Goal: Task Accomplishment & Management: Manage account settings

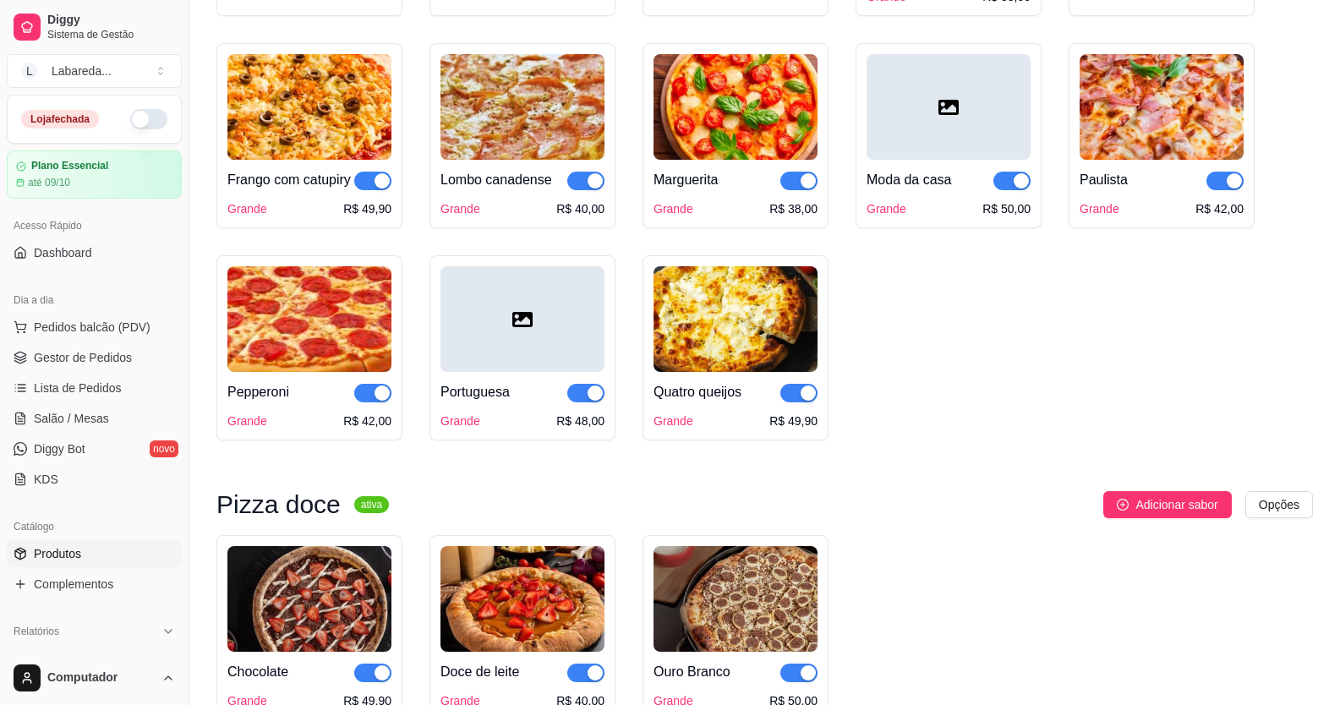
scroll to position [2029, 0]
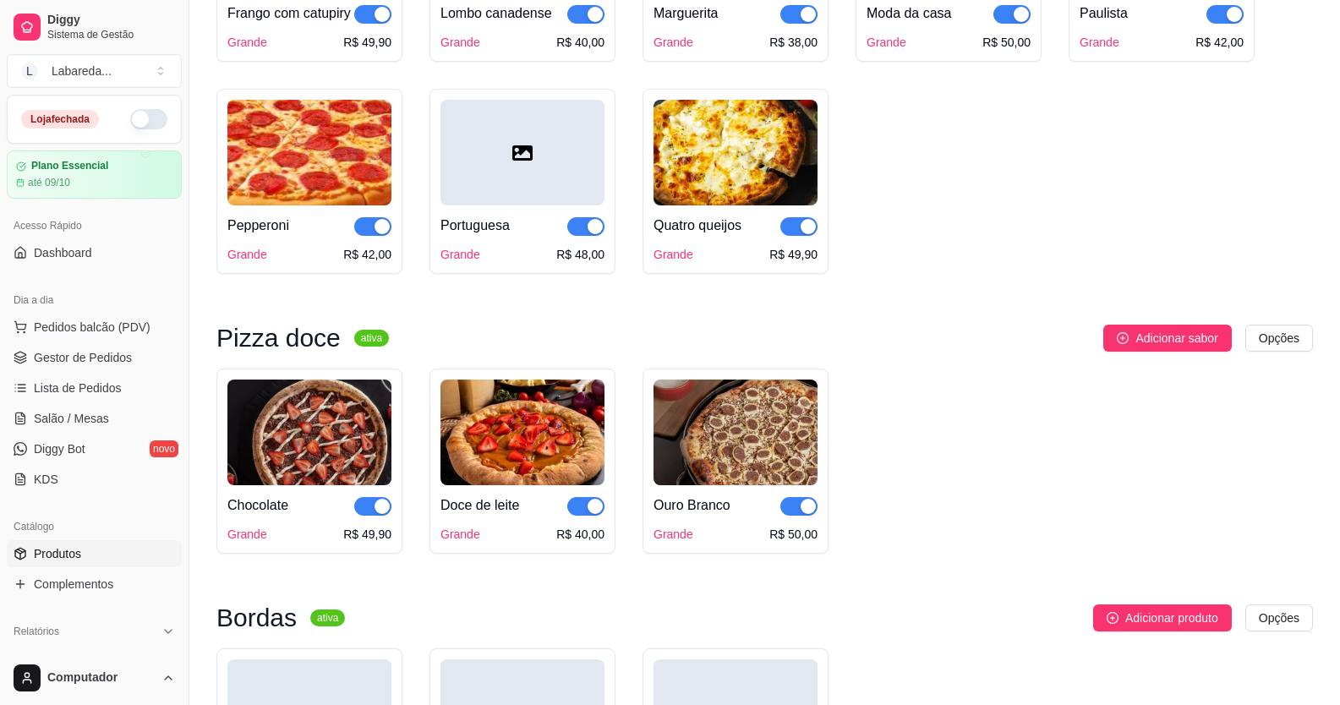
click at [130, 121] on button "button" at bounding box center [148, 119] width 37 height 20
click at [93, 392] on span "Lista de Pedidos" at bounding box center [78, 388] width 88 height 17
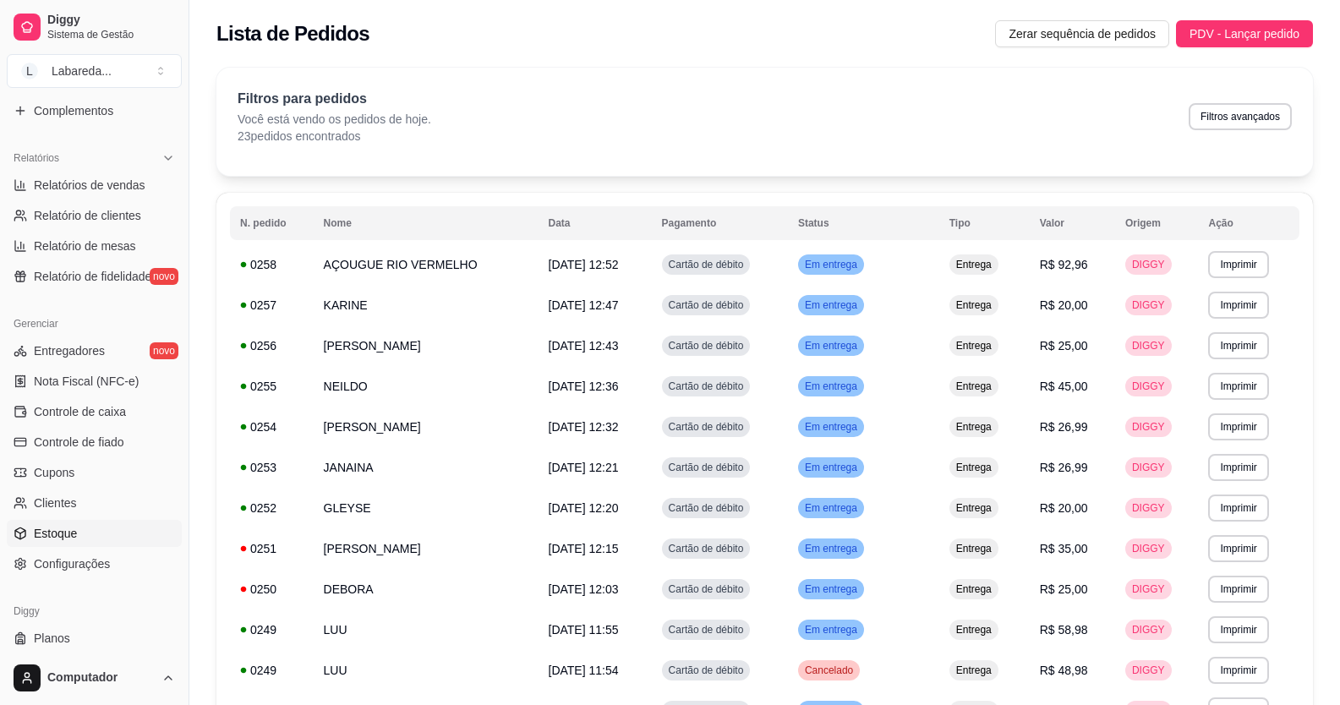
scroll to position [507, 0]
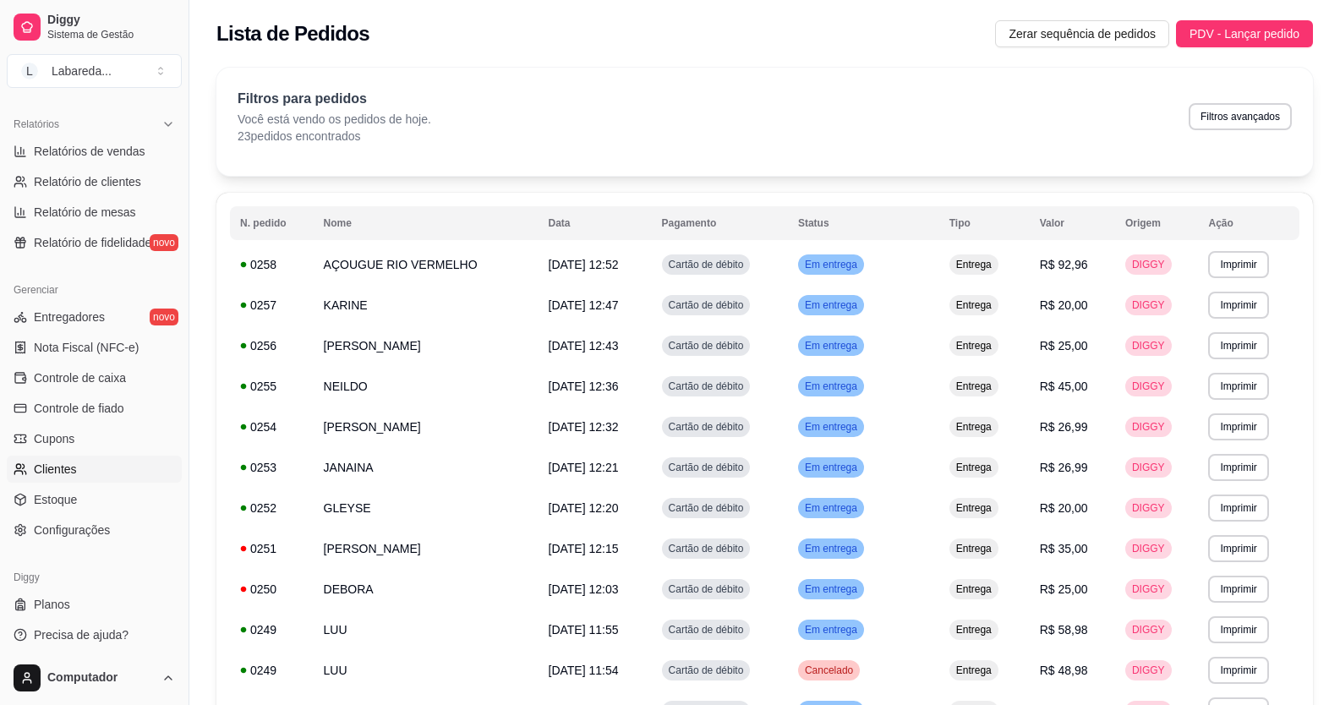
click at [64, 463] on span "Clientes" at bounding box center [55, 469] width 43 height 17
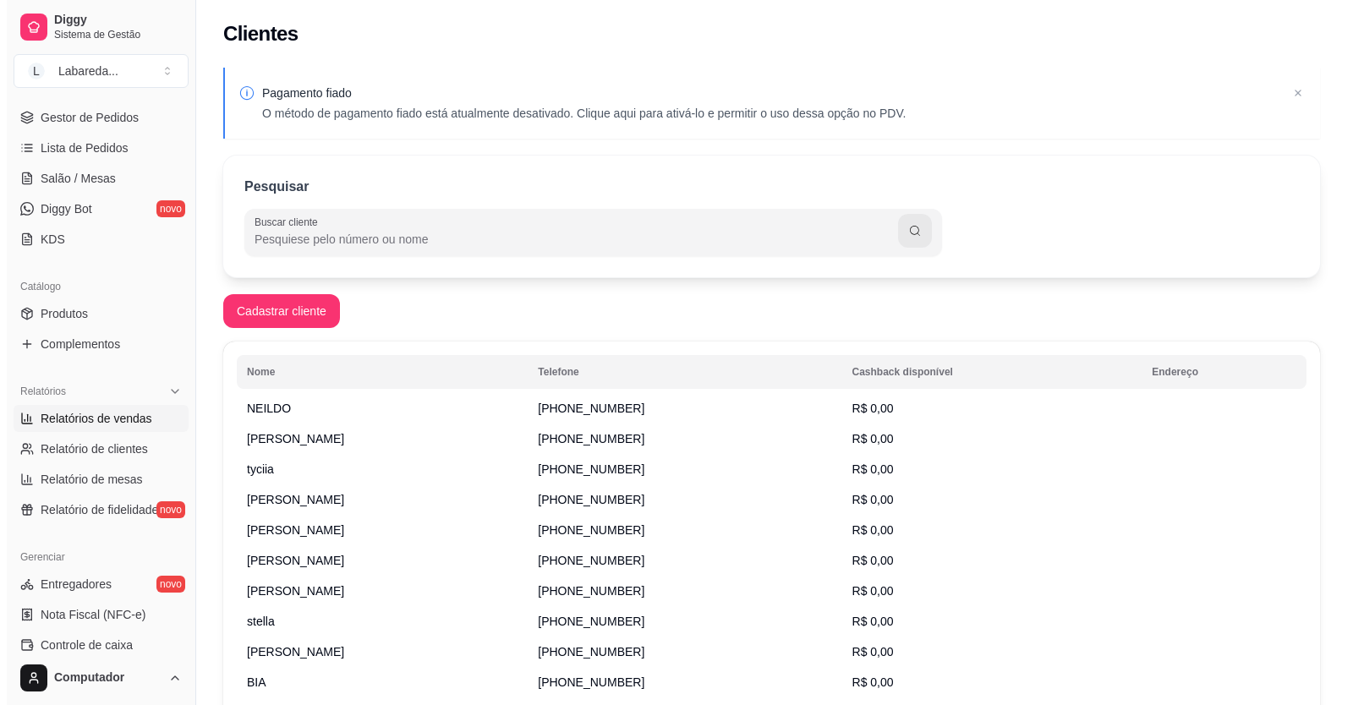
scroll to position [342, 0]
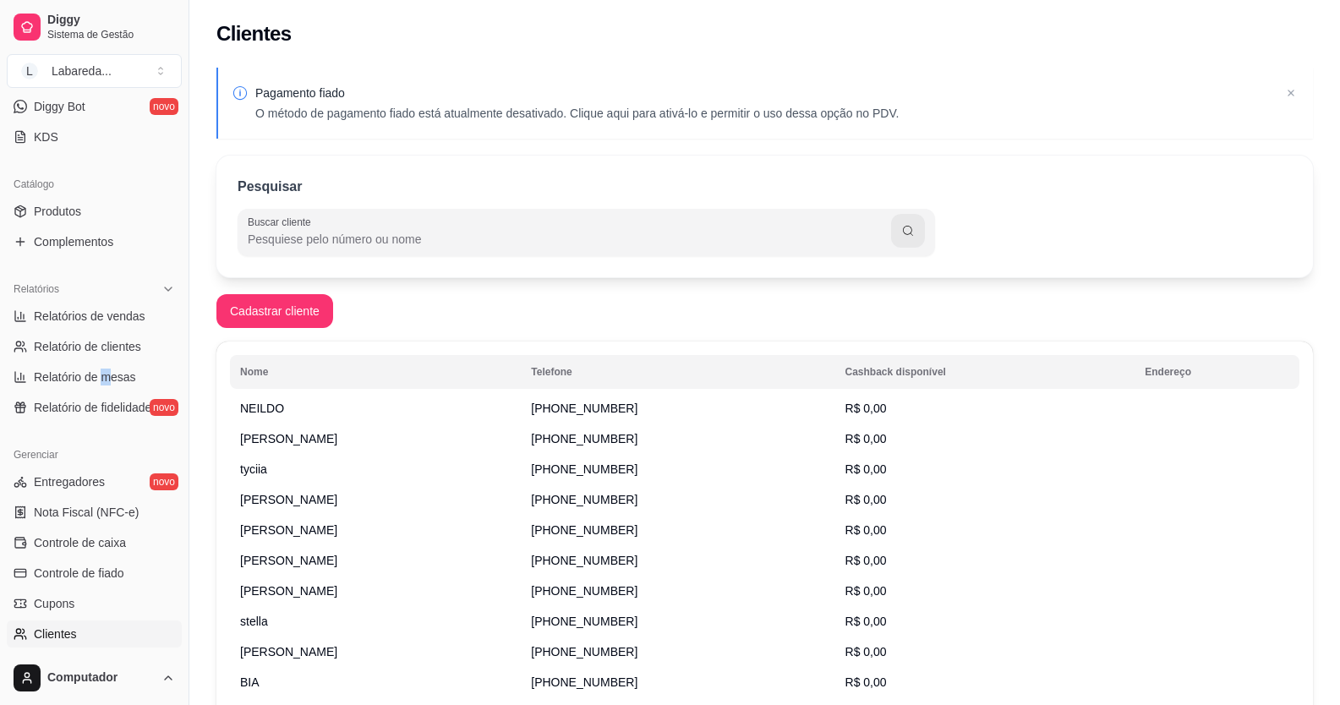
click at [106, 362] on ul "Relatórios de vendas Relatório de clientes Relatório de mesas Relatório de fide…" at bounding box center [94, 362] width 175 height 118
click at [120, 379] on span "Relatório de mesas" at bounding box center [85, 377] width 102 height 17
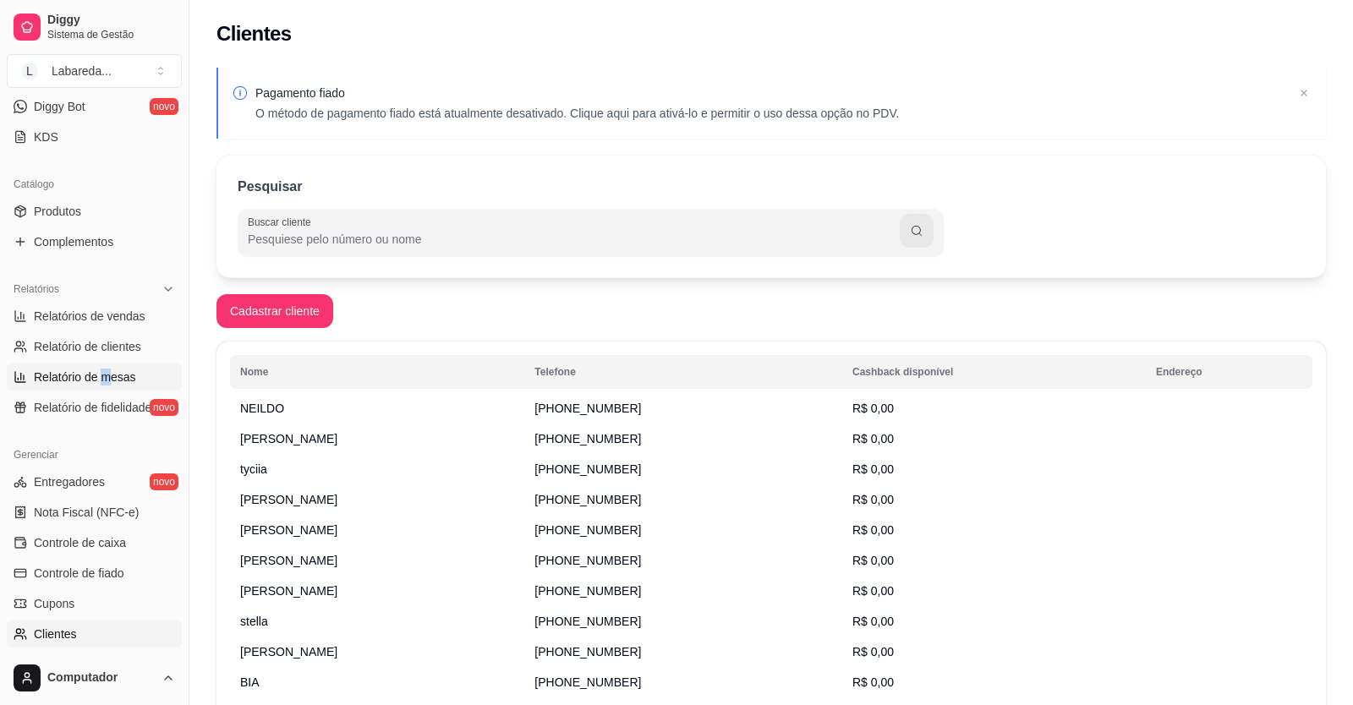
select select "TOTAL_OF_ORDERS"
select select "7"
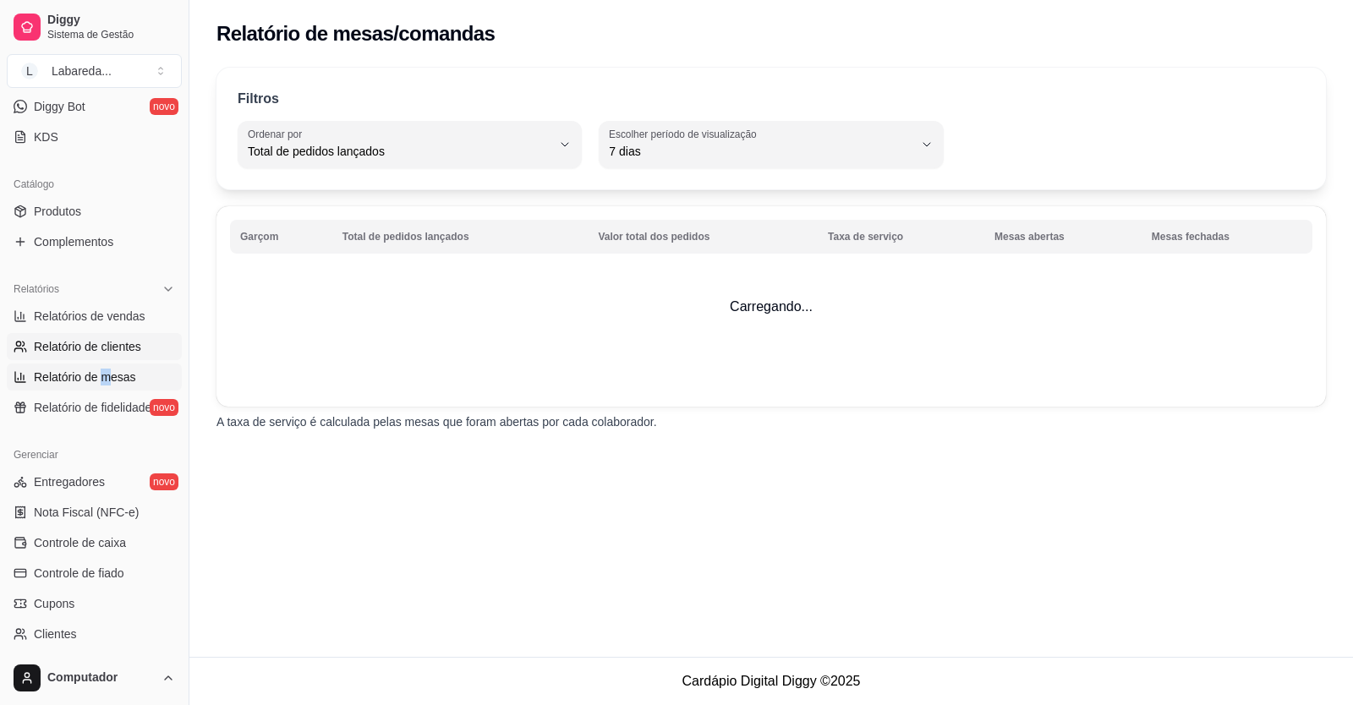
click at [99, 339] on span "Relatório de clientes" at bounding box center [87, 346] width 107 height 17
select select "30"
select select "HIGHEST_TOTAL_SPENT_WITH_ORDERS"
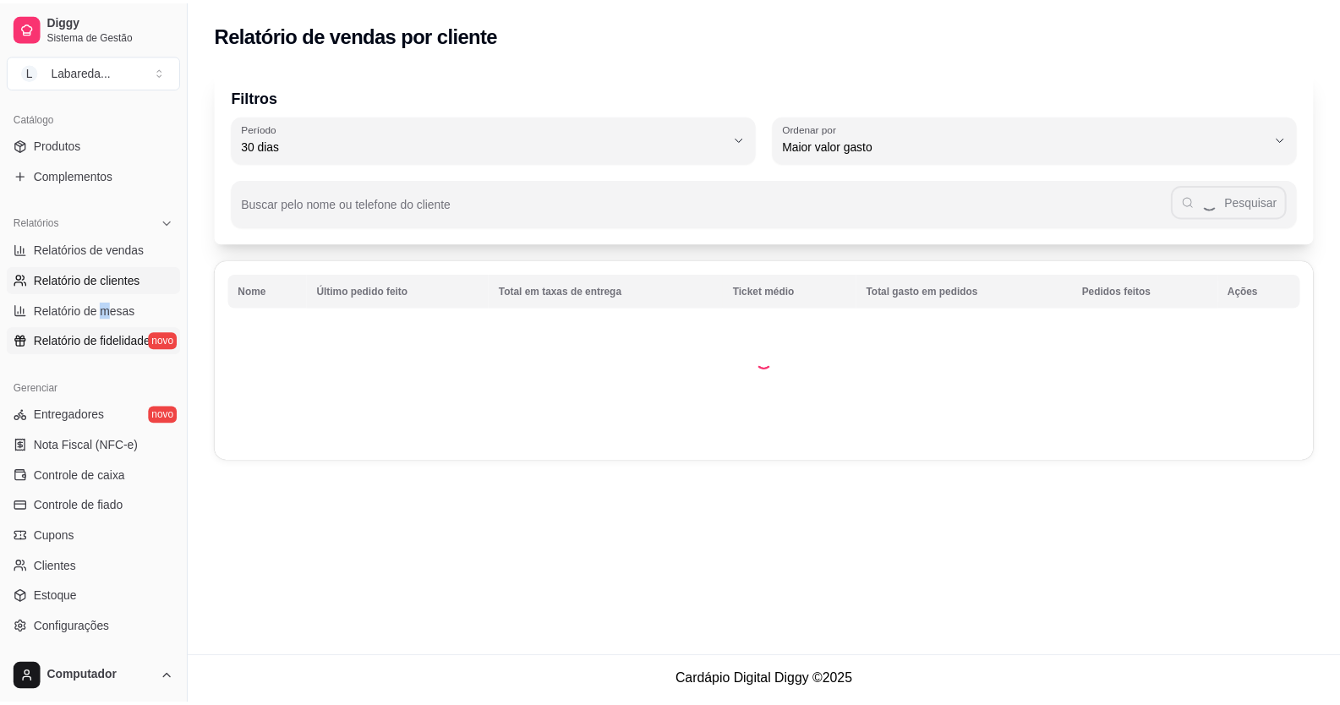
scroll to position [512, 0]
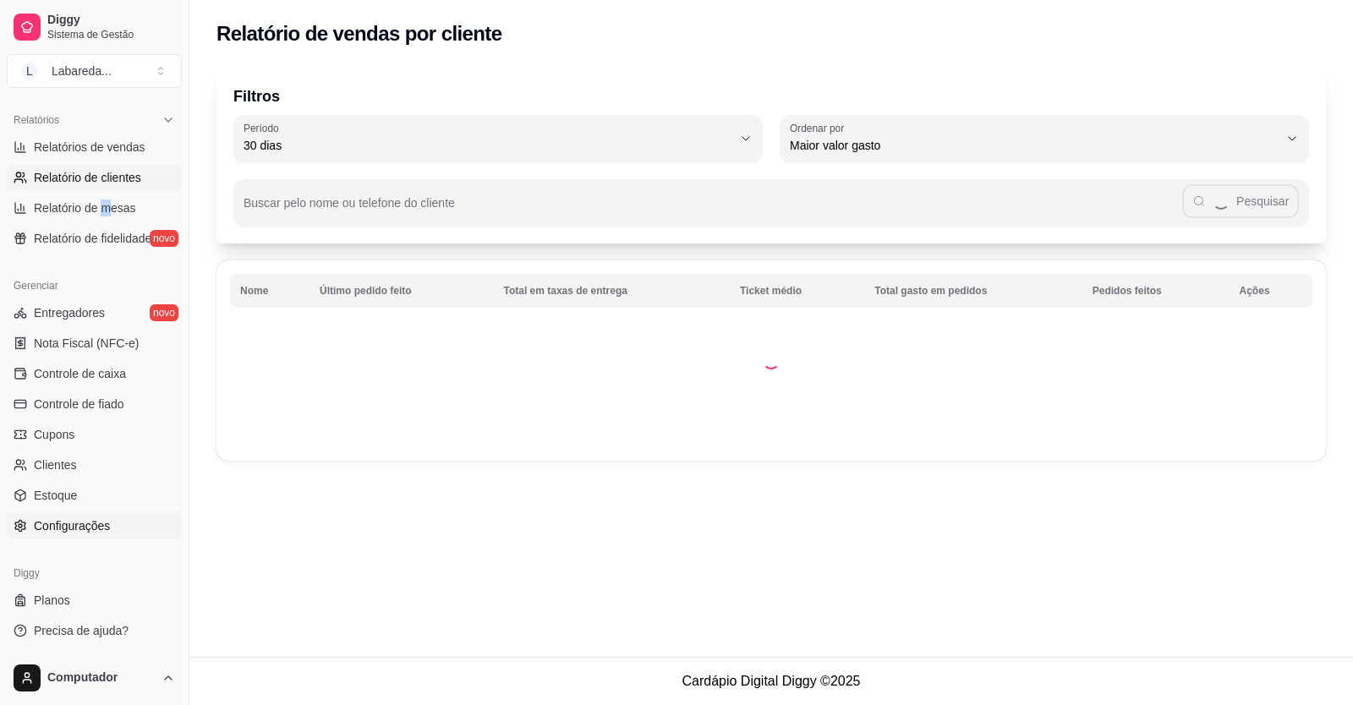
click at [69, 522] on span "Configurações" at bounding box center [72, 525] width 76 height 17
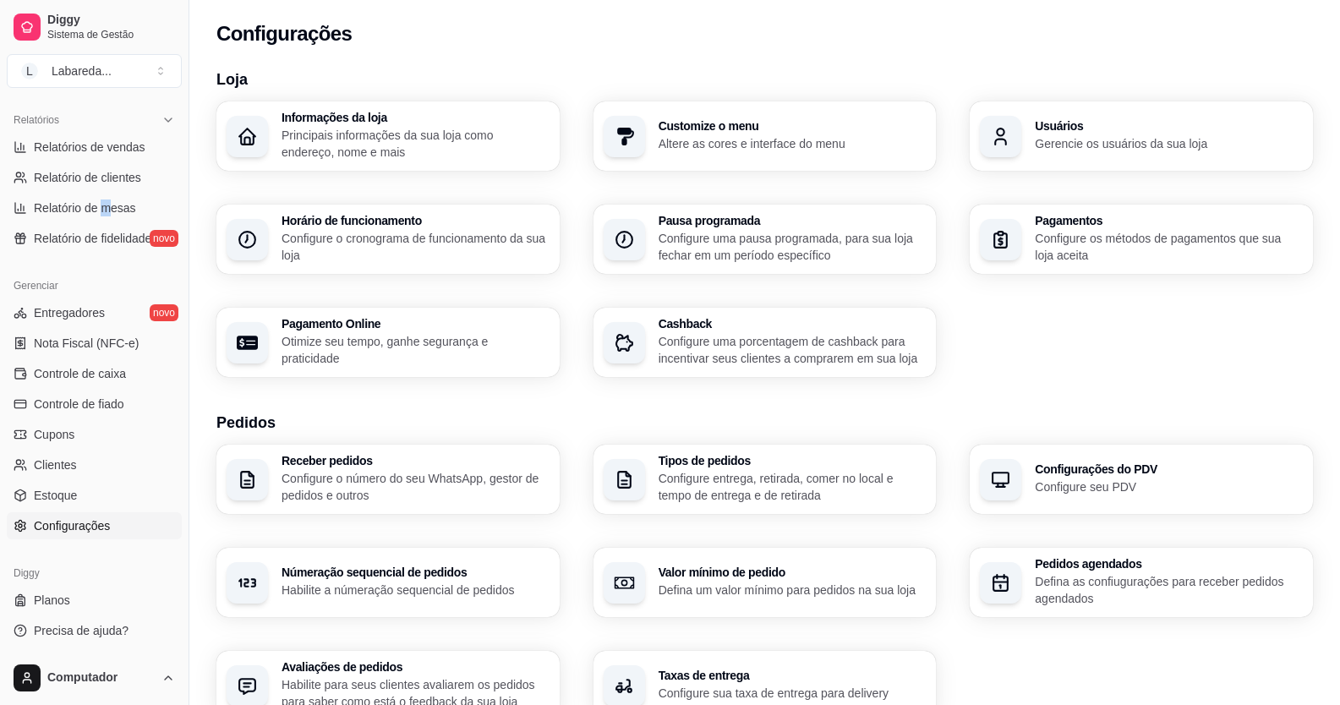
click at [1118, 126] on h3 "Usuários" at bounding box center [1169, 126] width 268 height 12
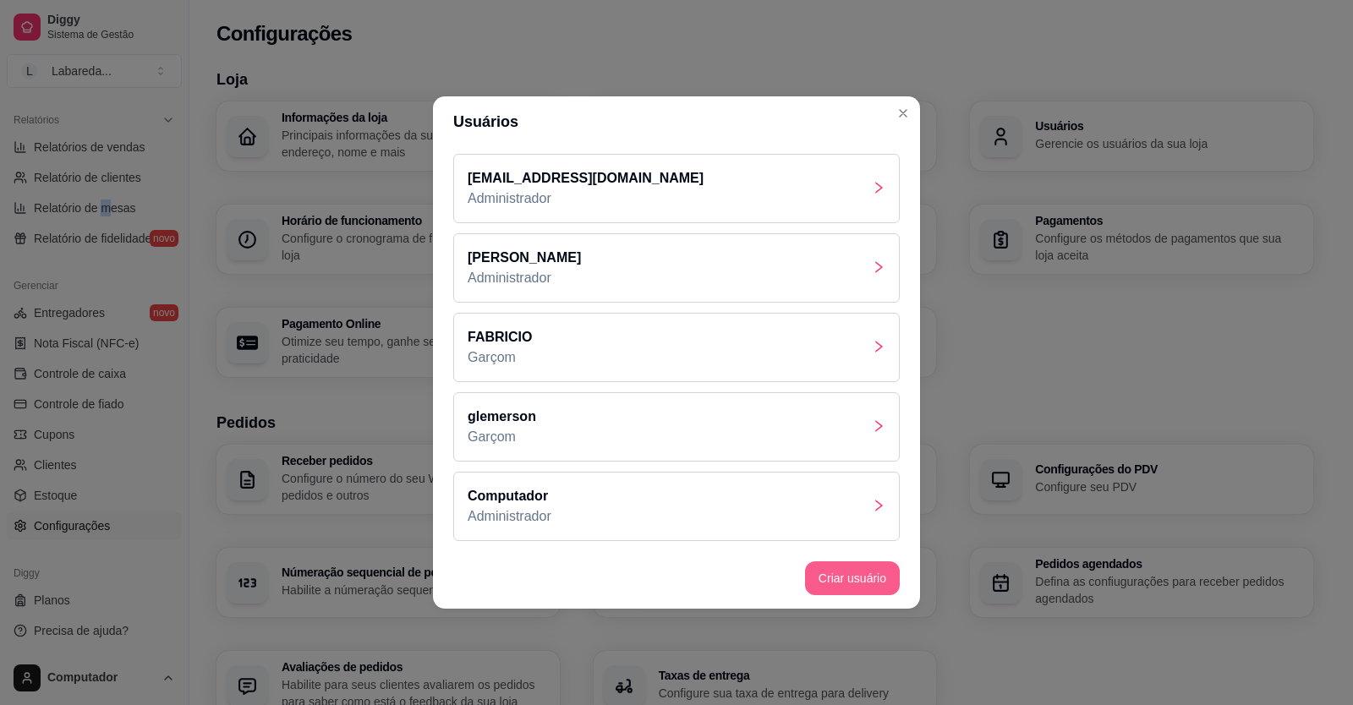
click at [853, 572] on button "Criar usuário" at bounding box center [852, 578] width 95 height 34
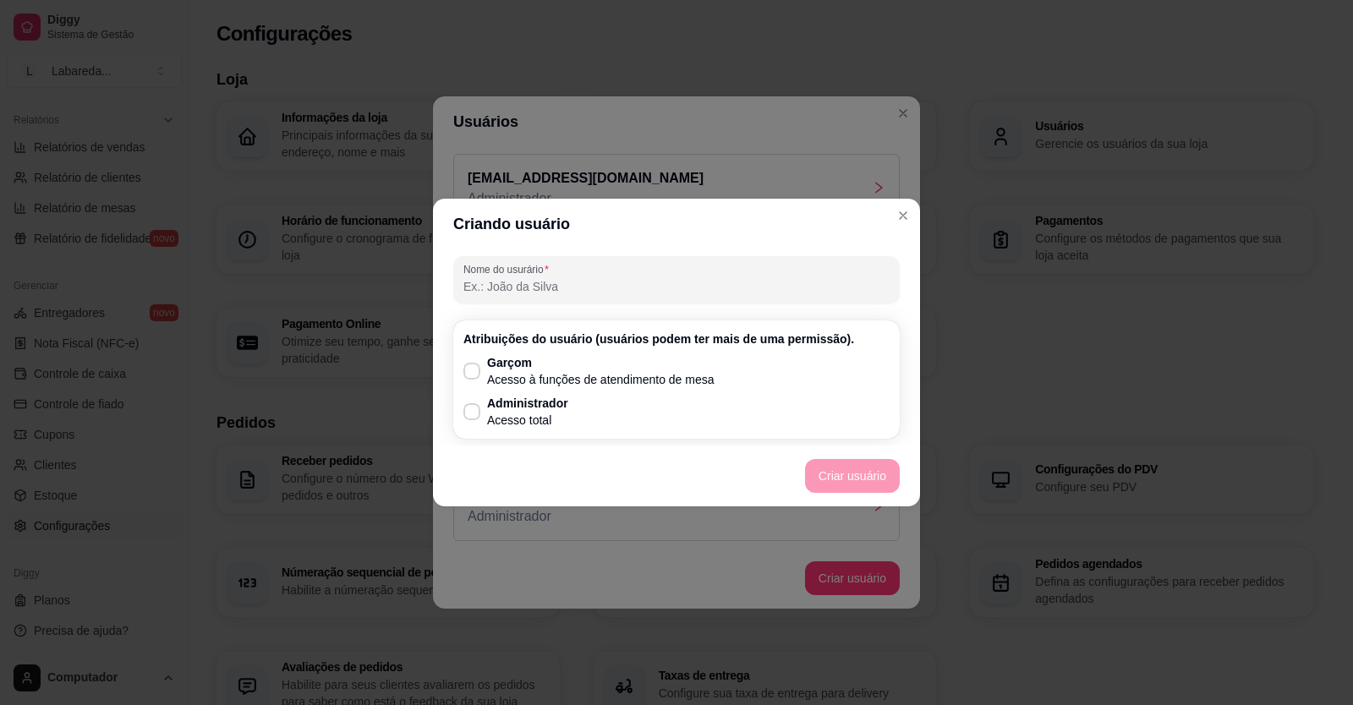
click at [517, 286] on input "Nome do usurário" at bounding box center [676, 286] width 426 height 17
click at [492, 278] on input "Nome do usurário" at bounding box center [676, 286] width 426 height 17
type input "CLEIDE"
click at [477, 362] on label "Garçom Acesso à funções de atendimento de mesa" at bounding box center [589, 370] width 265 height 47
click at [473, 375] on input "Garçom Acesso à funções de atendimento de mesa" at bounding box center [467, 380] width 11 height 11
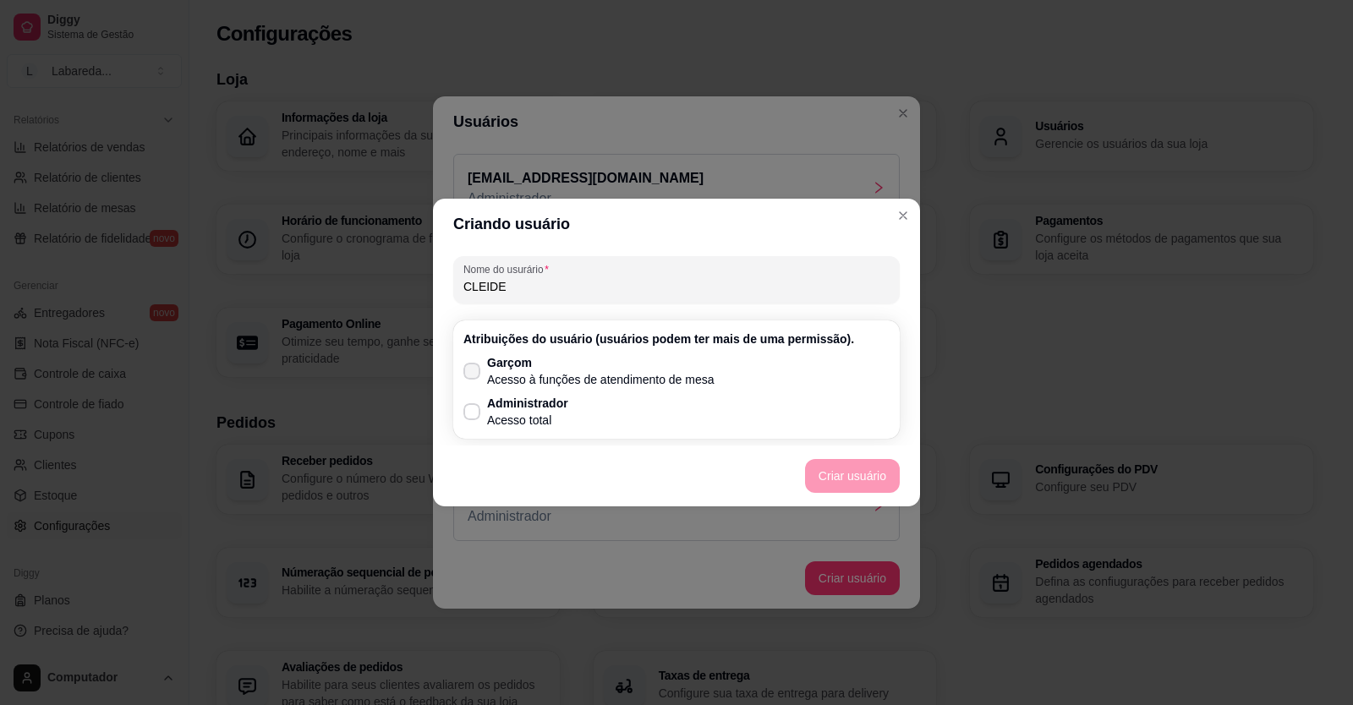
checkbox input "true"
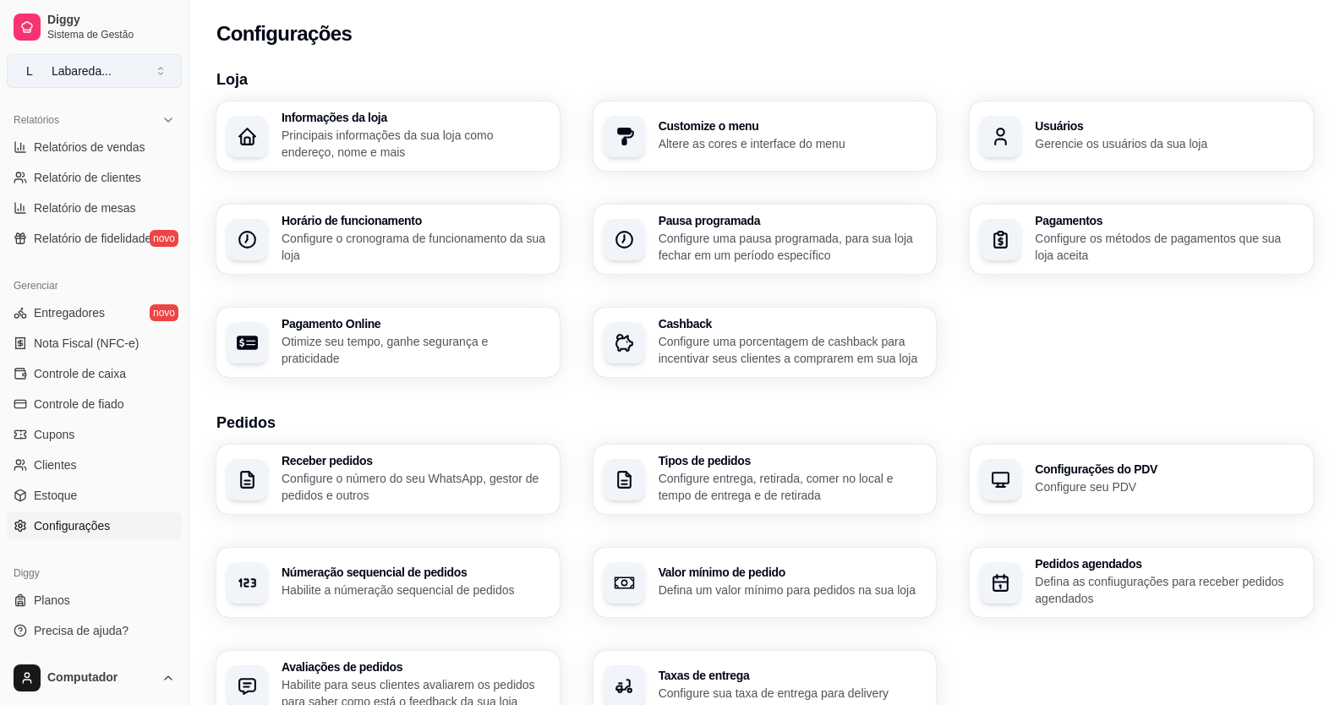
click at [129, 68] on button "L Labareda ..." at bounding box center [94, 71] width 175 height 34
click at [102, 68] on div "Labareda ..." at bounding box center [82, 71] width 60 height 17
click at [92, 63] on div "Labareda ..." at bounding box center [82, 71] width 60 height 17
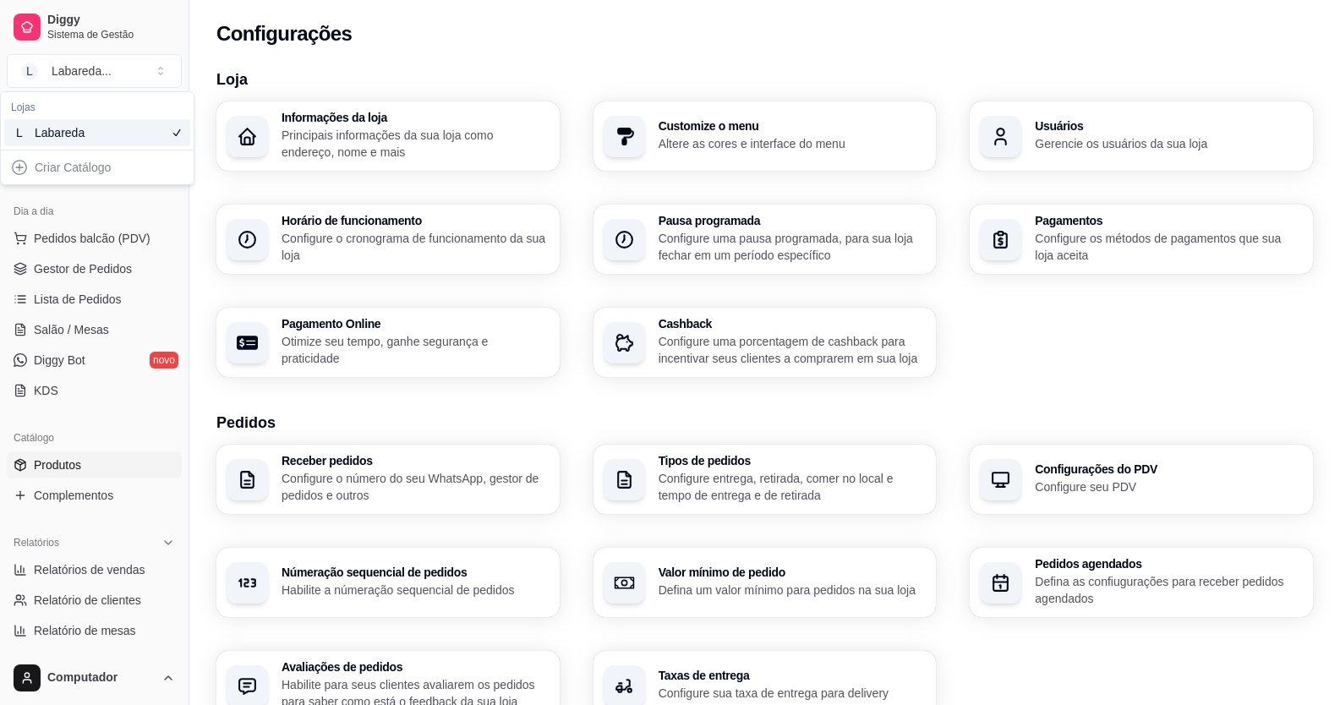
click at [55, 465] on span "Produtos" at bounding box center [57, 465] width 47 height 17
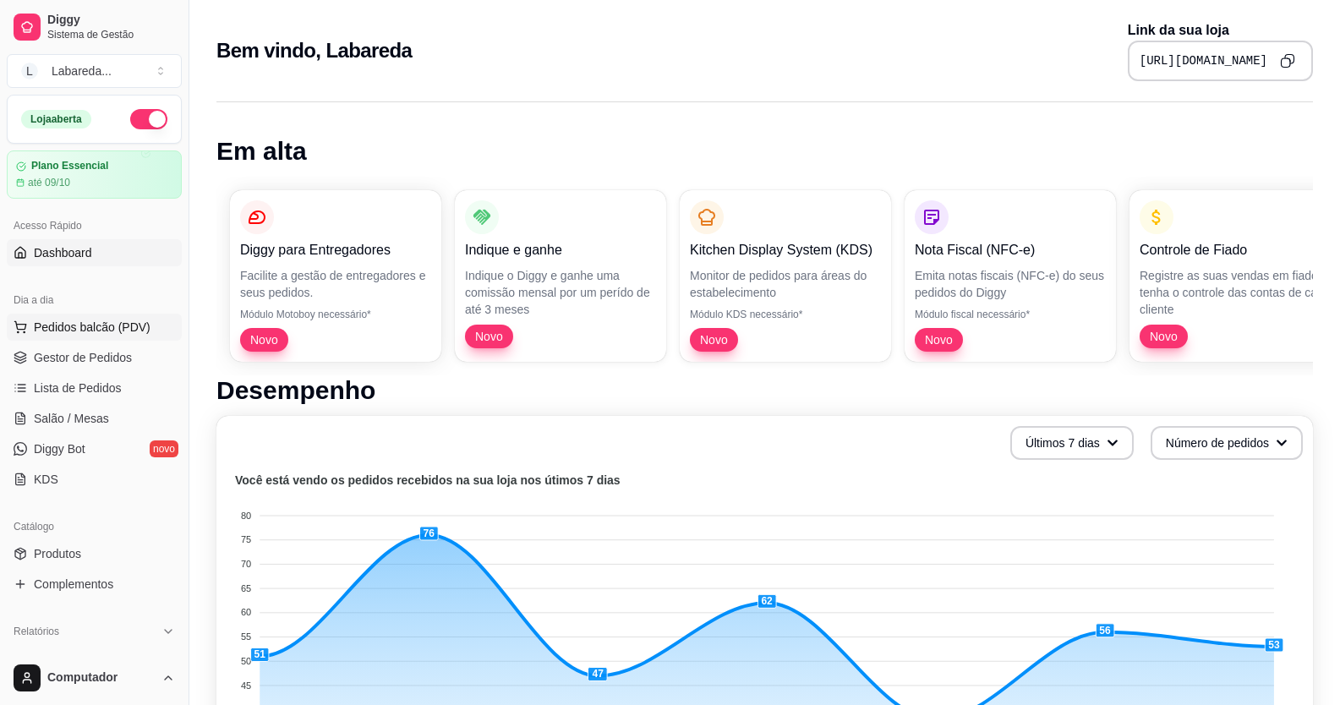
click at [79, 321] on span "Pedidos balcão (PDV)" at bounding box center [92, 327] width 117 height 17
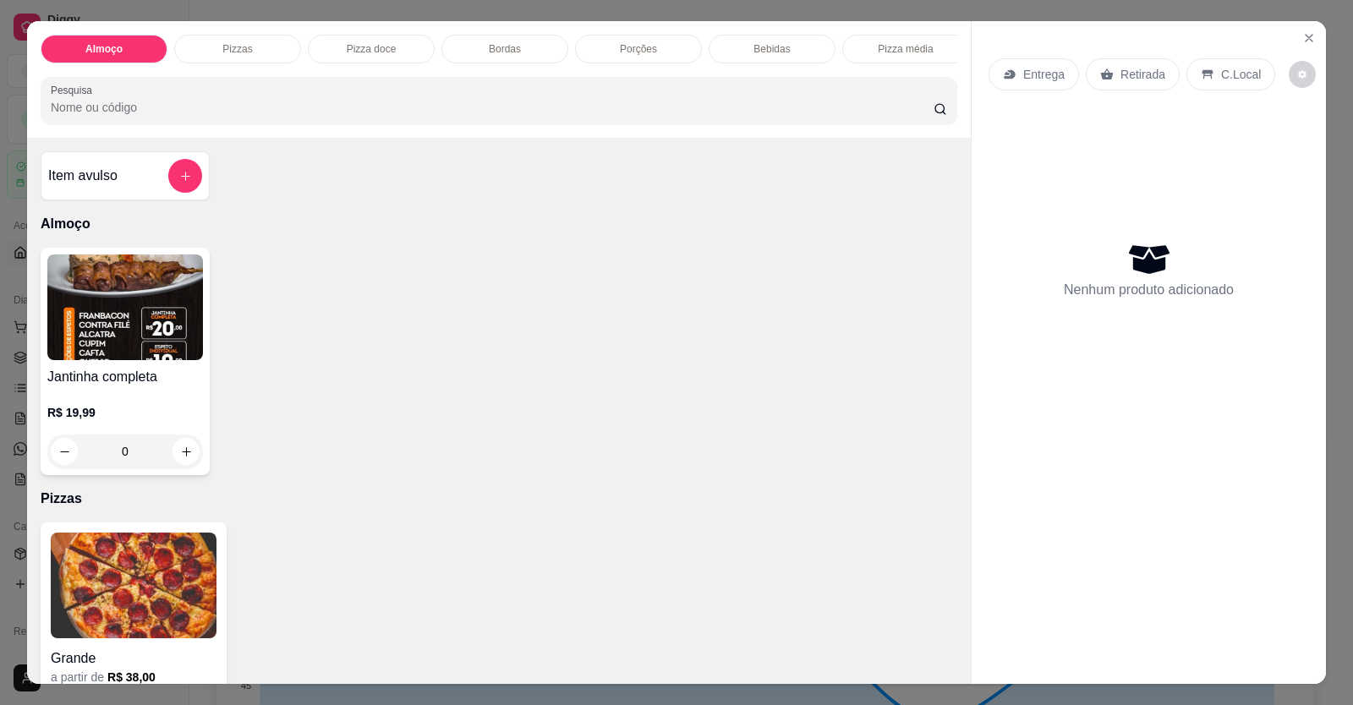
drag, startPoint x: 596, startPoint y: 216, endPoint x: 1081, endPoint y: 60, distance: 509.6
click at [596, 214] on div "Item avulso Almoço Jantinha completa R$ 19,99 0 Pizzas Grande a partir de R$ 38…" at bounding box center [499, 411] width 944 height 546
click at [1310, 36] on button "Close" at bounding box center [1308, 38] width 27 height 27
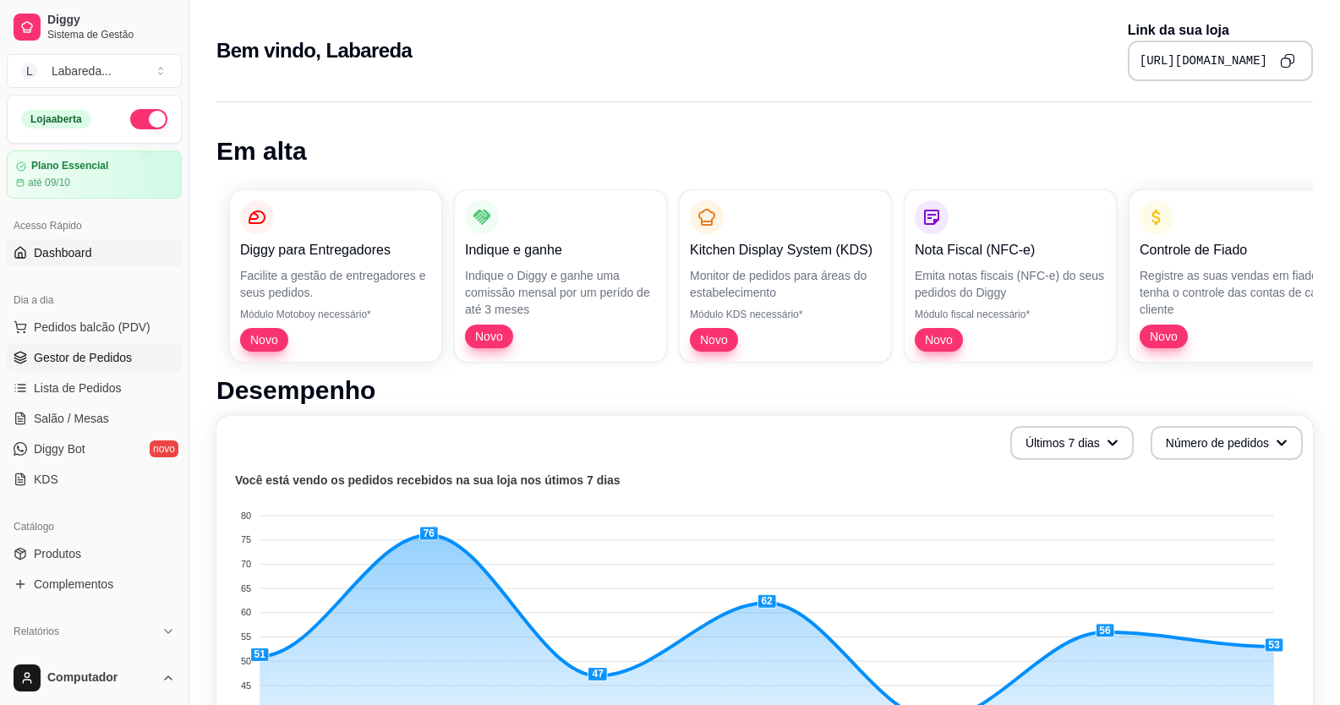
click at [89, 366] on link "Gestor de Pedidos" at bounding box center [94, 357] width 175 height 27
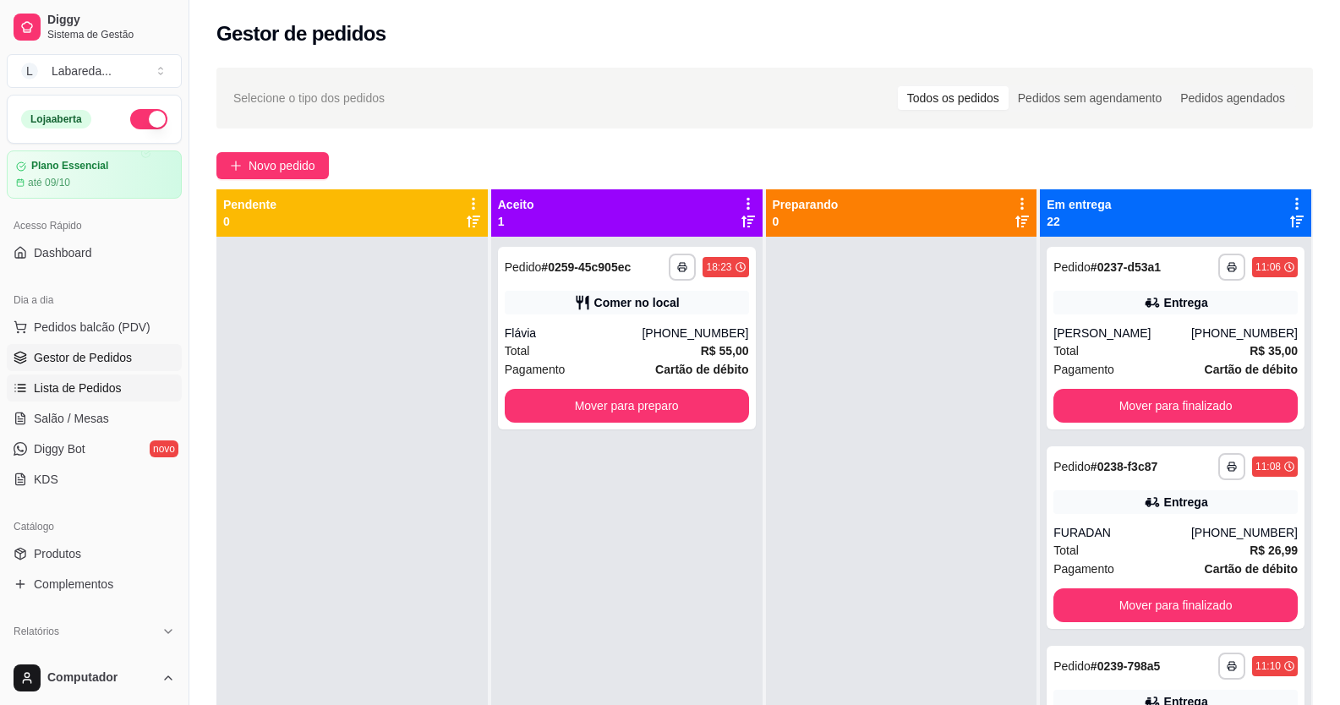
click at [84, 382] on span "Lista de Pedidos" at bounding box center [78, 388] width 88 height 17
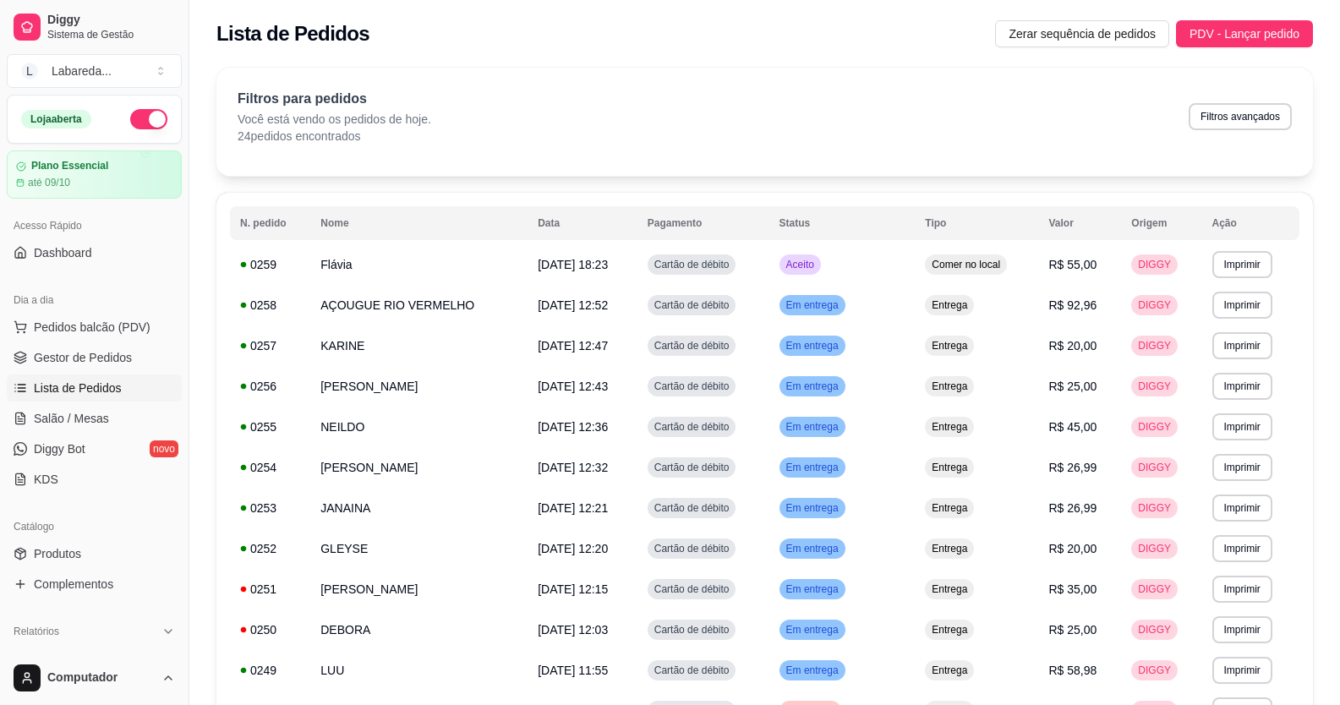
click at [229, 183] on div "**********" at bounding box center [764, 670] width 1097 height 1205
click at [85, 325] on span "Pedidos balcão (PDV)" at bounding box center [92, 327] width 117 height 17
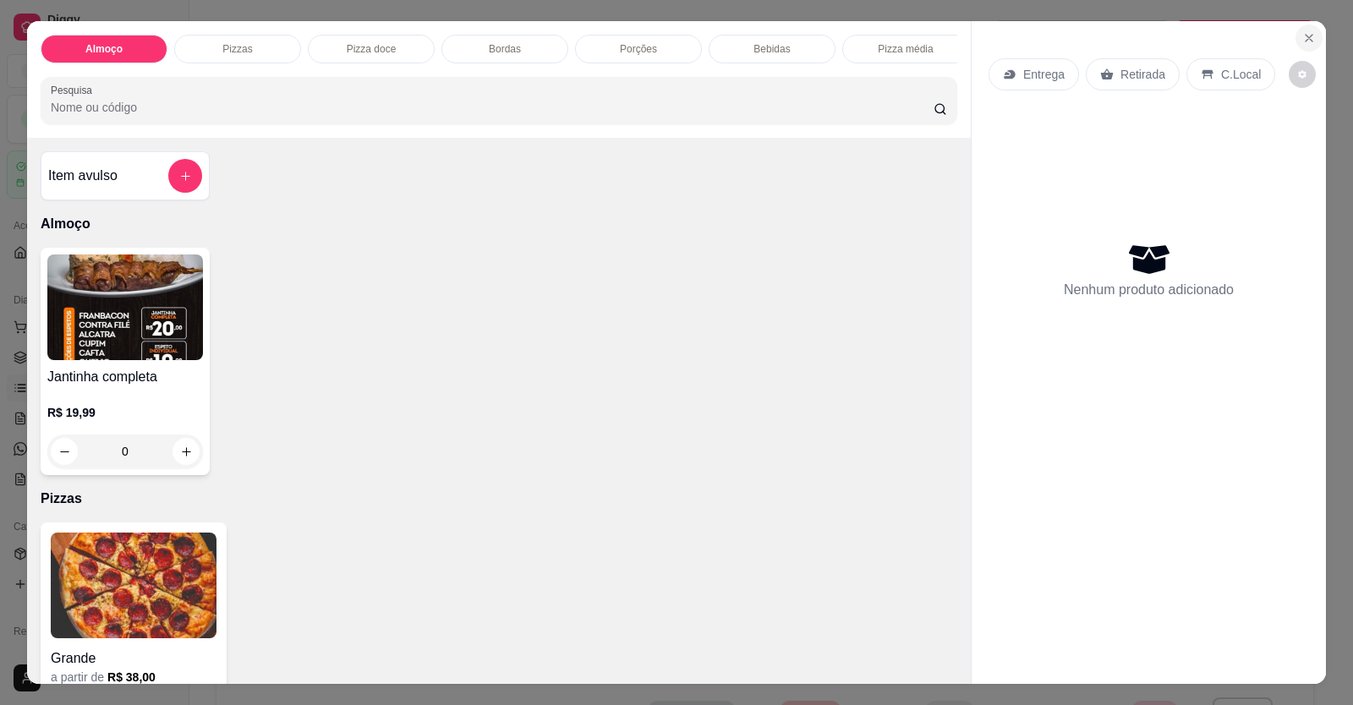
click at [1310, 23] on section "Almoço Pizzas Pizza doce Bordas Porções Bebidas Pizza média Pesquisa Item avuls…" at bounding box center [676, 352] width 1299 height 663
click at [1302, 36] on icon "Close" at bounding box center [1309, 38] width 14 height 14
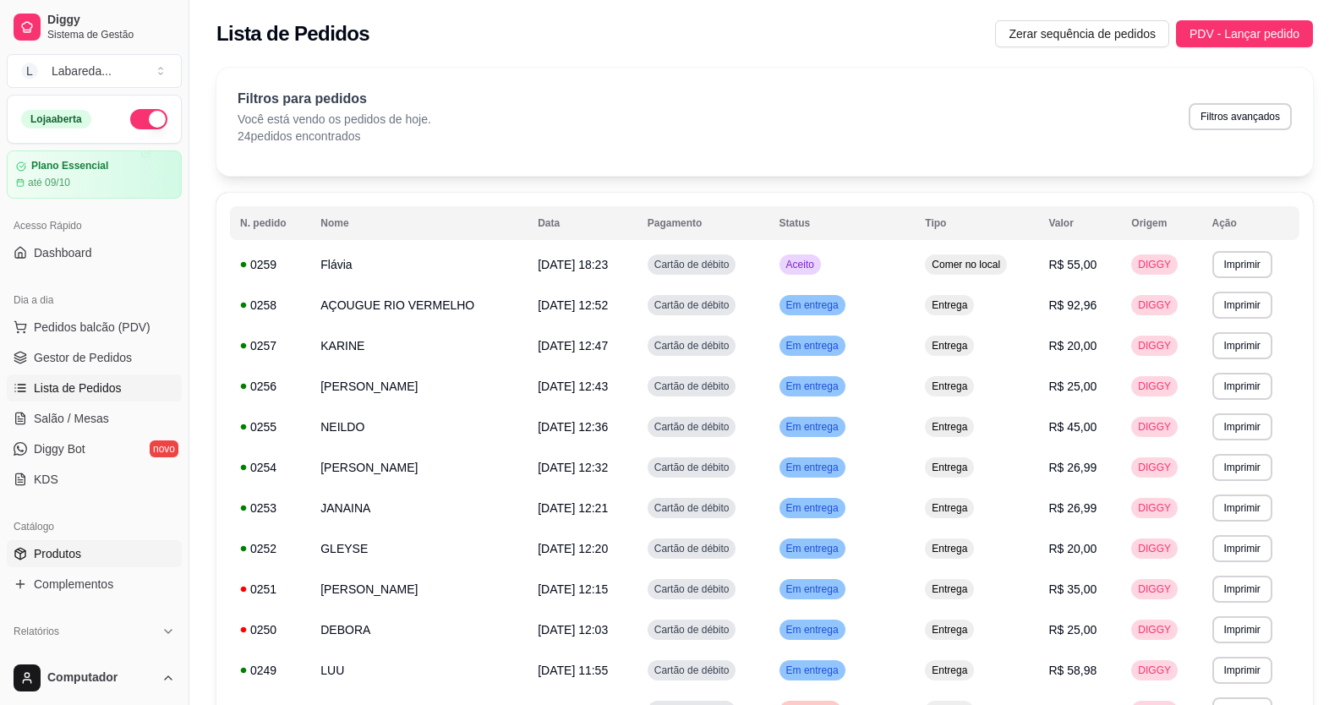
click at [51, 546] on span "Produtos" at bounding box center [57, 553] width 47 height 17
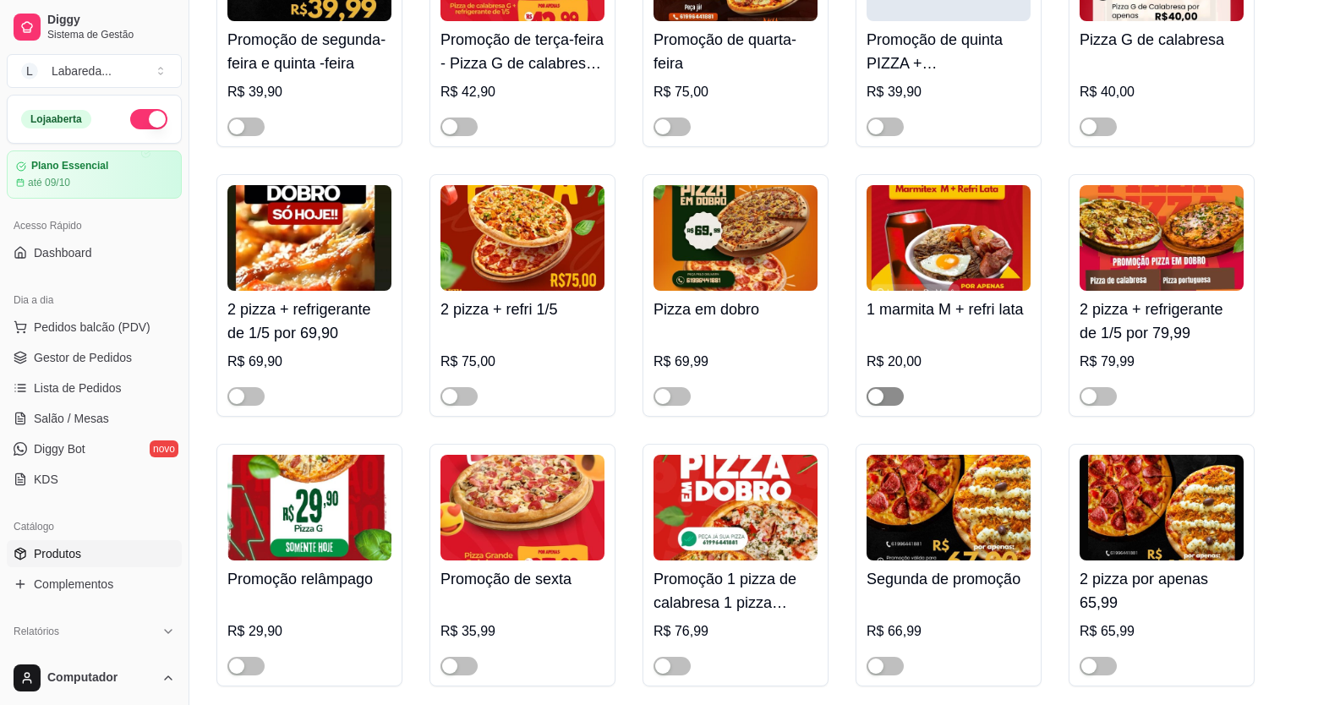
scroll to position [338, 0]
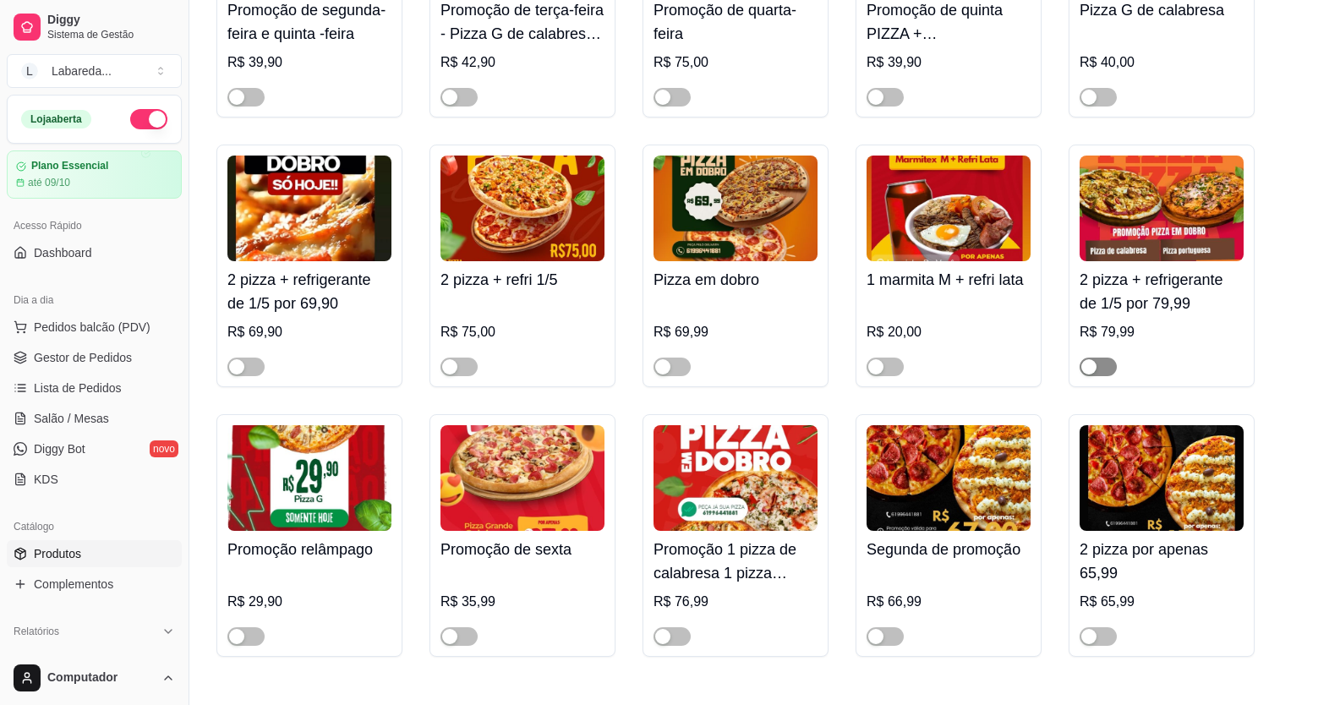
click at [1086, 362] on div "button" at bounding box center [1088, 366] width 15 height 15
click at [69, 363] on span "Gestor de Pedidos" at bounding box center [83, 357] width 98 height 17
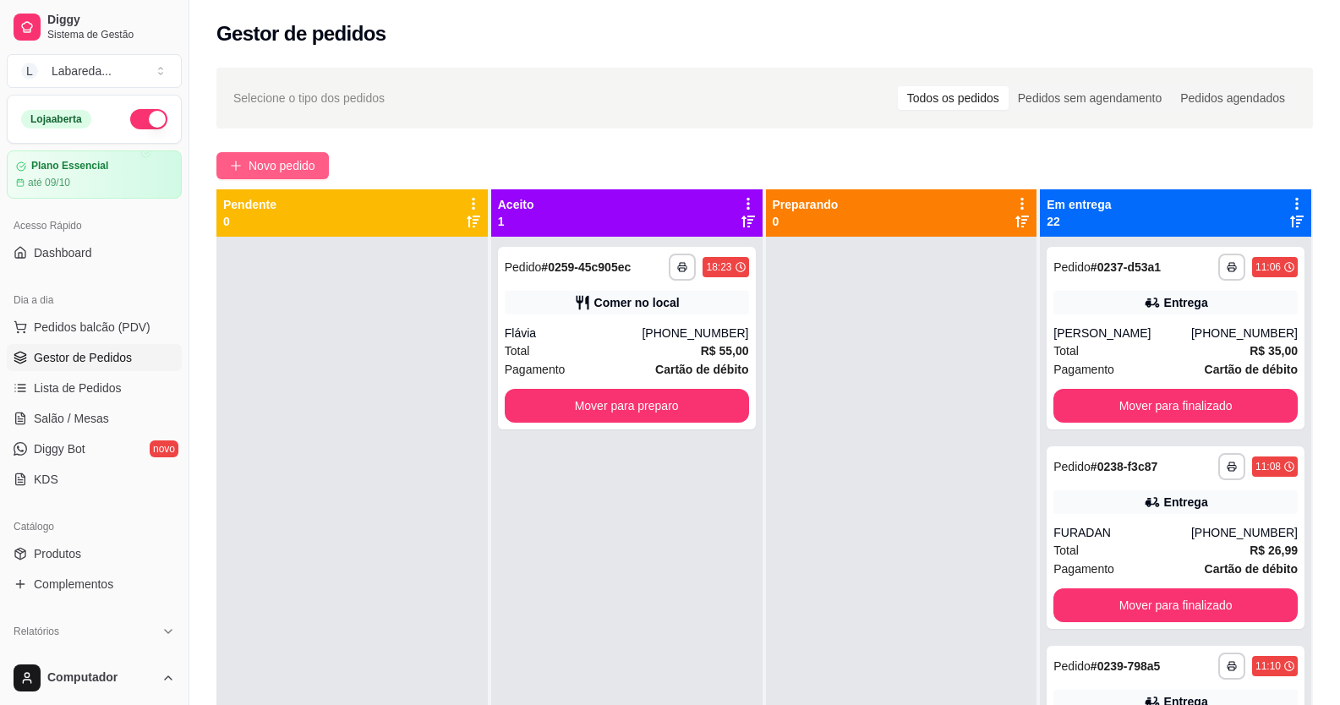
click at [275, 164] on span "Novo pedido" at bounding box center [282, 165] width 67 height 19
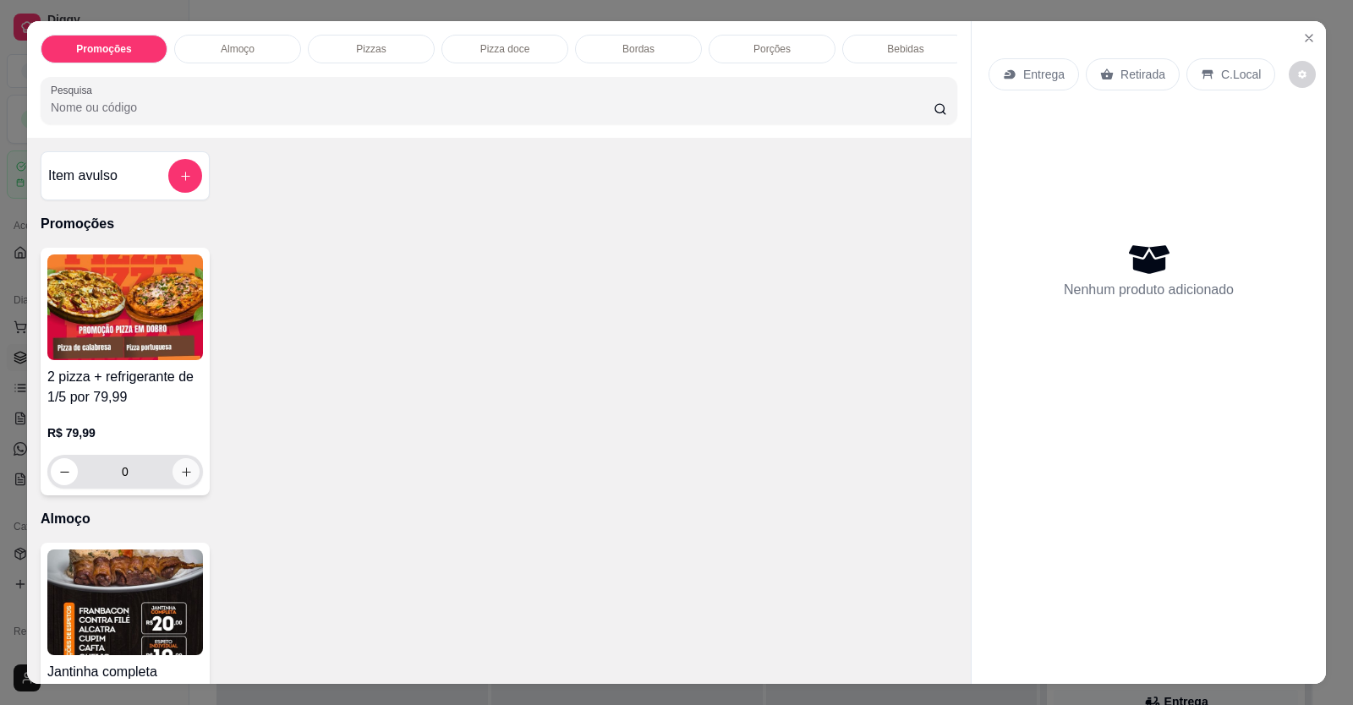
click at [166, 480] on input "0" at bounding box center [125, 472] width 95 height 34
click at [180, 479] on icon "increase-product-quantity" at bounding box center [186, 472] width 13 height 13
type input "1"
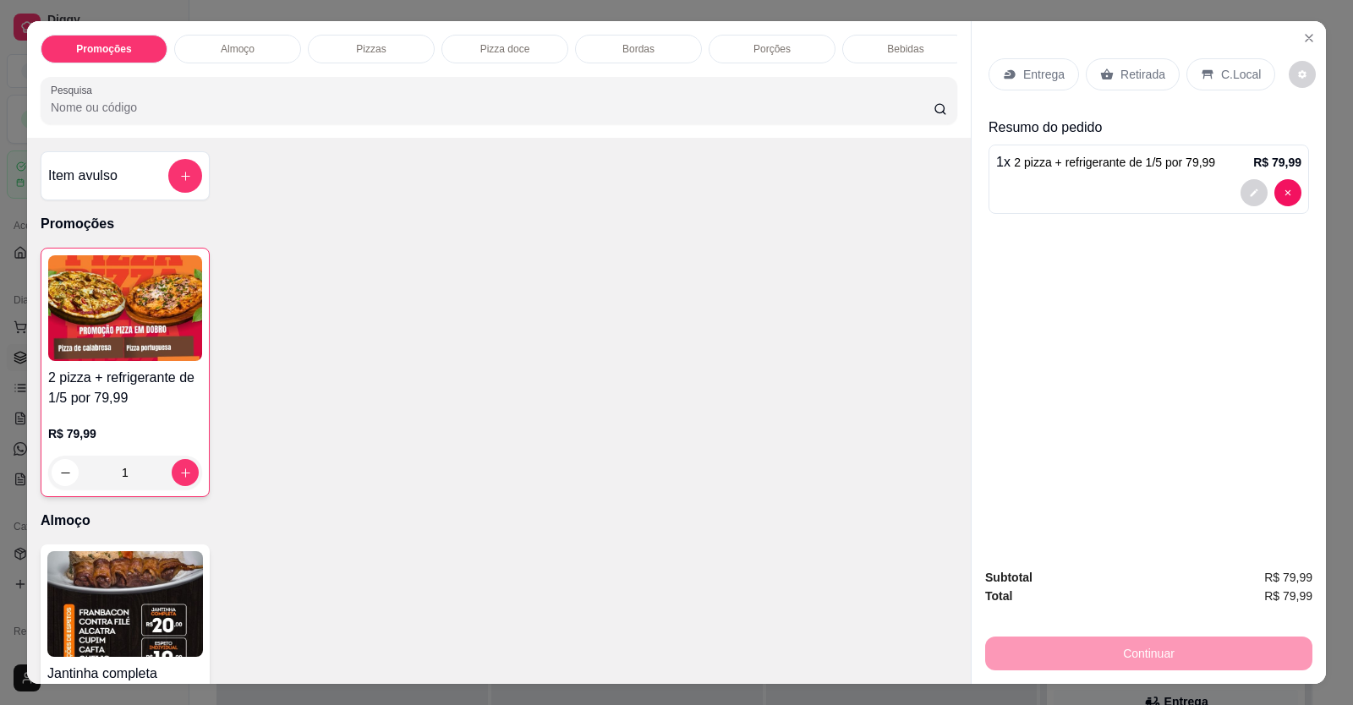
click at [1045, 71] on p "Entrega" at bounding box center [1043, 74] width 41 height 17
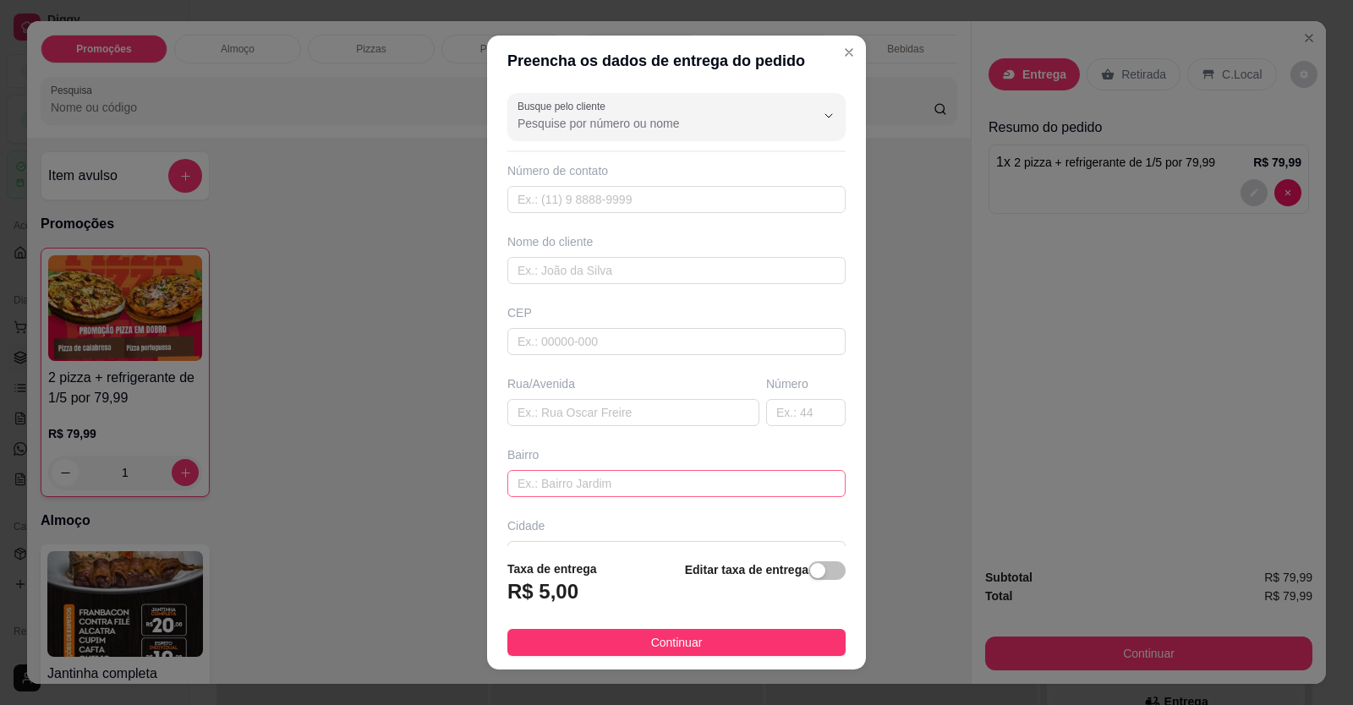
drag, startPoint x: 616, startPoint y: 455, endPoint x: 612, endPoint y: 469, distance: 15.0
drag, startPoint x: 612, startPoint y: 469, endPoint x: 617, endPoint y: 478, distance: 9.9
click at [615, 474] on input "text" at bounding box center [676, 483] width 338 height 27
paste input "[STREET_ADDRESS][PERSON_NAME]"
type input "[STREET_ADDRESS][PERSON_NAME]"
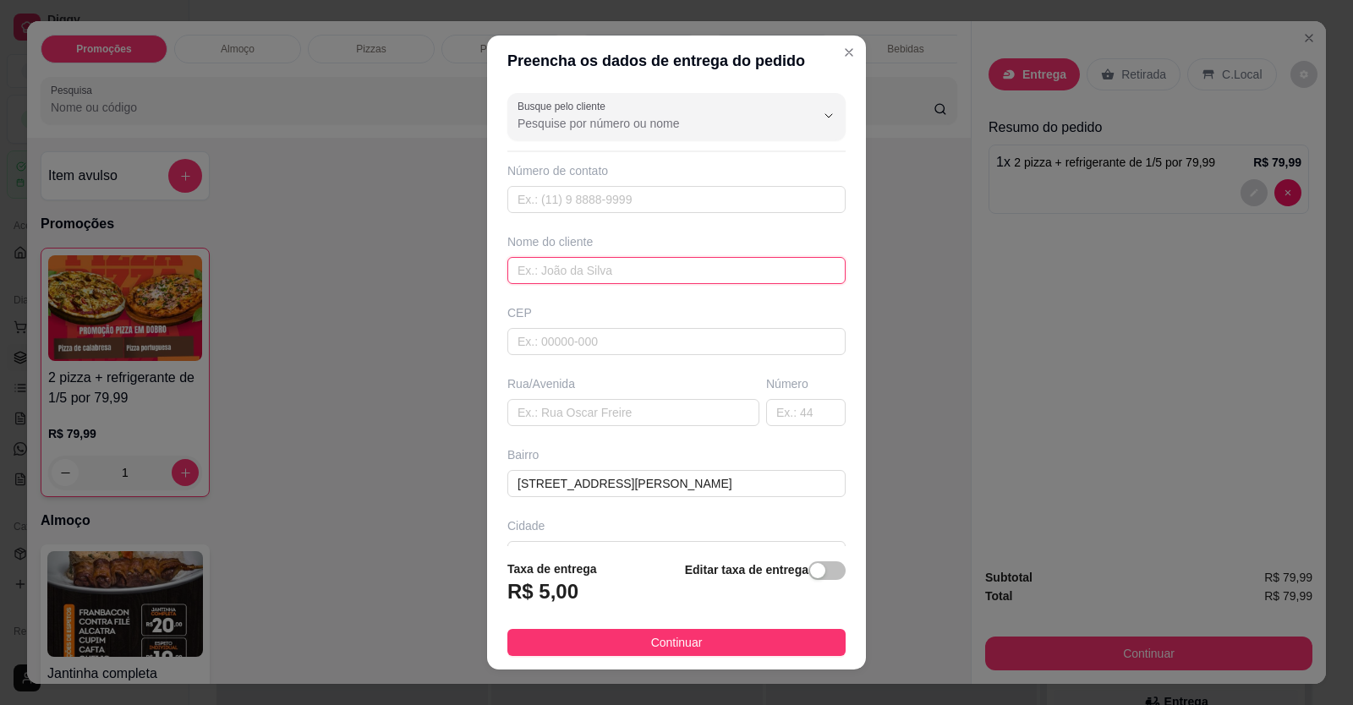
click at [643, 267] on input "text" at bounding box center [676, 270] width 338 height 27
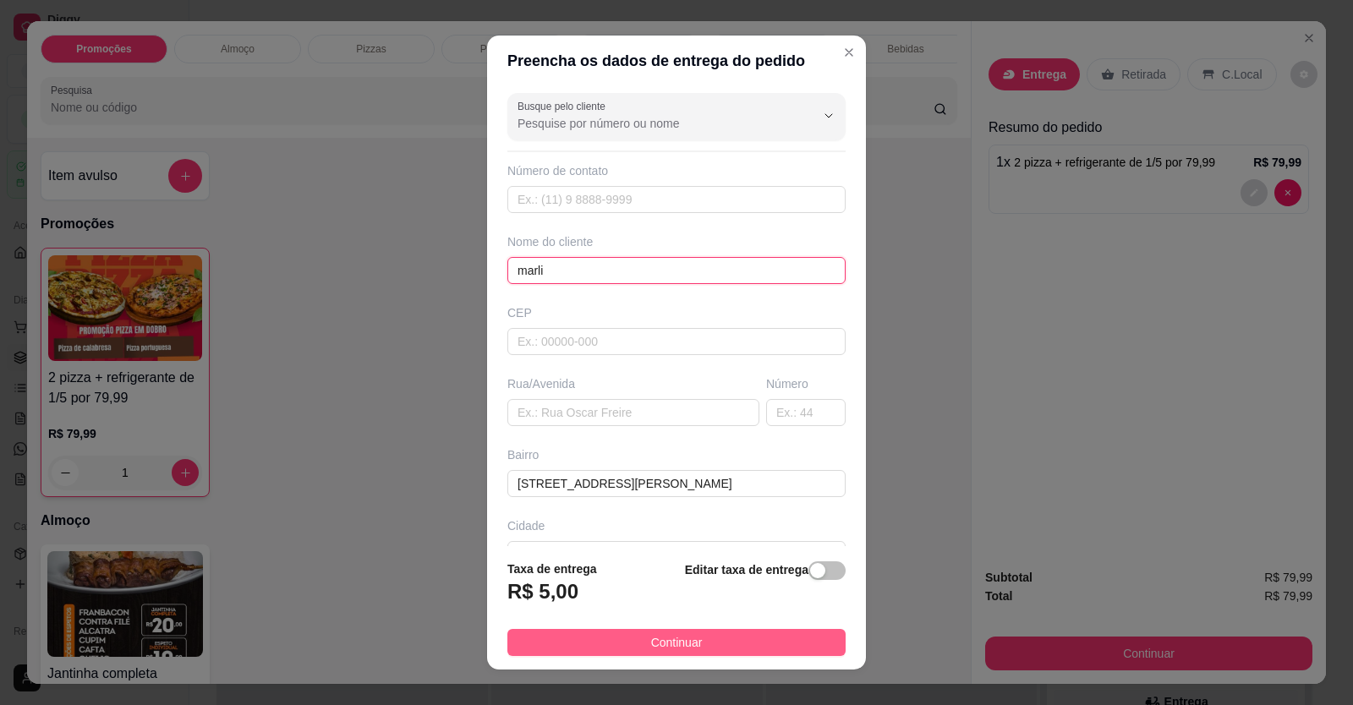
type input "marli"
click at [611, 635] on button "Continuar" at bounding box center [676, 642] width 338 height 27
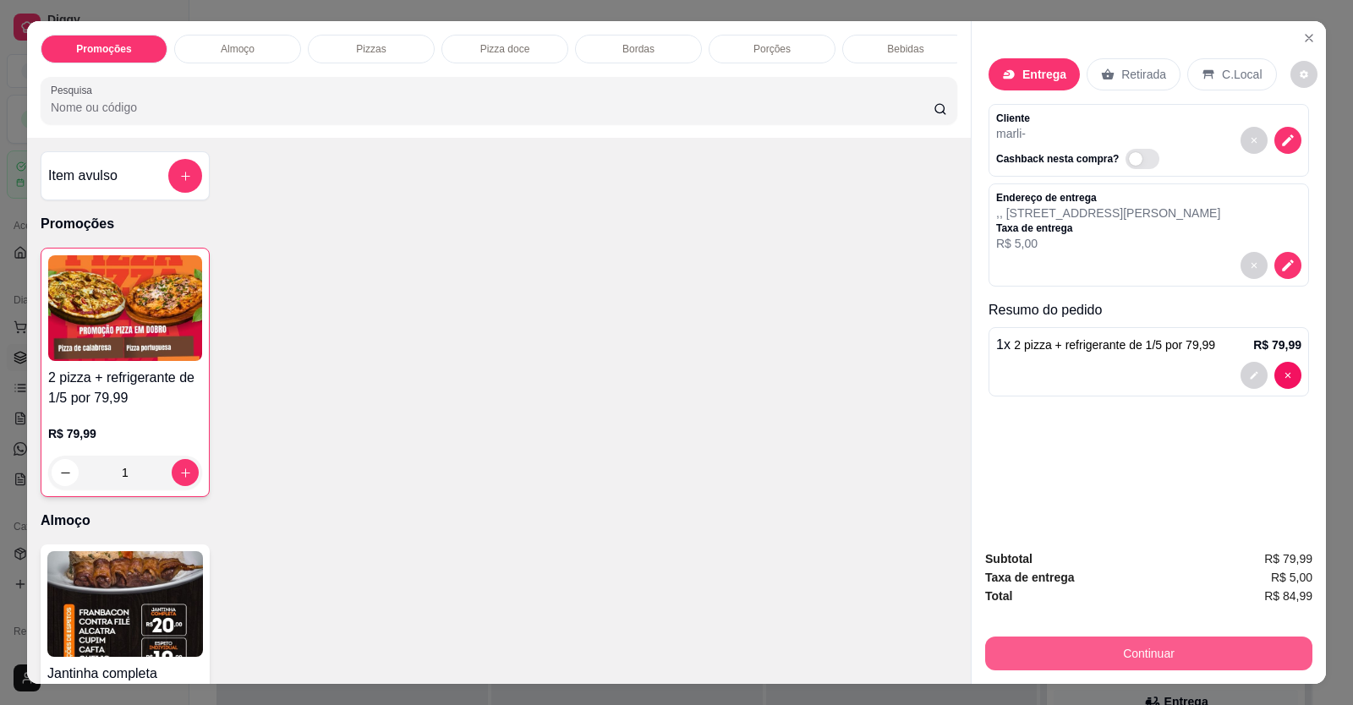
click at [1243, 642] on button "Continuar" at bounding box center [1148, 654] width 327 height 34
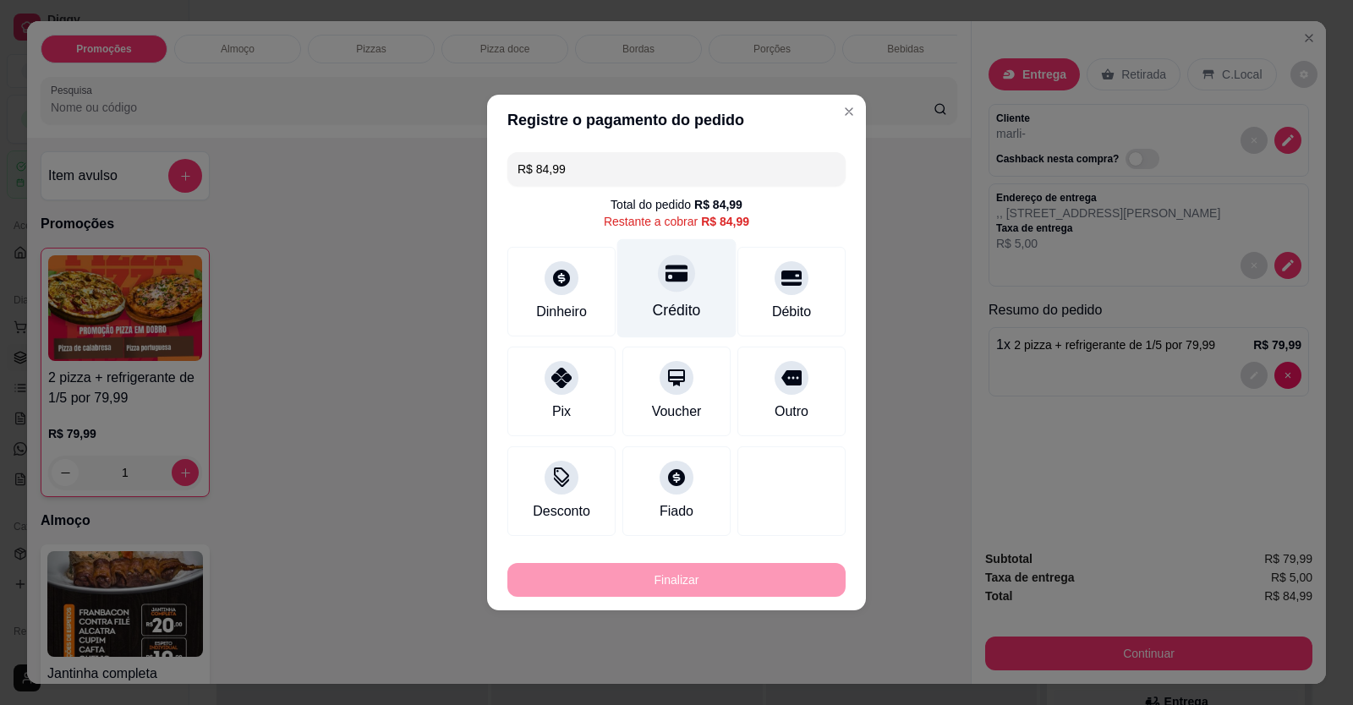
click at [687, 304] on div "Crédito" at bounding box center [677, 310] width 48 height 22
type input "R$ 0,00"
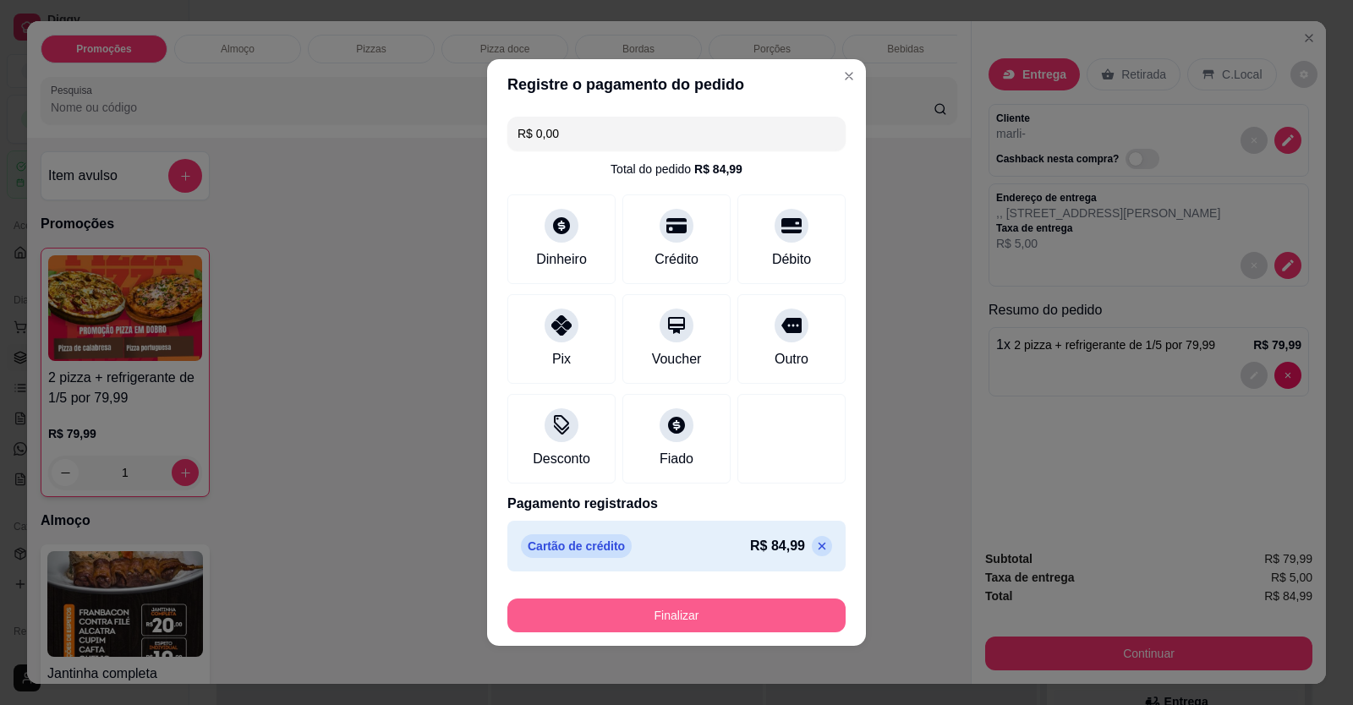
click at [691, 626] on button "Finalizar" at bounding box center [676, 616] width 338 height 34
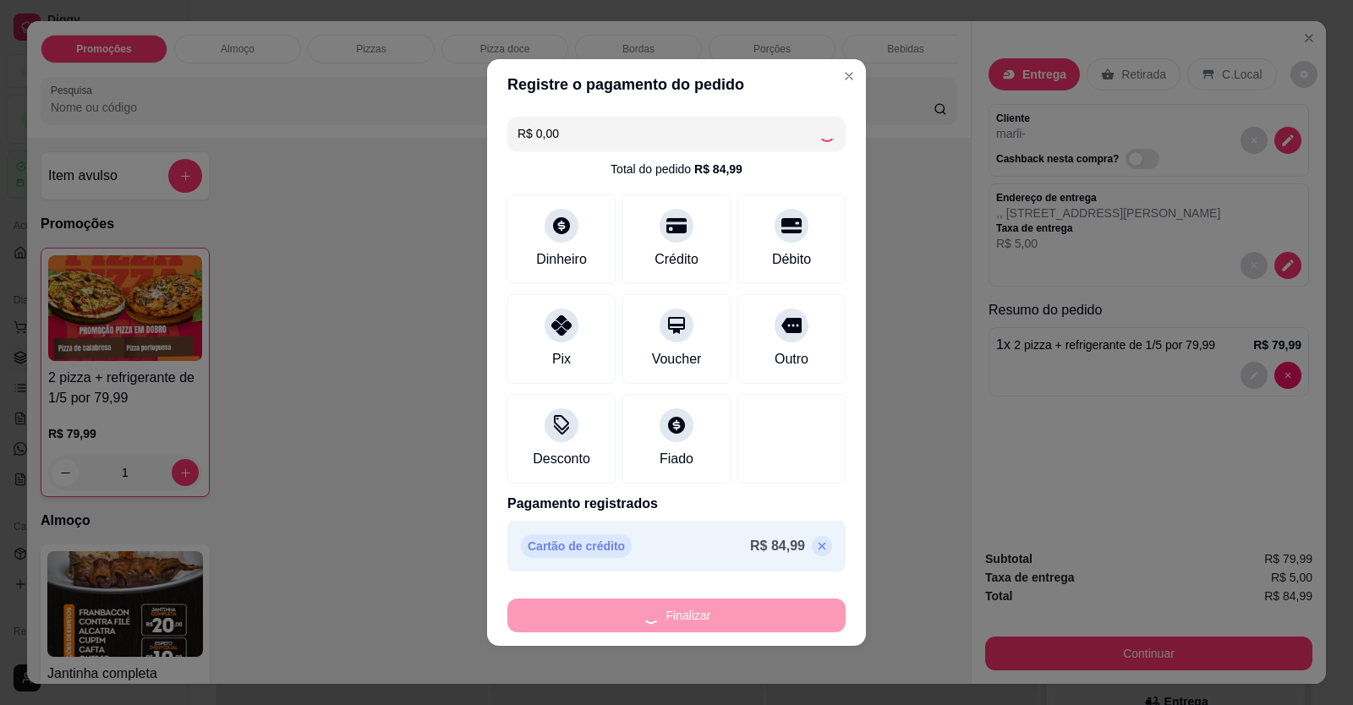
type input "0"
type input "-R$ 84,99"
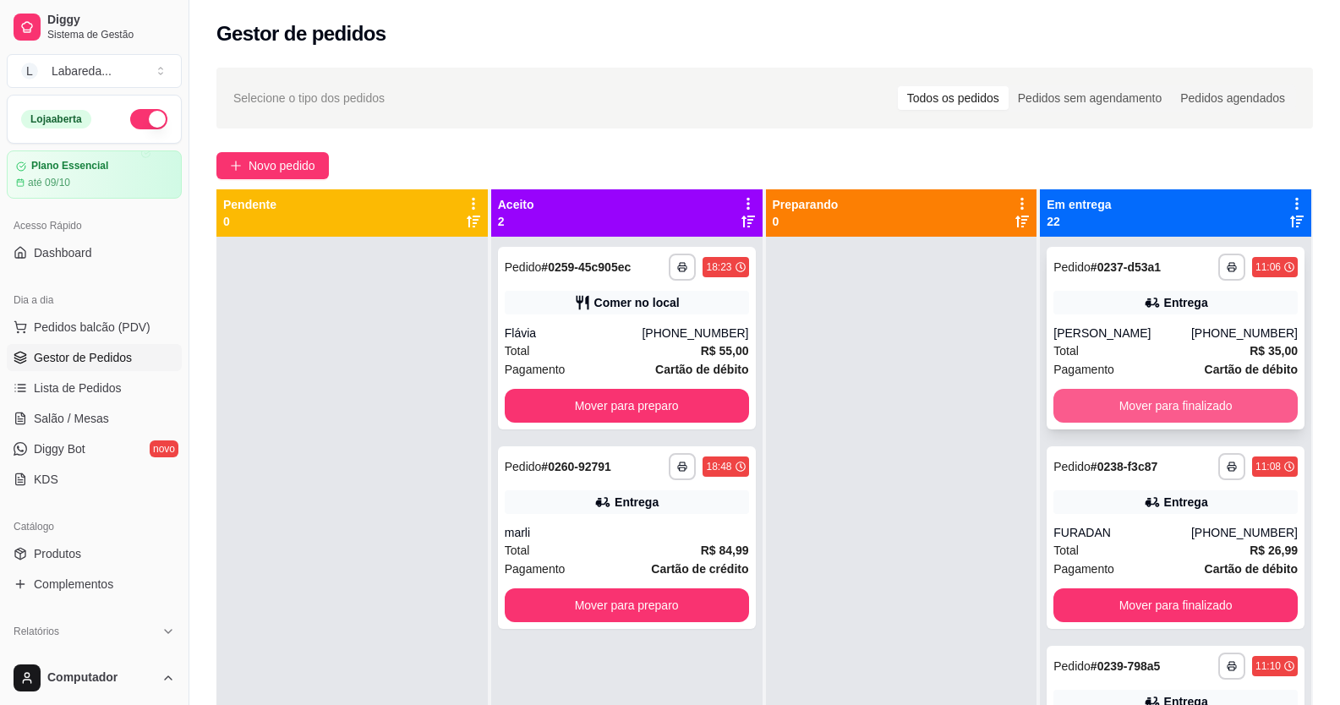
click at [1239, 407] on button "Mover para finalizado" at bounding box center [1175, 406] width 244 height 34
click at [1239, 407] on div "Mover para finalizado" at bounding box center [1175, 406] width 244 height 34
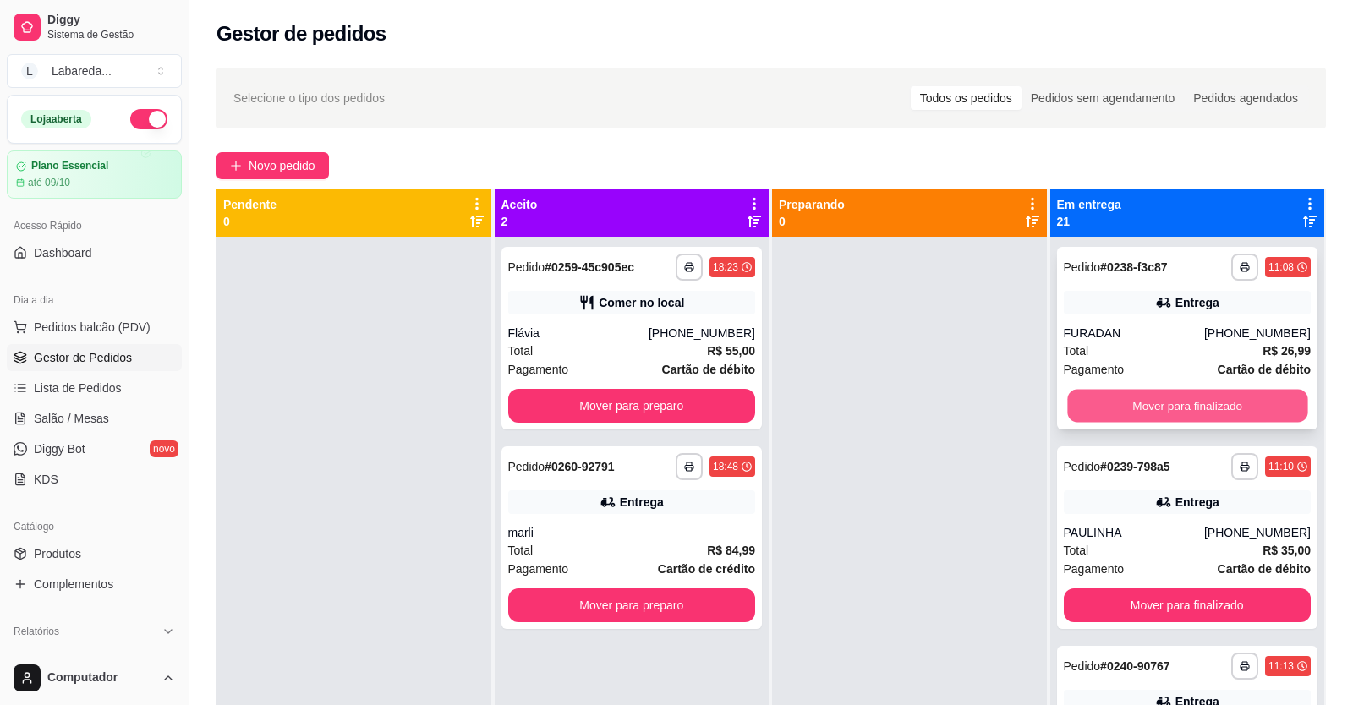
click at [1237, 406] on button "Mover para finalizado" at bounding box center [1187, 406] width 240 height 33
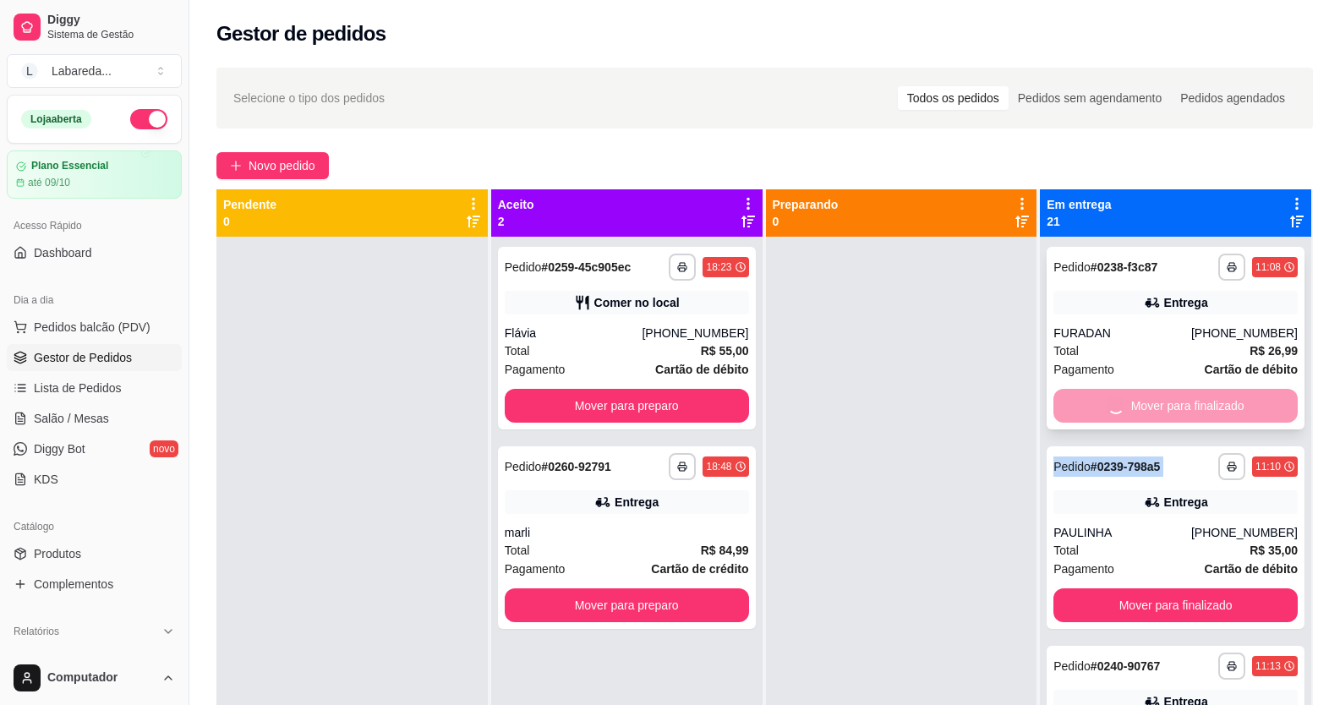
click at [1237, 406] on div "Mover para finalizado" at bounding box center [1175, 406] width 244 height 34
click at [1234, 588] on button "Mover para finalizado" at bounding box center [1175, 605] width 244 height 34
click at [1234, 405] on div "Mover para finalizado" at bounding box center [1175, 406] width 244 height 34
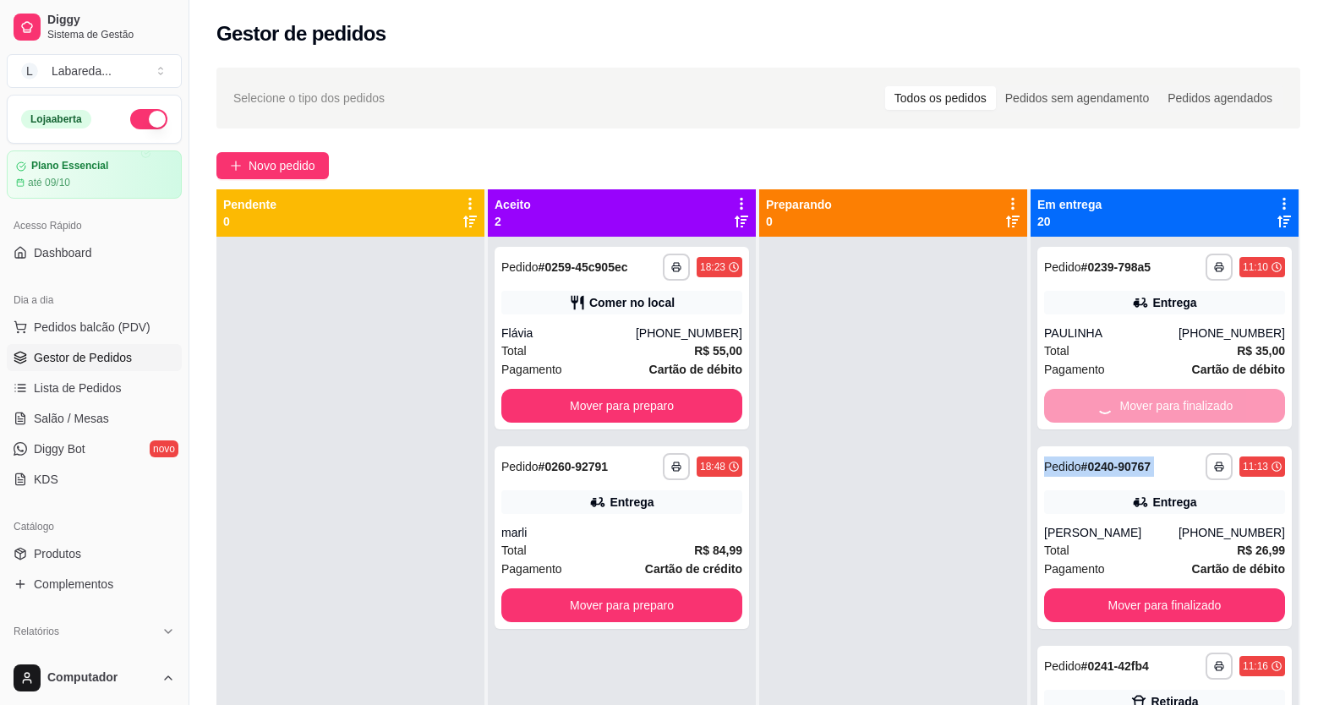
click at [1234, 588] on button "Mover para finalizado" at bounding box center [1164, 605] width 241 height 34
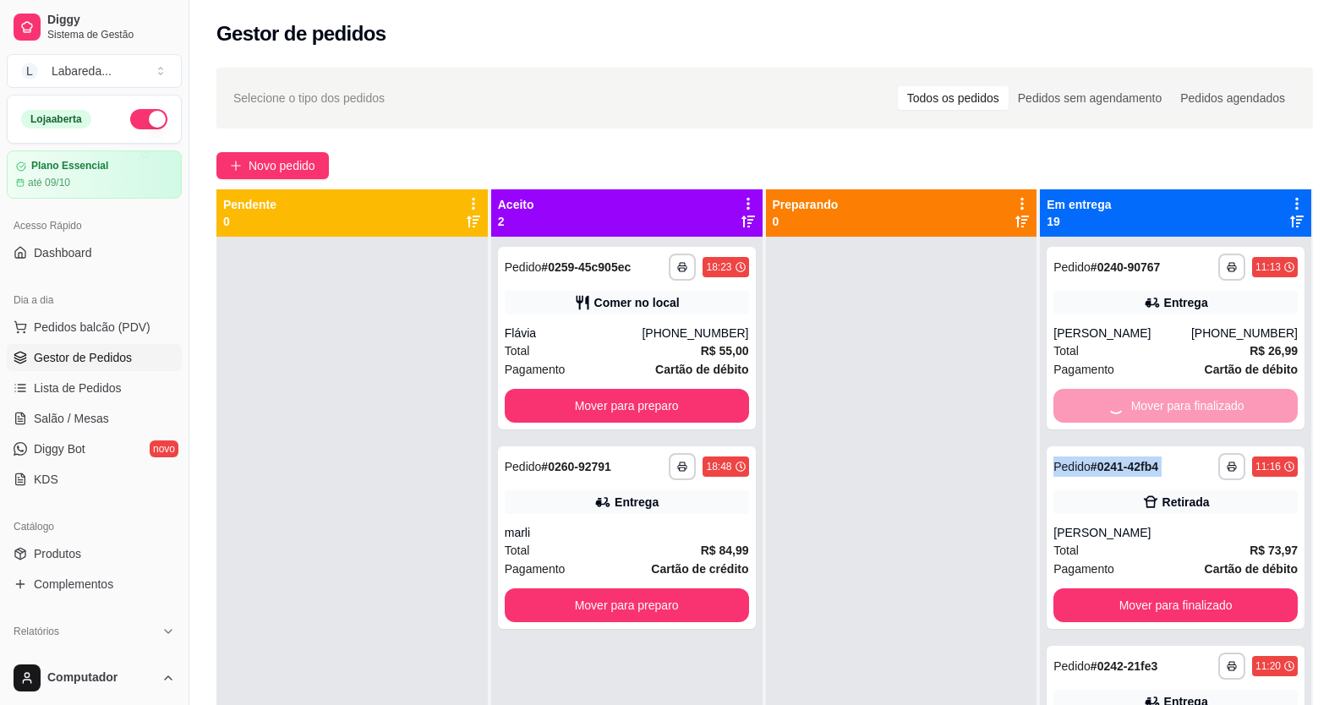
click at [1234, 405] on div "Mover para finalizado" at bounding box center [1175, 406] width 244 height 34
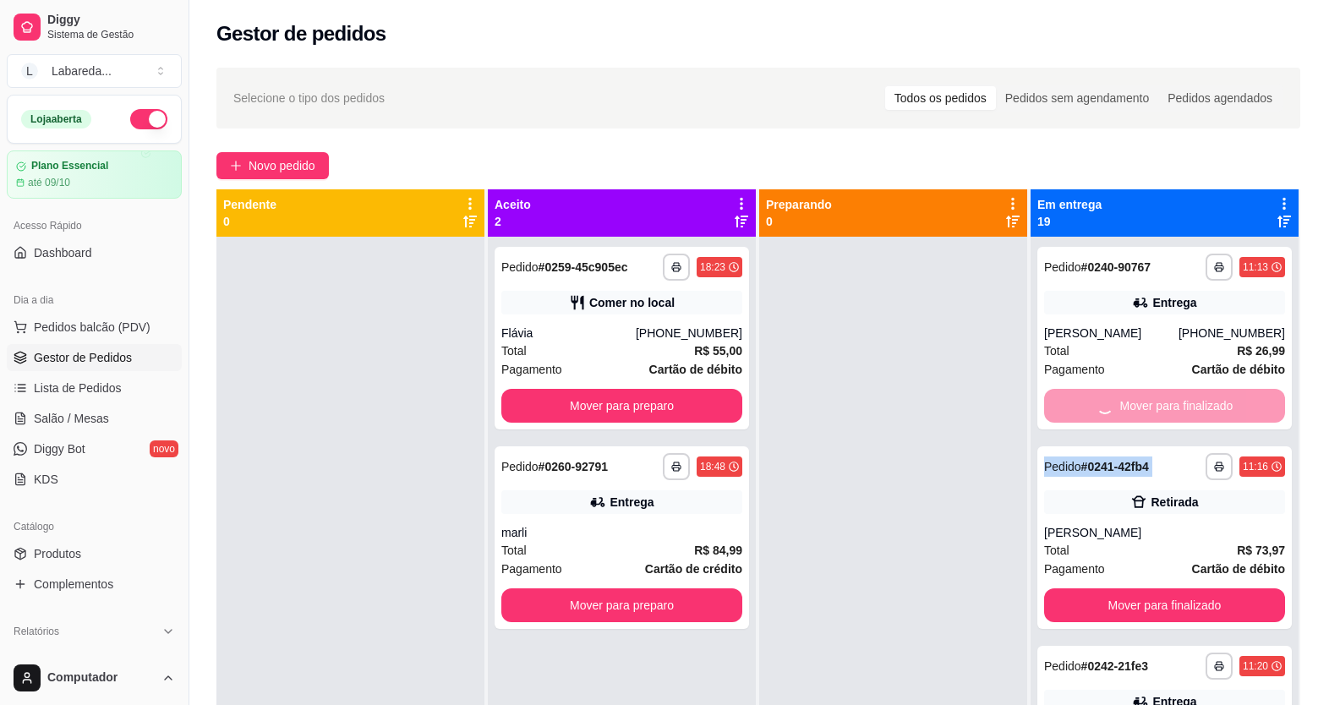
click at [1231, 588] on button "Mover para finalizado" at bounding box center [1164, 605] width 241 height 34
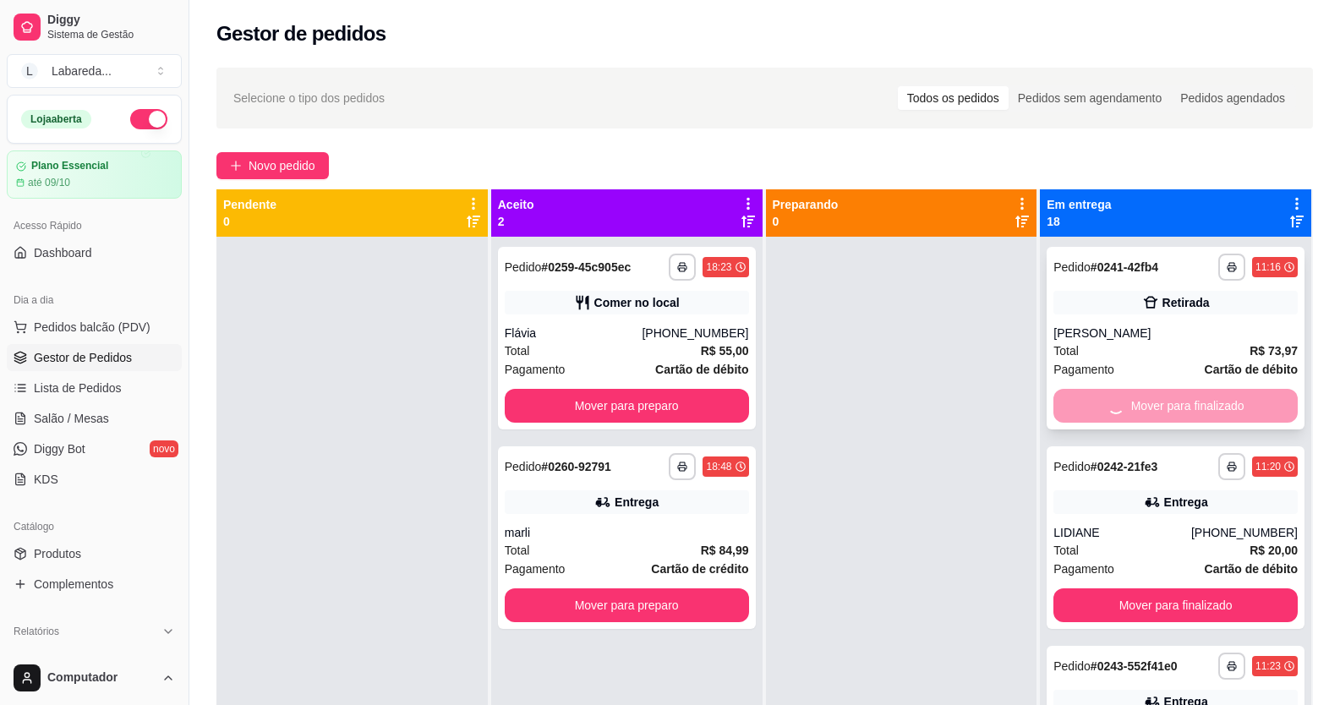
click at [1229, 406] on div "Mover para finalizado" at bounding box center [1175, 406] width 244 height 34
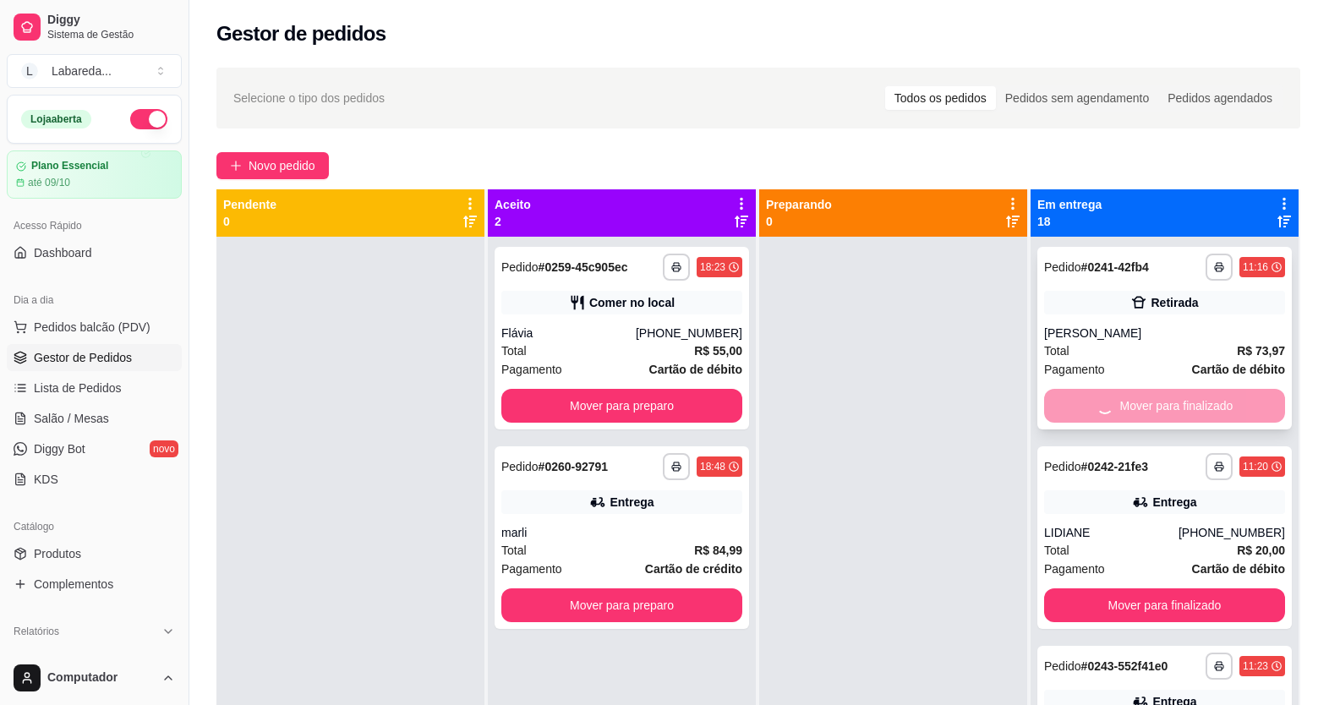
click at [1229, 588] on button "Mover para finalizado" at bounding box center [1164, 605] width 241 height 34
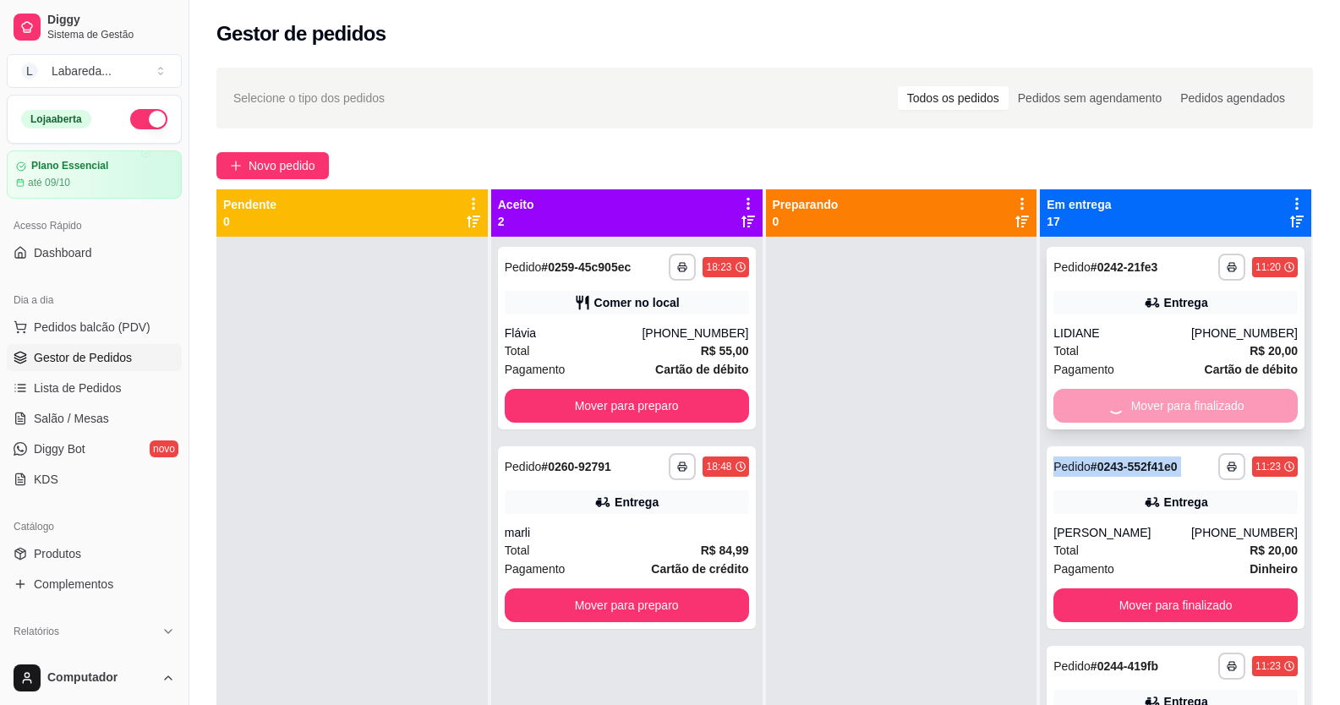
click at [1229, 407] on div "Mover para finalizado" at bounding box center [1175, 406] width 244 height 34
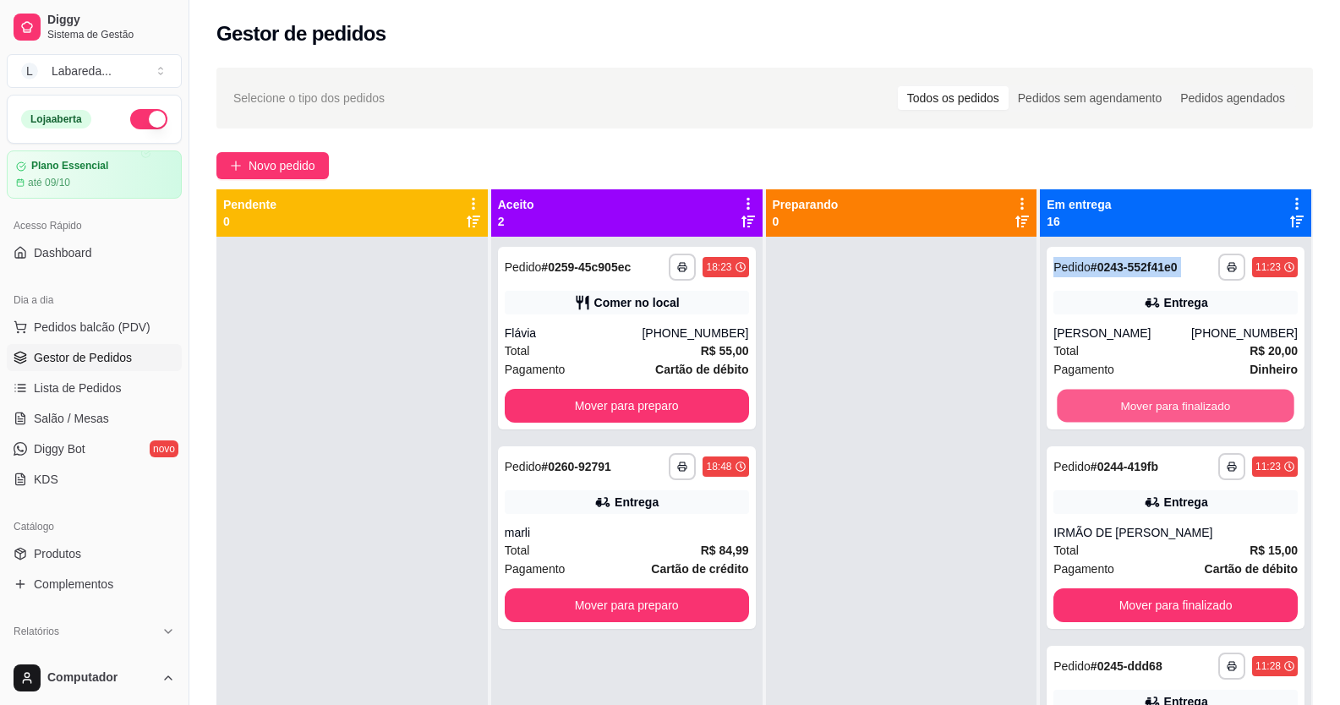
click at [1230, 407] on button "Mover para finalizado" at bounding box center [1176, 406] width 237 height 33
click at [1230, 407] on div "Mover para finalizado" at bounding box center [1175, 406] width 244 height 34
click at [1228, 407] on button "Mover para finalizado" at bounding box center [1176, 406] width 237 height 33
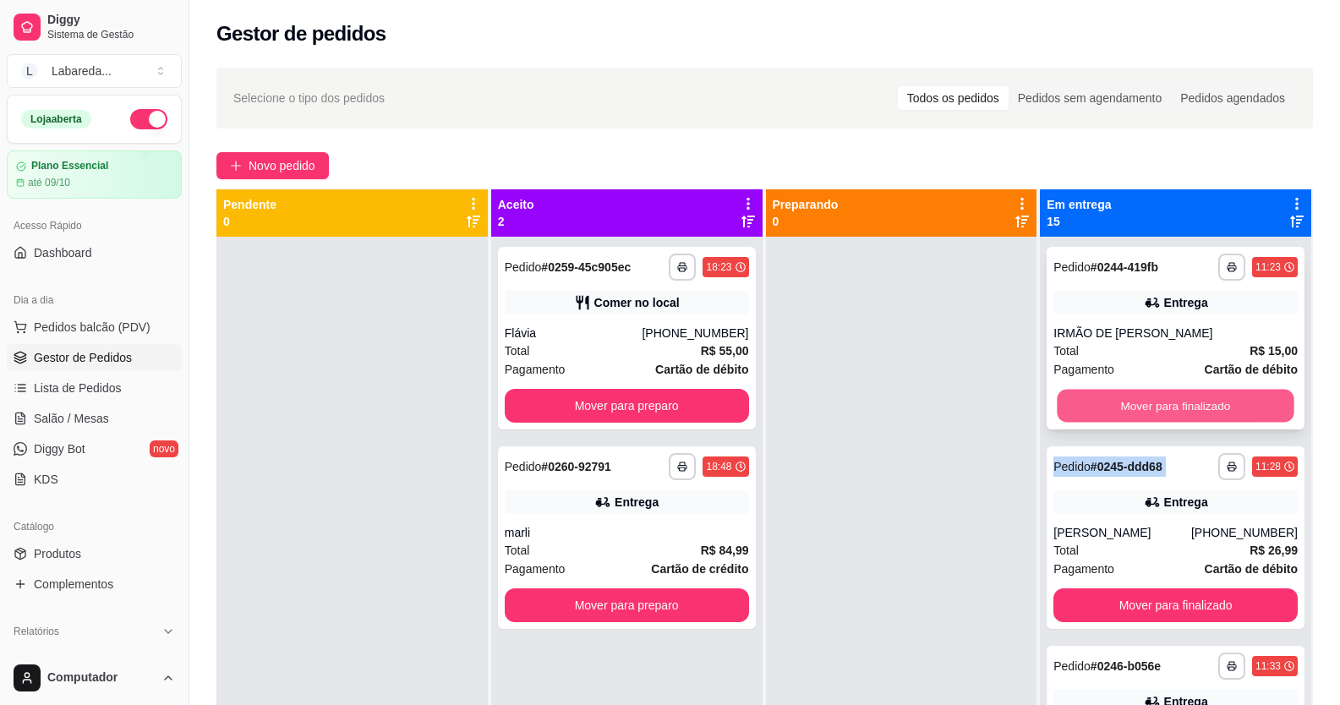
click at [1228, 408] on div "Mover para finalizado" at bounding box center [1175, 406] width 244 height 34
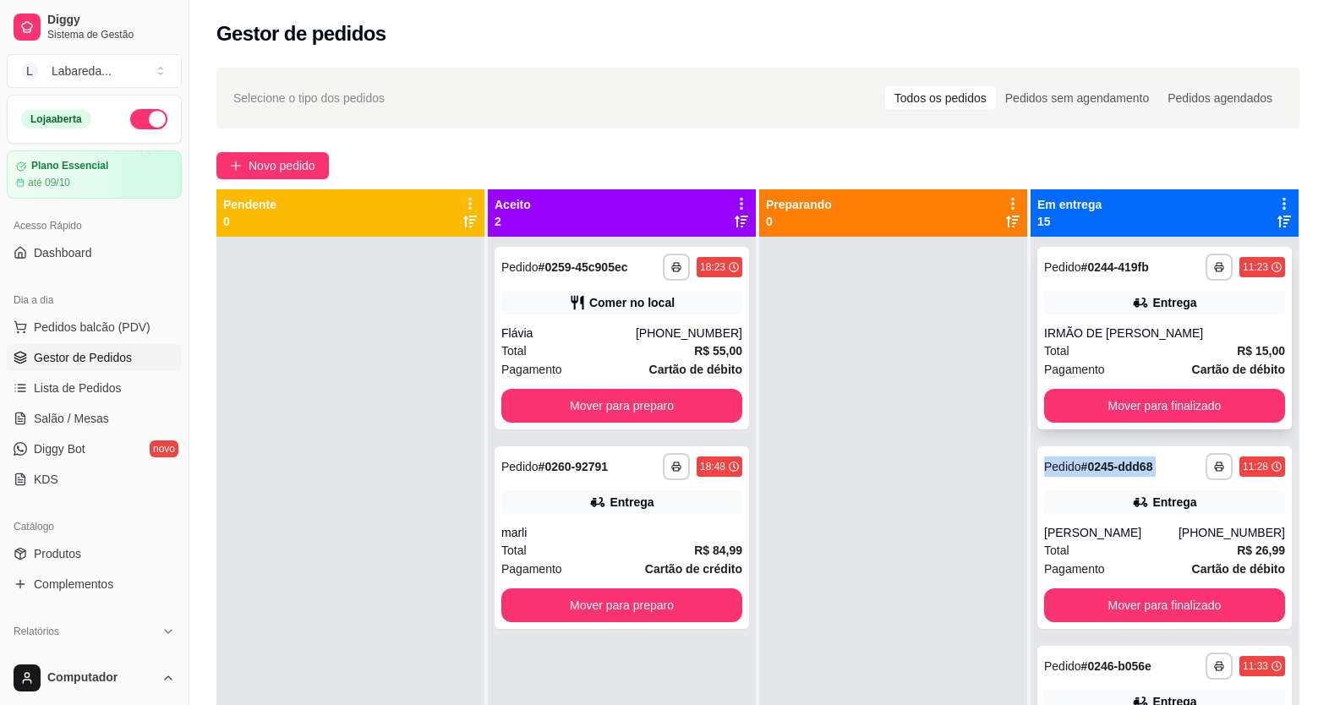
click at [1228, 408] on button "Mover para finalizado" at bounding box center [1164, 406] width 241 height 34
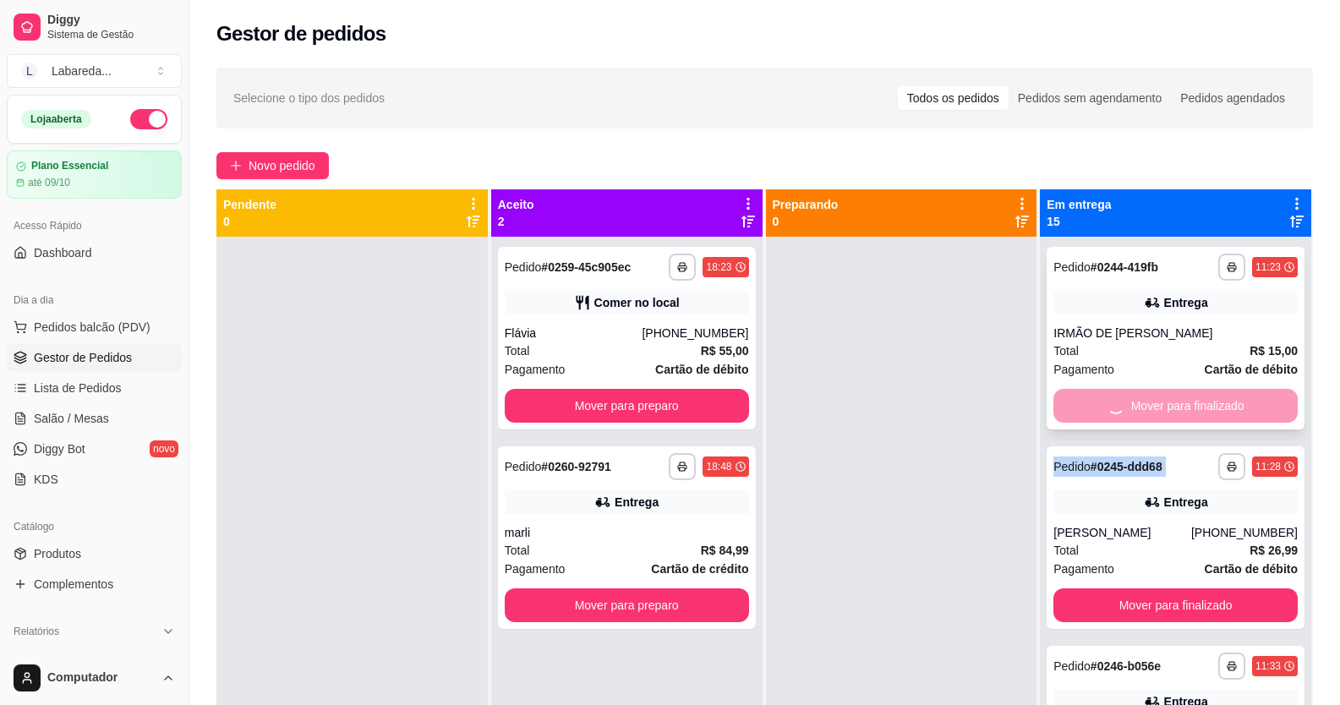
click at [1228, 408] on div "Mover para finalizado" at bounding box center [1175, 406] width 244 height 34
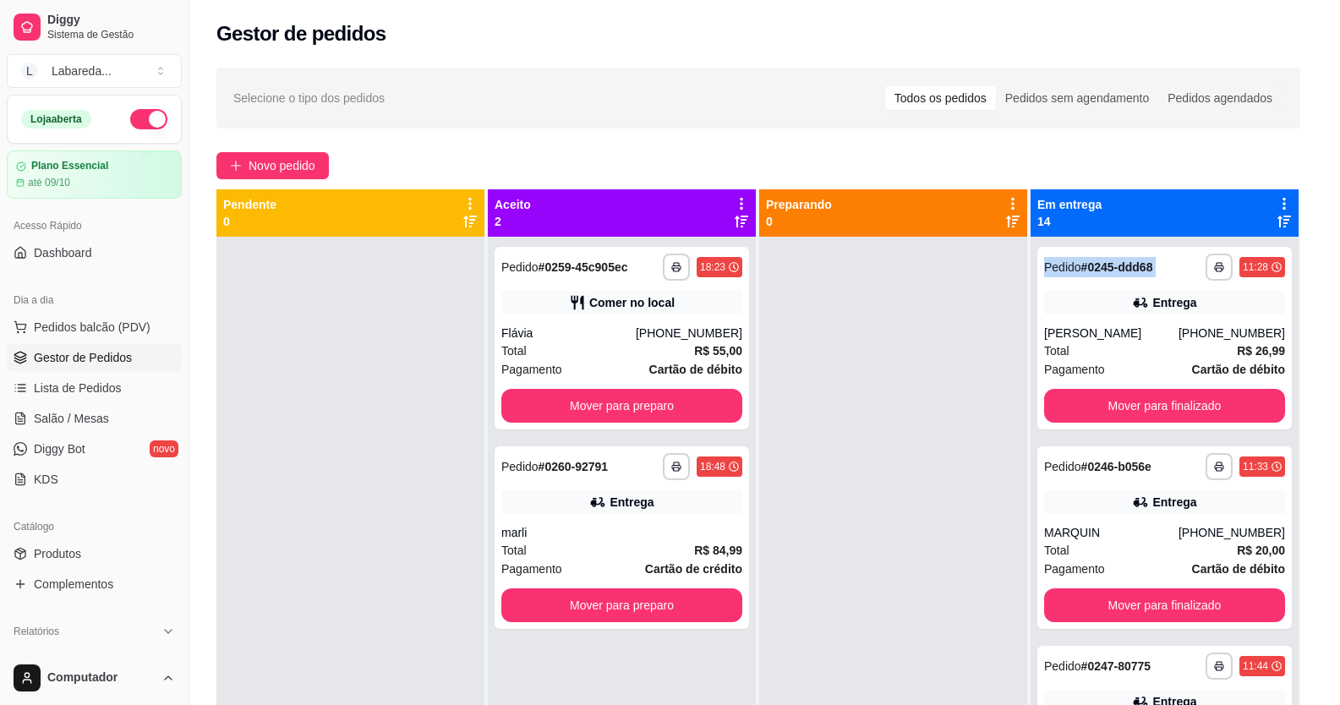
click at [1228, 408] on button "Mover para finalizado" at bounding box center [1164, 406] width 241 height 34
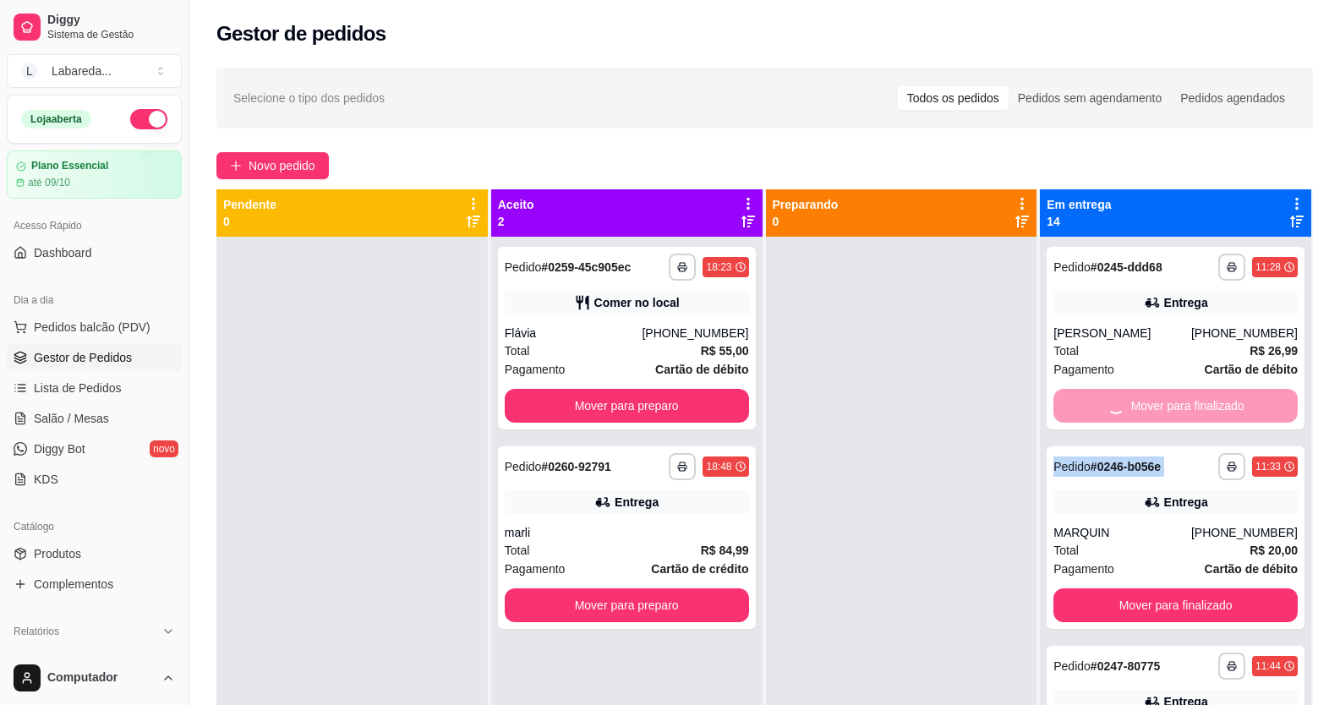
click at [1228, 408] on div "Mover para finalizado" at bounding box center [1175, 406] width 244 height 34
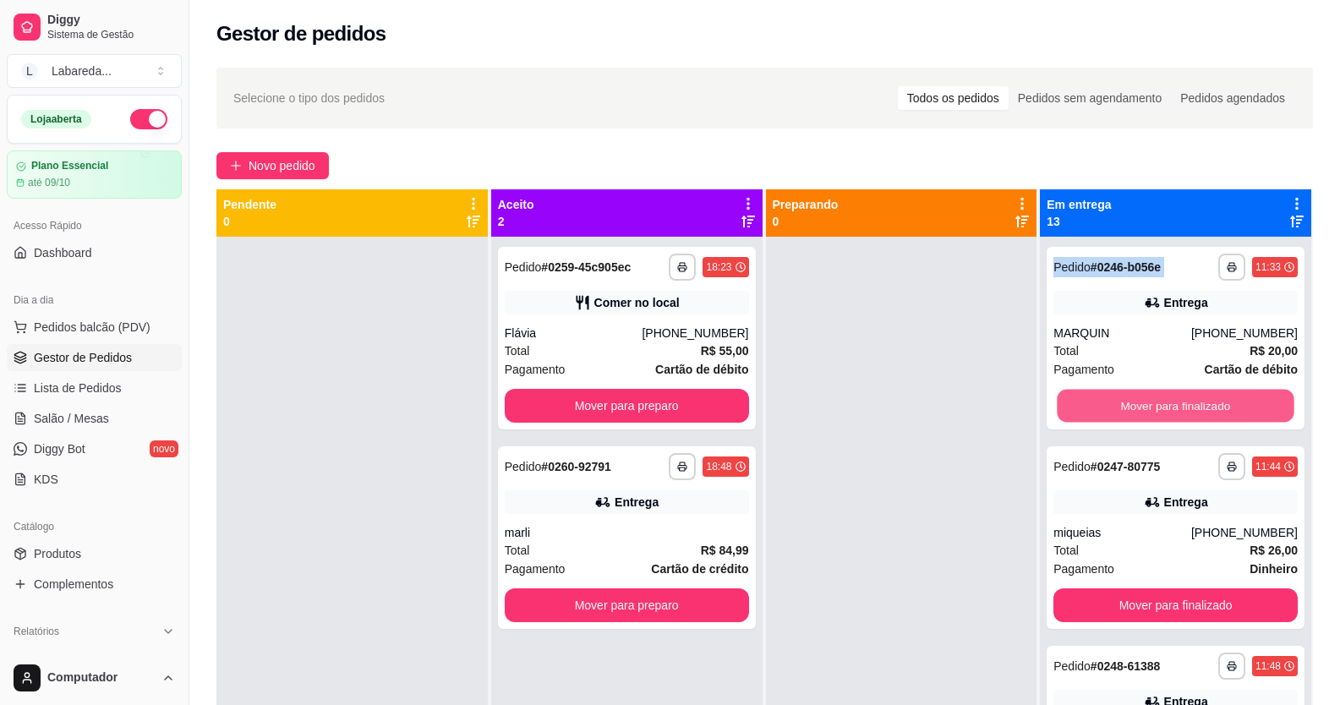
click at [1228, 408] on button "Mover para finalizado" at bounding box center [1176, 406] width 237 height 33
click at [1228, 408] on div "Mover para finalizado" at bounding box center [1175, 406] width 244 height 34
click at [1228, 408] on button "Mover para finalizado" at bounding box center [1175, 406] width 244 height 34
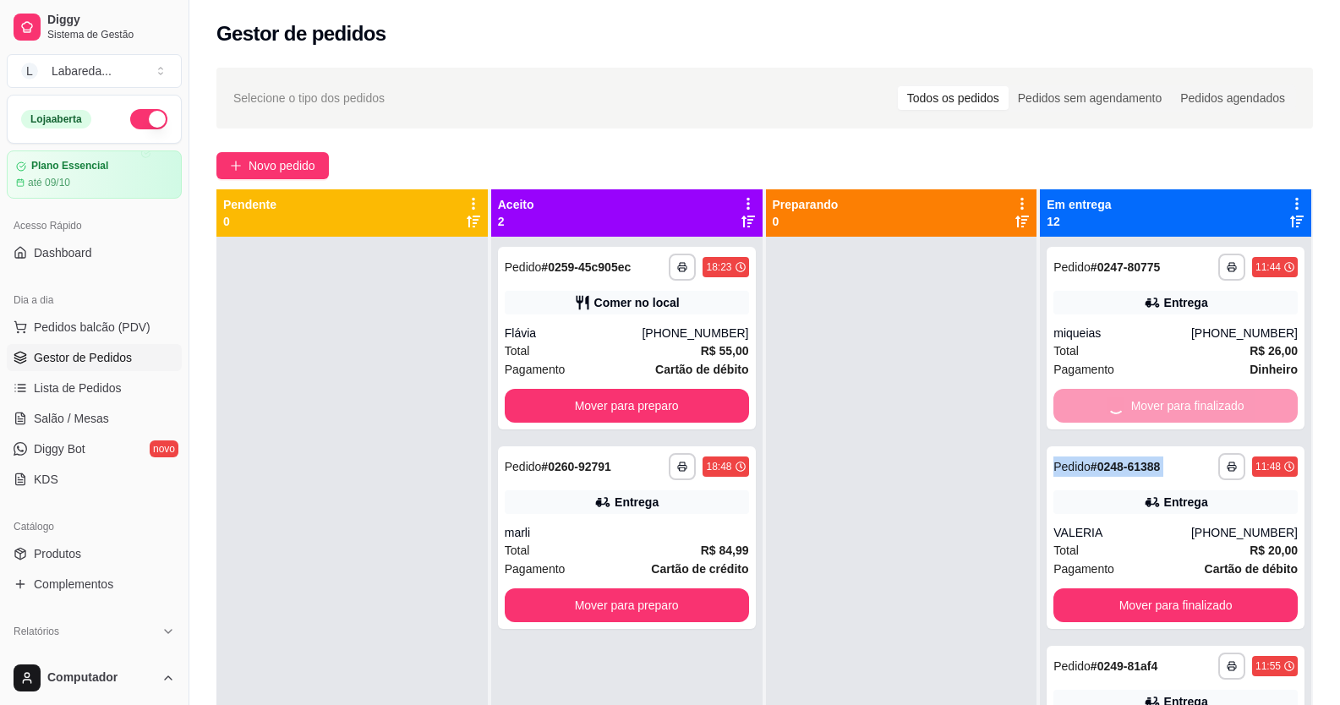
click at [1228, 408] on div "Mover para finalizado" at bounding box center [1175, 406] width 244 height 34
click at [1224, 408] on div "Mover para finalizado" at bounding box center [1175, 406] width 244 height 34
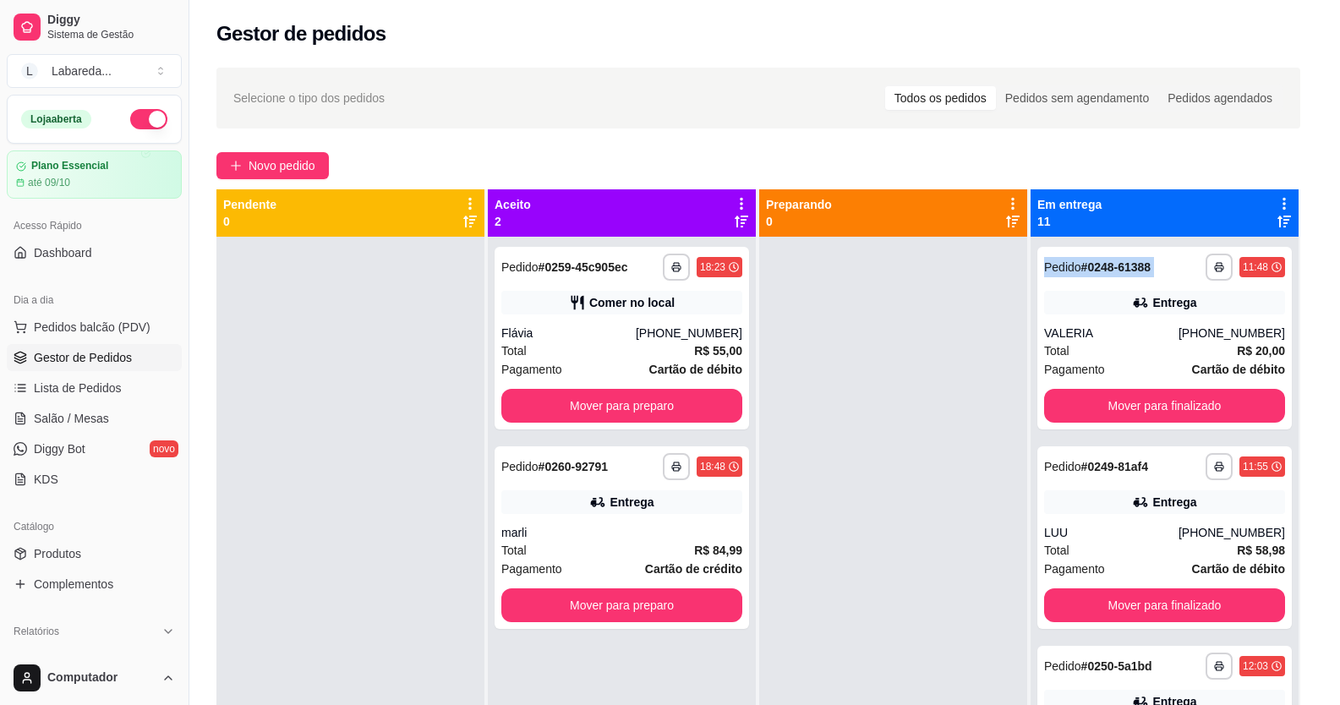
click at [1223, 408] on button "Mover para finalizado" at bounding box center [1164, 406] width 241 height 34
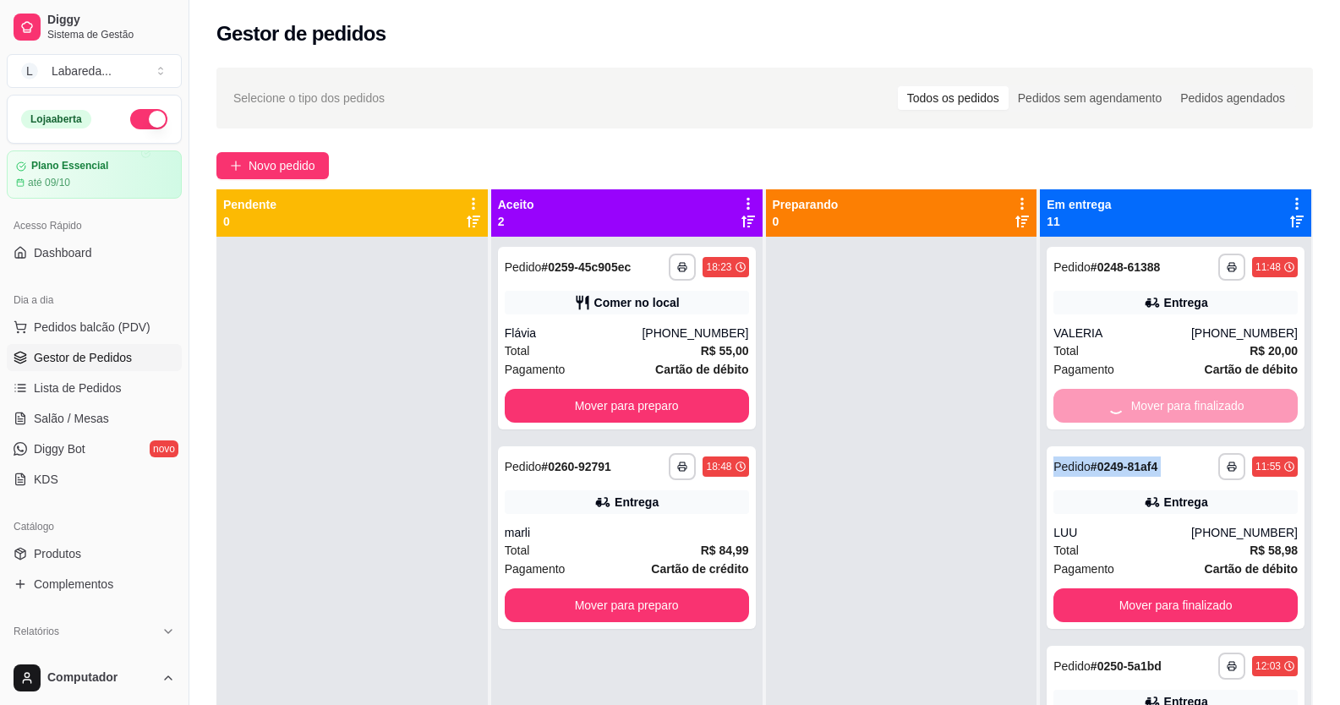
click at [1223, 408] on div "Mover para finalizado" at bounding box center [1175, 406] width 244 height 34
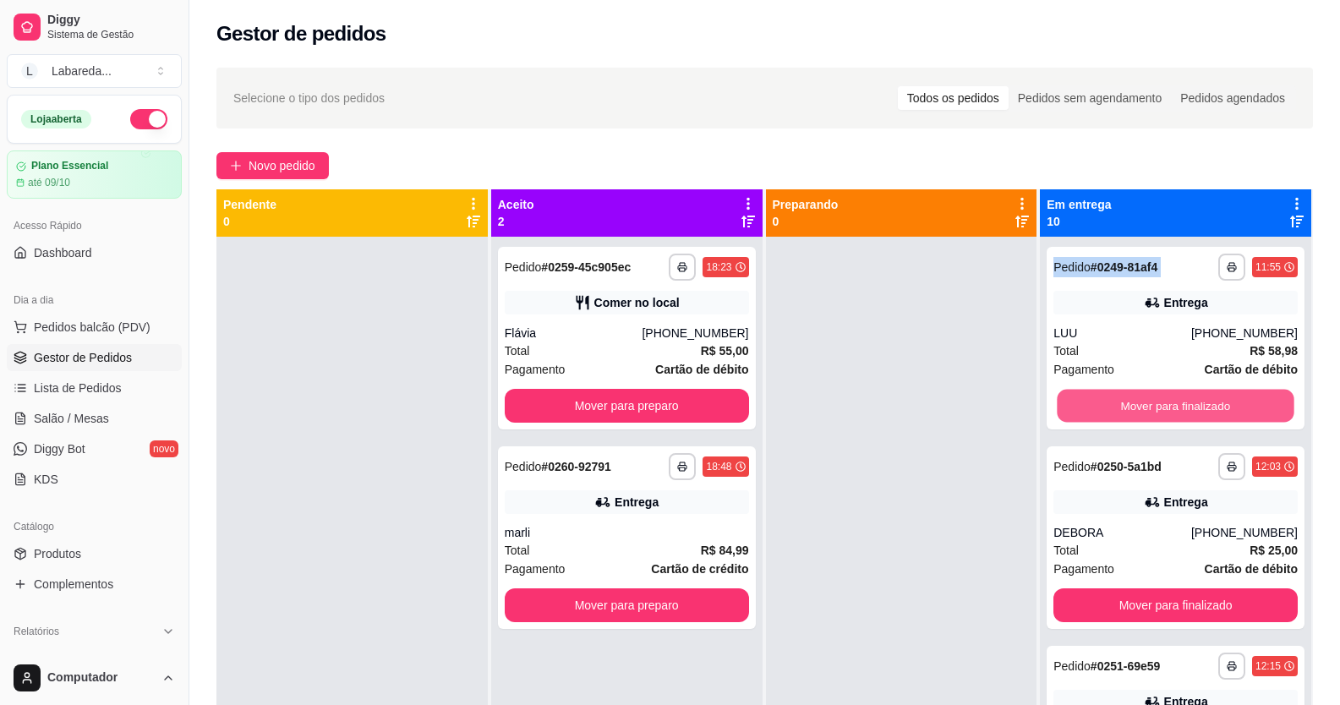
click at [1222, 408] on button "Mover para finalizado" at bounding box center [1176, 406] width 237 height 33
click at [1221, 408] on div "Mover para finalizado" at bounding box center [1175, 406] width 244 height 34
click at [1217, 408] on button "Mover para finalizado" at bounding box center [1176, 406] width 237 height 33
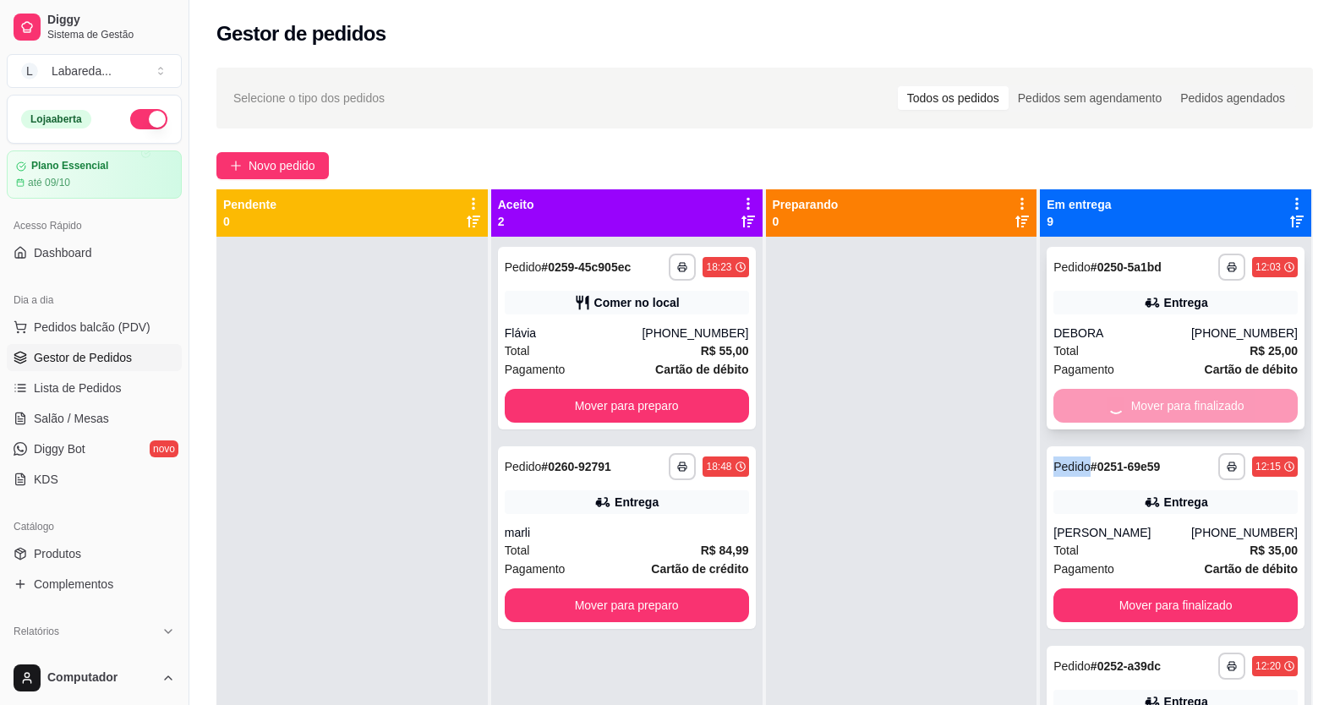
click at [1217, 407] on div "Mover para finalizado" at bounding box center [1175, 406] width 244 height 34
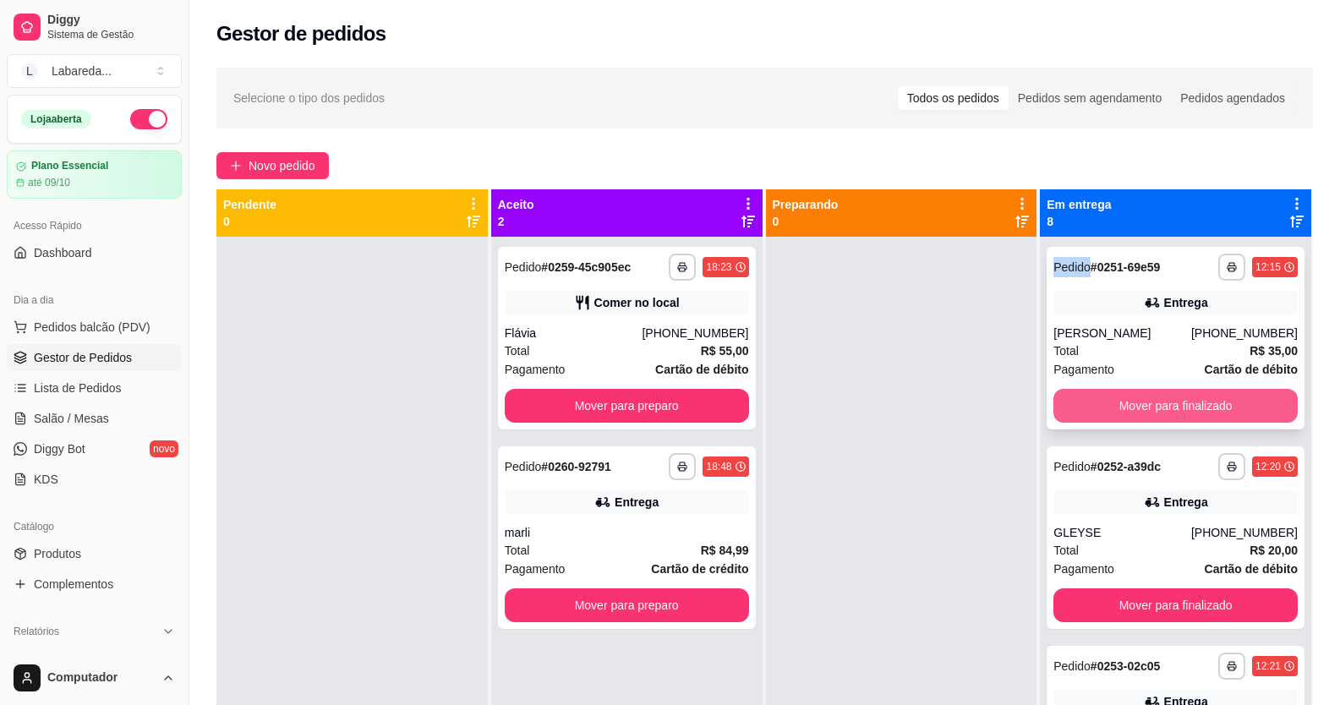
click at [1219, 407] on button "Mover para finalizado" at bounding box center [1175, 406] width 244 height 34
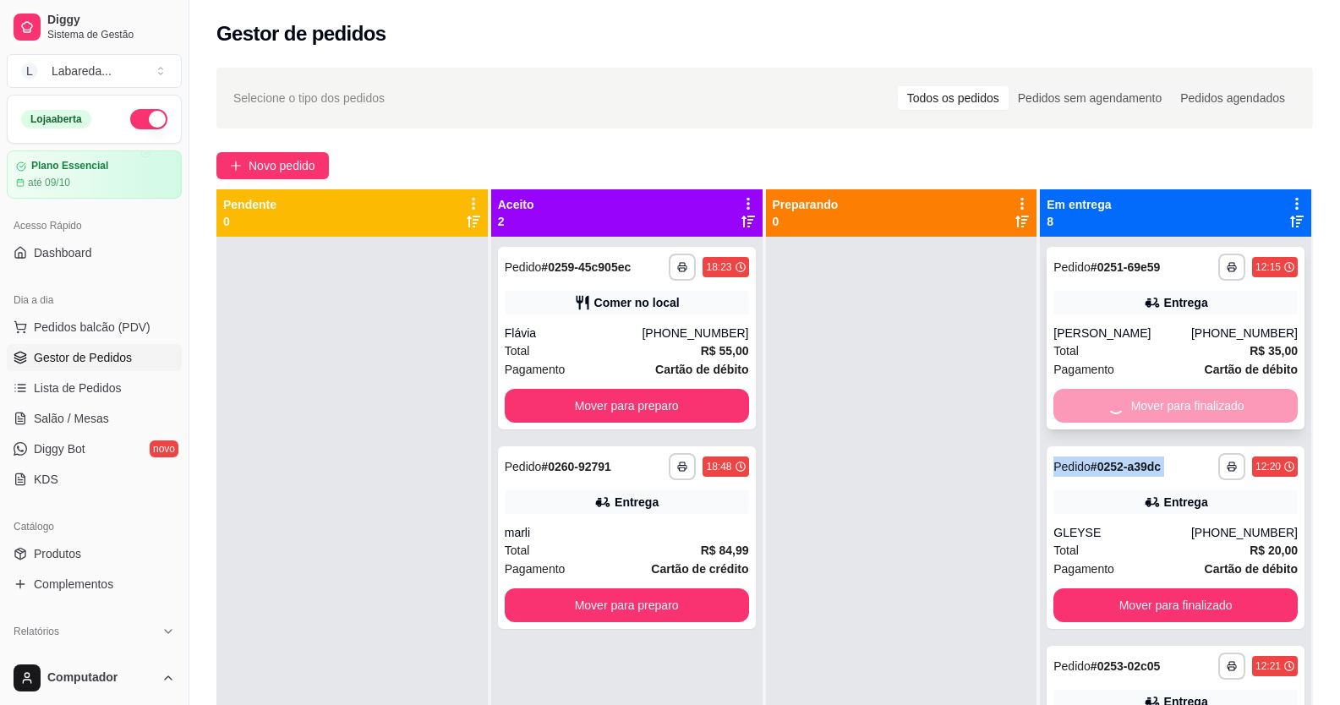
click at [1219, 407] on div "Mover para finalizado" at bounding box center [1175, 406] width 244 height 34
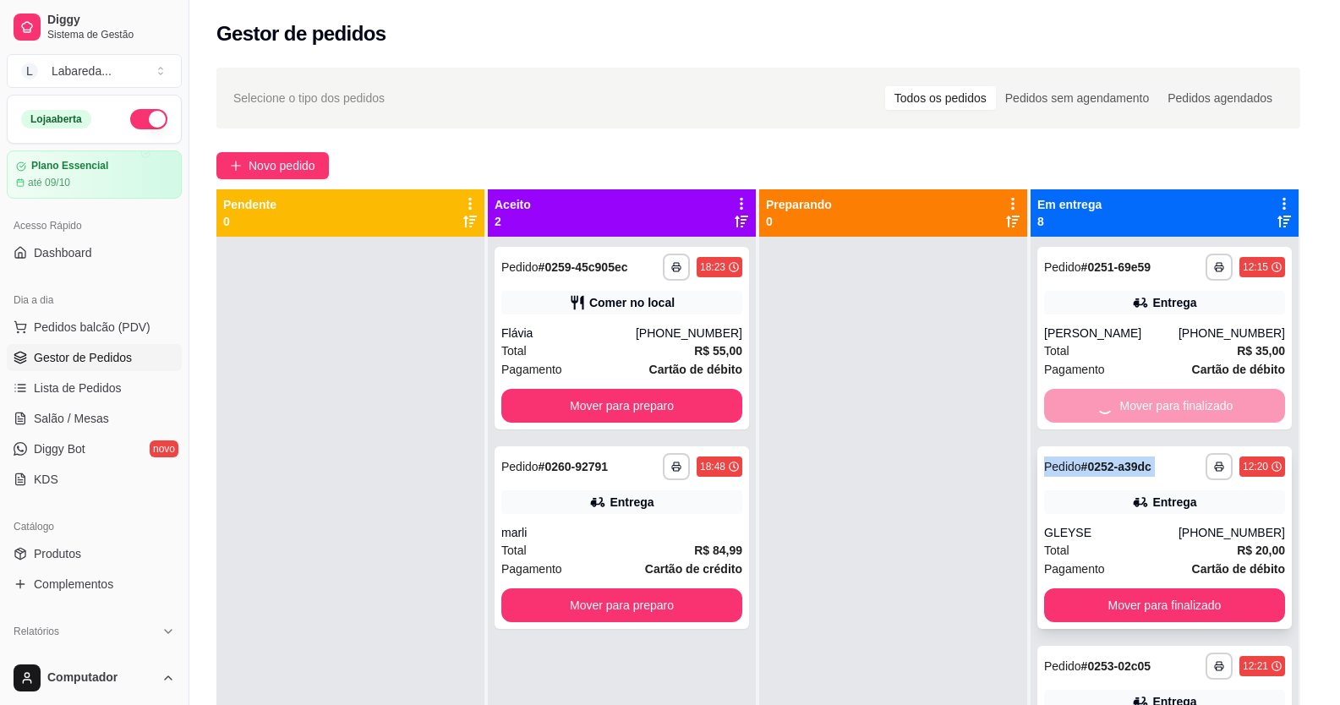
click at [1222, 588] on button "Mover para finalizado" at bounding box center [1164, 605] width 241 height 34
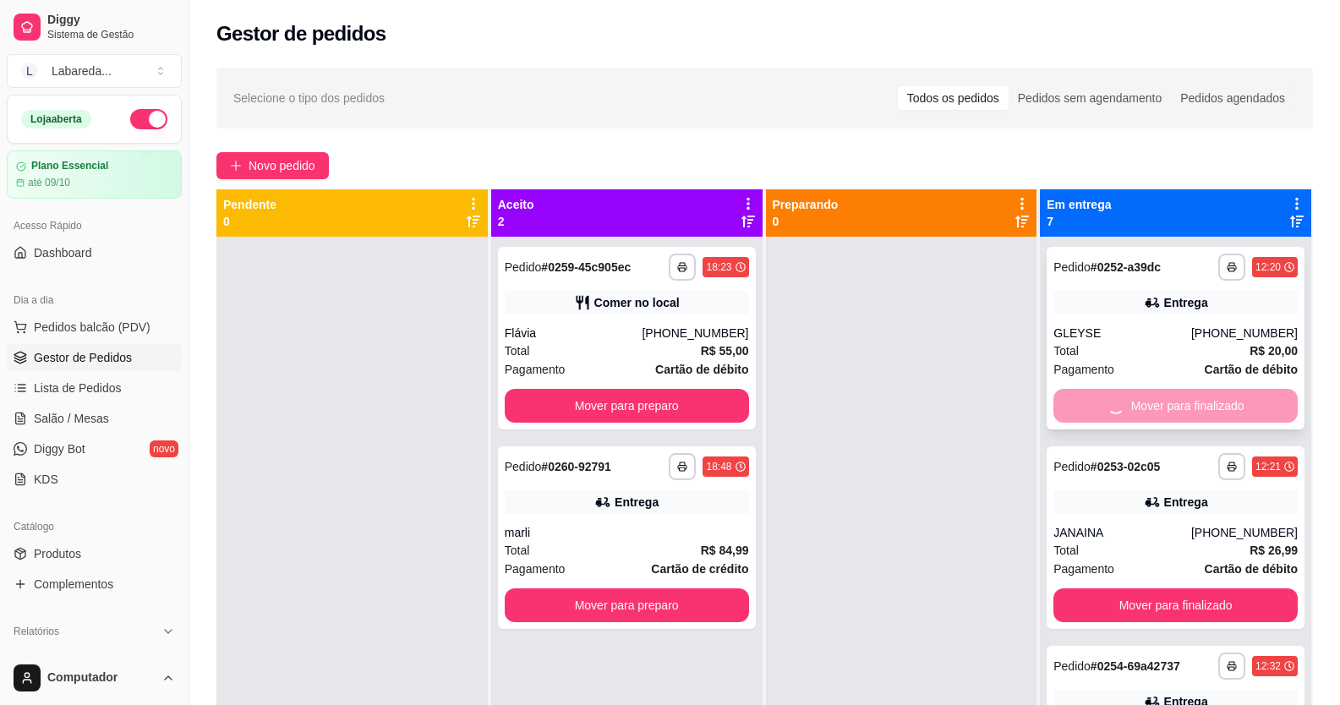
click at [1223, 405] on div "Mover para finalizado" at bounding box center [1175, 406] width 244 height 34
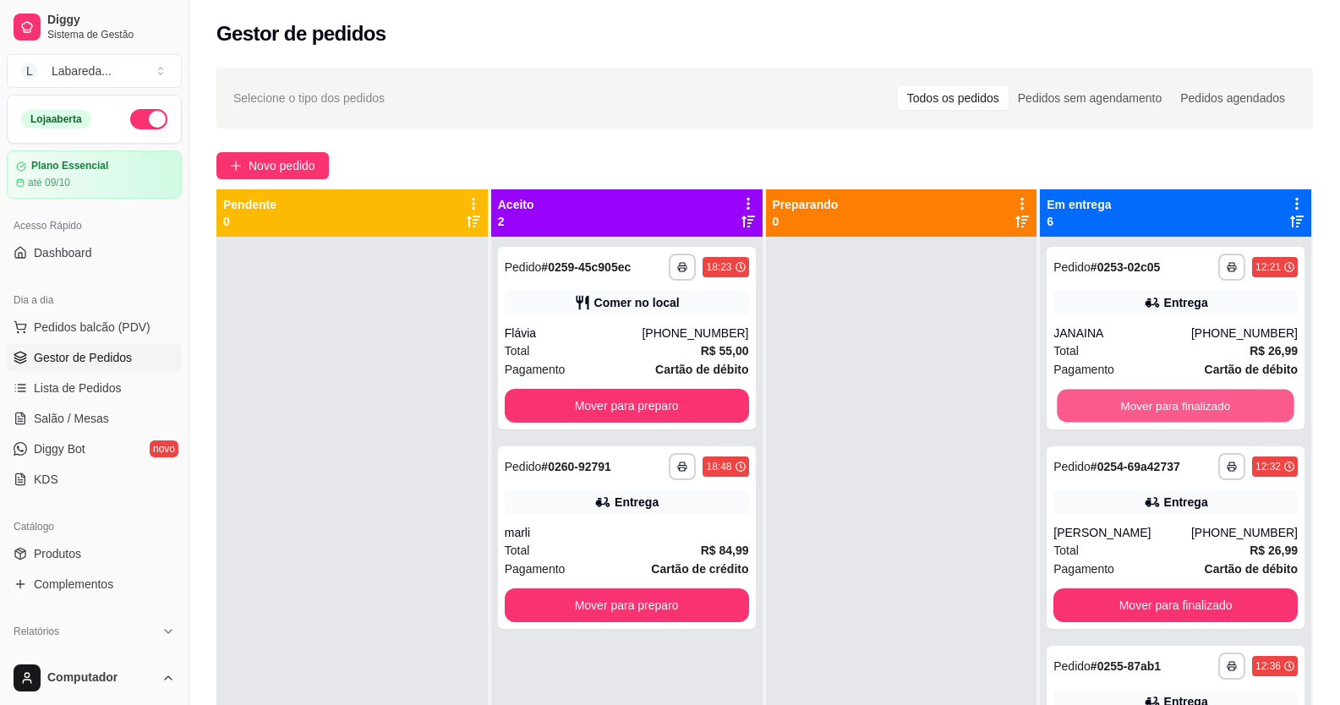
click at [1225, 404] on button "Mover para finalizado" at bounding box center [1176, 406] width 237 height 33
click at [1225, 404] on div "Mover para finalizado" at bounding box center [1175, 406] width 244 height 34
click at [1225, 404] on button "Mover para finalizado" at bounding box center [1175, 406] width 244 height 34
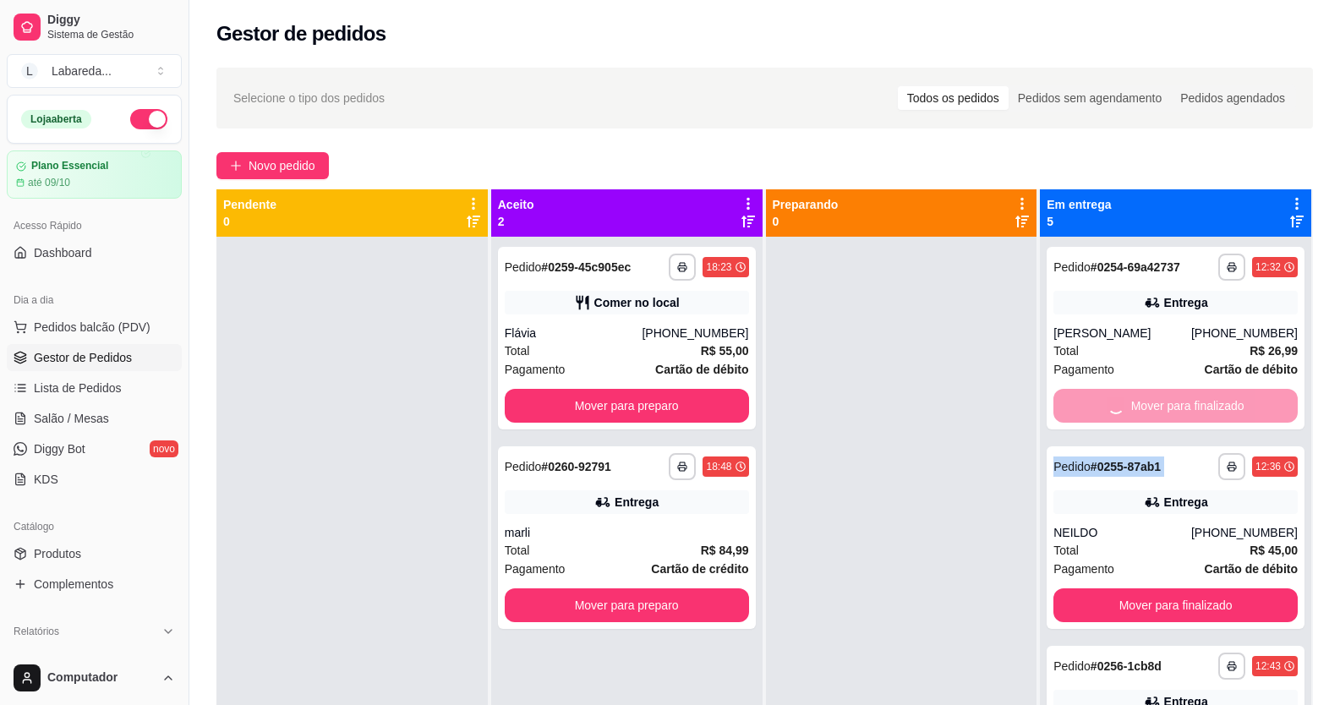
click at [1225, 404] on div "Mover para finalizado" at bounding box center [1175, 406] width 244 height 34
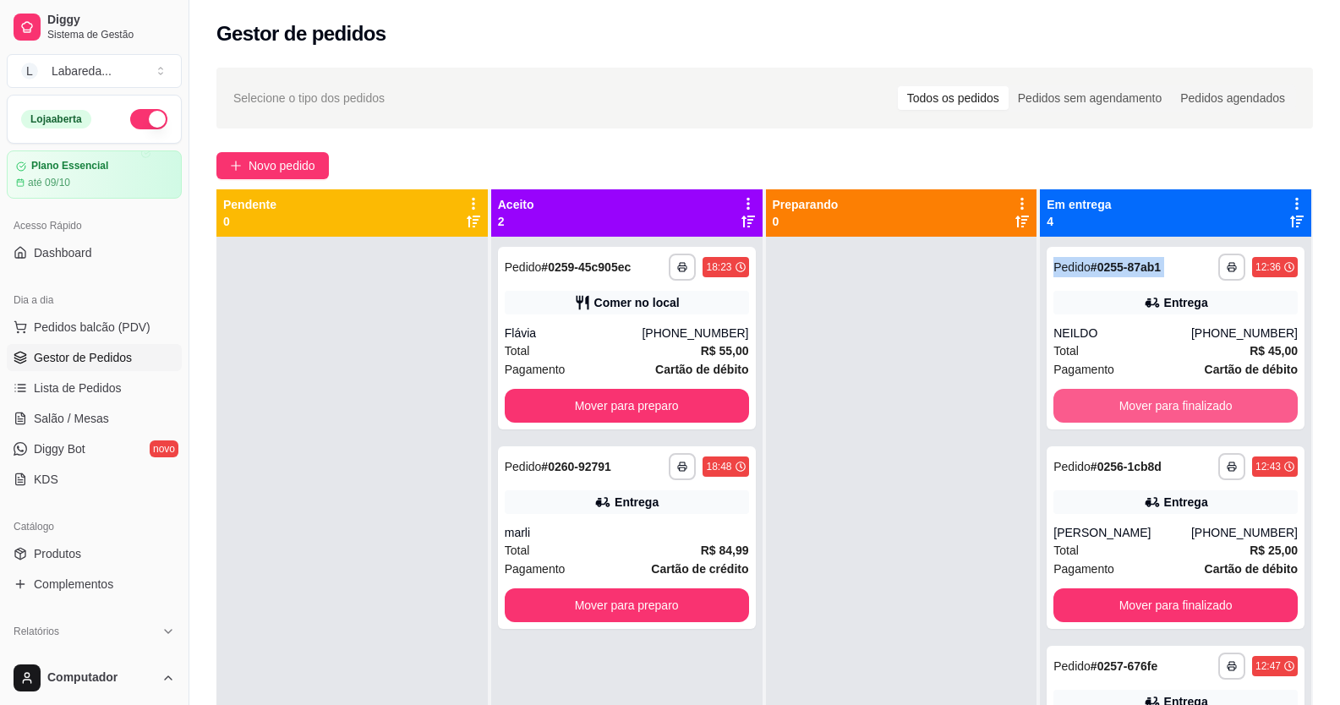
click at [1225, 404] on button "Mover para finalizado" at bounding box center [1175, 406] width 244 height 34
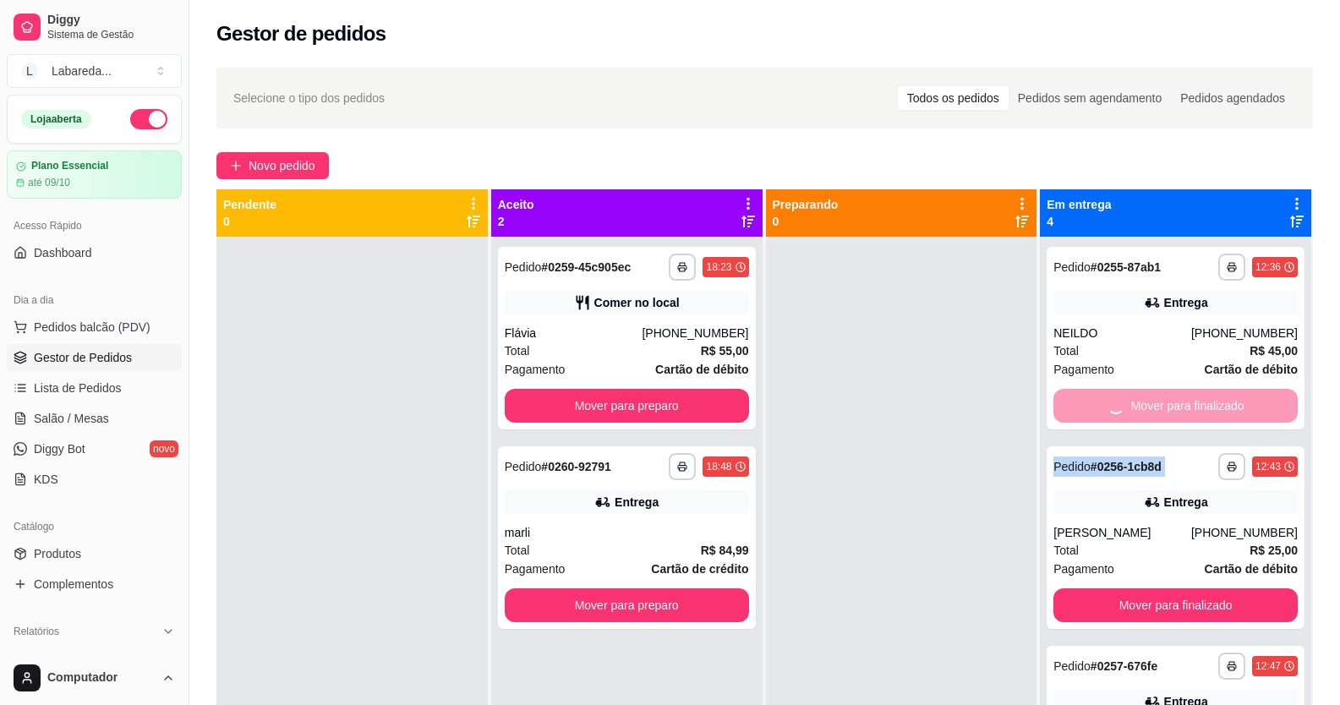
click at [1225, 404] on div "Mover para finalizado" at bounding box center [1175, 406] width 244 height 34
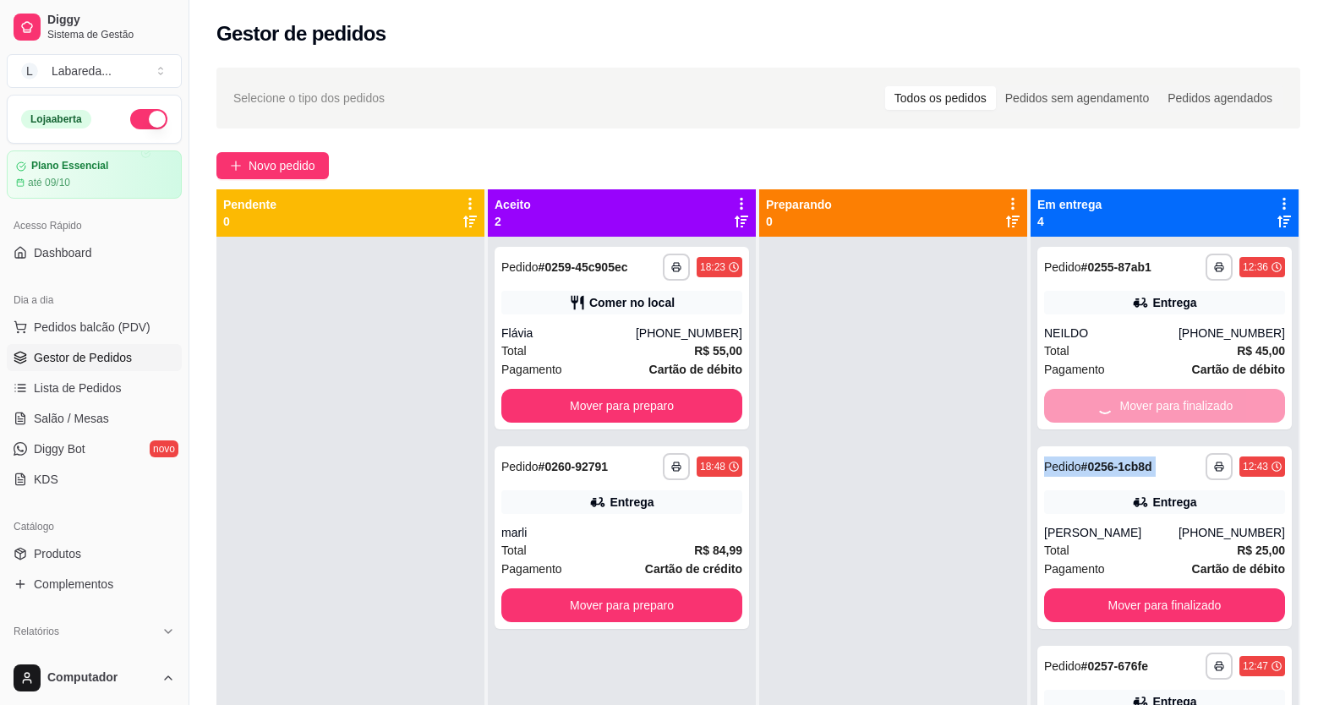
click at [1226, 588] on button "Mover para finalizado" at bounding box center [1164, 605] width 241 height 34
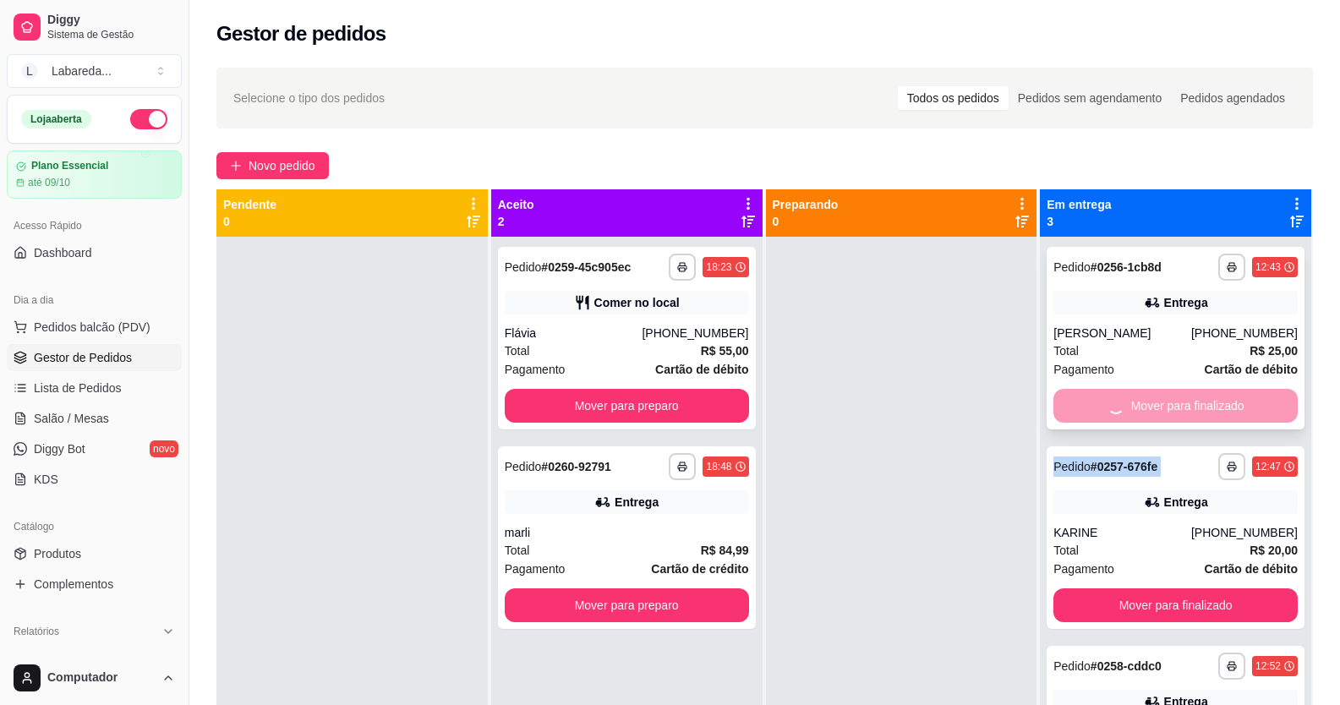
click at [1227, 404] on div "Mover para finalizado" at bounding box center [1175, 406] width 244 height 34
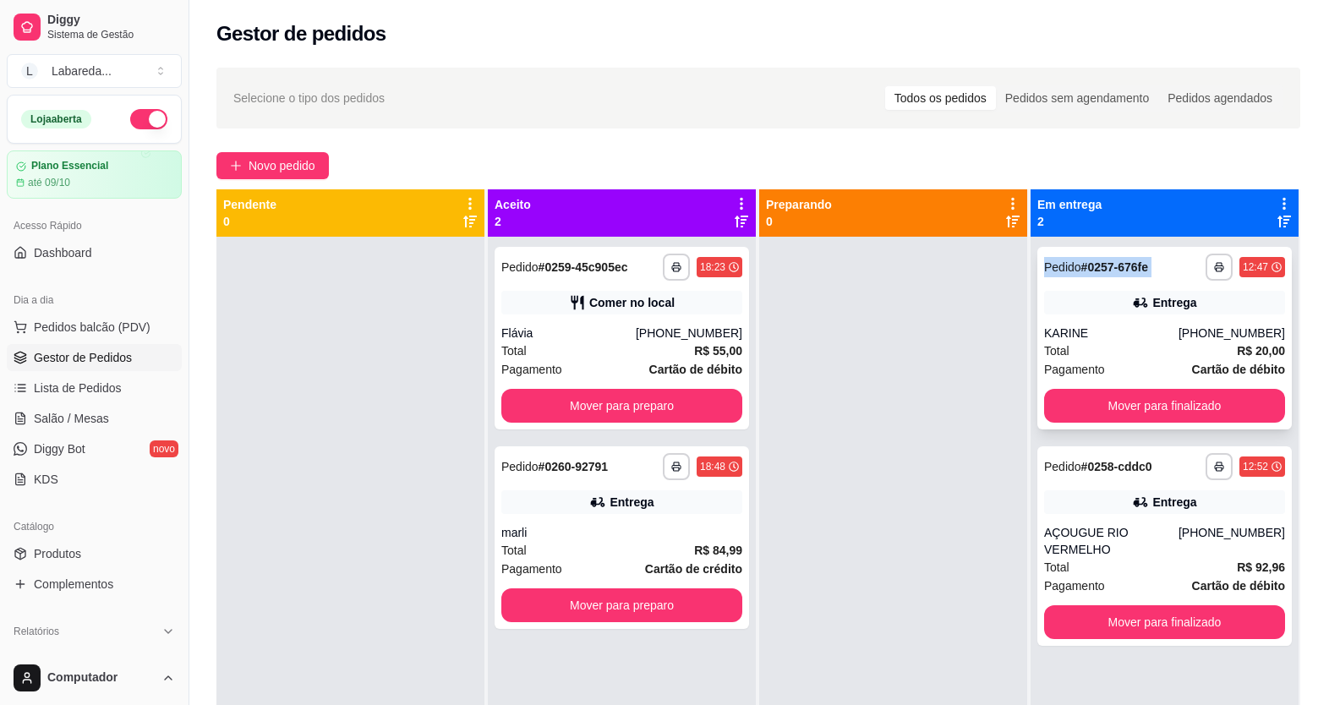
click at [1223, 402] on button "Mover para finalizado" at bounding box center [1164, 406] width 241 height 34
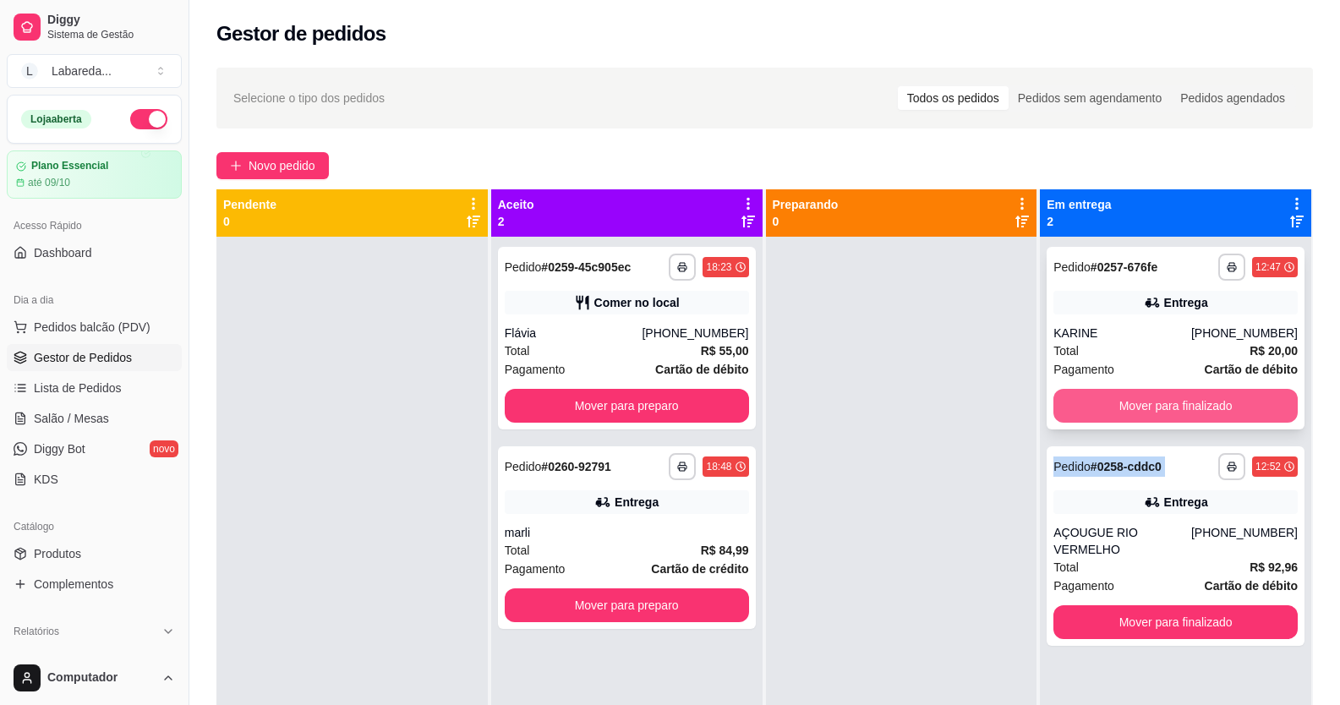
click at [1223, 402] on div "Mover para finalizado" at bounding box center [1175, 406] width 244 height 34
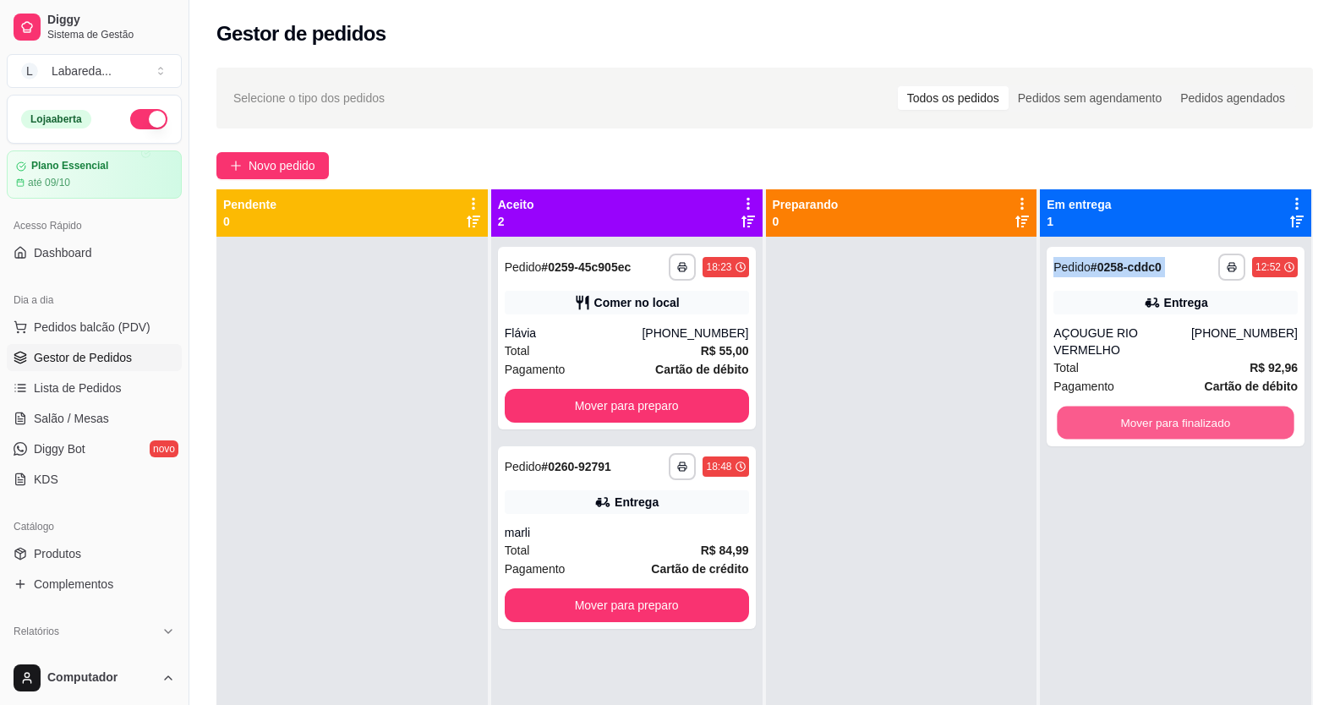
click at [1223, 407] on button "Mover para finalizado" at bounding box center [1176, 423] width 237 height 33
click at [1223, 406] on div "Mover para finalizado" at bounding box center [1175, 423] width 244 height 34
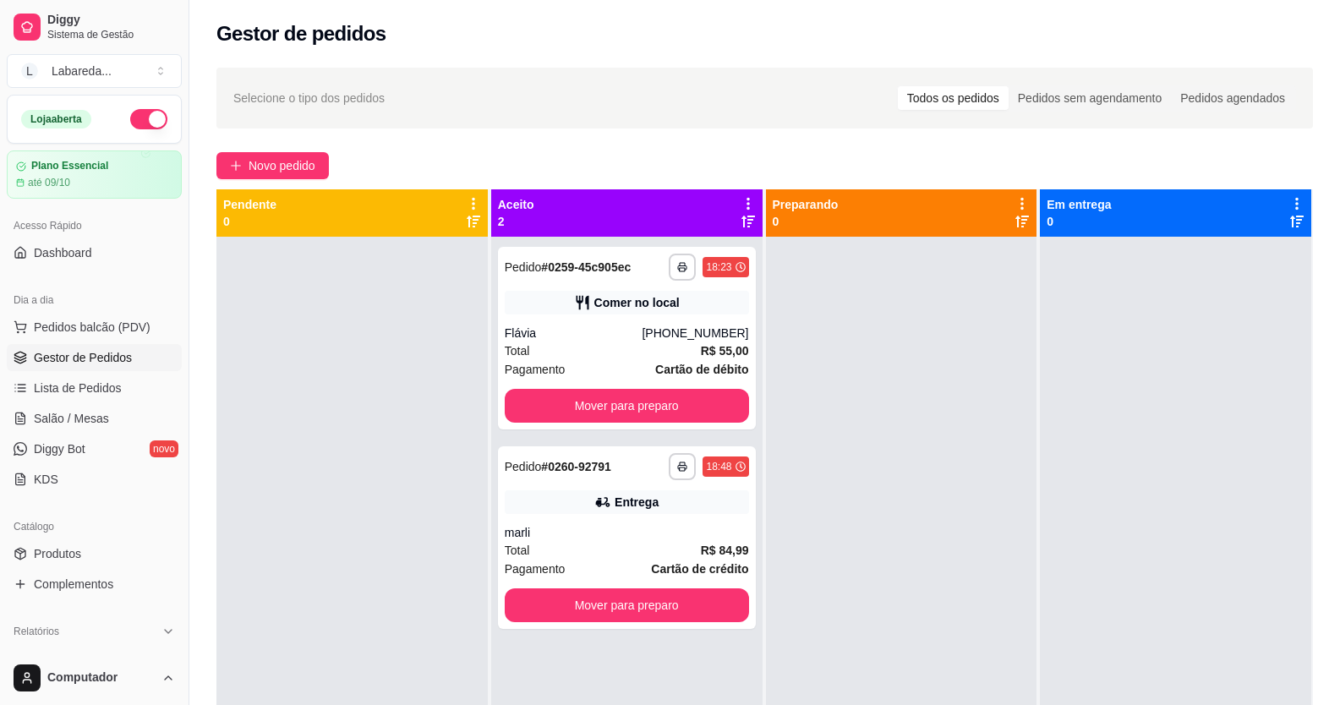
click at [1222, 404] on div at bounding box center [1175, 589] width 271 height 705
click at [229, 162] on button "Novo pedido" at bounding box center [272, 165] width 112 height 27
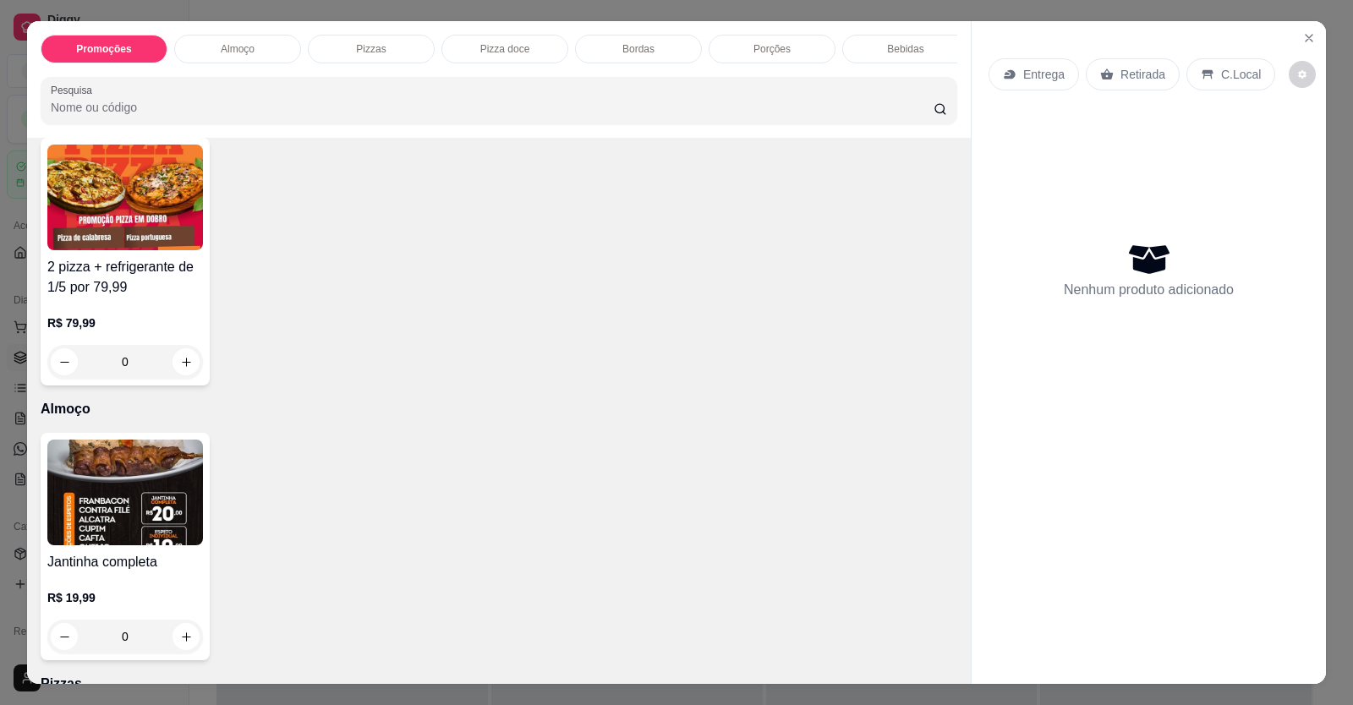
scroll to position [338, 0]
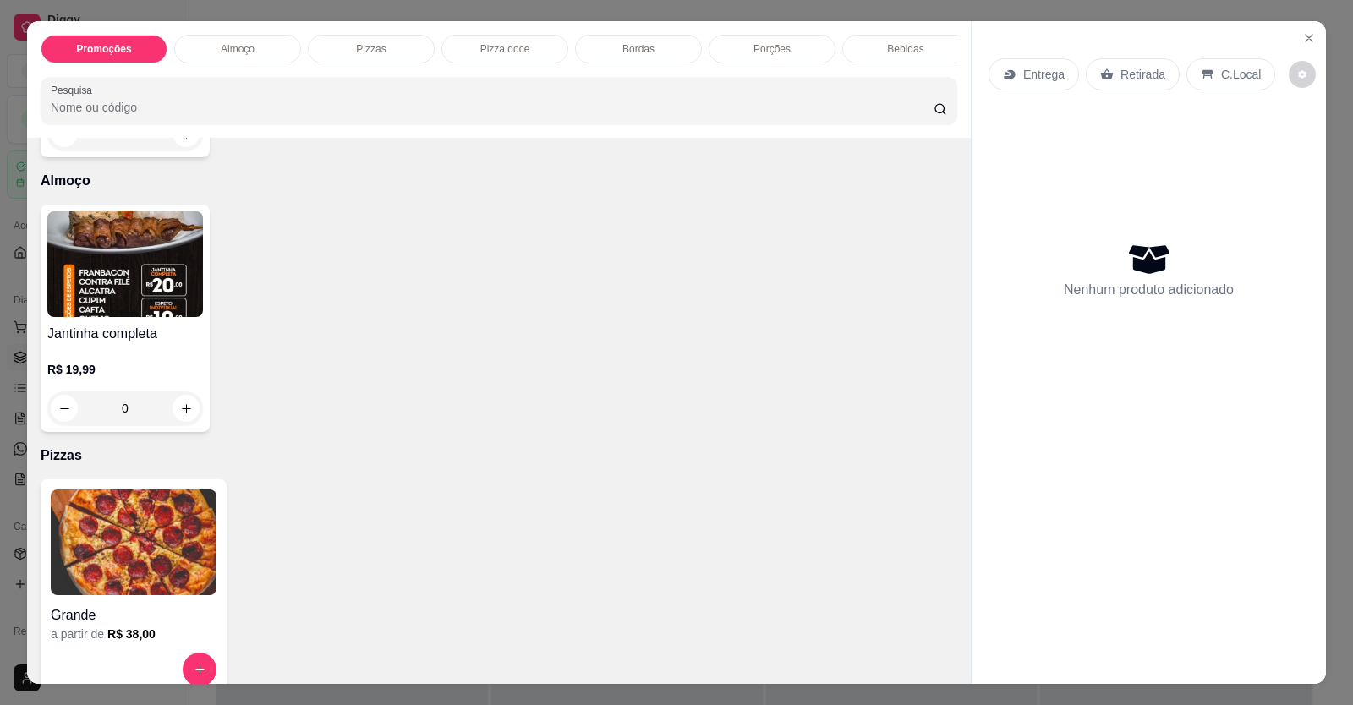
click at [169, 572] on img at bounding box center [134, 543] width 166 height 106
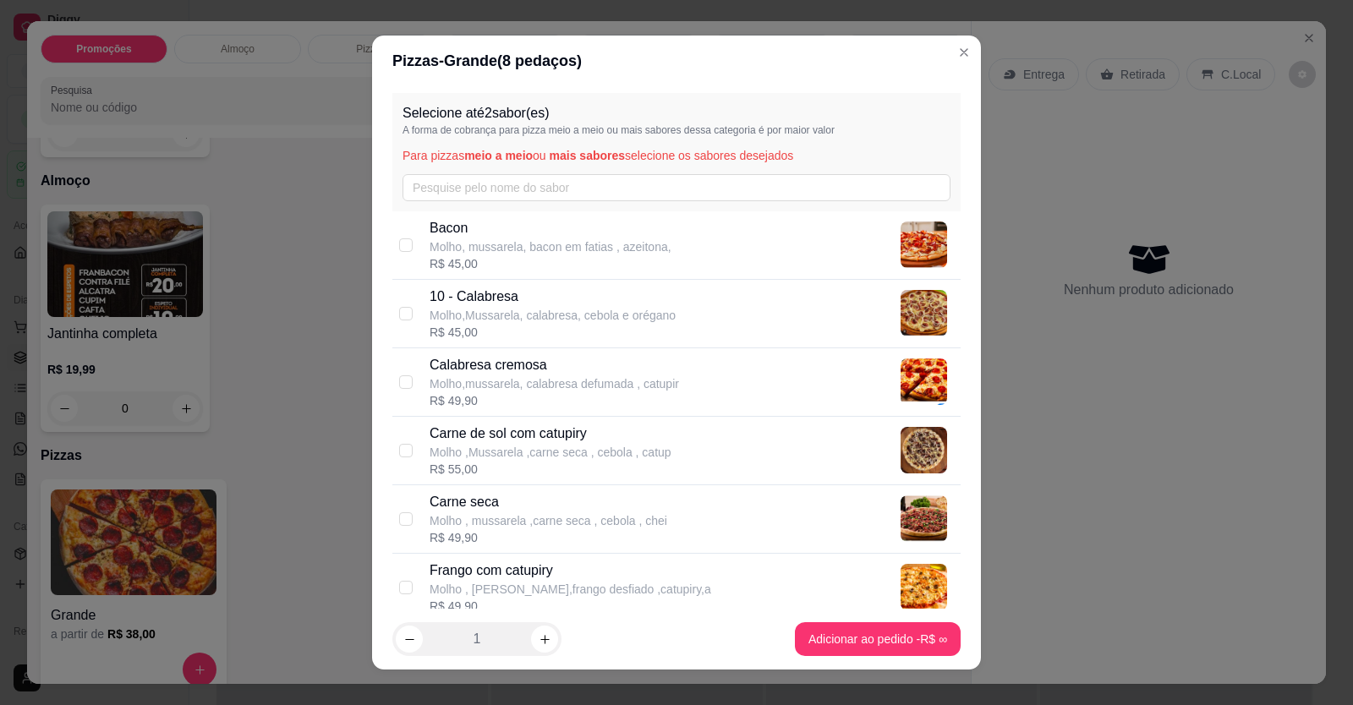
click at [540, 313] on p "Molho,Mussarela, calabresa, cebola e orégano" at bounding box center [552, 315] width 246 height 17
checkbox input "true"
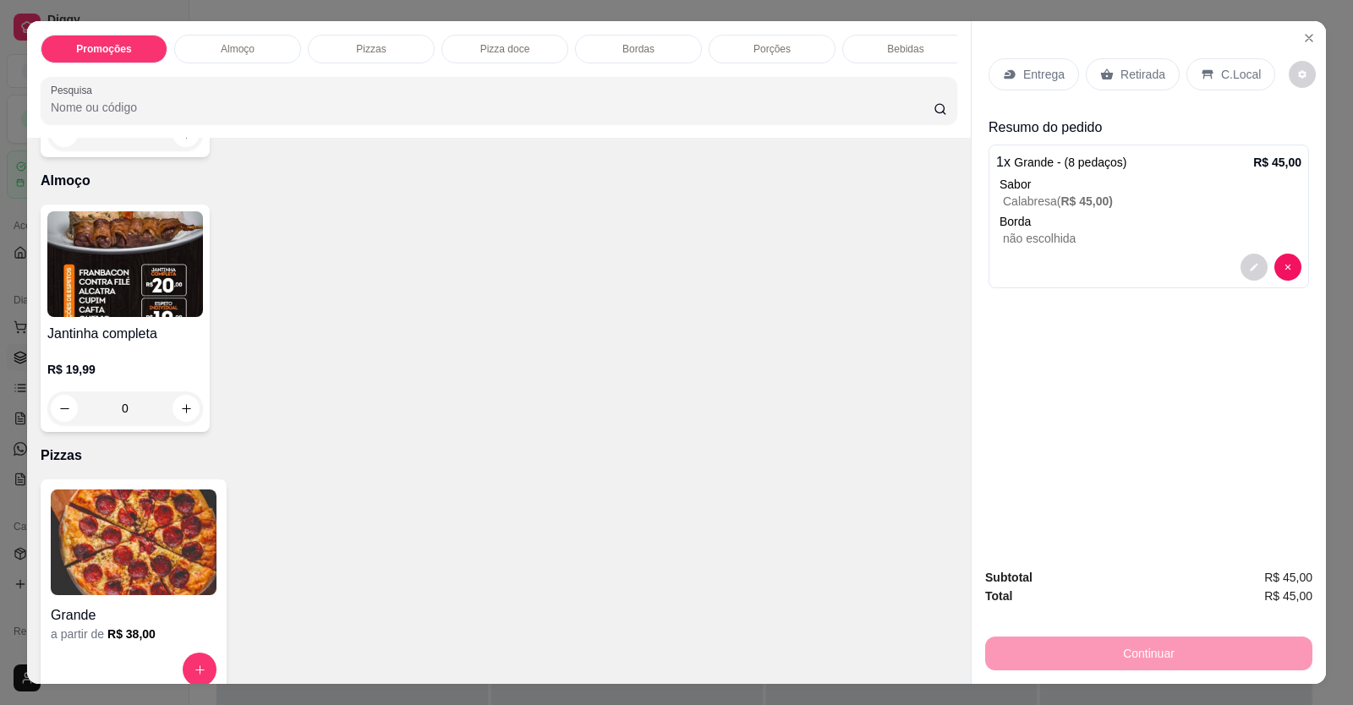
drag, startPoint x: 1022, startPoint y: 74, endPoint x: 1026, endPoint y: 66, distance: 9.5
click at [1026, 66] on p "Entrega" at bounding box center [1043, 74] width 41 height 17
click at [1055, 67] on p "Entrega" at bounding box center [1043, 74] width 41 height 17
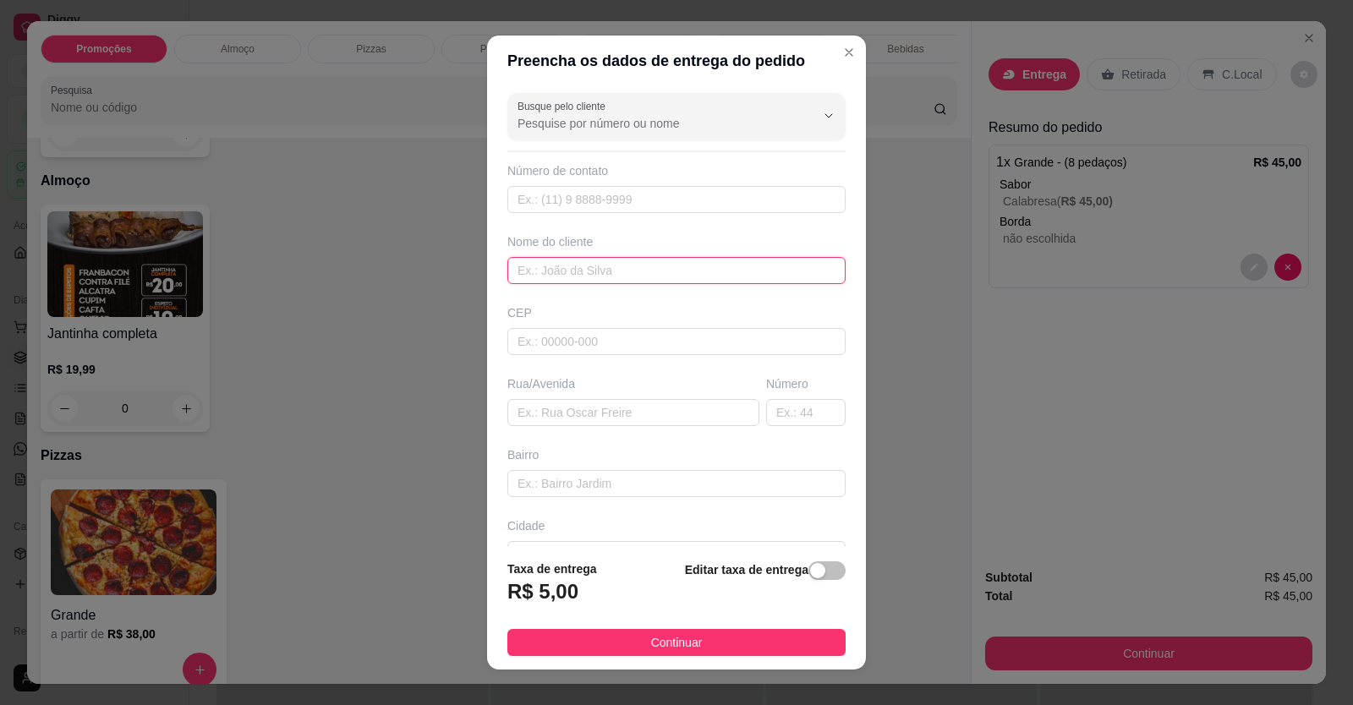
click at [678, 272] on input "text" at bounding box center [676, 270] width 338 height 27
type input "olho"
paste input "[STREET_ADDRESS]"
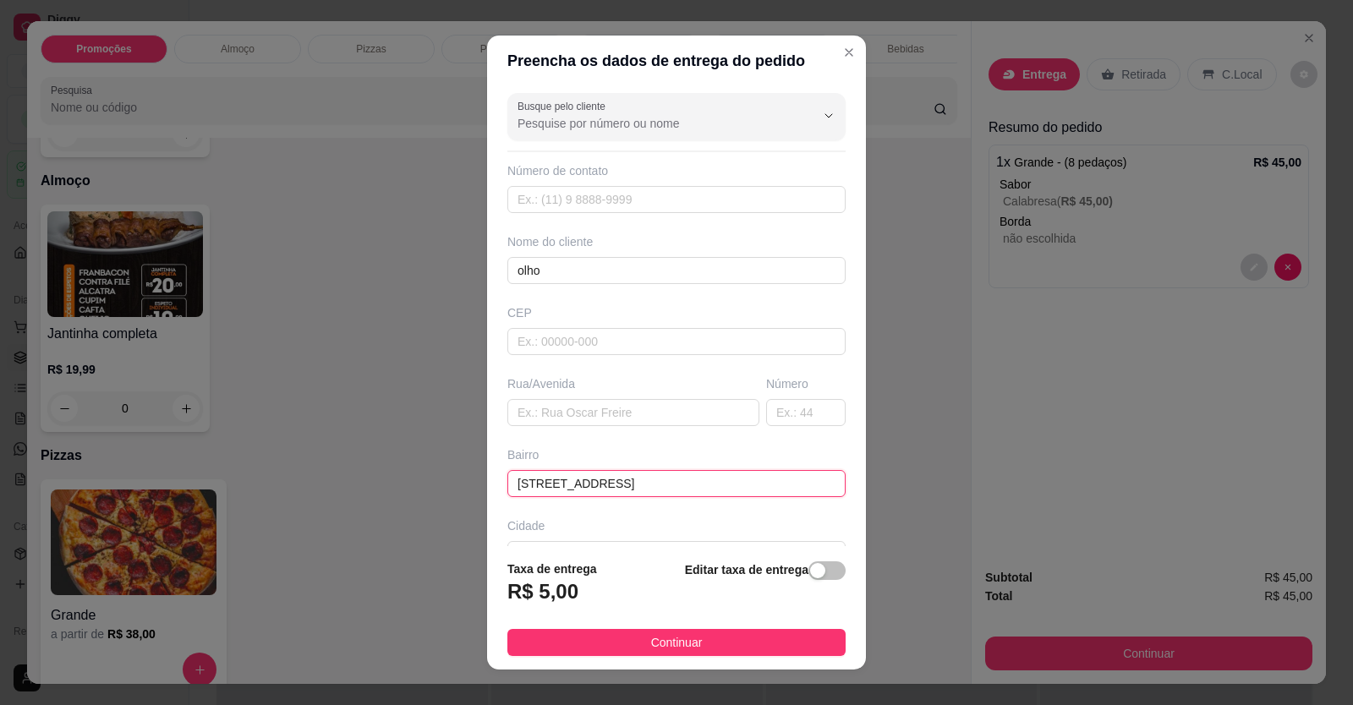
scroll to position [0, 20]
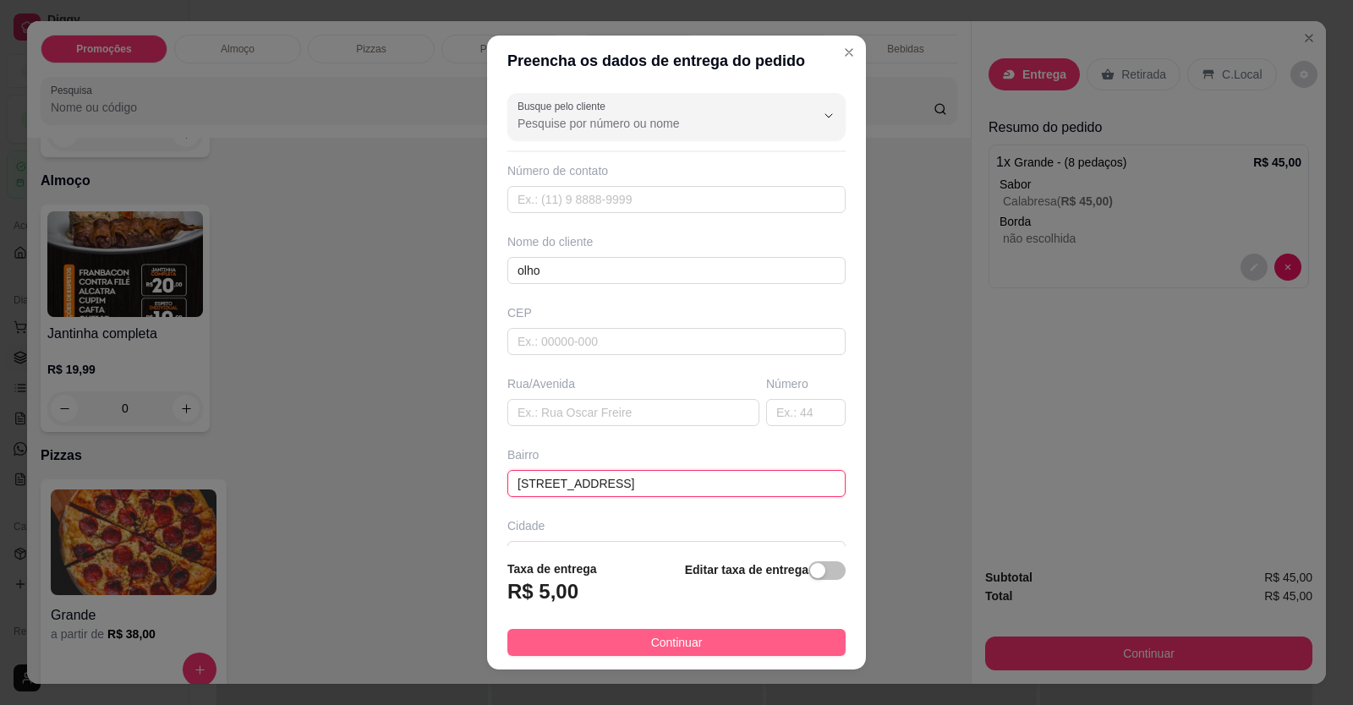
type input "[STREET_ADDRESS]"
drag, startPoint x: 725, startPoint y: 644, endPoint x: 754, endPoint y: 615, distance: 41.3
click at [725, 643] on button "Continuar" at bounding box center [676, 642] width 338 height 27
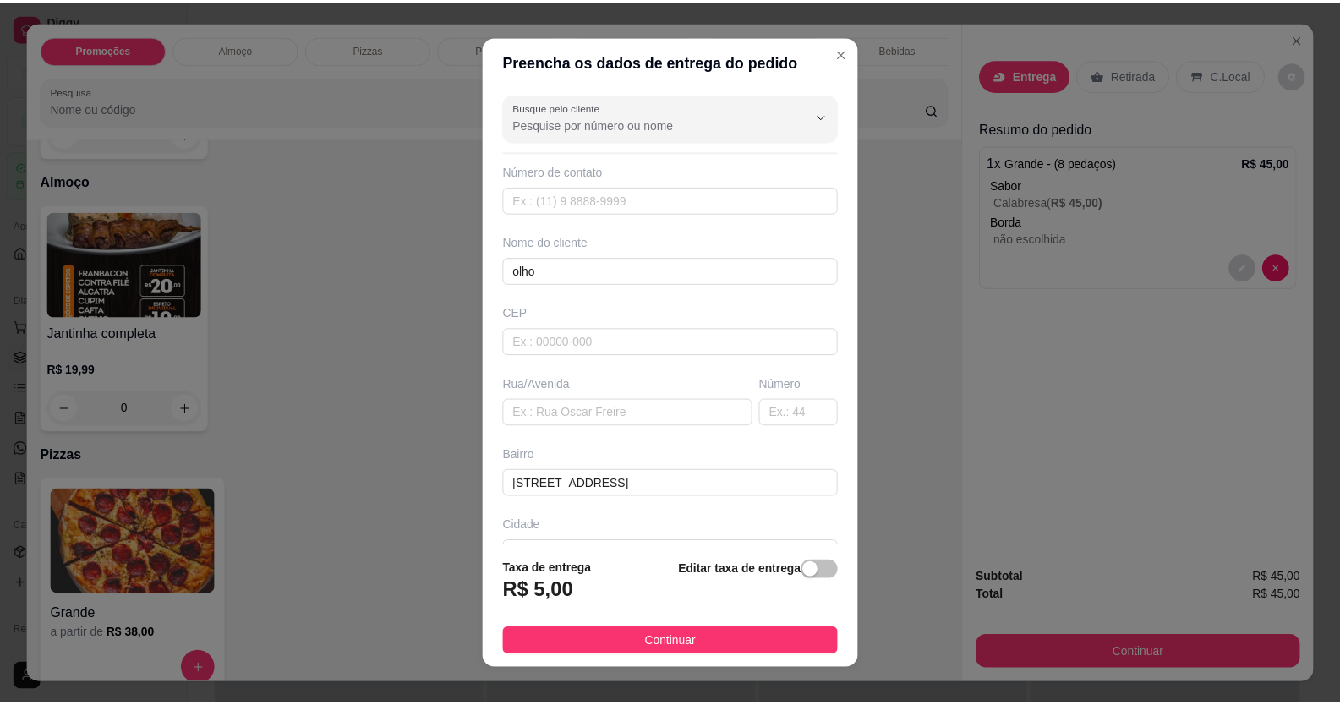
scroll to position [0, 0]
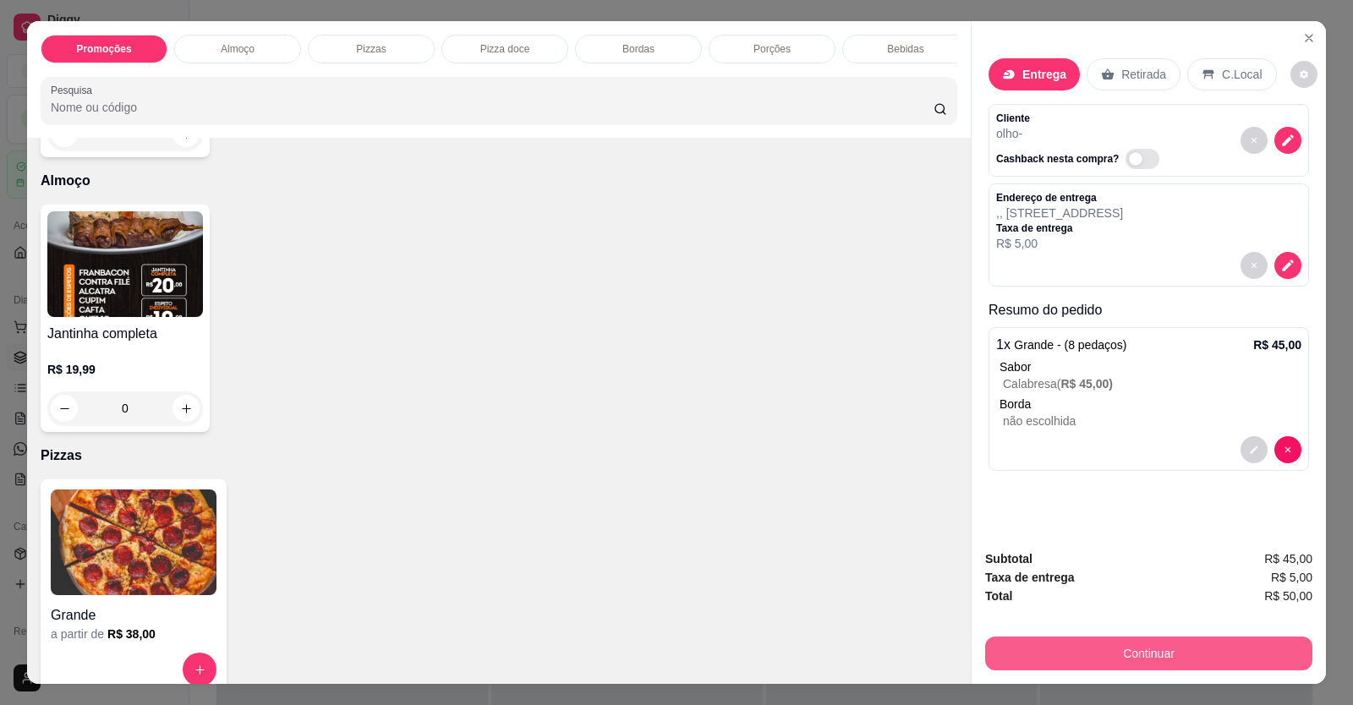
click at [1137, 654] on button "Continuar" at bounding box center [1148, 654] width 327 height 34
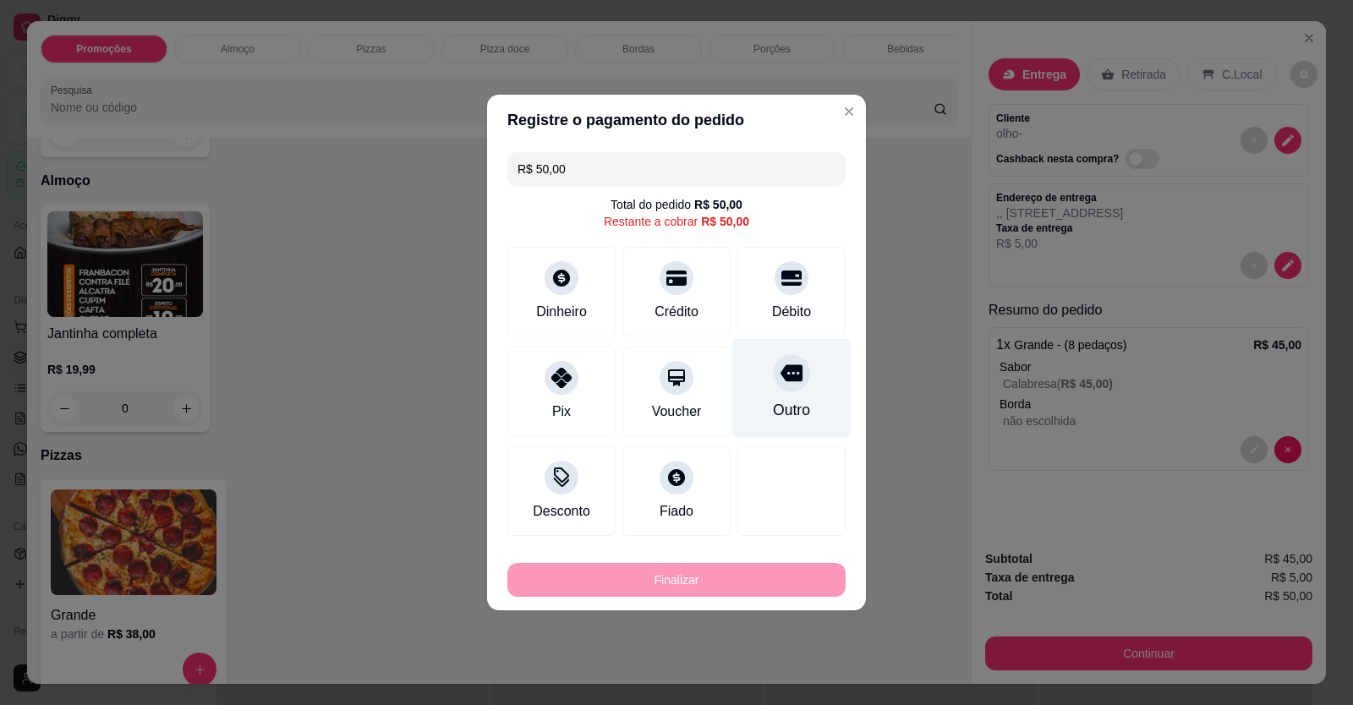
click at [804, 387] on div "Outro" at bounding box center [791, 388] width 119 height 99
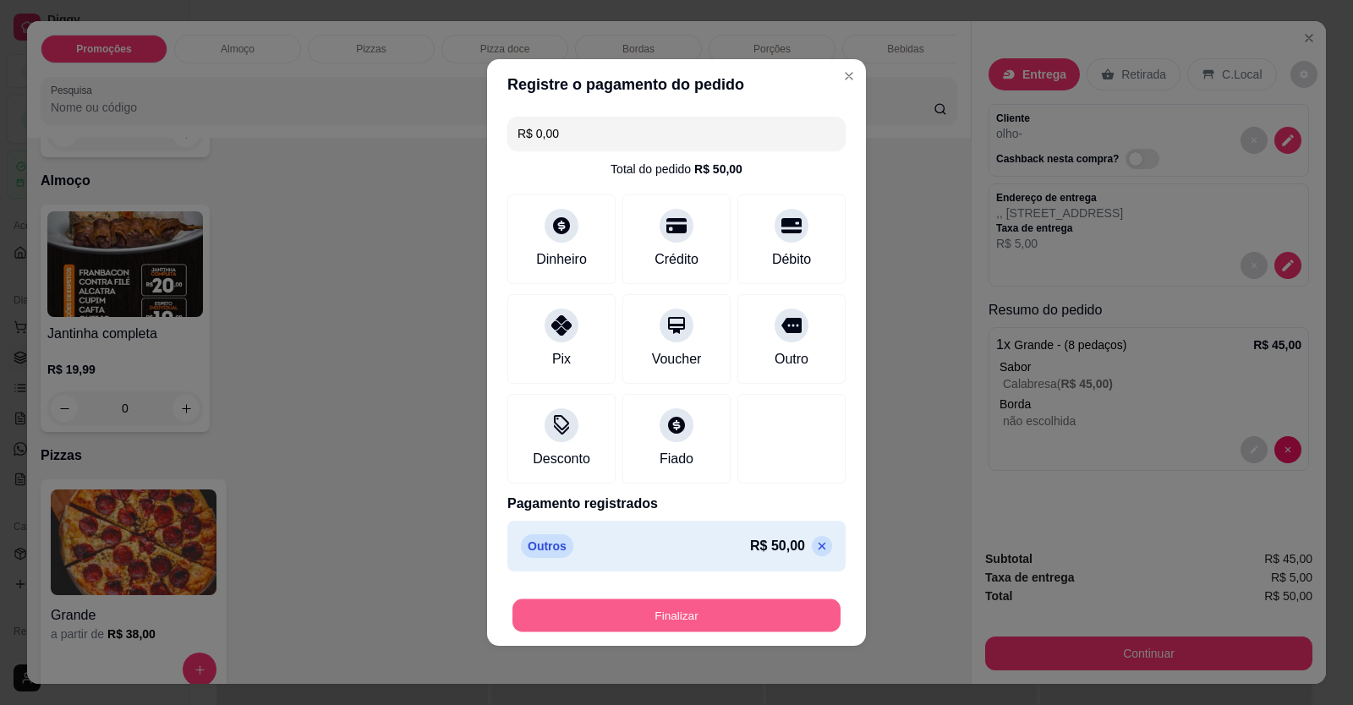
click at [726, 609] on button "Finalizar" at bounding box center [676, 615] width 328 height 33
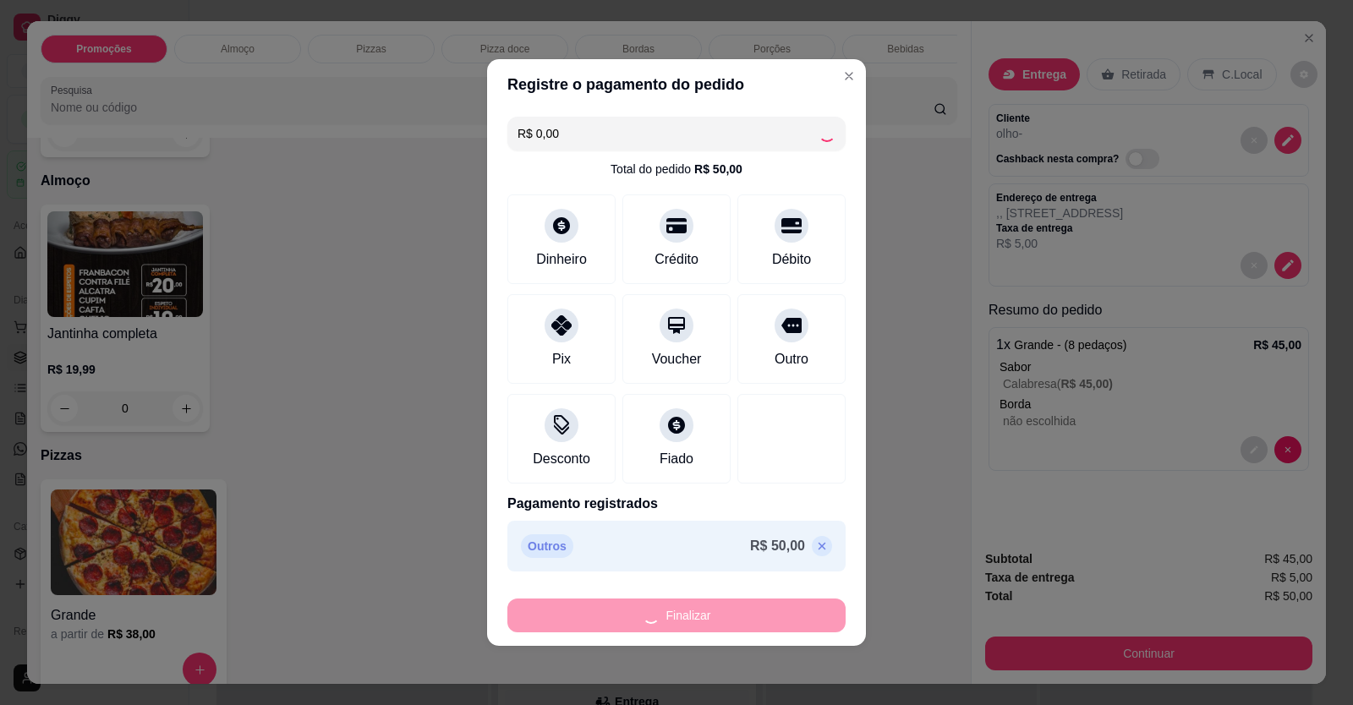
type input "-R$ 50,00"
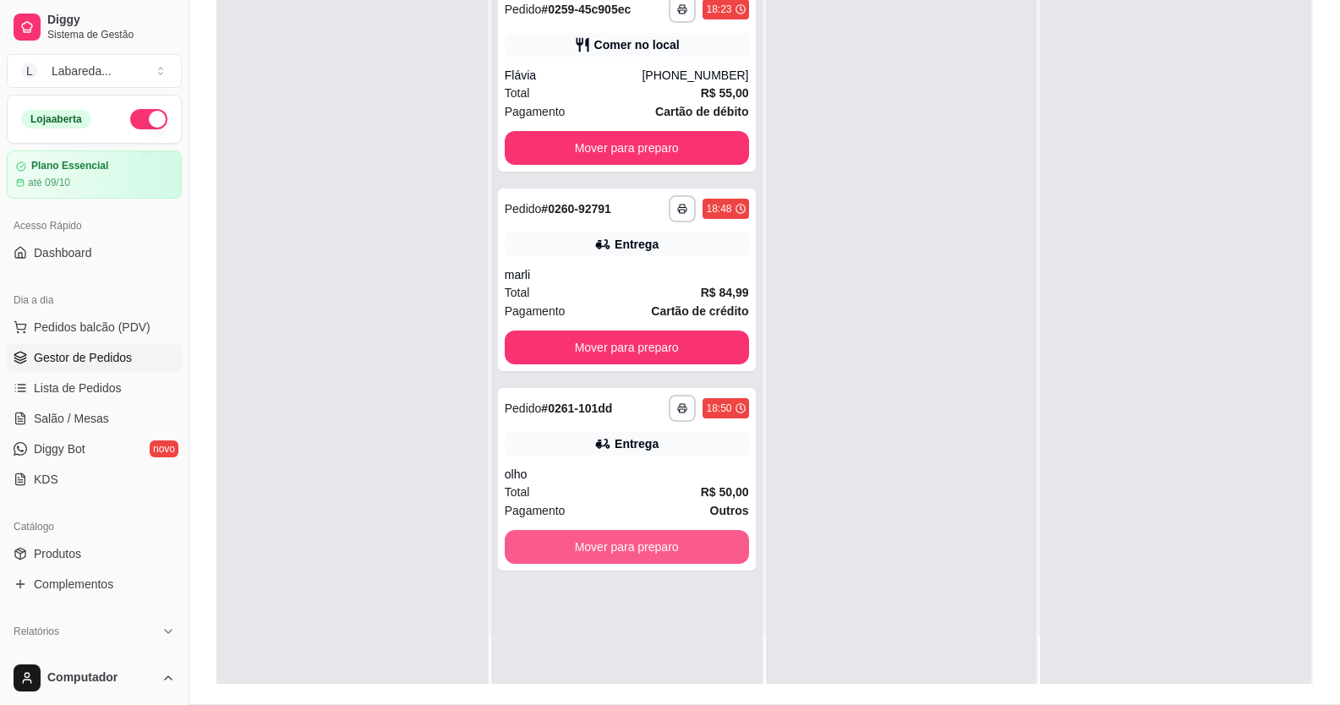
scroll to position [254, 0]
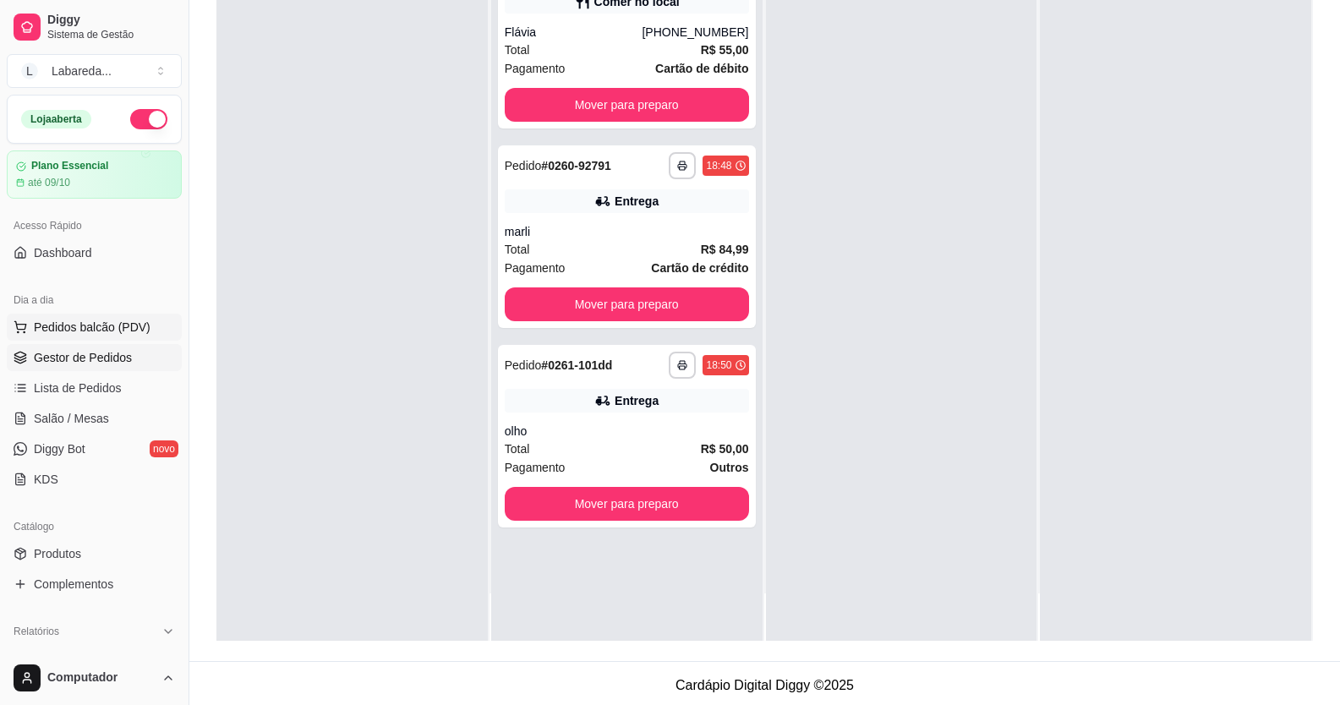
click at [115, 319] on span "Pedidos balcão (PDV)" at bounding box center [92, 327] width 117 height 17
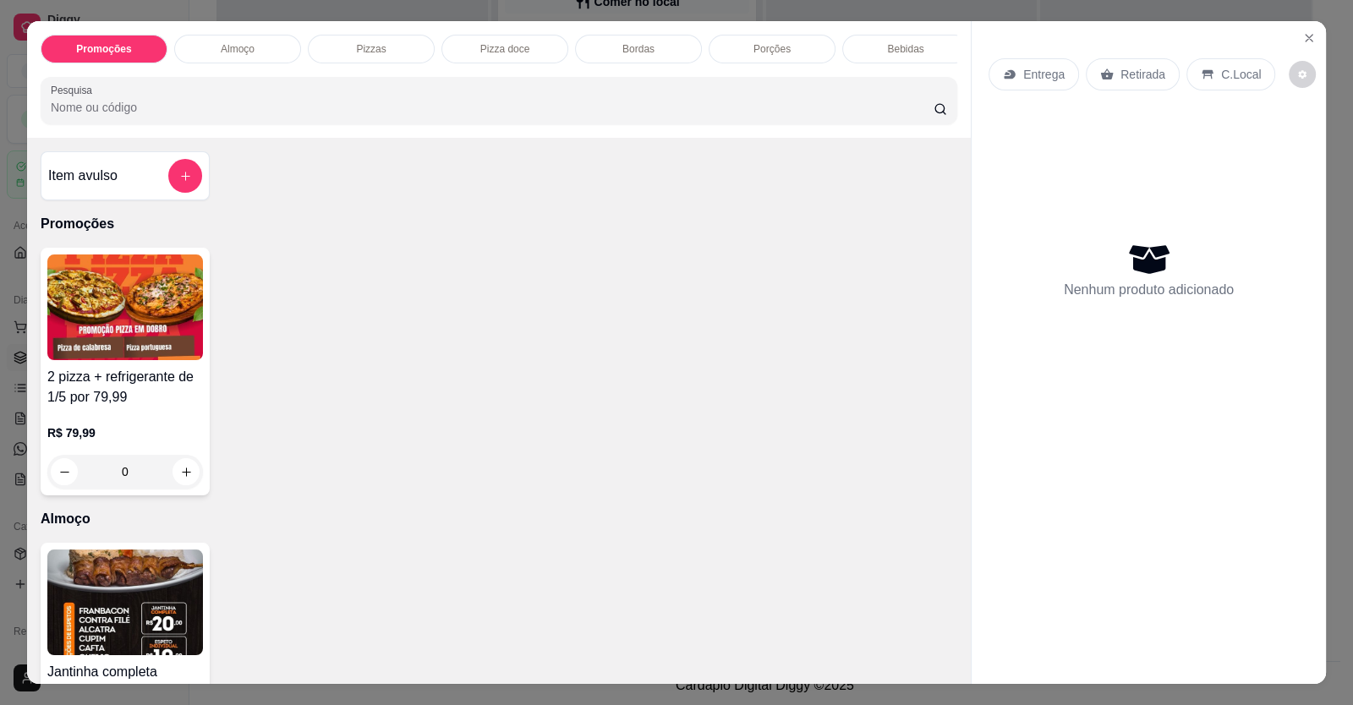
click at [86, 327] on img at bounding box center [125, 307] width 156 height 106
click at [1303, 41] on icon "Close" at bounding box center [1309, 38] width 14 height 14
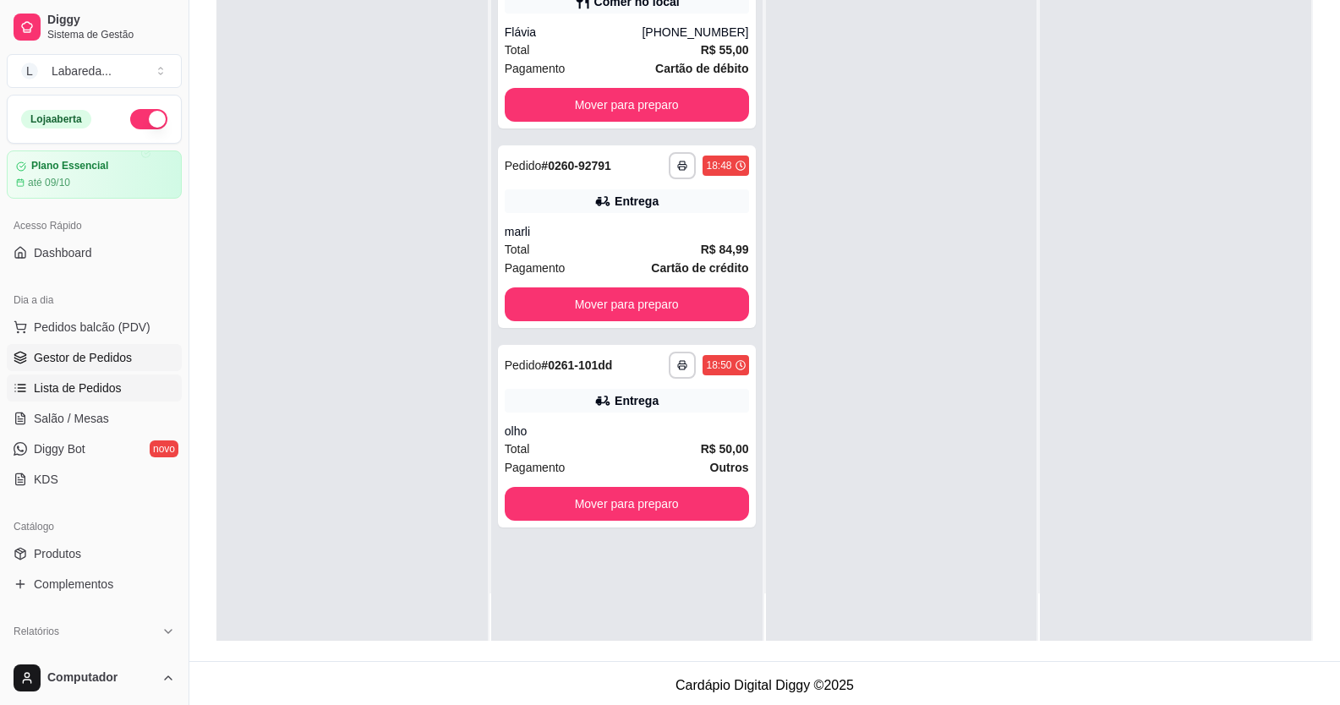
click at [63, 378] on link "Lista de Pedidos" at bounding box center [94, 388] width 175 height 27
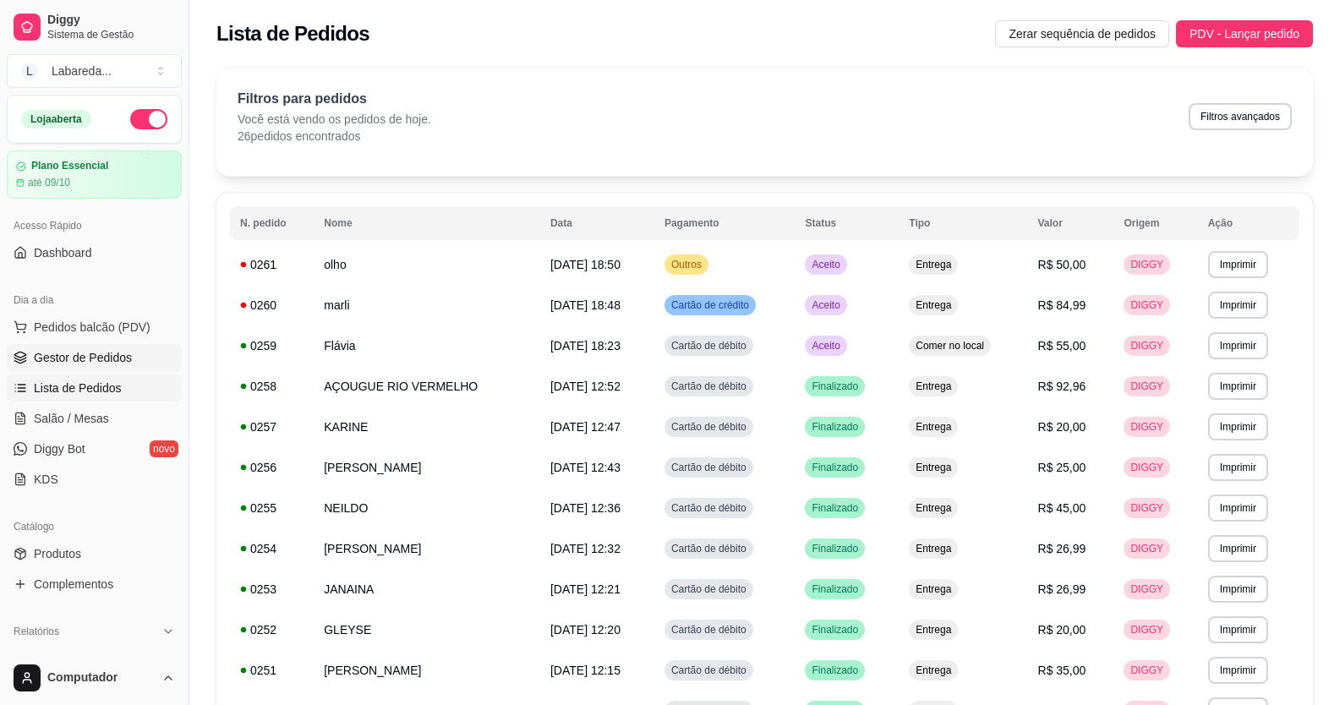
click at [76, 348] on link "Gestor de Pedidos" at bounding box center [94, 357] width 175 height 27
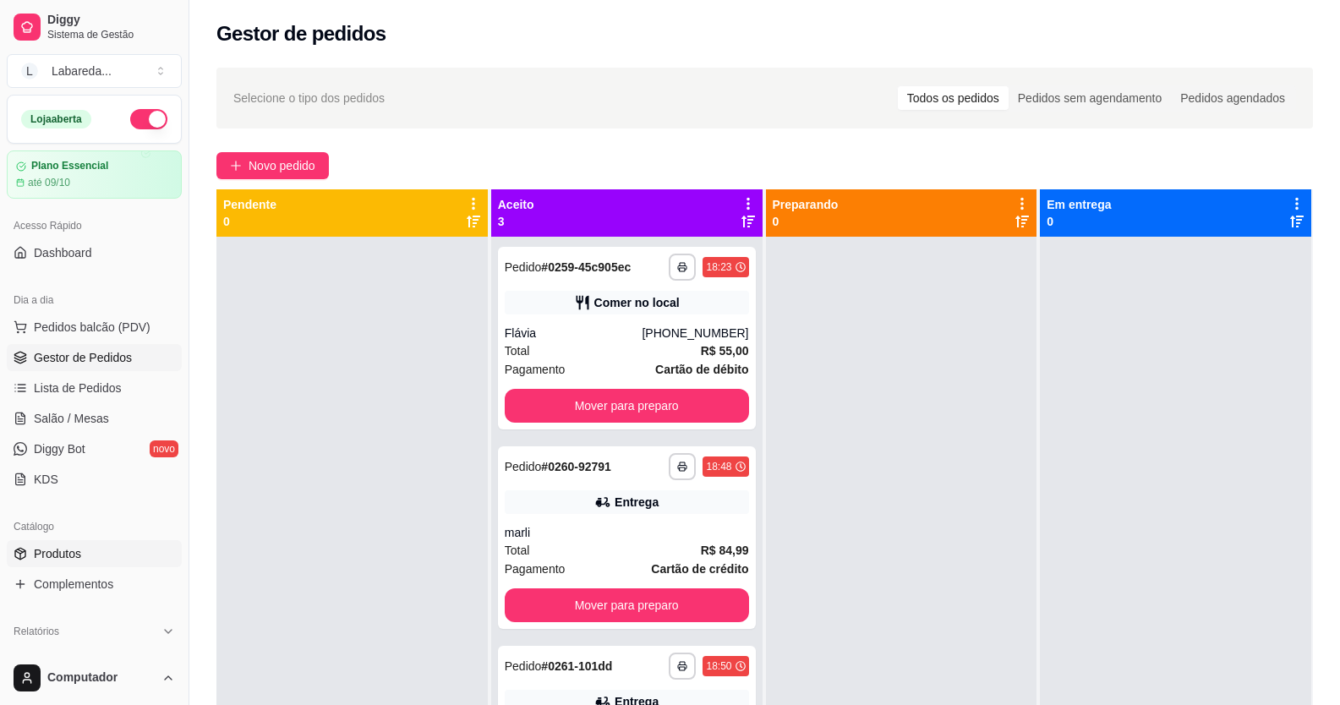
click at [74, 550] on span "Produtos" at bounding box center [57, 553] width 47 height 17
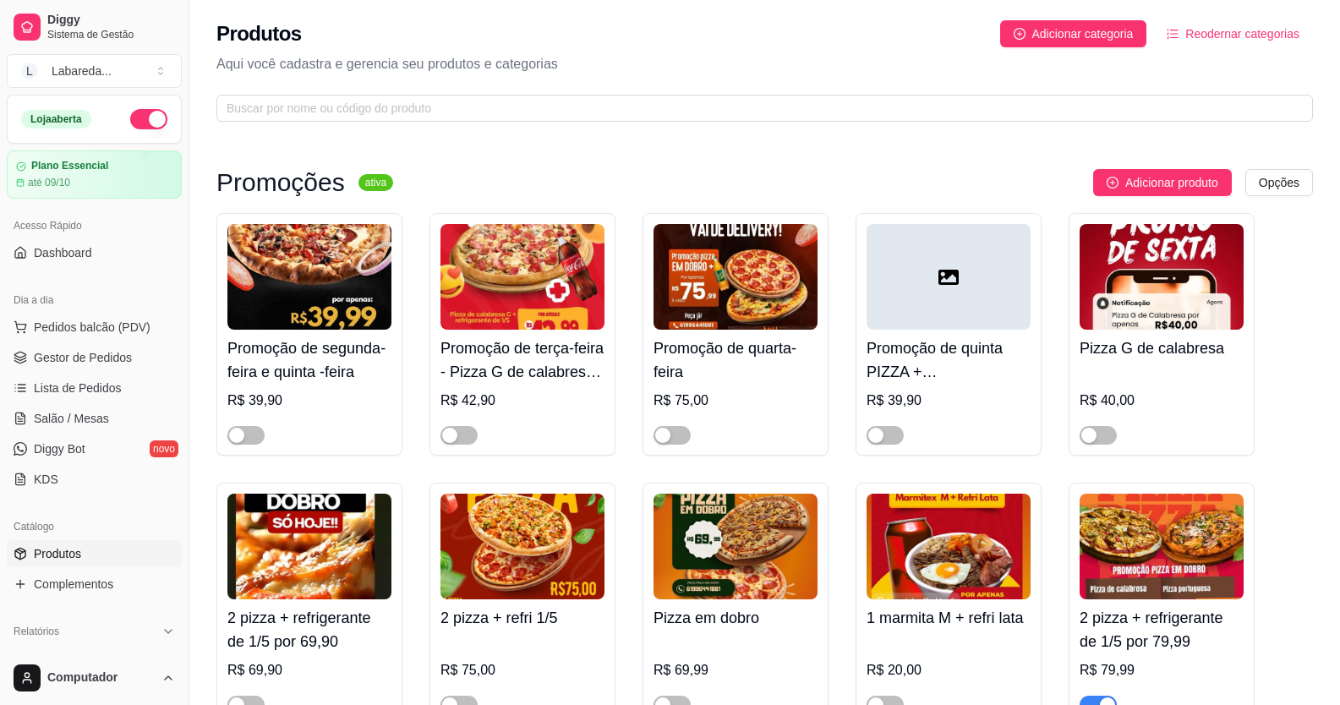
click at [723, 326] on img at bounding box center [736, 277] width 164 height 106
click at [673, 429] on span "button" at bounding box center [672, 435] width 37 height 19
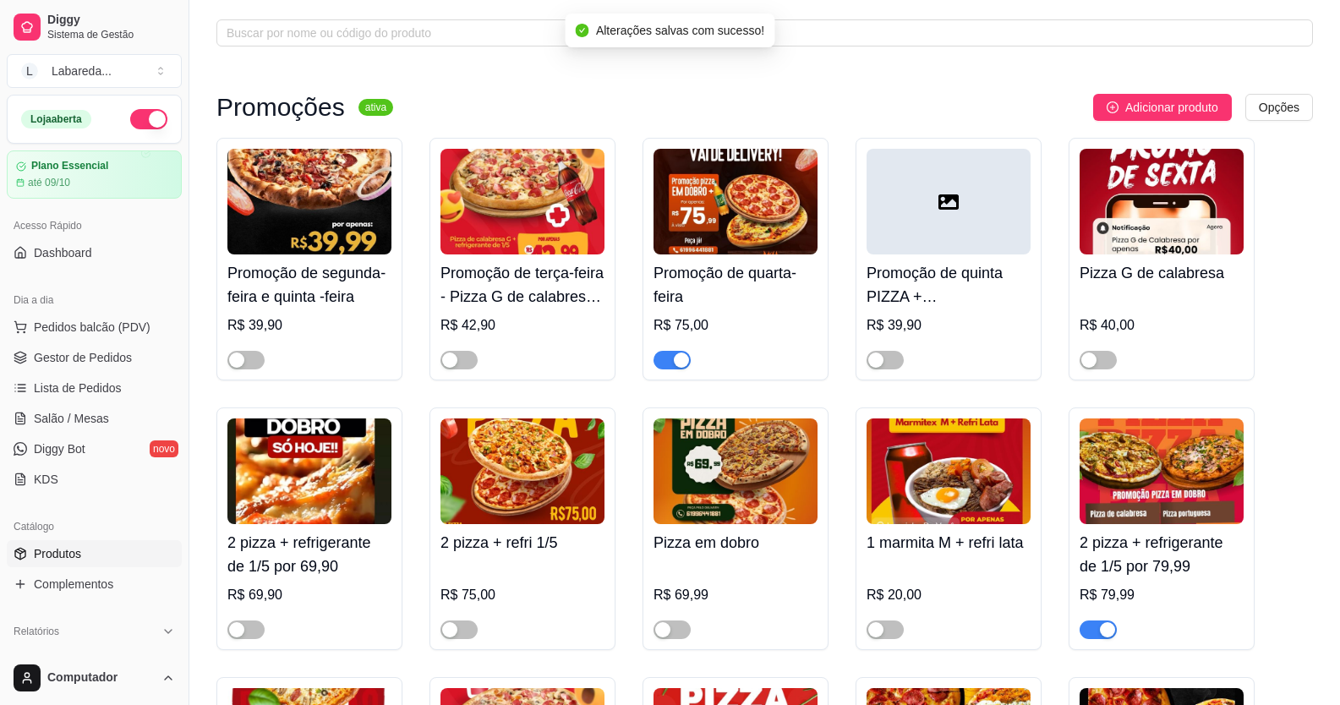
scroll to position [169, 0]
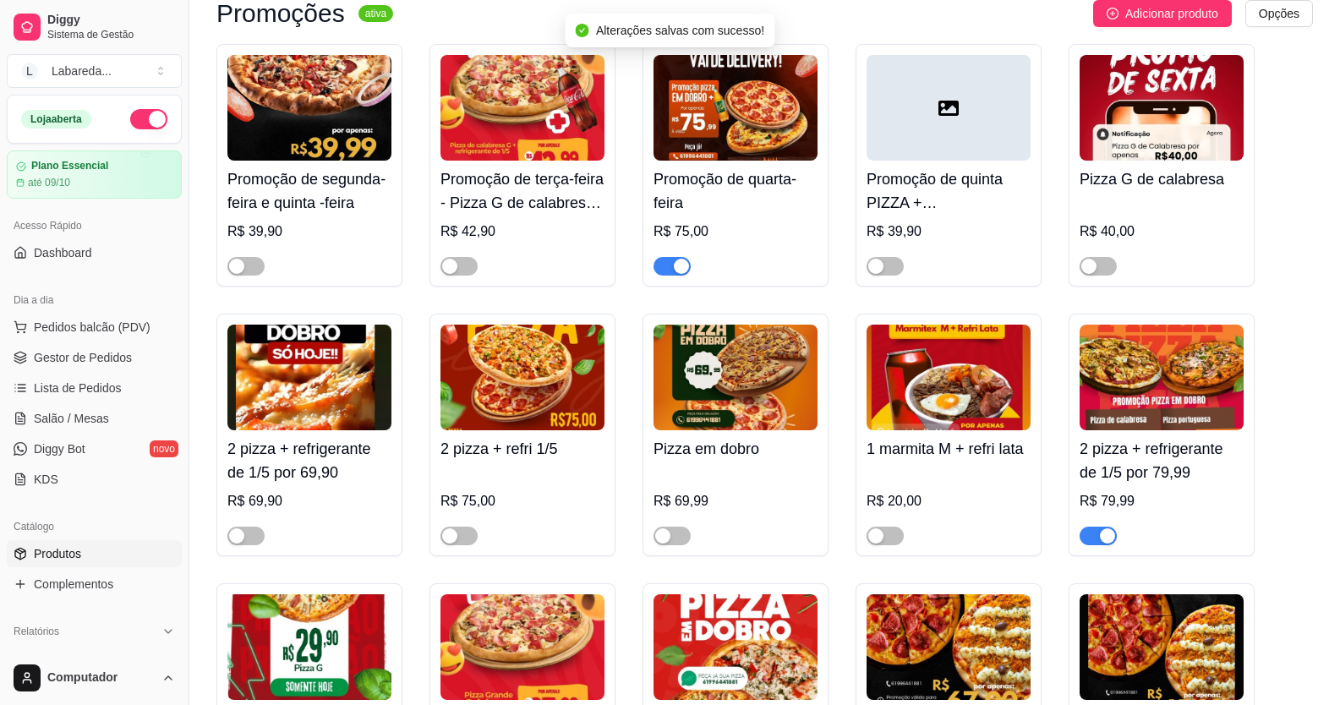
click at [1098, 531] on span "button" at bounding box center [1098, 536] width 37 height 19
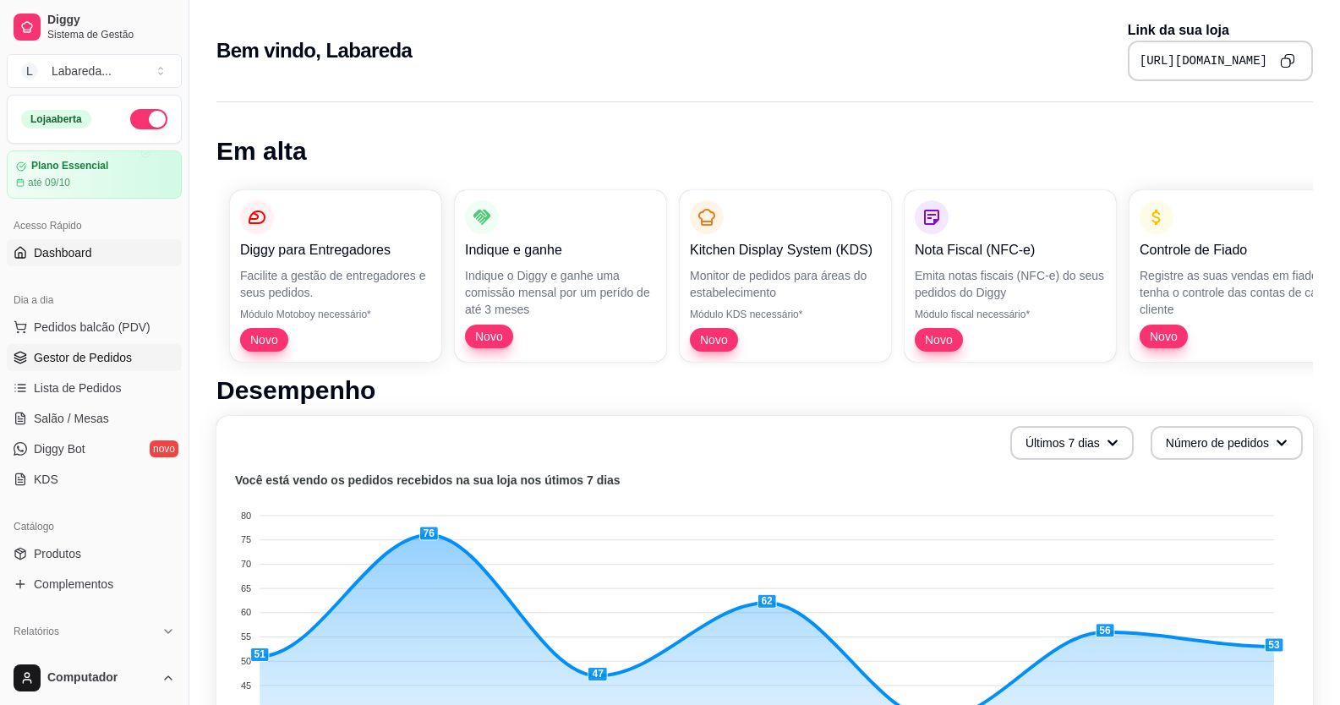
click at [85, 357] on span "Gestor de Pedidos" at bounding box center [83, 357] width 98 height 17
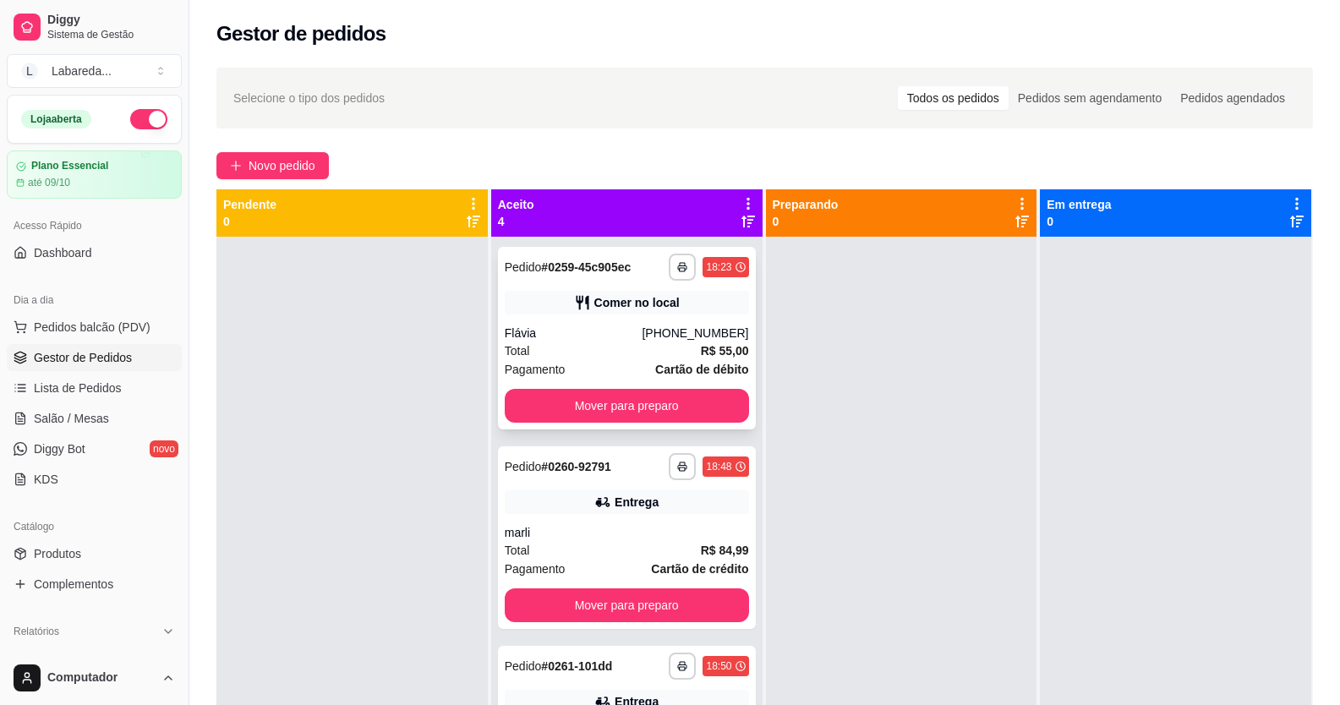
scroll to position [85, 0]
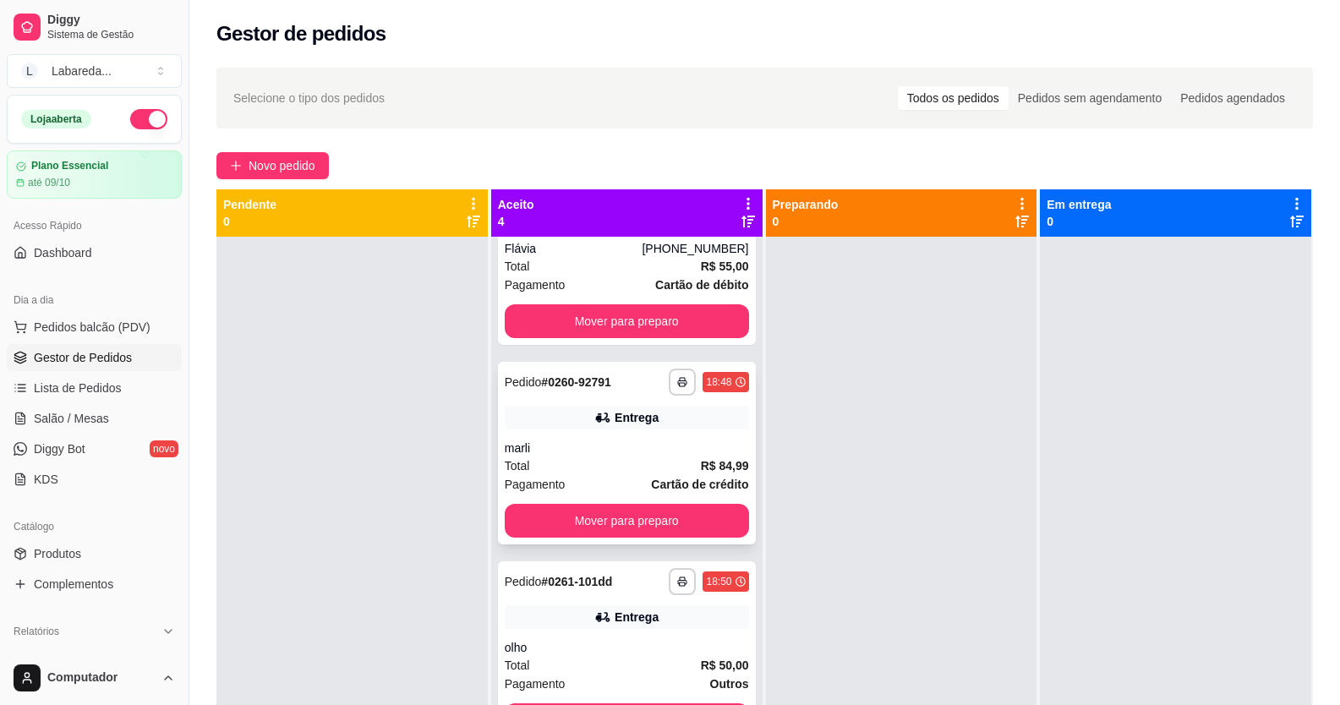
click at [591, 435] on div "**********" at bounding box center [627, 453] width 258 height 183
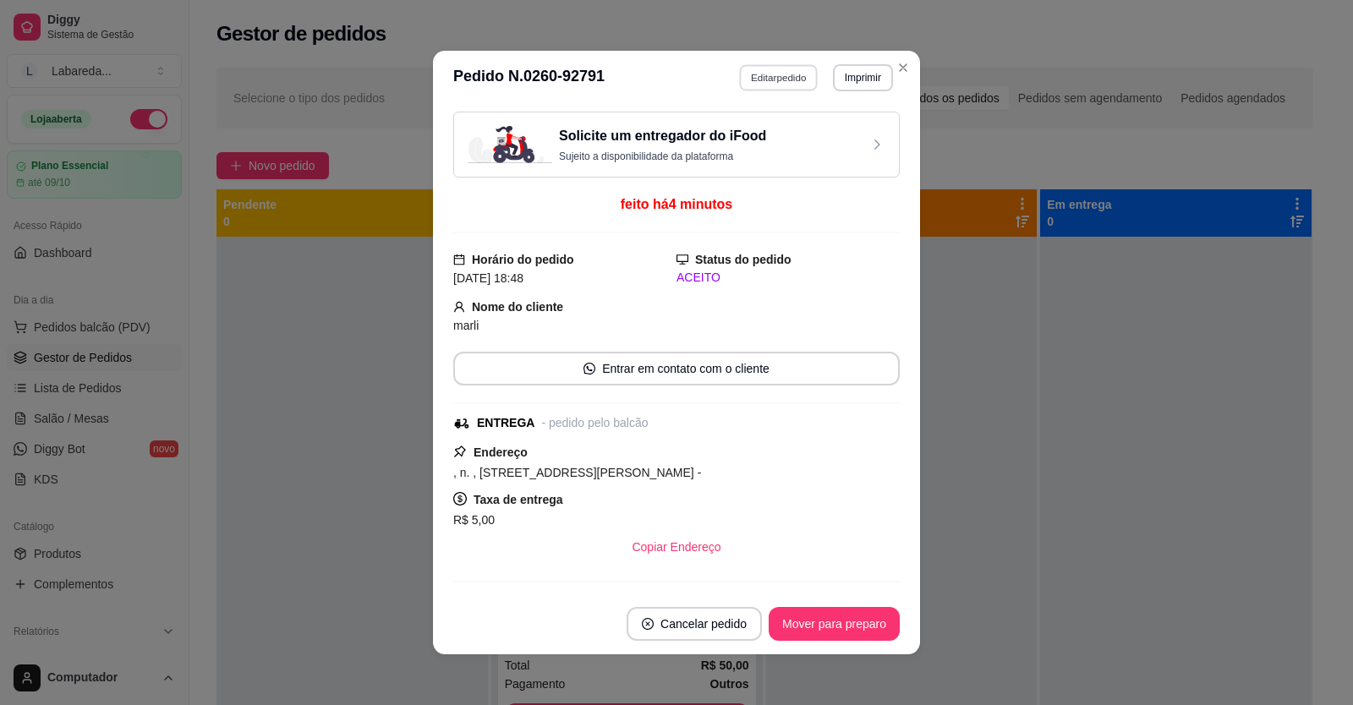
click at [785, 72] on button "Editar pedido" at bounding box center [779, 77] width 79 height 26
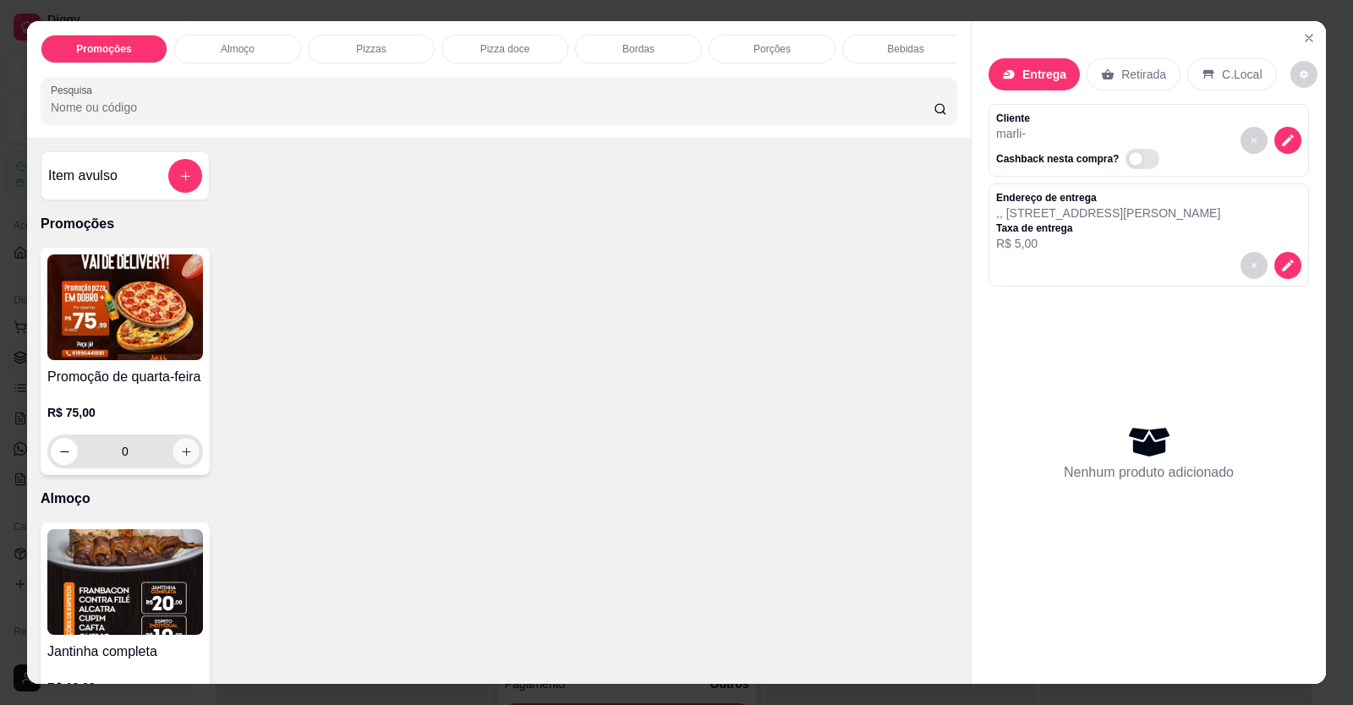
click at [182, 458] on icon "increase-product-quantity" at bounding box center [186, 452] width 13 height 13
type input "1"
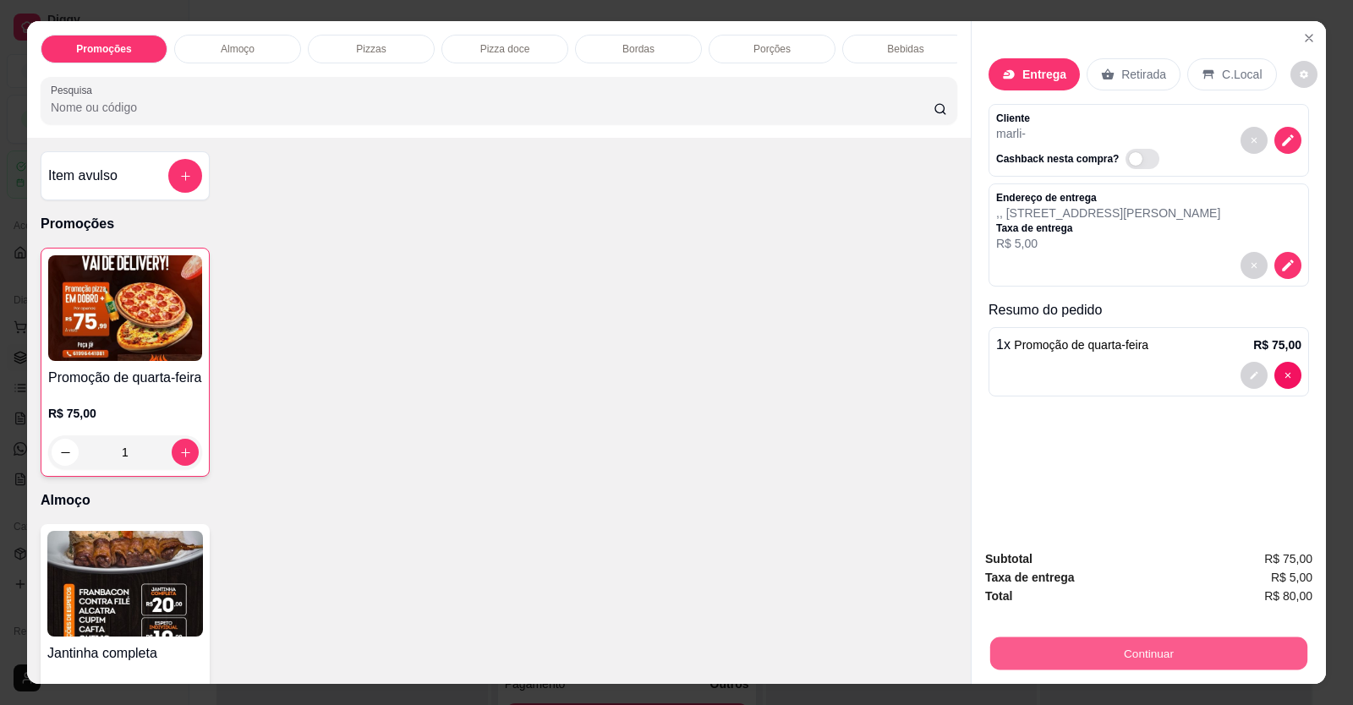
click at [1132, 651] on button "Continuar" at bounding box center [1148, 653] width 317 height 33
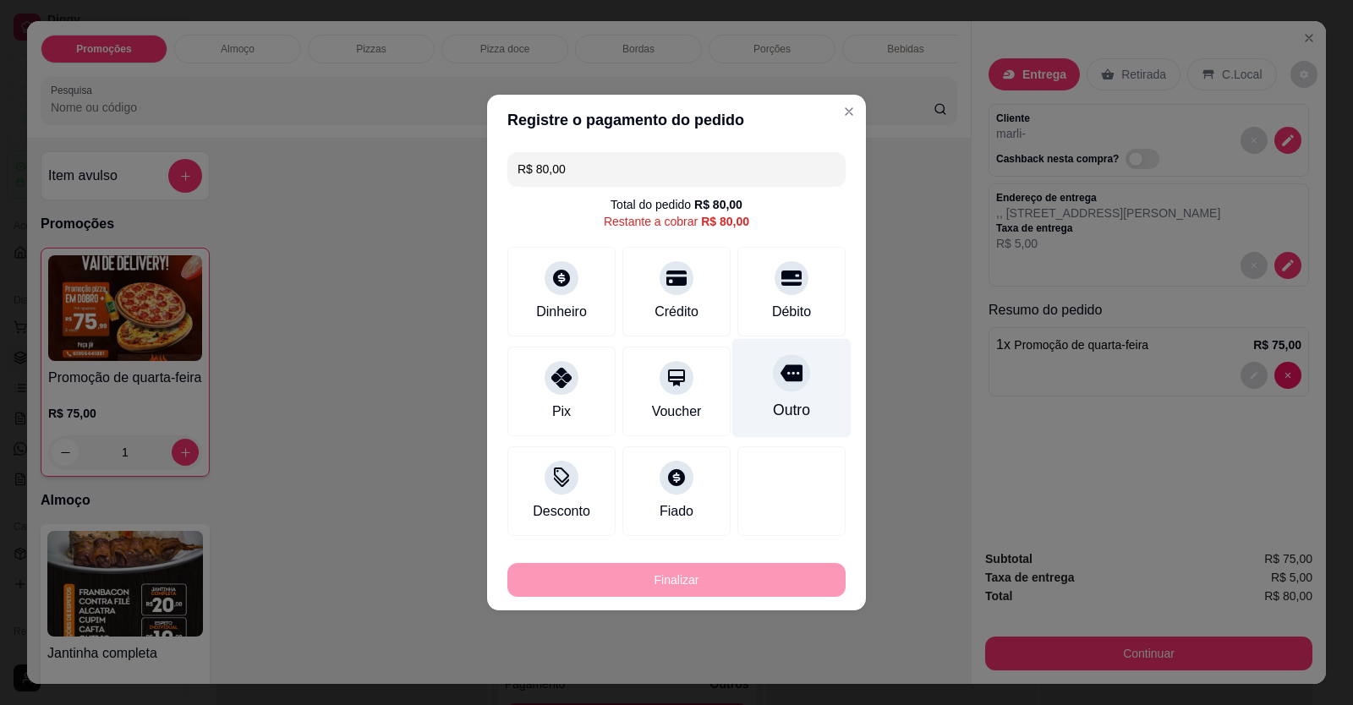
click at [786, 400] on div "Outro" at bounding box center [791, 410] width 37 height 22
type input "R$ 0,00"
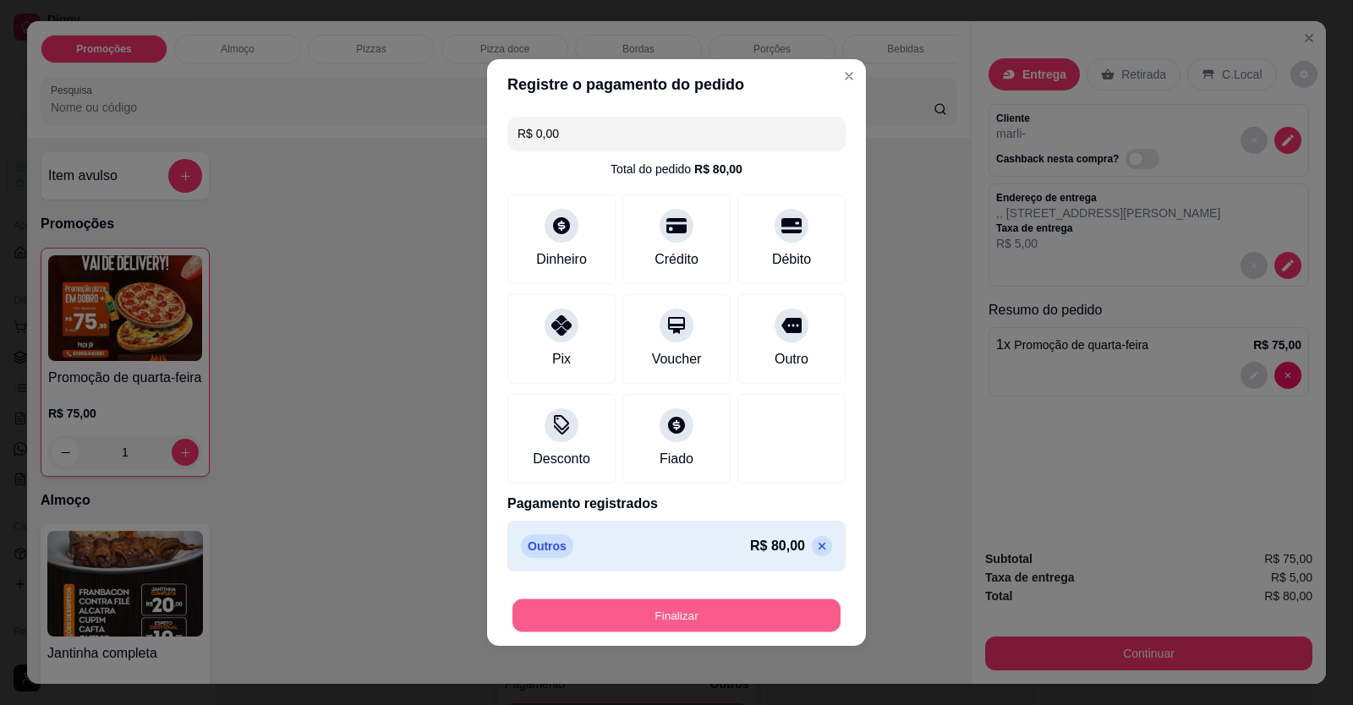
click at [725, 610] on button "Finalizar" at bounding box center [676, 615] width 328 height 33
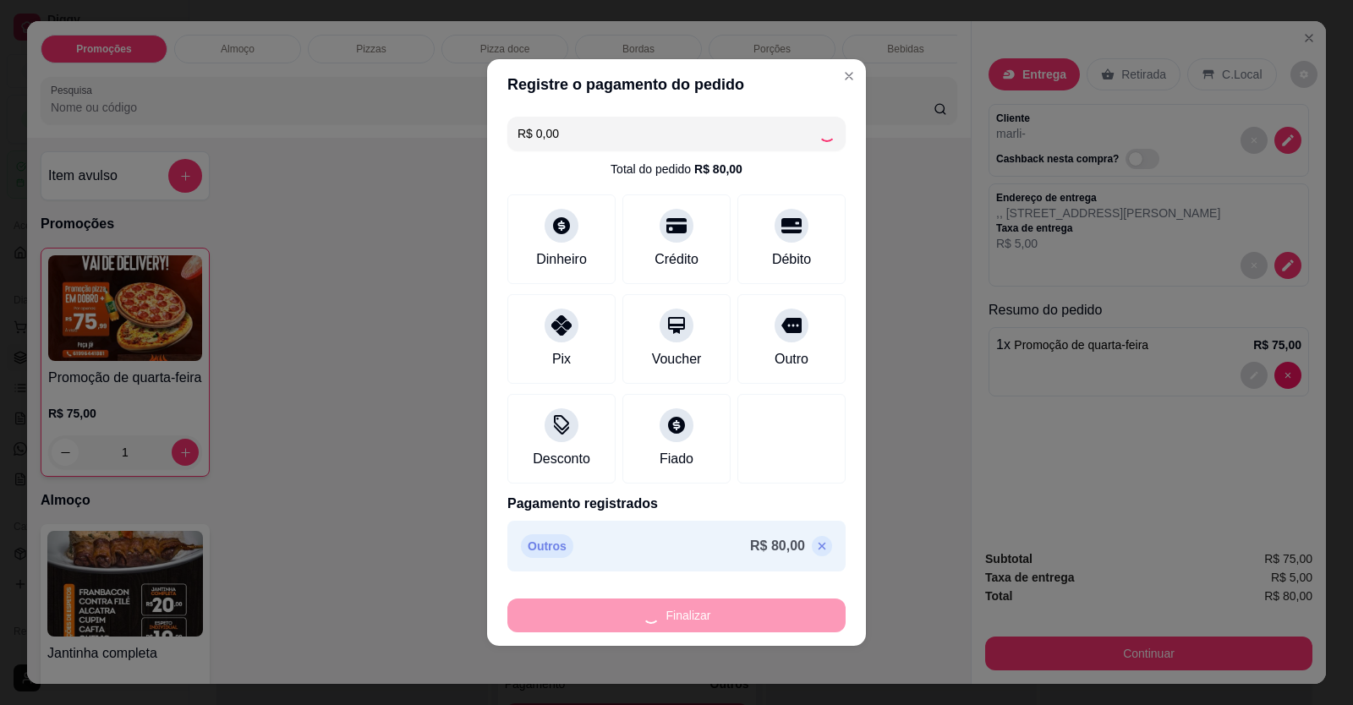
type input "0"
type input "-R$ 80,00"
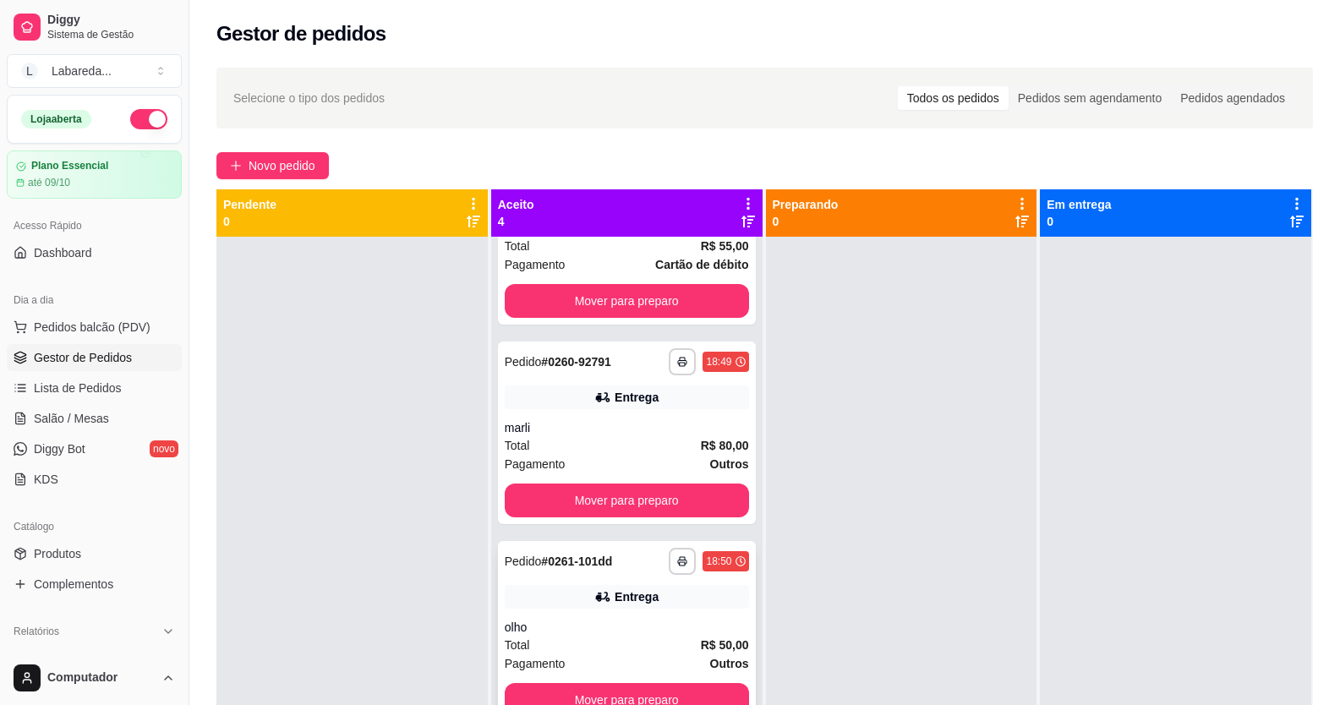
scroll to position [110, 0]
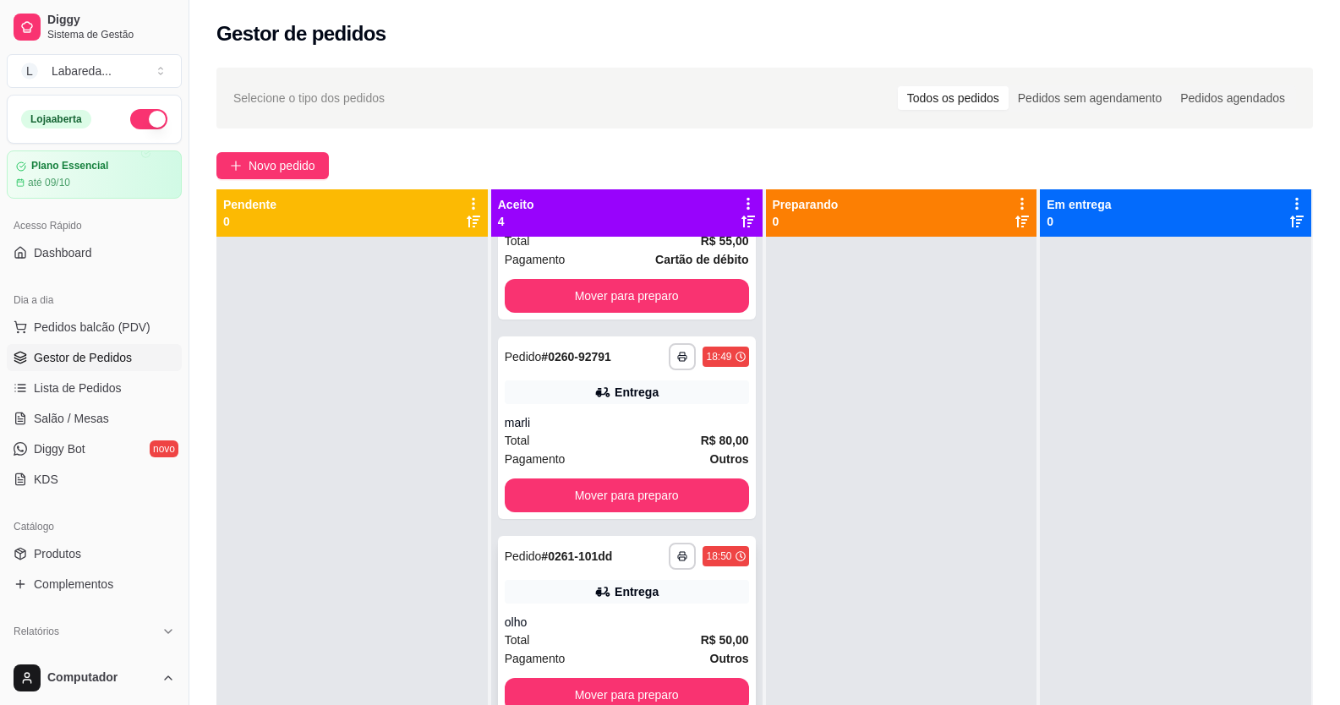
click at [621, 558] on div "**********" at bounding box center [627, 556] width 244 height 27
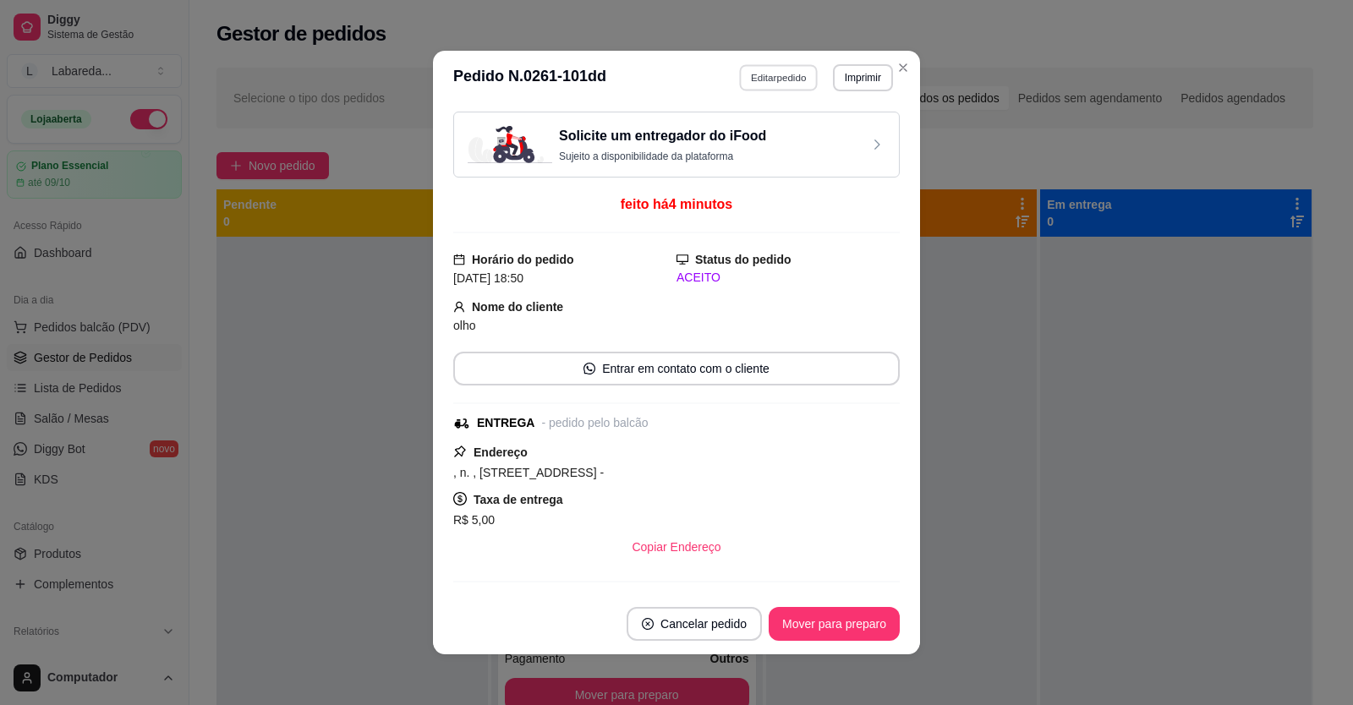
click at [747, 74] on button "Editar pedido" at bounding box center [779, 77] width 79 height 26
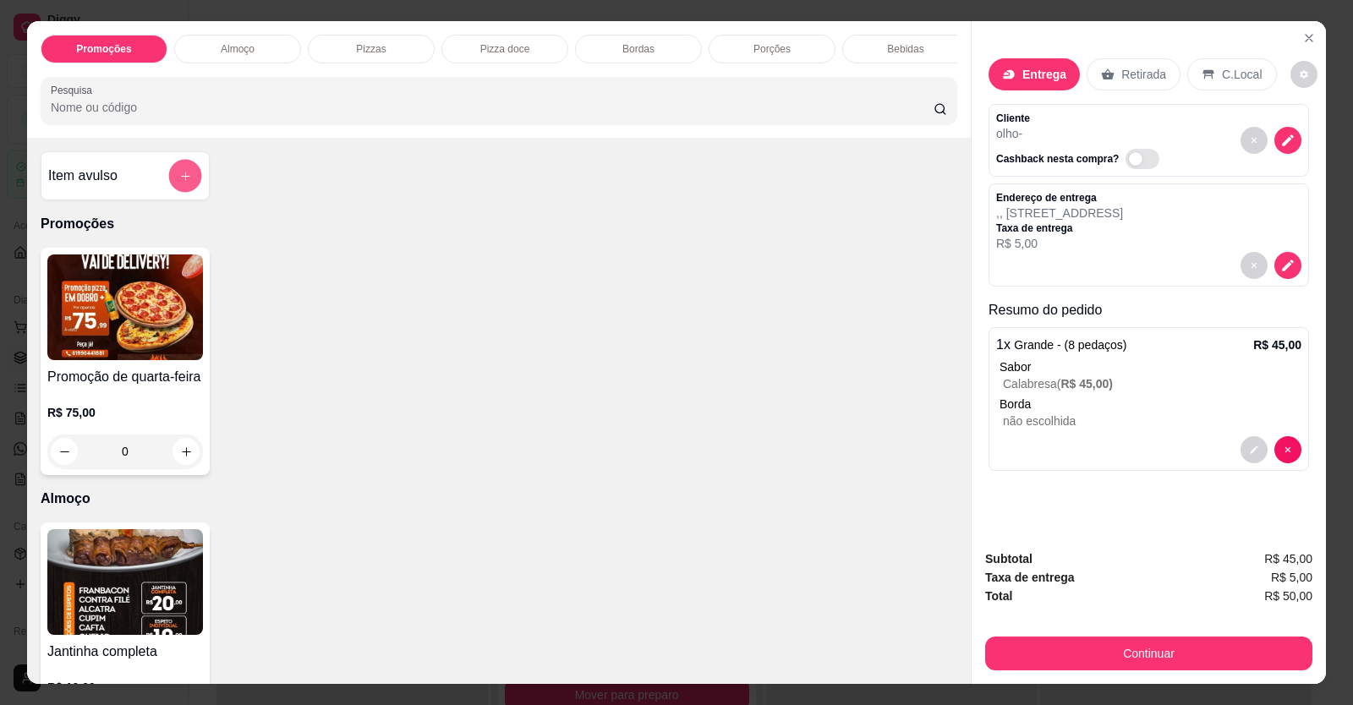
click at [185, 189] on button "add-separate-item" at bounding box center [185, 176] width 33 height 33
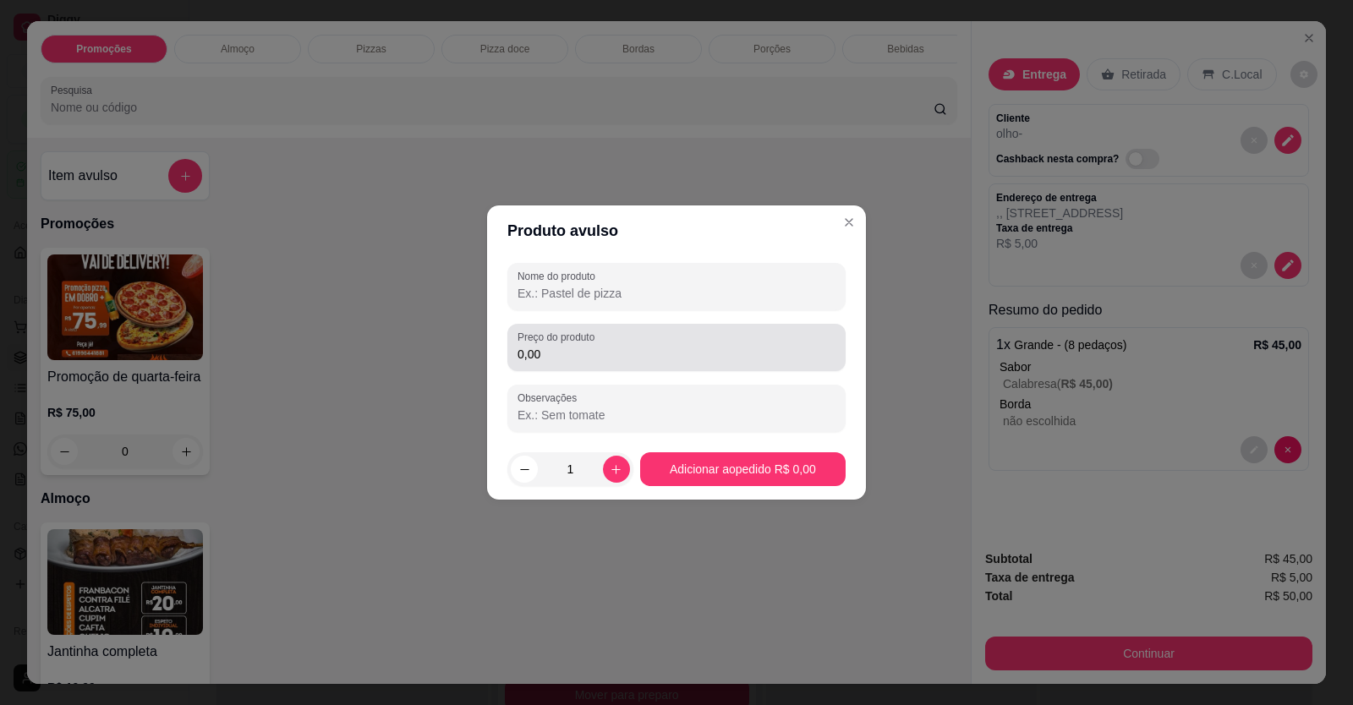
click at [548, 333] on label "Preço do produto" at bounding box center [558, 337] width 83 height 14
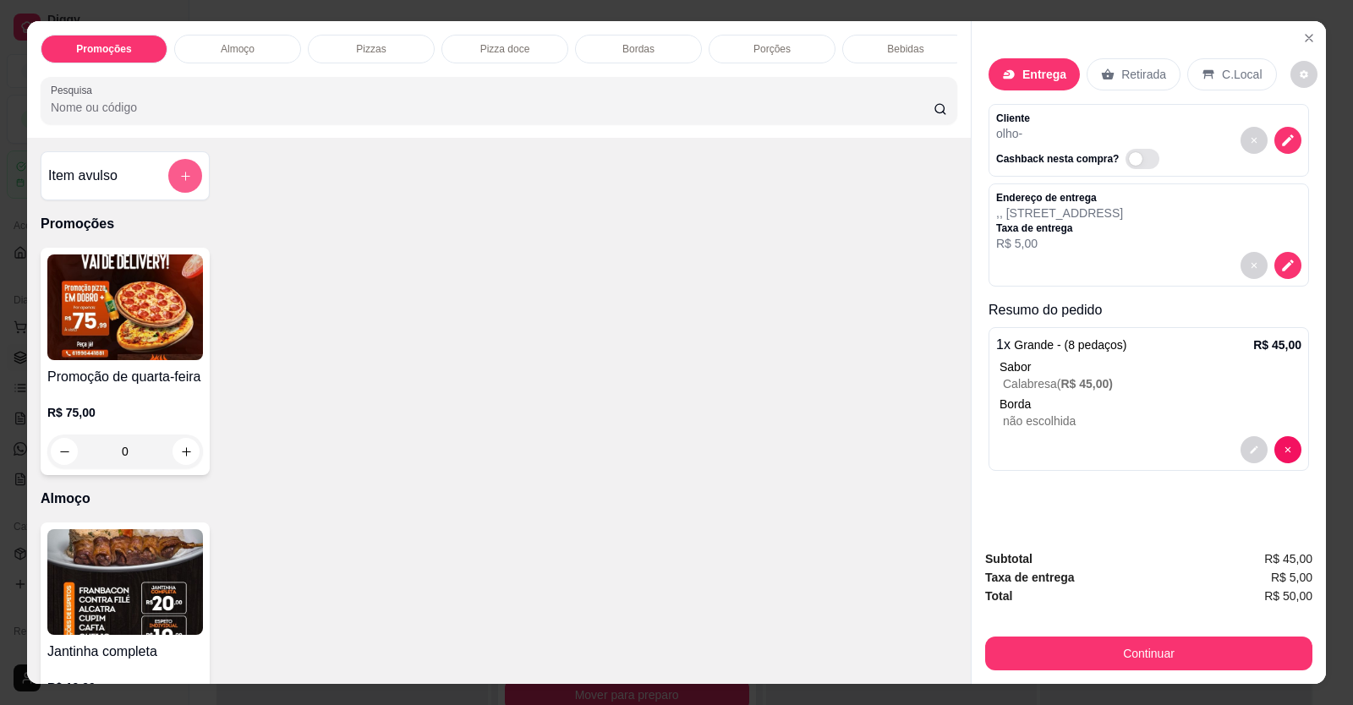
click at [182, 174] on button "add-separate-item" at bounding box center [185, 176] width 34 height 34
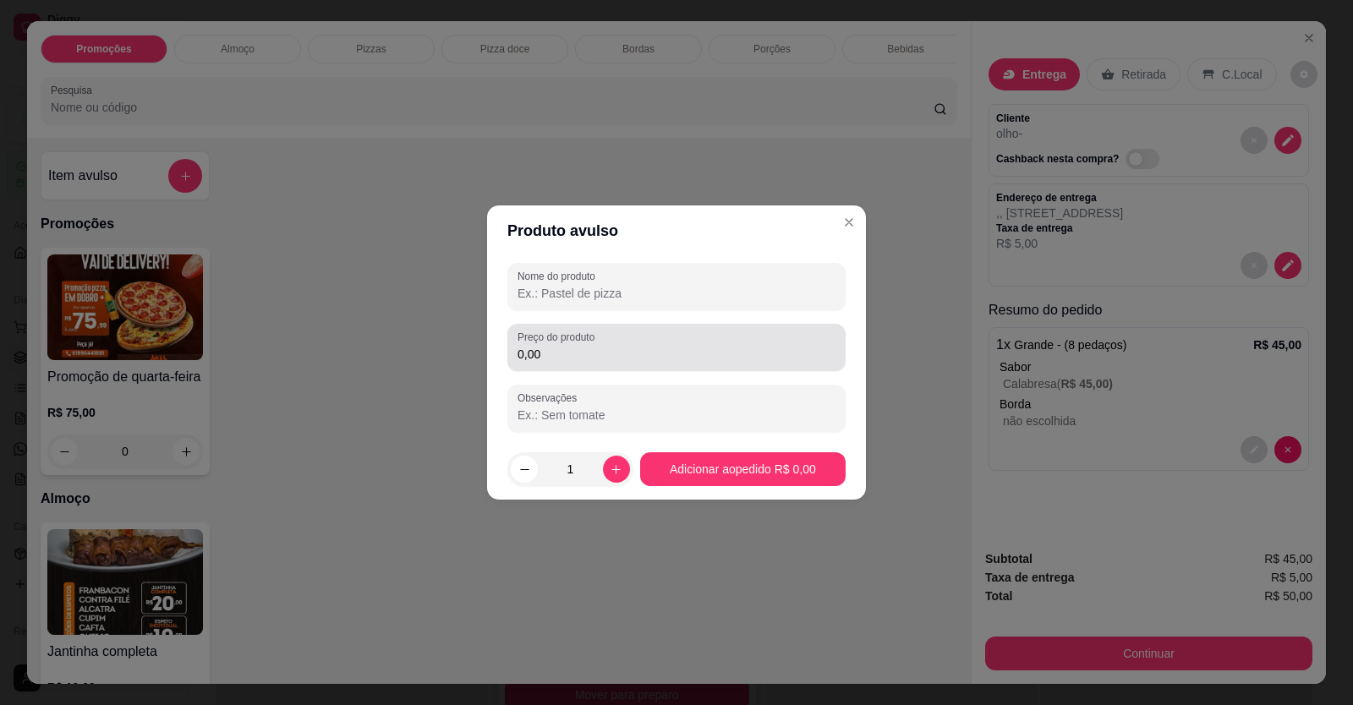
drag, startPoint x: 711, startPoint y: 369, endPoint x: 687, endPoint y: 368, distance: 23.7
click at [710, 369] on div "Preço do produto 0,00" at bounding box center [676, 347] width 338 height 47
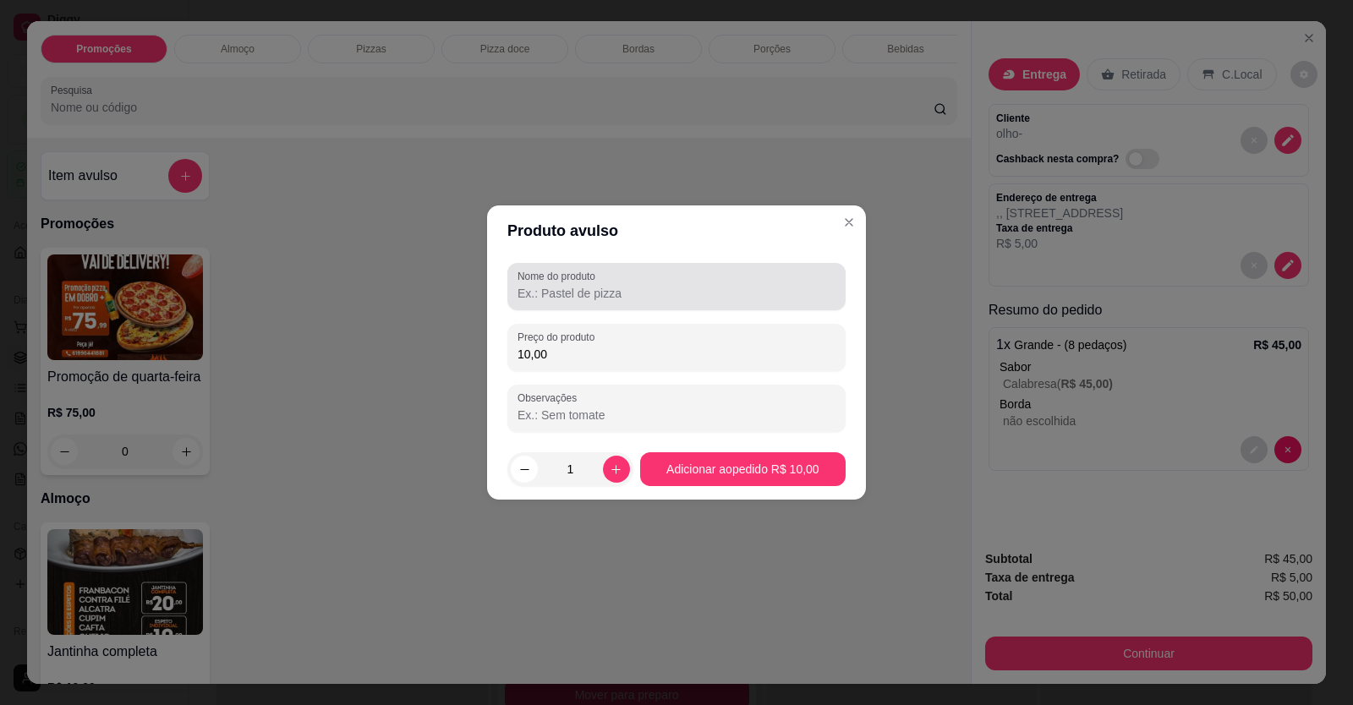
type input "10,00"
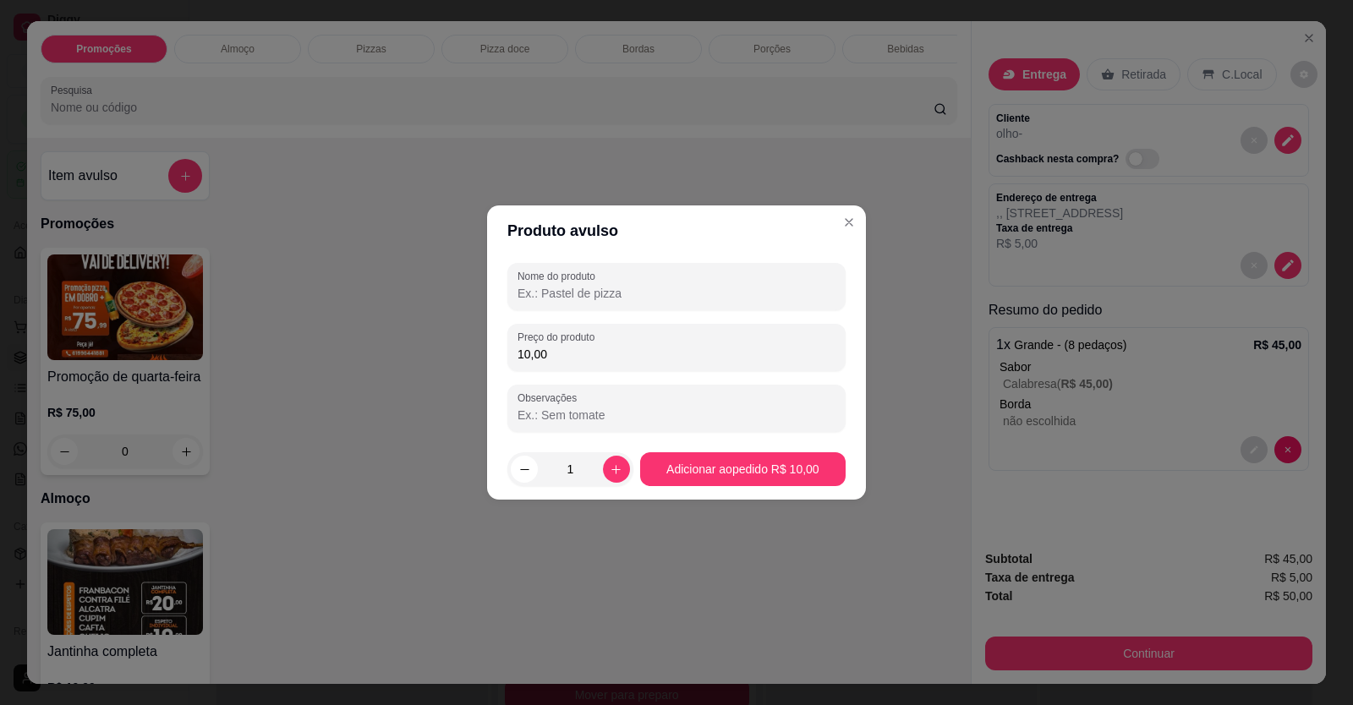
click at [679, 300] on input "Nome do produto" at bounding box center [676, 293] width 318 height 17
type input "guarana"
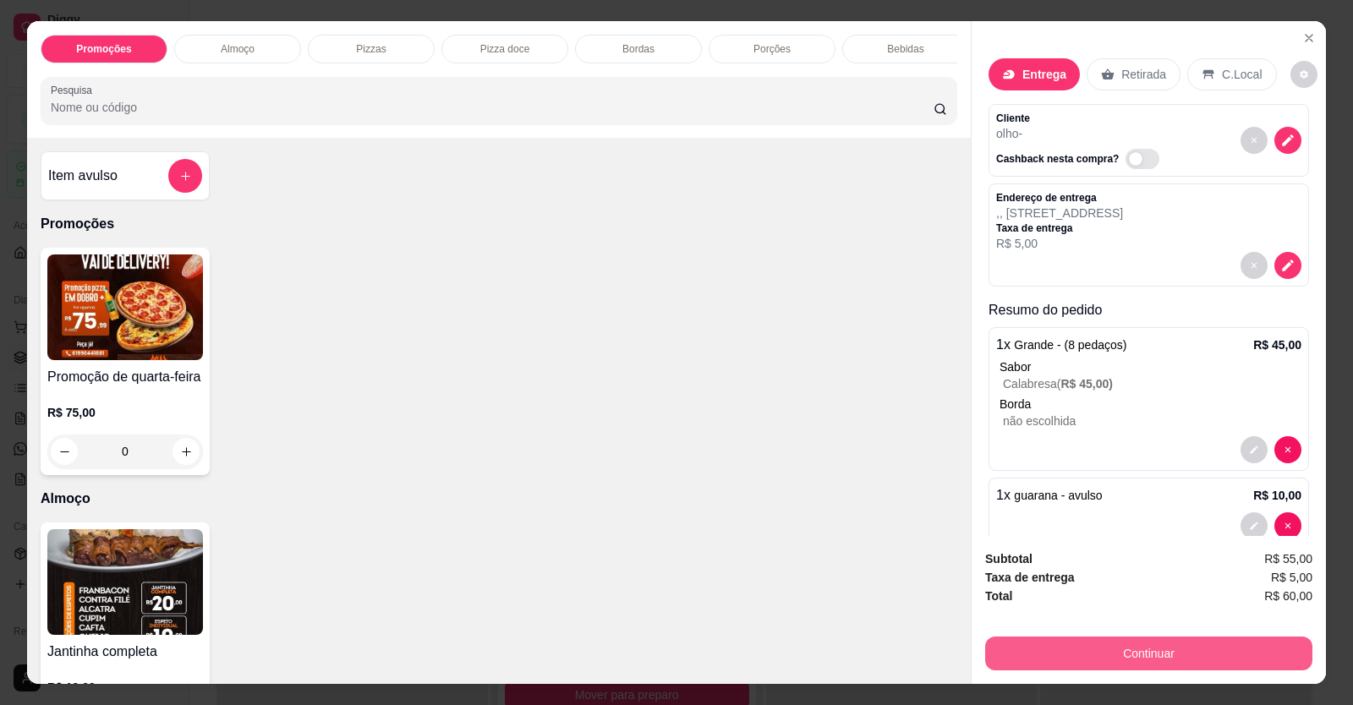
click at [1190, 644] on button "Continuar" at bounding box center [1148, 654] width 327 height 34
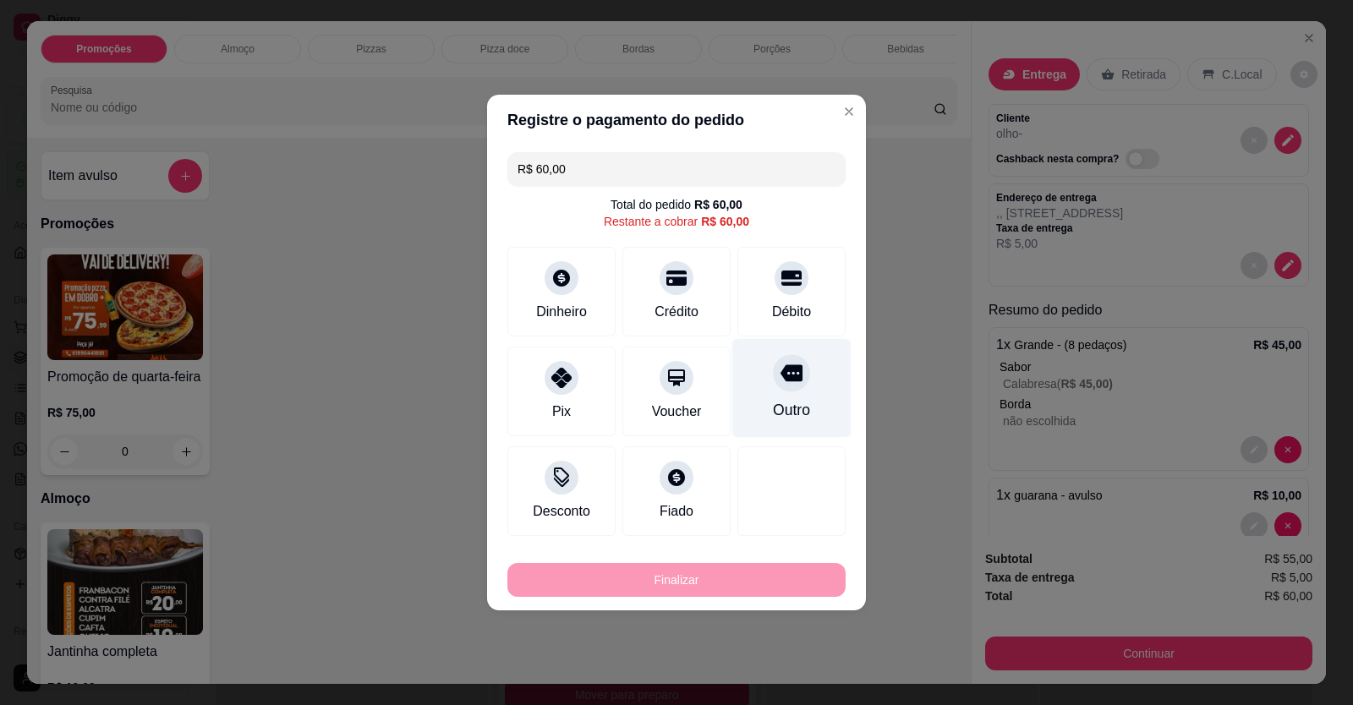
click at [796, 403] on div "Outro" at bounding box center [791, 410] width 37 height 22
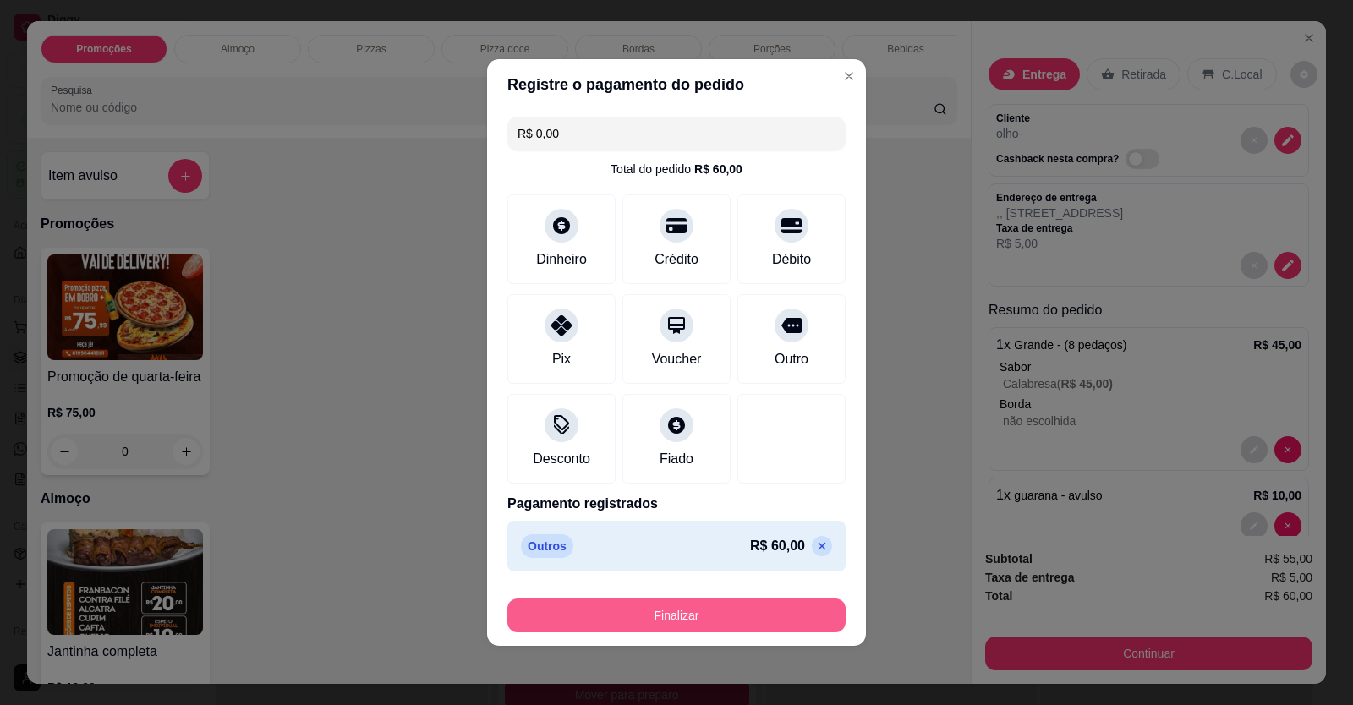
click at [716, 606] on button "Finalizar" at bounding box center [676, 616] width 338 height 34
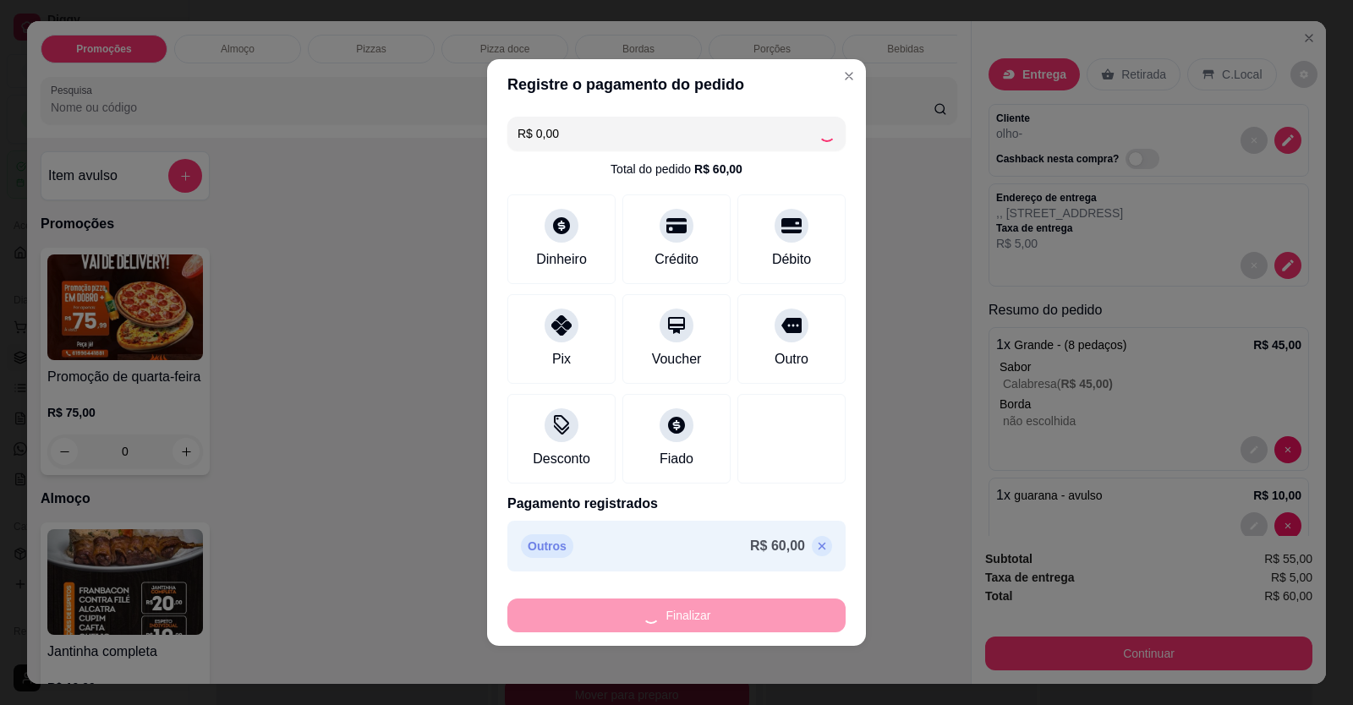
type input "-R$ 60,00"
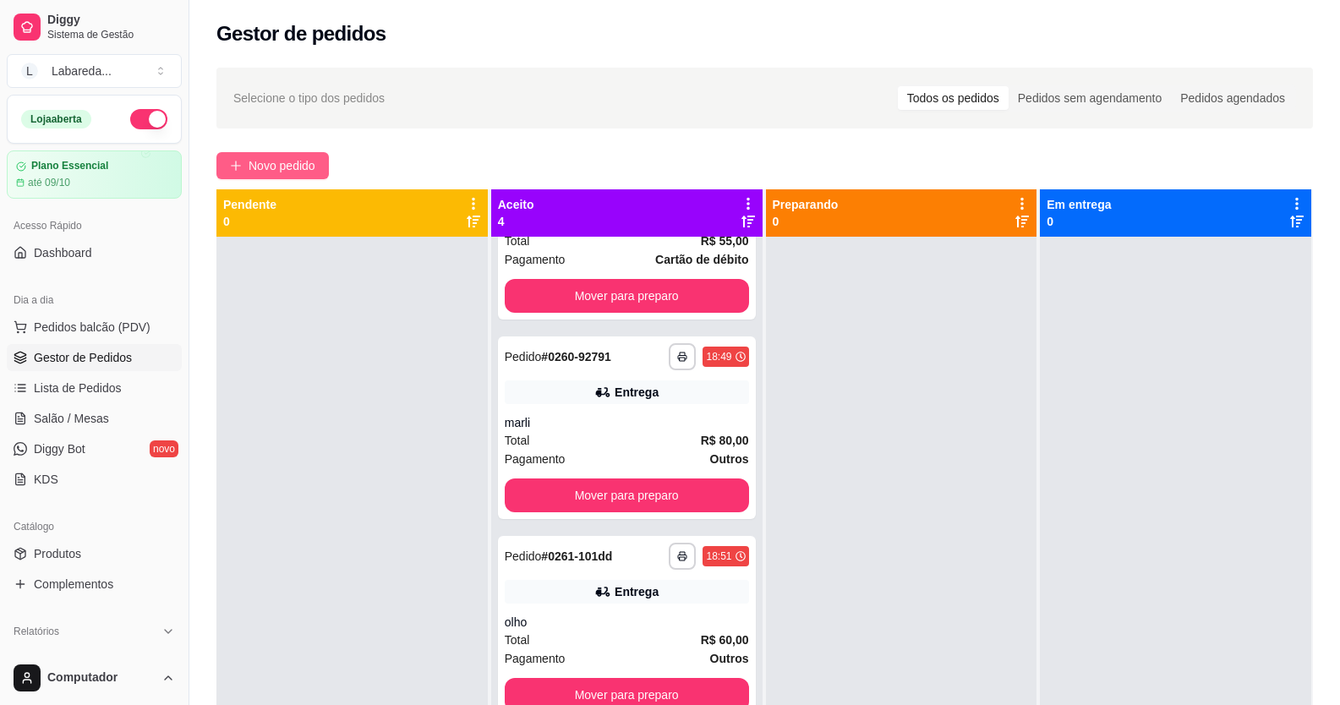
click at [287, 161] on span "Novo pedido" at bounding box center [282, 165] width 67 height 19
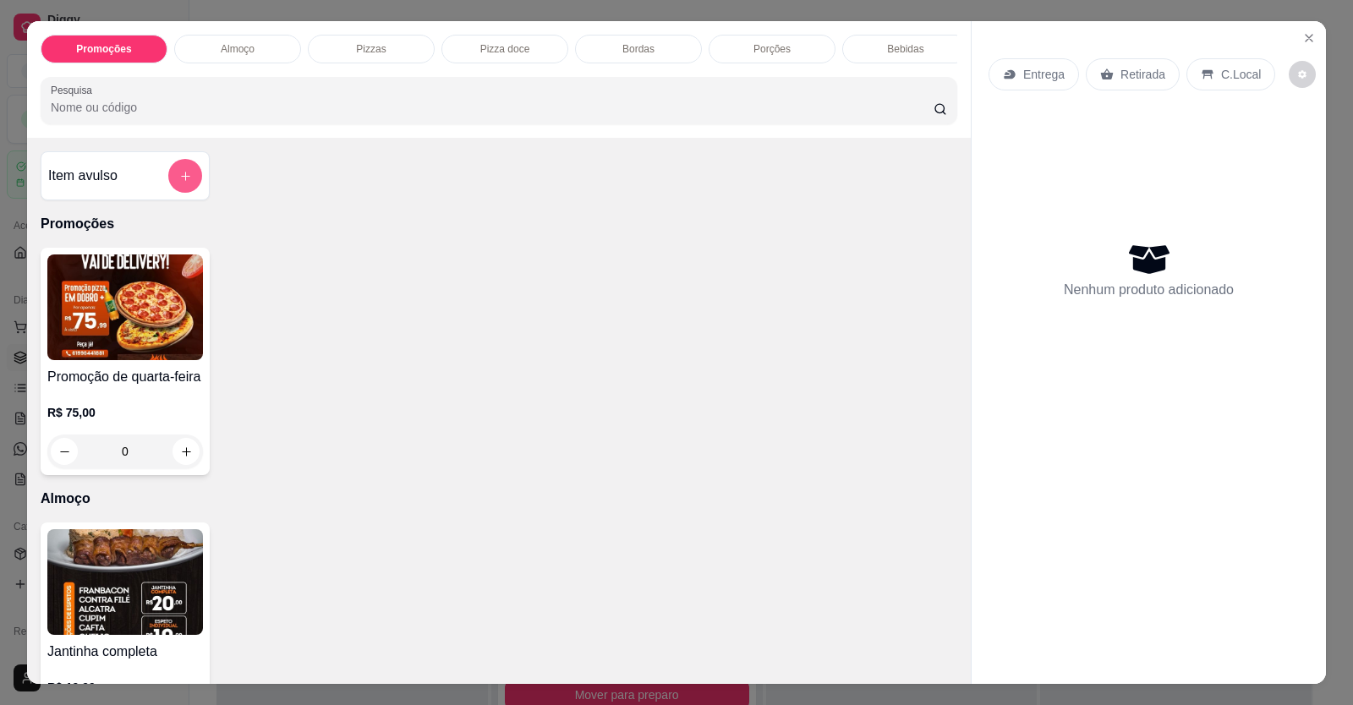
click at [179, 183] on icon "add-separate-item" at bounding box center [185, 176] width 13 height 13
click at [176, 453] on button "increase-product-quantity" at bounding box center [185, 452] width 26 height 26
type input "1"
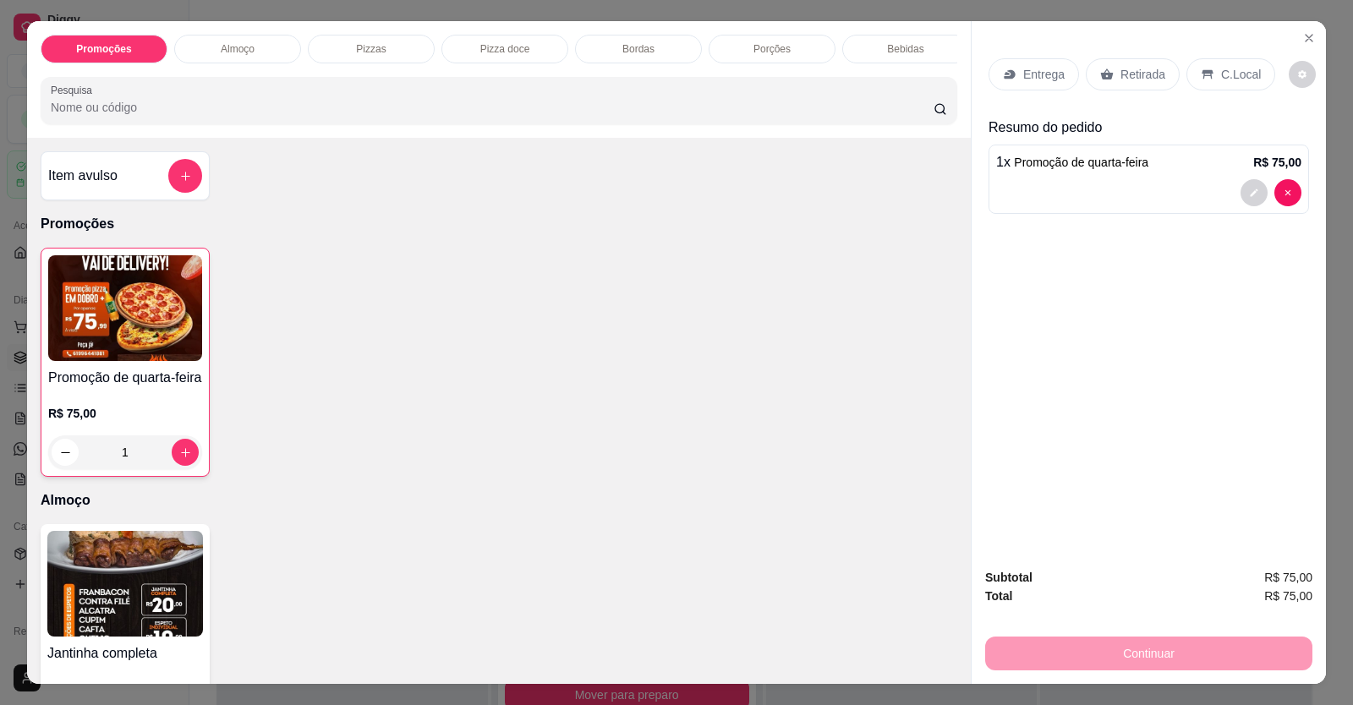
click at [1014, 74] on div "Entrega" at bounding box center [1033, 74] width 90 height 32
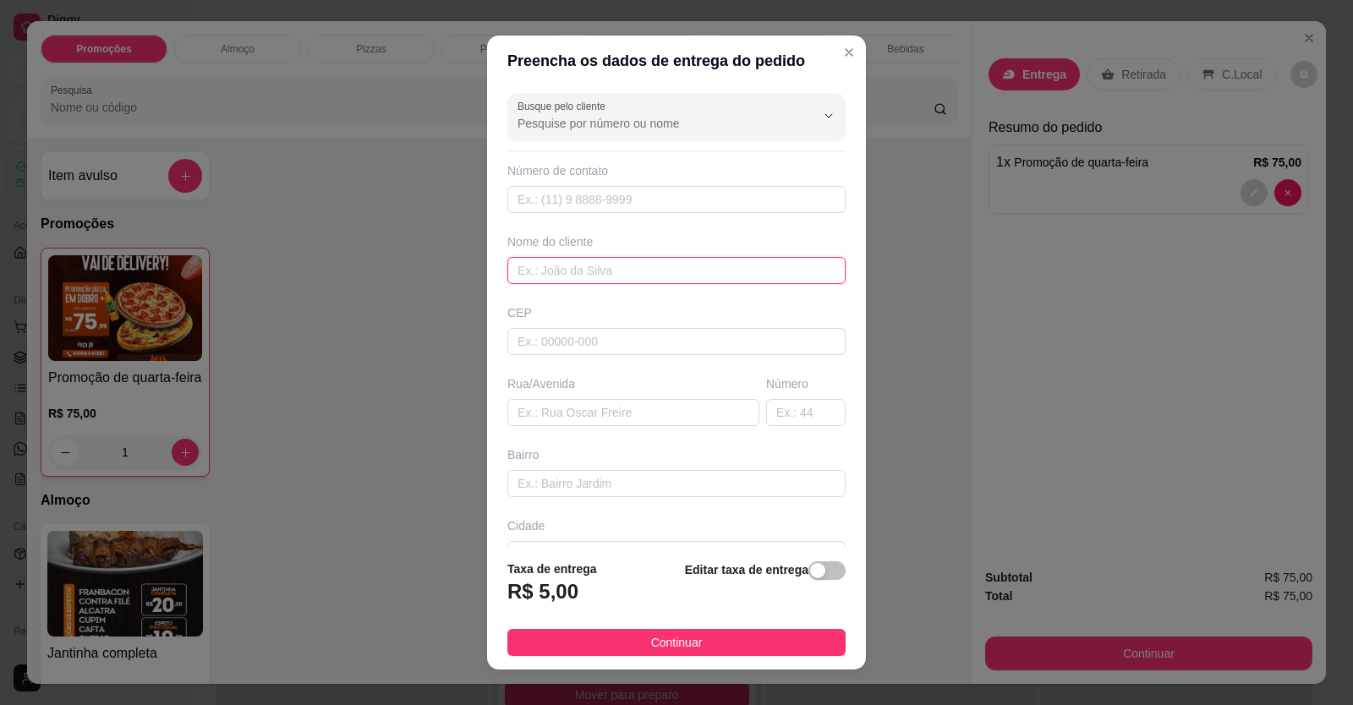
click at [673, 282] on input "text" at bounding box center [676, 270] width 338 height 27
type input "aline"
click at [678, 469] on div "Bairro" at bounding box center [676, 471] width 345 height 51
paste input "[STREET_ADDRESS][PERSON_NAME]"
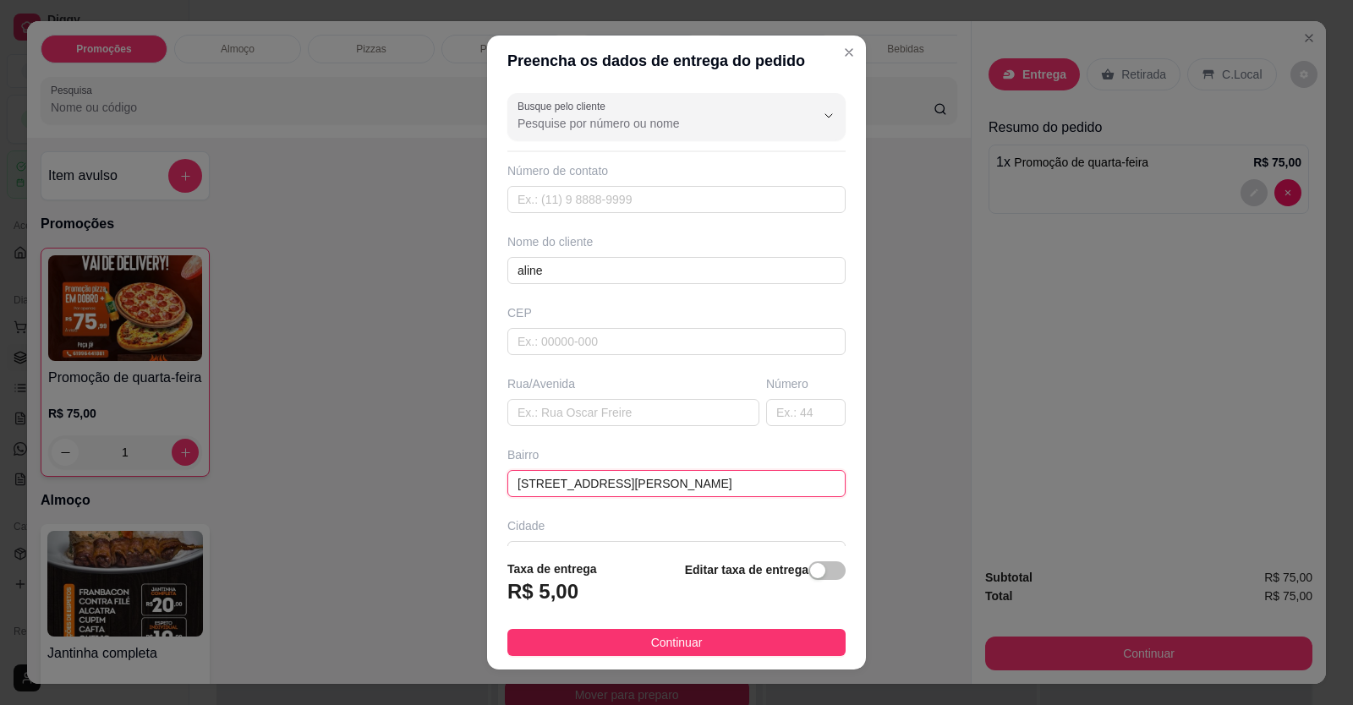
scroll to position [0, 57]
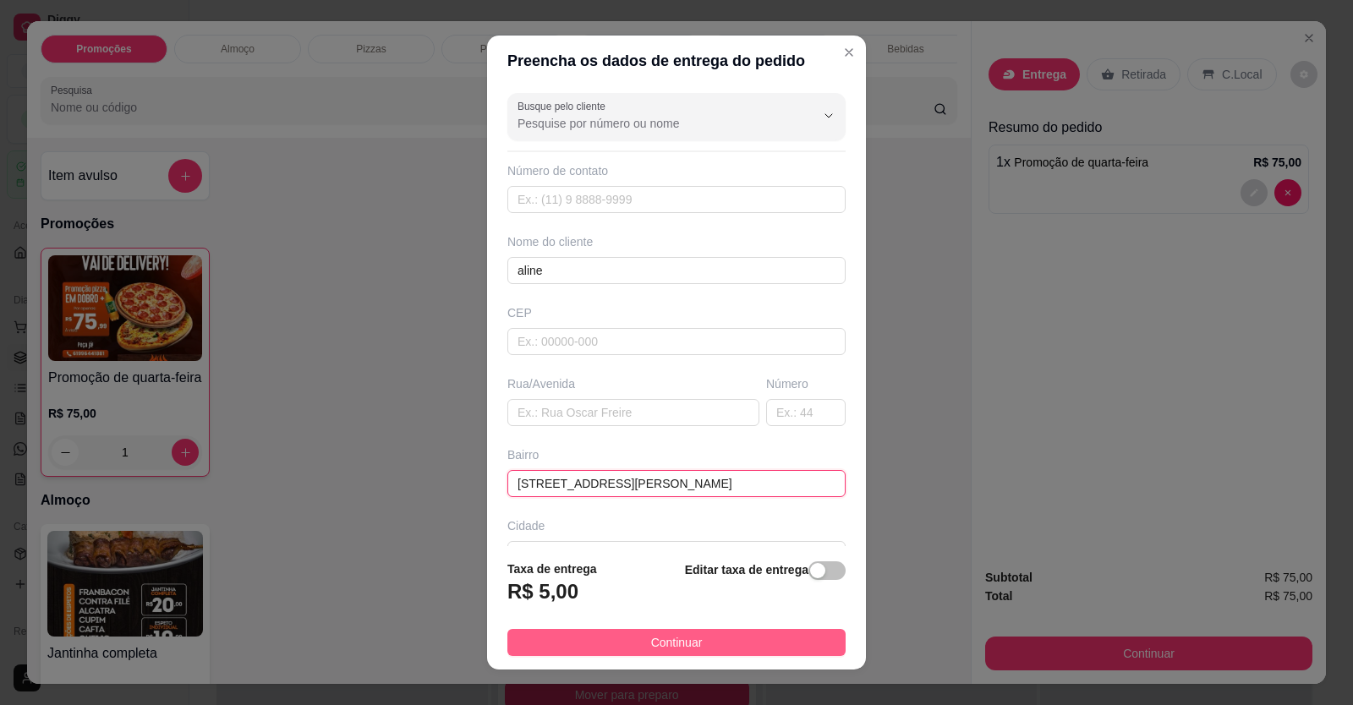
type input "[STREET_ADDRESS][PERSON_NAME]"
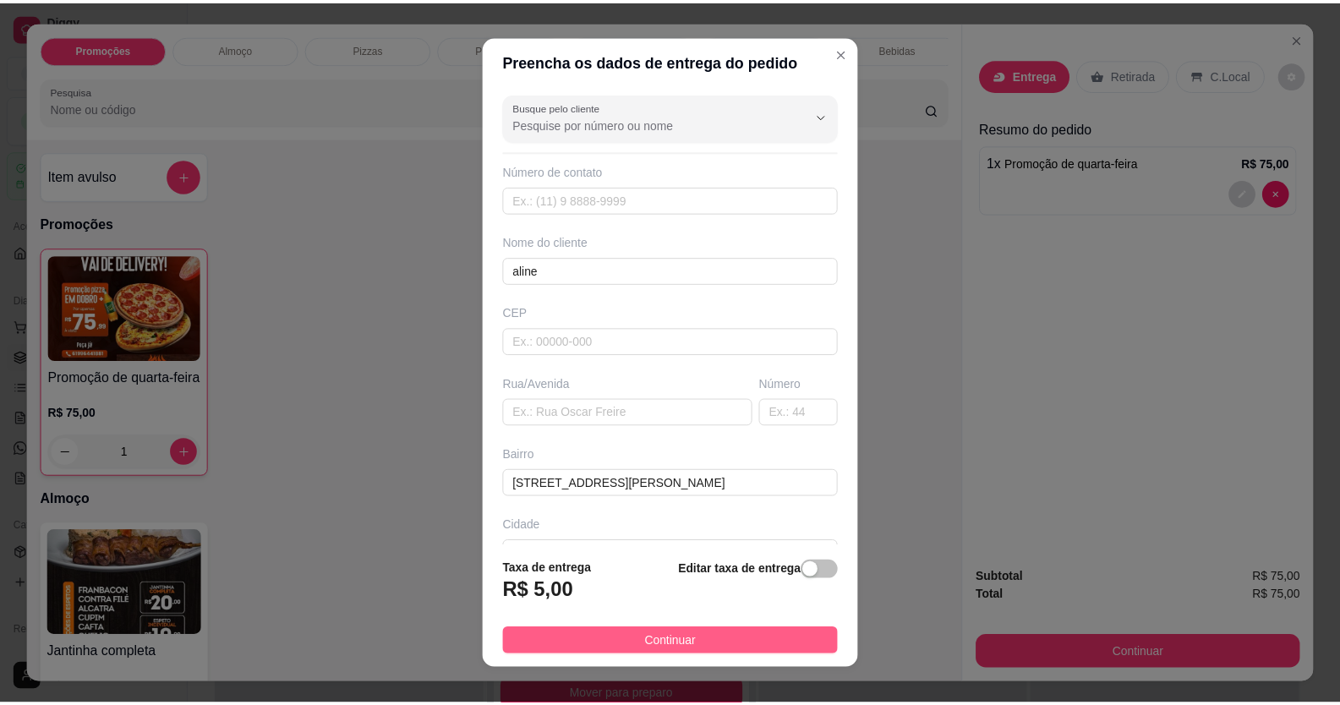
scroll to position [0, 0]
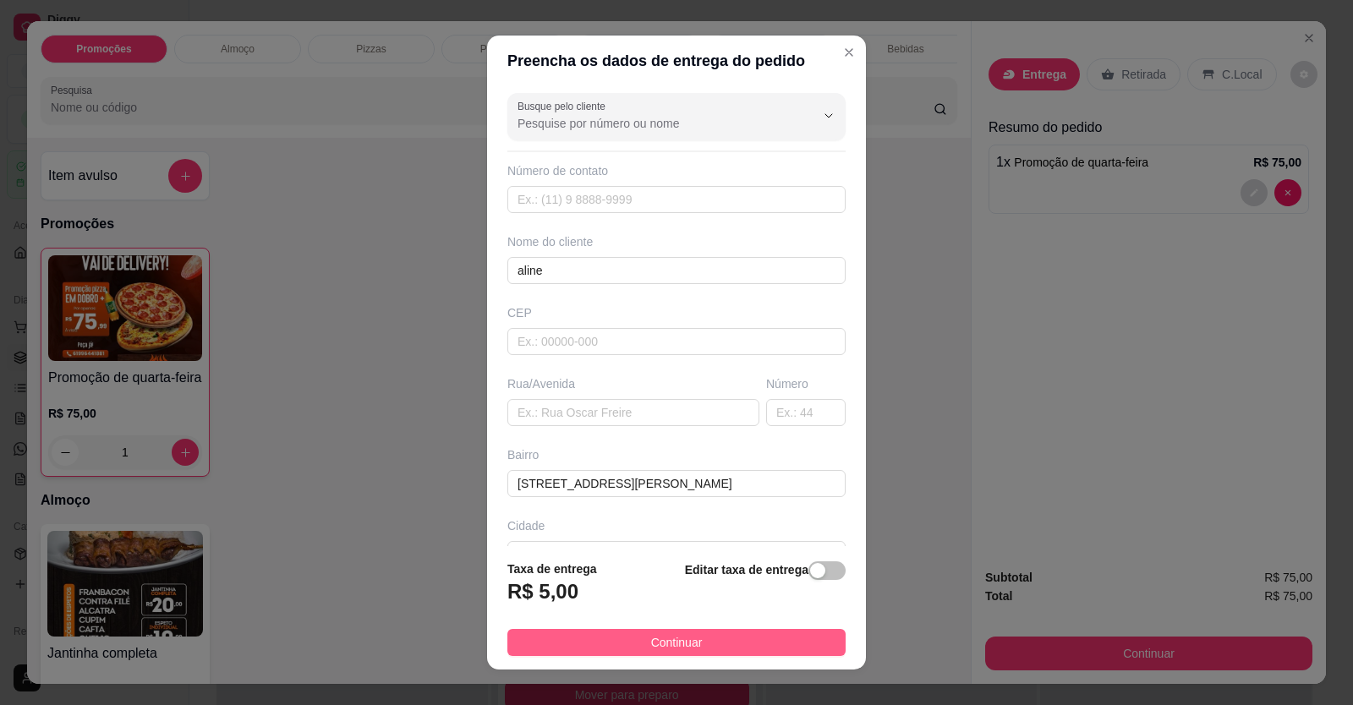
click at [704, 629] on button "Continuar" at bounding box center [676, 642] width 338 height 27
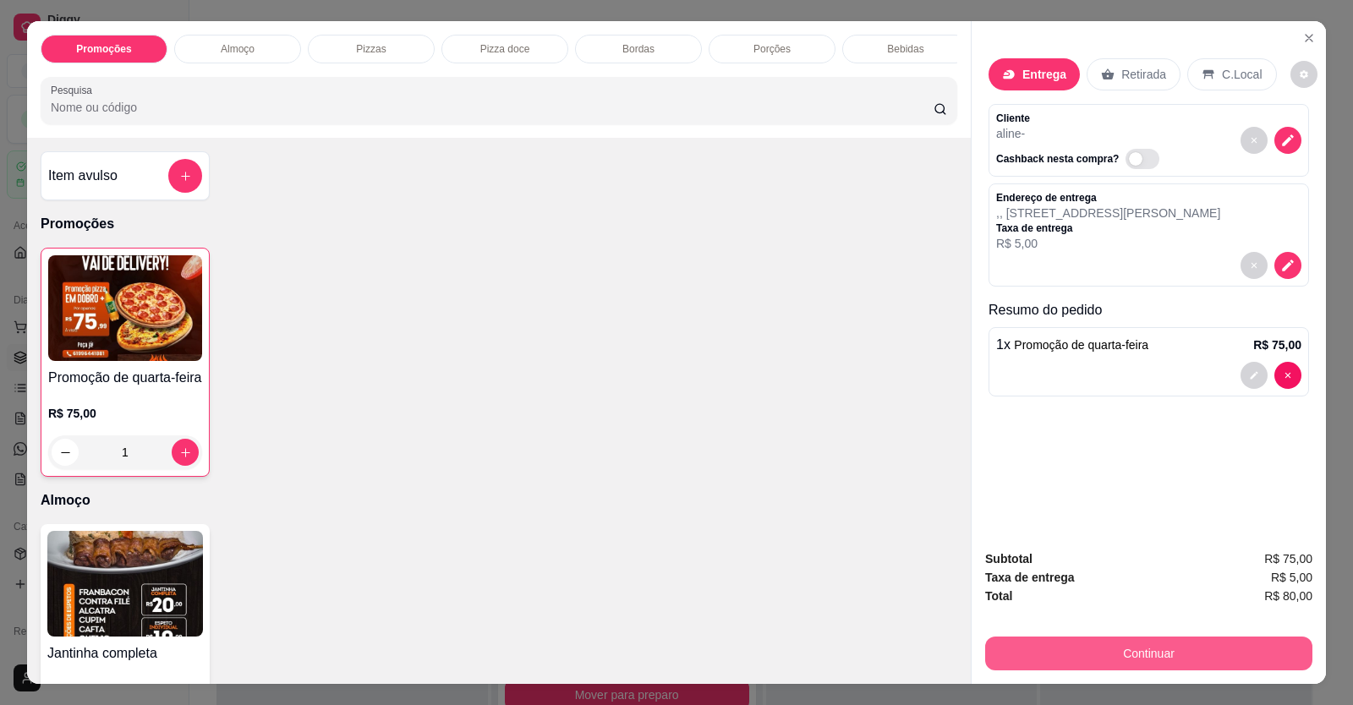
click at [1195, 652] on button "Continuar" at bounding box center [1148, 654] width 327 height 34
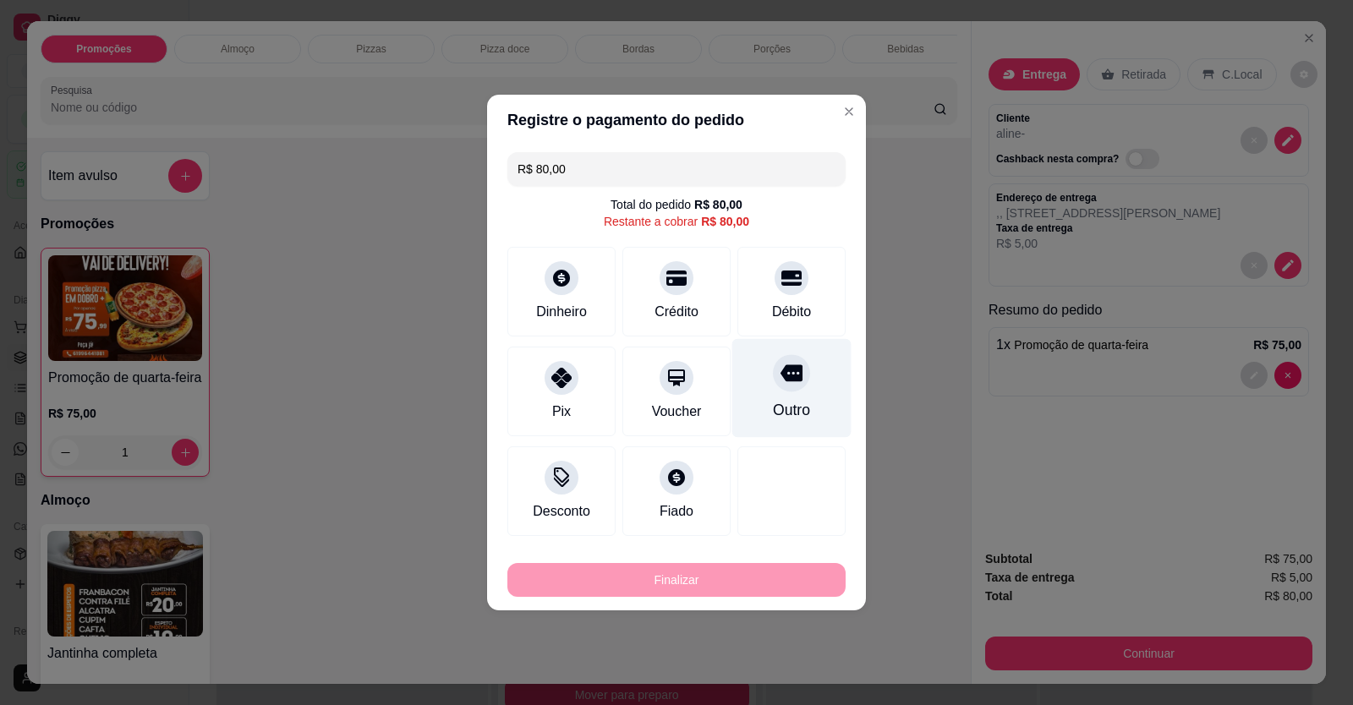
click at [783, 388] on div at bounding box center [791, 372] width 37 height 37
type input "R$ 0,00"
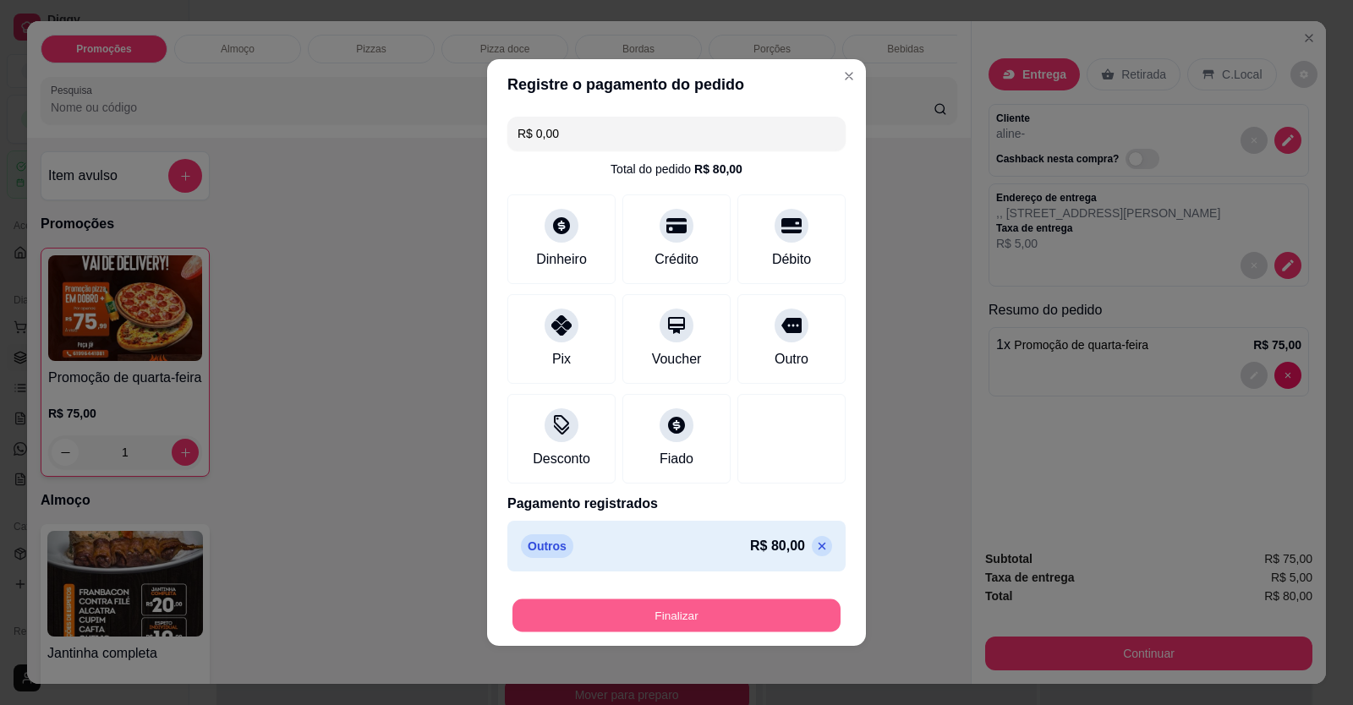
click at [758, 604] on button "Finalizar" at bounding box center [676, 615] width 328 height 33
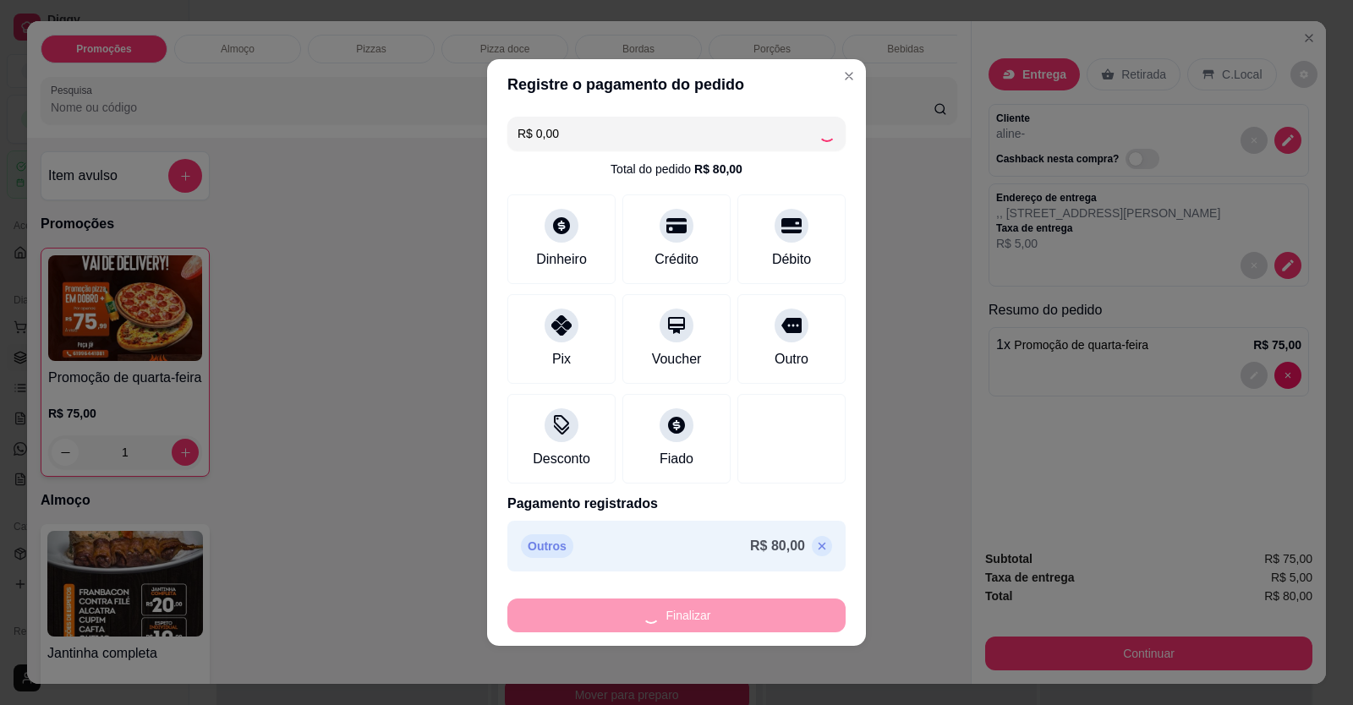
type input "0"
type input "-R$ 80,00"
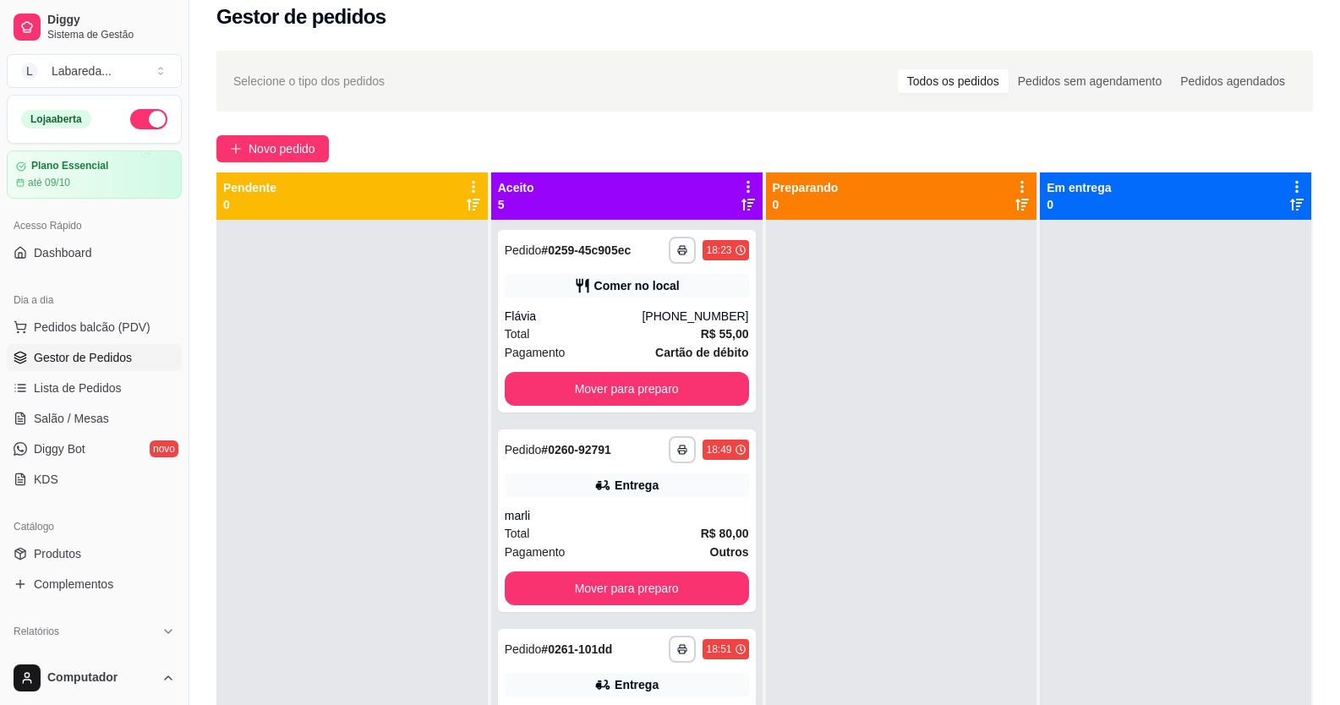
scroll to position [4, 0]
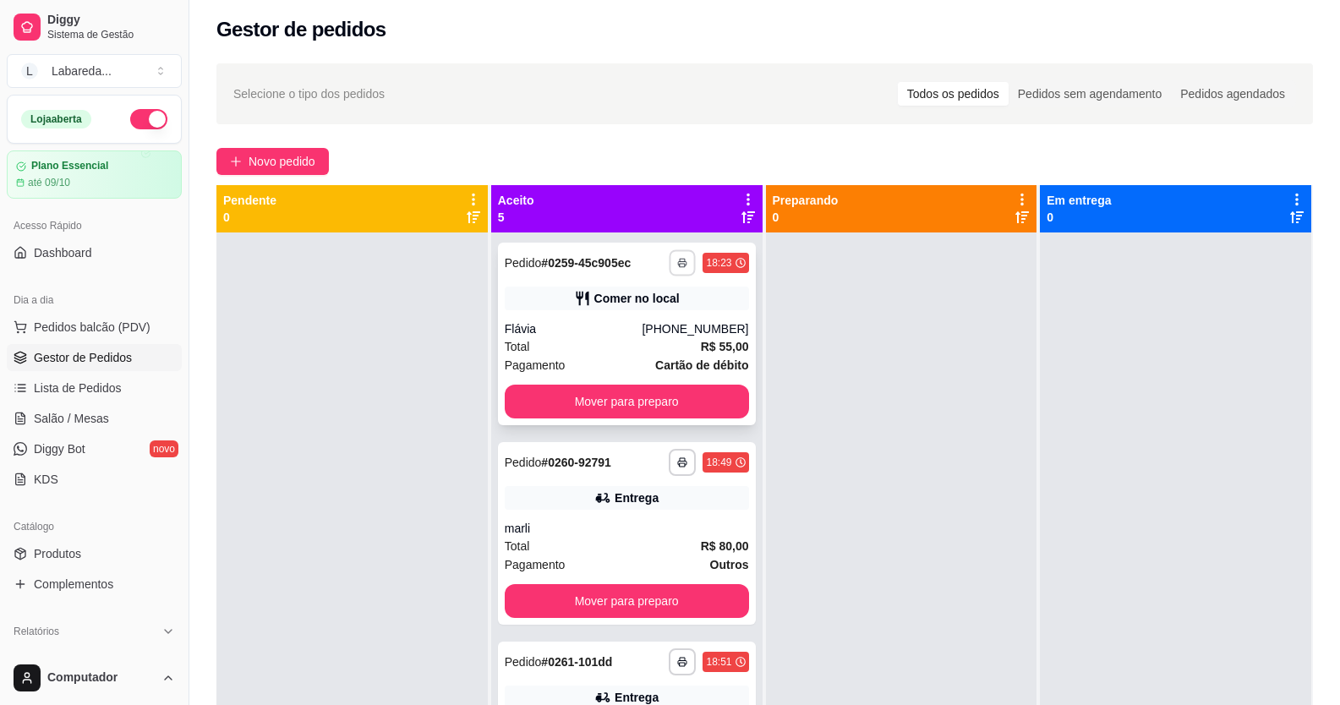
click at [681, 259] on polyline "button" at bounding box center [683, 260] width 5 height 3
click at [651, 315] on button "IMPRESSORA" at bounding box center [619, 322] width 118 height 26
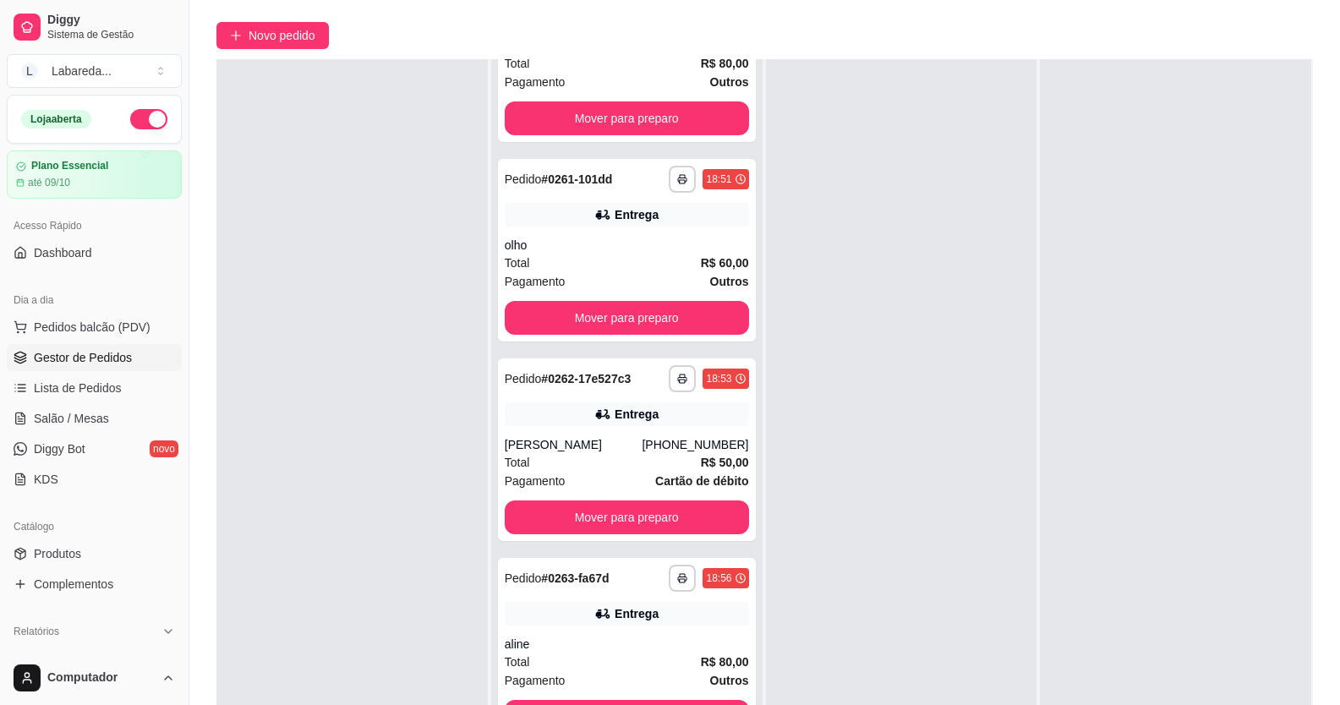
scroll to position [258, 0]
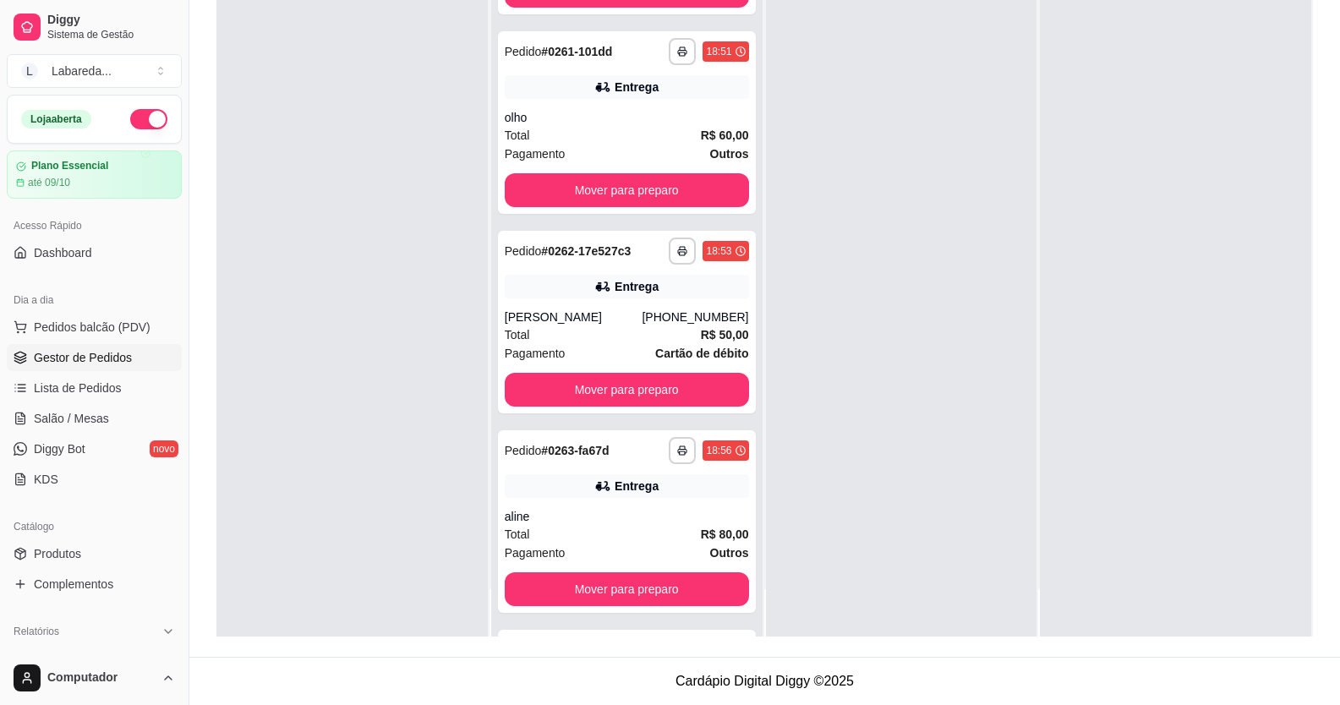
click at [347, 515] on div at bounding box center [351, 284] width 271 height 705
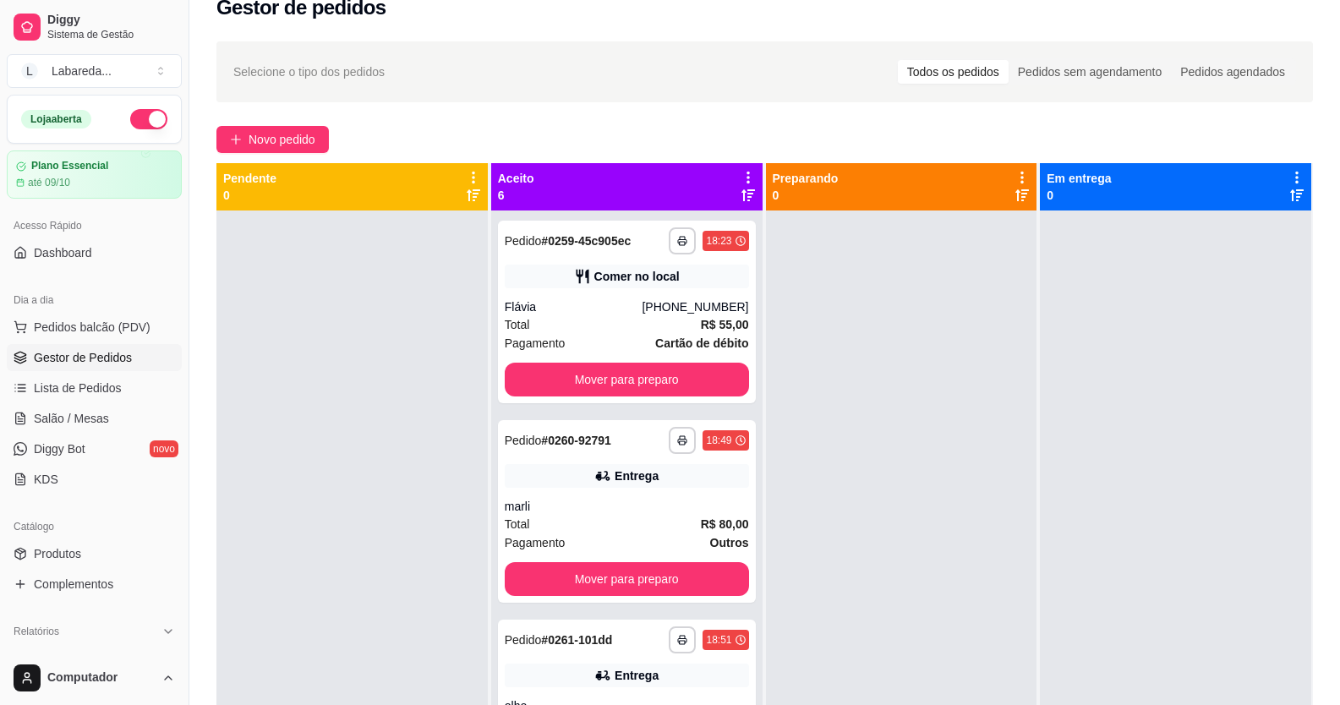
scroll to position [4, 0]
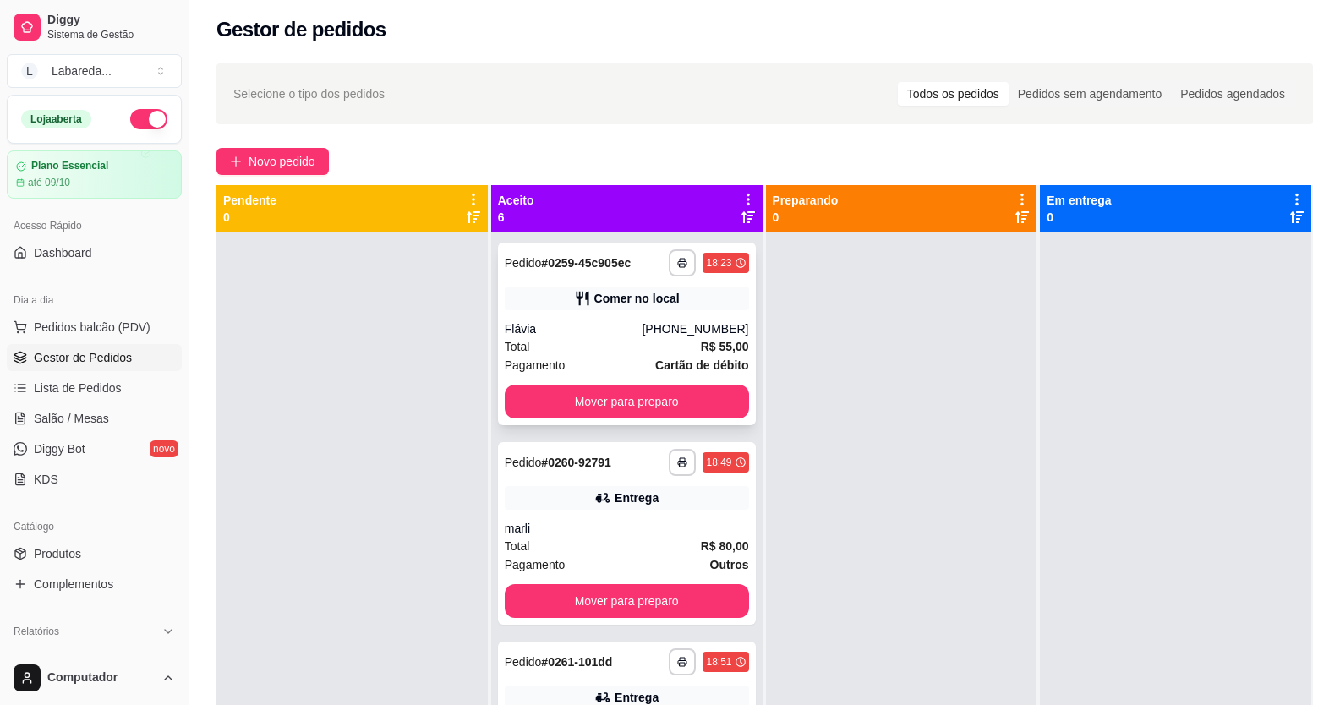
click at [632, 338] on div "Total R$ 55,00" at bounding box center [627, 346] width 244 height 19
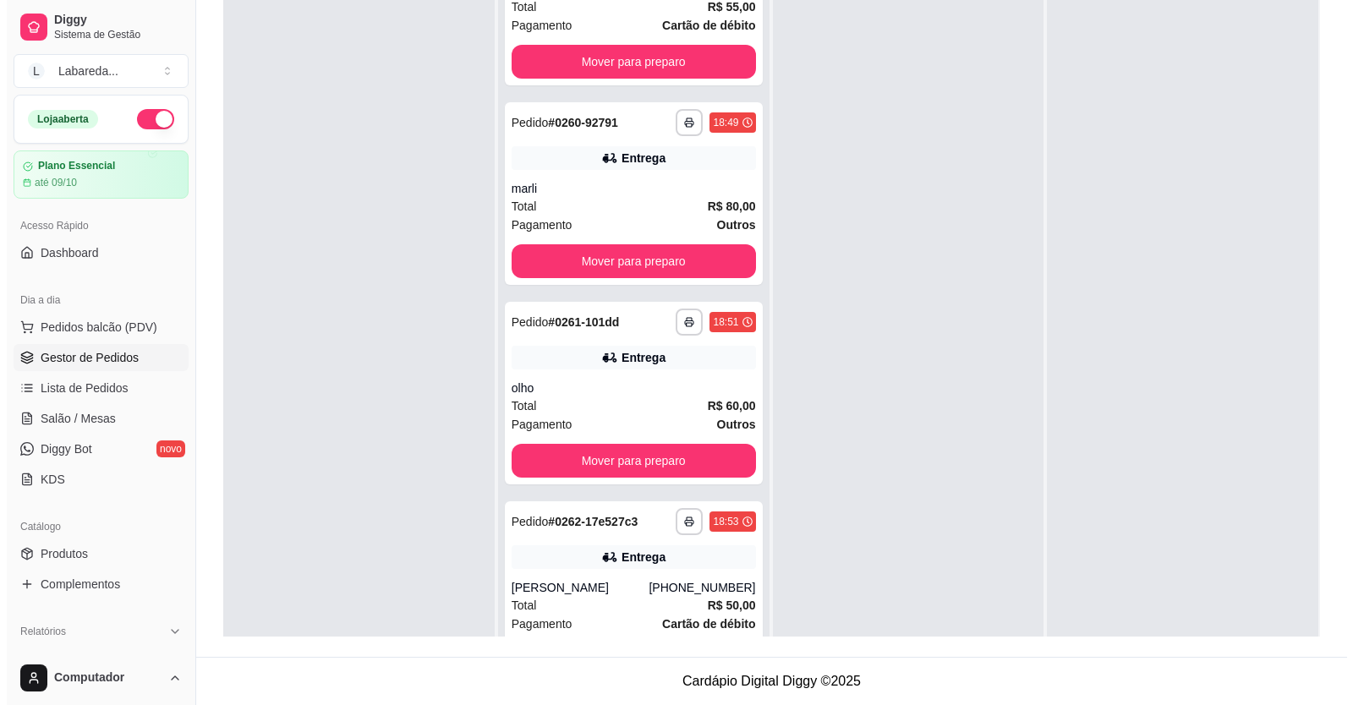
scroll to position [0, 0]
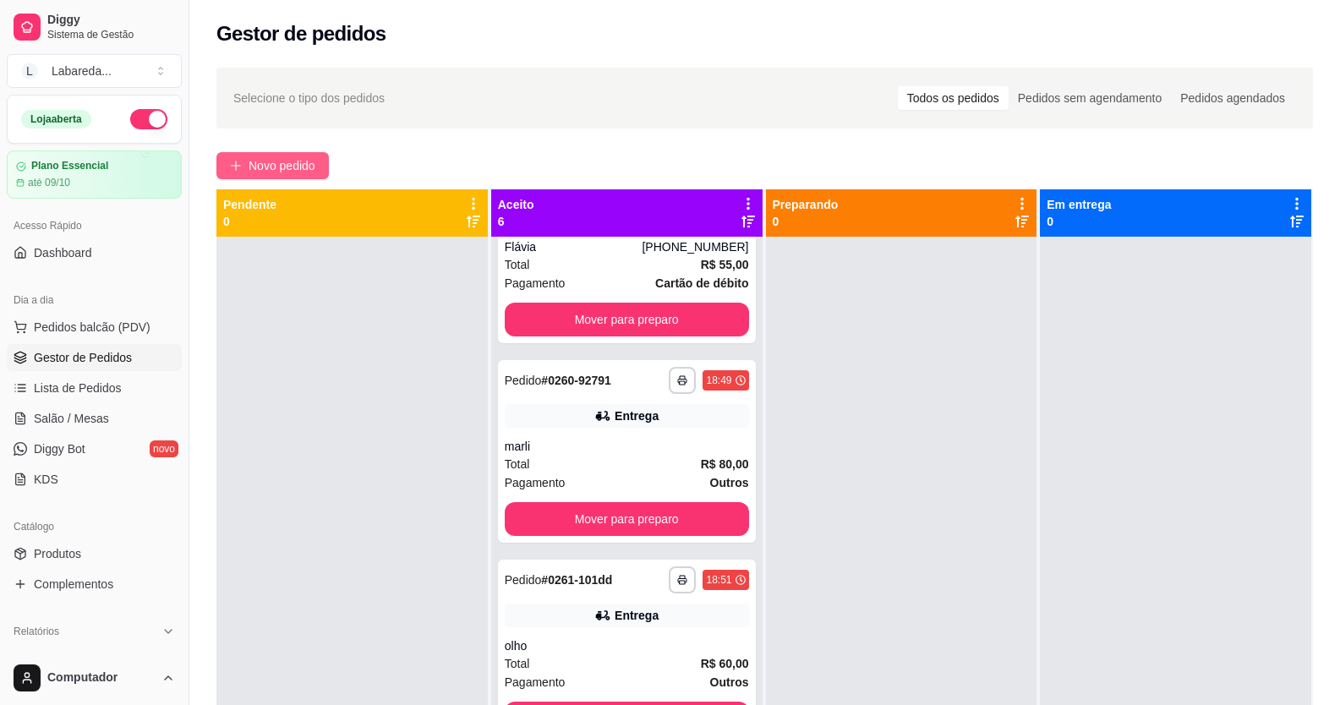
click at [290, 158] on span "Novo pedido" at bounding box center [282, 165] width 67 height 19
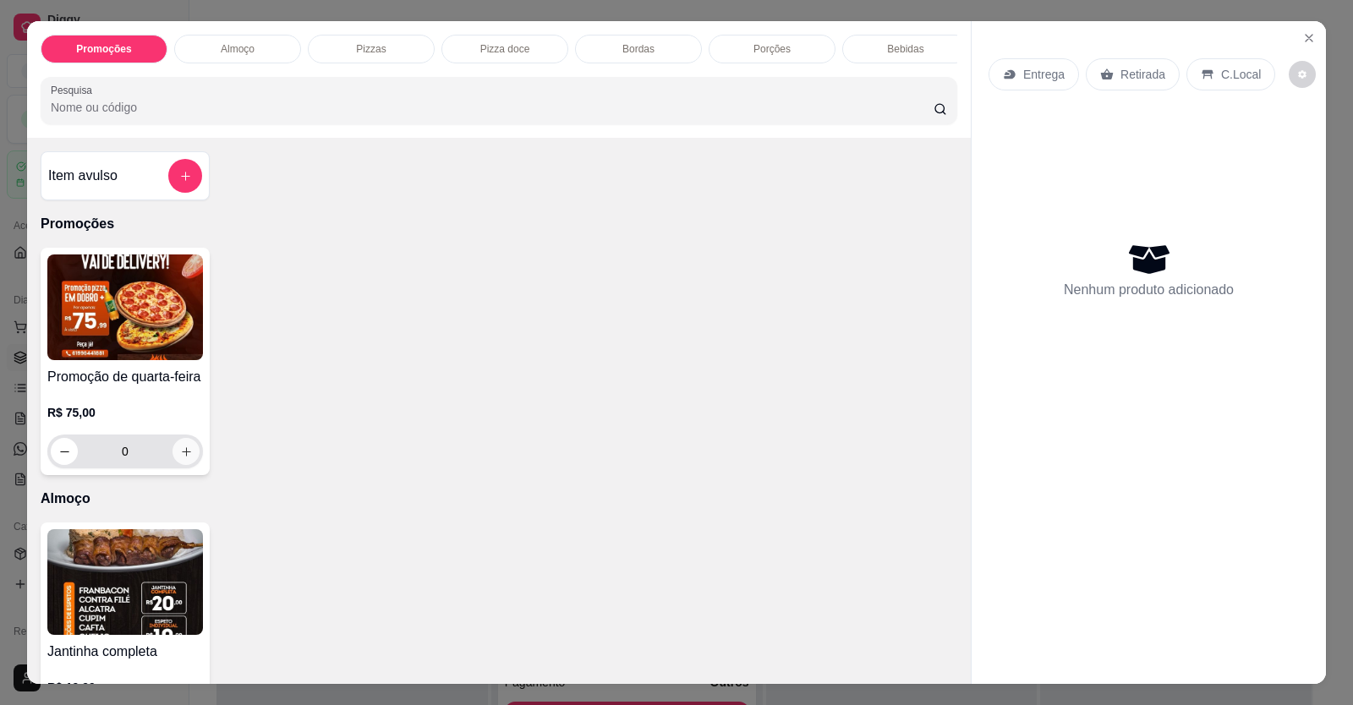
click at [182, 457] on icon "increase-product-quantity" at bounding box center [186, 451] width 9 height 9
type input "1"
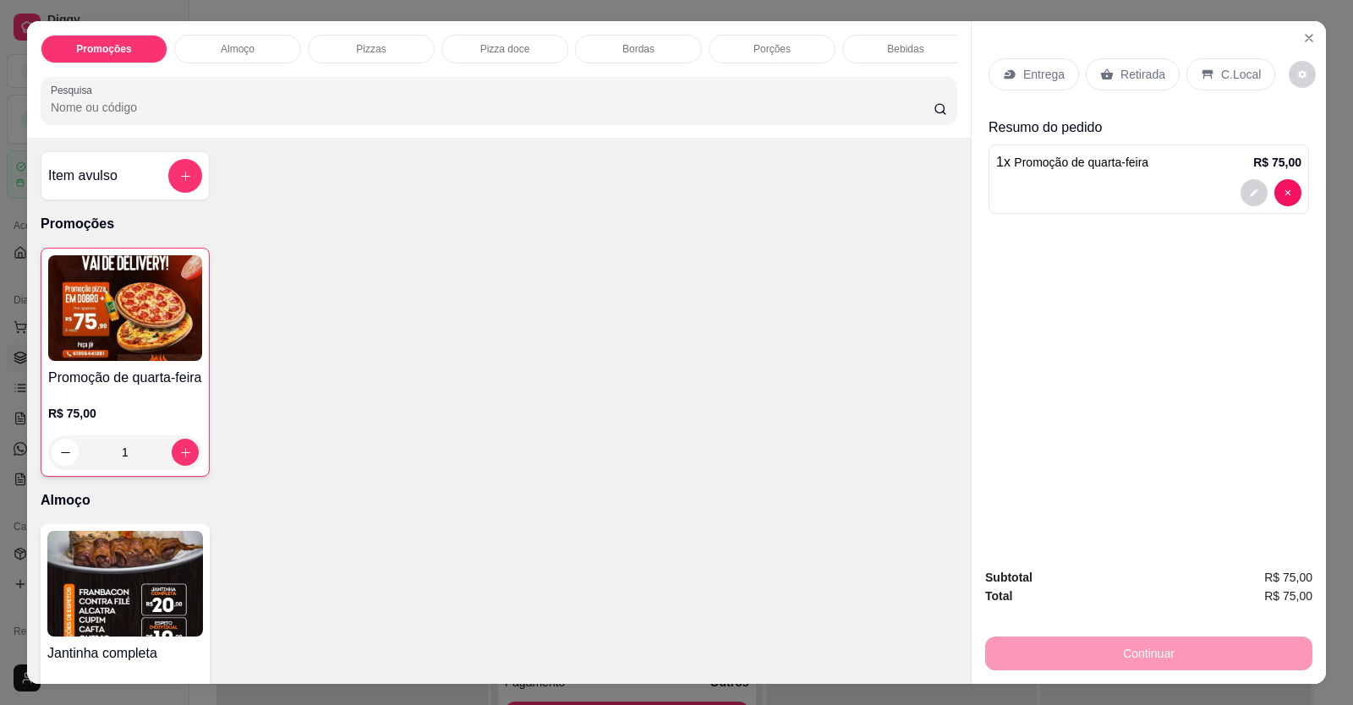
click at [1041, 84] on div "Entrega" at bounding box center [1033, 74] width 90 height 32
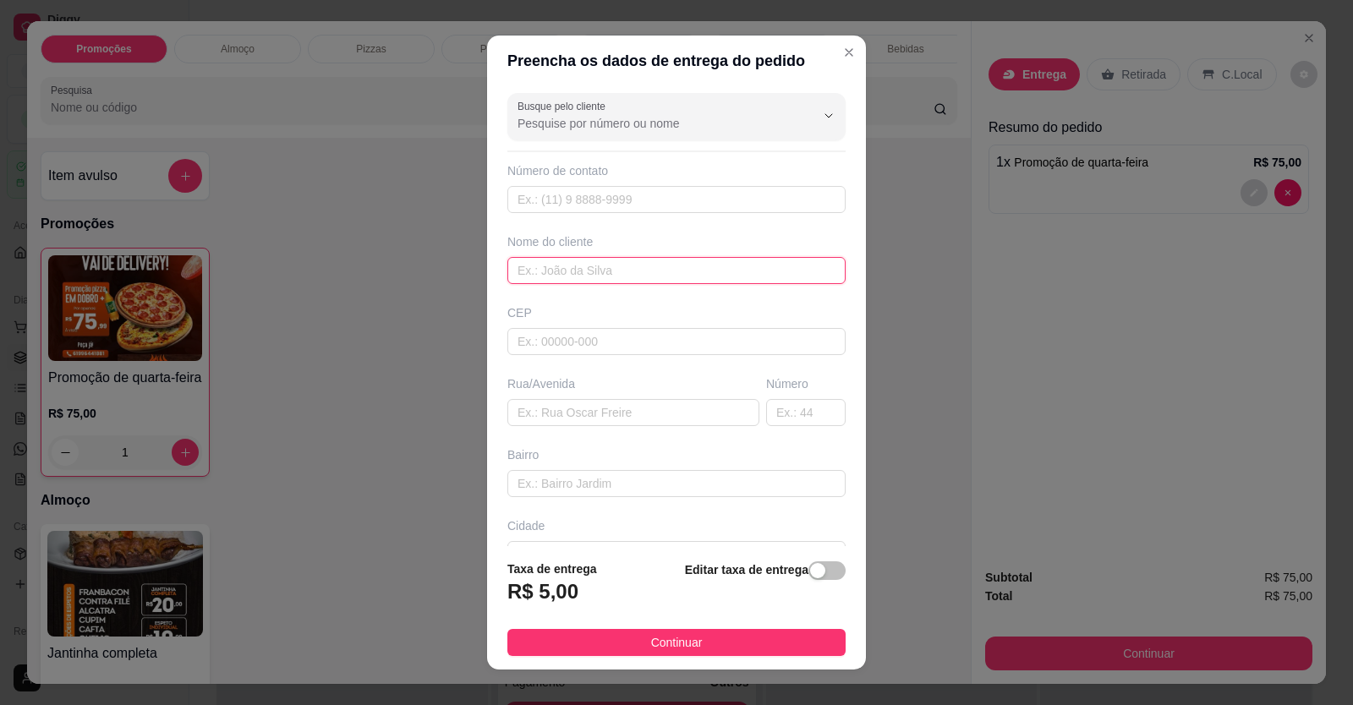
drag, startPoint x: 574, startPoint y: 270, endPoint x: 586, endPoint y: 271, distance: 11.9
click at [577, 271] on input "text" at bounding box center [676, 270] width 338 height 27
click at [572, 271] on input "text" at bounding box center [676, 270] width 338 height 27
drag, startPoint x: 574, startPoint y: 270, endPoint x: 545, endPoint y: 268, distance: 28.8
click at [545, 268] on input "text" at bounding box center [676, 270] width 338 height 27
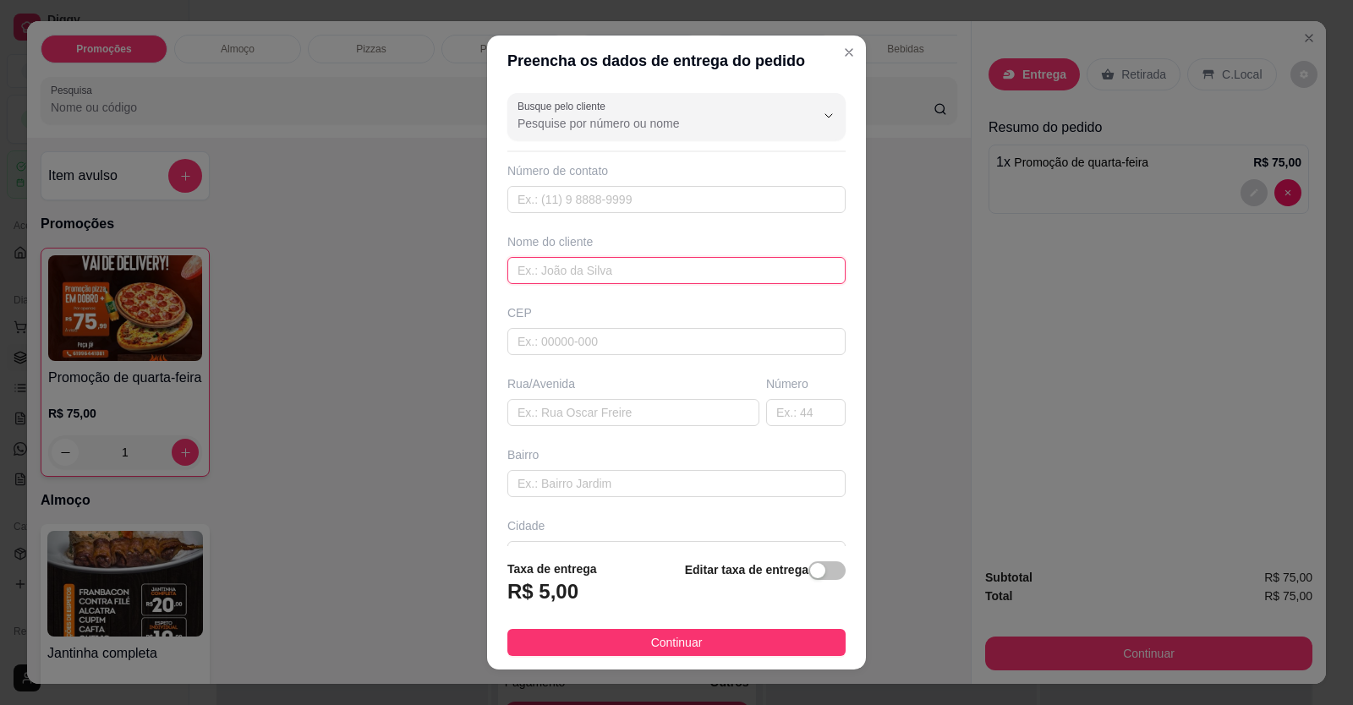
click at [555, 265] on input "text" at bounding box center [676, 270] width 338 height 27
type input "eviline"
click at [659, 626] on footer "Taxa de entrega R$ 5,00 Editar taxa de entrega Continuar" at bounding box center [676, 607] width 379 height 123
paste input "Quero 6 pizzas Aqui na CPP Formosa Me manda as opçoes"
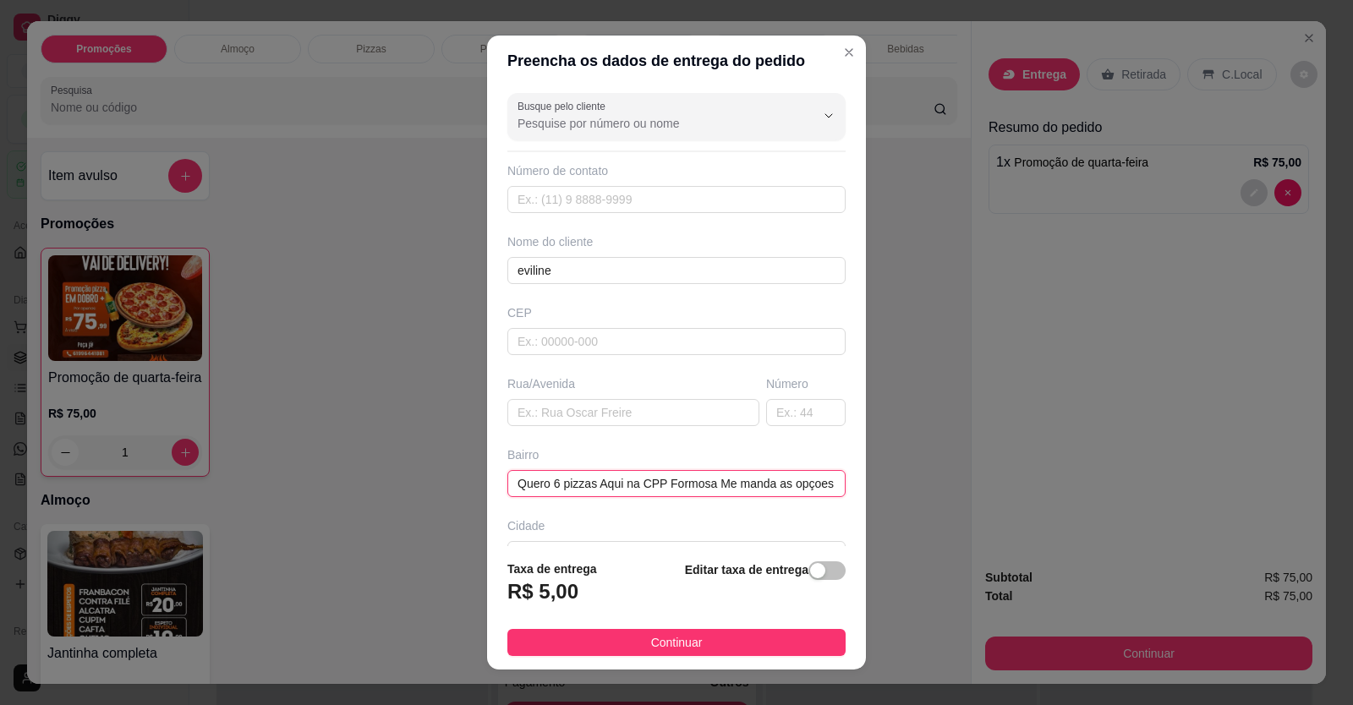
scroll to position [0, 14]
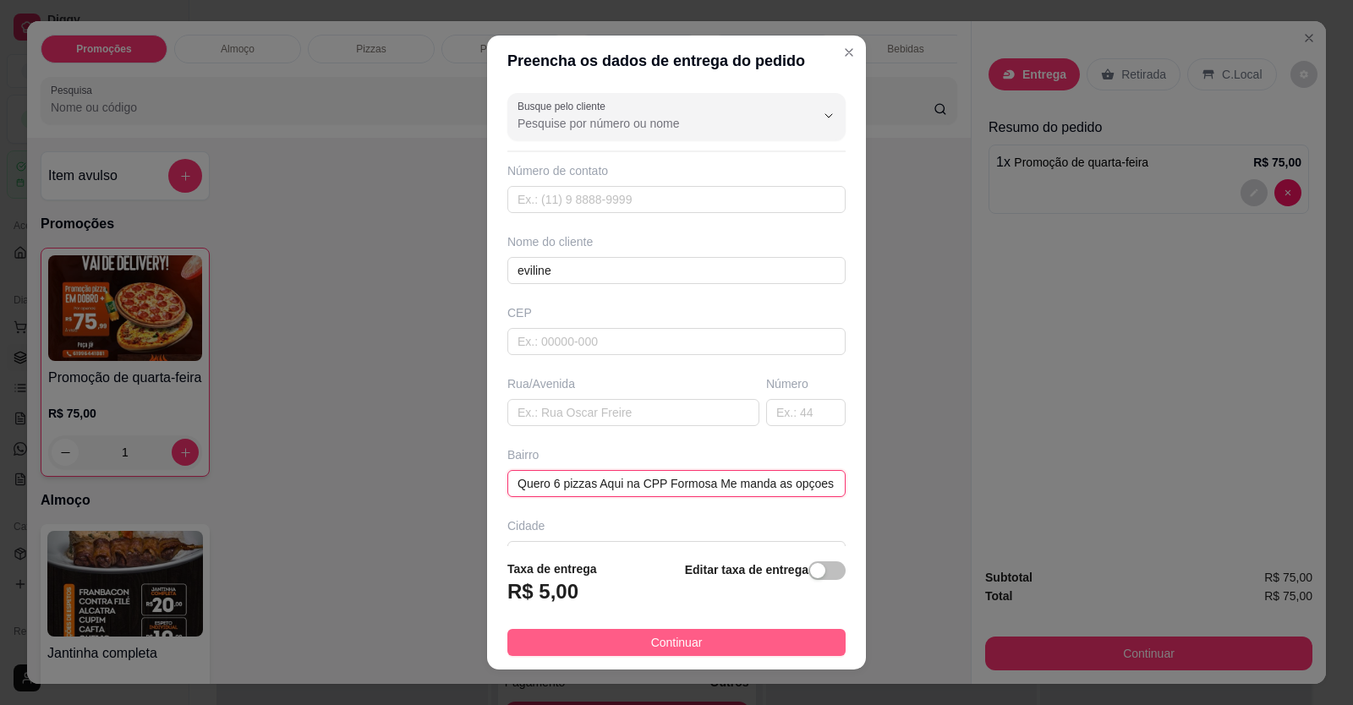
type input "Quero 6 pizzas Aqui na CPP Formosa Me manda as opçoes"
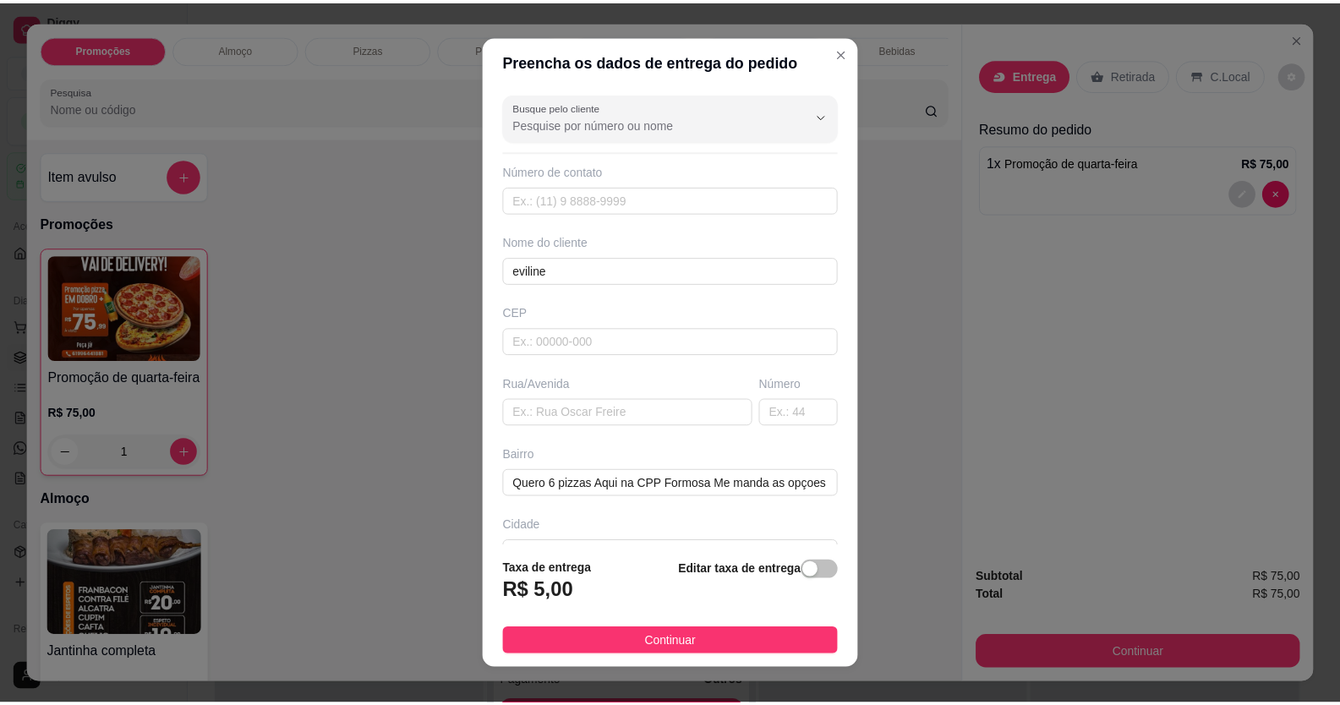
scroll to position [0, 0]
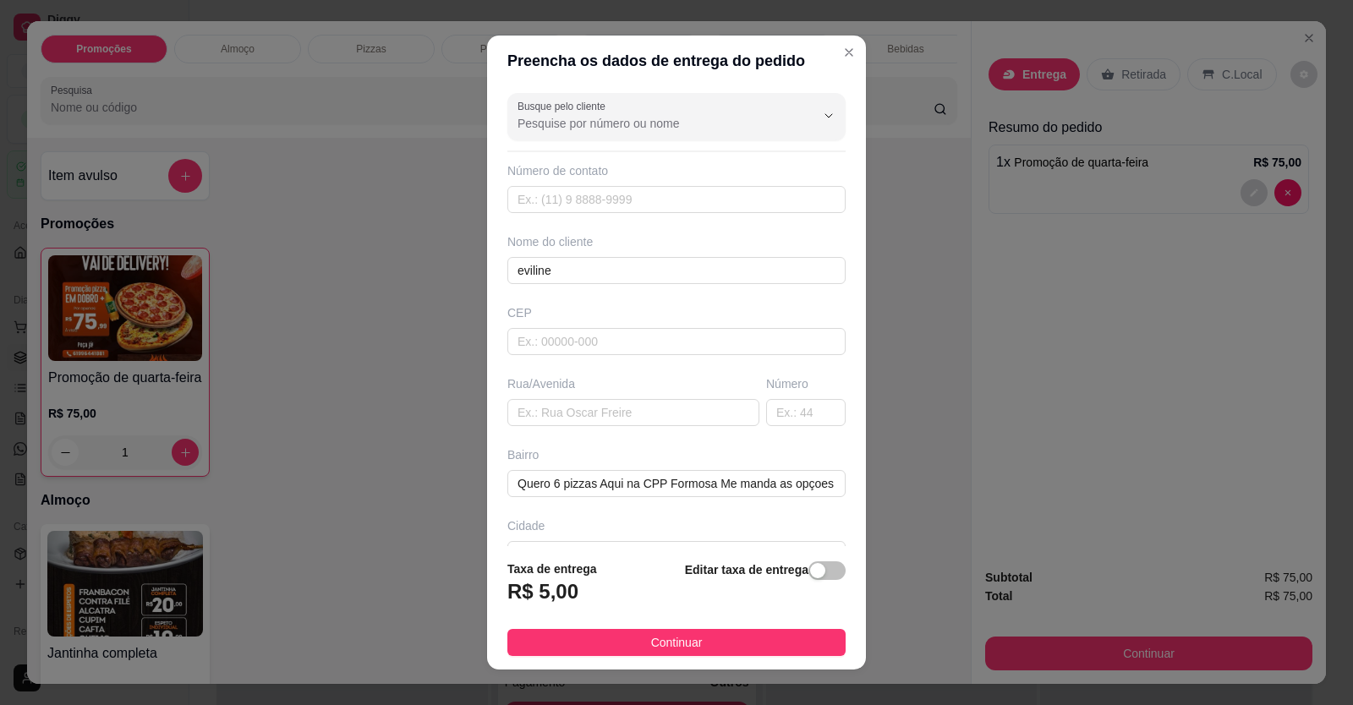
drag, startPoint x: 665, startPoint y: 630, endPoint x: 637, endPoint y: 598, distance: 42.0
click at [665, 628] on footer "Taxa de entrega R$ 5,00 Editar taxa de entrega Continuar" at bounding box center [676, 607] width 379 height 123
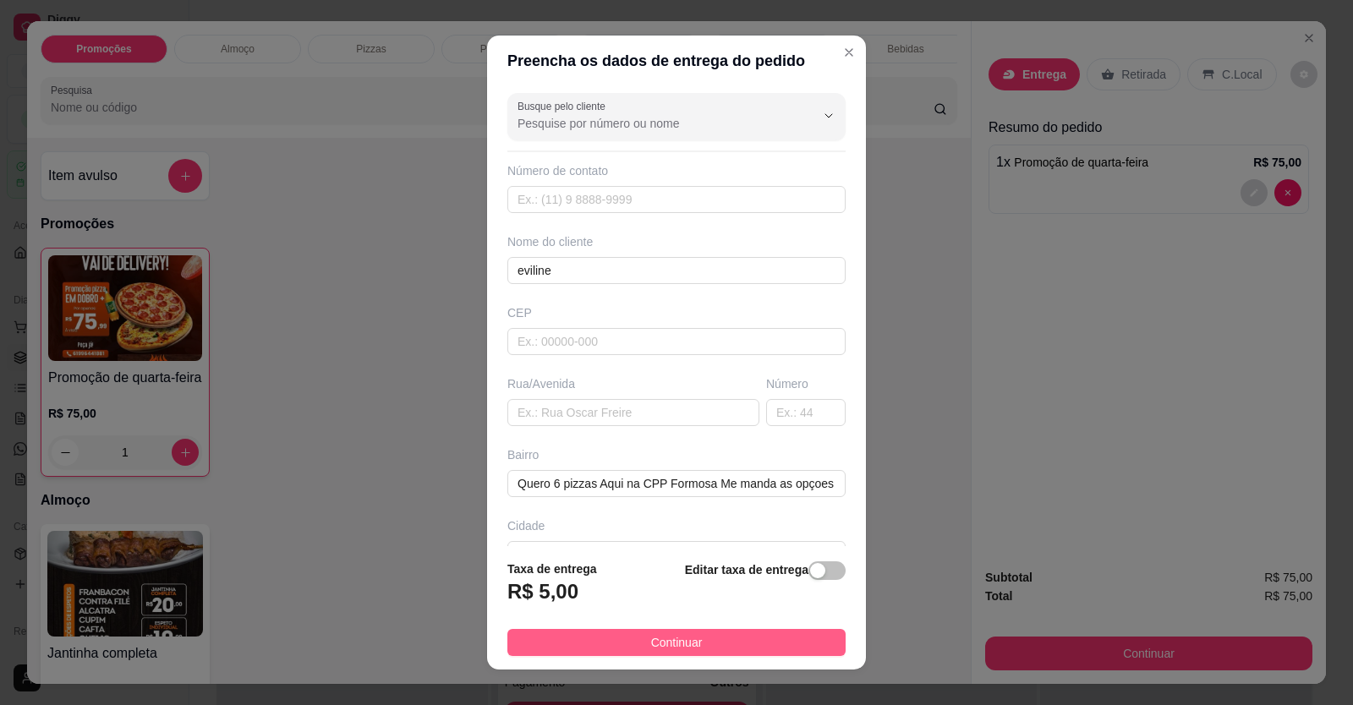
click at [619, 645] on button "Continuar" at bounding box center [676, 642] width 338 height 27
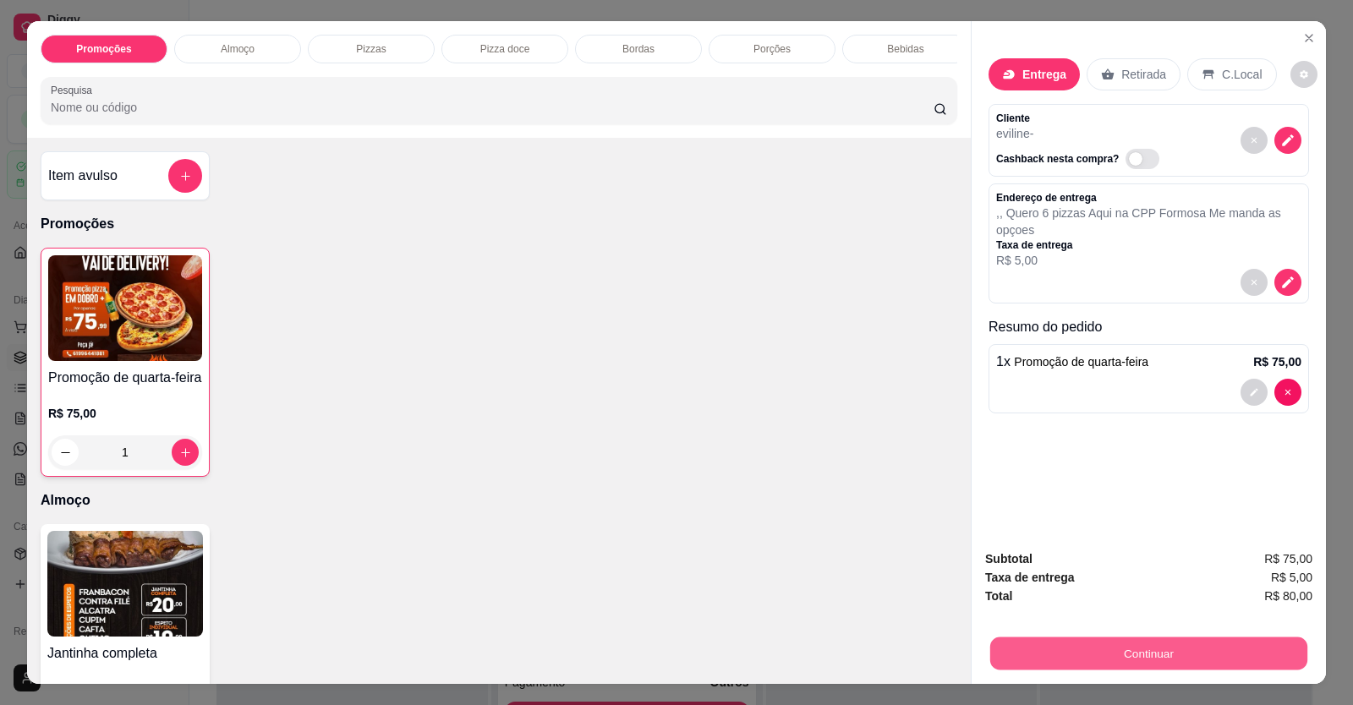
click at [1199, 648] on button "Continuar" at bounding box center [1148, 653] width 317 height 33
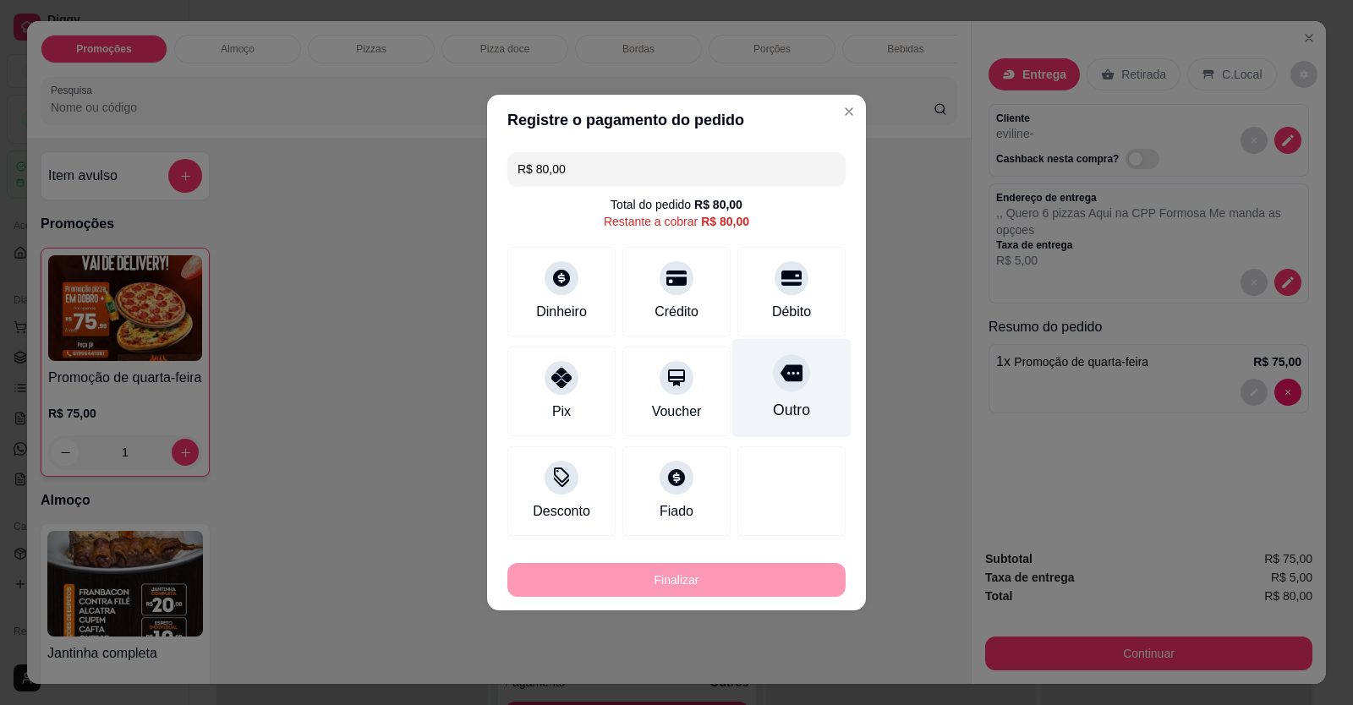
click at [780, 382] on icon at bounding box center [791, 373] width 22 height 22
type input "R$ 0,00"
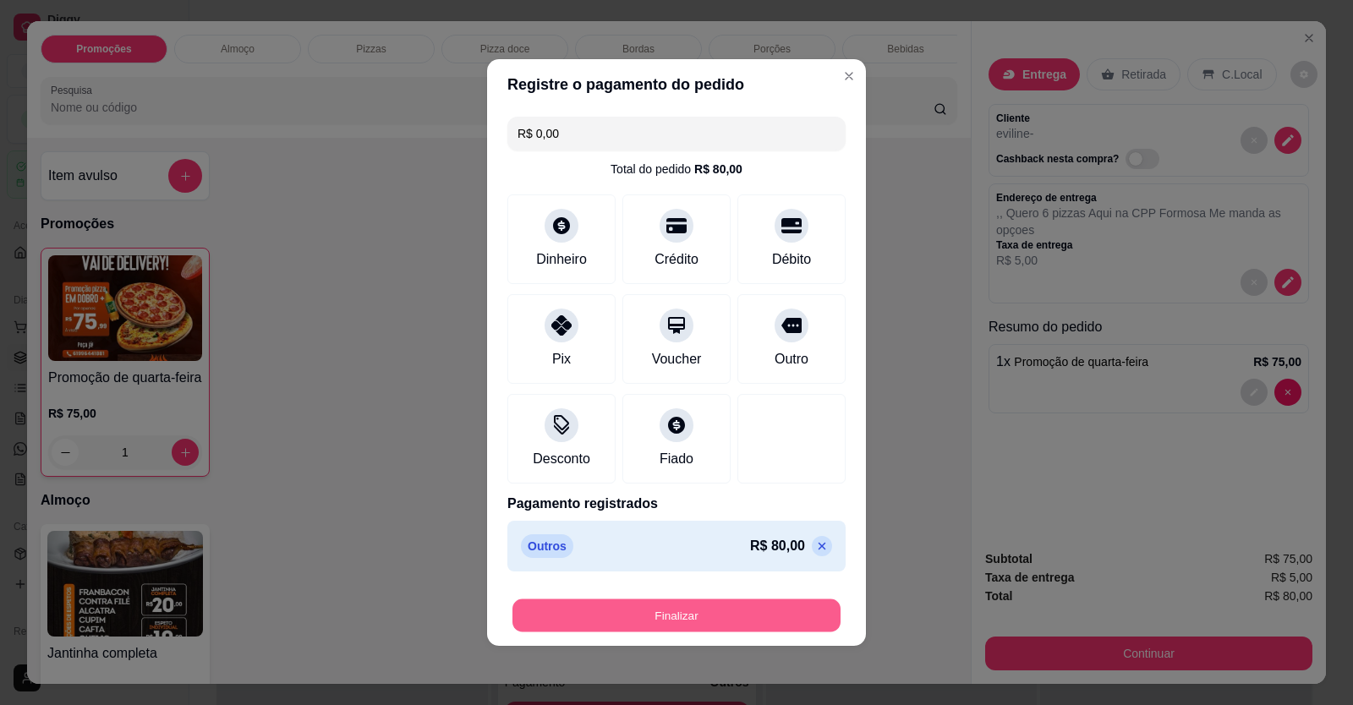
click at [680, 621] on button "Finalizar" at bounding box center [676, 615] width 328 height 33
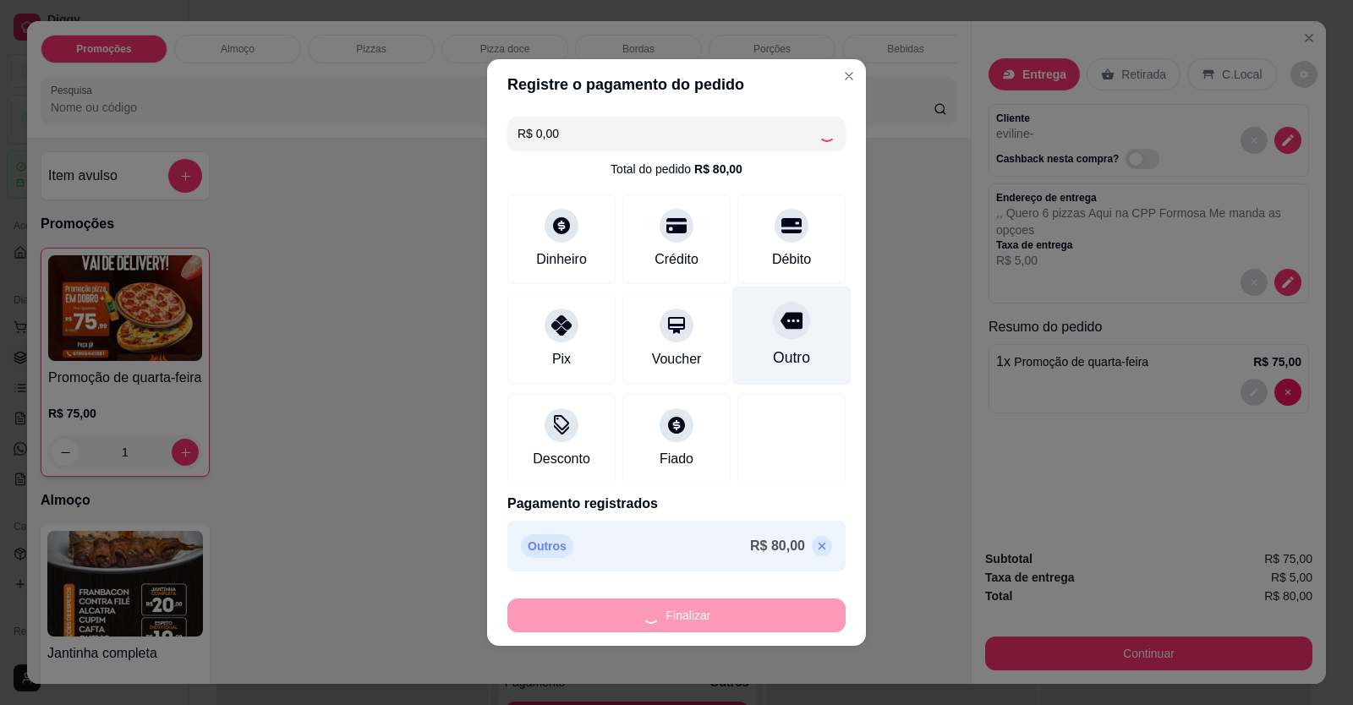
type input "0"
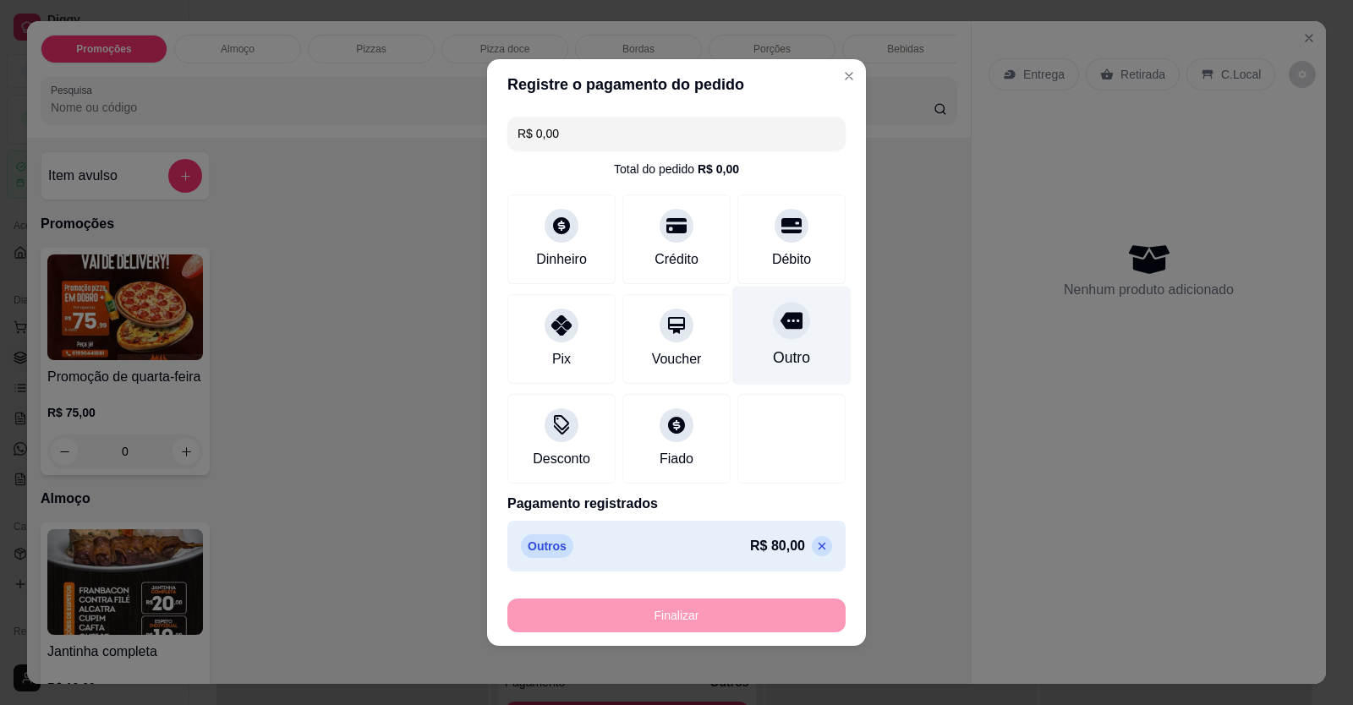
type input "-R$ 80,00"
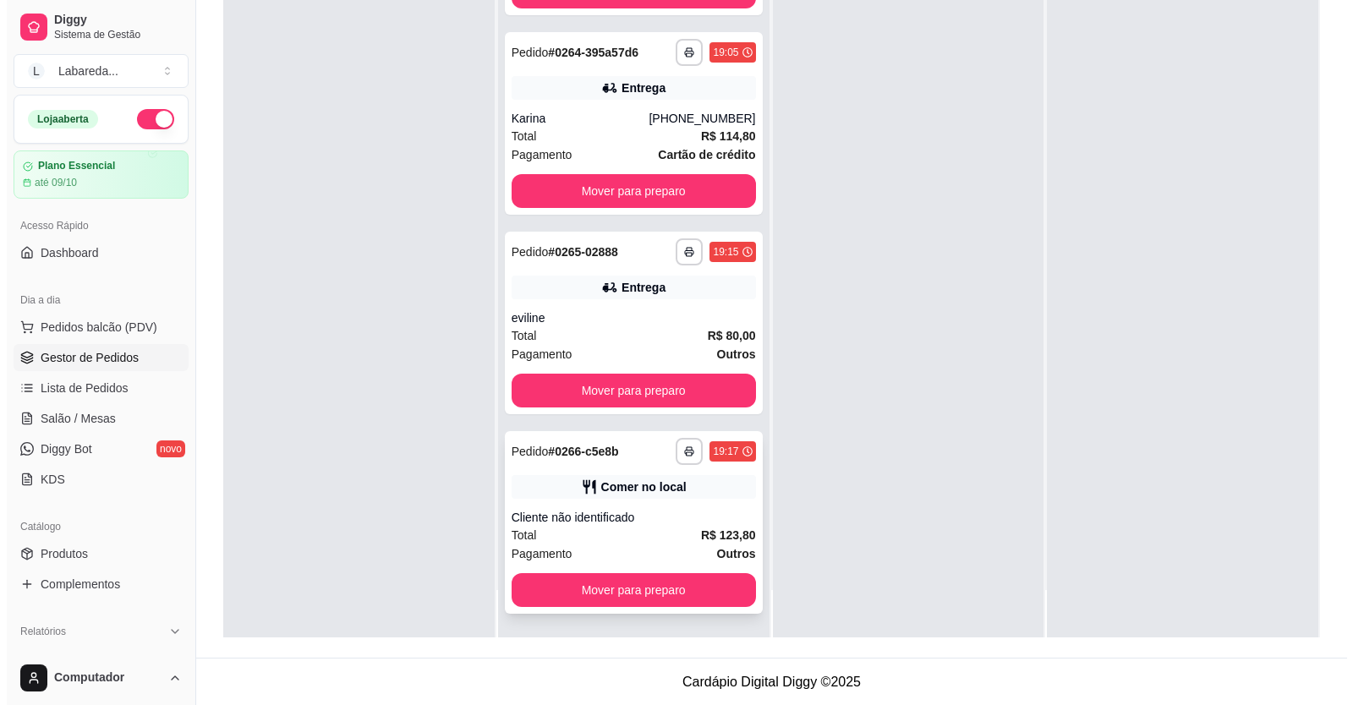
scroll to position [258, 0]
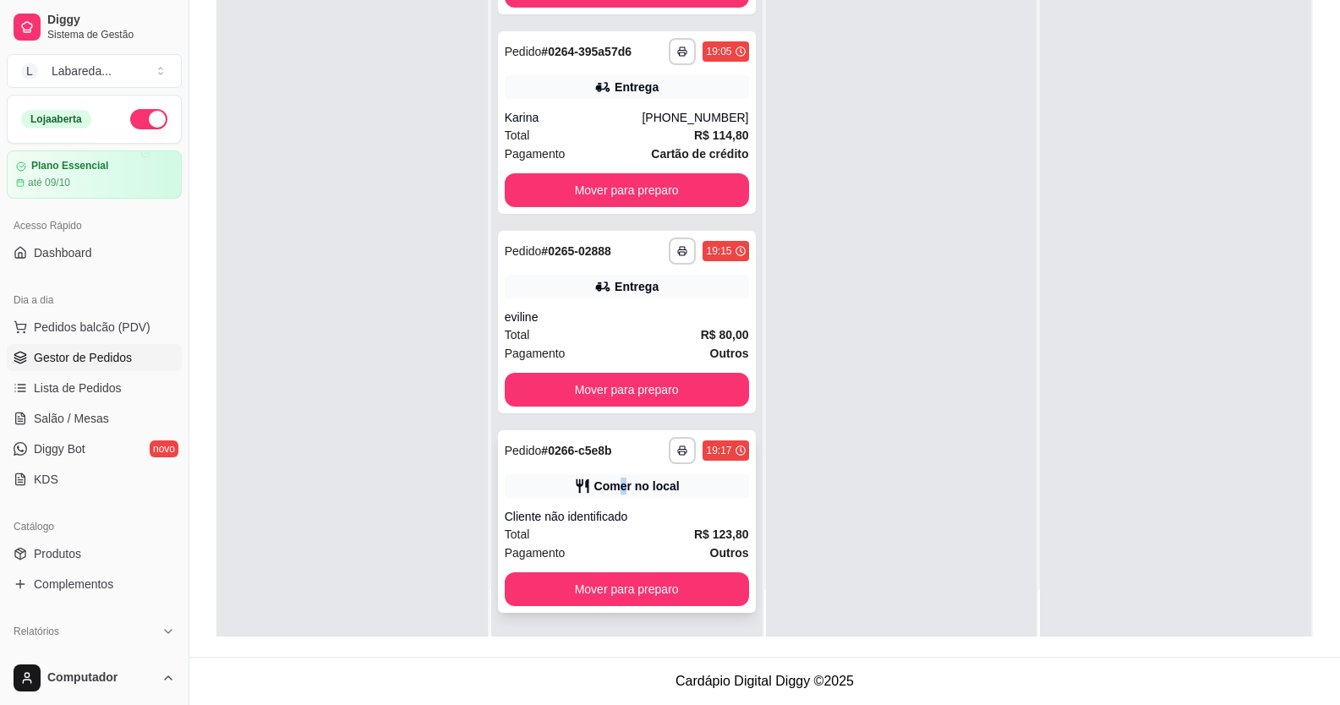
click at [615, 471] on div "**********" at bounding box center [627, 521] width 258 height 183
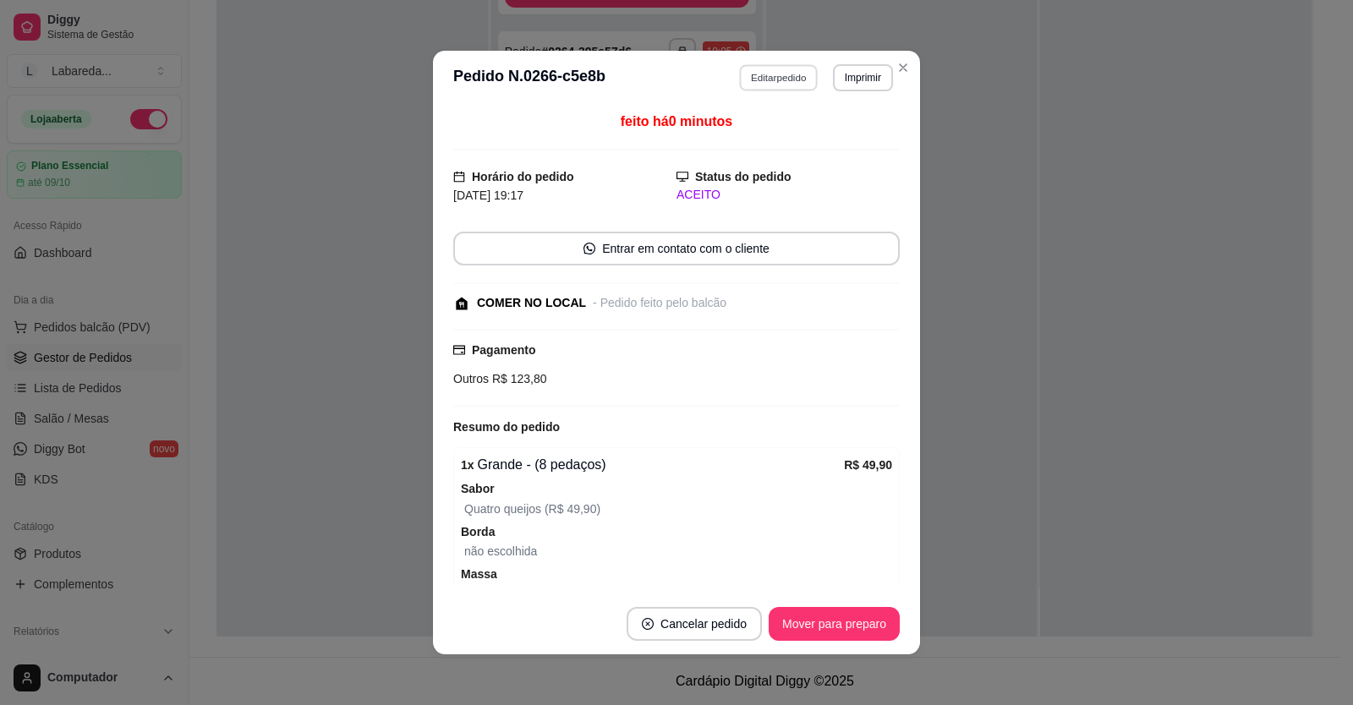
click at [752, 76] on button "Editar pedido" at bounding box center [779, 77] width 79 height 26
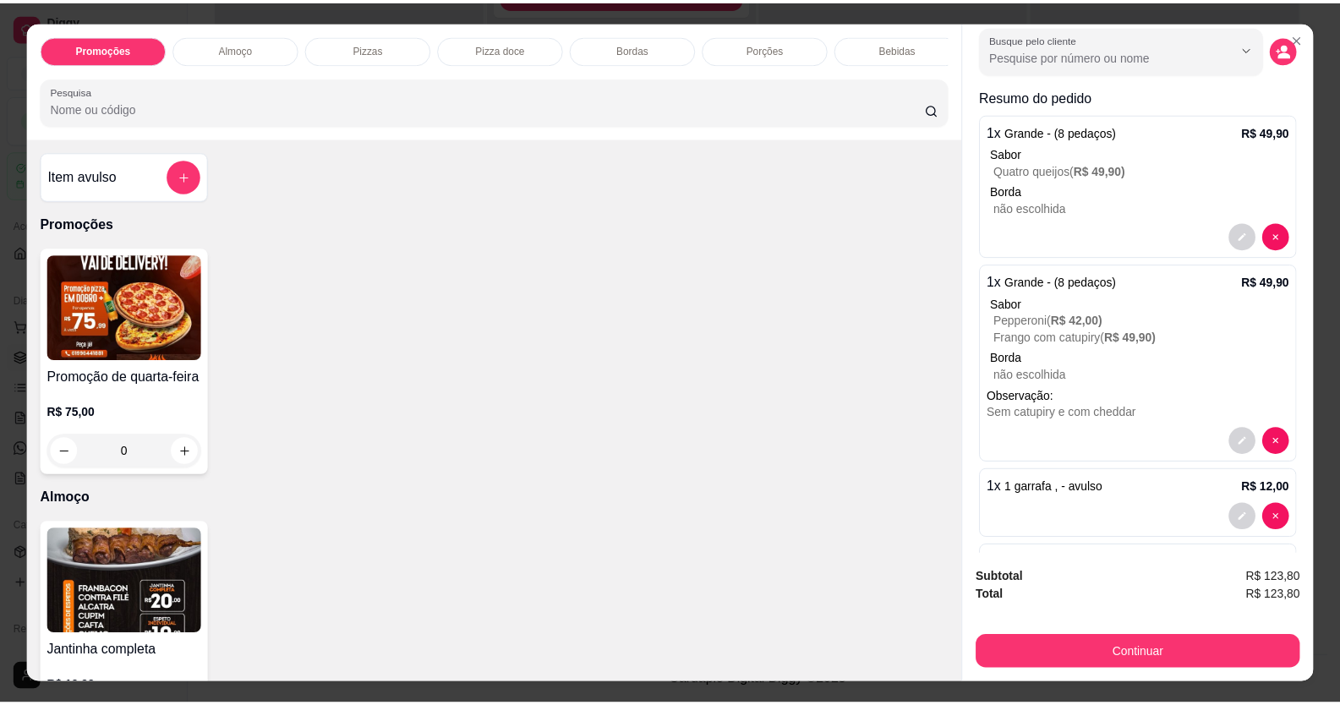
scroll to position [0, 0]
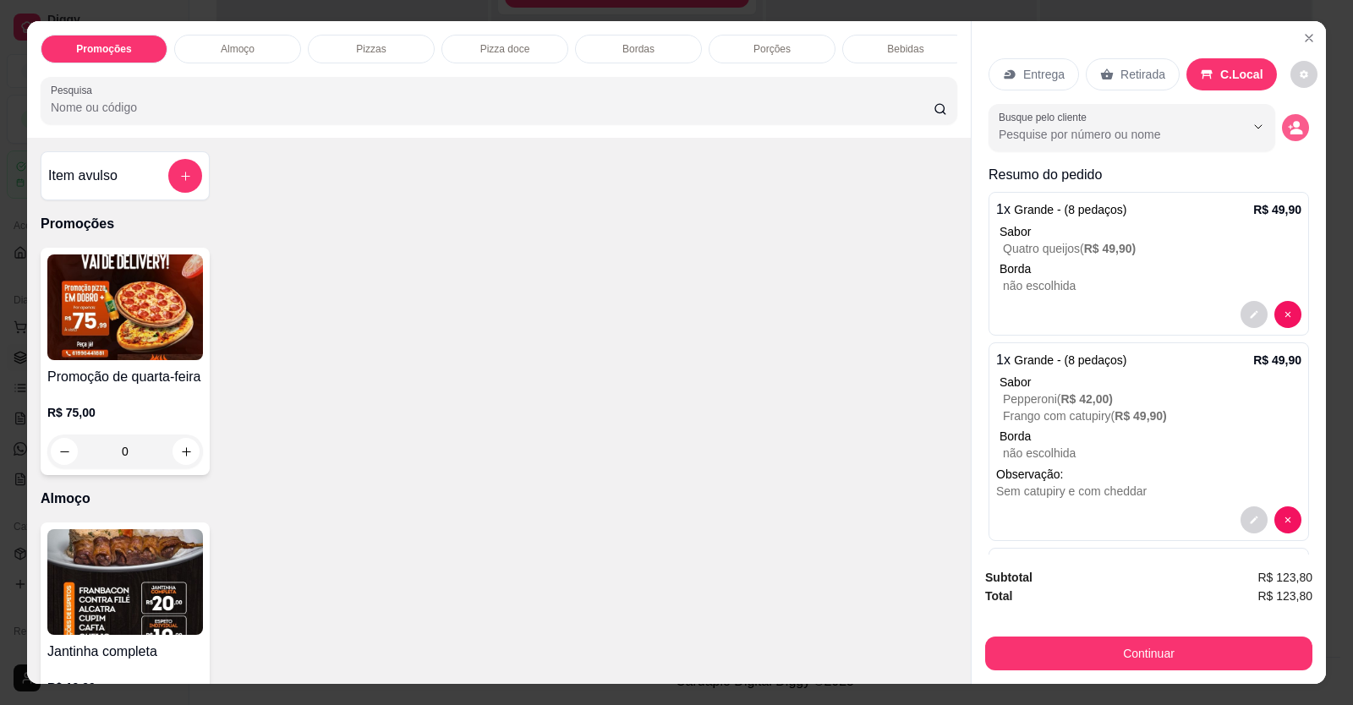
click at [1288, 129] on icon "decrease-product-quantity" at bounding box center [1295, 127] width 15 height 15
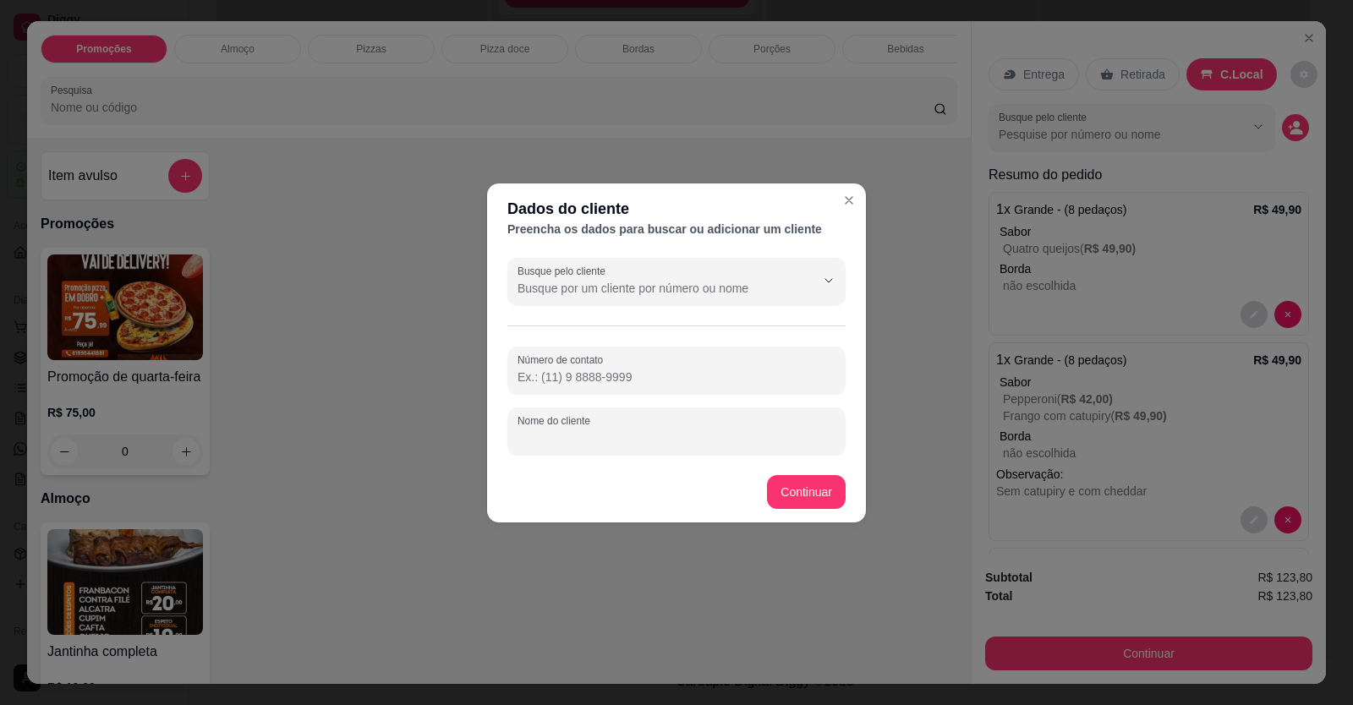
click at [635, 444] on input "Nome do cliente" at bounding box center [676, 437] width 318 height 17
type input "mesa 1"
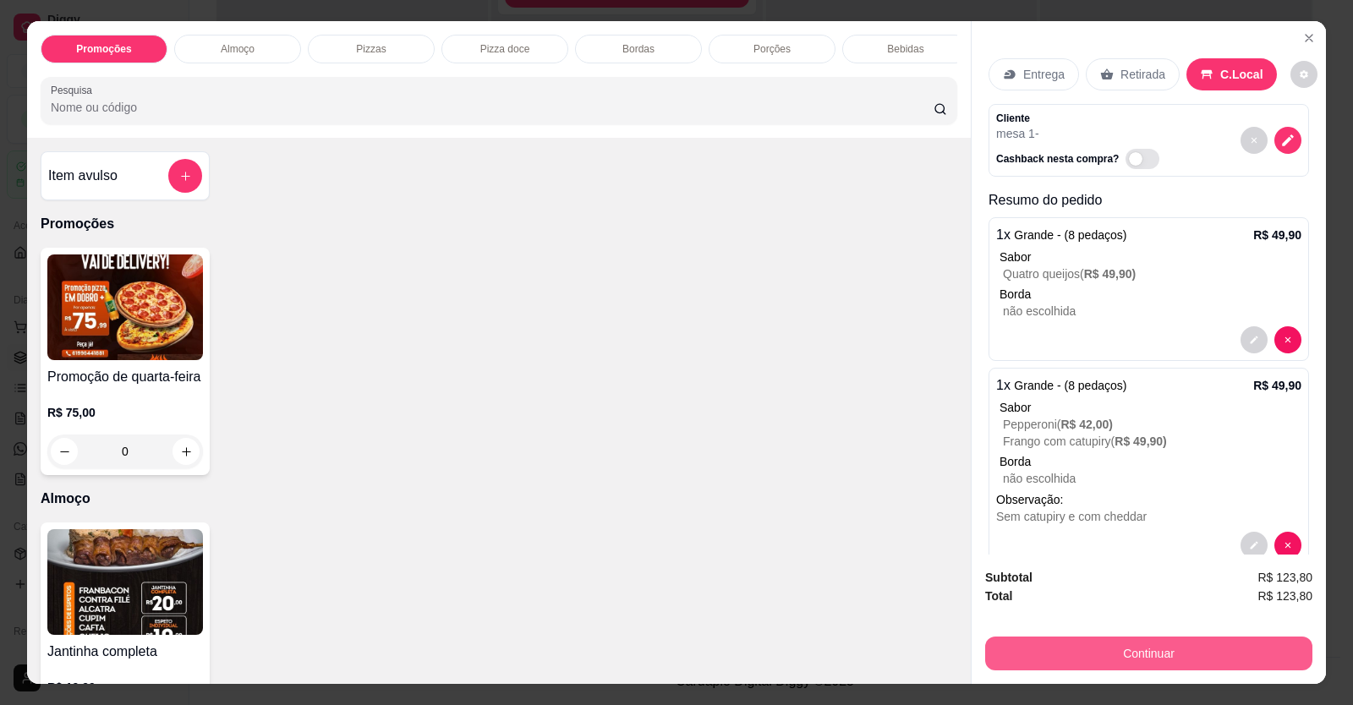
click at [1115, 639] on button "Continuar" at bounding box center [1148, 654] width 327 height 34
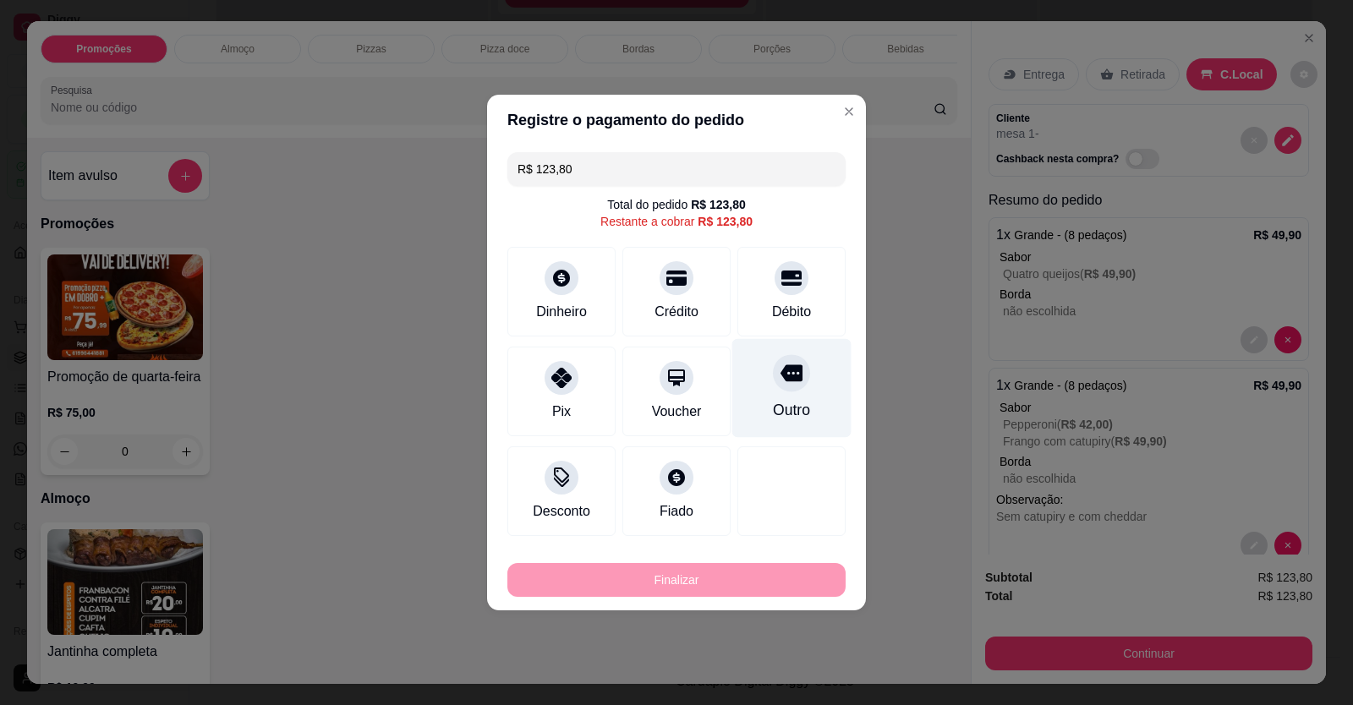
click at [789, 403] on div "Outro" at bounding box center [791, 410] width 37 height 22
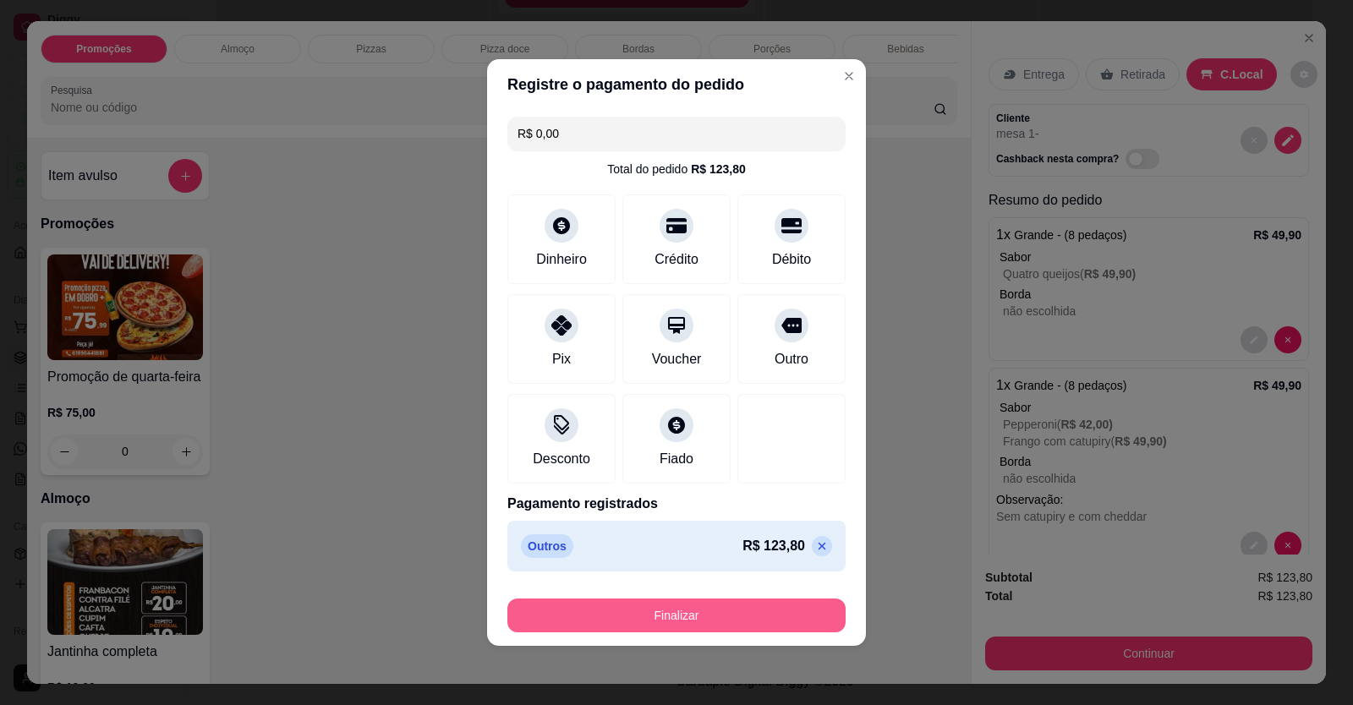
click at [654, 607] on button "Finalizar" at bounding box center [676, 616] width 338 height 34
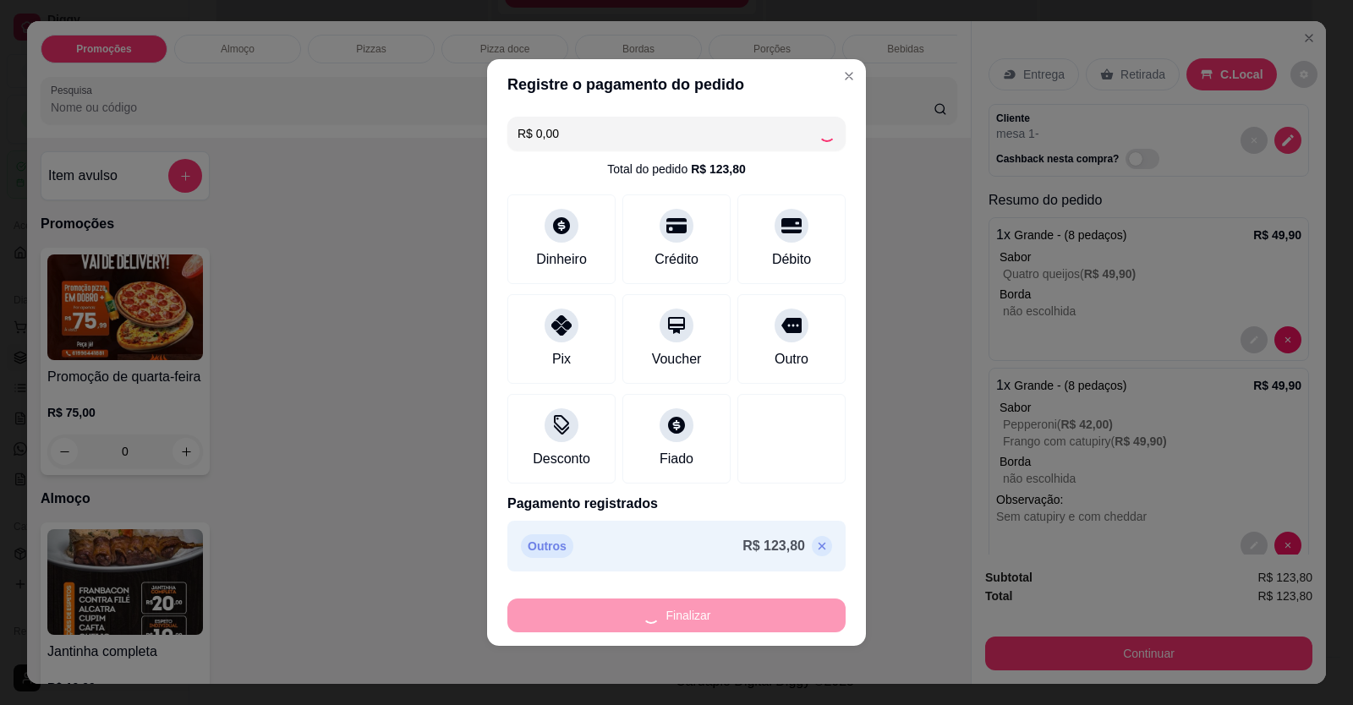
type input "-R$ 123,80"
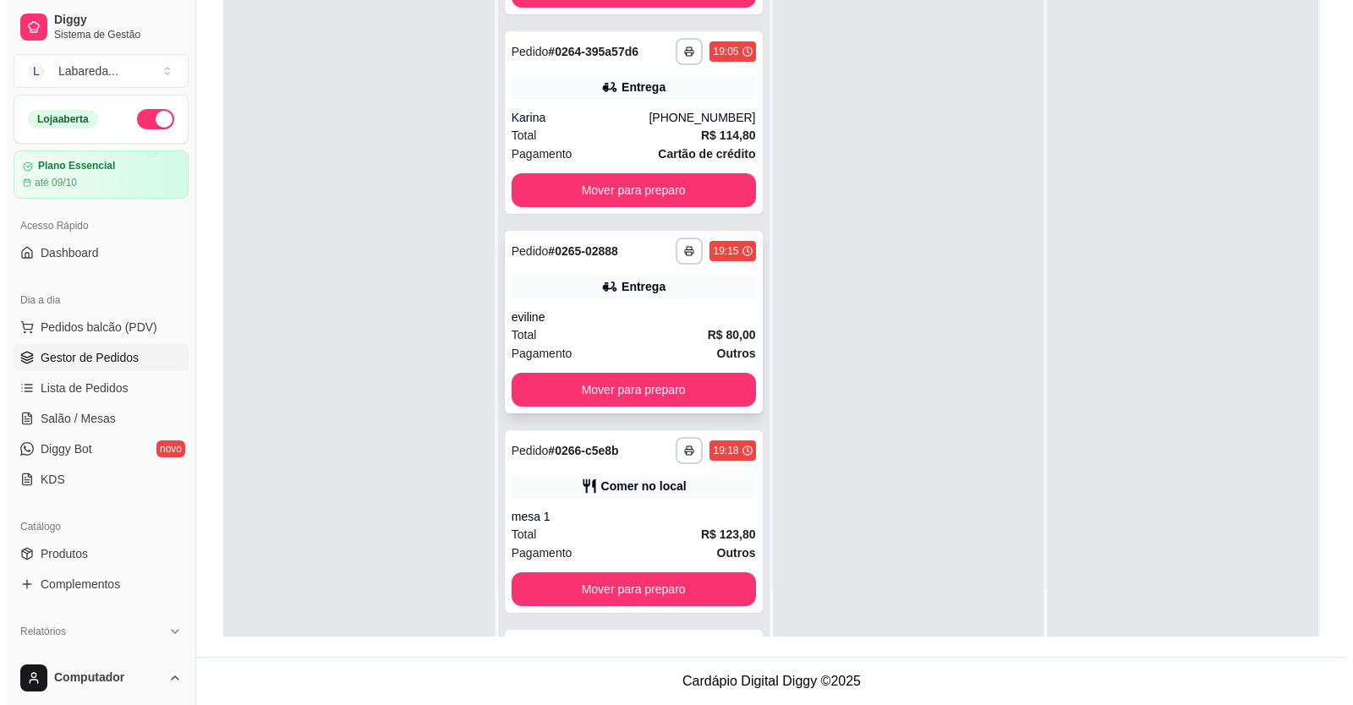
scroll to position [739, 0]
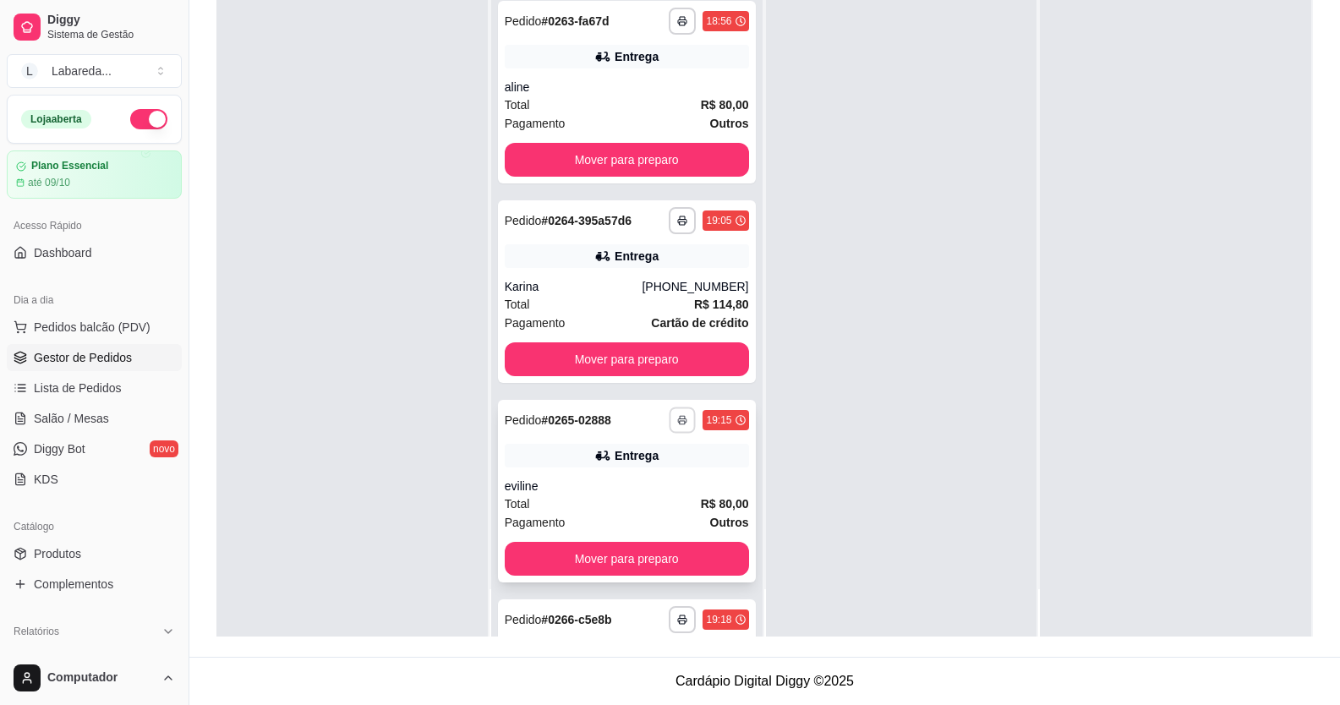
click at [678, 419] on icon "button" at bounding box center [683, 420] width 10 height 10
click at [637, 476] on button "IMPRESSORA" at bounding box center [619, 479] width 123 height 27
click at [621, 429] on div "**********" at bounding box center [627, 420] width 244 height 27
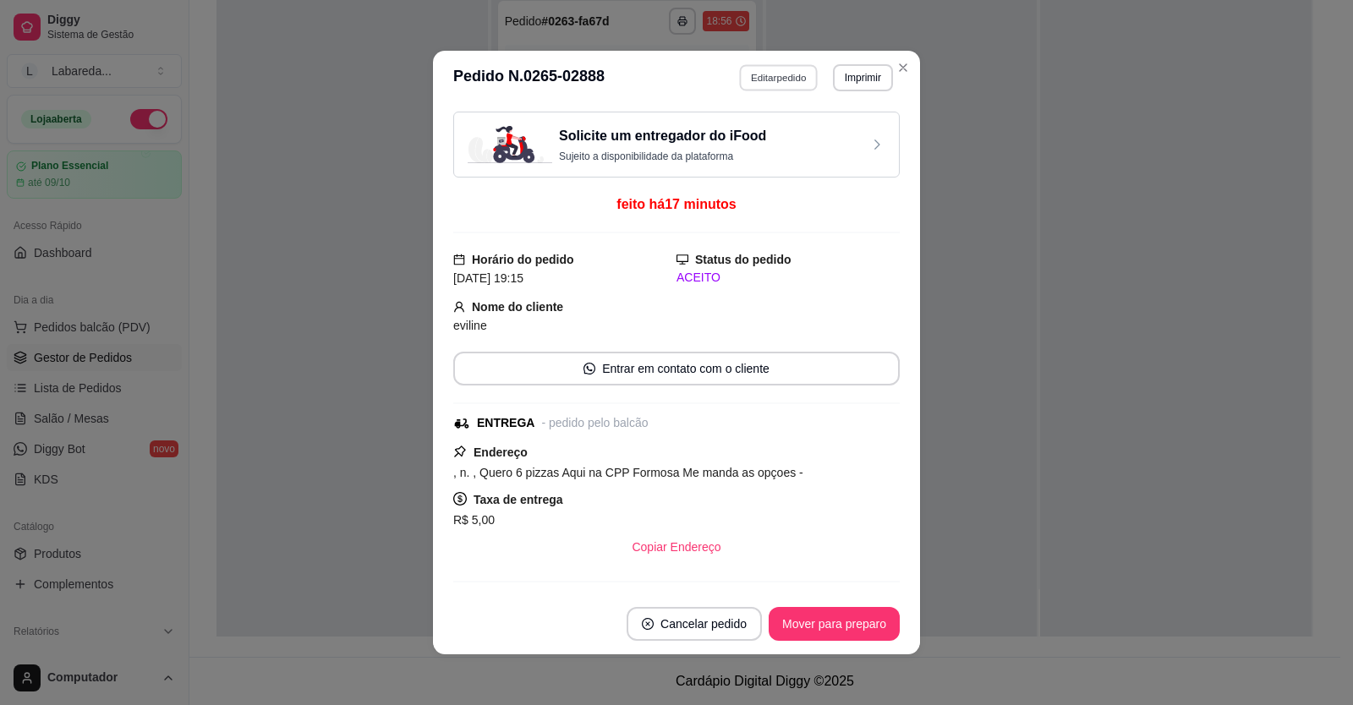
click at [781, 76] on button "Editar pedido" at bounding box center [779, 77] width 79 height 26
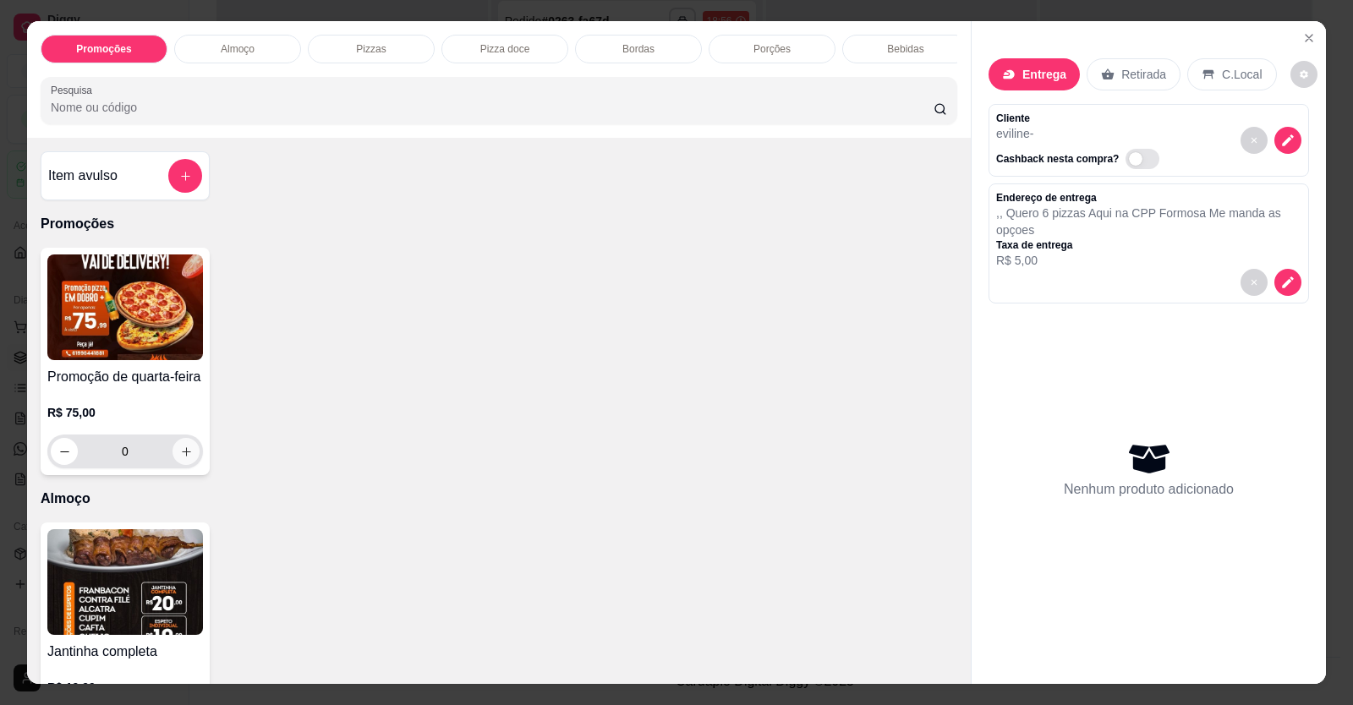
click at [180, 458] on icon "increase-product-quantity" at bounding box center [186, 452] width 13 height 13
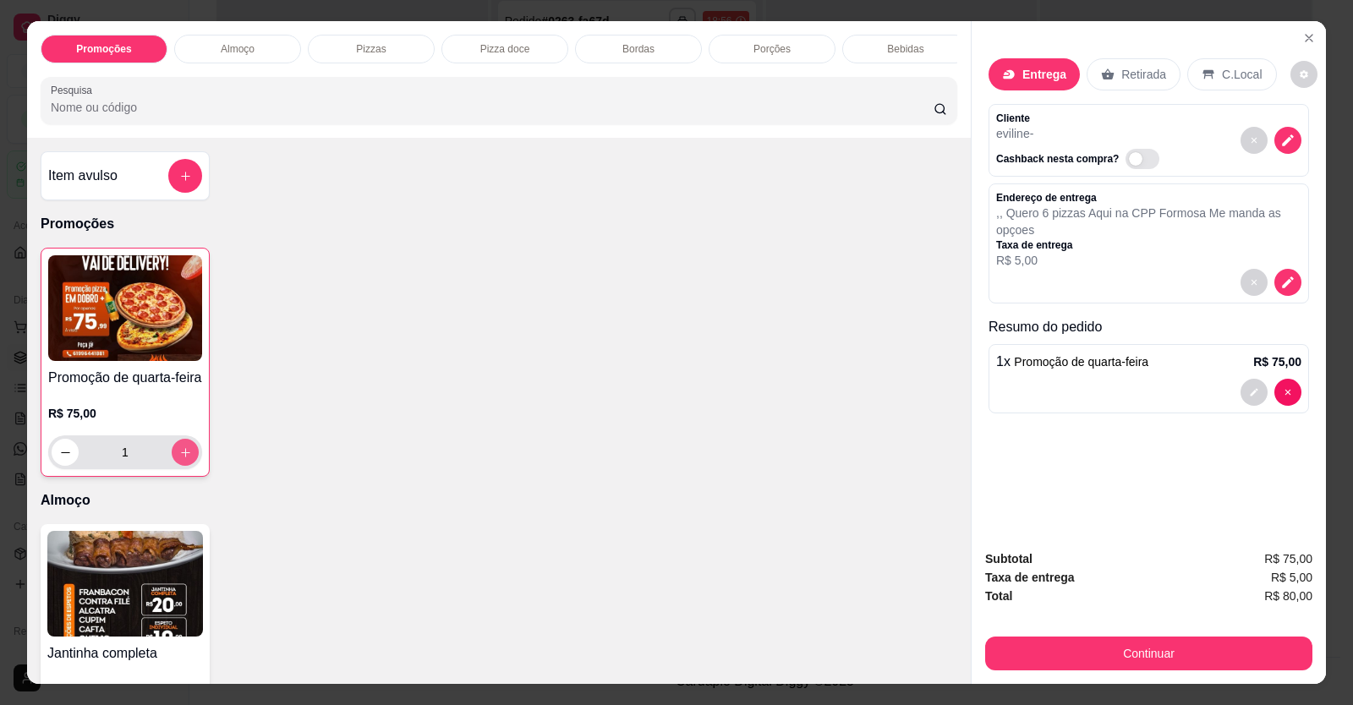
click at [179, 459] on icon "increase-product-quantity" at bounding box center [185, 452] width 13 height 13
click at [180, 459] on icon "increase-product-quantity" at bounding box center [185, 452] width 13 height 13
type input "3"
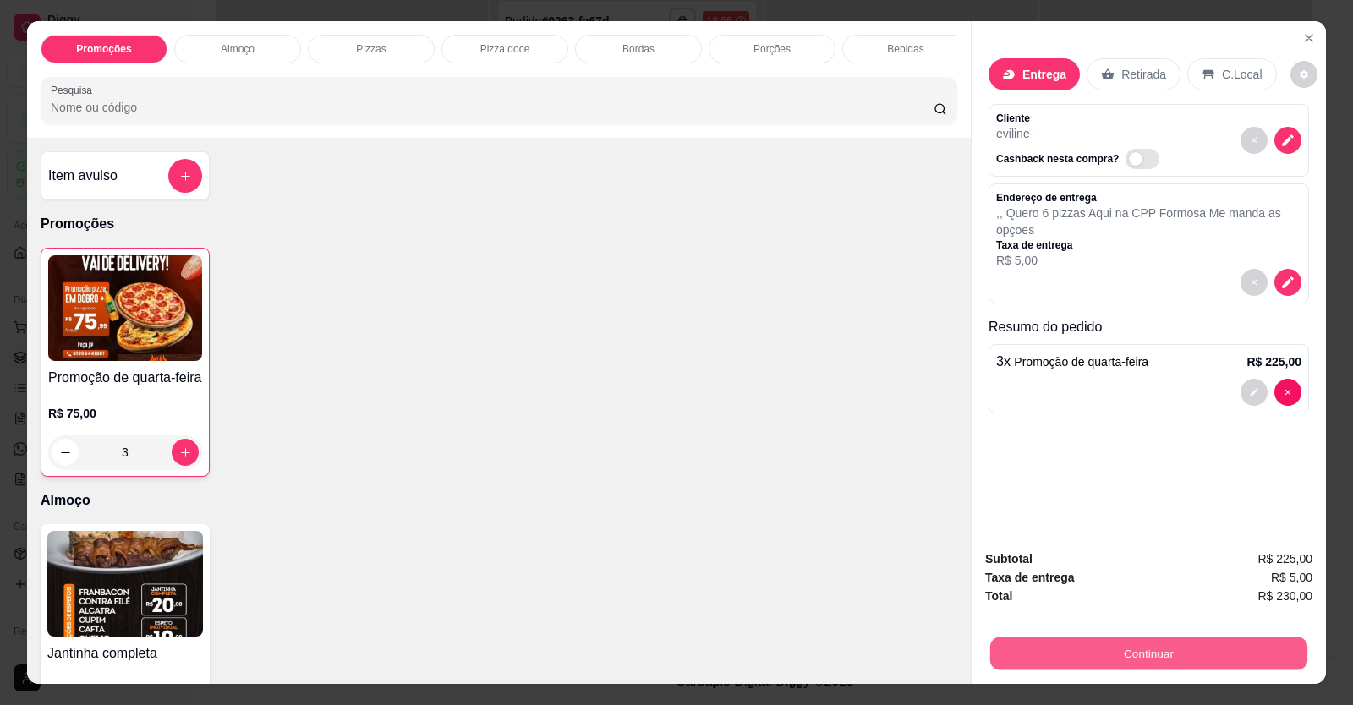
click at [1106, 654] on button "Continuar" at bounding box center [1148, 653] width 317 height 33
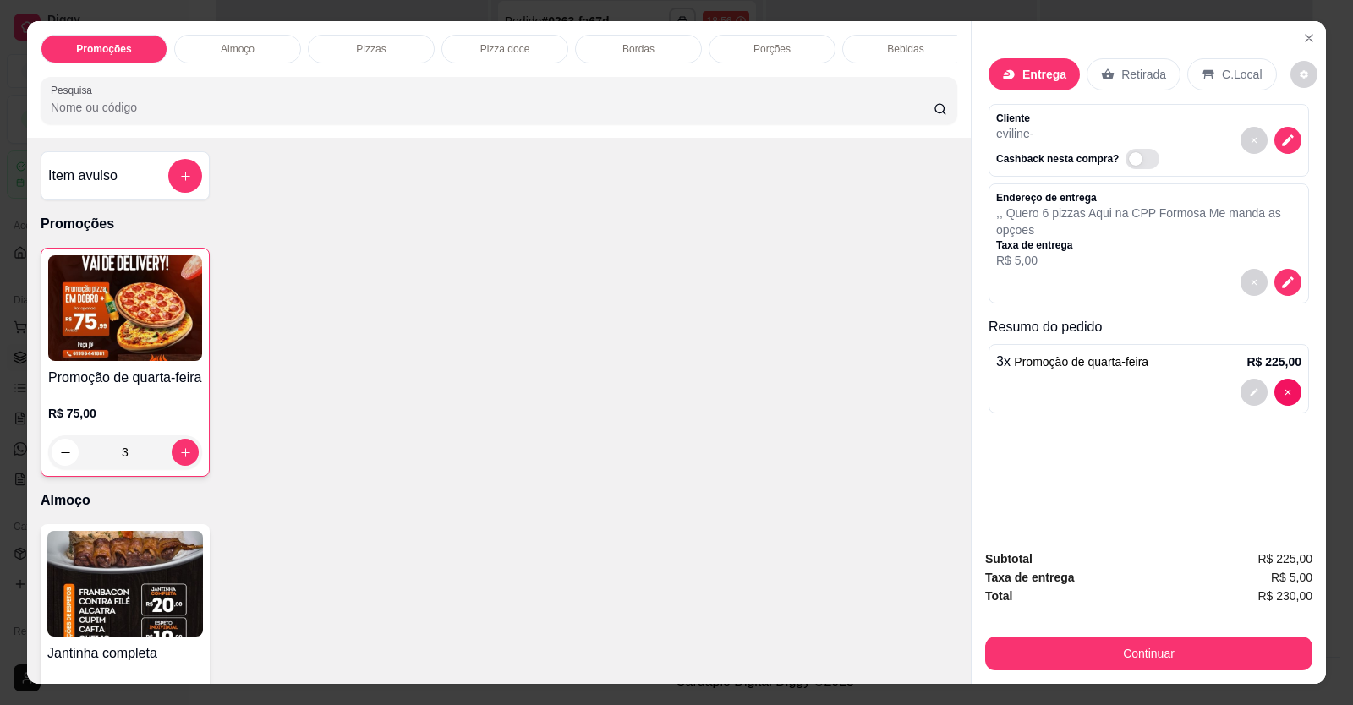
click at [1261, 386] on div at bounding box center [1270, 392] width 61 height 27
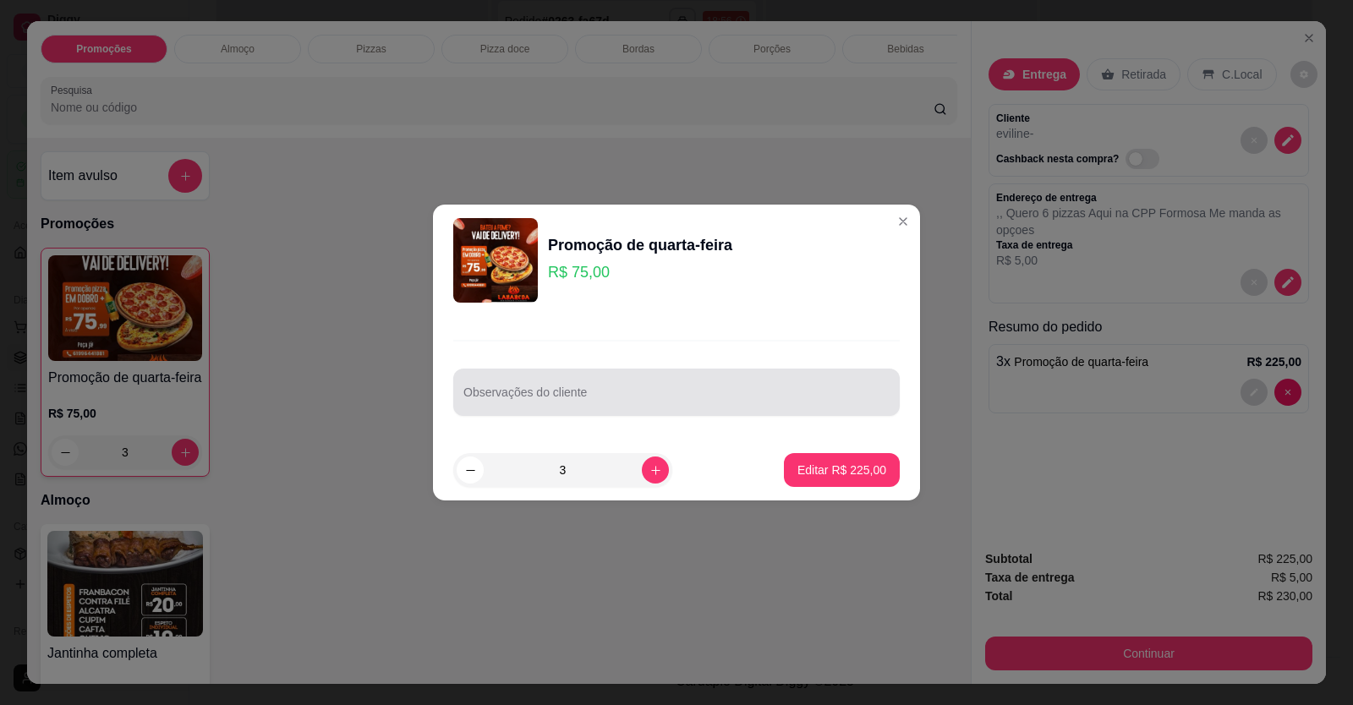
drag, startPoint x: 531, startPoint y: 389, endPoint x: 511, endPoint y: 383, distance: 21.1
click at [510, 381] on div "Observações do cliente" at bounding box center [676, 392] width 446 height 47
click at [512, 385] on div "Observações do cliente" at bounding box center [676, 392] width 446 height 47
click at [524, 379] on div at bounding box center [676, 392] width 426 height 34
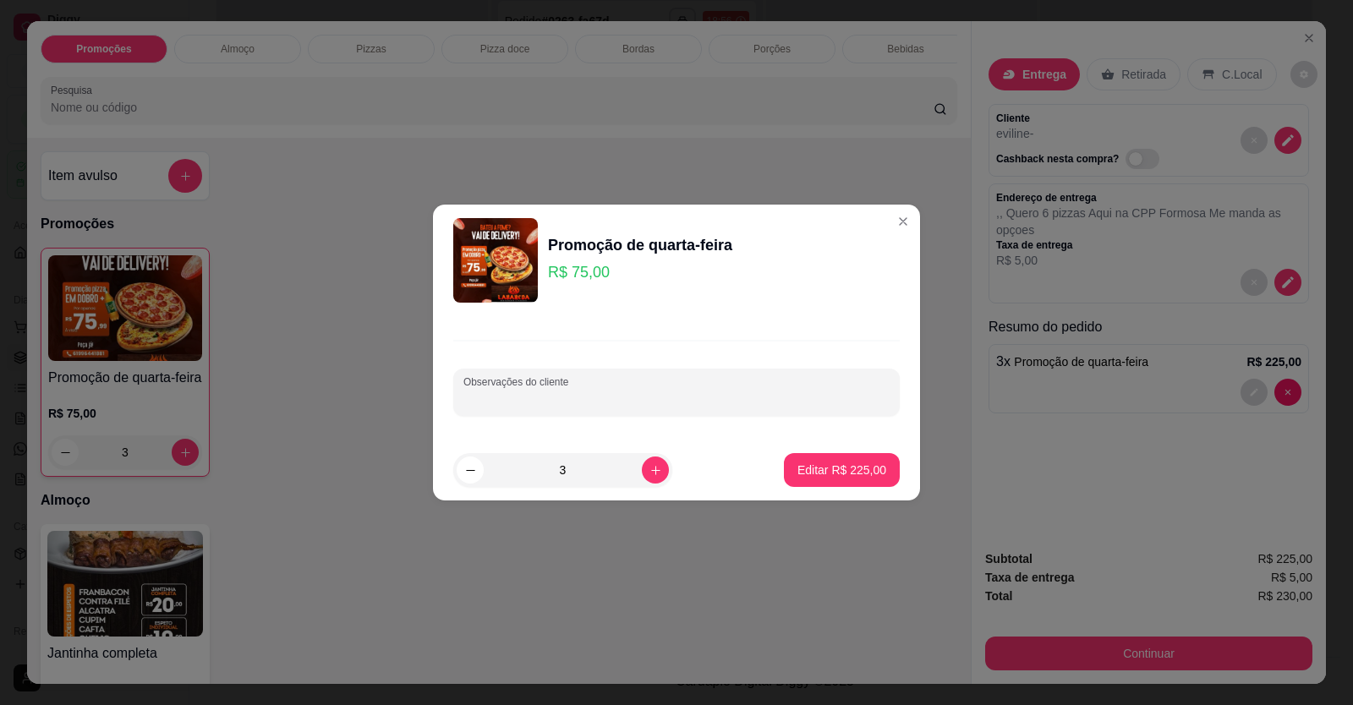
click at [523, 400] on input "Observações do cliente" at bounding box center [676, 399] width 426 height 17
paste input "1 calabreza 1 bacon 1 frango 1 portuguesa 1 de 4 queijos"
type input "1 calabreza 1 bacon 1 frango 1 portuguesa 1 de 4 queijos"
click at [847, 458] on button "Editar R$ 225,00" at bounding box center [842, 470] width 116 height 34
type input "0"
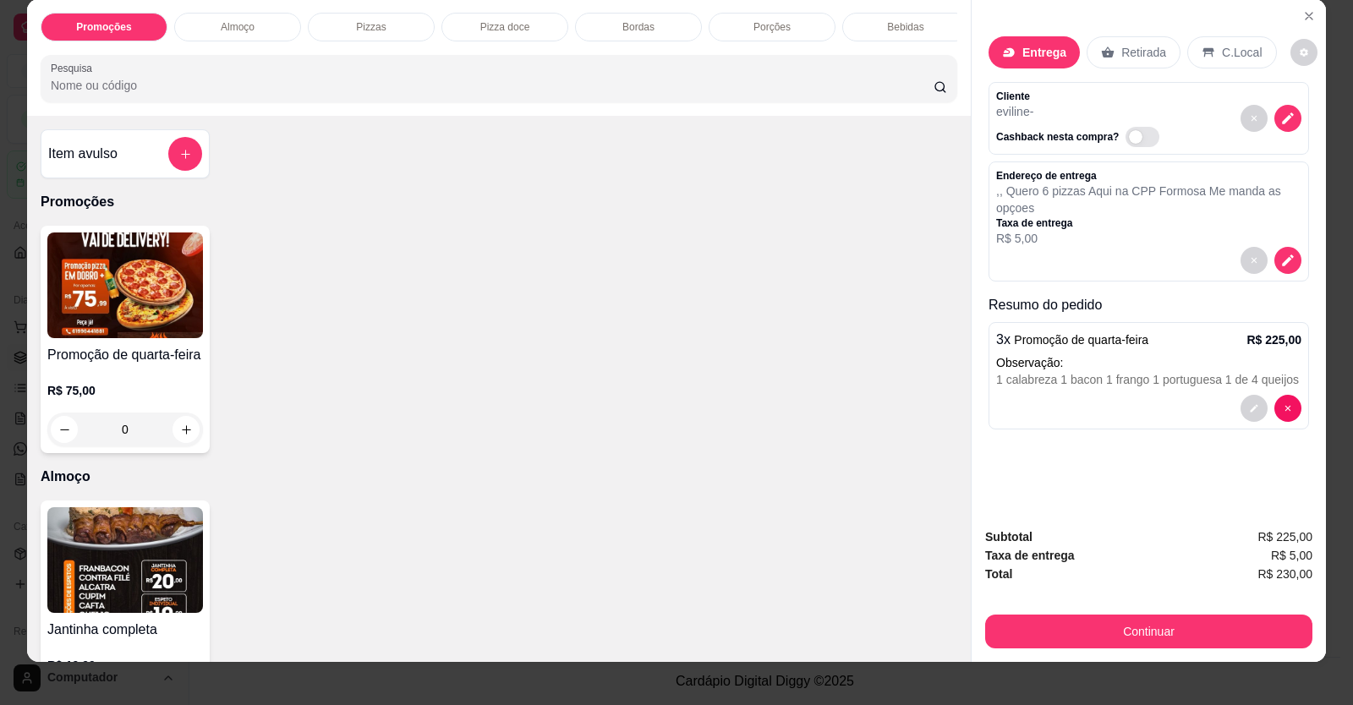
scroll to position [33, 0]
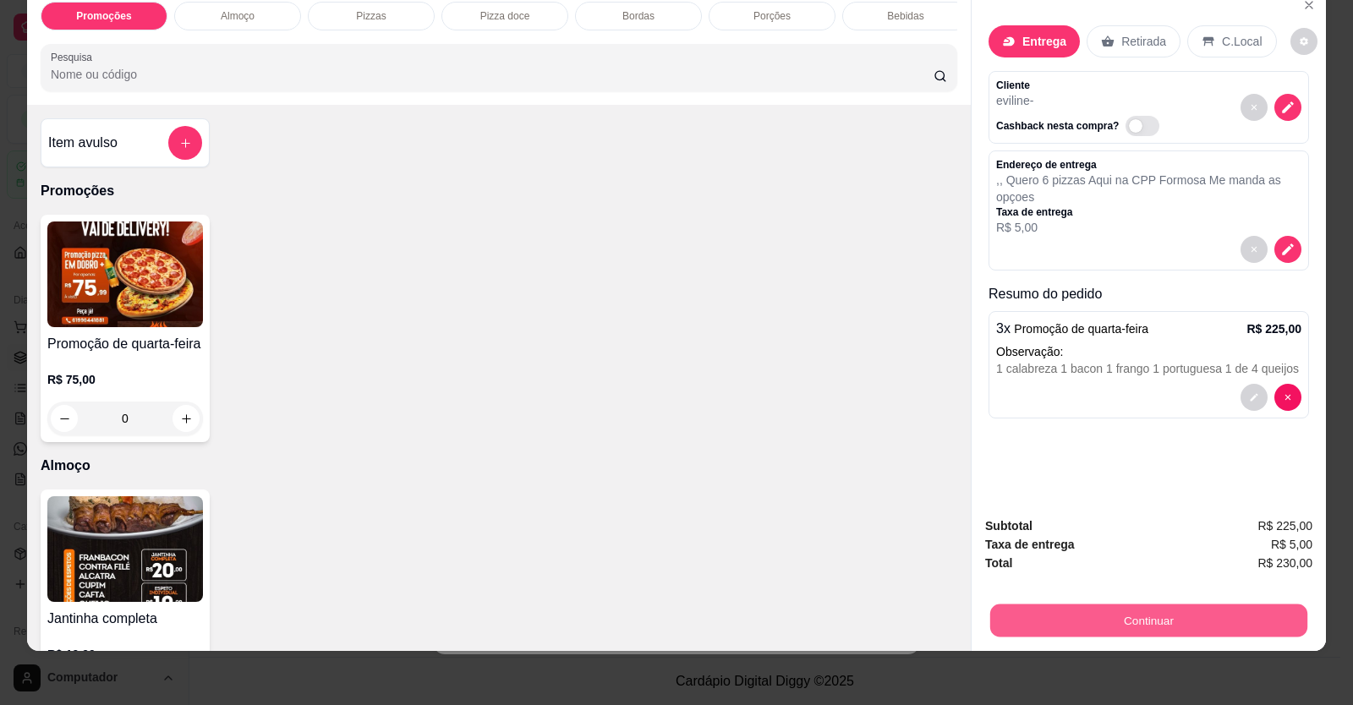
click at [1124, 621] on button "Continuar" at bounding box center [1148, 621] width 317 height 33
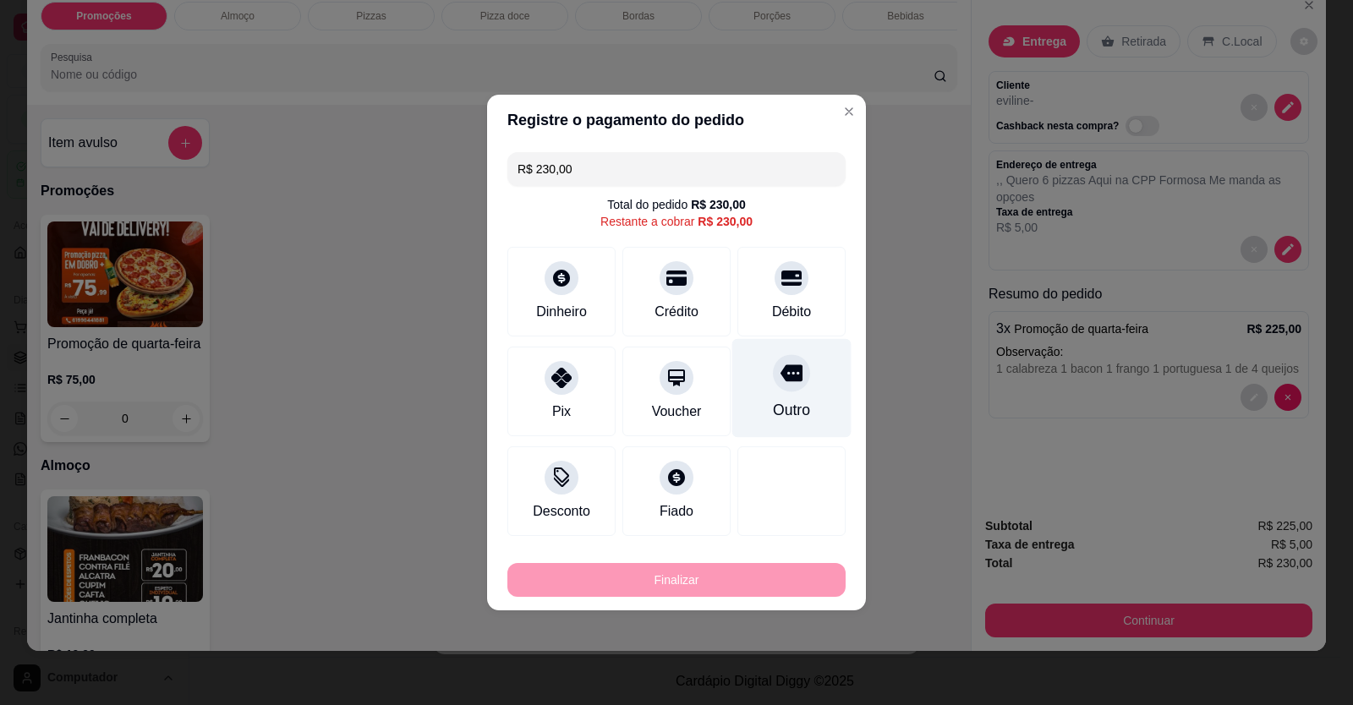
click at [773, 410] on div "Outro" at bounding box center [791, 410] width 37 height 22
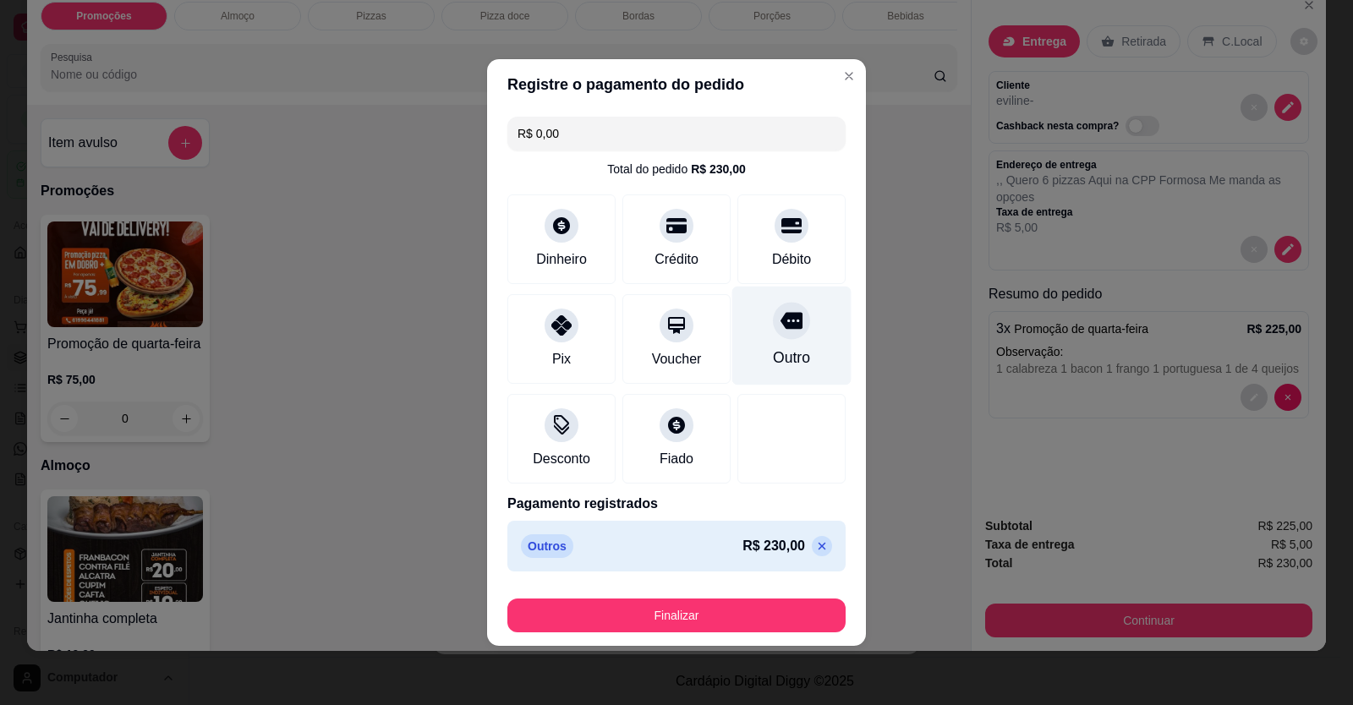
click at [780, 324] on icon at bounding box center [791, 321] width 22 height 17
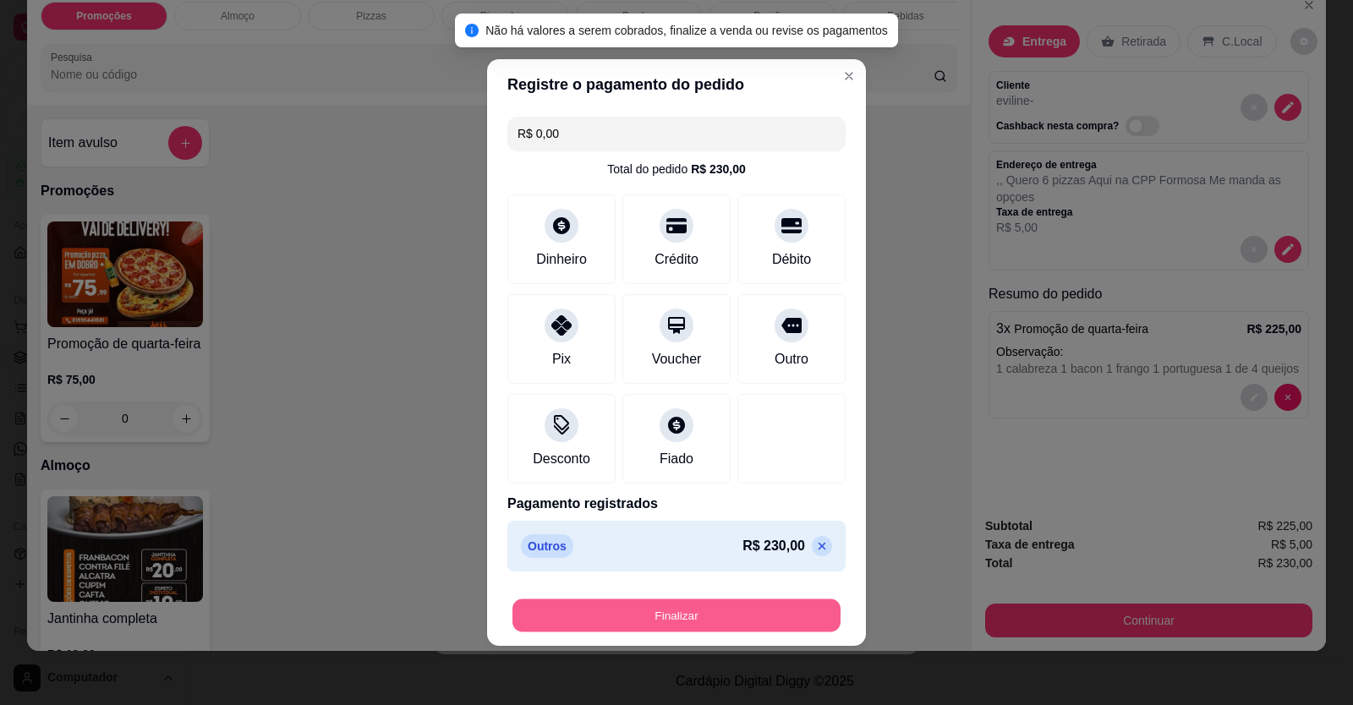
click at [687, 610] on button "Finalizar" at bounding box center [676, 615] width 328 height 33
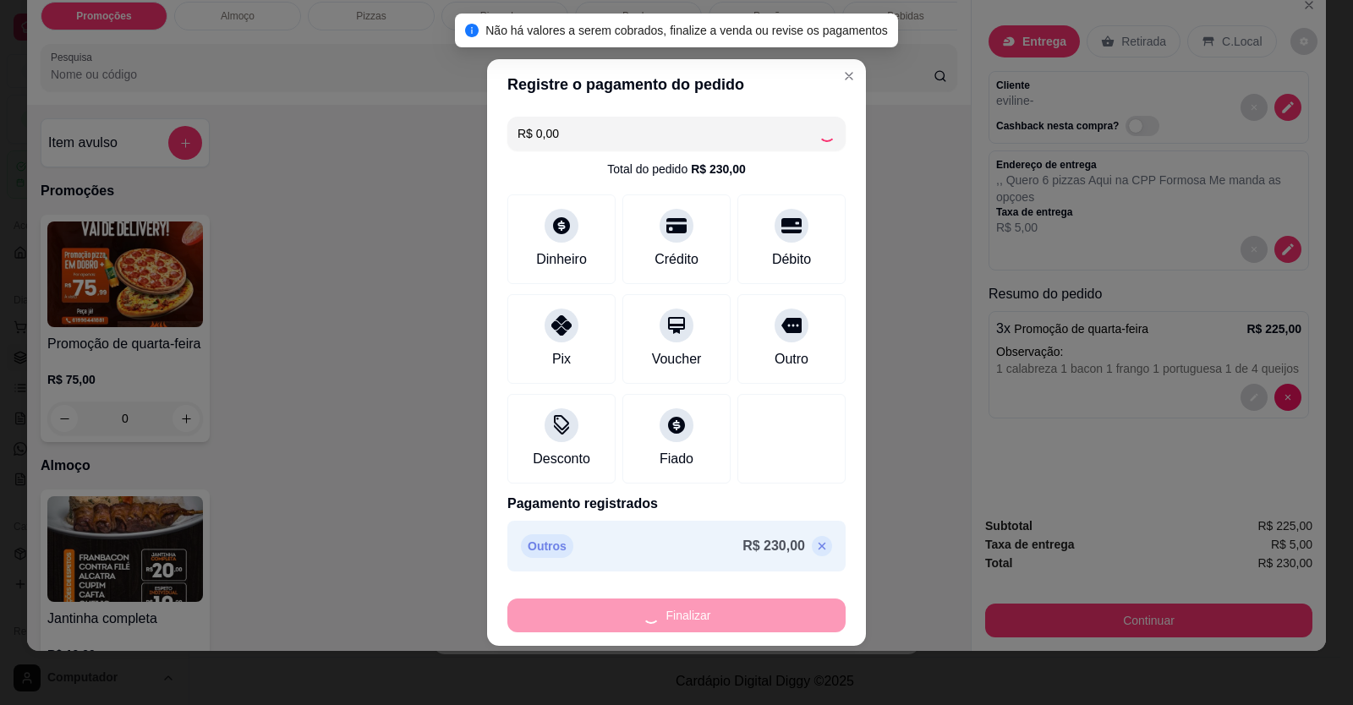
type input "-R$ 230,00"
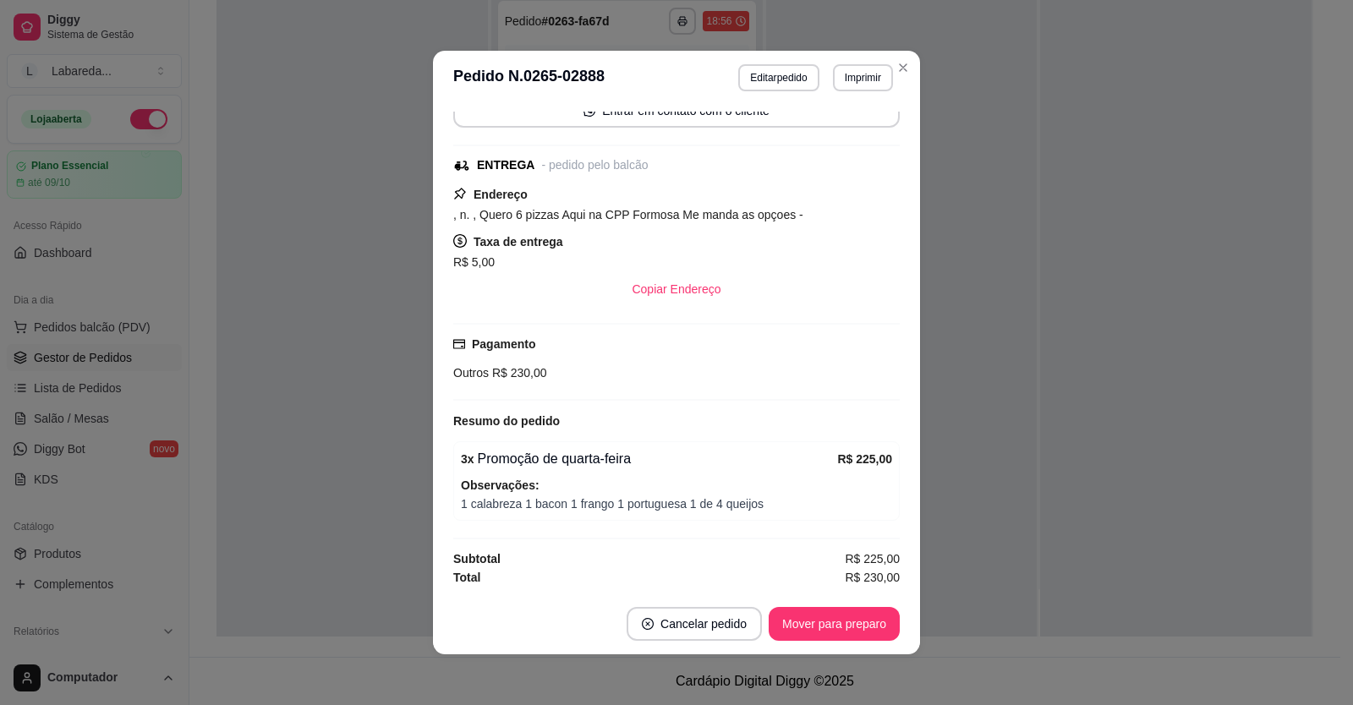
scroll to position [3, 0]
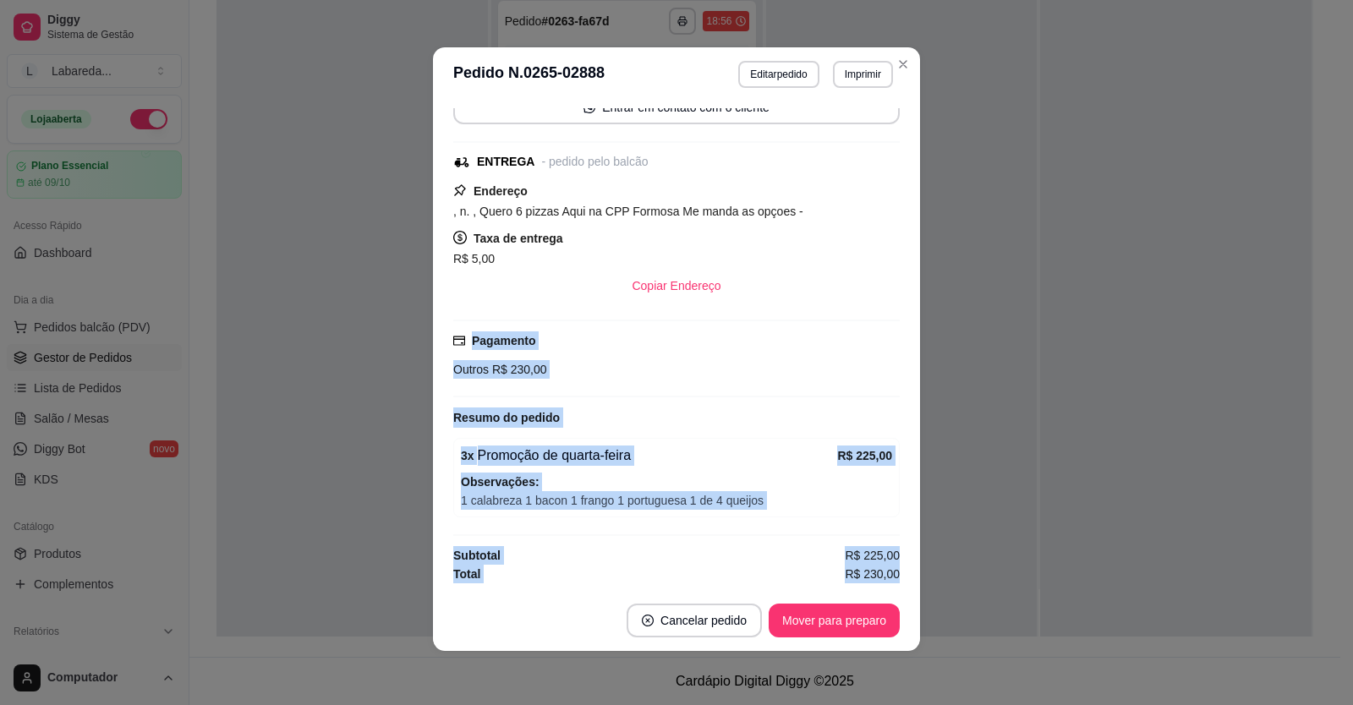
drag, startPoint x: 440, startPoint y: 304, endPoint x: 887, endPoint y: 578, distance: 523.8
click at [887, 578] on div "Solicite um entregador do iFood Sujeito a disponibilidade da plataforma feito h…" at bounding box center [676, 345] width 487 height 489
copy div "Pagamento Outros R$ 230,00 Resumo do pedido 3 x Promoção de quarta-feira R$ 225…"
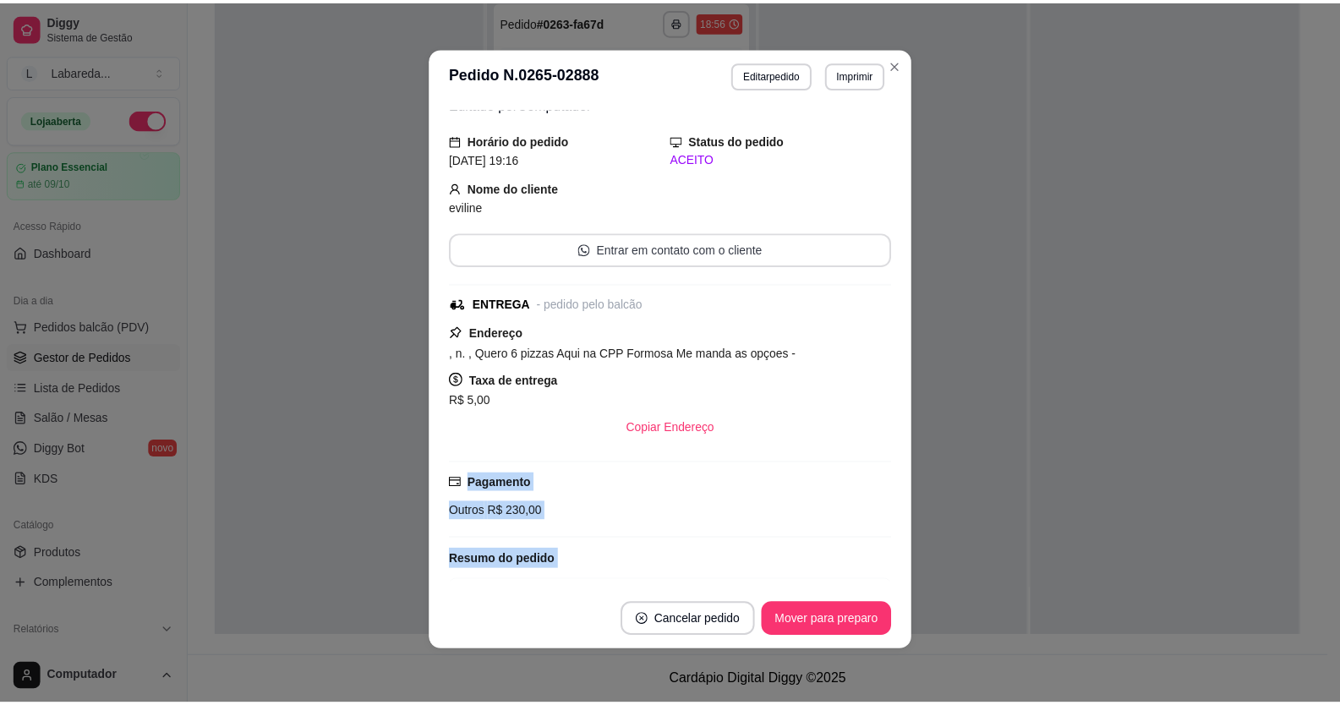
scroll to position [212, 0]
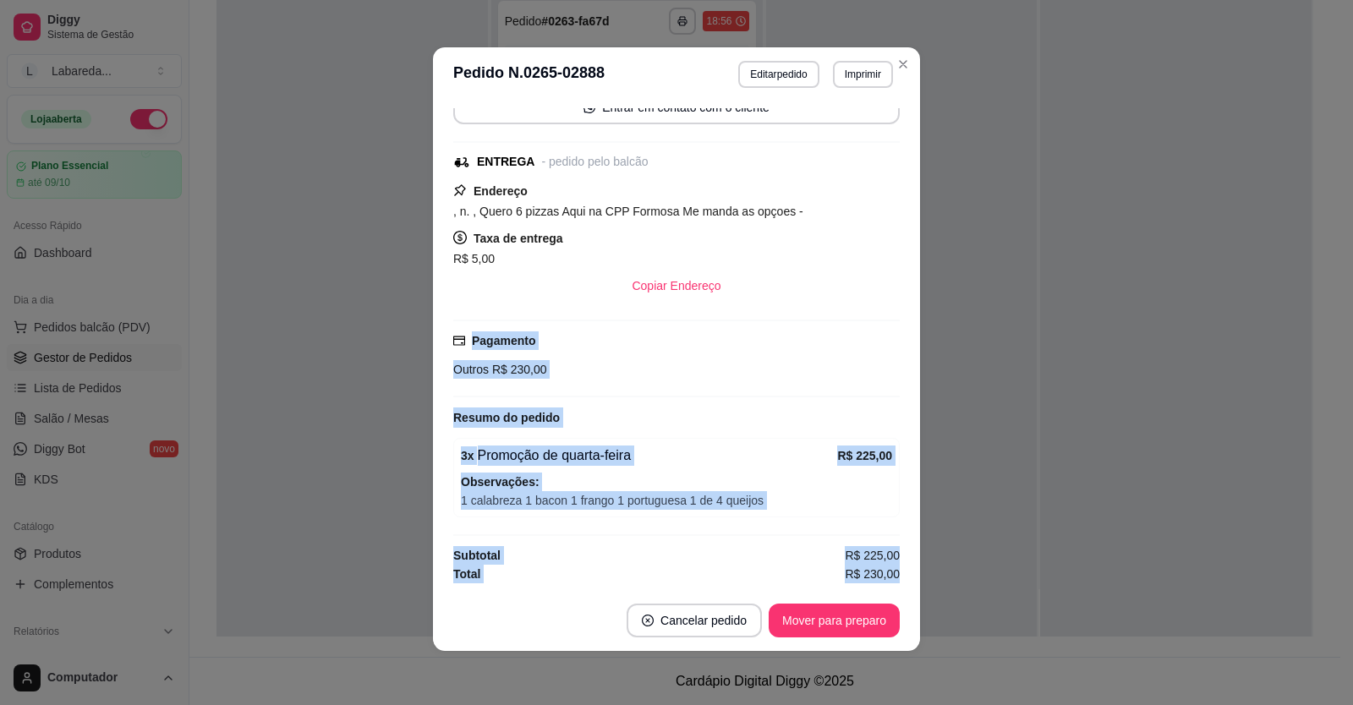
click at [523, 495] on span "1 calabreza 1 bacon 1 frango 1 portuguesa 1 de 4 queijos" at bounding box center [676, 500] width 431 height 19
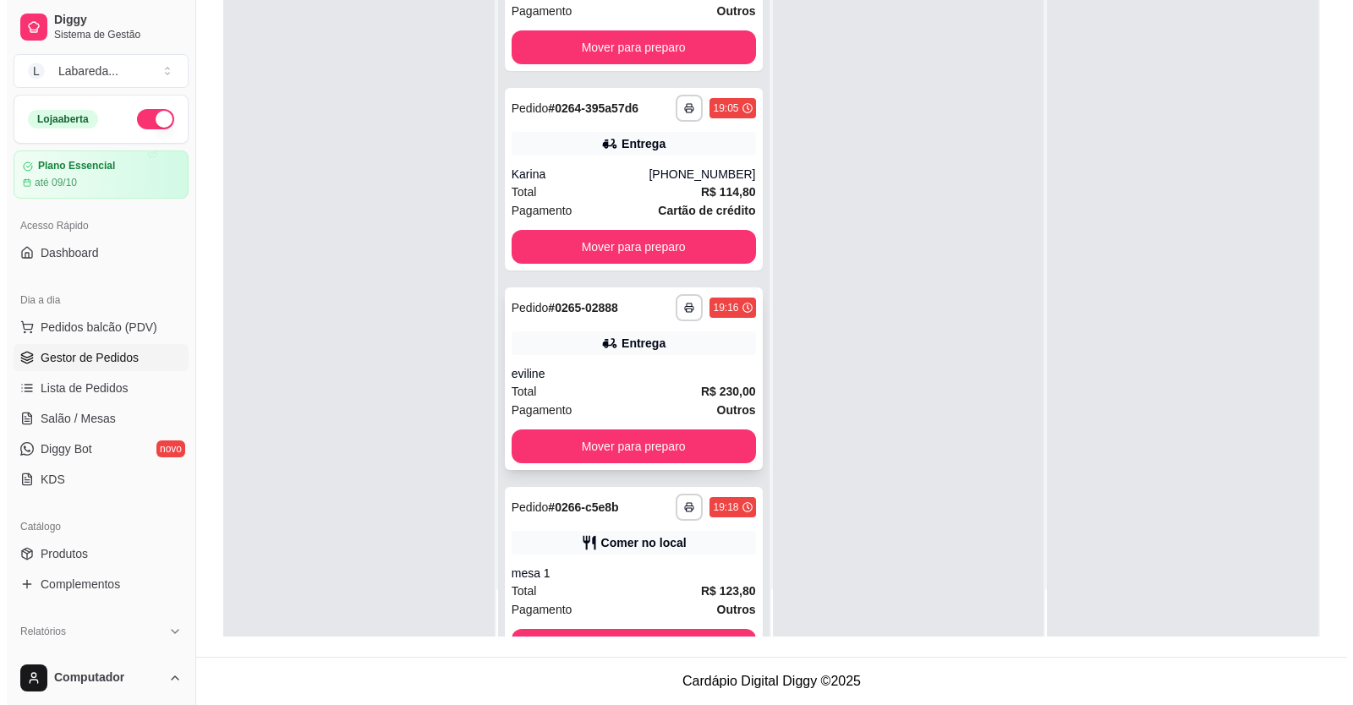
scroll to position [908, 0]
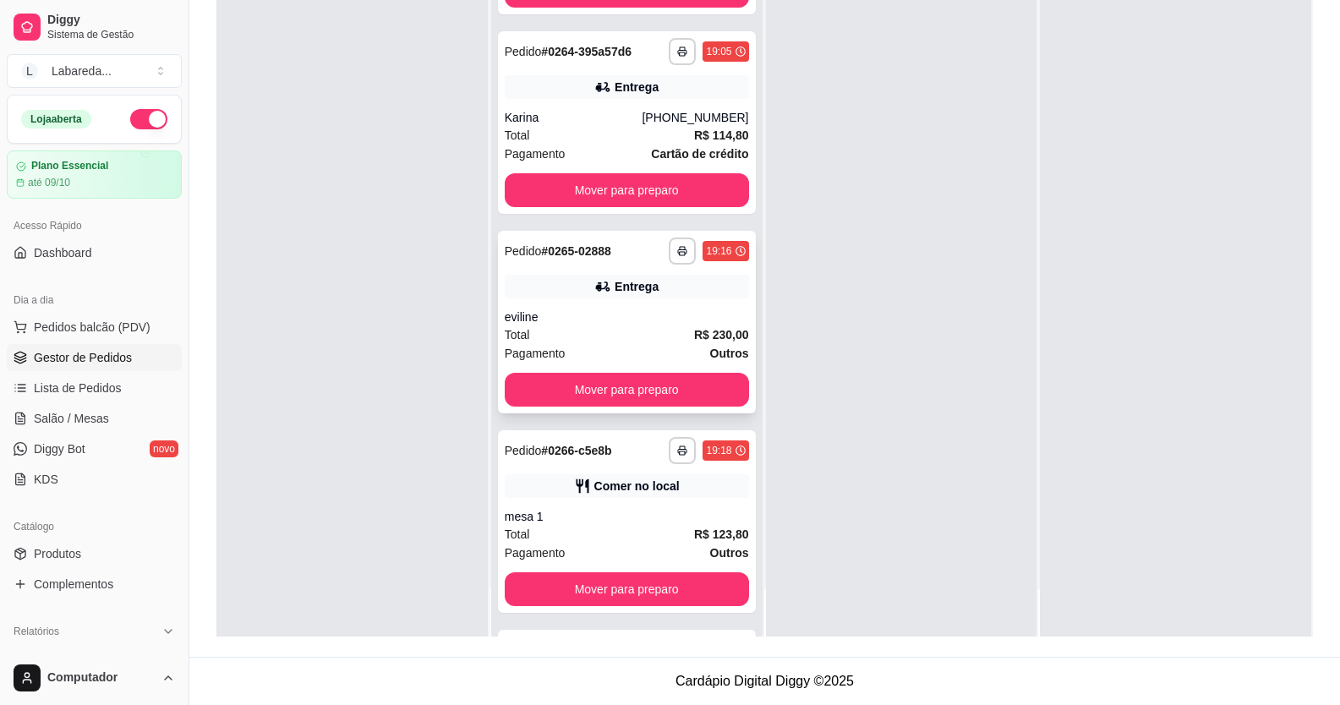
click at [654, 305] on div "**********" at bounding box center [627, 322] width 258 height 183
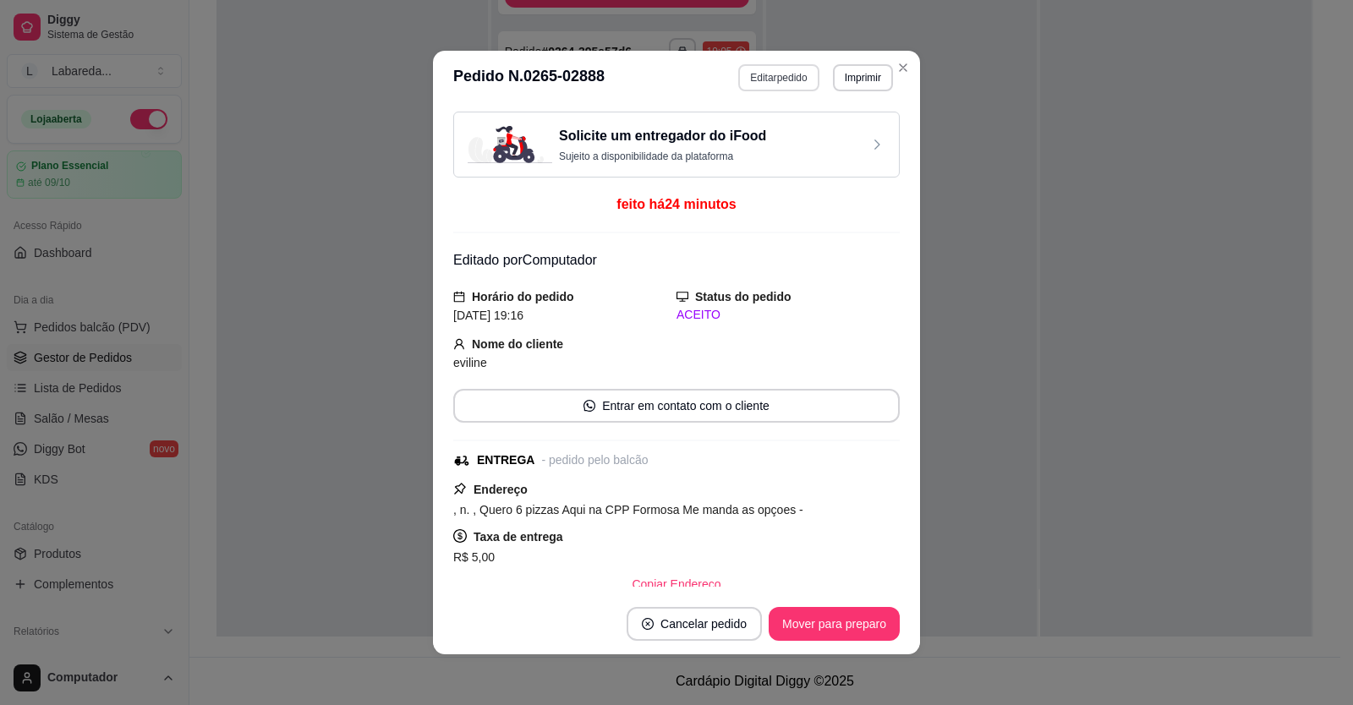
click at [782, 77] on button "Editar pedido" at bounding box center [778, 77] width 80 height 27
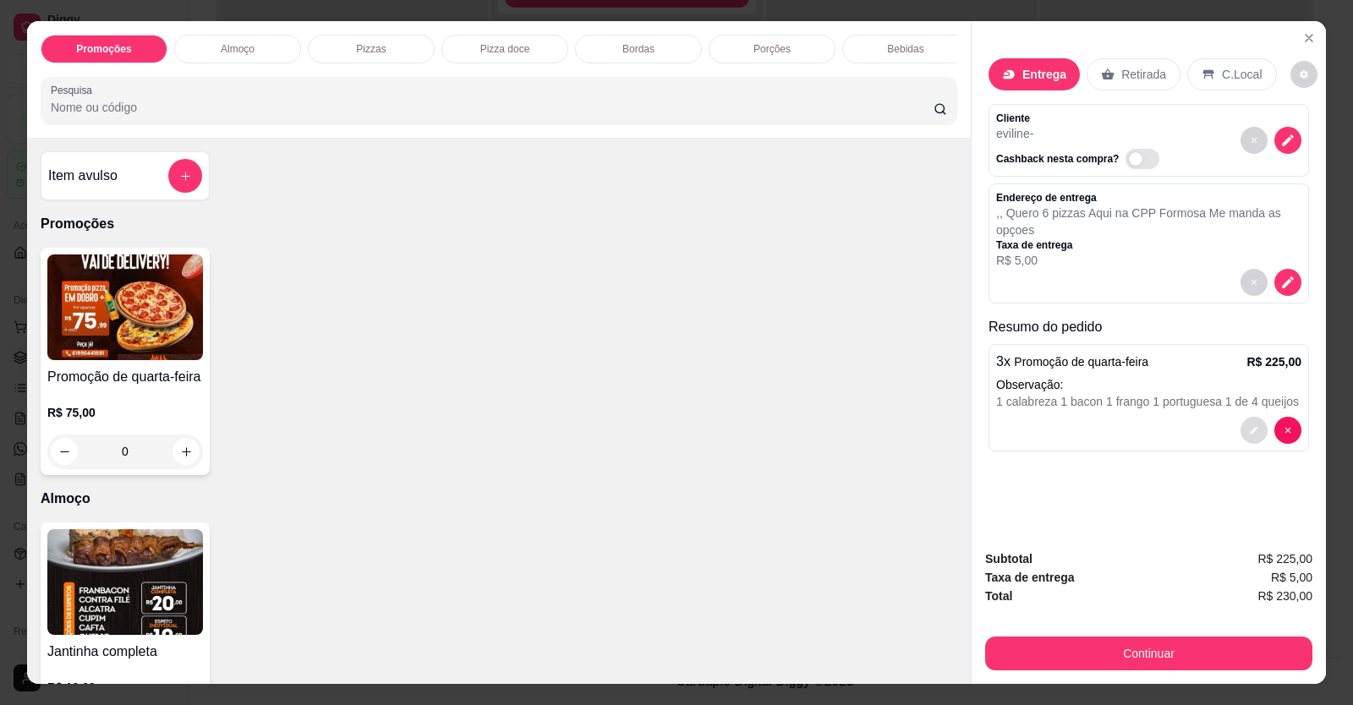
click at [1253, 424] on button "decrease-product-quantity" at bounding box center [1253, 430] width 27 height 27
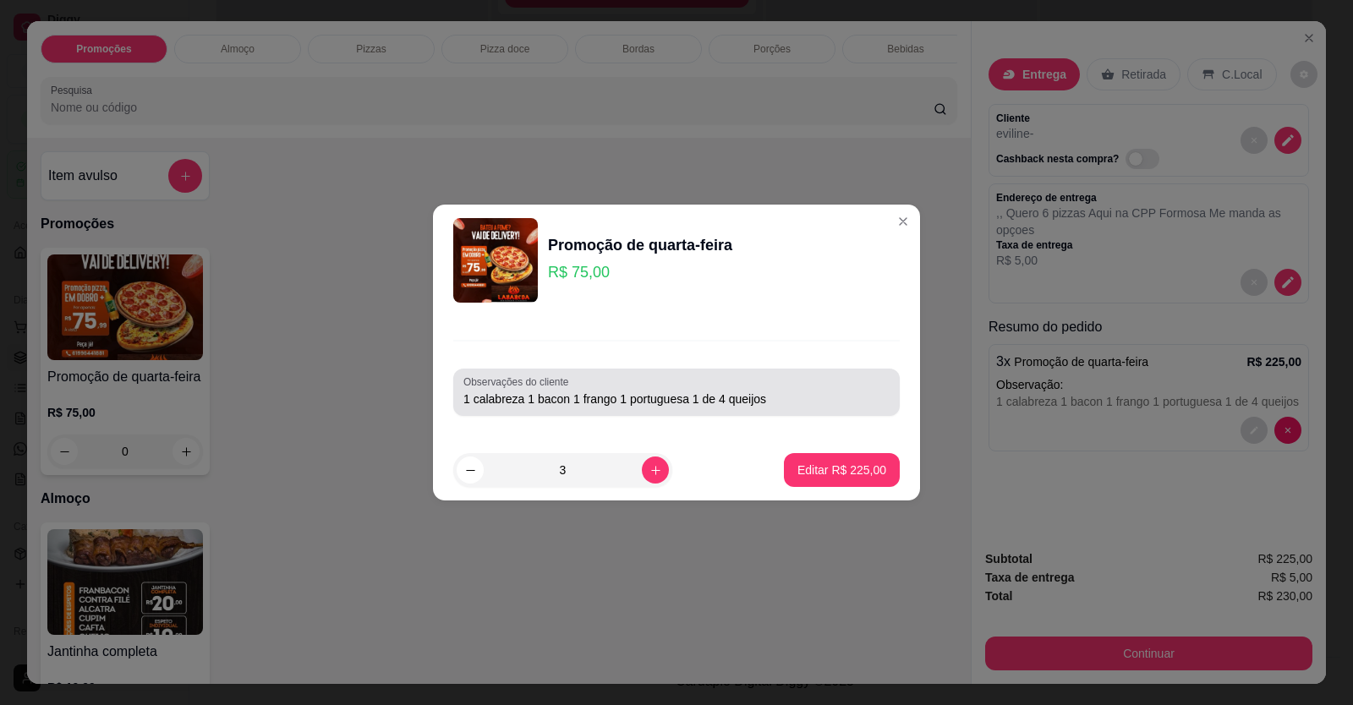
click at [529, 401] on input "1 calabreza 1 bacon 1 frango 1 portuguesa 1 de 4 queijos" at bounding box center [676, 399] width 426 height 17
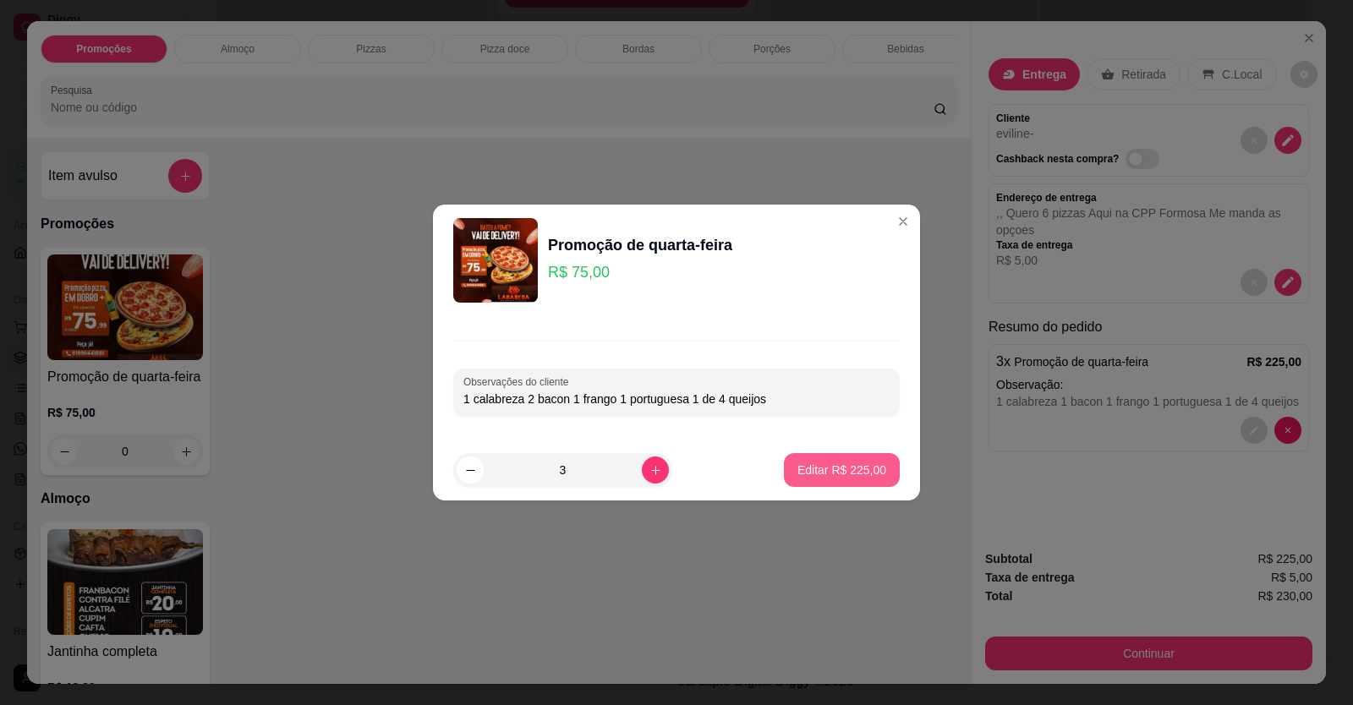
type input "1 calabreza 2 bacon 1 frango 1 portuguesa 1 de 4 queijos"
click at [828, 462] on p "Editar R$ 225,00" at bounding box center [841, 470] width 89 height 17
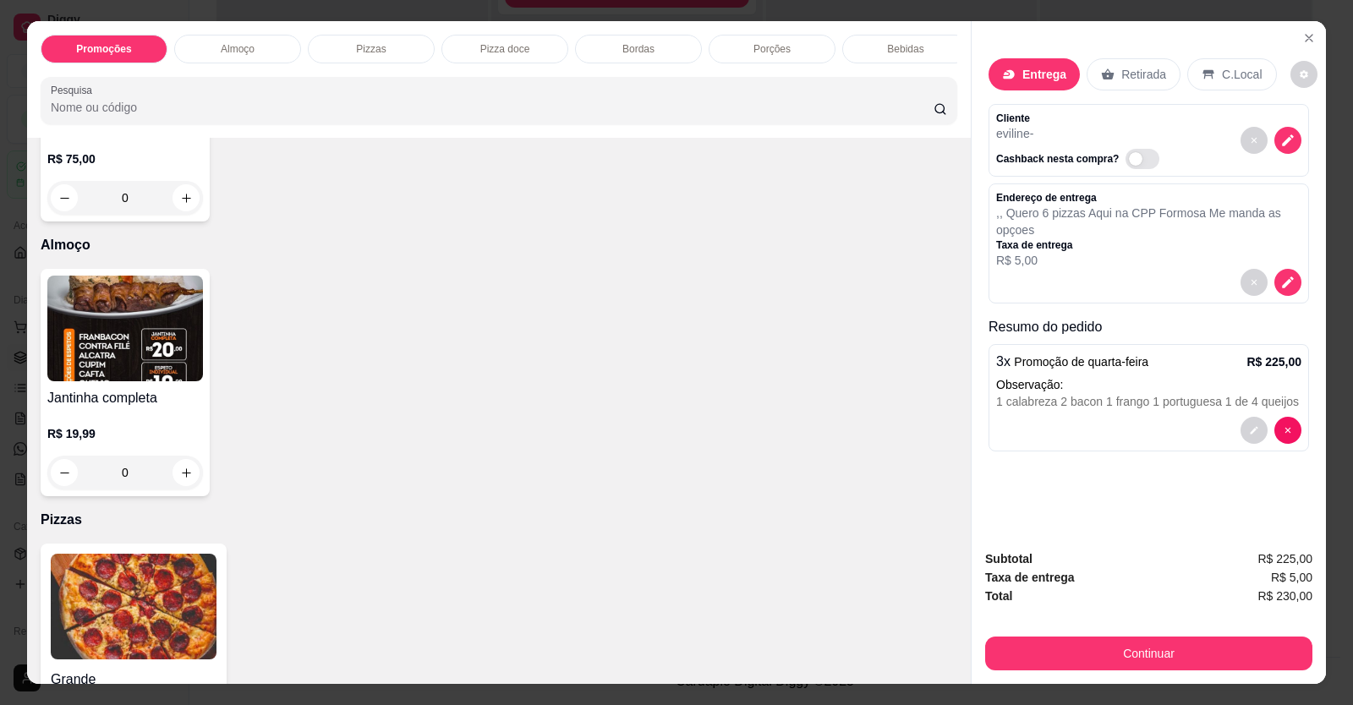
scroll to position [507, 0]
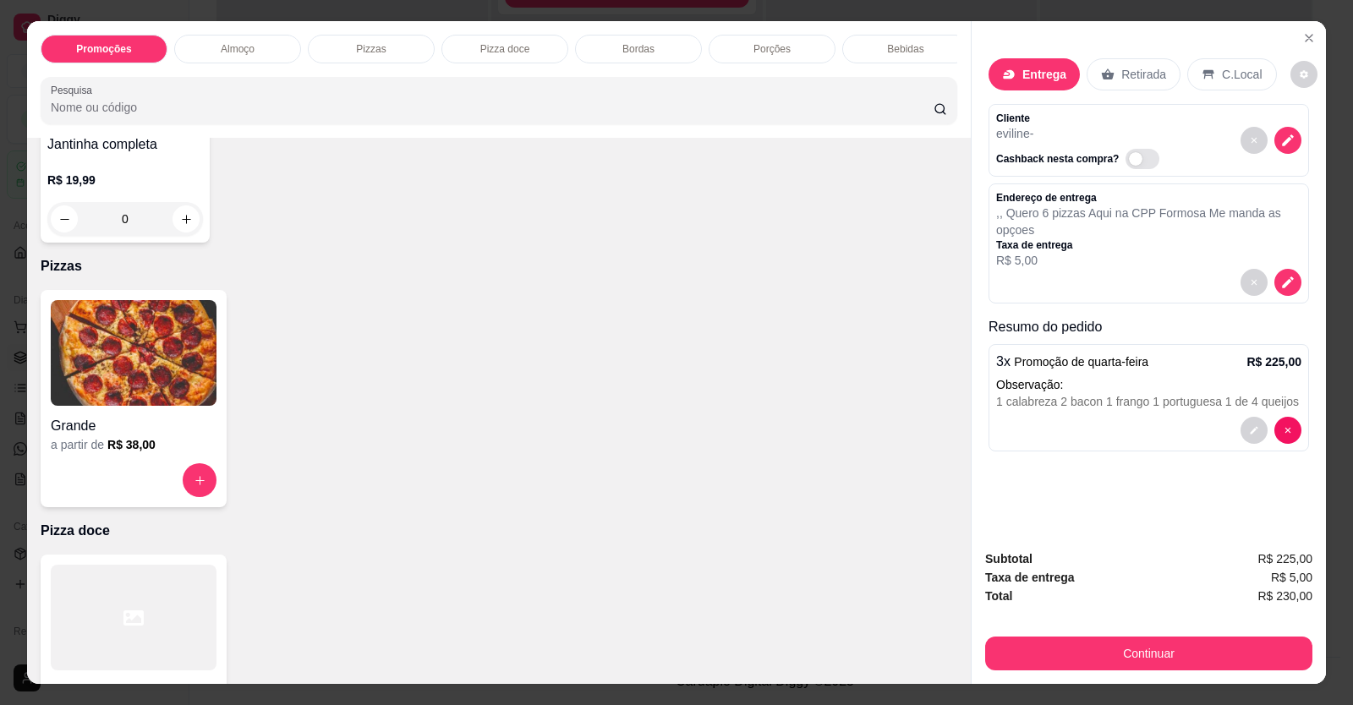
click at [165, 406] on img at bounding box center [134, 353] width 166 height 106
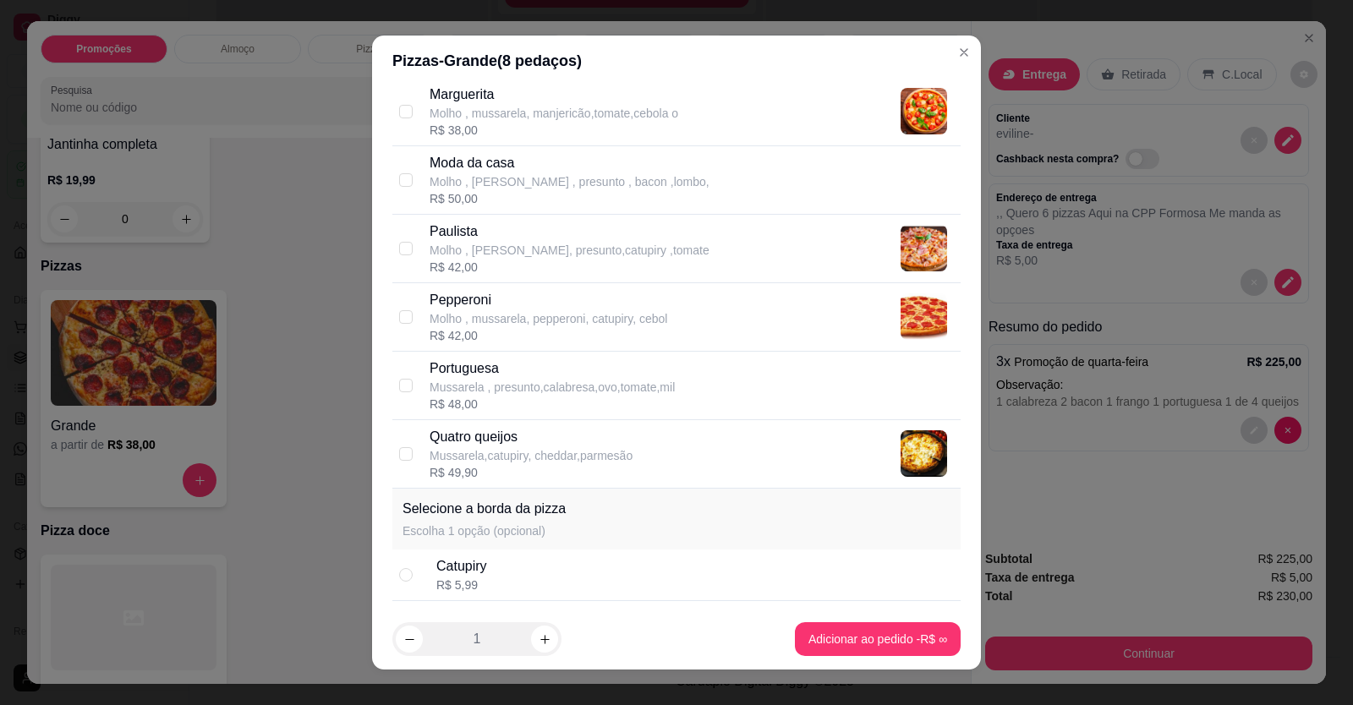
scroll to position [730, 0]
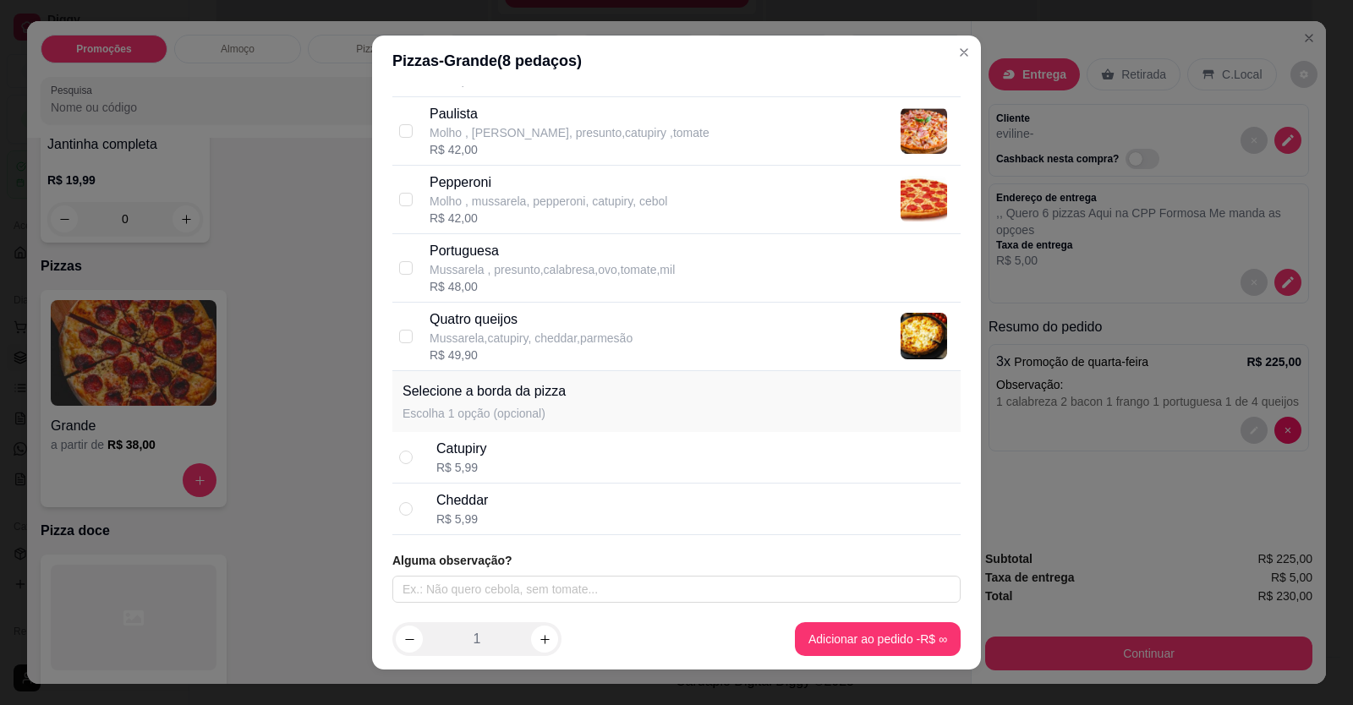
click at [504, 331] on p "Mussarela,catupiry, cheddar,parmesão" at bounding box center [530, 338] width 203 height 17
checkbox input "true"
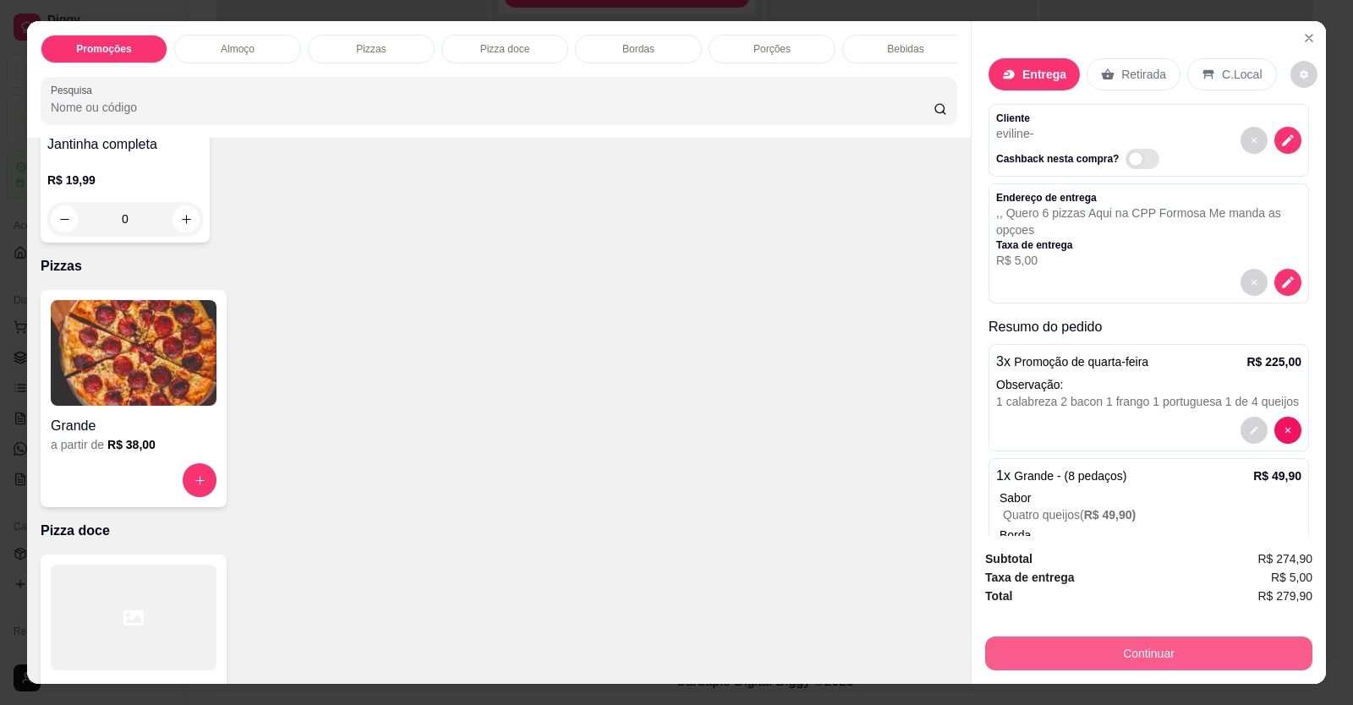
click at [1217, 636] on div "Continuar" at bounding box center [1148, 651] width 327 height 38
click at [1175, 651] on button "Continuar" at bounding box center [1148, 654] width 327 height 34
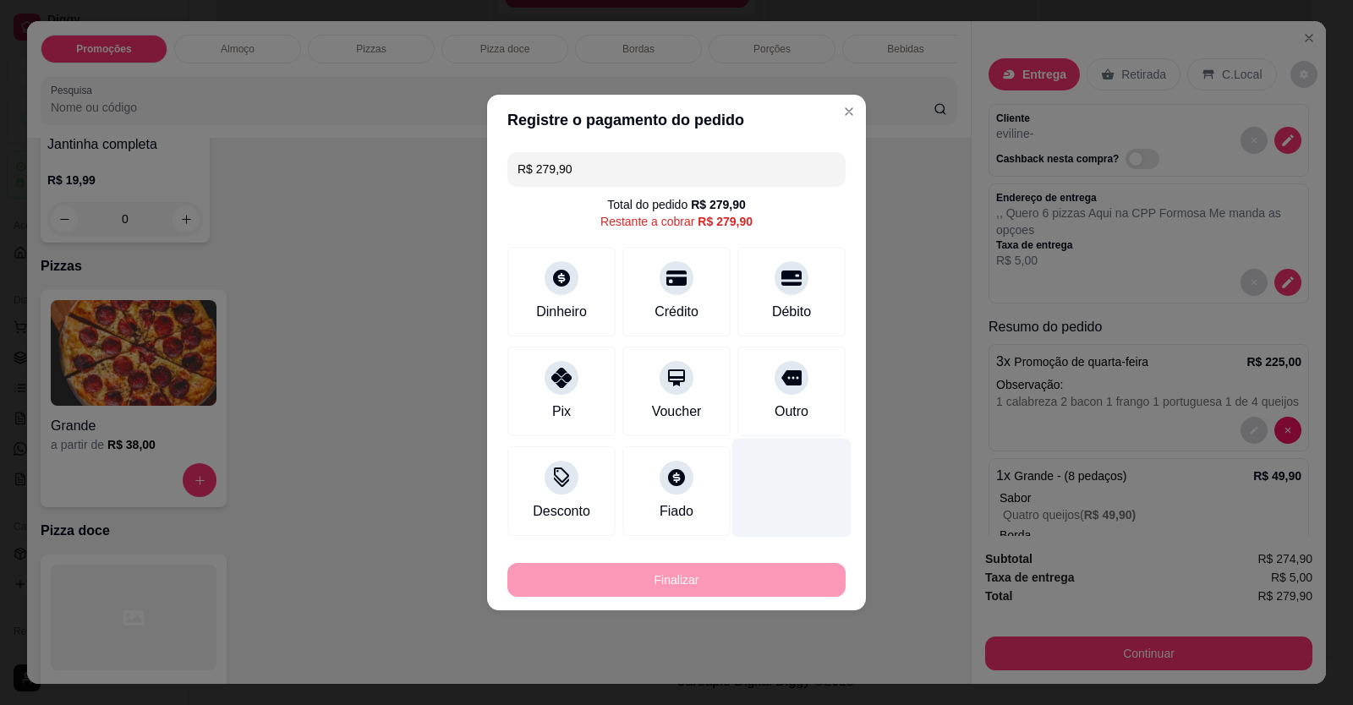
drag, startPoint x: 798, startPoint y: 398, endPoint x: 787, endPoint y: 397, distance: 11.0
click at [795, 398] on div "Outro" at bounding box center [791, 392] width 108 height 90
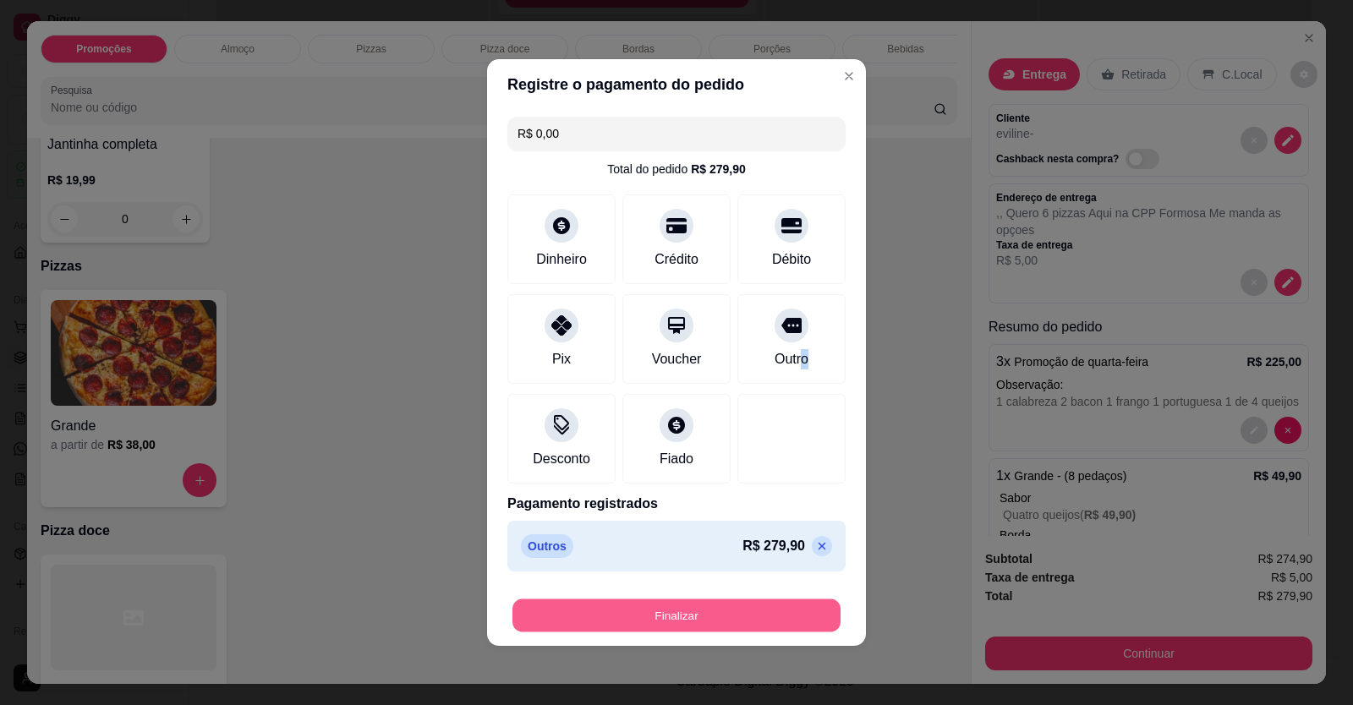
click at [680, 615] on button "Finalizar" at bounding box center [676, 615] width 328 height 33
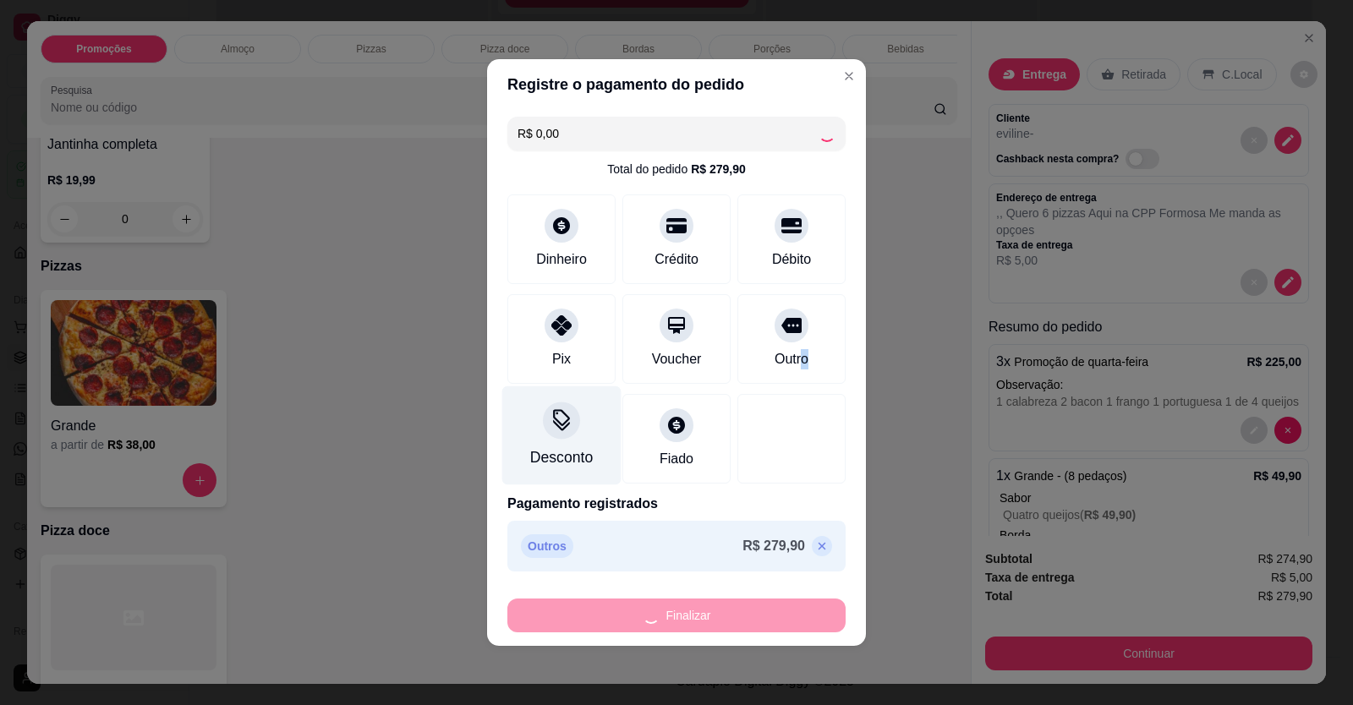
type input "-R$ 279,90"
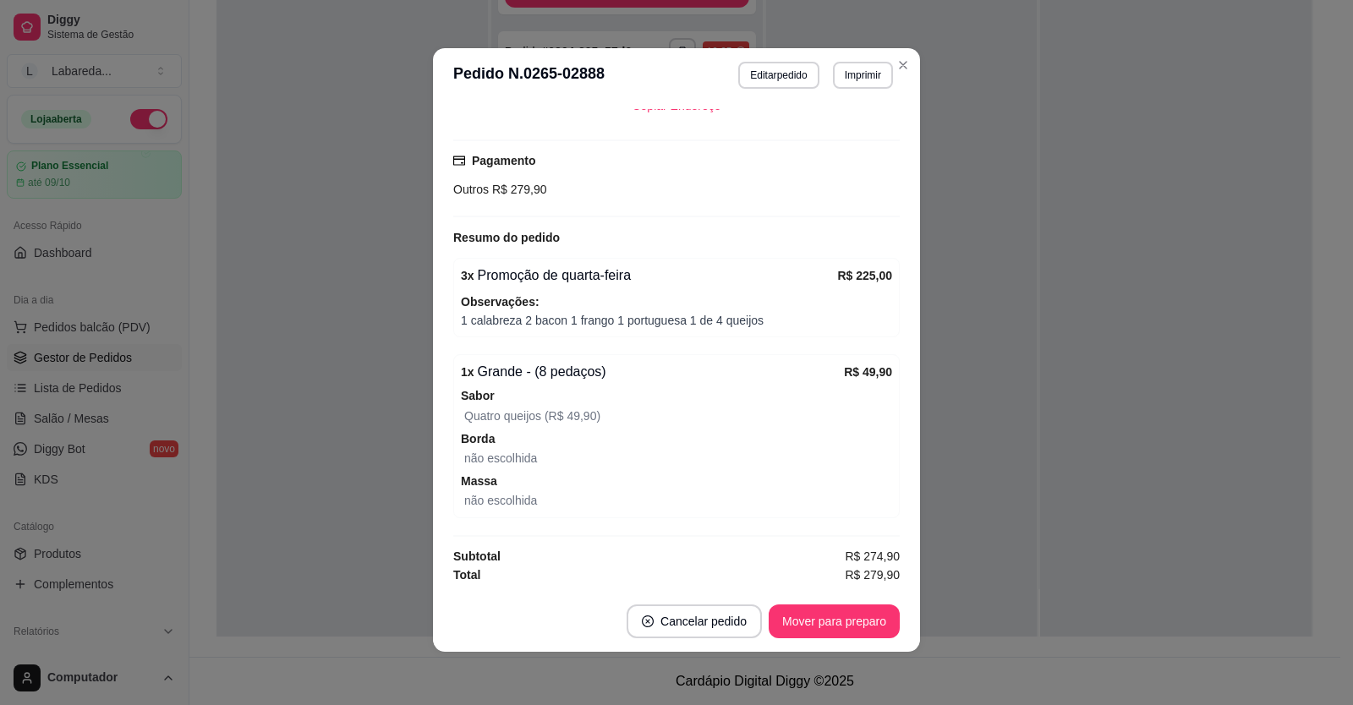
scroll to position [3, 0]
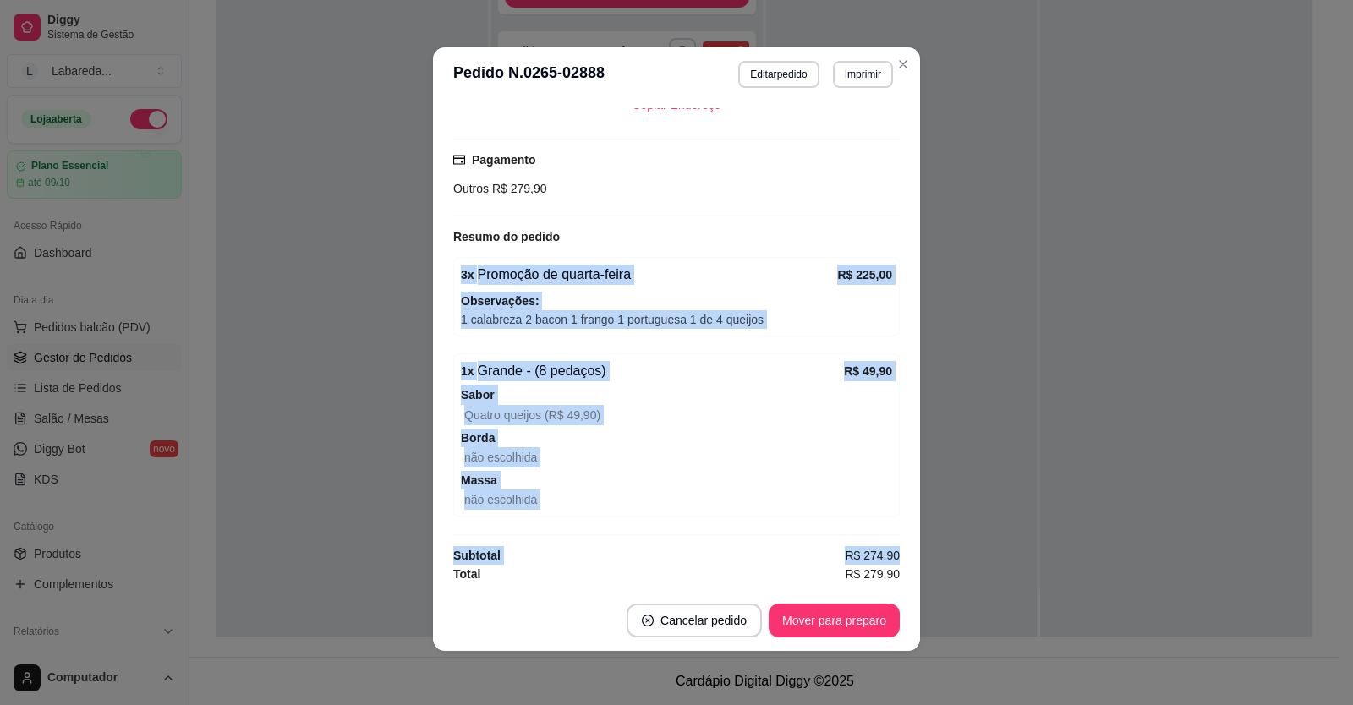
drag, startPoint x: 449, startPoint y: 247, endPoint x: 889, endPoint y: 545, distance: 531.4
click at [889, 545] on div "Solicite um entregador do iFood Sujeito a disponibilidade da plataforma feito h…" at bounding box center [676, 345] width 446 height 475
copy div "3 x Promoção de quarta-feira R$ 225,00 Observações: 1 calabreza 2 bacon 1 frang…"
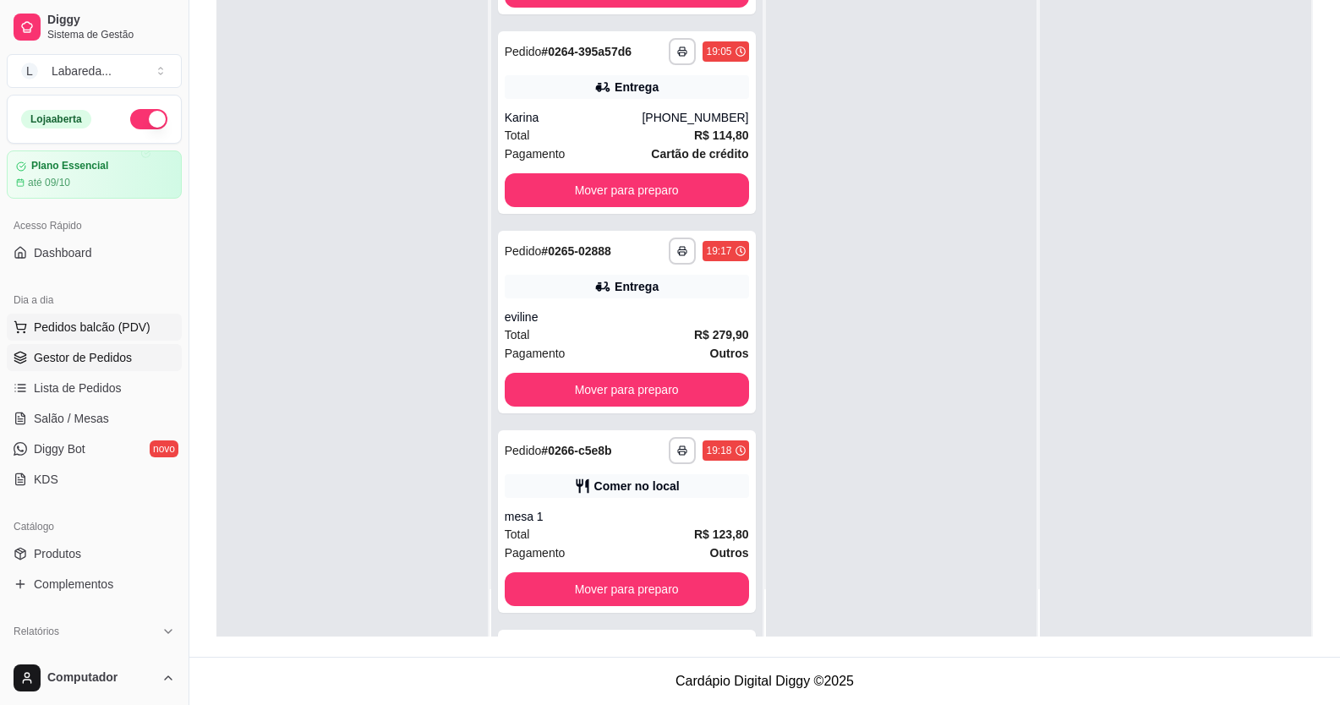
click at [52, 328] on span "Pedidos balcão (PDV)" at bounding box center [92, 327] width 117 height 17
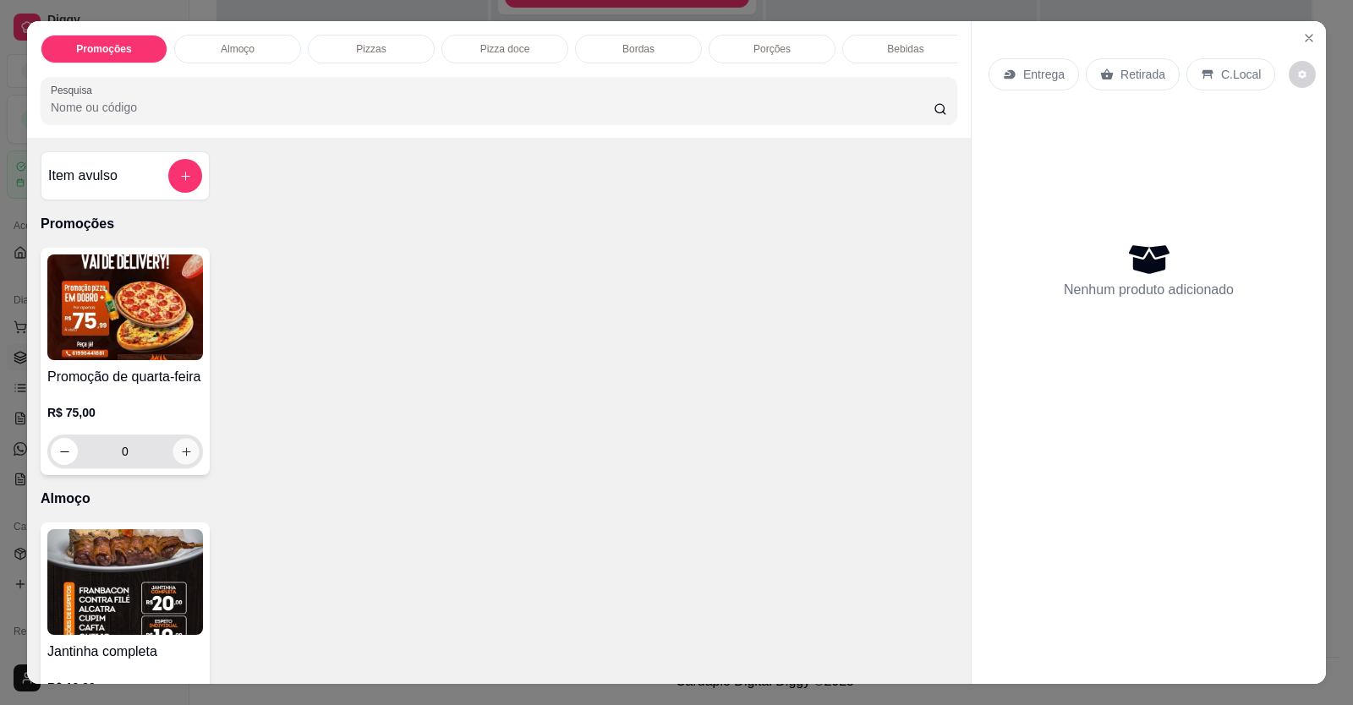
click at [173, 452] on button "increase-product-quantity" at bounding box center [185, 452] width 26 height 26
type input "1"
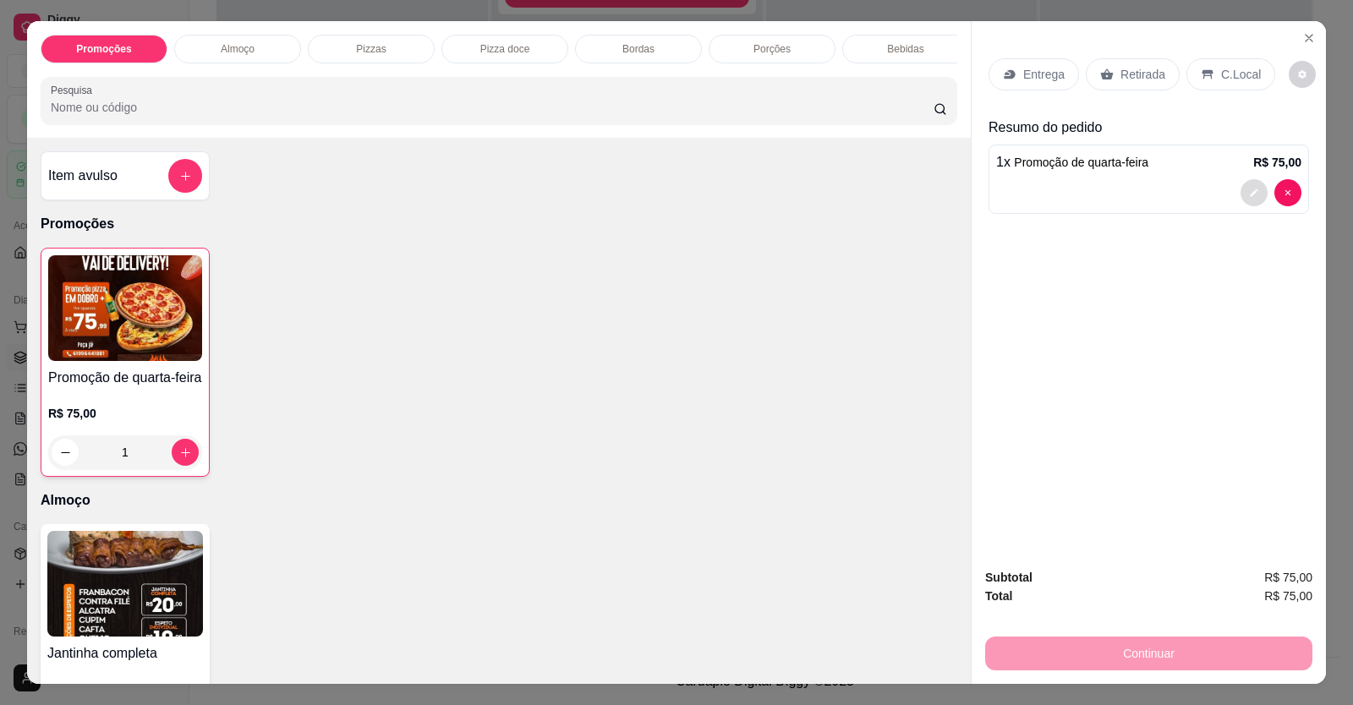
click at [1250, 193] on icon "decrease-product-quantity" at bounding box center [1254, 193] width 10 height 10
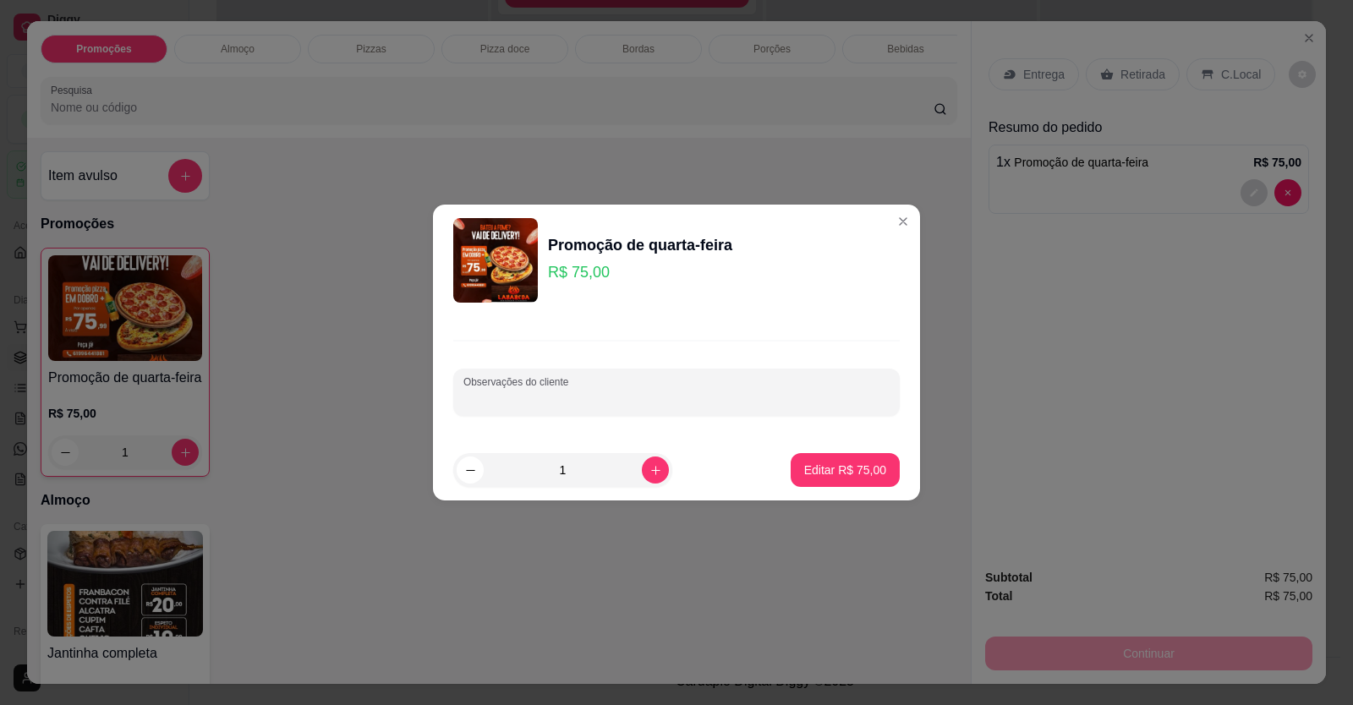
paste input "metade calabresa e metade portuguesa"
type input "metade calabresa e metade portuguesa"
click at [822, 462] on p "Editar R$ 75,00" at bounding box center [845, 470] width 82 height 17
type input "0"
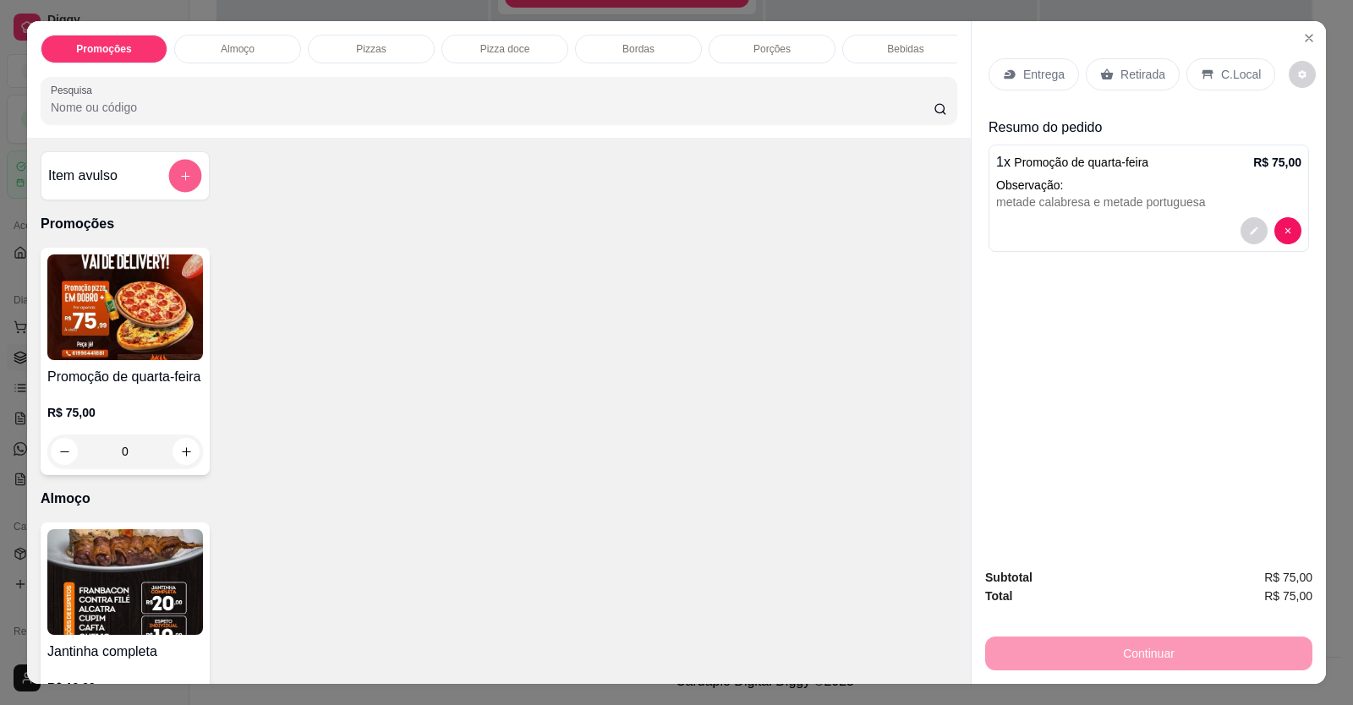
click at [169, 190] on button "add-separate-item" at bounding box center [185, 176] width 33 height 33
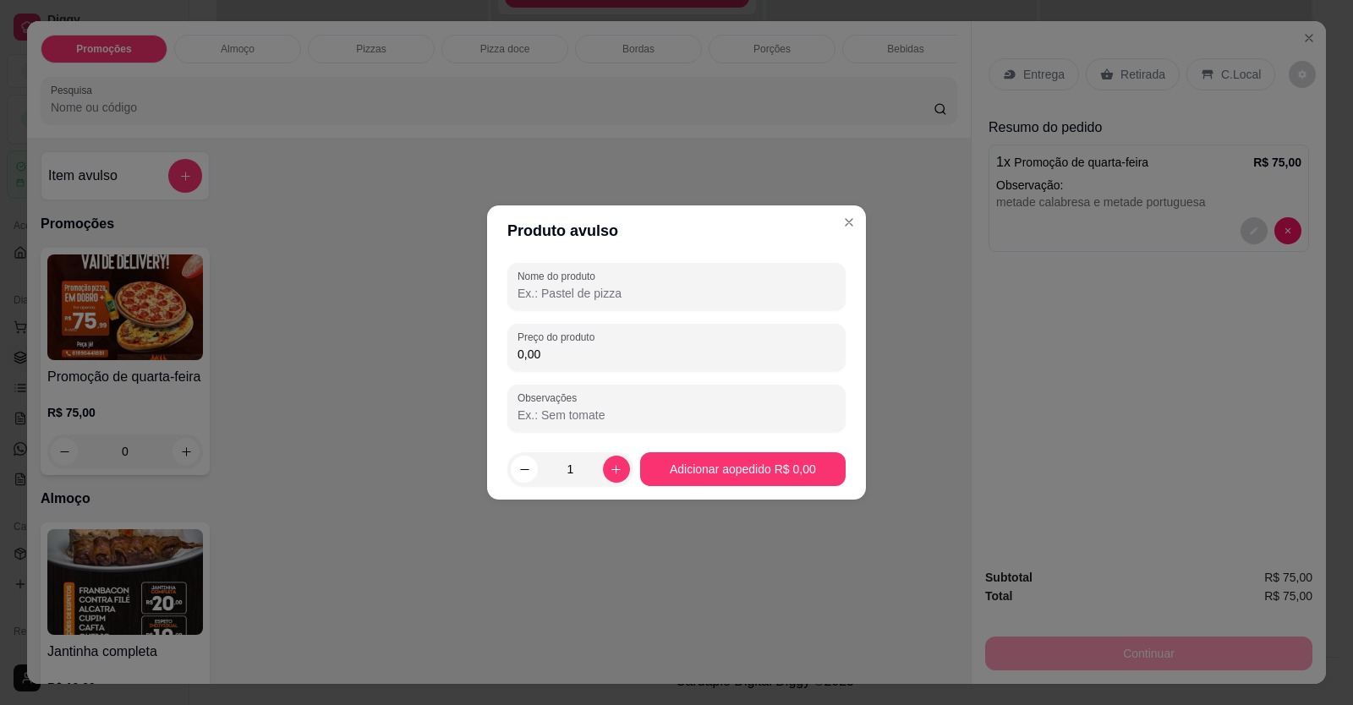
click at [626, 290] on input "Nome do produto" at bounding box center [676, 293] width 318 height 17
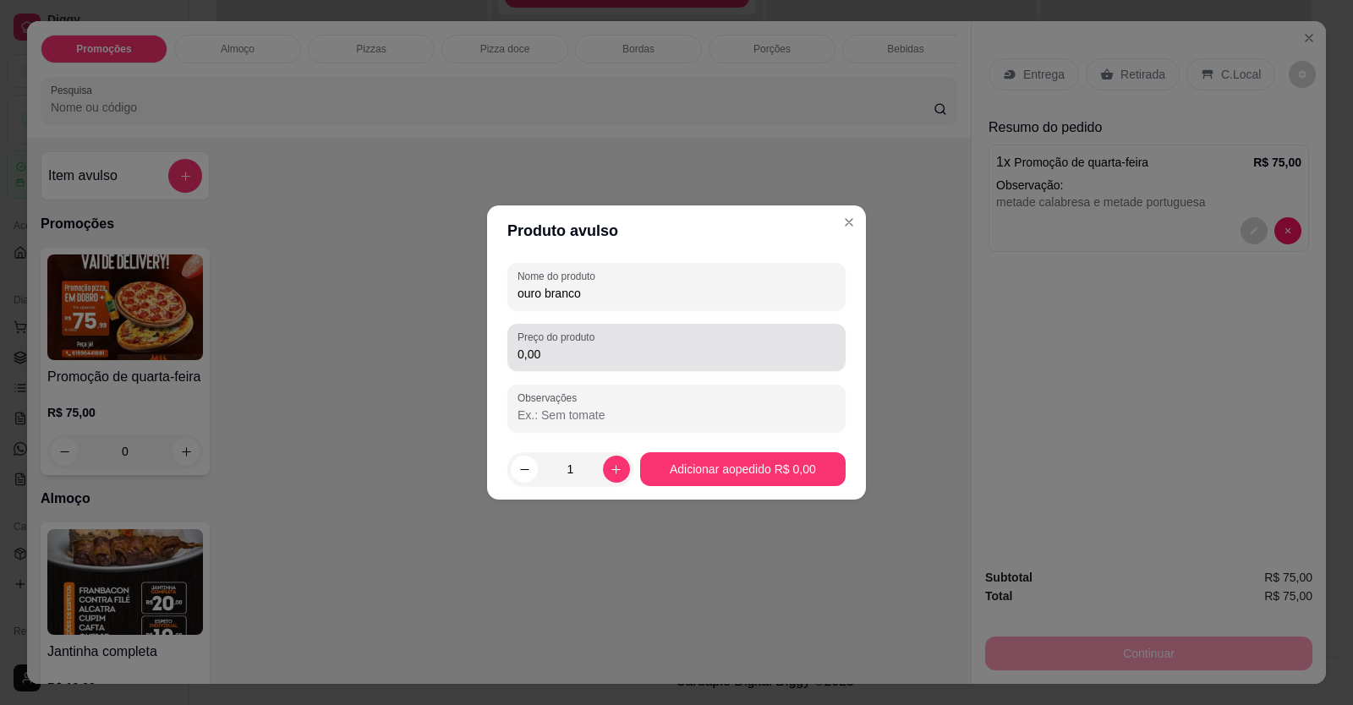
type input "ouro branco"
click at [638, 331] on div "0,00" at bounding box center [676, 348] width 318 height 34
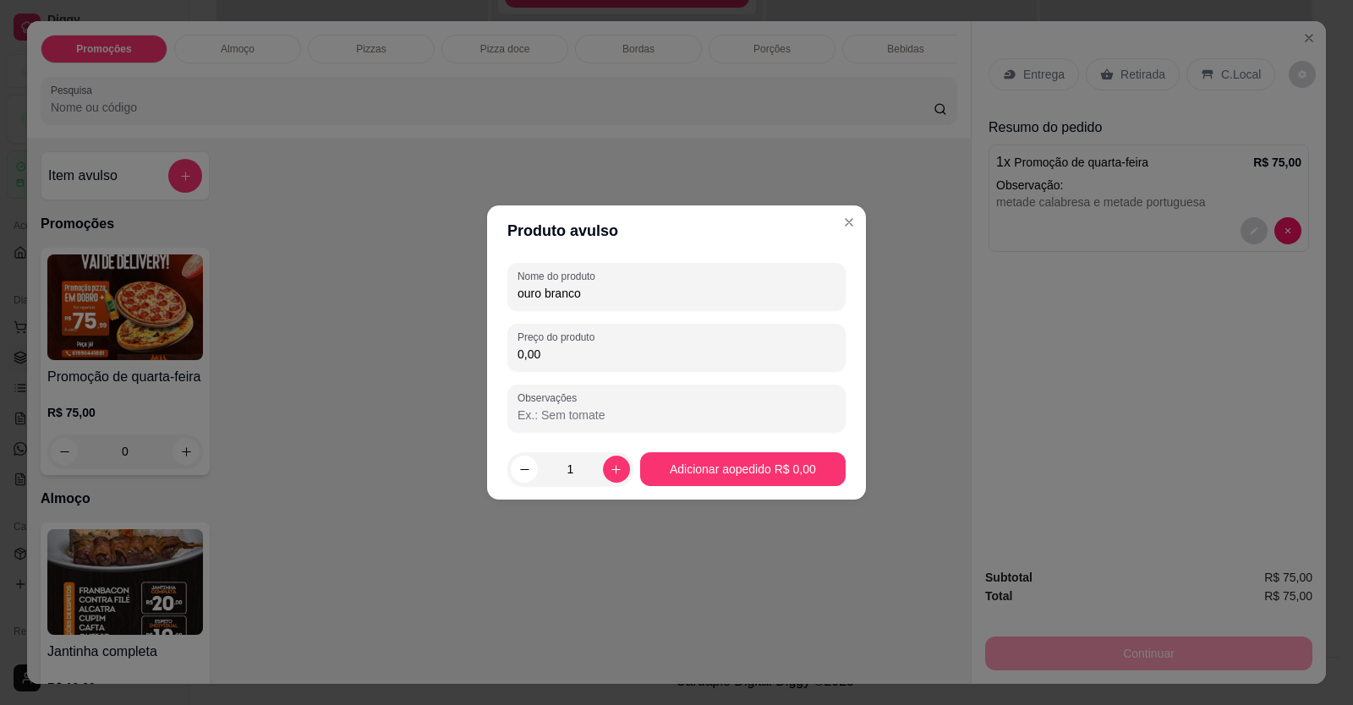
click at [566, 350] on input "0,00" at bounding box center [676, 354] width 318 height 17
type input "49,90"
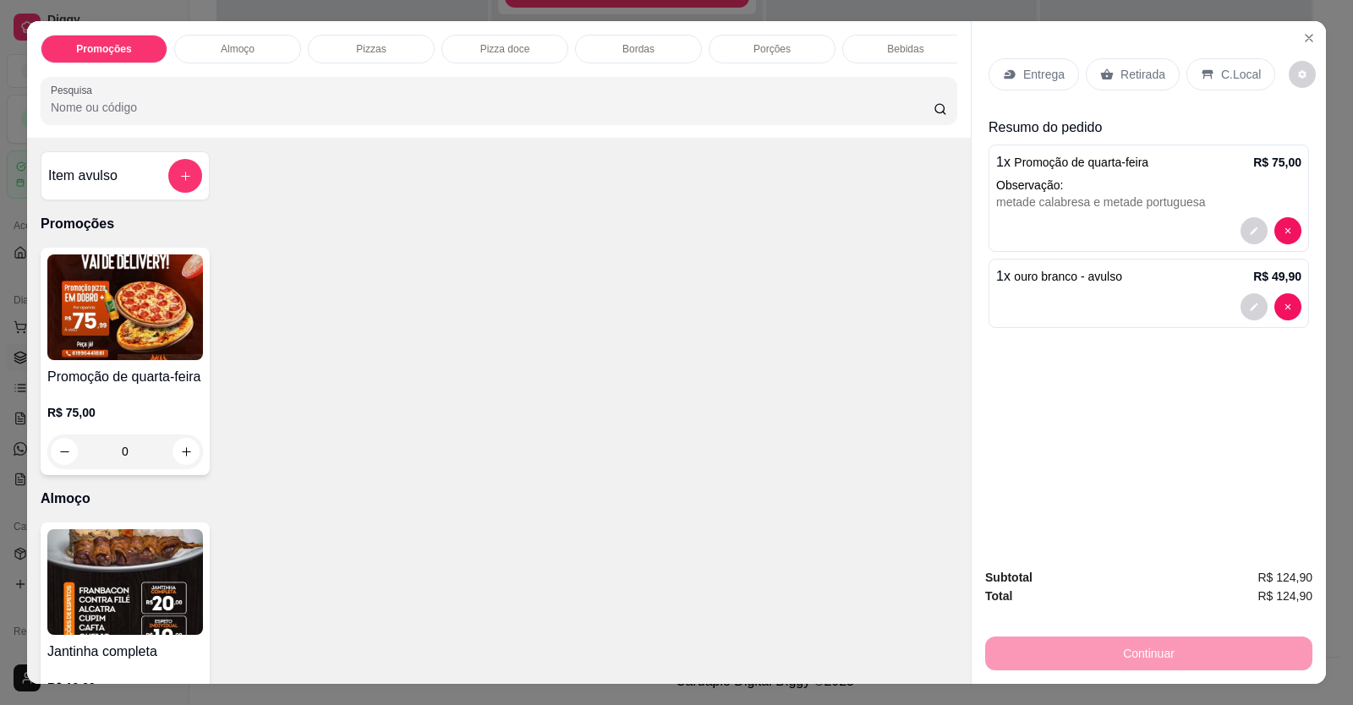
click at [1262, 320] on div at bounding box center [1270, 306] width 61 height 27
click at [1045, 69] on p "Entrega" at bounding box center [1043, 74] width 41 height 17
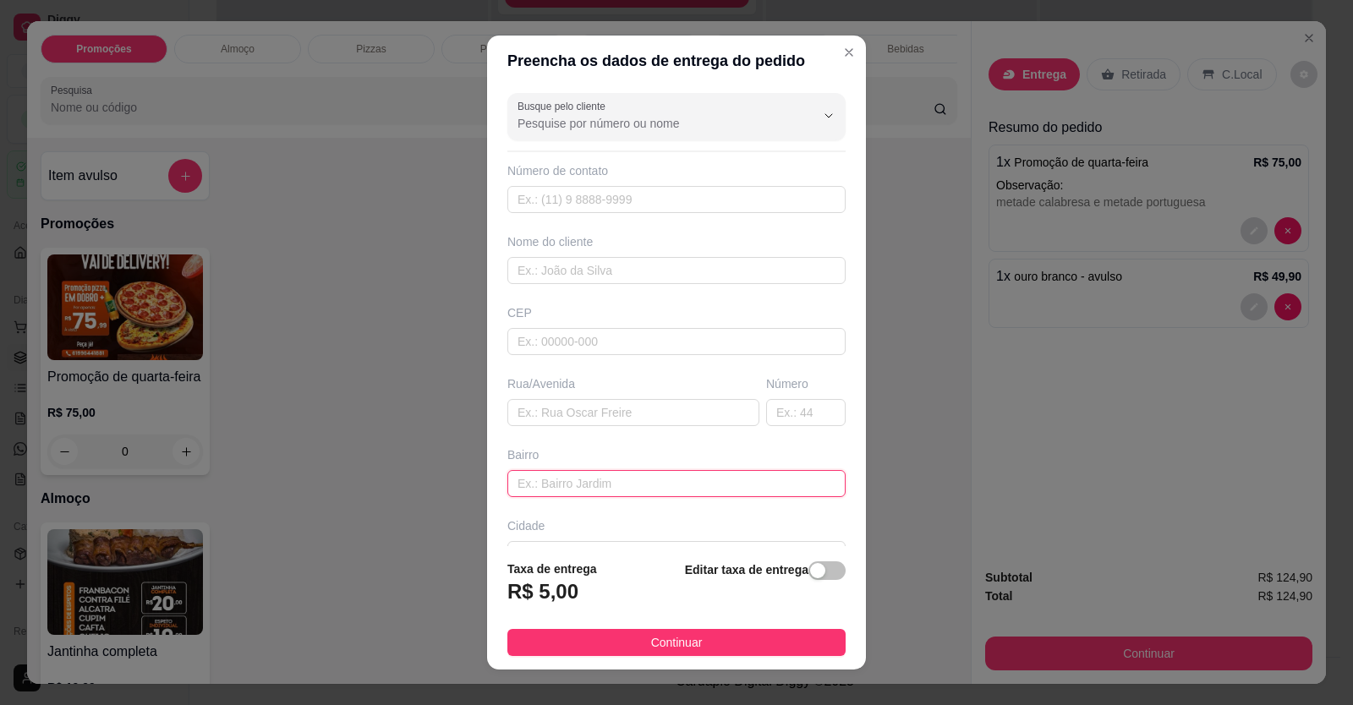
click at [566, 478] on input "text" at bounding box center [676, 483] width 338 height 27
click at [521, 275] on input "text" at bounding box center [676, 270] width 338 height 27
type input "[PERSON_NAME]"
click at [550, 476] on input "text" at bounding box center [676, 483] width 338 height 27
type input "localização"
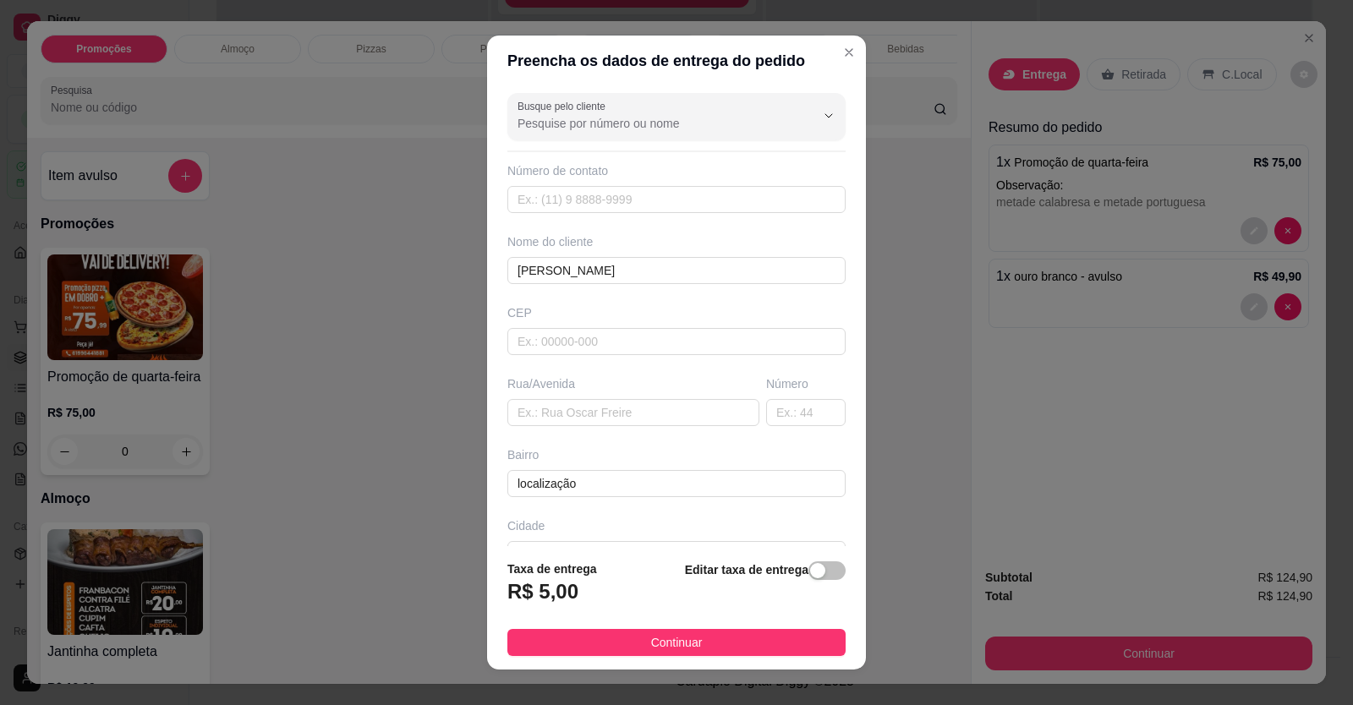
click at [632, 636] on button "Continuar" at bounding box center [676, 642] width 338 height 27
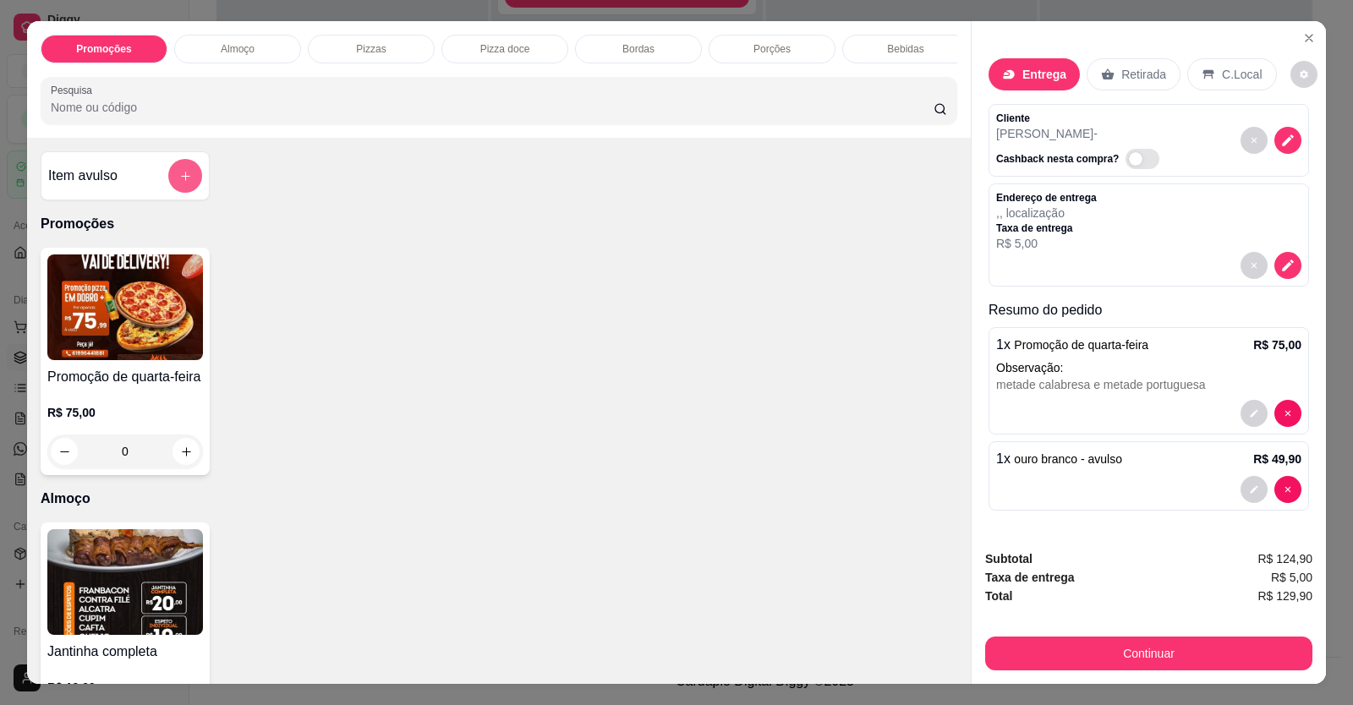
click at [187, 179] on button "add-separate-item" at bounding box center [185, 176] width 34 height 34
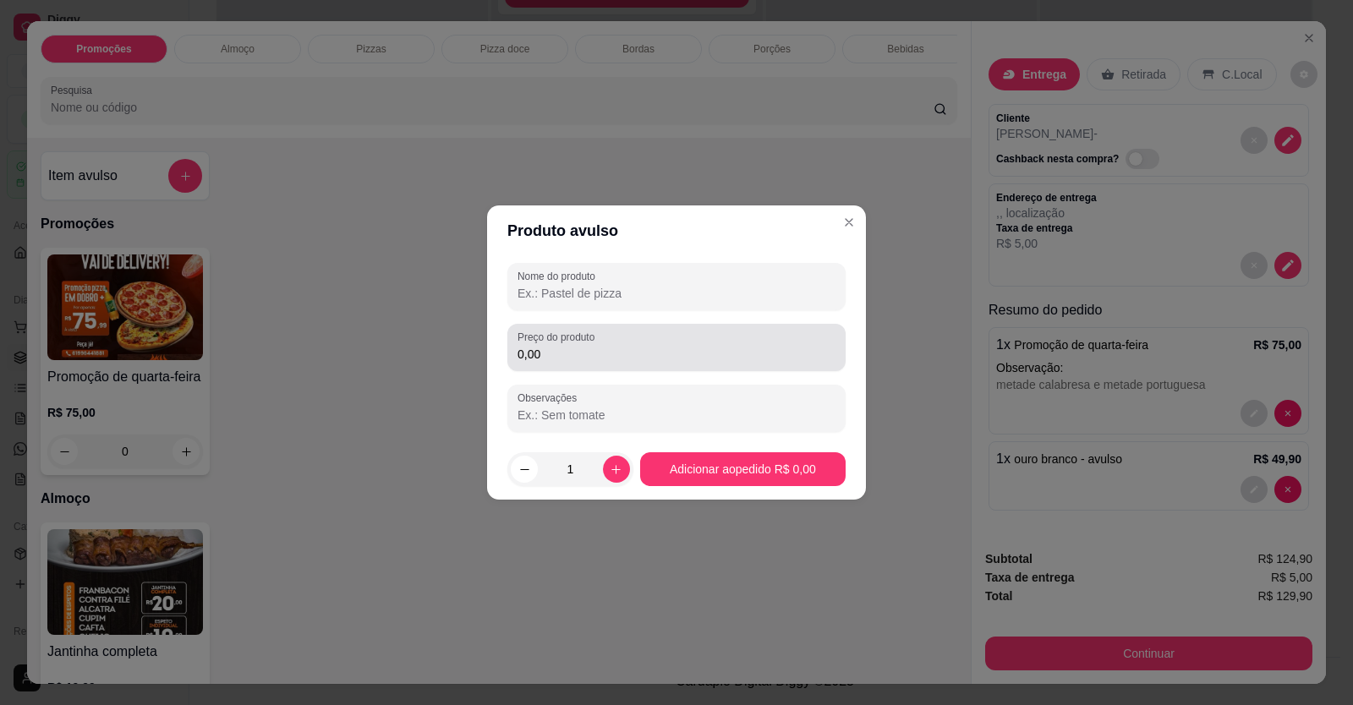
drag, startPoint x: 651, startPoint y: 352, endPoint x: 644, endPoint y: 342, distance: 11.5
click at [650, 352] on input "0,00" at bounding box center [676, 354] width 318 height 17
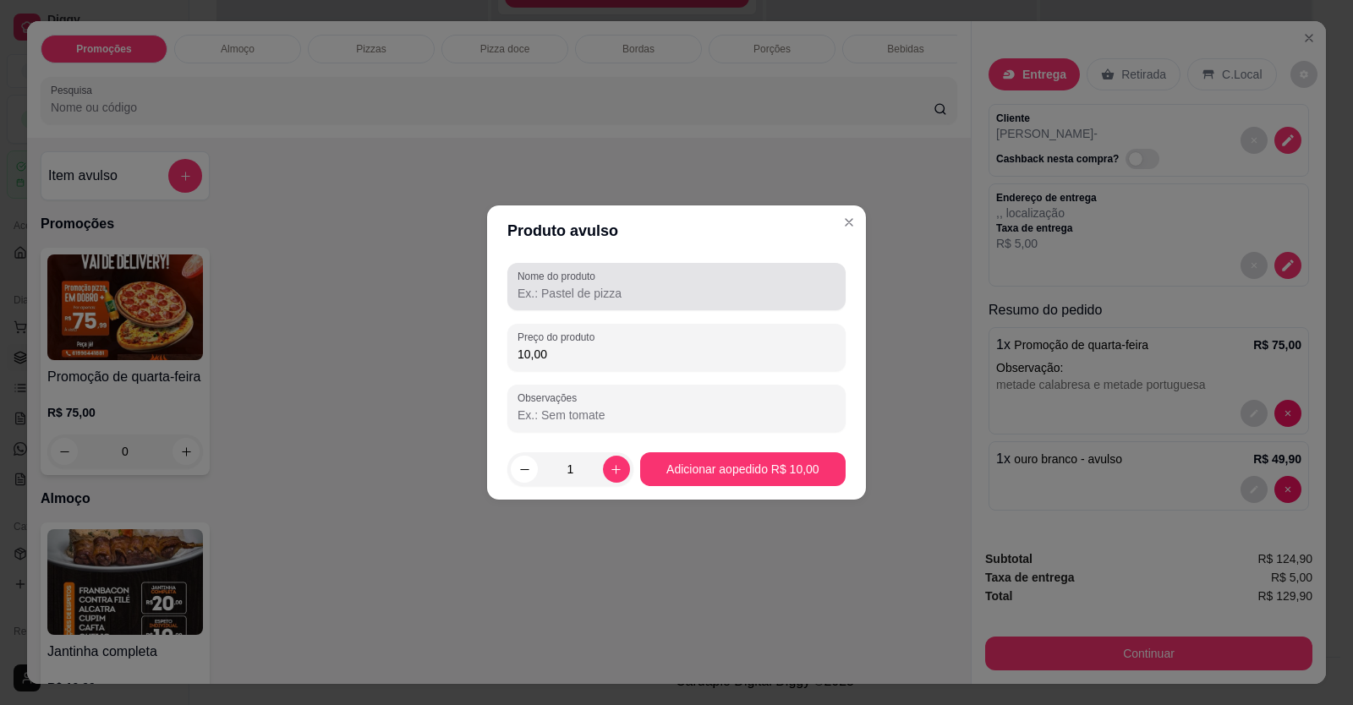
type input "10,00"
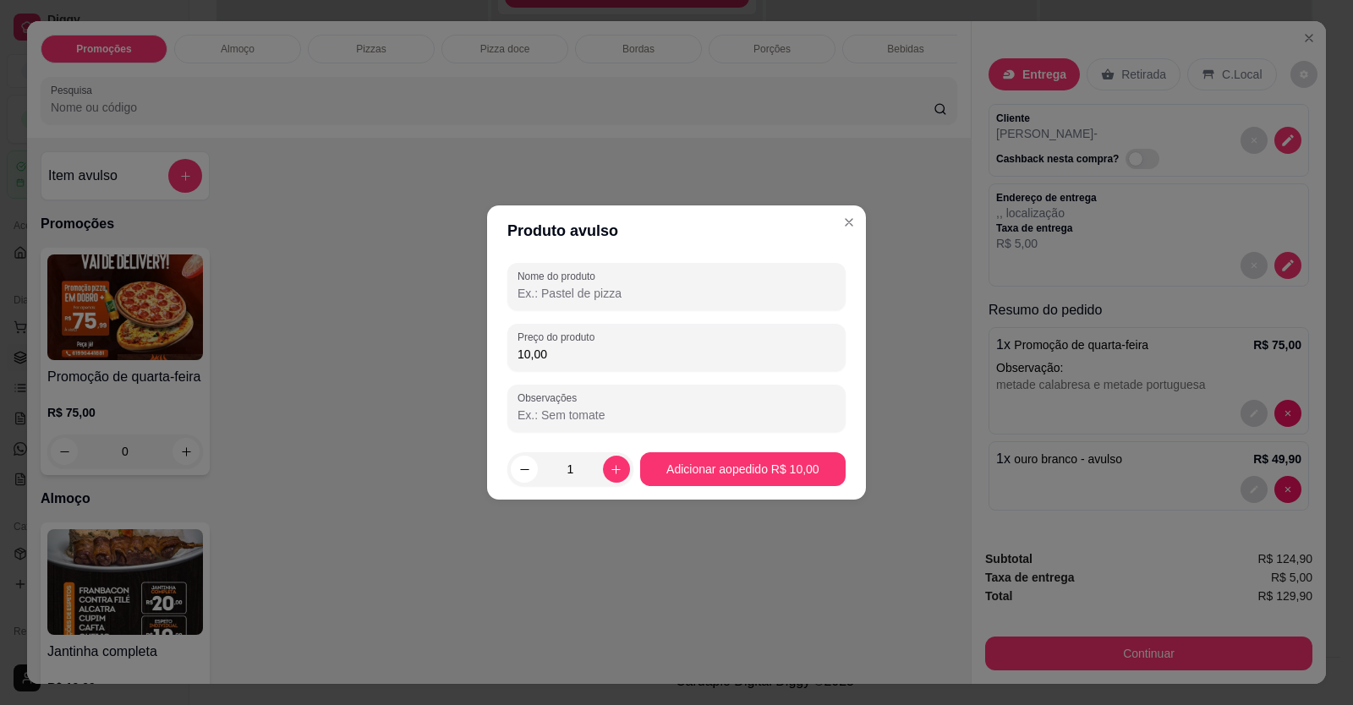
click at [643, 298] on input "Nome do produto" at bounding box center [676, 293] width 318 height 17
type input "guarana"
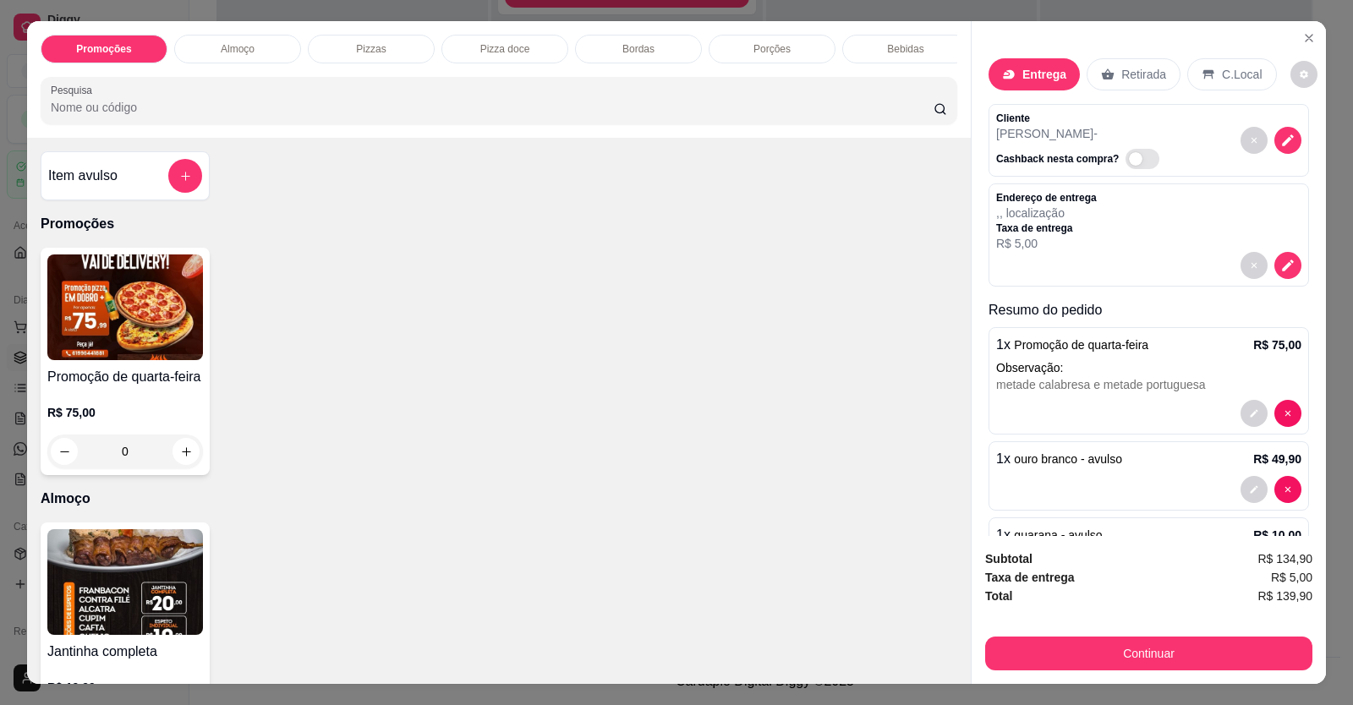
click at [1093, 631] on div "Subtotal R$ 134,90 Taxa de entrega R$ 5,00 Total R$ 139,90 Continuar" at bounding box center [1148, 610] width 327 height 121
click at [1102, 648] on button "Continuar" at bounding box center [1148, 654] width 327 height 34
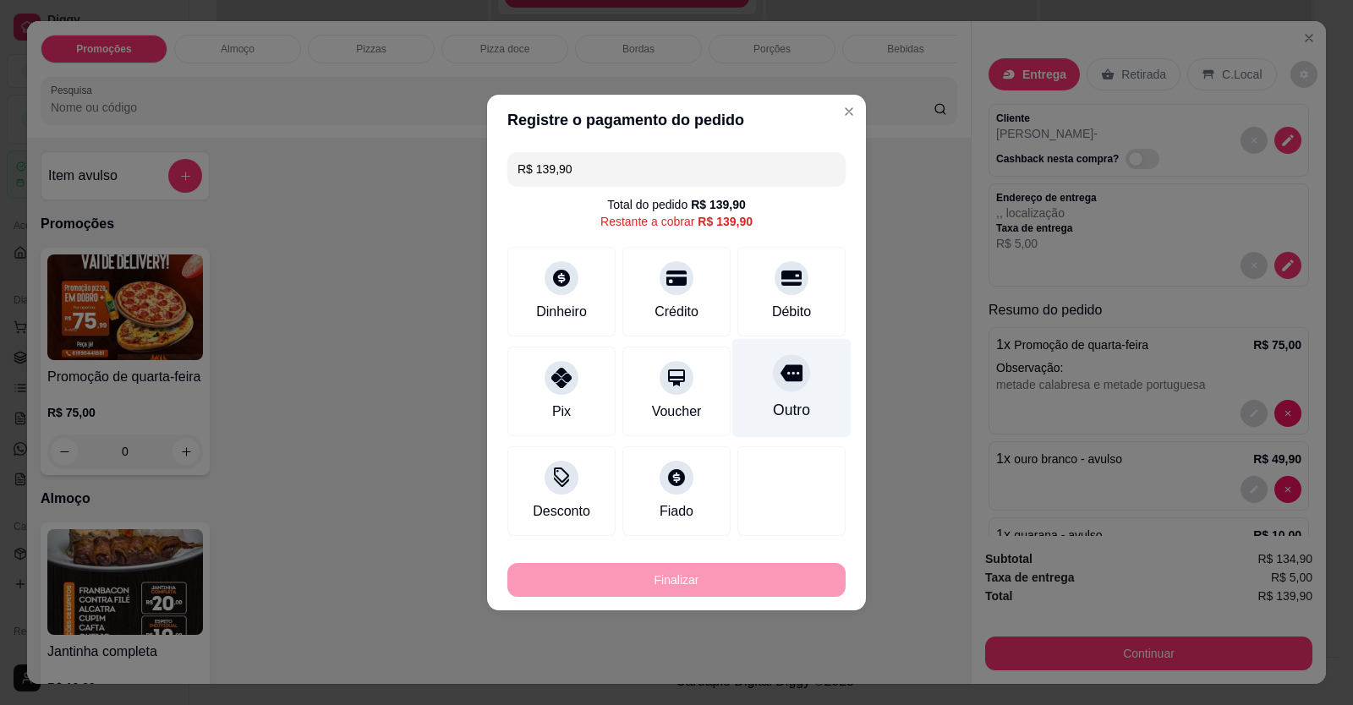
click at [798, 386] on div "Outro" at bounding box center [791, 388] width 119 height 99
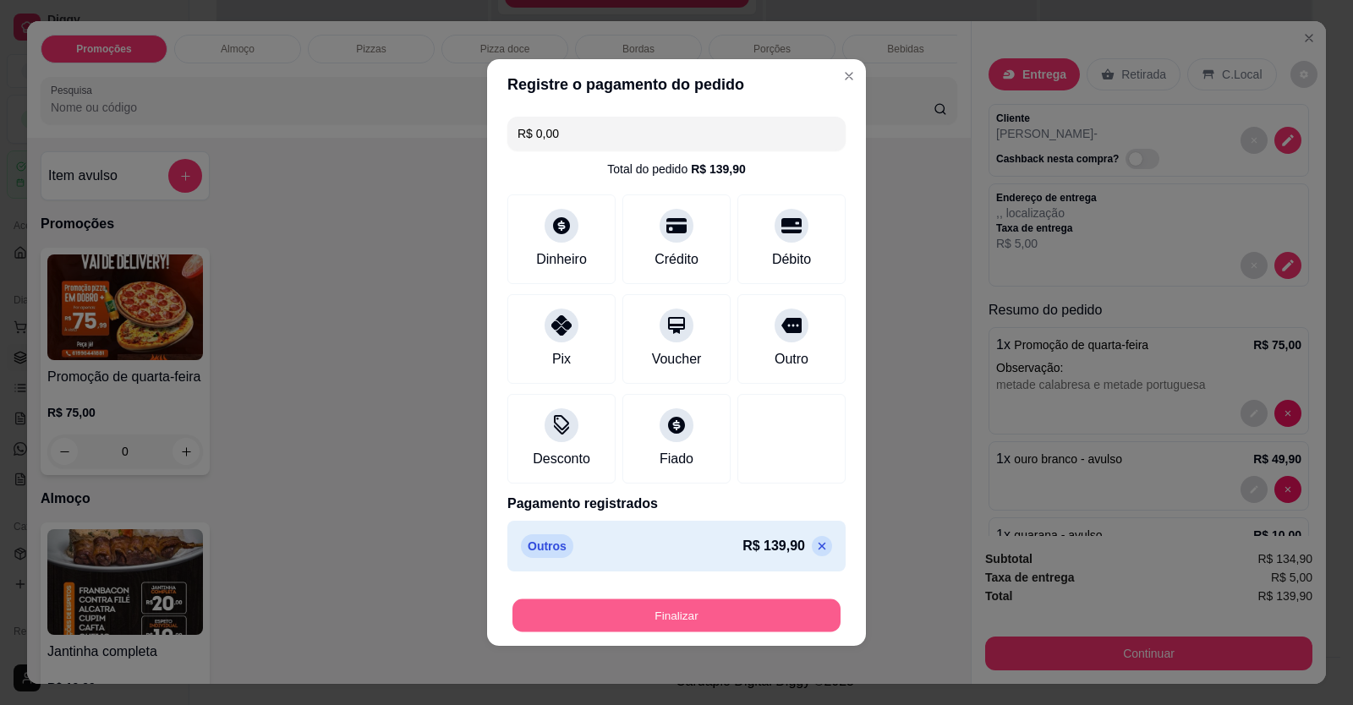
click at [723, 604] on button "Finalizar" at bounding box center [676, 615] width 328 height 33
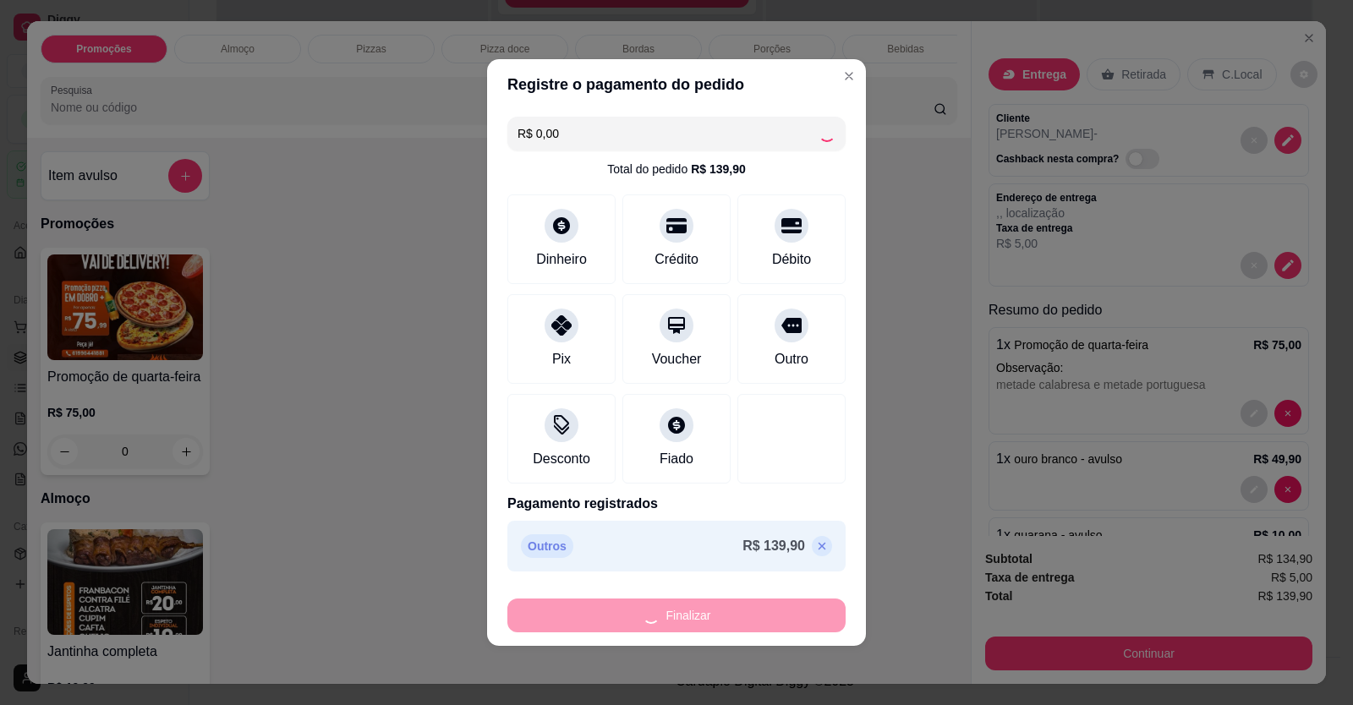
type input "-R$ 139,90"
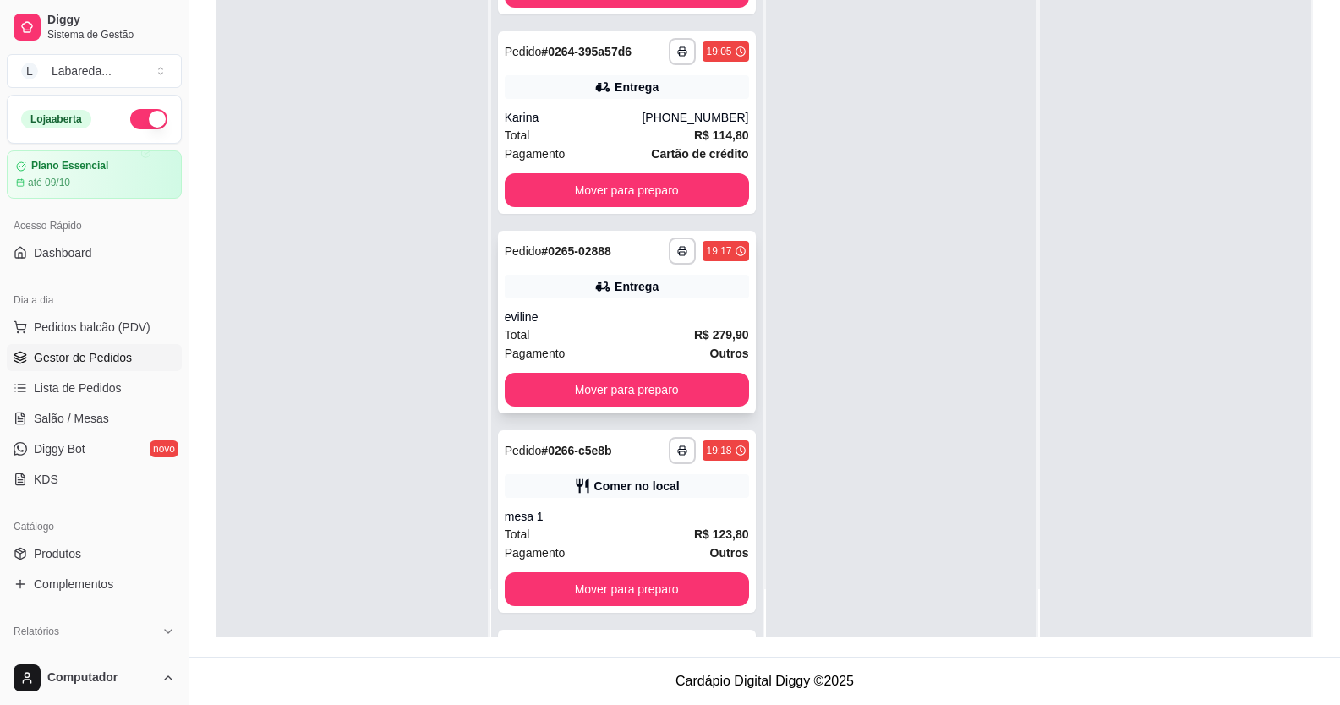
click at [580, 314] on div "eviline" at bounding box center [627, 317] width 244 height 17
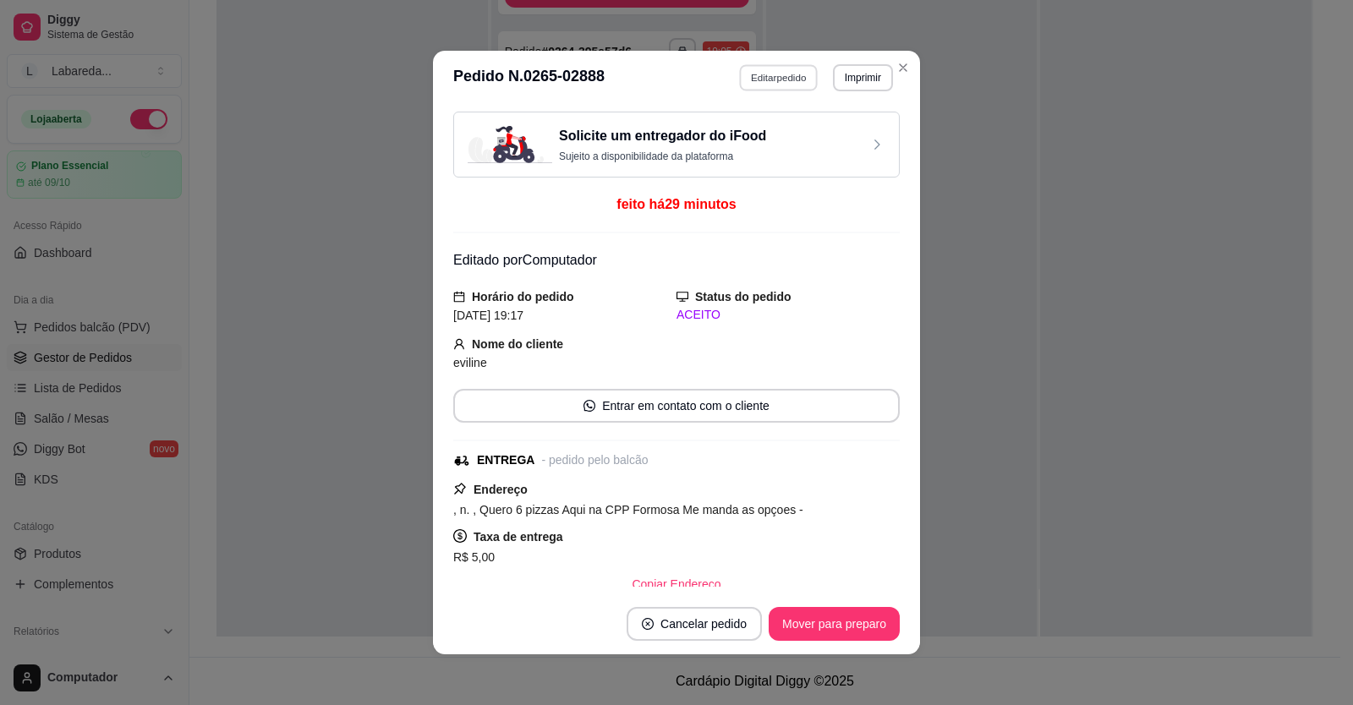
click at [767, 80] on button "Editar pedido" at bounding box center [779, 77] width 79 height 26
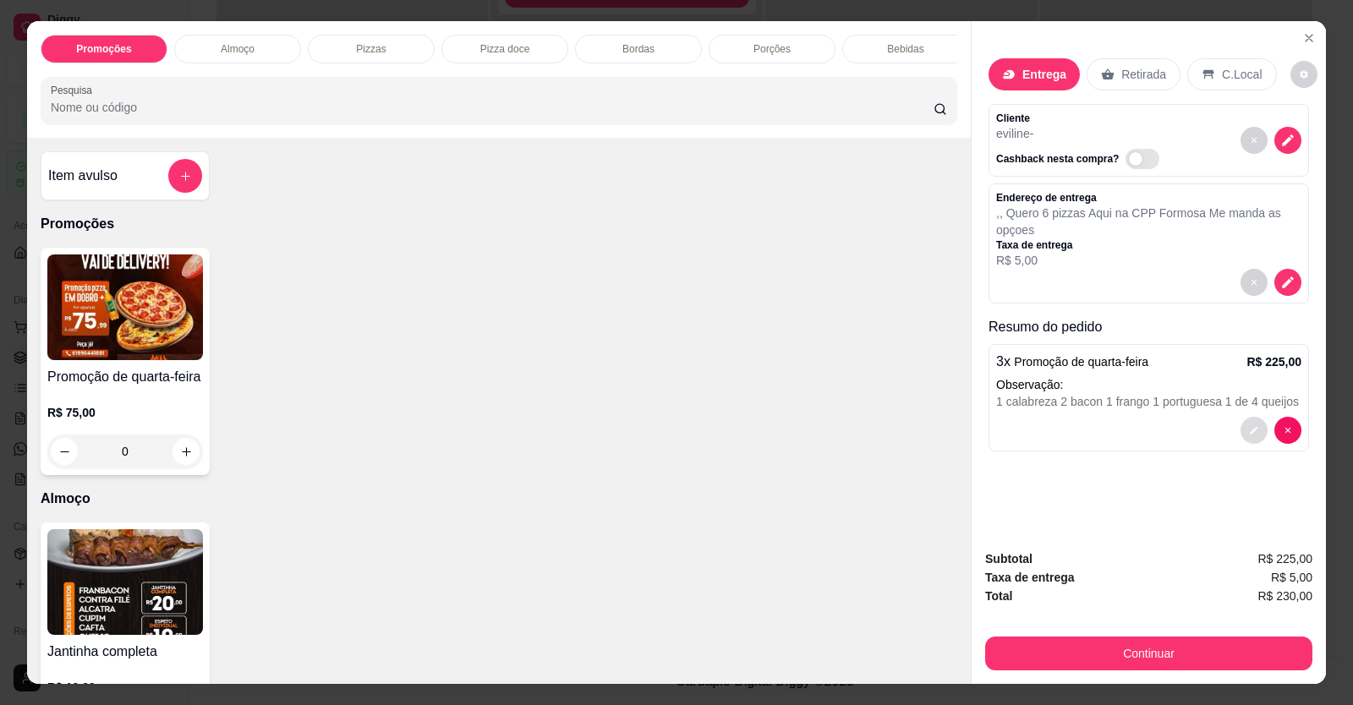
click at [1242, 422] on button "decrease-product-quantity" at bounding box center [1253, 430] width 27 height 27
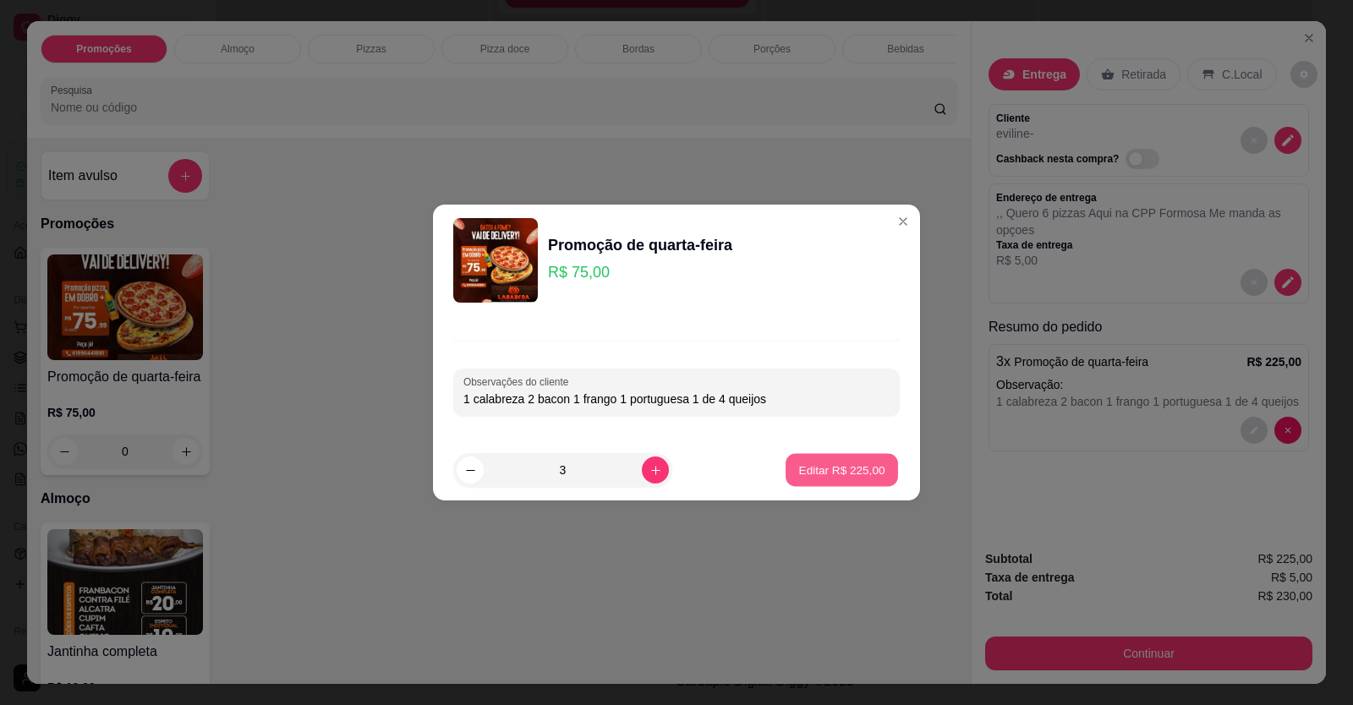
click at [845, 467] on p "Editar R$ 225,00" at bounding box center [841, 470] width 86 height 16
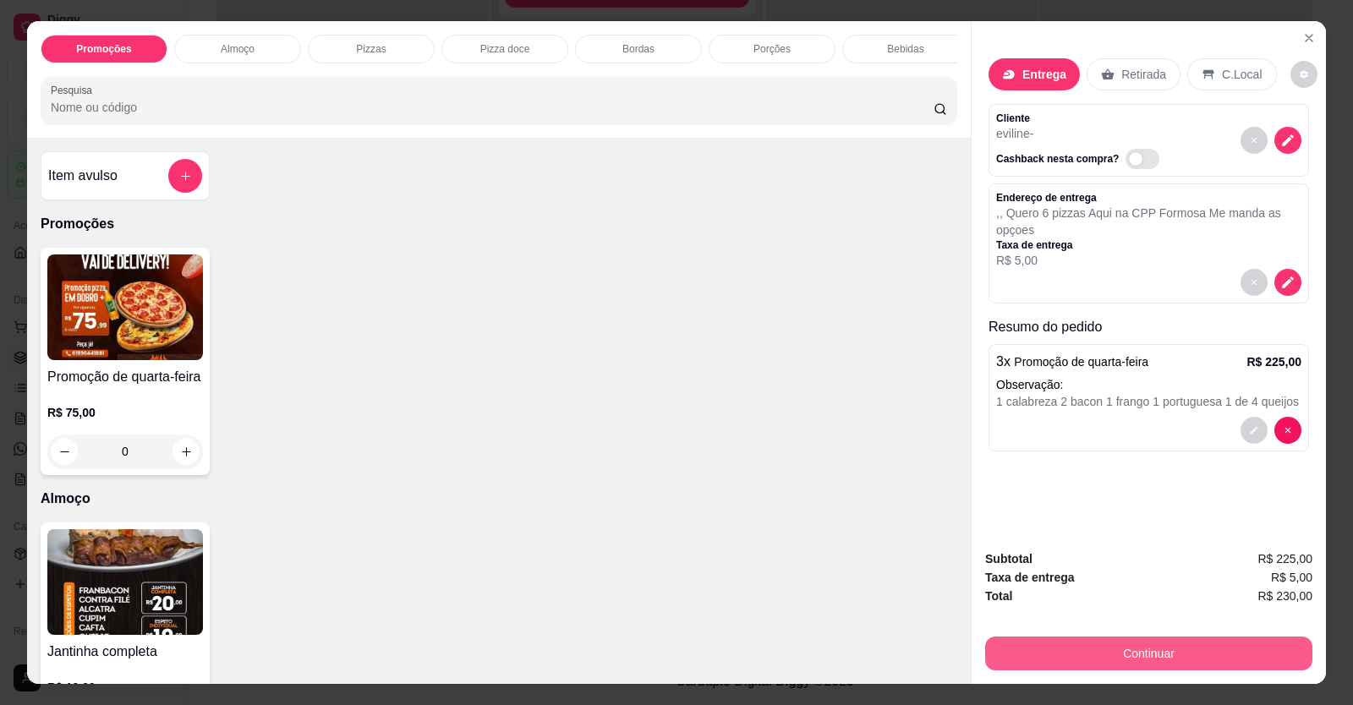
click at [1195, 649] on button "Continuar" at bounding box center [1148, 654] width 327 height 34
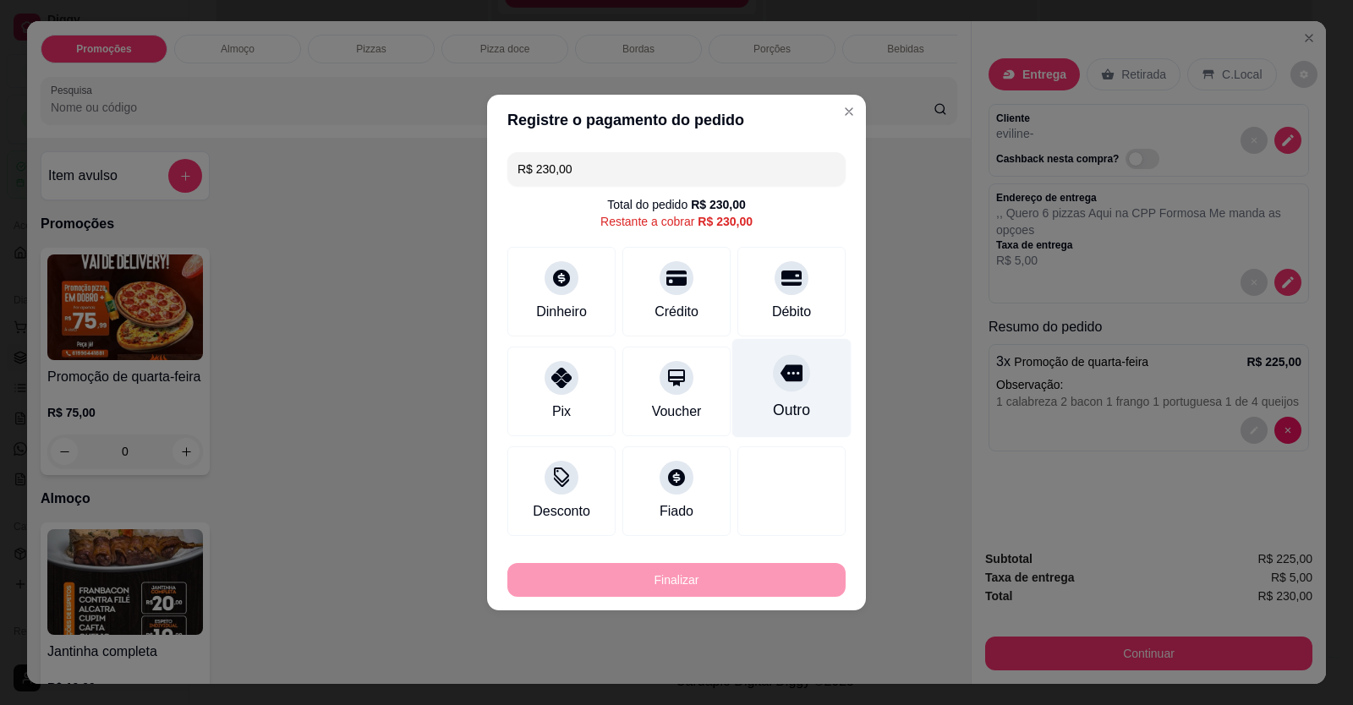
click at [798, 384] on div "Outro" at bounding box center [791, 388] width 119 height 99
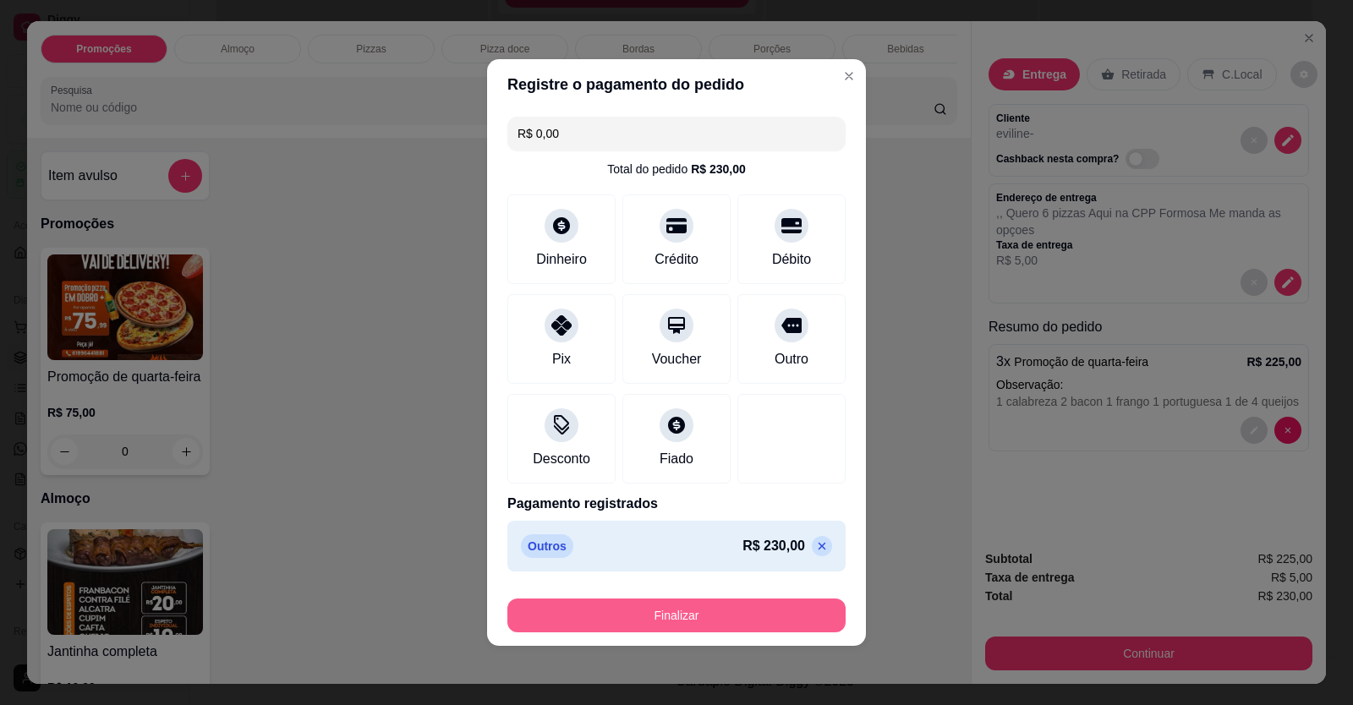
click at [717, 609] on button "Finalizar" at bounding box center [676, 616] width 338 height 34
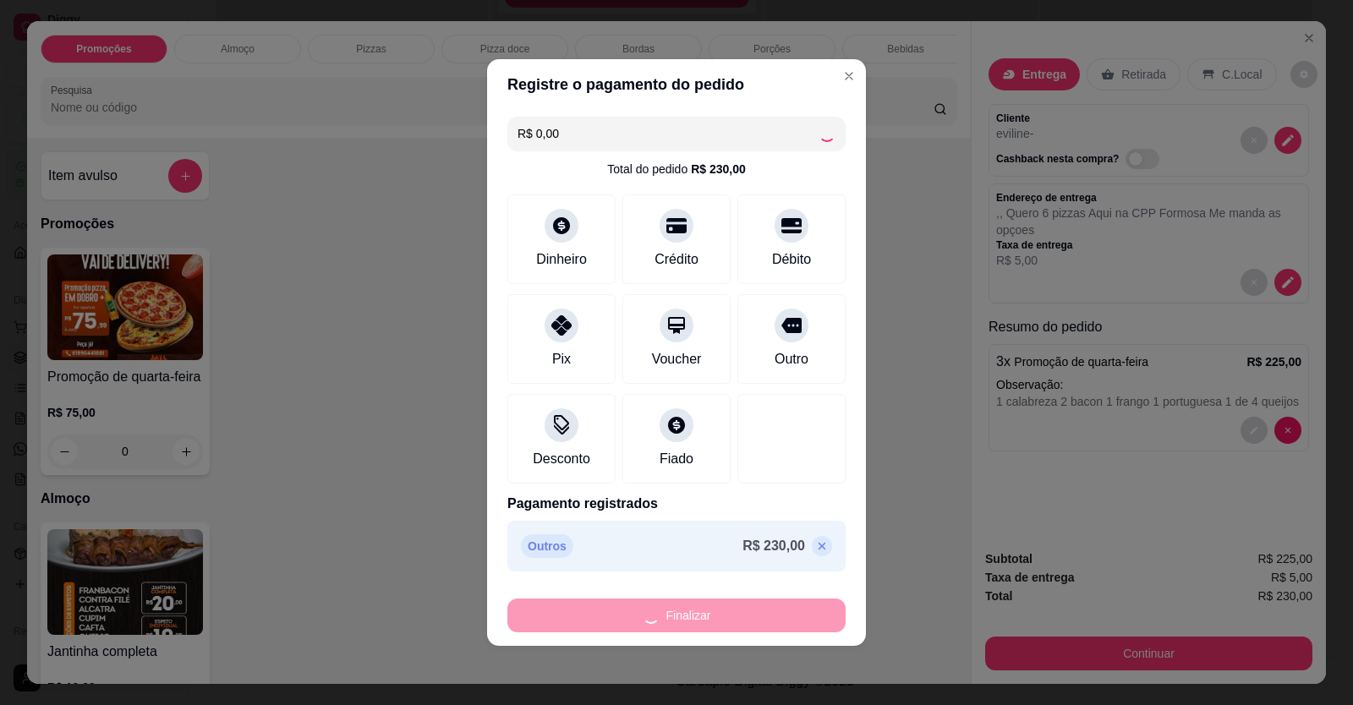
type input "-R$ 230,00"
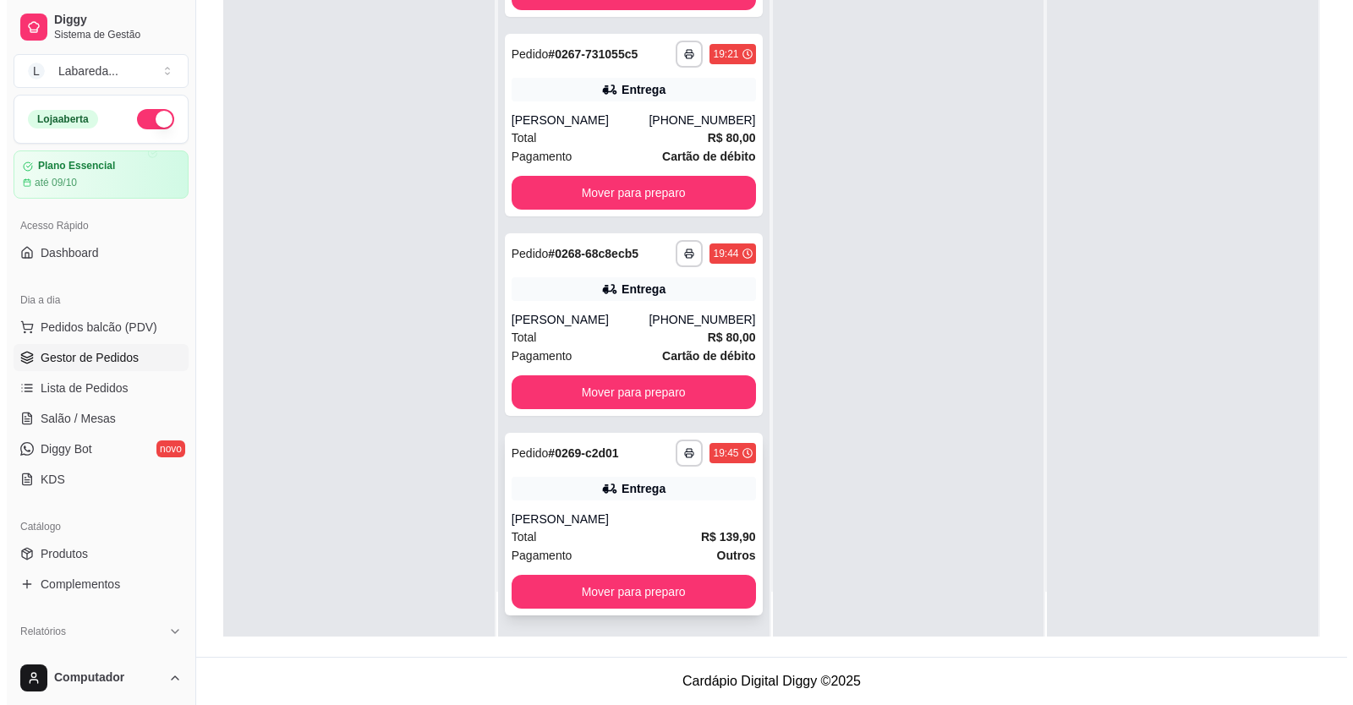
scroll to position [47, 0]
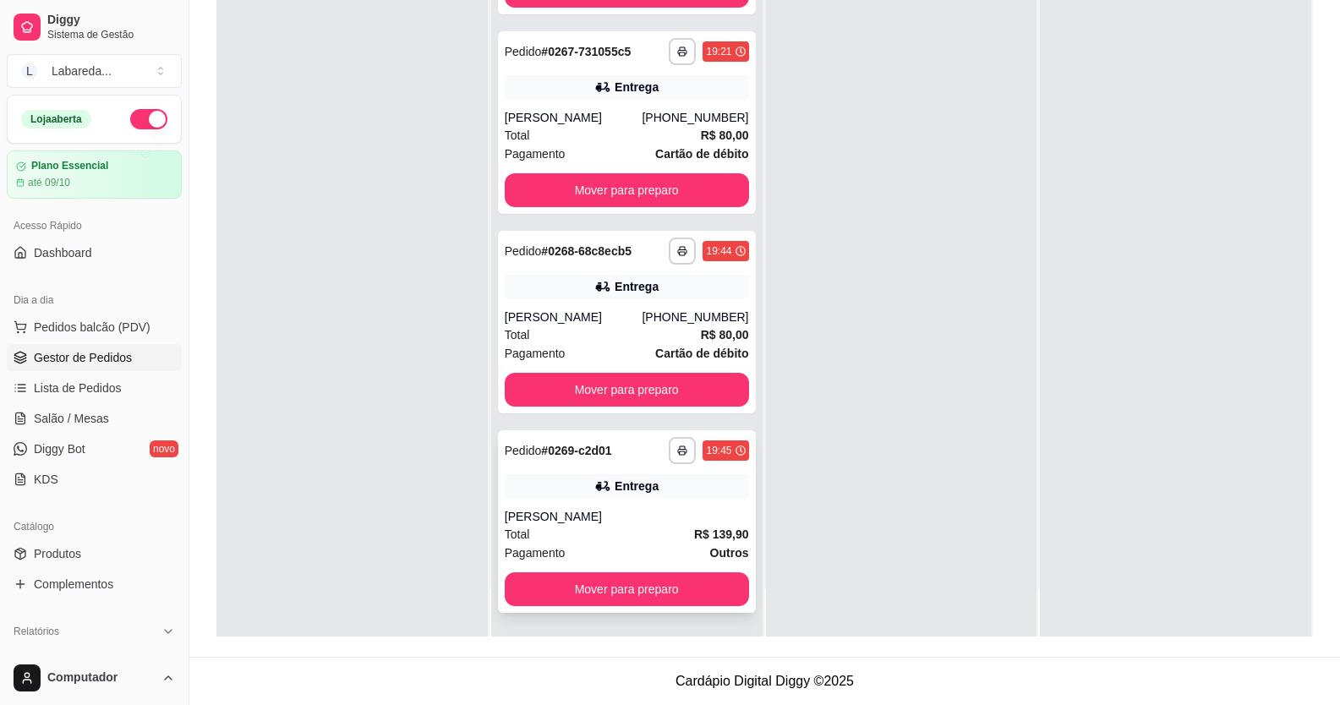
click at [629, 498] on div "**********" at bounding box center [627, 521] width 258 height 183
click at [97, 320] on span "Pedidos balcão (PDV)" at bounding box center [92, 327] width 117 height 17
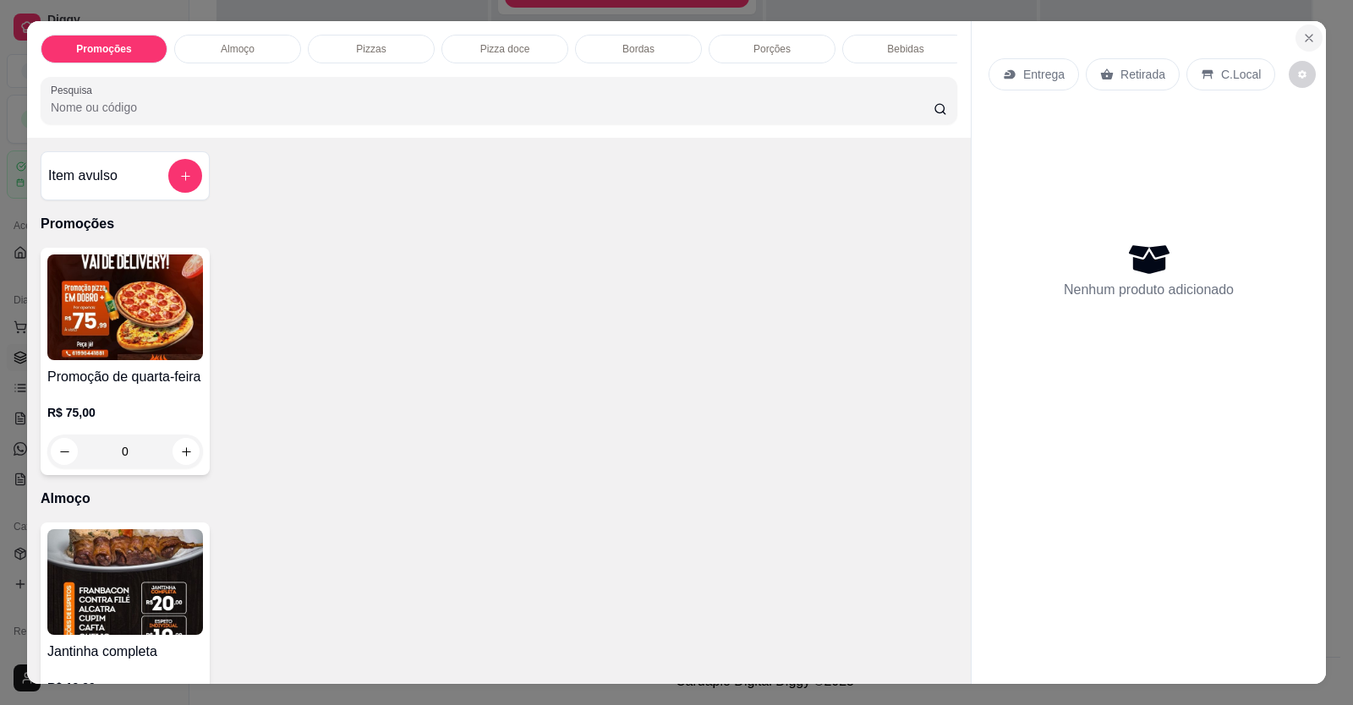
click at [1302, 35] on icon "Close" at bounding box center [1309, 38] width 14 height 14
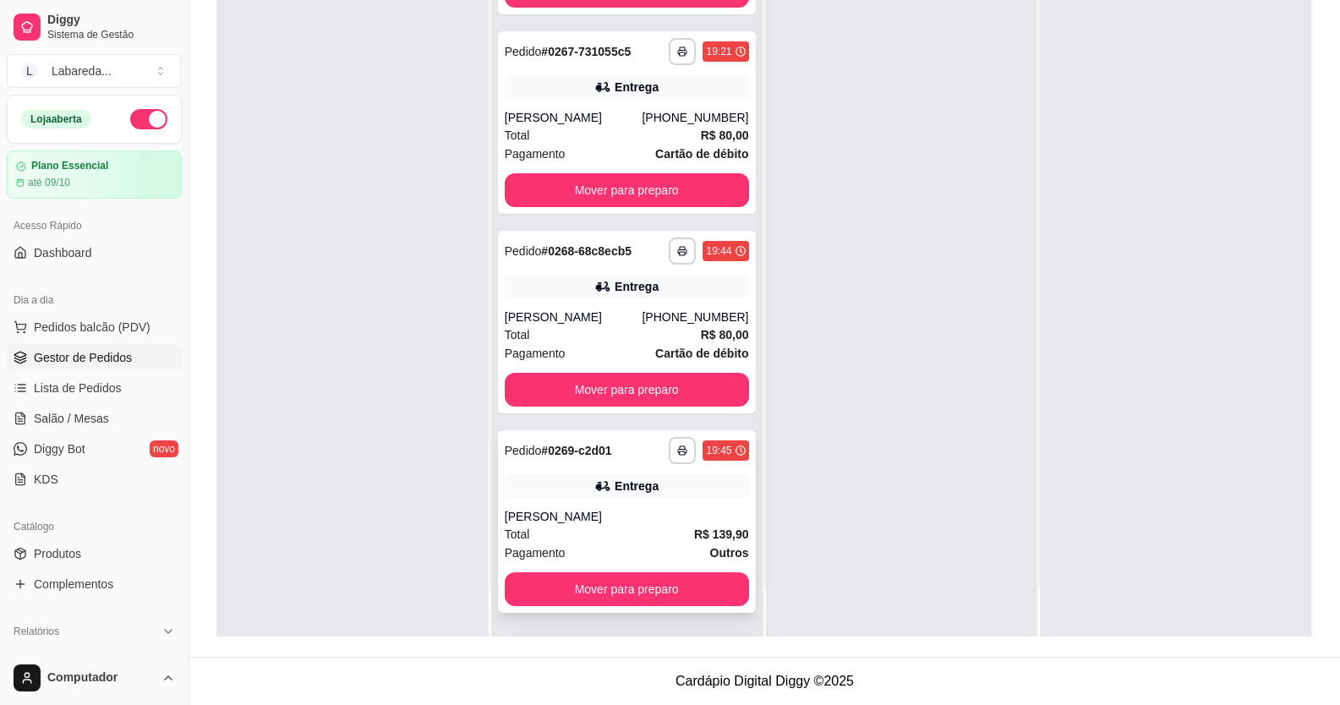
click at [551, 480] on div "Entrega" at bounding box center [627, 486] width 244 height 24
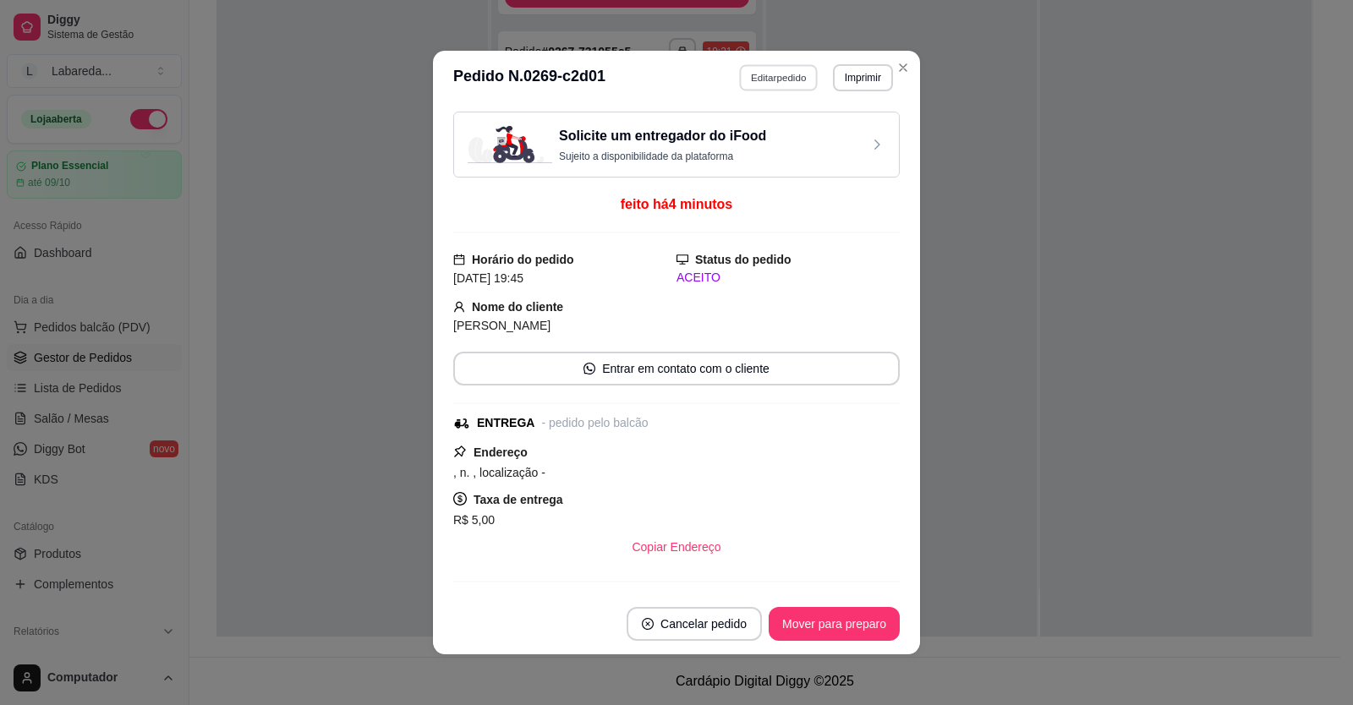
click at [786, 74] on button "Editar pedido" at bounding box center [779, 77] width 79 height 26
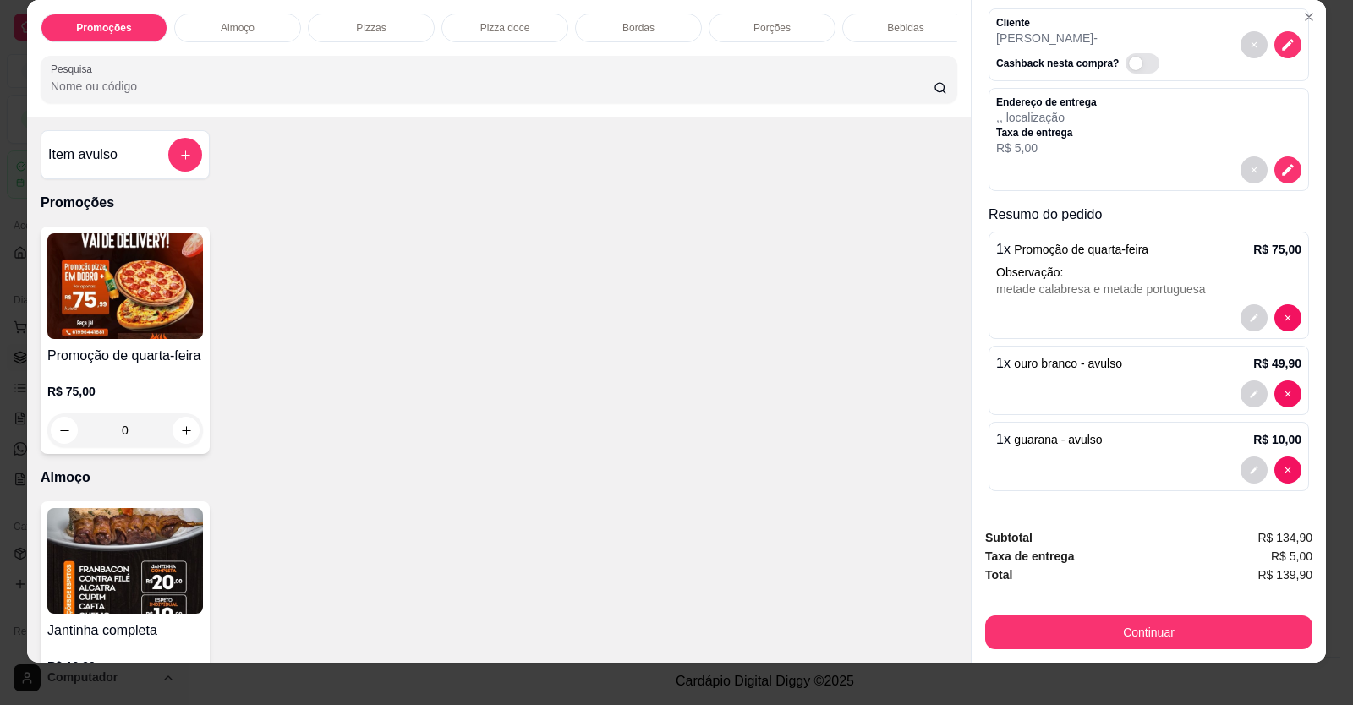
scroll to position [33, 0]
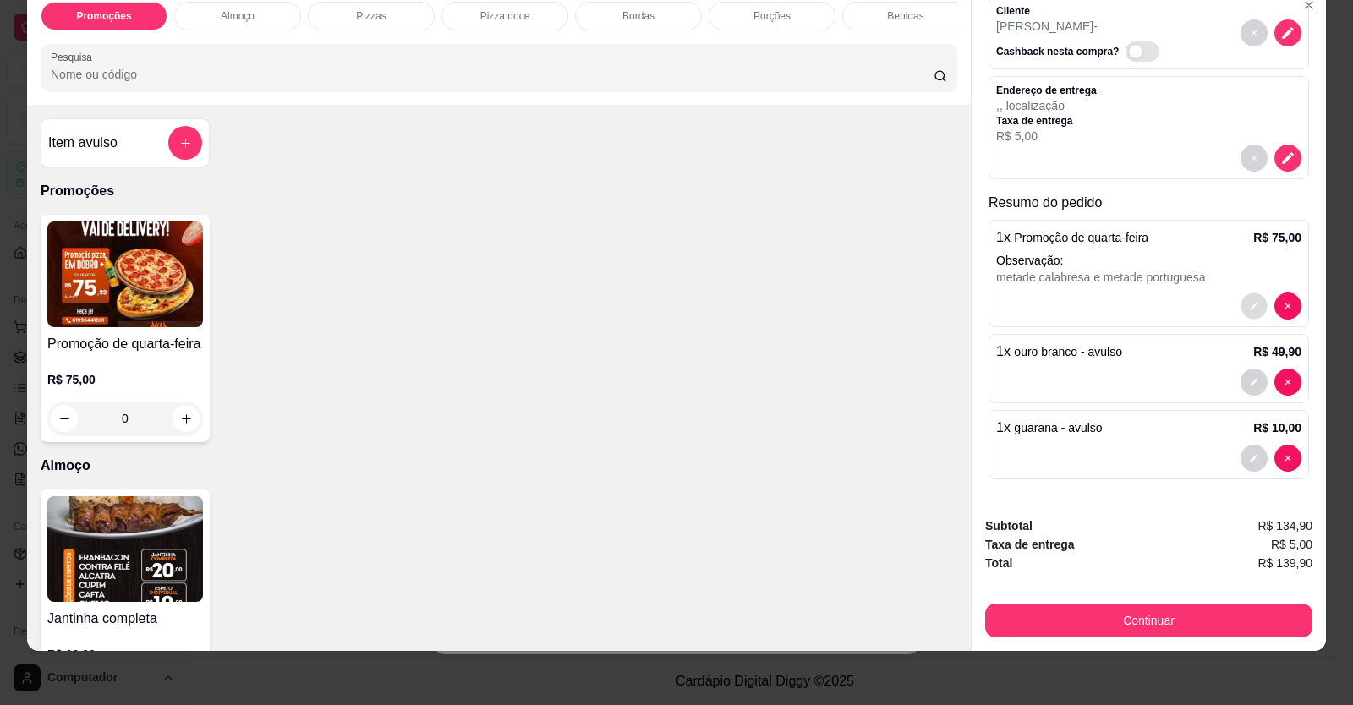
click at [1240, 304] on button "decrease-product-quantity" at bounding box center [1253, 306] width 26 height 26
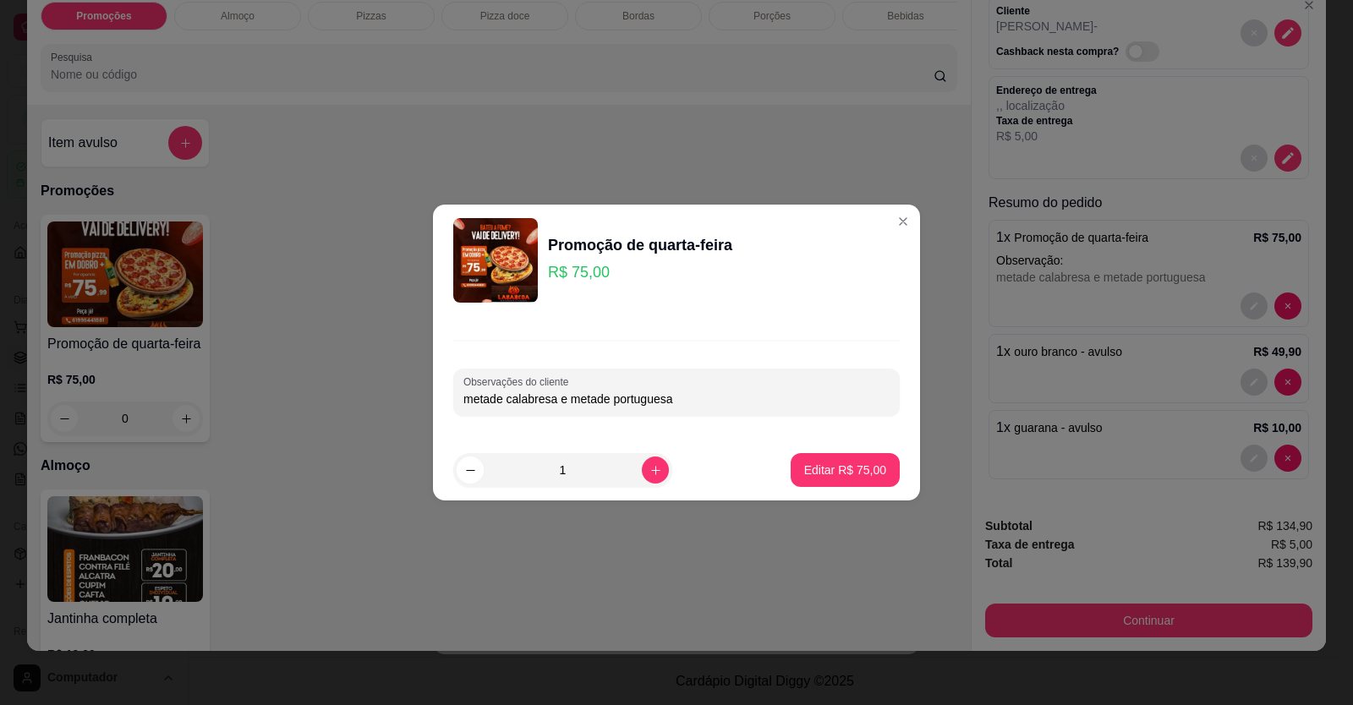
drag, startPoint x: 680, startPoint y: 407, endPoint x: 786, endPoint y: 380, distance: 109.7
click at [678, 405] on input "metade calabresa e metade portuguesa" at bounding box center [676, 399] width 426 height 17
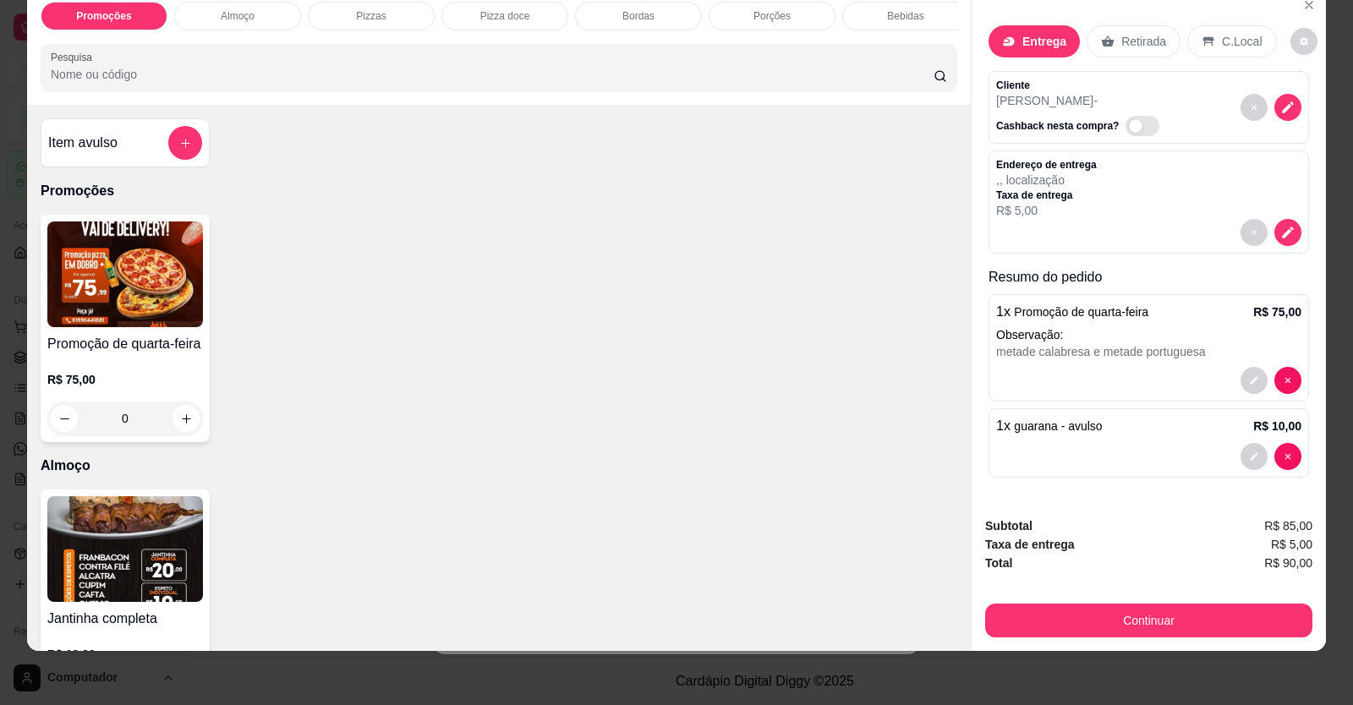
scroll to position [0, 0]
click at [1252, 374] on button "decrease-product-quantity" at bounding box center [1253, 381] width 26 height 26
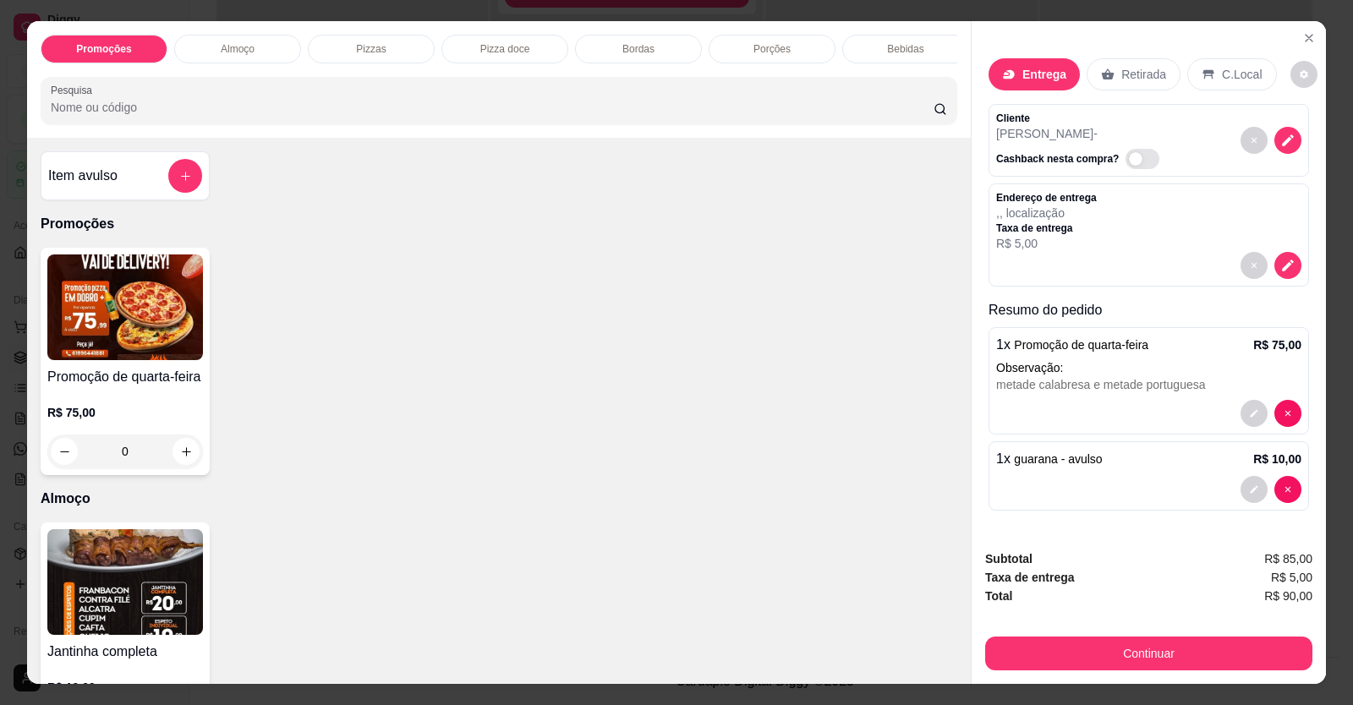
click at [1004, 351] on p "1 x Promoção de quarta-feira" at bounding box center [1072, 345] width 152 height 20
click at [155, 344] on img at bounding box center [125, 307] width 156 height 106
click at [1240, 409] on button "decrease-product-quantity" at bounding box center [1253, 413] width 27 height 27
click at [1029, 384] on div "metade calabresa e metade portuguesa" at bounding box center [1148, 384] width 305 height 17
click at [1250, 406] on button "decrease-product-quantity" at bounding box center [1253, 414] width 26 height 26
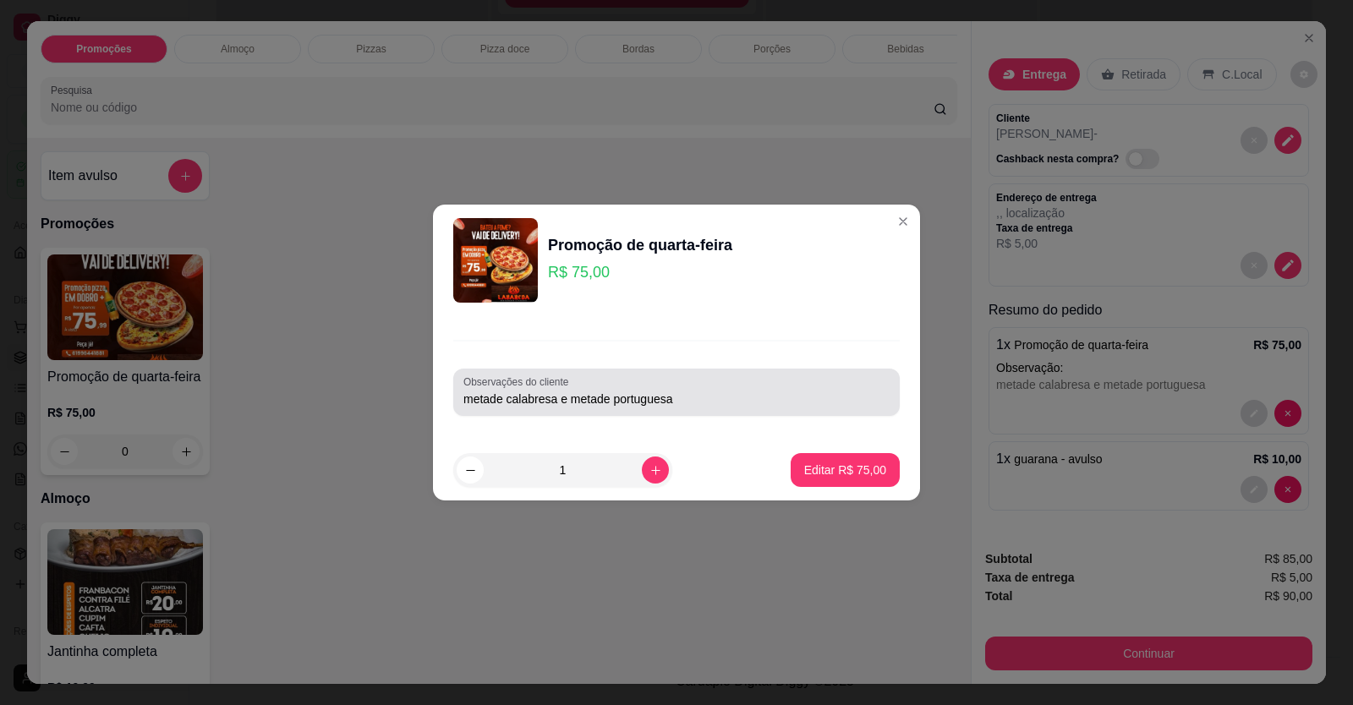
click at [696, 397] on input "metade calabresa e metade portuguesa" at bounding box center [676, 399] width 426 height 17
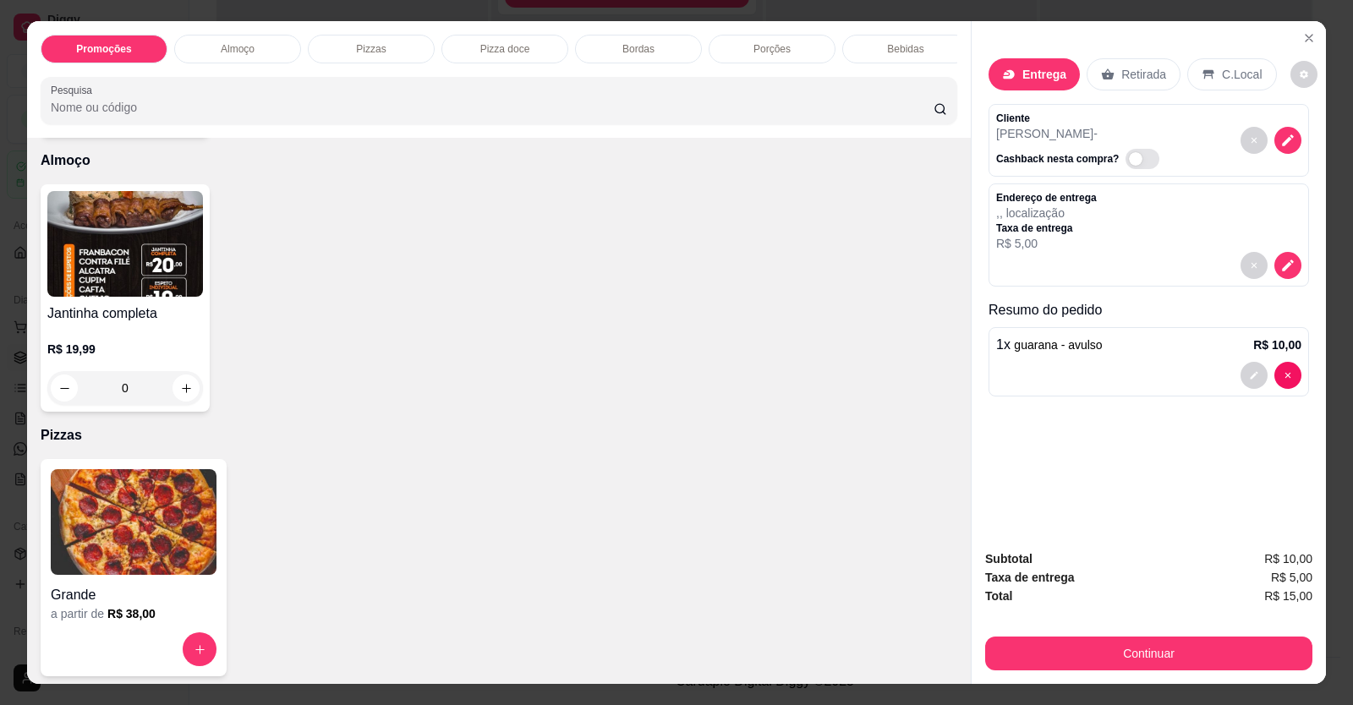
scroll to position [592, 0]
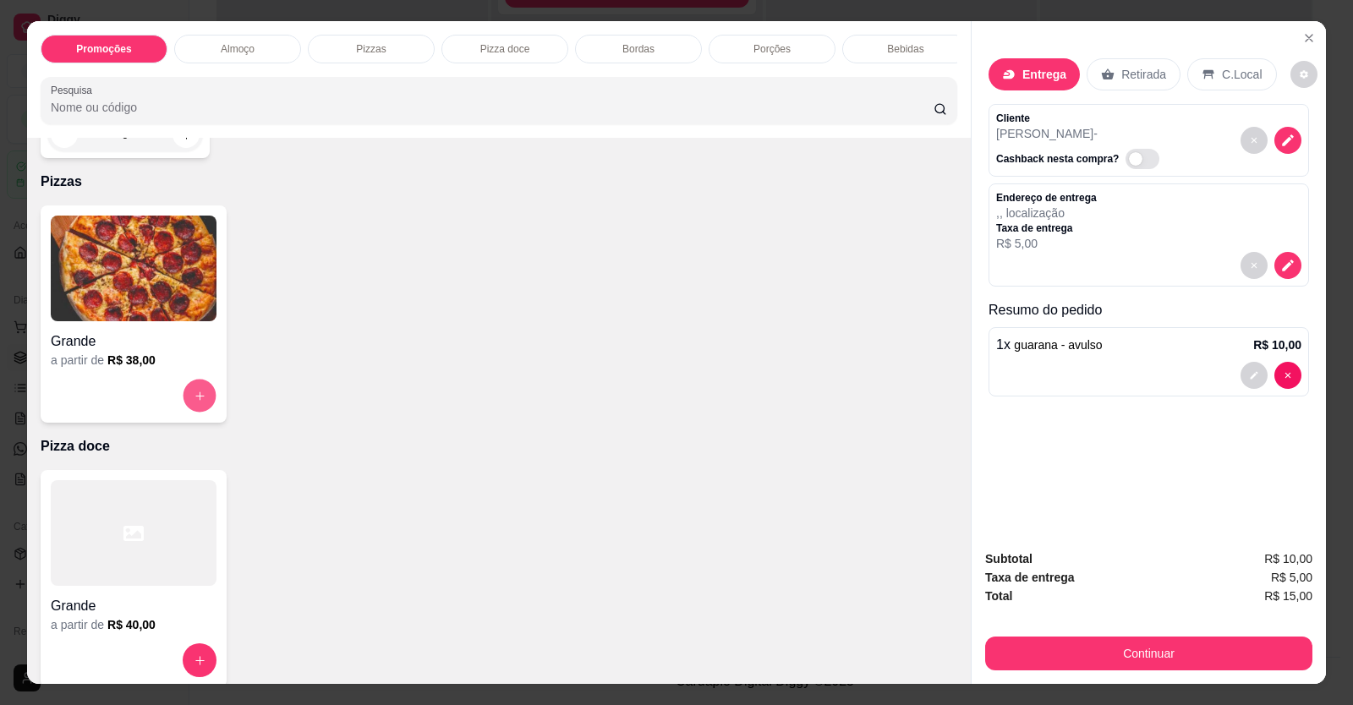
click at [183, 405] on button "increase-product-quantity" at bounding box center [199, 396] width 33 height 33
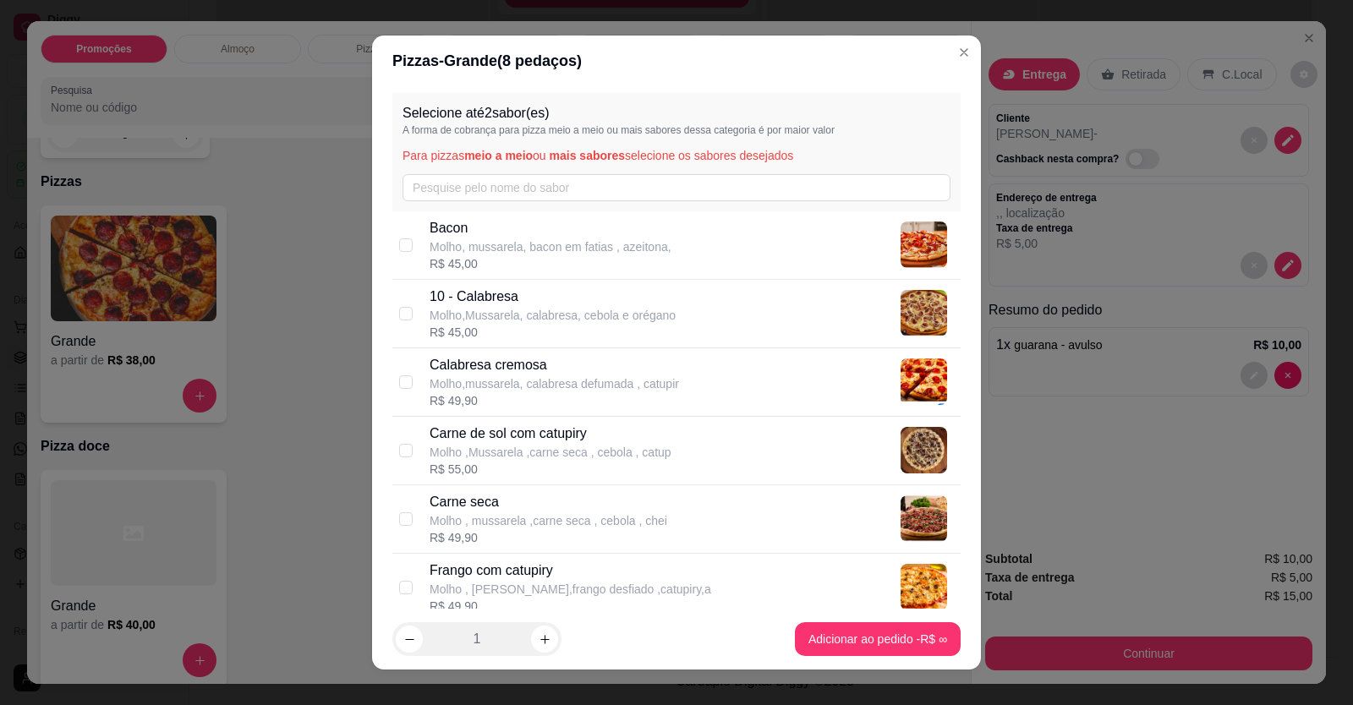
click at [533, 307] on p "Molho,Mussarela, calabresa, cebola e orégano" at bounding box center [552, 315] width 246 height 17
checkbox input "true"
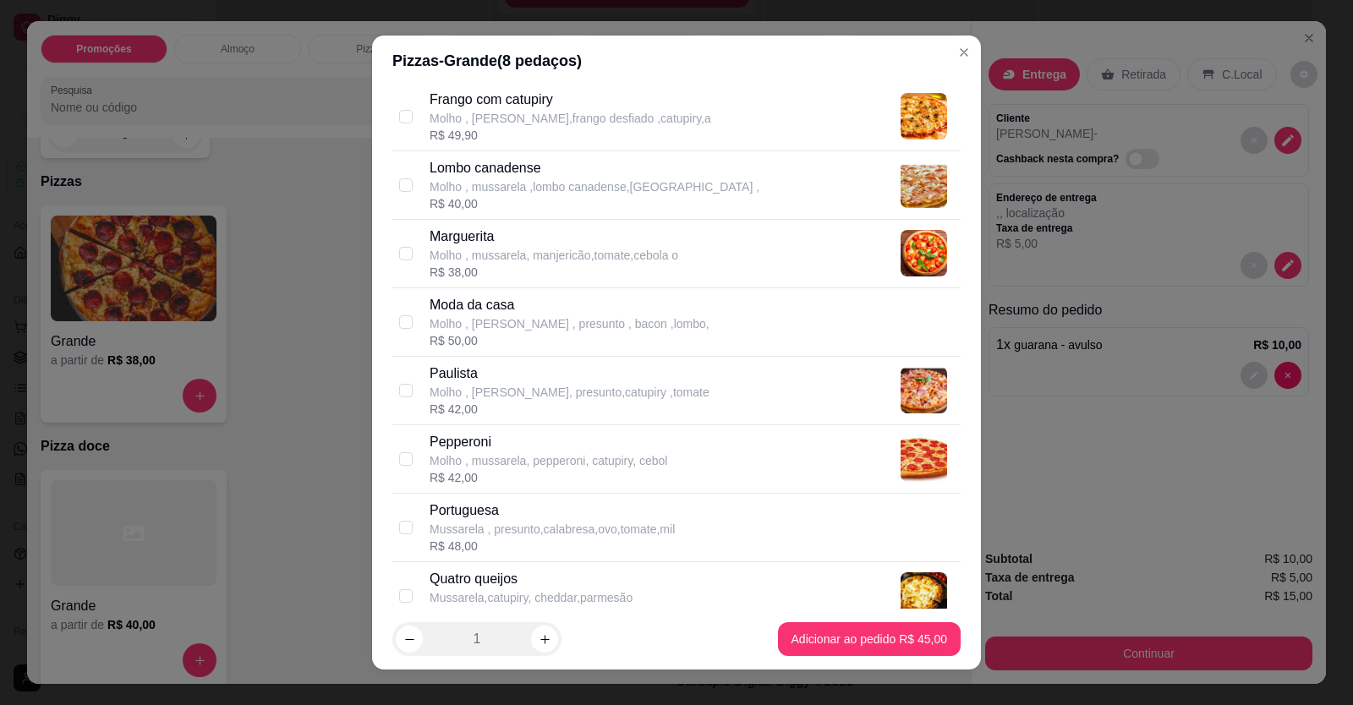
scroll to position [507, 0]
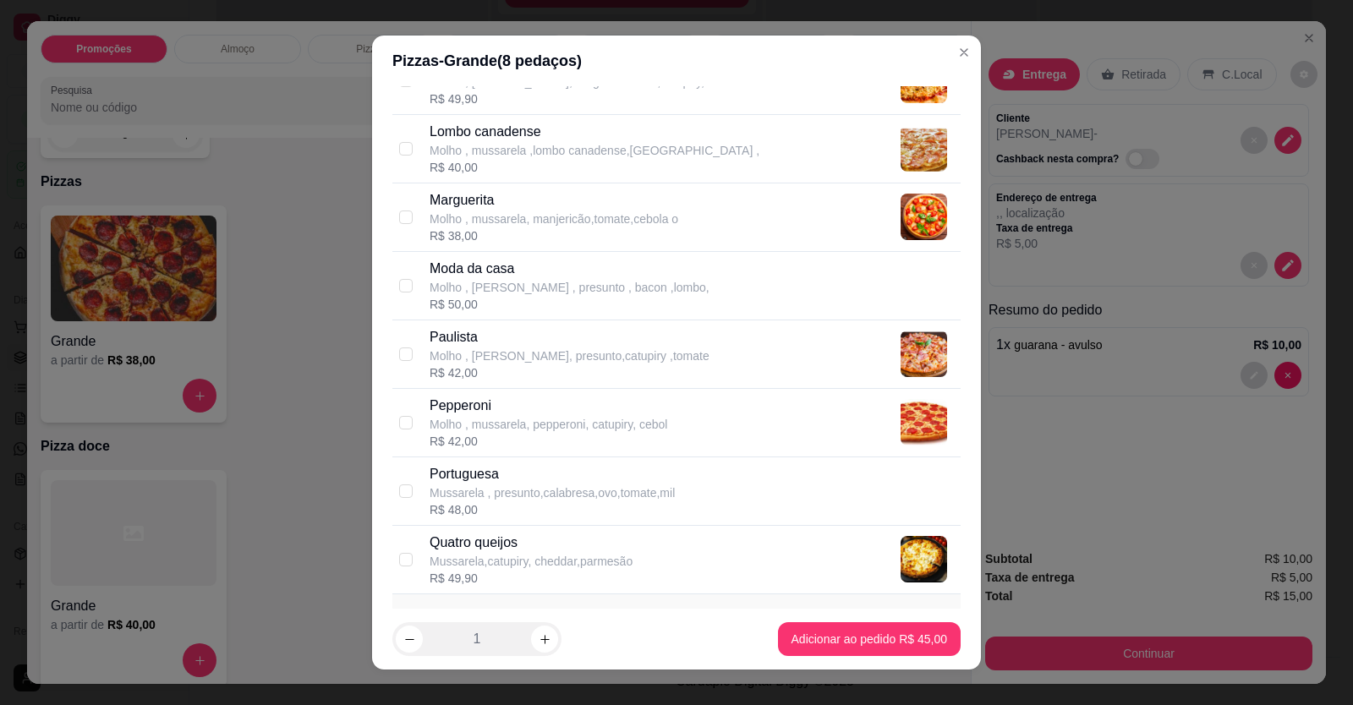
click at [521, 500] on p "Mussarela , presunto,calabresa,ovo,tomate,mil" at bounding box center [551, 492] width 245 height 17
checkbox input "true"
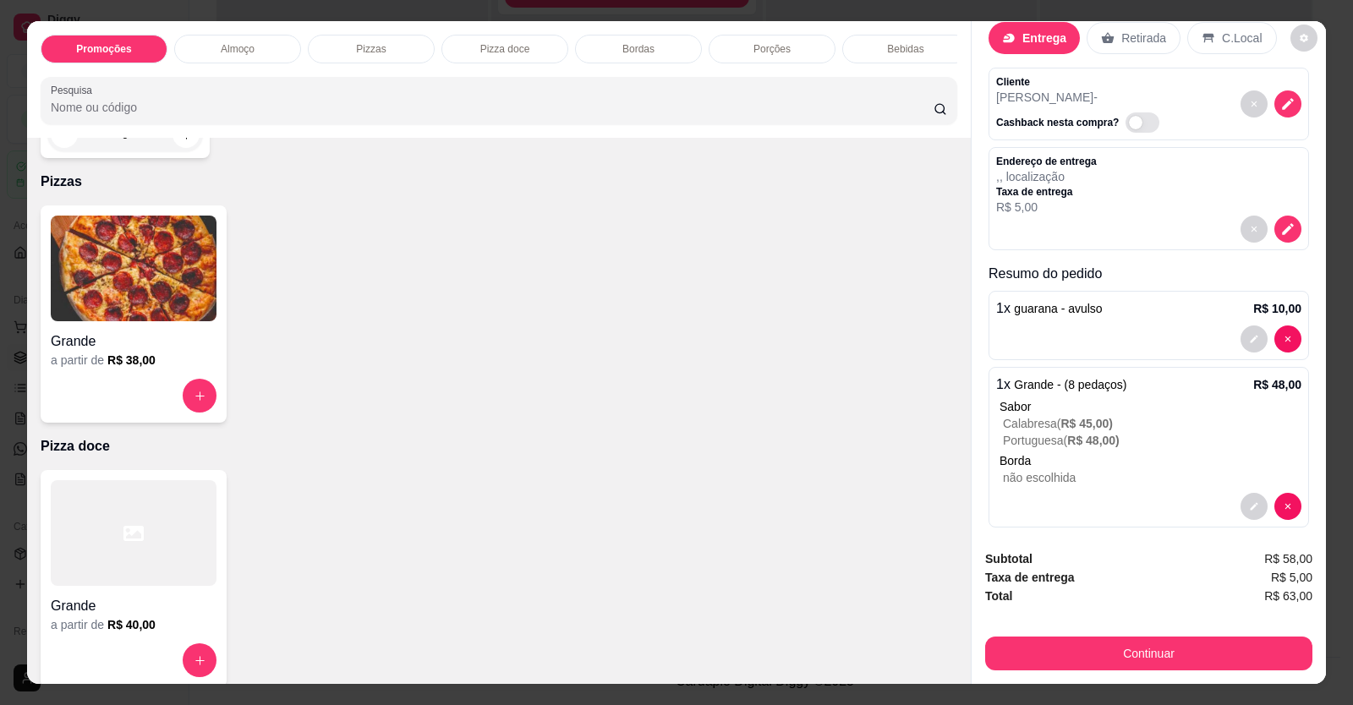
scroll to position [52, 0]
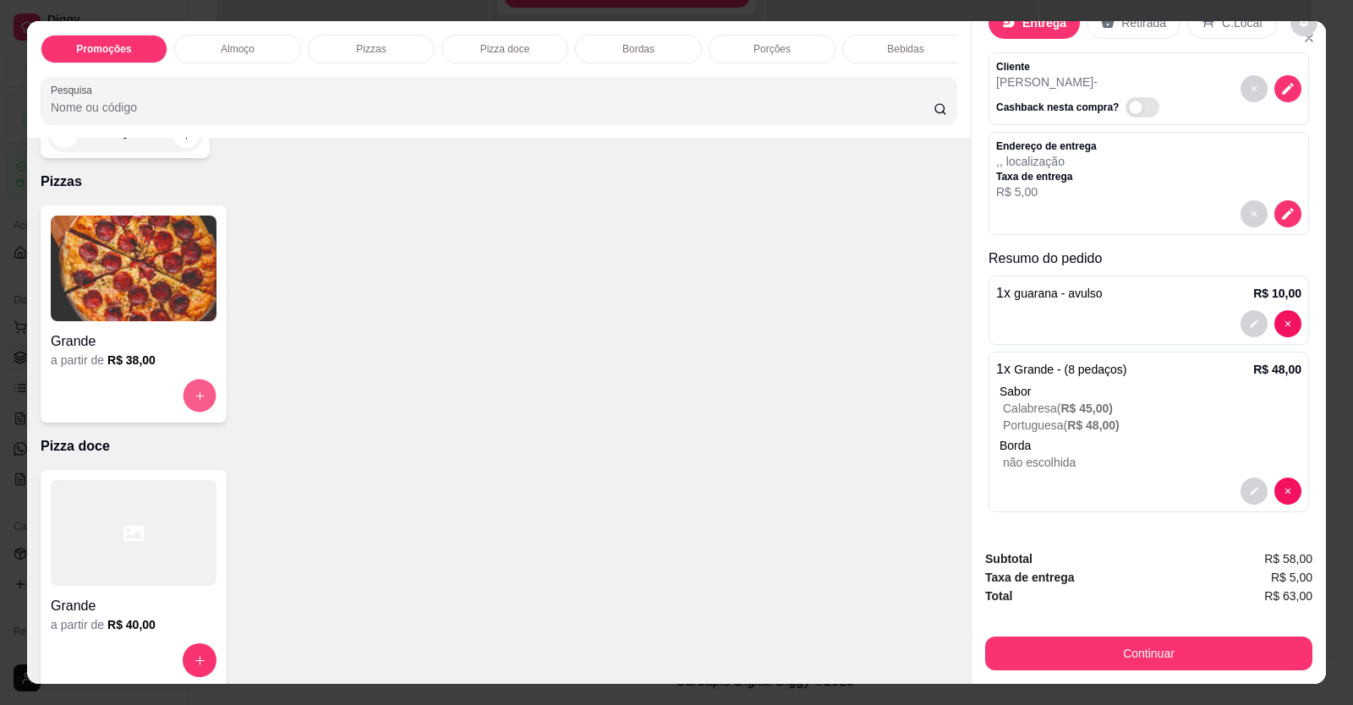
click at [186, 409] on button "increase-product-quantity" at bounding box center [199, 396] width 33 height 33
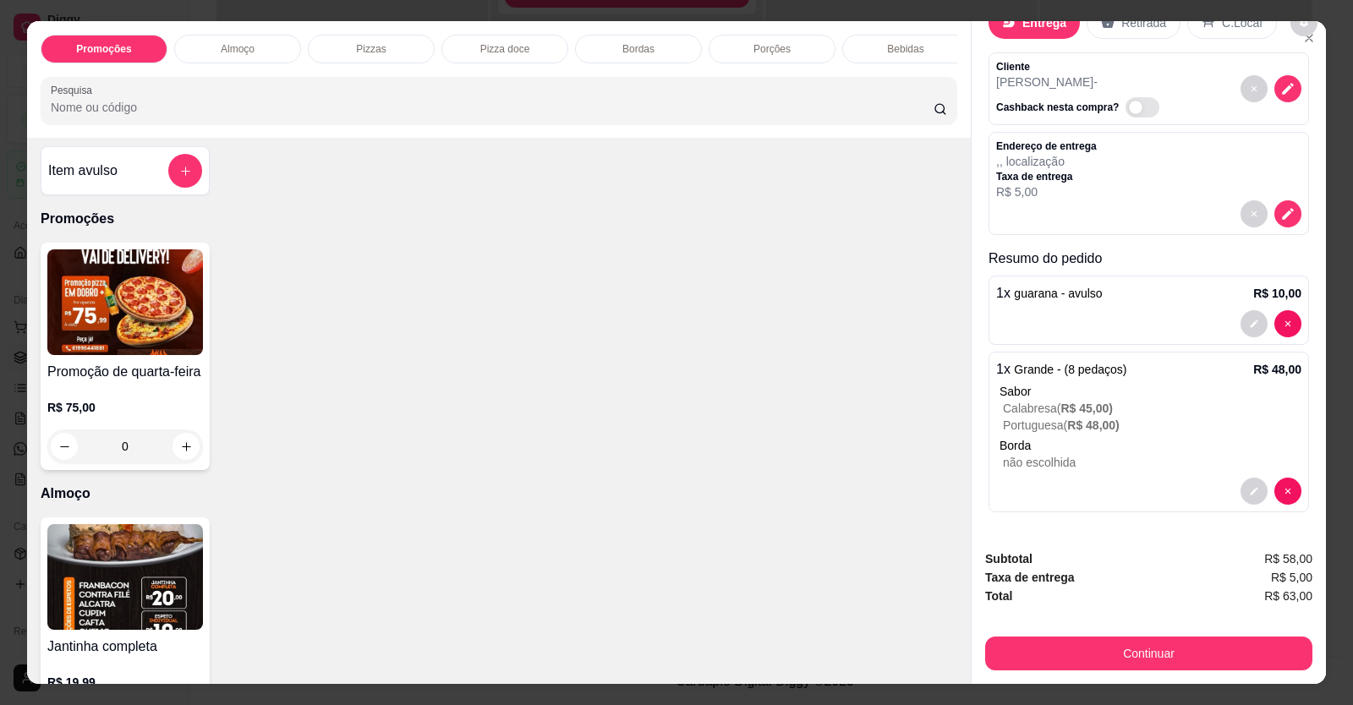
scroll to position [0, 0]
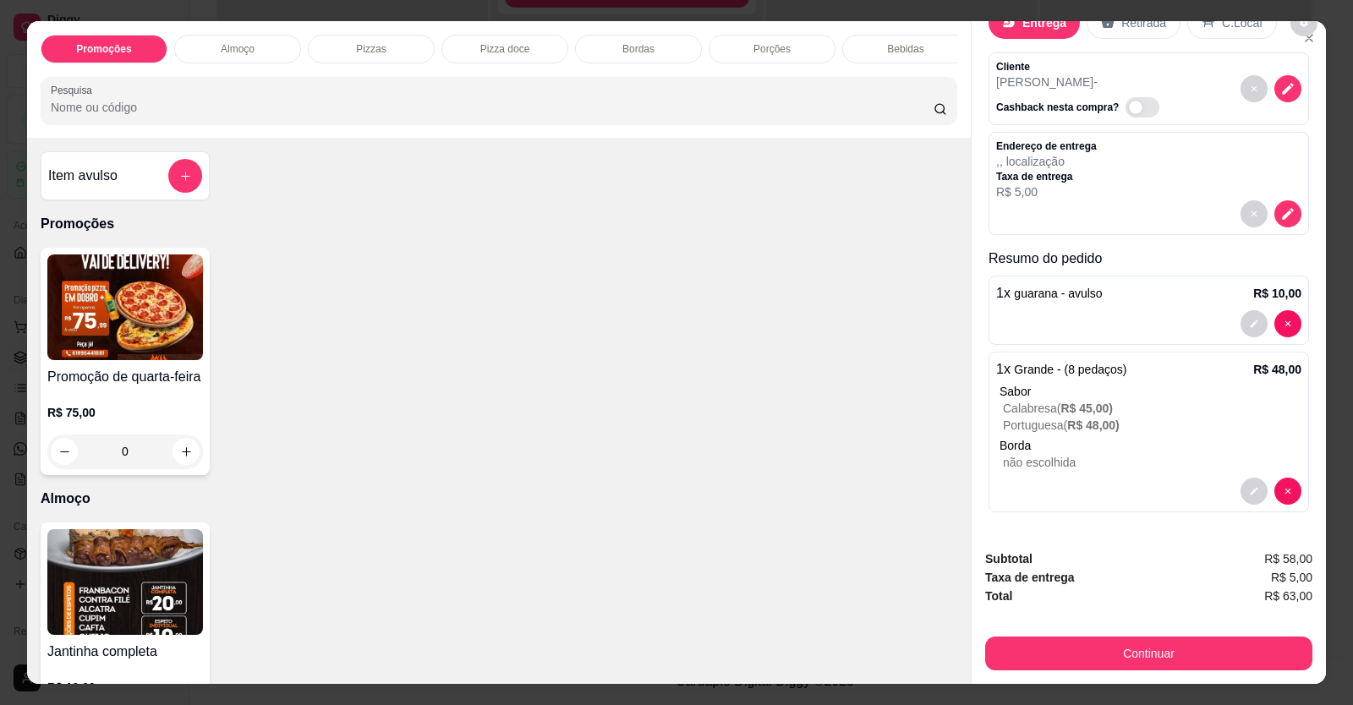
click at [154, 183] on div "Item avulso" at bounding box center [125, 176] width 154 height 34
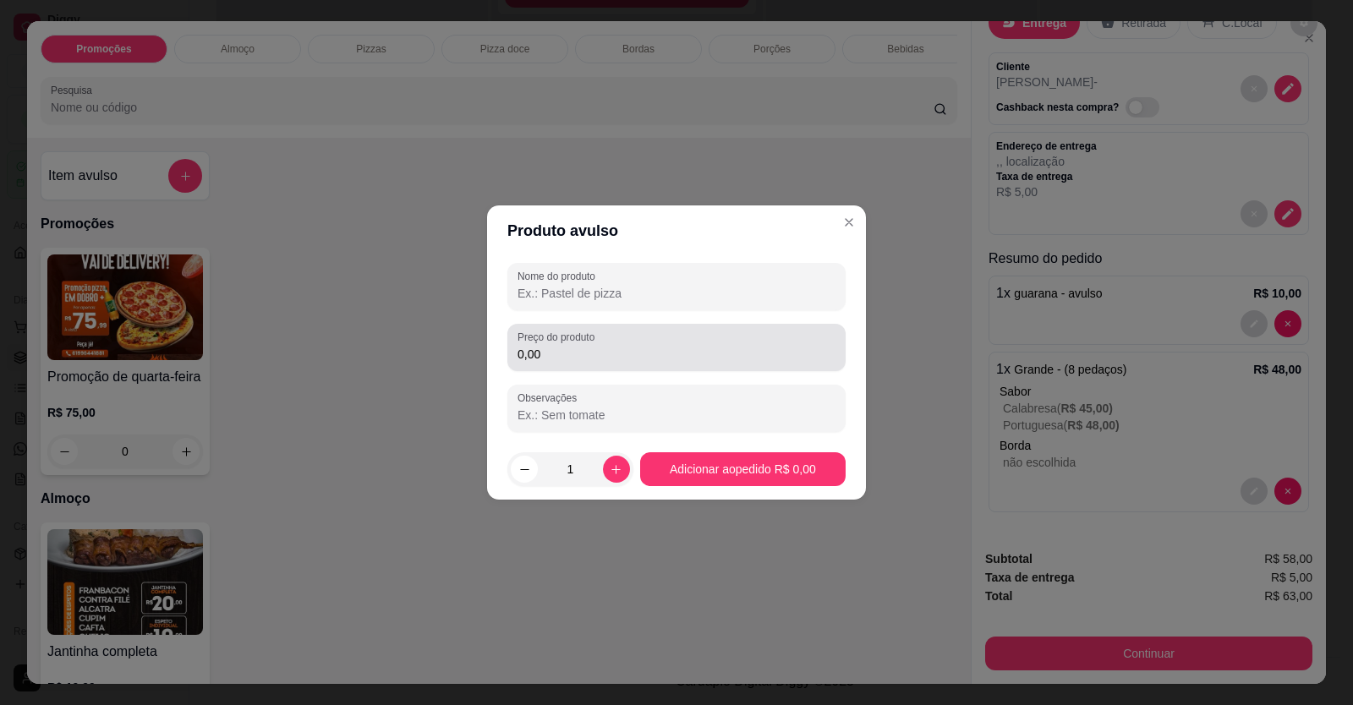
click at [653, 358] on input "0,00" at bounding box center [676, 354] width 318 height 17
type input "49,90"
click at [668, 293] on input "Nome do produto" at bounding box center [676, 293] width 318 height 17
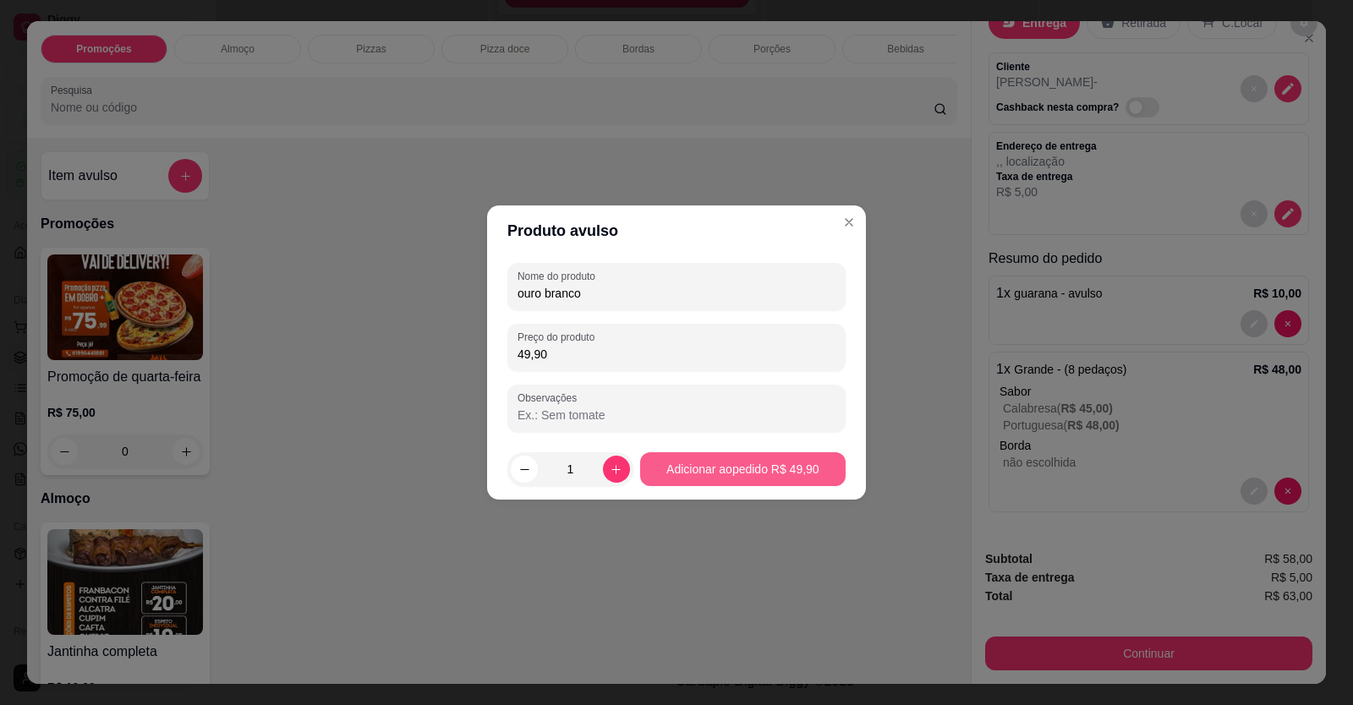
type input "ouro branco"
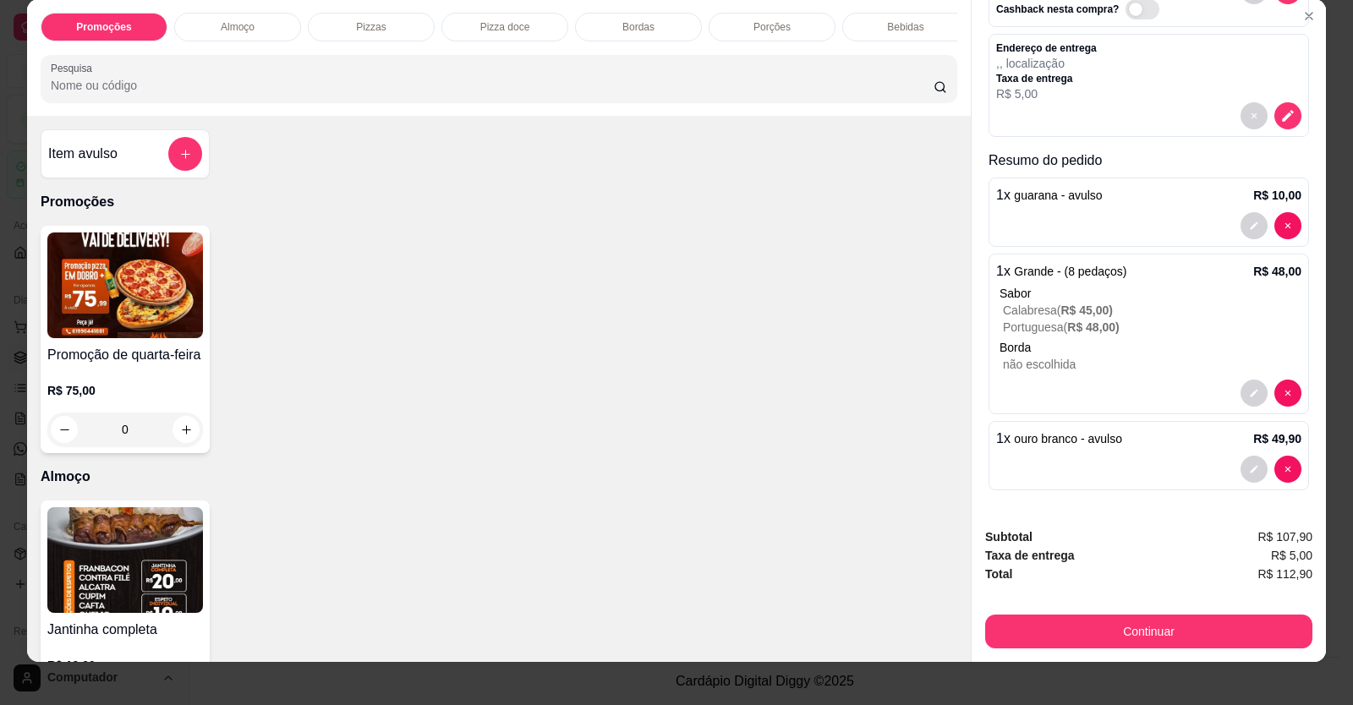
scroll to position [33, 0]
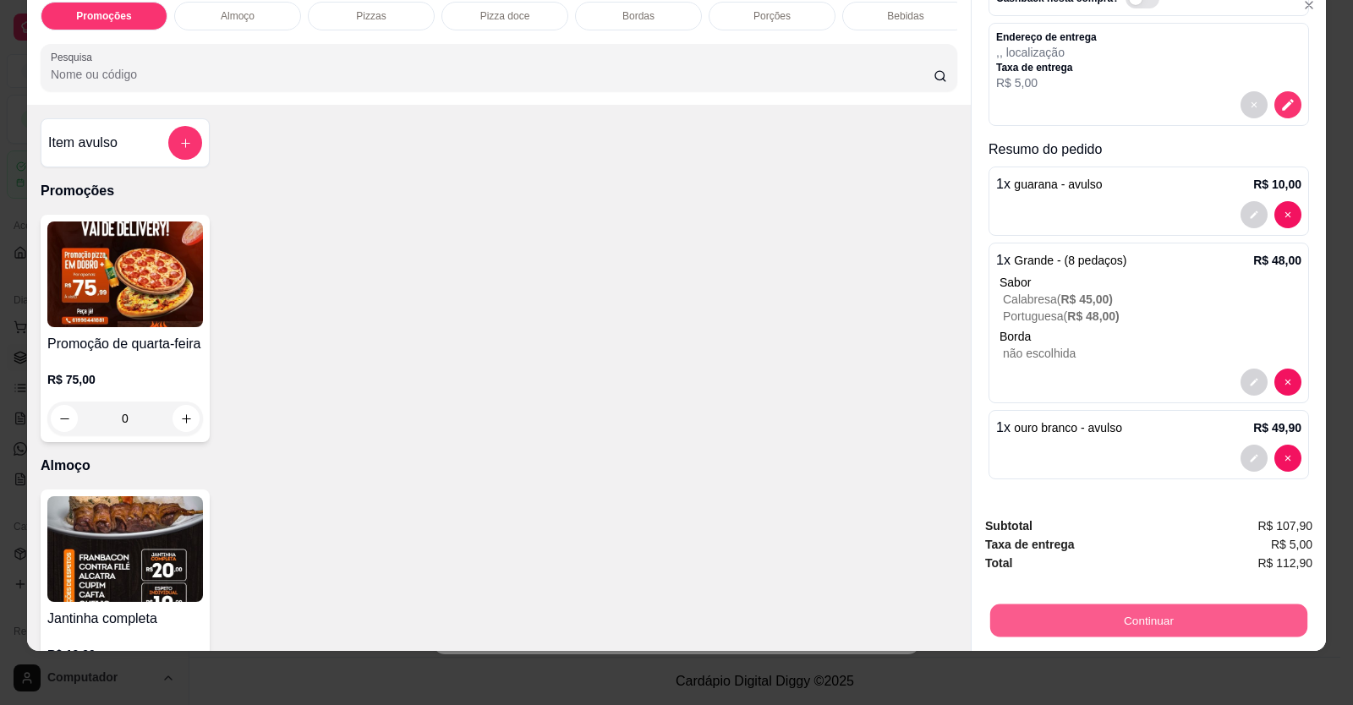
click at [1147, 626] on button "Continuar" at bounding box center [1148, 621] width 317 height 33
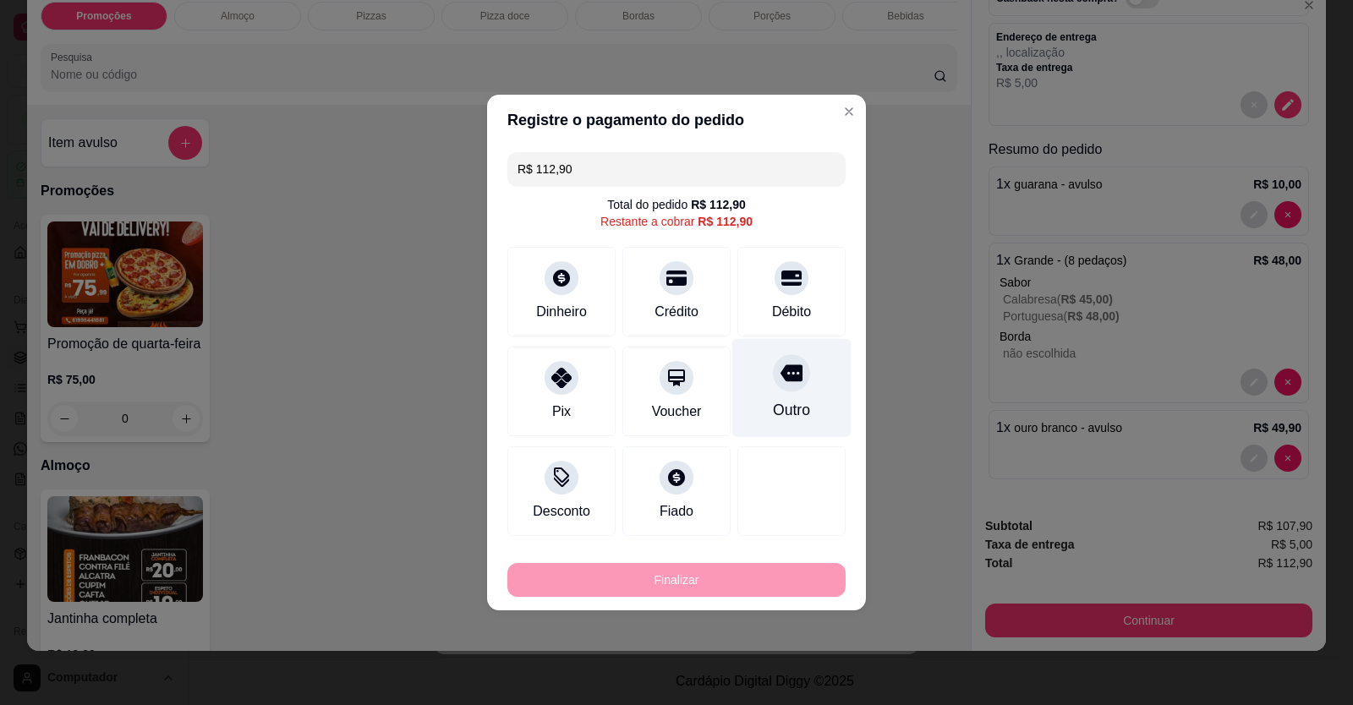
click at [781, 396] on div "Outro" at bounding box center [791, 388] width 119 height 99
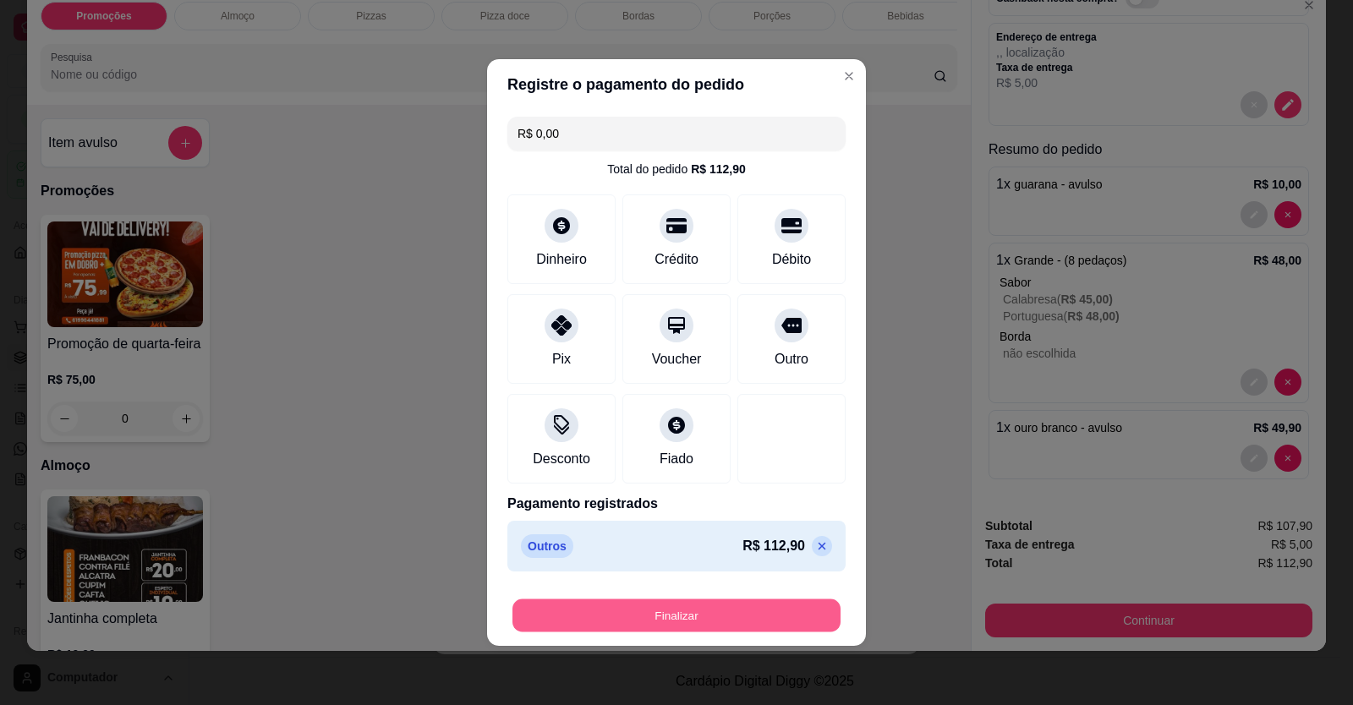
click at [719, 620] on button "Finalizar" at bounding box center [676, 615] width 328 height 33
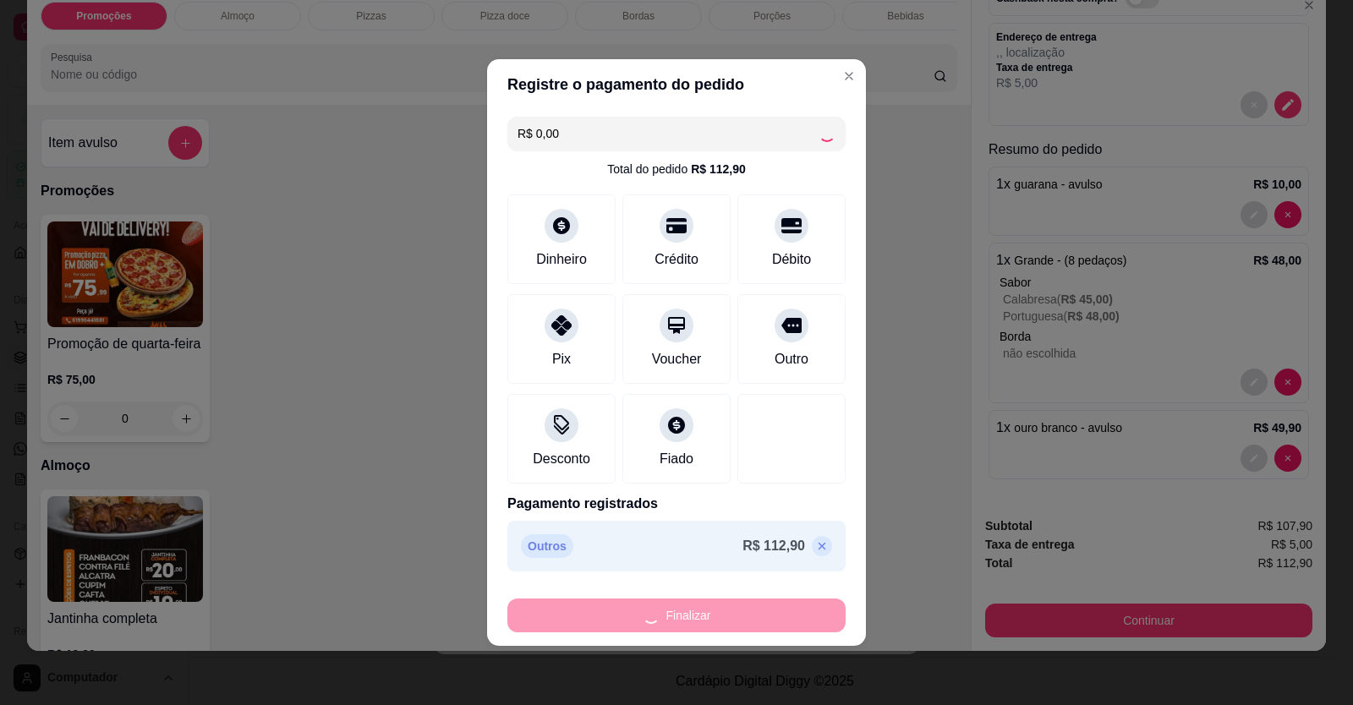
type input "-R$ 112,90"
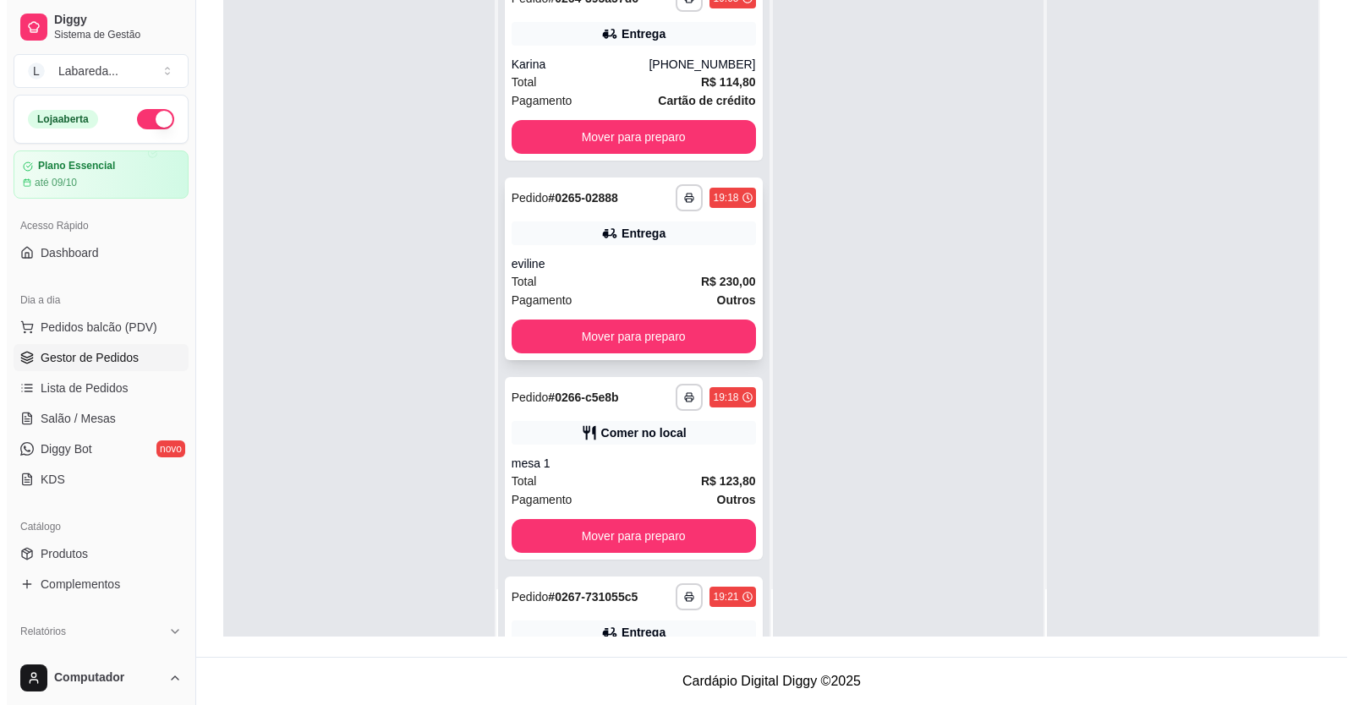
scroll to position [932, 0]
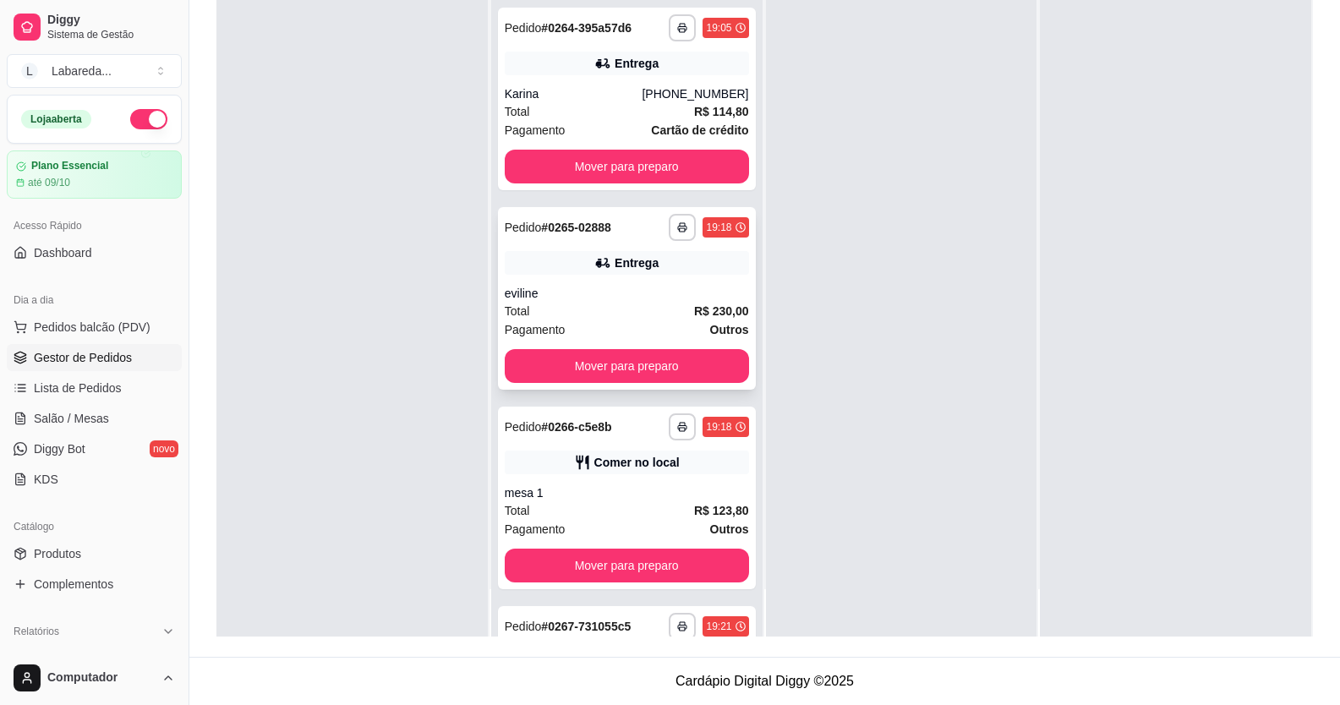
click at [637, 271] on div "Entrega" at bounding box center [627, 263] width 244 height 24
click at [653, 300] on div "eviline" at bounding box center [627, 293] width 244 height 17
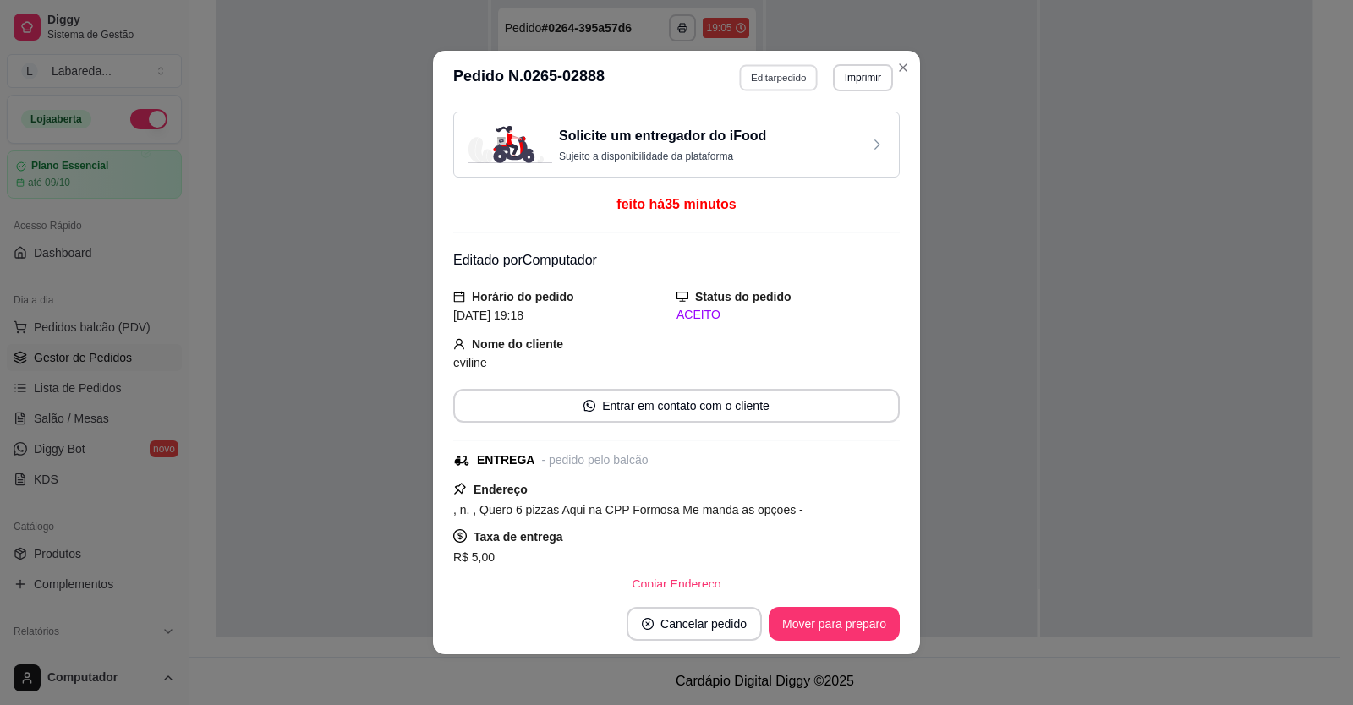
click at [752, 80] on button "Editar pedido" at bounding box center [779, 77] width 79 height 26
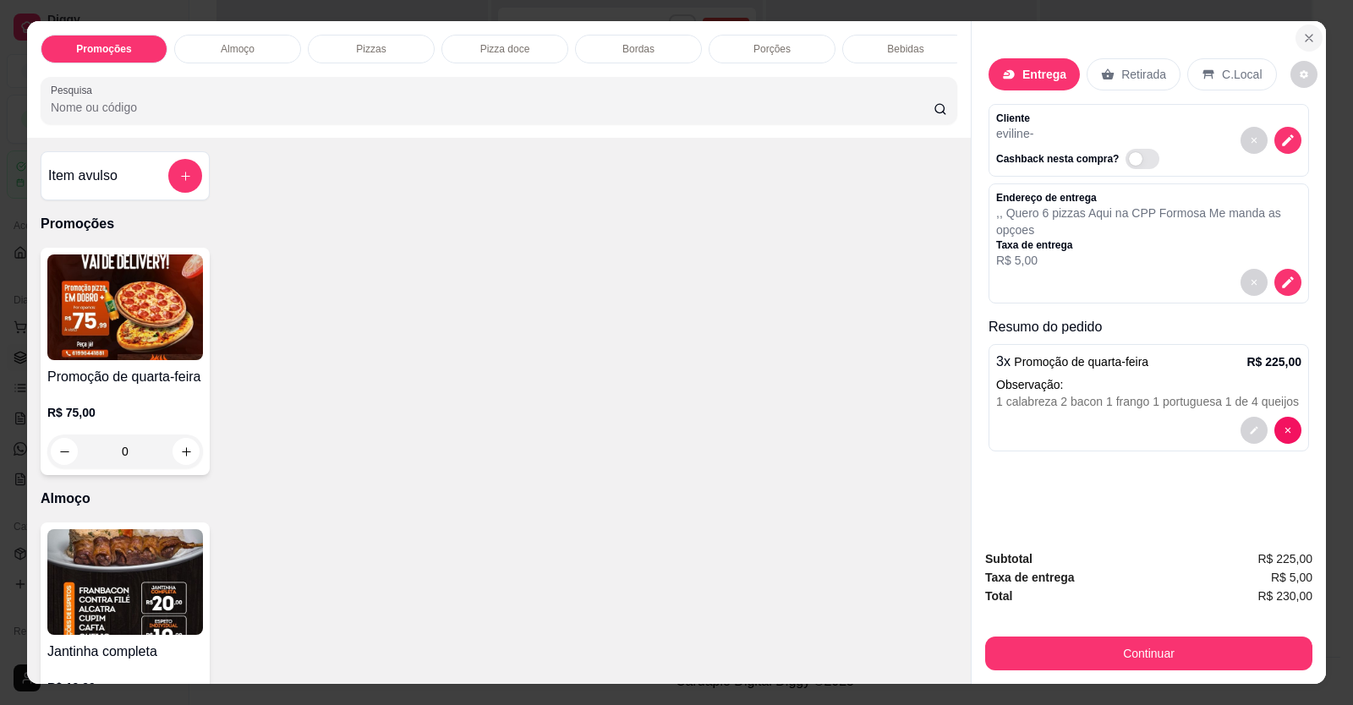
click at [1302, 36] on icon "Close" at bounding box center [1309, 38] width 14 height 14
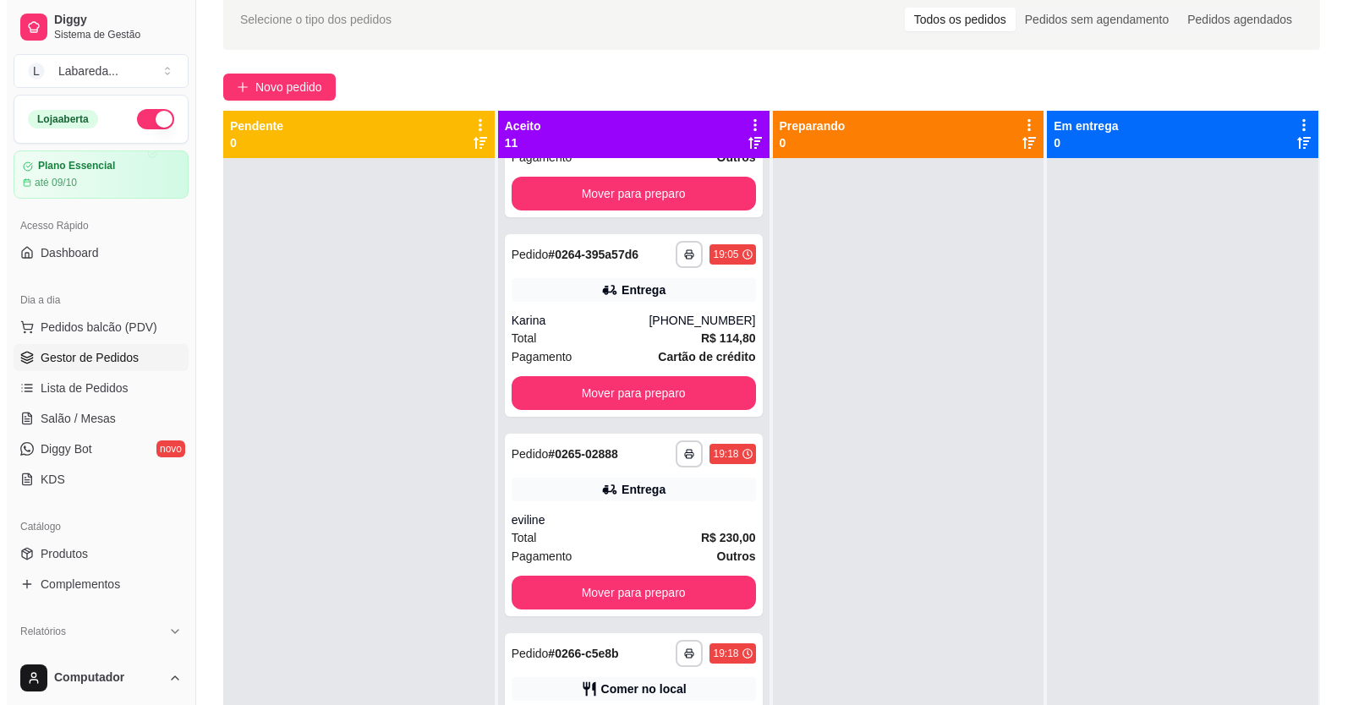
scroll to position [0, 0]
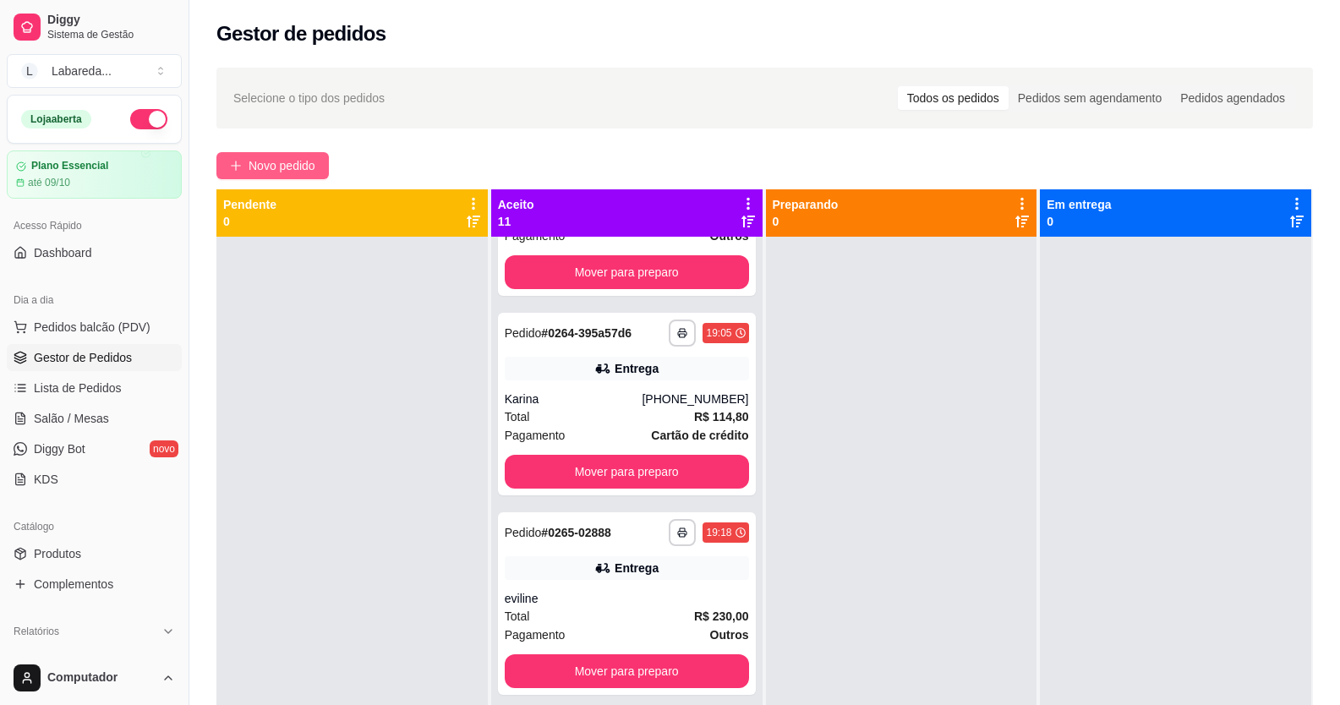
click at [271, 160] on span "Novo pedido" at bounding box center [282, 165] width 67 height 19
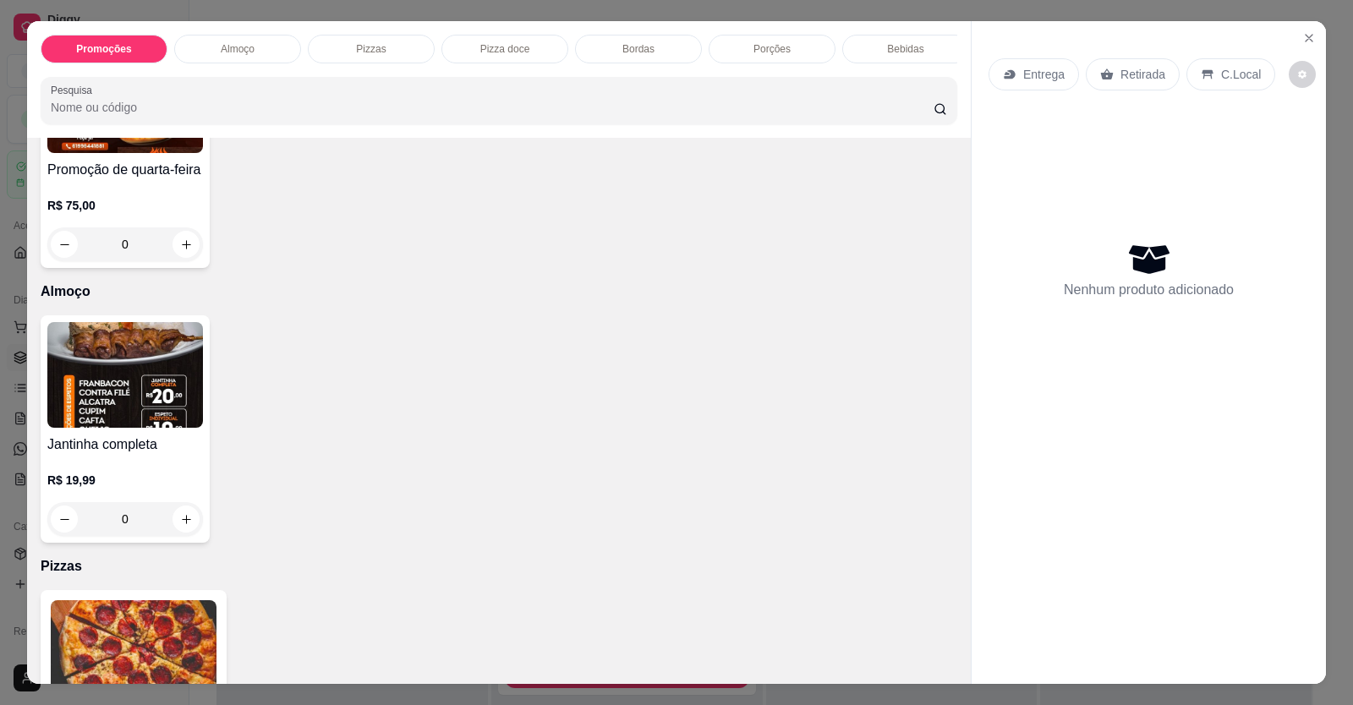
scroll to position [338, 0]
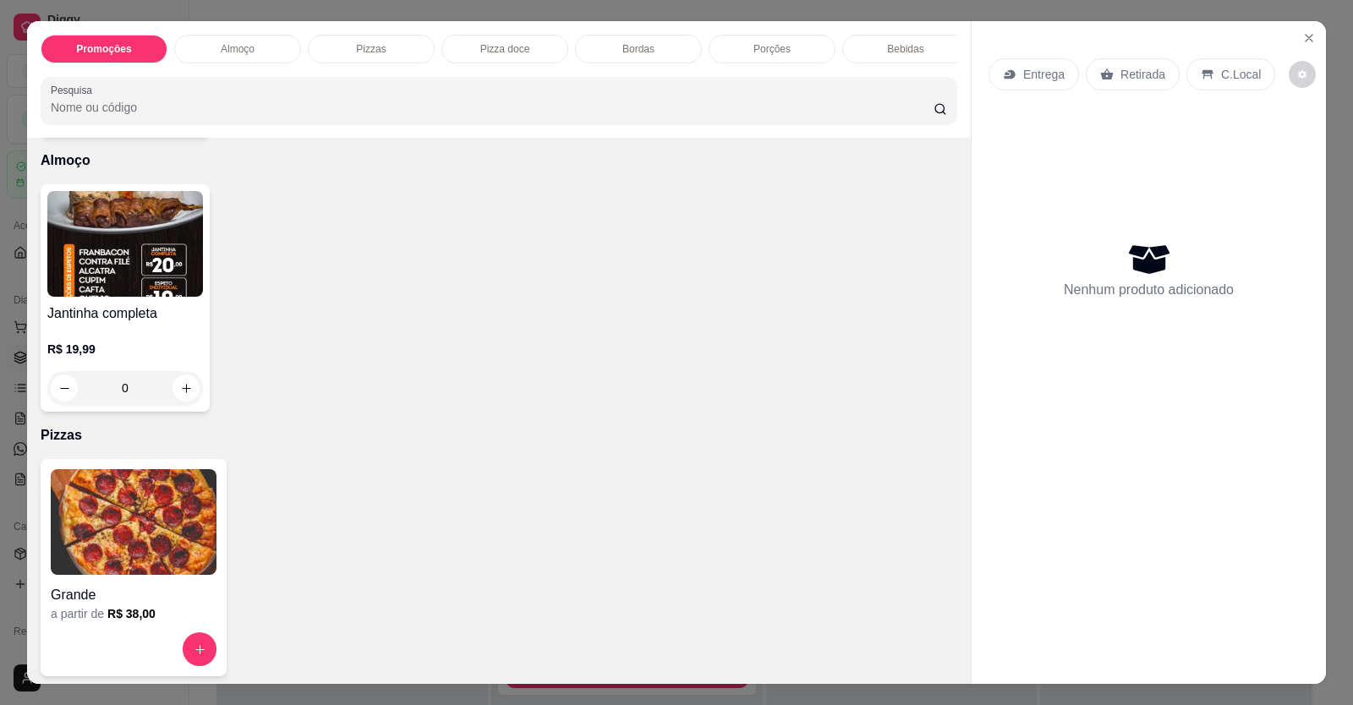
click at [169, 526] on img at bounding box center [134, 522] width 166 height 106
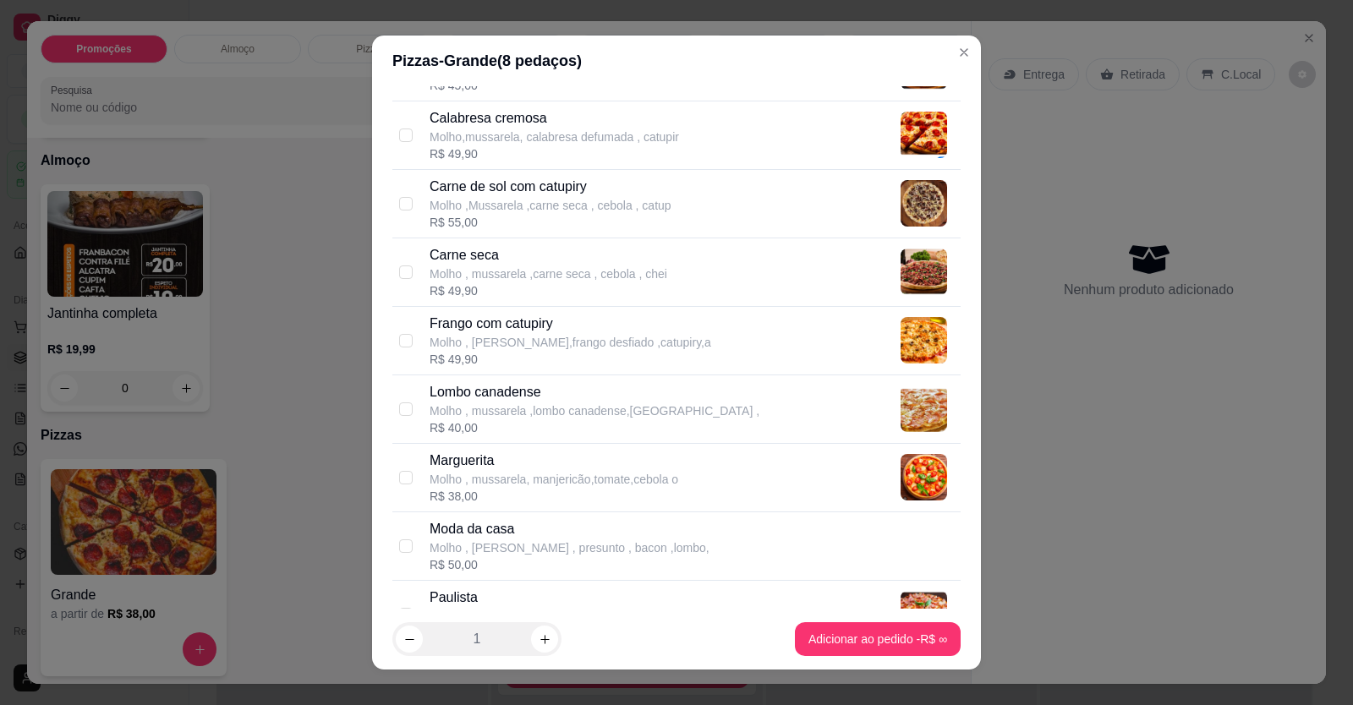
scroll to position [254, 0]
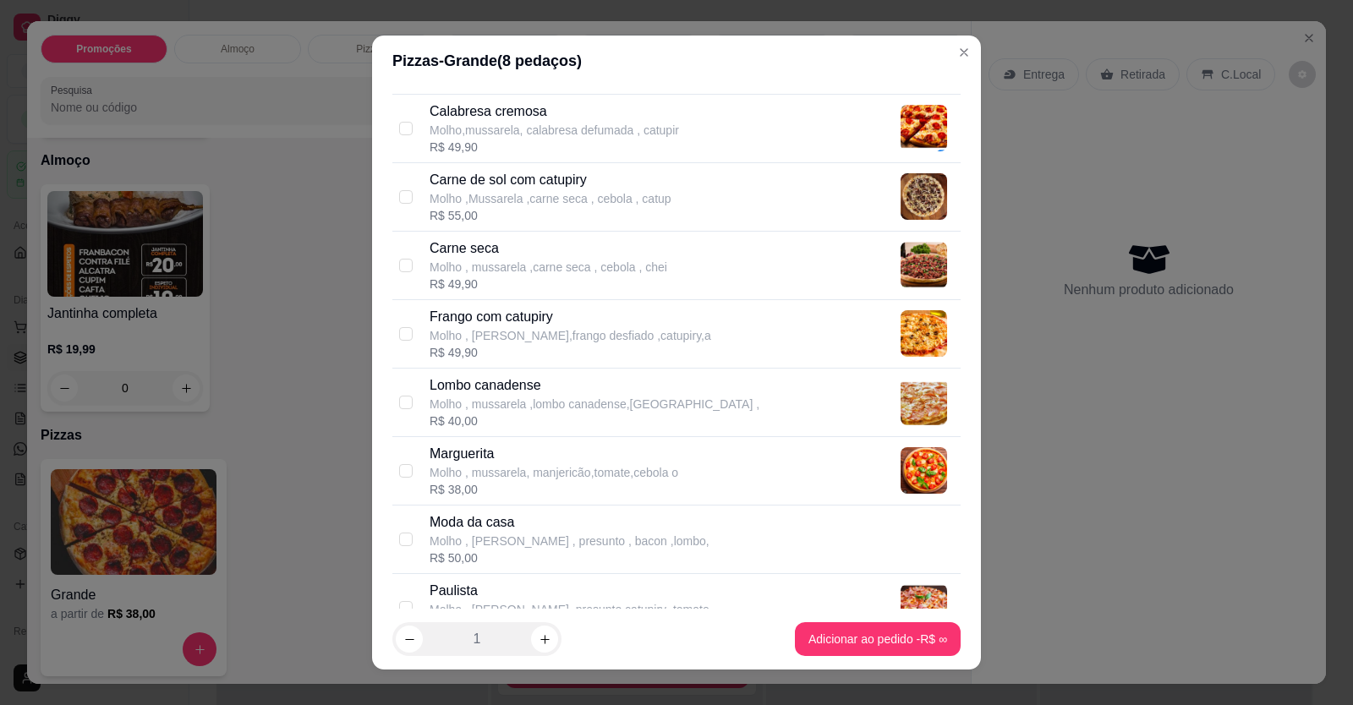
click at [492, 397] on p "Molho , mussarela ,lombo canadense,presunto ," at bounding box center [594, 404] width 330 height 17
checkbox input "true"
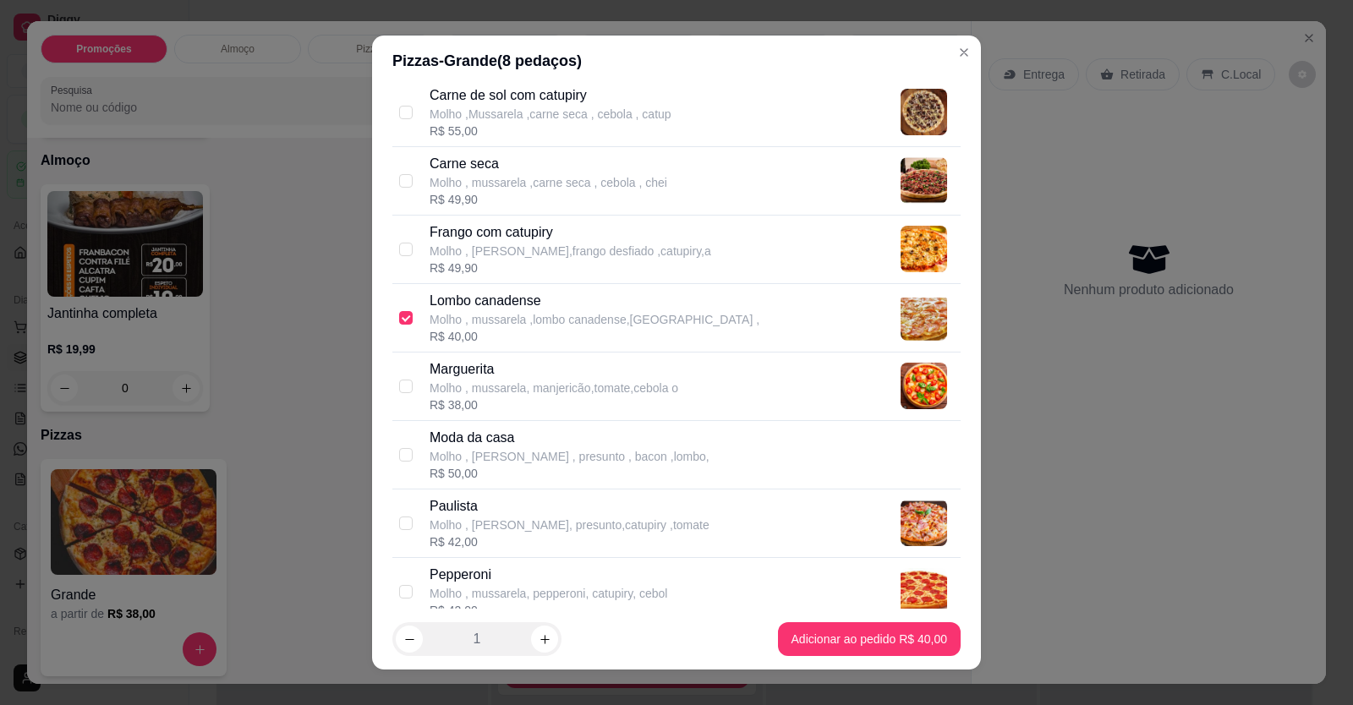
scroll to position [592, 0]
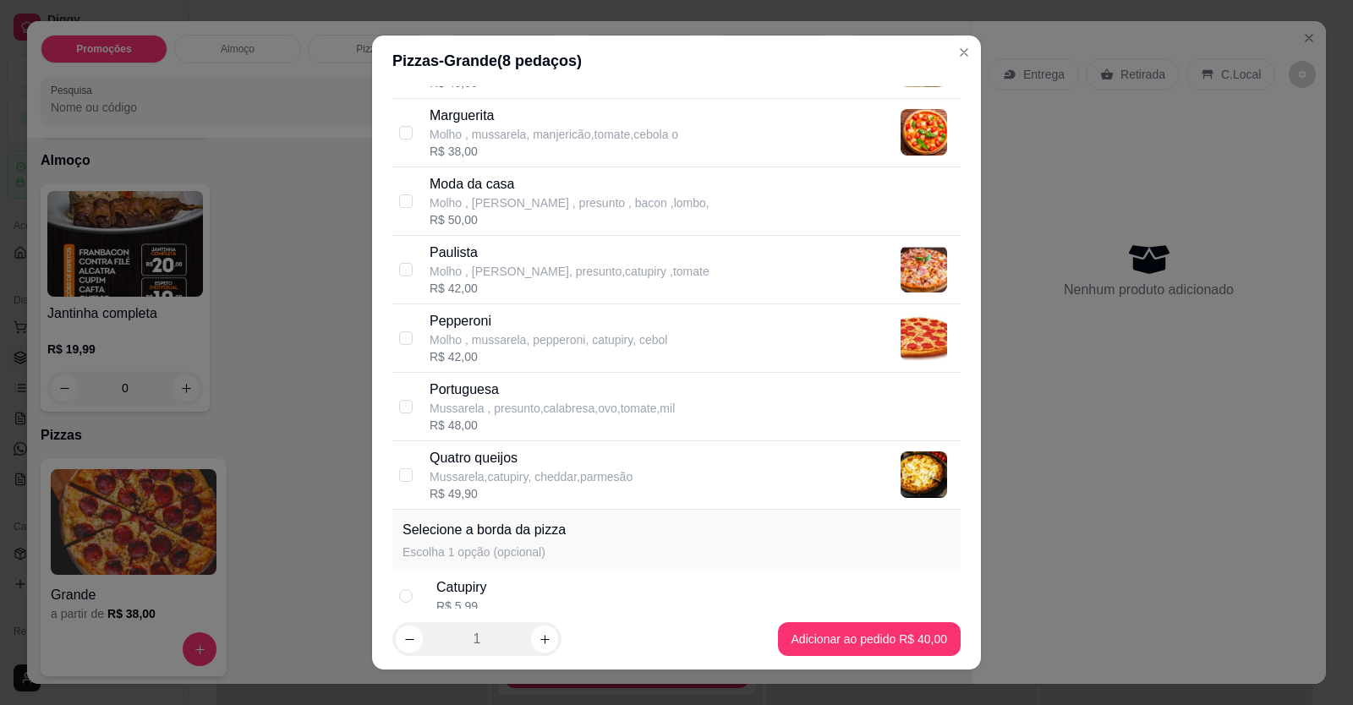
click at [484, 392] on p "Portuguesa" at bounding box center [551, 390] width 245 height 20
checkbox input "true"
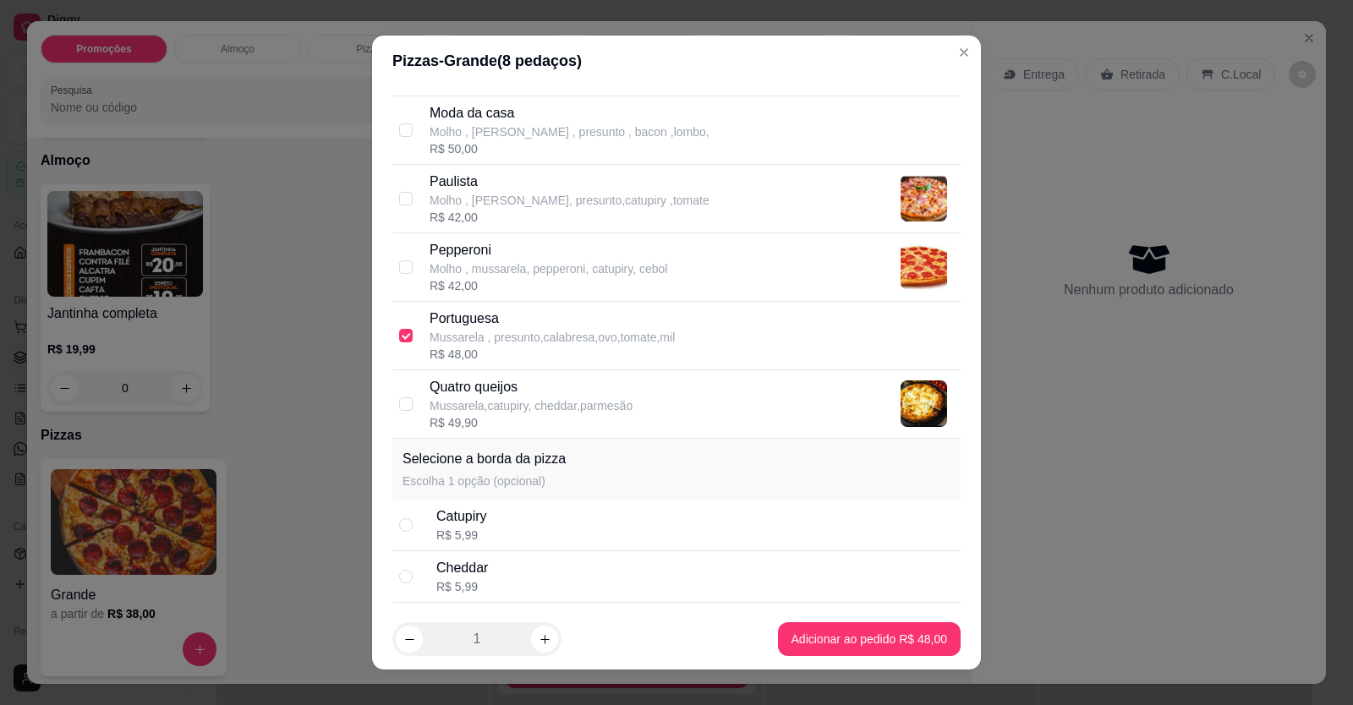
scroll to position [730, 0]
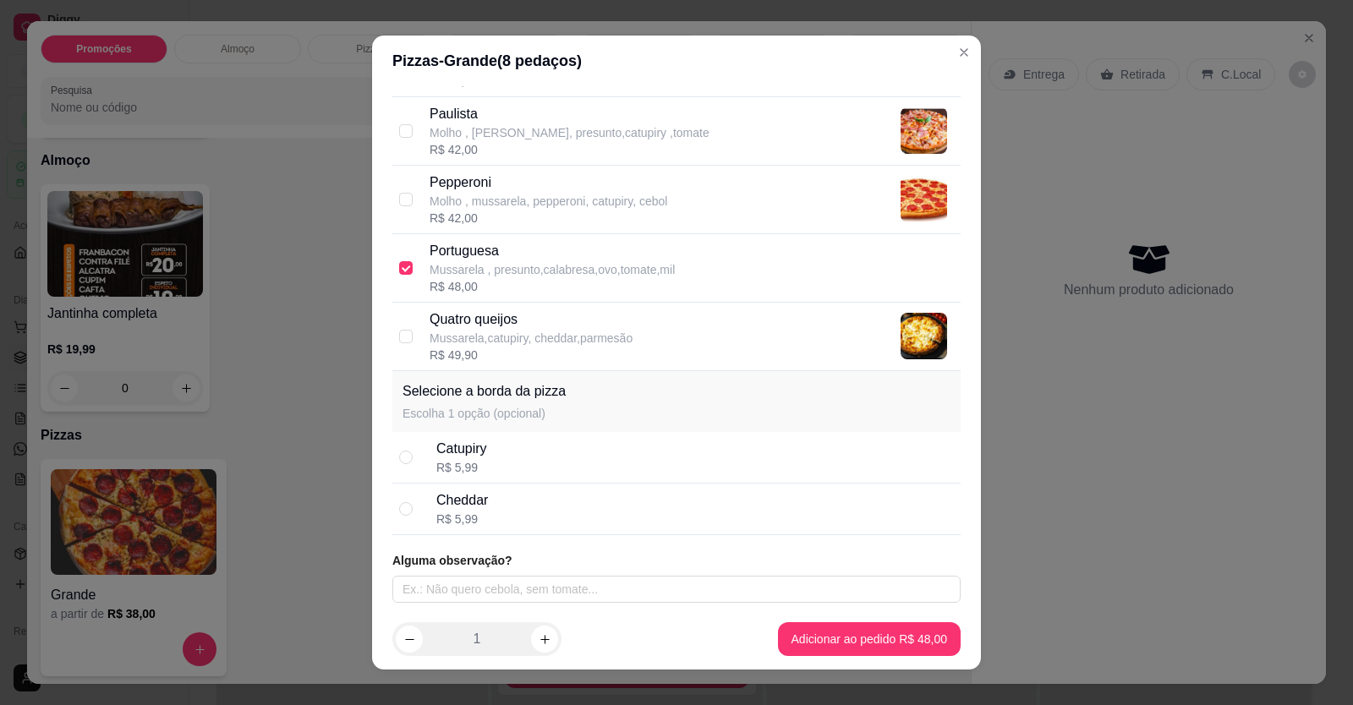
click at [486, 447] on div "Catupiry R$ 5,99" at bounding box center [694, 457] width 517 height 37
radio input "true"
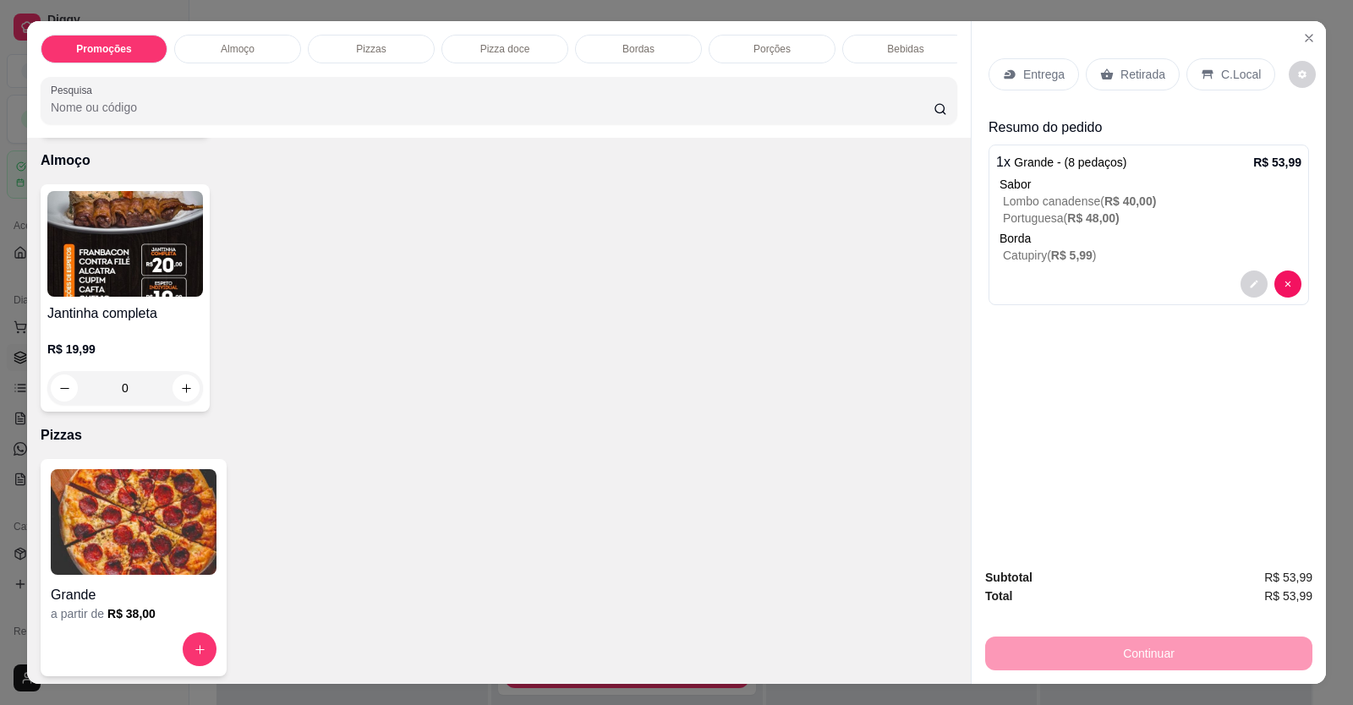
click at [1229, 68] on p "C.Local" at bounding box center [1241, 74] width 40 height 17
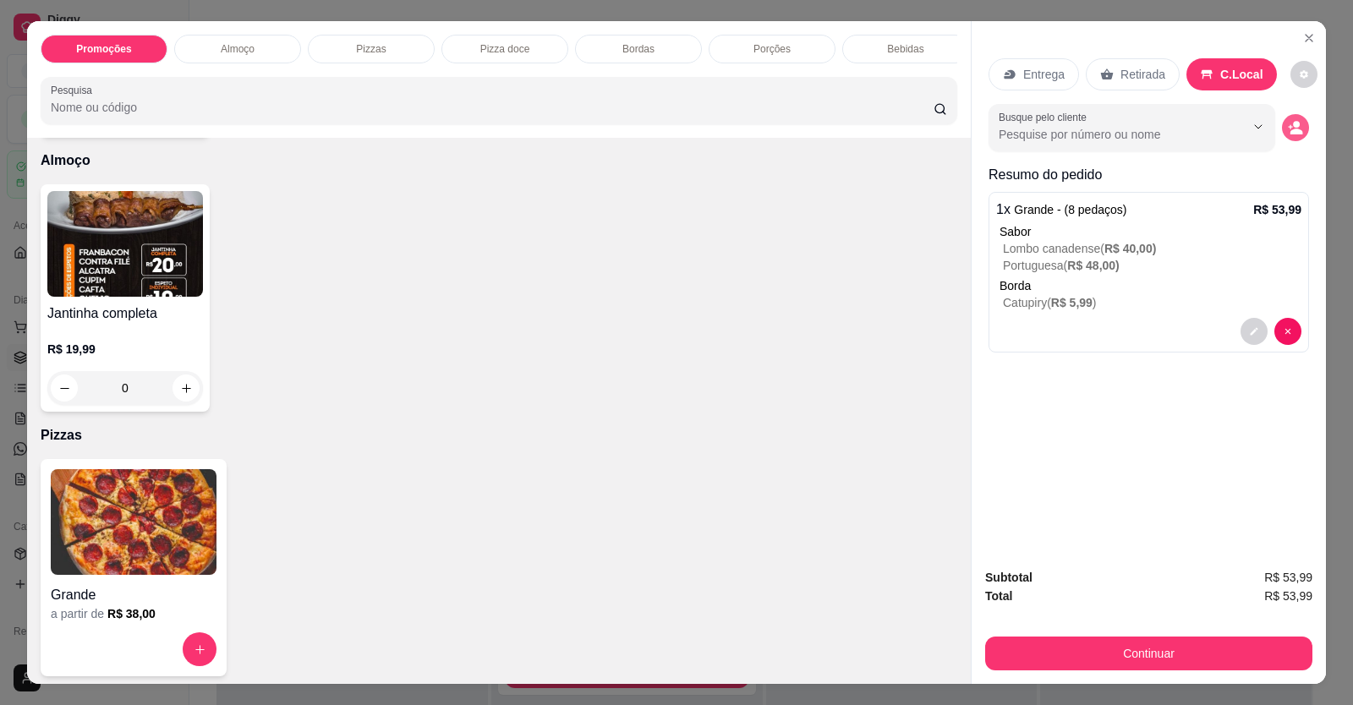
click at [1301, 124] on button "decrease-product-quantity" at bounding box center [1295, 127] width 27 height 27
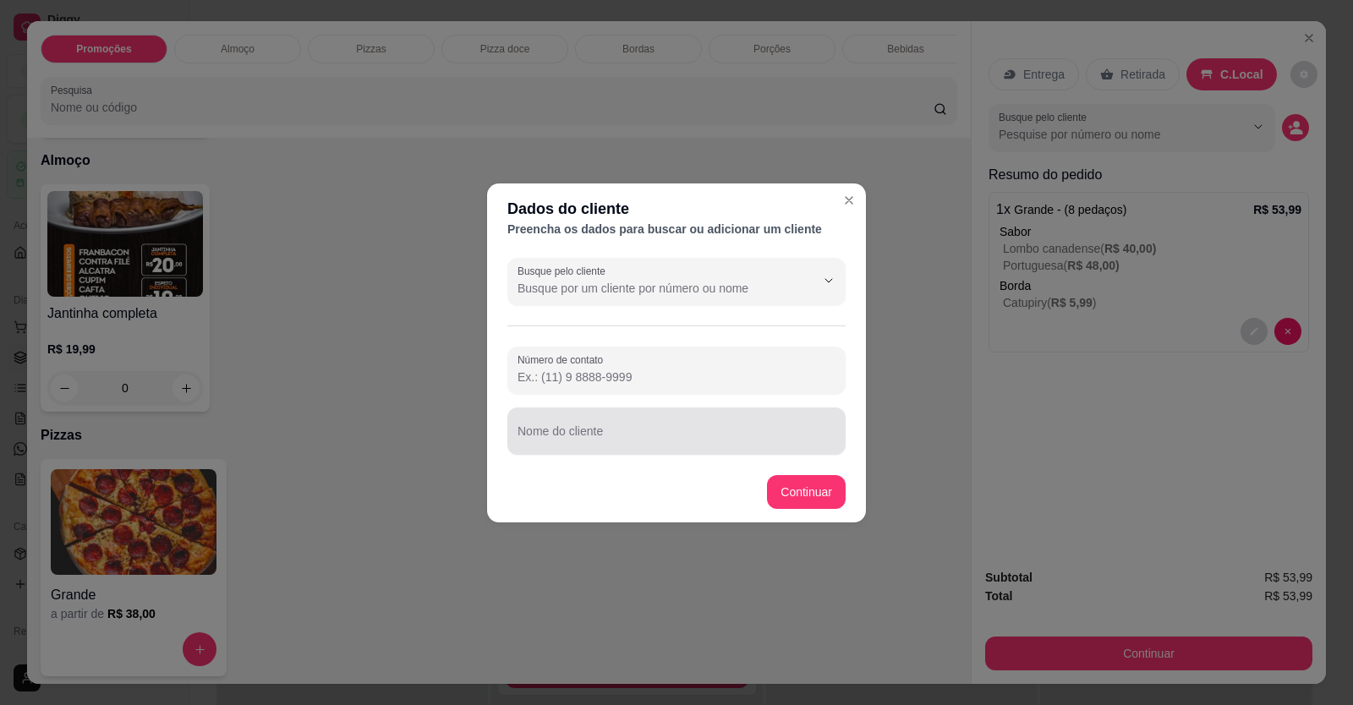
click at [648, 416] on div at bounding box center [676, 431] width 318 height 34
type input "j"
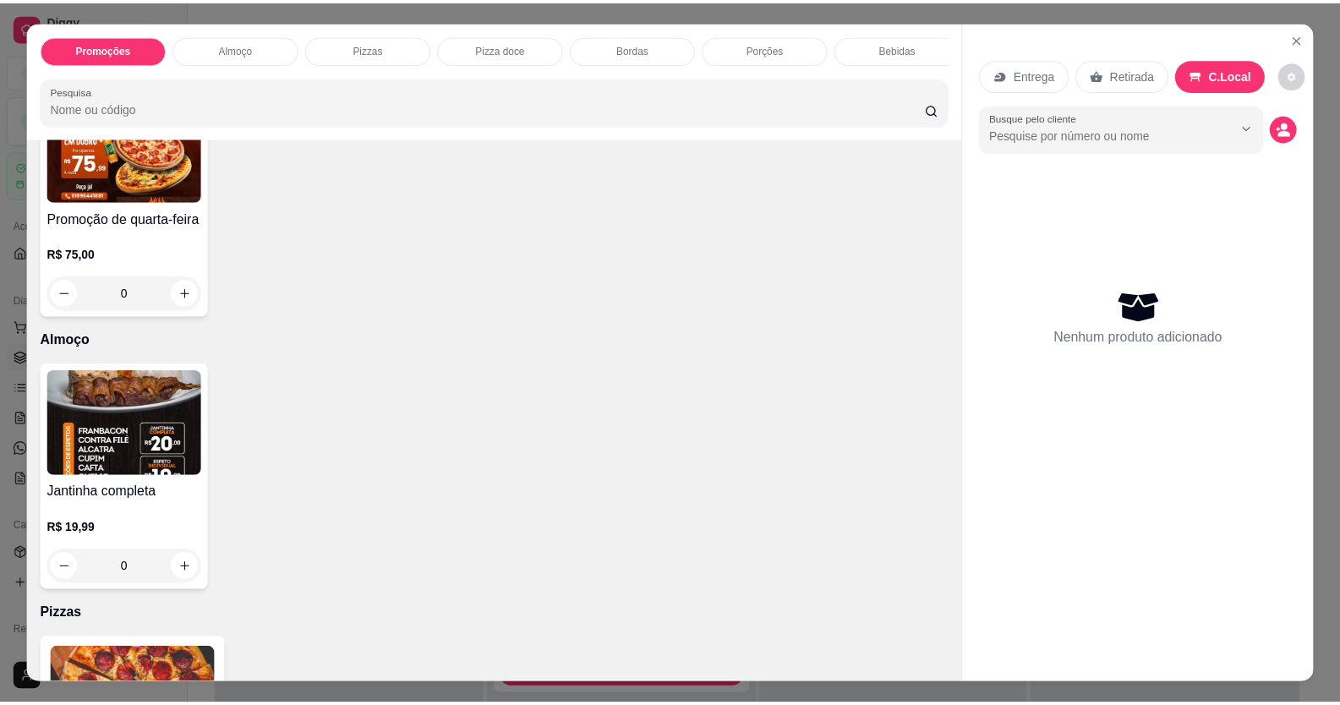
scroll to position [0, 0]
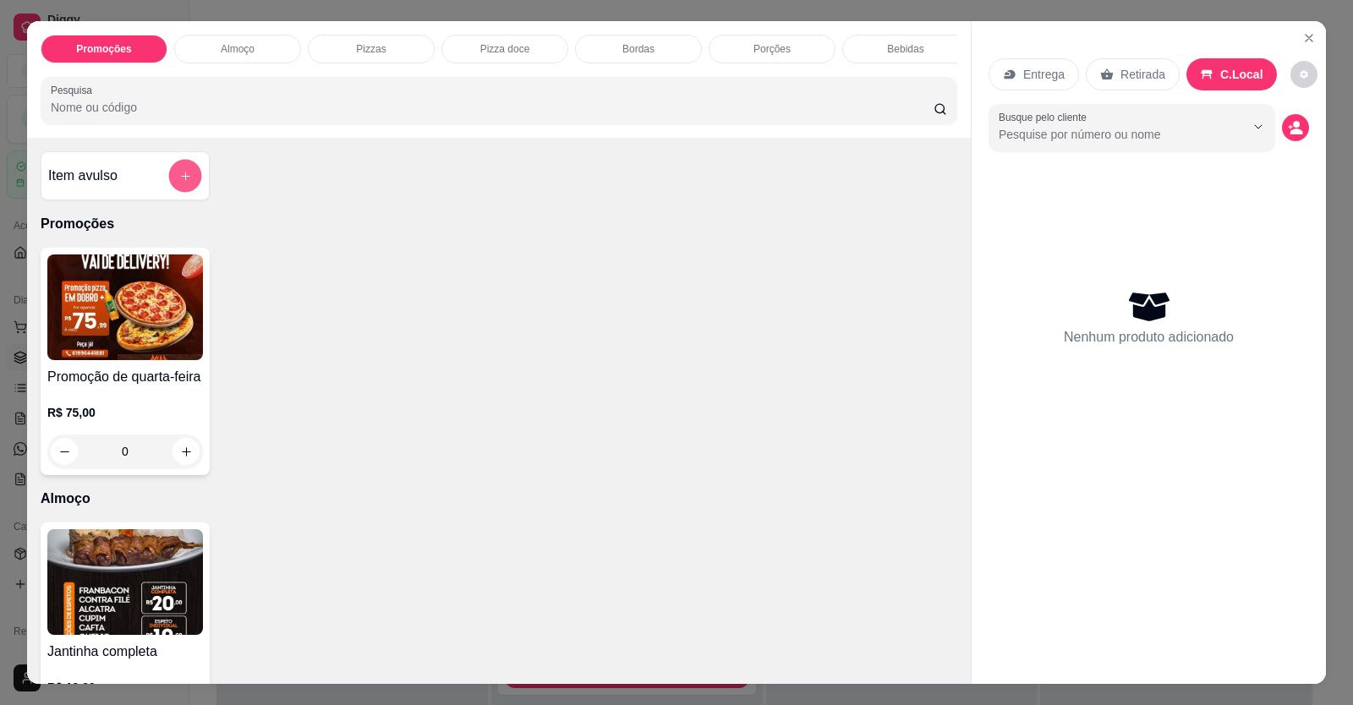
click at [173, 178] on button "add-separate-item" at bounding box center [185, 176] width 33 height 33
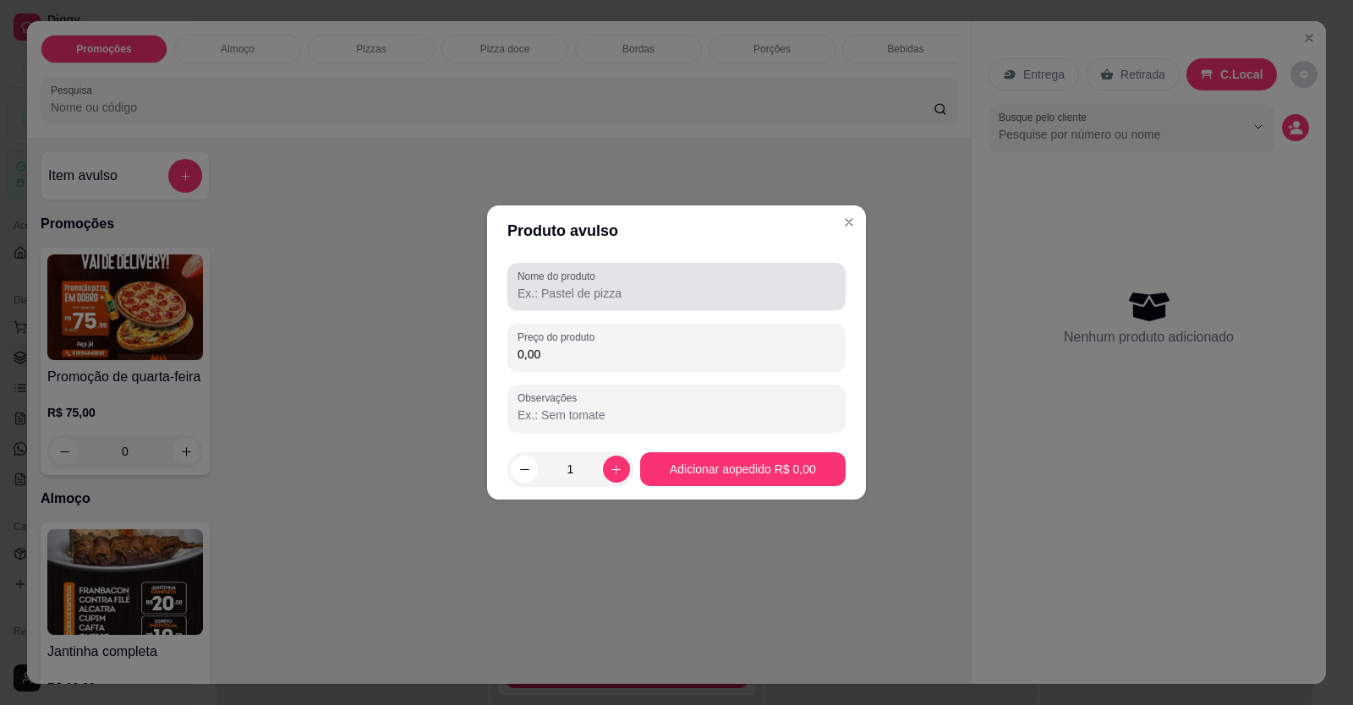
click at [621, 286] on input "Nome do produto" at bounding box center [676, 293] width 318 height 17
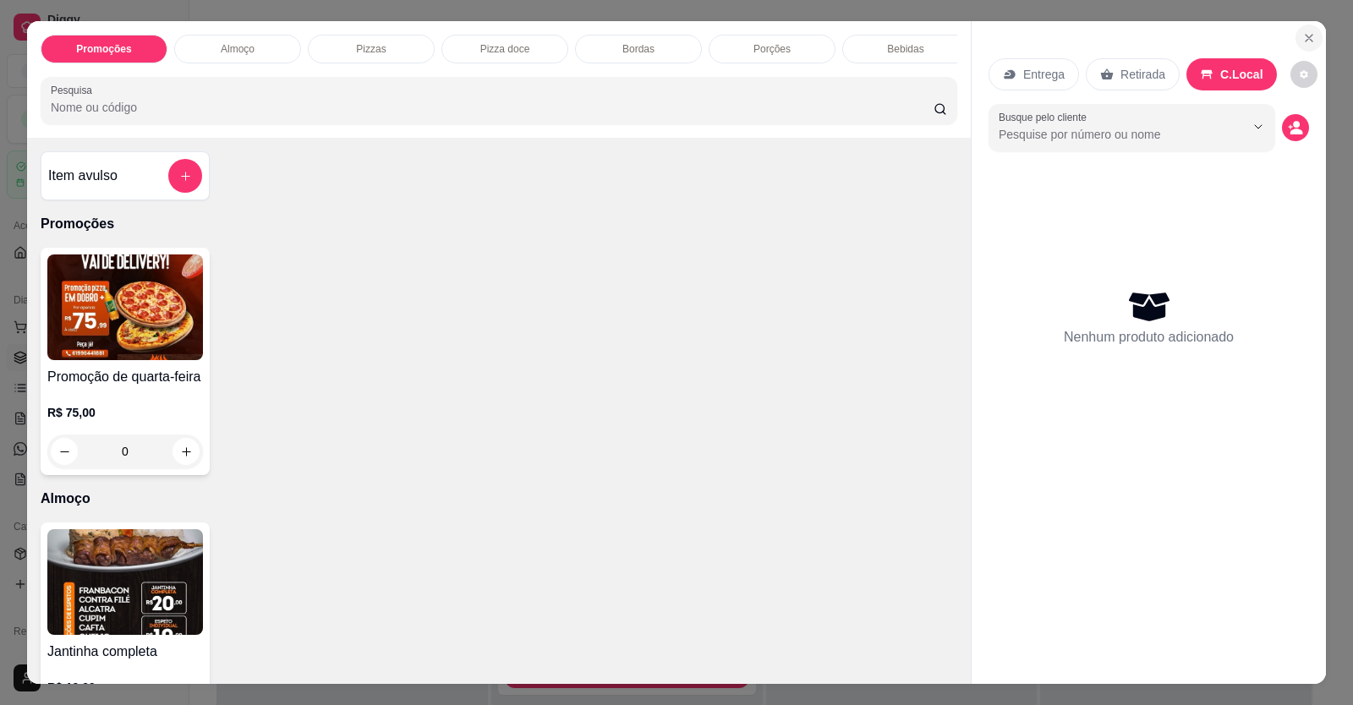
click at [1302, 41] on icon "Close" at bounding box center [1309, 38] width 14 height 14
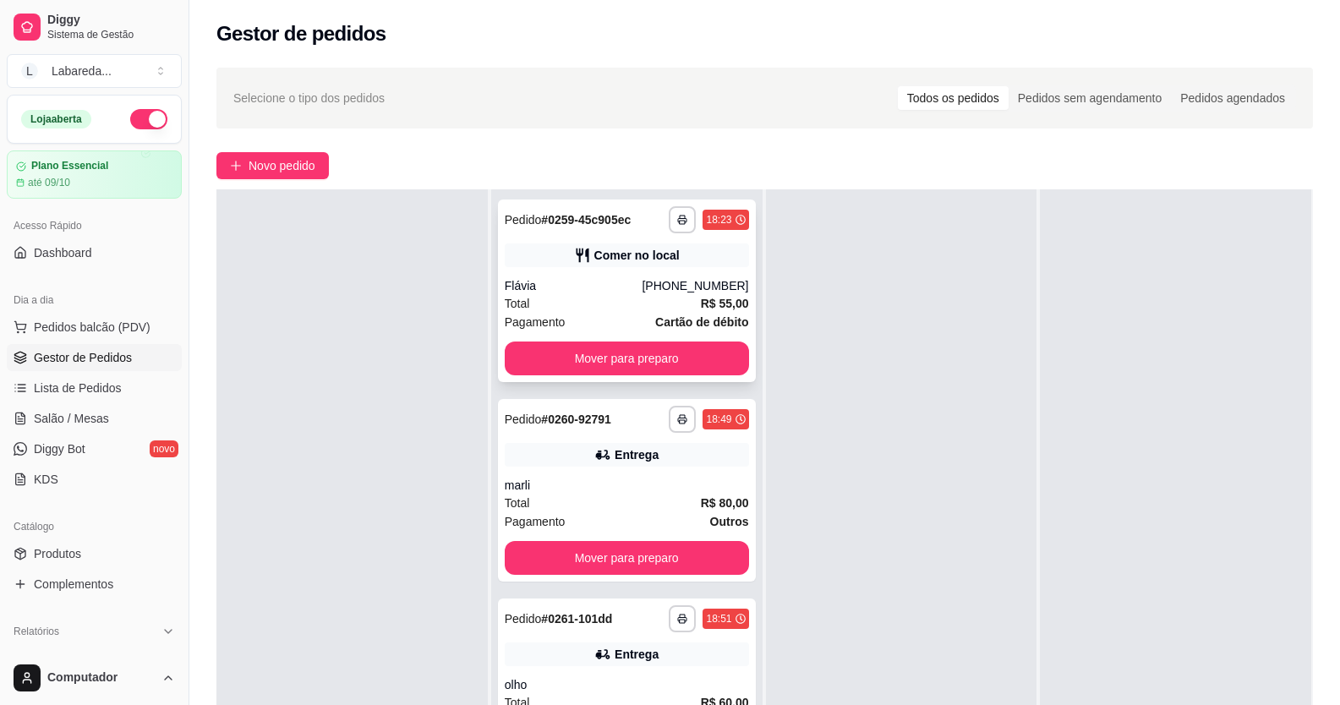
click at [579, 284] on div "Flávia" at bounding box center [574, 285] width 138 height 17
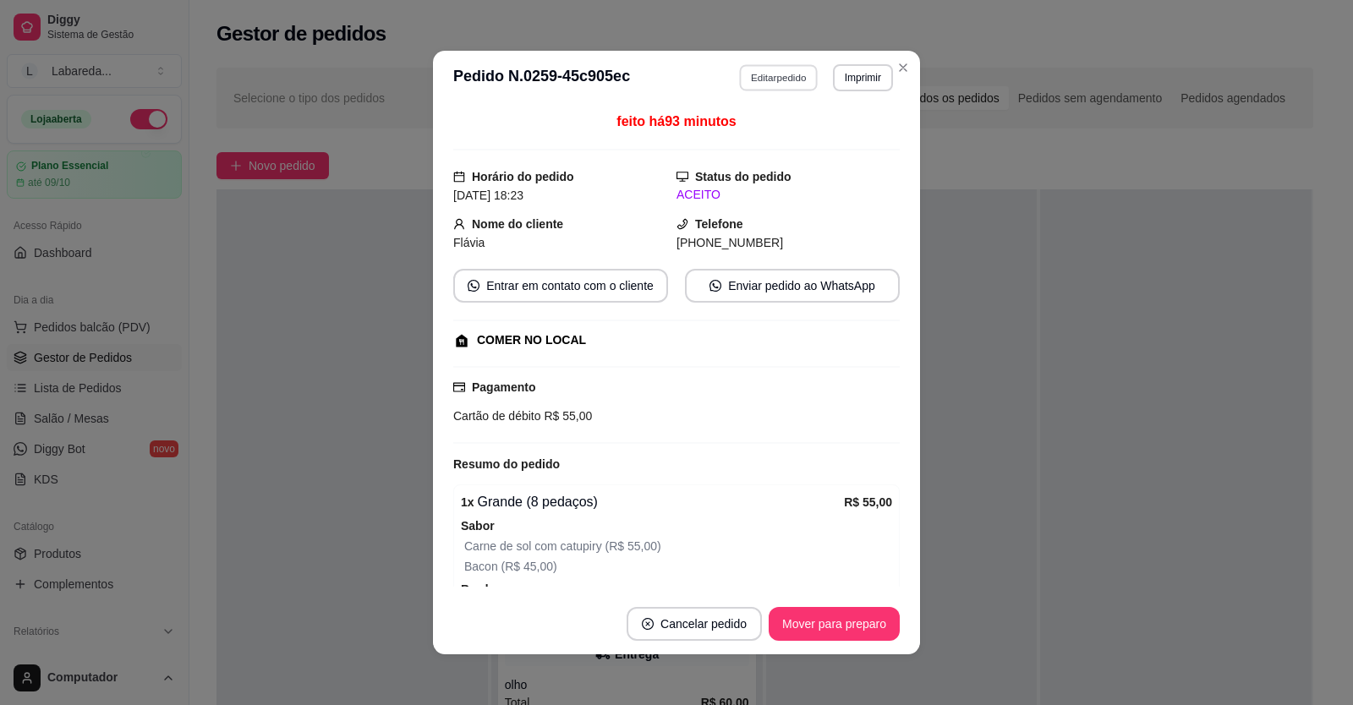
click at [779, 75] on button "Editar pedido" at bounding box center [779, 77] width 79 height 26
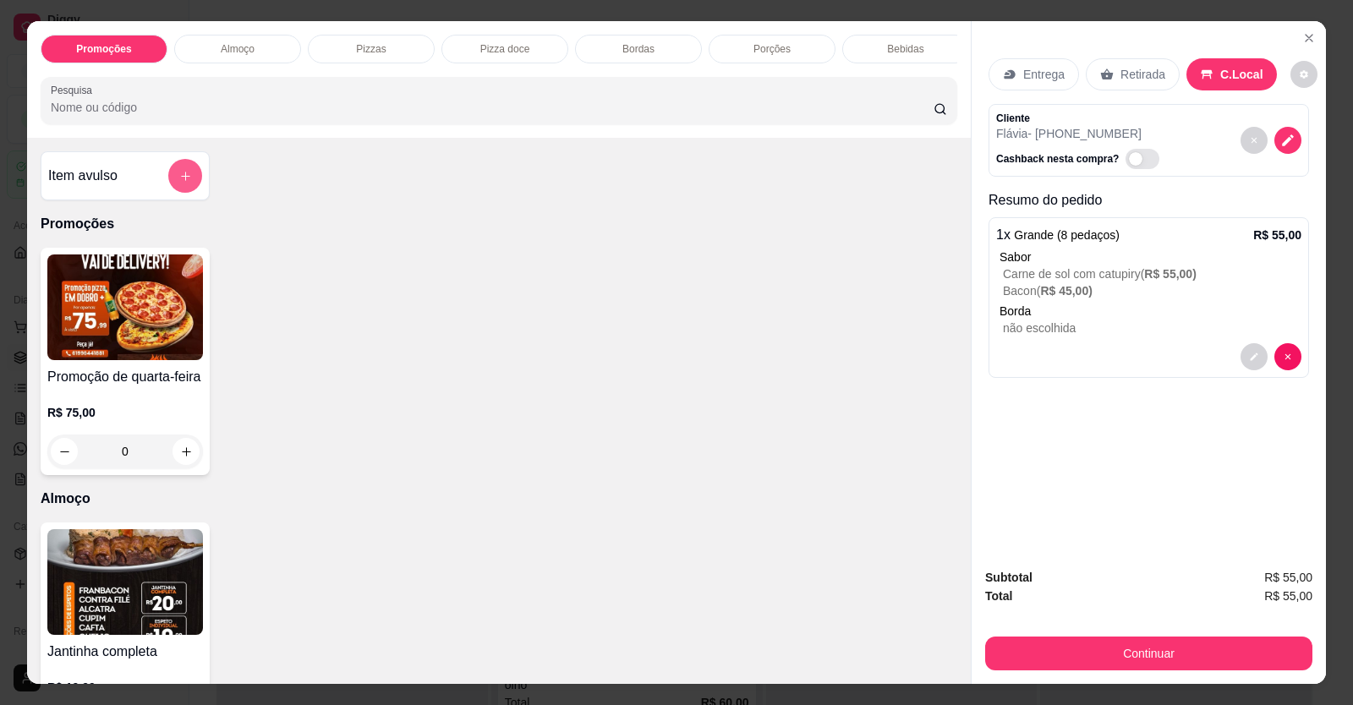
click at [182, 183] on icon "add-separate-item" at bounding box center [185, 176] width 13 height 13
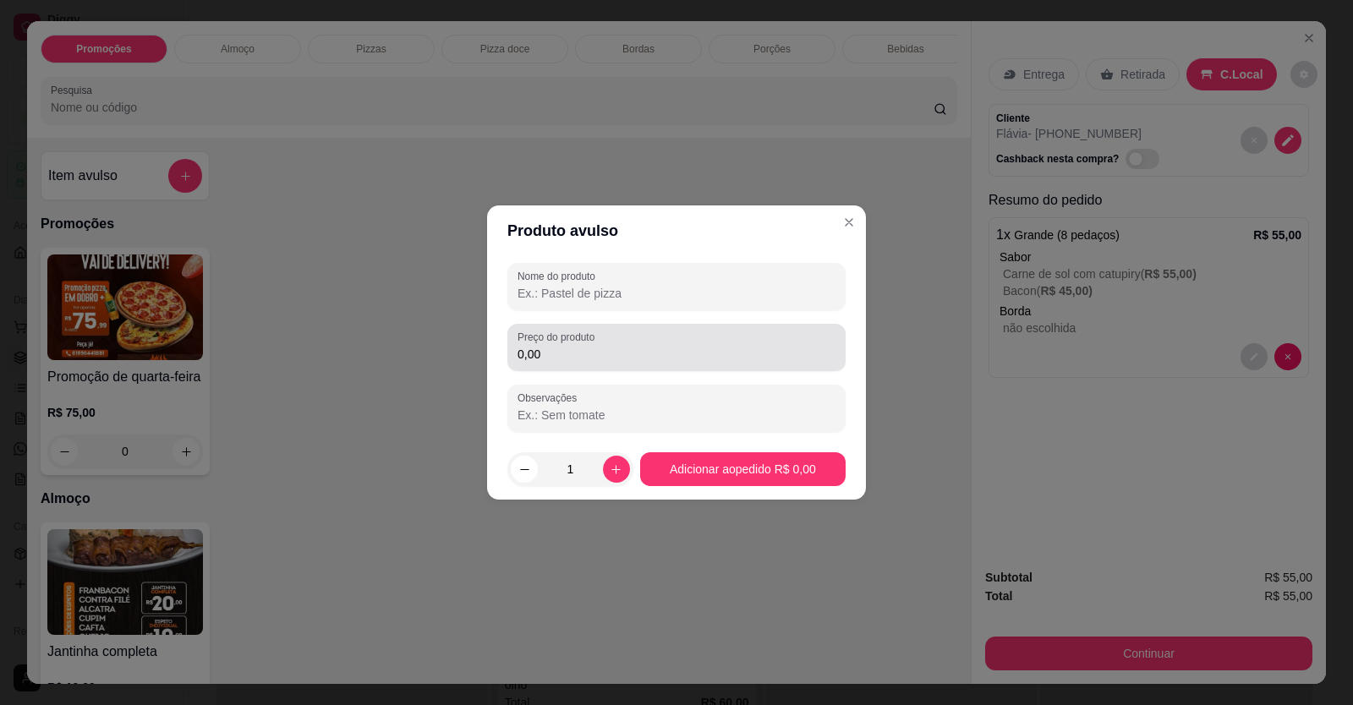
drag, startPoint x: 654, startPoint y: 358, endPoint x: 671, endPoint y: 346, distance: 21.1
click at [668, 355] on input "0,00" at bounding box center [676, 354] width 318 height 17
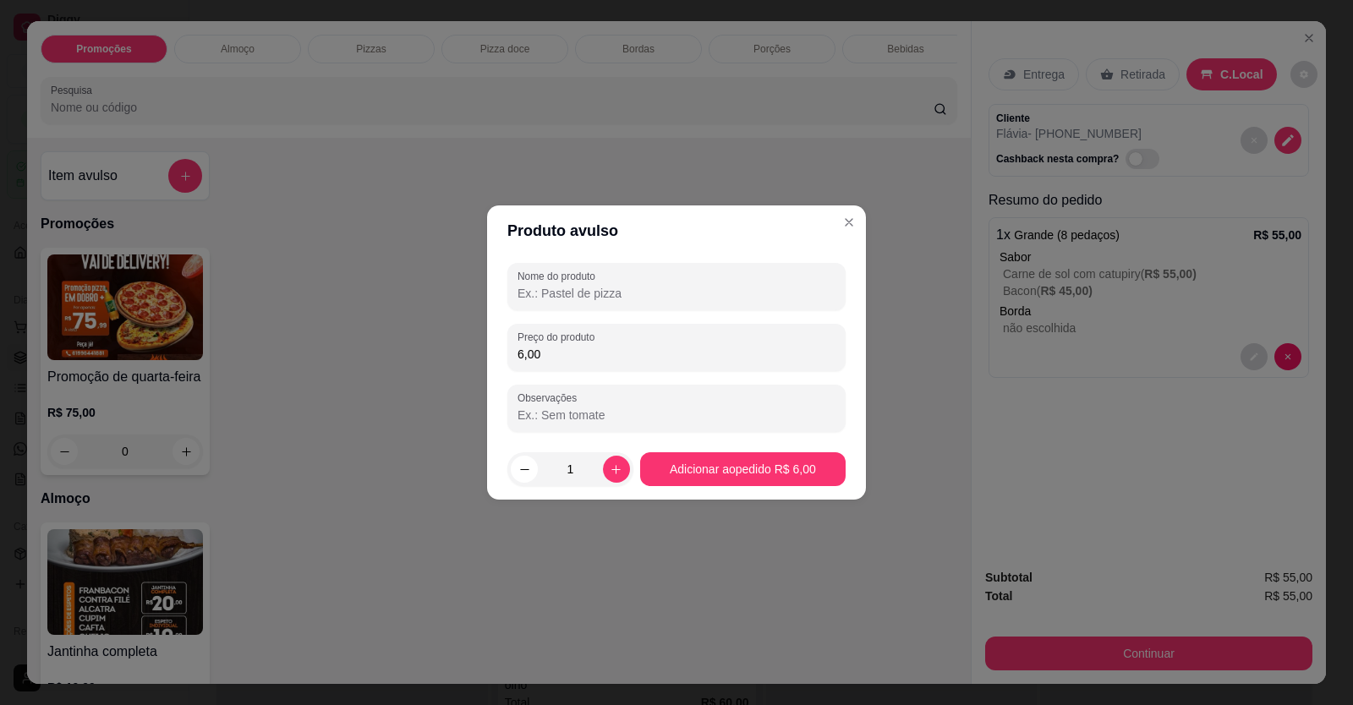
click at [663, 287] on input "Nome do produto" at bounding box center [676, 293] width 318 height 17
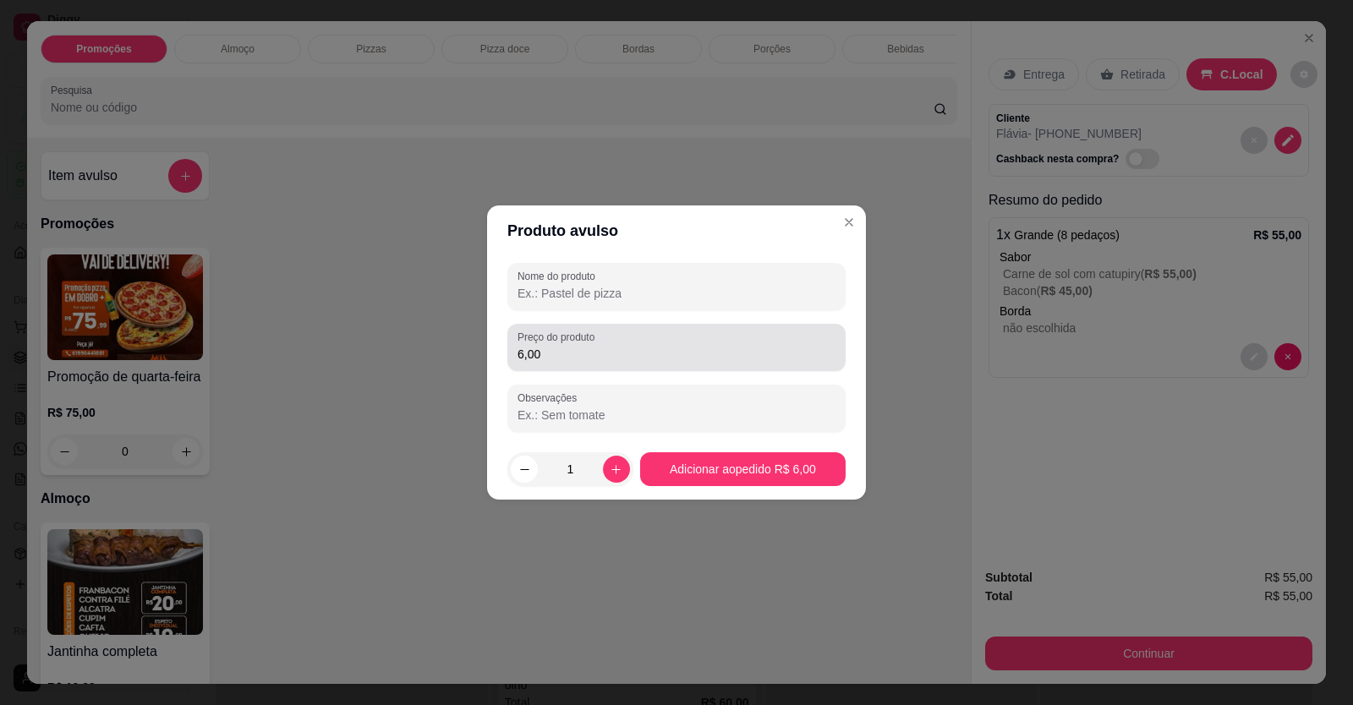
click at [664, 345] on div "6,00" at bounding box center [676, 348] width 318 height 34
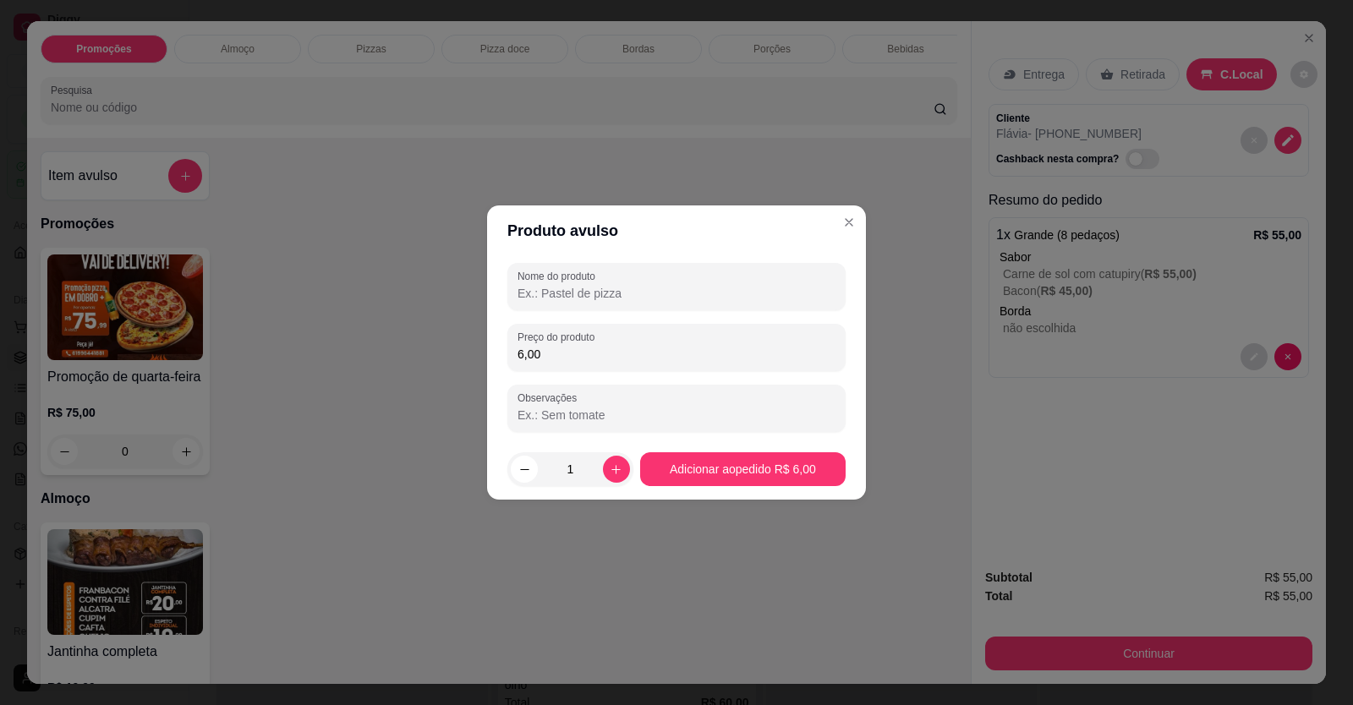
type input "6,00"
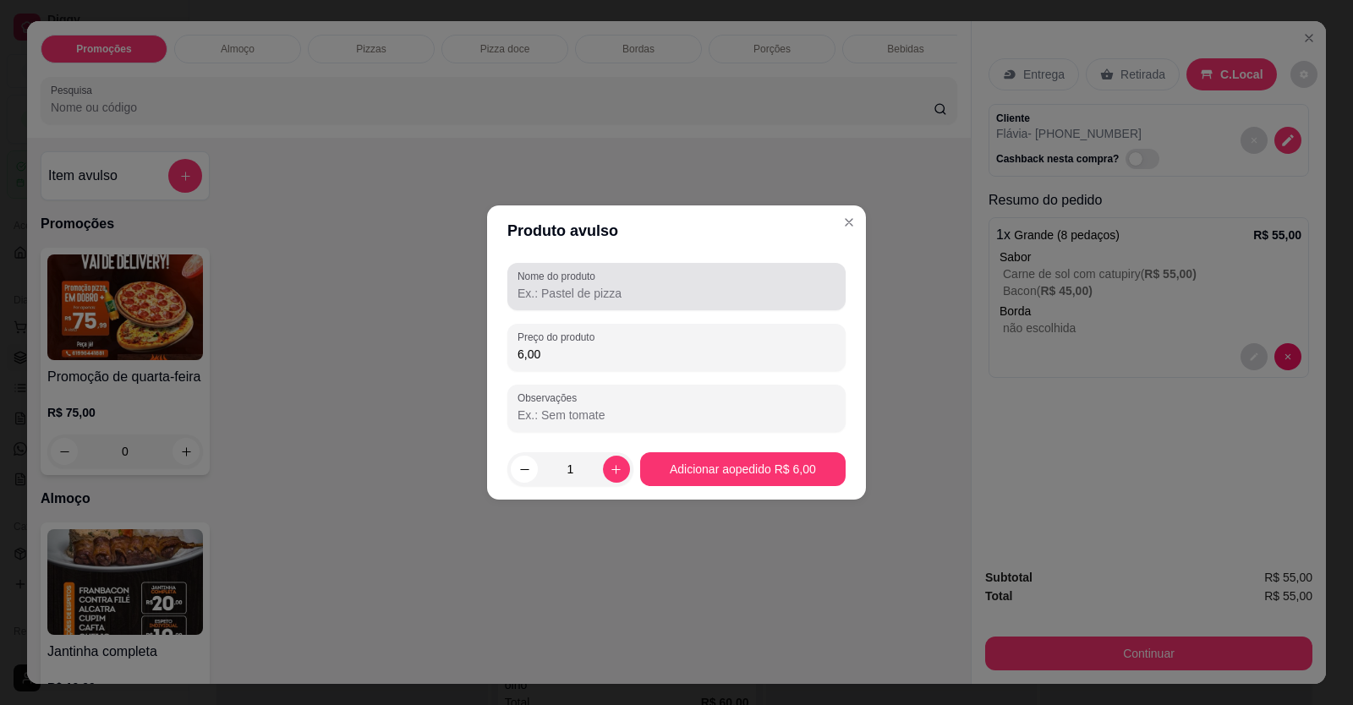
click at [584, 300] on input "Nome do produto" at bounding box center [676, 293] width 318 height 17
click at [586, 298] on input "cocsa" at bounding box center [676, 293] width 318 height 17
type input "cocsa"
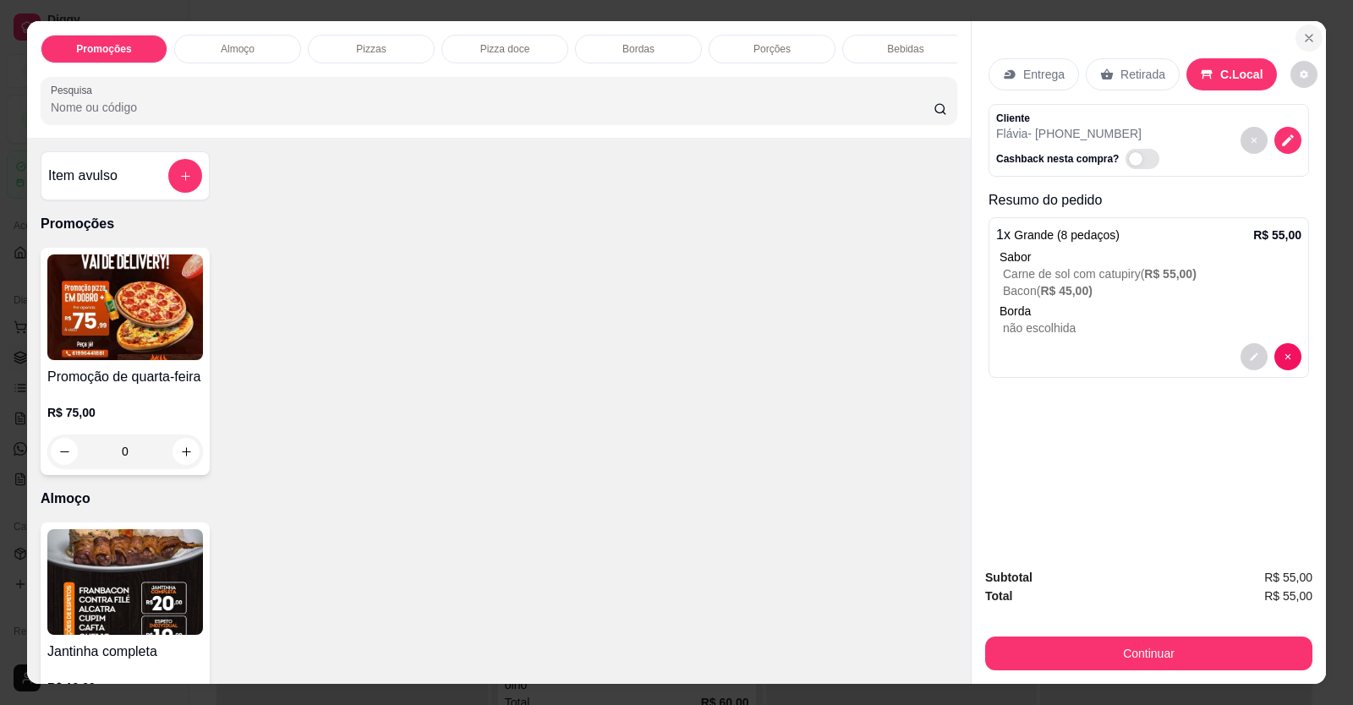
click at [1313, 41] on button "Close" at bounding box center [1308, 38] width 27 height 27
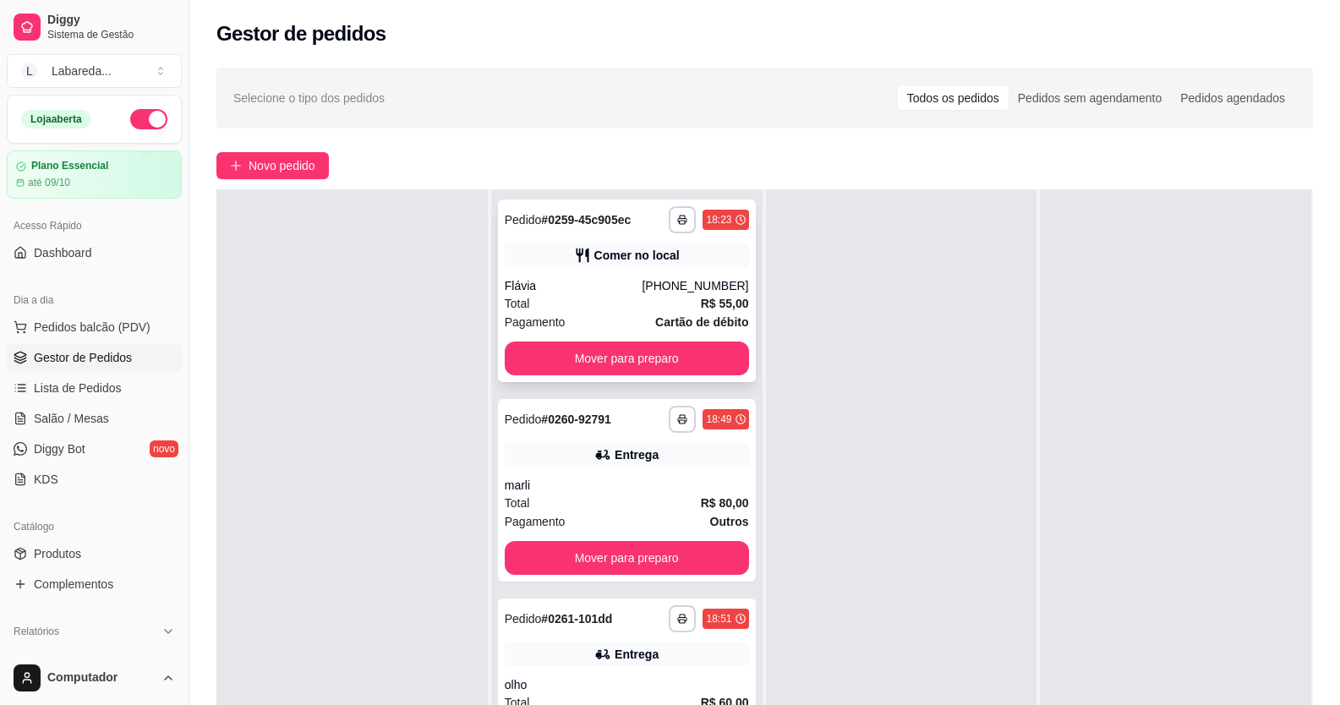
click at [606, 290] on div "Flávia" at bounding box center [574, 285] width 138 height 17
click at [632, 276] on div "**********" at bounding box center [627, 291] width 258 height 183
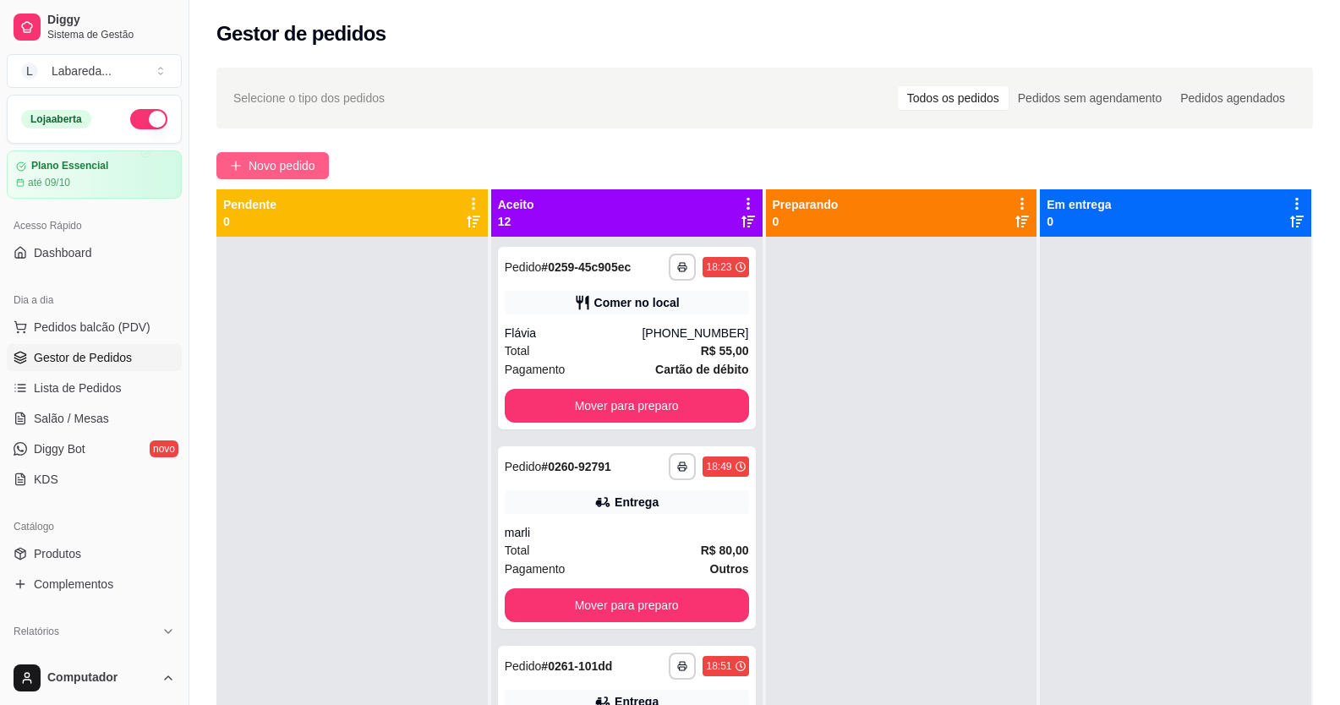
click at [280, 163] on span "Novo pedido" at bounding box center [282, 165] width 67 height 19
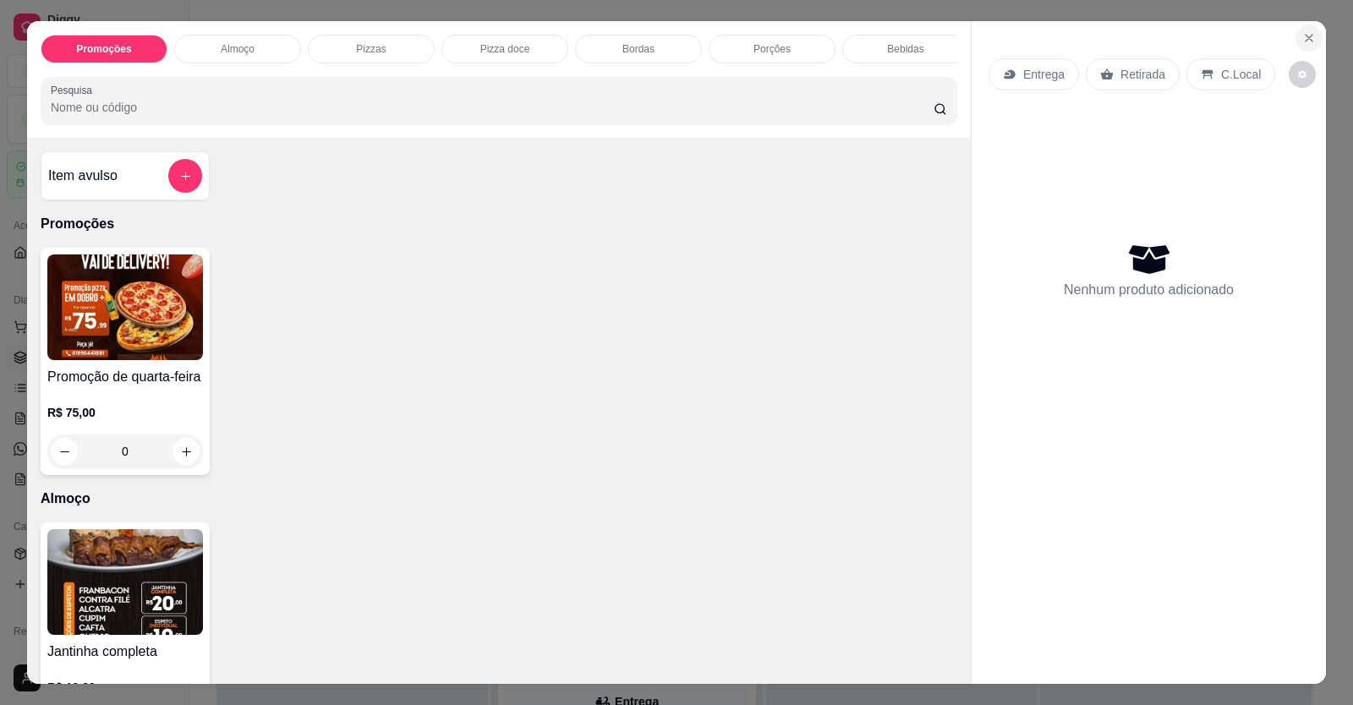
click at [1311, 34] on button "Close" at bounding box center [1308, 38] width 27 height 27
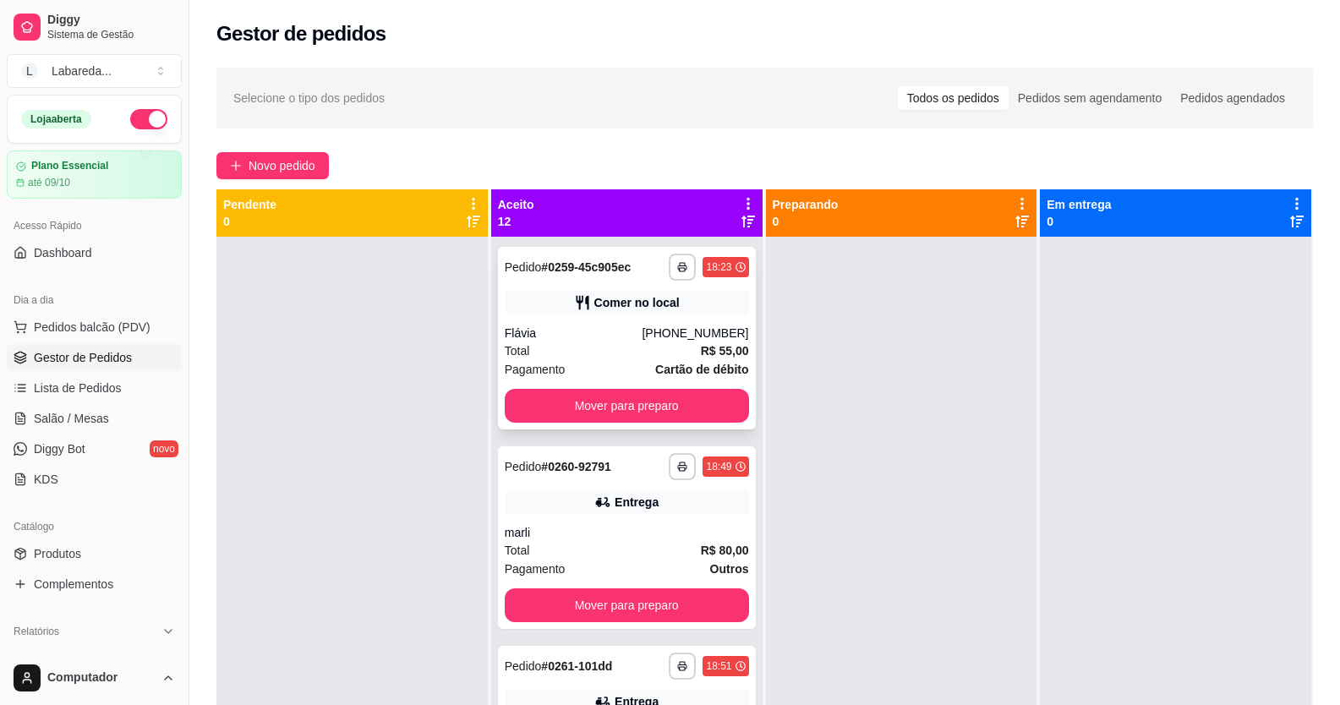
click at [590, 337] on div "Flávia" at bounding box center [574, 333] width 138 height 17
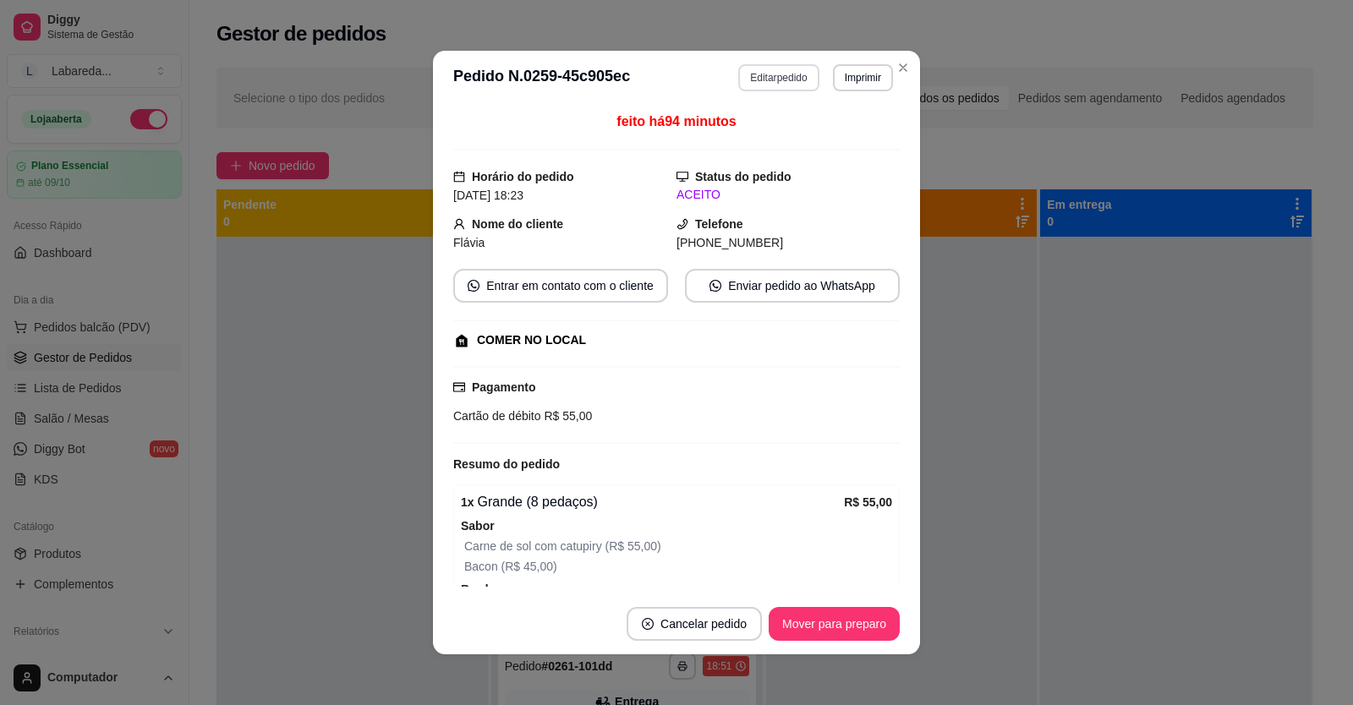
click at [771, 84] on button "Editar pedido" at bounding box center [778, 77] width 80 height 27
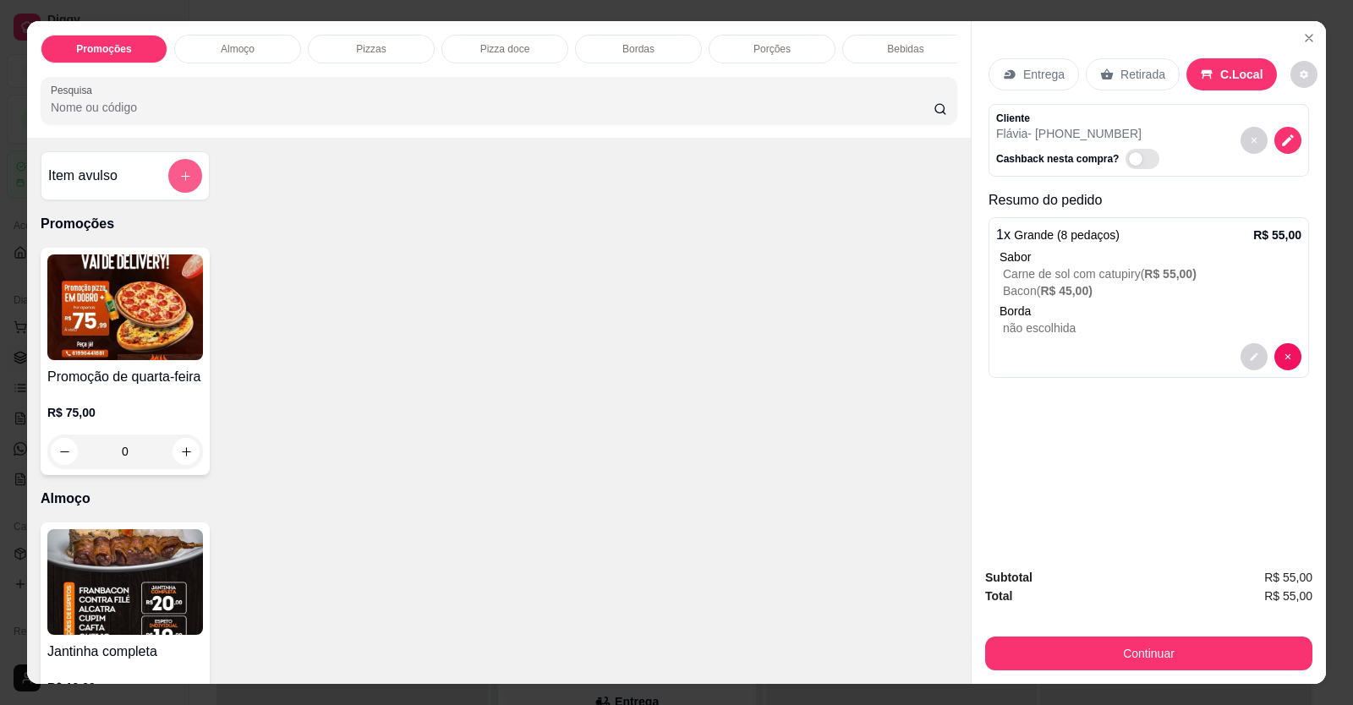
click at [173, 180] on button "add-separate-item" at bounding box center [185, 176] width 34 height 34
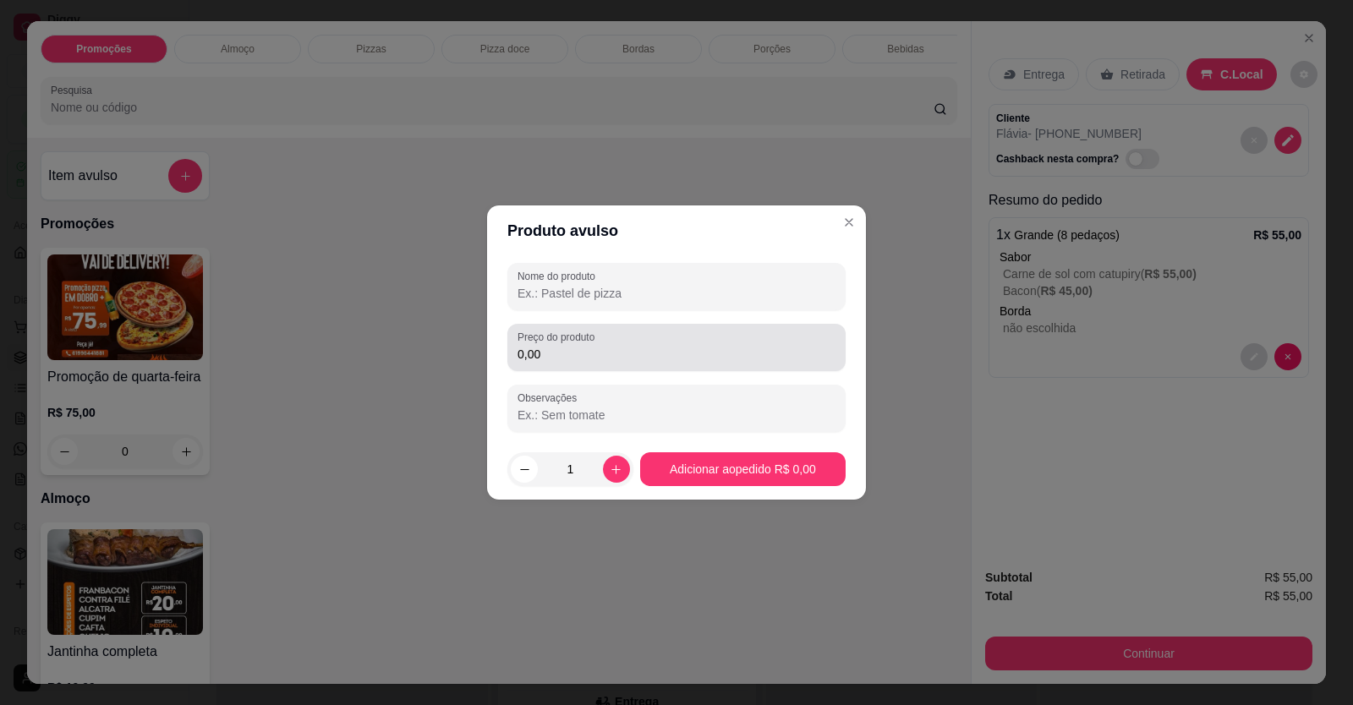
click at [566, 359] on input "0,00" at bounding box center [676, 354] width 318 height 17
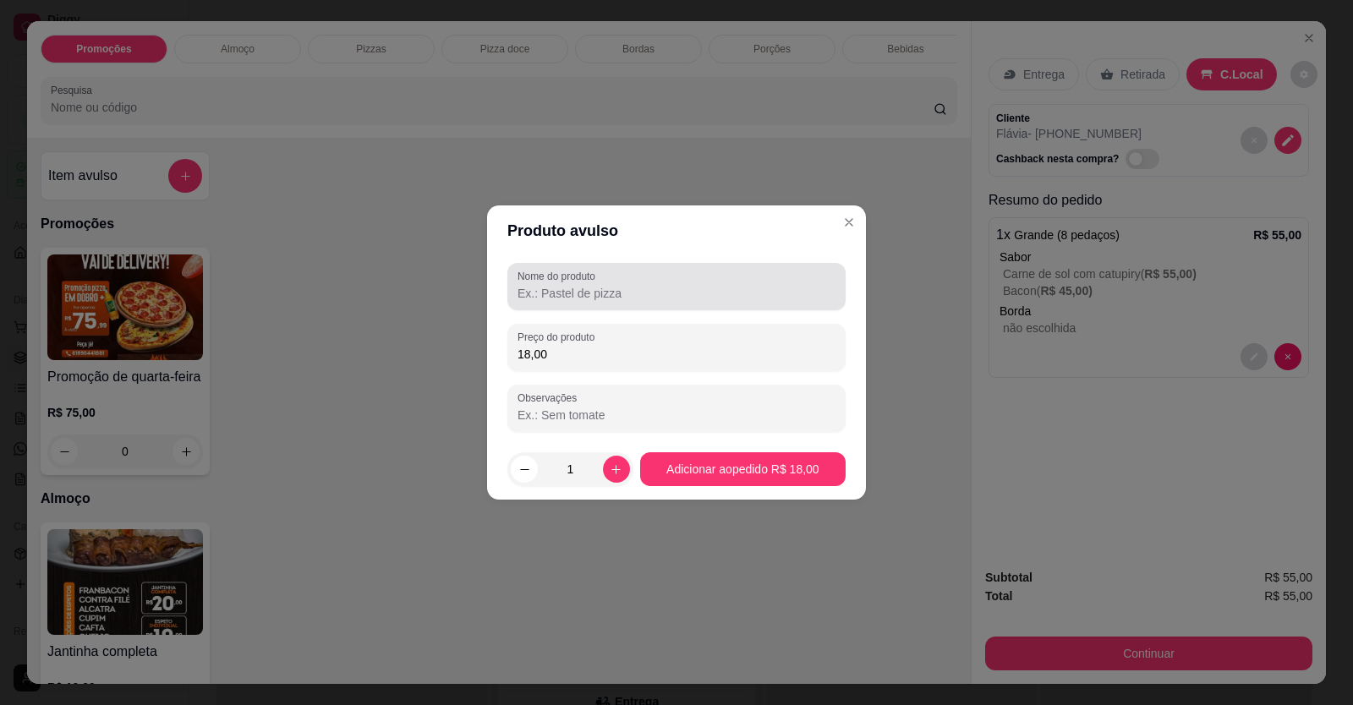
type input "18,00"
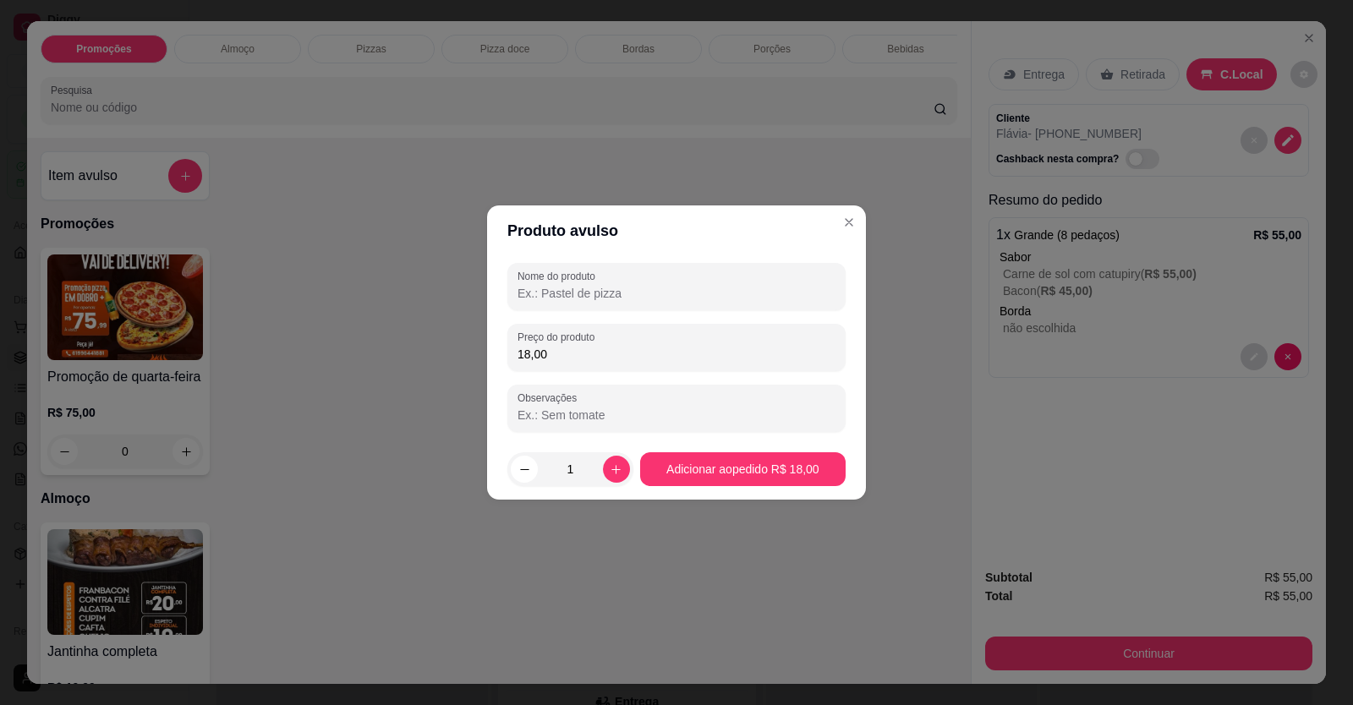
click at [539, 291] on input "Nome do produto" at bounding box center [676, 293] width 318 height 17
type input "f"
type input "lata"
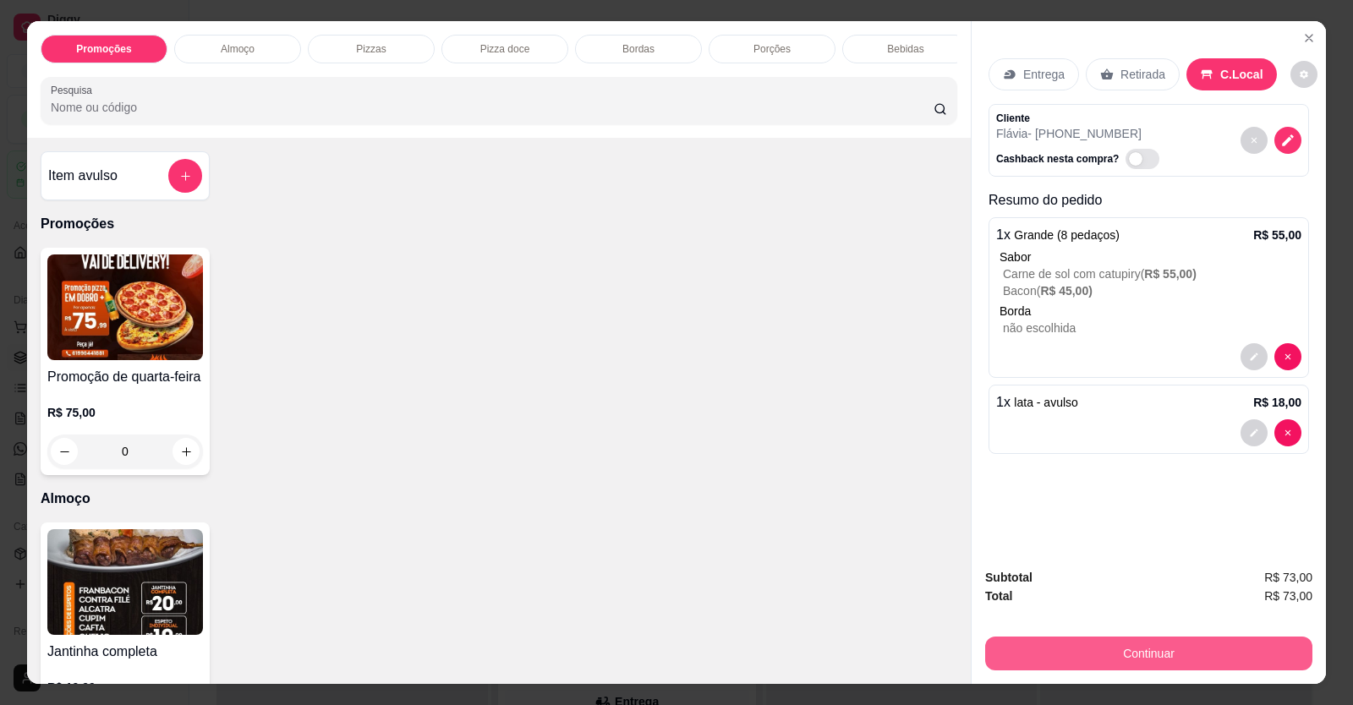
click at [1160, 662] on button "Continuar" at bounding box center [1148, 654] width 327 height 34
click at [1124, 648] on button "Continuar" at bounding box center [1148, 653] width 317 height 33
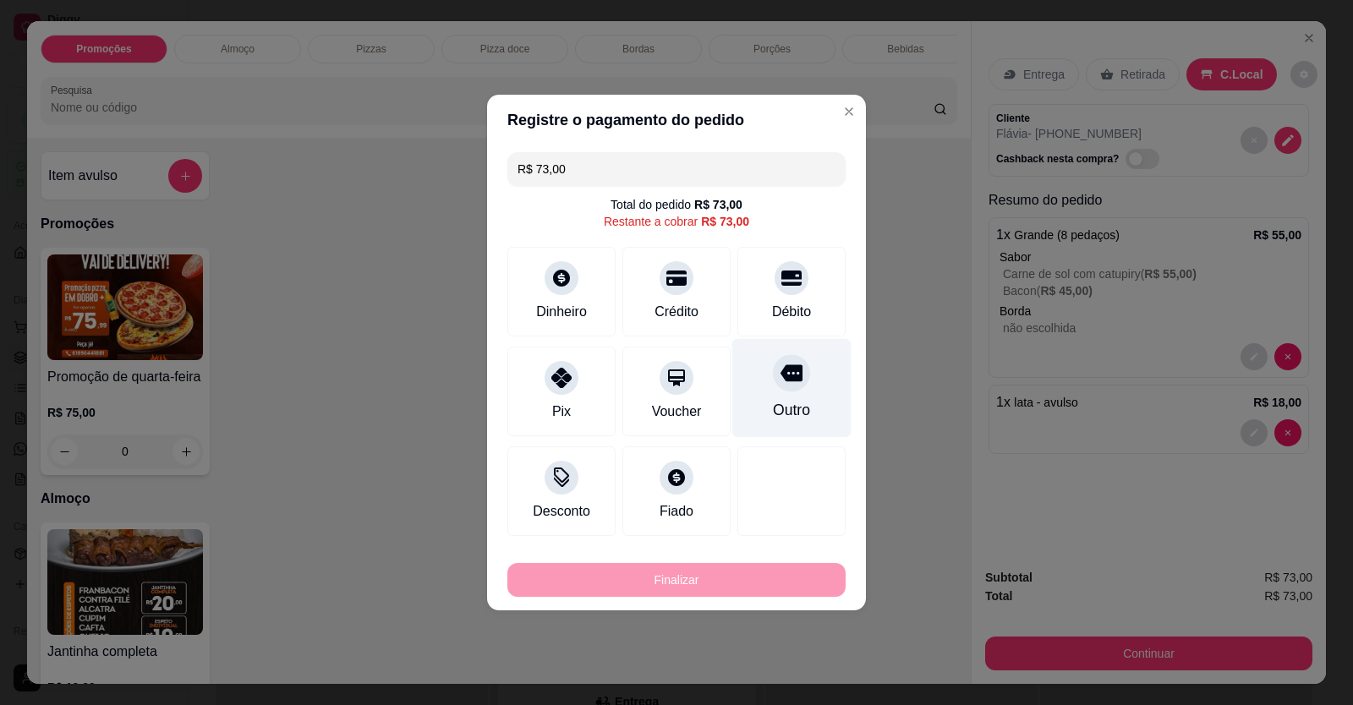
click at [788, 382] on icon at bounding box center [791, 373] width 22 height 22
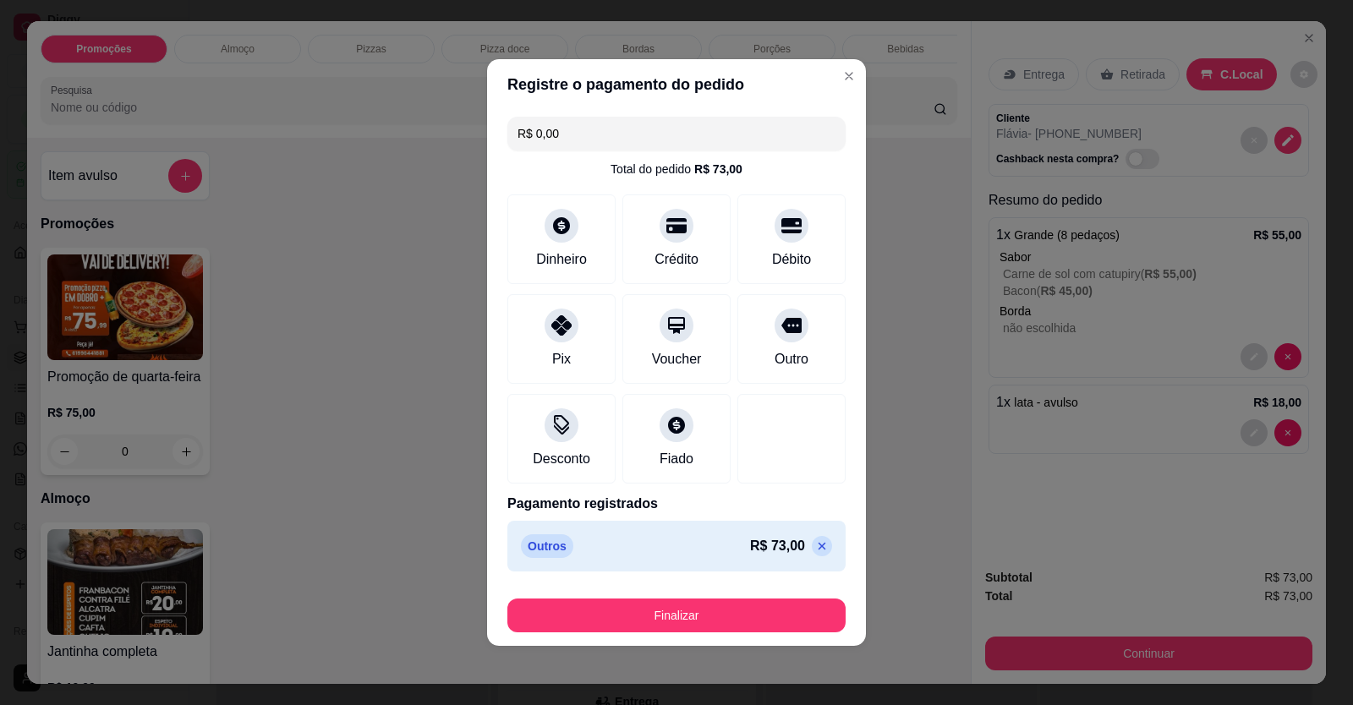
click at [731, 591] on footer "Finalizar" at bounding box center [676, 612] width 379 height 68
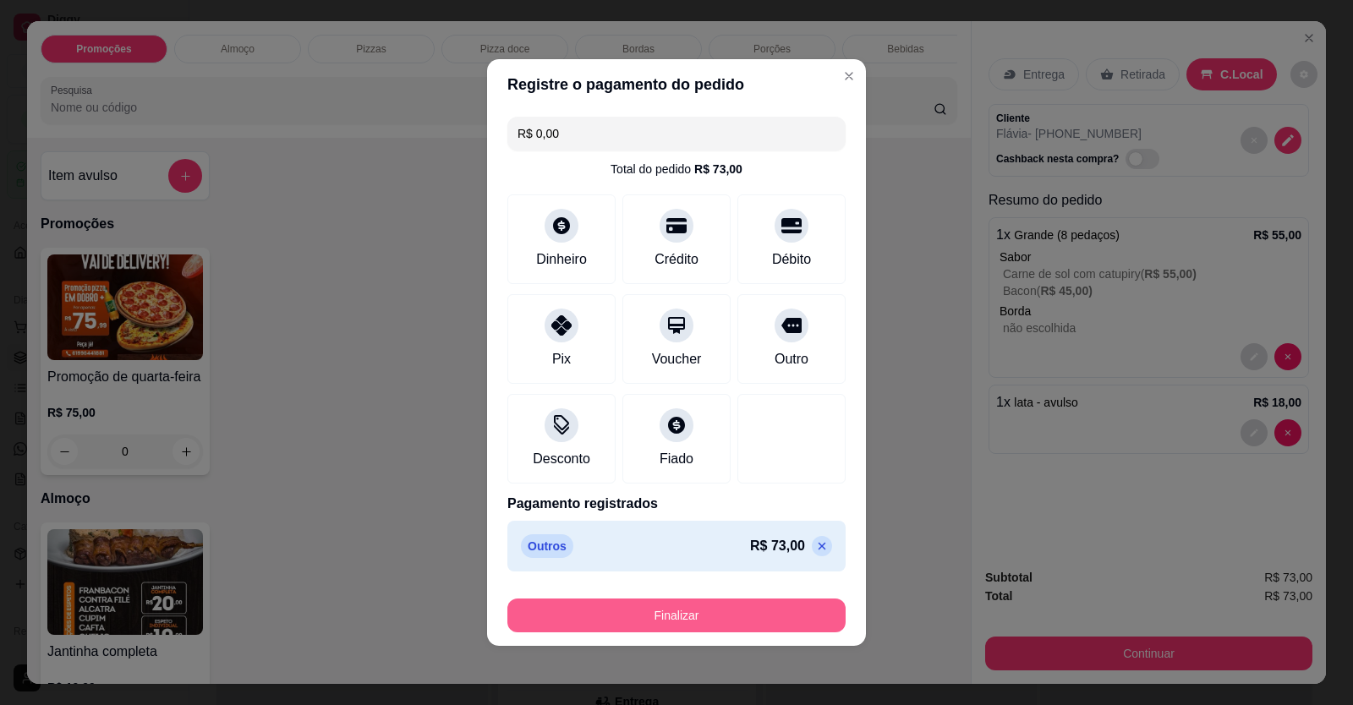
click at [731, 605] on button "Finalizar" at bounding box center [676, 616] width 338 height 34
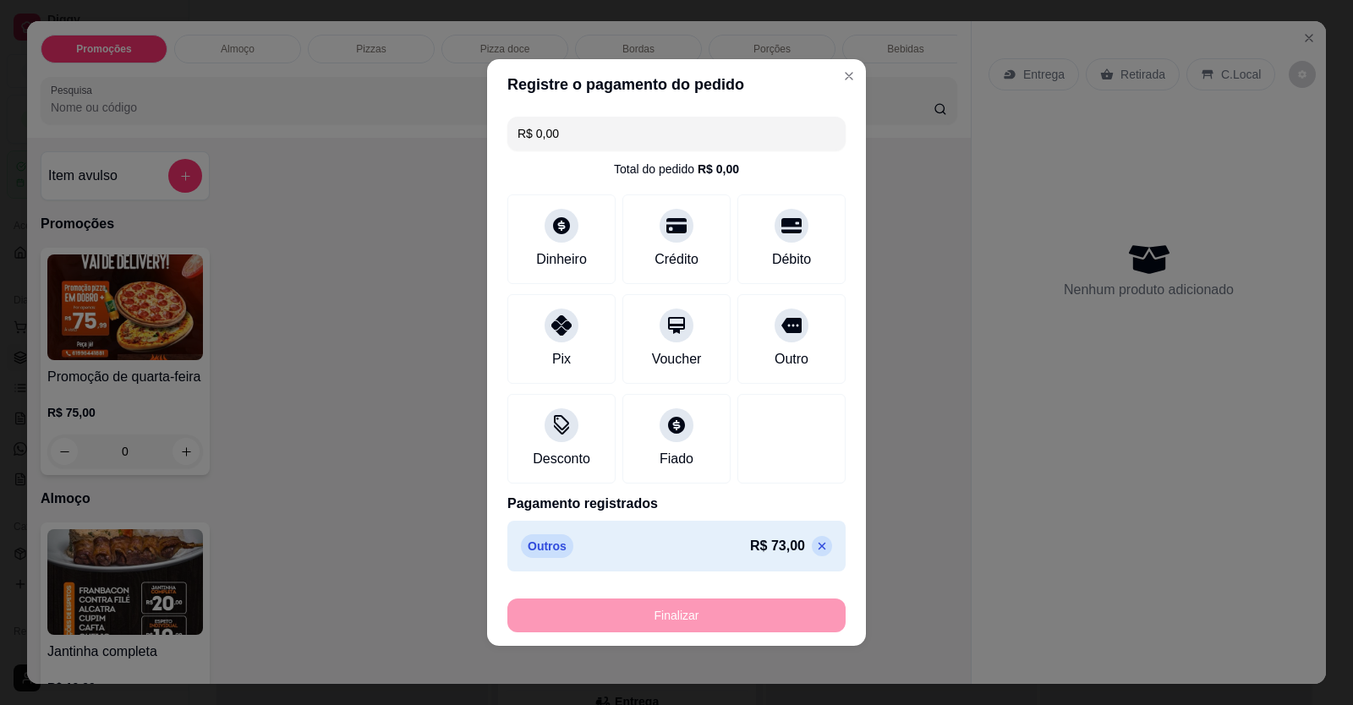
type input "-R$ 73,00"
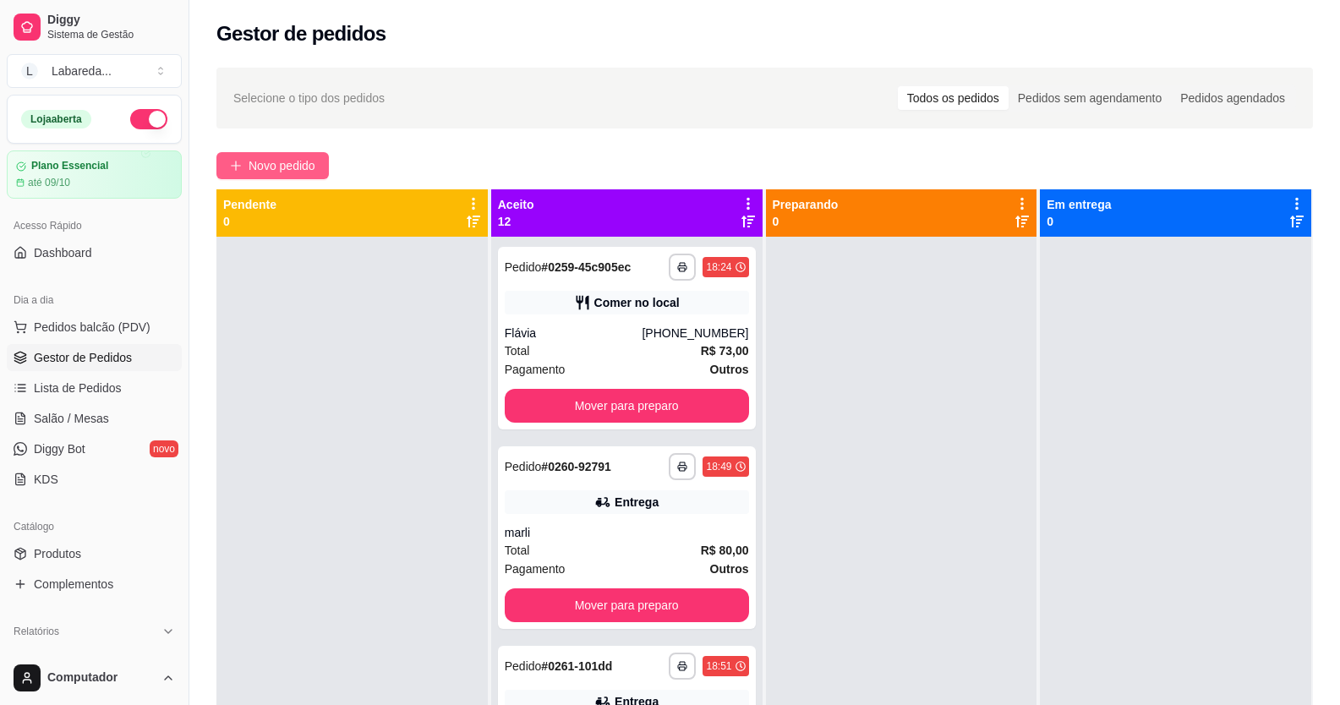
click at [260, 157] on span "Novo pedido" at bounding box center [282, 165] width 67 height 19
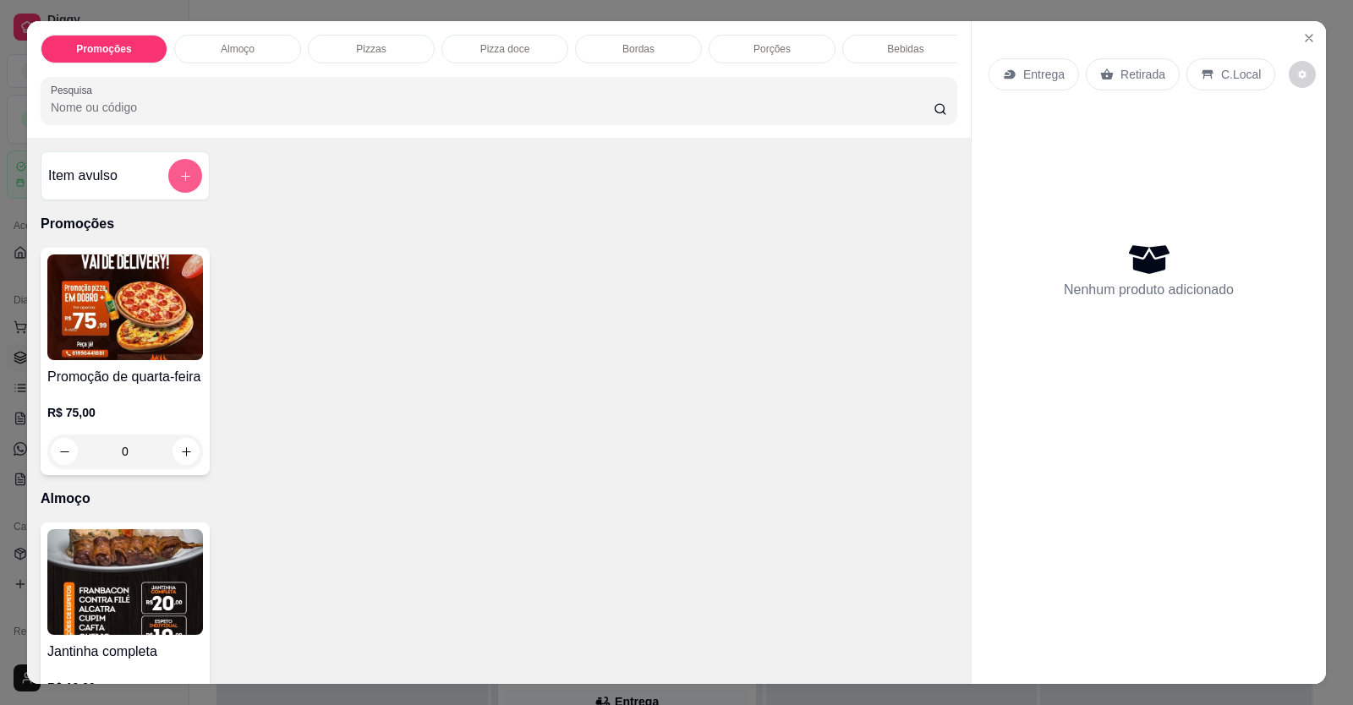
click at [187, 193] on button "add-separate-item" at bounding box center [185, 176] width 34 height 34
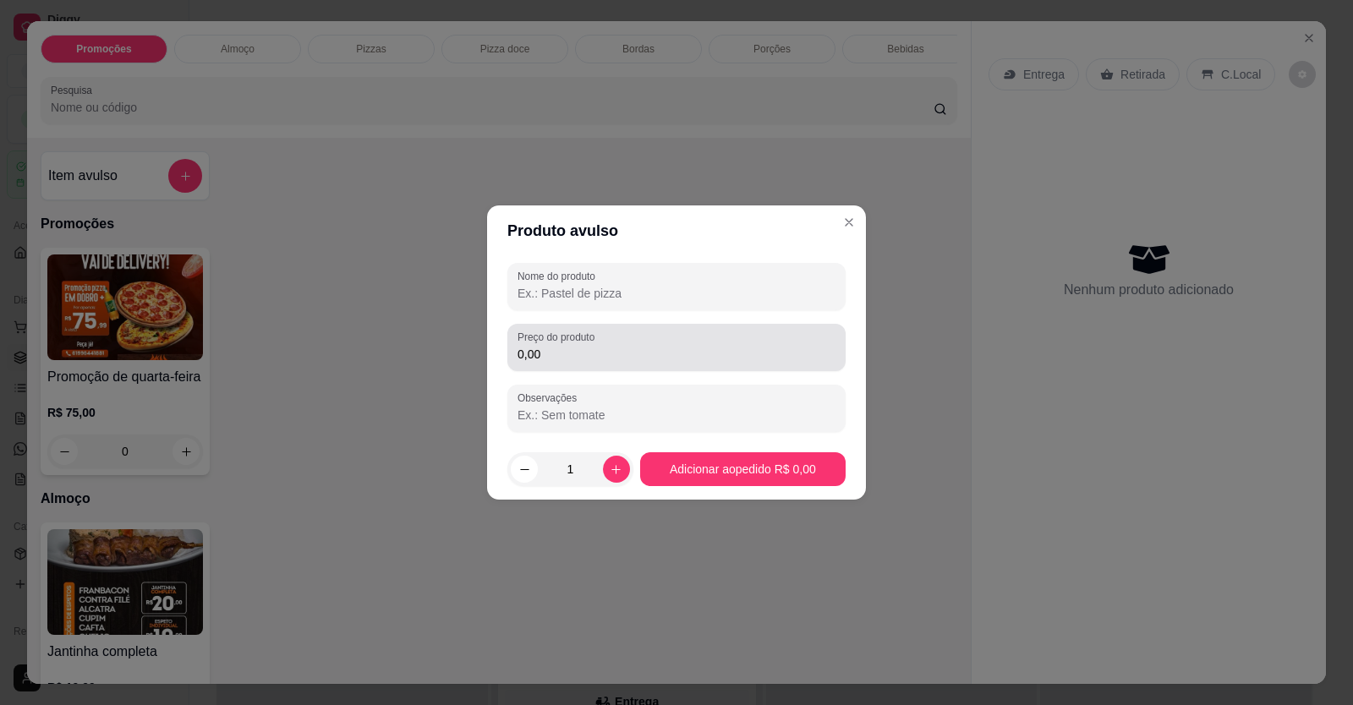
click at [607, 359] on input "0,00" at bounding box center [676, 354] width 318 height 17
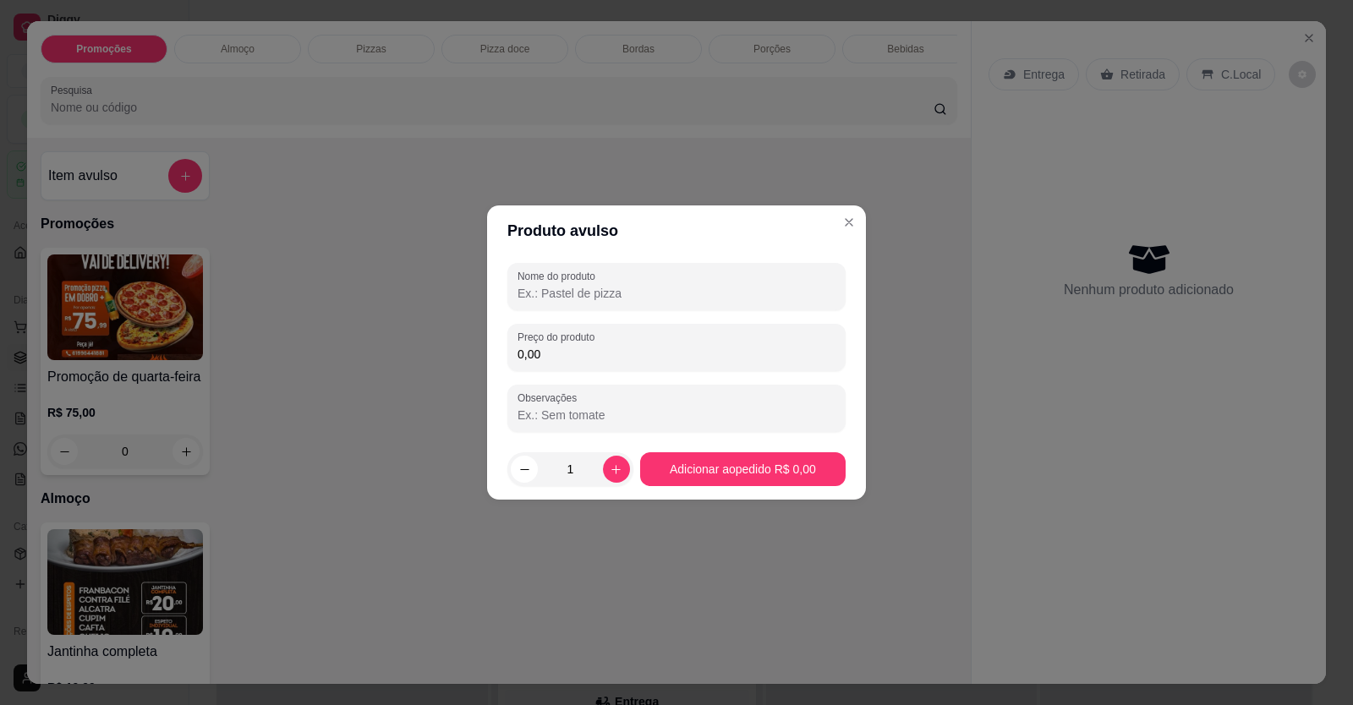
click at [621, 287] on input "Nome do produto" at bounding box center [676, 293] width 318 height 17
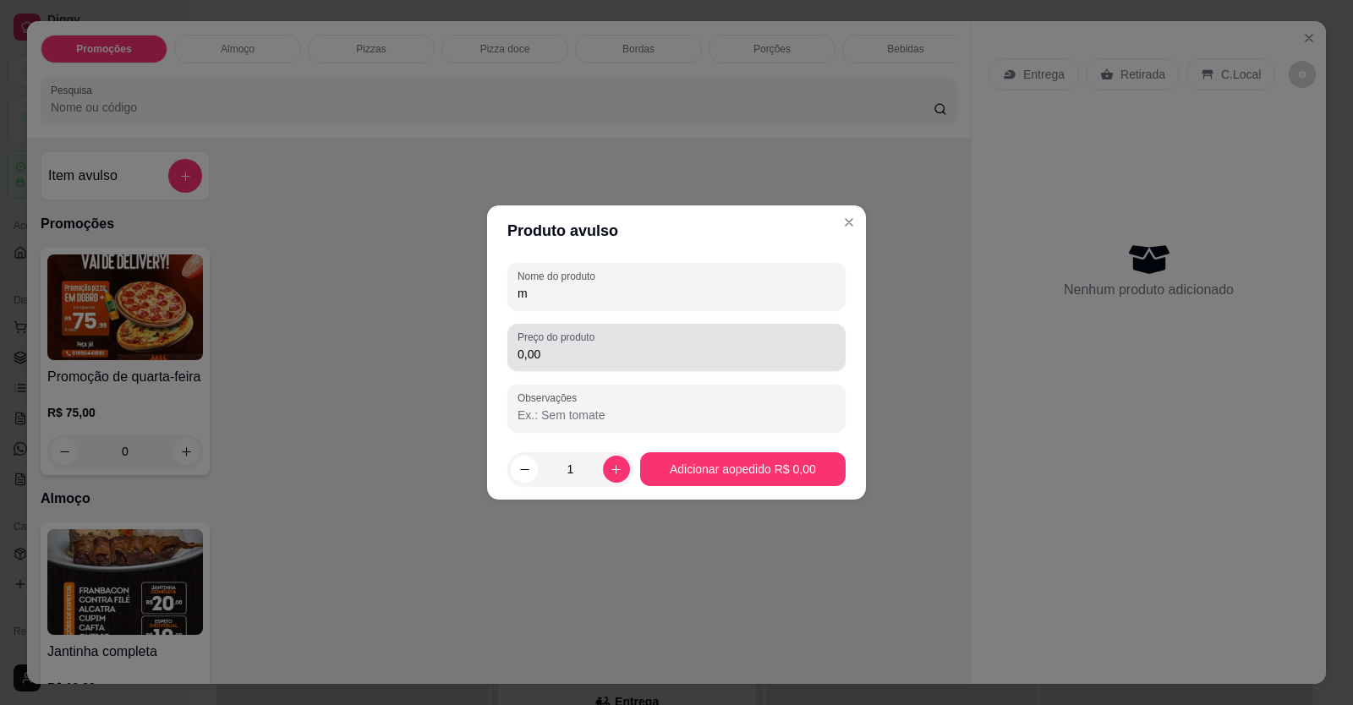
type input "m"
click at [594, 353] on input "0,00" at bounding box center [676, 354] width 318 height 17
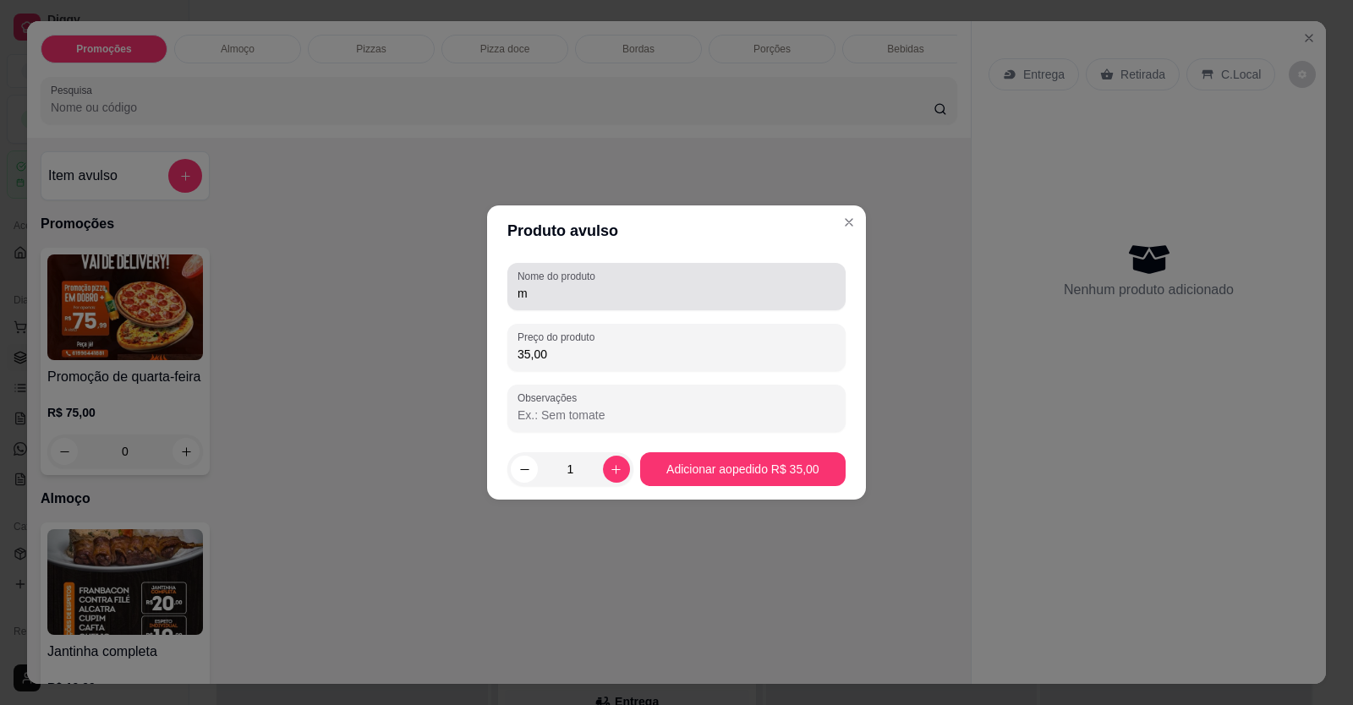
type input "35,00"
click at [608, 281] on div "m" at bounding box center [676, 287] width 318 height 34
type input "m lonbo / protuguesa"
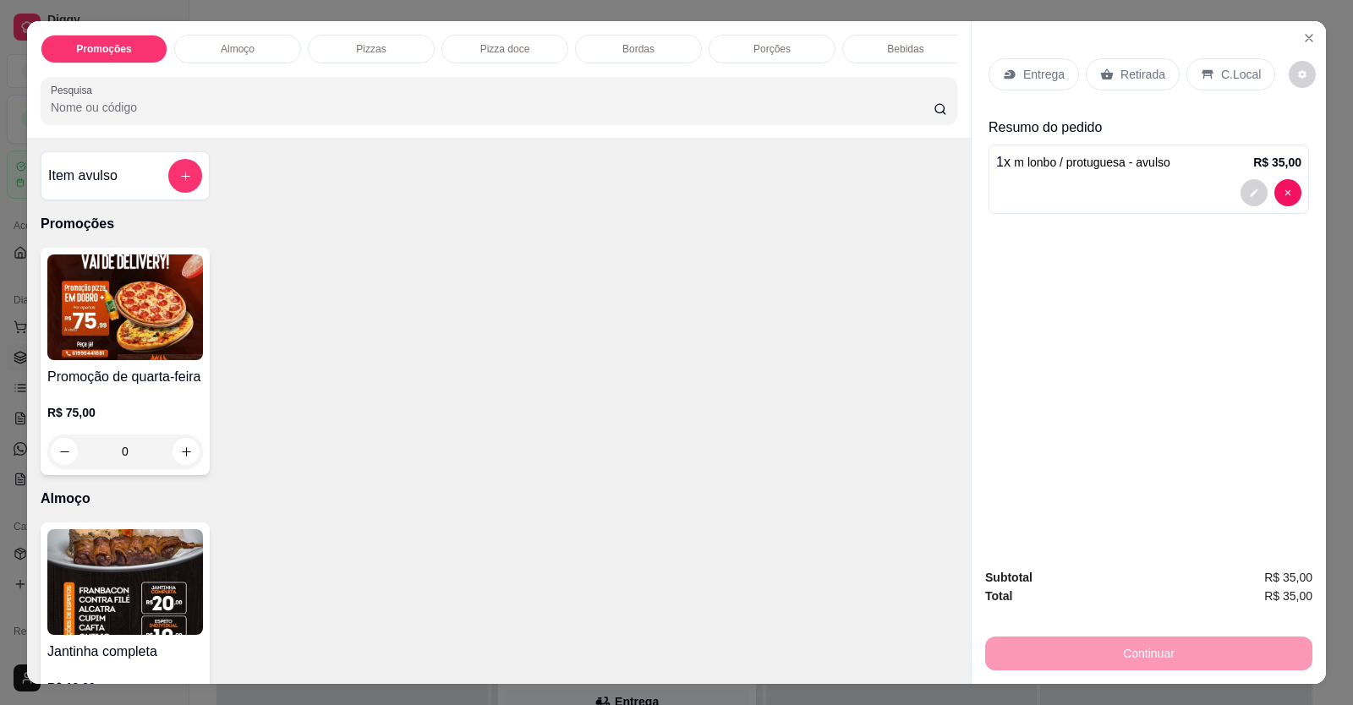
click at [1235, 73] on p "C.Local" at bounding box center [1241, 74] width 40 height 17
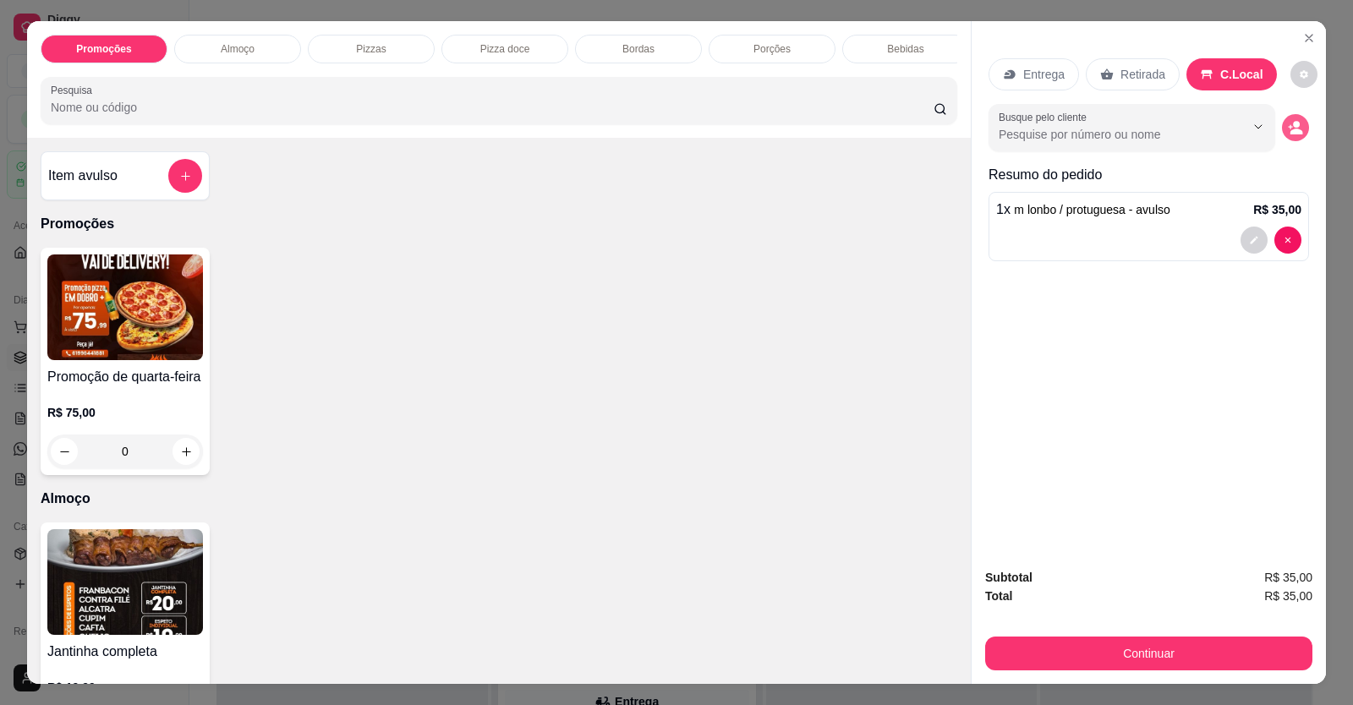
click at [1288, 120] on icon "decrease-product-quantity" at bounding box center [1295, 127] width 15 height 15
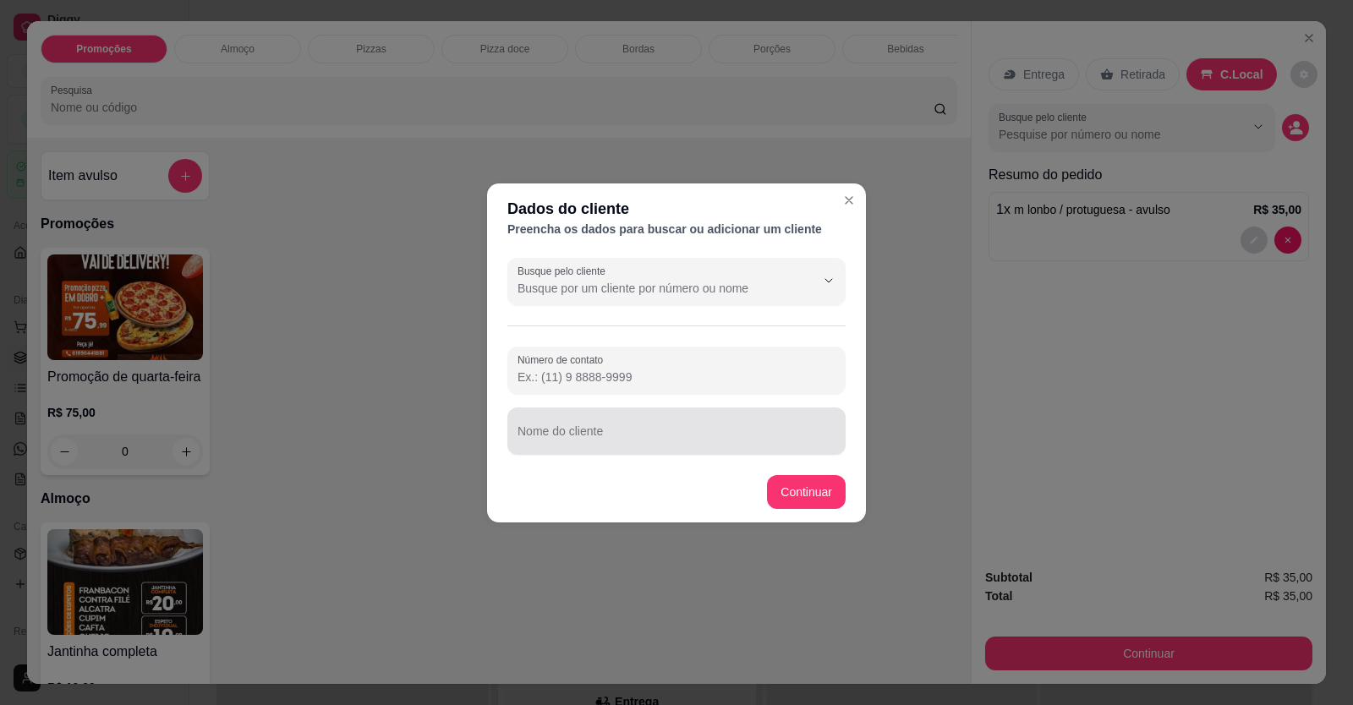
click at [533, 427] on div at bounding box center [676, 431] width 318 height 34
click at [669, 440] on input "mesa" at bounding box center [676, 437] width 318 height 17
type input "m"
type input "mesa 2"
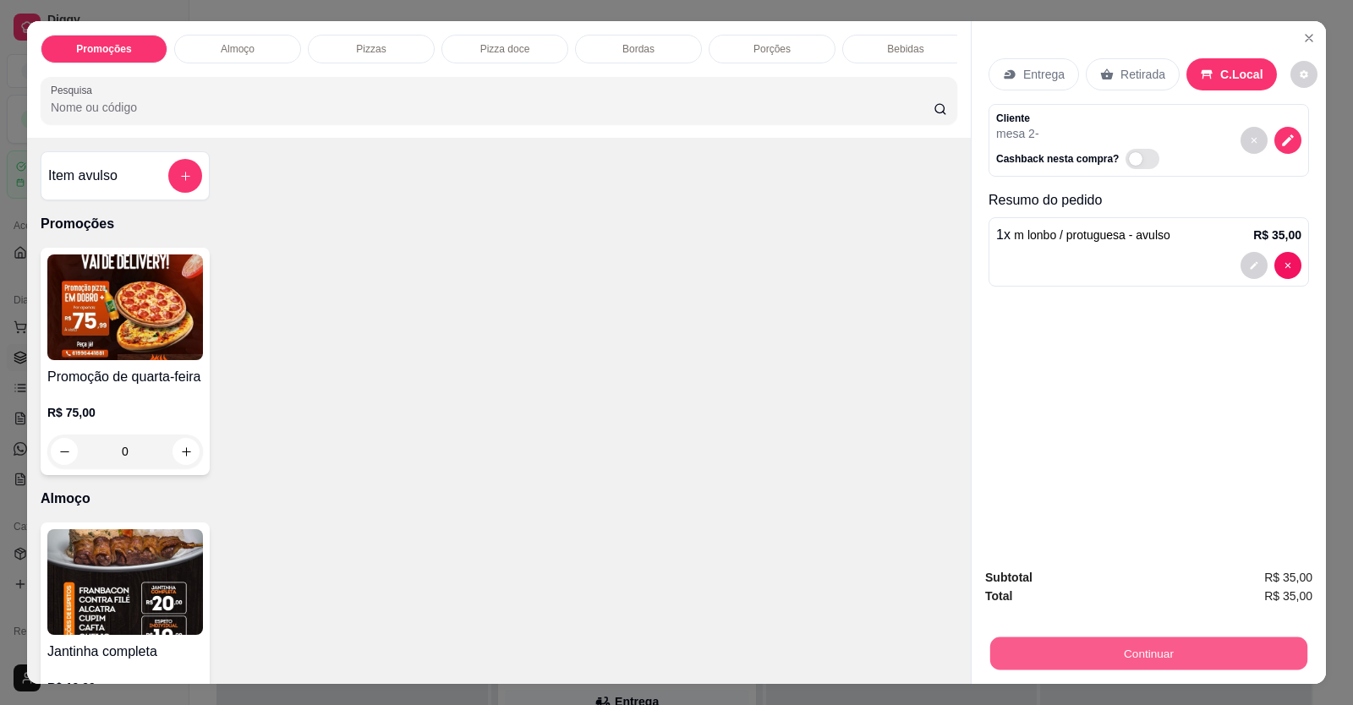
click at [1138, 665] on button "Continuar" at bounding box center [1148, 653] width 317 height 33
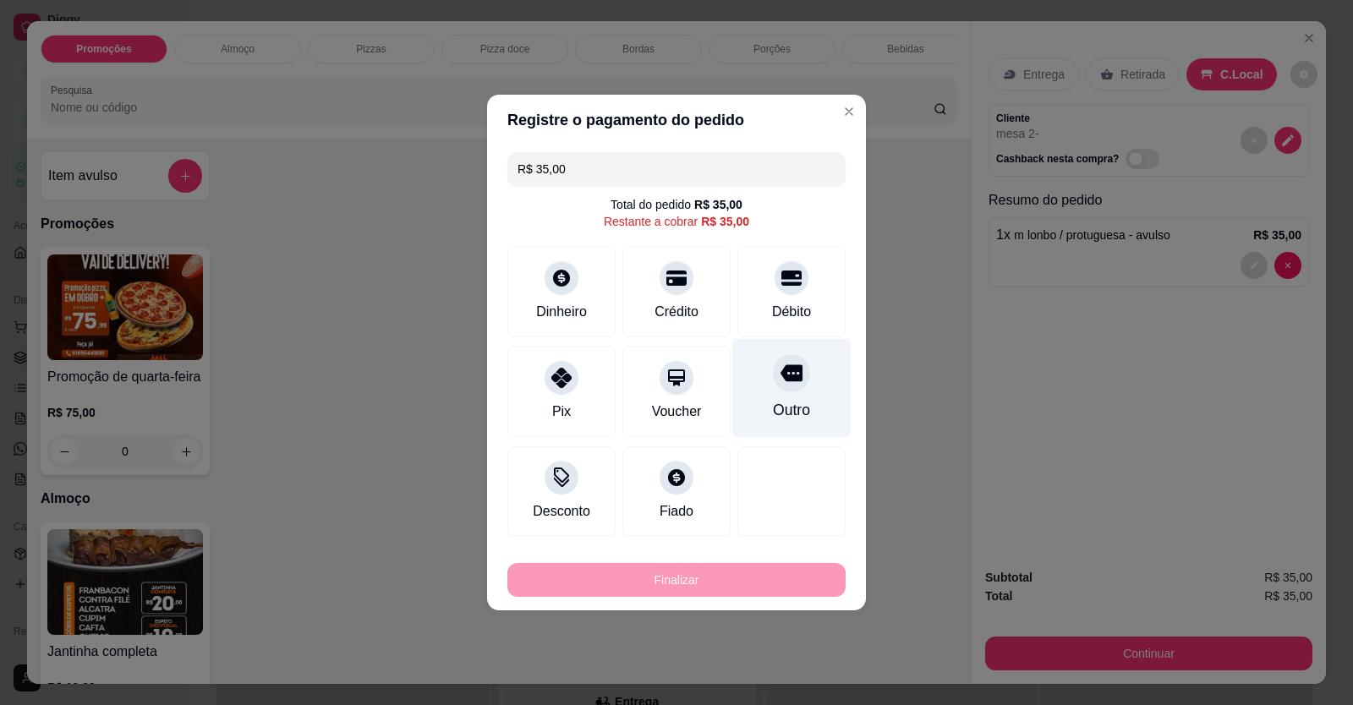
drag, startPoint x: 796, startPoint y: 382, endPoint x: 786, endPoint y: 393, distance: 15.0
click at [796, 381] on div at bounding box center [791, 372] width 37 height 37
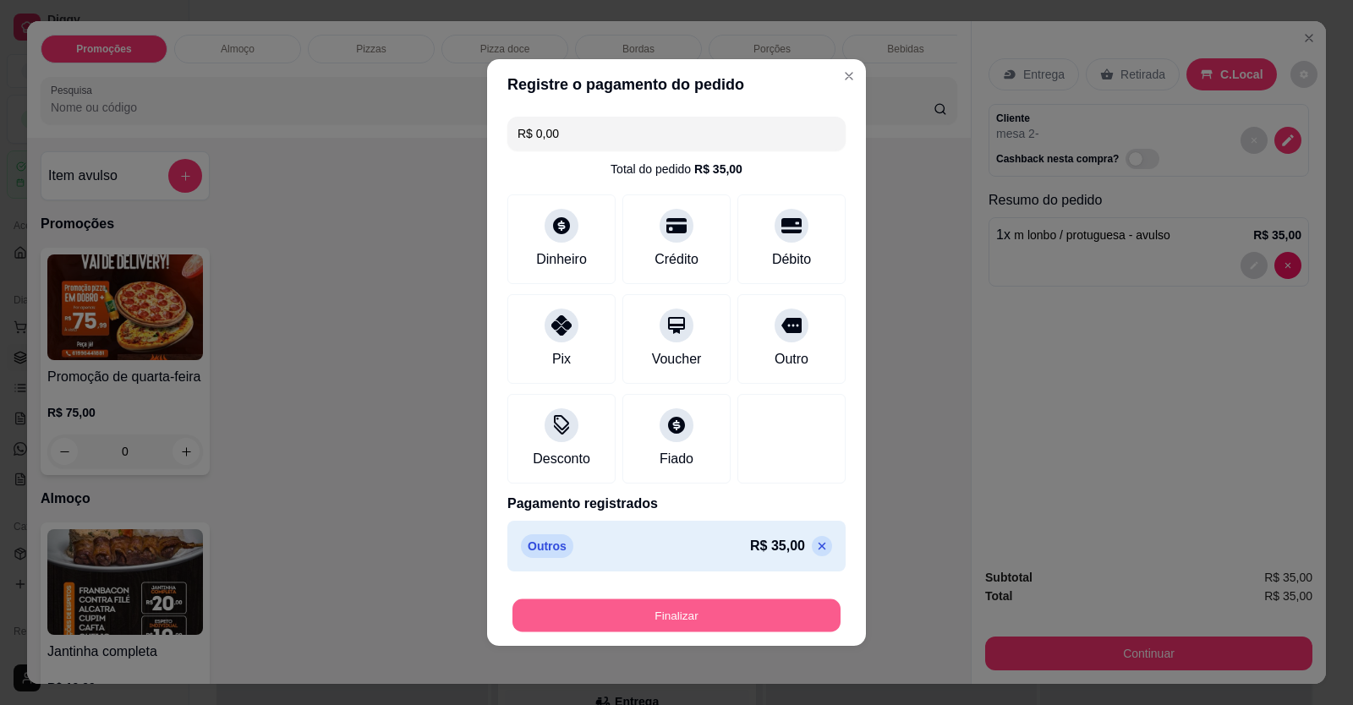
click at [673, 615] on button "Finalizar" at bounding box center [676, 615] width 328 height 33
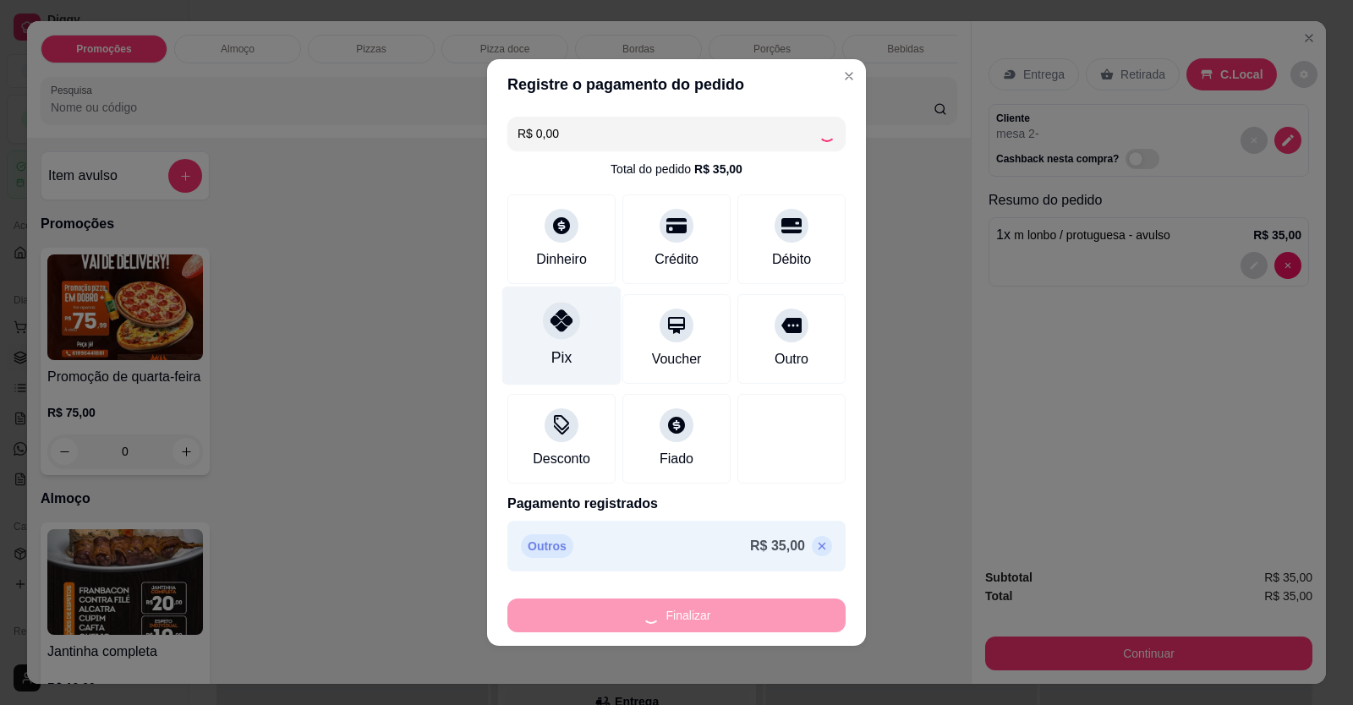
type input "-R$ 35,00"
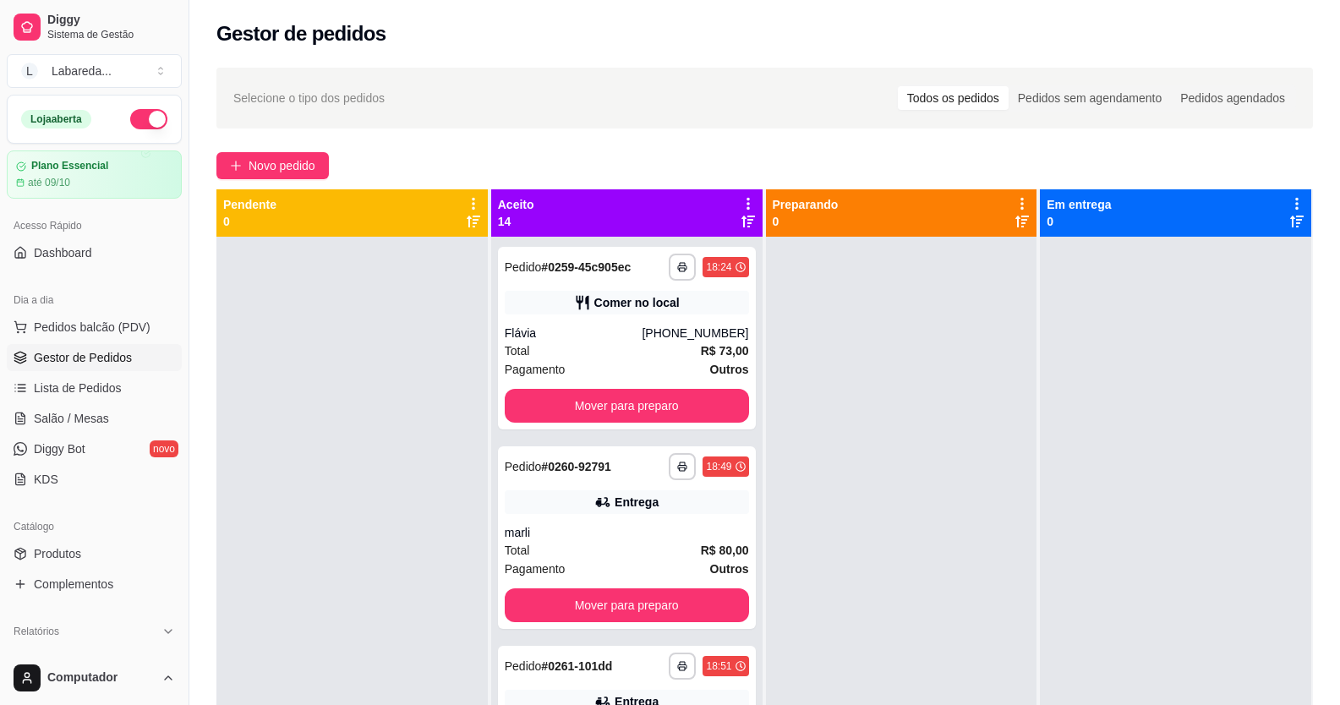
click at [433, 466] on div at bounding box center [351, 589] width 271 height 705
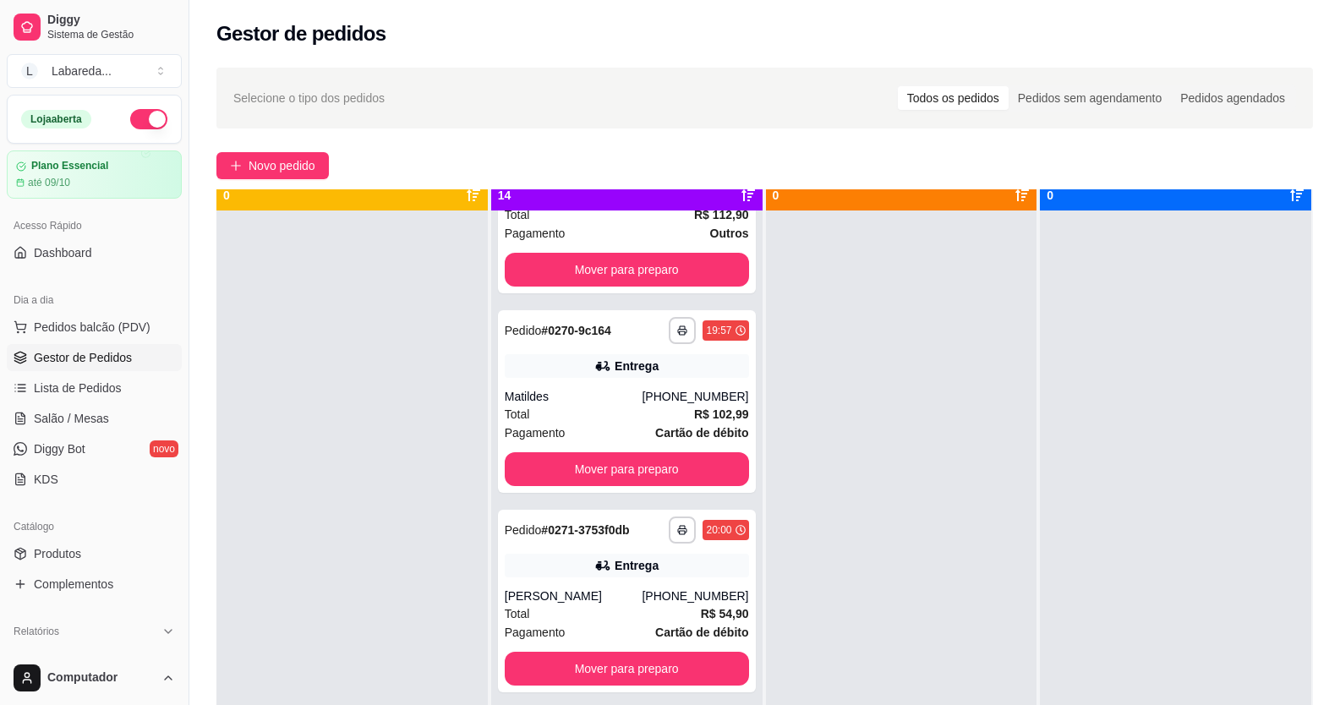
scroll to position [47, 0]
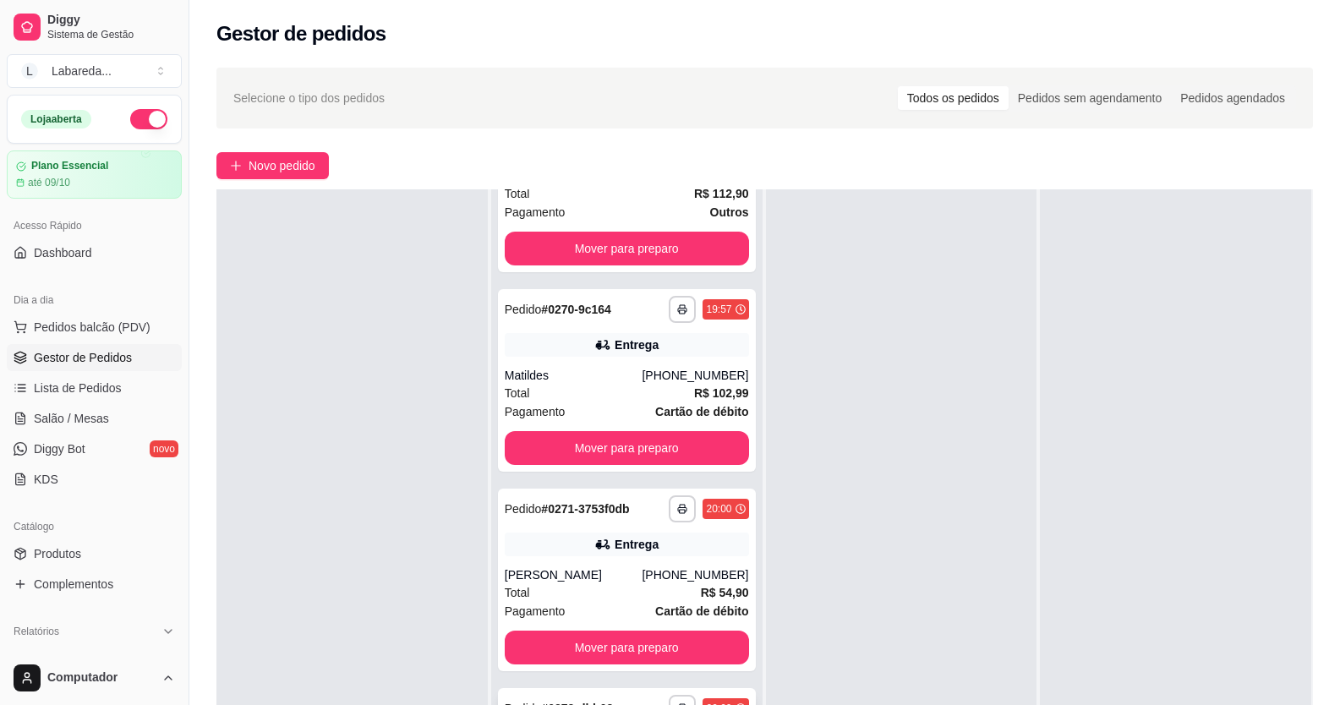
click at [507, 698] on div "**********" at bounding box center [627, 708] width 244 height 27
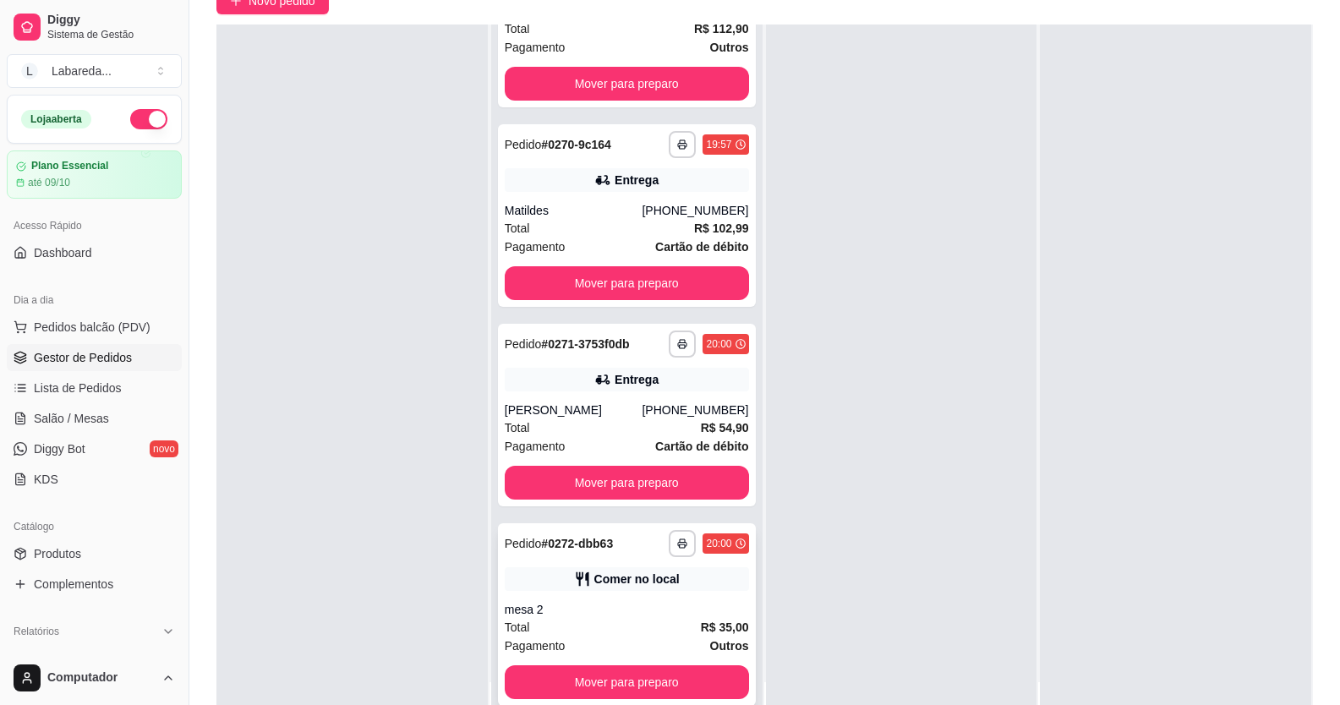
scroll to position [258, 0]
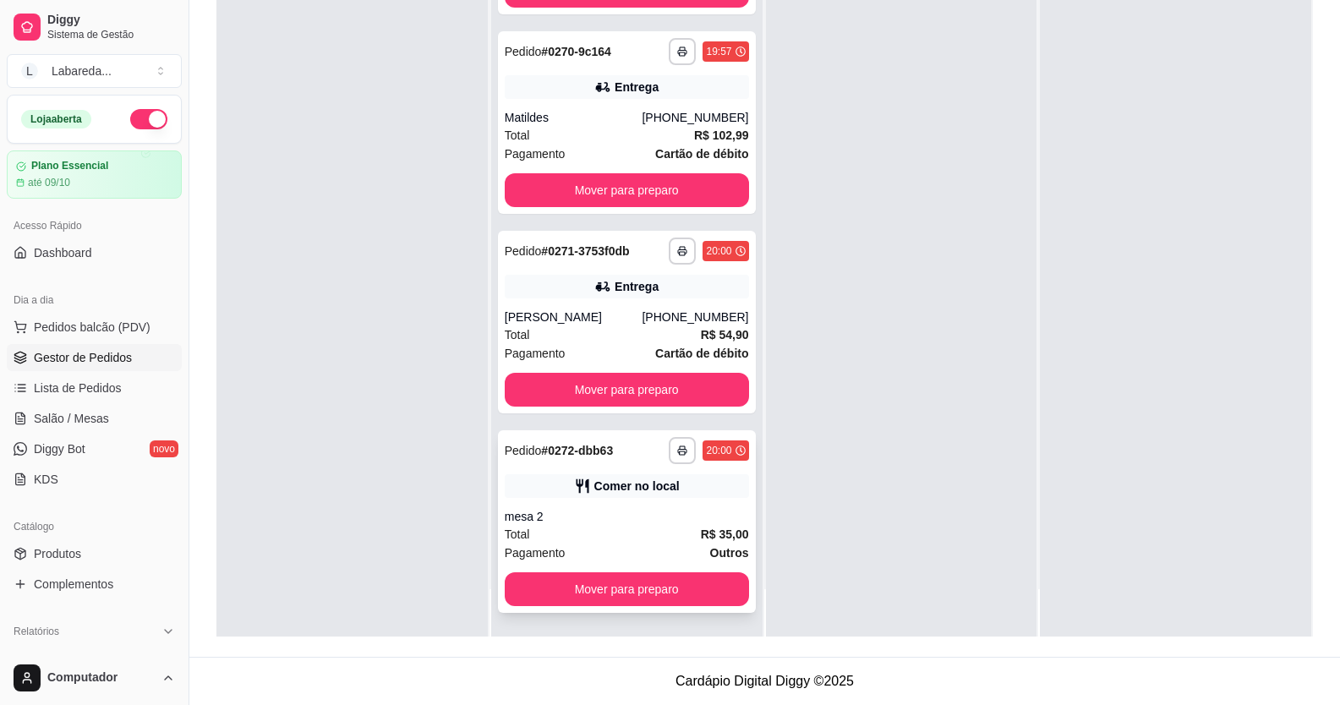
click at [587, 501] on div "**********" at bounding box center [627, 521] width 258 height 183
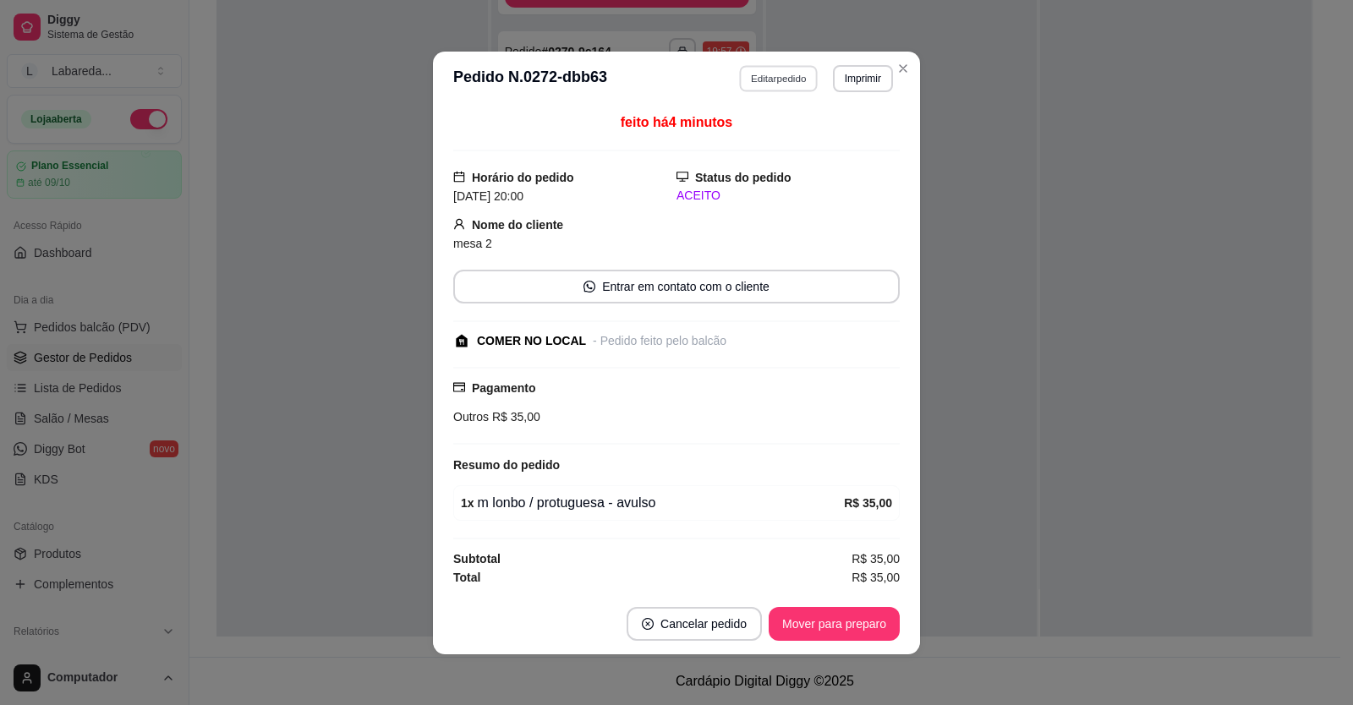
click at [781, 75] on button "Editar pedido" at bounding box center [779, 78] width 79 height 26
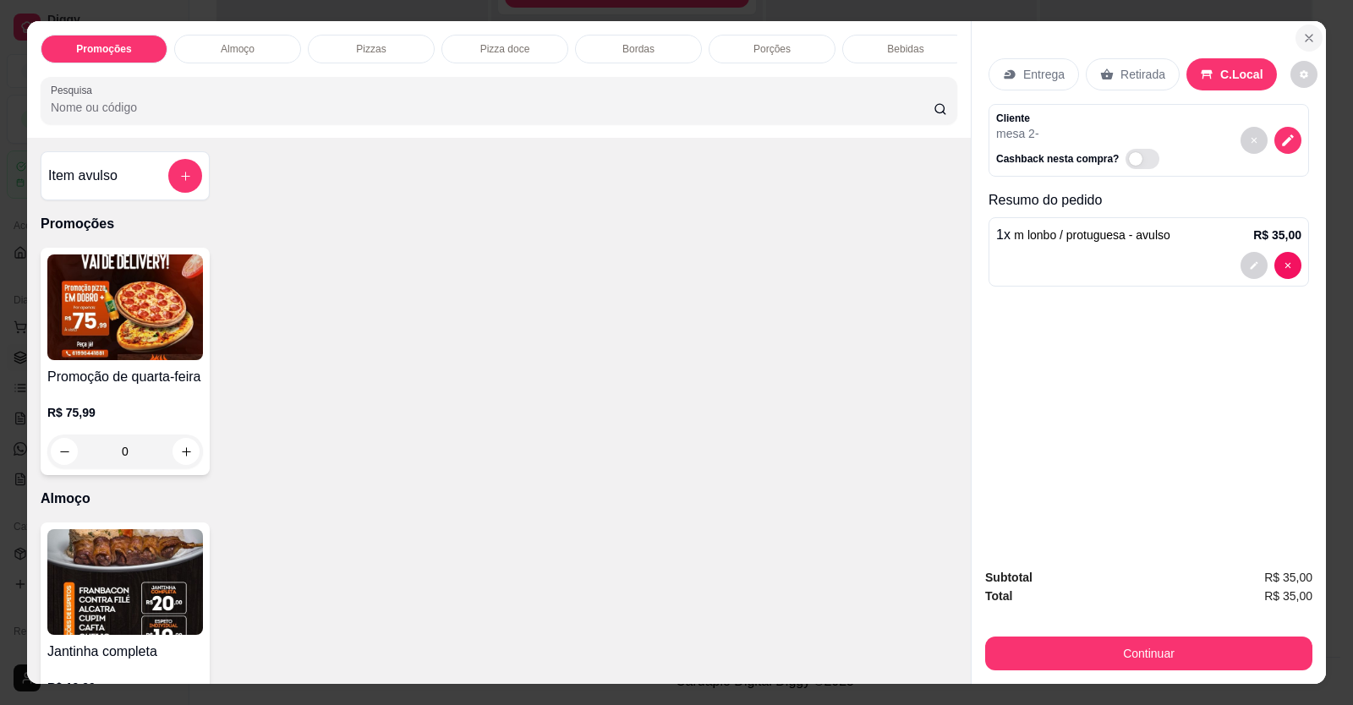
click at [1302, 36] on icon "Close" at bounding box center [1309, 38] width 14 height 14
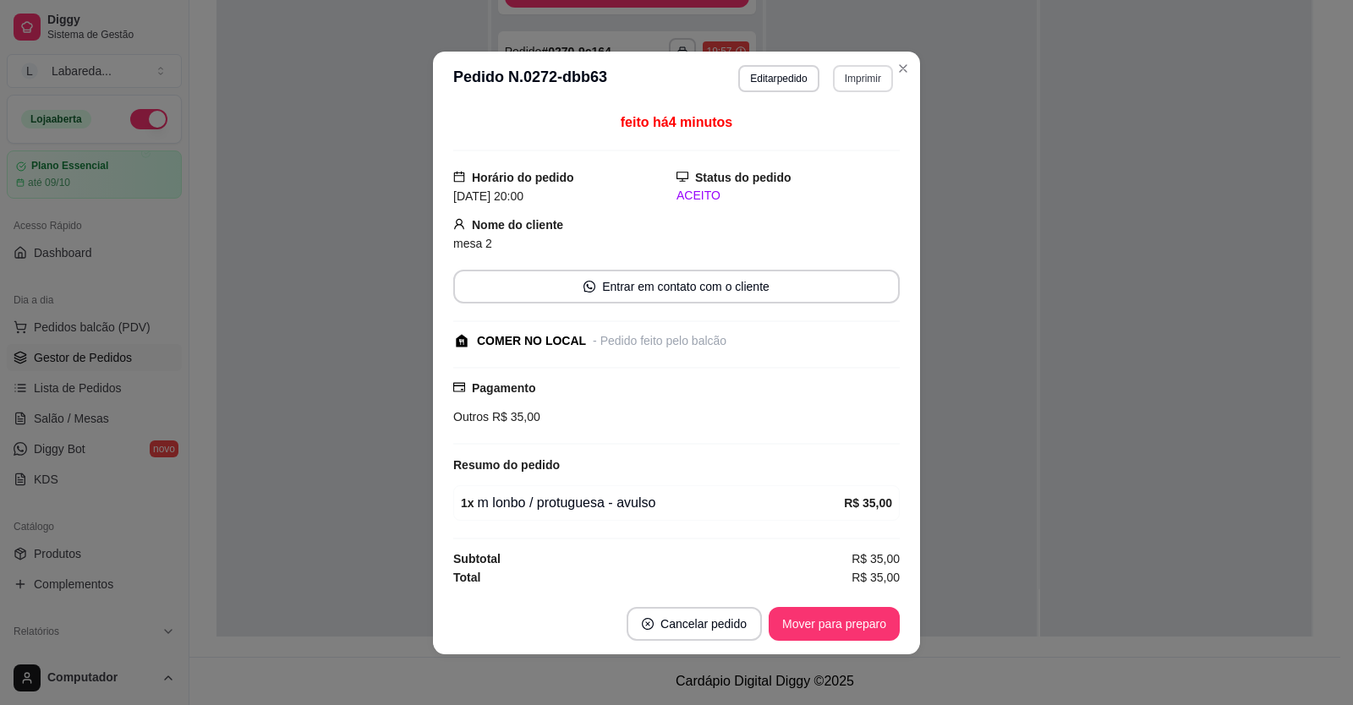
click at [859, 78] on button "Imprimir" at bounding box center [863, 78] width 60 height 27
click at [812, 185] on div "Status do pedido ACEITO" at bounding box center [787, 186] width 223 height 37
click at [774, 77] on button "Editar pedido" at bounding box center [778, 78] width 80 height 27
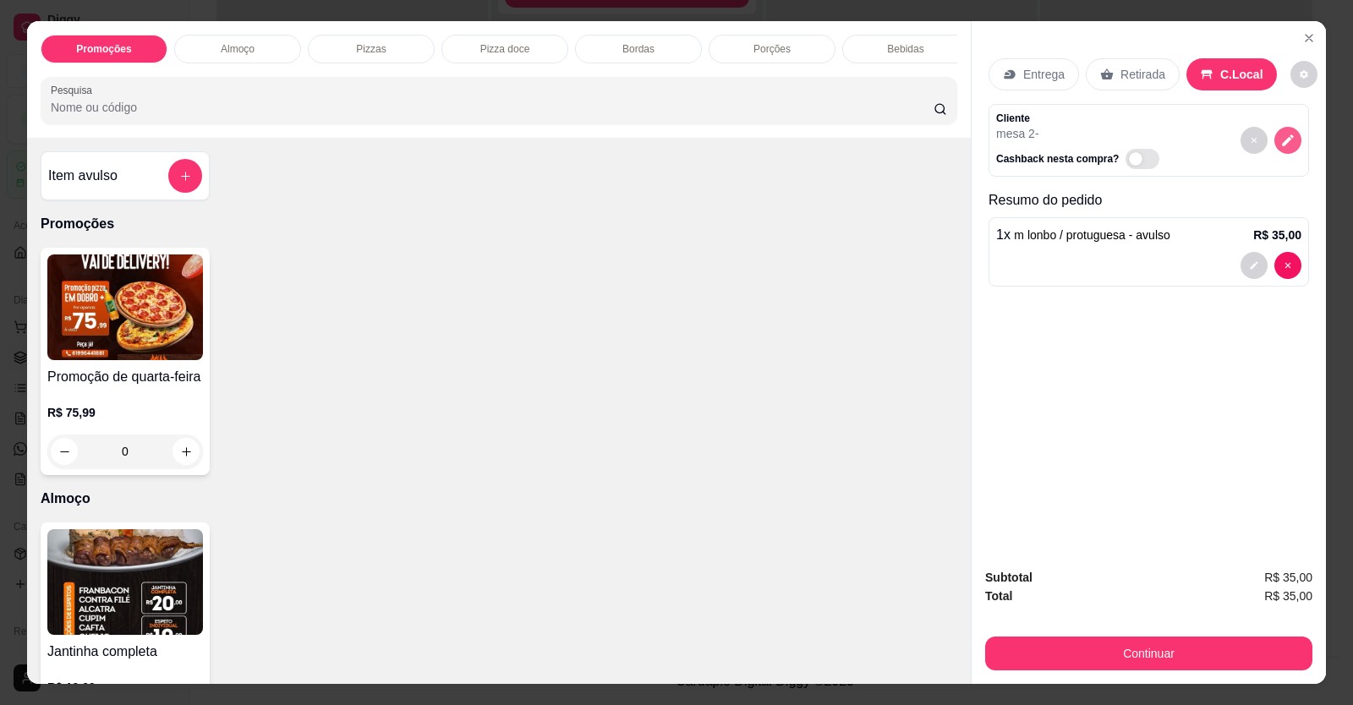
click at [1280, 139] on icon "decrease-product-quantity" at bounding box center [1287, 140] width 15 height 15
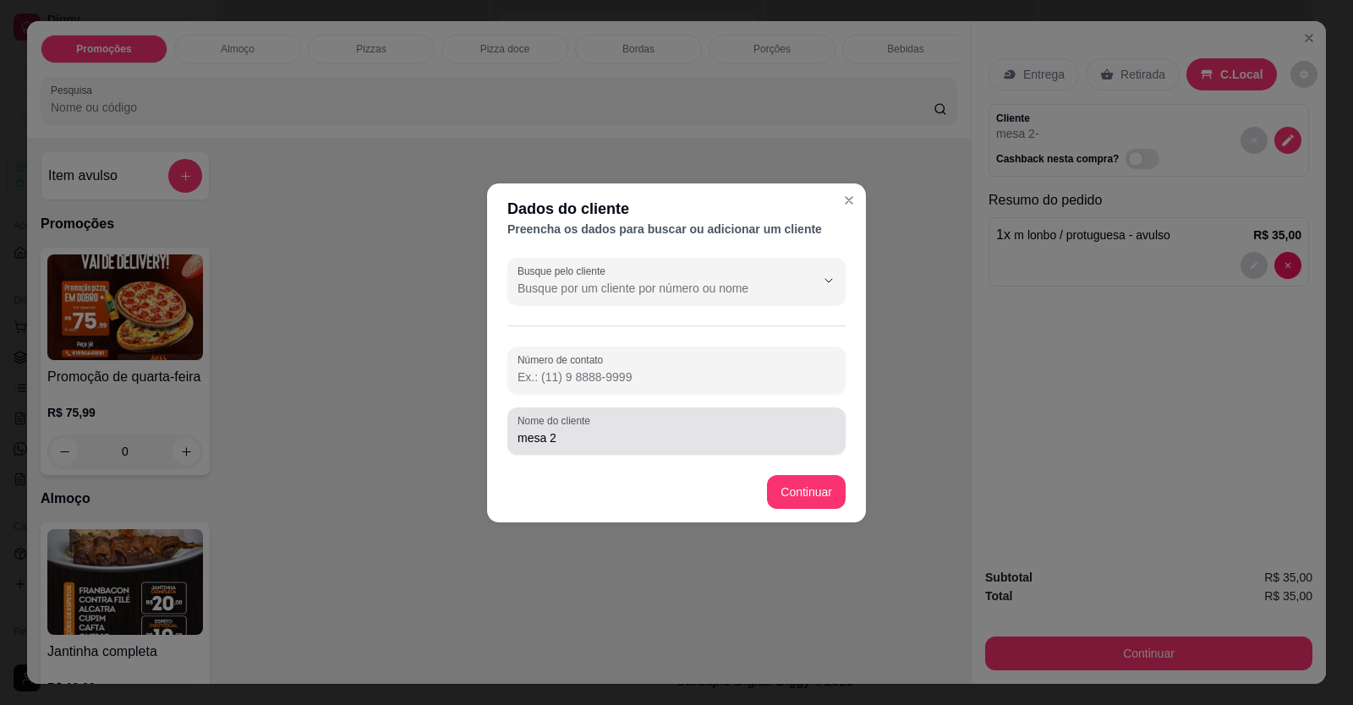
click at [602, 449] on div "Nome do cliente mesa 2" at bounding box center [676, 431] width 338 height 47
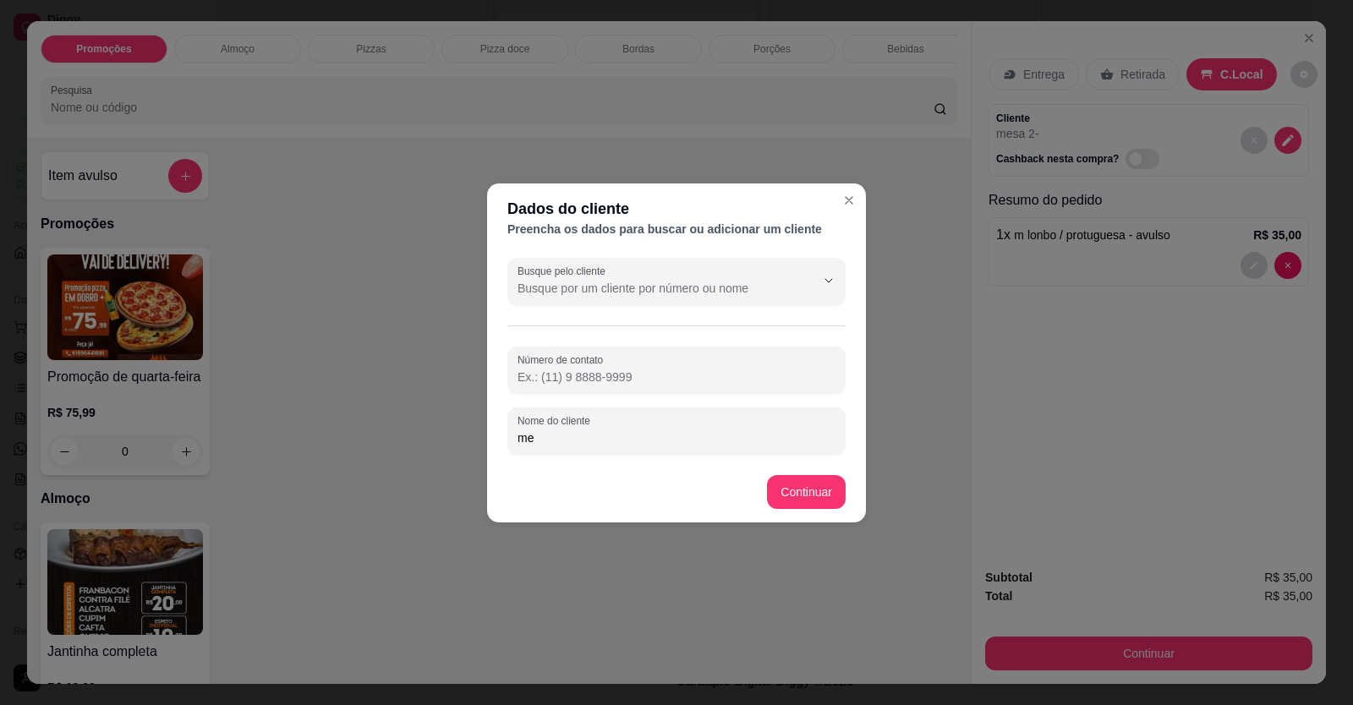
type input "m"
type input "julhia"
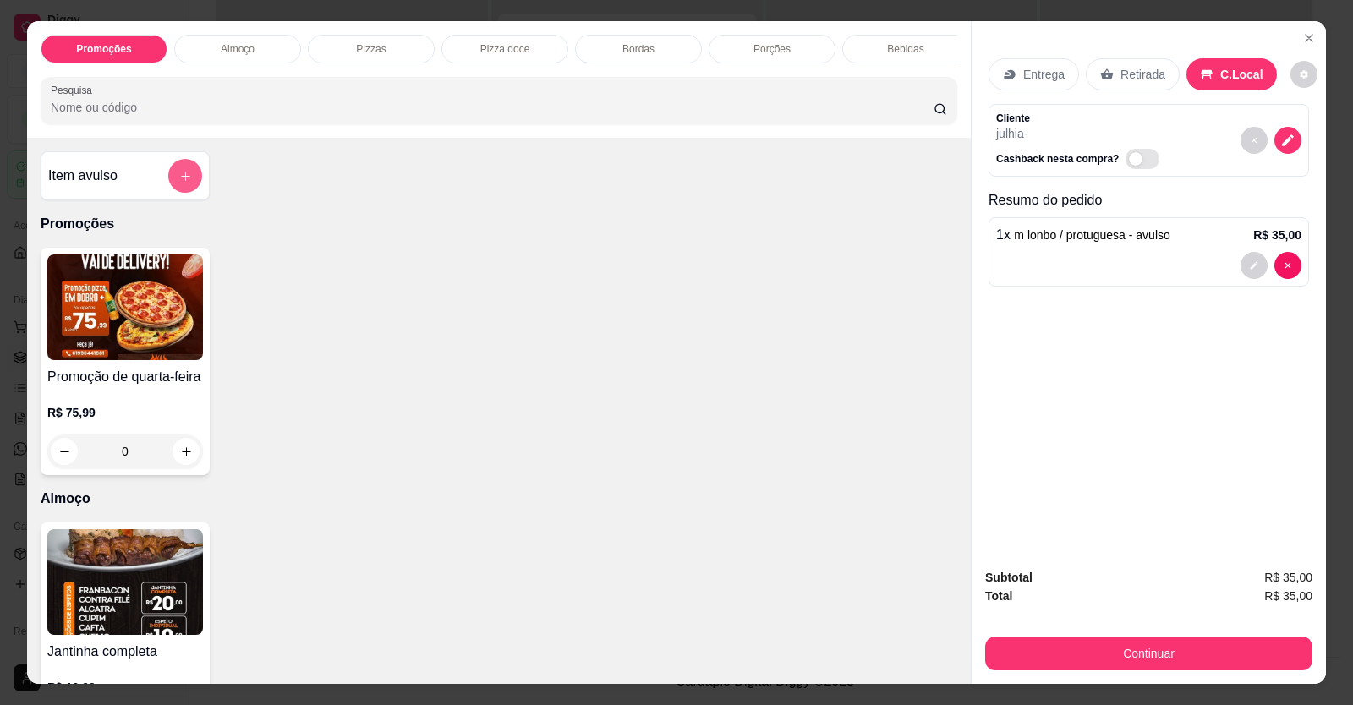
click at [168, 189] on button "add-separate-item" at bounding box center [185, 176] width 34 height 34
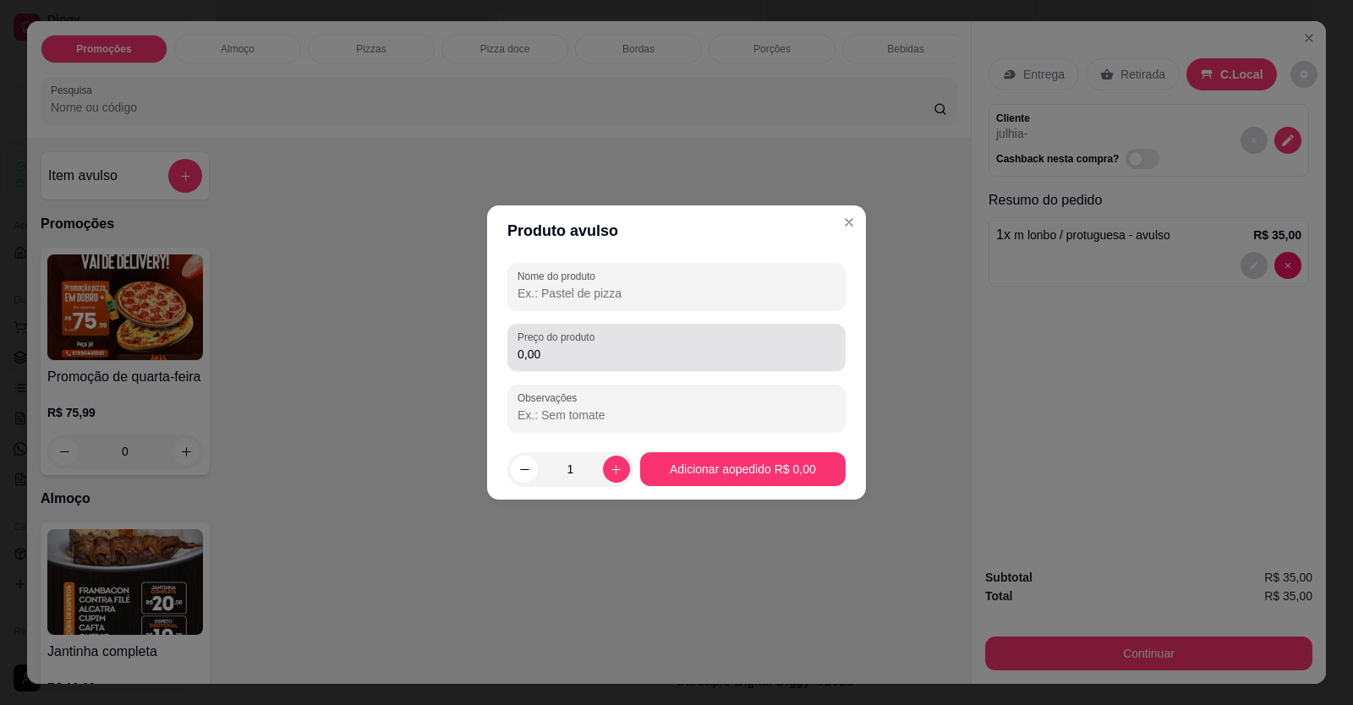
click at [588, 354] on input "0,00" at bounding box center [676, 354] width 318 height 17
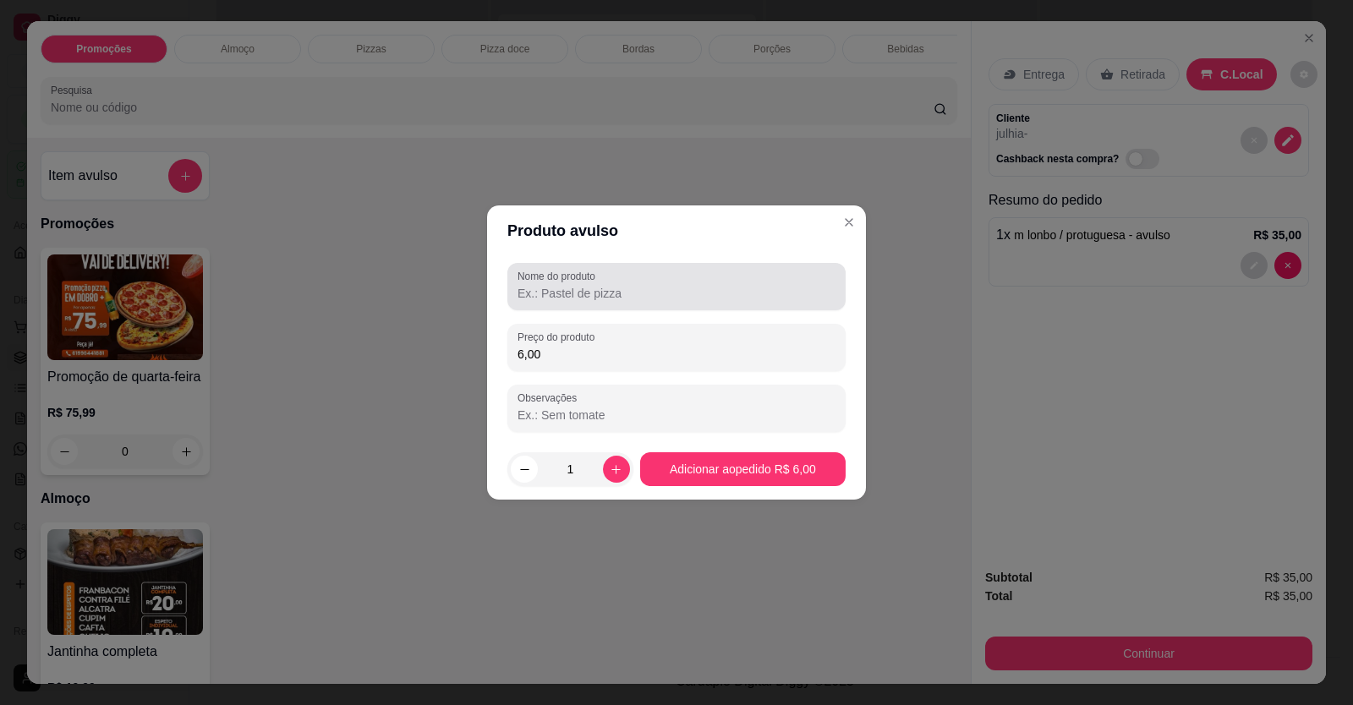
type input "6,00"
drag, startPoint x: 642, startPoint y: 269, endPoint x: 640, endPoint y: 280, distance: 11.1
click at [640, 269] on div "Nome do produto" at bounding box center [676, 286] width 338 height 47
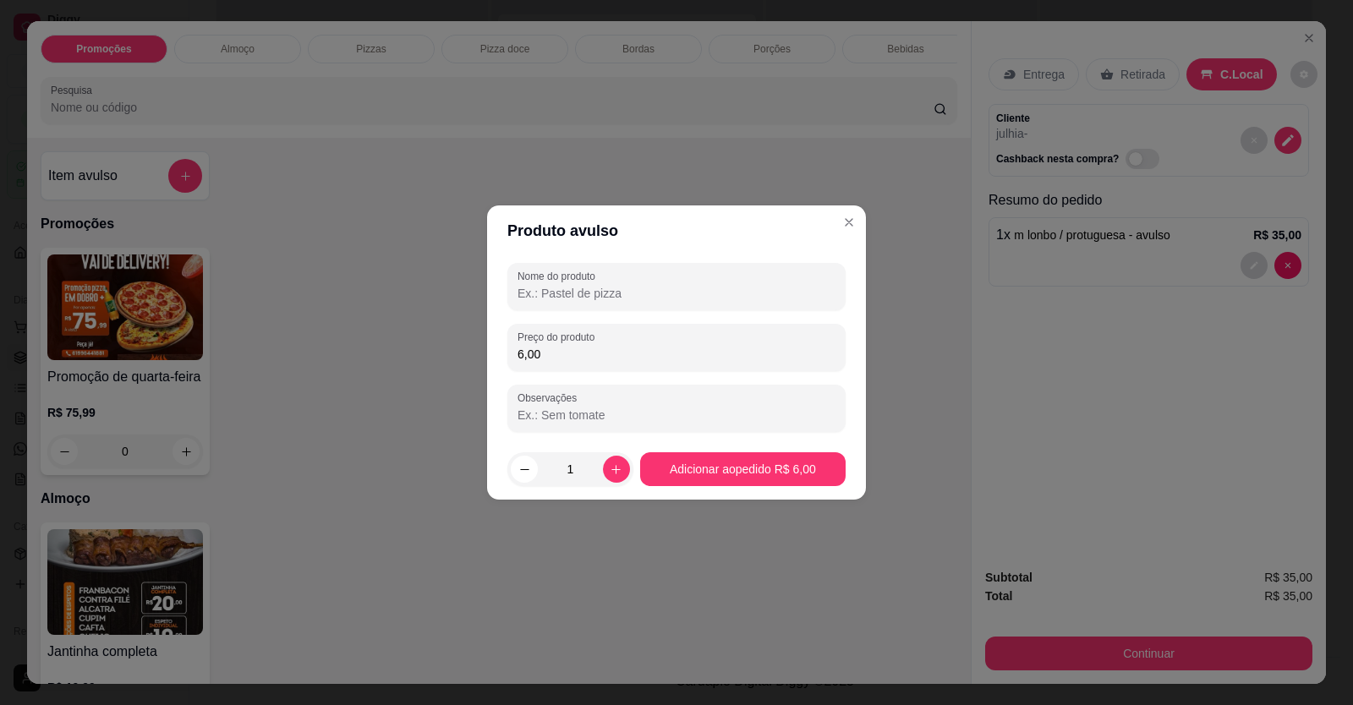
click at [640, 281] on div at bounding box center [676, 287] width 318 height 34
type input "lata"
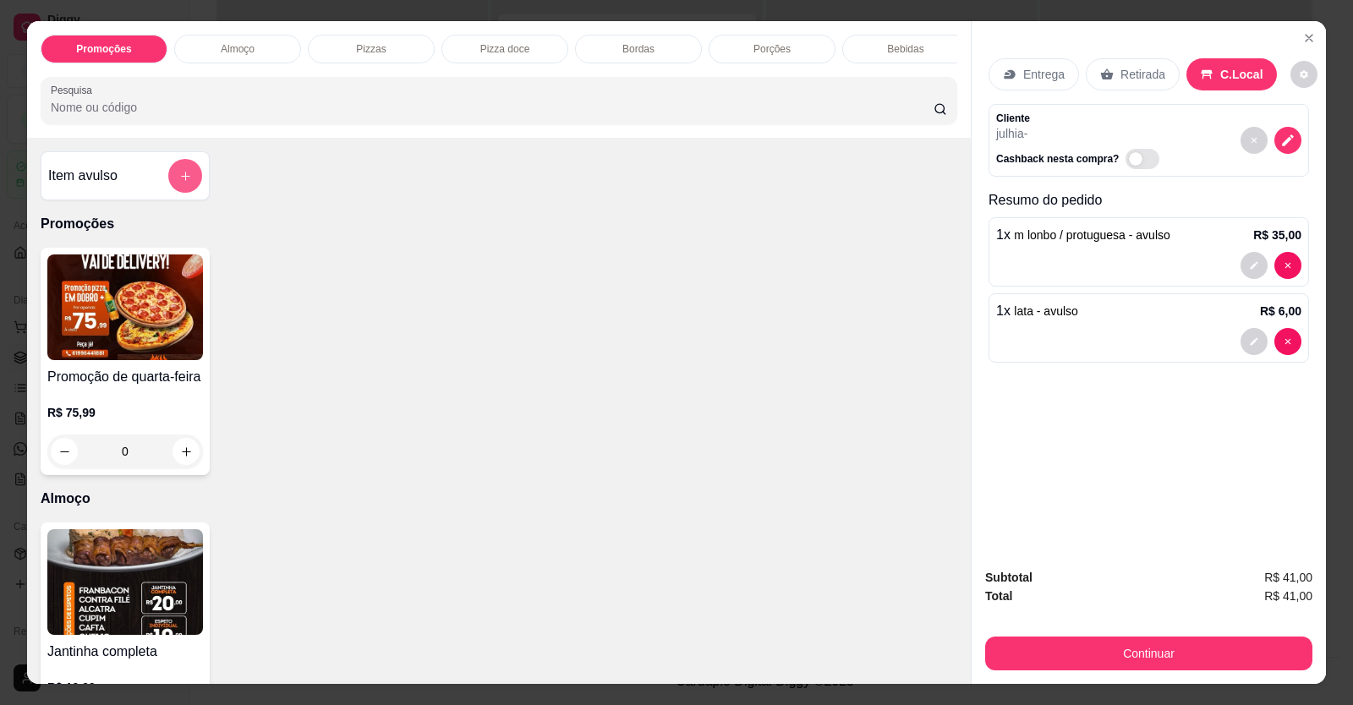
click at [184, 173] on button "add-separate-item" at bounding box center [185, 176] width 34 height 34
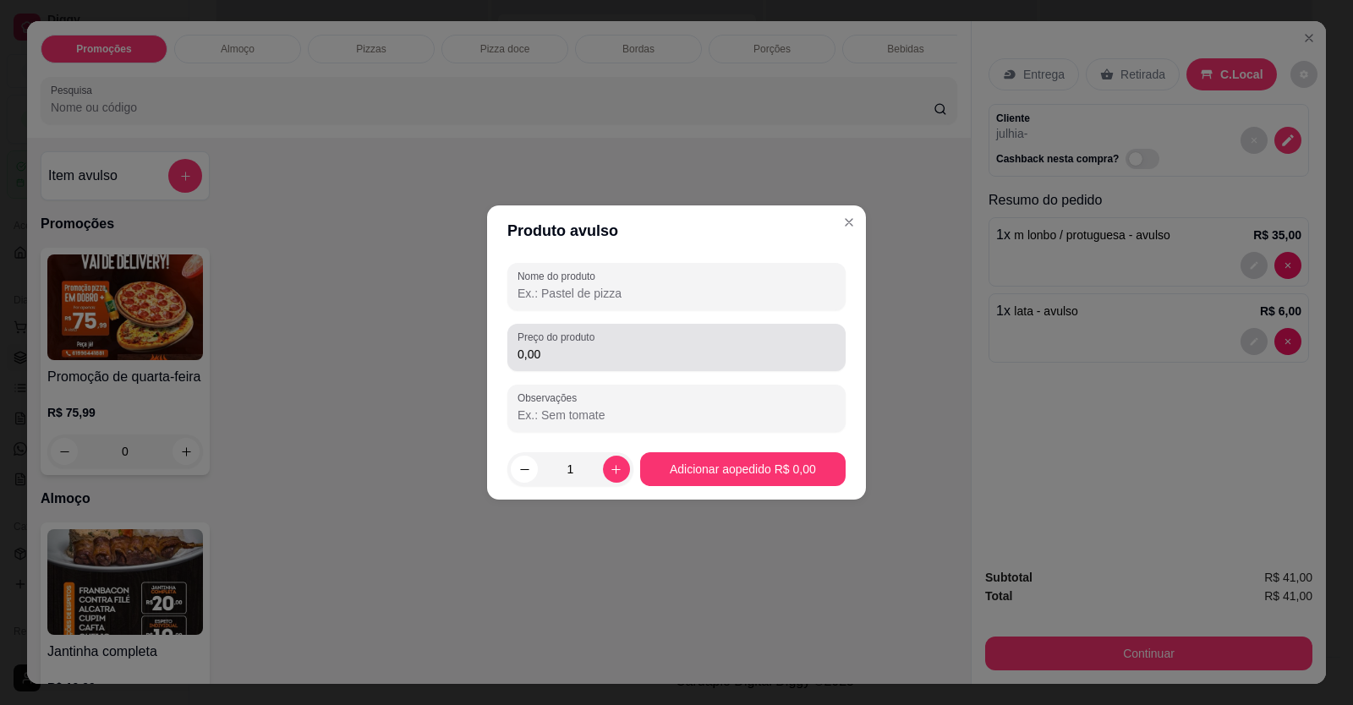
click at [636, 359] on input "0,00" at bounding box center [676, 354] width 318 height 17
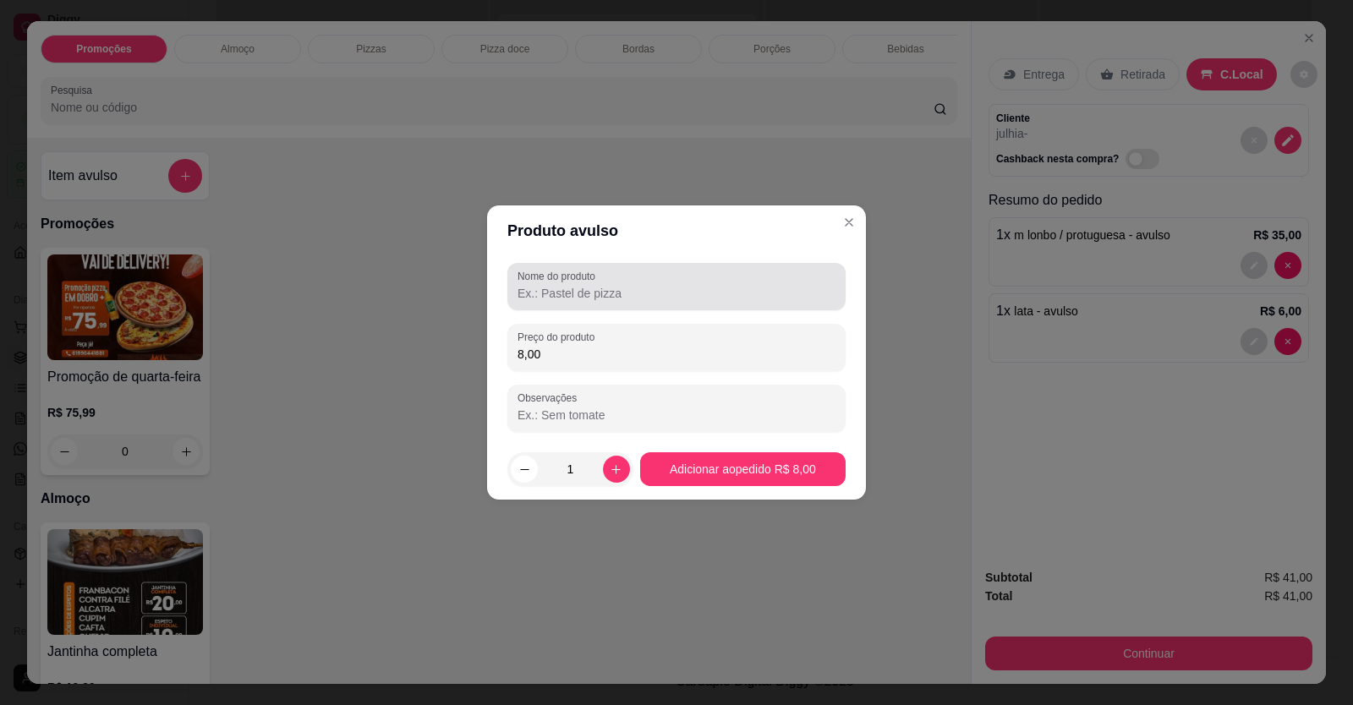
type input "8,00"
click at [561, 293] on input "Nome do produto" at bounding box center [676, 293] width 318 height 17
type input "suco"
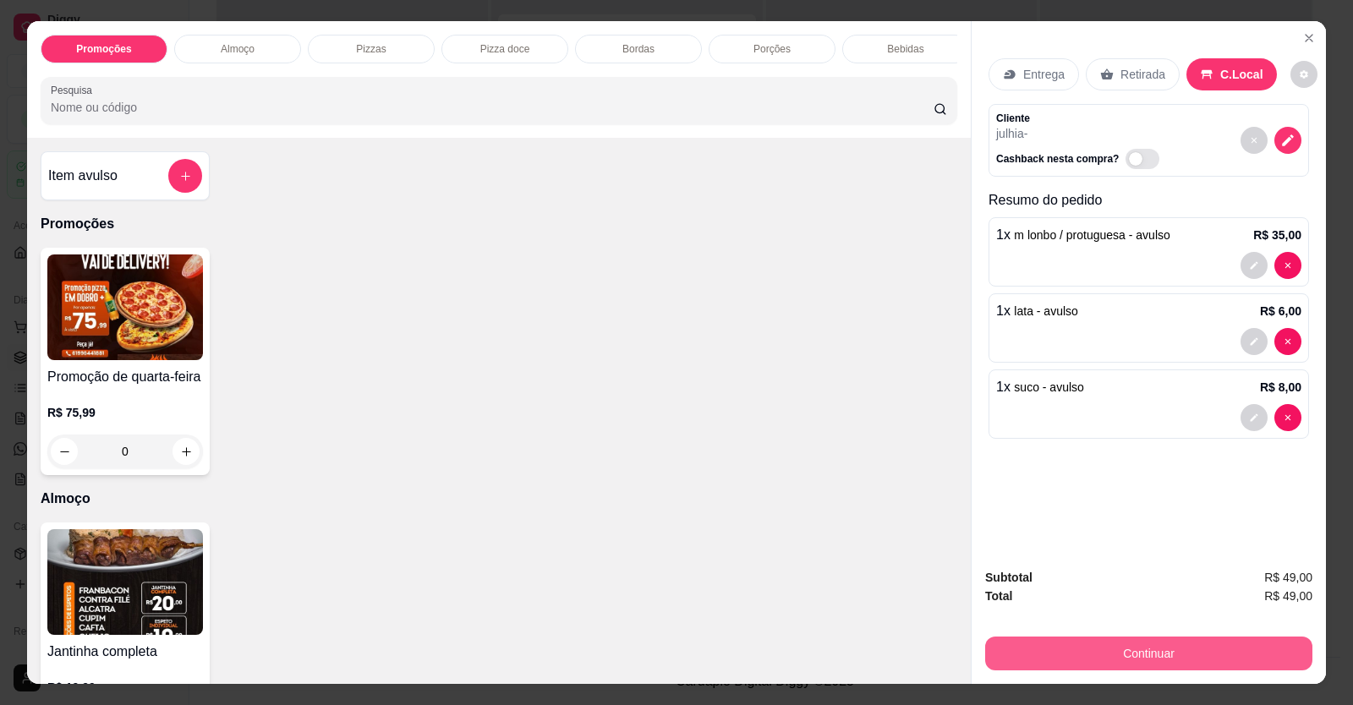
click at [1148, 662] on button "Continuar" at bounding box center [1148, 654] width 327 height 34
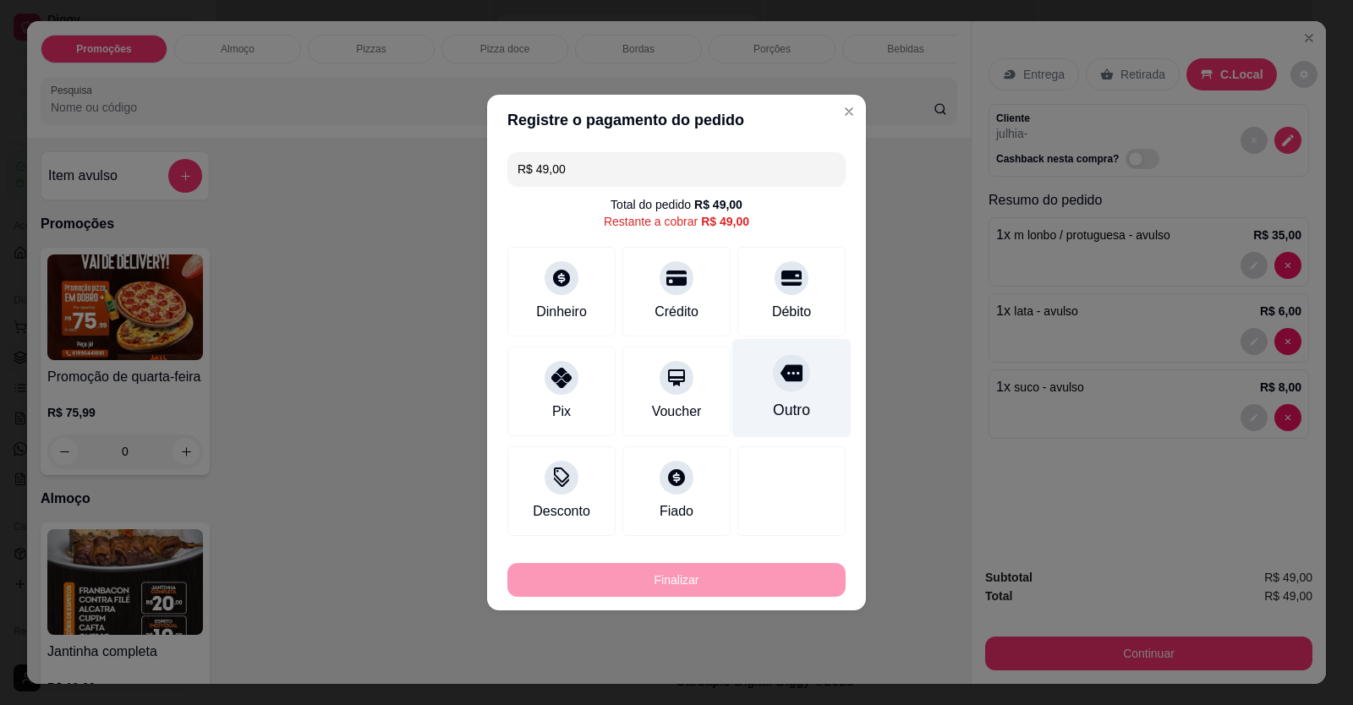
drag, startPoint x: 755, startPoint y: 417, endPoint x: 766, endPoint y: 417, distance: 11.0
click at [756, 417] on div "Outro" at bounding box center [791, 388] width 119 height 99
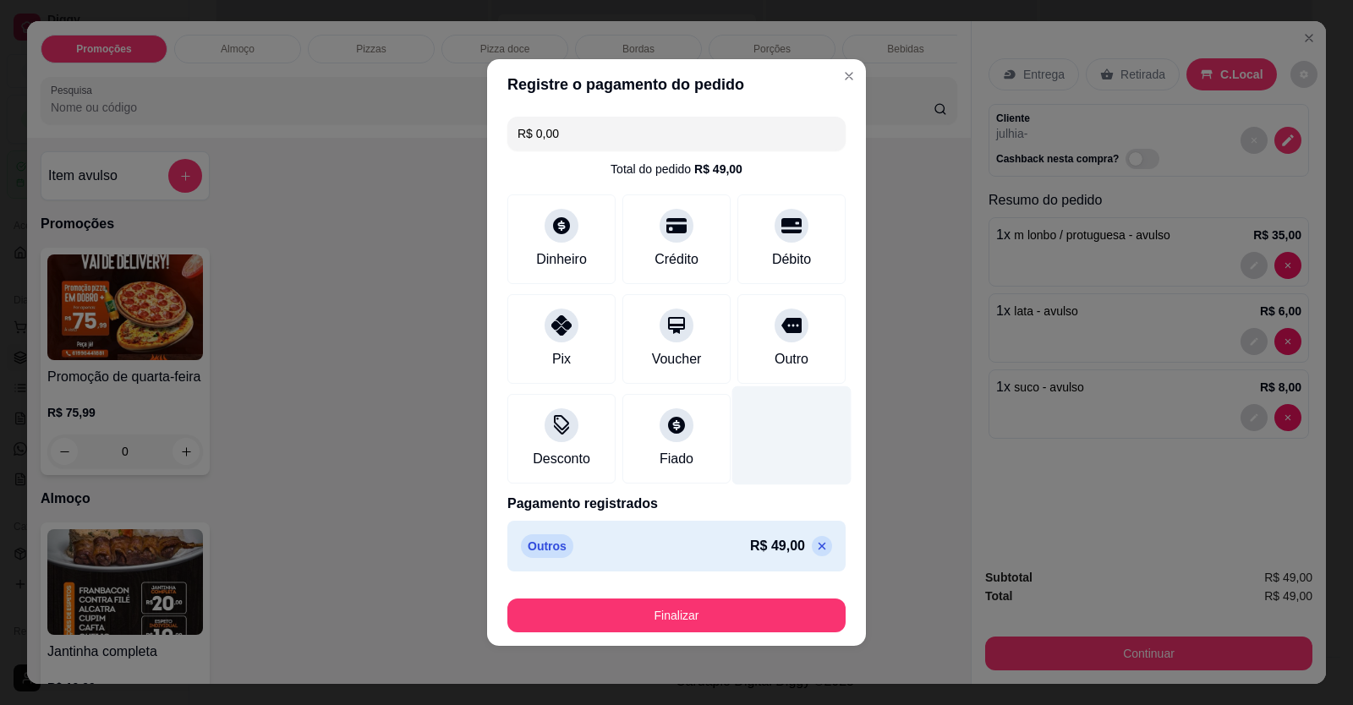
click at [813, 402] on div at bounding box center [791, 435] width 119 height 99
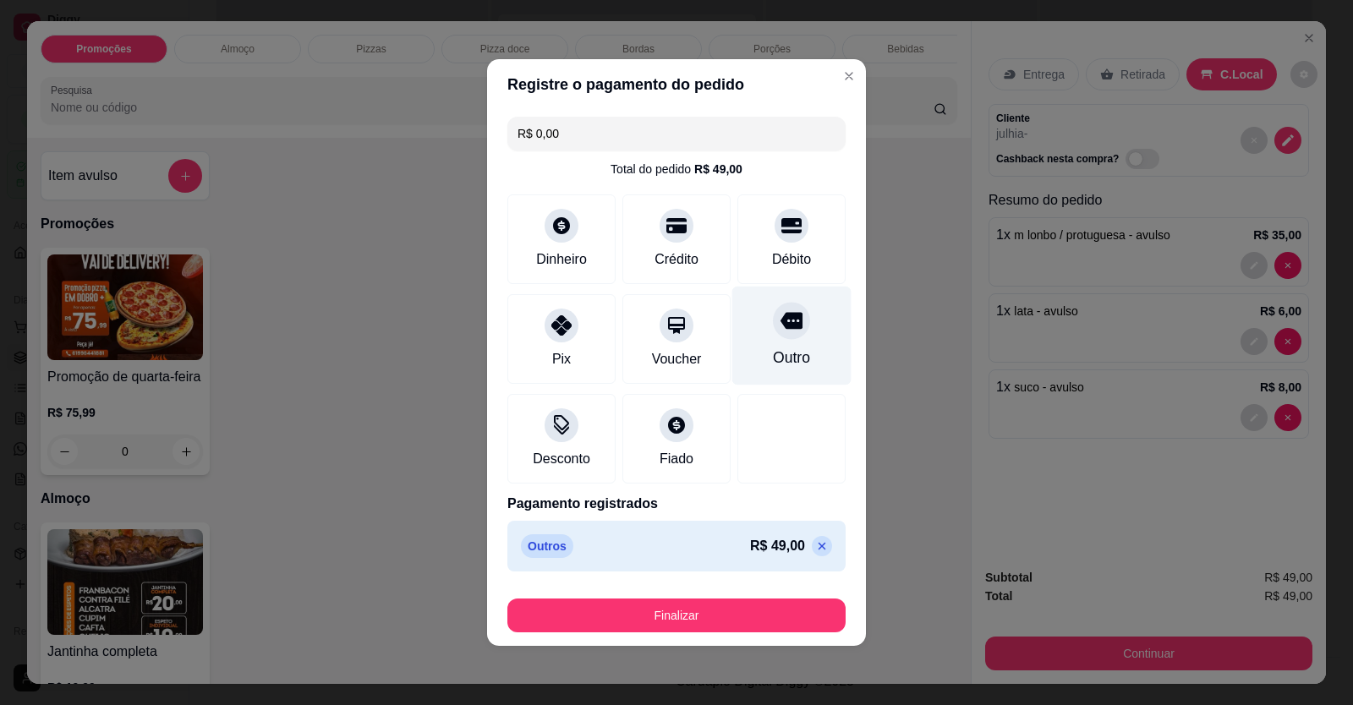
click at [789, 357] on div "Outro" at bounding box center [791, 358] width 37 height 22
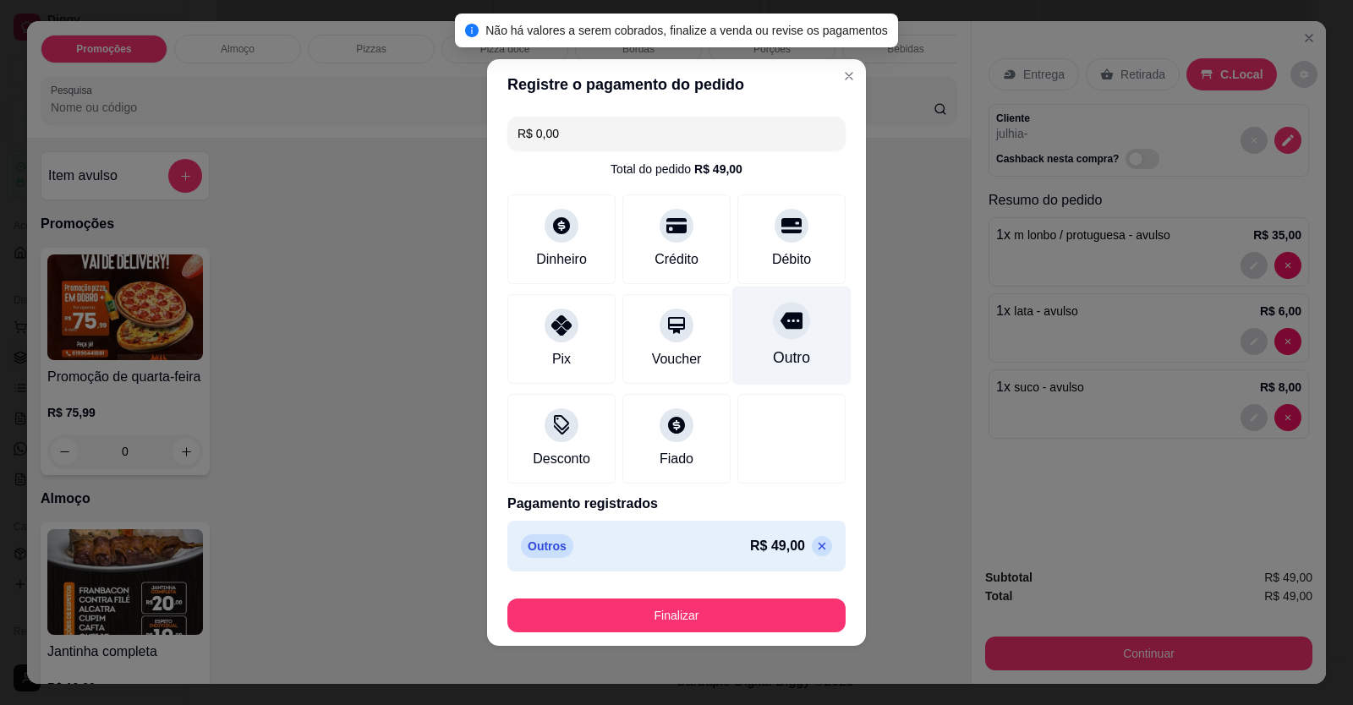
drag, startPoint x: 790, startPoint y: 332, endPoint x: 725, endPoint y: 677, distance: 350.9
click at [790, 331] on div at bounding box center [791, 320] width 37 height 37
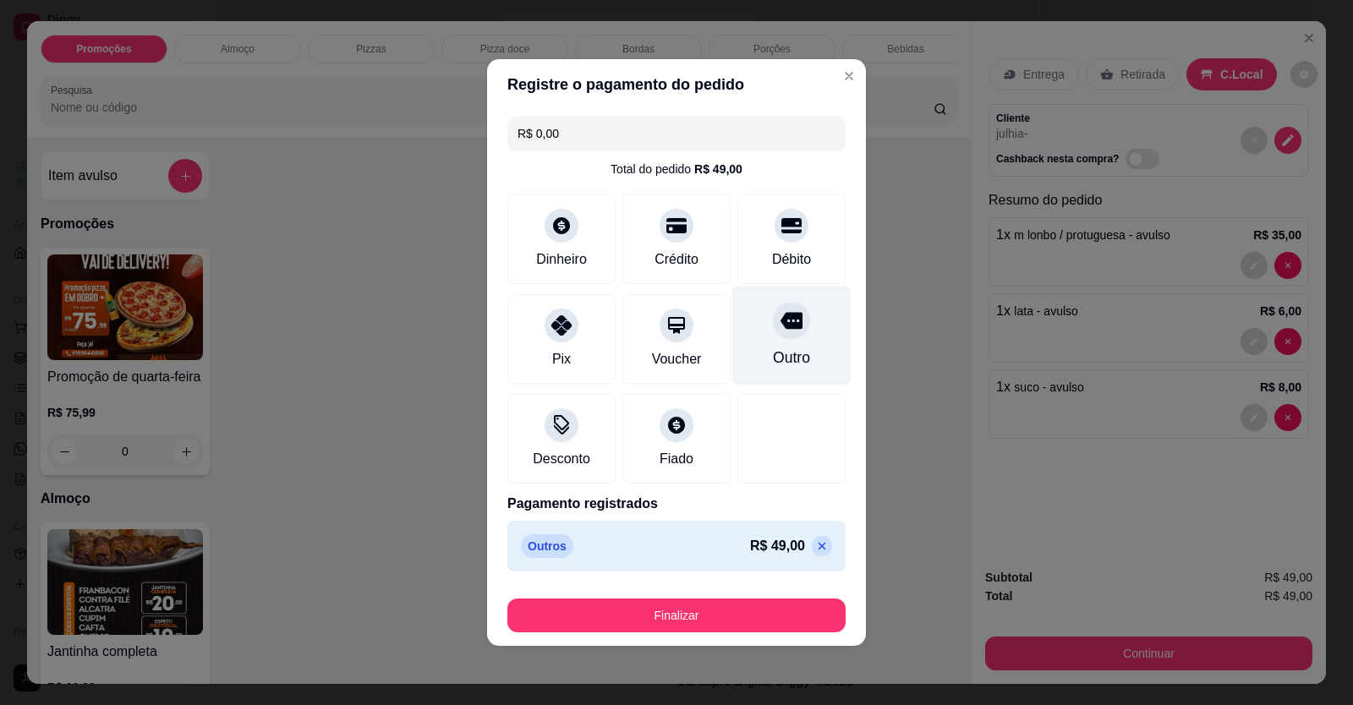
click at [798, 320] on div "Outro" at bounding box center [791, 336] width 119 height 99
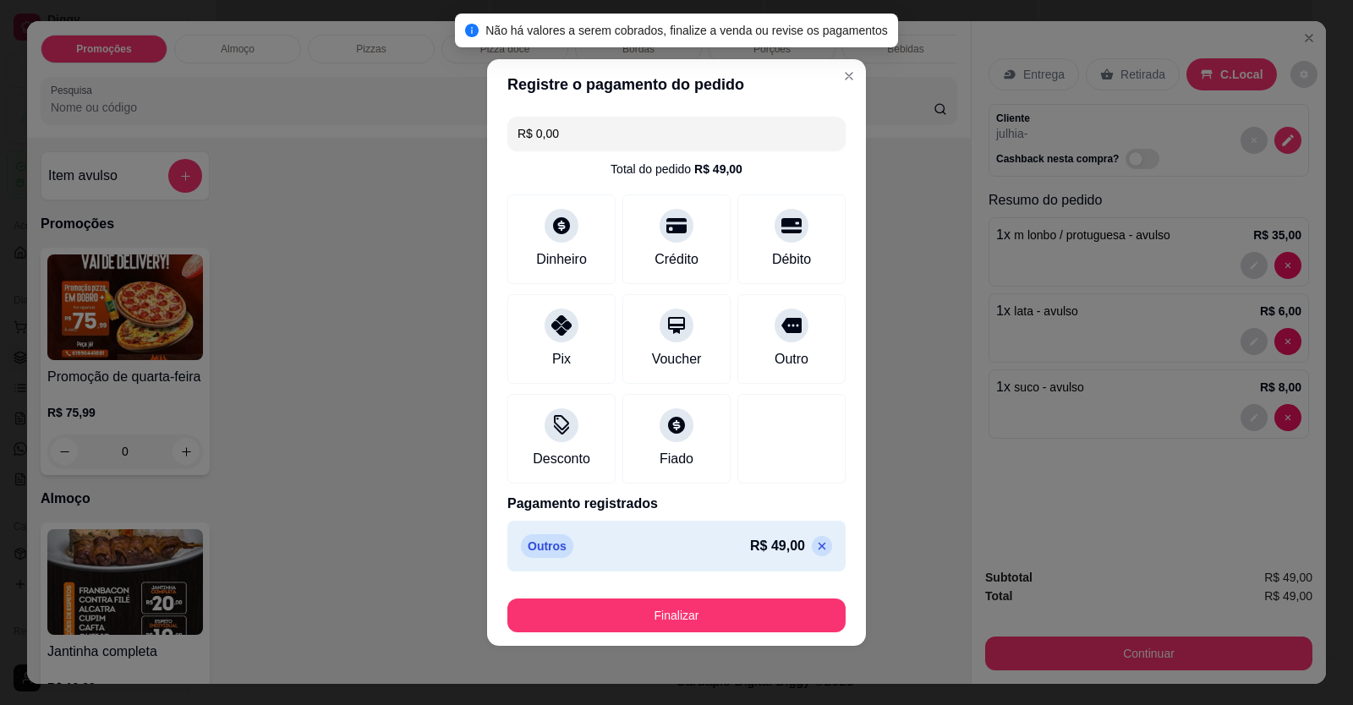
click at [739, 637] on footer "Finalizar" at bounding box center [676, 612] width 379 height 68
click at [737, 631] on button "Finalizar" at bounding box center [676, 616] width 338 height 34
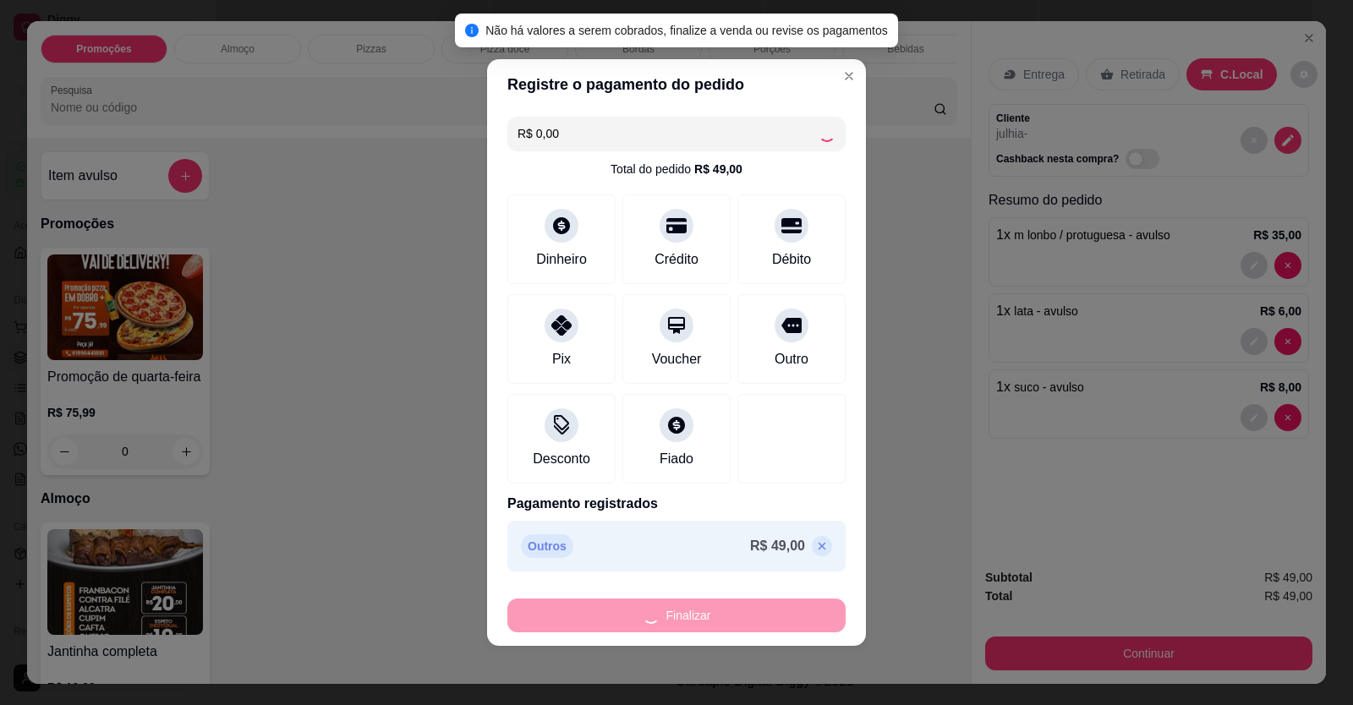
type input "-R$ 49,00"
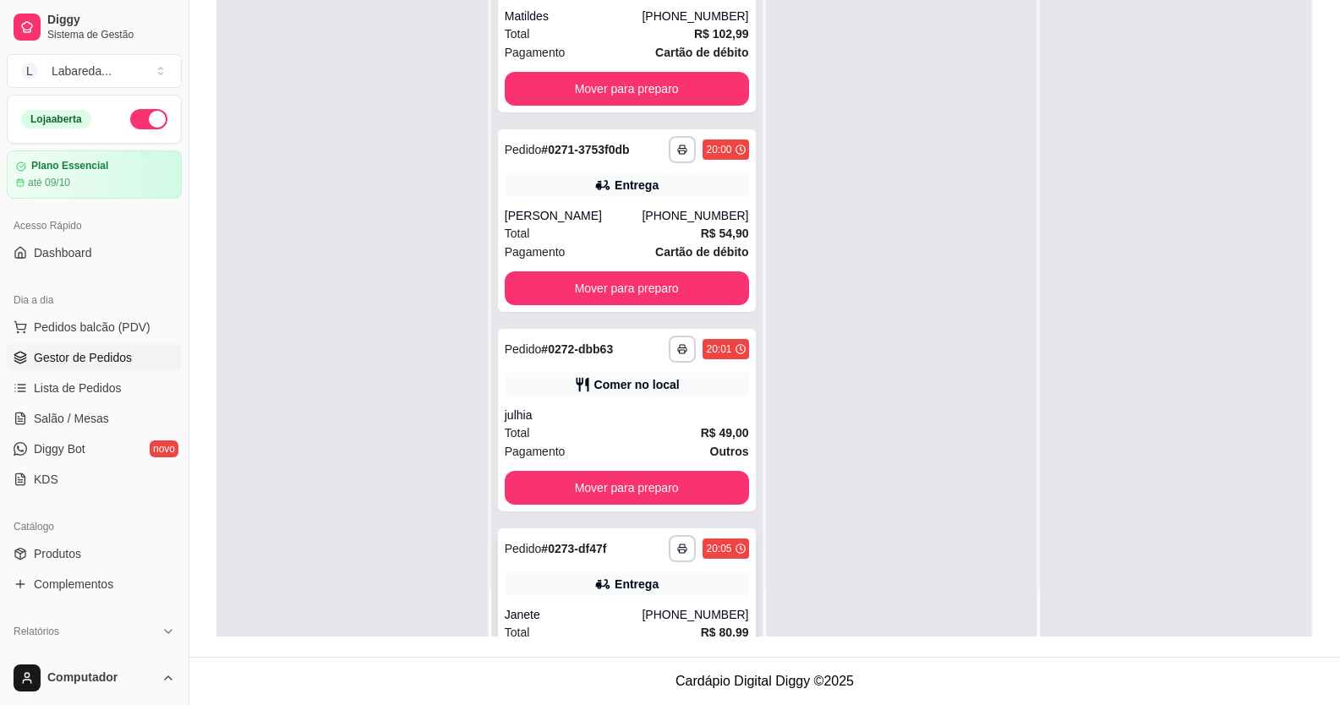
scroll to position [2322, 0]
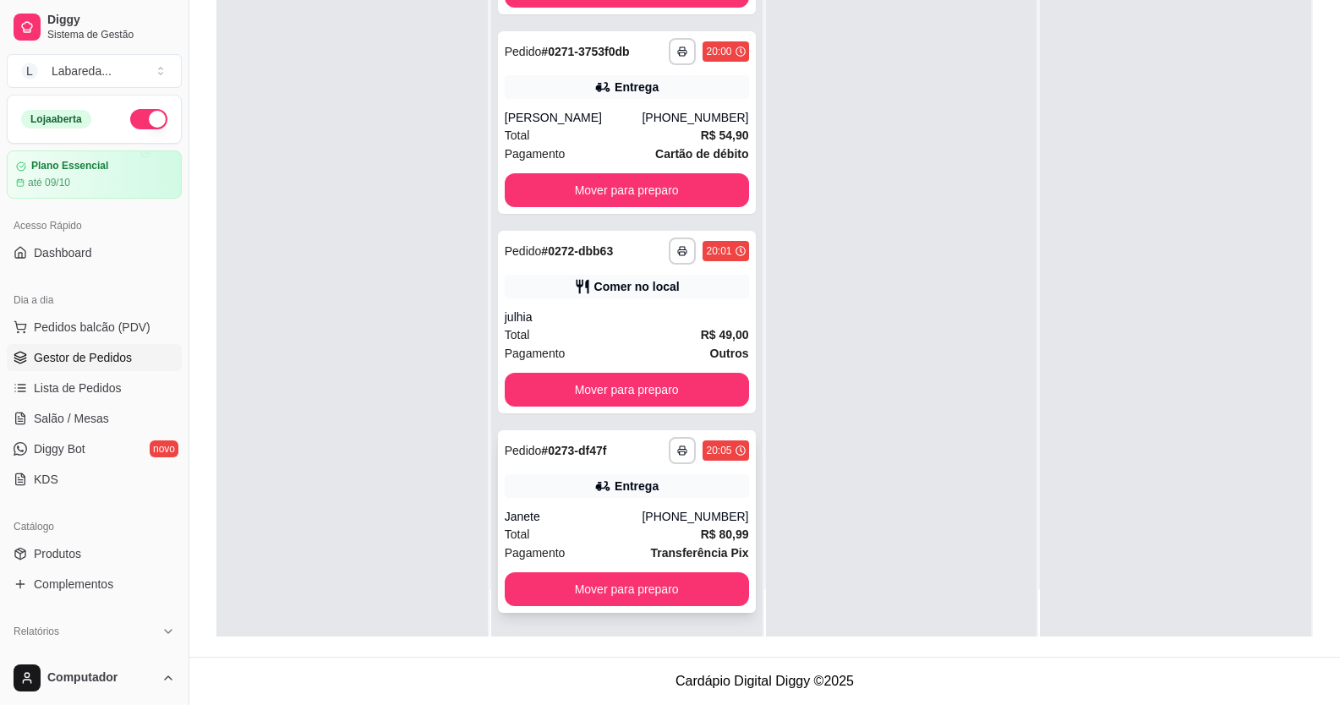
click at [559, 501] on div "**********" at bounding box center [627, 521] width 258 height 183
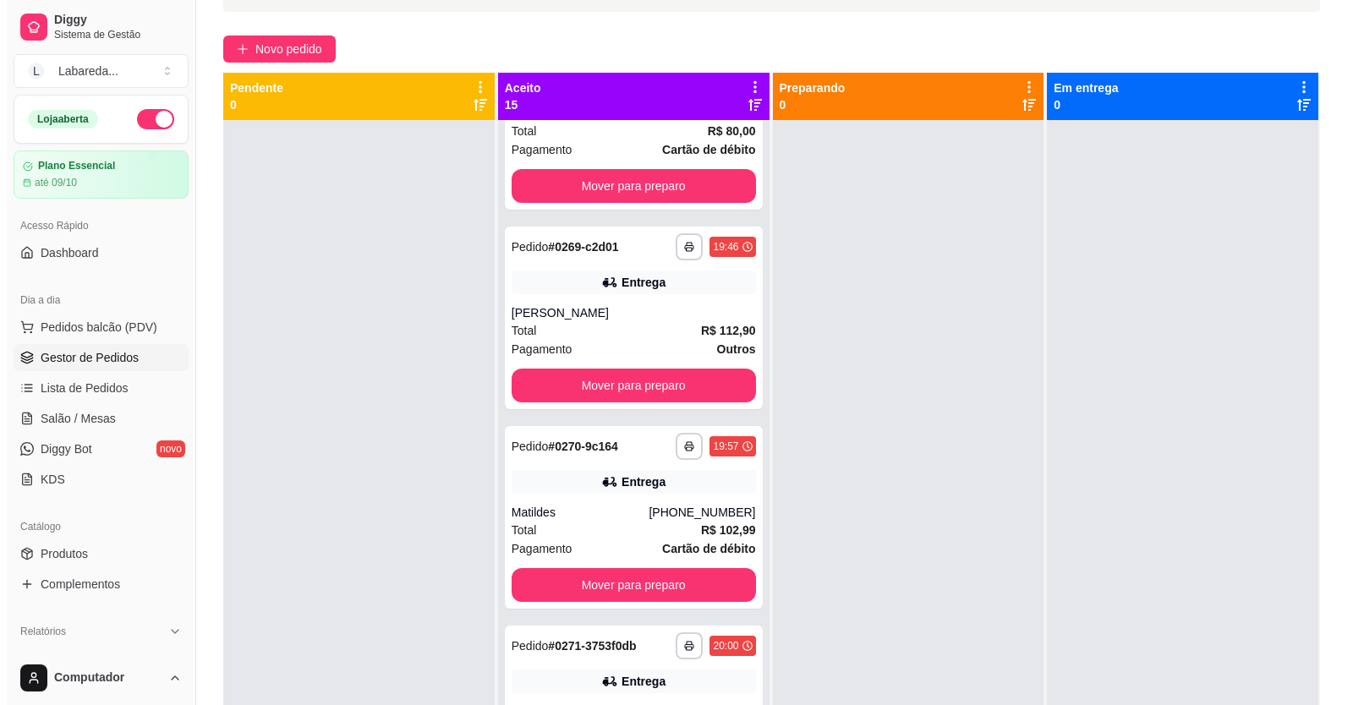
scroll to position [0, 0]
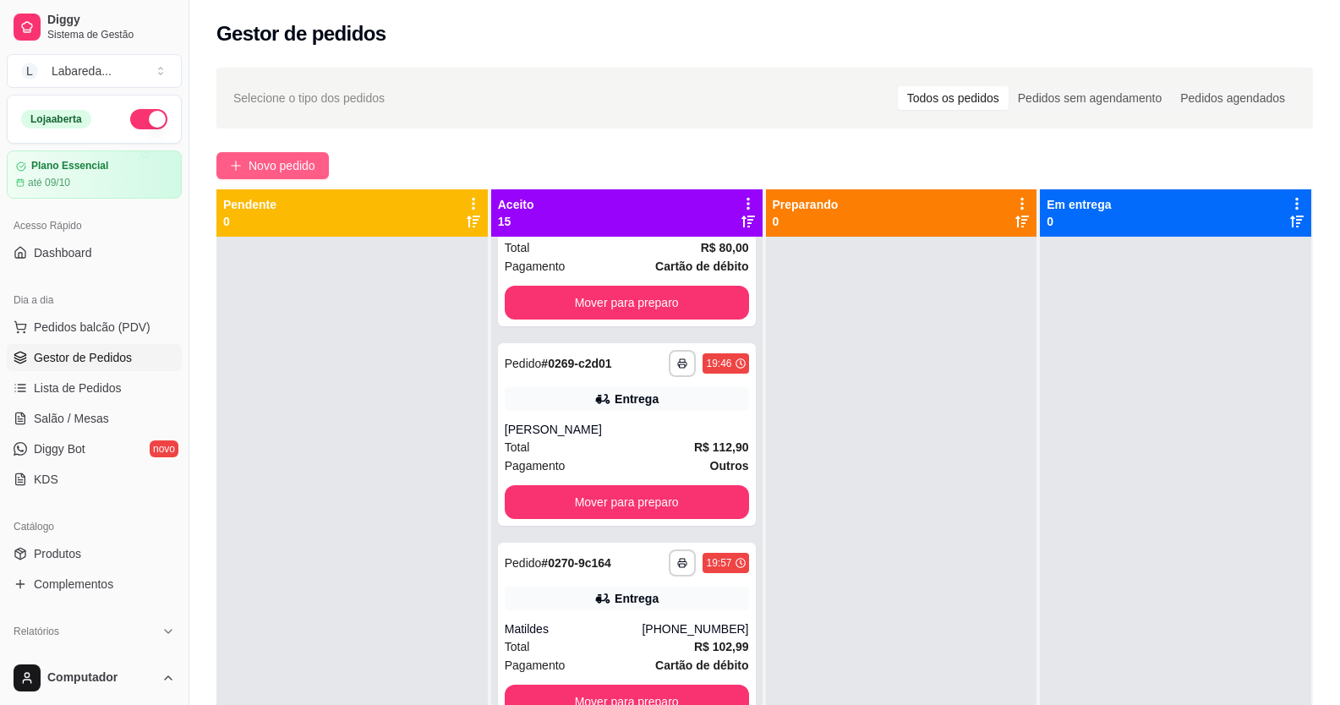
click at [288, 166] on span "Novo pedido" at bounding box center [282, 165] width 67 height 19
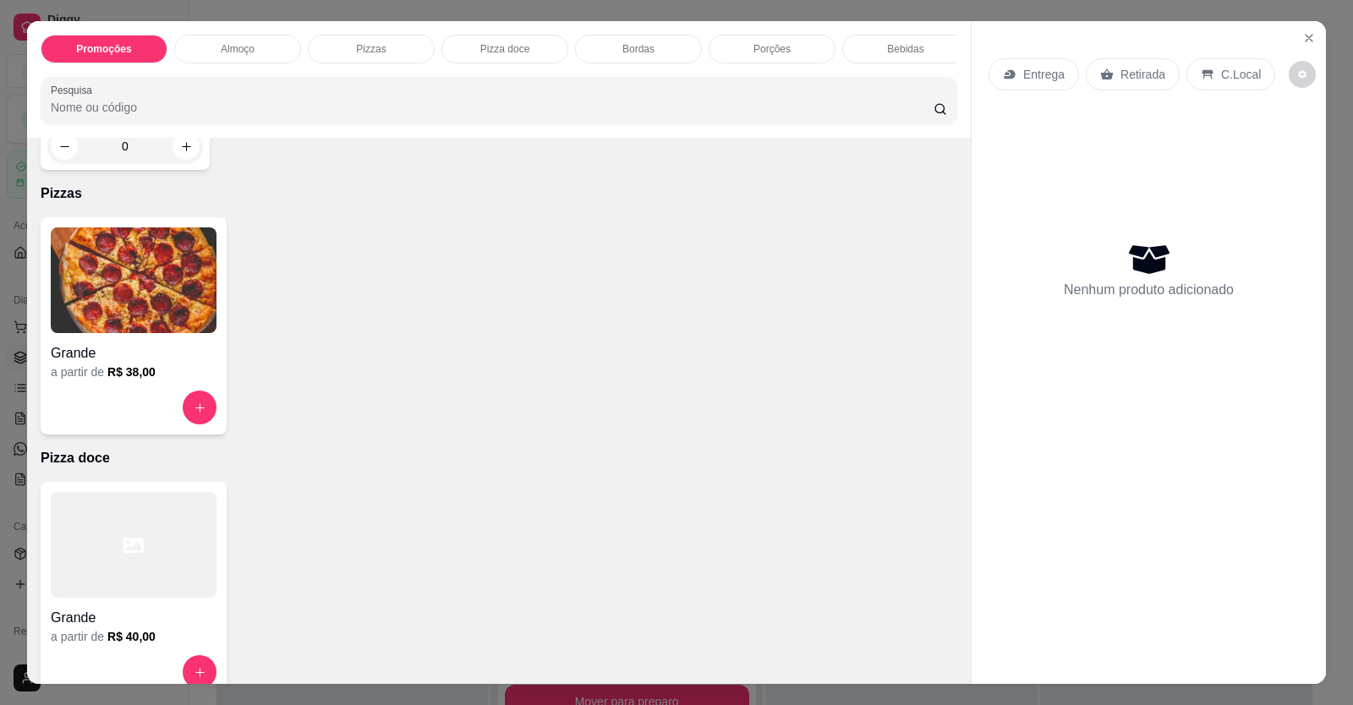
scroll to position [592, 0]
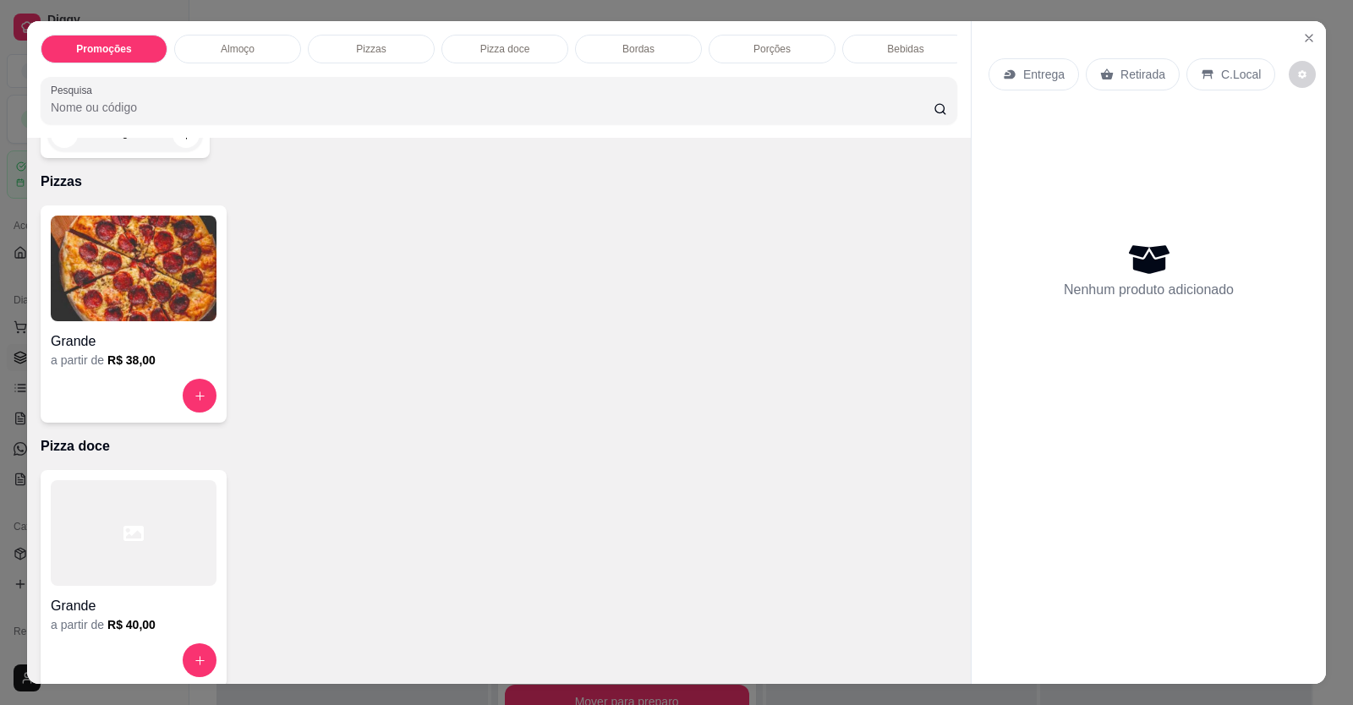
click at [175, 342] on div "Grande" at bounding box center [134, 336] width 166 height 30
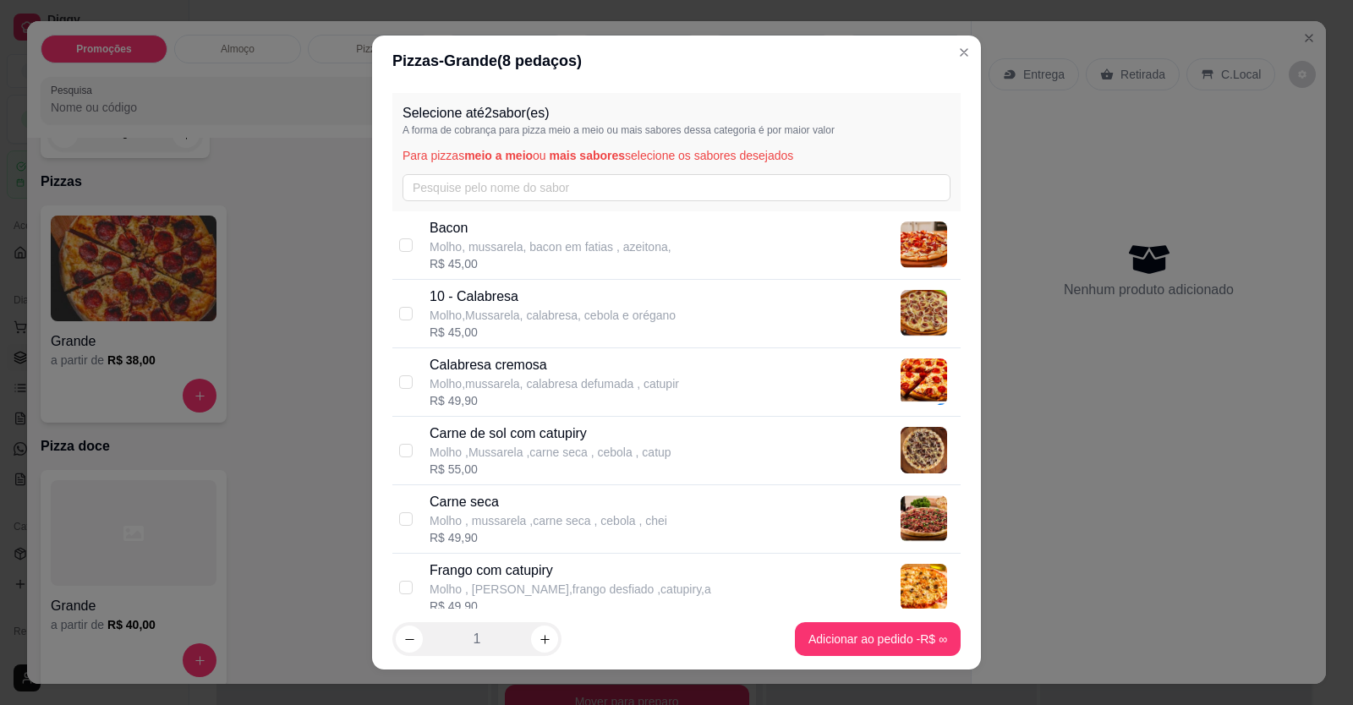
click at [637, 356] on p "Calabresa cremosa" at bounding box center [553, 365] width 249 height 20
checkbox input "true"
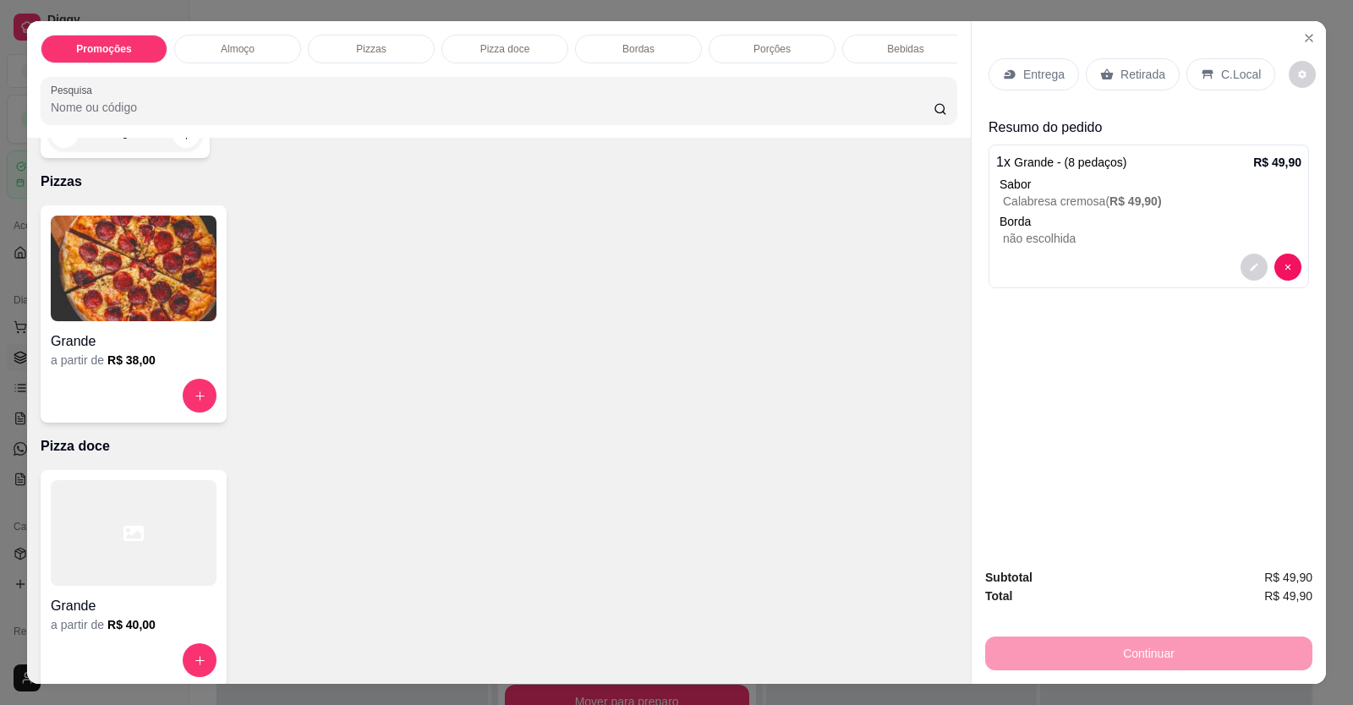
click at [1225, 68] on p "C.Local" at bounding box center [1241, 74] width 40 height 17
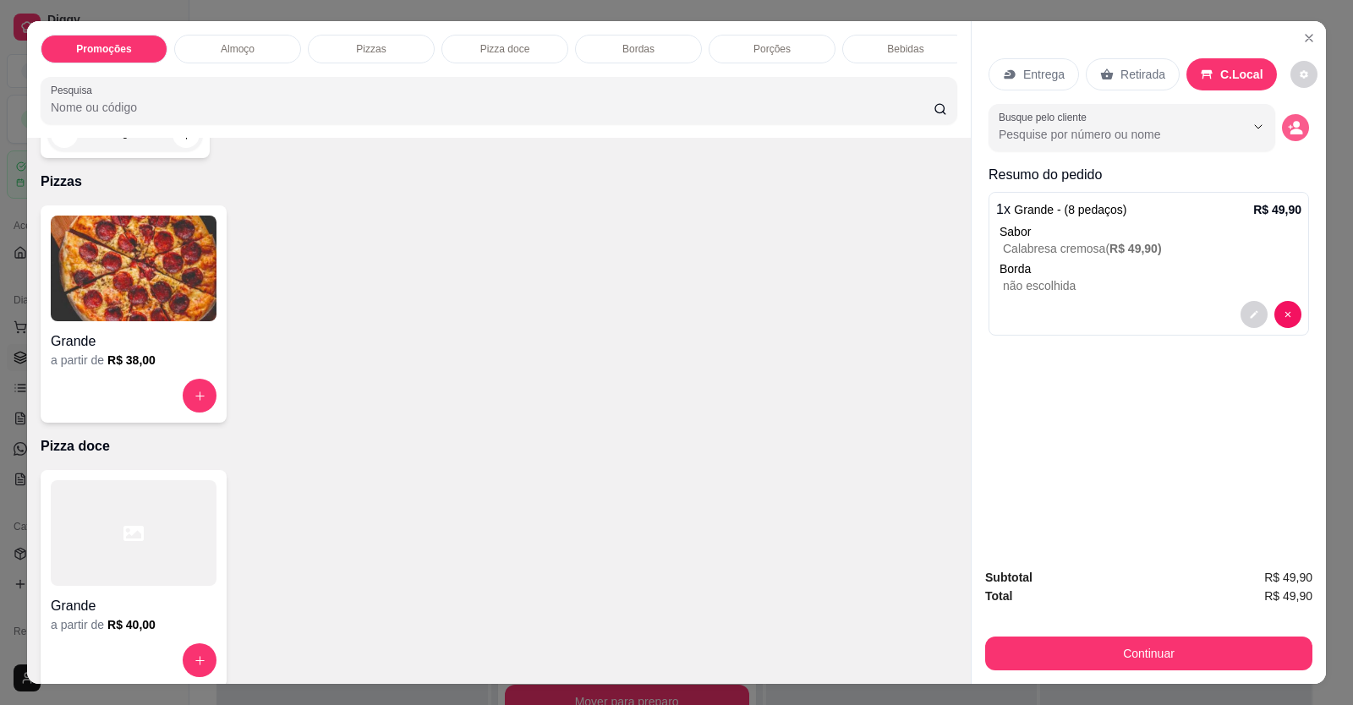
click at [1296, 130] on icon "decrease-product-quantity" at bounding box center [1295, 127] width 15 height 15
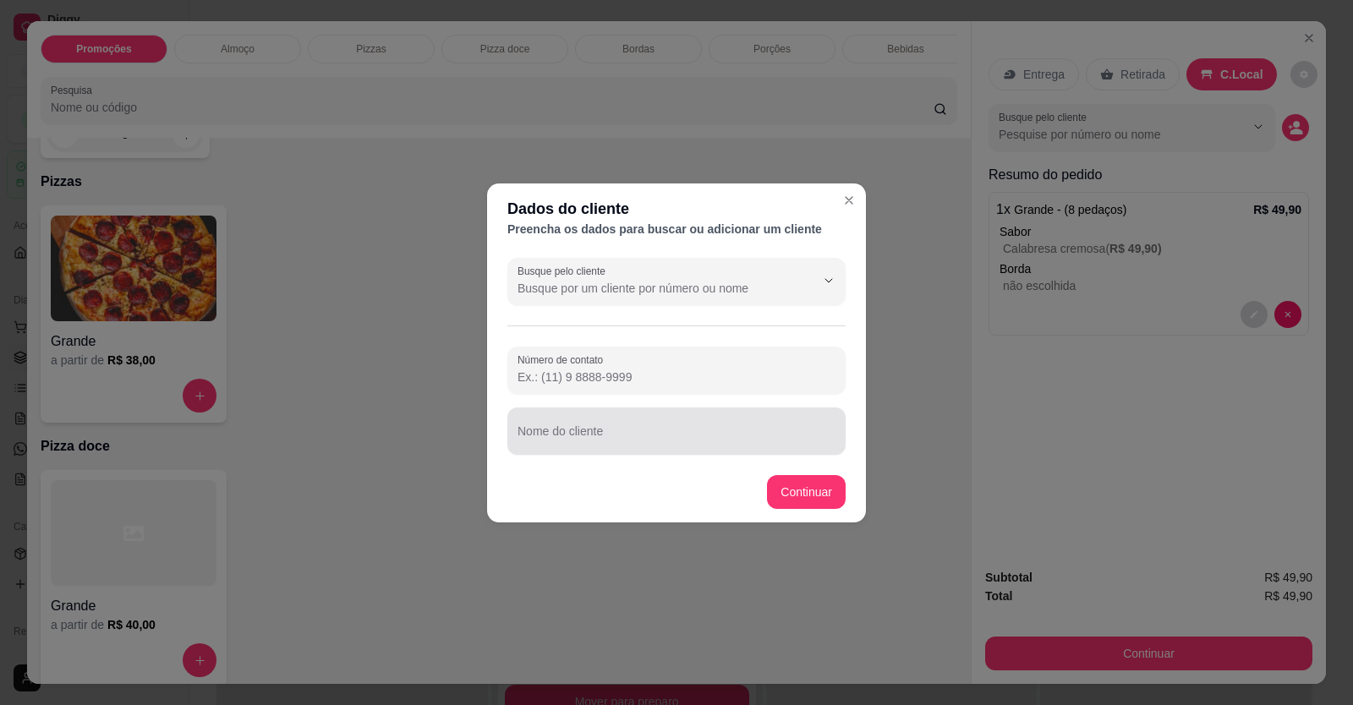
click at [574, 427] on div at bounding box center [676, 431] width 318 height 34
click at [561, 422] on div "Nome do cliente" at bounding box center [676, 431] width 338 height 47
type input ","
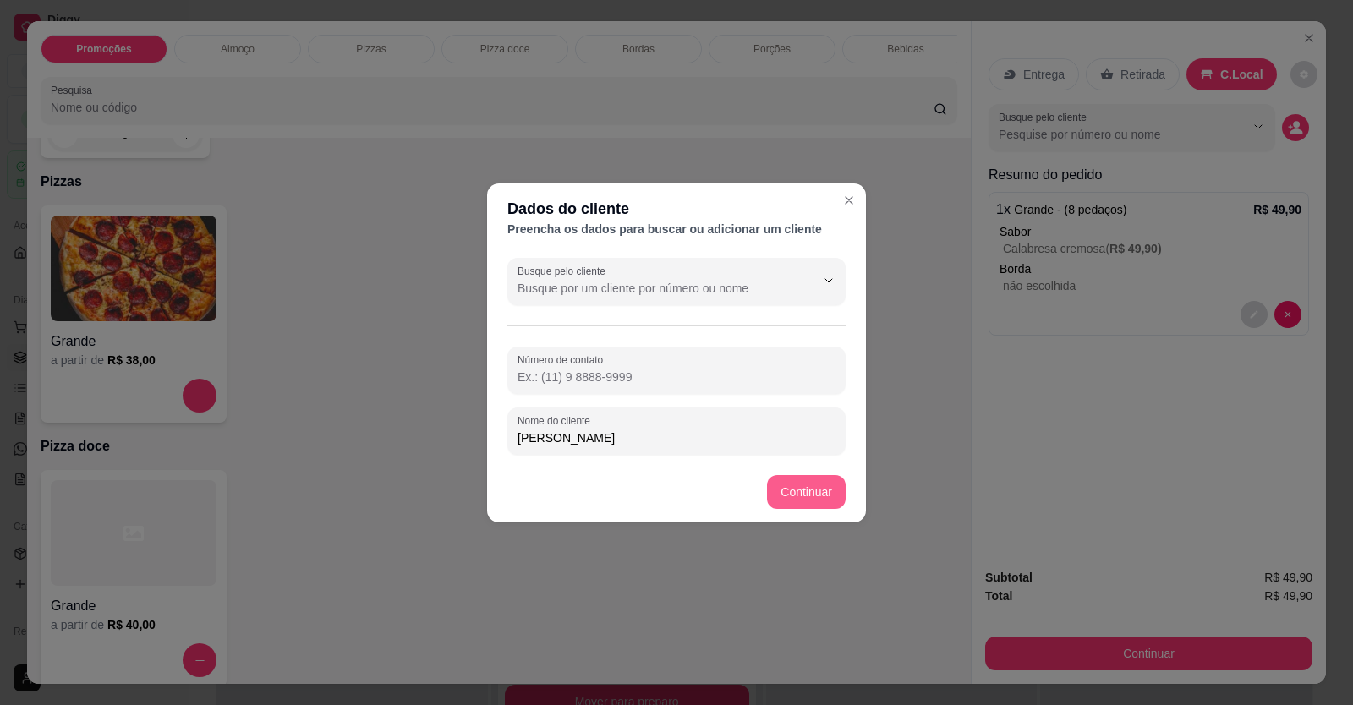
type input "[PERSON_NAME]"
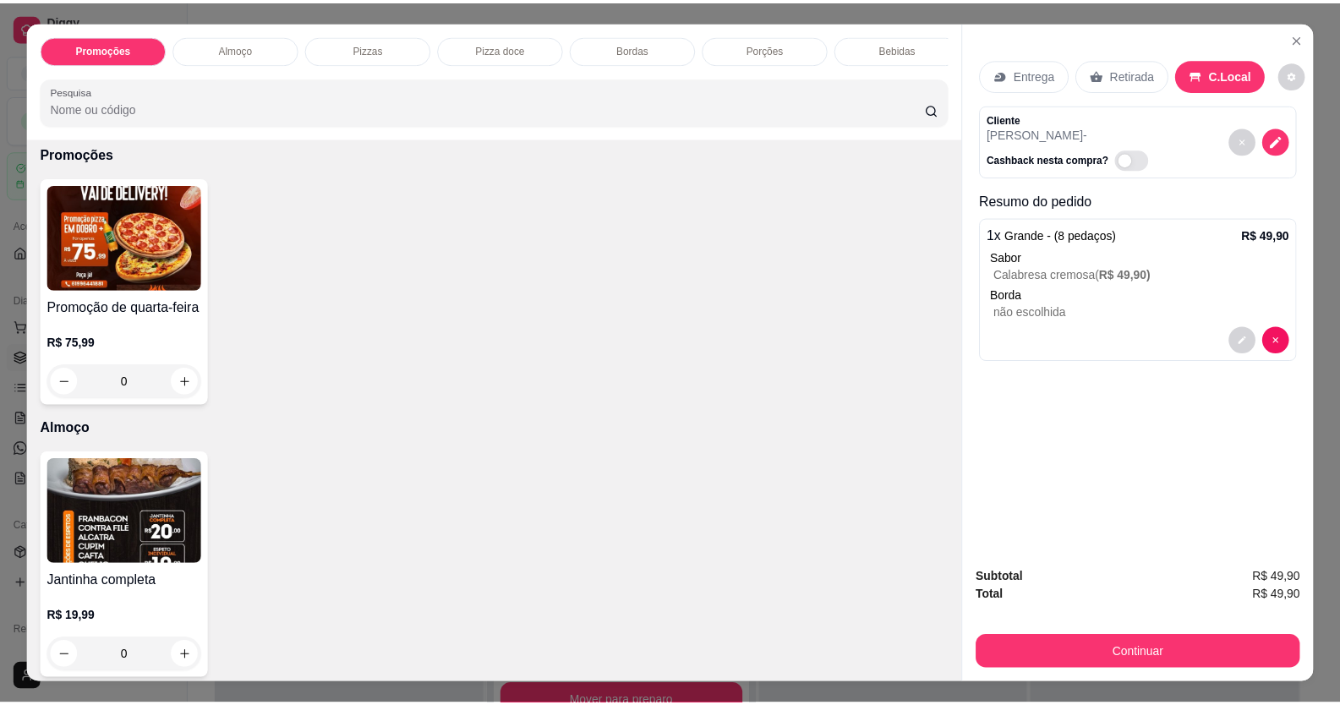
scroll to position [0, 0]
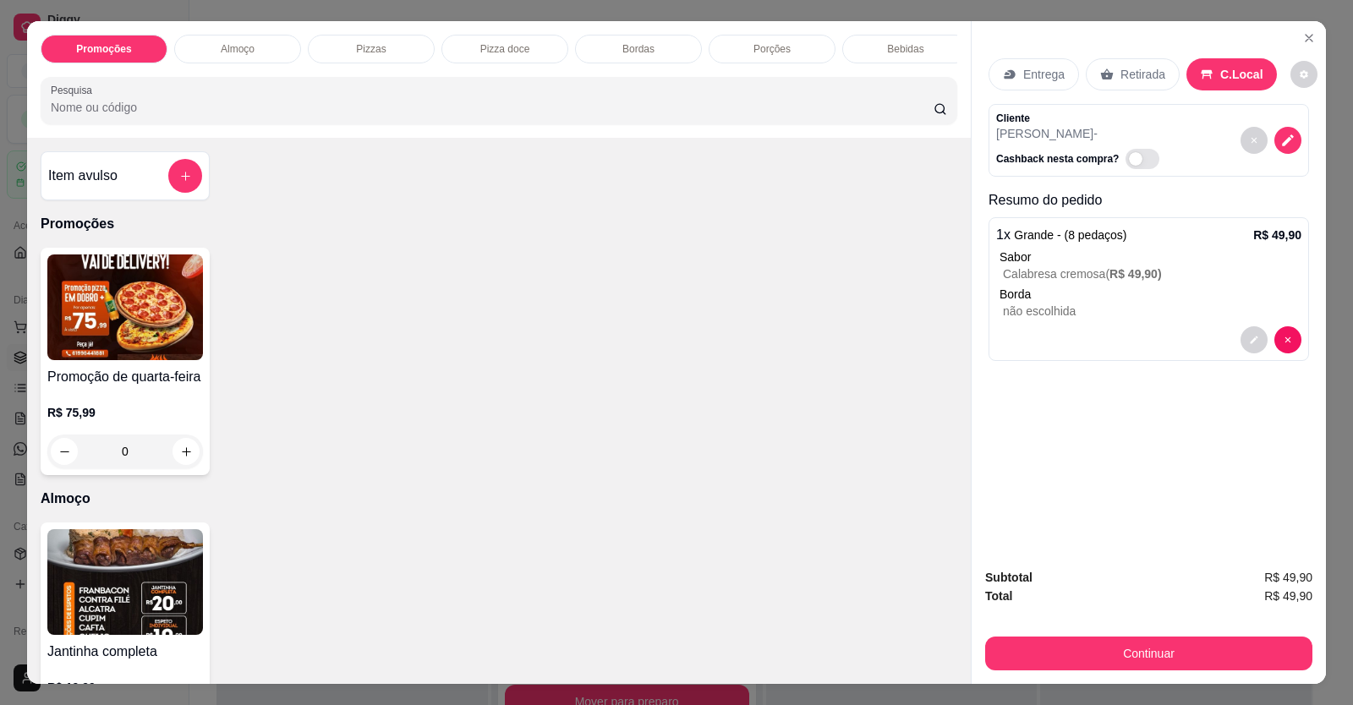
click at [177, 171] on div "Item avulso" at bounding box center [125, 175] width 169 height 49
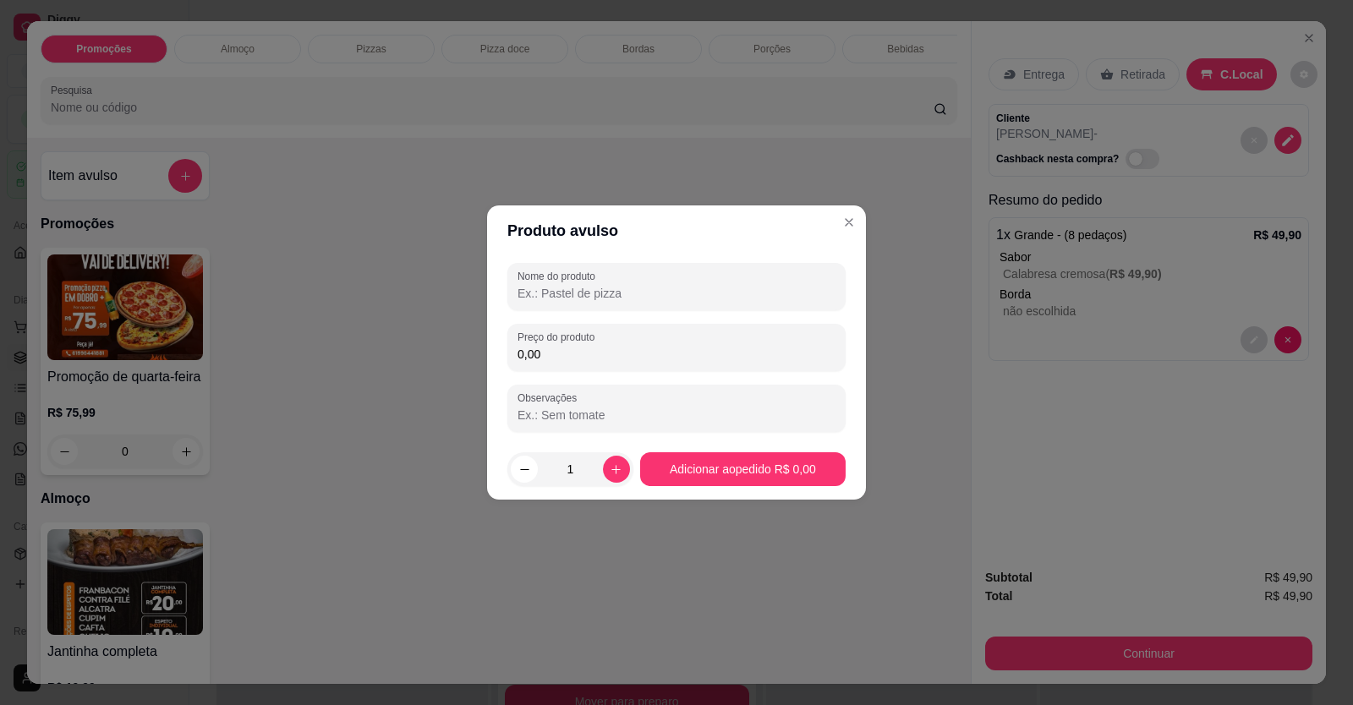
click at [653, 297] on input "Nome do produto" at bounding box center [676, 293] width 318 height 17
type input "fanta"
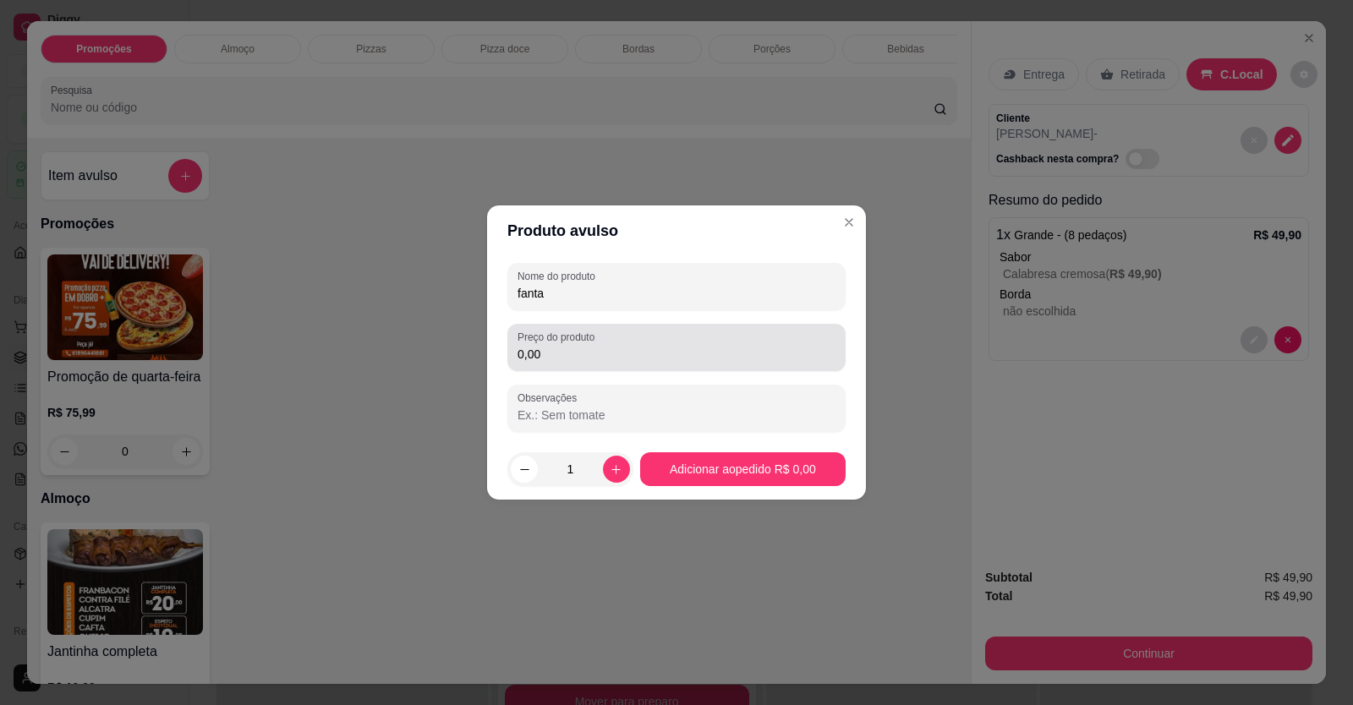
click at [646, 346] on input "0,00" at bounding box center [676, 354] width 318 height 17
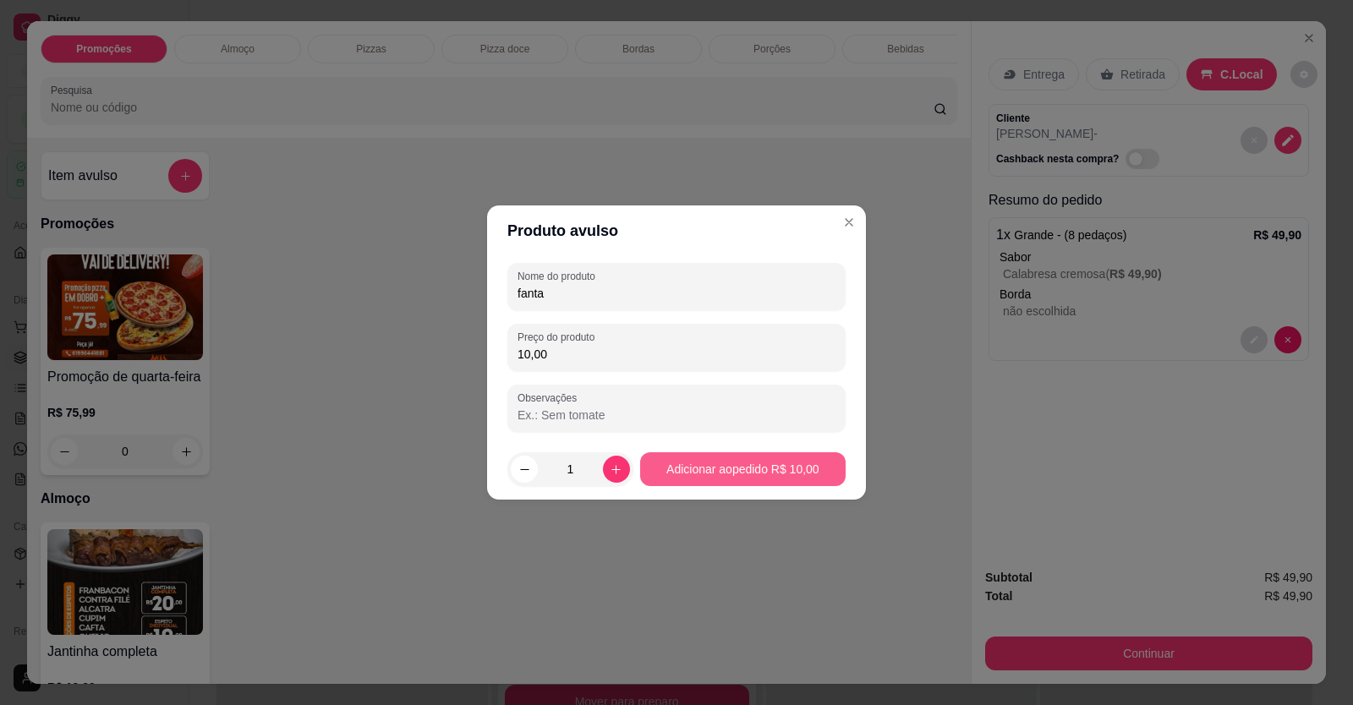
type input "10,00"
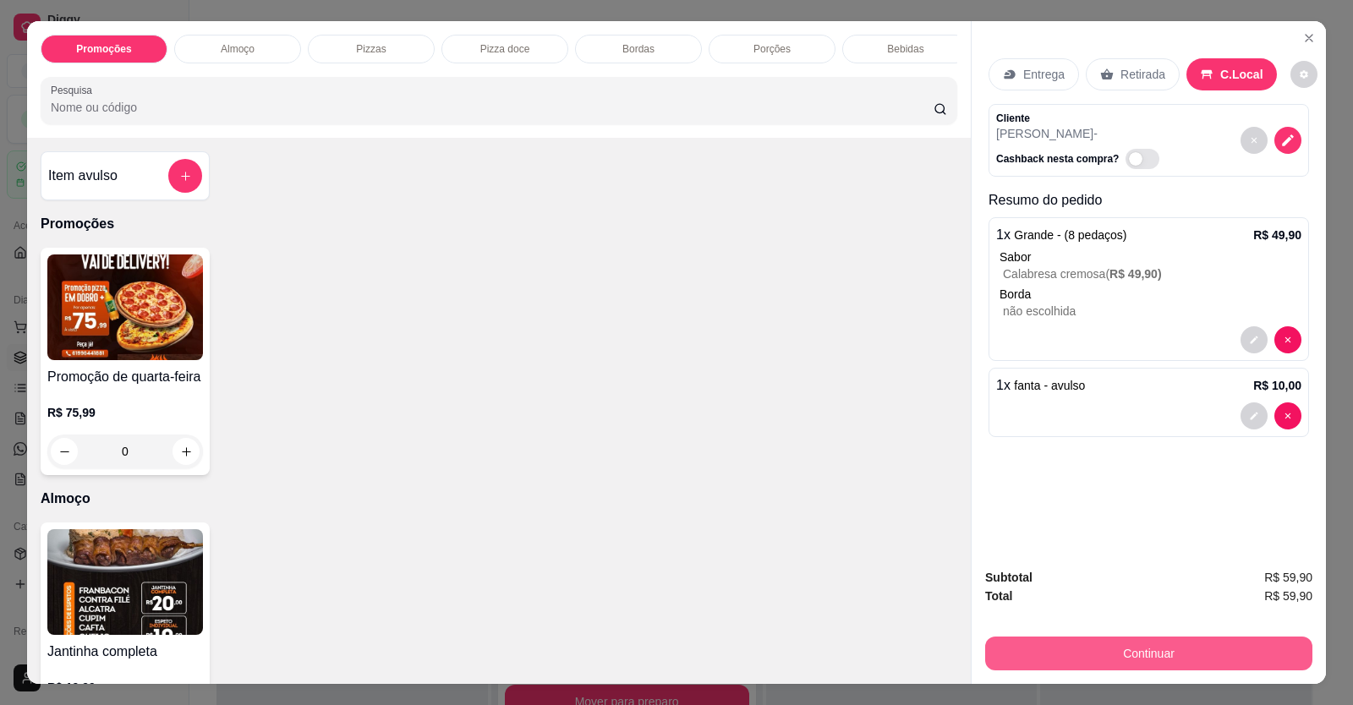
click at [1235, 665] on button "Continuar" at bounding box center [1148, 654] width 327 height 34
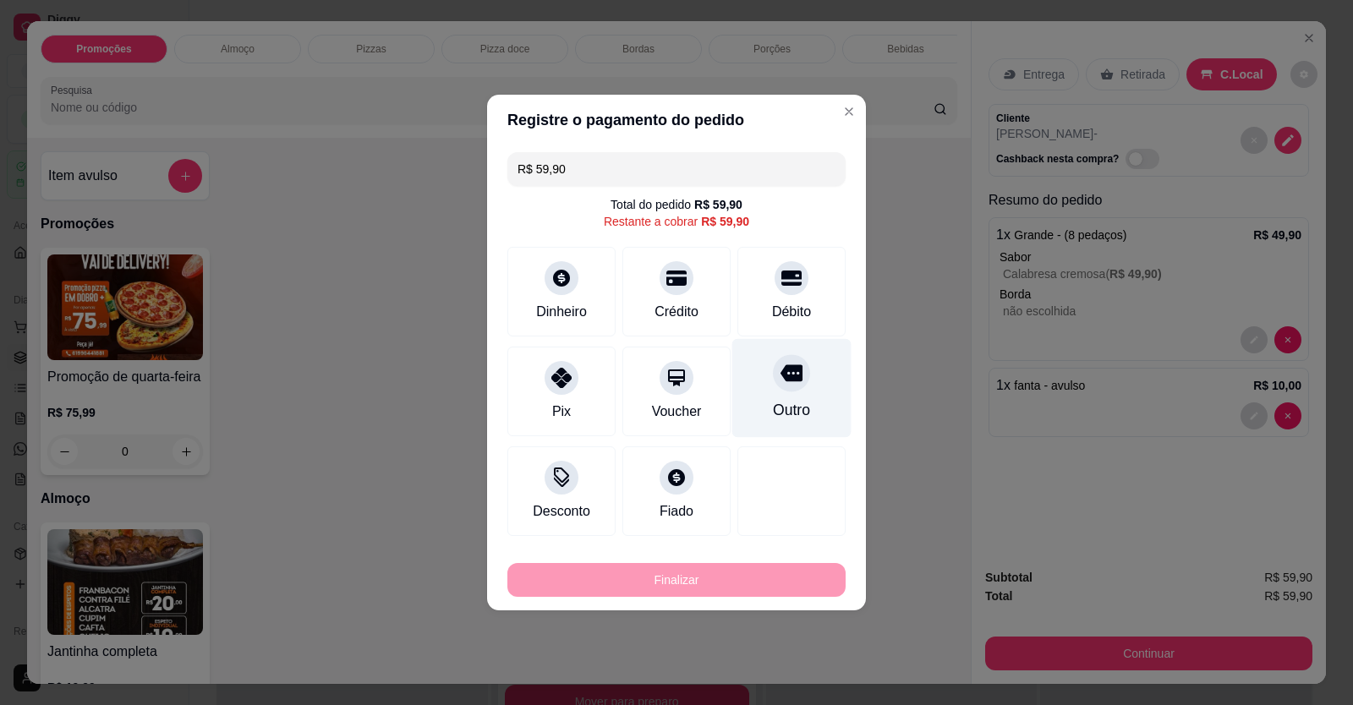
click at [773, 405] on div "Outro" at bounding box center [791, 410] width 37 height 22
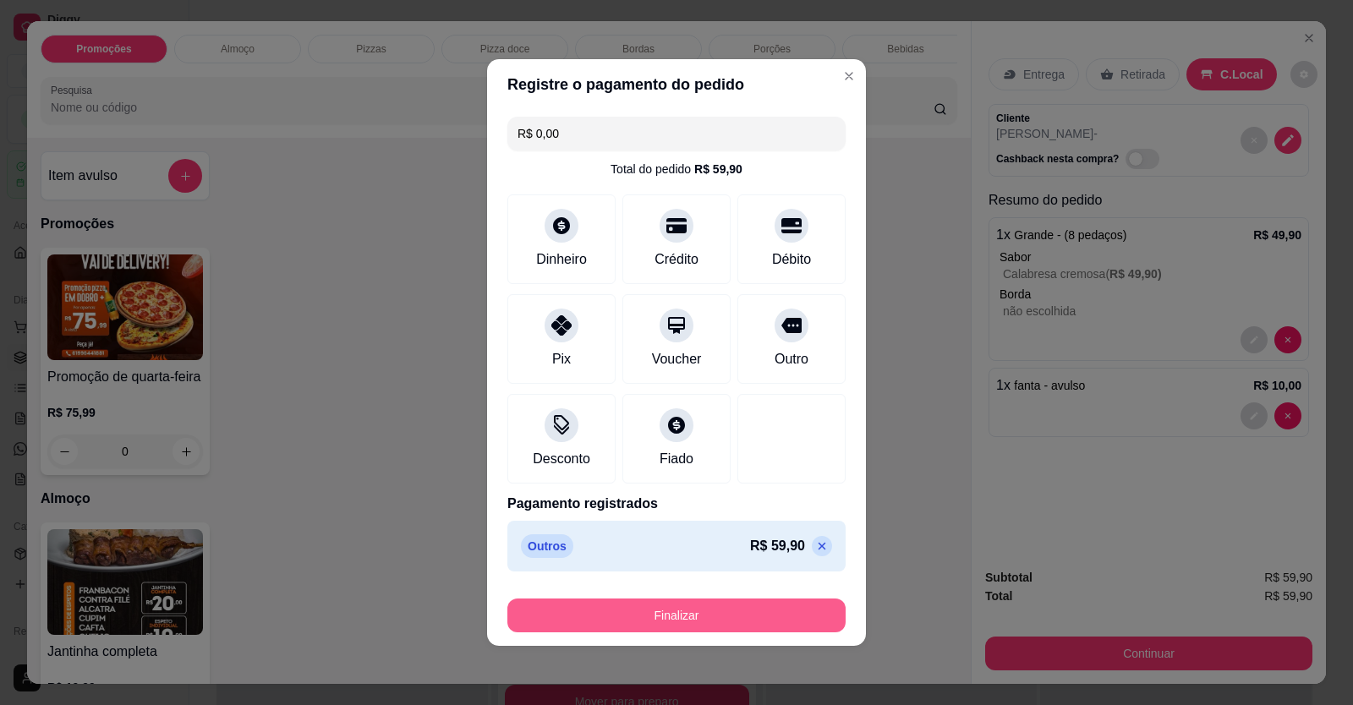
click at [749, 605] on button "Finalizar" at bounding box center [676, 616] width 338 height 34
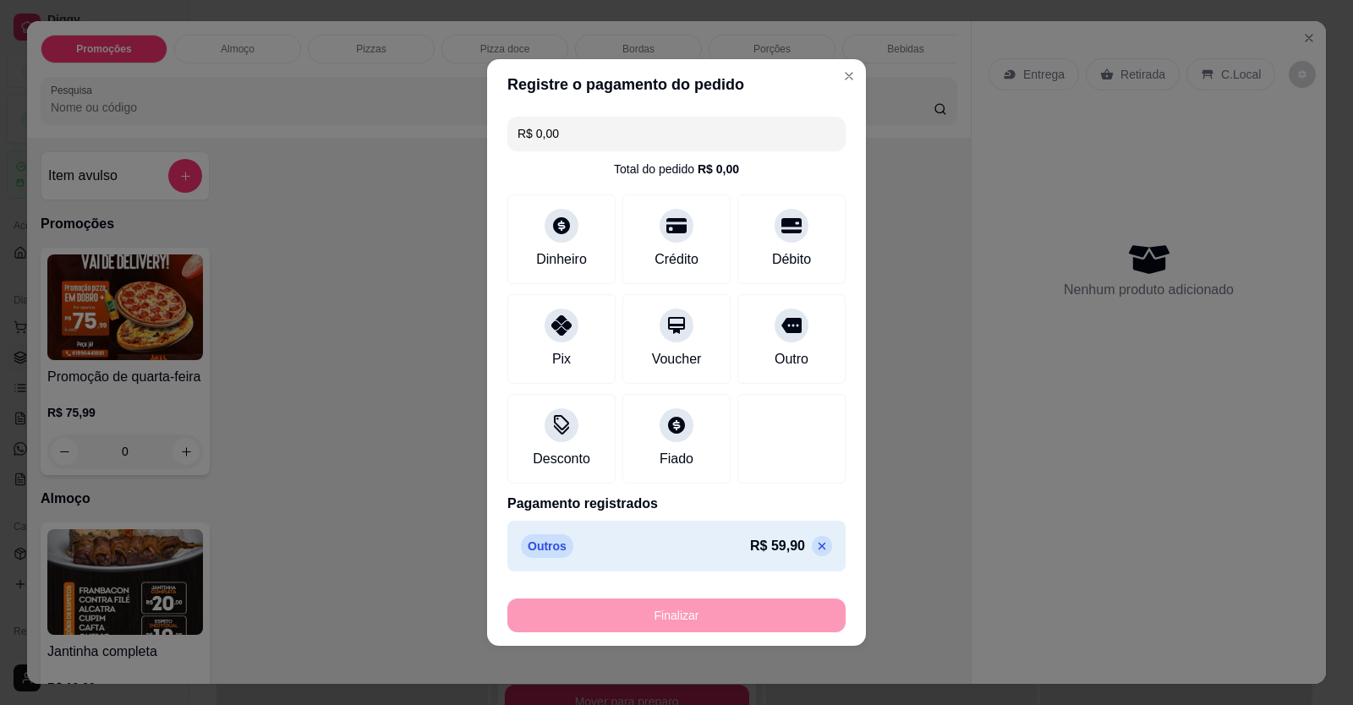
type input "-R$ 59,90"
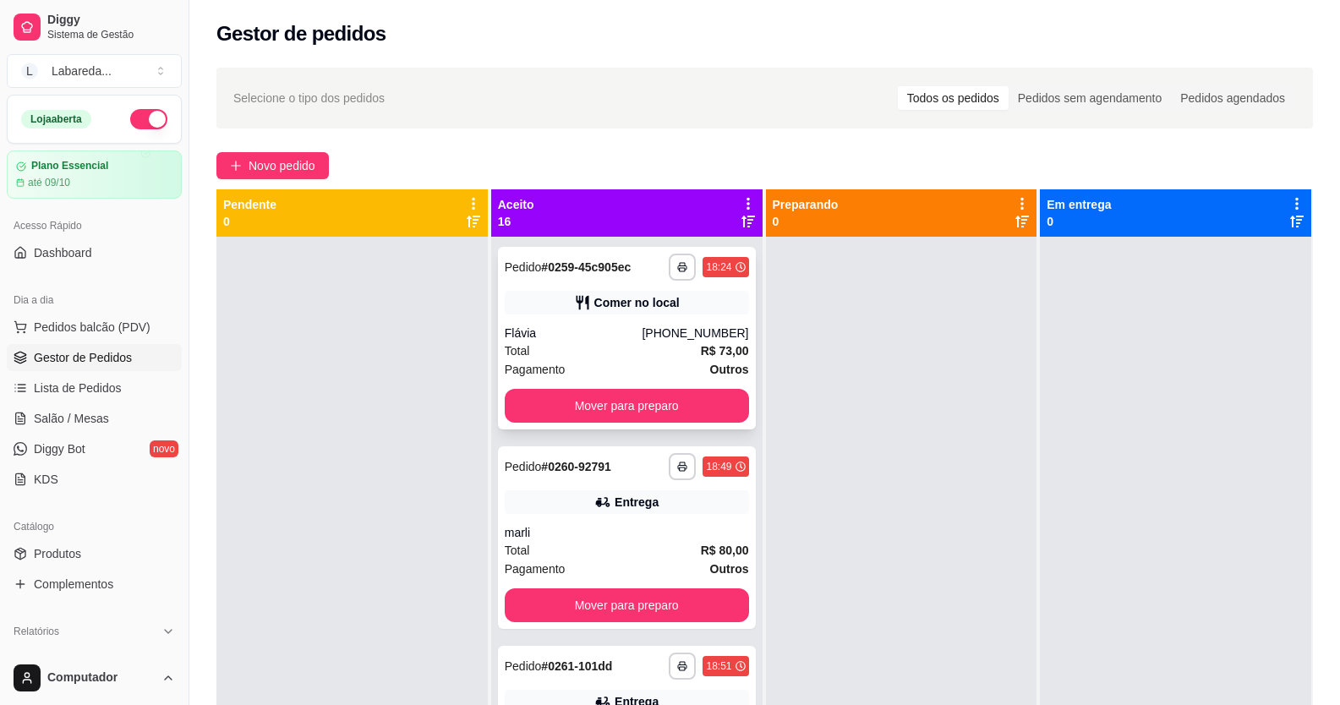
click at [610, 316] on div "**********" at bounding box center [627, 338] width 258 height 183
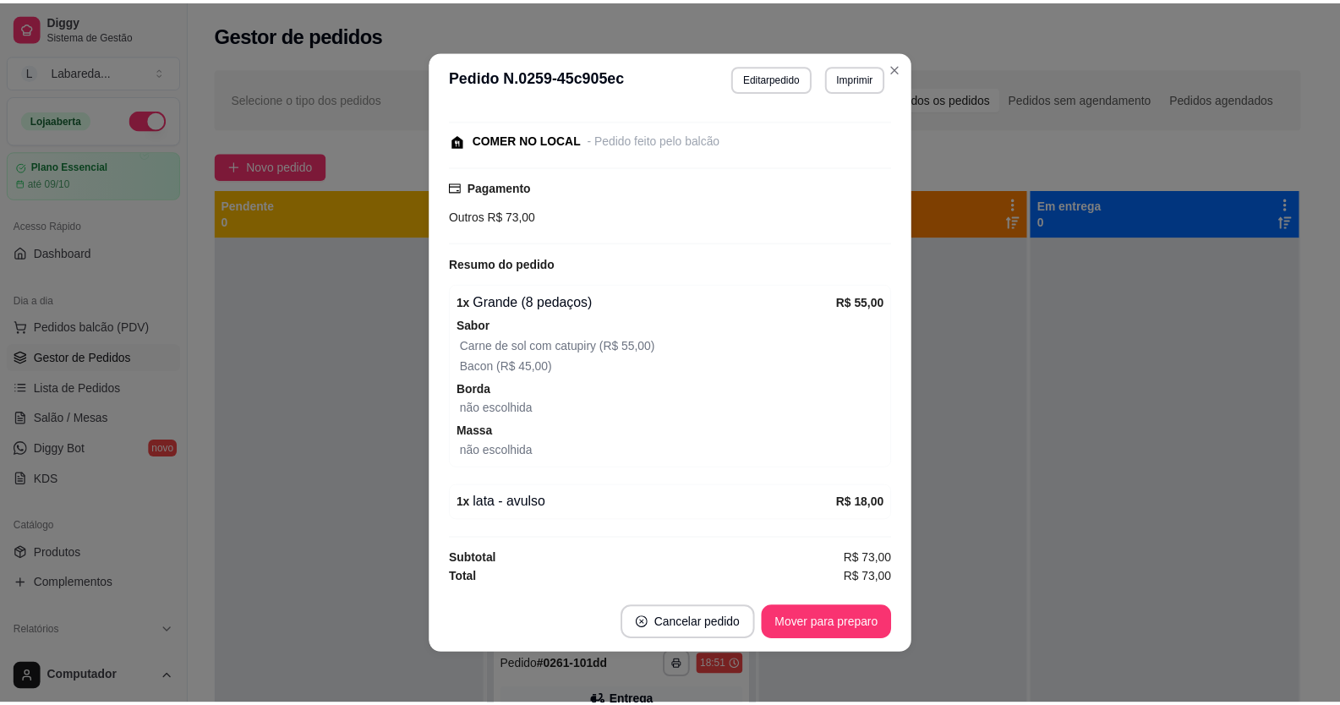
scroll to position [3, 0]
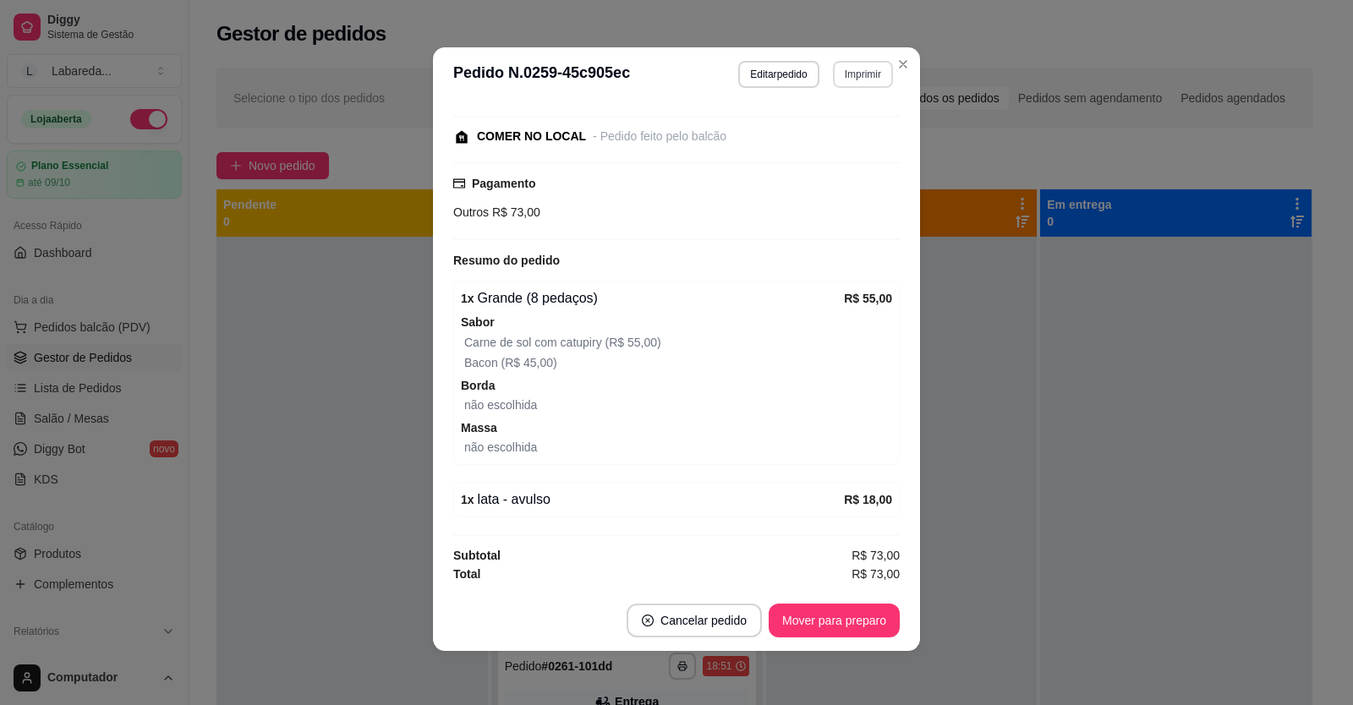
click at [839, 76] on button "Imprimir" at bounding box center [863, 74] width 60 height 27
click at [838, 124] on button "IMPRESSORA" at bounding box center [827, 133] width 118 height 26
click at [846, 75] on button "Imprimir" at bounding box center [863, 74] width 60 height 27
click at [900, 74] on button "Close" at bounding box center [902, 64] width 27 height 27
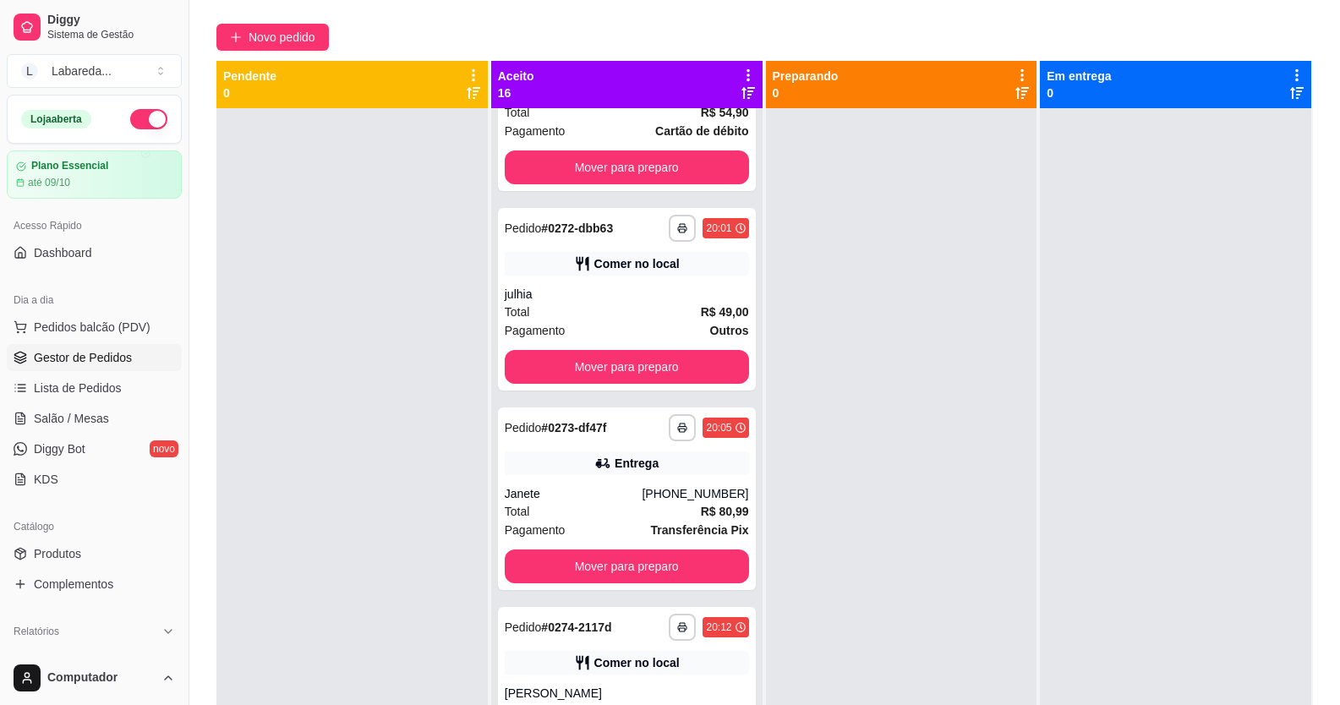
scroll to position [0, 0]
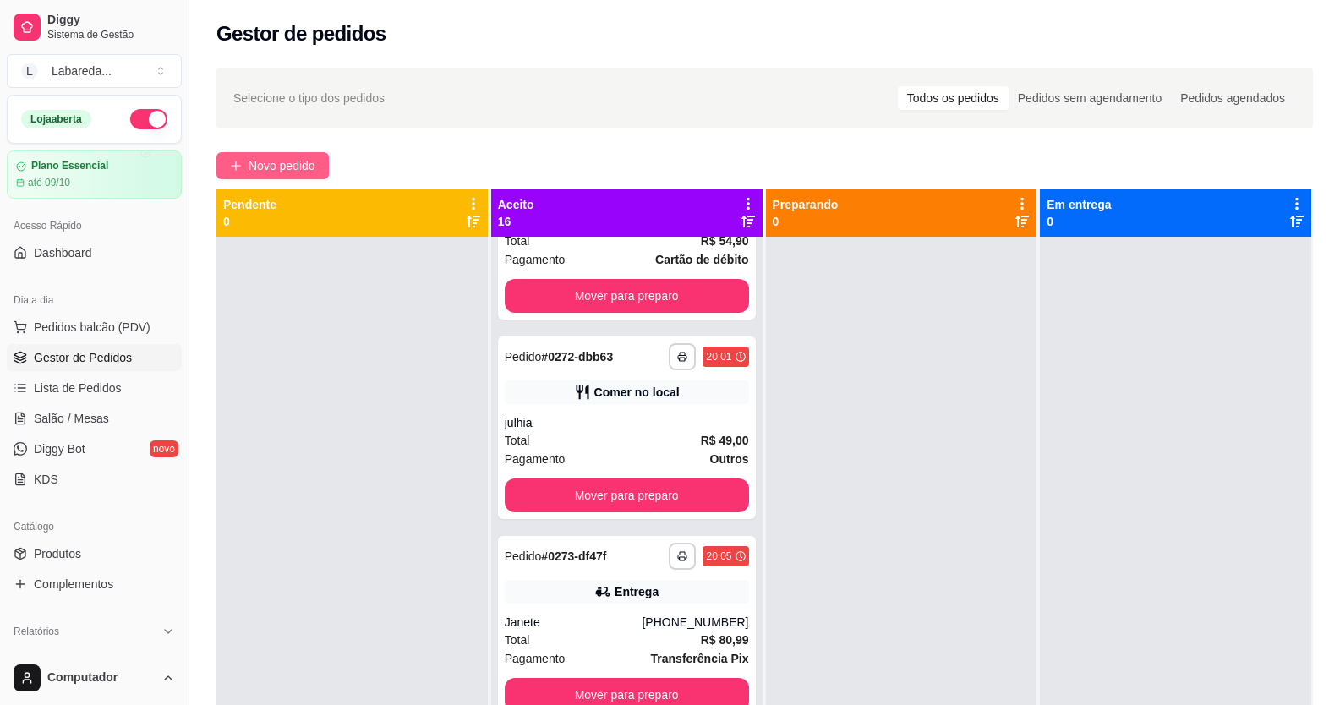
click at [276, 159] on span "Novo pedido" at bounding box center [282, 165] width 67 height 19
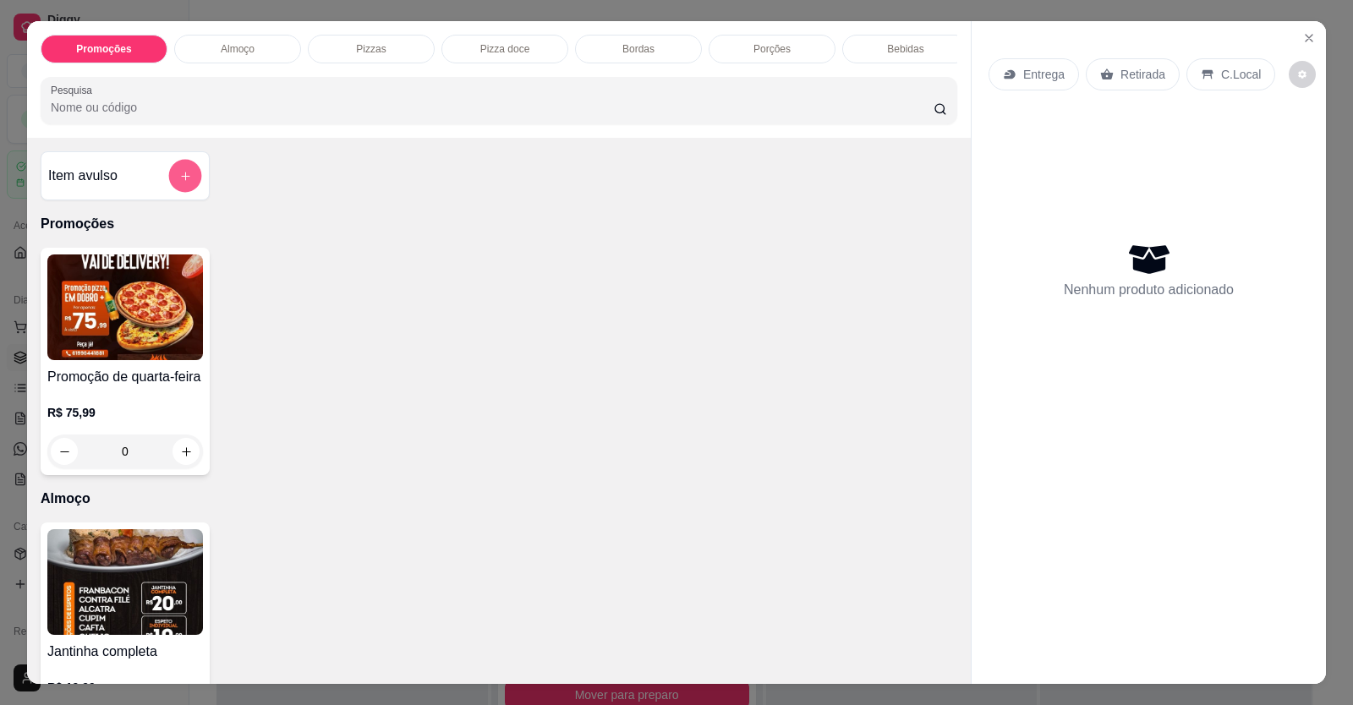
click at [180, 193] on button "add-separate-item" at bounding box center [185, 176] width 33 height 33
click at [1310, 34] on button "Close" at bounding box center [1308, 38] width 27 height 27
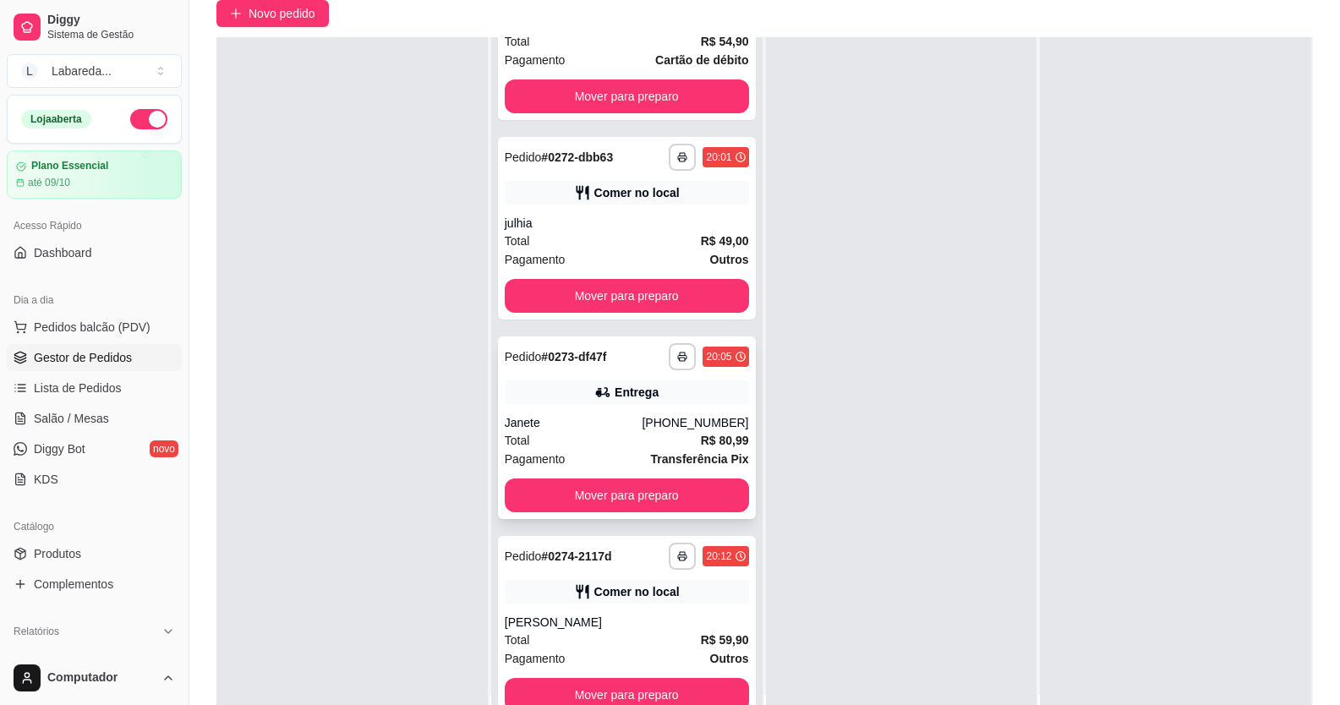
scroll to position [258, 0]
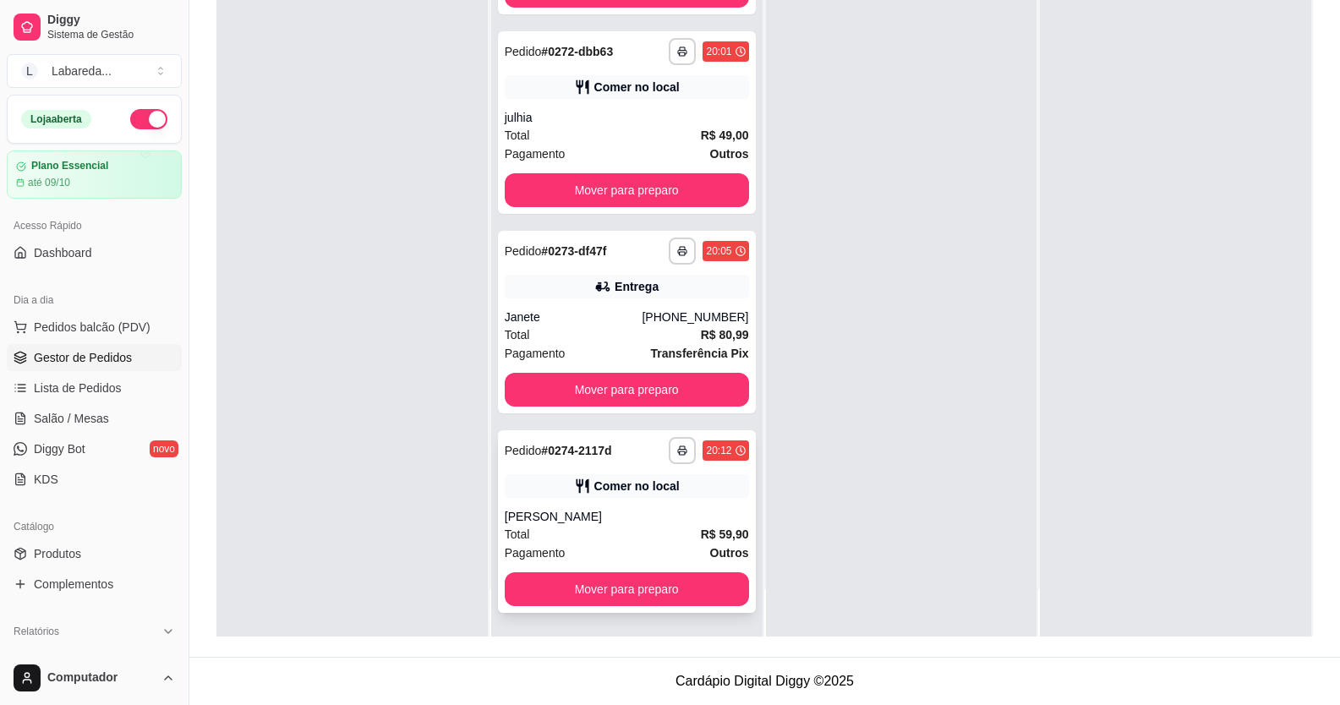
click at [589, 517] on div "[PERSON_NAME]" at bounding box center [627, 516] width 244 height 17
click at [604, 523] on div "**********" at bounding box center [627, 521] width 258 height 183
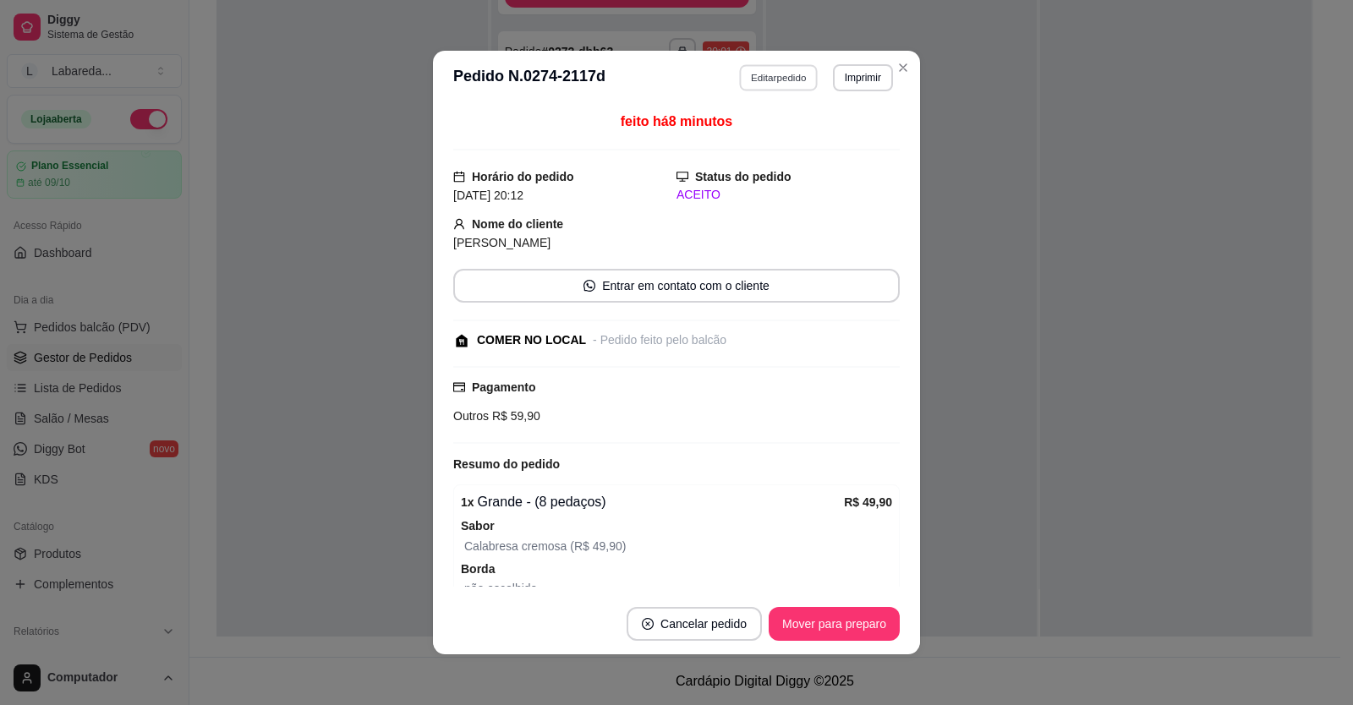
click at [762, 73] on button "Editar pedido" at bounding box center [779, 77] width 79 height 26
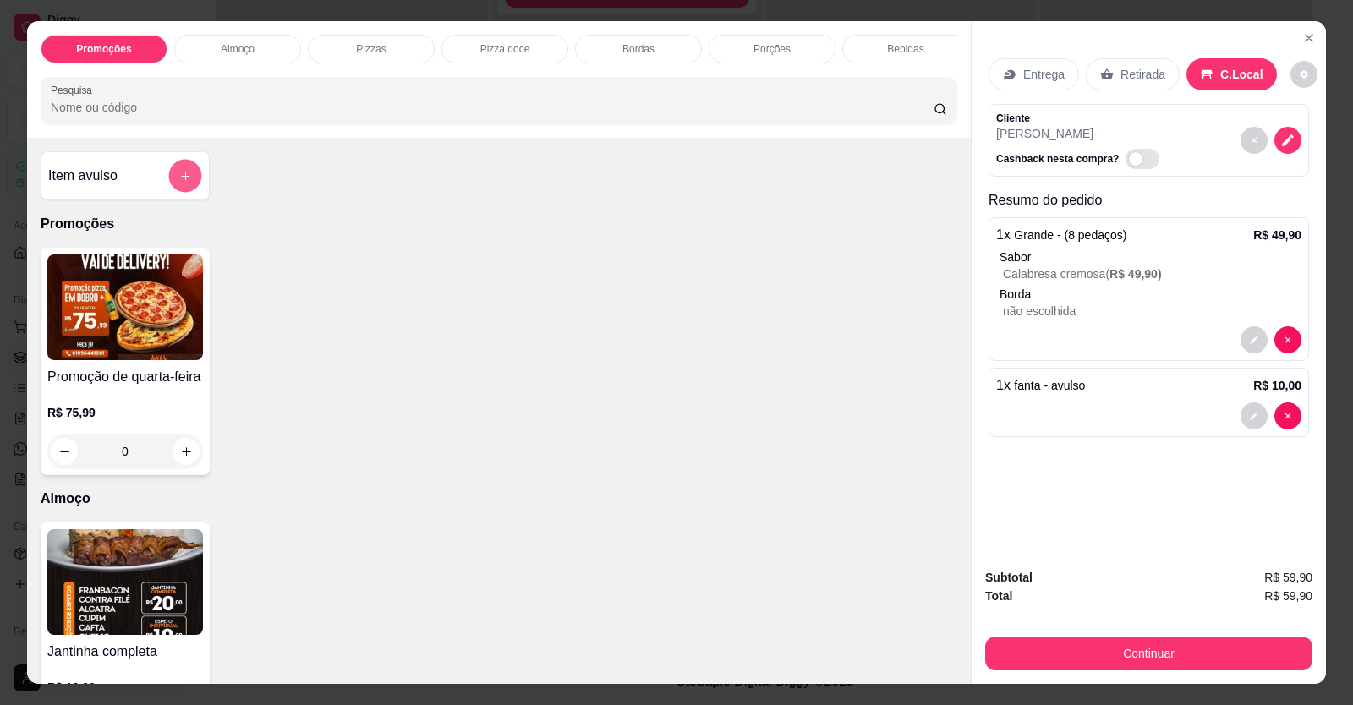
click at [174, 179] on button "add-separate-item" at bounding box center [185, 176] width 33 height 33
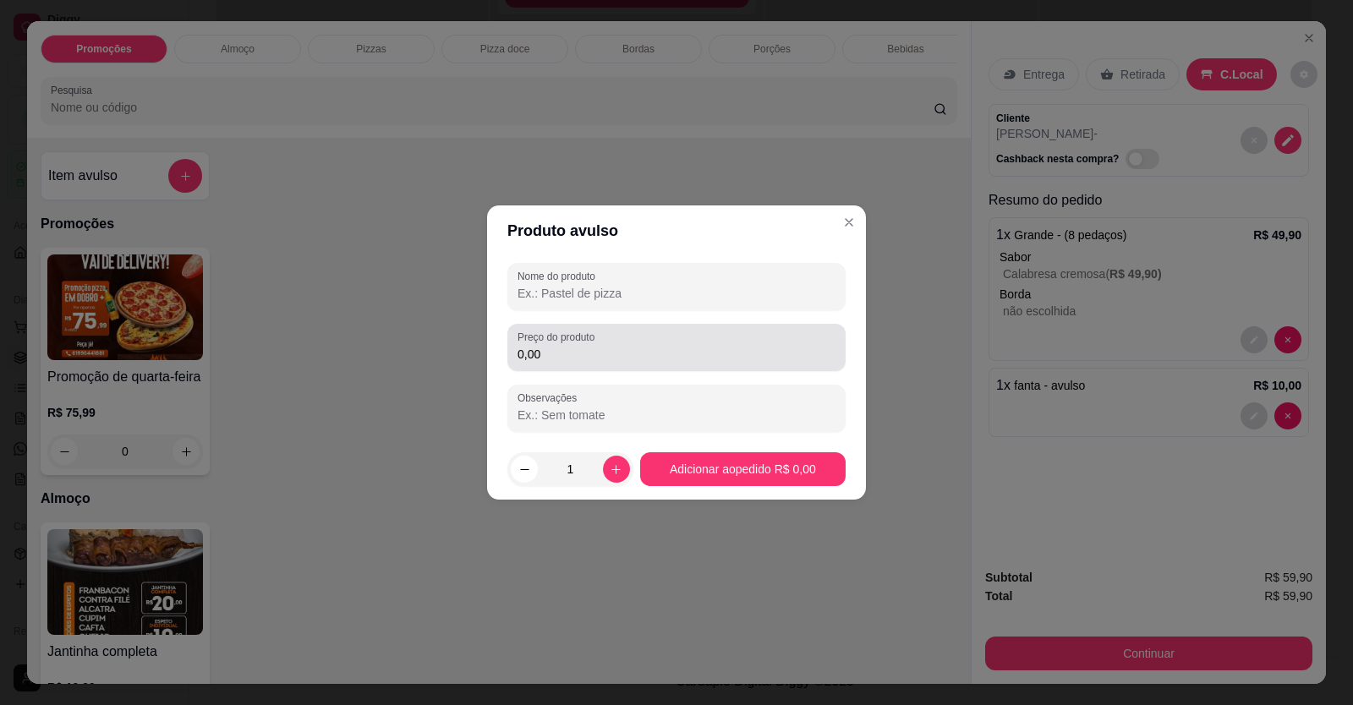
click at [580, 356] on input "0,00" at bounding box center [676, 354] width 318 height 17
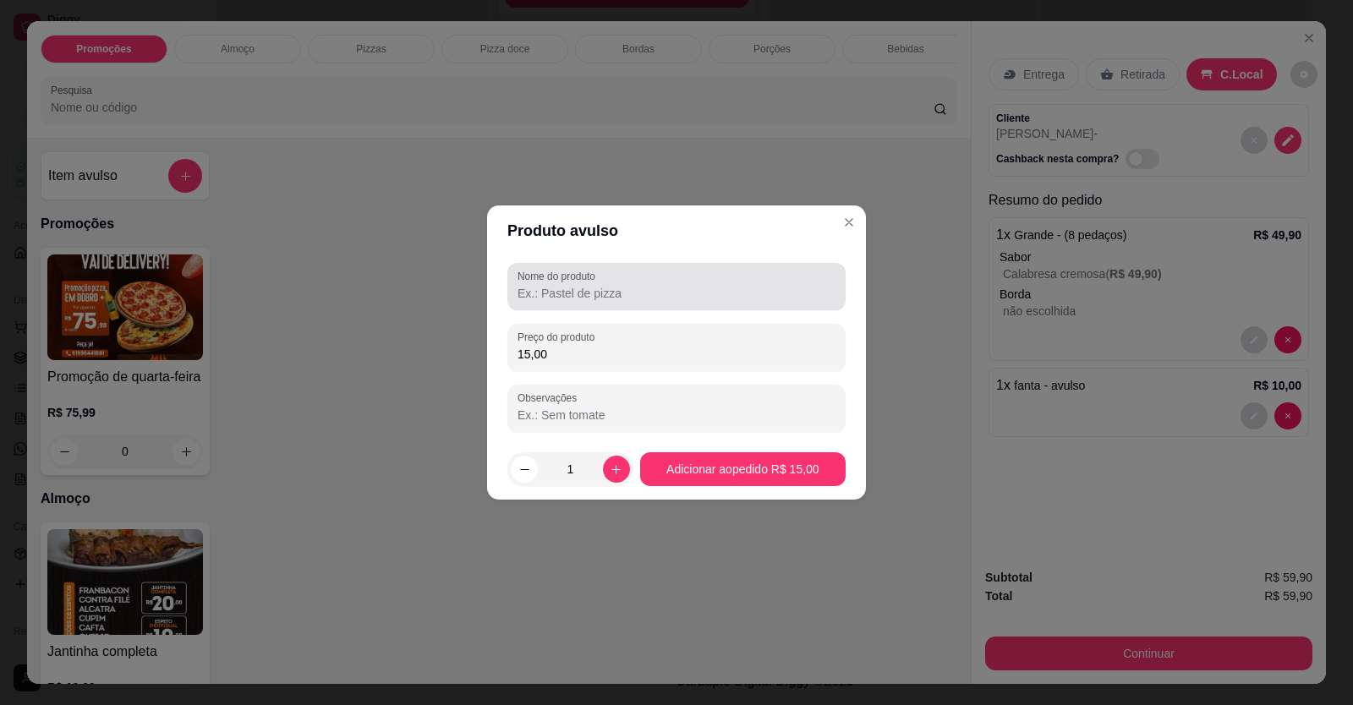
type input "15,00"
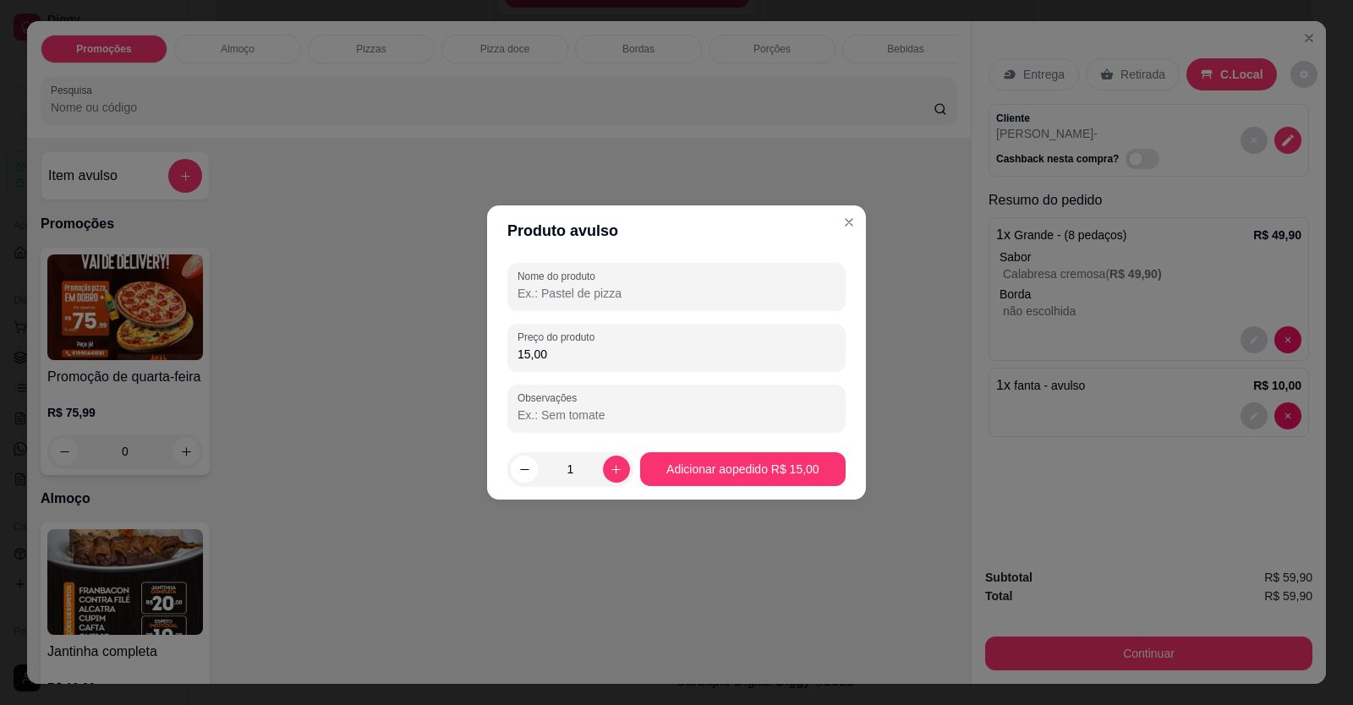
click at [637, 288] on input "Nome do produto" at bounding box center [676, 293] width 318 height 17
type input "cerveja / agua"
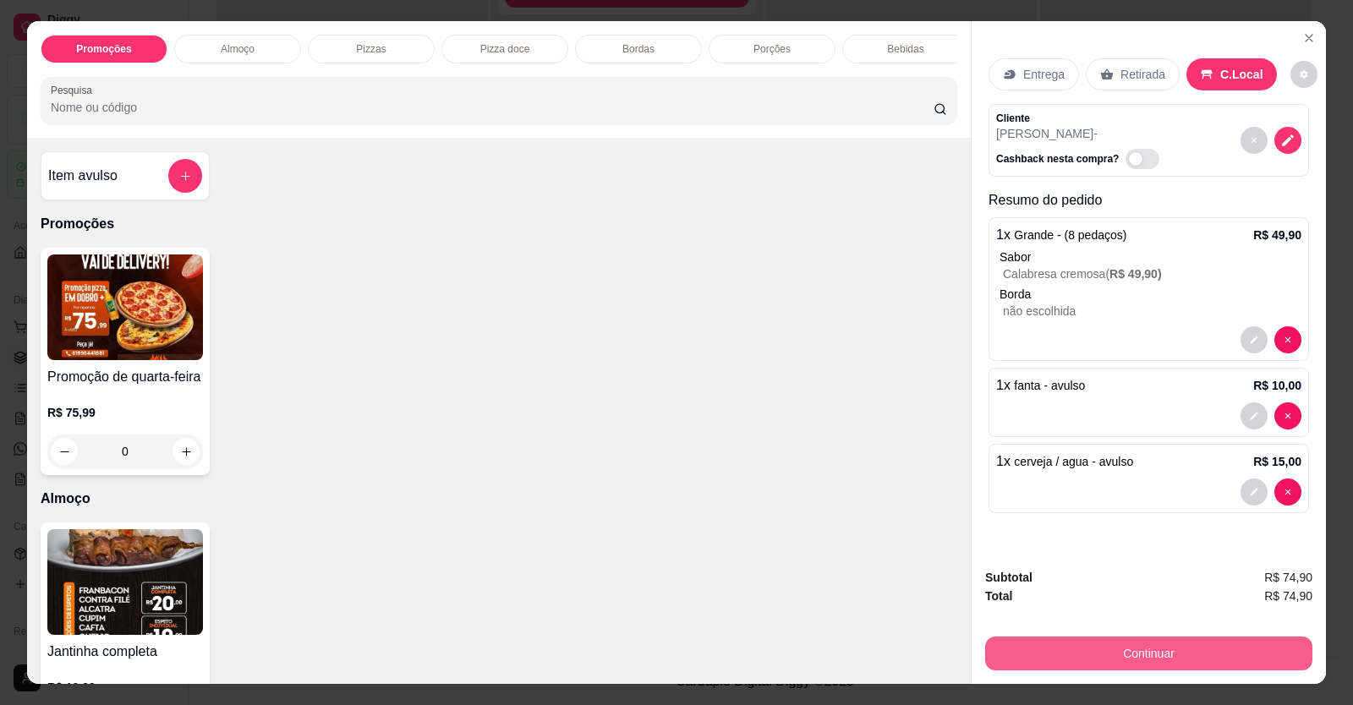
click at [1184, 646] on button "Continuar" at bounding box center [1148, 654] width 327 height 34
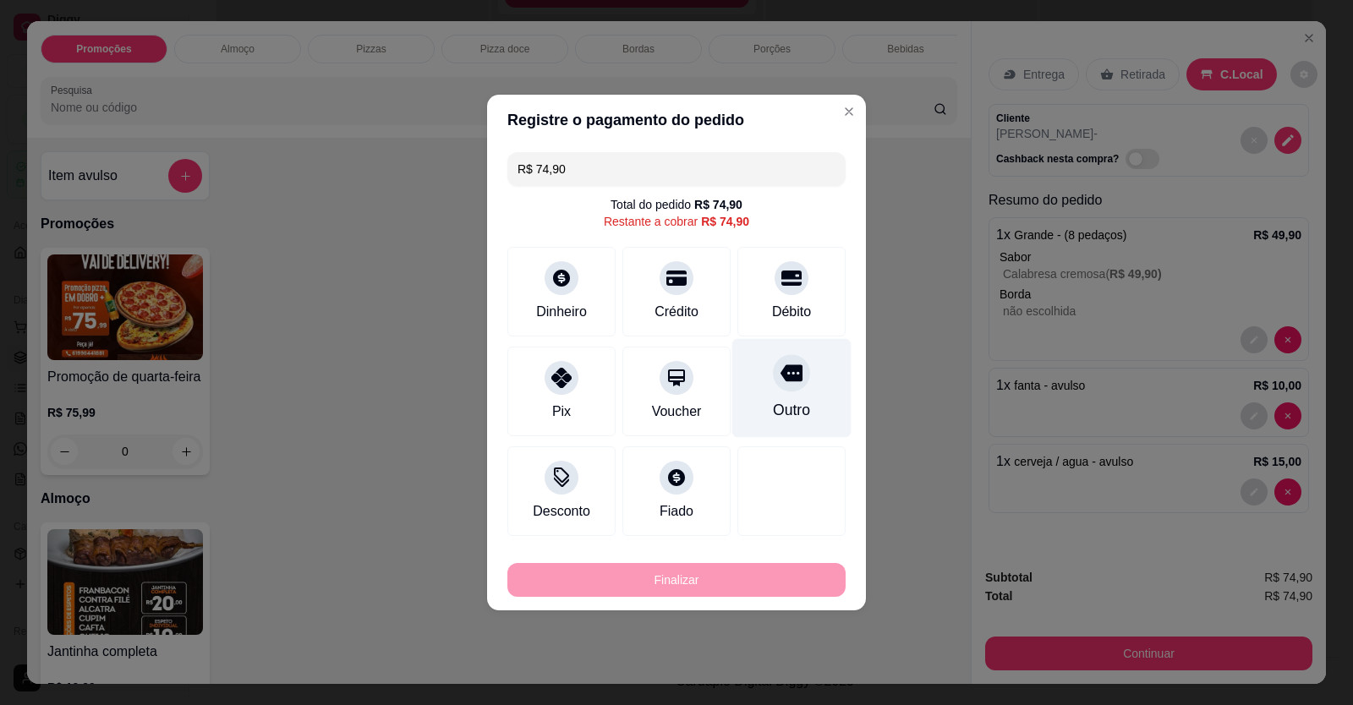
click at [785, 382] on icon at bounding box center [791, 373] width 22 height 22
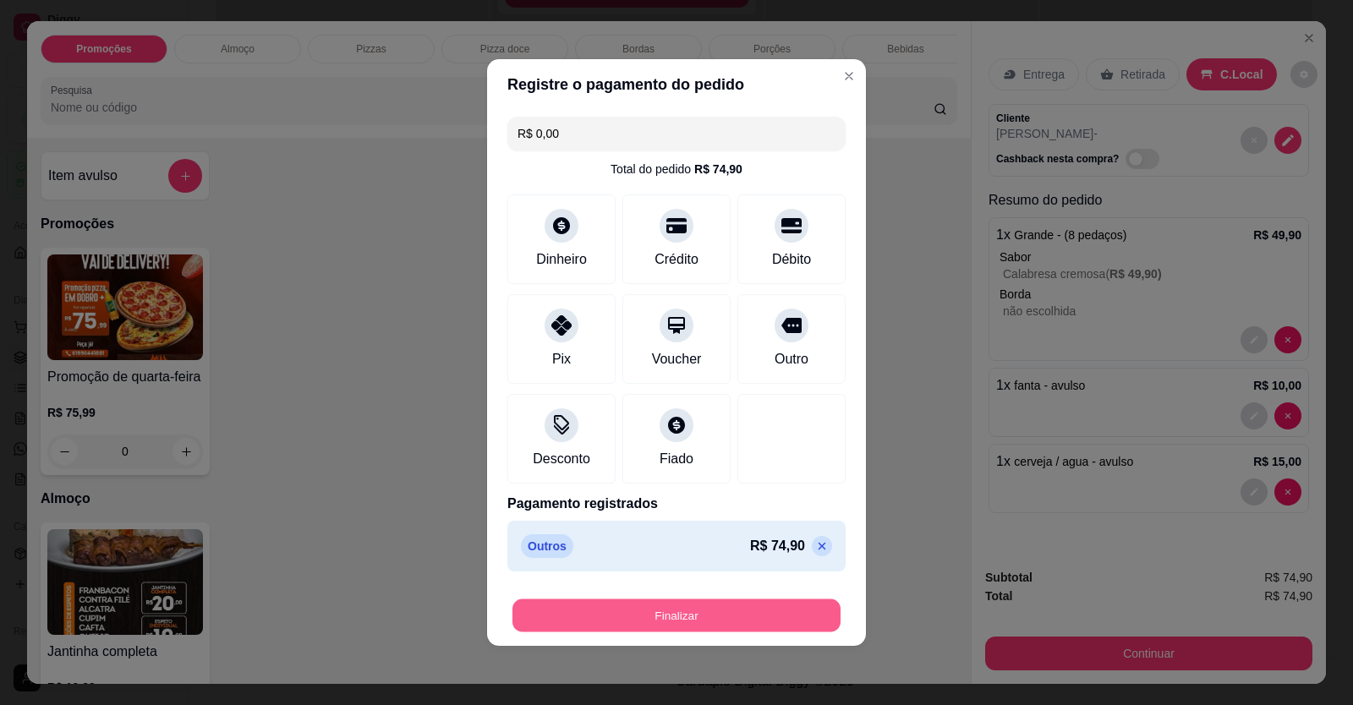
click at [730, 606] on button "Finalizar" at bounding box center [676, 615] width 328 height 33
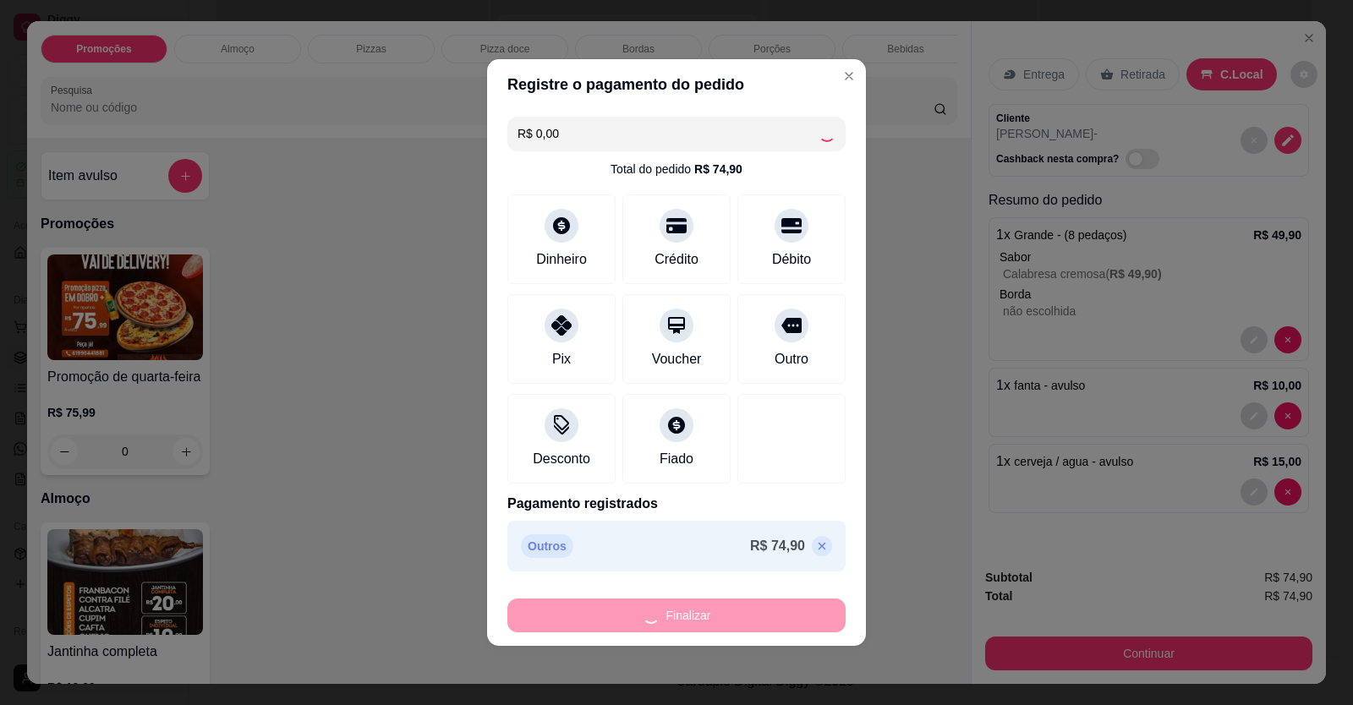
type input "-R$ 74,90"
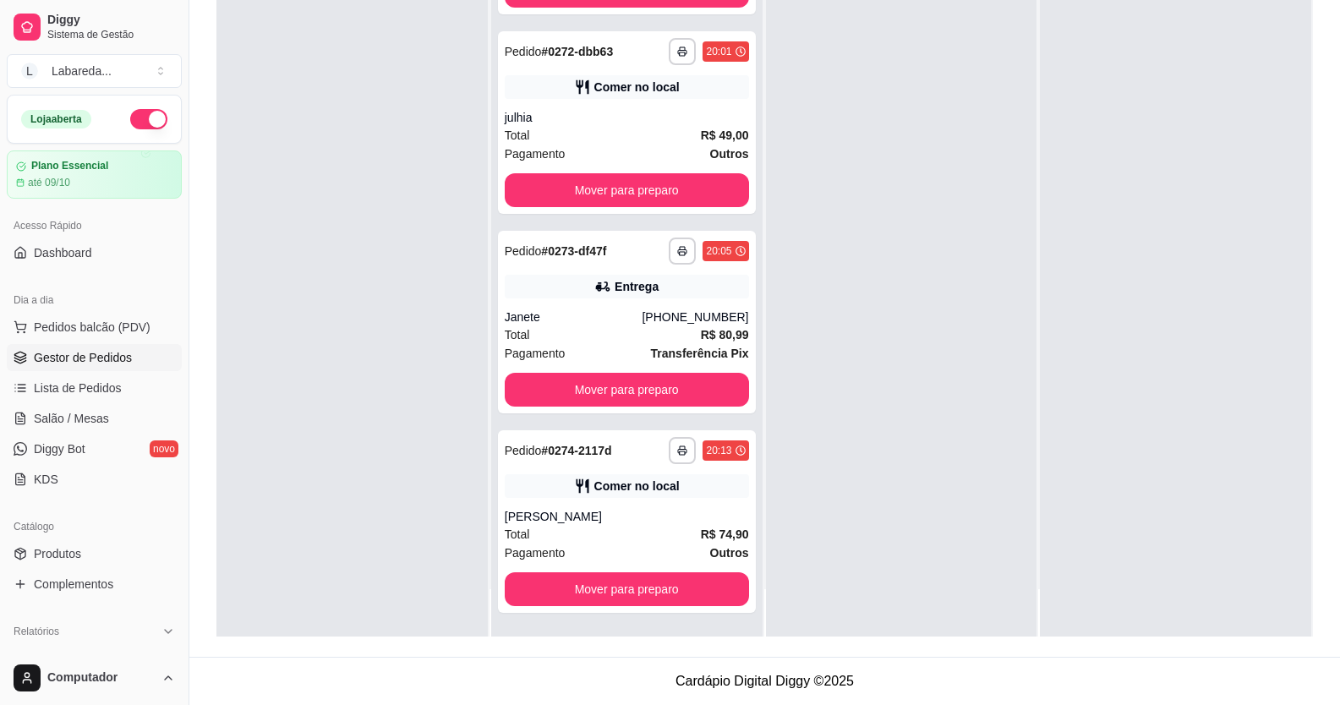
click at [899, 337] on div at bounding box center [901, 284] width 271 height 705
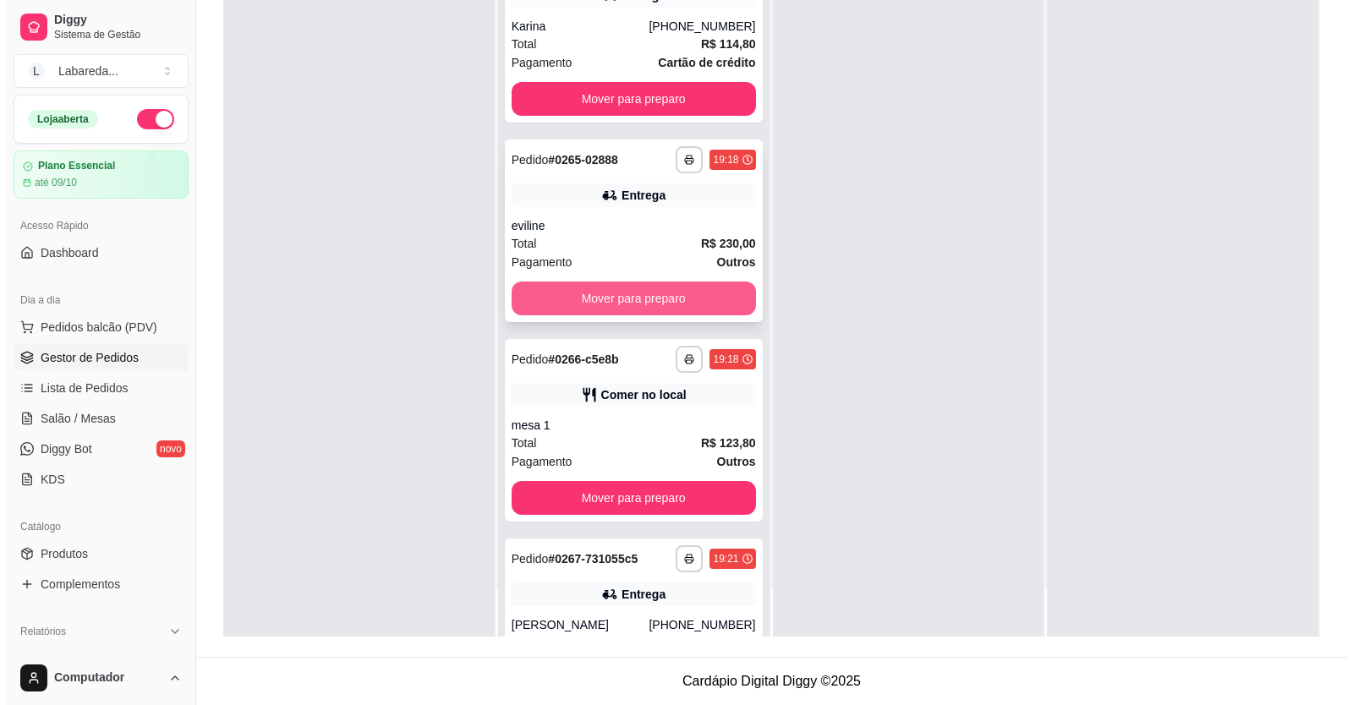
scroll to position [1253, 0]
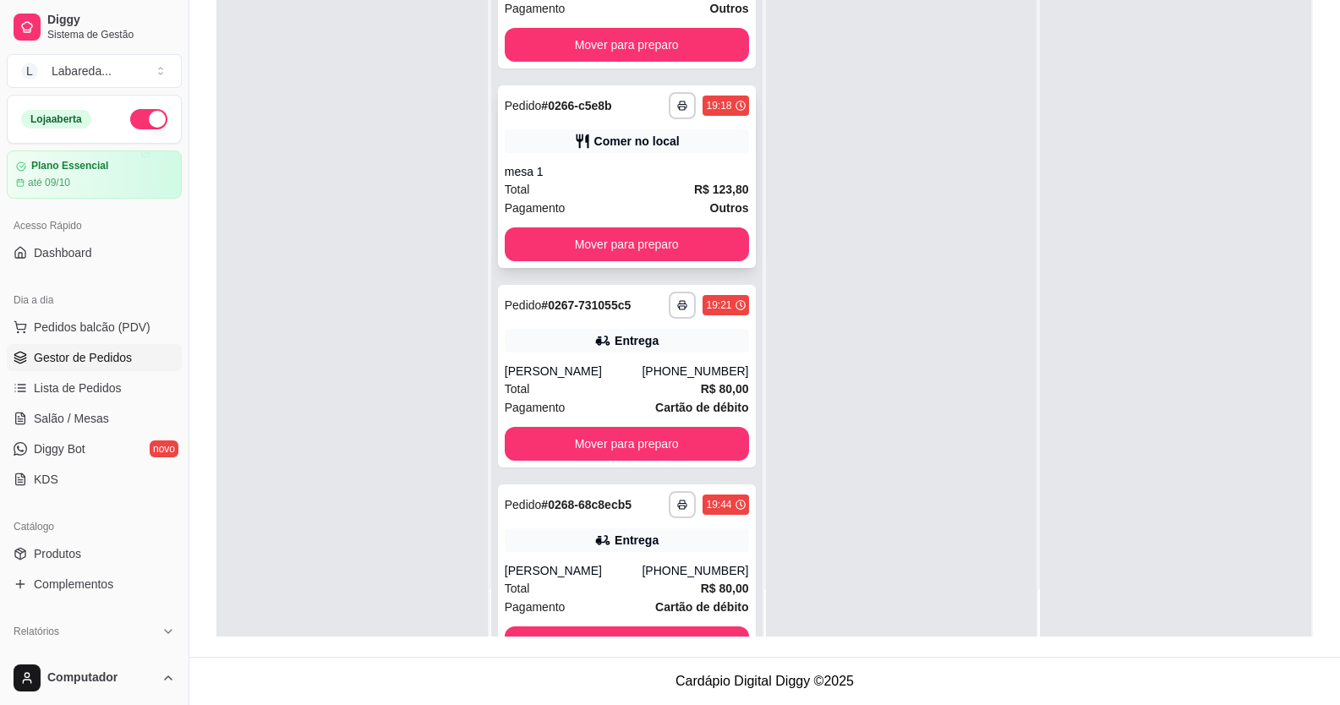
click at [544, 145] on div "Comer no local" at bounding box center [627, 141] width 244 height 24
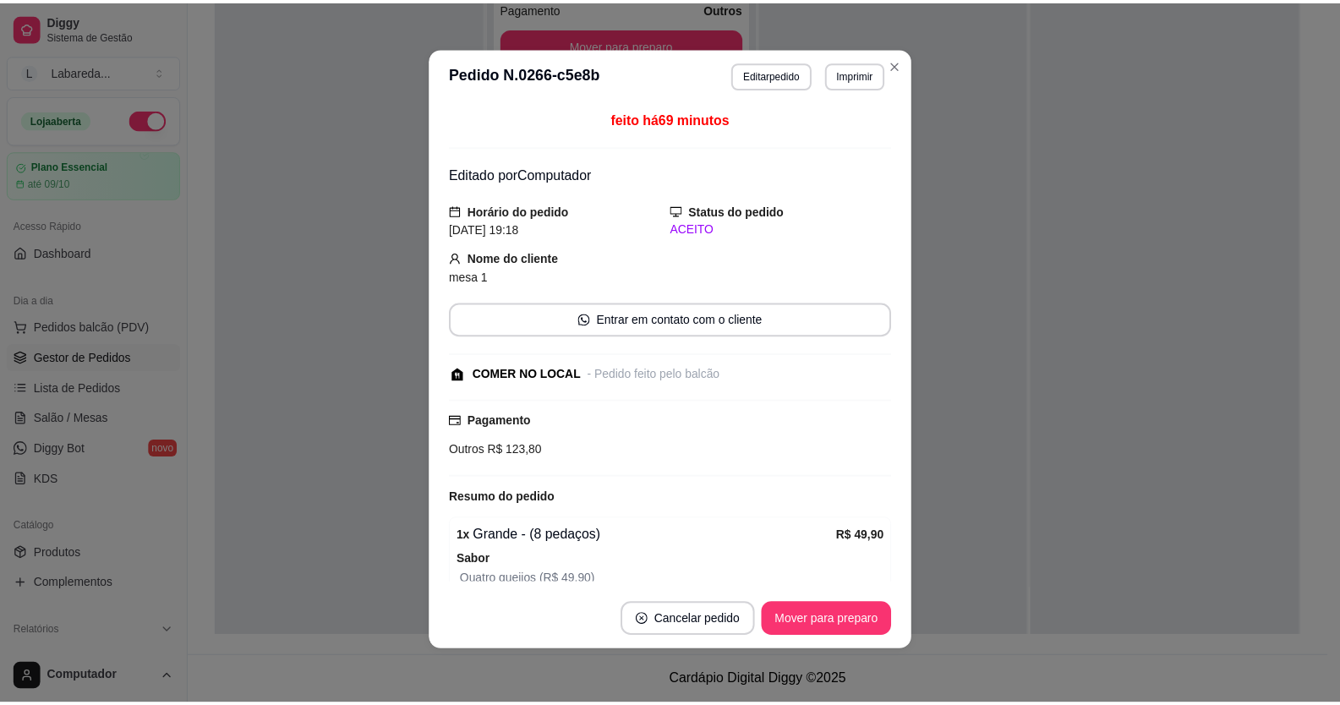
scroll to position [0, 0]
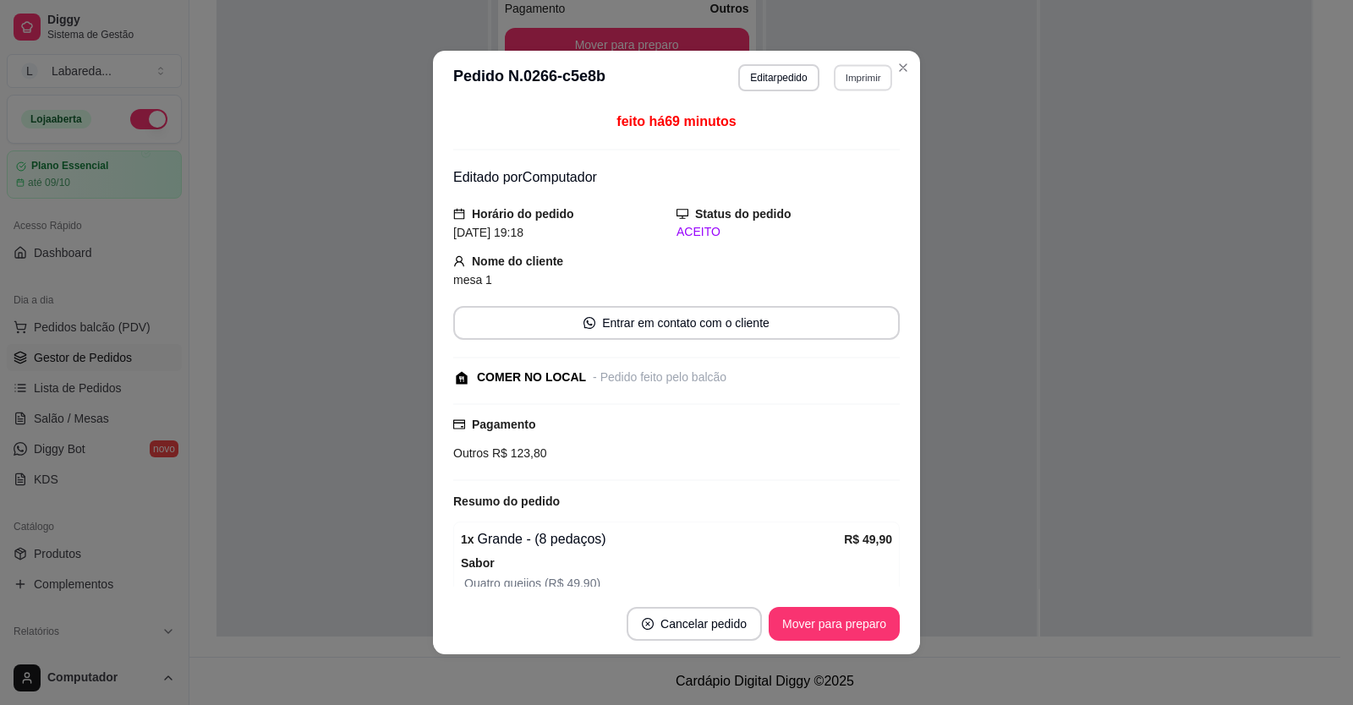
click at [845, 79] on button "Imprimir" at bounding box center [863, 77] width 58 height 26
click at [842, 134] on button "IMPRESSORA" at bounding box center [826, 136] width 123 height 27
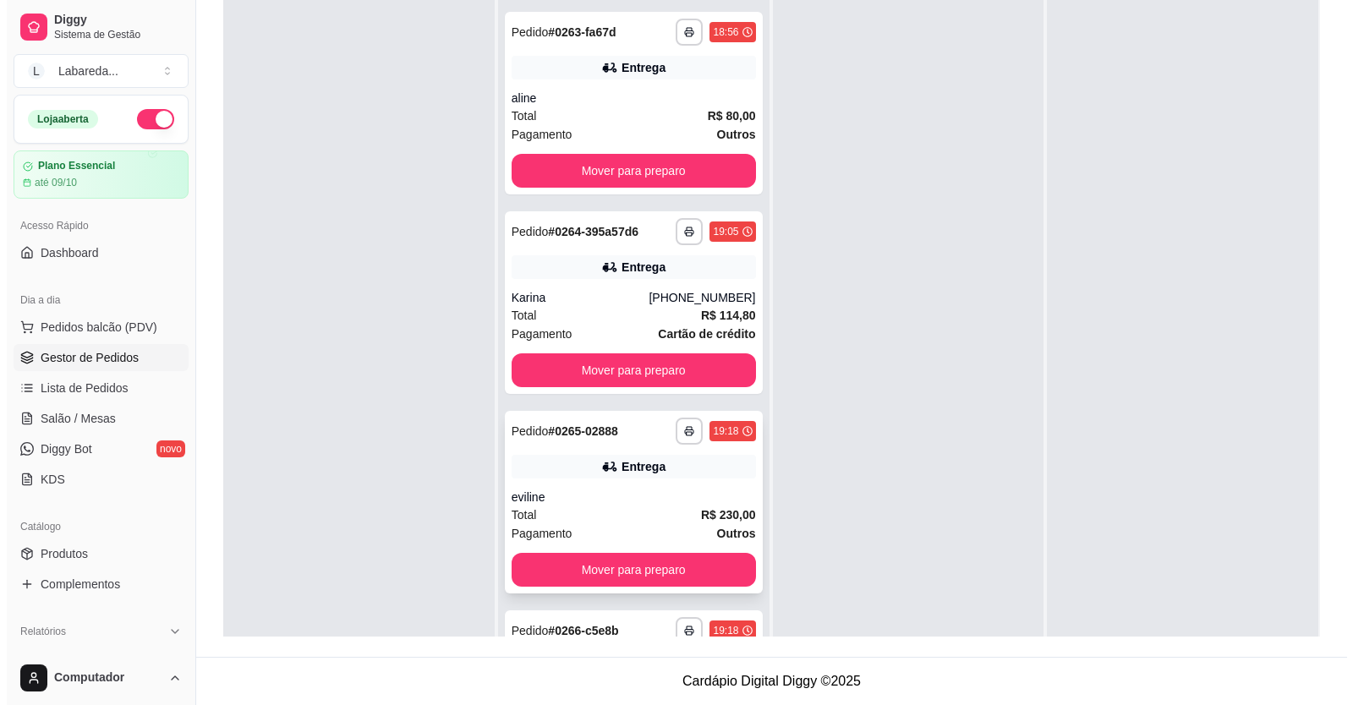
scroll to position [746, 0]
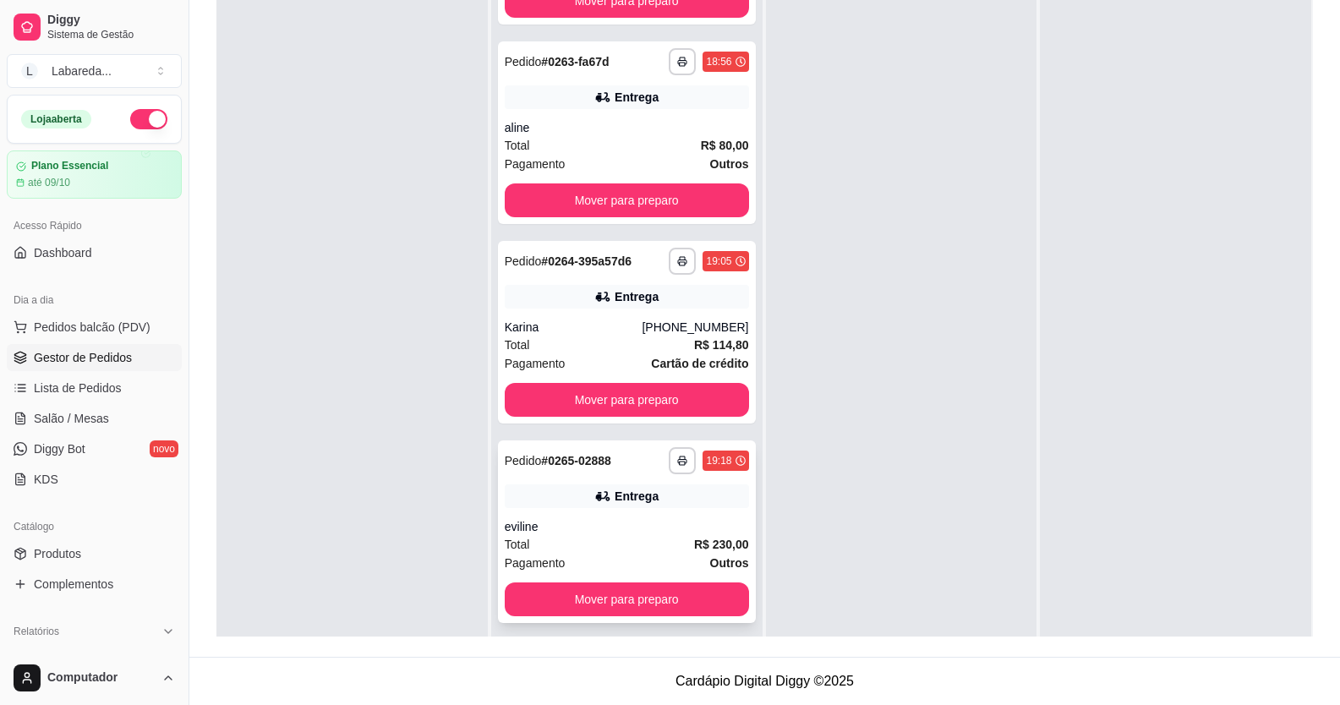
click at [588, 521] on div "eviline" at bounding box center [627, 526] width 244 height 17
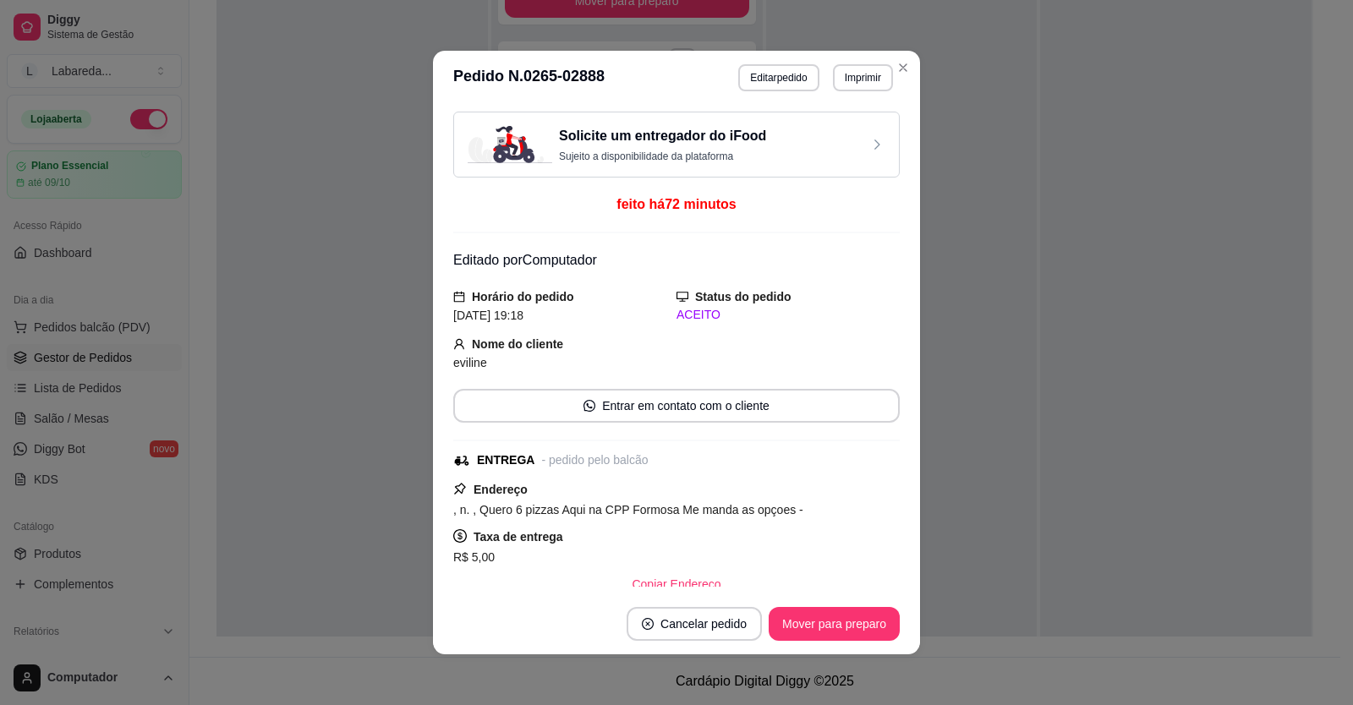
click at [777, 83] on button "Editar pedido" at bounding box center [778, 77] width 80 height 27
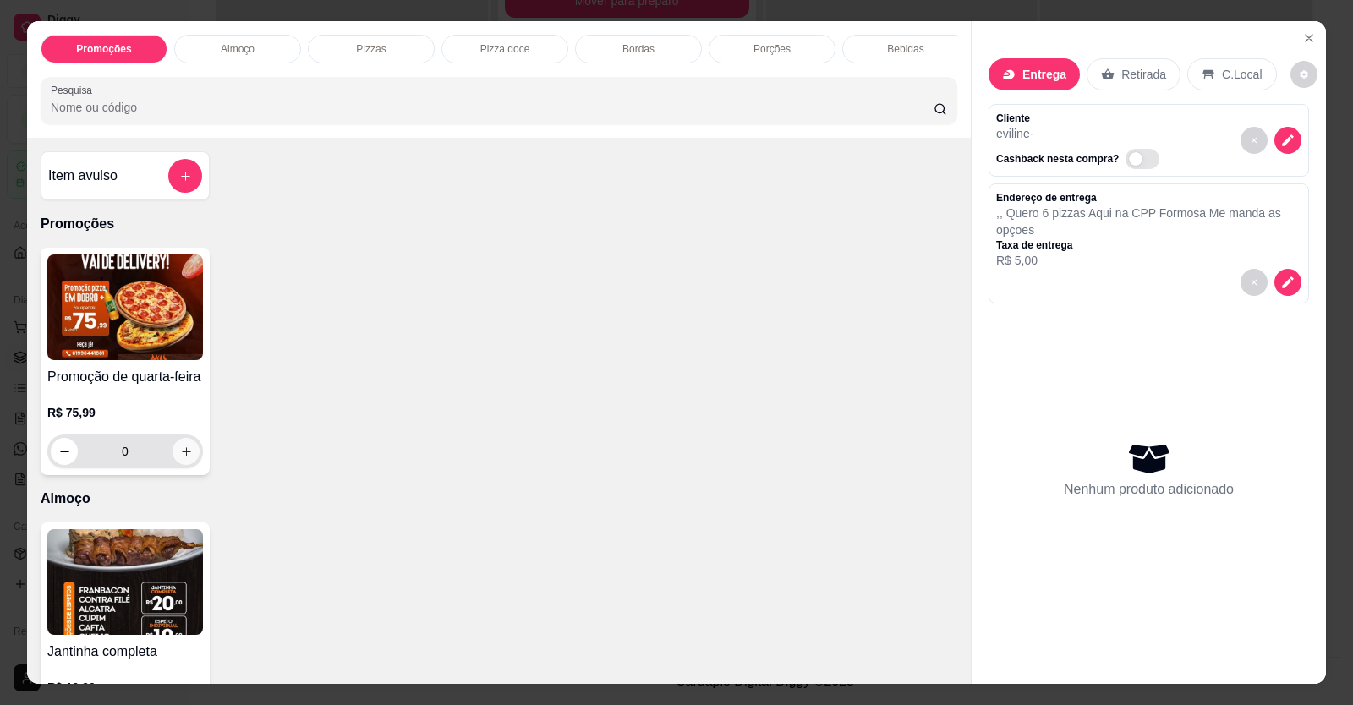
click at [189, 462] on button "increase-product-quantity" at bounding box center [185, 451] width 27 height 27
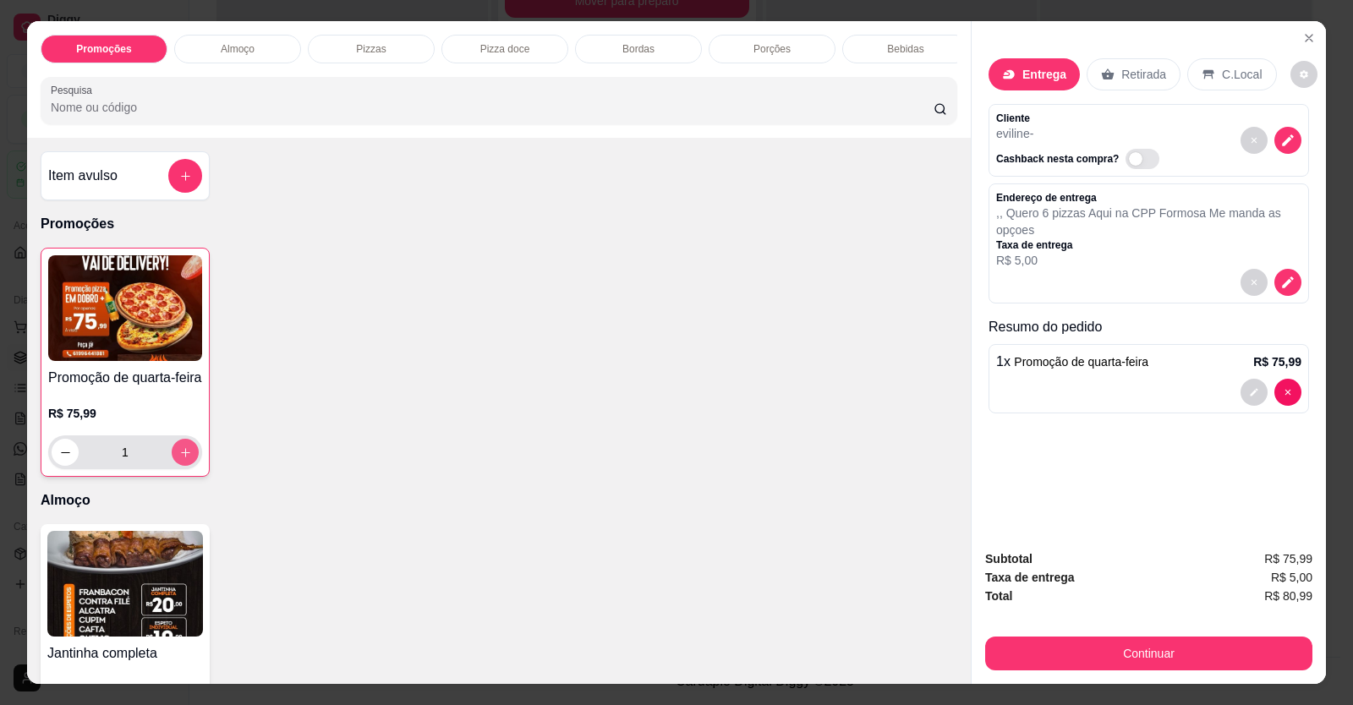
click at [189, 463] on button "increase-product-quantity" at bounding box center [185, 452] width 27 height 27
type input "3"
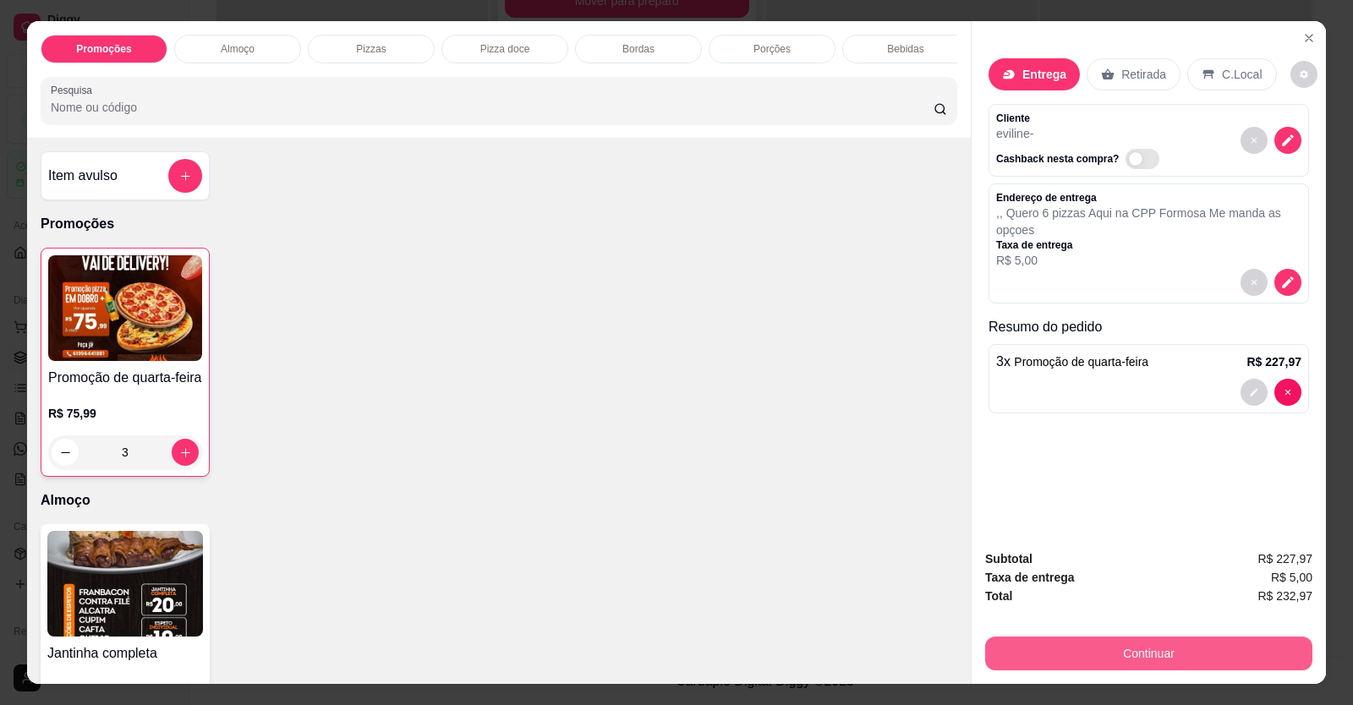
click at [1008, 648] on button "Continuar" at bounding box center [1148, 654] width 327 height 34
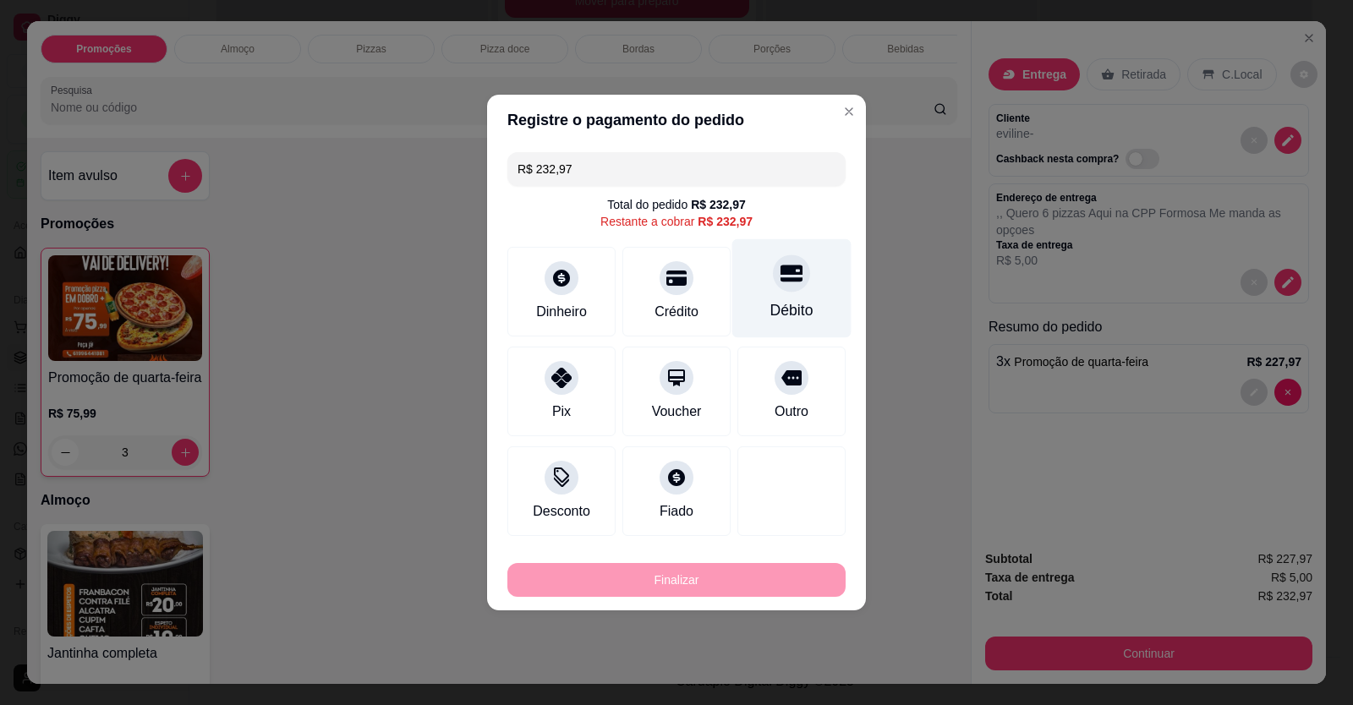
click at [791, 308] on div "Débito" at bounding box center [791, 310] width 43 height 22
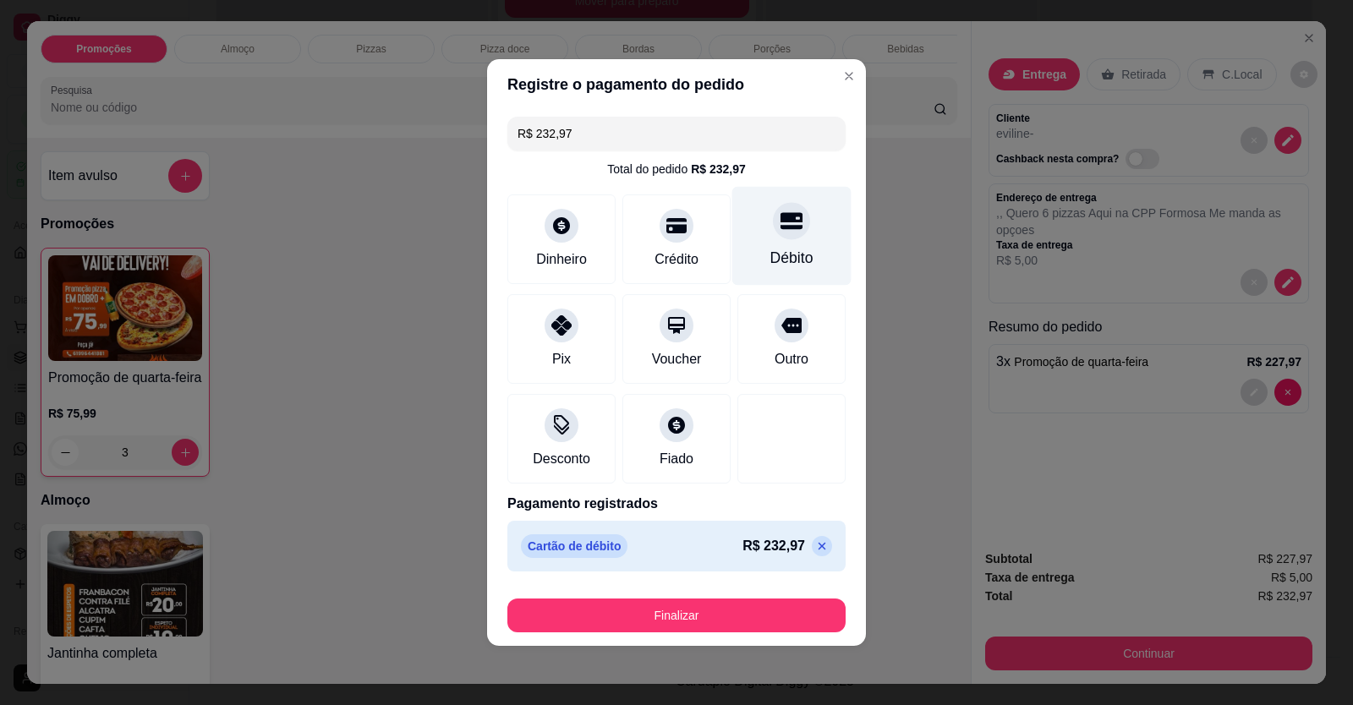
type input "R$ 0,00"
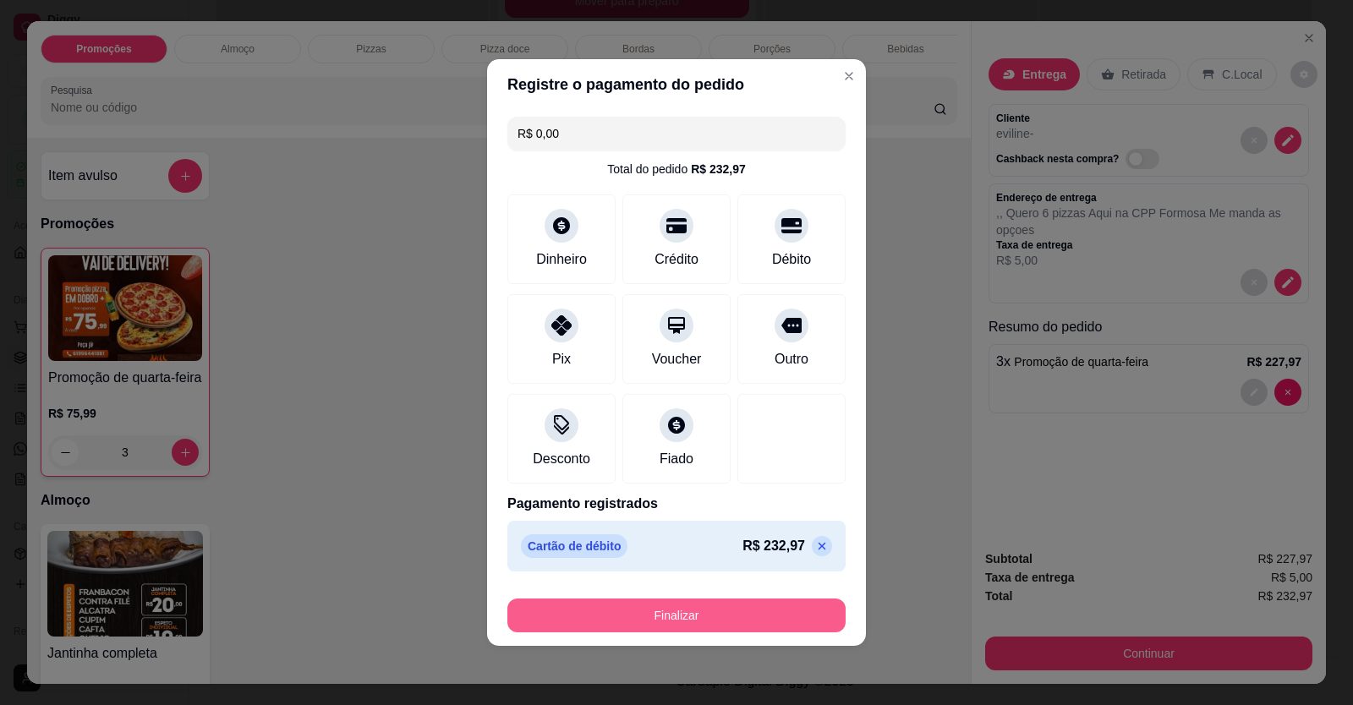
click at [761, 606] on button "Finalizar" at bounding box center [676, 616] width 338 height 34
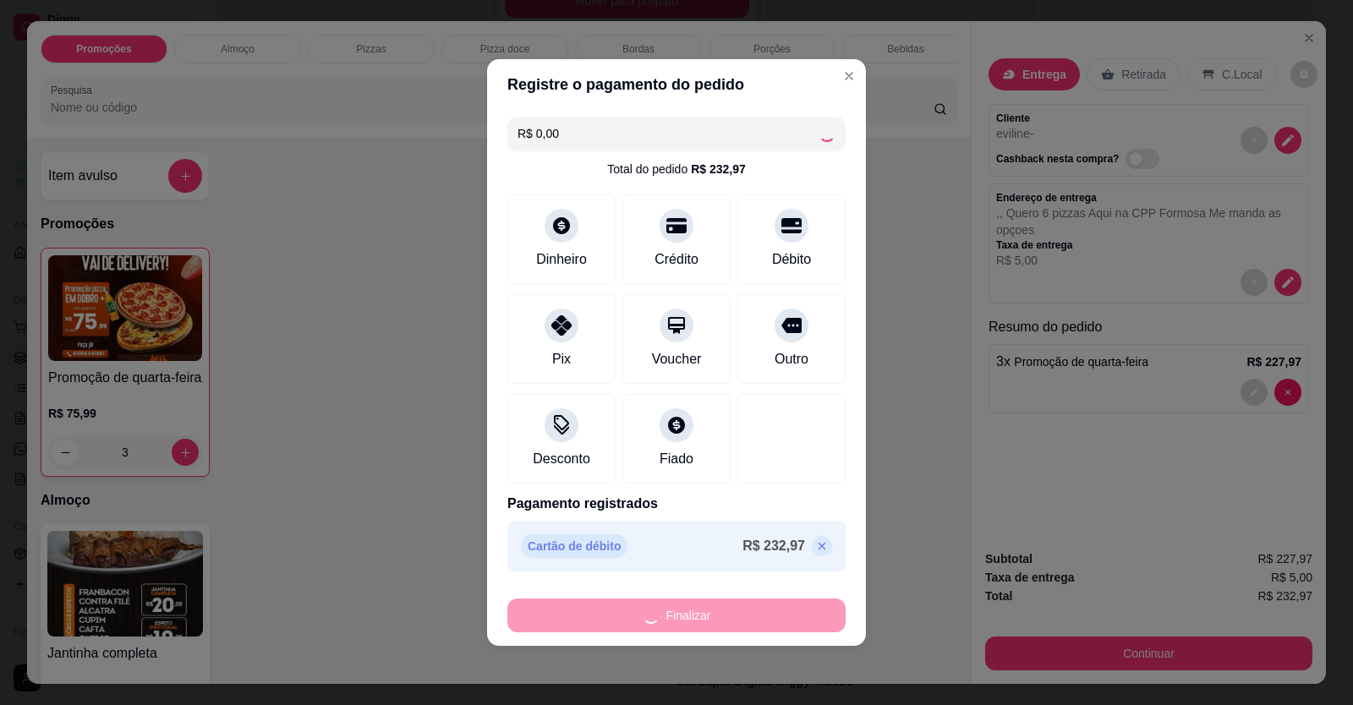
type input "0"
type input "-R$ 232,97"
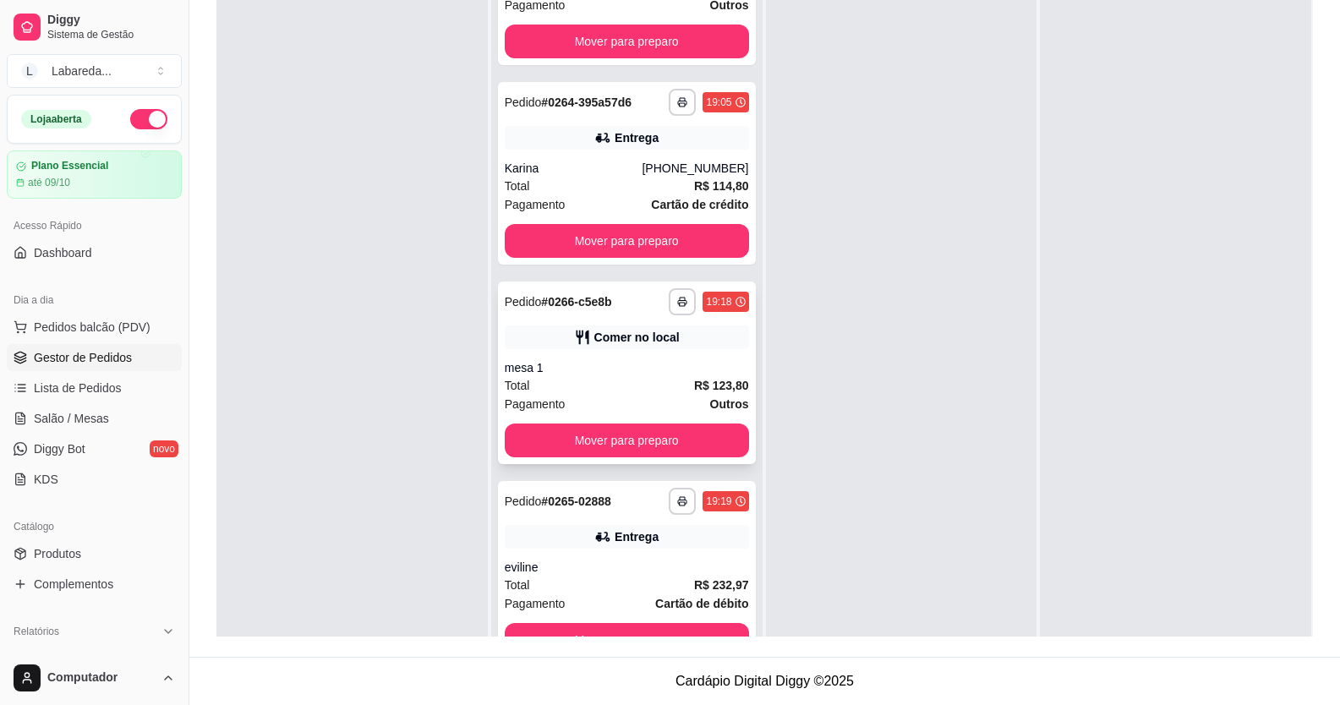
scroll to position [915, 0]
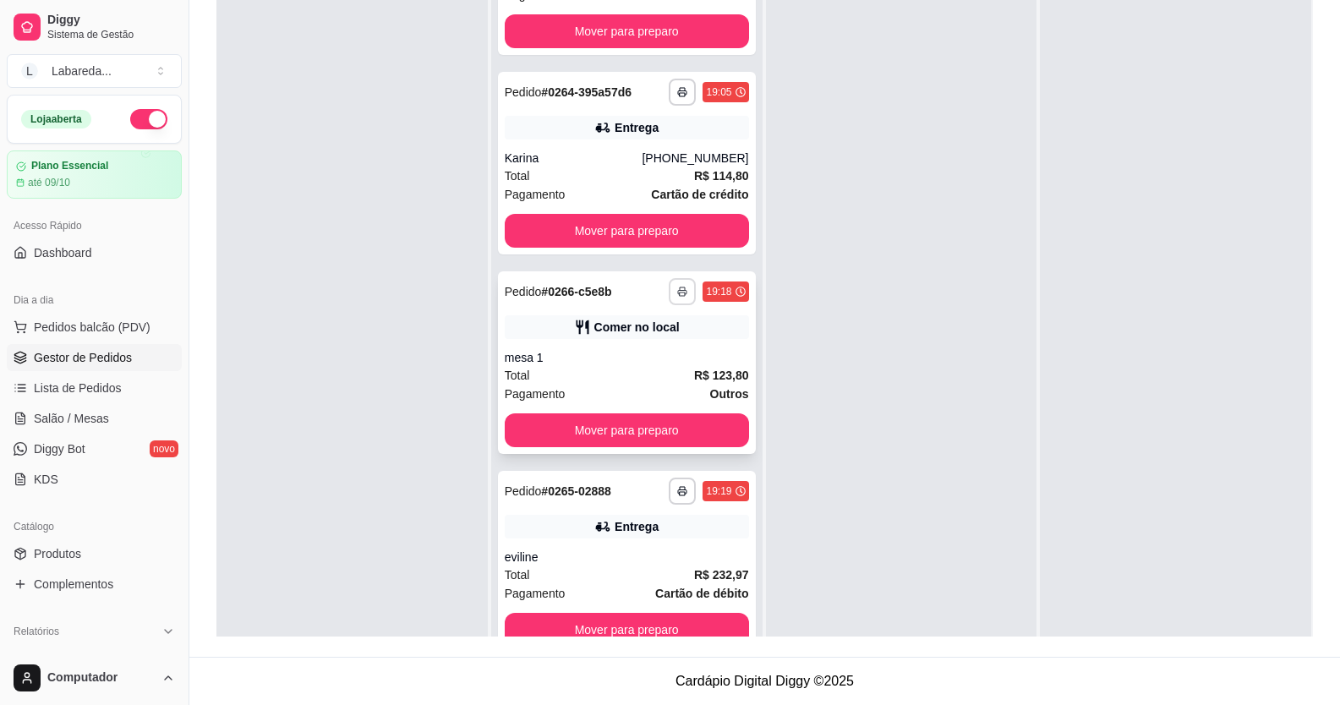
click at [669, 291] on button "button" at bounding box center [682, 291] width 27 height 27
click at [640, 347] on button "IMPRESSORA" at bounding box center [619, 350] width 118 height 26
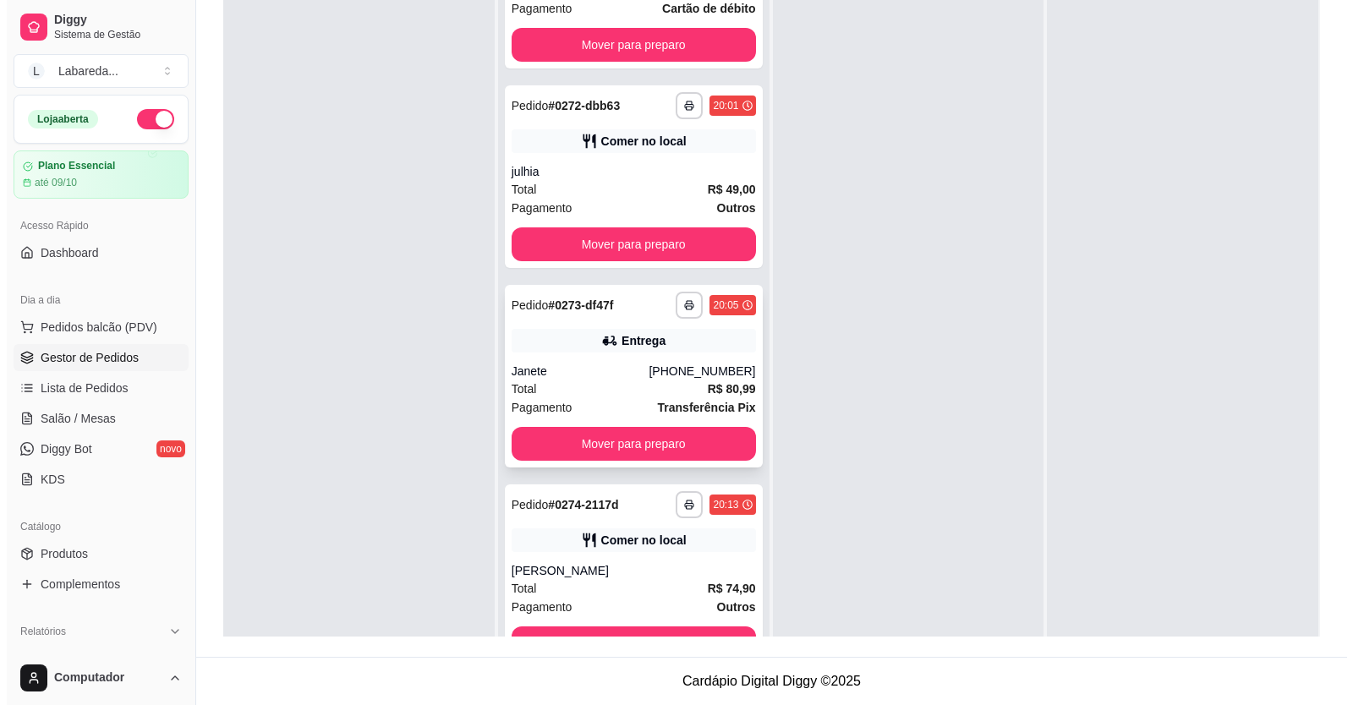
scroll to position [2437, 0]
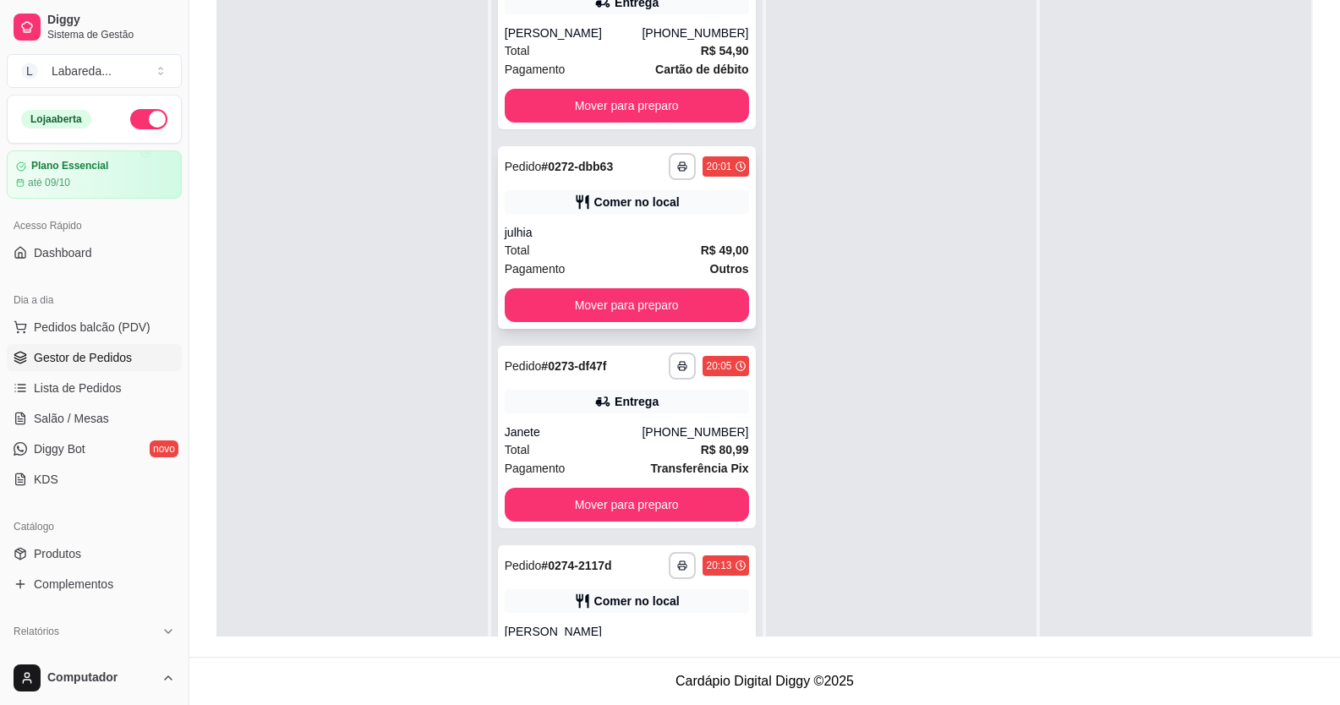
click at [580, 241] on div "julhia" at bounding box center [627, 232] width 244 height 17
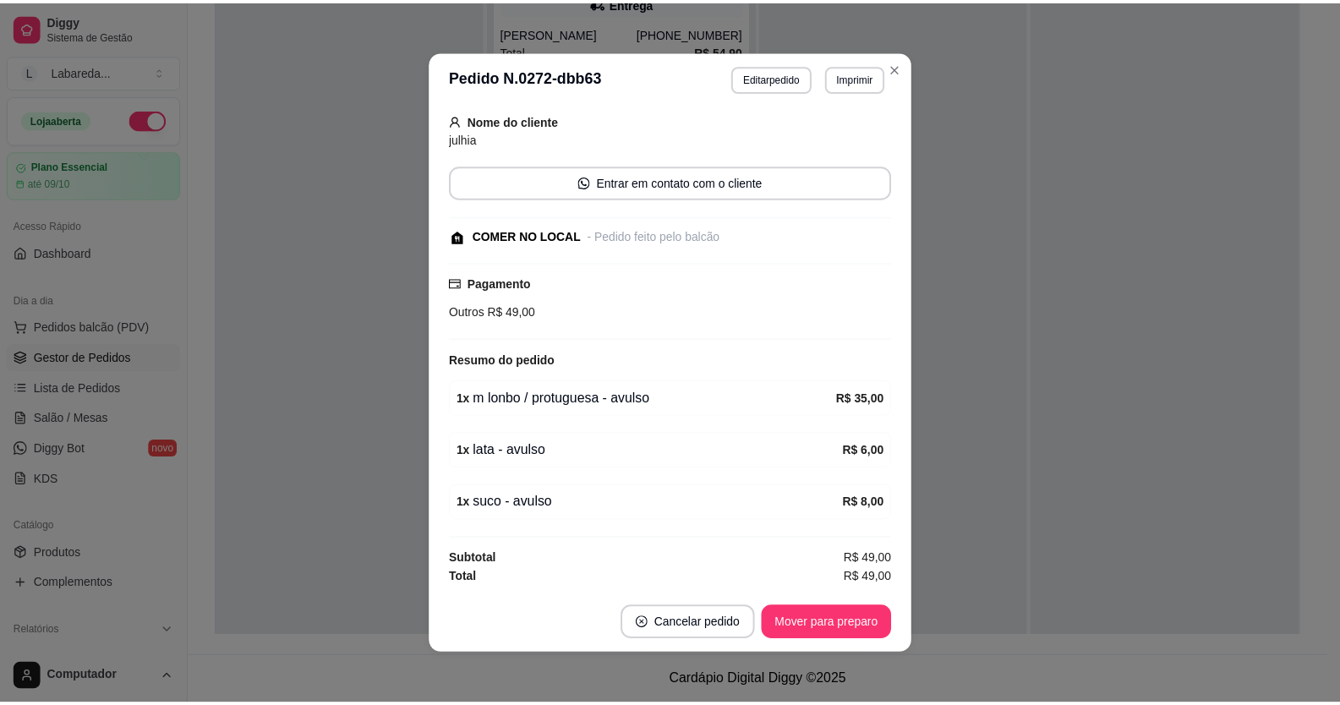
scroll to position [3, 0]
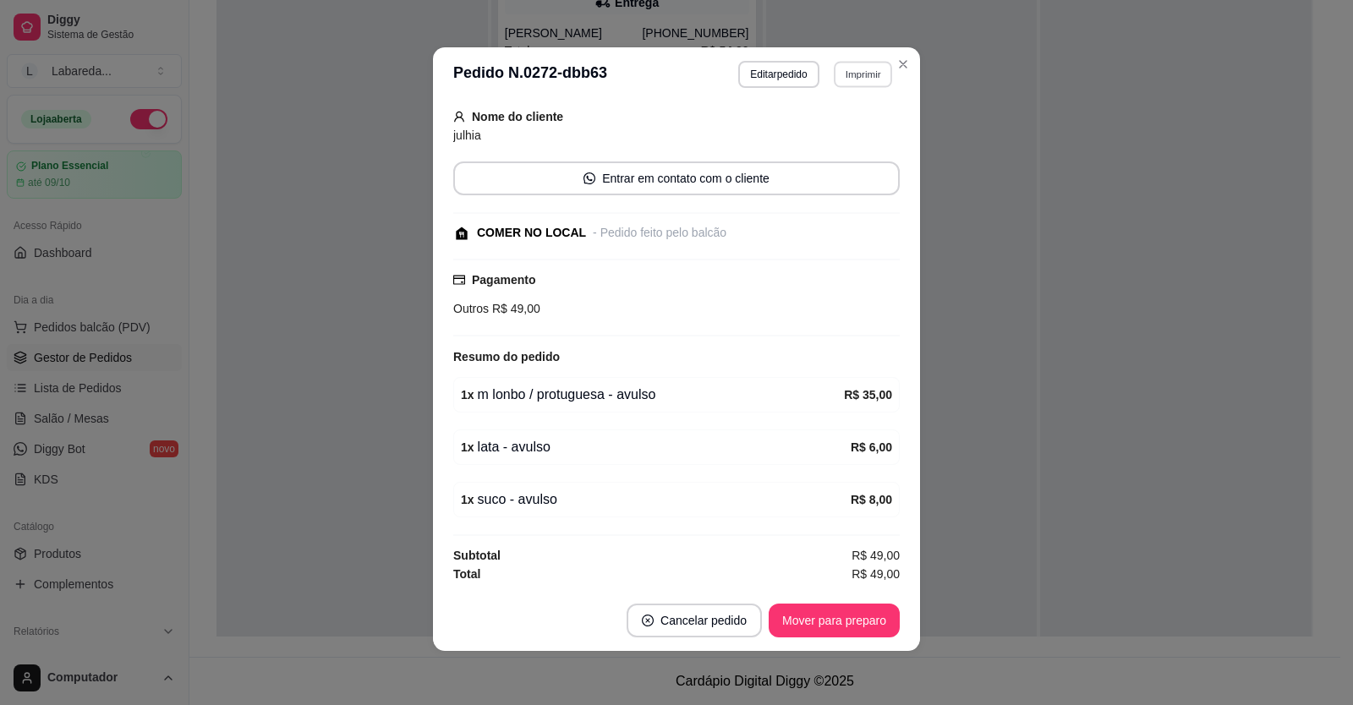
click at [861, 64] on button "Imprimir" at bounding box center [863, 74] width 58 height 26
click at [788, 134] on button "IMPRESSORA" at bounding box center [827, 133] width 118 height 26
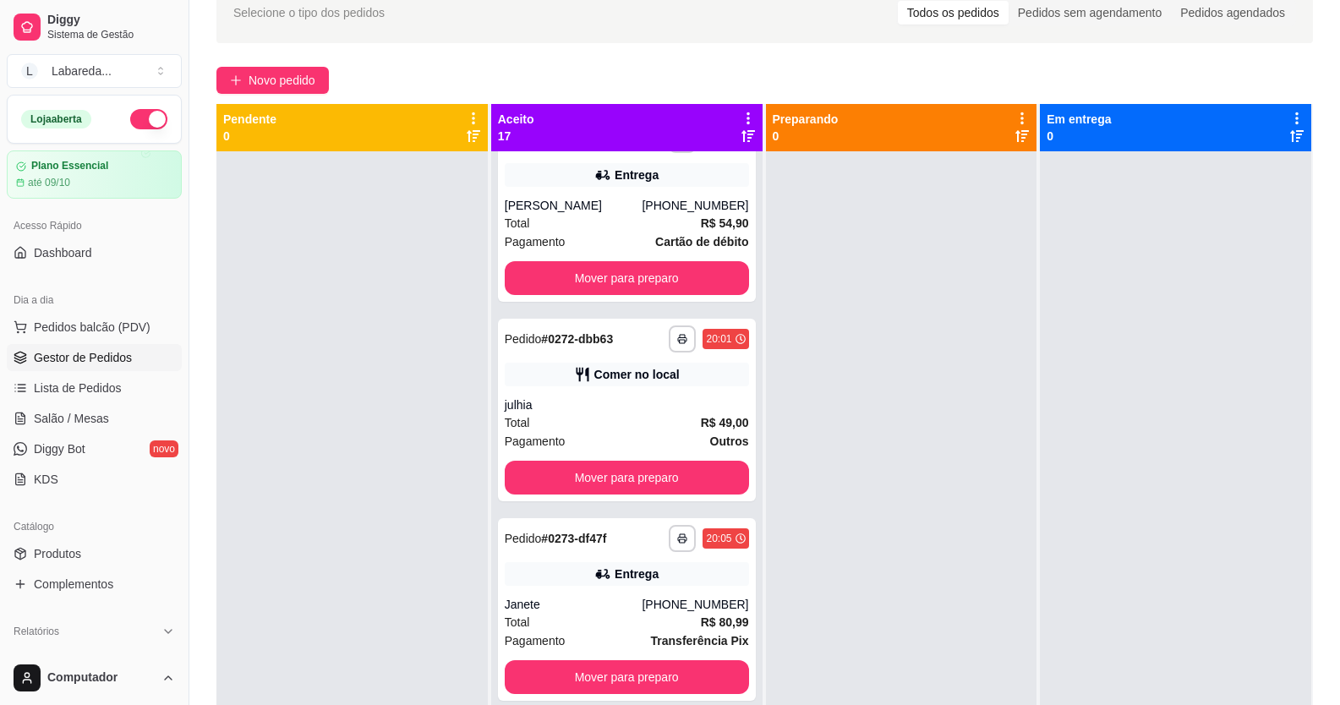
scroll to position [0, 0]
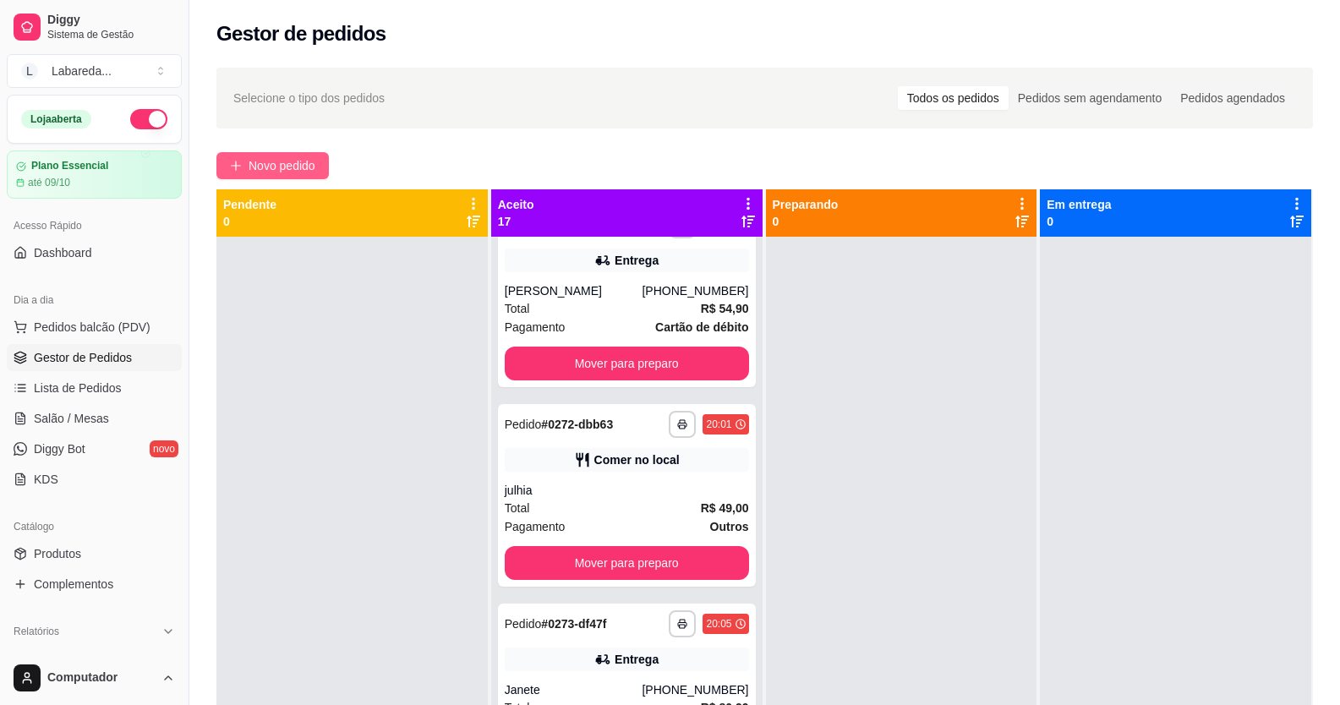
click at [315, 169] on span "Novo pedido" at bounding box center [282, 165] width 67 height 19
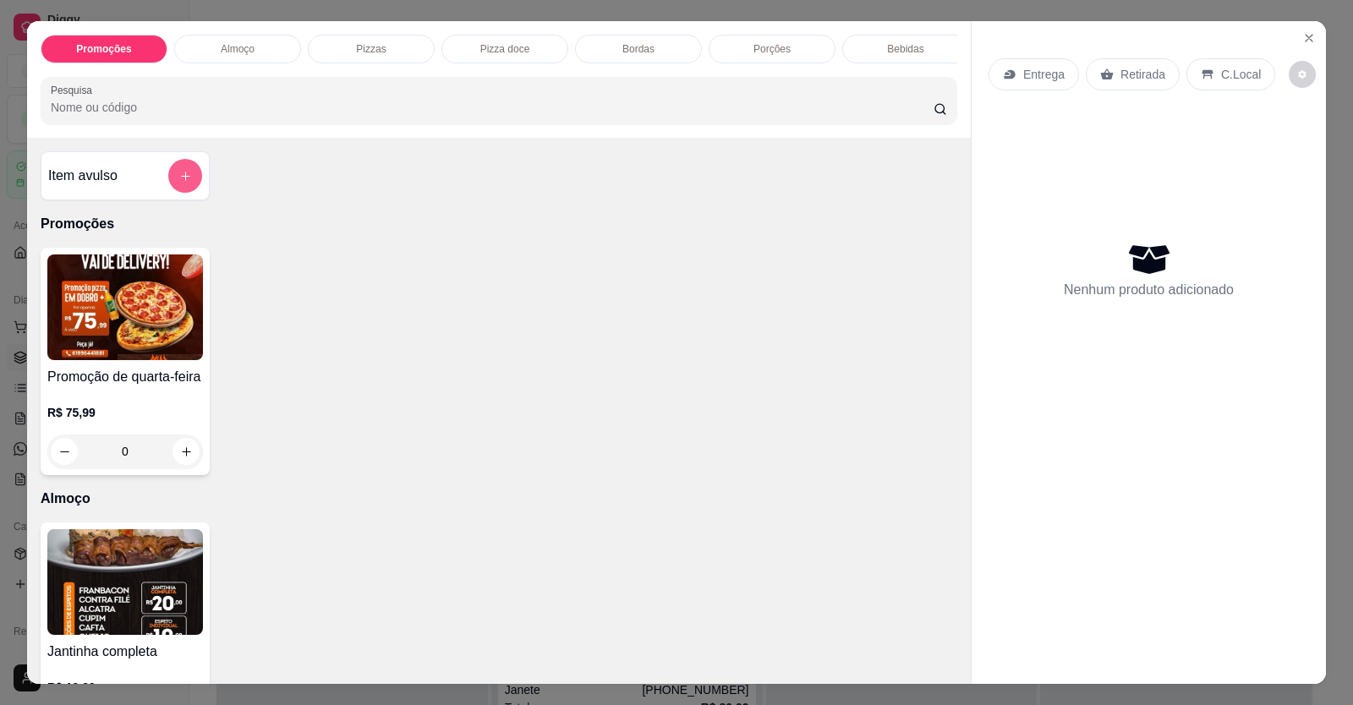
click at [186, 172] on div "Item avulso" at bounding box center [125, 175] width 169 height 49
click at [172, 192] on button "add-separate-item" at bounding box center [185, 176] width 34 height 34
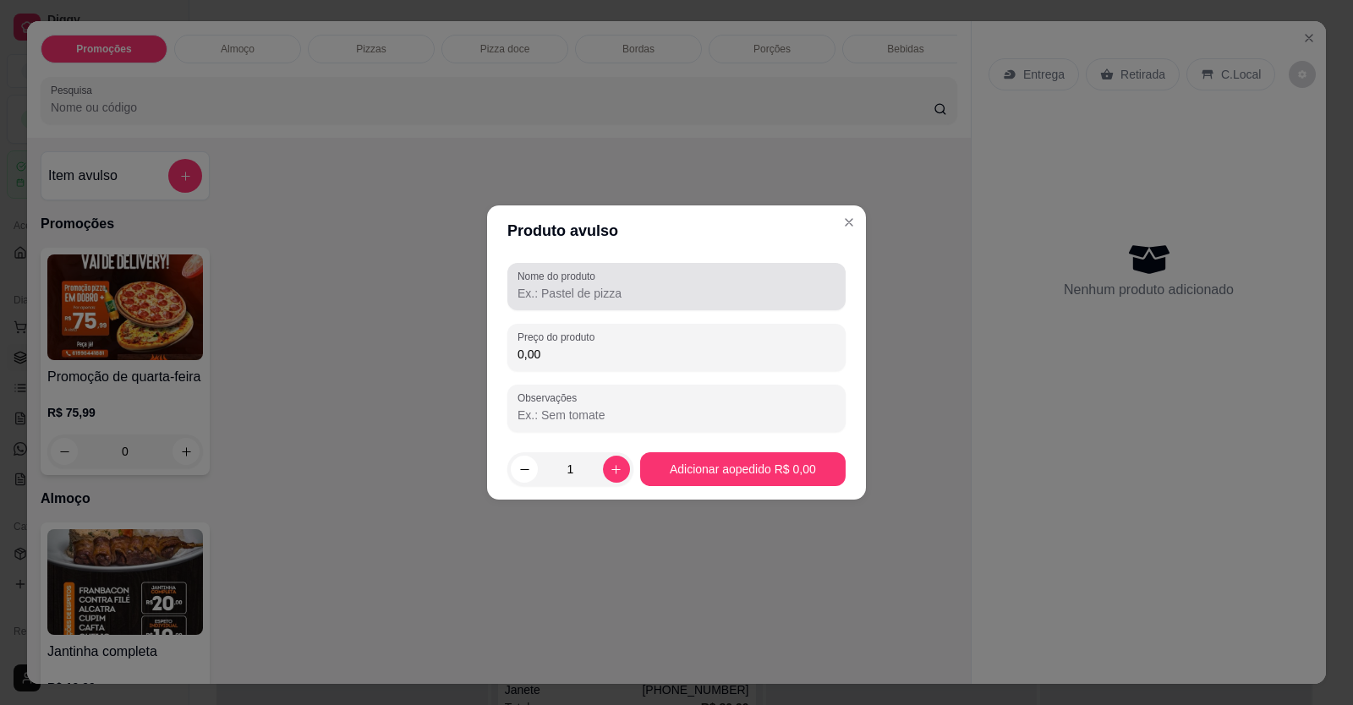
click at [566, 298] on input "Nome do produto" at bounding box center [676, 293] width 318 height 17
drag, startPoint x: 660, startPoint y: 295, endPoint x: 601, endPoint y: 301, distance: 59.5
click at [601, 301] on input "1 pizza metade ouro branco /portuguesa" at bounding box center [676, 293] width 318 height 17
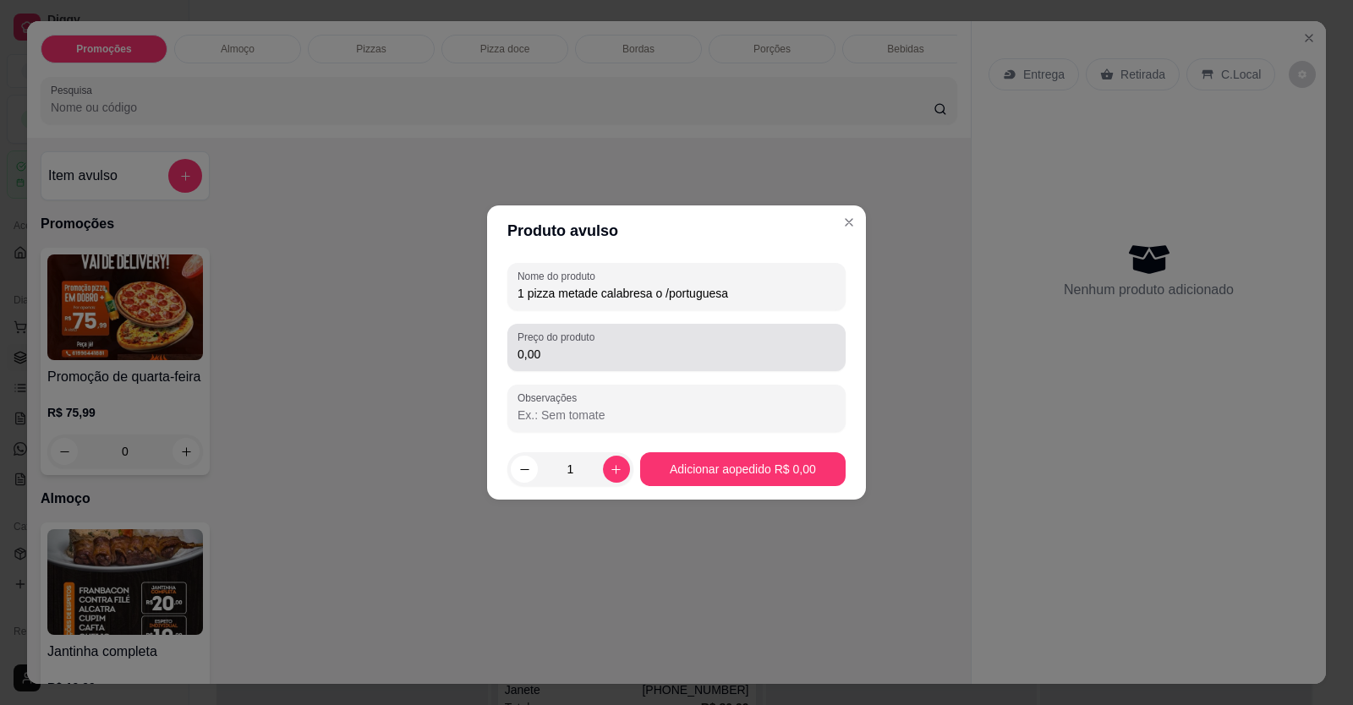
type input "1 pizza metade calabresa o /portuguesa"
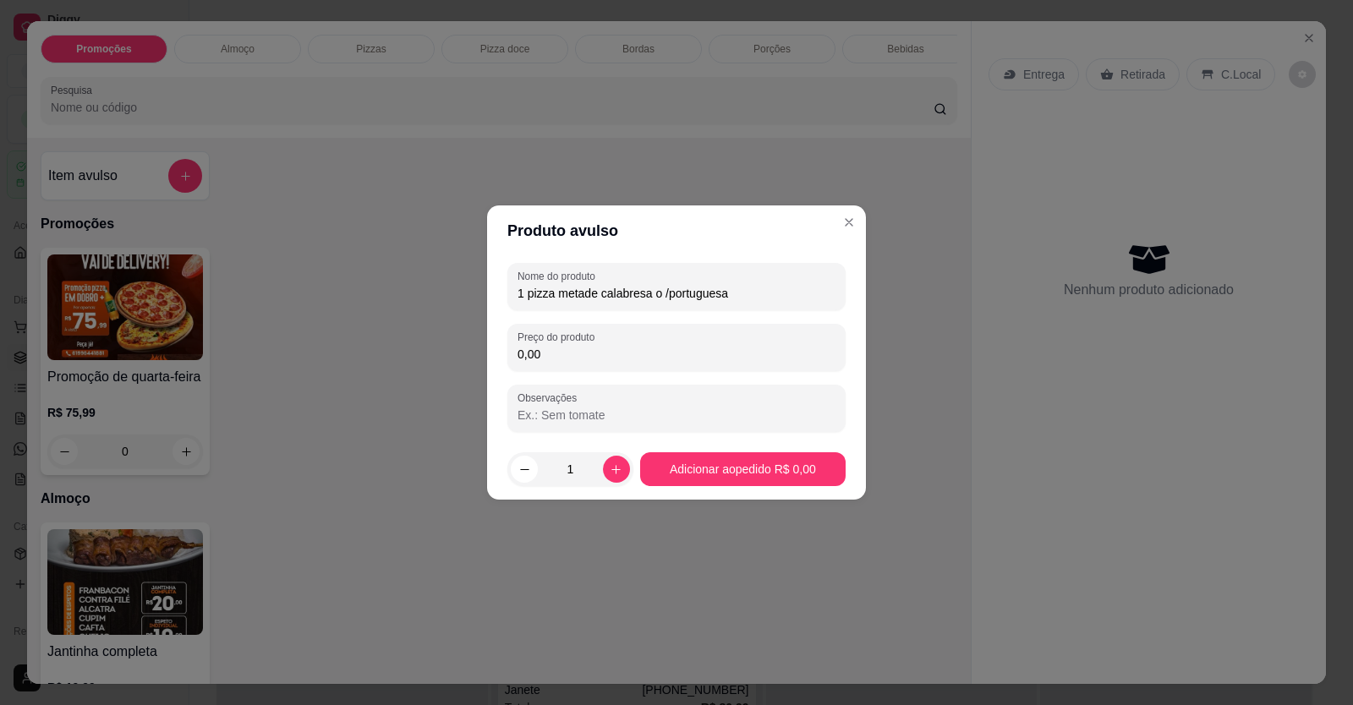
click at [565, 353] on input "0,00" at bounding box center [676, 354] width 318 height 17
type input "49,90"
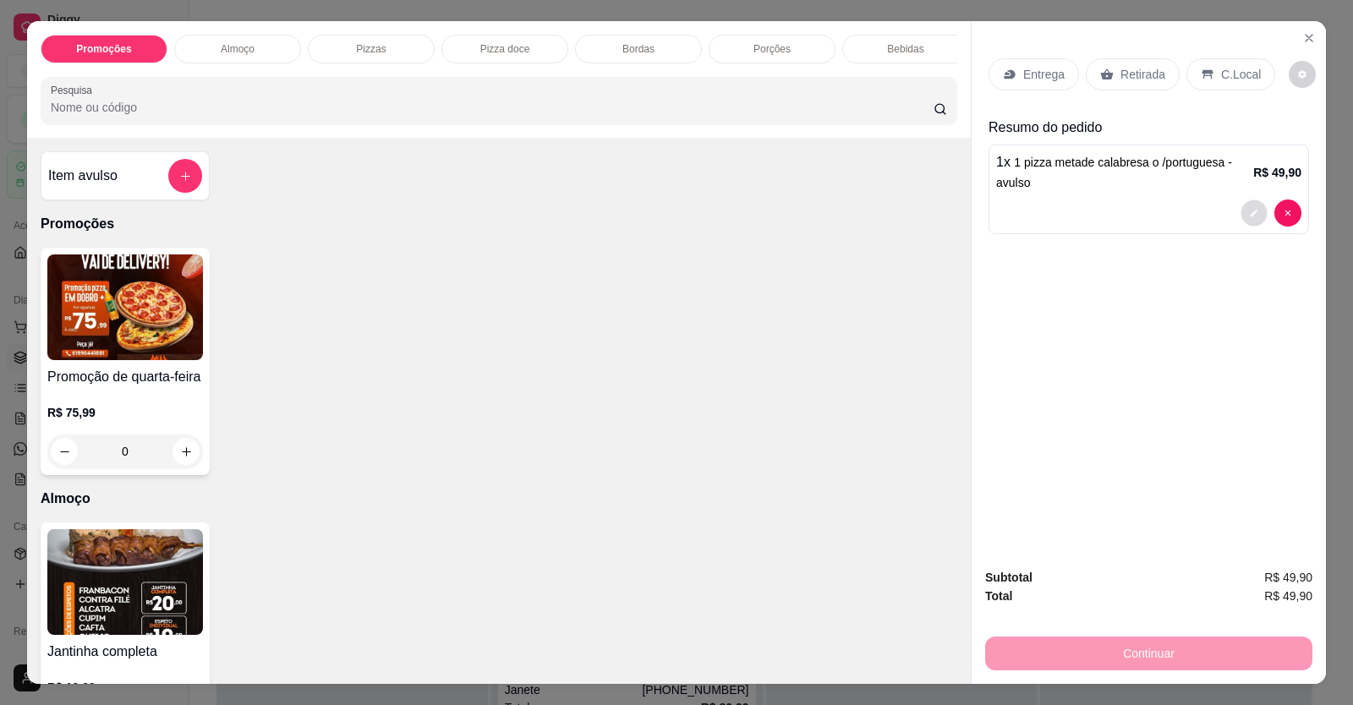
click at [1249, 211] on icon "decrease-product-quantity" at bounding box center [1254, 213] width 10 height 10
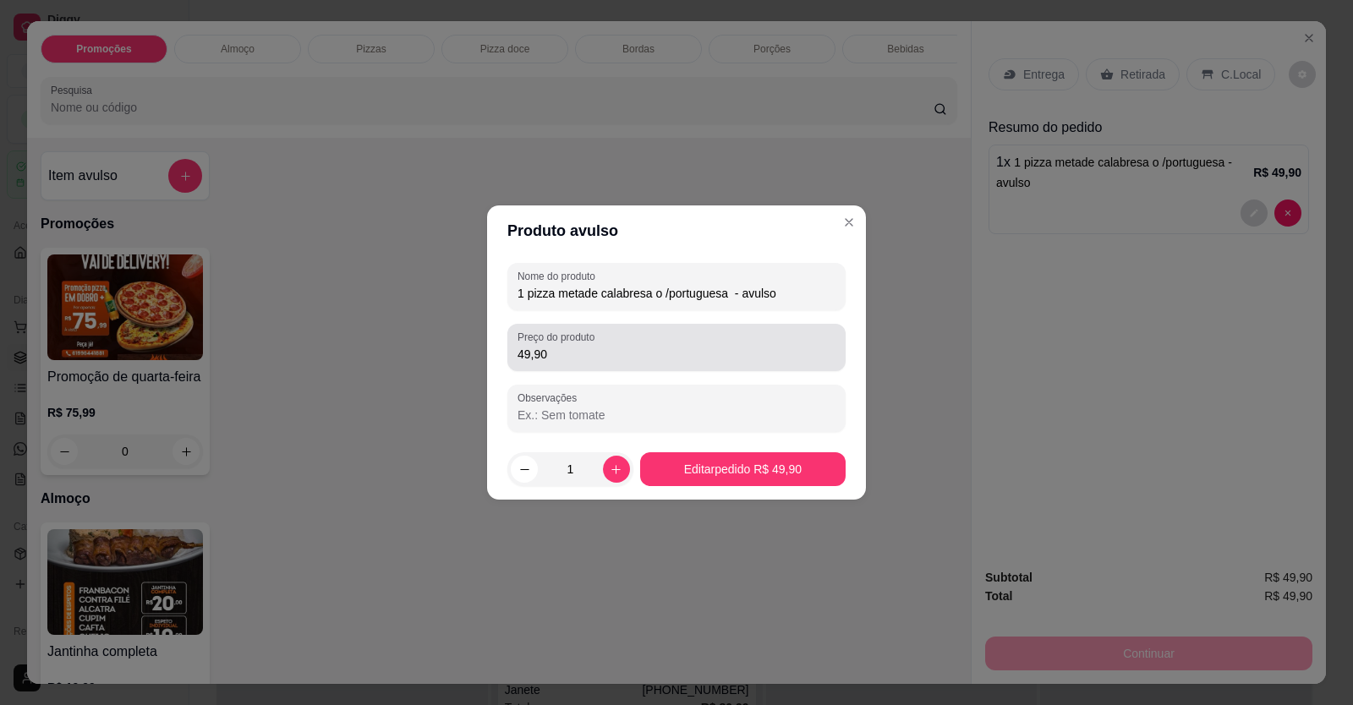
click at [814, 370] on div "Preço do produto 49,90" at bounding box center [676, 347] width 338 height 47
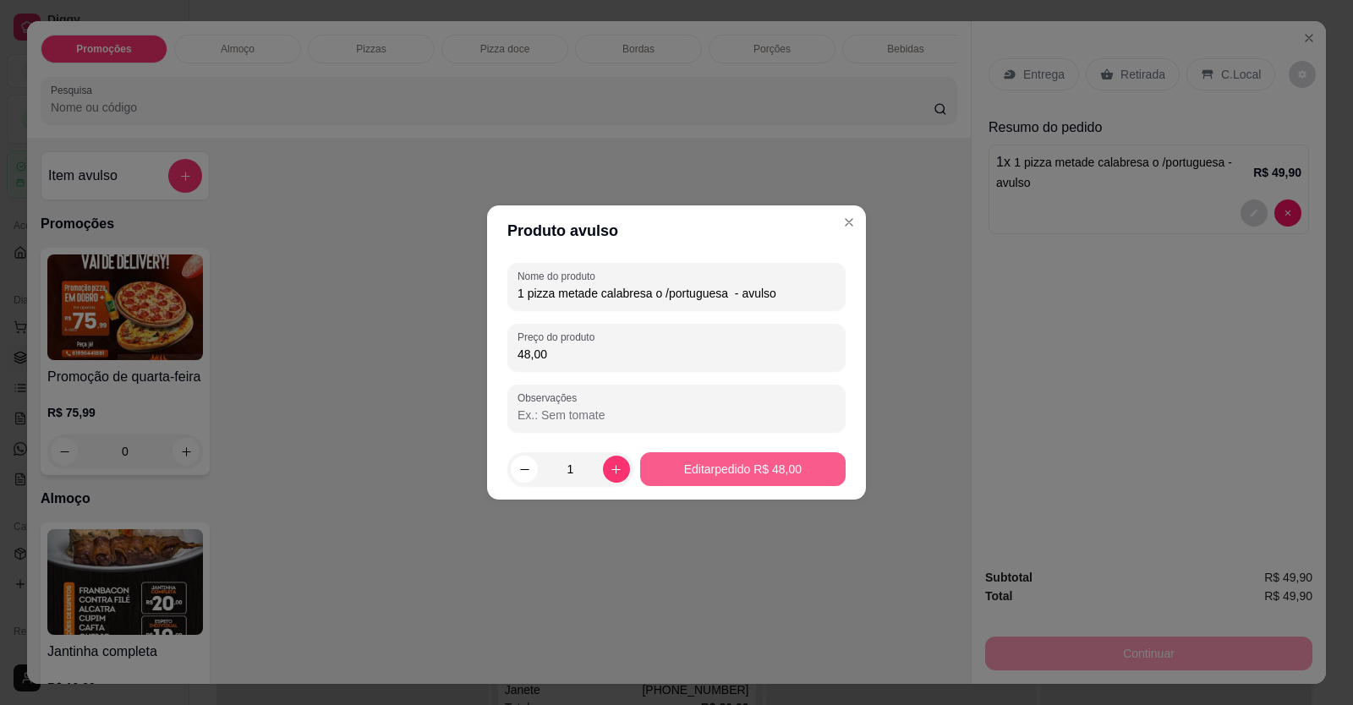
type input "48,00"
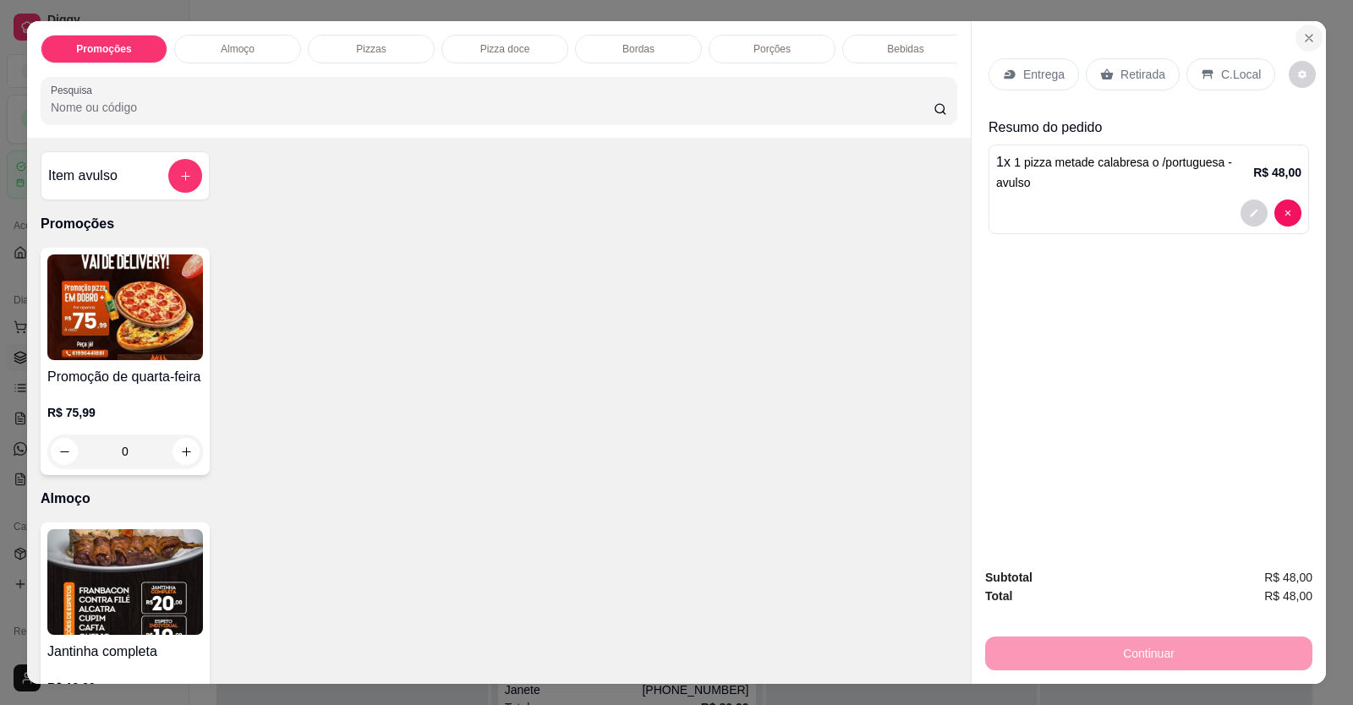
click at [1302, 36] on icon "Close" at bounding box center [1309, 38] width 14 height 14
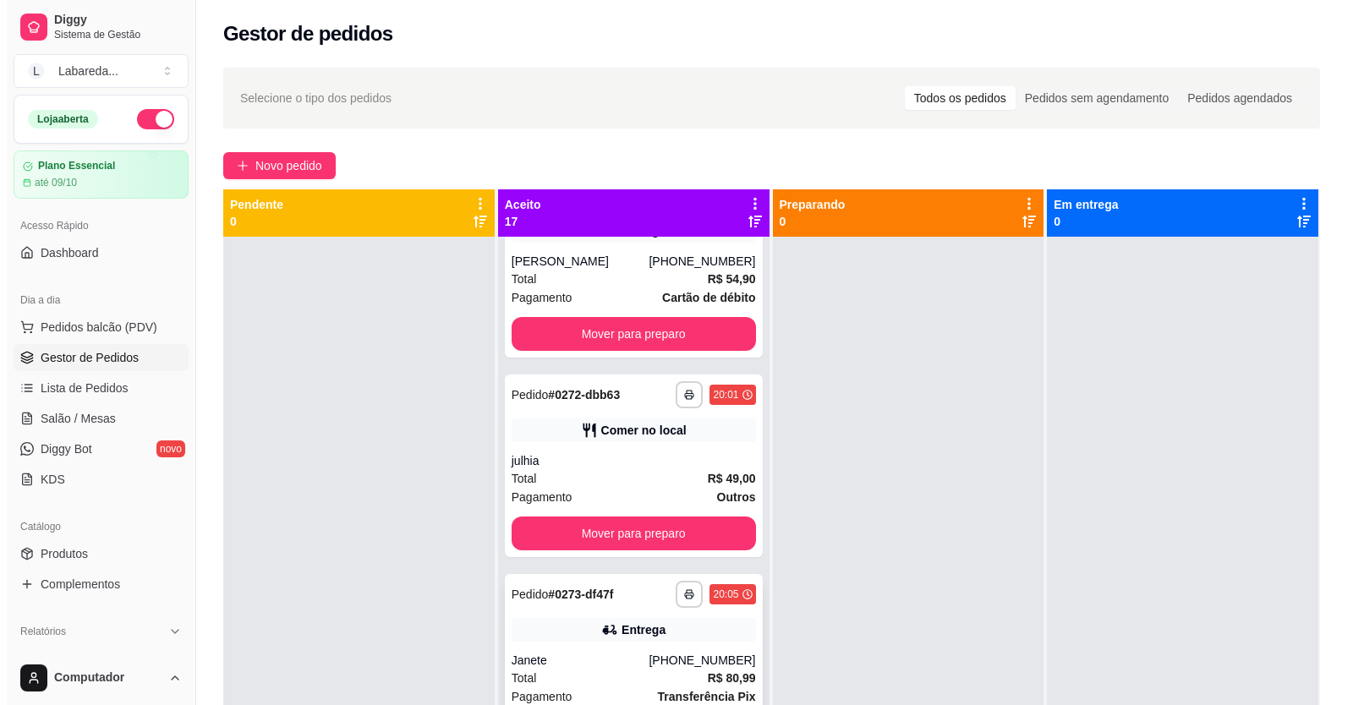
scroll to position [2282, 0]
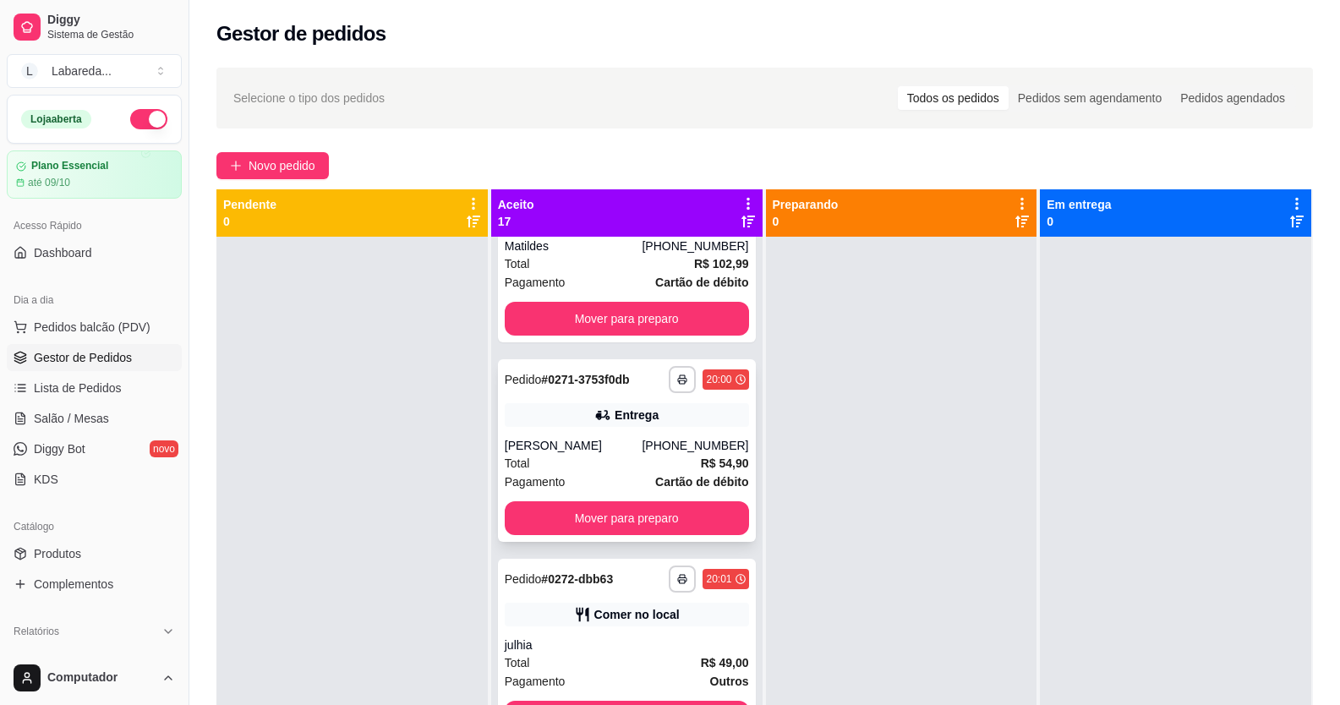
click at [651, 454] on div "[PHONE_NUMBER]" at bounding box center [695, 445] width 107 height 17
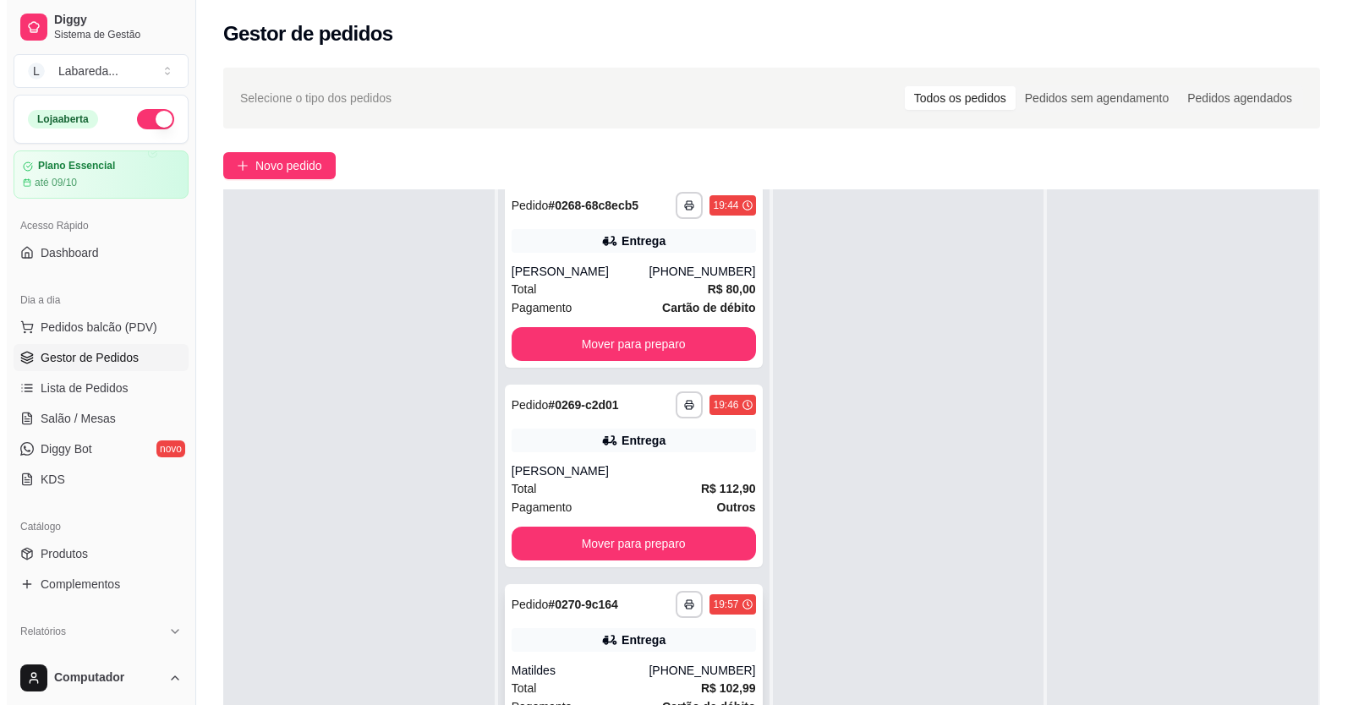
scroll to position [1775, 0]
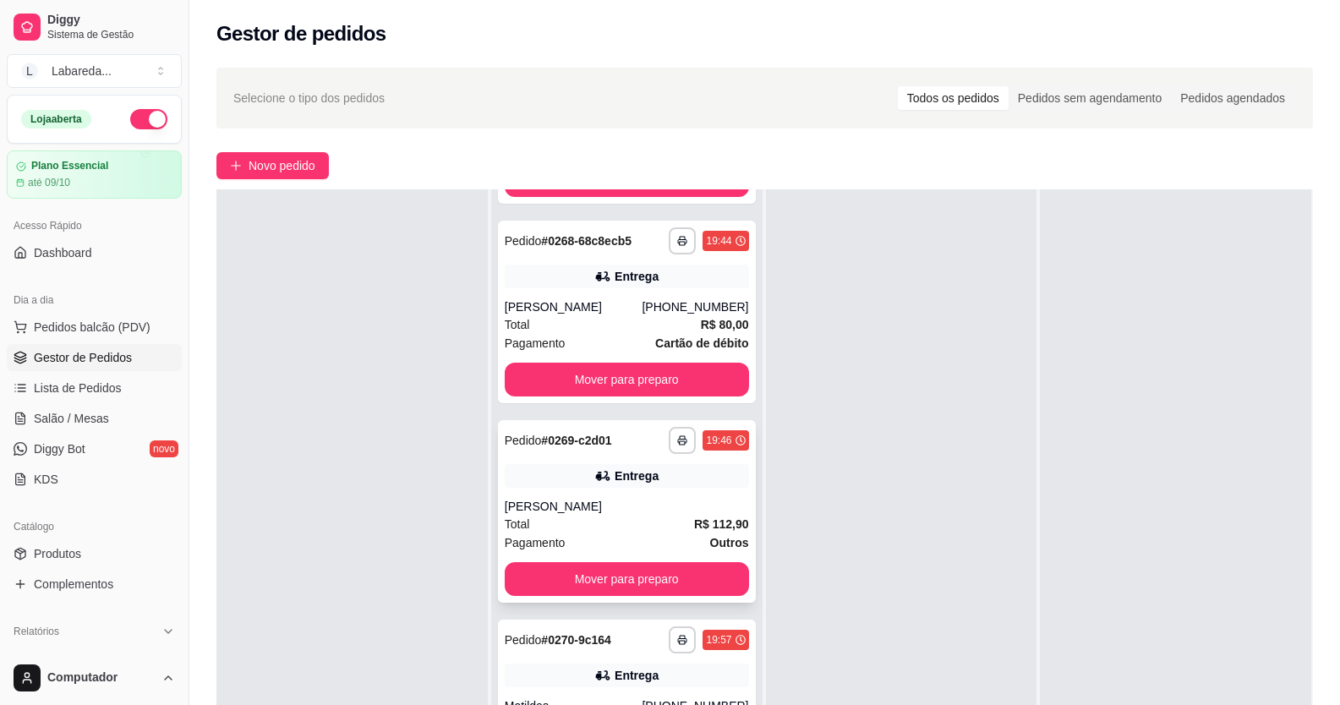
click at [613, 533] on div "Total R$ 112,90" at bounding box center [627, 524] width 244 height 19
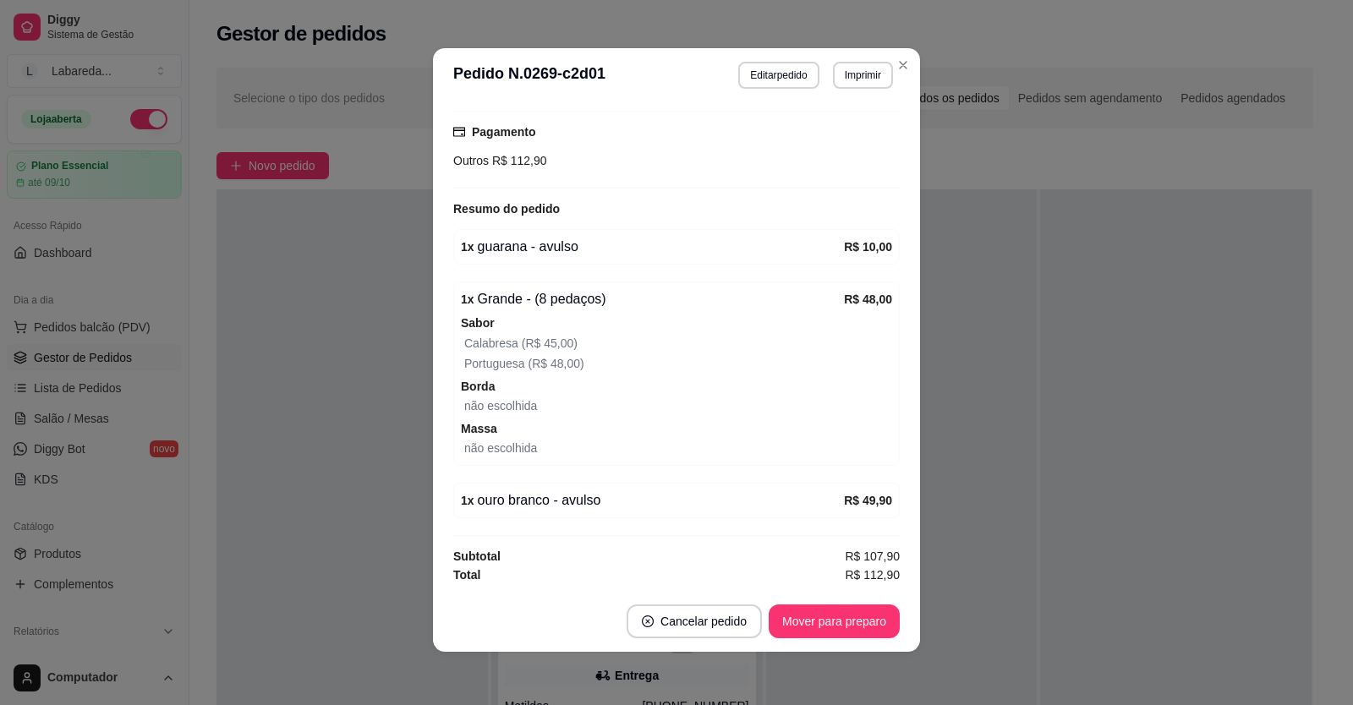
scroll to position [3, 0]
click at [847, 78] on button "Imprimir" at bounding box center [863, 74] width 60 height 27
click at [843, 137] on button "IMPRESSORA" at bounding box center [827, 133] width 118 height 26
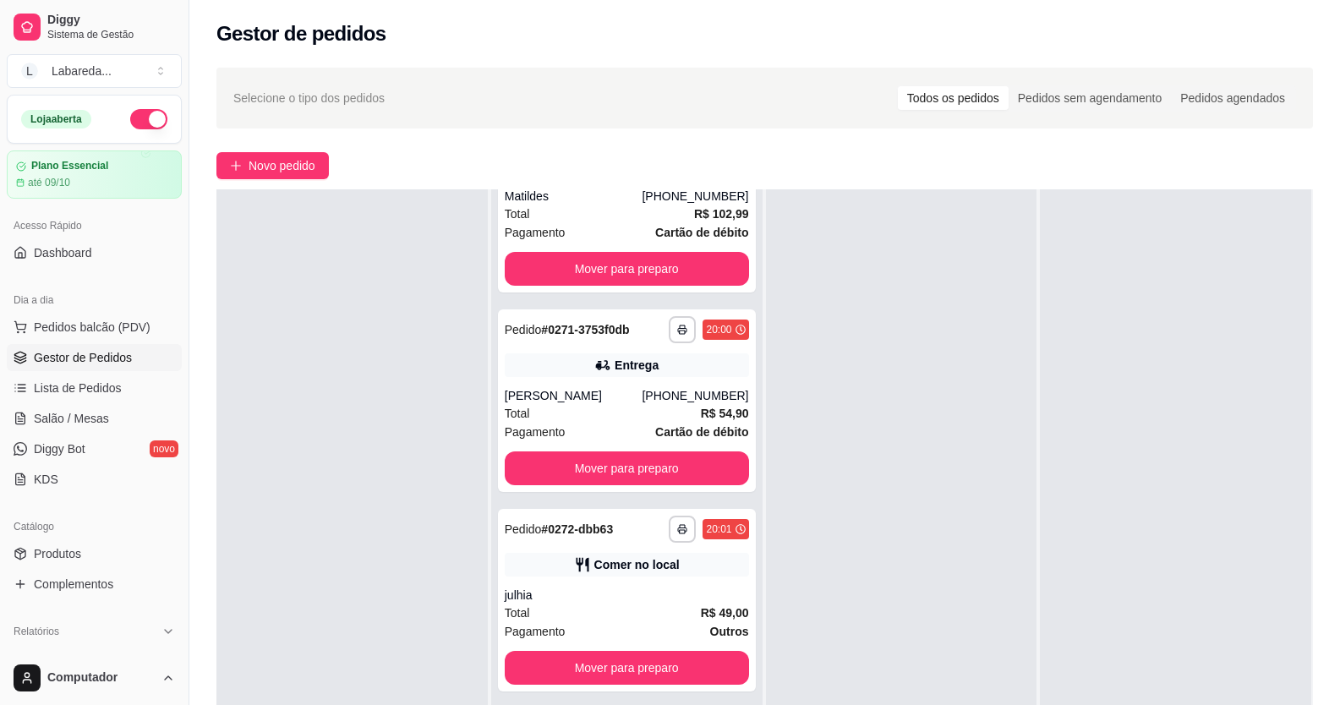
scroll to position [2366, 0]
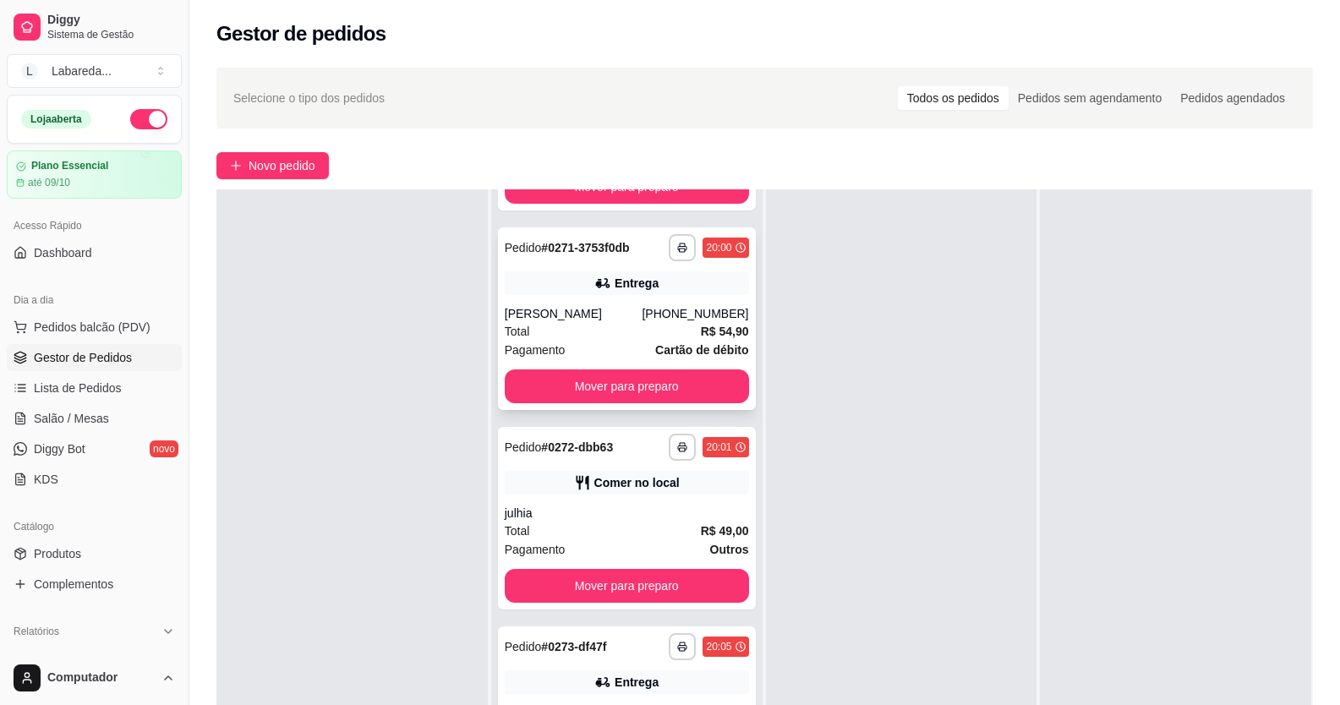
click at [634, 314] on div "**********" at bounding box center [627, 318] width 258 height 183
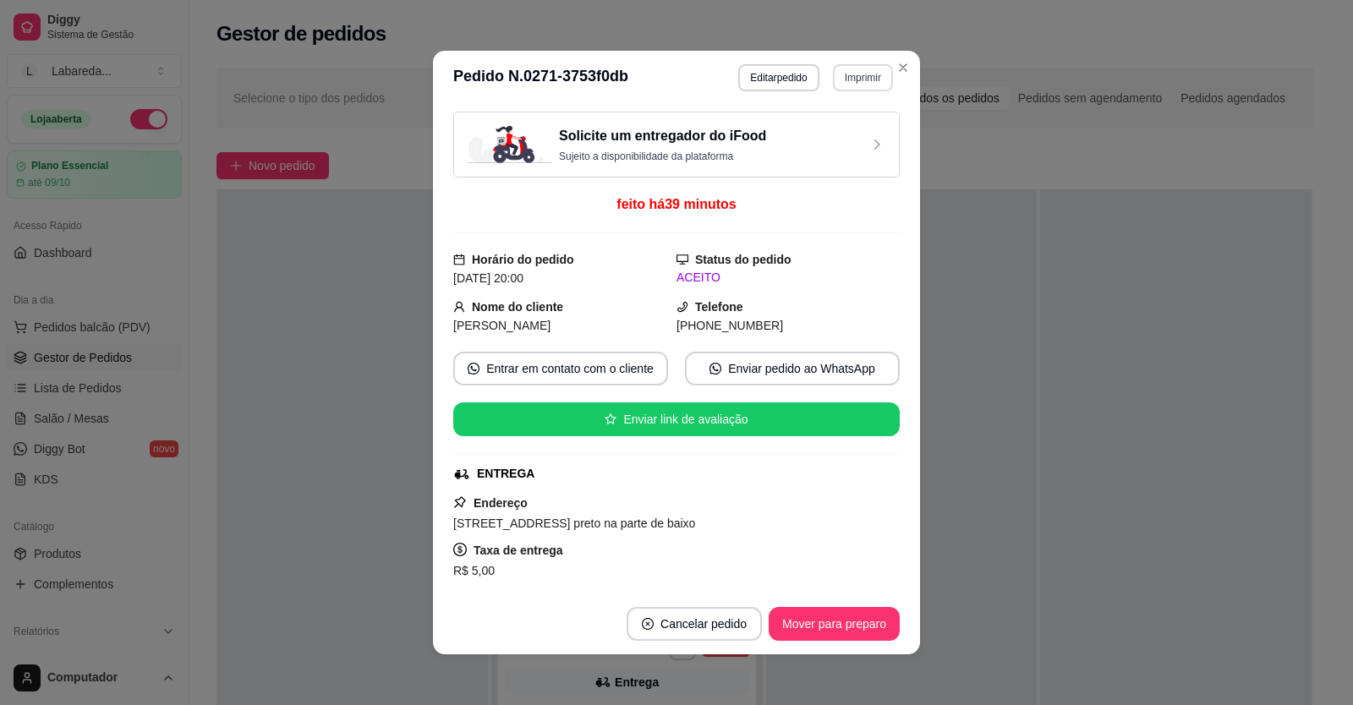
click at [854, 76] on button "Imprimir" at bounding box center [863, 77] width 60 height 27
click at [824, 140] on button "IMPRESSORA" at bounding box center [826, 136] width 123 height 27
click at [1352, 427] on div "**********" at bounding box center [676, 352] width 1353 height 705
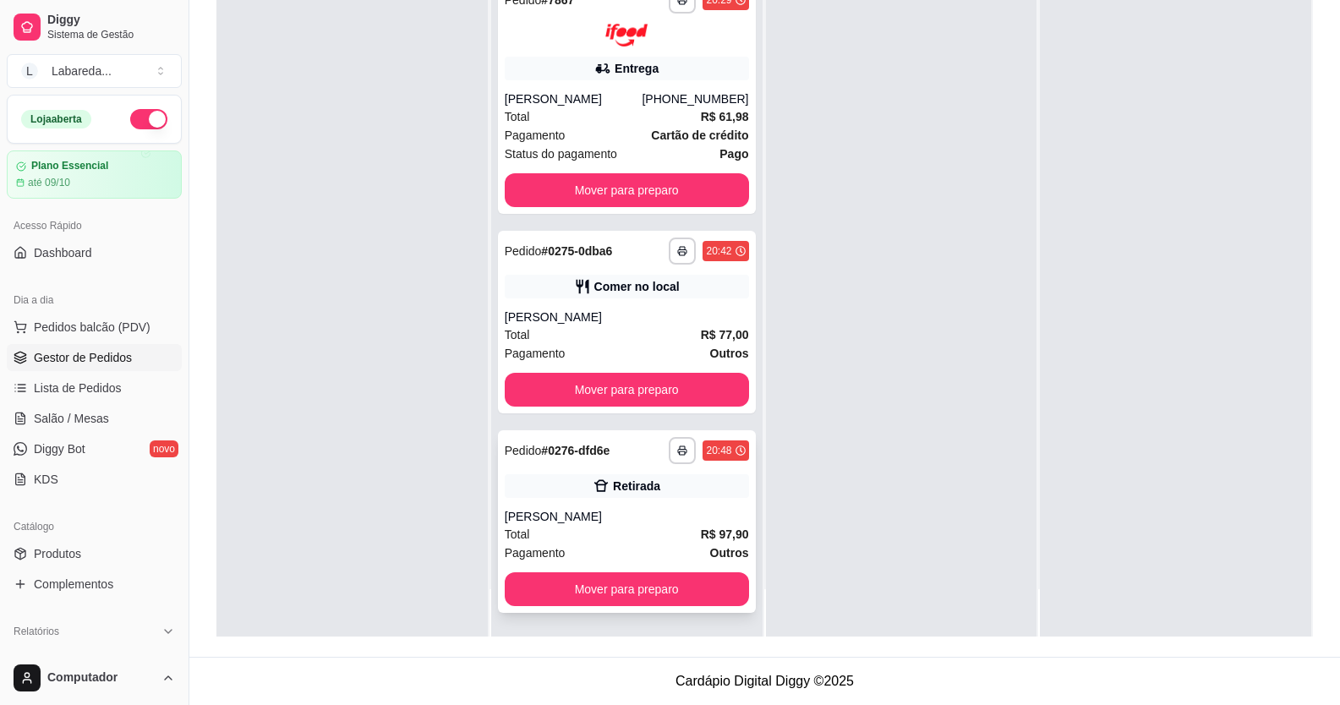
scroll to position [3188, 0]
click at [677, 451] on icon "button" at bounding box center [682, 451] width 10 height 10
click at [631, 509] on button "IMPRESSORA" at bounding box center [619, 509] width 118 height 26
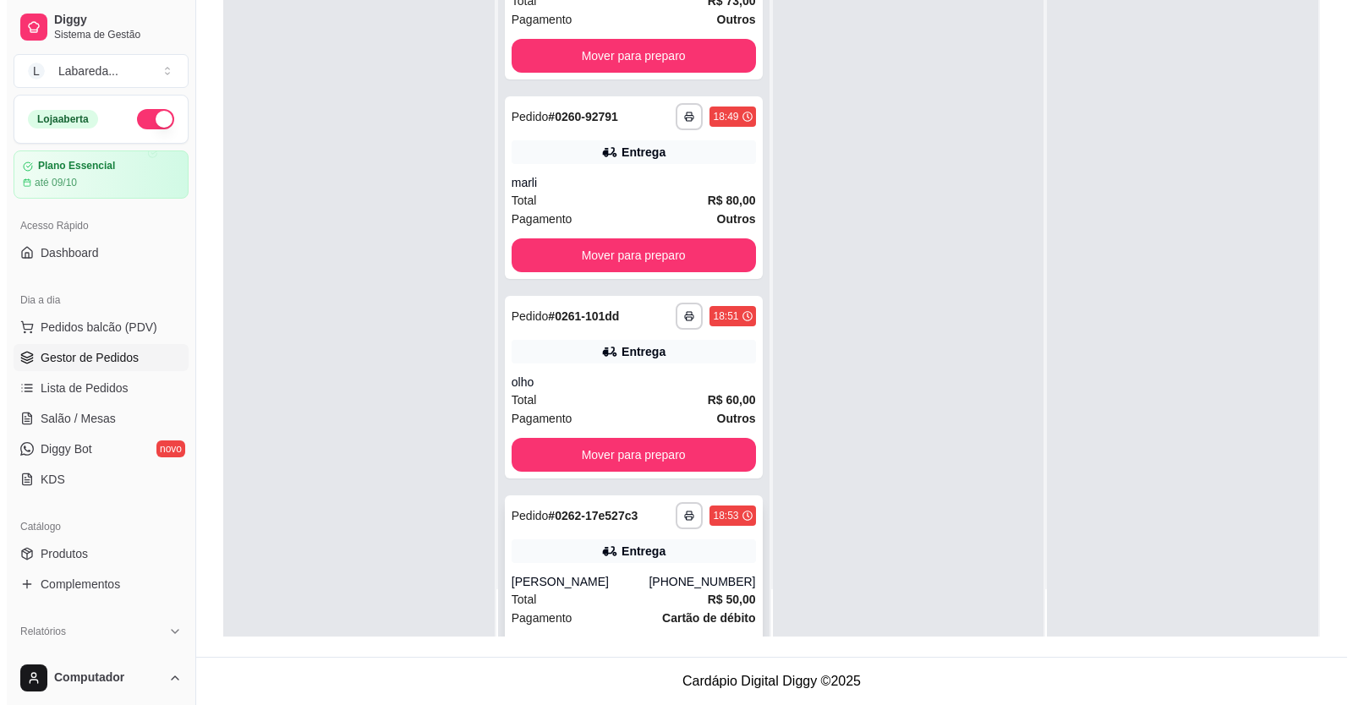
scroll to position [85, 0]
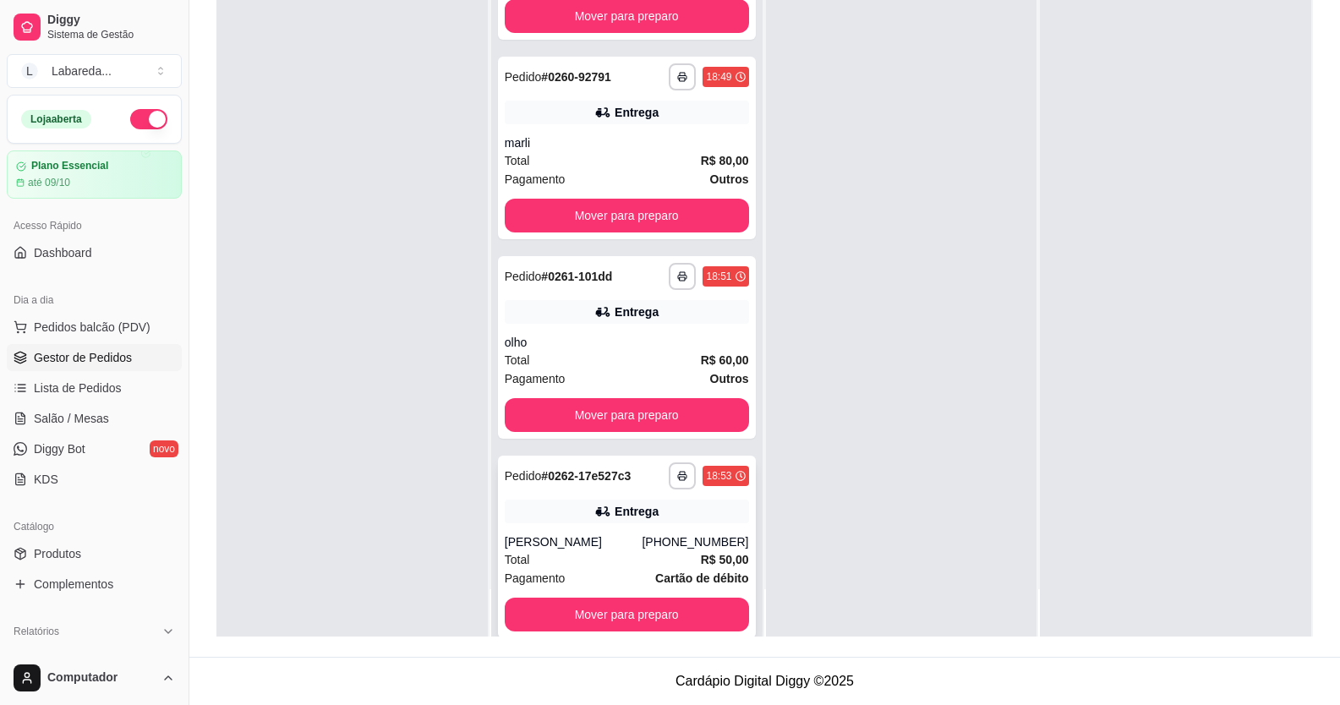
click at [635, 549] on div "[PERSON_NAME]" at bounding box center [574, 541] width 138 height 17
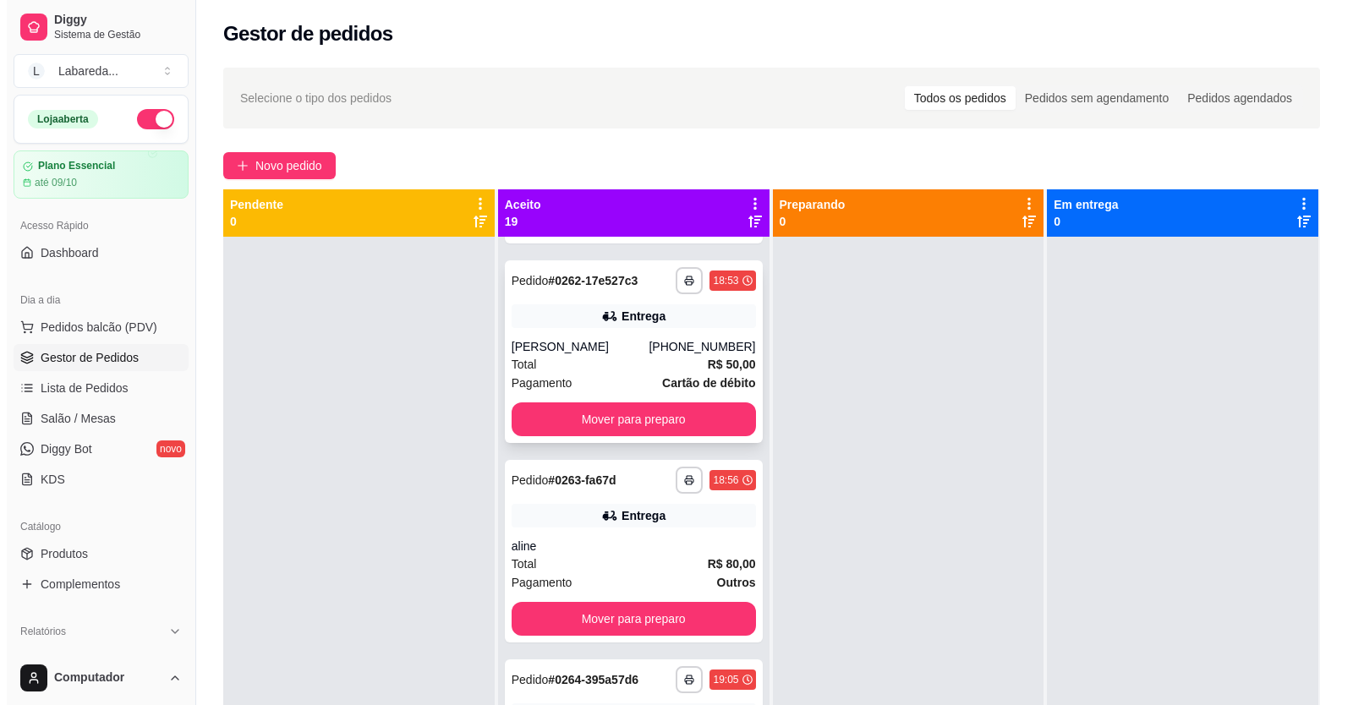
scroll to position [423, 0]
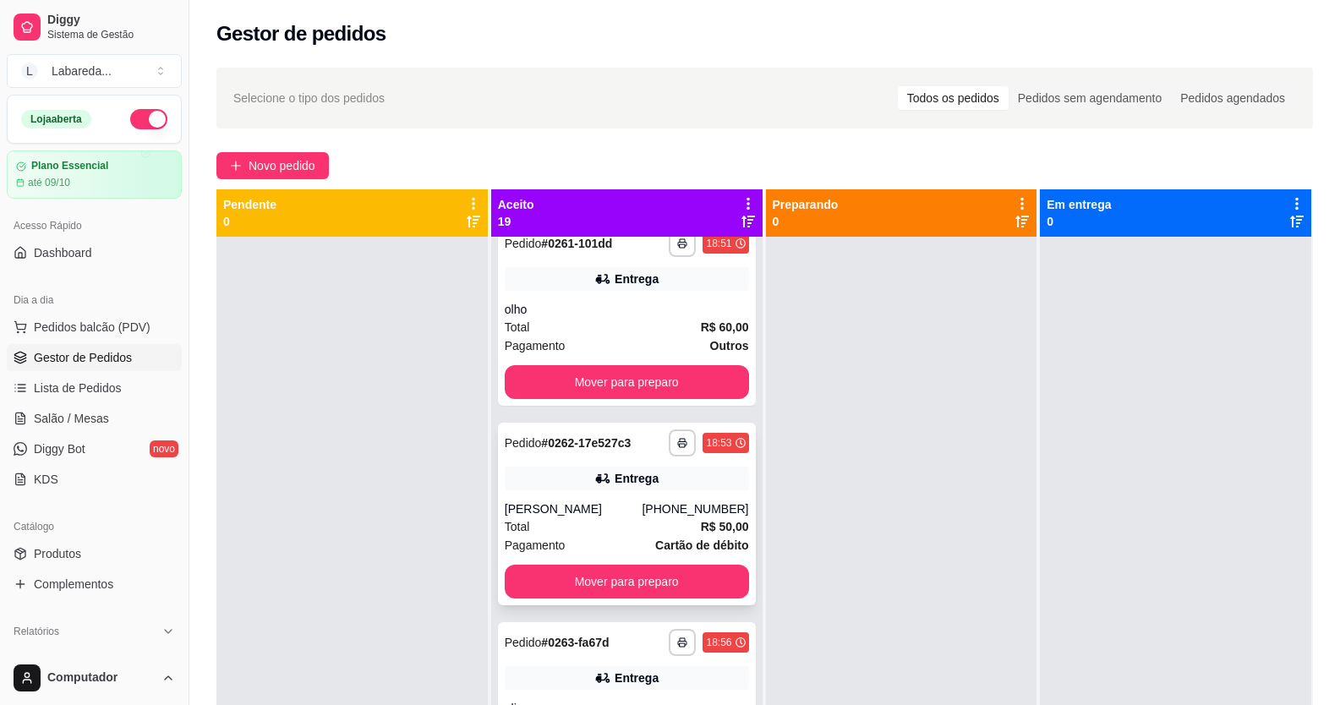
click at [606, 519] on div "**********" at bounding box center [627, 514] width 258 height 183
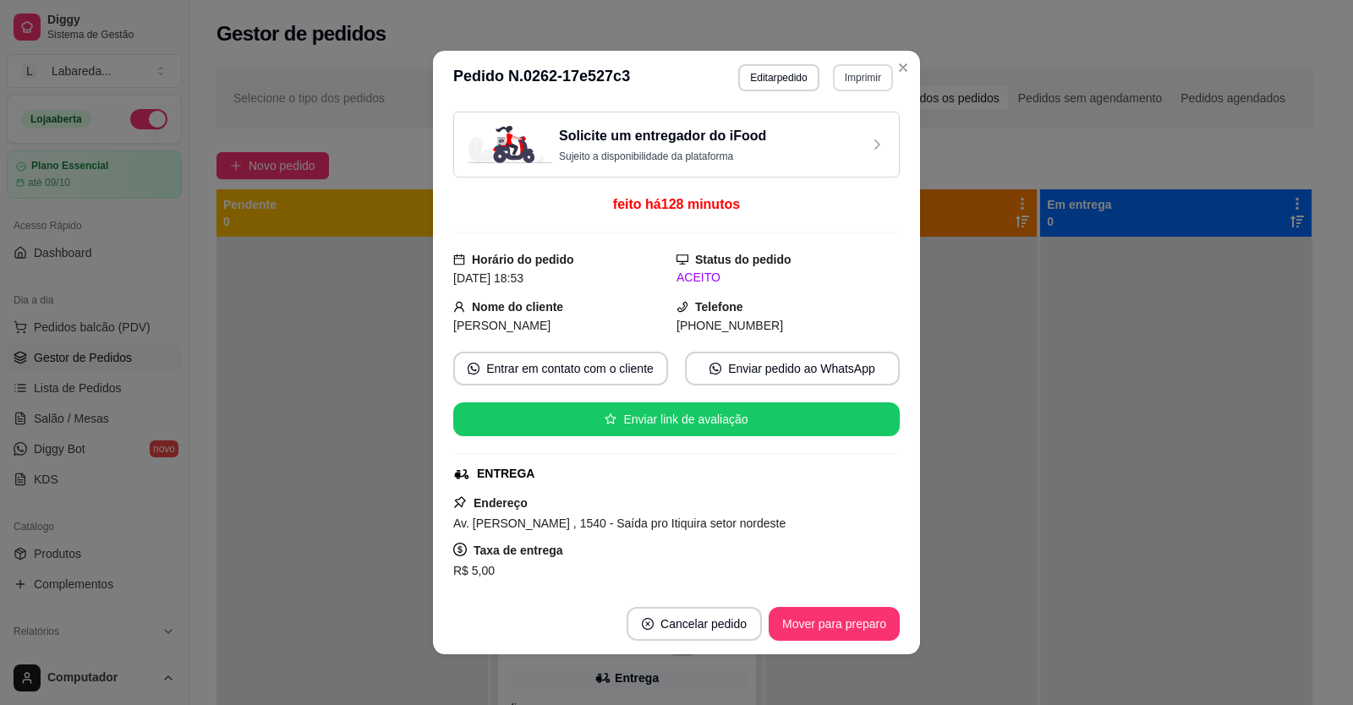
click at [836, 77] on button "Imprimir" at bounding box center [863, 77] width 60 height 27
click at [831, 137] on button "IMPRESSORA" at bounding box center [826, 136] width 123 height 27
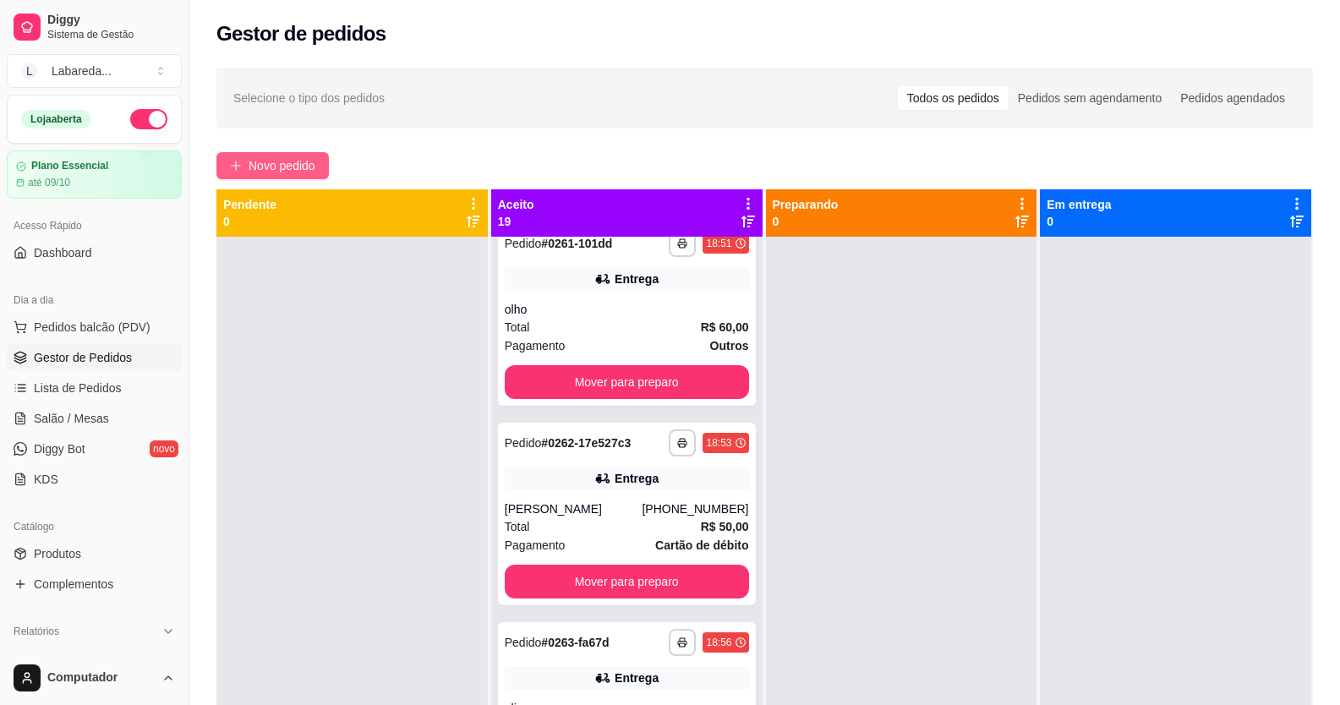
click at [300, 162] on span "Novo pedido" at bounding box center [282, 165] width 67 height 19
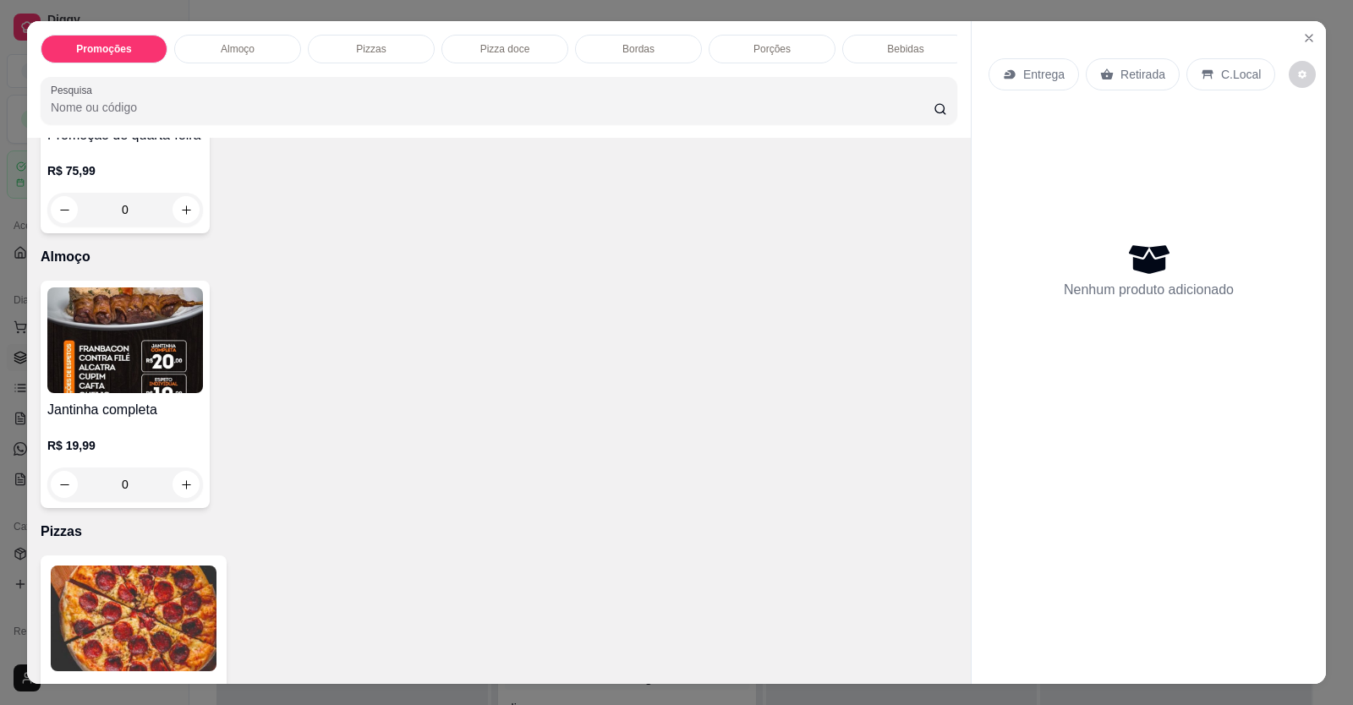
scroll to position [423, 0]
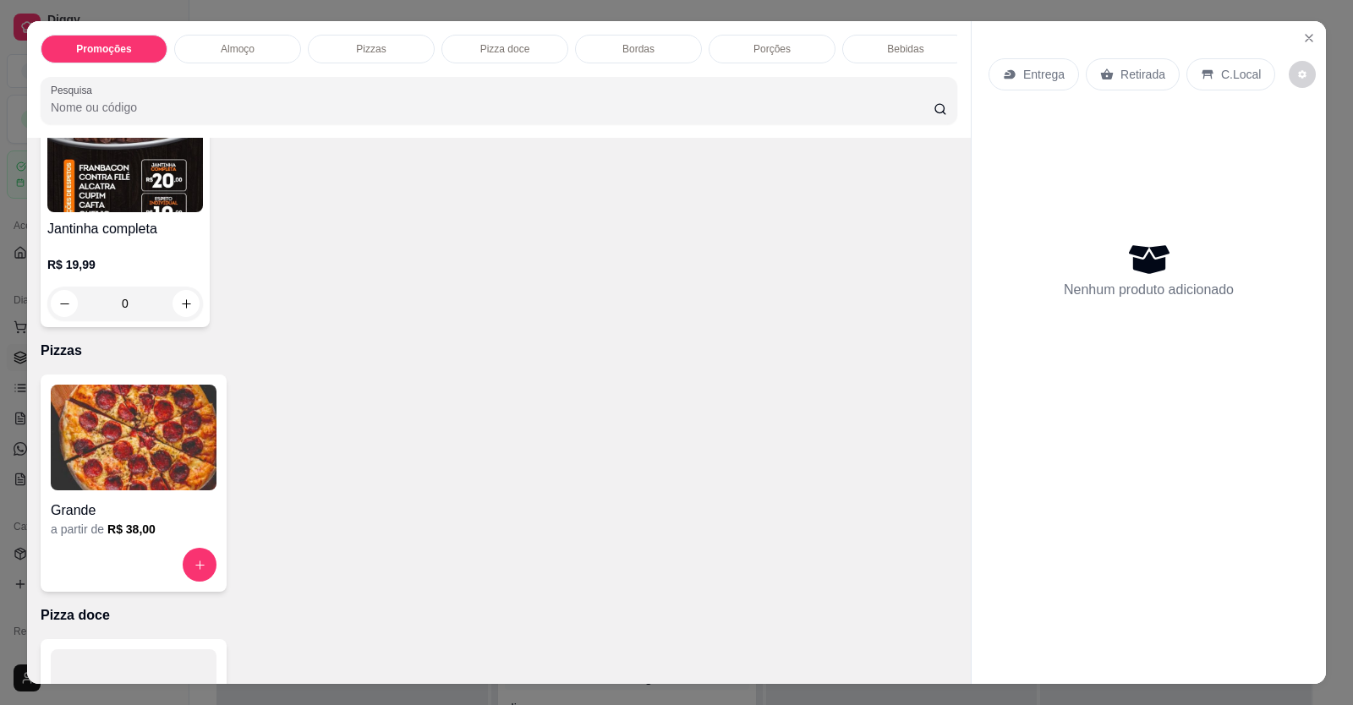
click at [169, 490] on img at bounding box center [134, 438] width 166 height 106
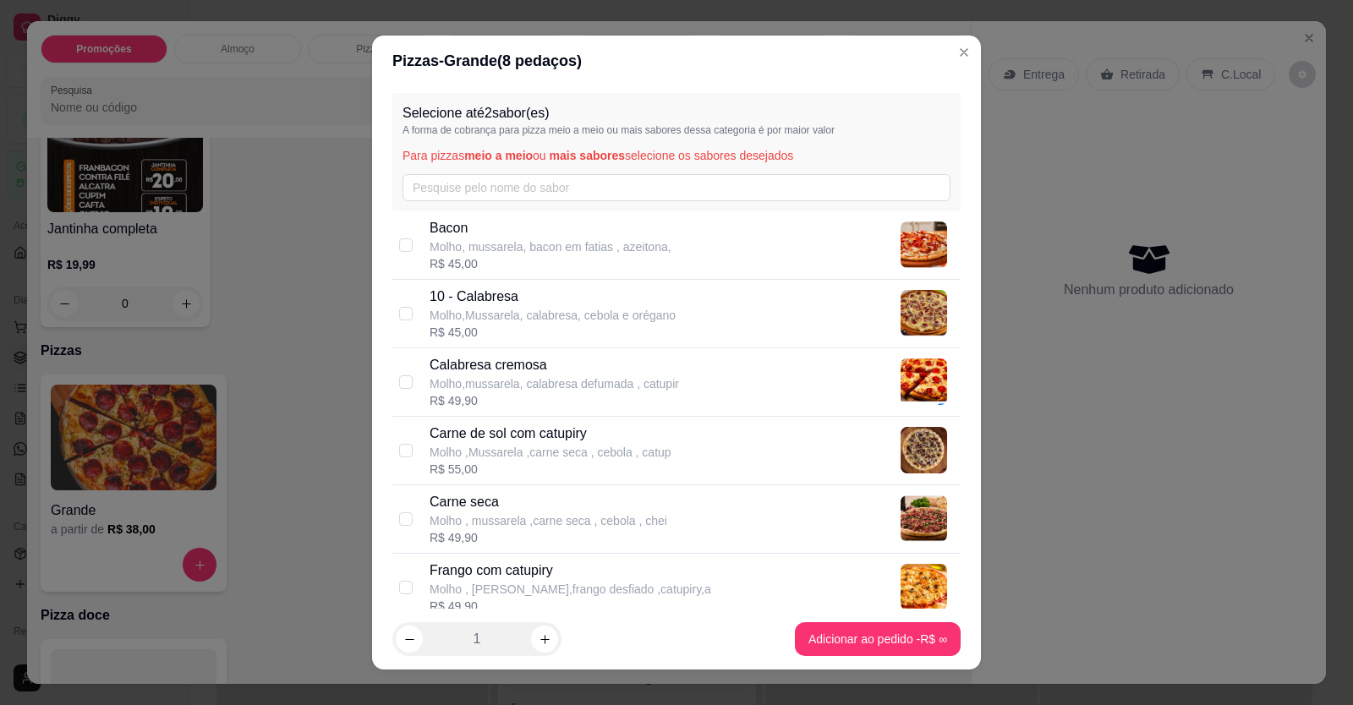
click at [533, 437] on p "Carne de sol com catupiry" at bounding box center [550, 434] width 242 height 20
checkbox input "true"
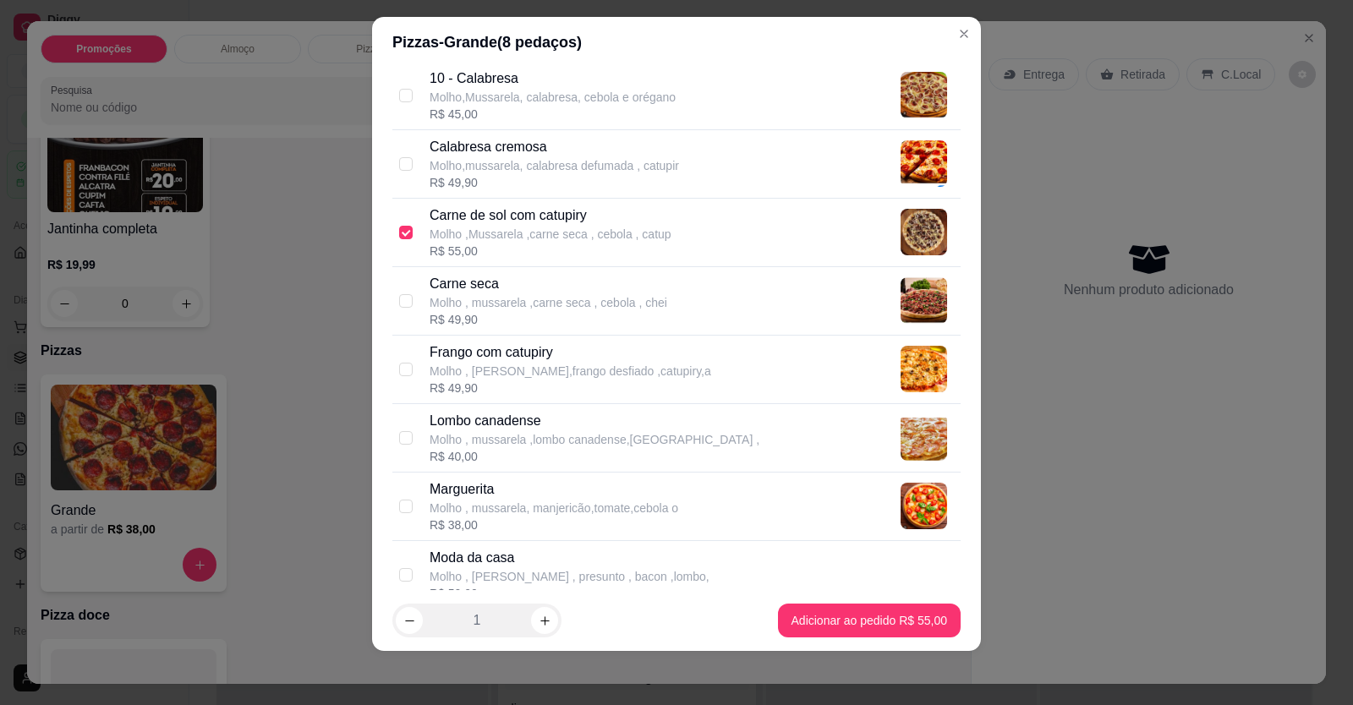
scroll to position [224, 0]
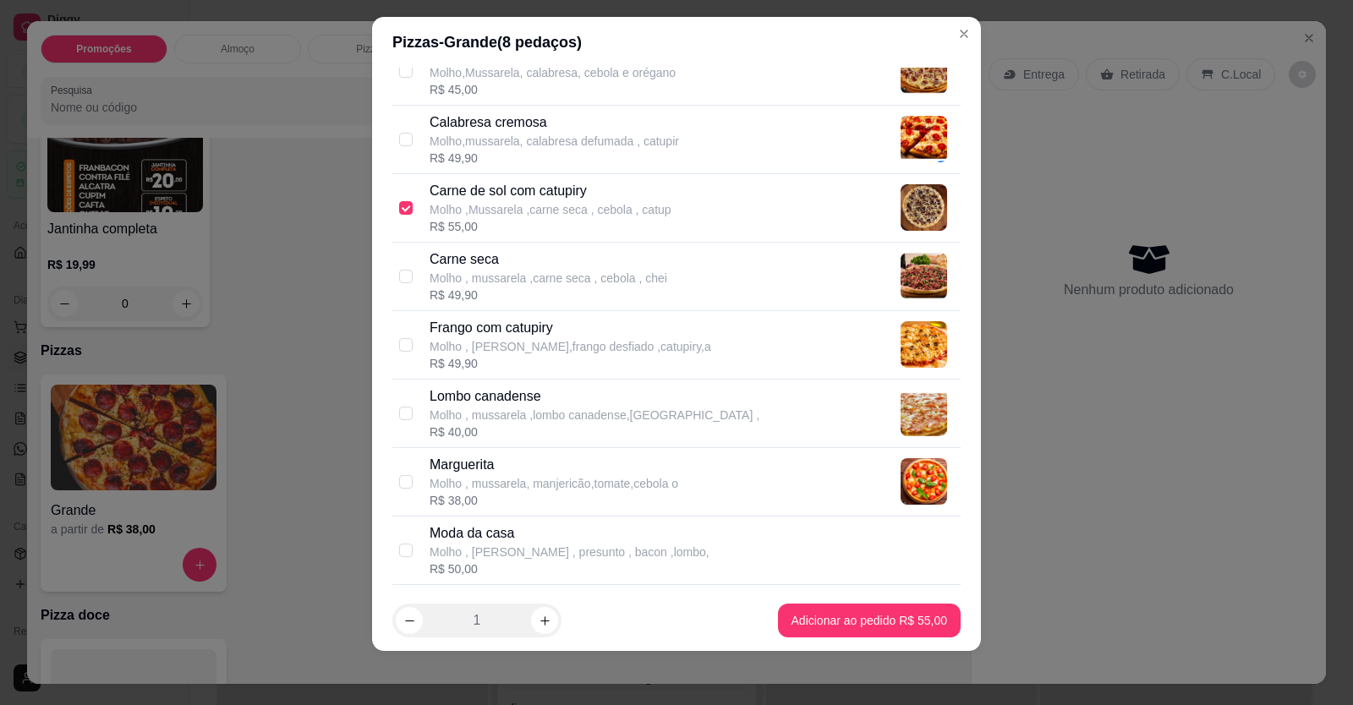
click at [518, 384] on div "Lombo canadense Molho , mussarela ,lombo canadense,presunto , R$ 40,00" at bounding box center [676, 414] width 568 height 68
checkbox input "true"
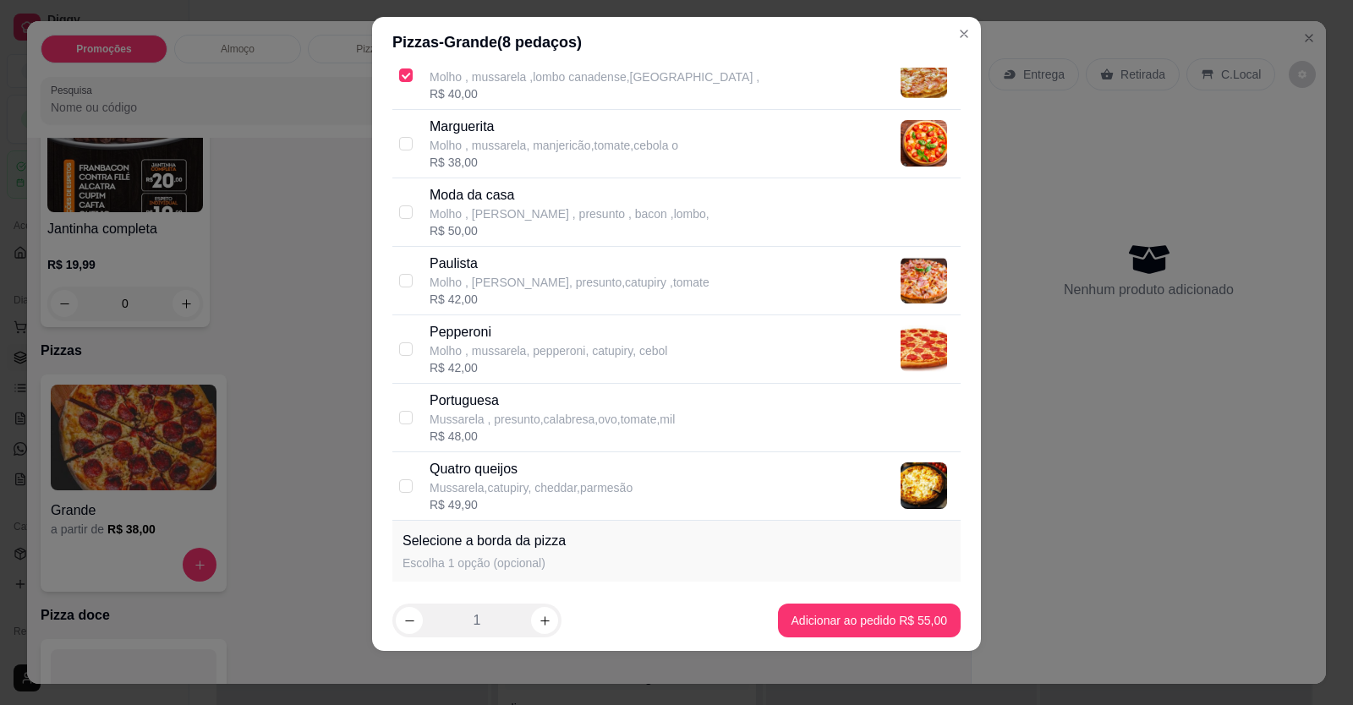
scroll to position [730, 0]
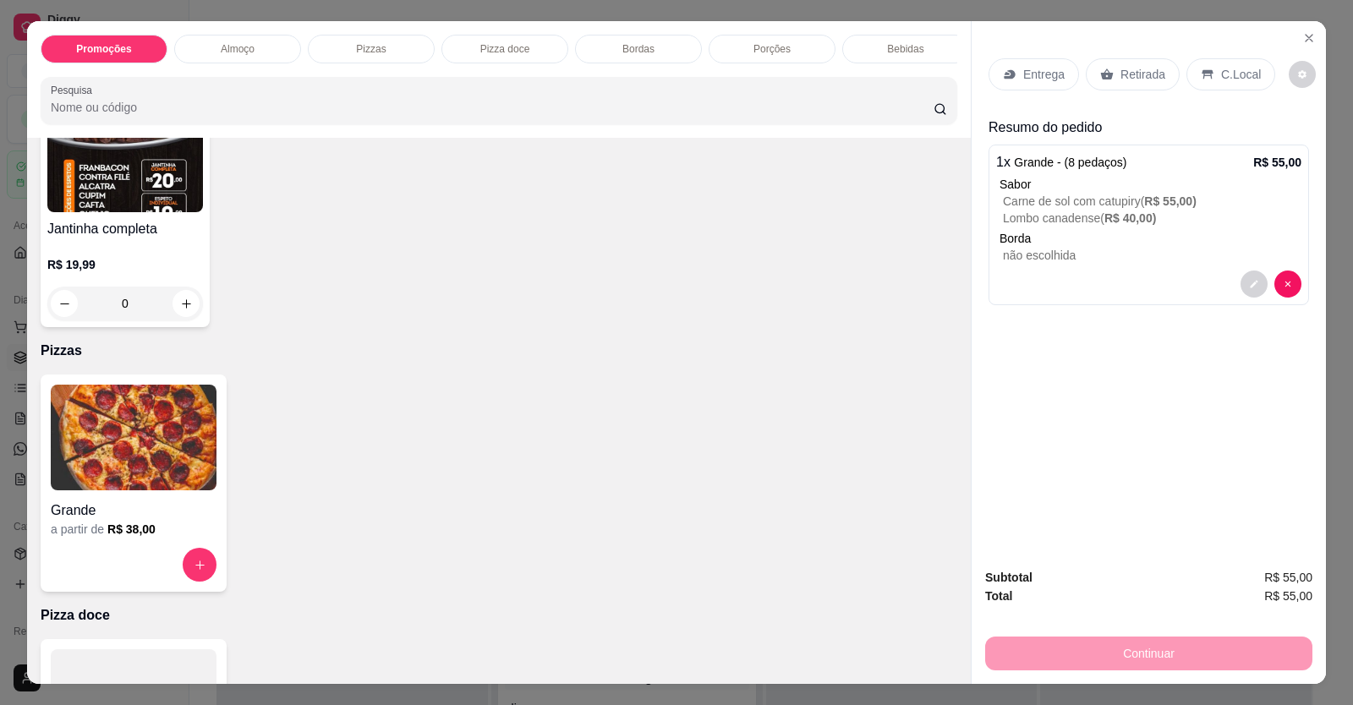
click at [1124, 79] on p "Retirada" at bounding box center [1142, 74] width 45 height 17
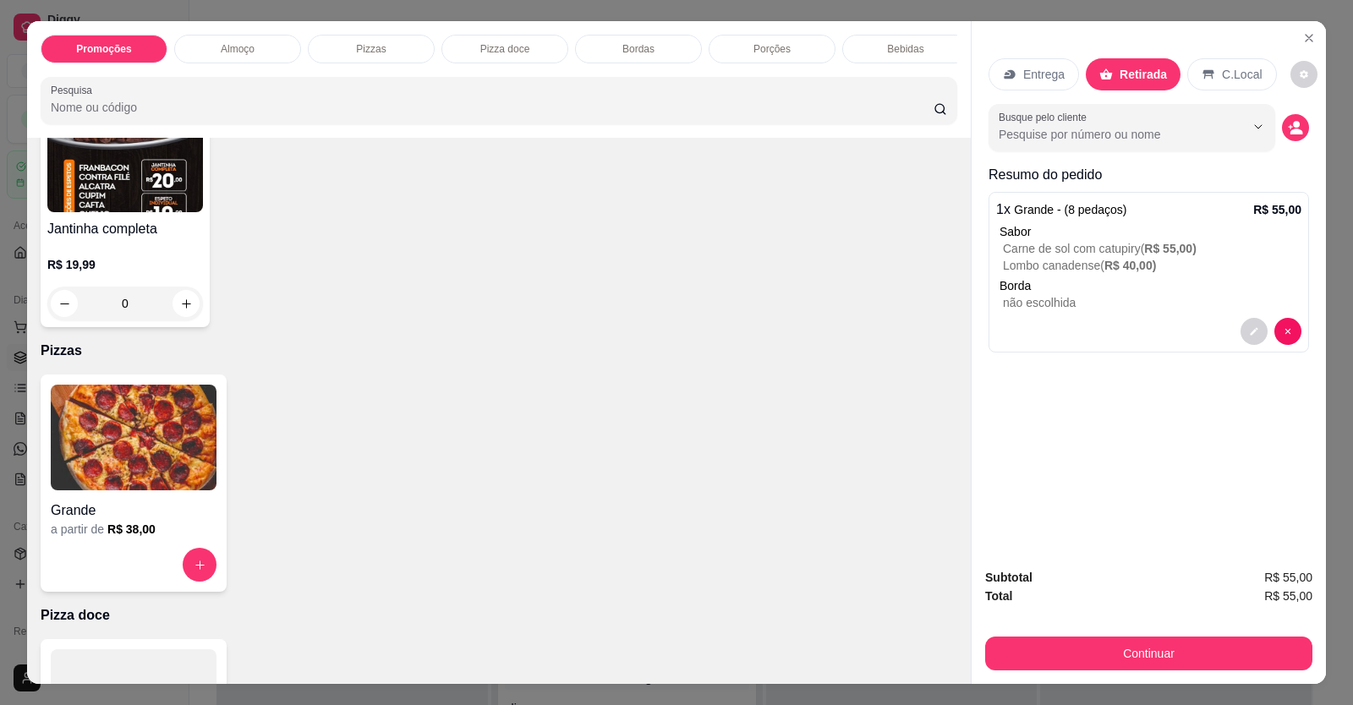
click at [1092, 316] on div "1 x Grande - (8 pedaços) R$ 55,00 Sabor Carne de sol com catupiry ( R$ 55,00 ) …" at bounding box center [1148, 272] width 320 height 161
click at [1240, 341] on button "decrease-product-quantity" at bounding box center [1253, 332] width 26 height 26
click at [1288, 123] on icon "decrease-product-quantity" at bounding box center [1295, 127] width 15 height 15
click at [1247, 322] on button "decrease-product-quantity" at bounding box center [1253, 332] width 26 height 26
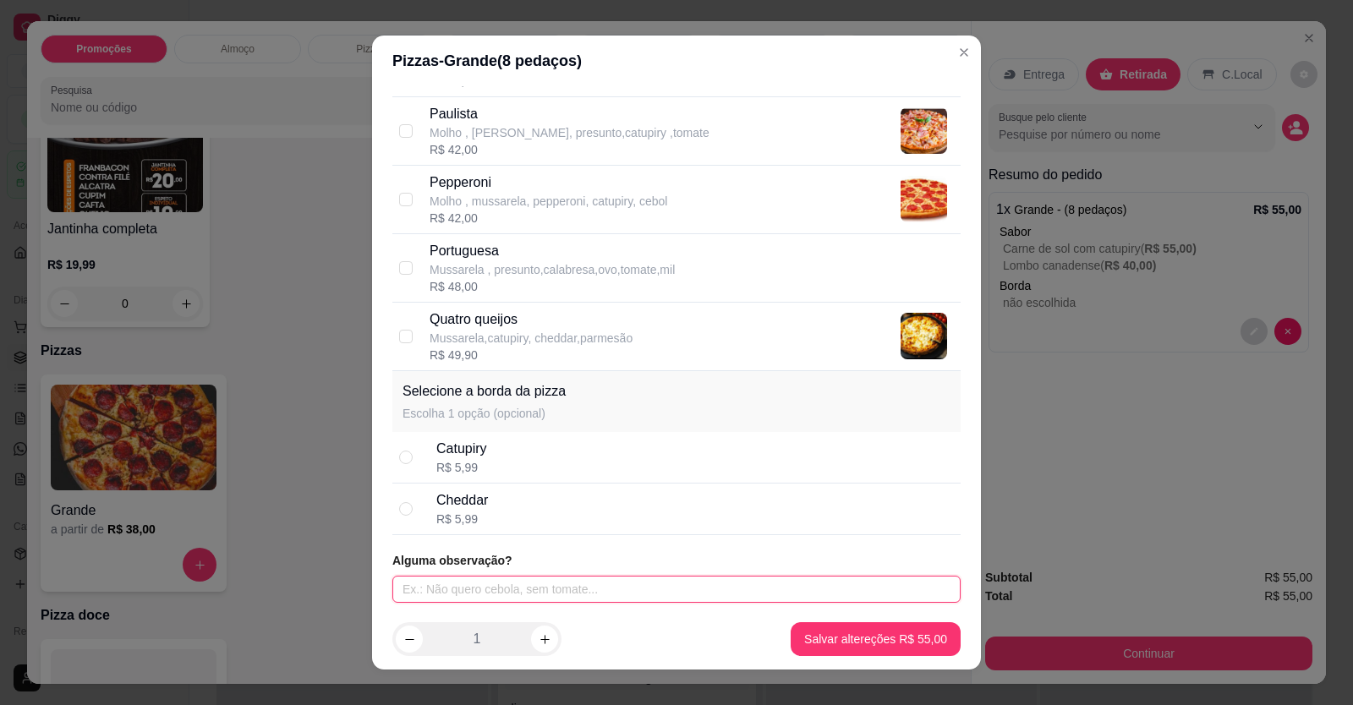
click at [539, 597] on input "text" at bounding box center [676, 589] width 568 height 27
type input "colocar chaddr no lombo"
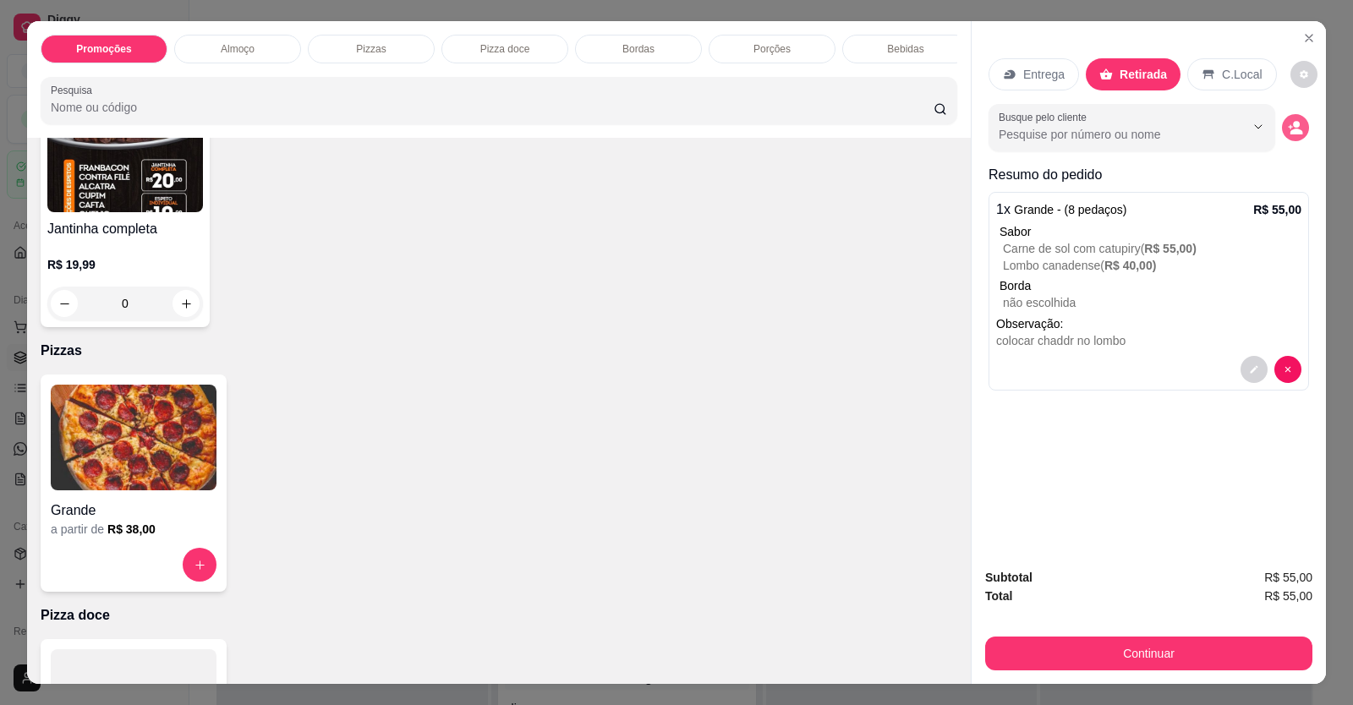
click at [1288, 131] on icon "decrease-product-quantity" at bounding box center [1295, 127] width 15 height 15
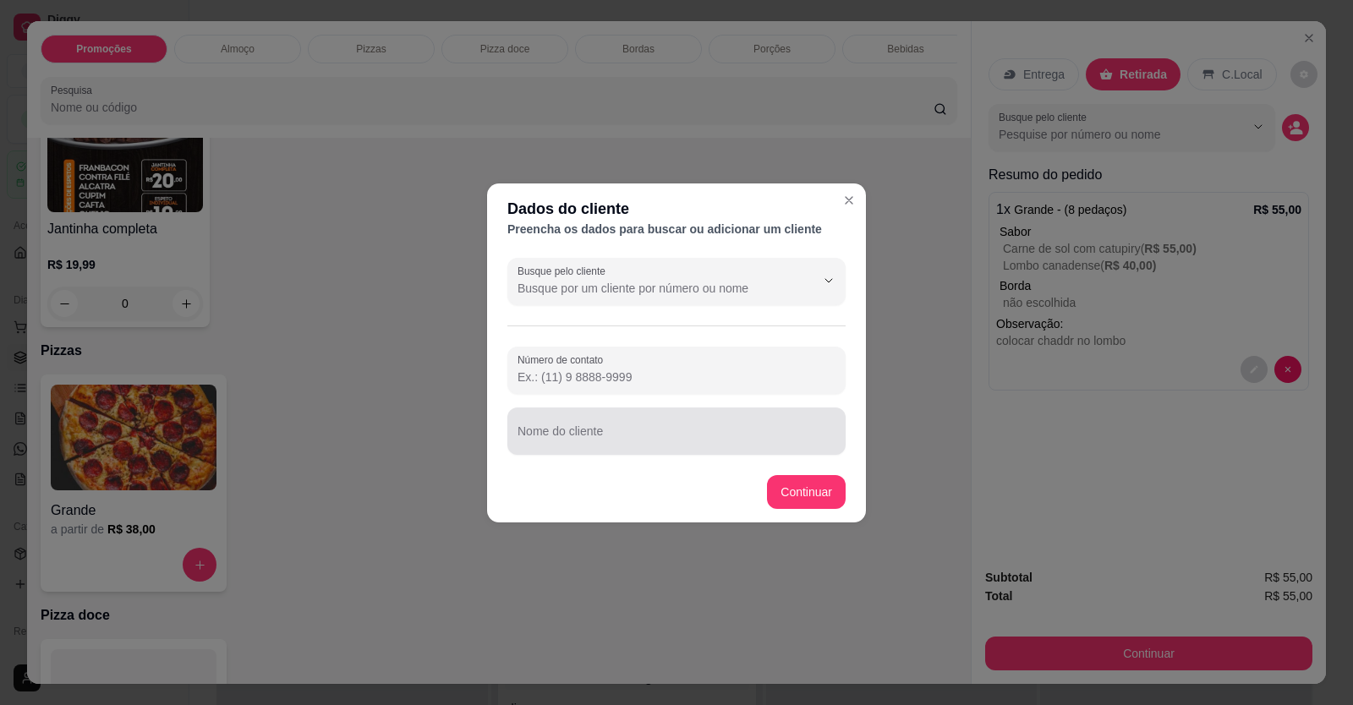
click at [797, 413] on div "Nome do cliente" at bounding box center [676, 431] width 338 height 47
type input "[PERSON_NAME]"
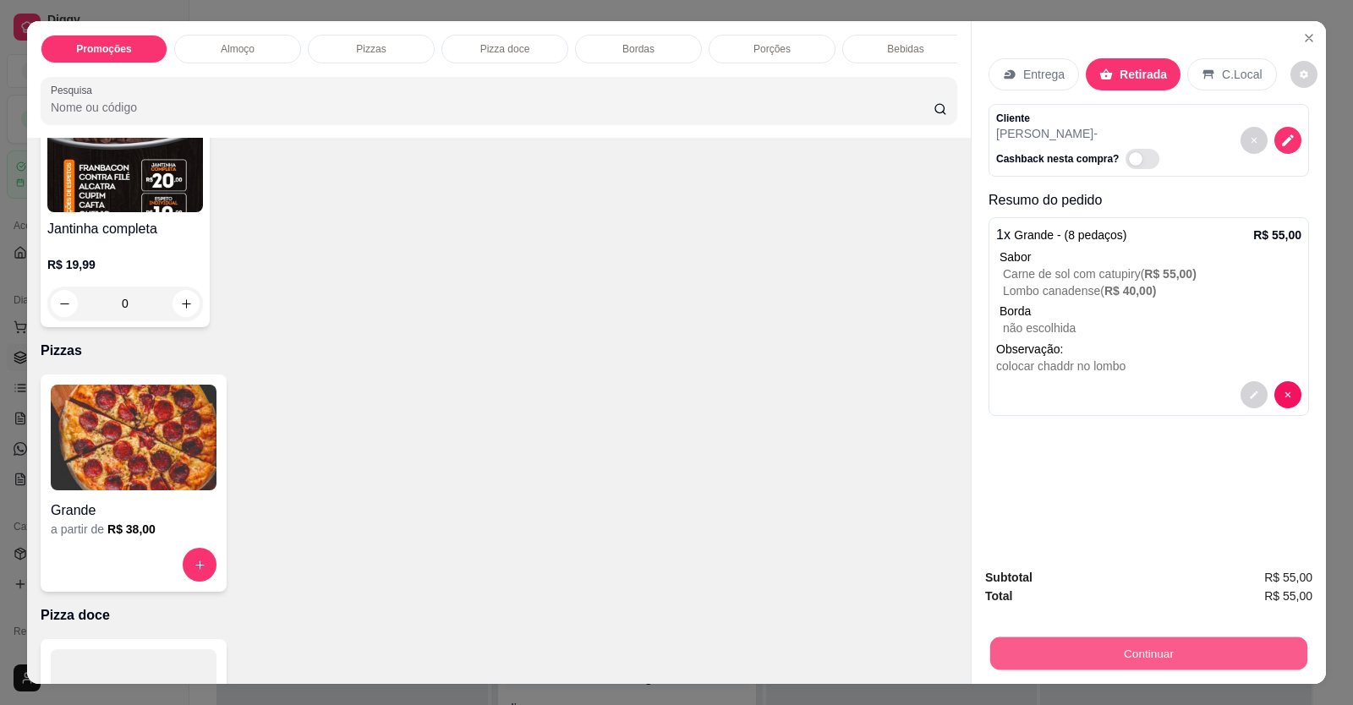
click at [1108, 643] on button "Continuar" at bounding box center [1148, 653] width 317 height 33
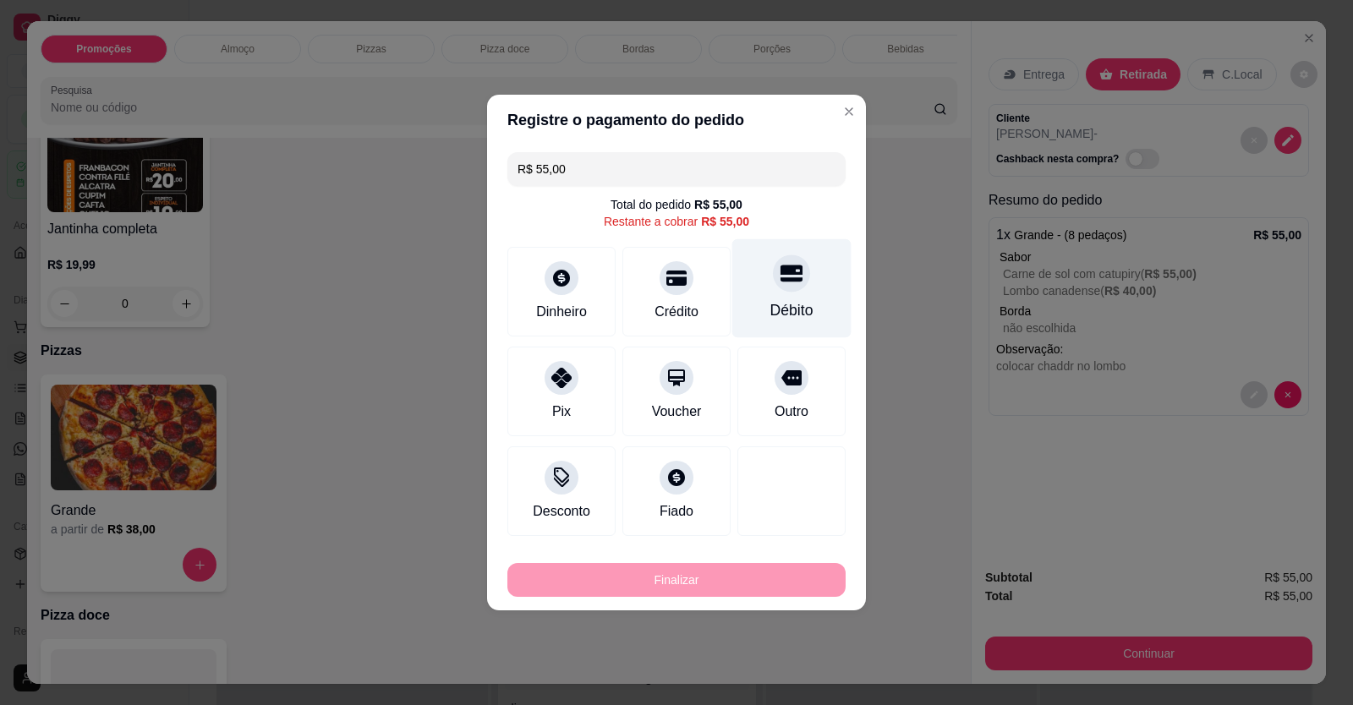
click at [783, 292] on div at bounding box center [791, 272] width 37 height 37
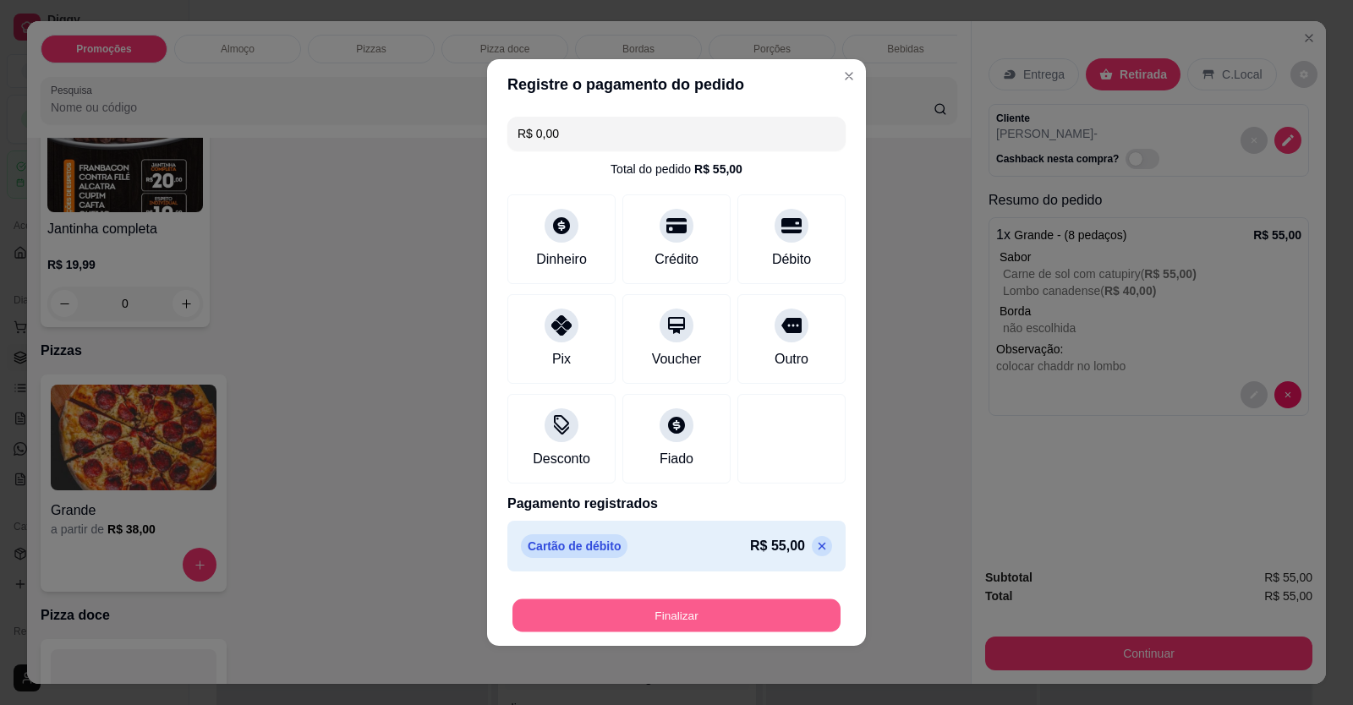
click at [732, 622] on button "Finalizar" at bounding box center [676, 615] width 328 height 33
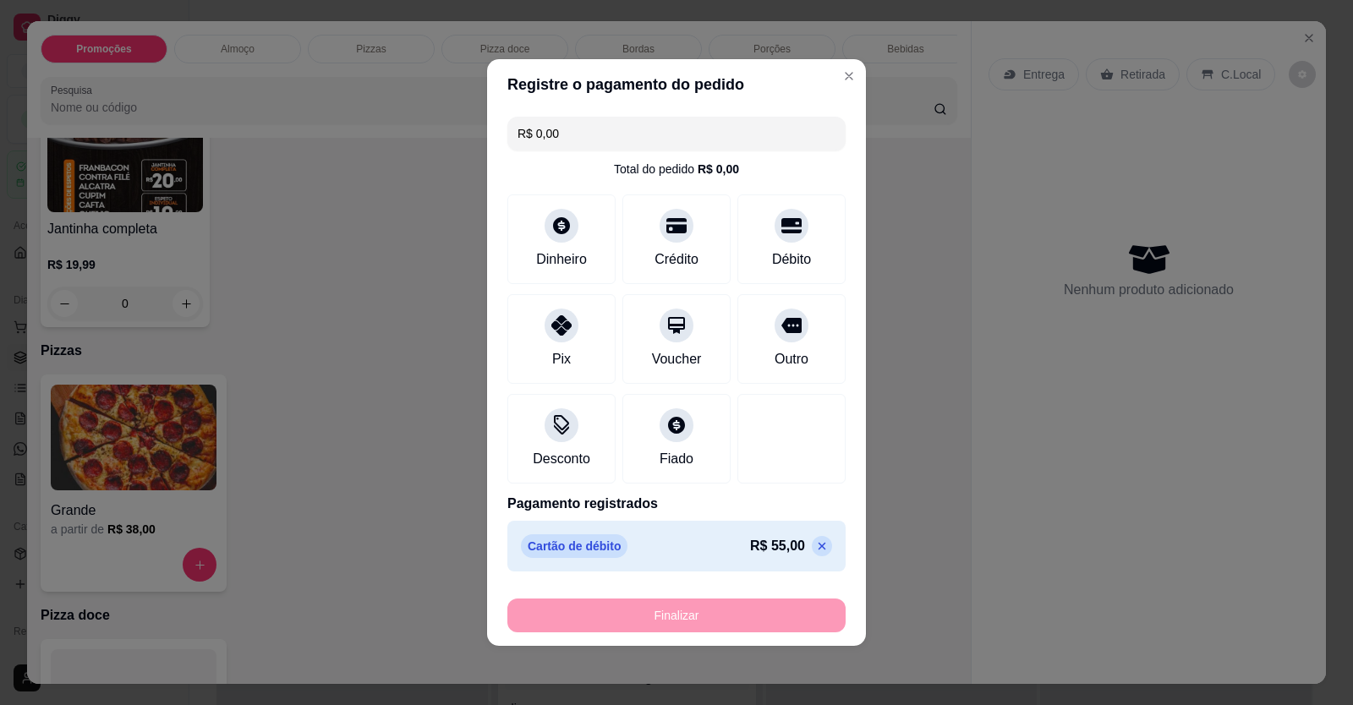
type input "-R$ 55,00"
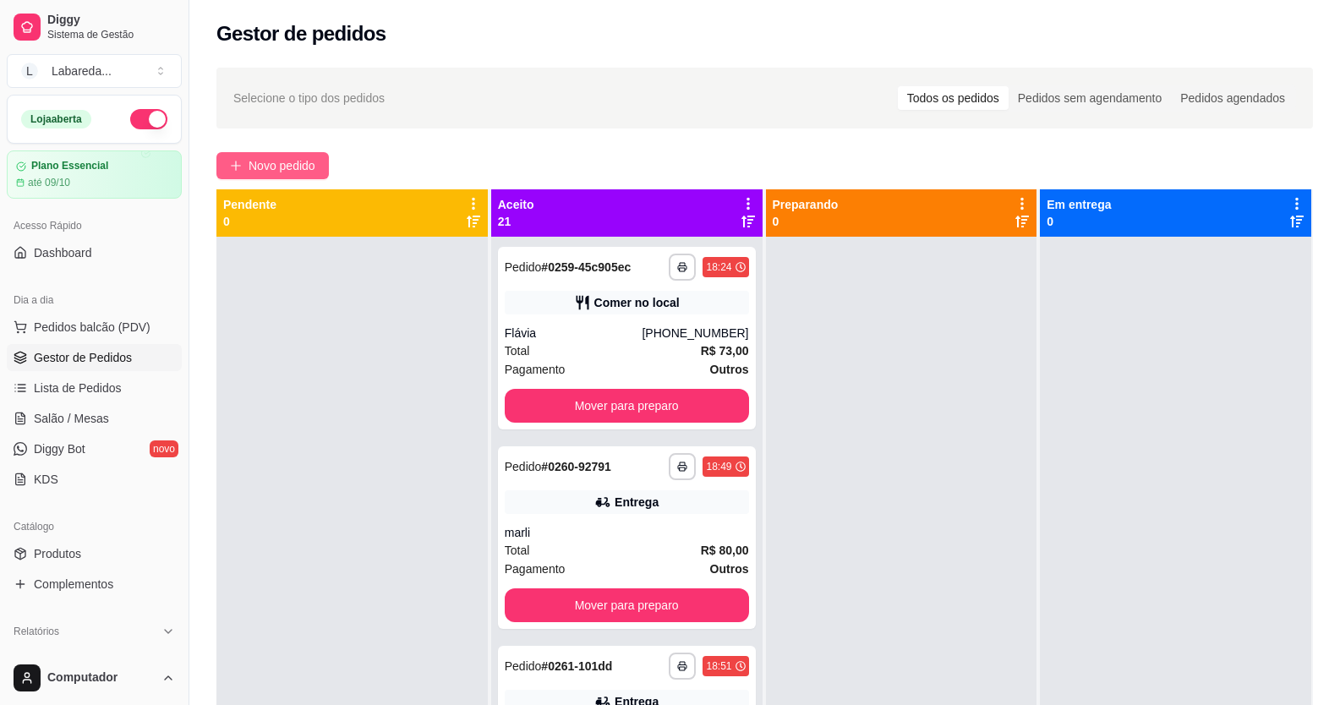
click at [285, 172] on span "Novo pedido" at bounding box center [282, 165] width 67 height 19
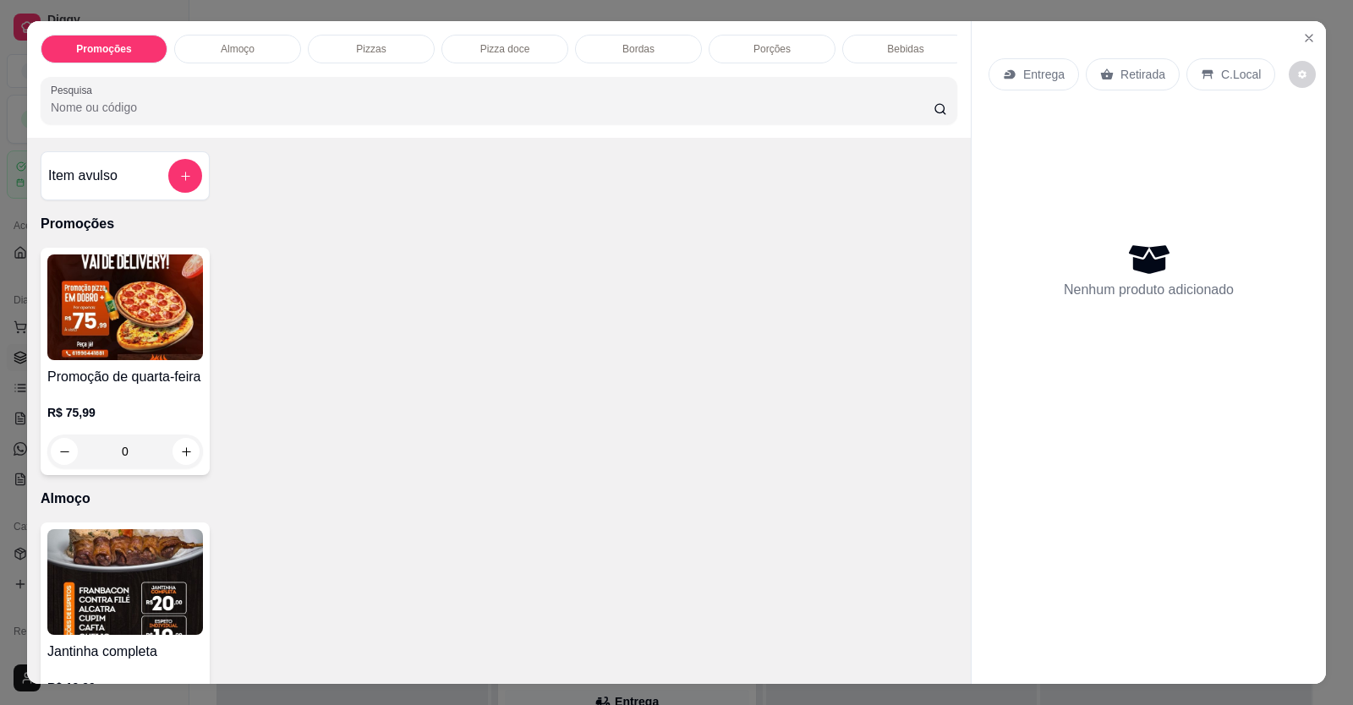
click at [149, 443] on div "R$ 75,99 0" at bounding box center [125, 436] width 156 height 64
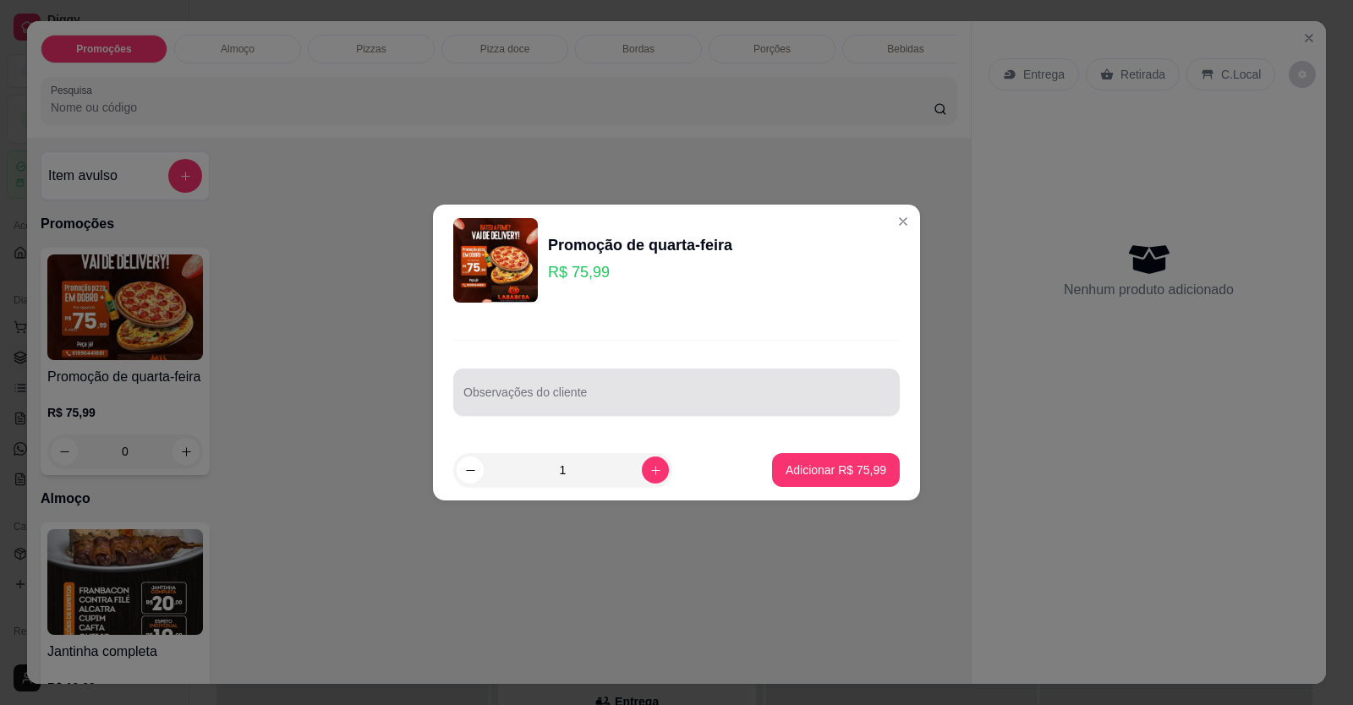
click at [528, 386] on div at bounding box center [676, 392] width 426 height 34
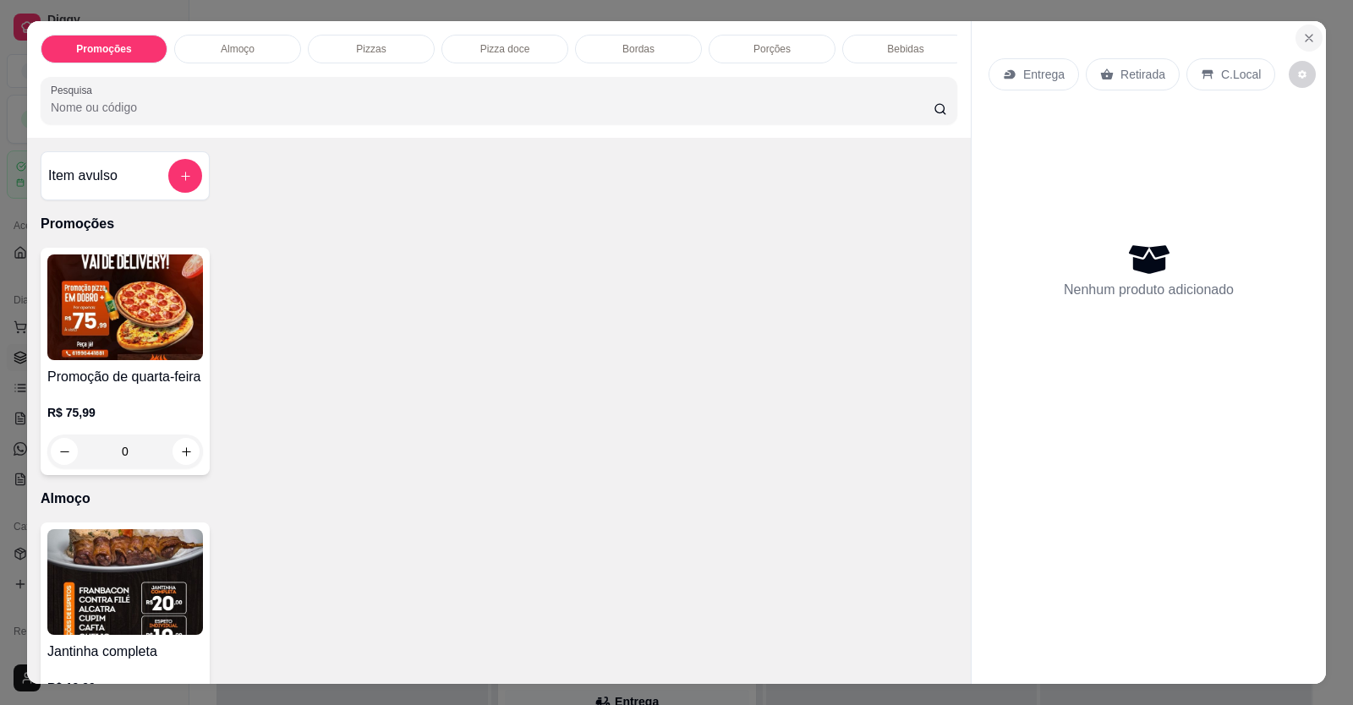
click at [1309, 38] on icon "Close" at bounding box center [1309, 38] width 14 height 14
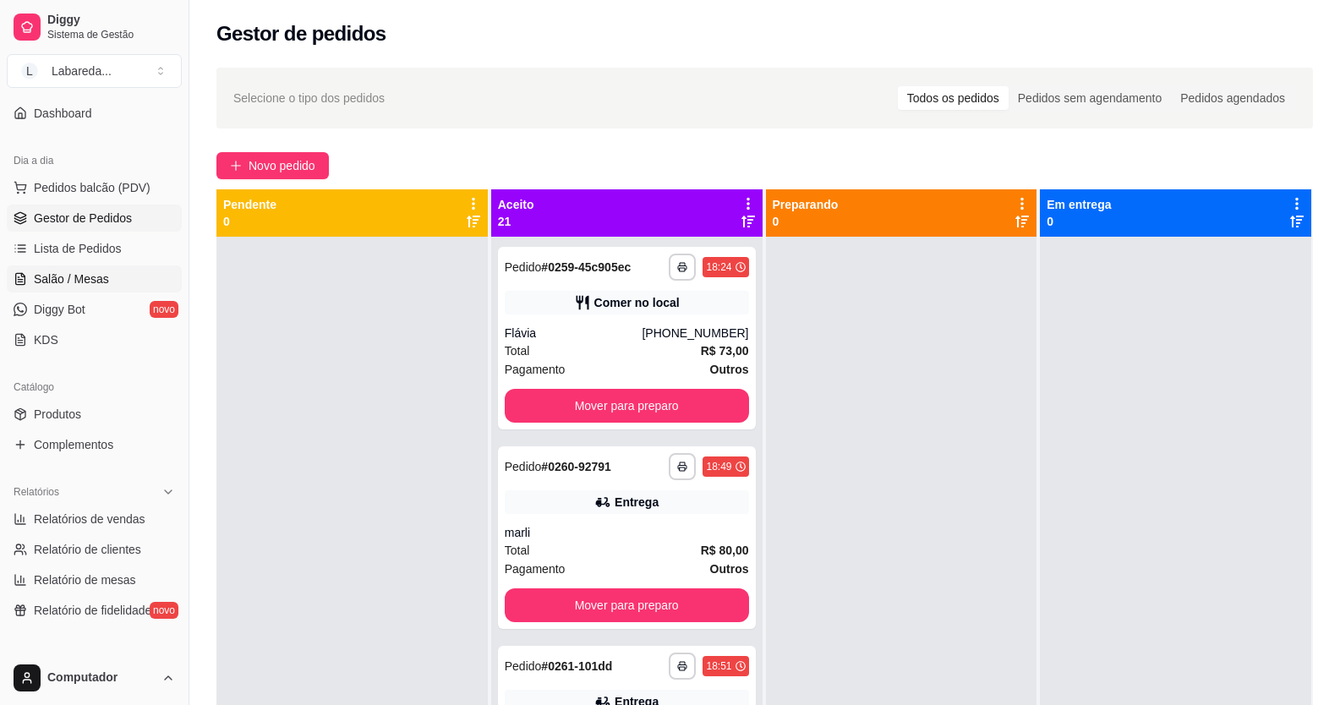
scroll to position [169, 0]
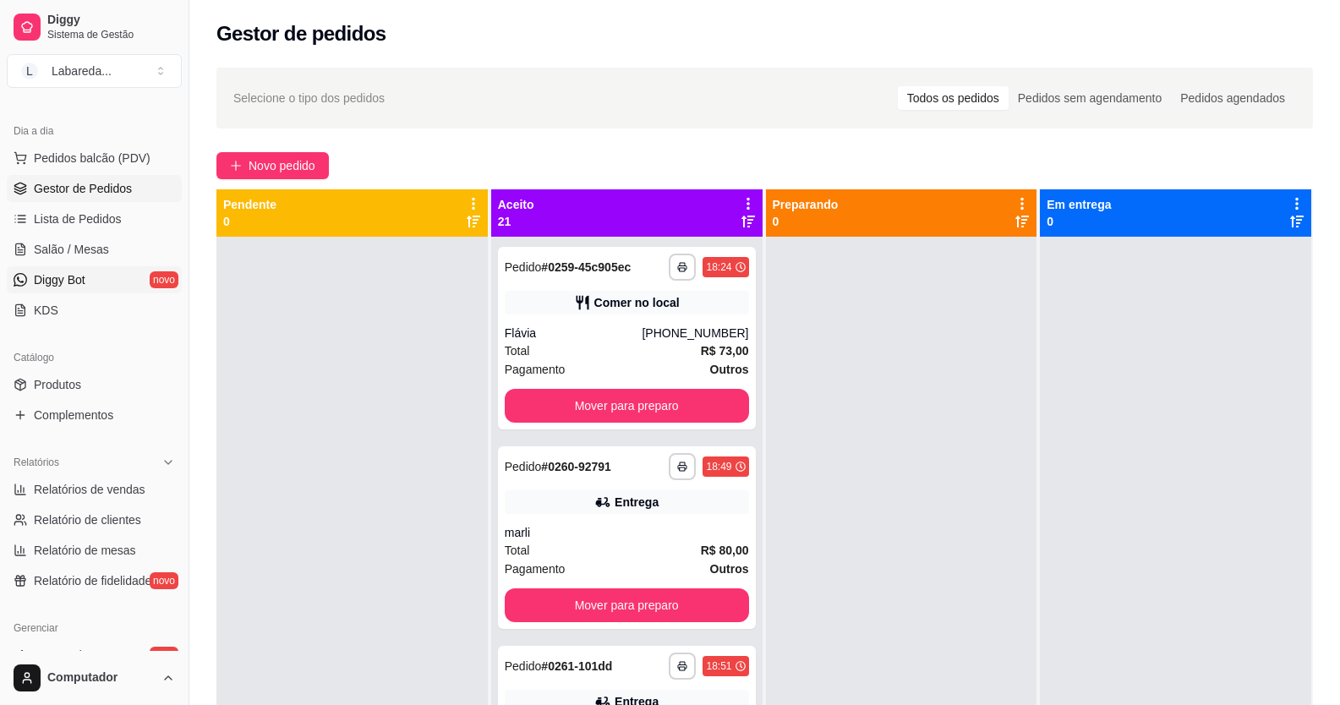
click at [78, 279] on span "Diggy Bot" at bounding box center [60, 279] width 52 height 17
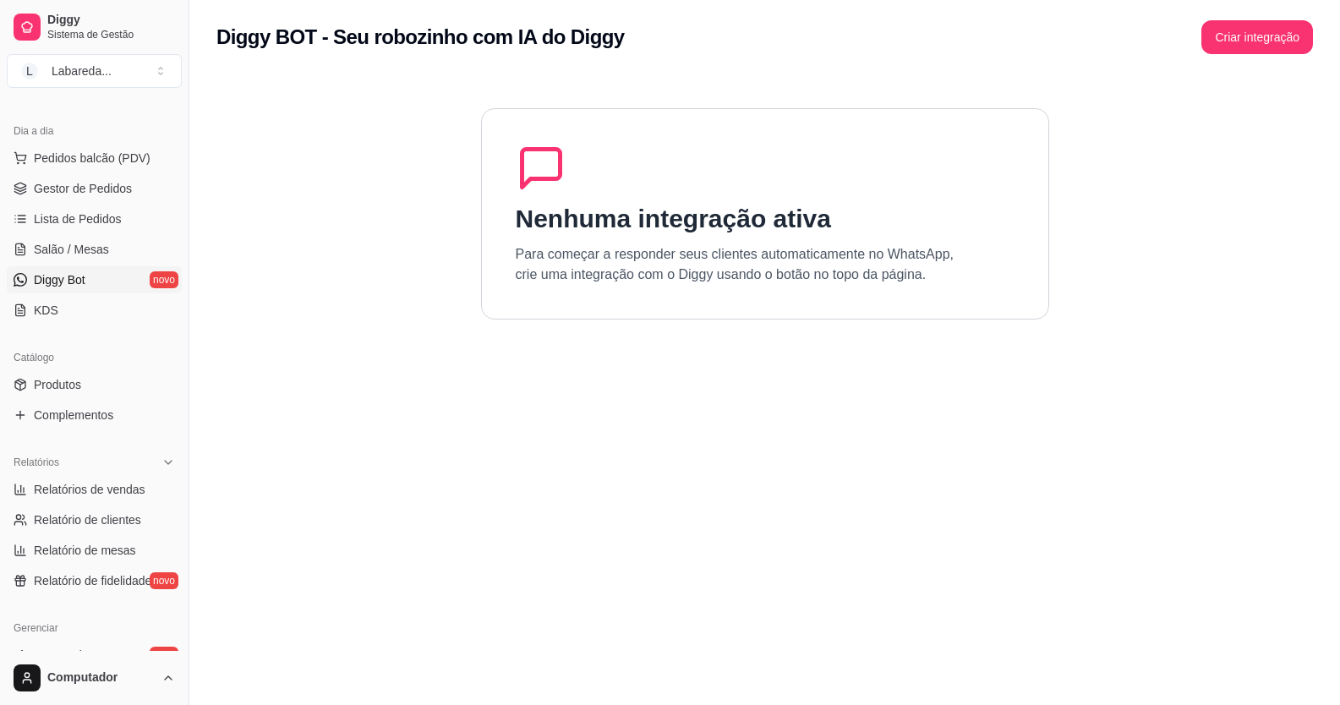
drag, startPoint x: 900, startPoint y: 243, endPoint x: 1210, endPoint y: 167, distance: 319.5
click at [941, 237] on div "Nenhuma integração ativa Para começar a responder seus clientes automaticamente…" at bounding box center [765, 213] width 568 height 211
click at [1268, 47] on button "Criar integração" at bounding box center [1257, 37] width 112 height 34
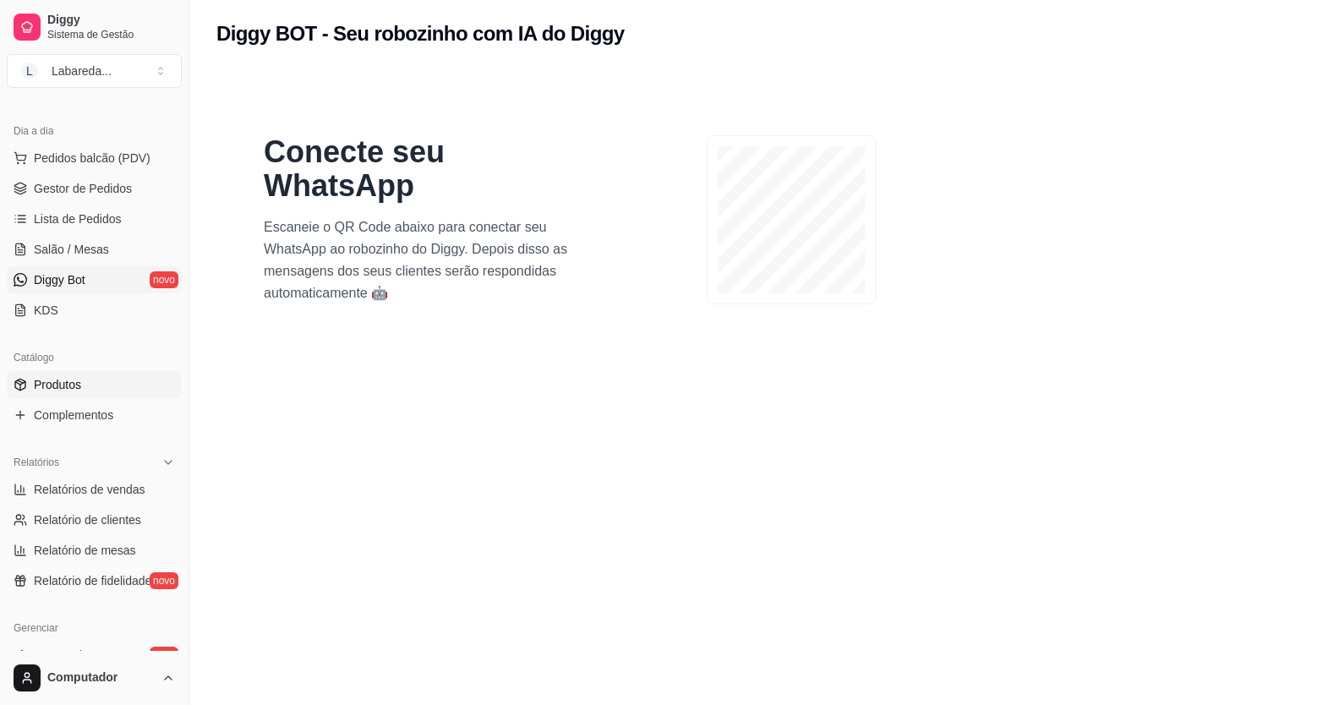
click at [59, 386] on span "Produtos" at bounding box center [57, 384] width 47 height 17
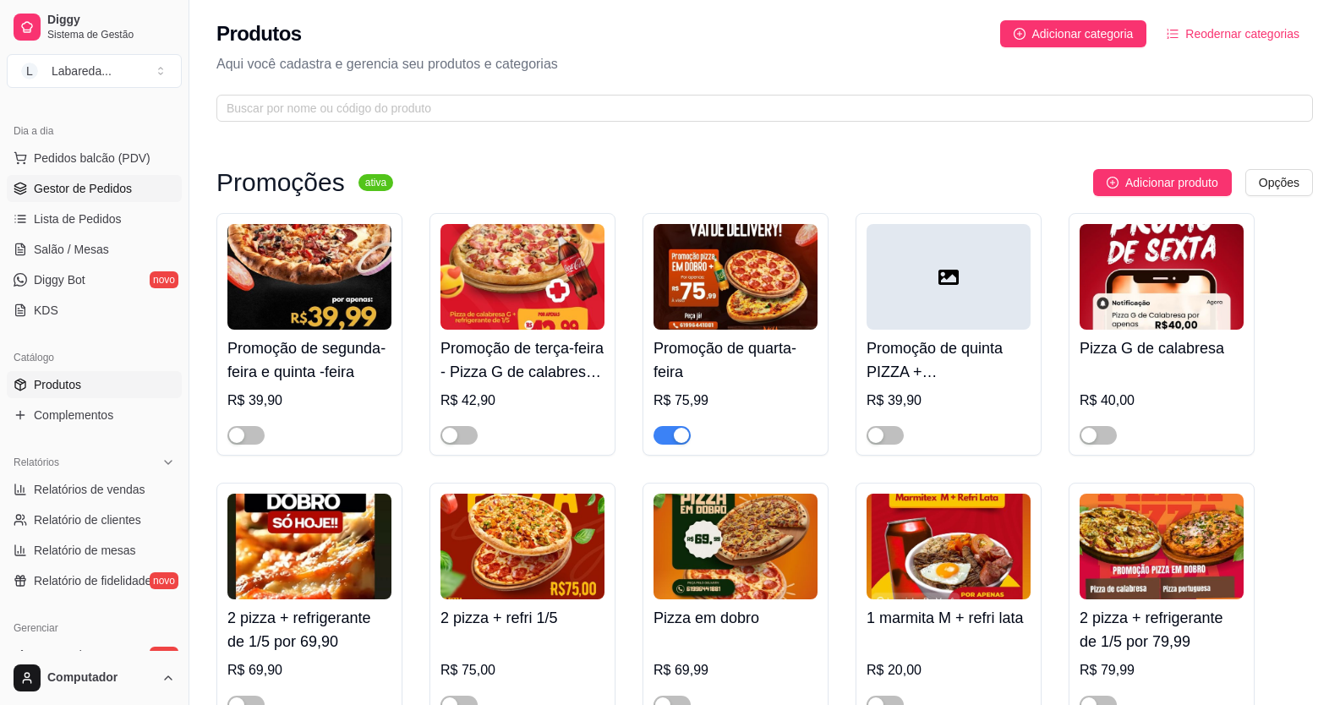
click at [77, 198] on link "Gestor de Pedidos" at bounding box center [94, 188] width 175 height 27
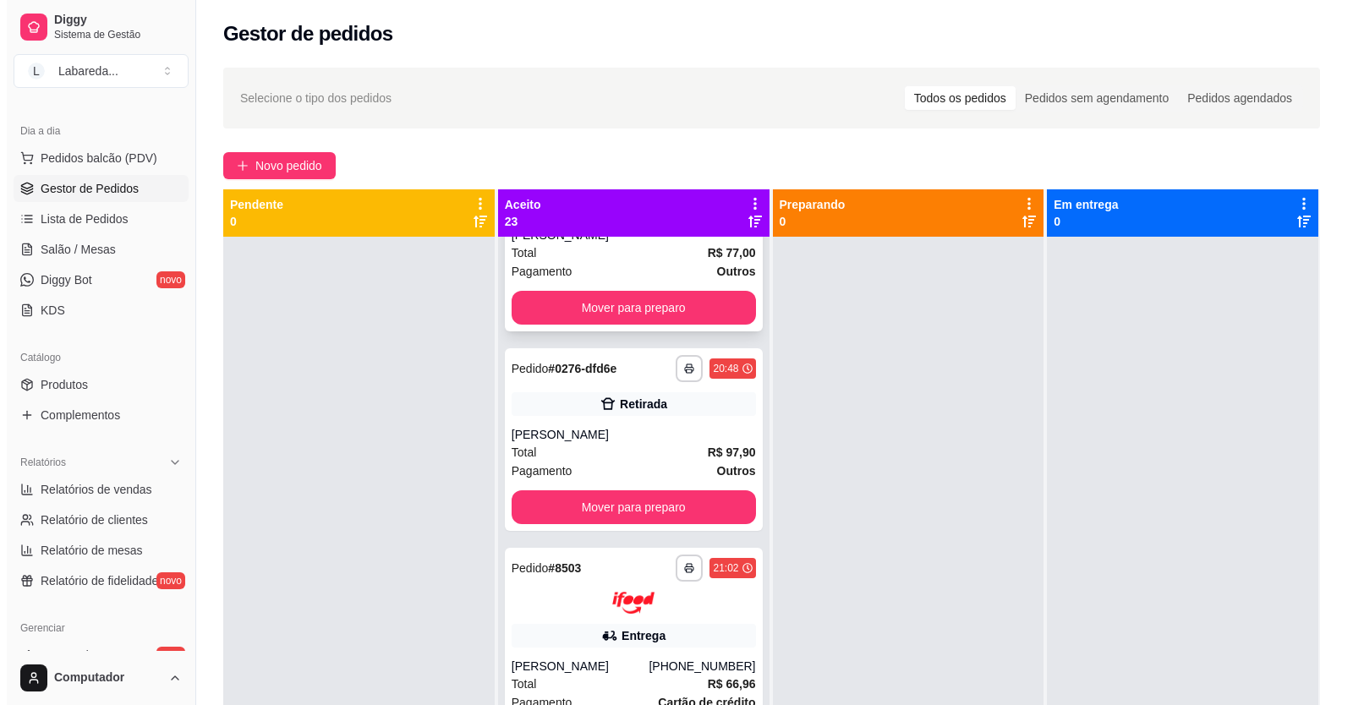
scroll to position [3551, 0]
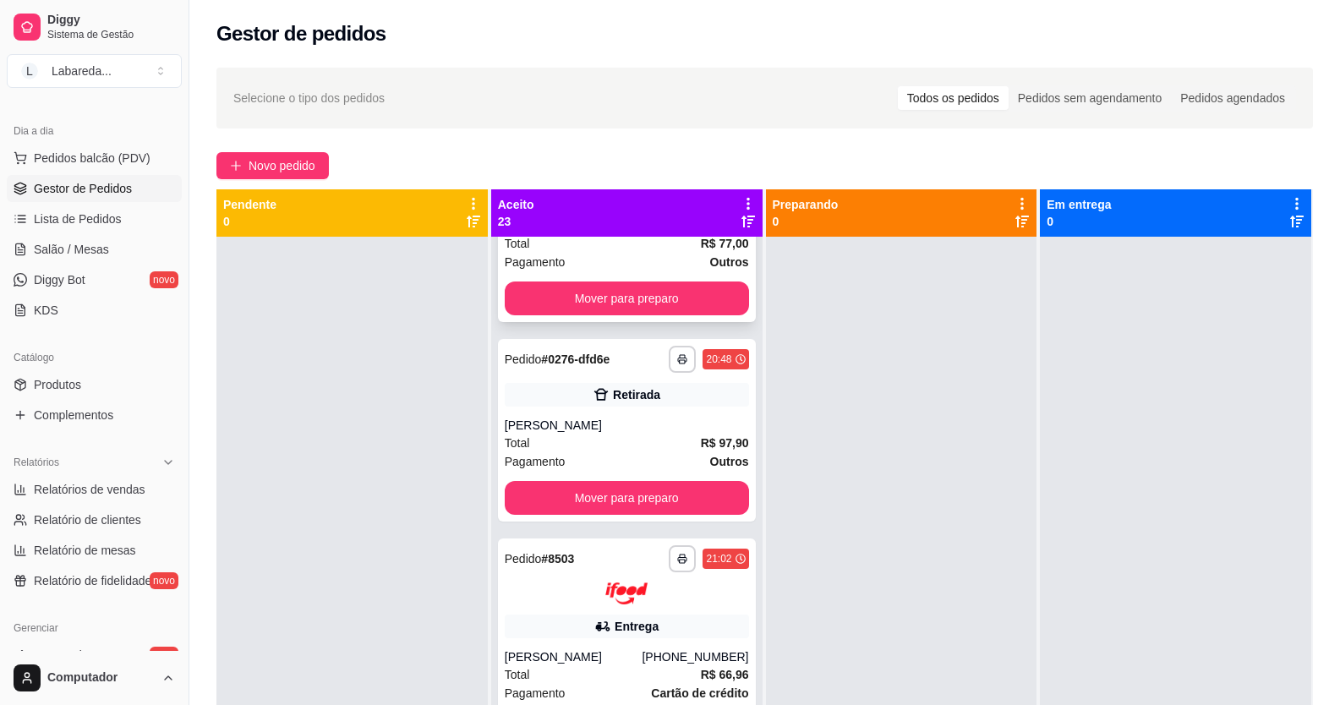
click at [619, 253] on div "Total R$ 77,00" at bounding box center [627, 243] width 244 height 19
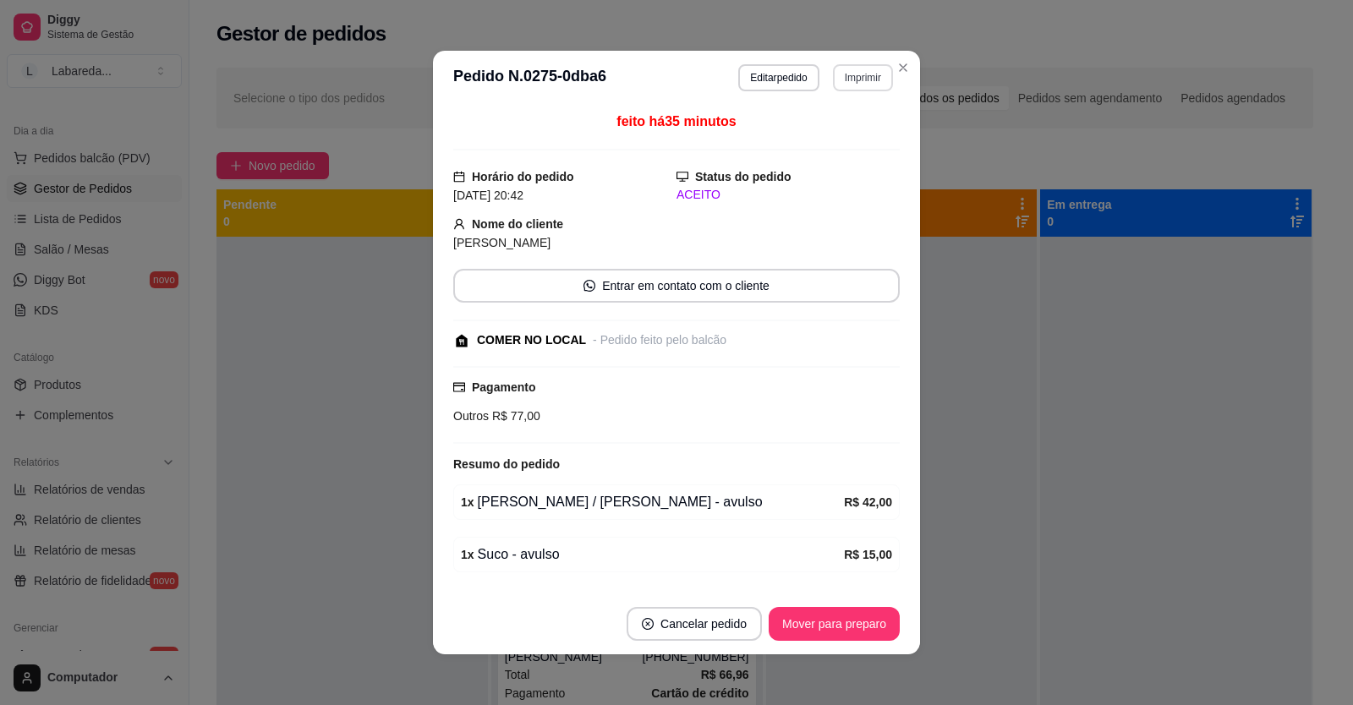
click at [864, 87] on button "Imprimir" at bounding box center [863, 77] width 60 height 27
click at [851, 145] on button "IMPRESSORA" at bounding box center [827, 136] width 118 height 26
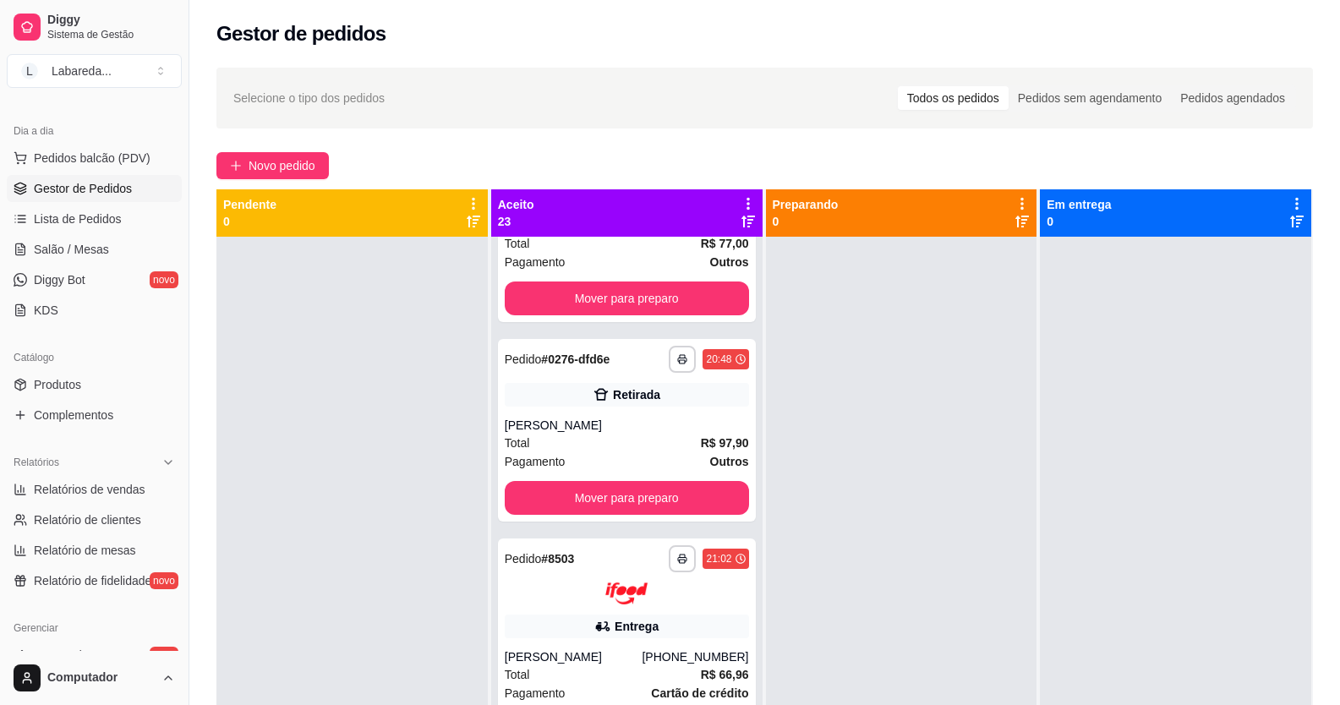
click at [270, 151] on div "**********" at bounding box center [764, 485] width 1151 height 857
click at [289, 185] on div "**********" at bounding box center [764, 485] width 1151 height 857
click at [288, 169] on span "Novo pedido" at bounding box center [282, 165] width 67 height 19
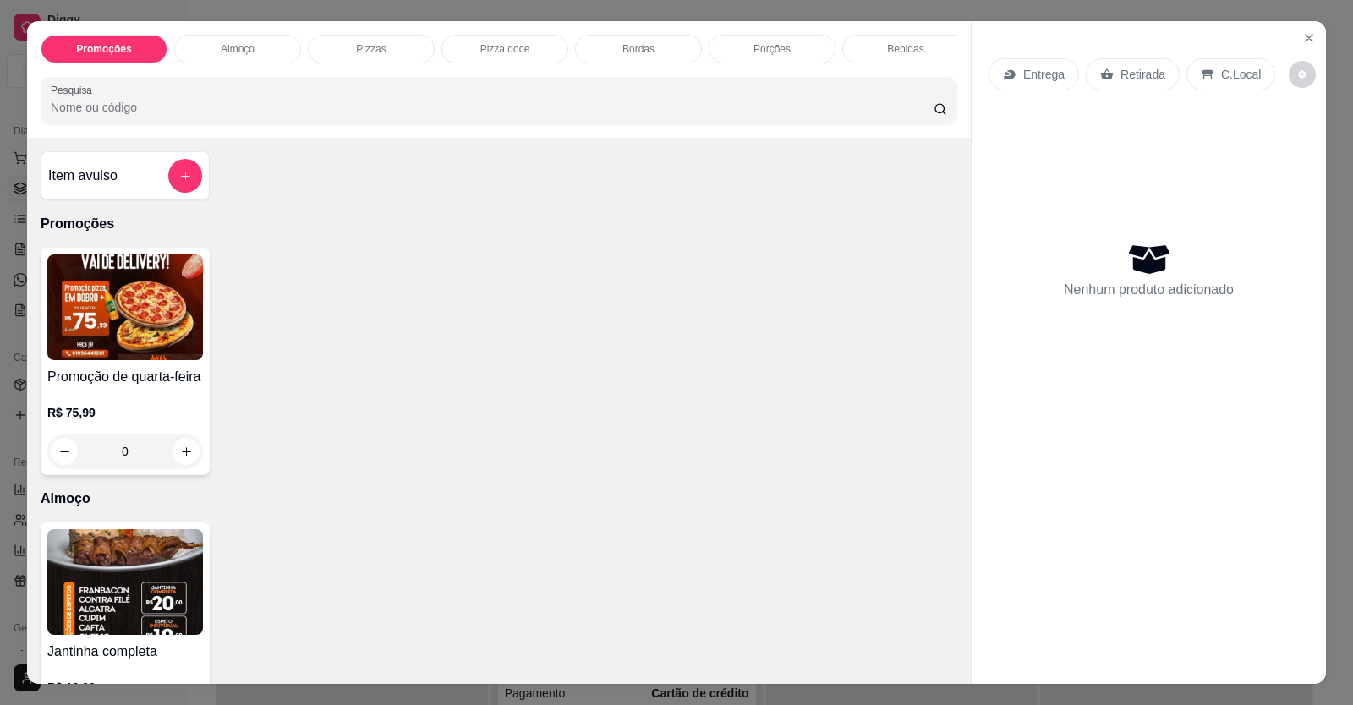
click at [147, 413] on div "R$ 75,99 0" at bounding box center [125, 427] width 156 height 81
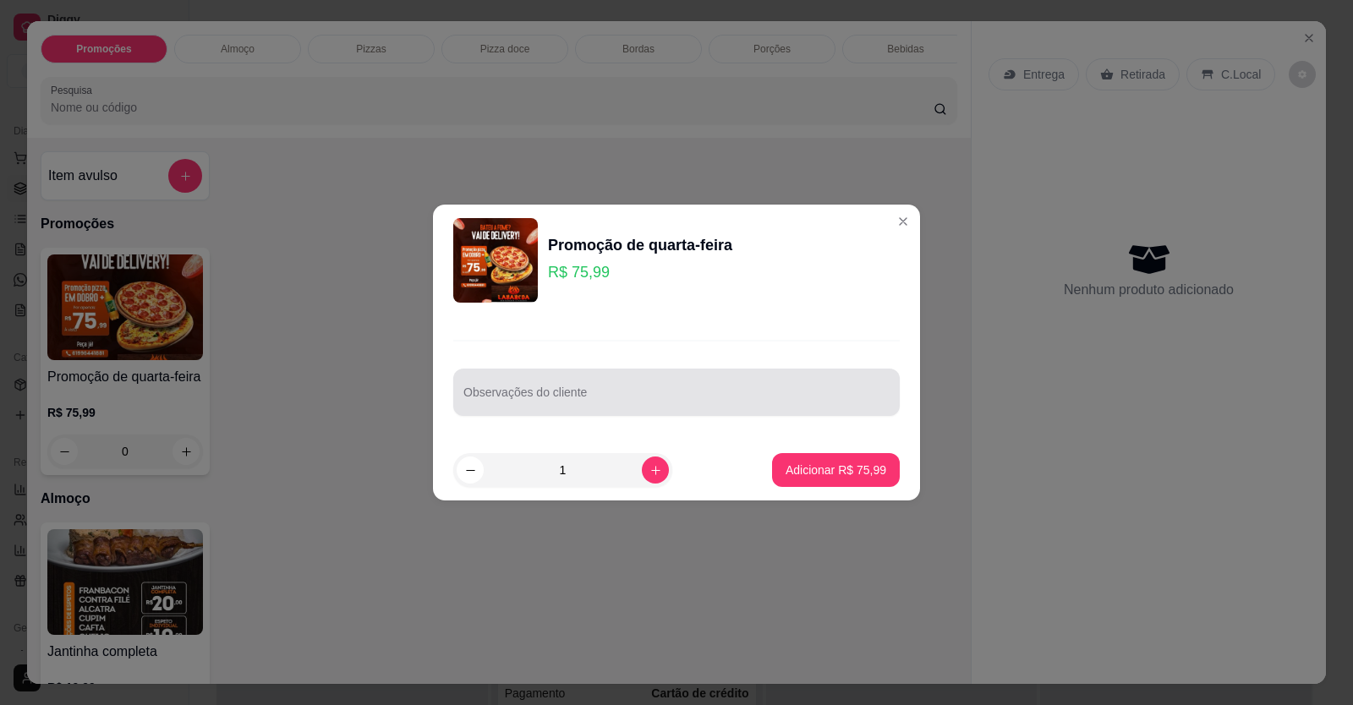
click at [498, 393] on input "Observações do cliente" at bounding box center [676, 399] width 426 height 17
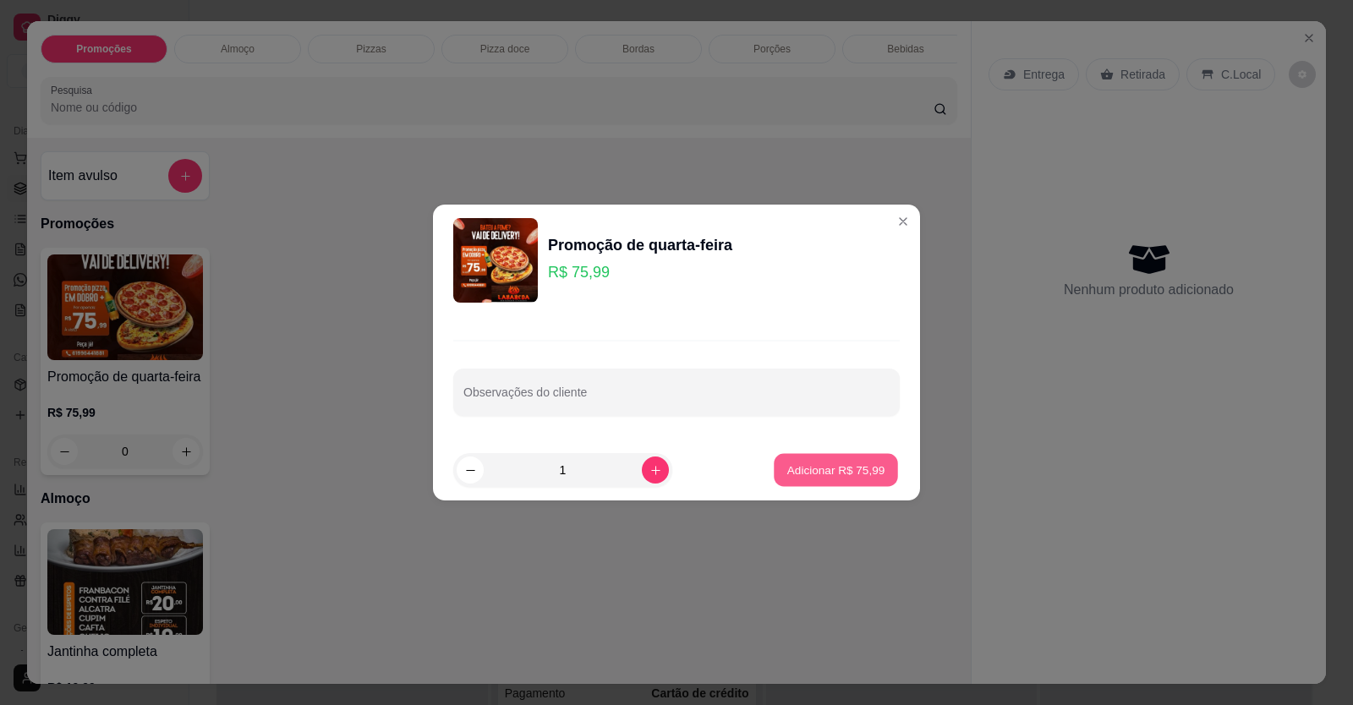
click at [790, 468] on p "Adicionar R$ 75,99" at bounding box center [836, 470] width 98 height 16
type input "1"
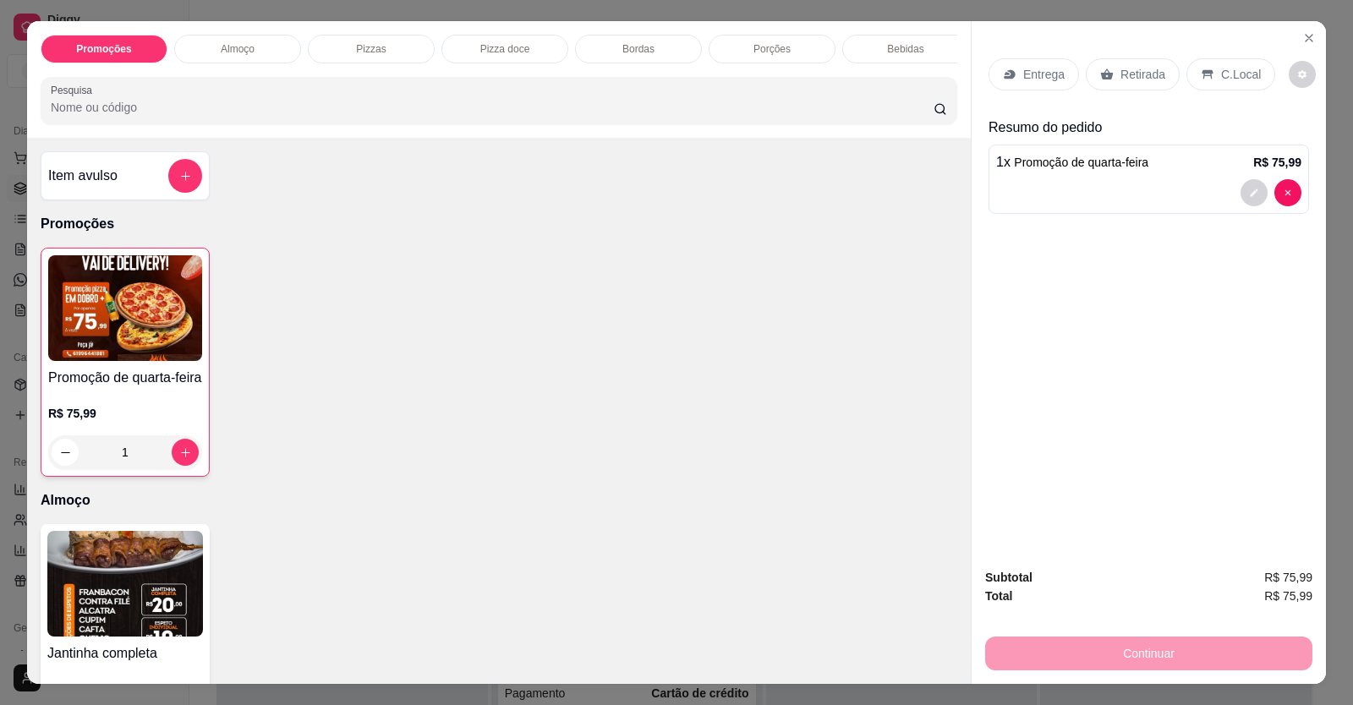
click at [1015, 80] on div "Entrega" at bounding box center [1033, 74] width 90 height 32
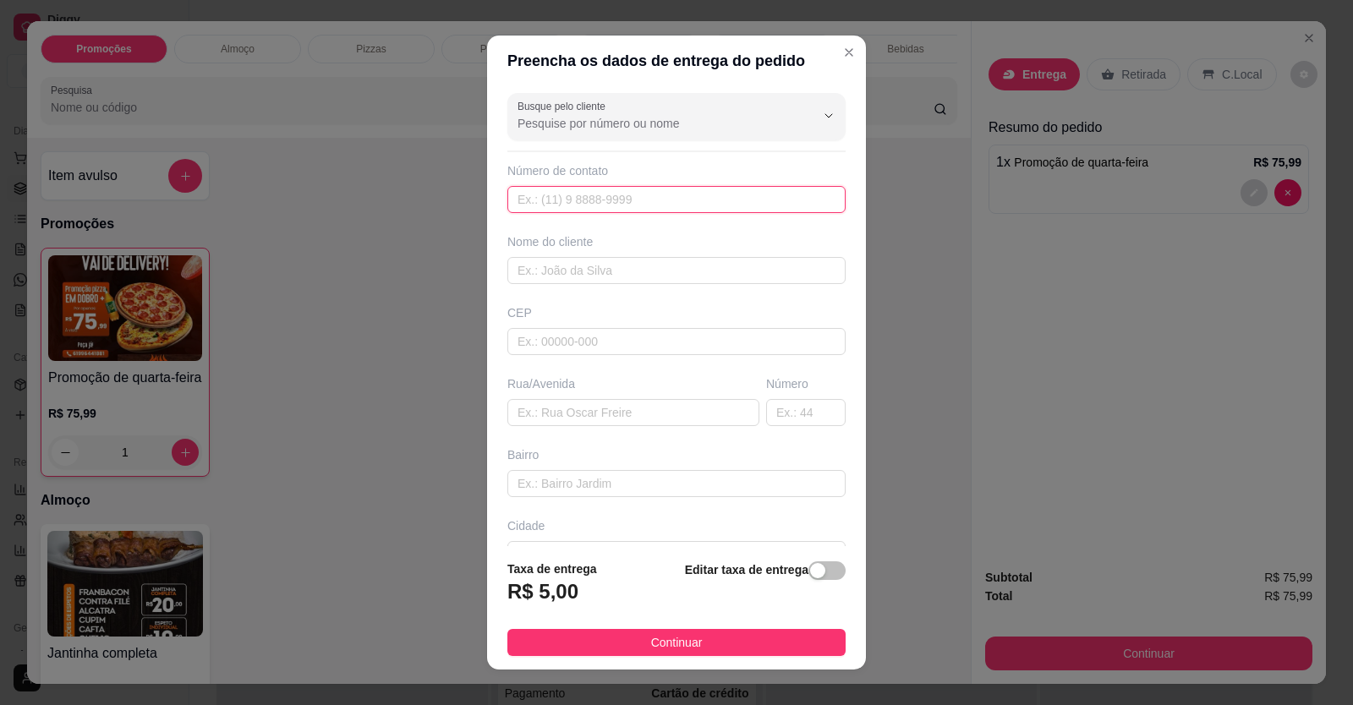
click at [578, 196] on input "text" at bounding box center [676, 199] width 338 height 27
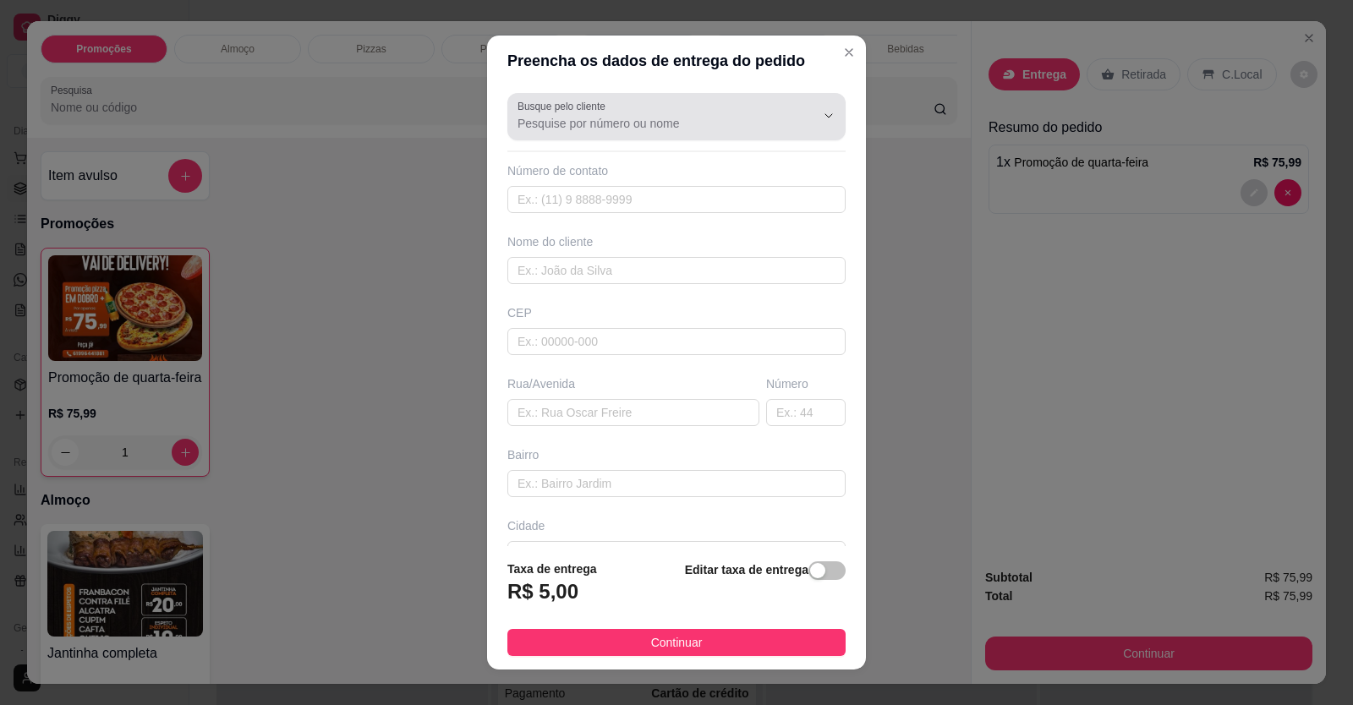
click at [585, 106] on label "Busque pelo cliente" at bounding box center [564, 106] width 94 height 14
click at [585, 115] on input "Busque pelo cliente" at bounding box center [652, 123] width 271 height 17
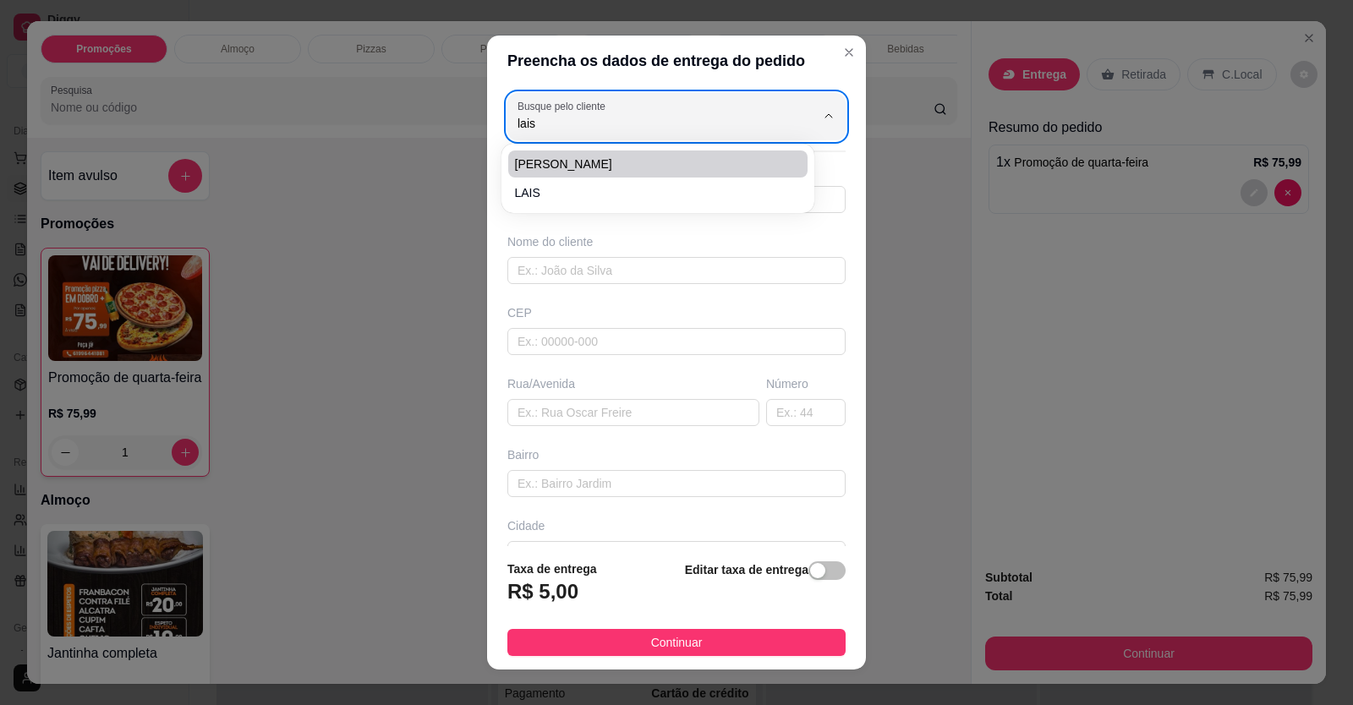
click at [560, 170] on span "[PERSON_NAME]" at bounding box center [649, 164] width 269 height 17
type input "[PERSON_NAME]"
type input "61998419201"
type input "[PERSON_NAME]"
type input "LOCALIZAÇÃO"
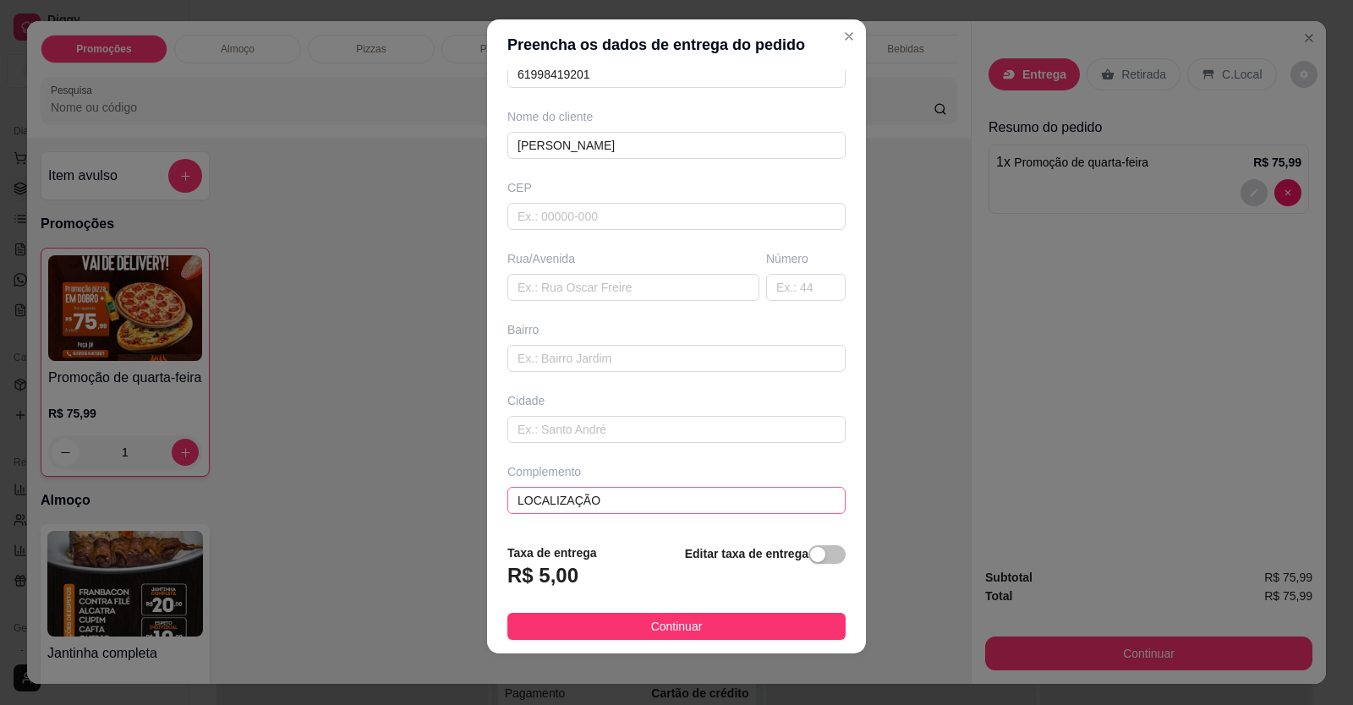
scroll to position [19, 0]
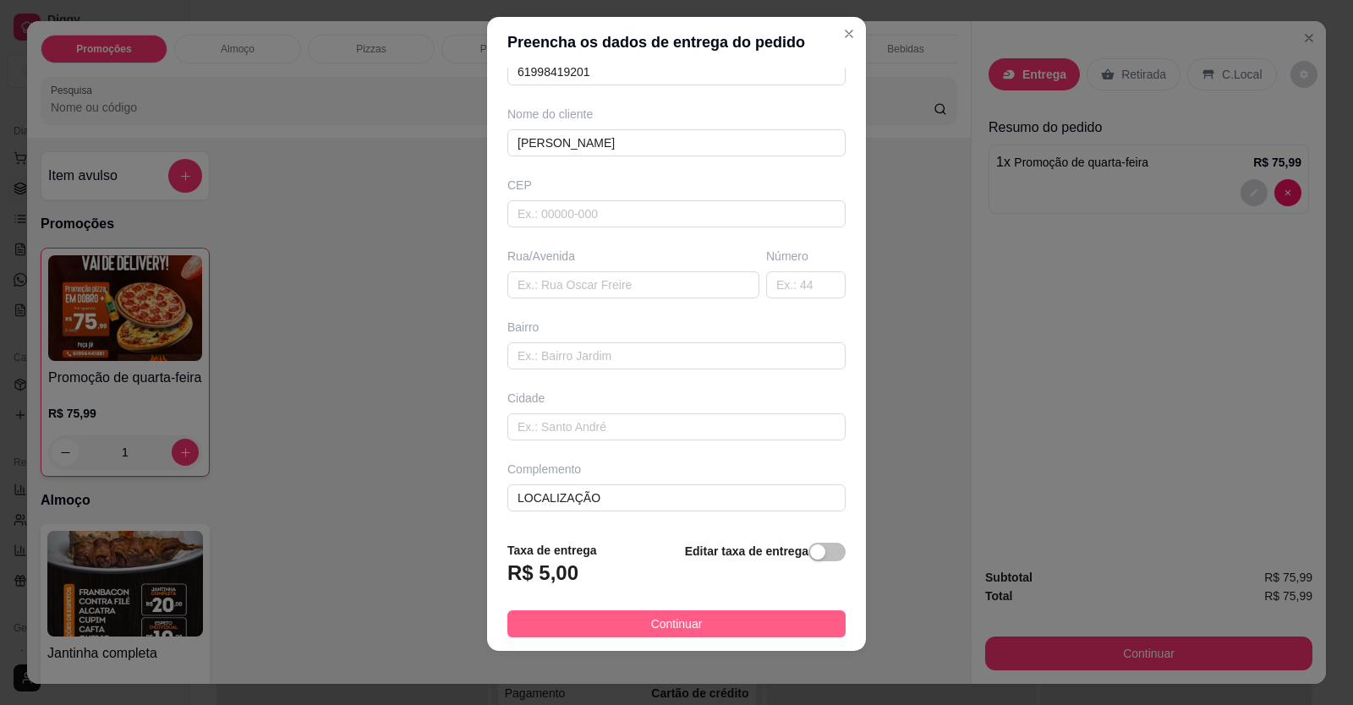
type input "[PERSON_NAME]"
click at [654, 633] on span "Continuar" at bounding box center [677, 624] width 52 height 19
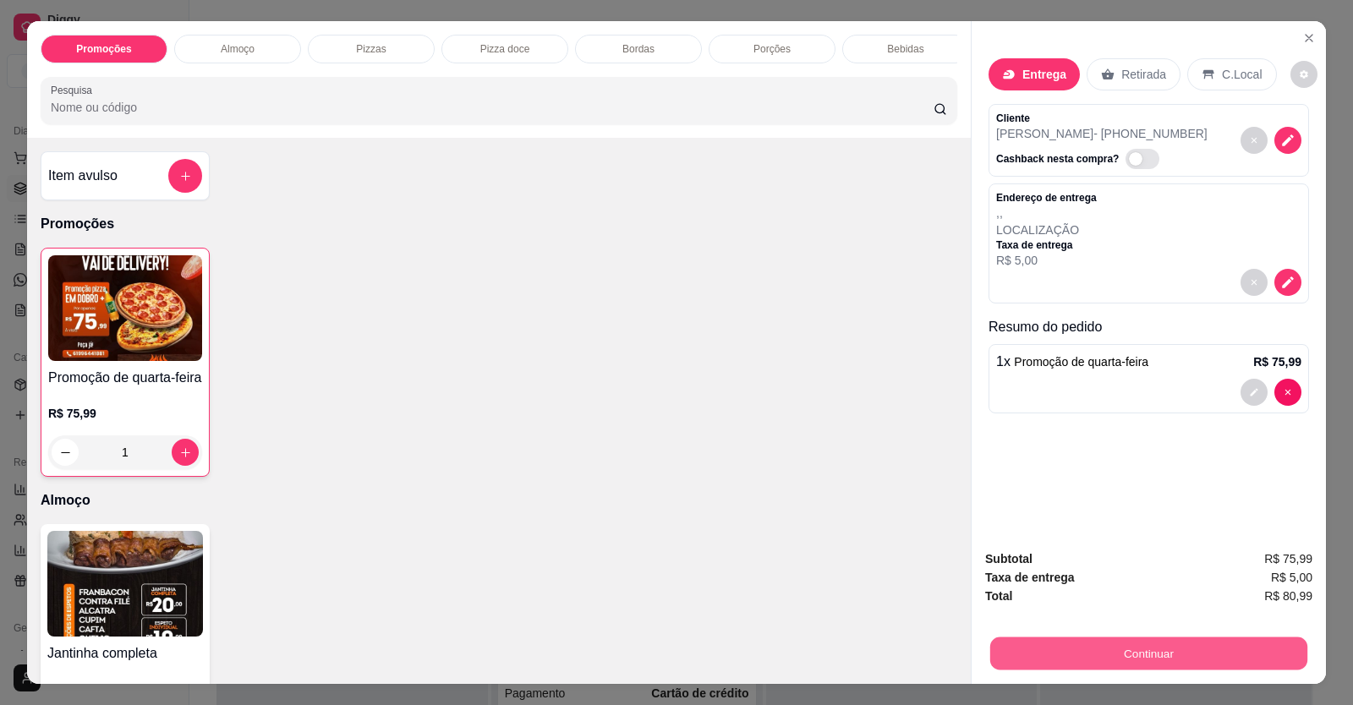
click at [993, 654] on button "Continuar" at bounding box center [1148, 653] width 317 height 33
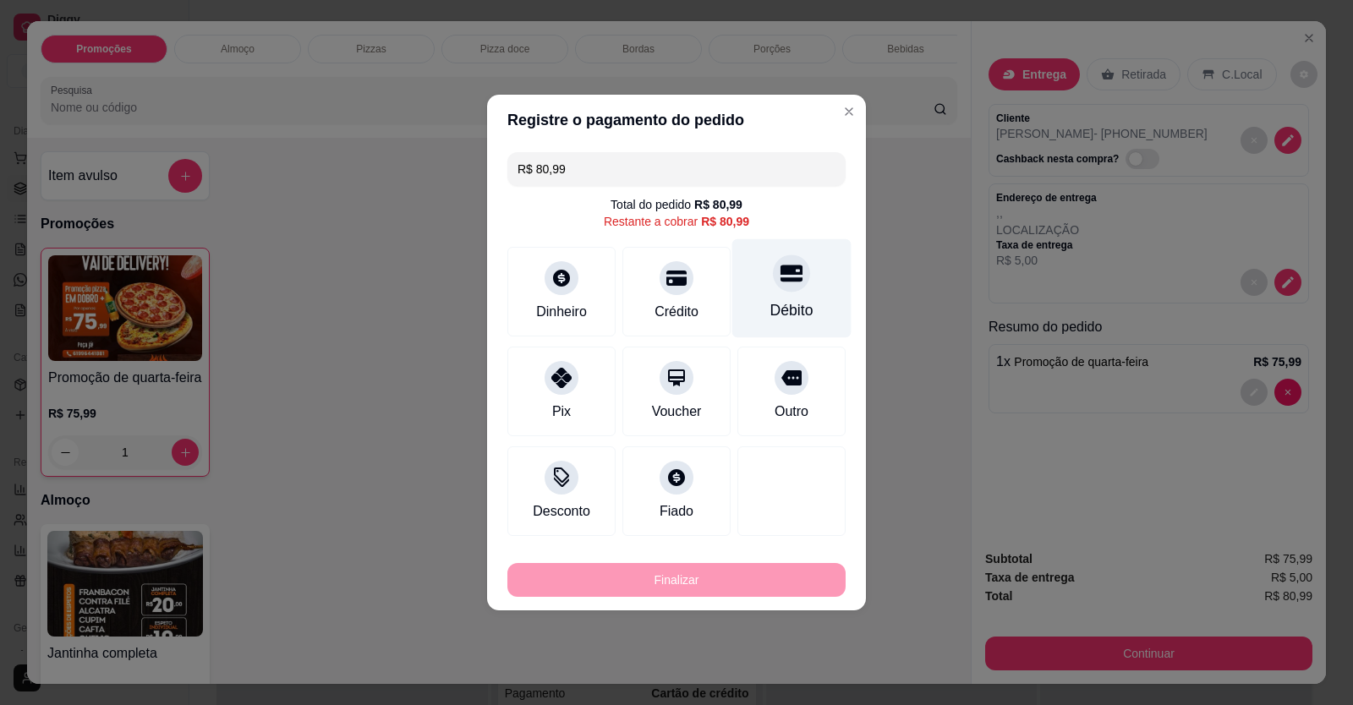
drag, startPoint x: 774, startPoint y: 271, endPoint x: 779, endPoint y: 281, distance: 11.3
click at [780, 270] on icon at bounding box center [791, 273] width 22 height 17
type input "R$ 0,00"
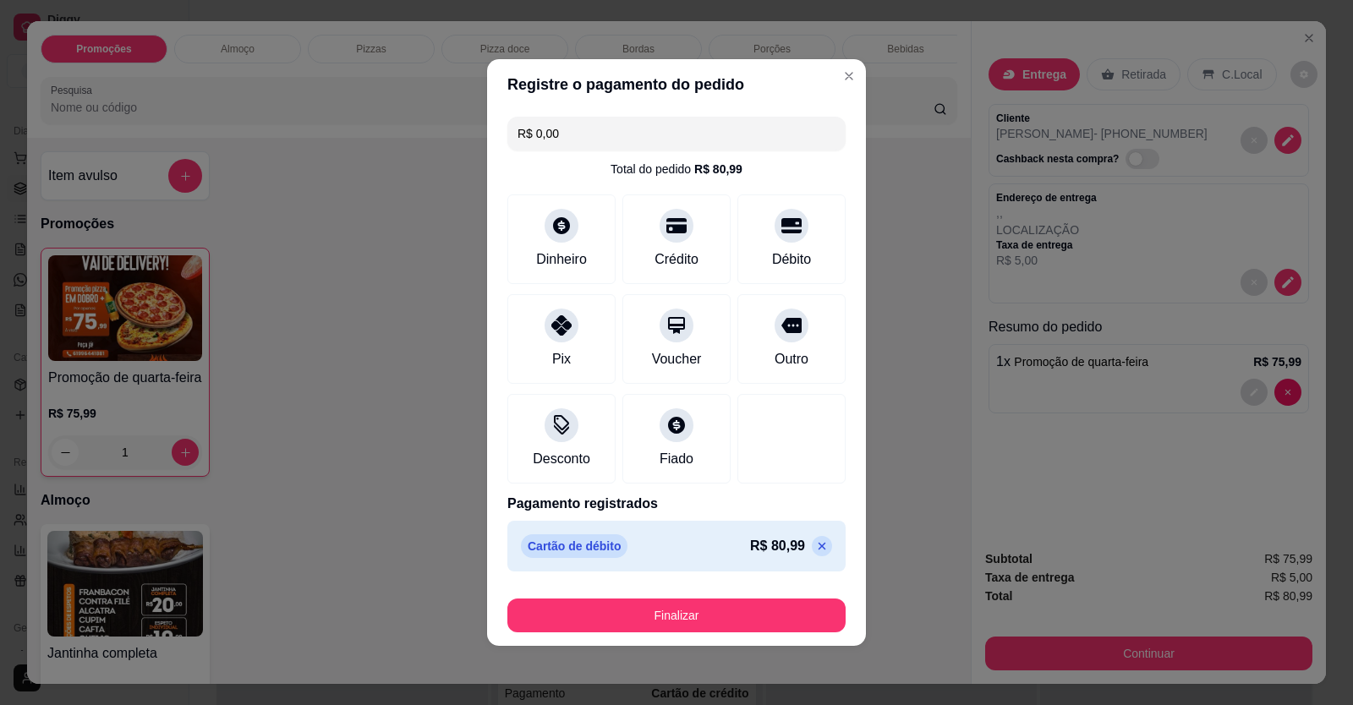
click at [784, 287] on div "R$ 0,00 Total do pedido R$ 80,99 Dinheiro Crédito Débito Pix Voucher Outro Desc…" at bounding box center [676, 344] width 379 height 468
click at [771, 248] on div "Débito" at bounding box center [791, 236] width 119 height 99
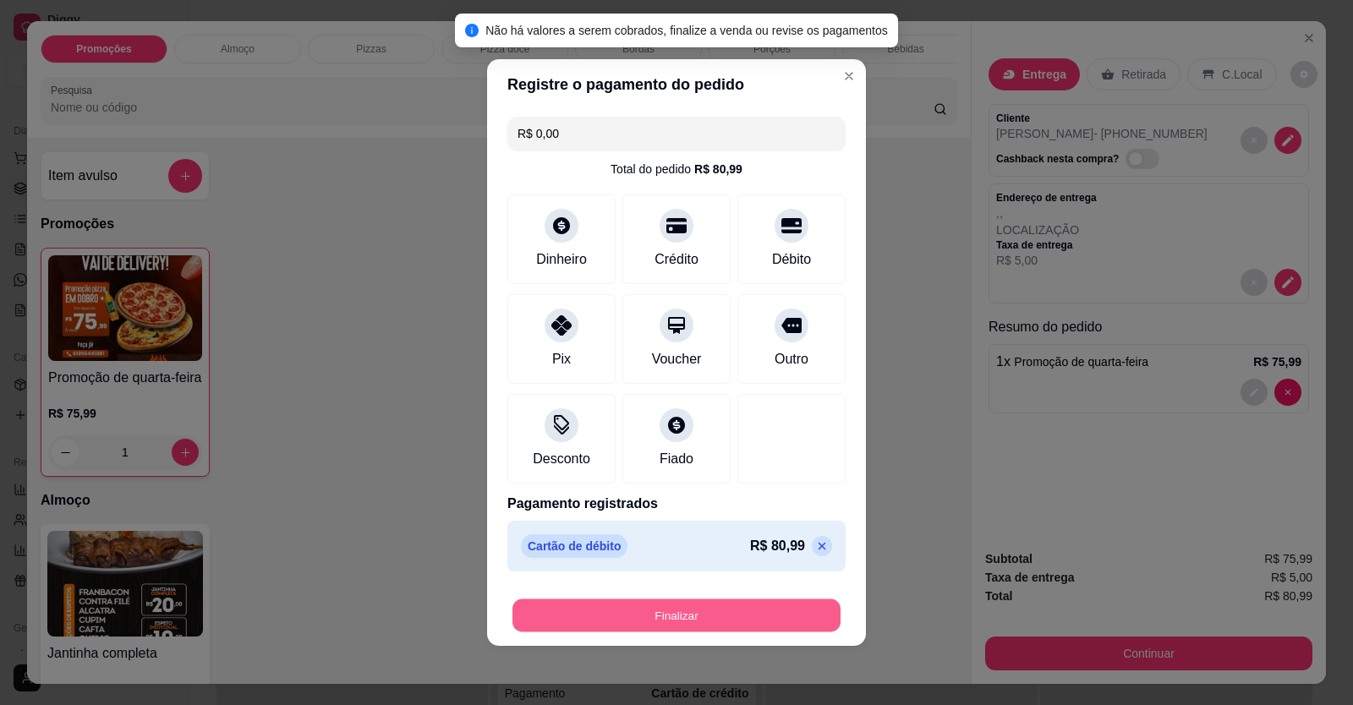
click at [714, 614] on button "Finalizar" at bounding box center [676, 615] width 328 height 33
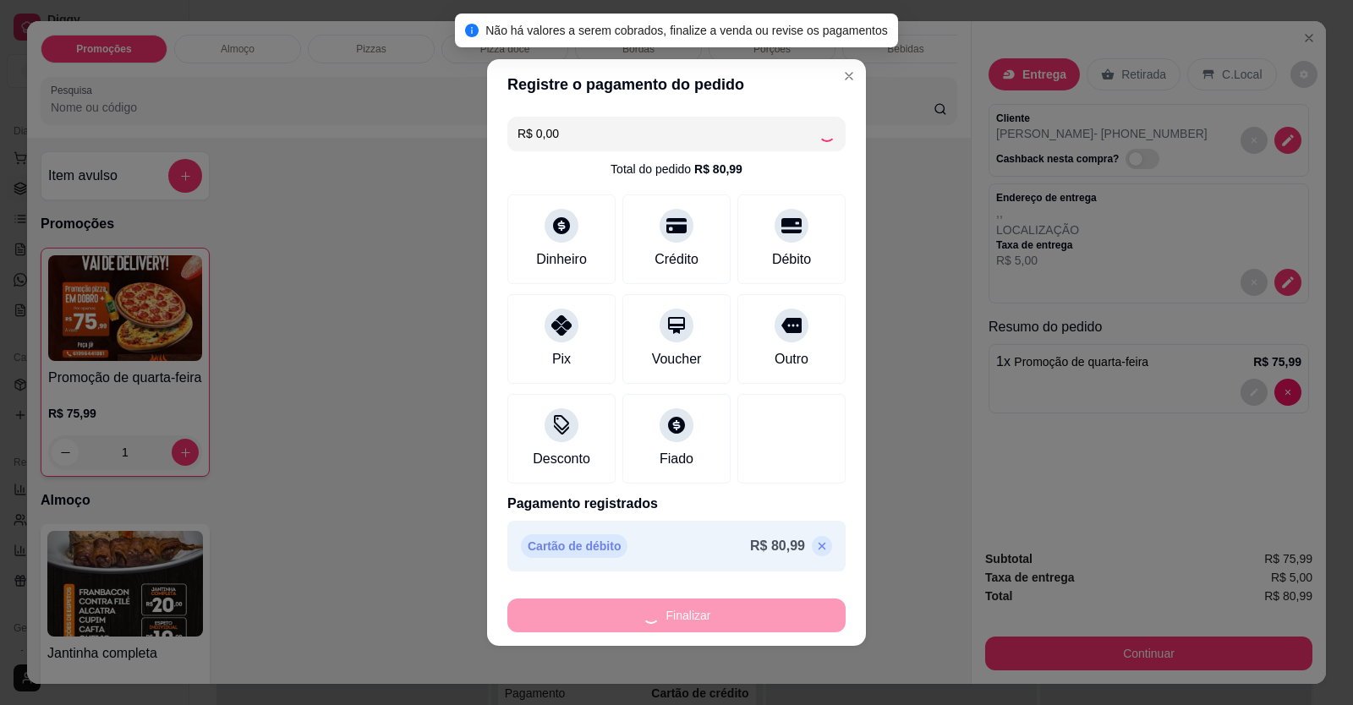
type input "0"
type input "-R$ 80,99"
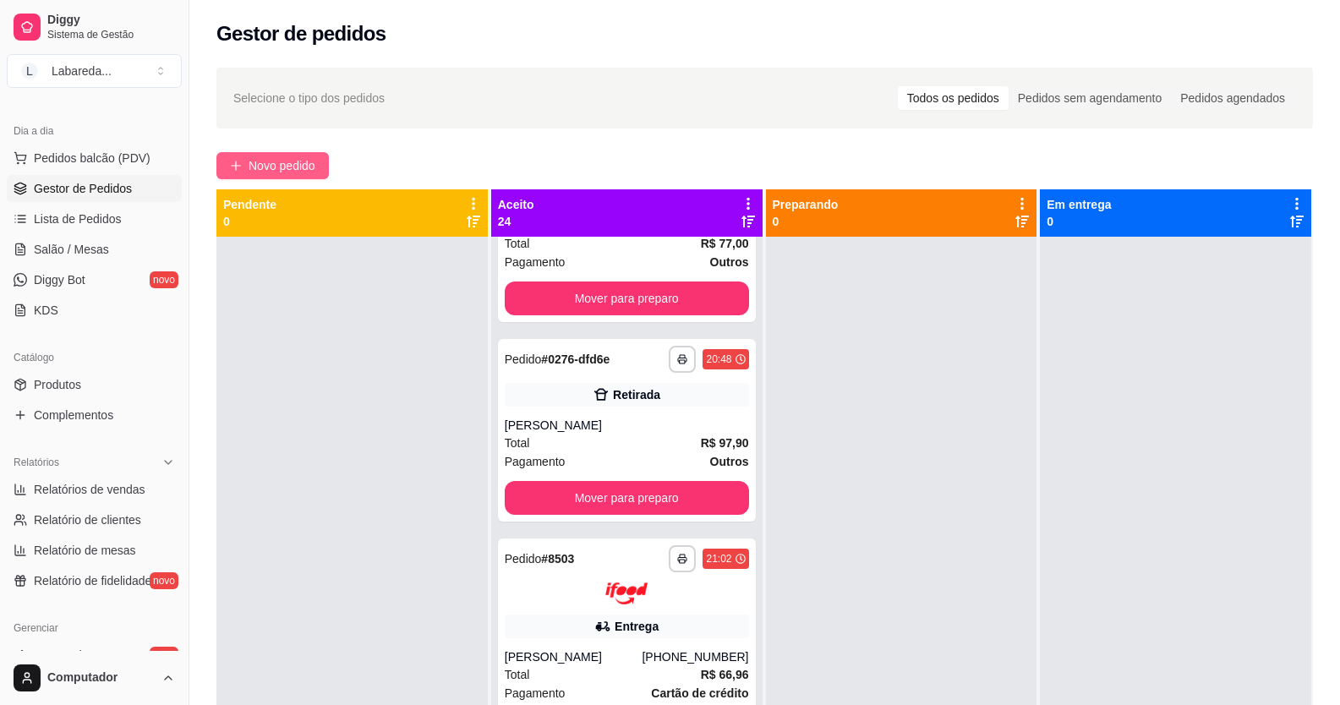
click at [272, 165] on span "Novo pedido" at bounding box center [282, 165] width 67 height 19
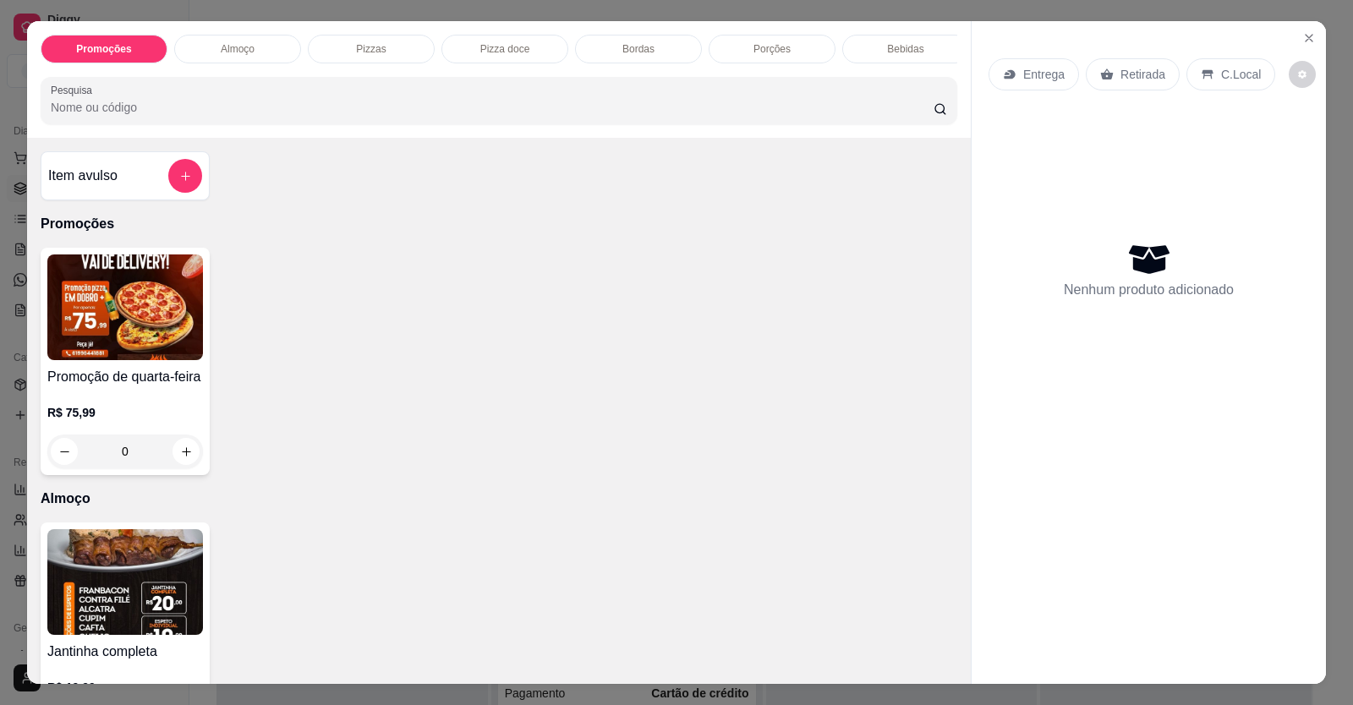
click at [528, 449] on div "Promoção de quarta-feira R$ 75,99 0" at bounding box center [499, 361] width 916 height 227
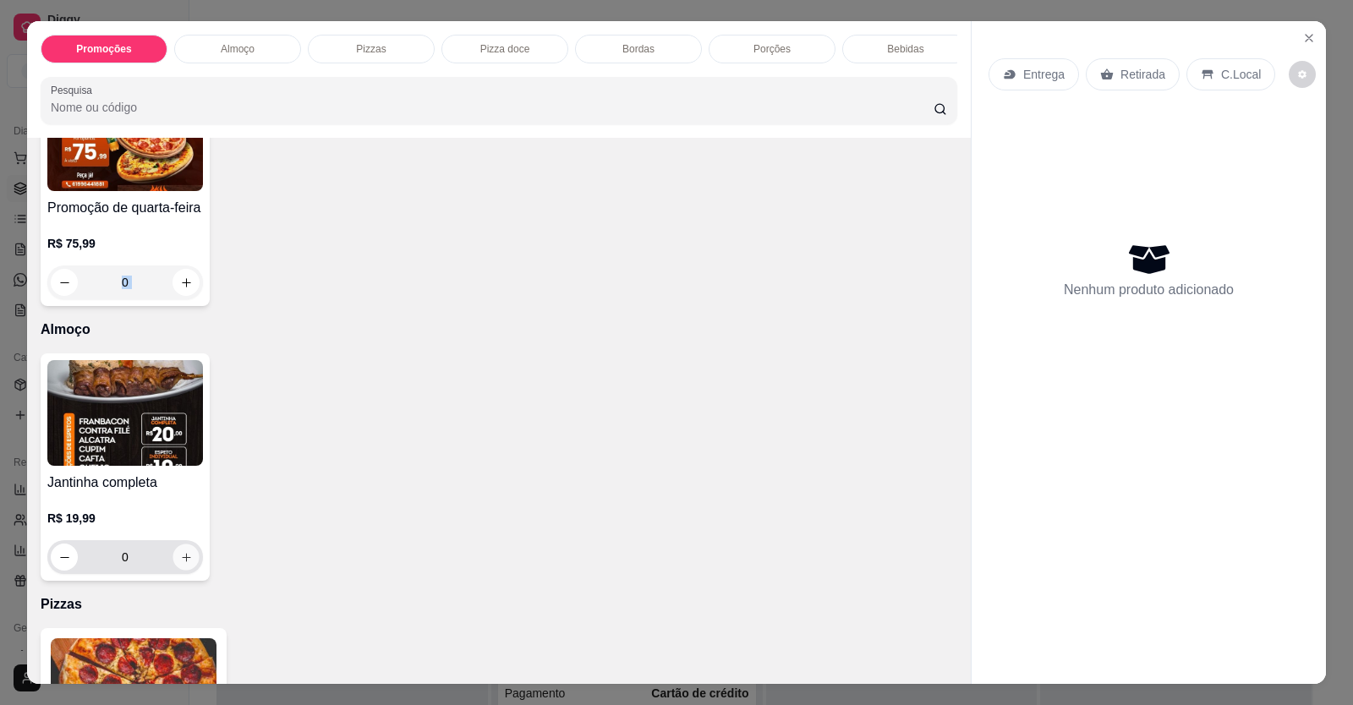
click at [183, 564] on icon "increase-product-quantity" at bounding box center [186, 557] width 13 height 13
click at [181, 564] on icon "increase-product-quantity" at bounding box center [186, 557] width 13 height 13
type input "2"
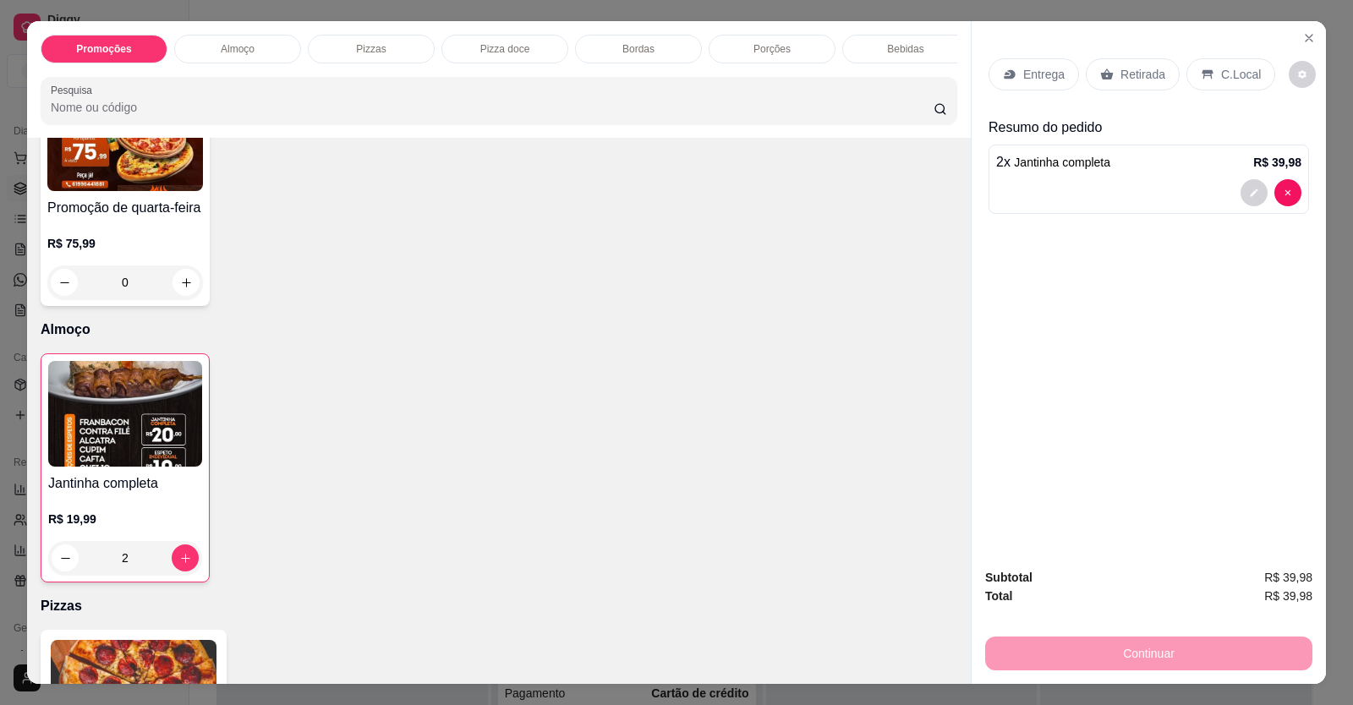
click at [1026, 71] on p "Entrega" at bounding box center [1043, 74] width 41 height 17
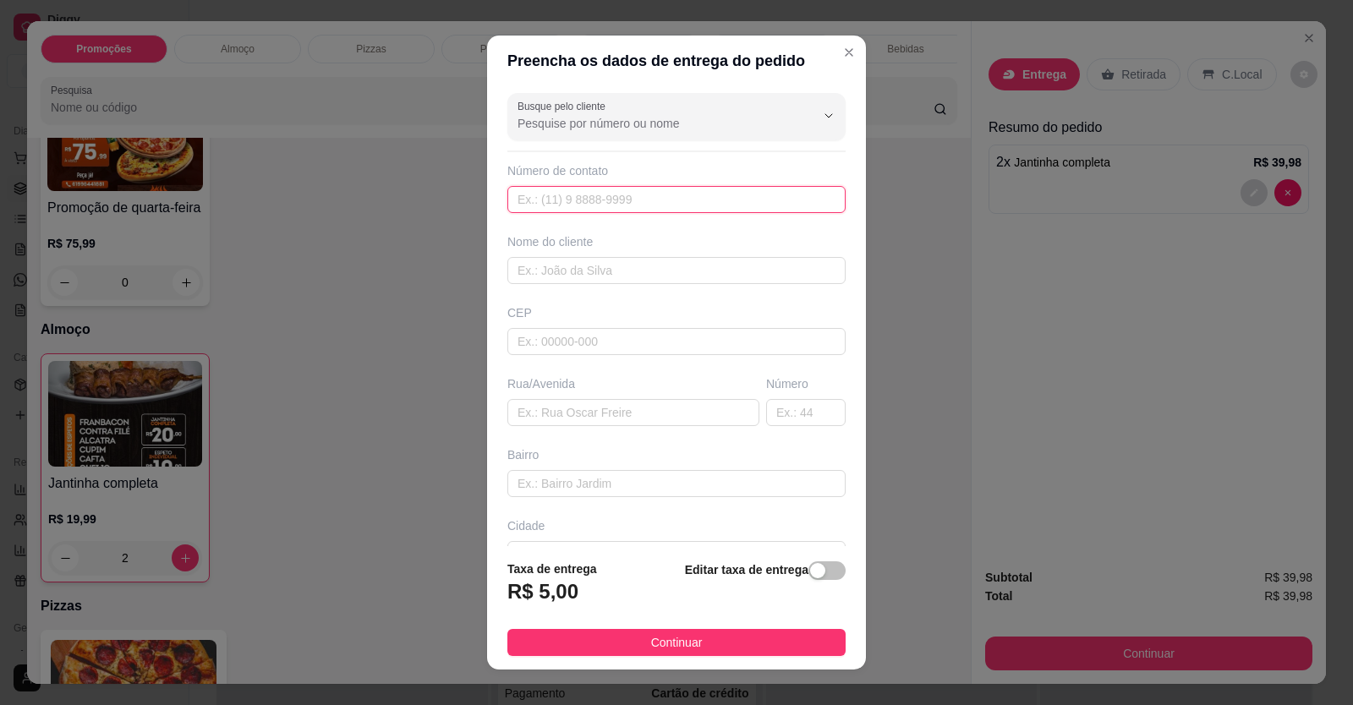
click at [625, 194] on input "text" at bounding box center [676, 199] width 338 height 27
type input "[PHONE_NUMBER]"
click at [611, 271] on input "text" at bounding box center [676, 270] width 338 height 27
type input "ana cristina"
drag, startPoint x: 594, startPoint y: 280, endPoint x: 417, endPoint y: 273, distance: 176.8
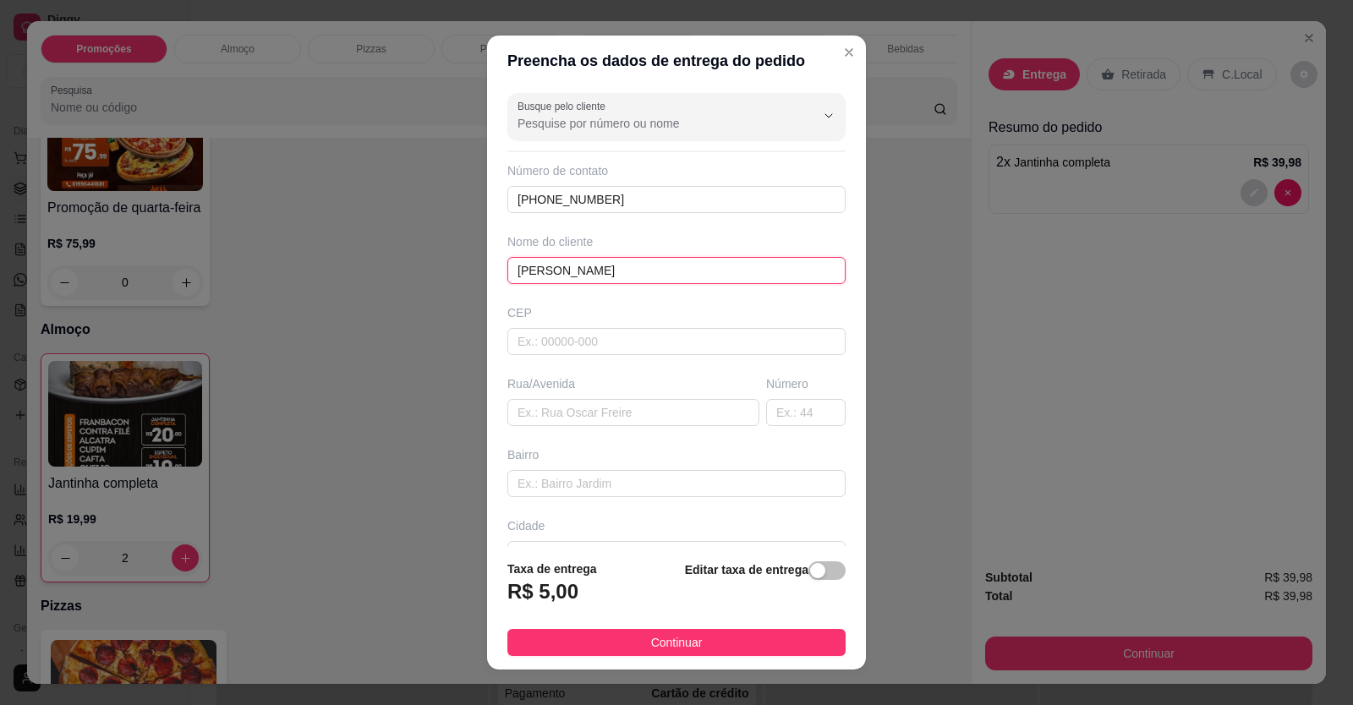
click at [408, 279] on div "Preencha os dados de entrega do pedido Busque pelo cliente Número de contato (6…" at bounding box center [676, 352] width 1353 height 705
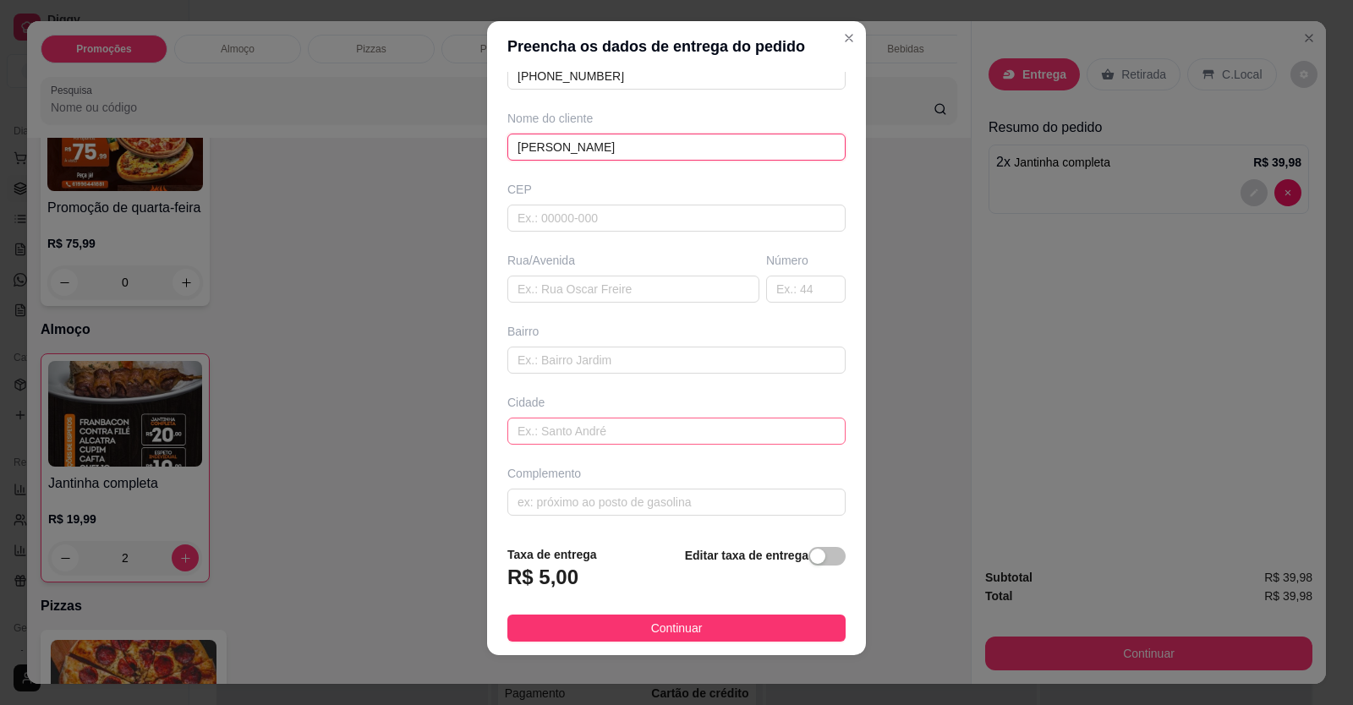
scroll to position [19, 0]
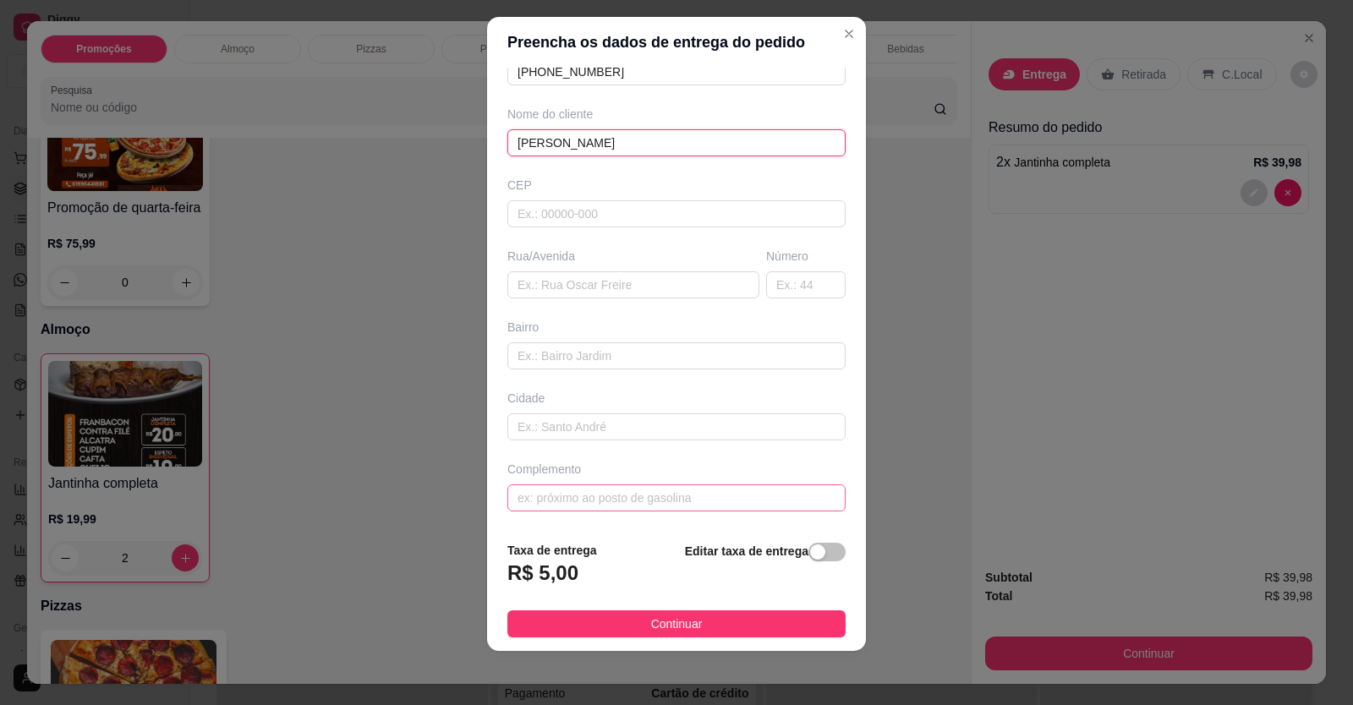
type input "[PERSON_NAME]"
click at [621, 492] on input "text" at bounding box center [676, 497] width 338 height 27
paste input "[STREET_ADDRESS] setor bela vista ao lado da academia impacto . Próximo ao Vale…"
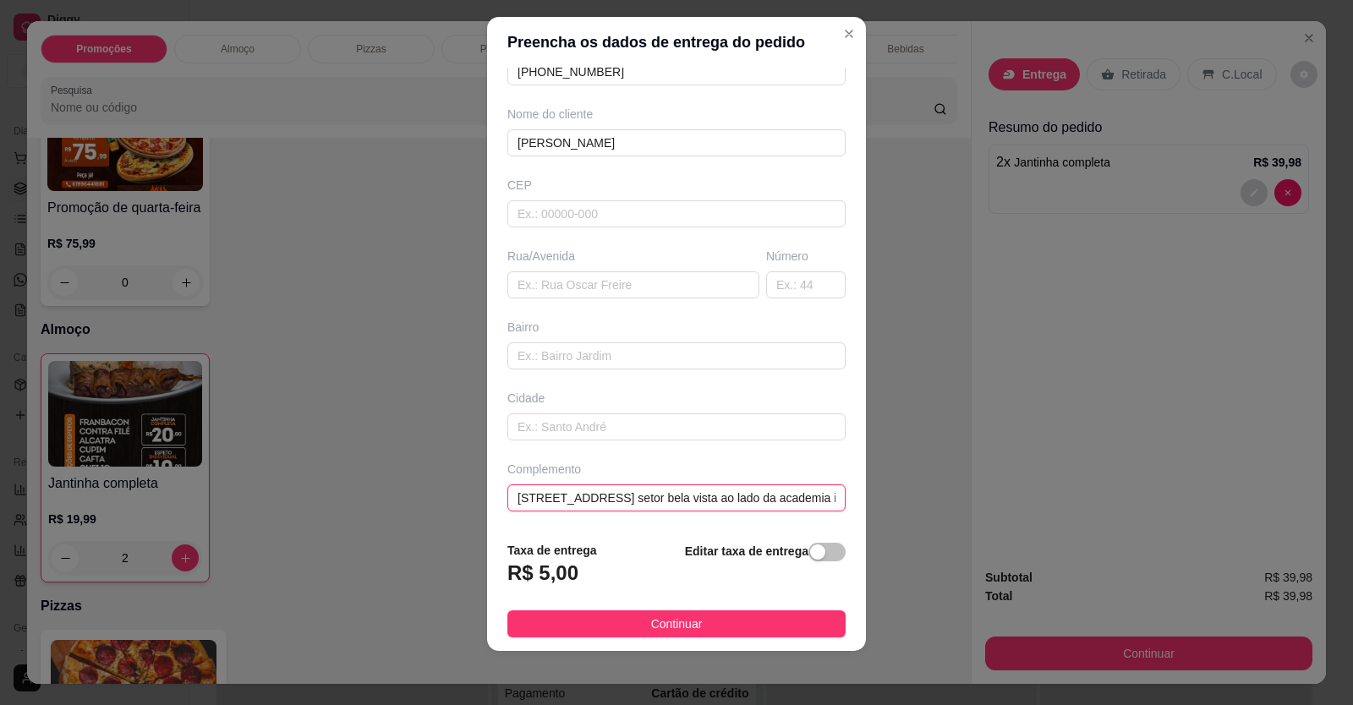
scroll to position [0, 227]
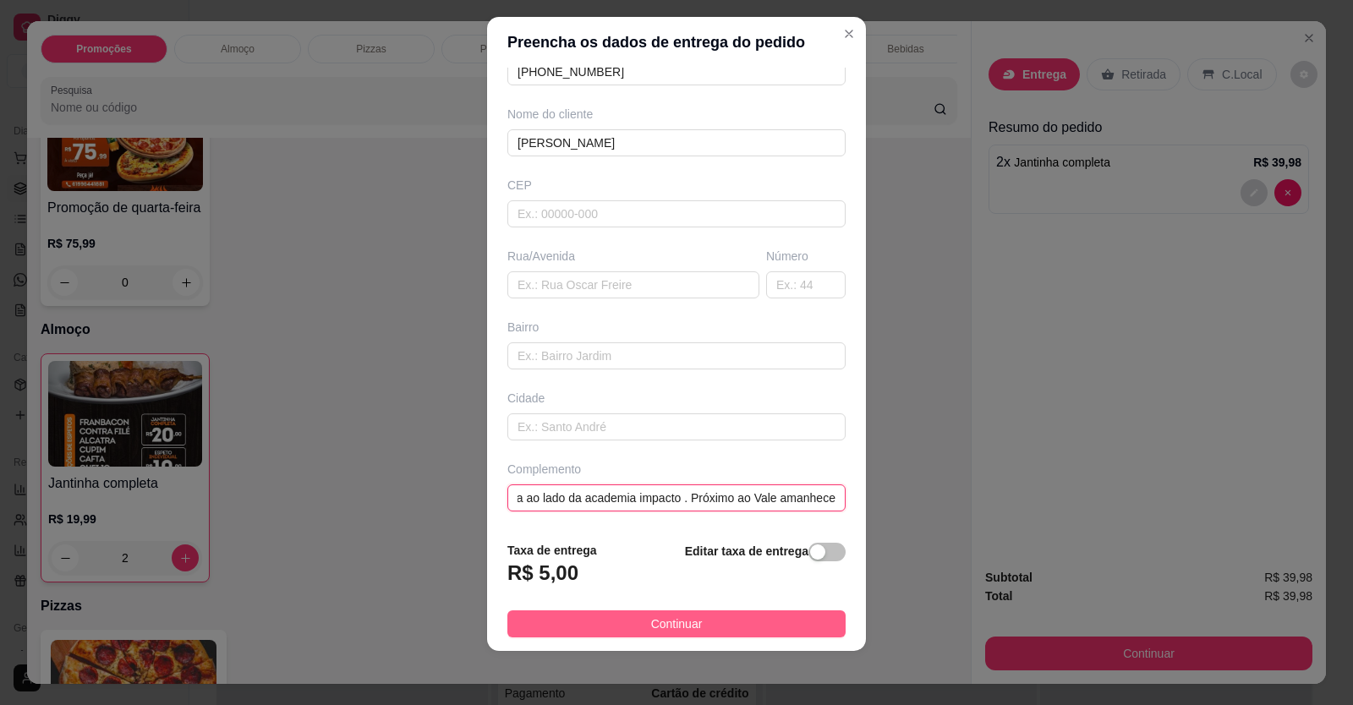
type input "[STREET_ADDRESS] setor bela vista ao lado da academia impacto . Próximo ao Vale…"
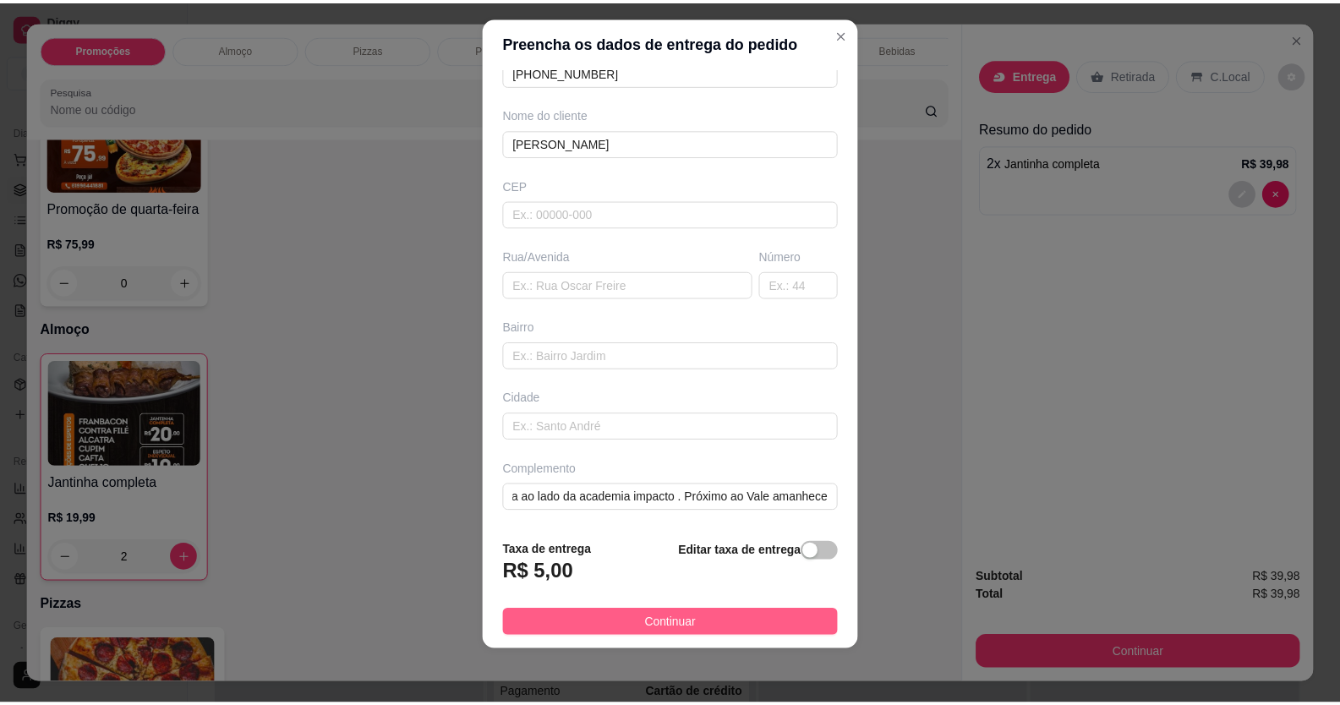
scroll to position [0, 0]
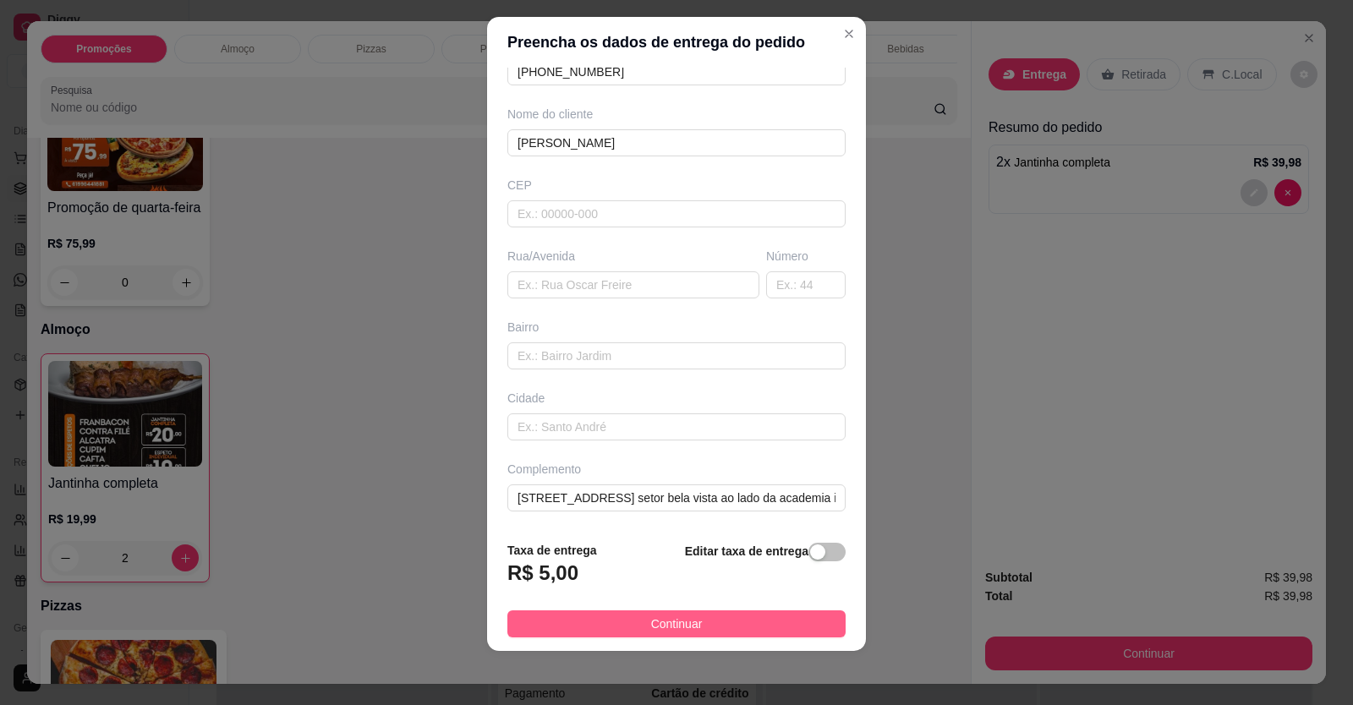
click at [664, 633] on button "Continuar" at bounding box center [676, 623] width 338 height 27
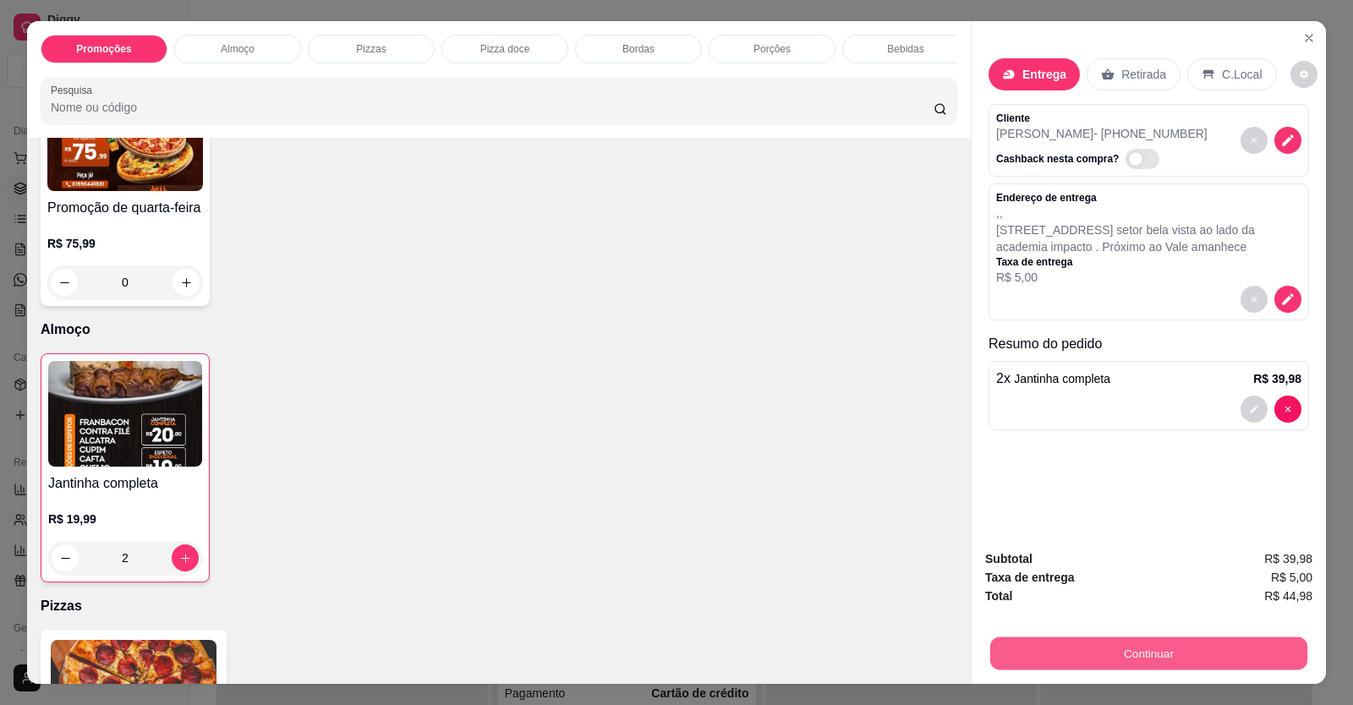
click at [1038, 645] on button "Continuar" at bounding box center [1148, 653] width 317 height 33
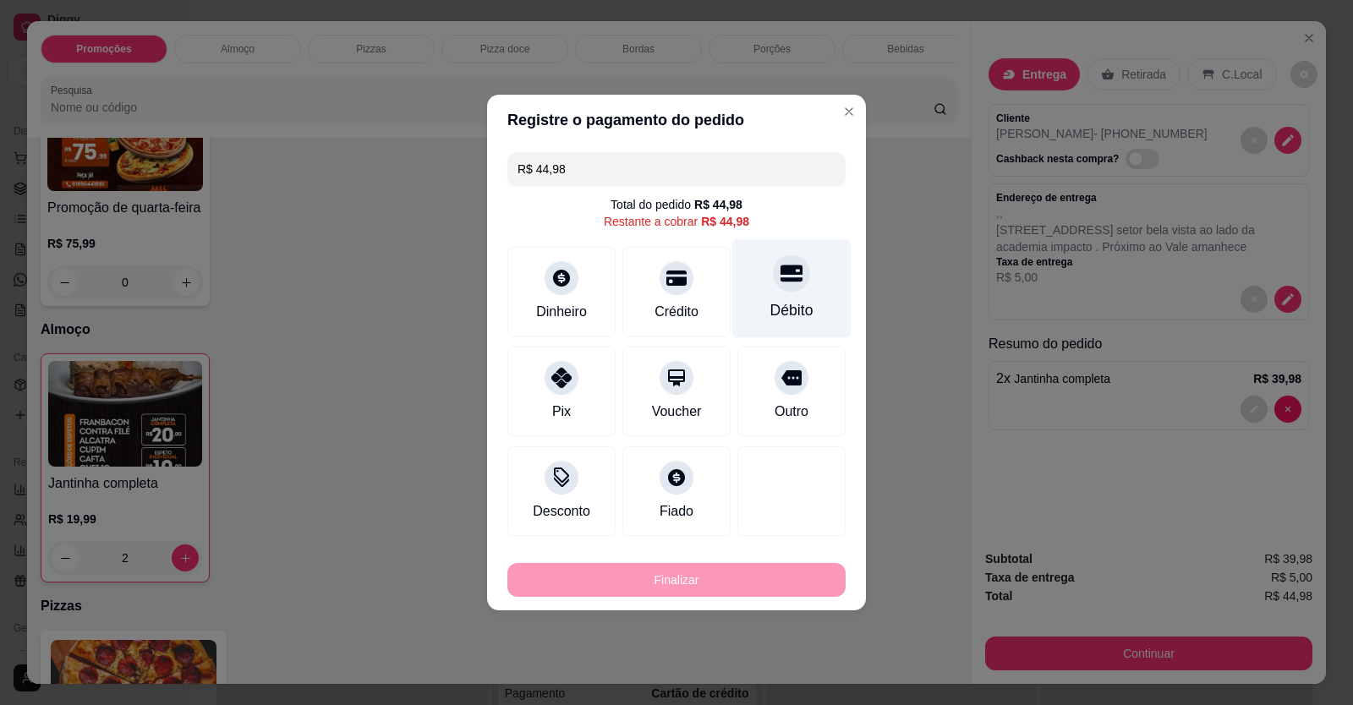
click at [783, 300] on div "Débito" at bounding box center [791, 310] width 43 height 22
type input "R$ 0,00"
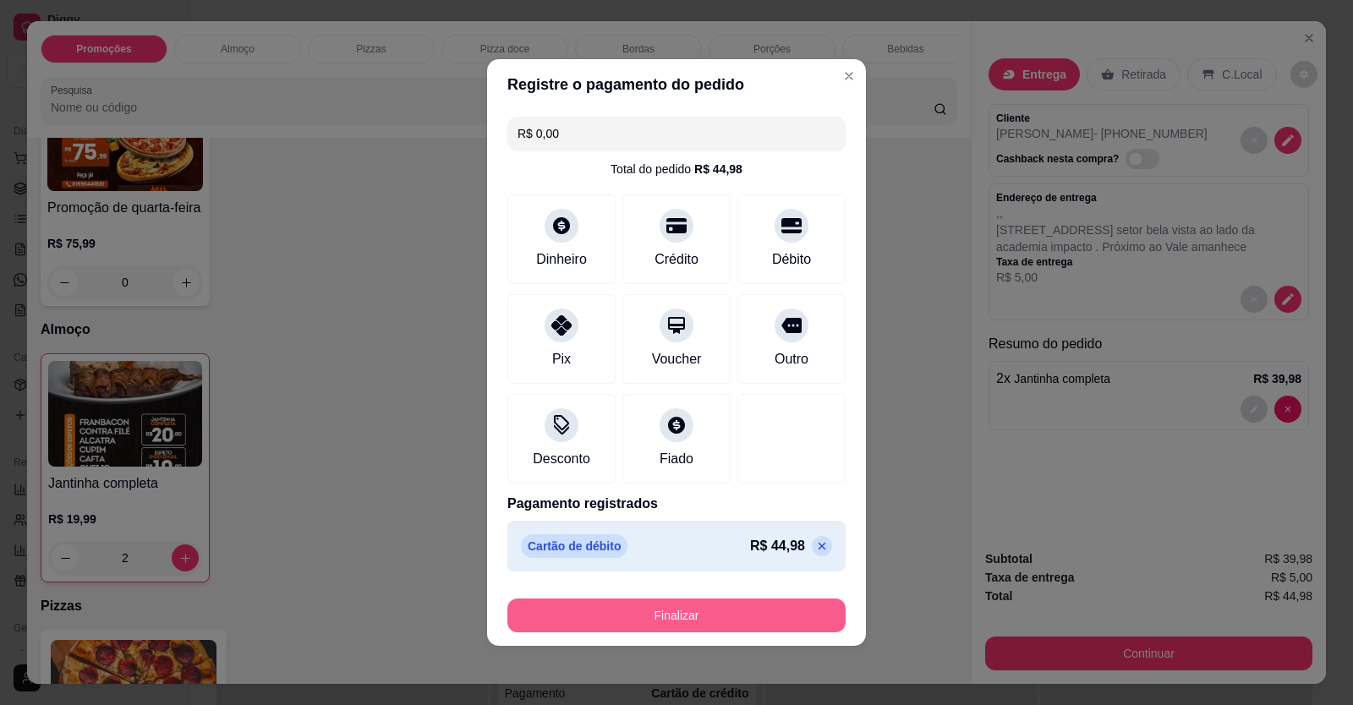
click at [708, 616] on button "Finalizar" at bounding box center [676, 616] width 338 height 34
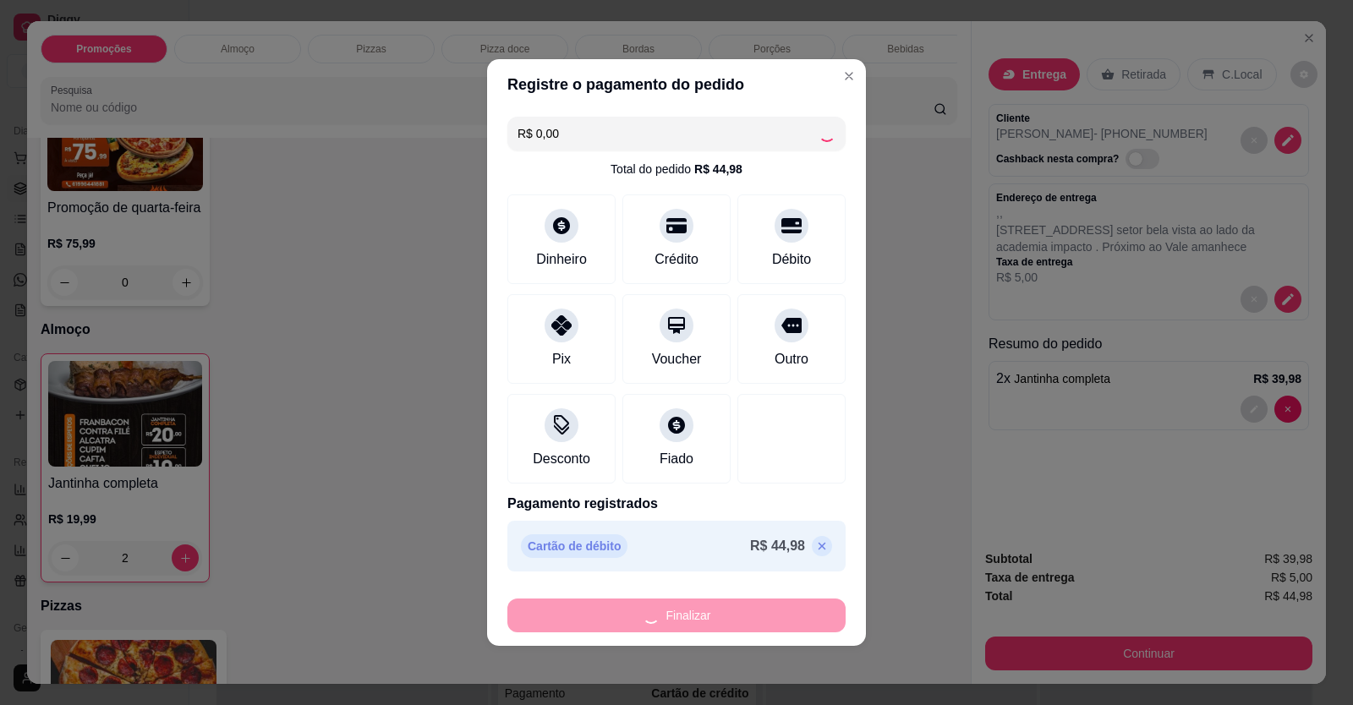
type input "0"
type input "-R$ 44,98"
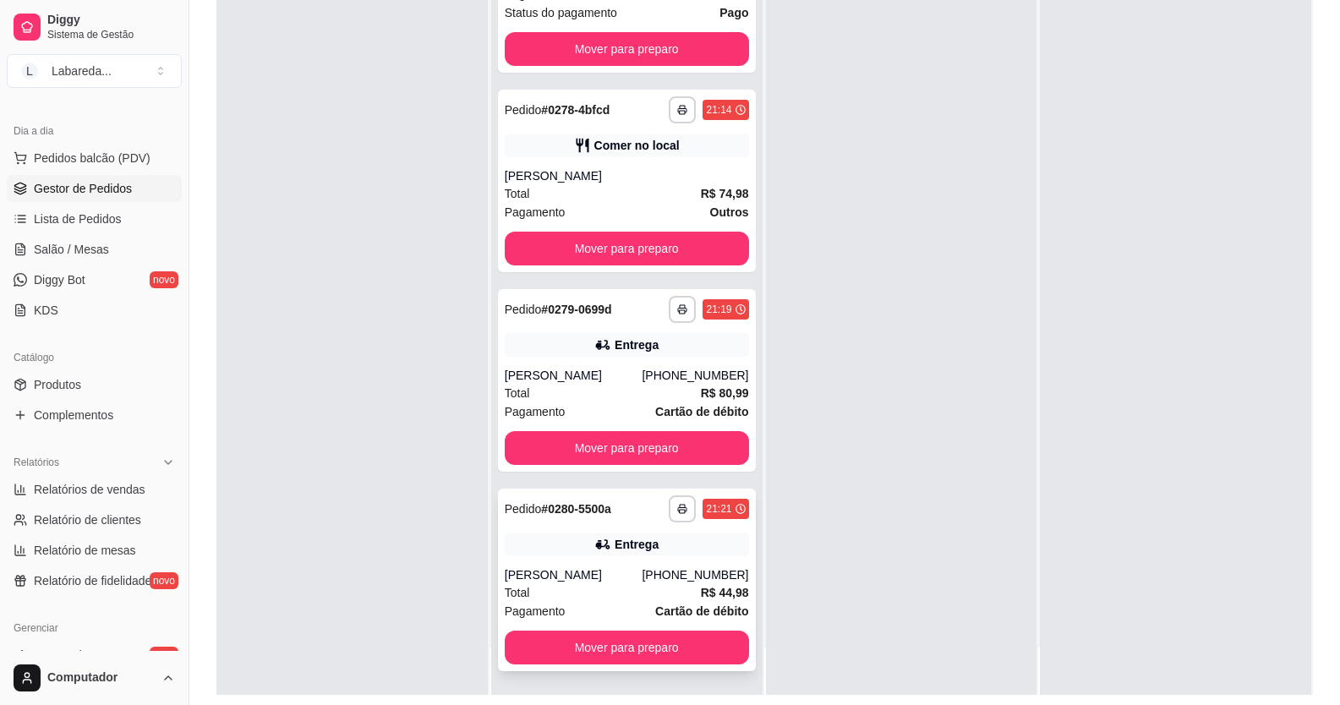
scroll to position [258, 0]
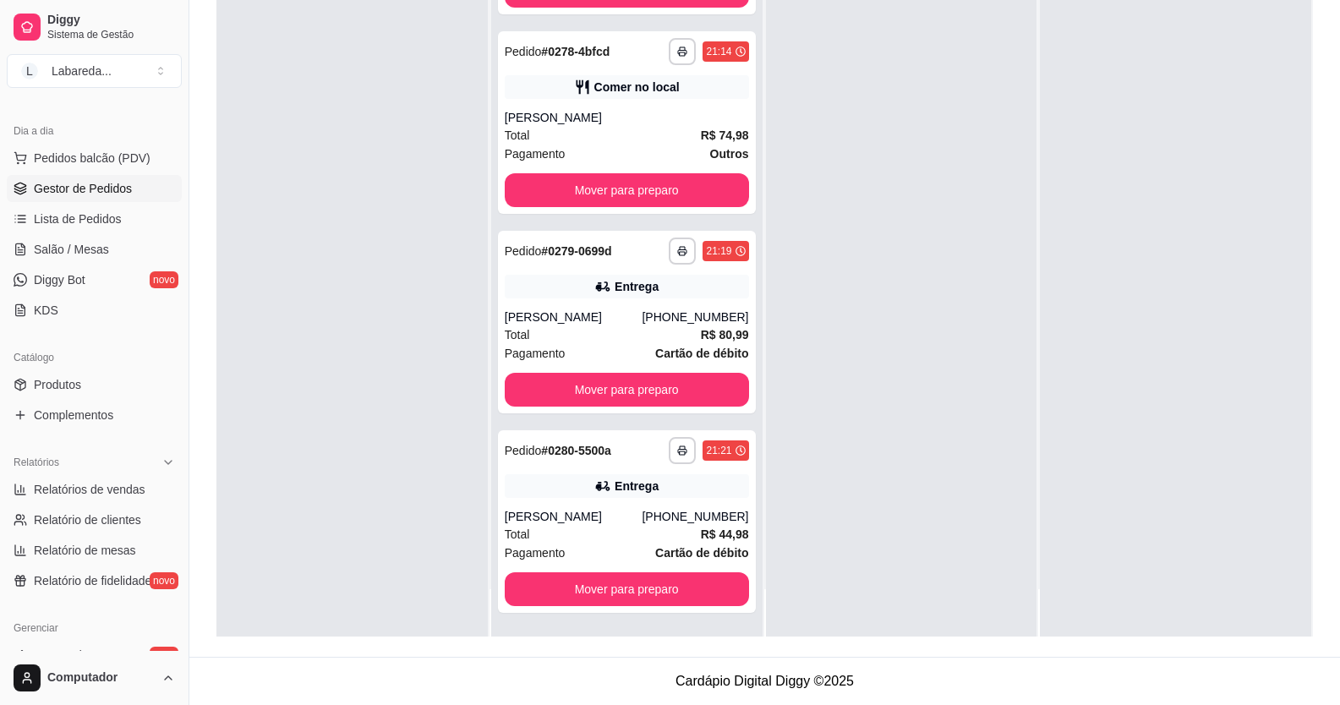
click at [420, 489] on div at bounding box center [351, 284] width 271 height 705
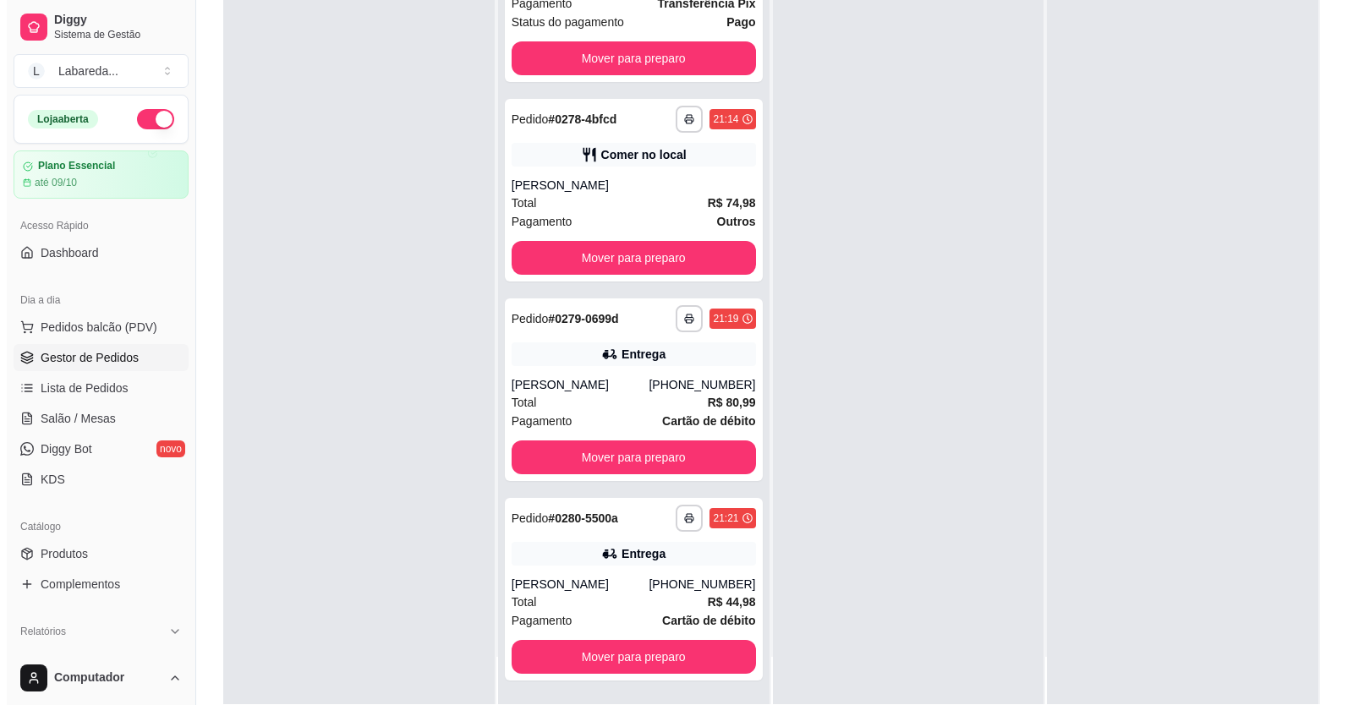
scroll to position [0, 0]
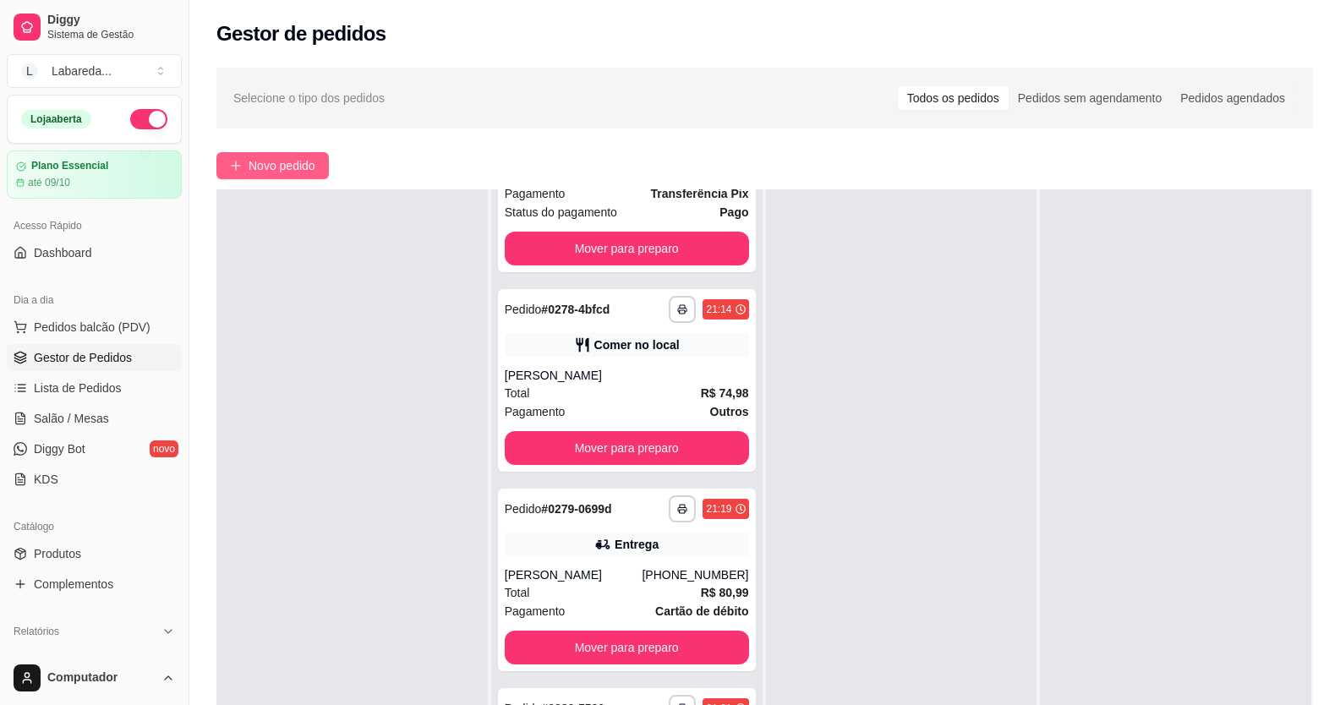
click at [238, 172] on button "Novo pedido" at bounding box center [272, 165] width 112 height 27
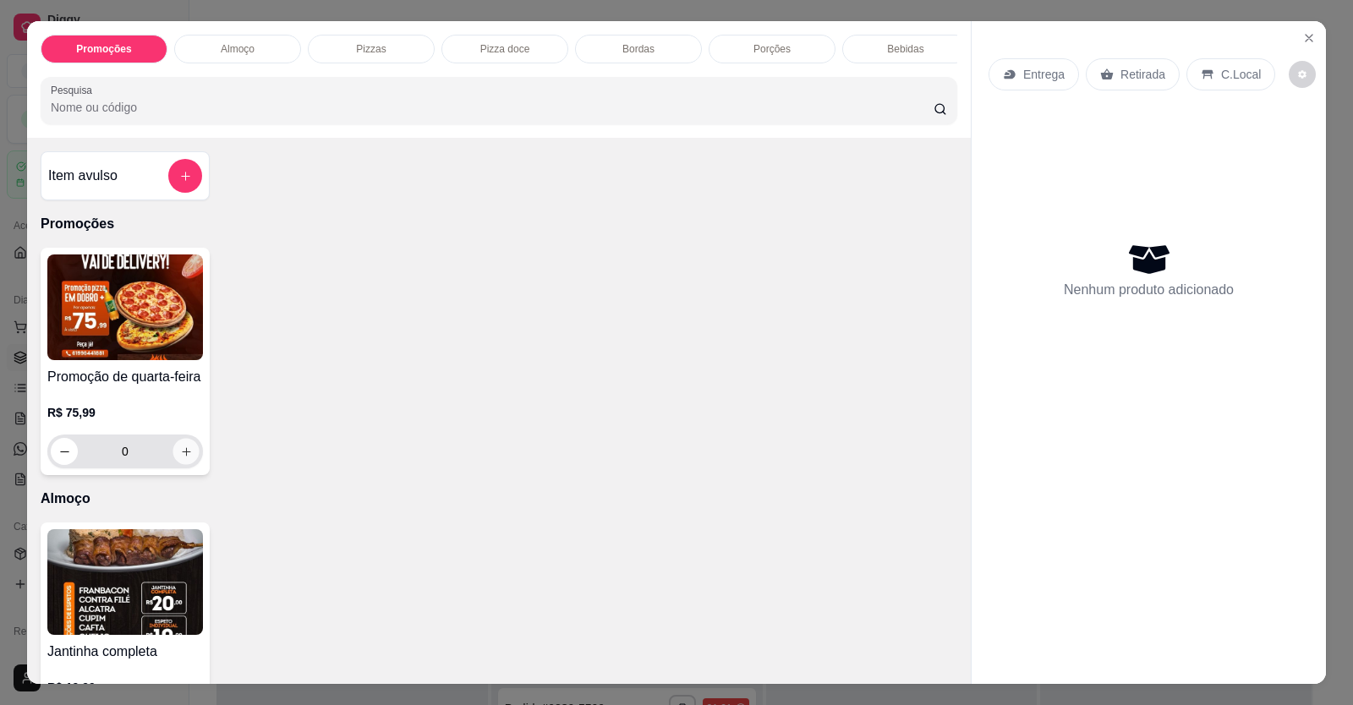
click at [185, 465] on button "increase-product-quantity" at bounding box center [185, 452] width 26 height 26
type input "1"
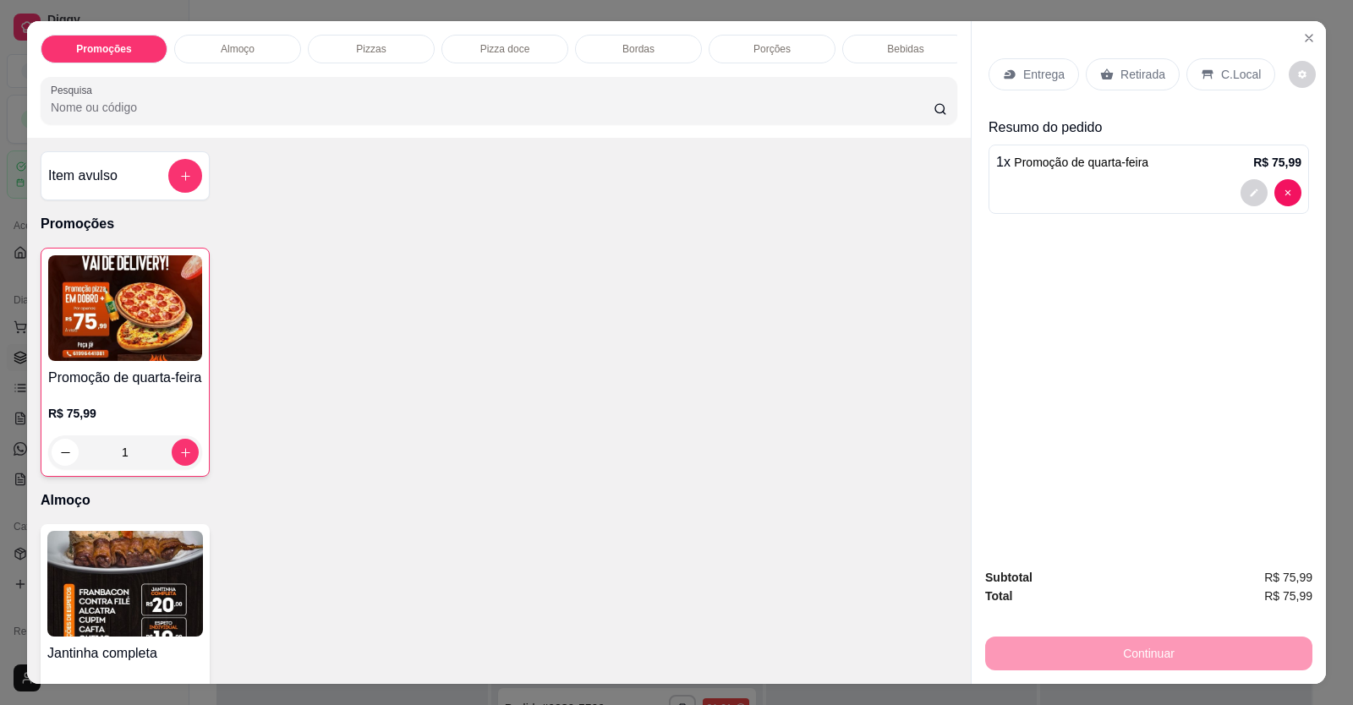
click at [1032, 77] on p "Entrega" at bounding box center [1043, 74] width 41 height 17
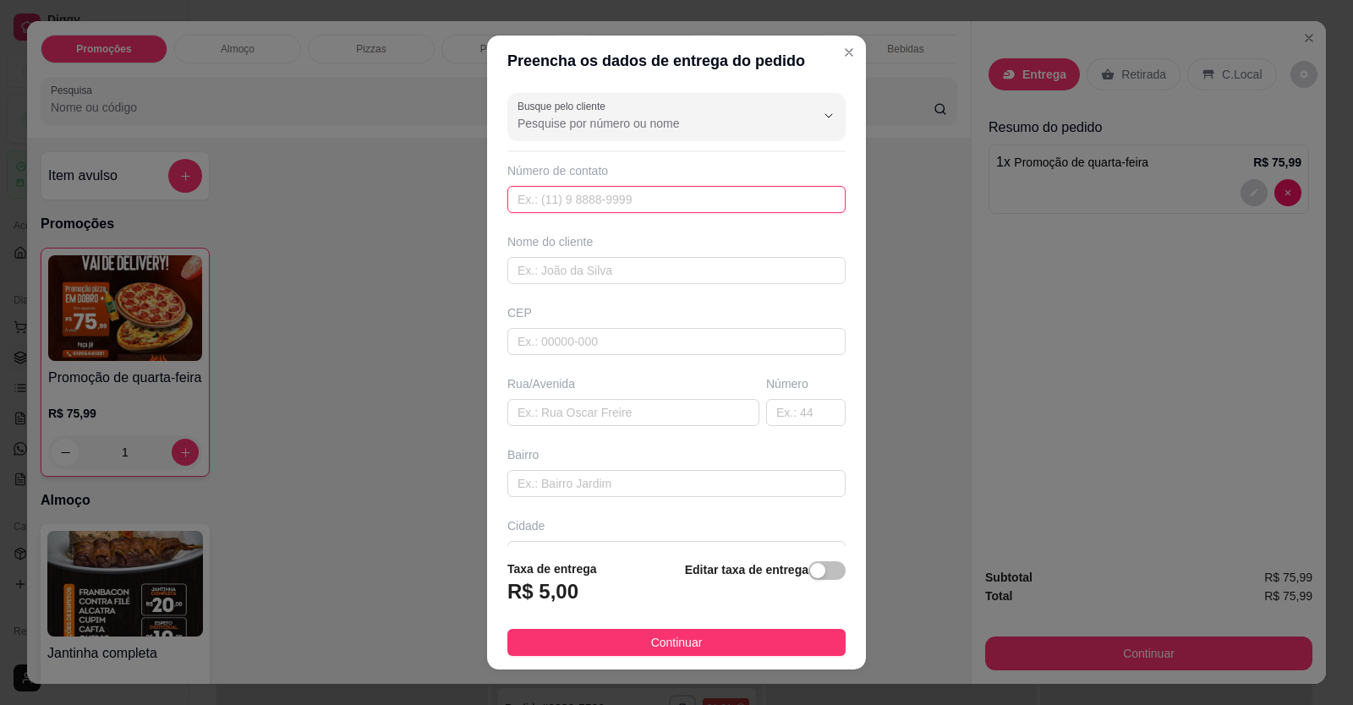
click at [659, 200] on input "text" at bounding box center [676, 199] width 338 height 27
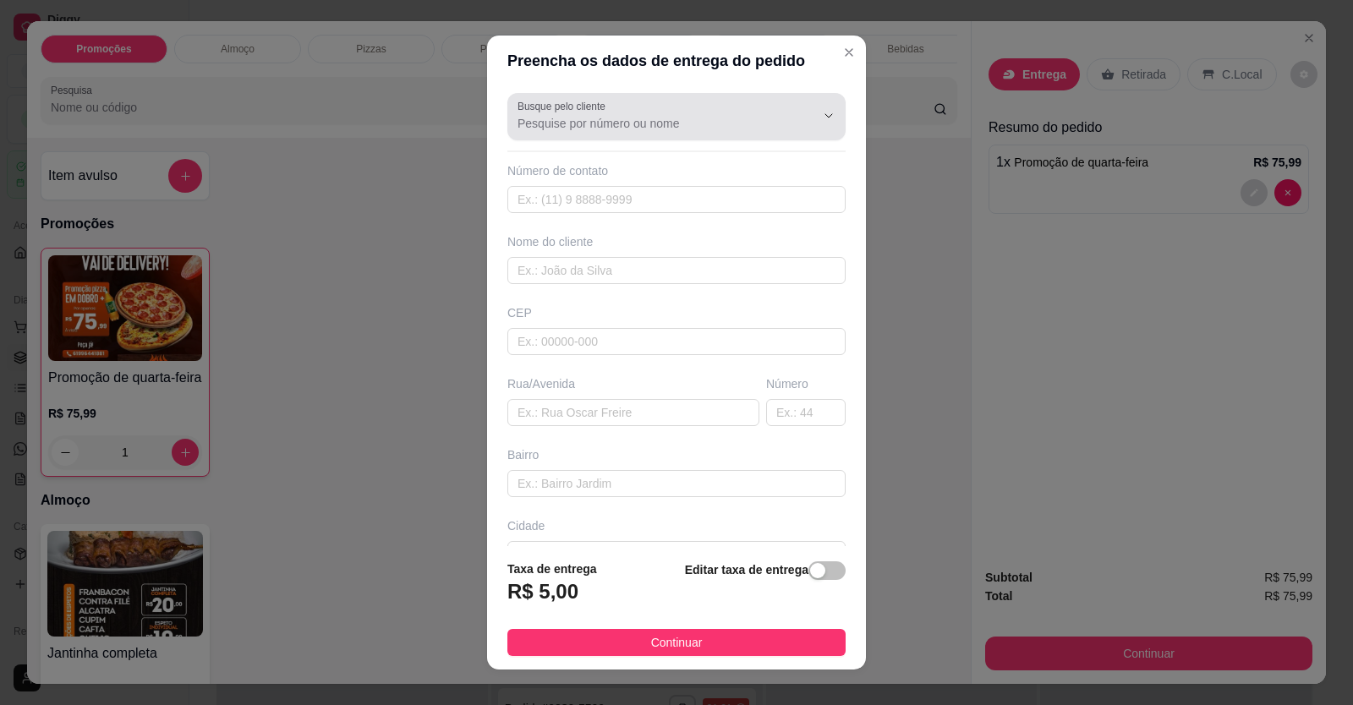
click at [638, 101] on div at bounding box center [676, 117] width 318 height 34
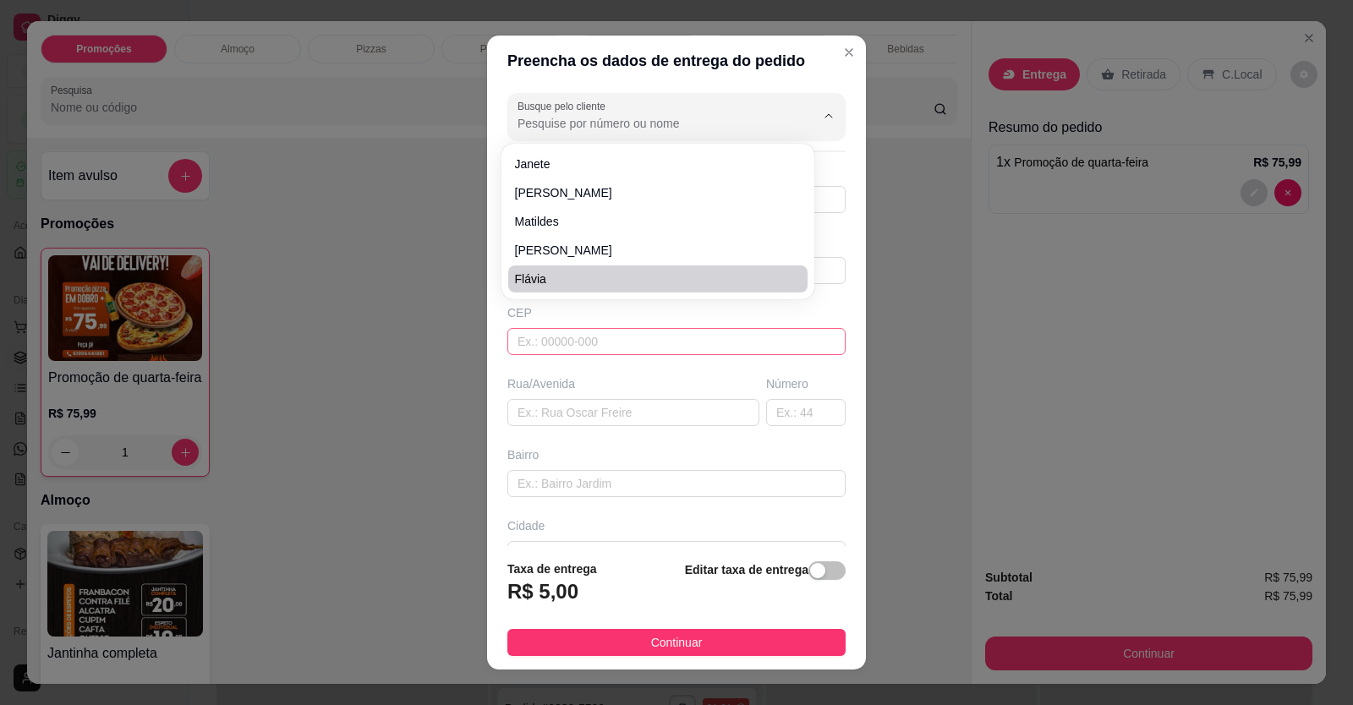
click at [561, 341] on input "text" at bounding box center [676, 341] width 338 height 27
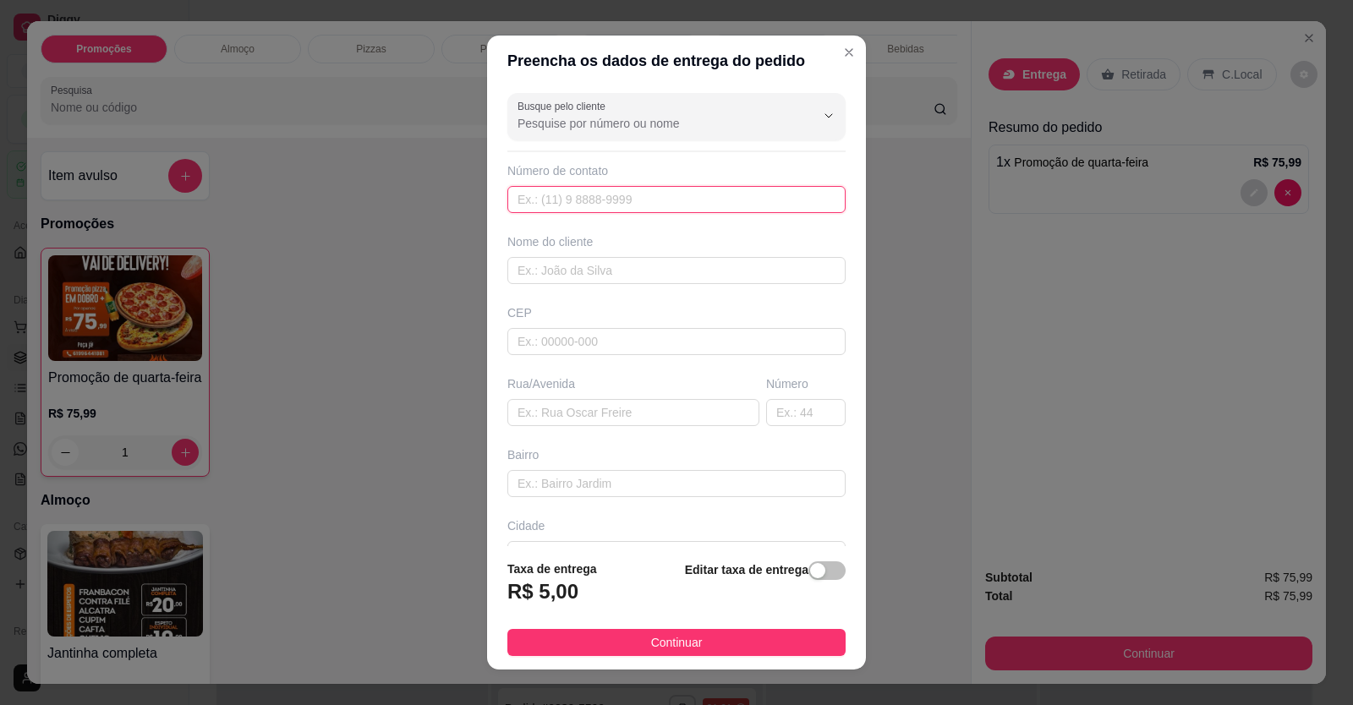
click at [539, 205] on input "text" at bounding box center [676, 199] width 338 height 27
type input "[PHONE_NUMBER]"
click at [556, 257] on input "text" at bounding box center [676, 270] width 338 height 27
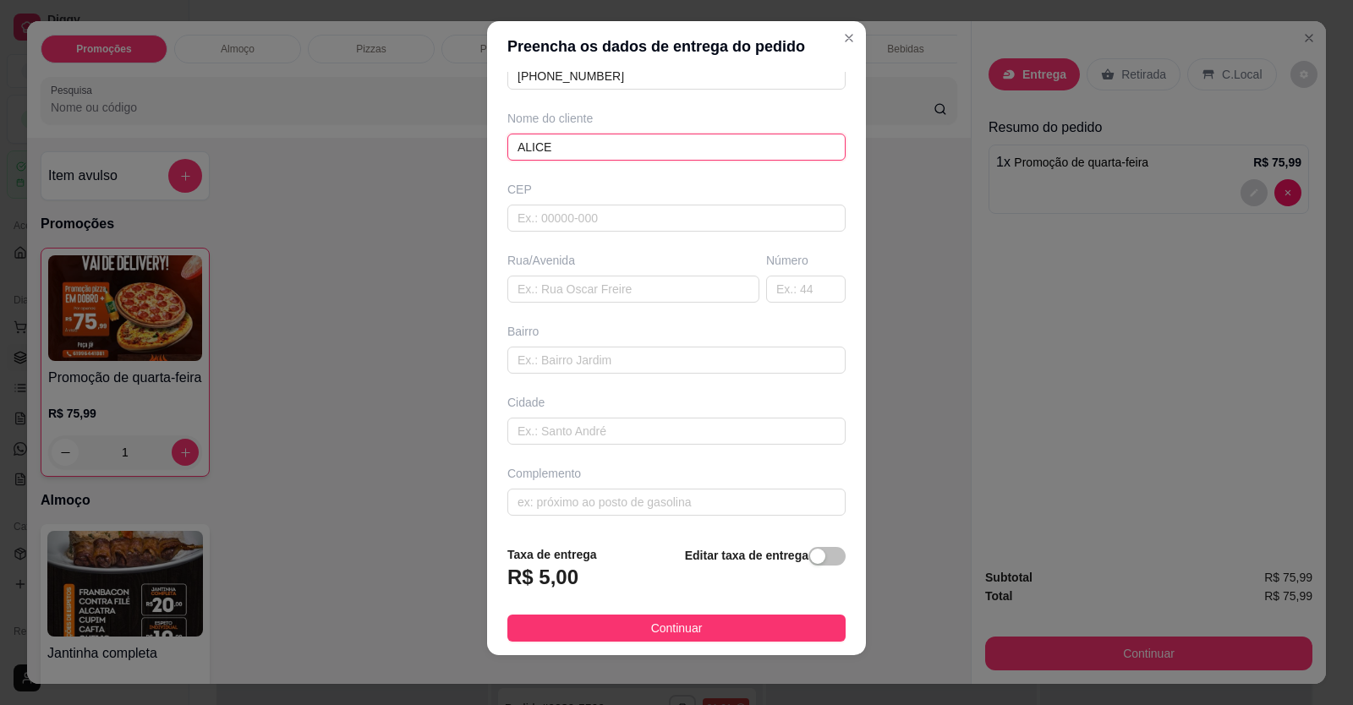
scroll to position [19, 0]
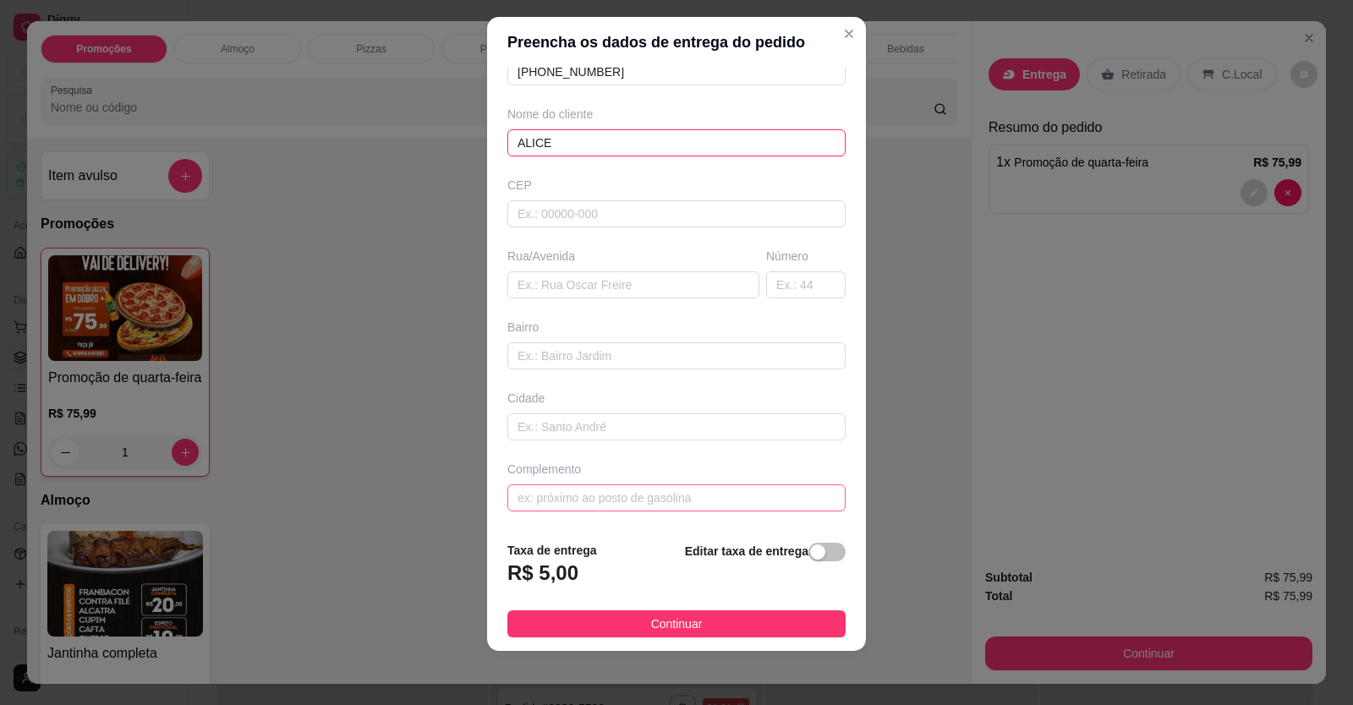
type input "ALICE"
click at [588, 500] on input "text" at bounding box center [676, 497] width 338 height 27
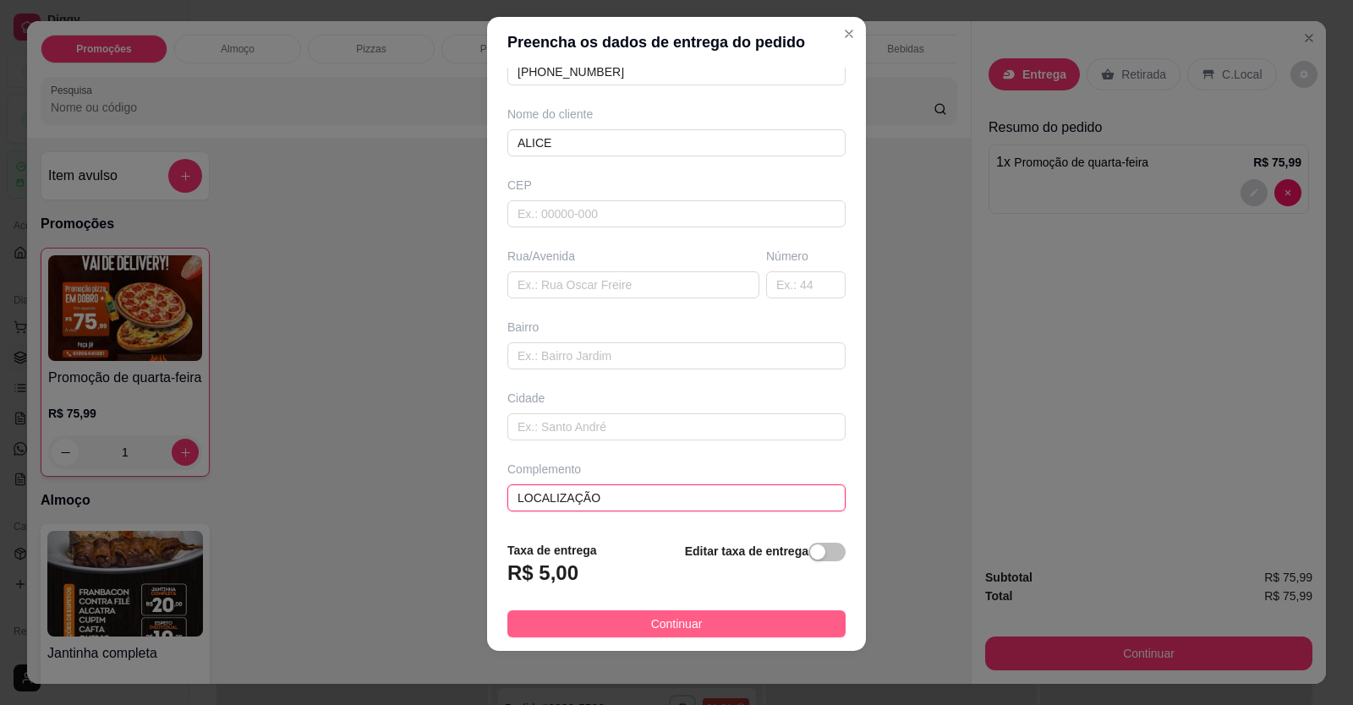
type input "LOCALIZAÇÃO"
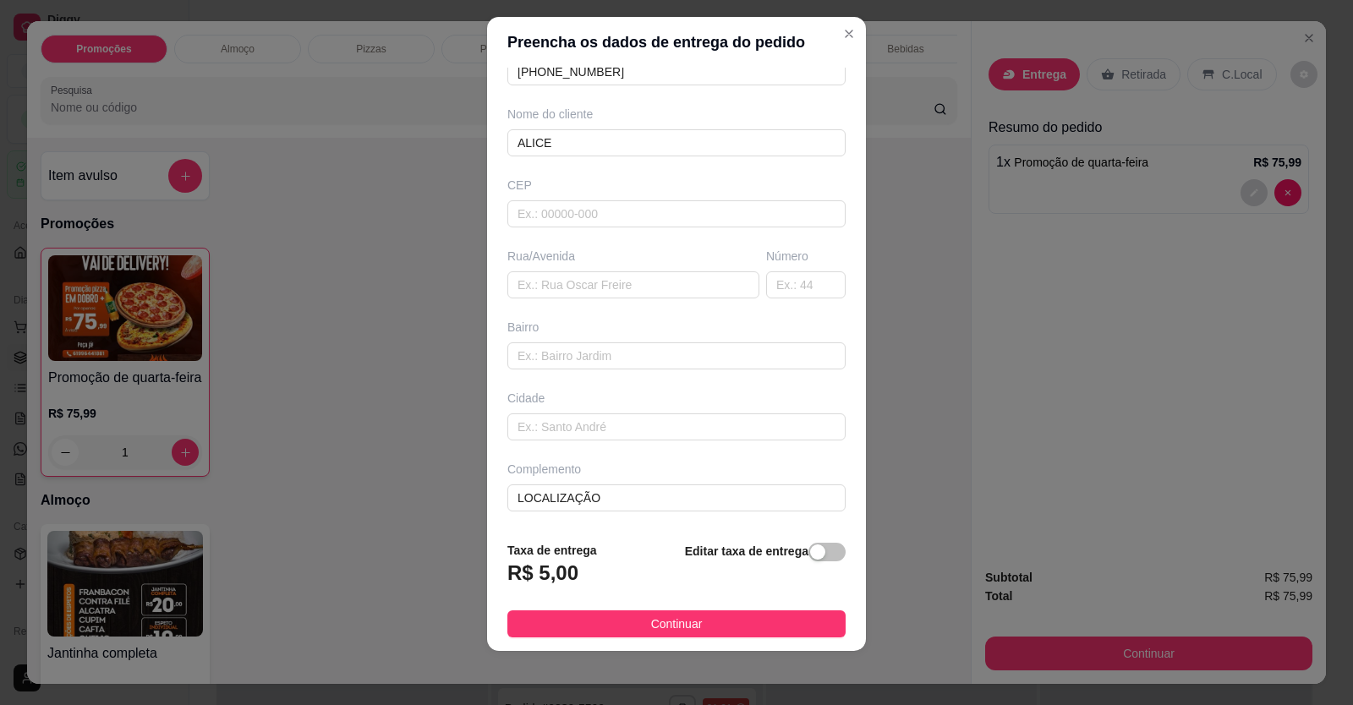
drag, startPoint x: 623, startPoint y: 634, endPoint x: 621, endPoint y: 621, distance: 12.8
click at [623, 632] on button "Continuar" at bounding box center [676, 623] width 338 height 27
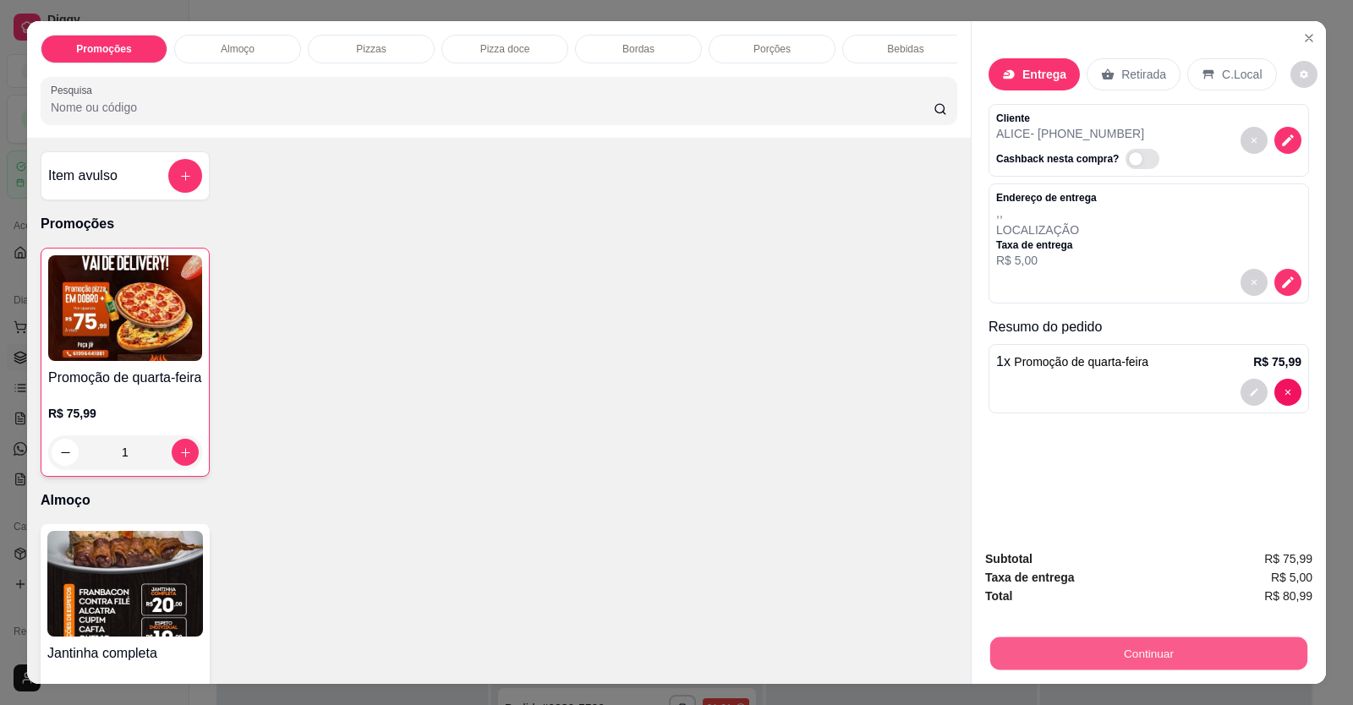
click at [1033, 654] on button "Continuar" at bounding box center [1148, 653] width 317 height 33
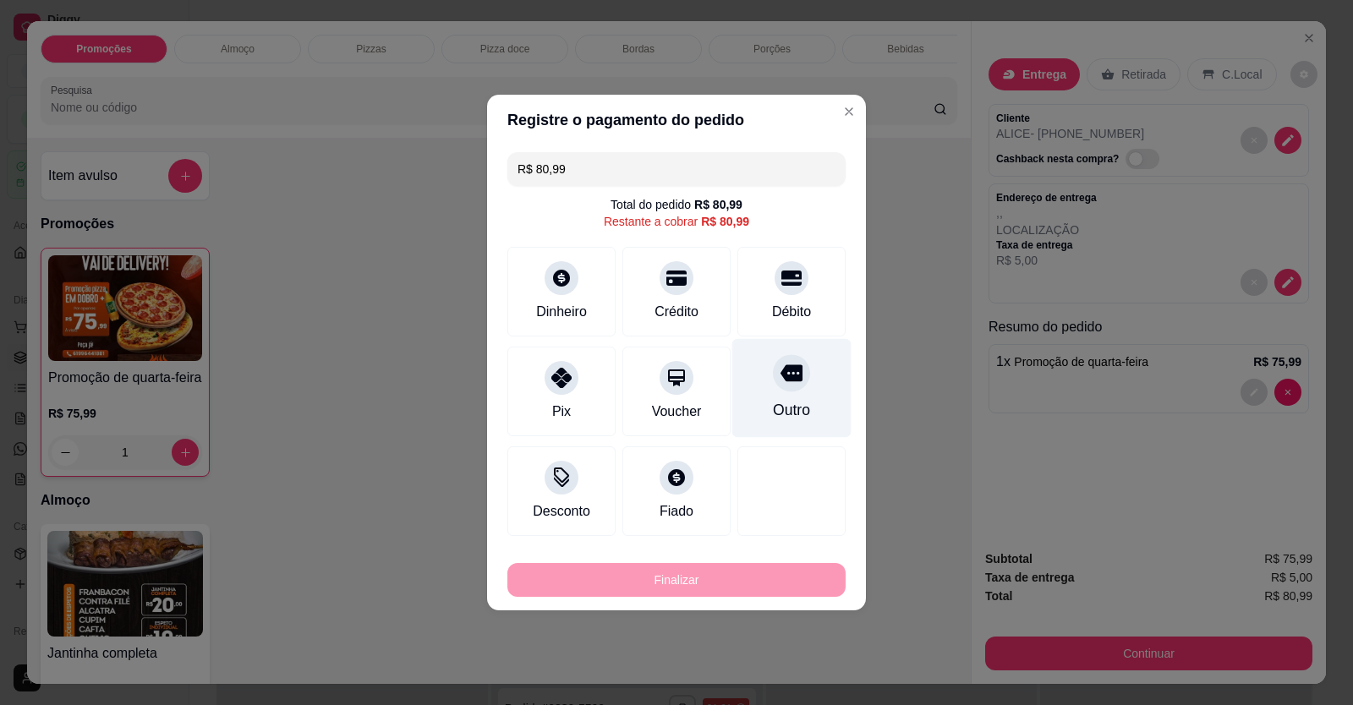
drag, startPoint x: 786, startPoint y: 287, endPoint x: 796, endPoint y: 328, distance: 42.5
click at [787, 290] on div at bounding box center [791, 278] width 34 height 34
type input "R$ 0,00"
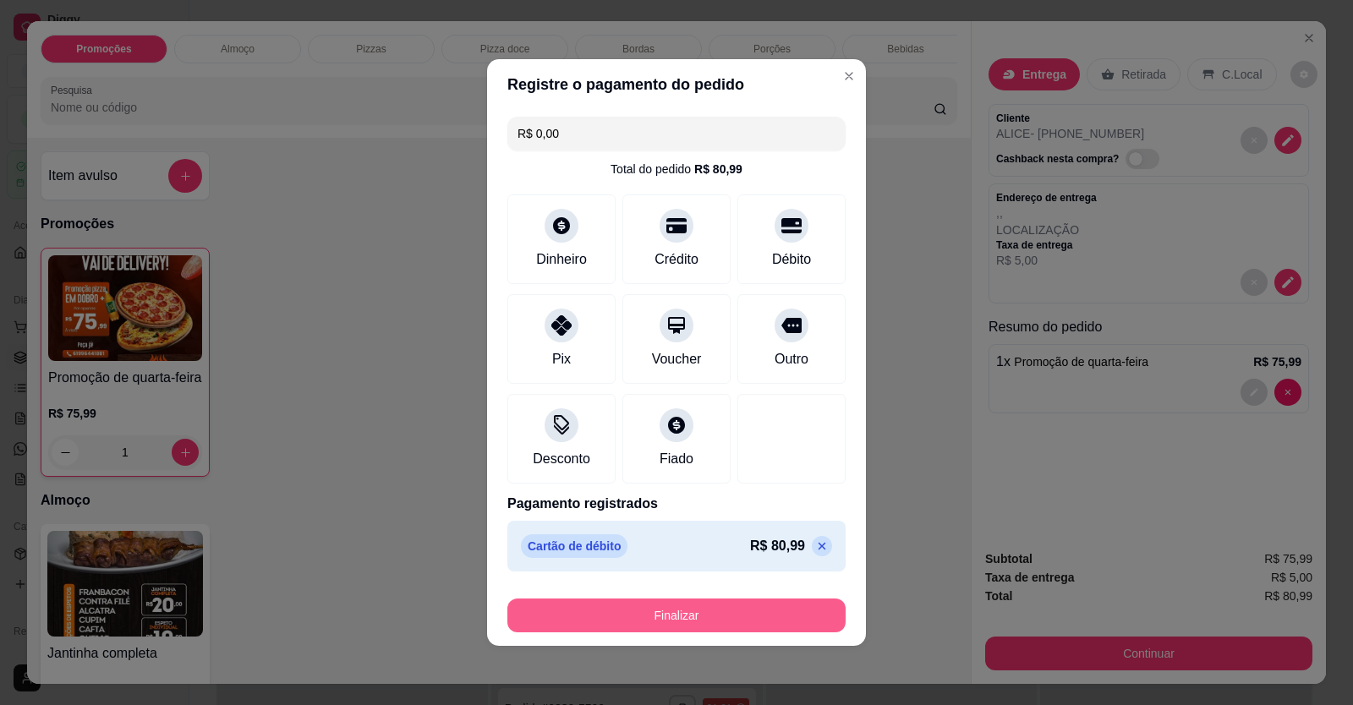
click at [739, 605] on button "Finalizar" at bounding box center [676, 616] width 338 height 34
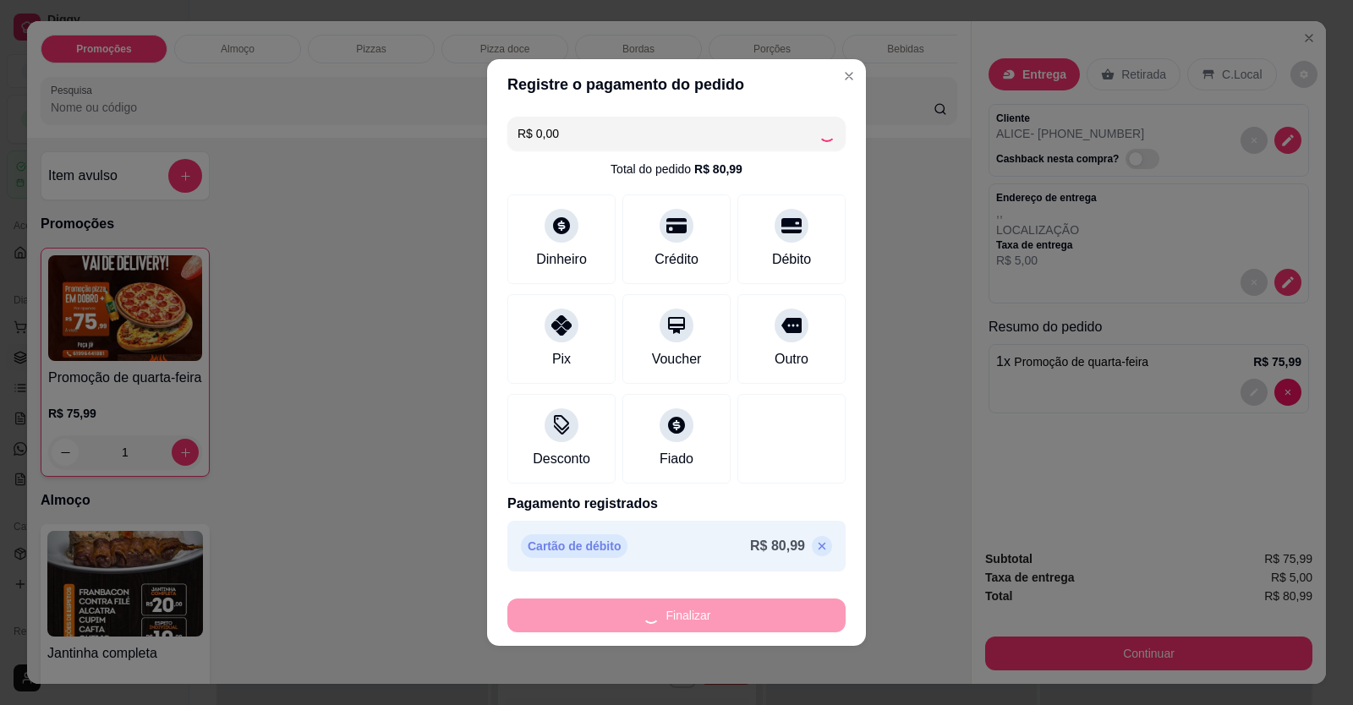
type input "0"
type input "-R$ 80,99"
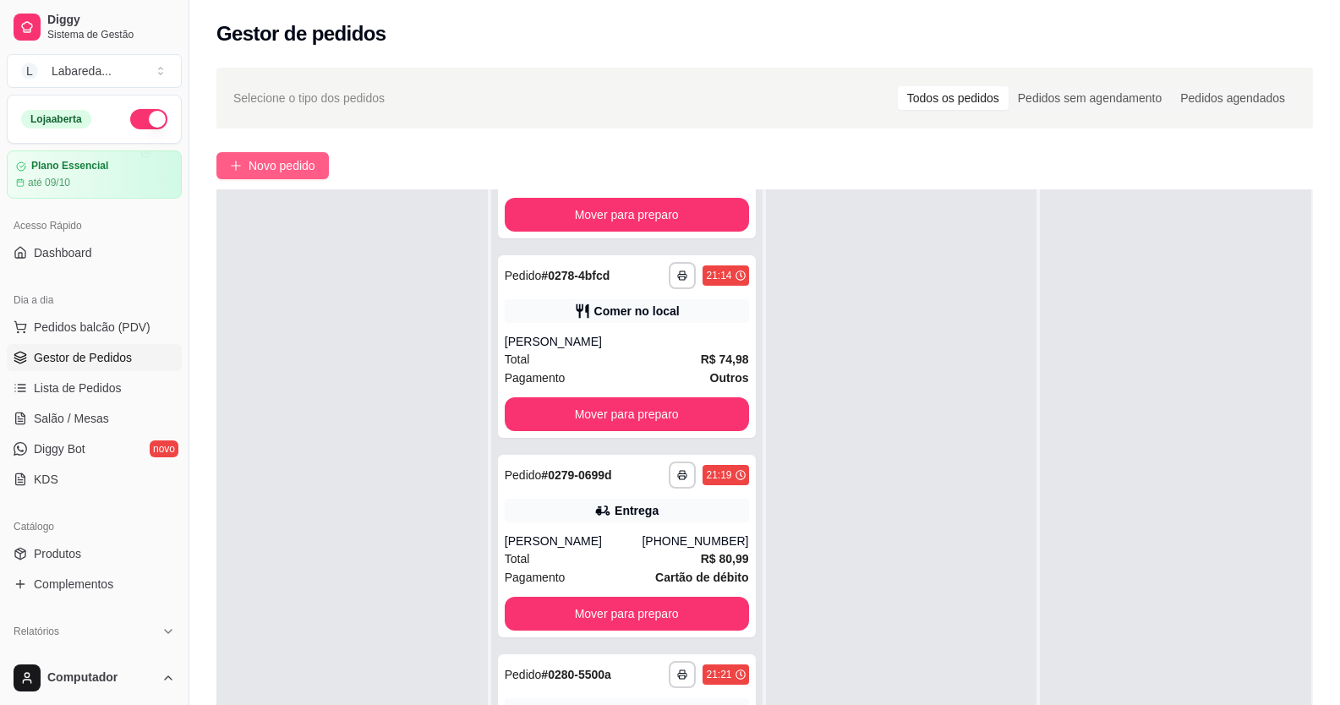
click at [290, 178] on div "**********" at bounding box center [764, 485] width 1151 height 857
click at [269, 157] on span "Novo pedido" at bounding box center [282, 165] width 67 height 19
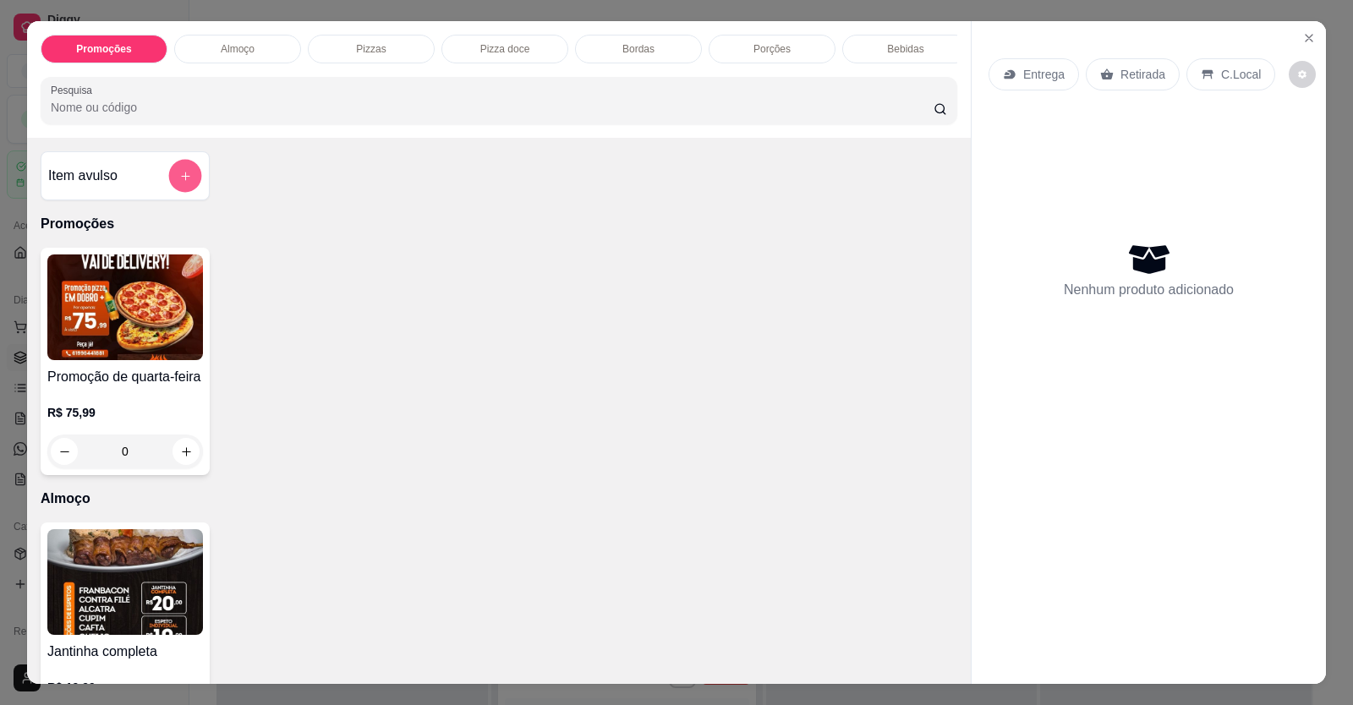
click at [179, 183] on icon "add-separate-item" at bounding box center [185, 176] width 13 height 13
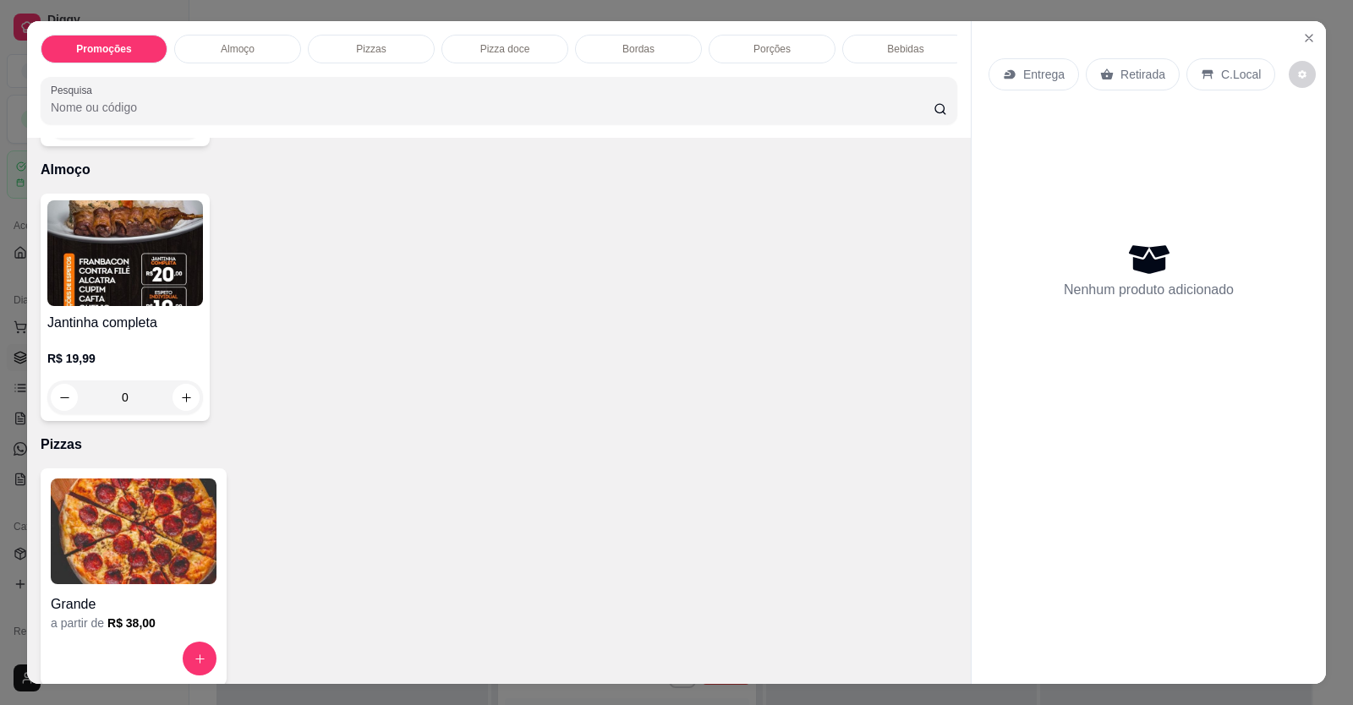
scroll to position [338, 0]
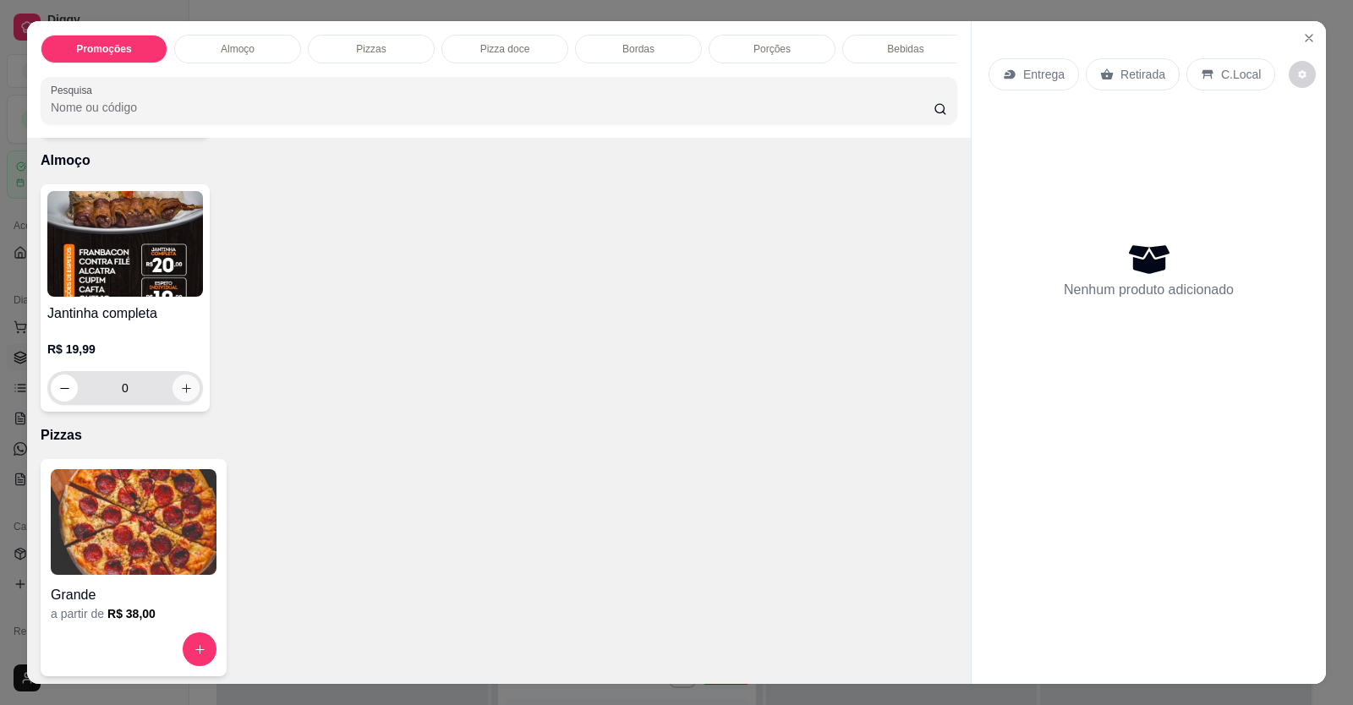
click at [183, 395] on icon "increase-product-quantity" at bounding box center [186, 388] width 13 height 13
type input "1"
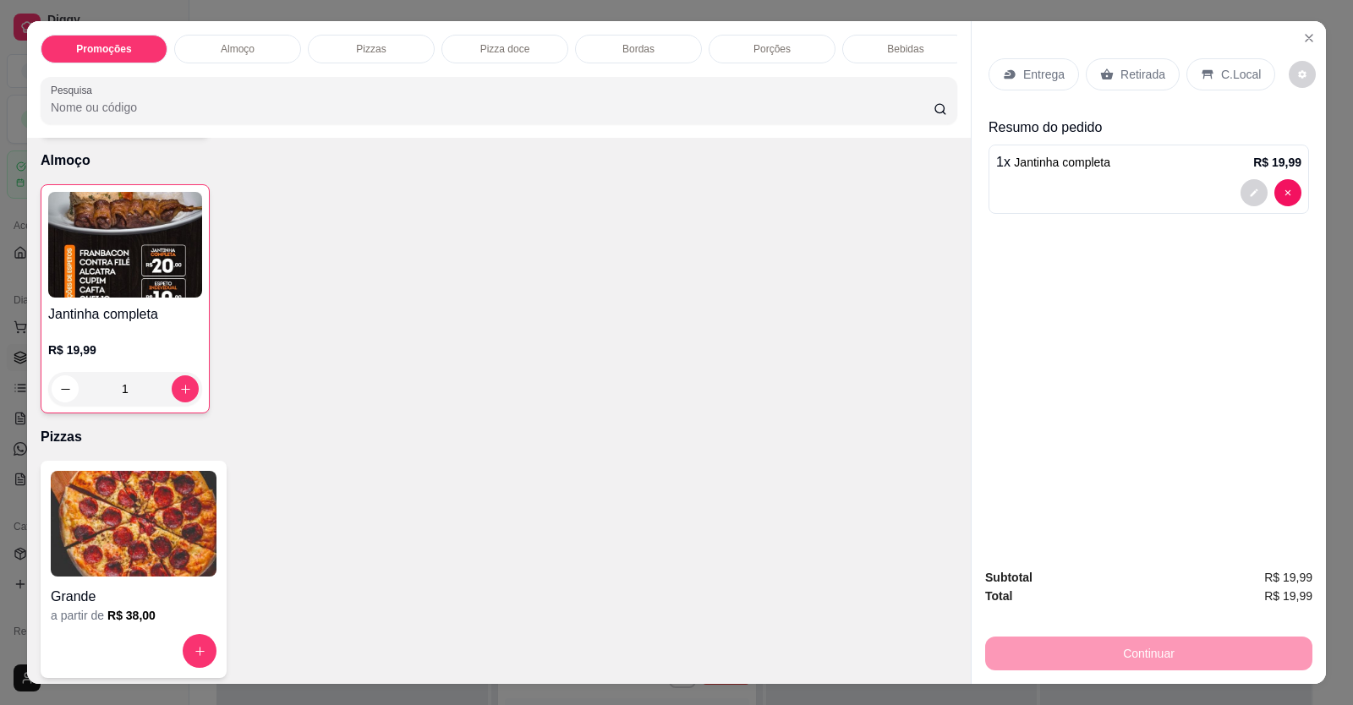
click at [1021, 89] on div "Entrega" at bounding box center [1033, 74] width 90 height 32
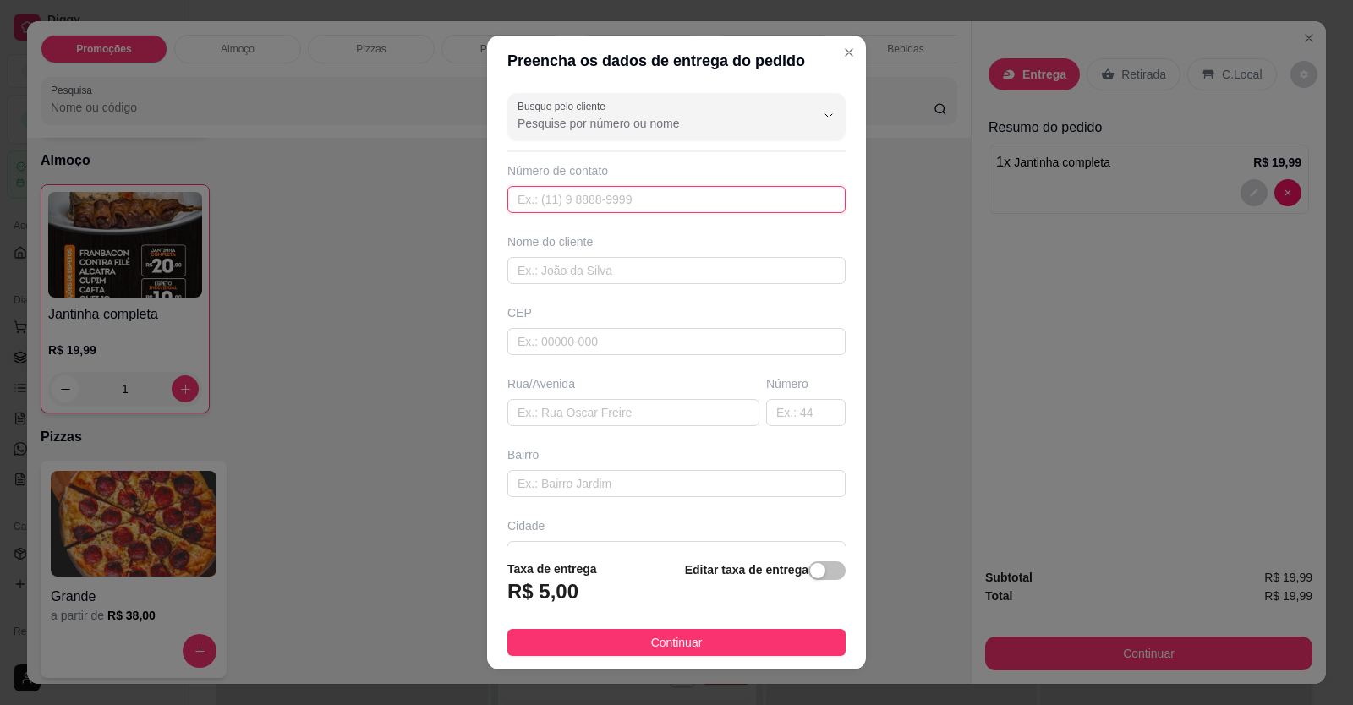
click at [571, 205] on input "text" at bounding box center [676, 199] width 338 height 27
type input "[PHONE_NUMBER]"
click at [584, 269] on input "text" at bounding box center [676, 270] width 338 height 27
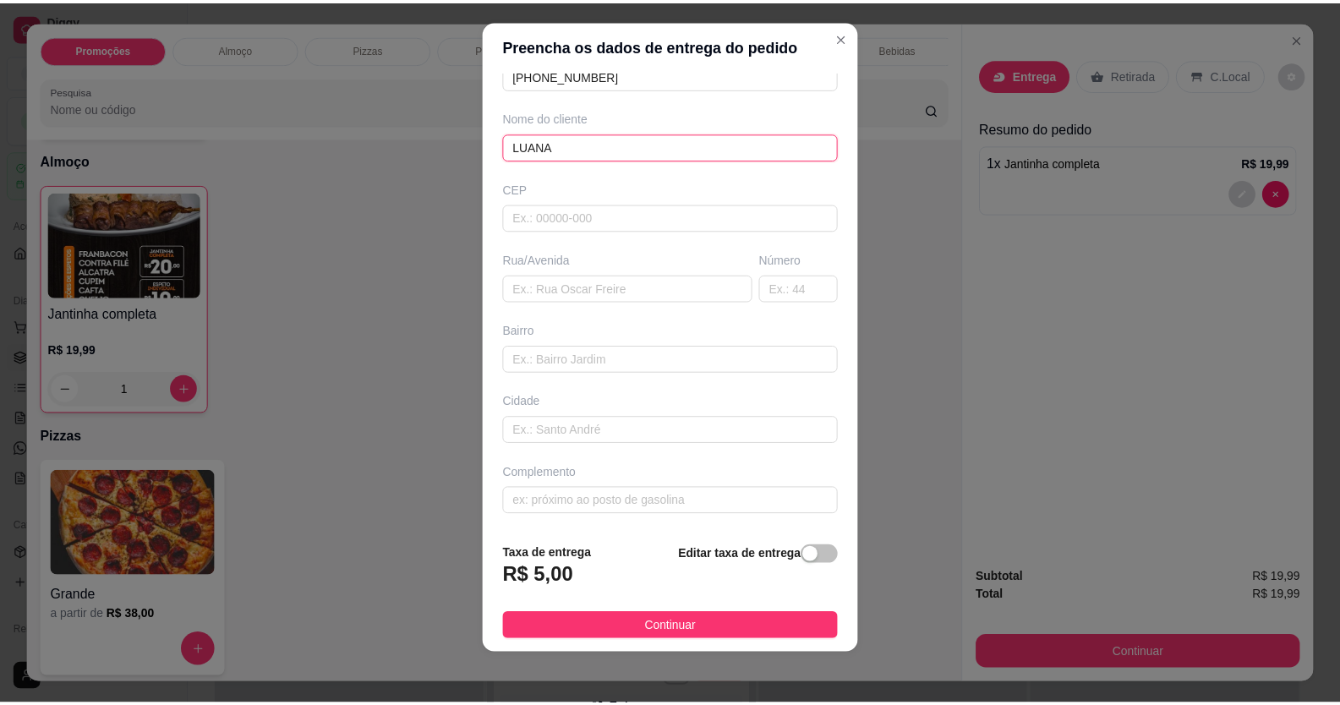
scroll to position [19, 0]
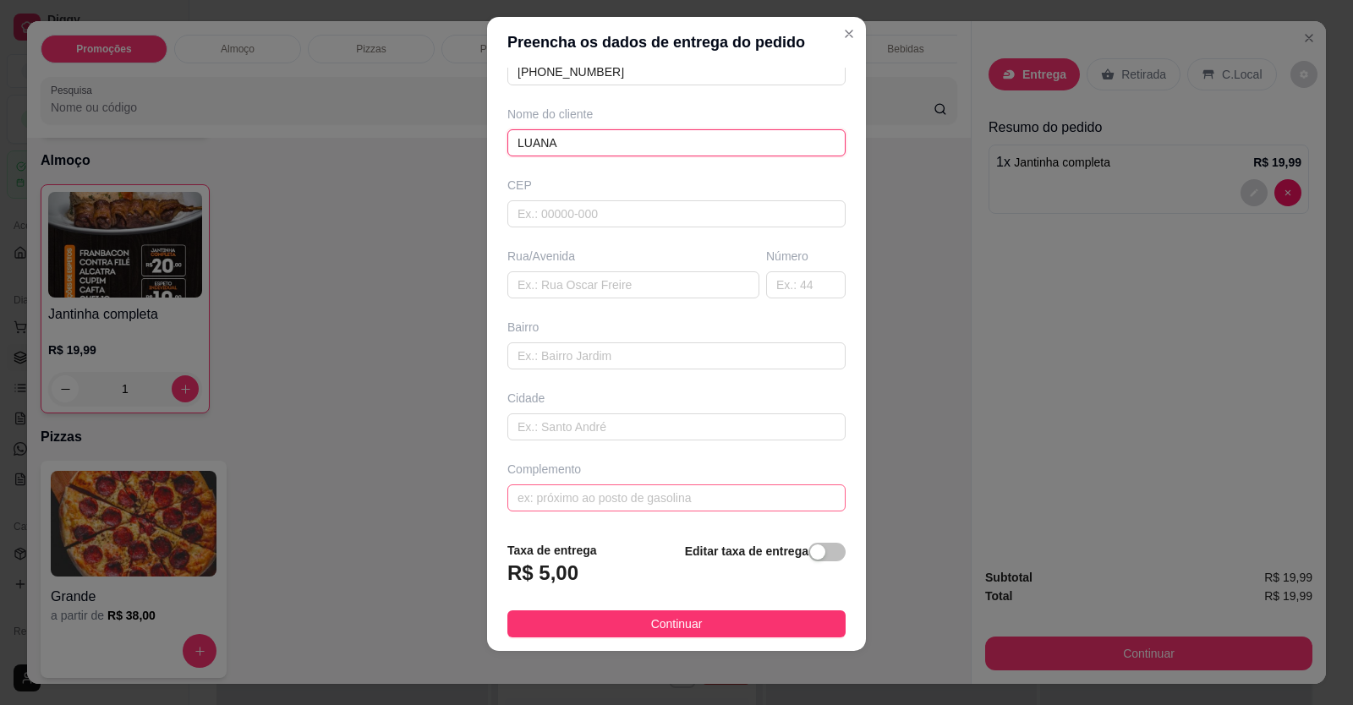
type input "LUANA"
click at [656, 502] on input "text" at bounding box center [676, 497] width 338 height 27
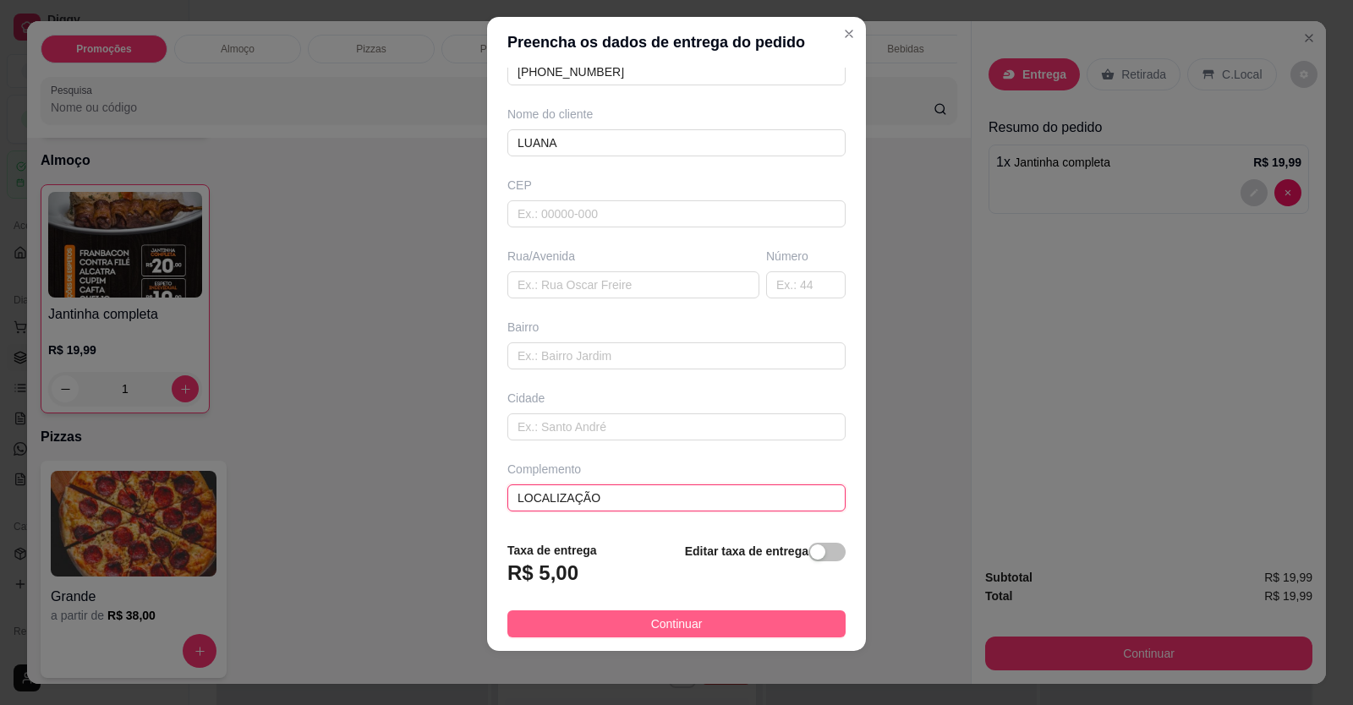
type input "LOCALIZAÇÃO"
click at [692, 626] on button "Continuar" at bounding box center [676, 623] width 338 height 27
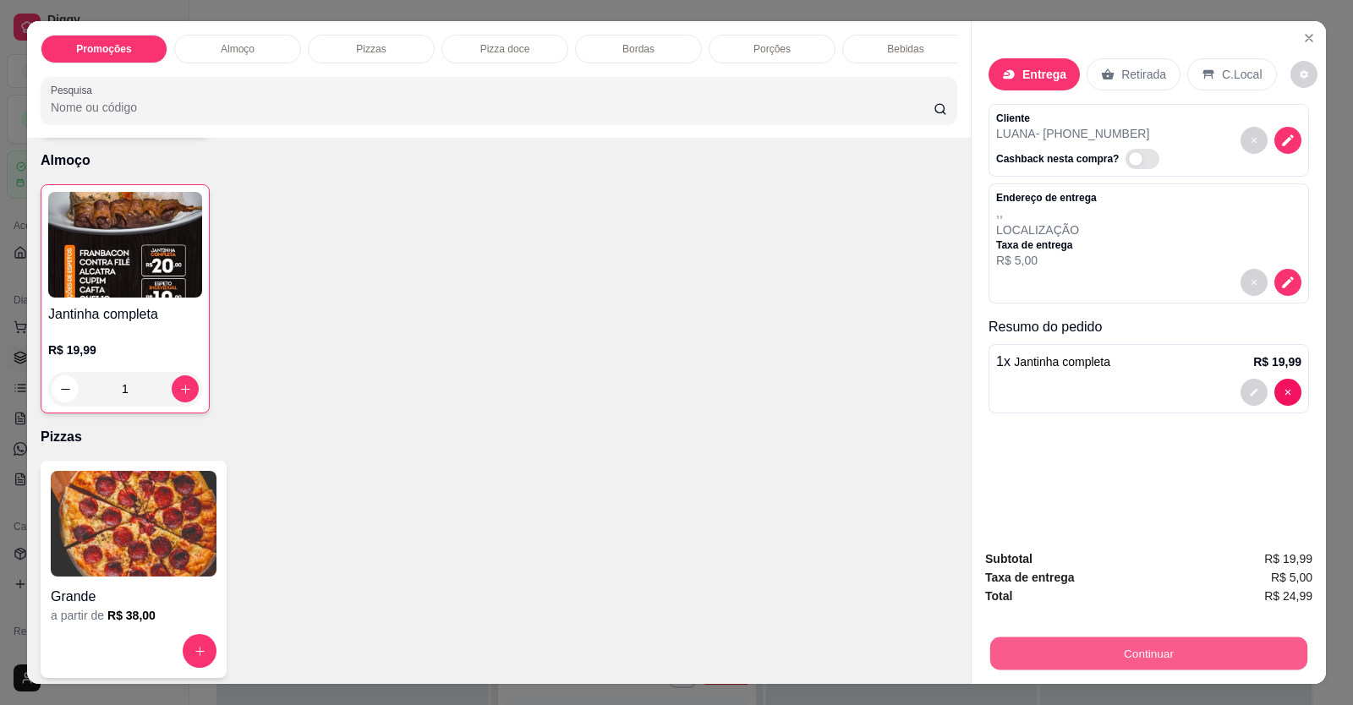
click at [1022, 654] on button "Continuar" at bounding box center [1148, 653] width 317 height 33
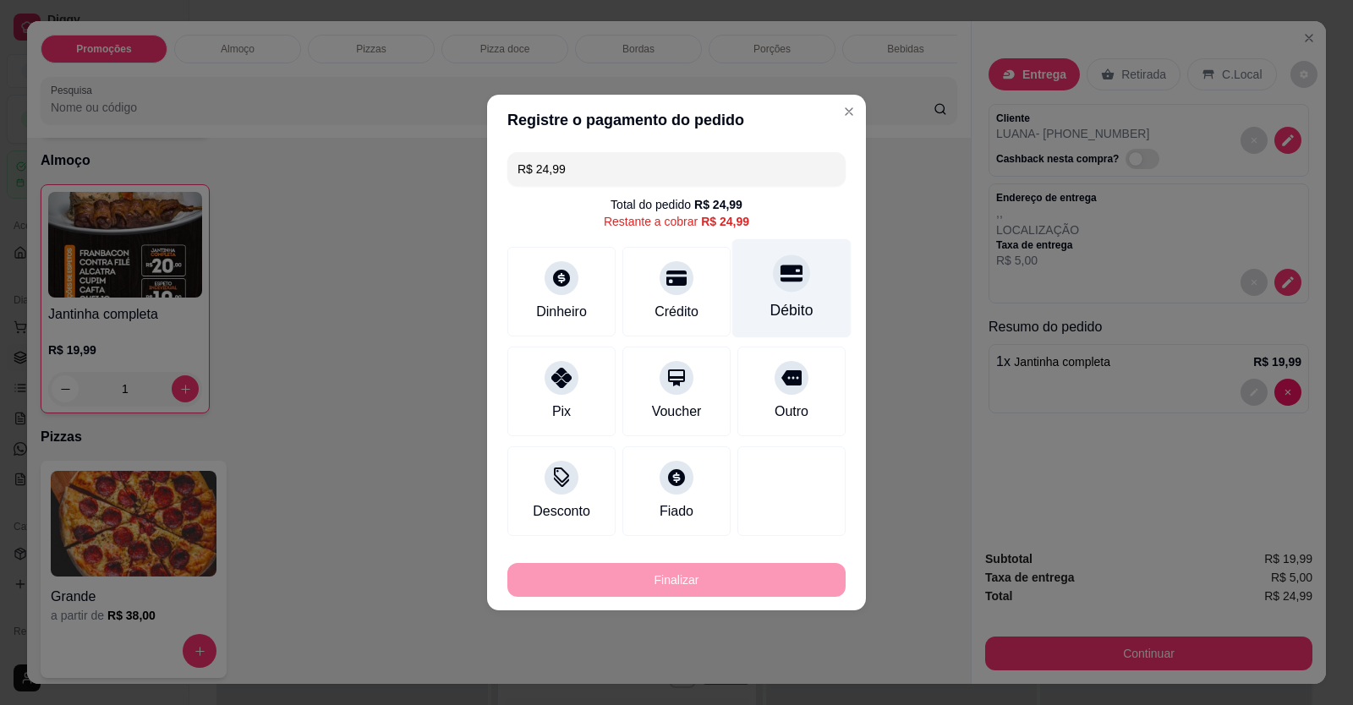
click at [786, 294] on div "Débito" at bounding box center [791, 288] width 119 height 99
type input "R$ 0,00"
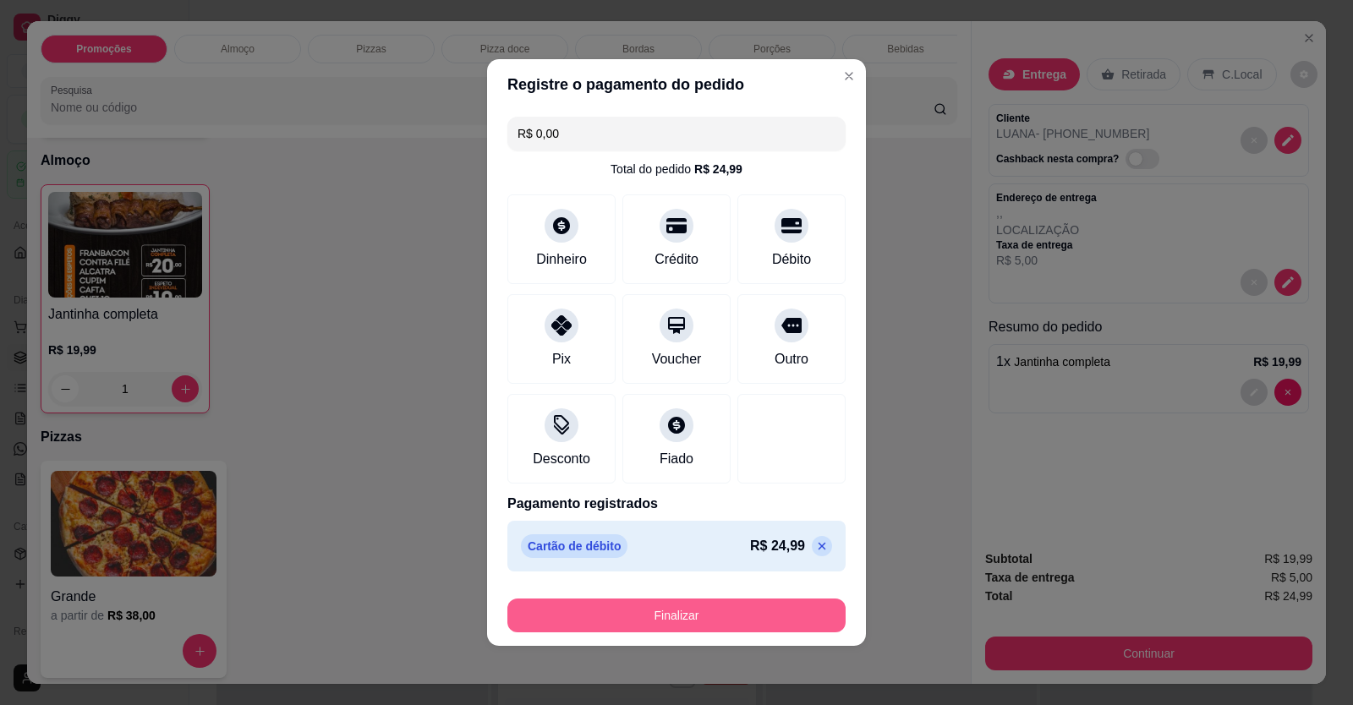
click at [692, 607] on button "Finalizar" at bounding box center [676, 616] width 338 height 34
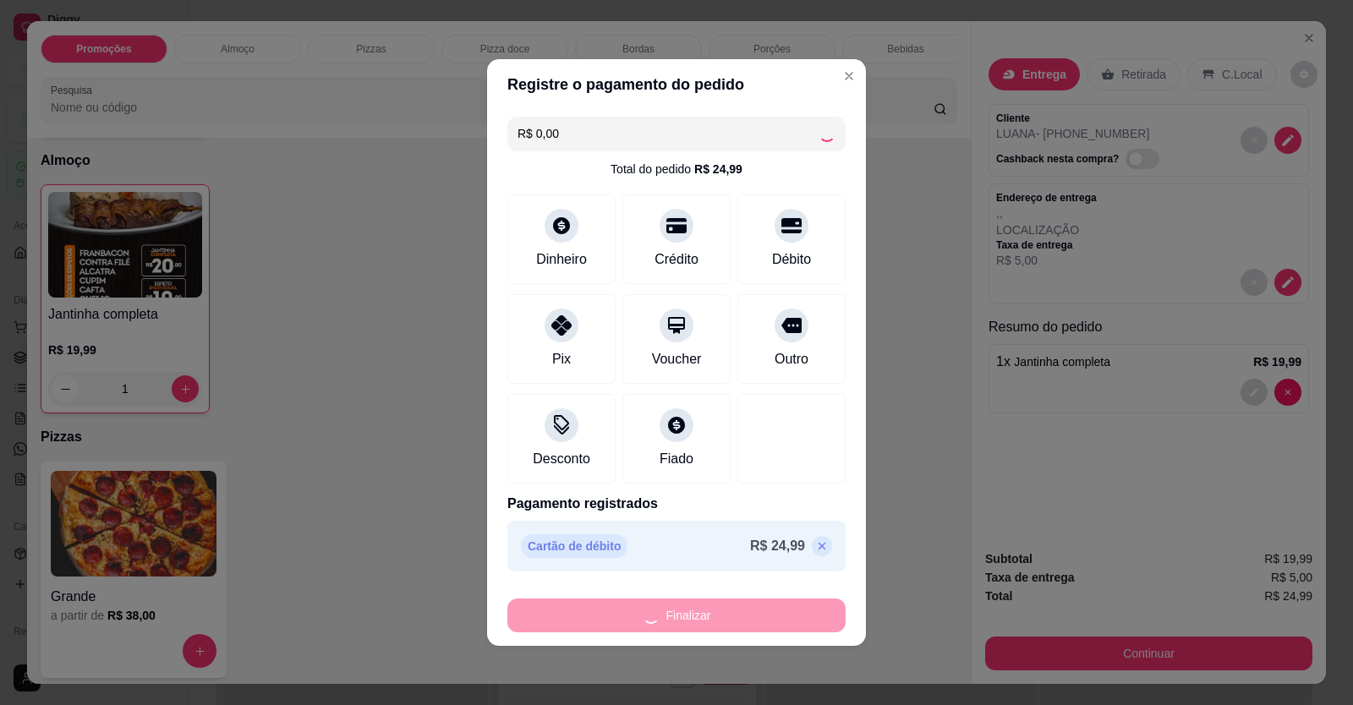
type input "0"
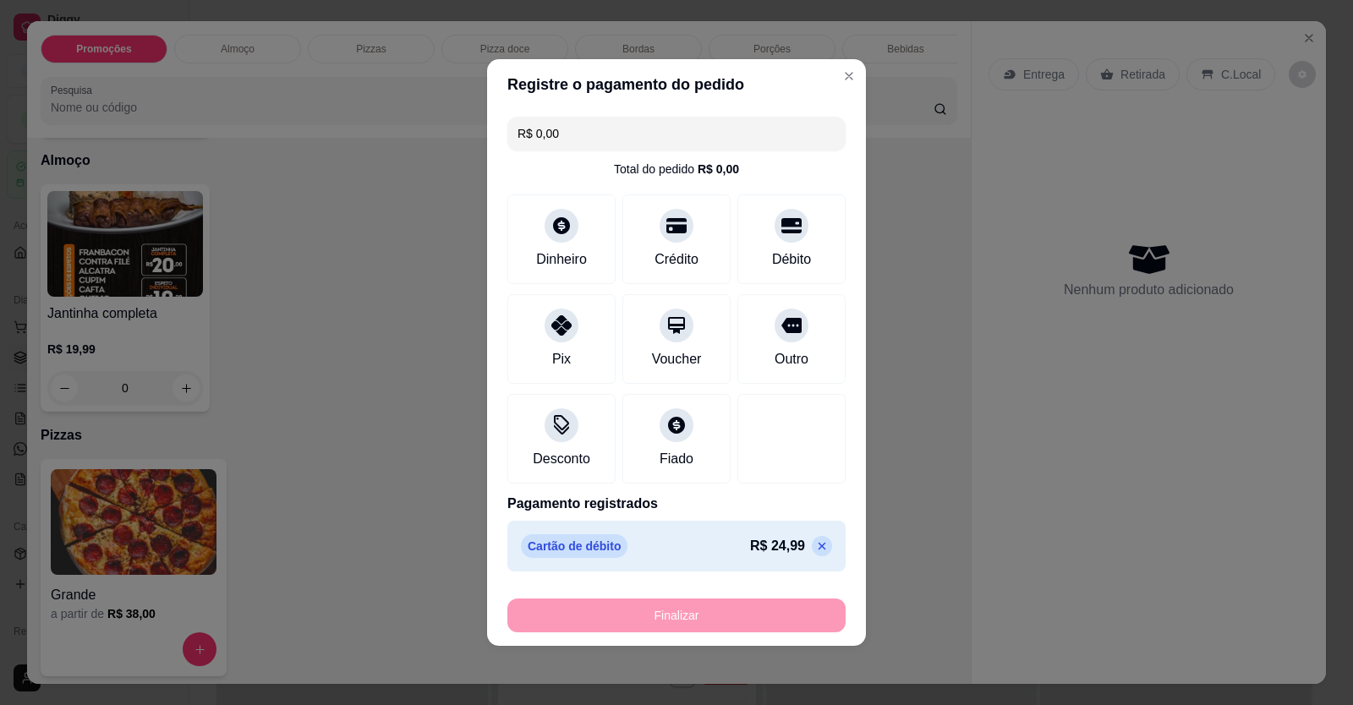
type input "-R$ 24,99"
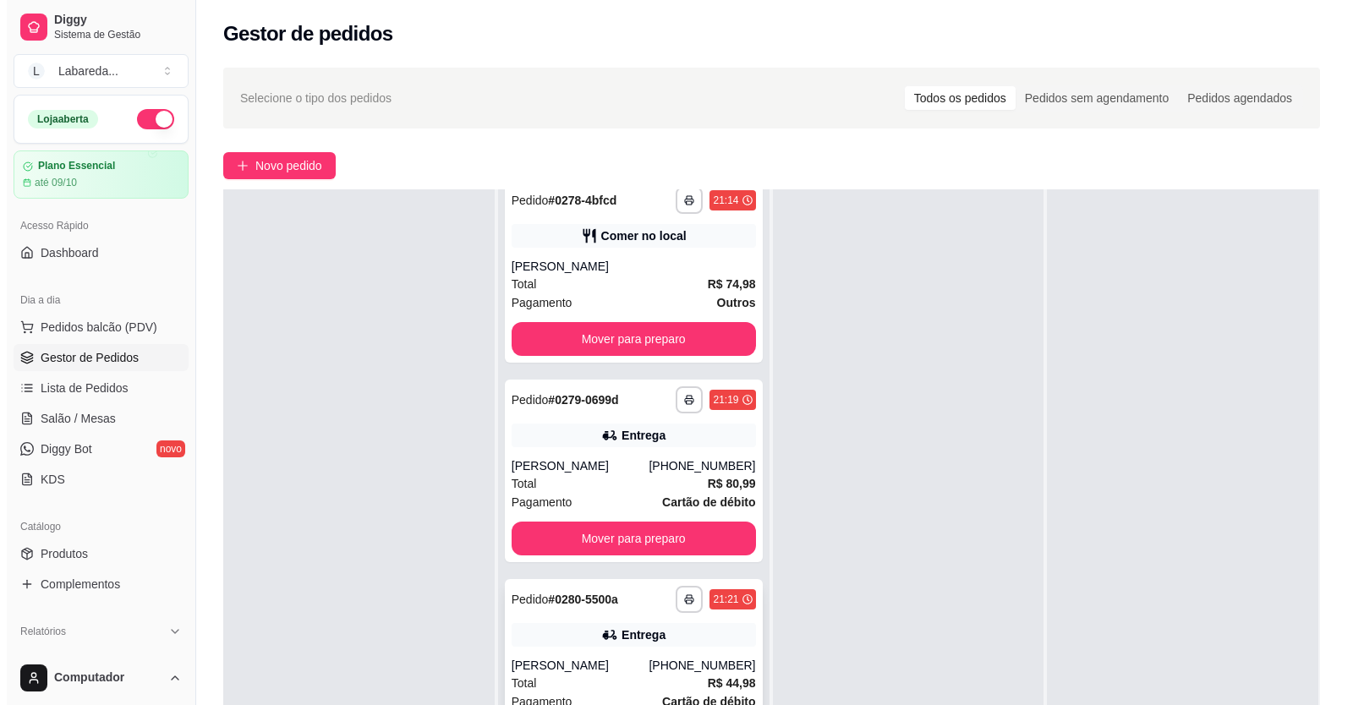
scroll to position [4657, 0]
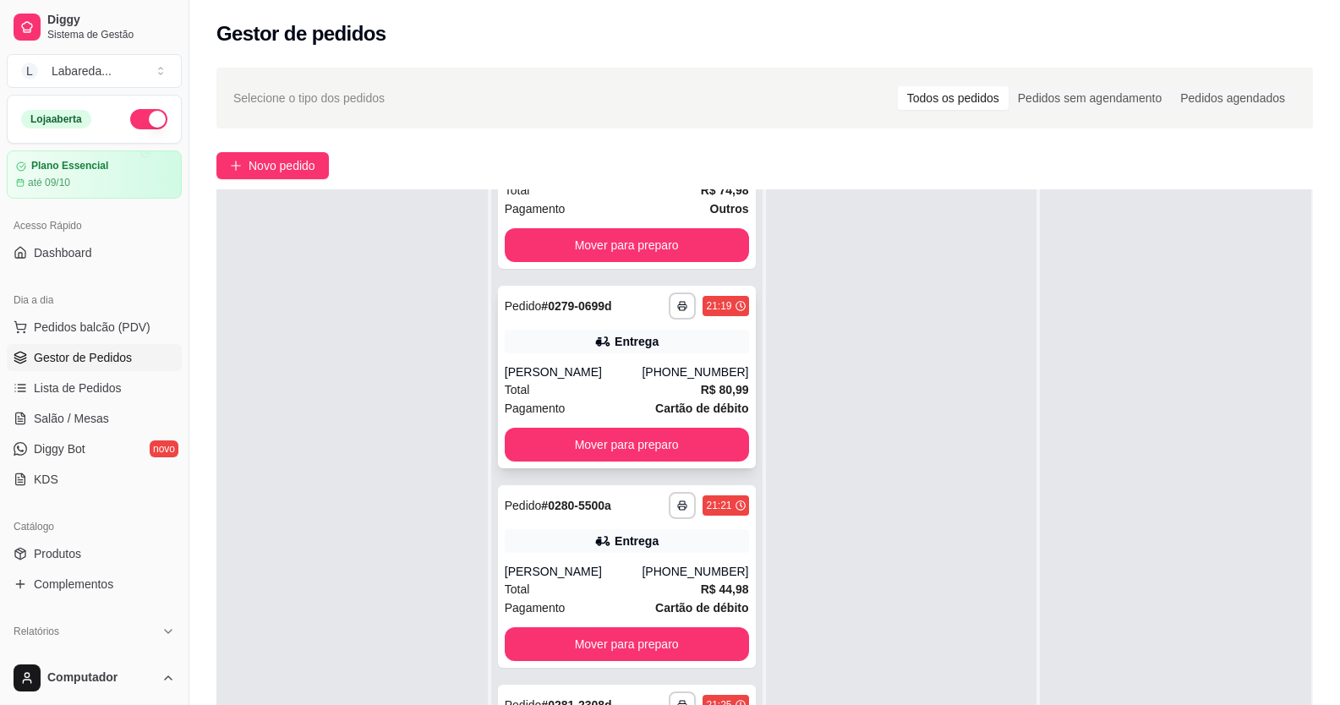
click at [593, 454] on div "**********" at bounding box center [627, 377] width 258 height 183
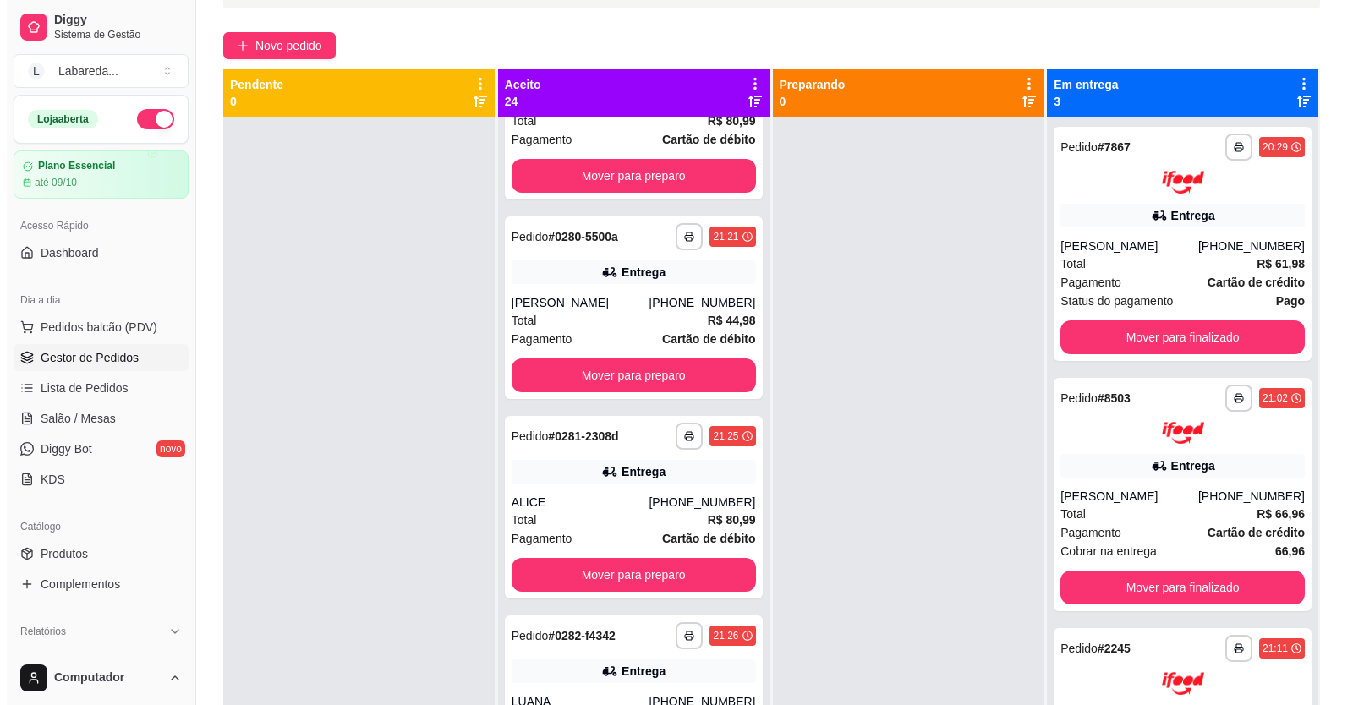
scroll to position [0, 0]
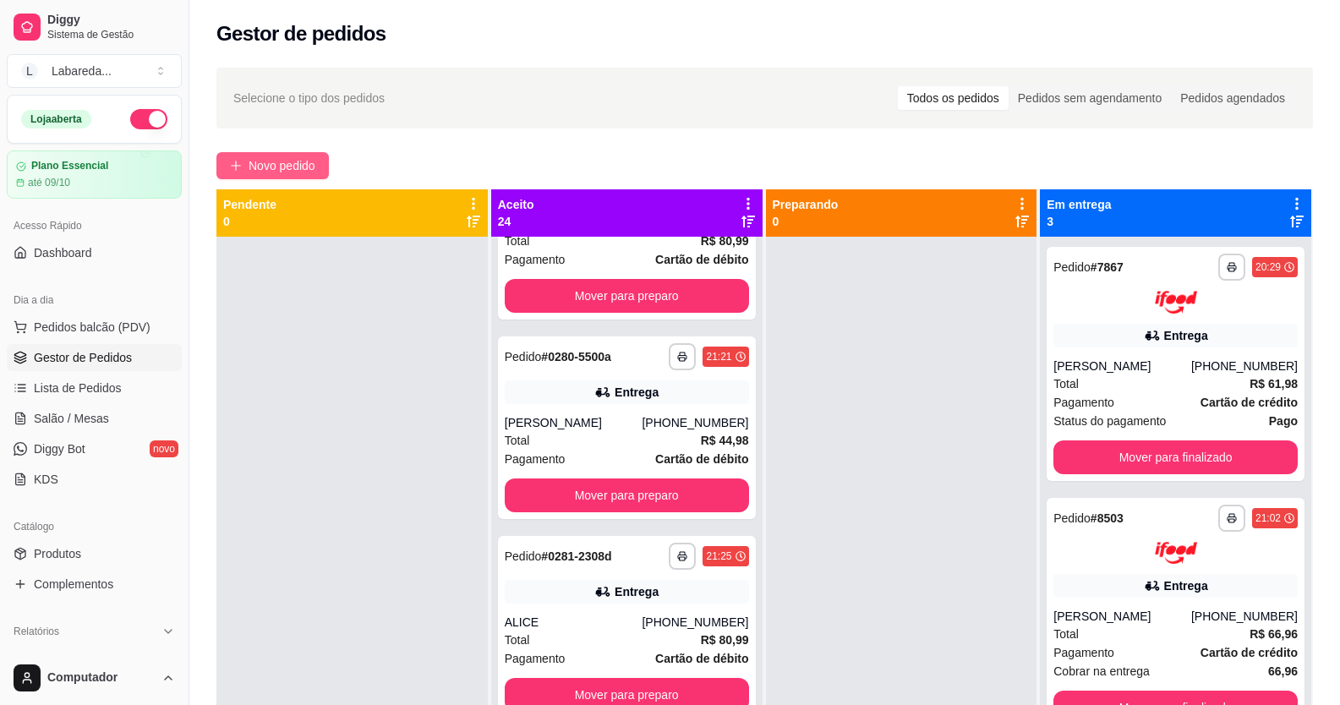
click at [287, 161] on span "Novo pedido" at bounding box center [282, 165] width 67 height 19
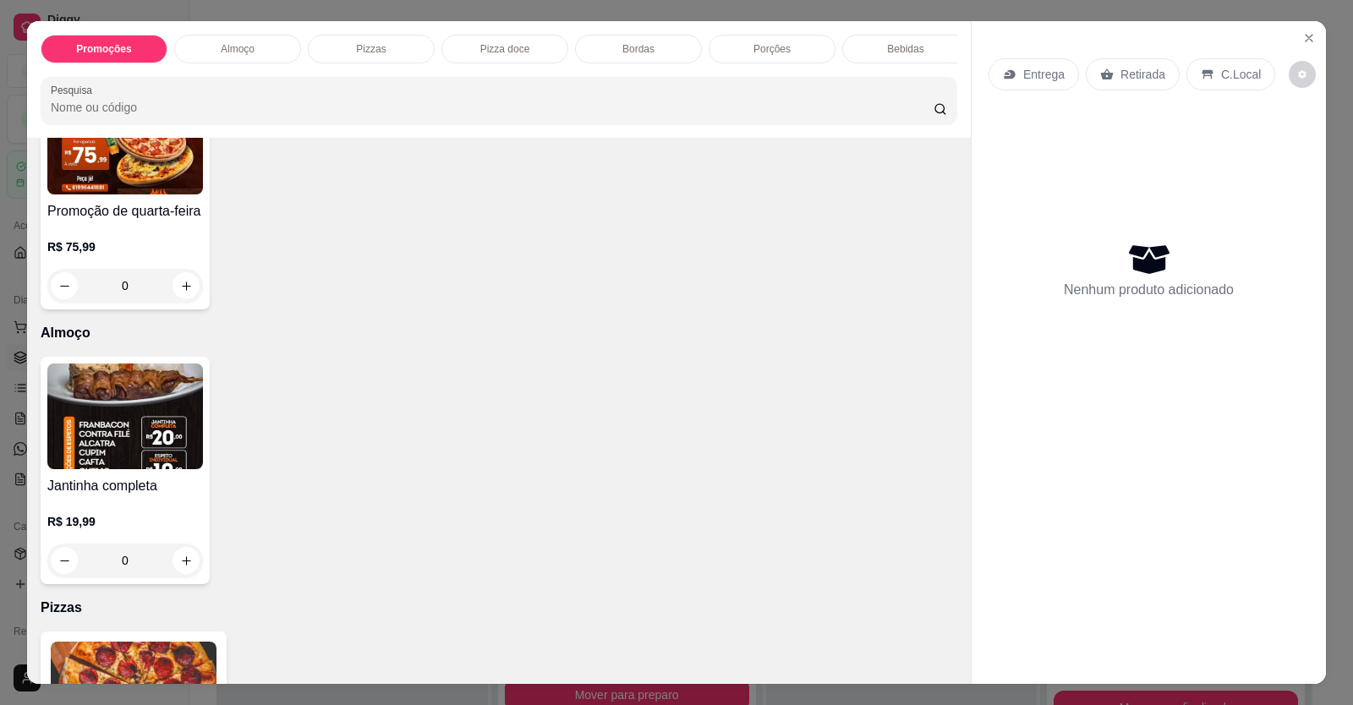
scroll to position [85, 0]
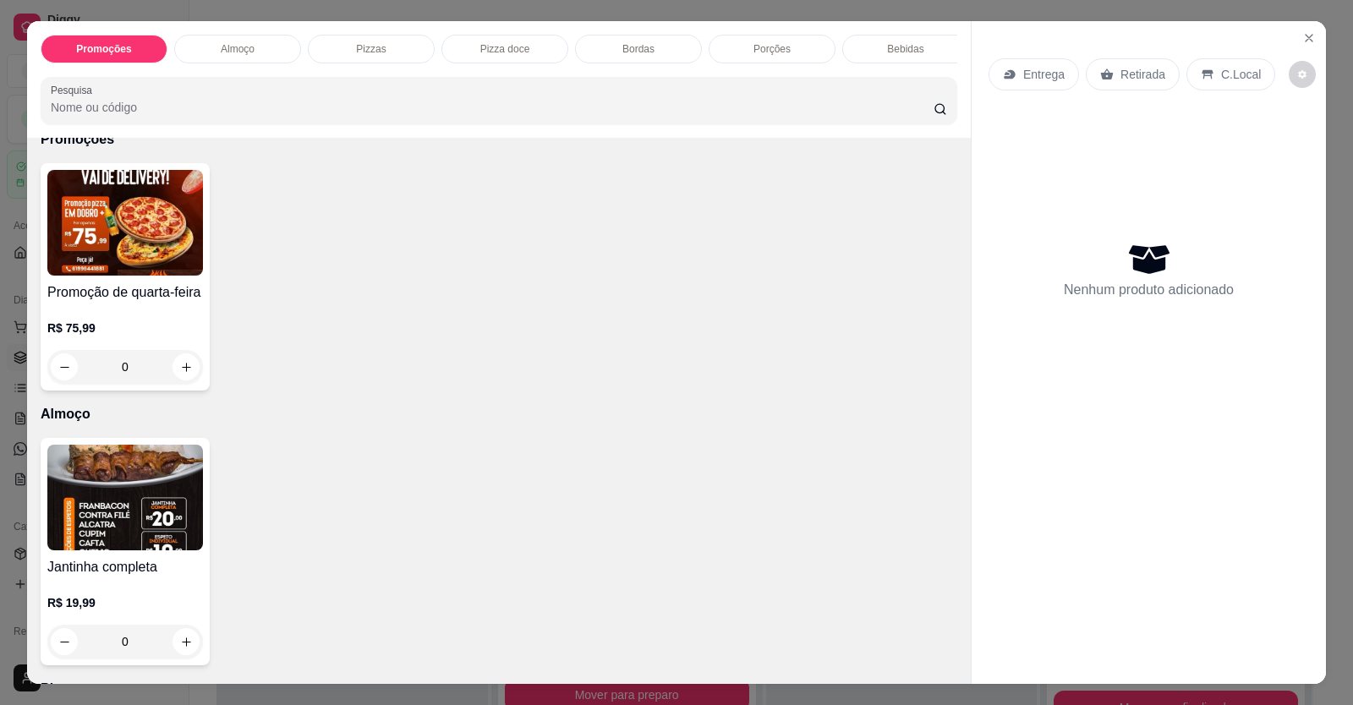
click at [141, 247] on img at bounding box center [125, 223] width 156 height 106
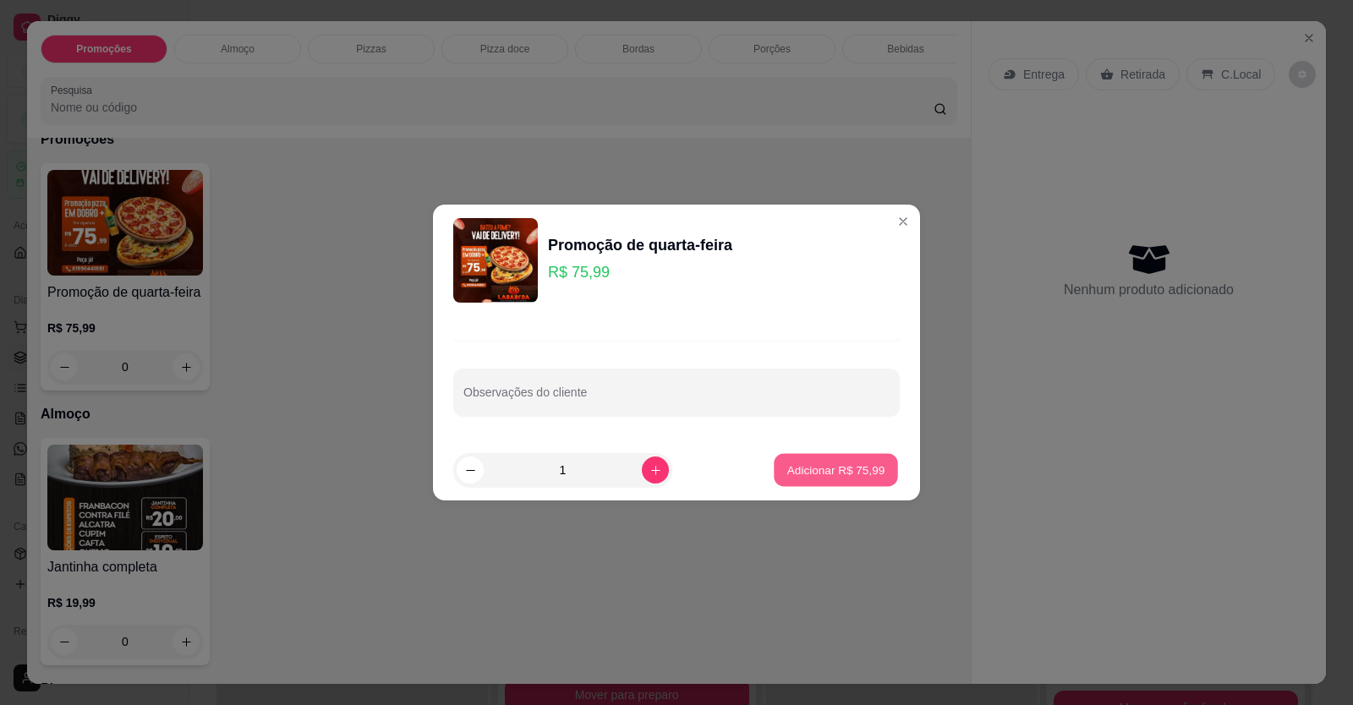
click at [829, 458] on button "Adicionar R$ 75,99" at bounding box center [836, 470] width 124 height 33
type input "1"
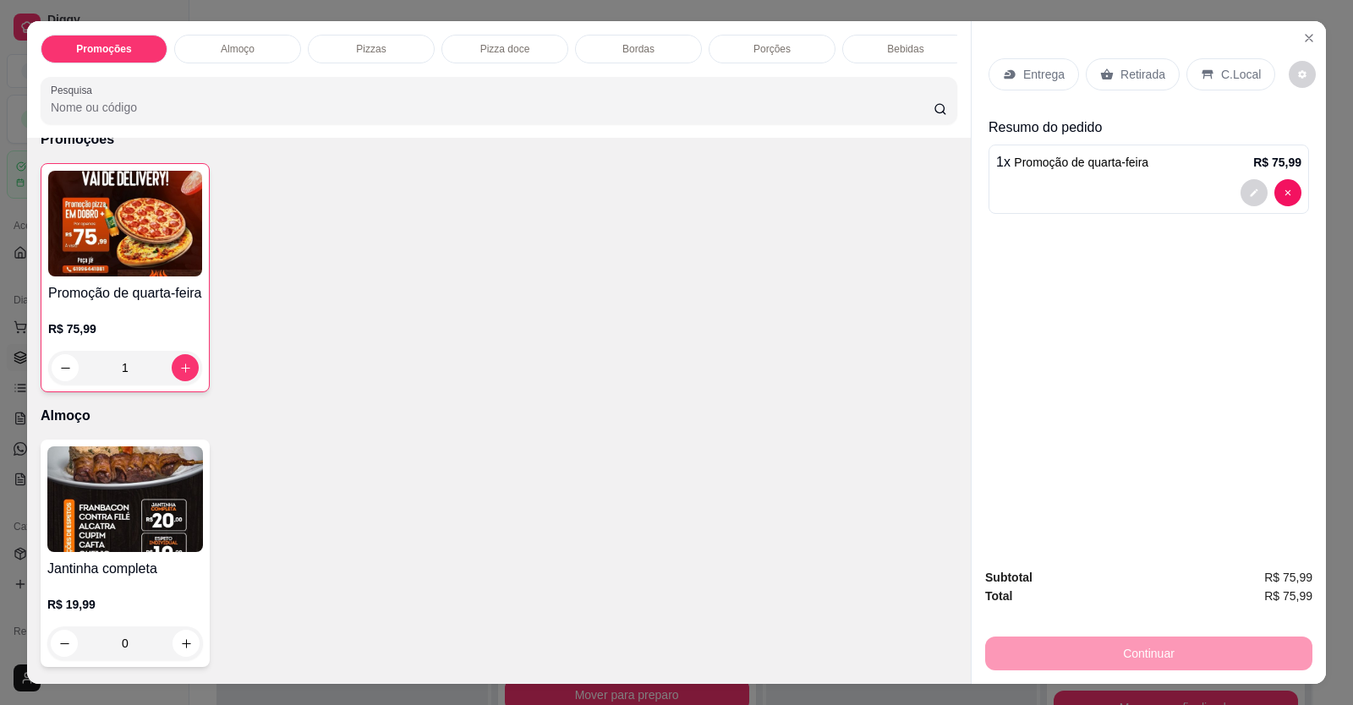
click at [1009, 81] on icon at bounding box center [1010, 75] width 14 height 14
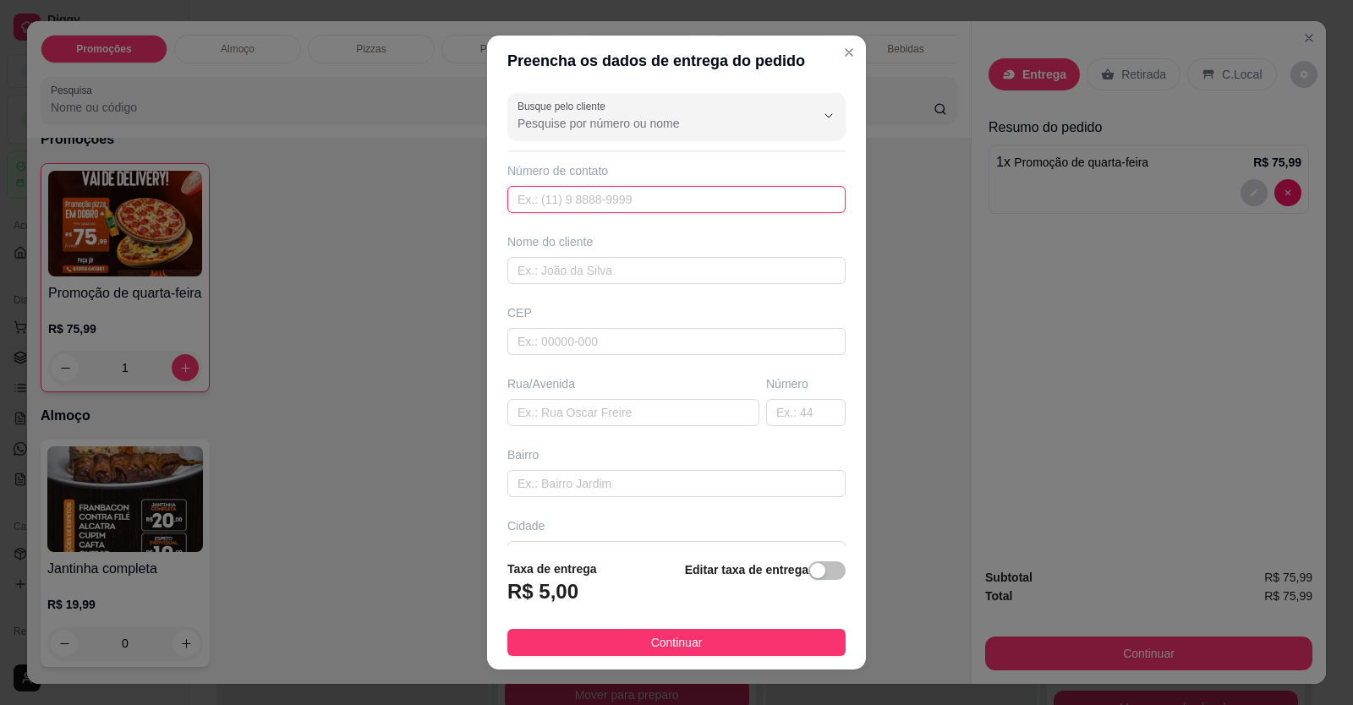
click at [724, 201] on input "text" at bounding box center [676, 199] width 338 height 27
type input "[PHONE_NUMBER]"
click at [721, 277] on input "text" at bounding box center [676, 270] width 338 height 27
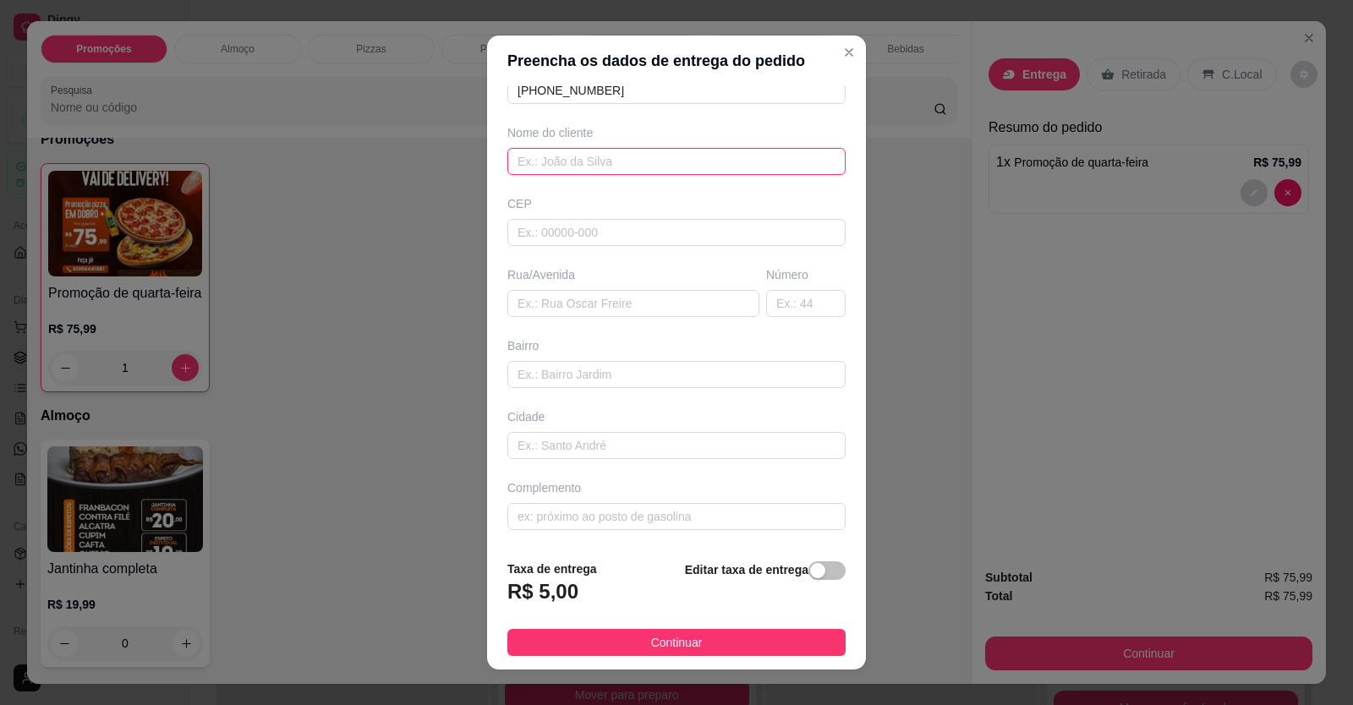
scroll to position [0, 0]
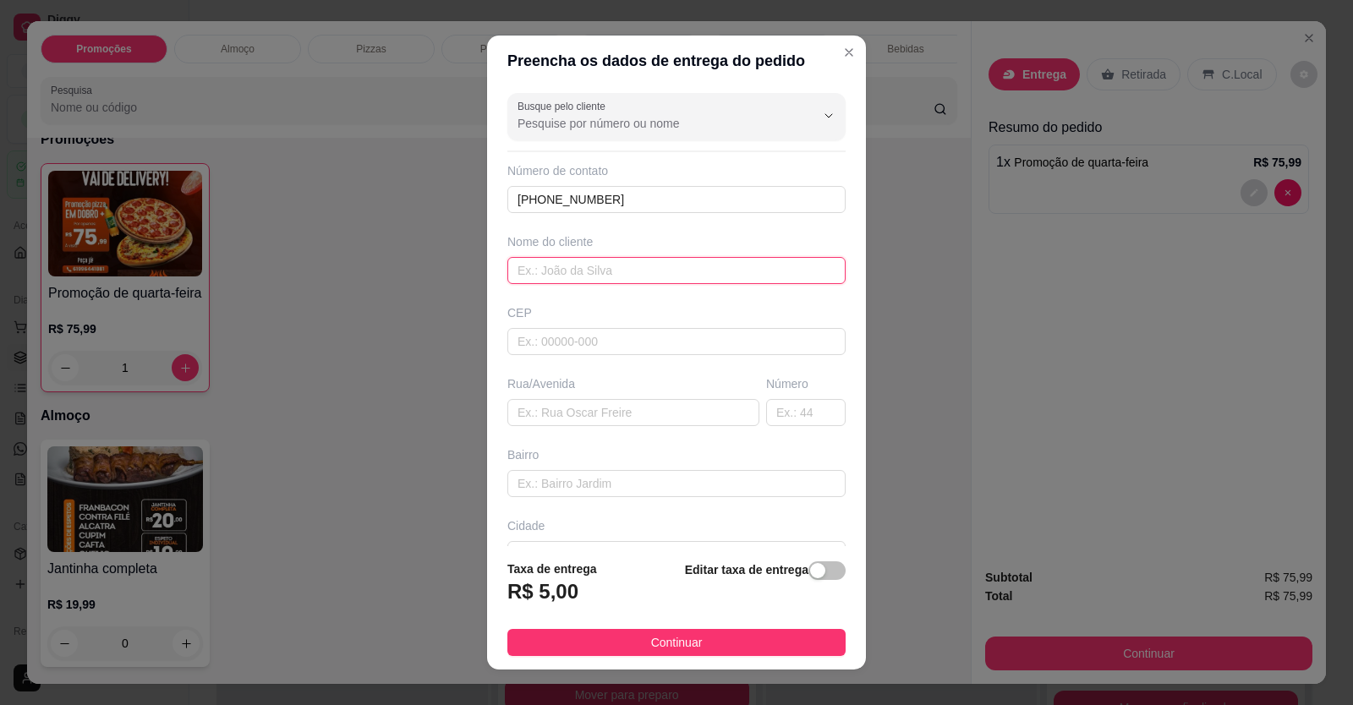
click at [617, 273] on input "text" at bounding box center [676, 270] width 338 height 27
click at [631, 276] on input "text" at bounding box center [676, 270] width 338 height 27
click at [627, 358] on div "Busque pelo cliente Número de contato (61) 99022-2354 Nome do cliente CEP Rua/A…" at bounding box center [676, 316] width 379 height 461
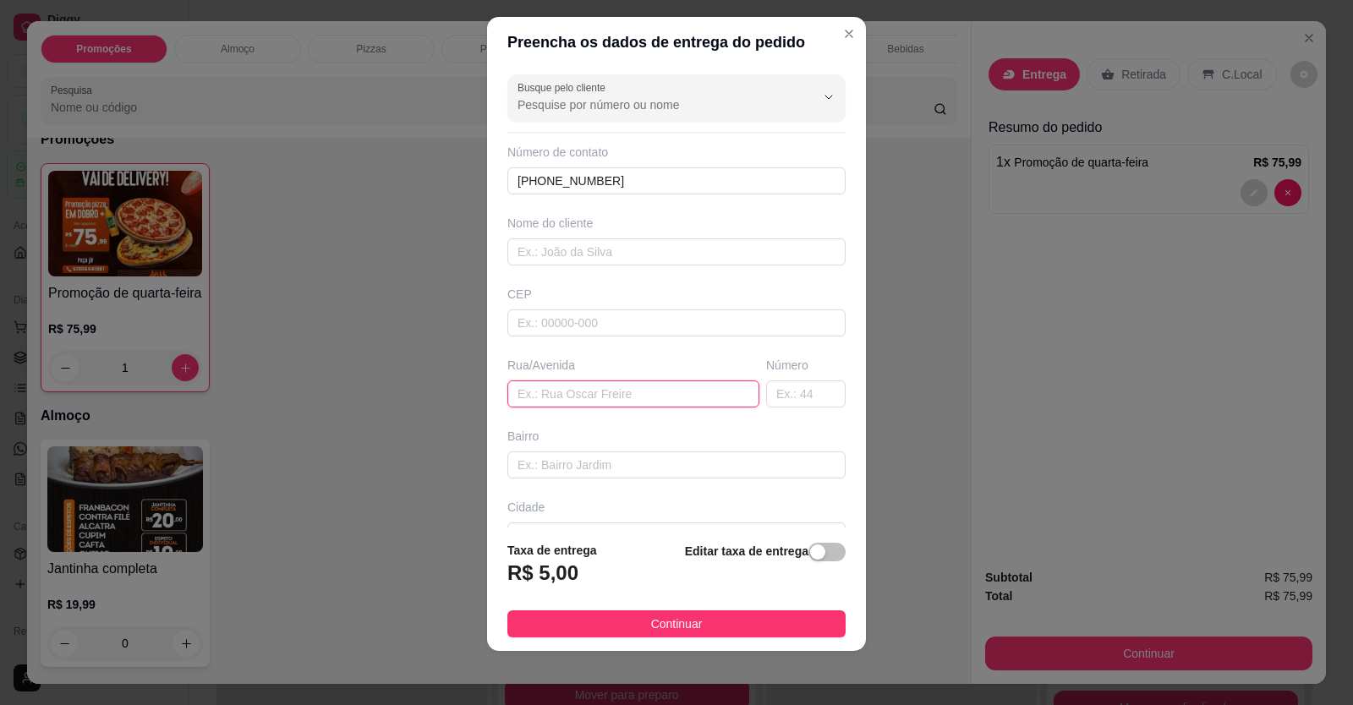
click at [549, 407] on input "text" at bounding box center [633, 393] width 252 height 27
type input "VIA 10"
click at [798, 386] on input "text" at bounding box center [805, 393] width 79 height 27
type input "58"
click at [656, 458] on input "text" at bounding box center [676, 464] width 338 height 27
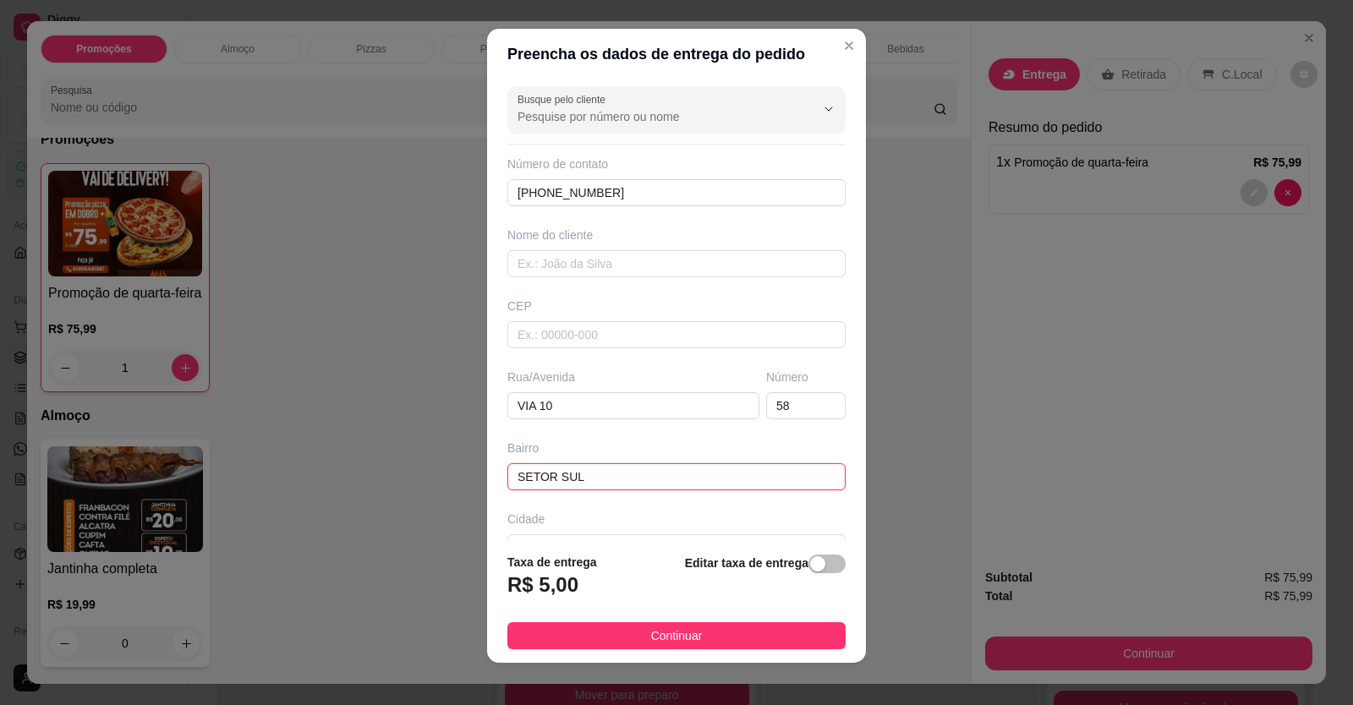
scroll to position [0, 0]
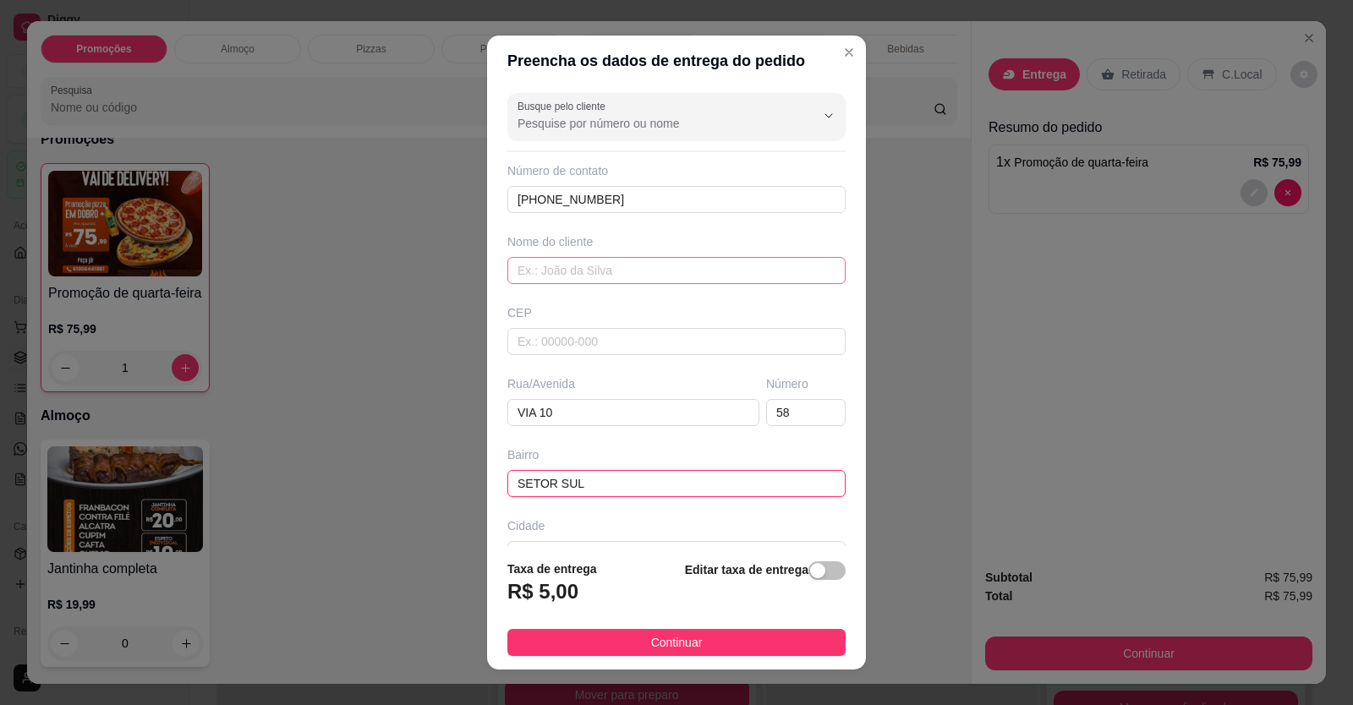
type input "SETOR SUL"
click at [619, 282] on input "text" at bounding box center [676, 270] width 338 height 27
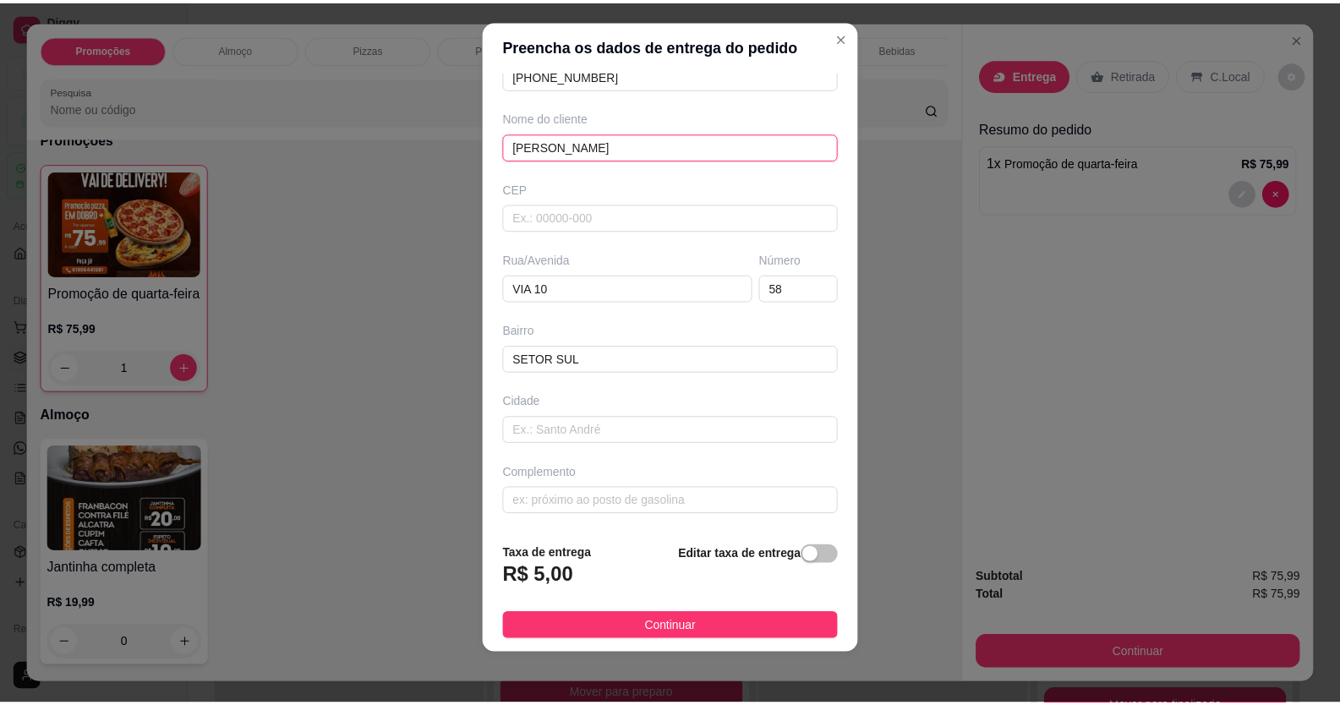
scroll to position [19, 0]
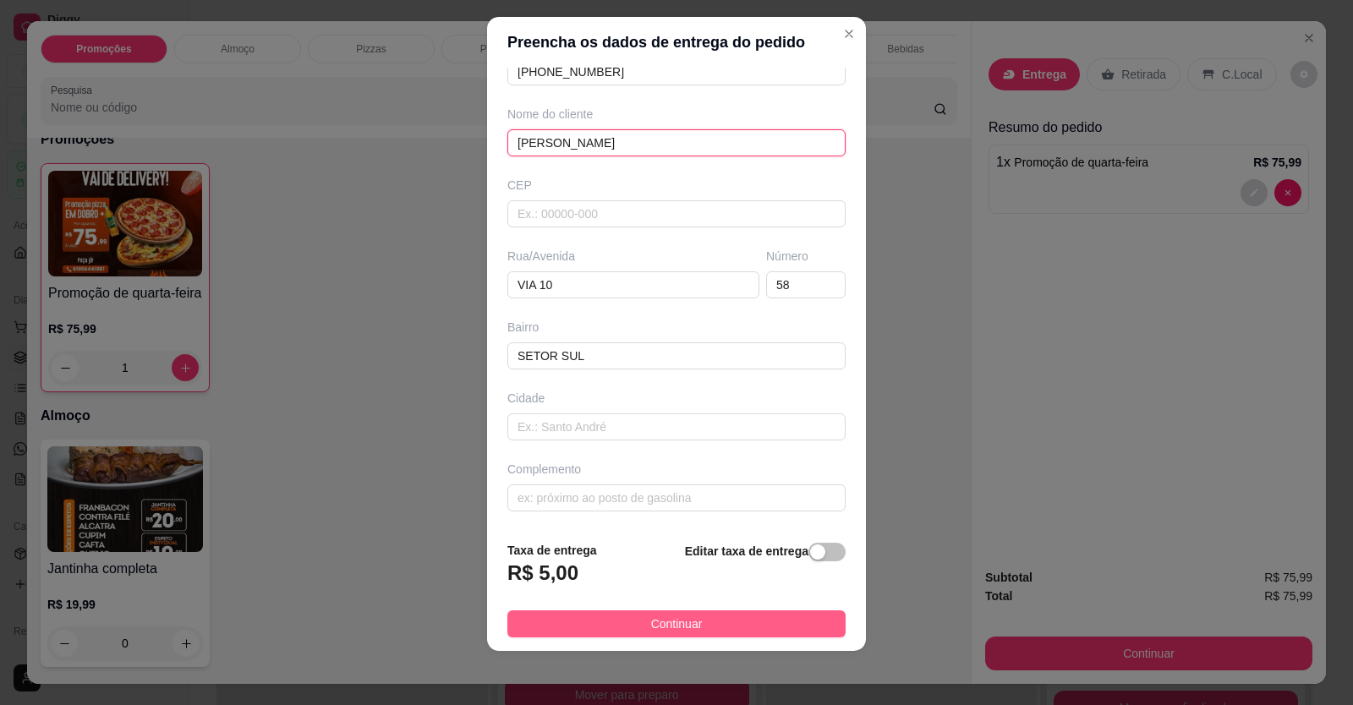
type input "[PERSON_NAME]"
click at [606, 635] on button "Continuar" at bounding box center [676, 623] width 338 height 27
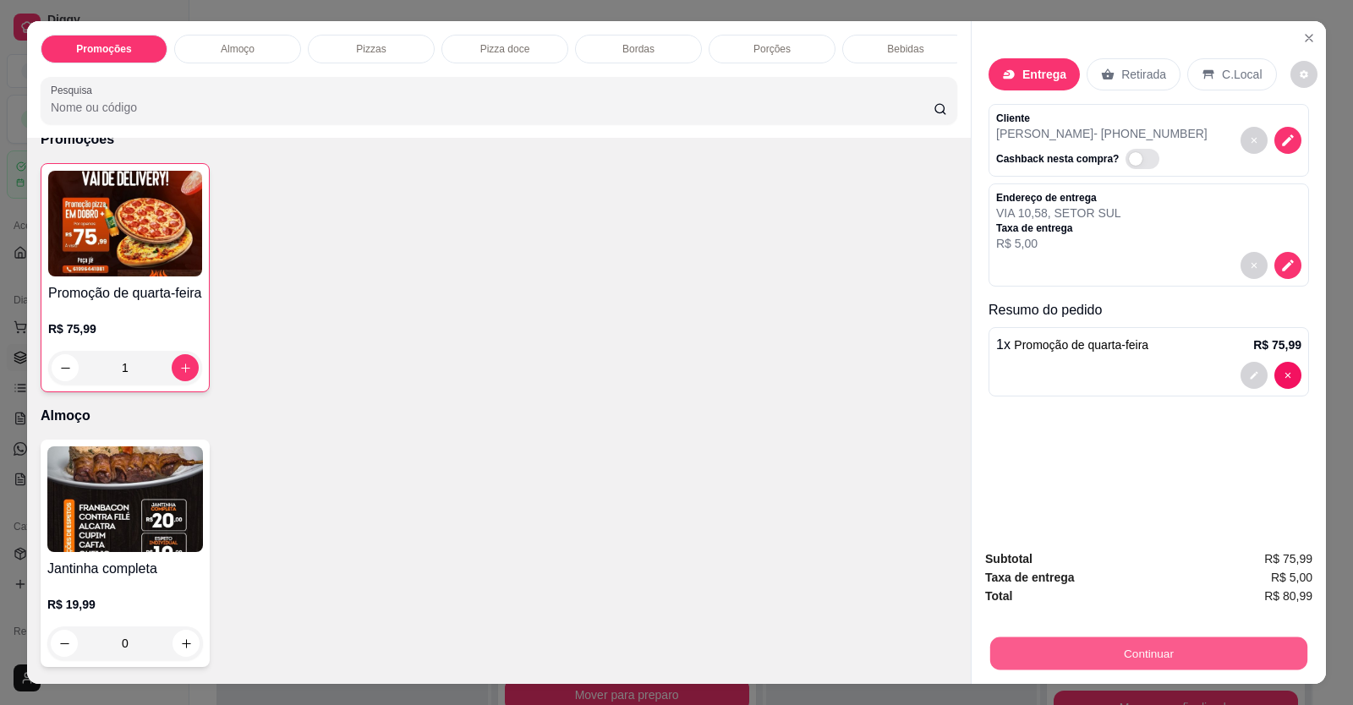
click at [1134, 657] on button "Continuar" at bounding box center [1148, 653] width 317 height 33
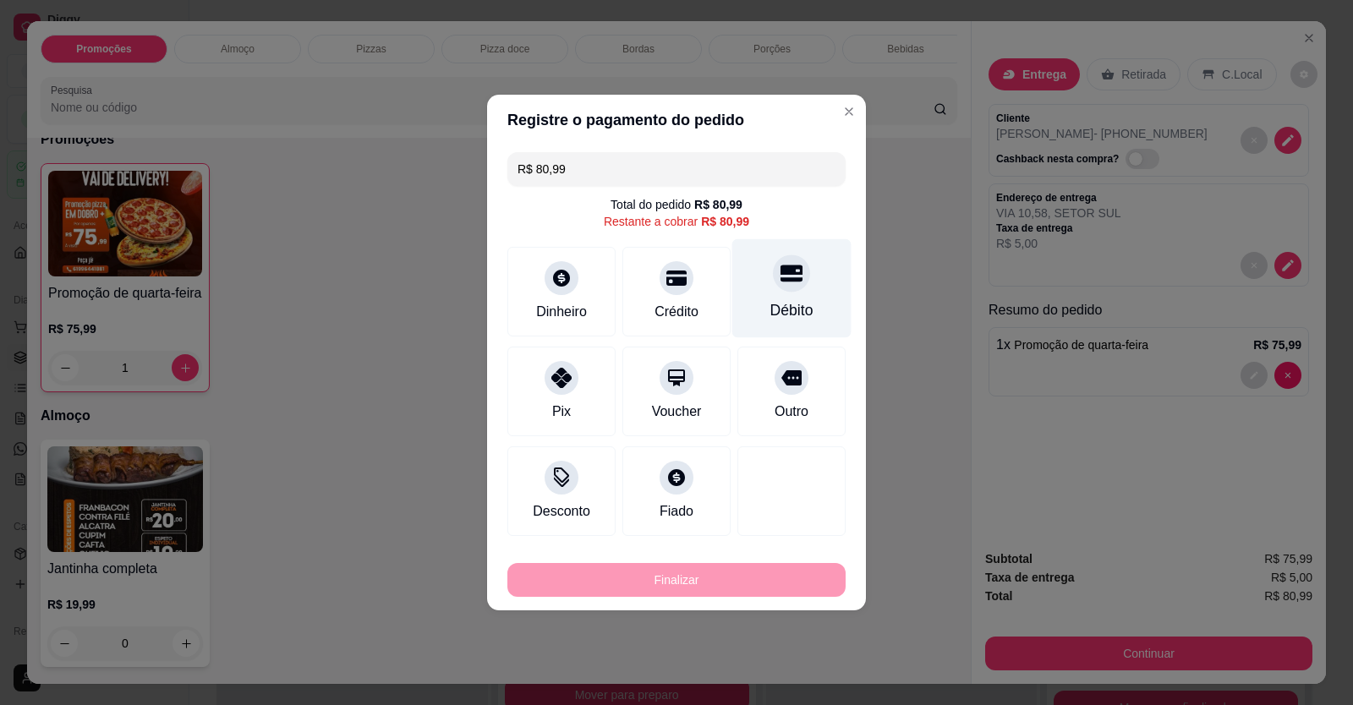
click at [796, 314] on div "Débito" at bounding box center [791, 310] width 43 height 22
type input "R$ 0,00"
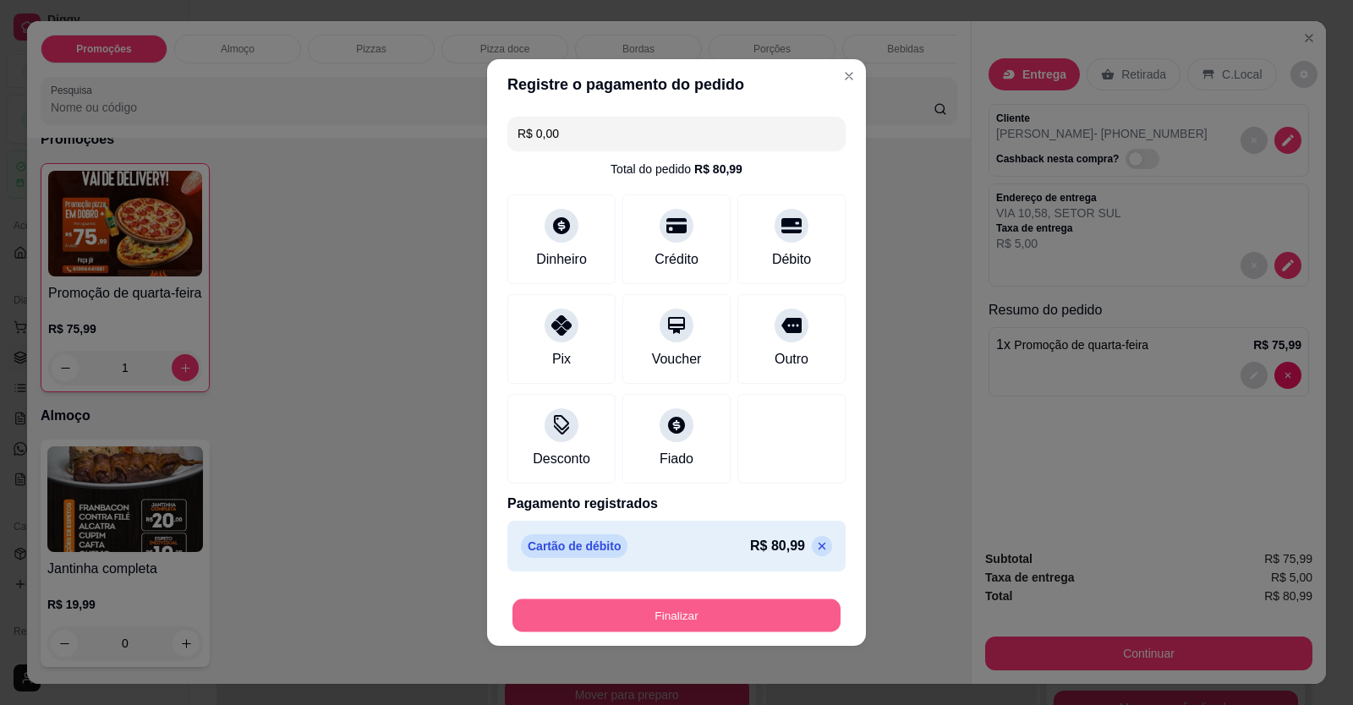
click at [697, 616] on button "Finalizar" at bounding box center [676, 615] width 328 height 33
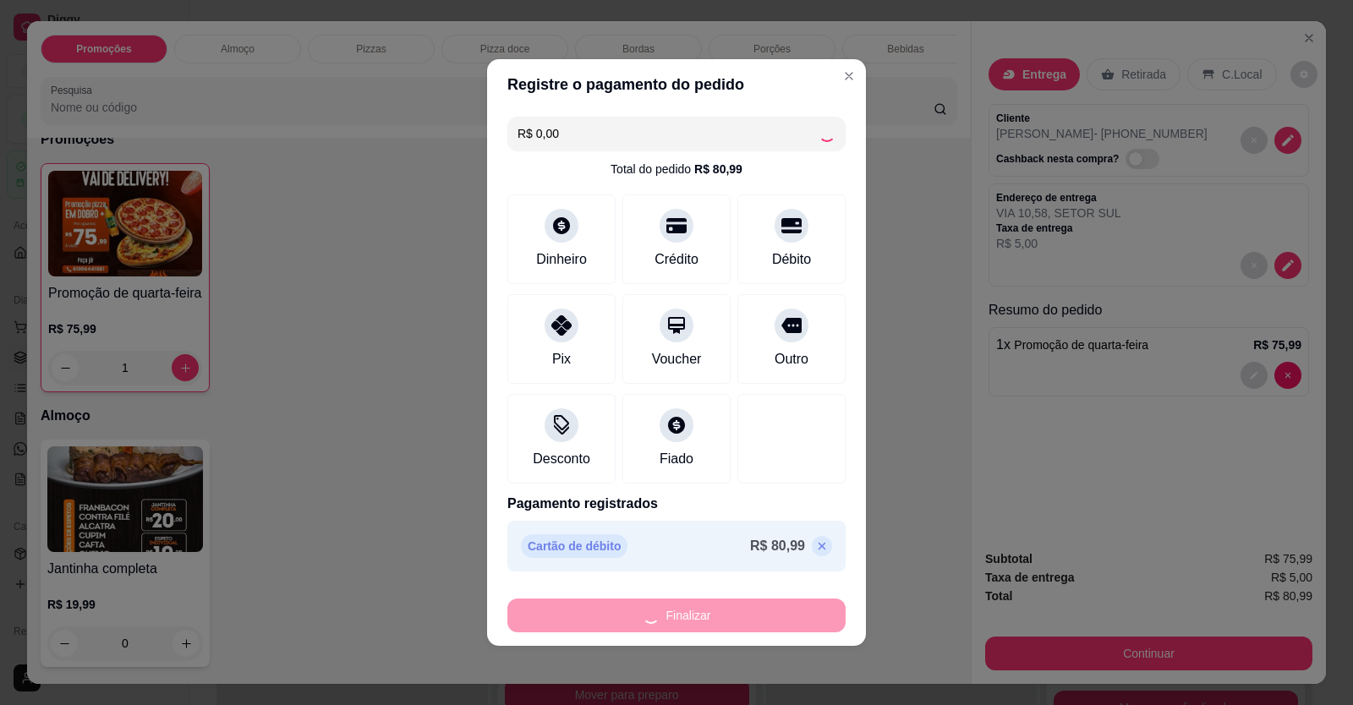
type input "0"
type input "-R$ 80,99"
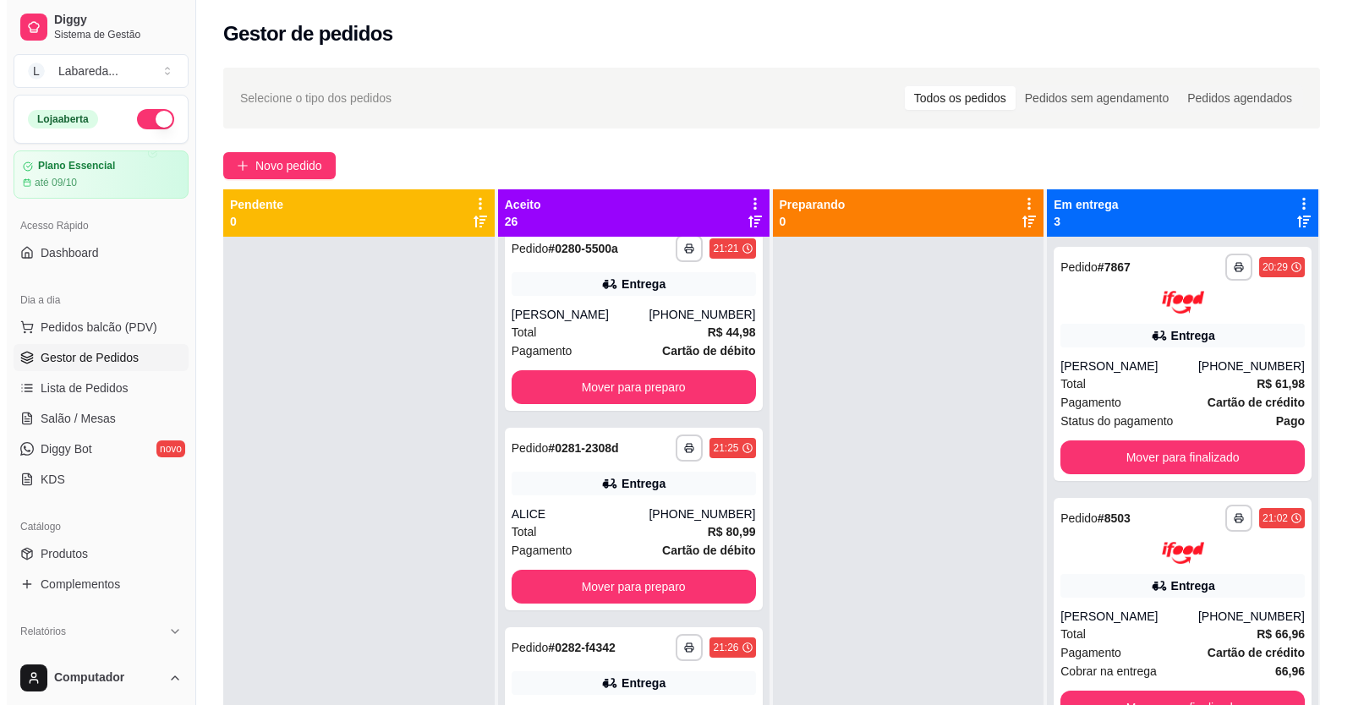
scroll to position [4456, 0]
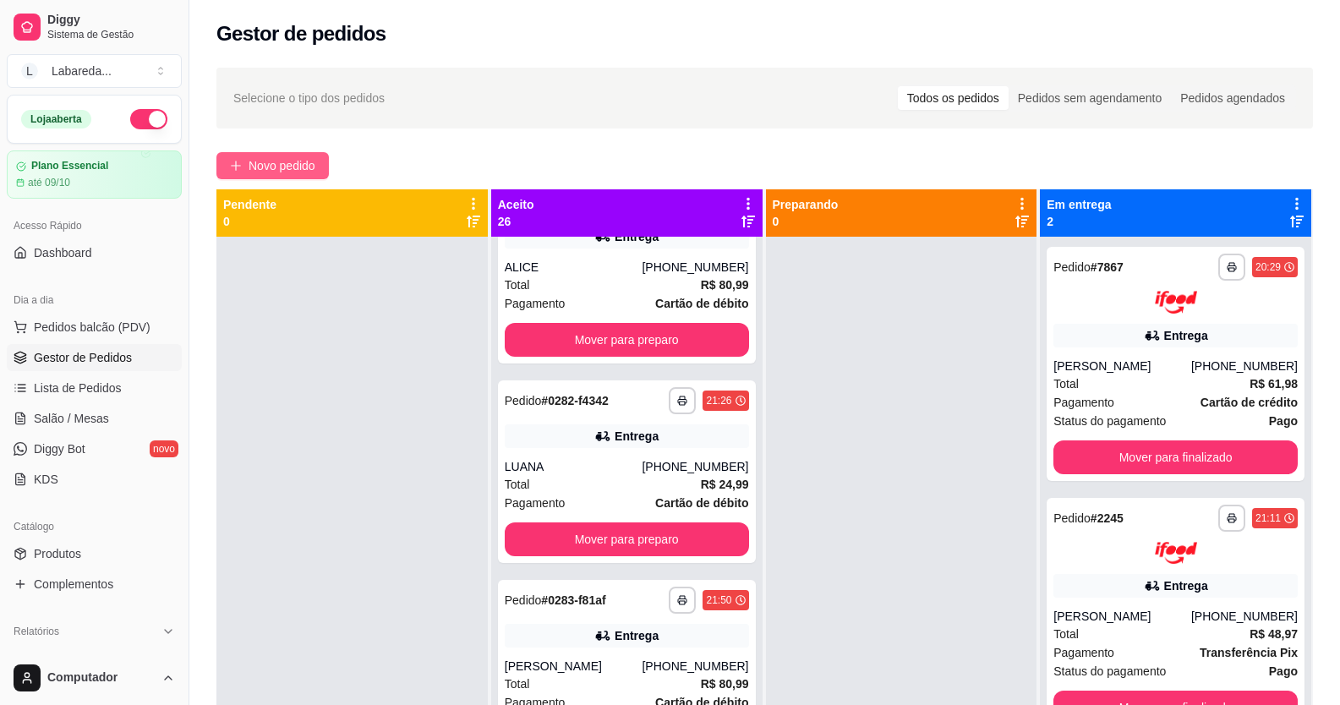
click at [320, 164] on button "Novo pedido" at bounding box center [272, 165] width 112 height 27
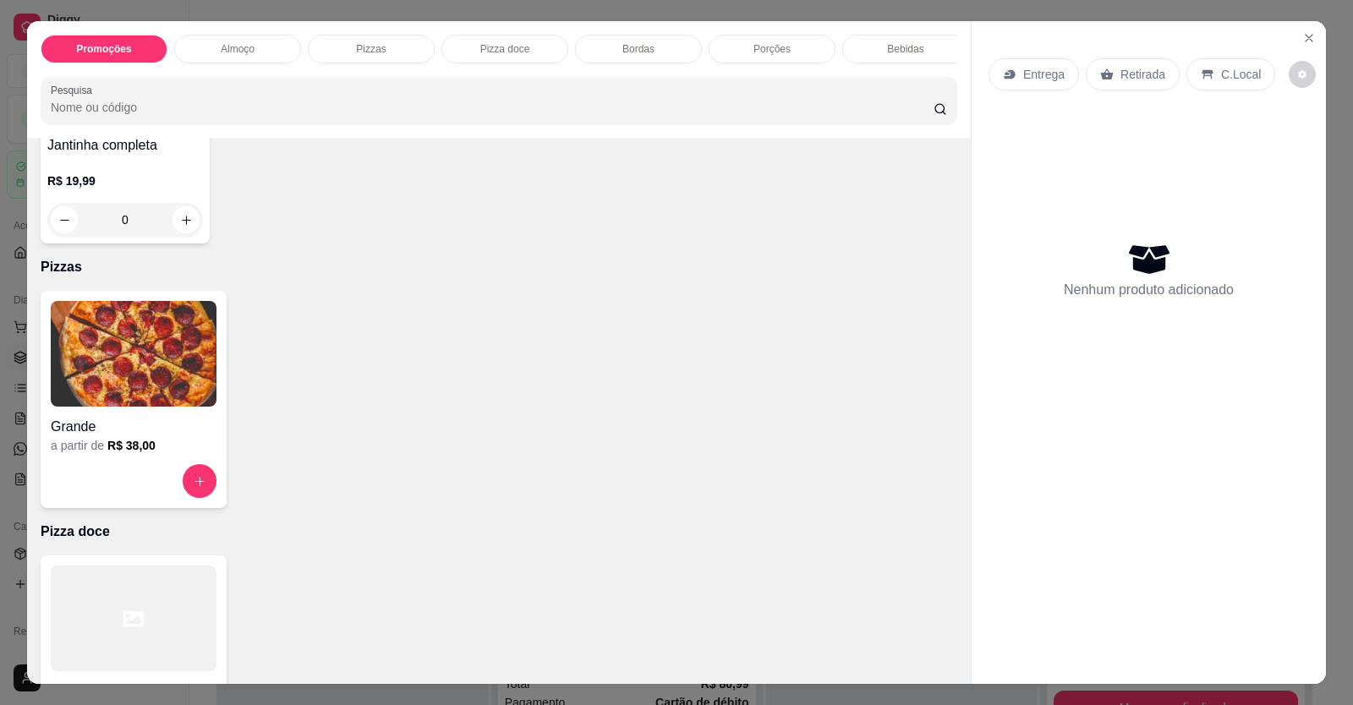
scroll to position [507, 0]
click at [145, 406] on img at bounding box center [134, 353] width 166 height 106
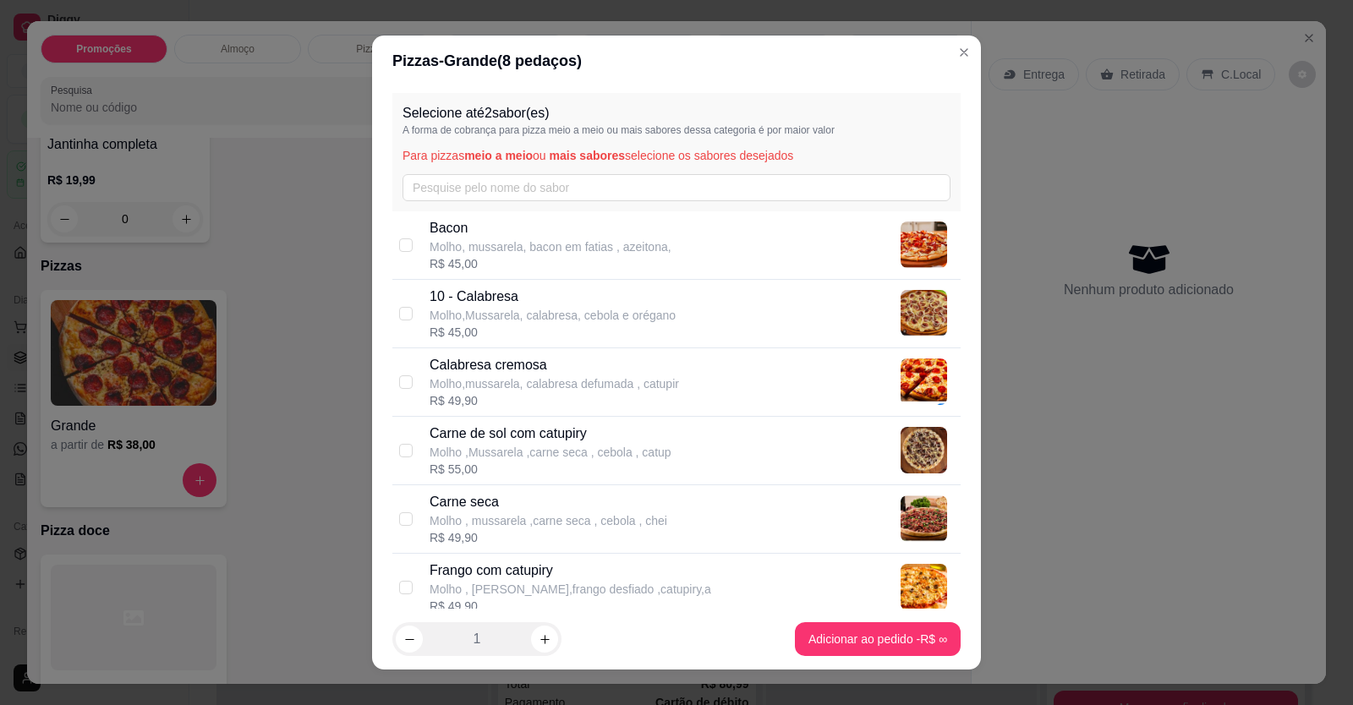
click at [527, 256] on div "R$ 45,00" at bounding box center [550, 263] width 242 height 17
checkbox input "true"
click at [461, 301] on p "10 - Calabresa" at bounding box center [552, 297] width 246 height 20
click at [433, 309] on p "Molho,Mussarela, calabresa, cebola e orégano" at bounding box center [552, 315] width 246 height 17
checkbox input "false"
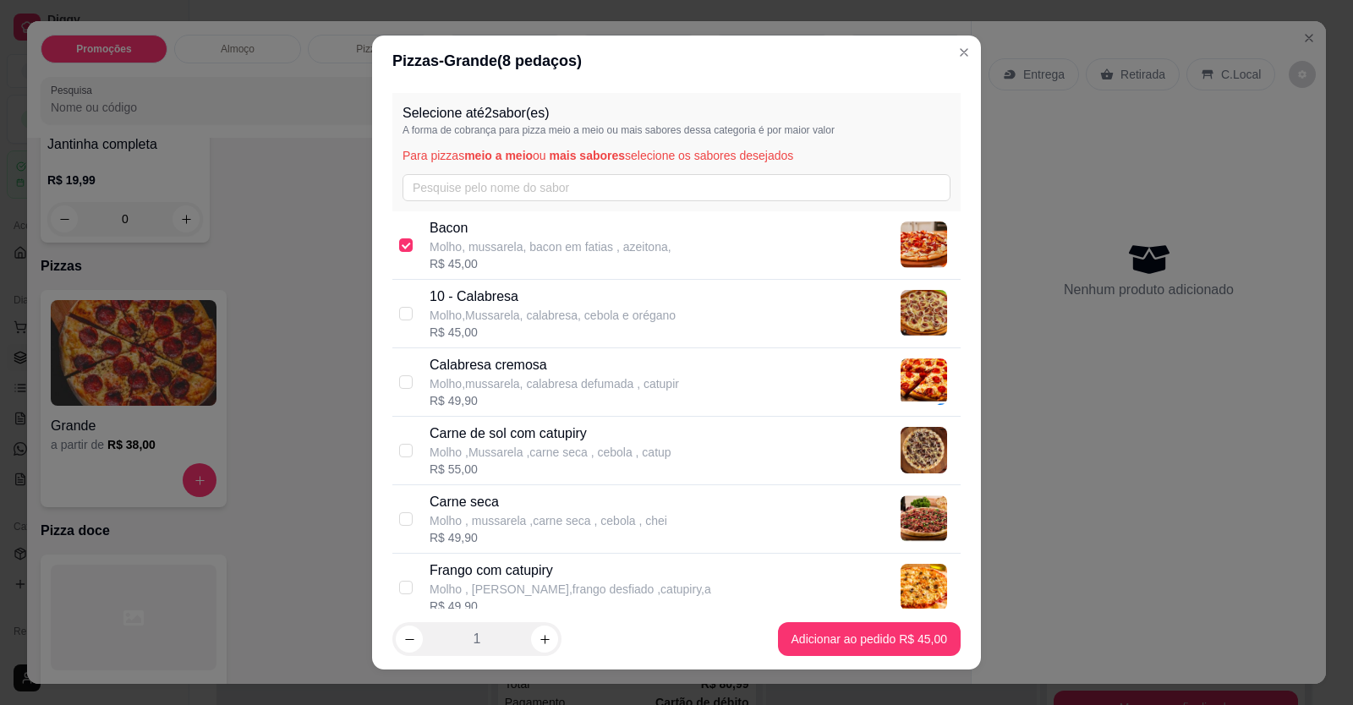
click at [434, 260] on div "R$ 45,00" at bounding box center [550, 263] width 242 height 17
checkbox input "false"
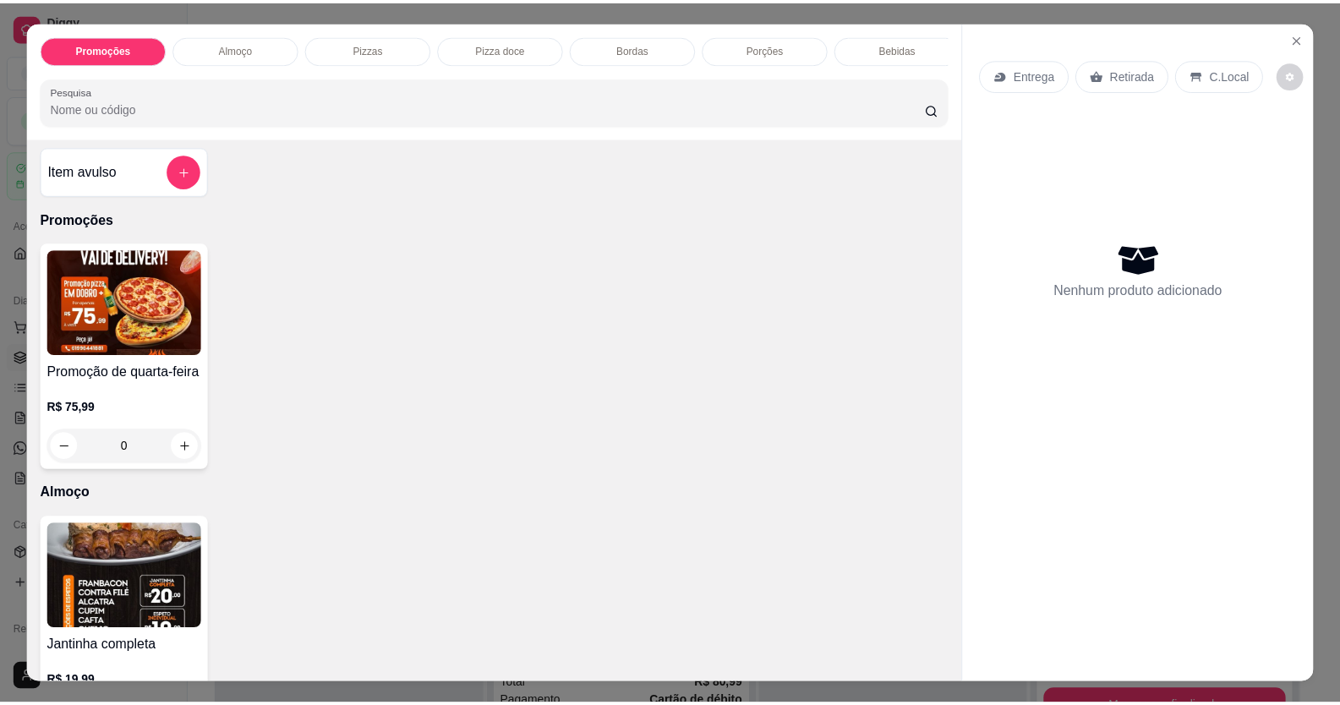
scroll to position [0, 0]
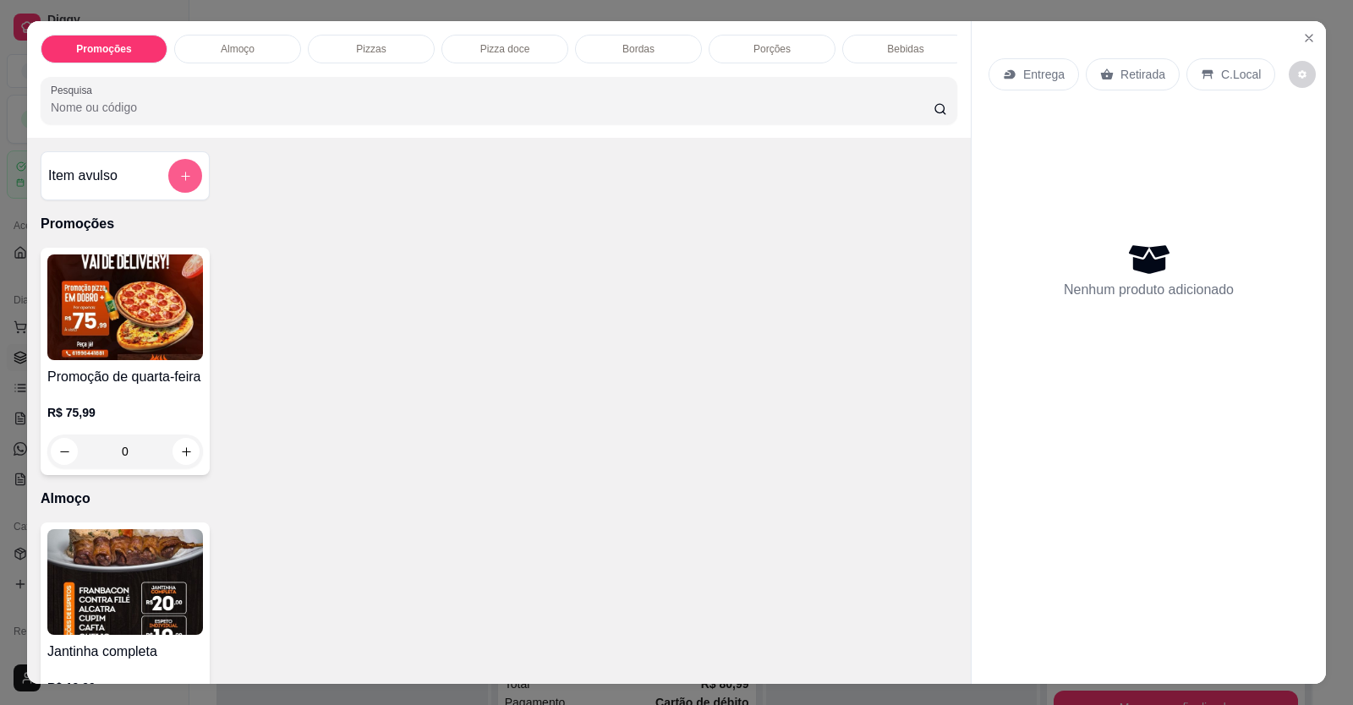
click at [189, 189] on button "add-separate-item" at bounding box center [185, 176] width 34 height 34
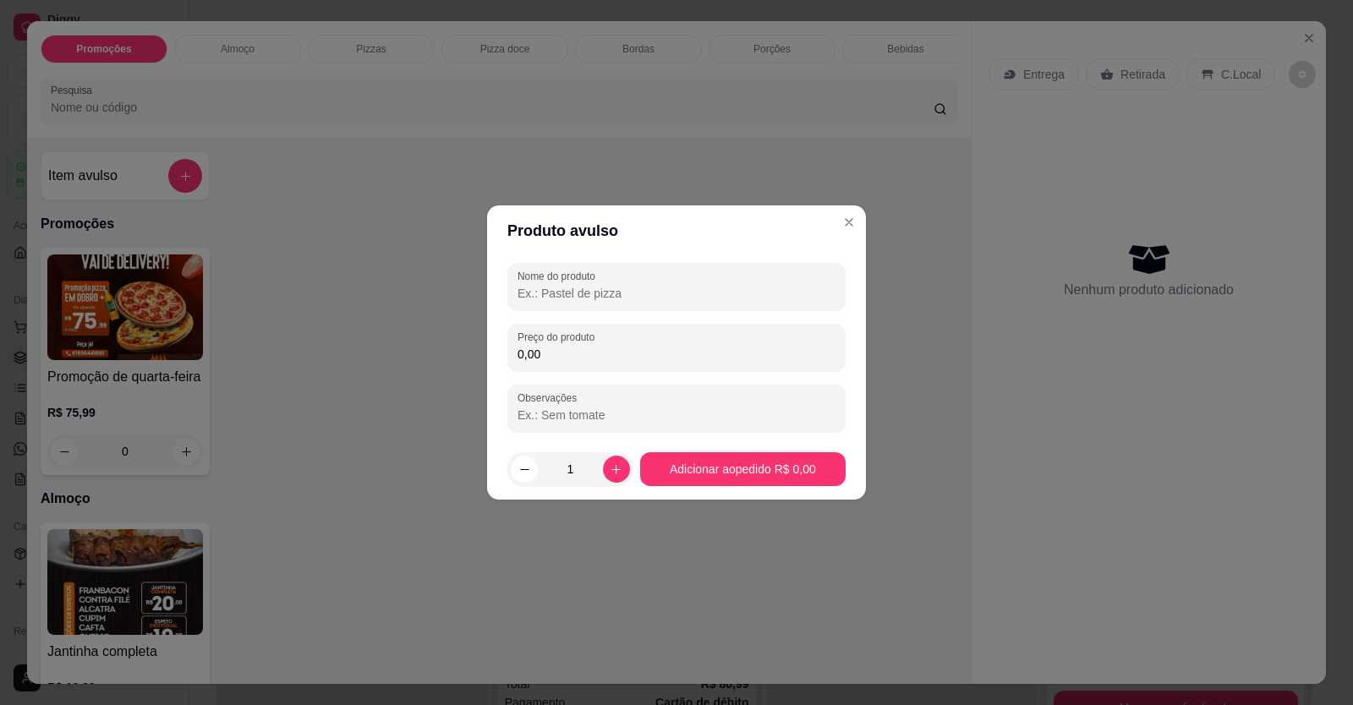
click at [615, 290] on input "Nome do produto" at bounding box center [676, 293] width 318 height 17
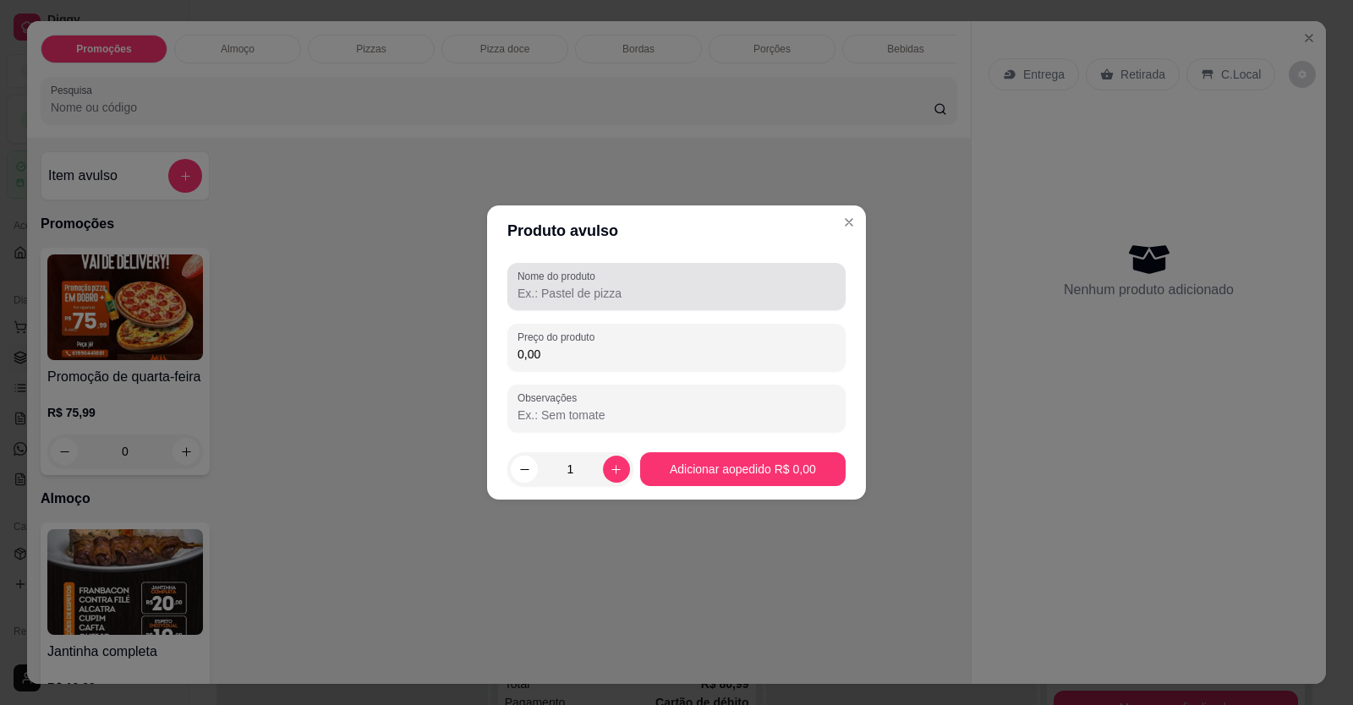
click at [571, 308] on div "Nome do produto" at bounding box center [676, 286] width 338 height 47
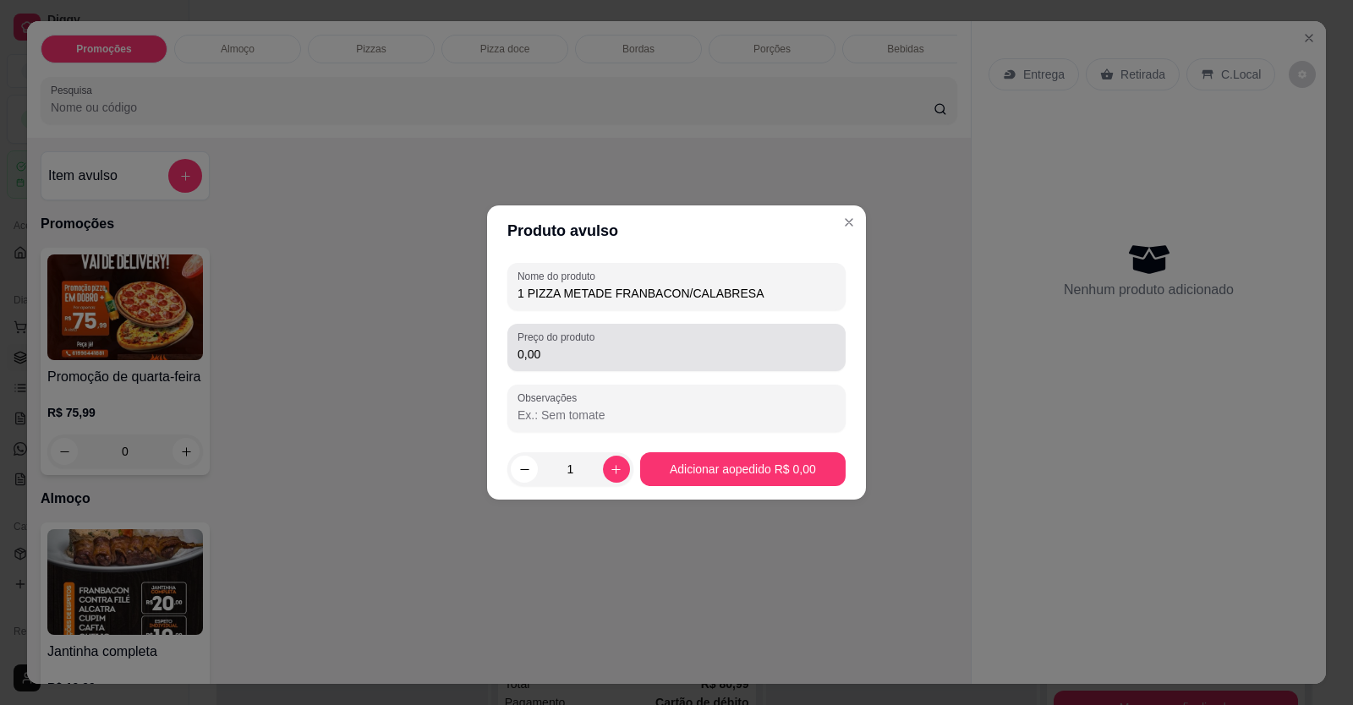
type input "1 PIZZA METADE FRANBACON/CALABRESA"
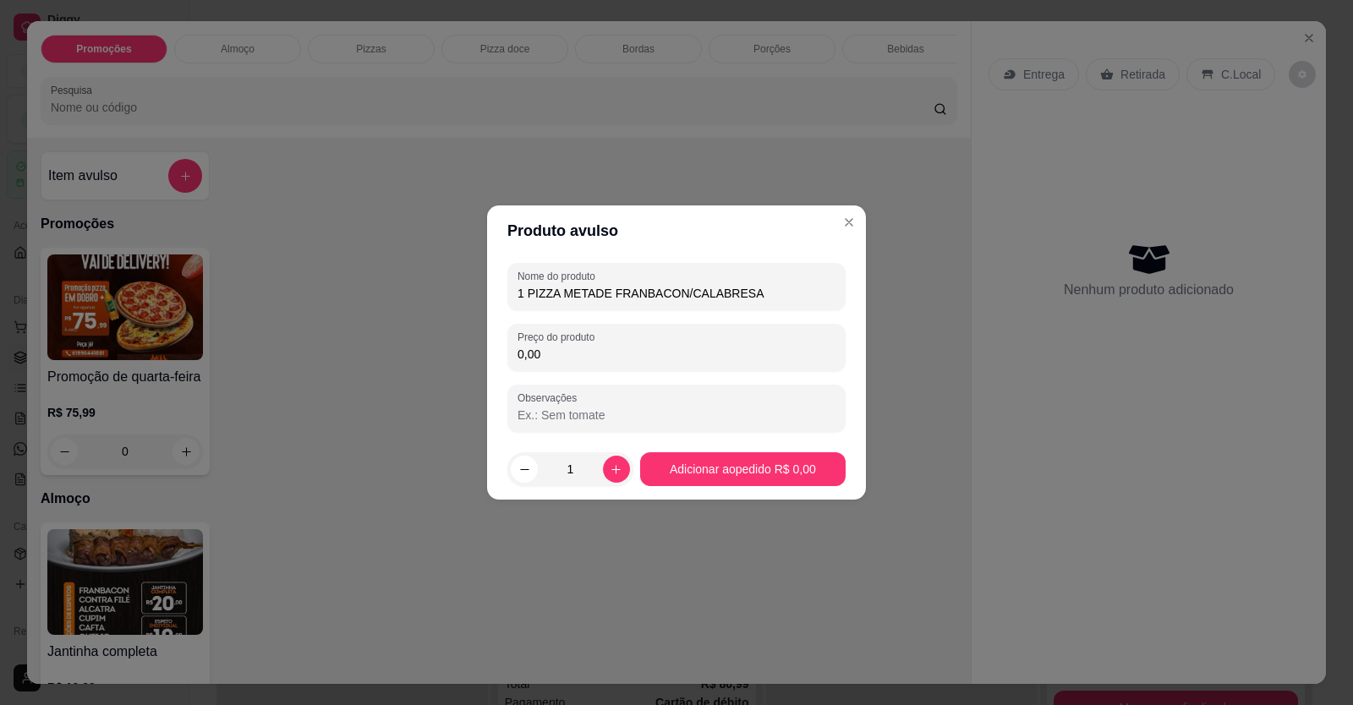
click at [534, 354] on input "0,00" at bounding box center [676, 354] width 318 height 17
click at [558, 356] on input "0,00" at bounding box center [676, 354] width 318 height 17
type input "48,00"
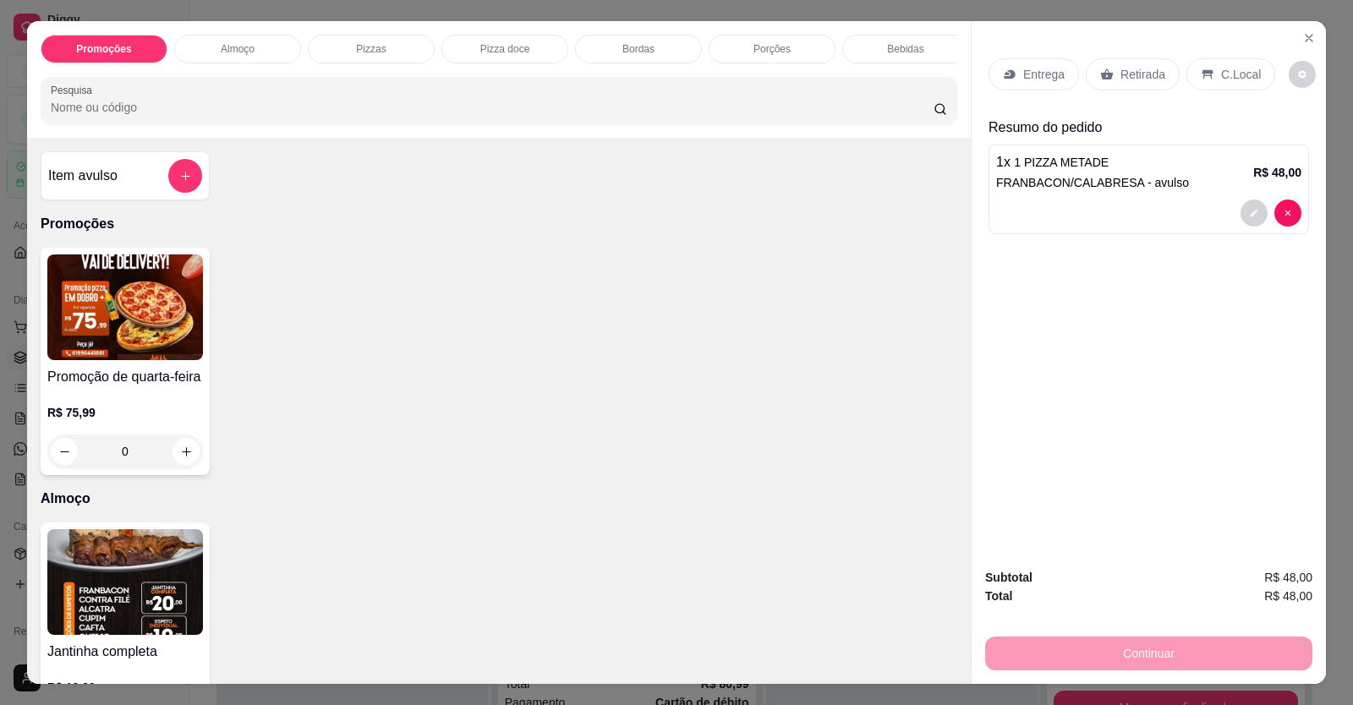
click at [1221, 70] on p "C.Local" at bounding box center [1241, 74] width 40 height 17
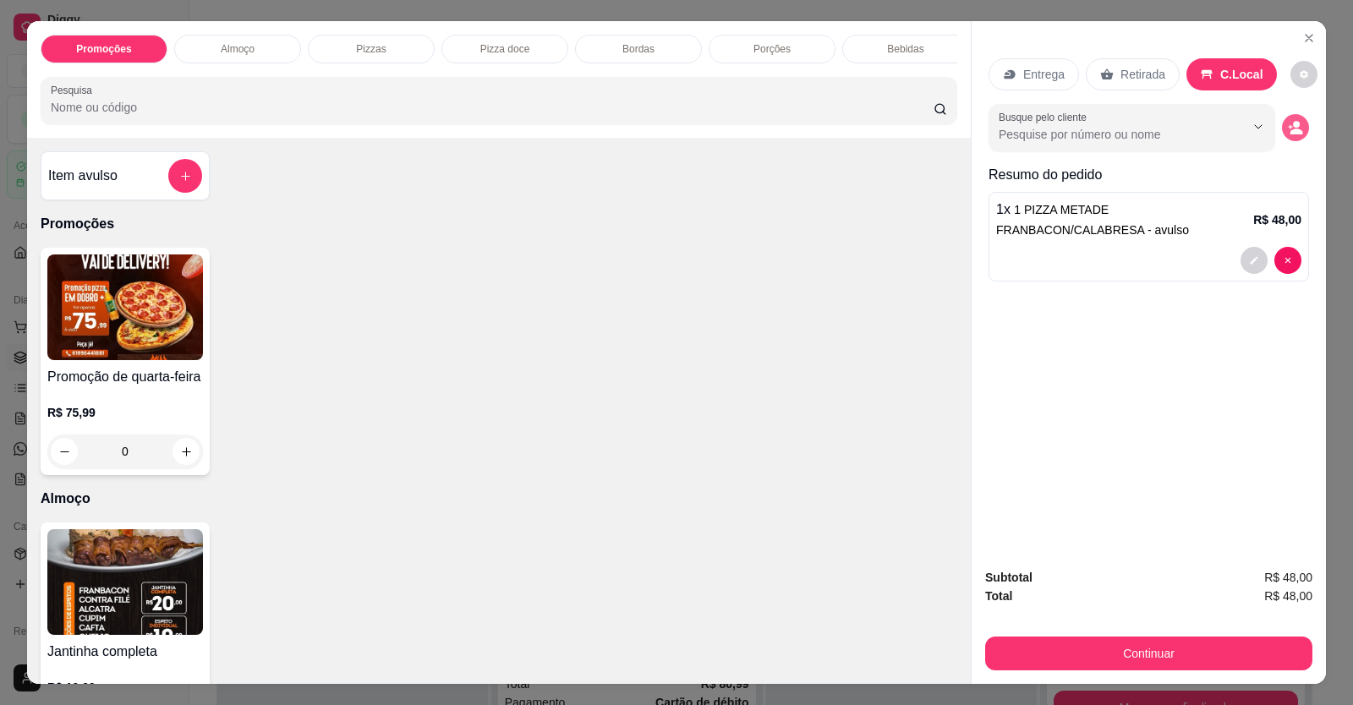
click at [1288, 124] on icon "decrease-product-quantity" at bounding box center [1295, 127] width 15 height 15
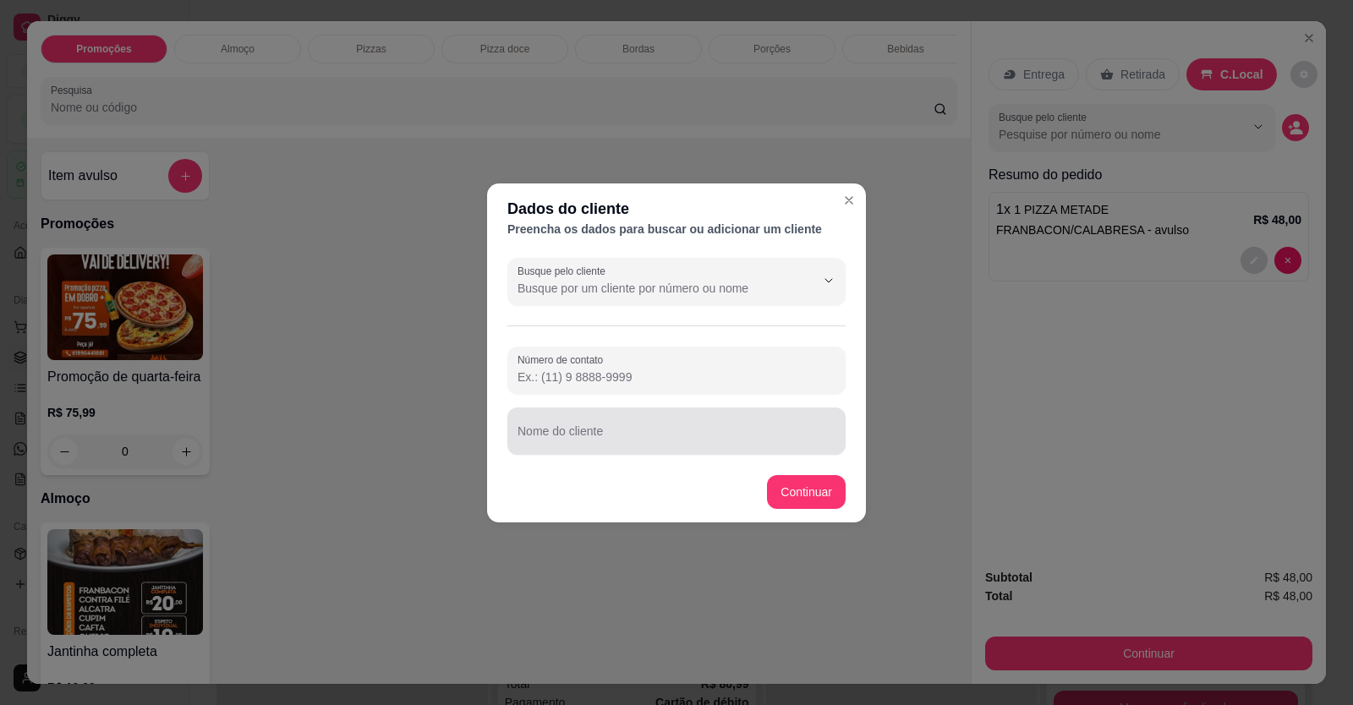
click at [754, 449] on div "Nome do cliente" at bounding box center [676, 431] width 338 height 47
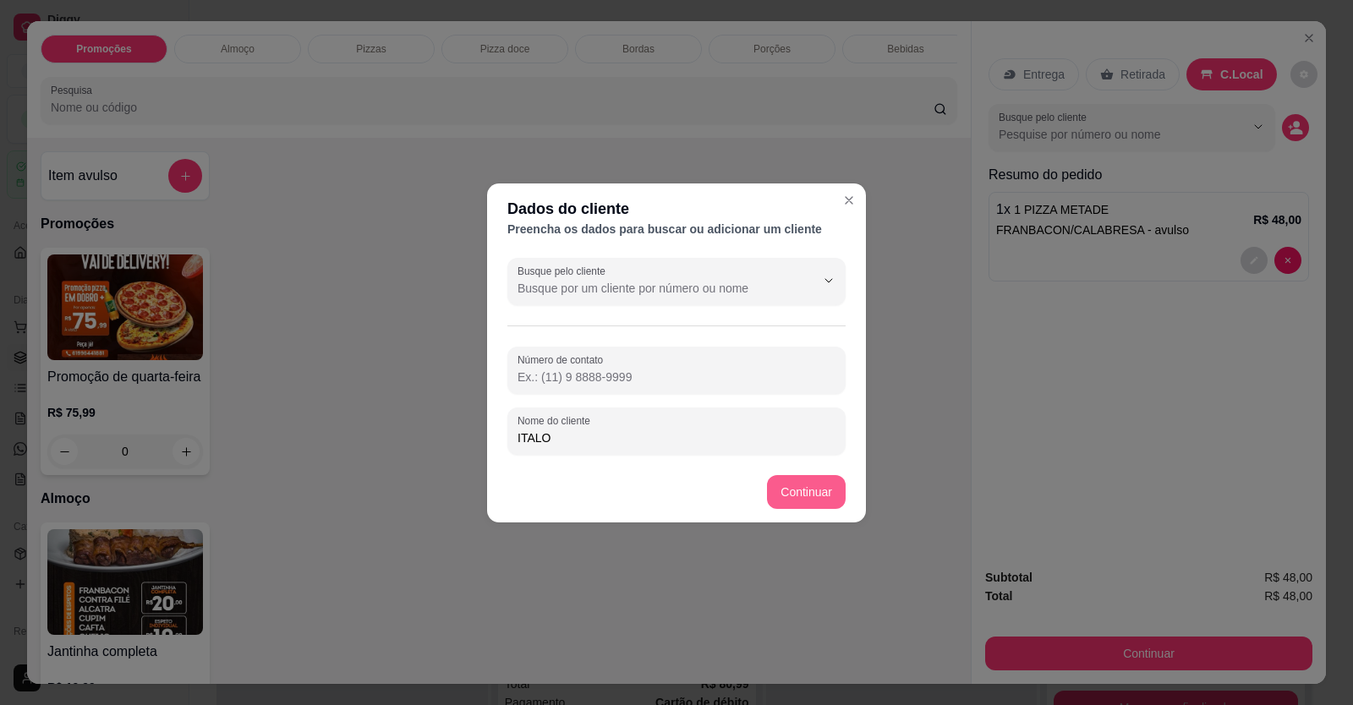
type input "ITALO"
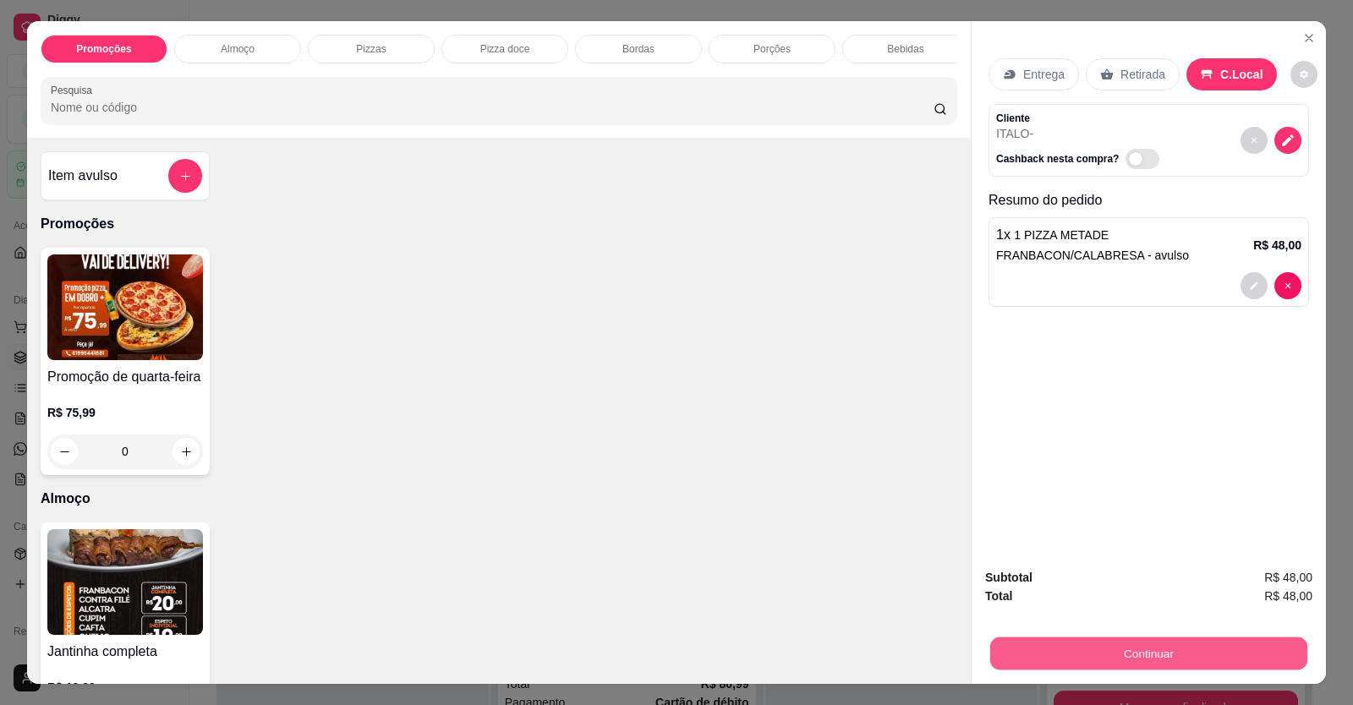
click at [1056, 652] on button "Continuar" at bounding box center [1148, 653] width 317 height 33
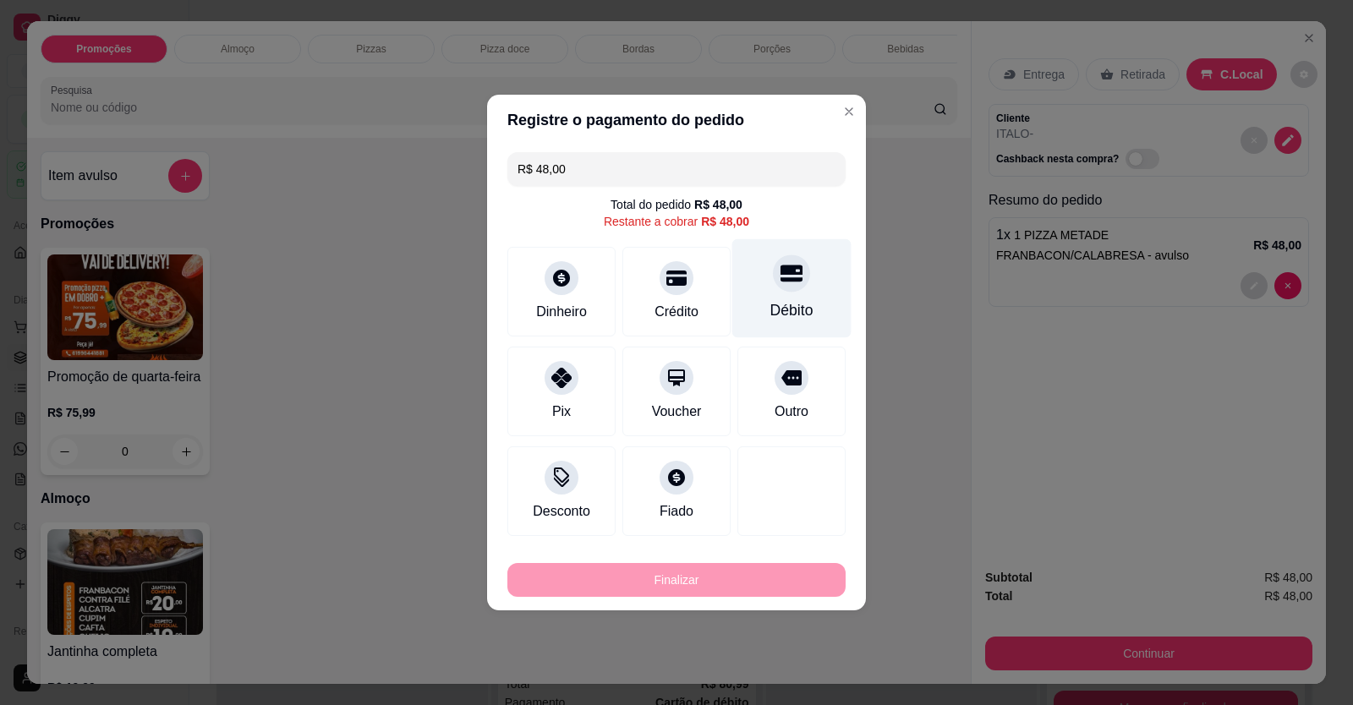
click at [800, 287] on div "Débito" at bounding box center [791, 288] width 119 height 99
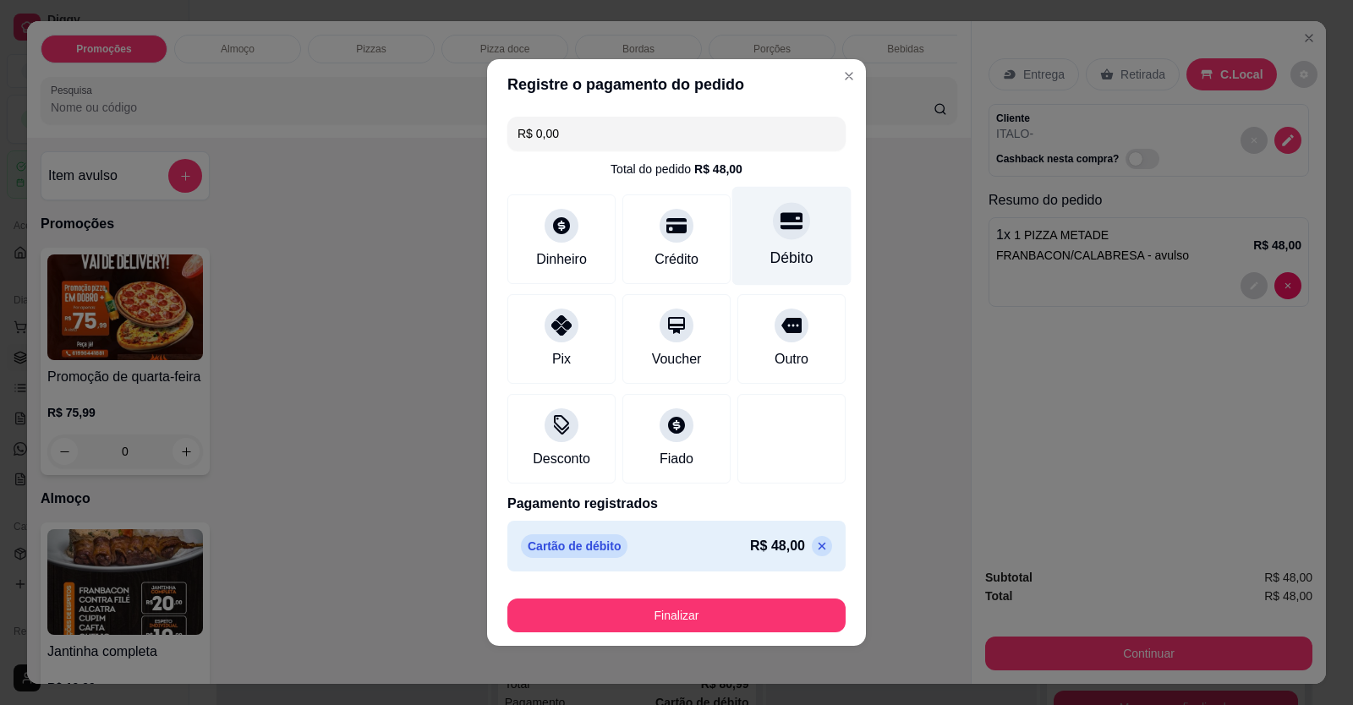
click at [785, 230] on icon at bounding box center [791, 221] width 22 height 22
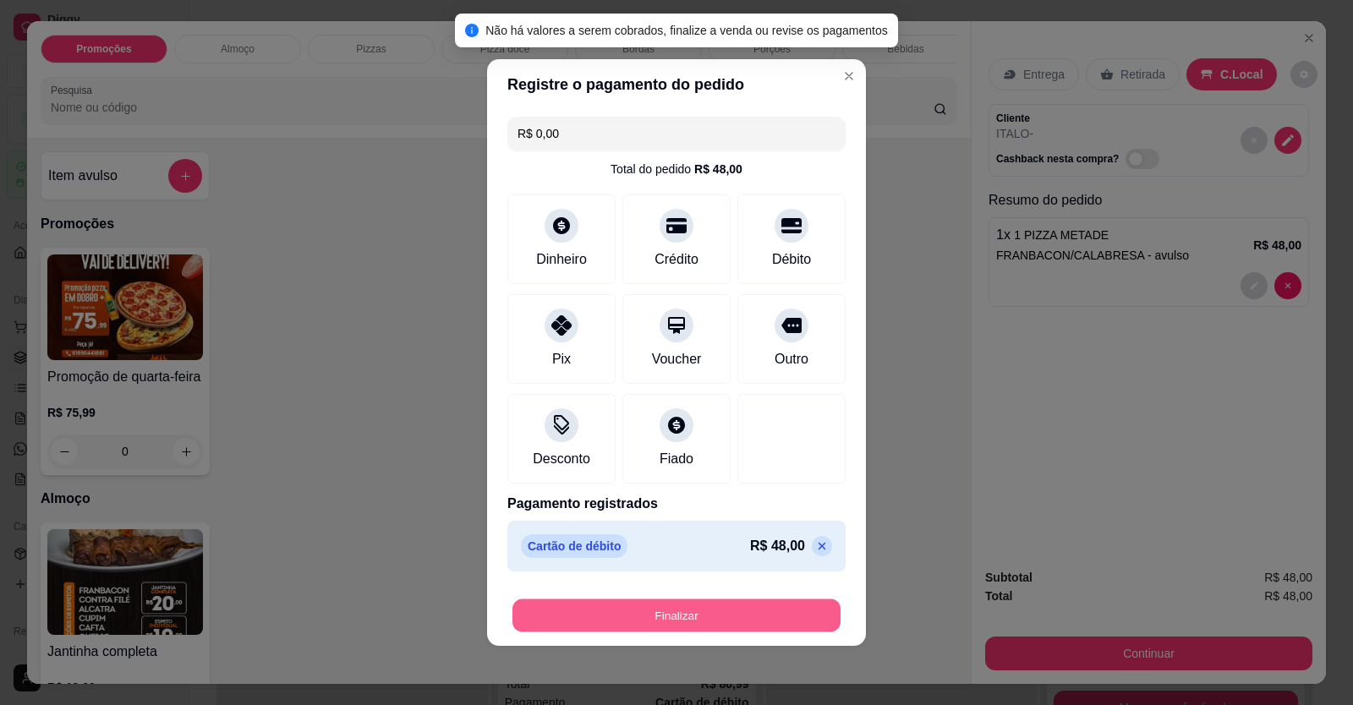
click at [685, 614] on button "Finalizar" at bounding box center [676, 615] width 328 height 33
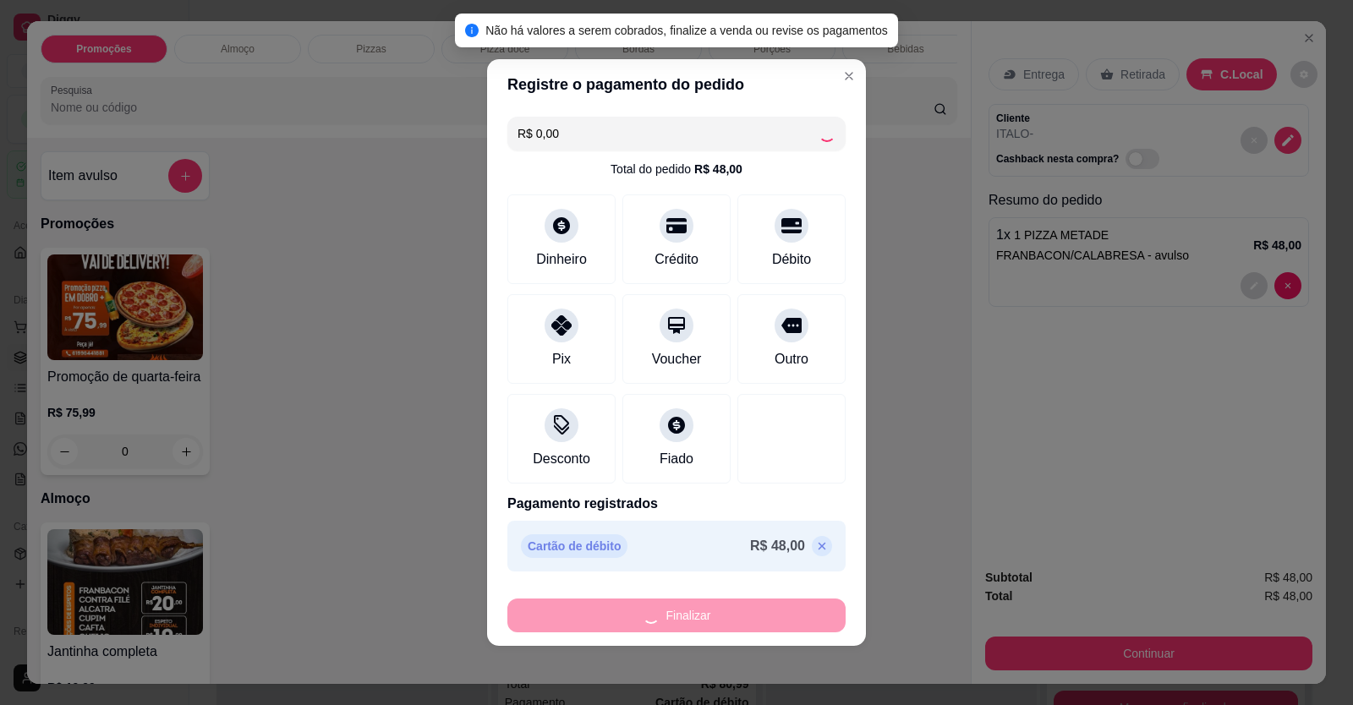
type input "-R$ 48,00"
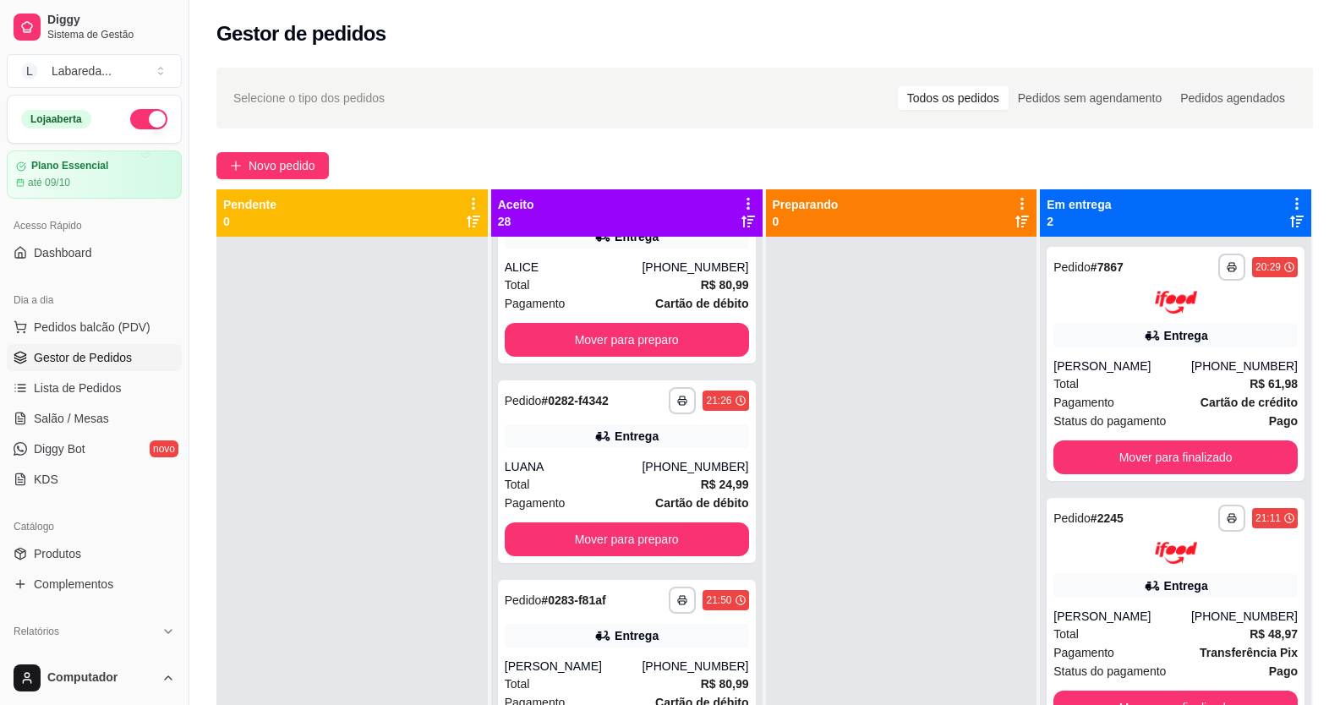
click at [879, 558] on div at bounding box center [901, 589] width 271 height 705
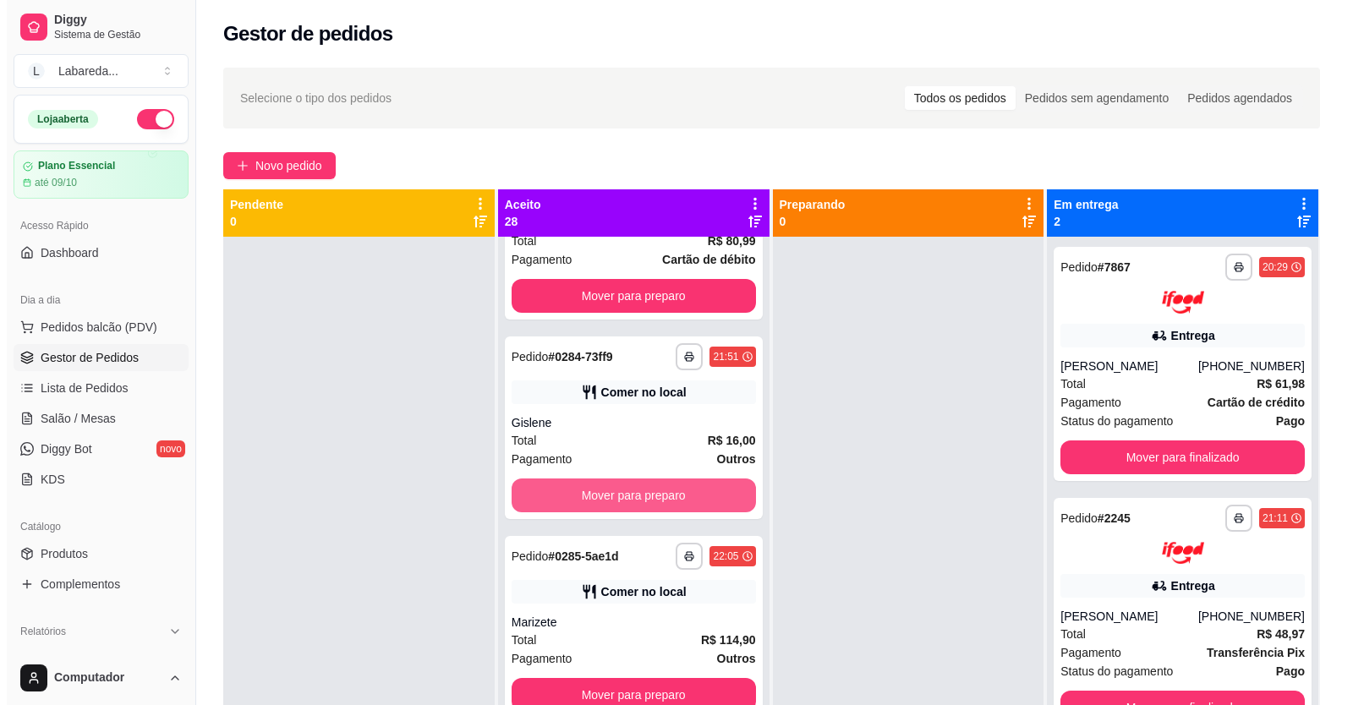
scroll to position [47, 0]
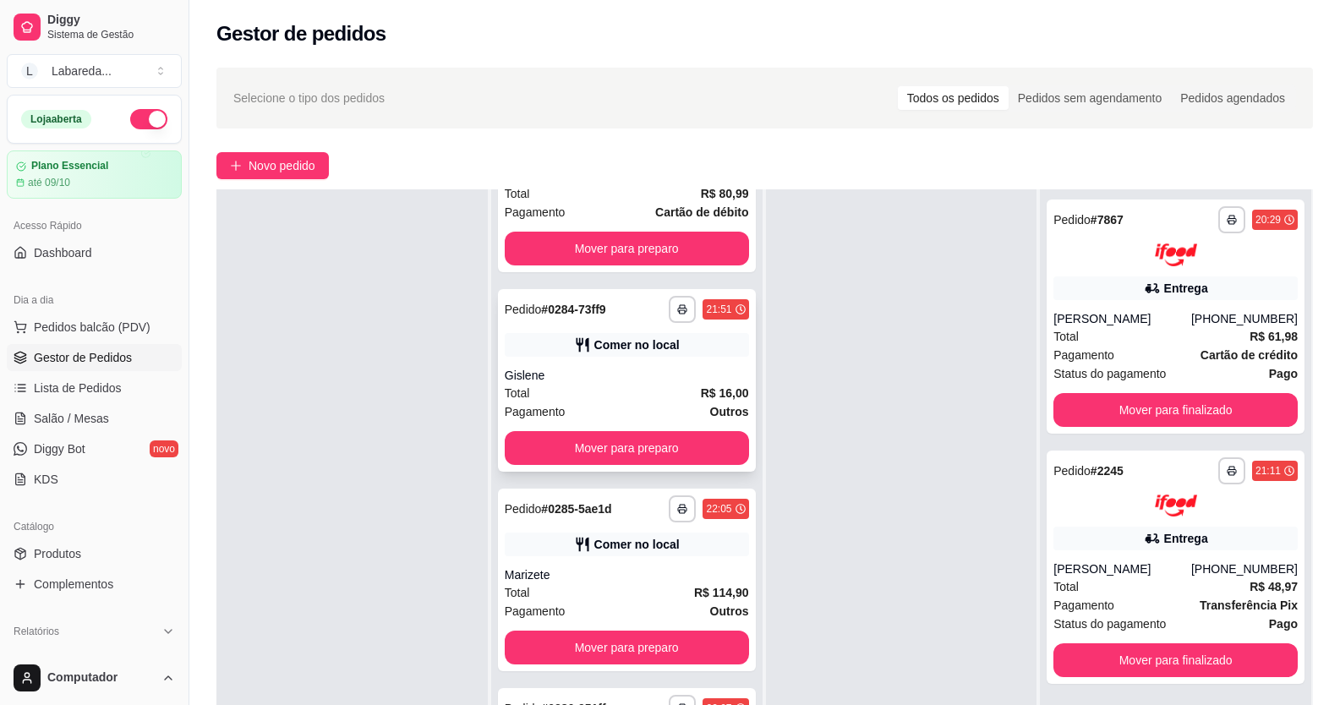
click at [575, 389] on div "Total R$ 16,00" at bounding box center [627, 393] width 244 height 19
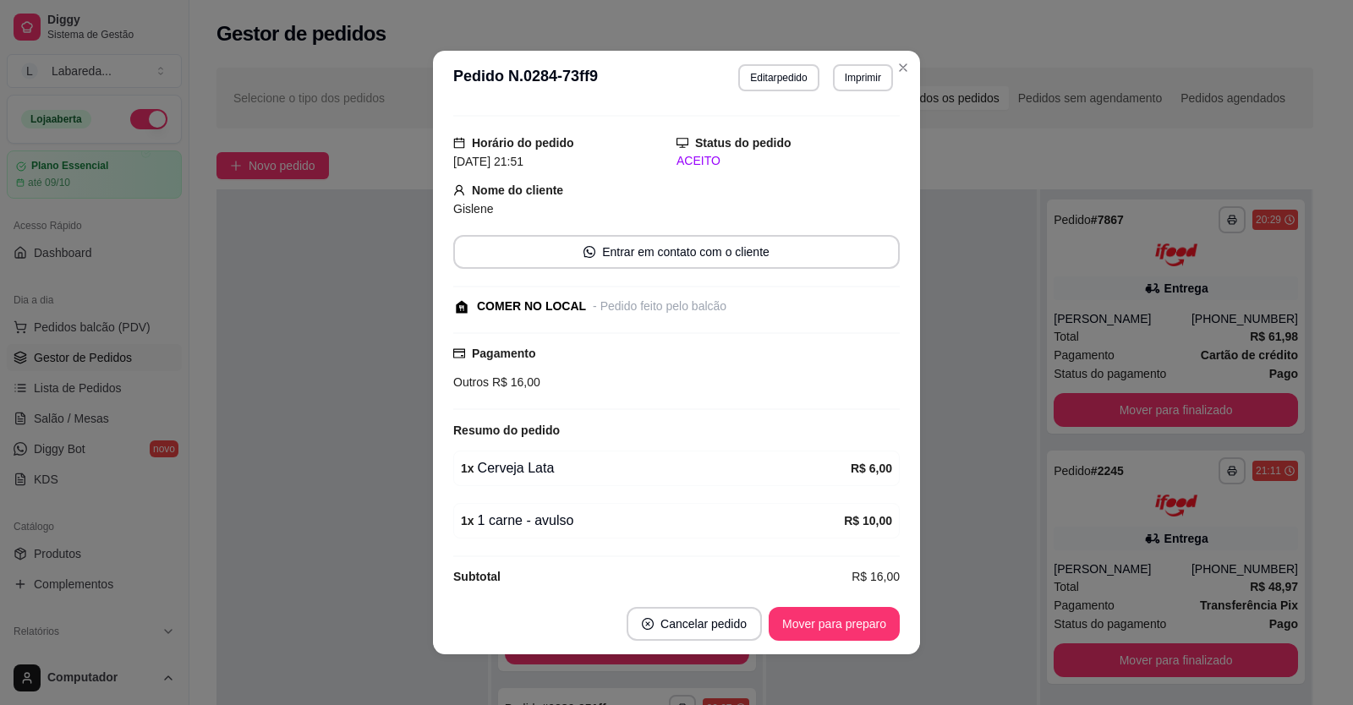
scroll to position [52, 0]
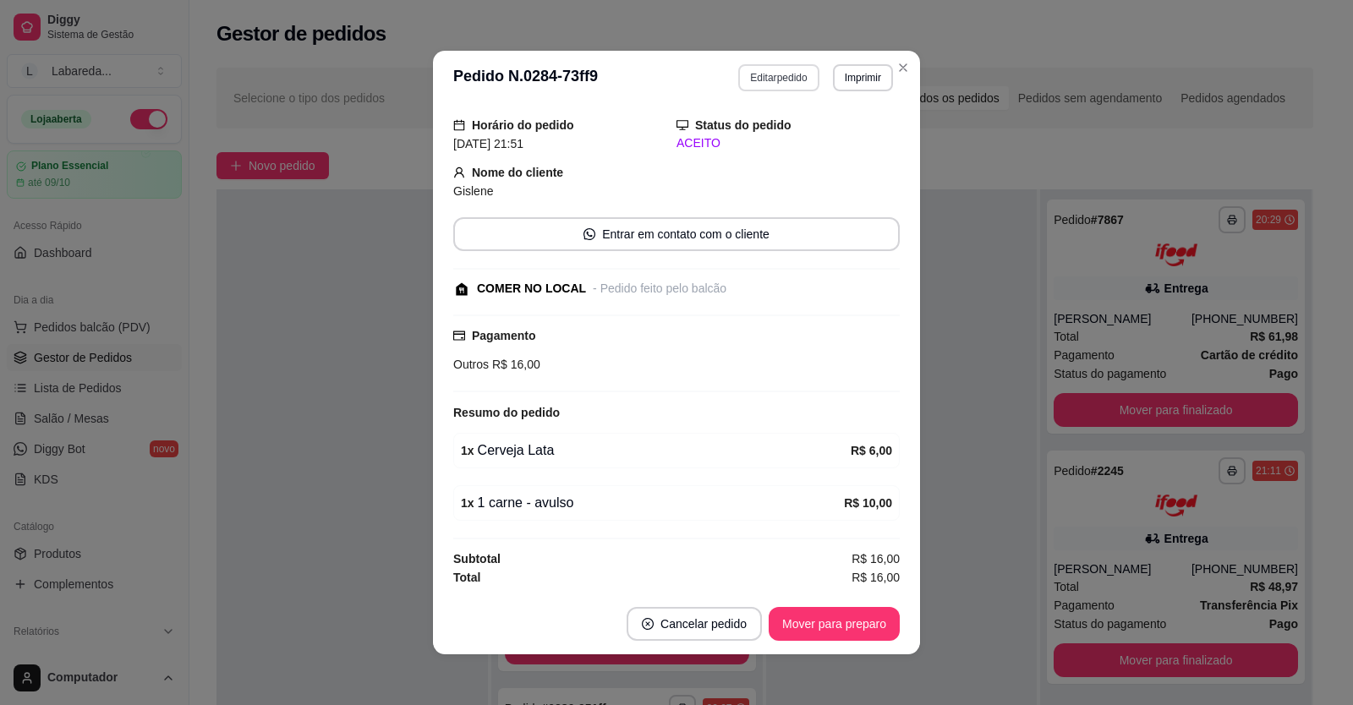
click at [776, 81] on button "Editar pedido" at bounding box center [778, 77] width 80 height 27
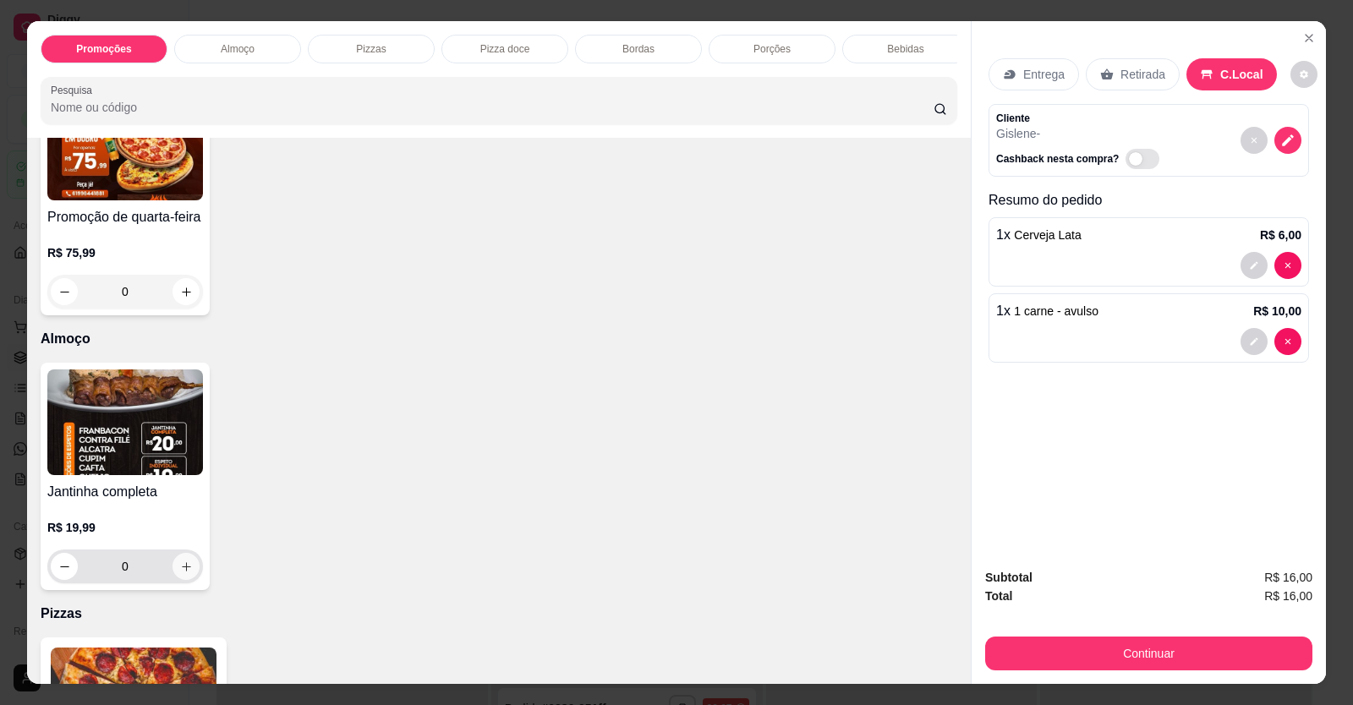
scroll to position [254, 0]
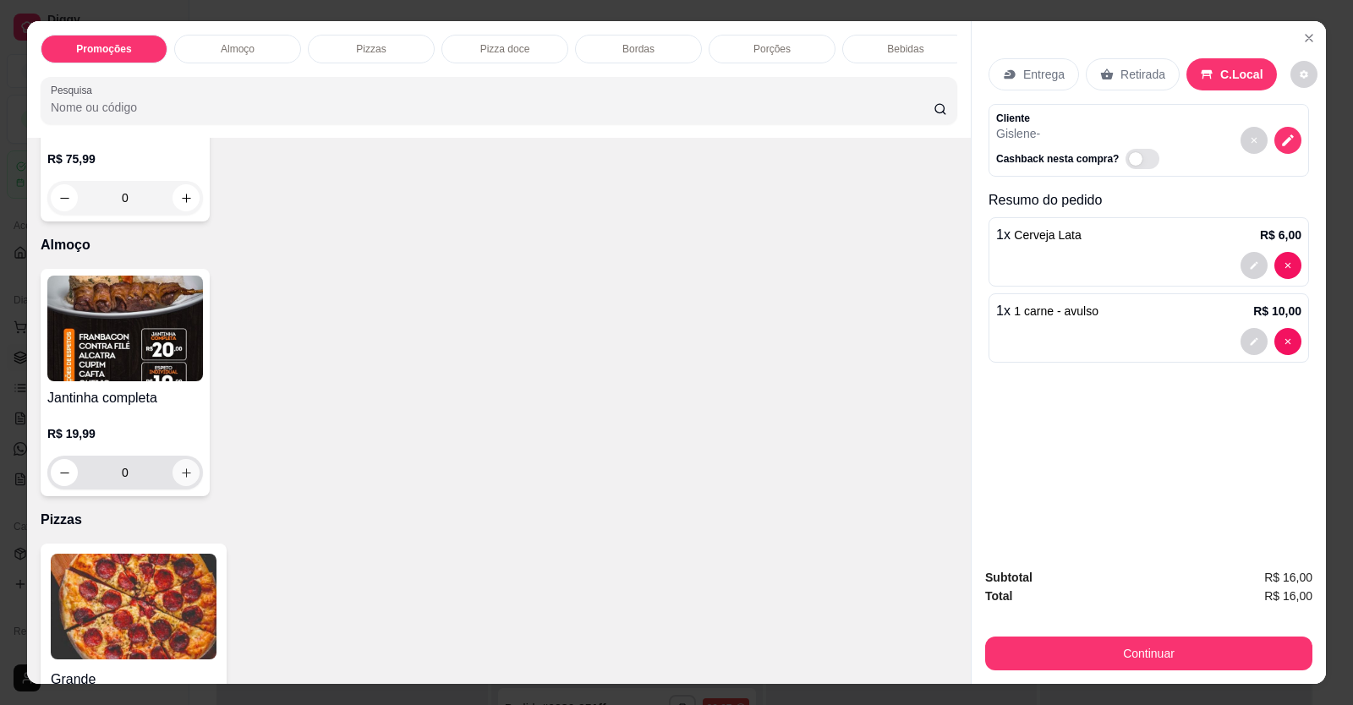
click at [180, 479] on icon "increase-product-quantity" at bounding box center [186, 473] width 13 height 13
type input "1"
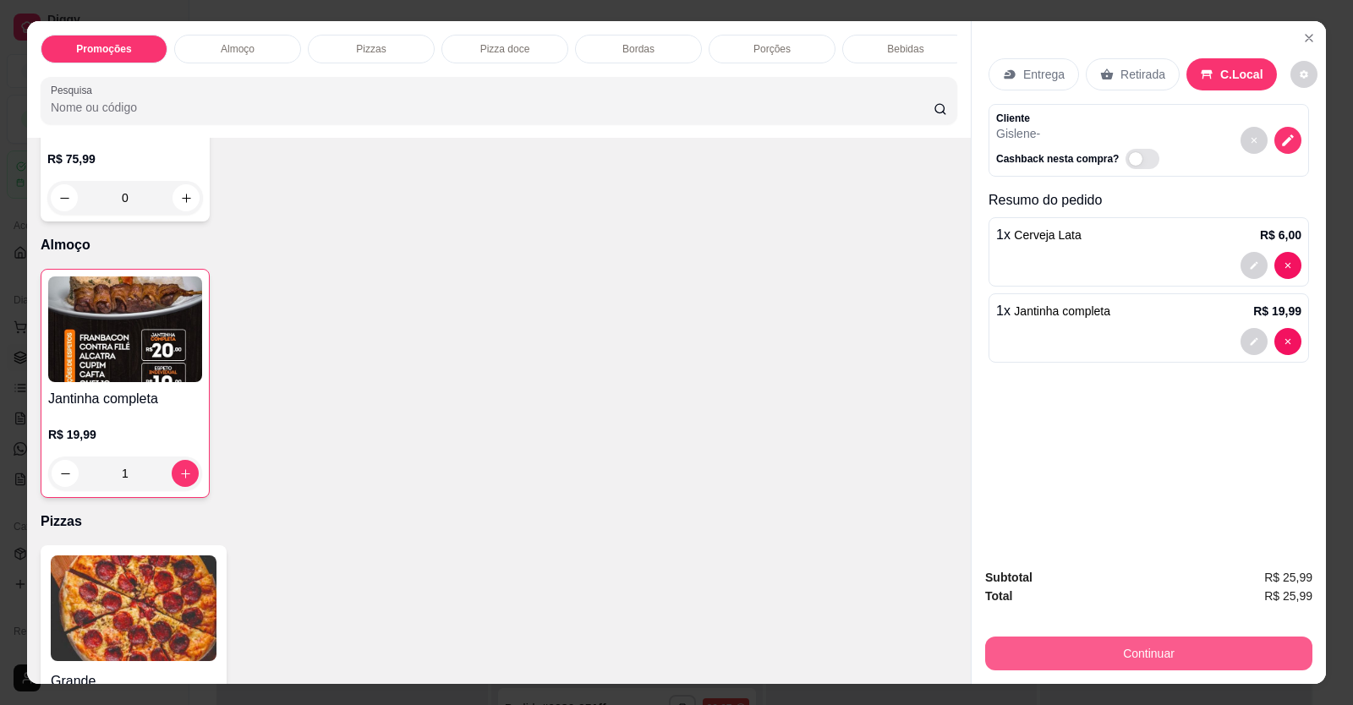
click at [1130, 650] on button "Continuar" at bounding box center [1148, 654] width 327 height 34
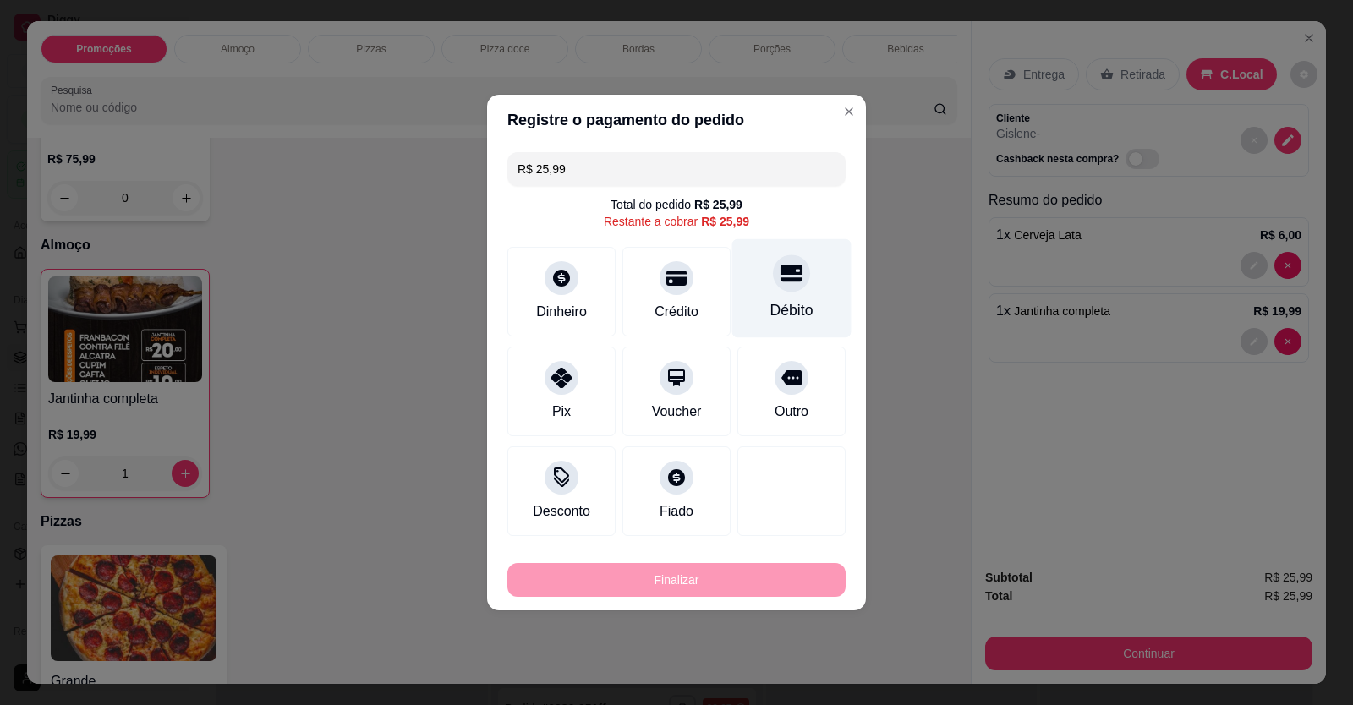
click at [787, 308] on div "Débito" at bounding box center [791, 310] width 43 height 22
type input "R$ 0,00"
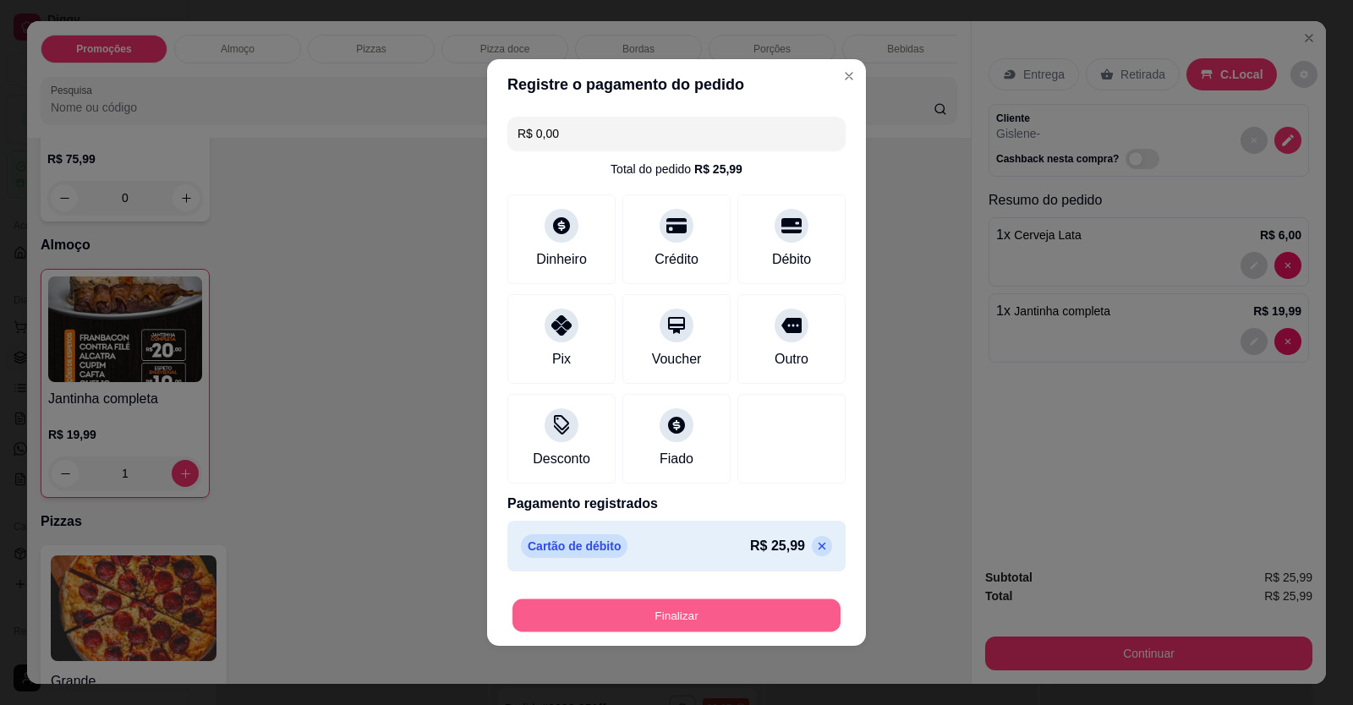
click at [698, 610] on button "Finalizar" at bounding box center [676, 615] width 328 height 33
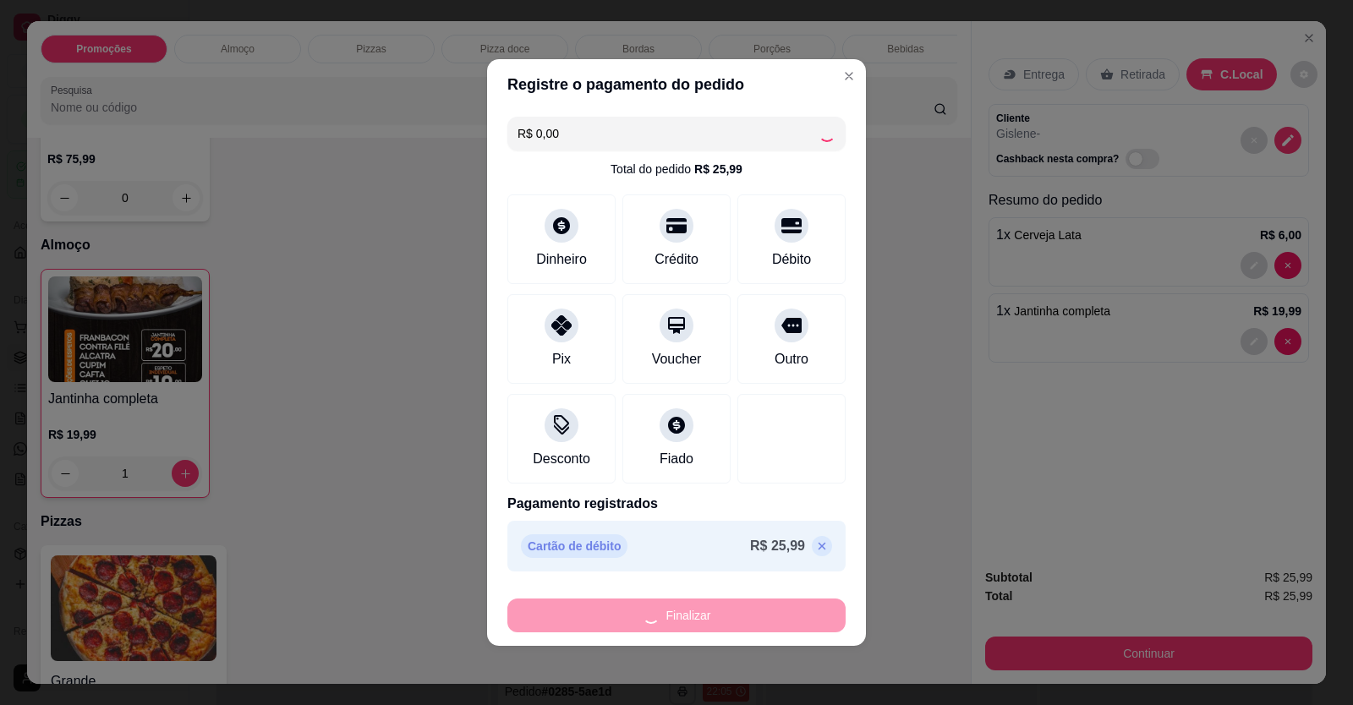
type input "0"
type input "-R$ 25,99"
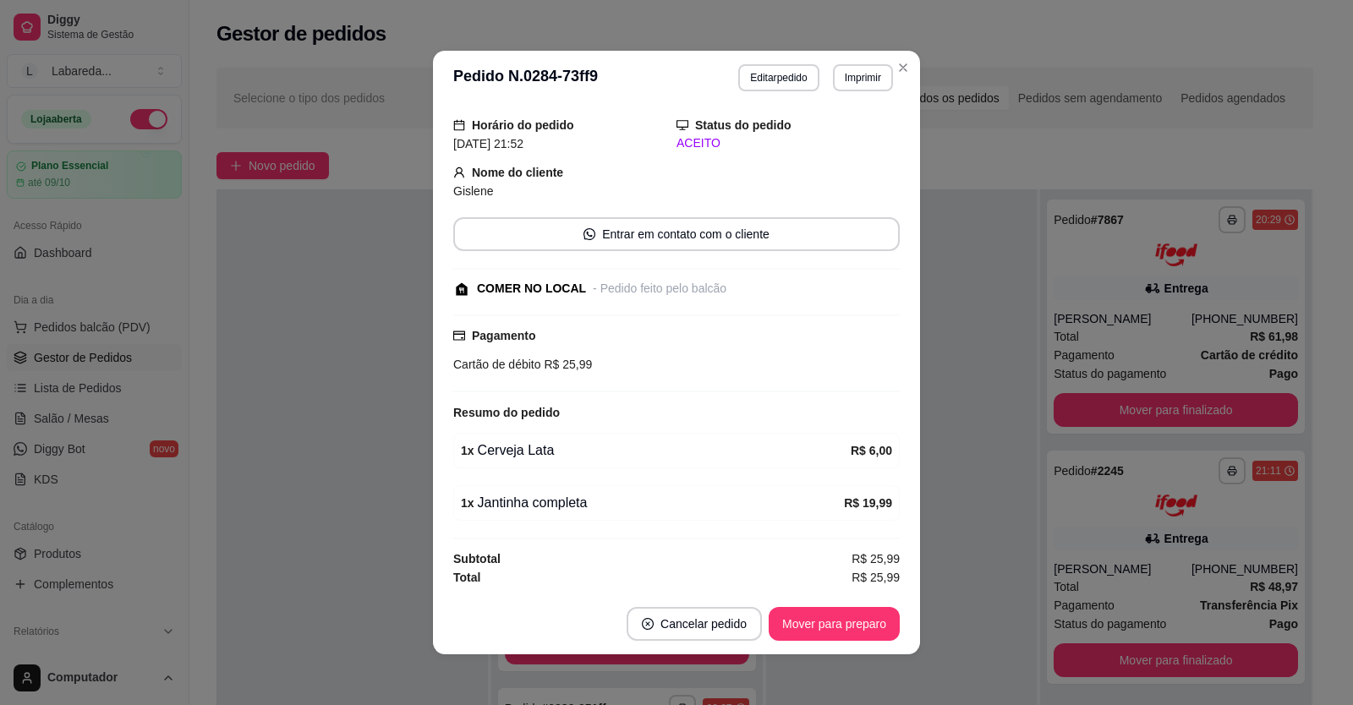
scroll to position [3, 0]
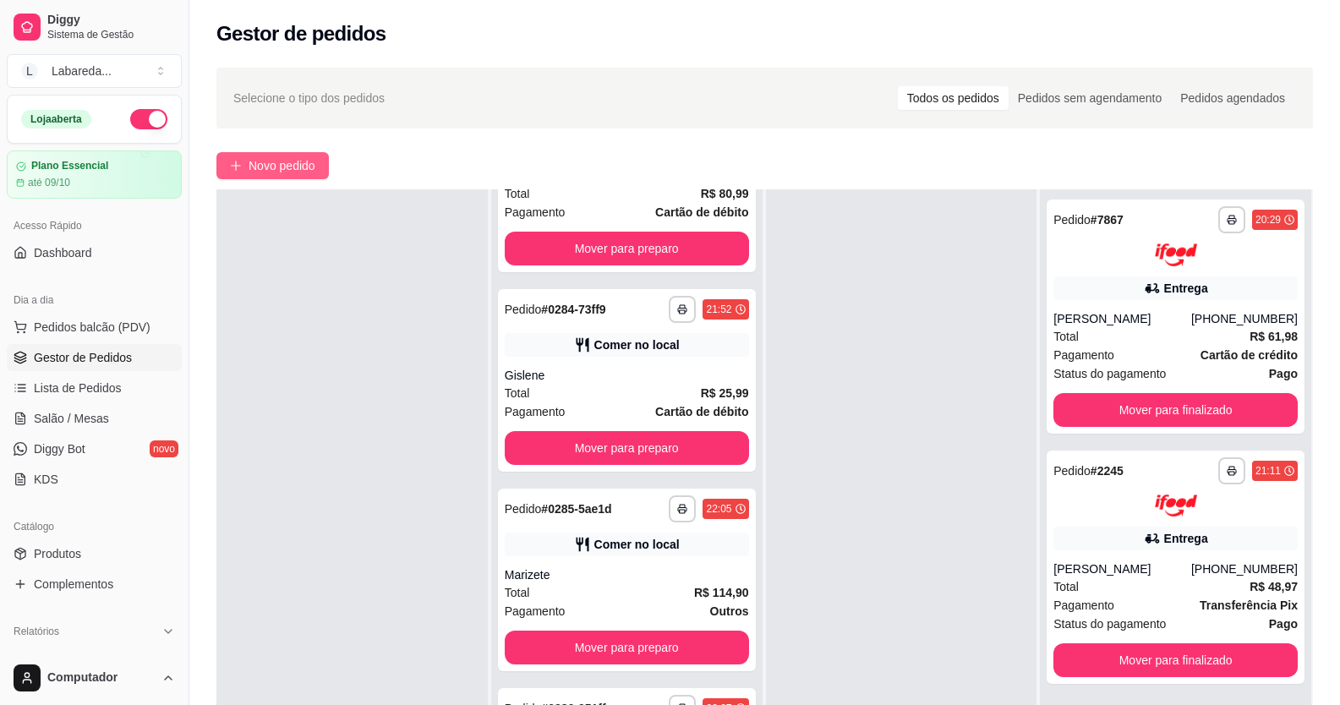
click at [320, 170] on button "Novo pedido" at bounding box center [272, 165] width 112 height 27
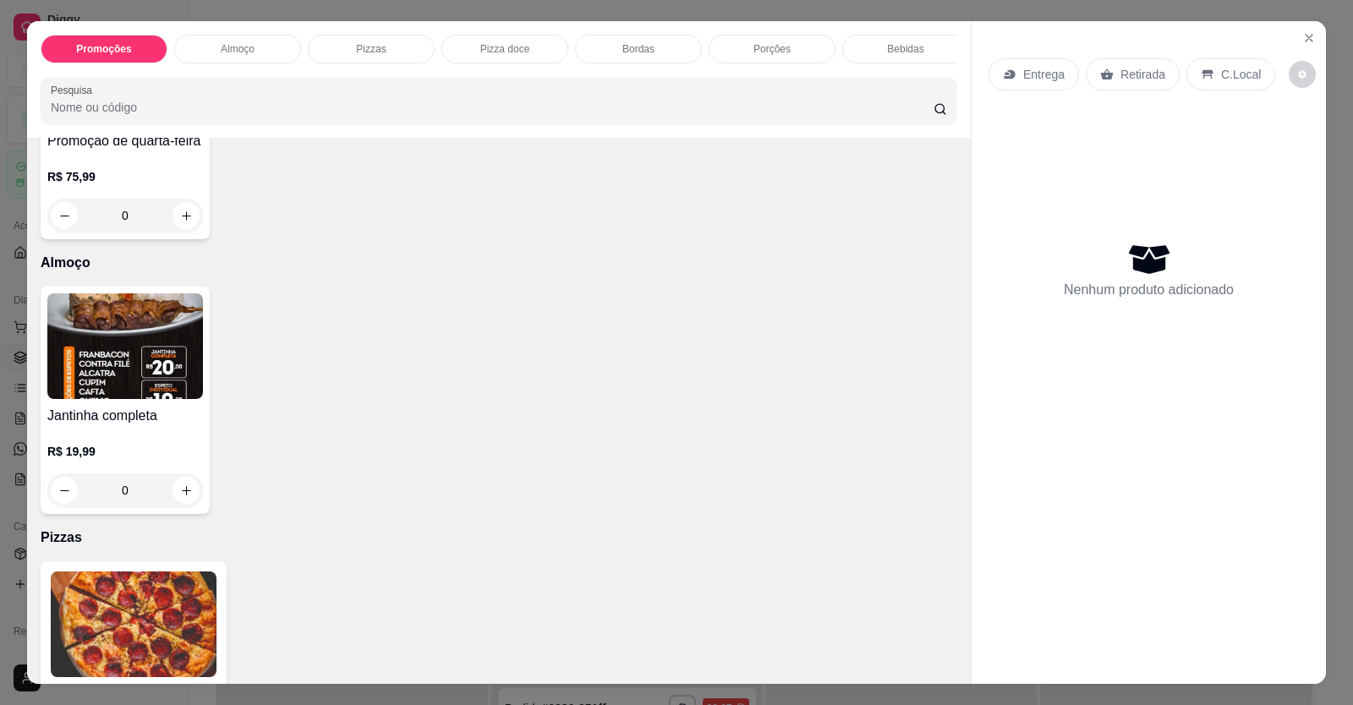
scroll to position [423, 0]
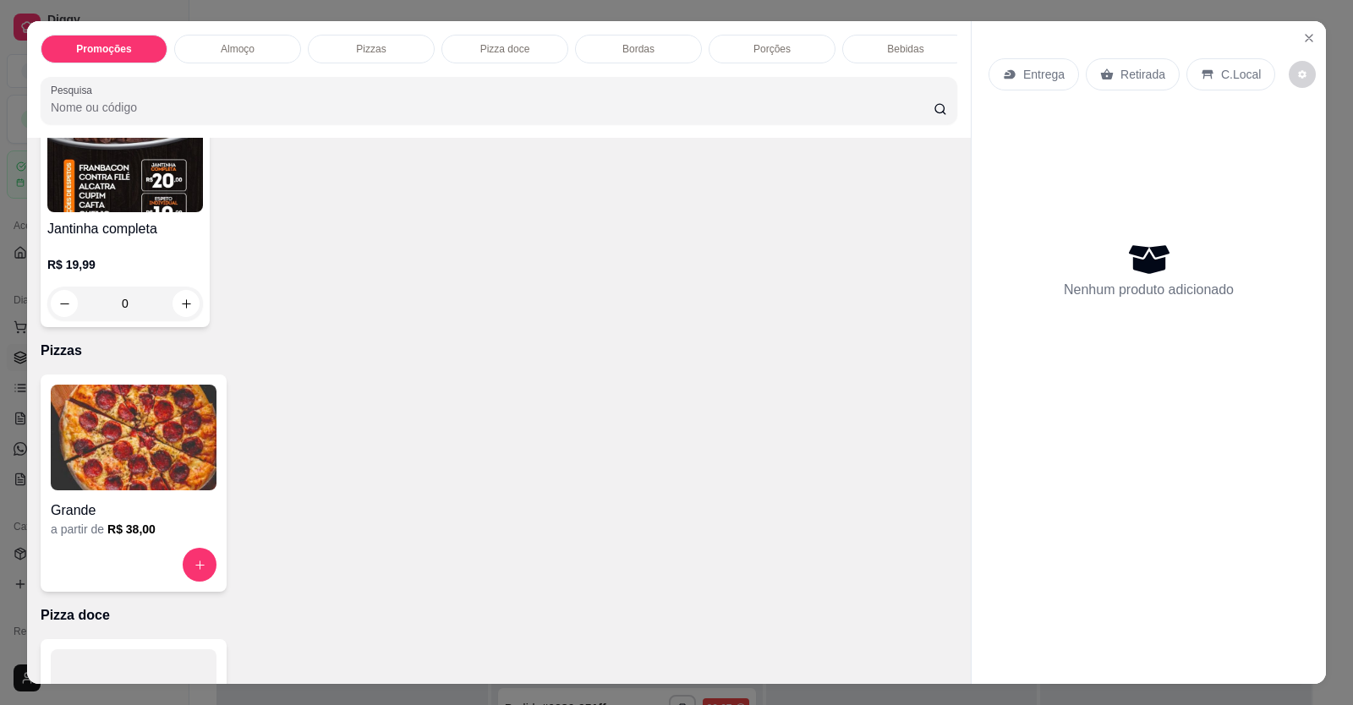
click at [155, 462] on img at bounding box center [134, 438] width 166 height 106
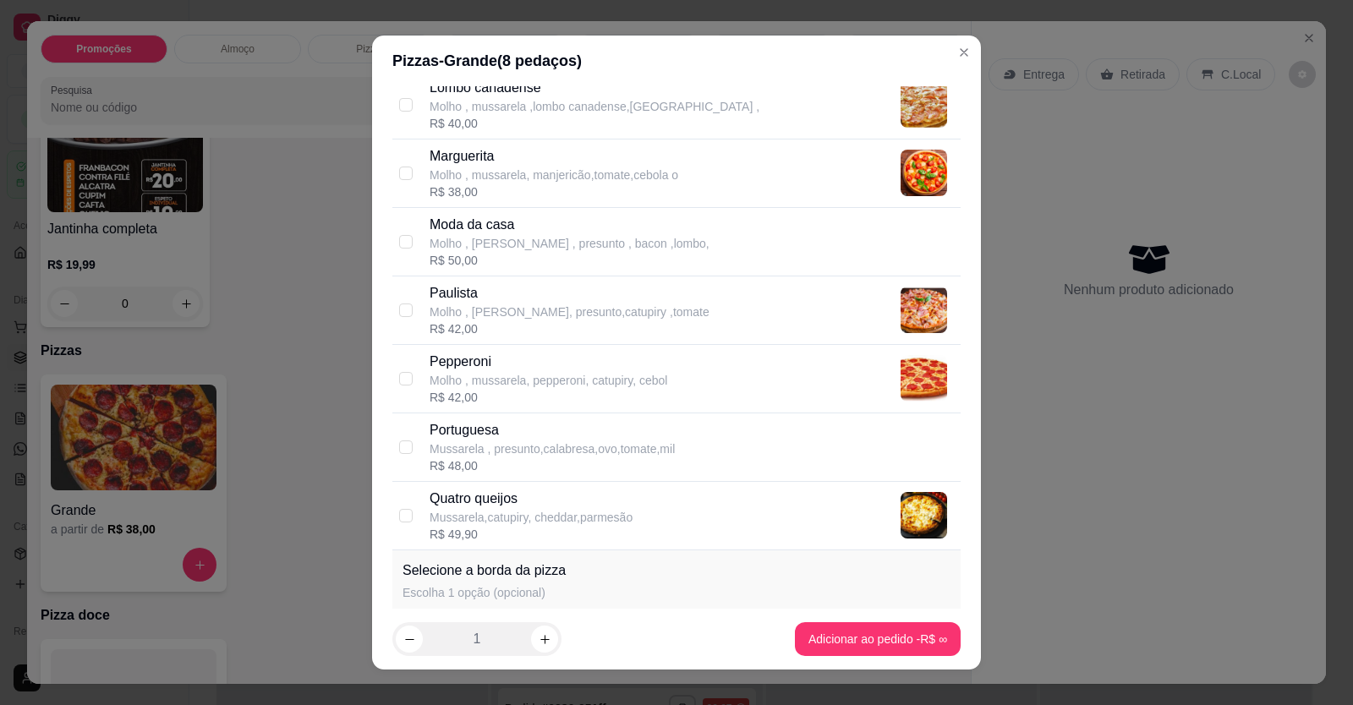
scroll to position [592, 0]
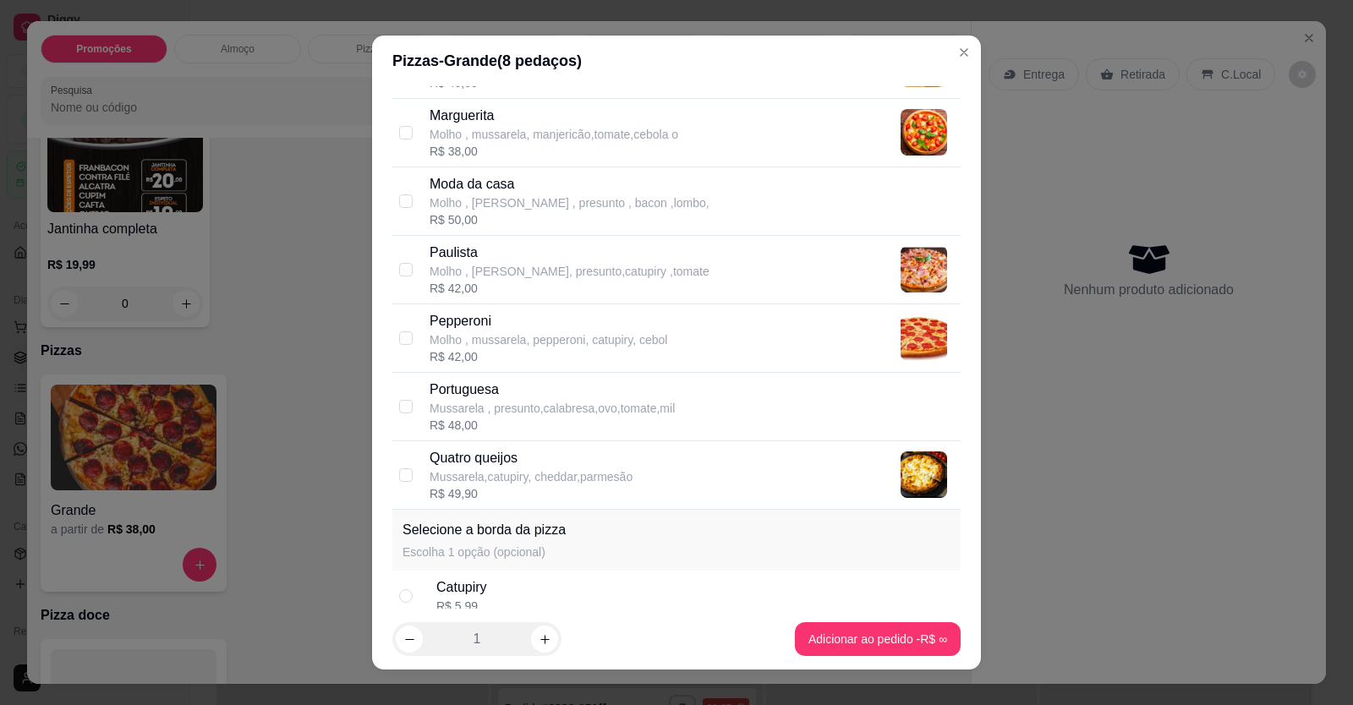
click at [479, 388] on p "Portuguesa" at bounding box center [551, 390] width 245 height 20
checkbox input "true"
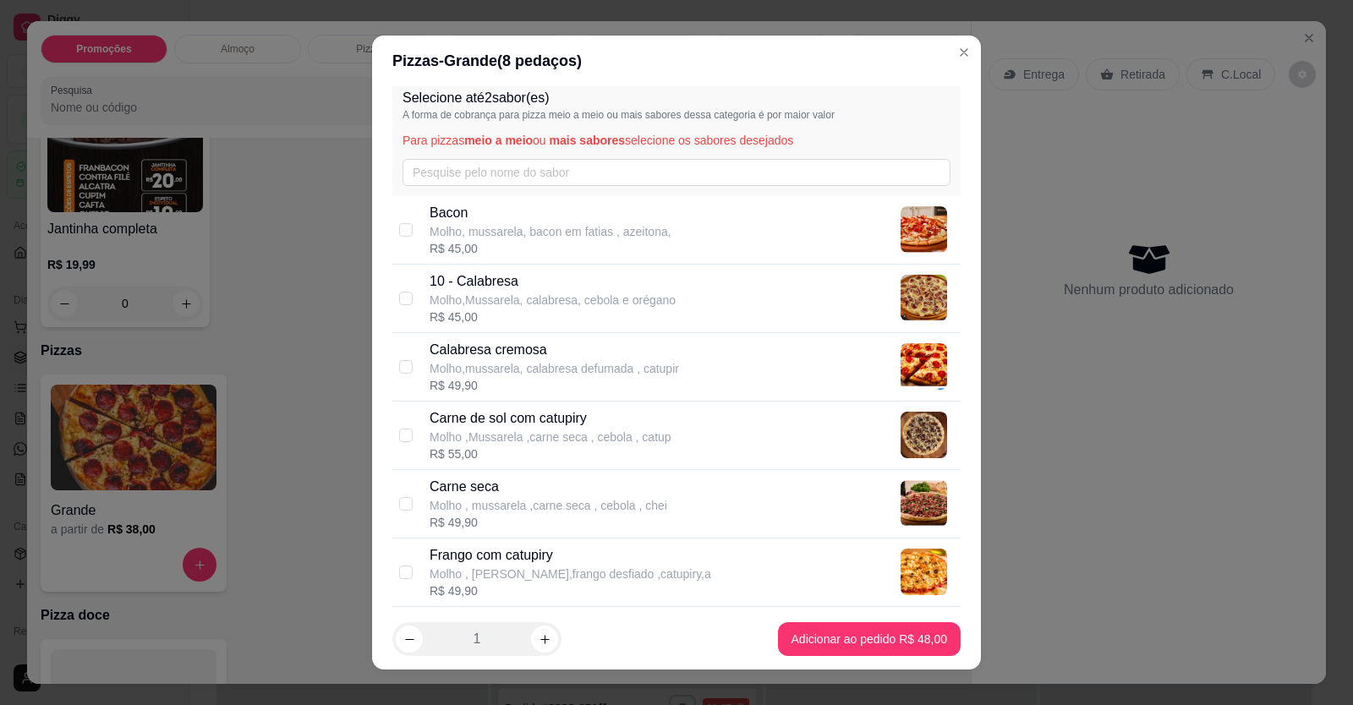
scroll to position [0, 0]
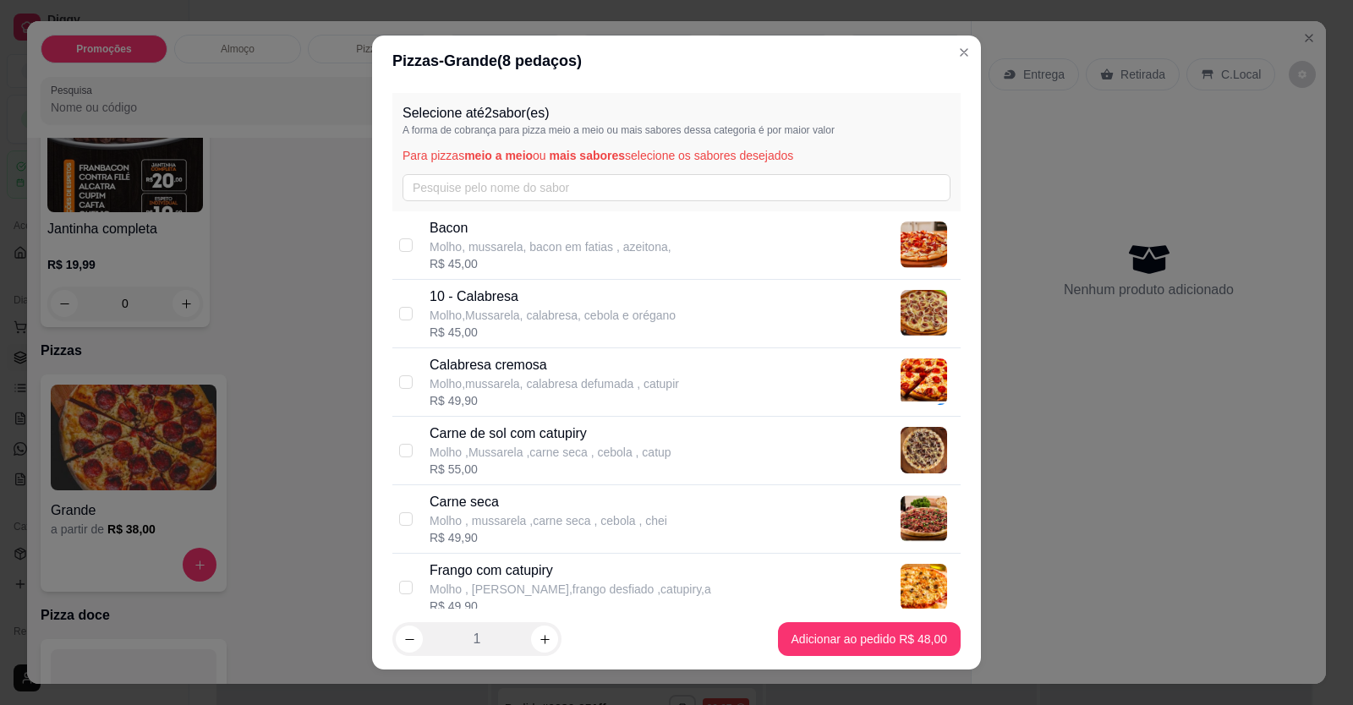
click at [534, 211] on div "Bacon Molho, mussarela, bacon em fatias , azeitona, R$ 45,00" at bounding box center [676, 245] width 568 height 68
checkbox input "true"
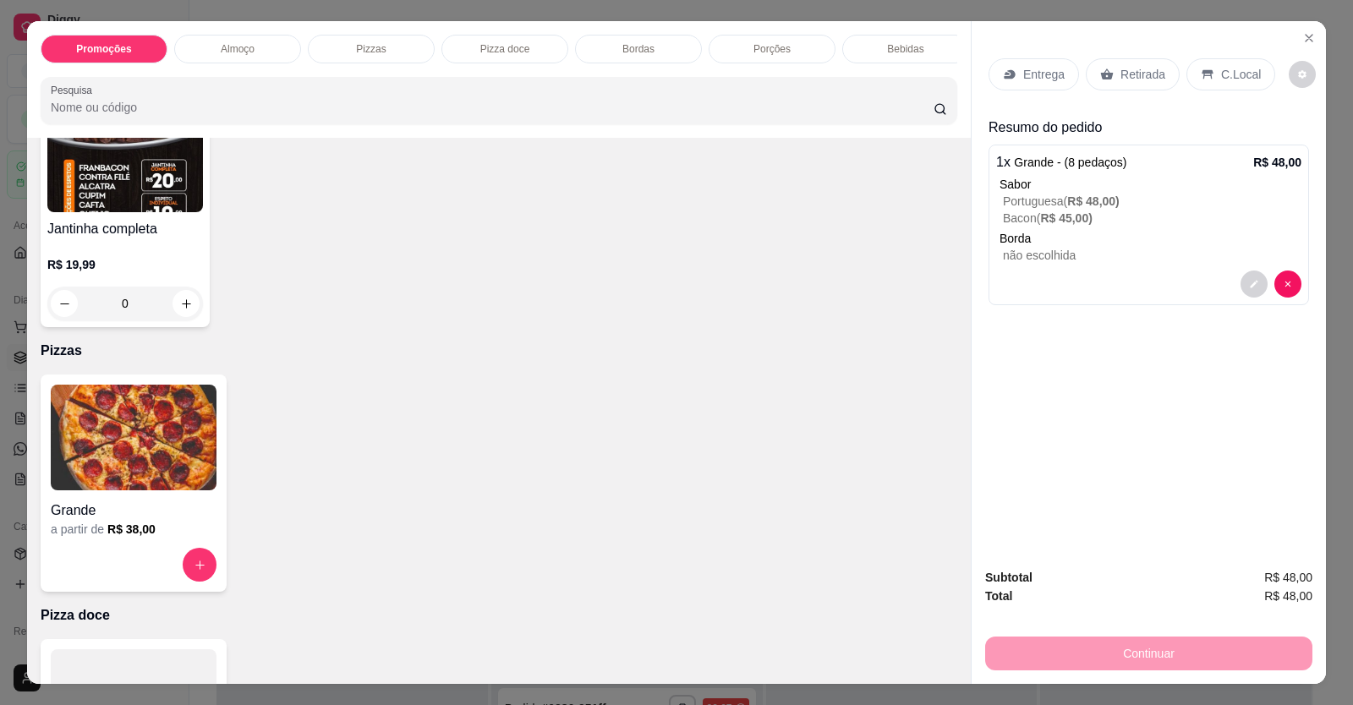
click at [1228, 75] on p "C.Local" at bounding box center [1241, 74] width 40 height 17
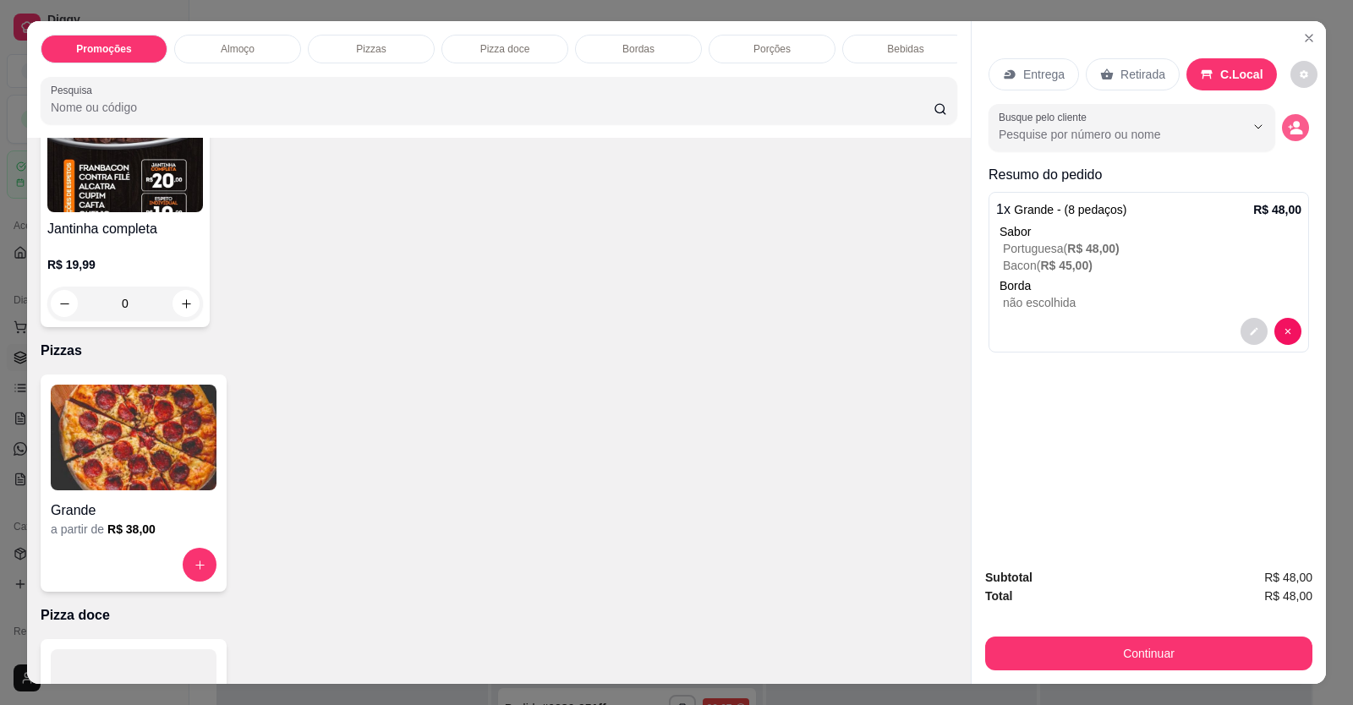
click at [1288, 131] on icon "decrease-product-quantity" at bounding box center [1295, 127] width 15 height 15
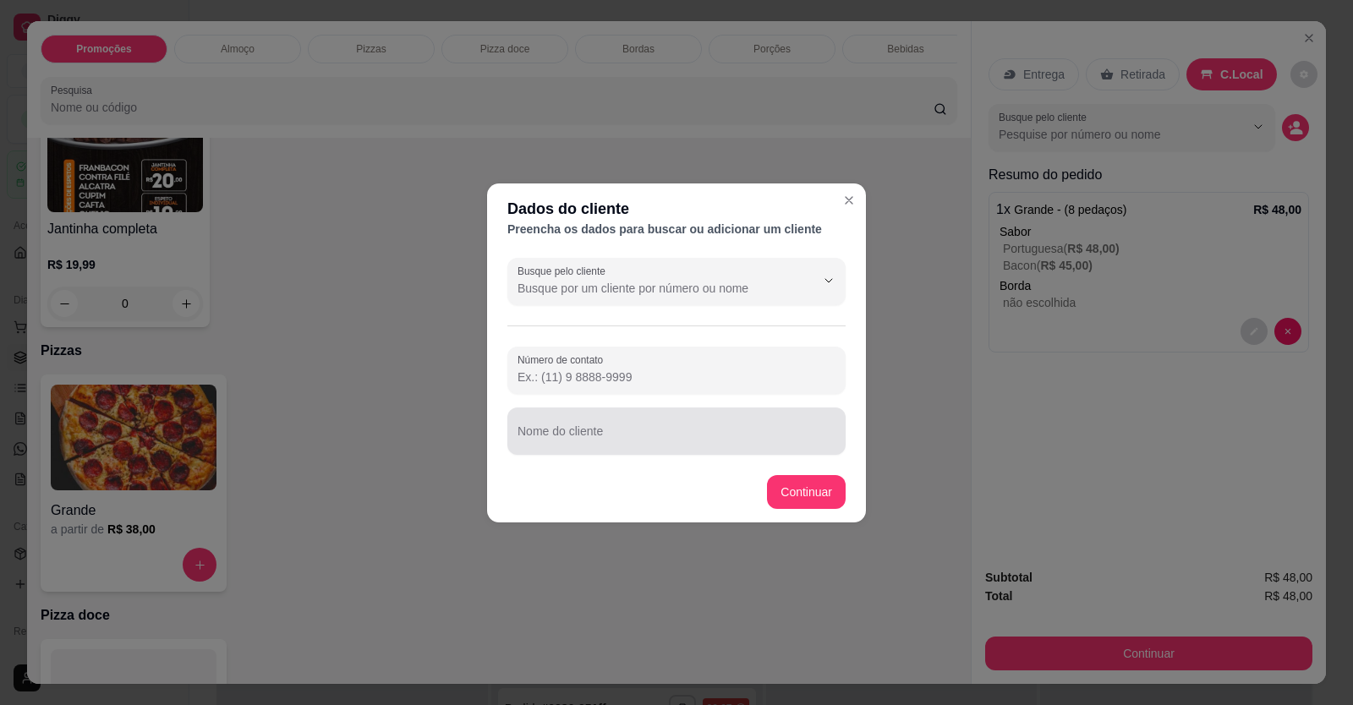
click at [681, 424] on div at bounding box center [676, 431] width 318 height 34
type input "N"
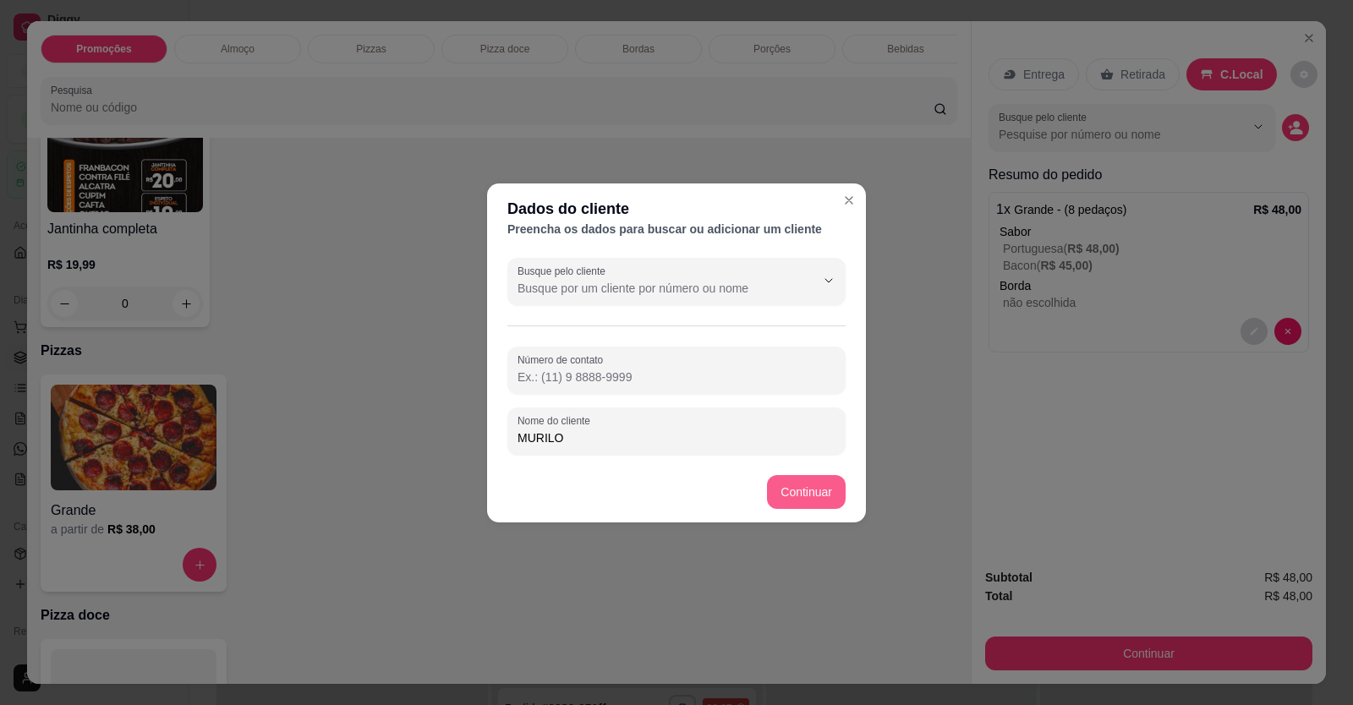
type input "MURILO"
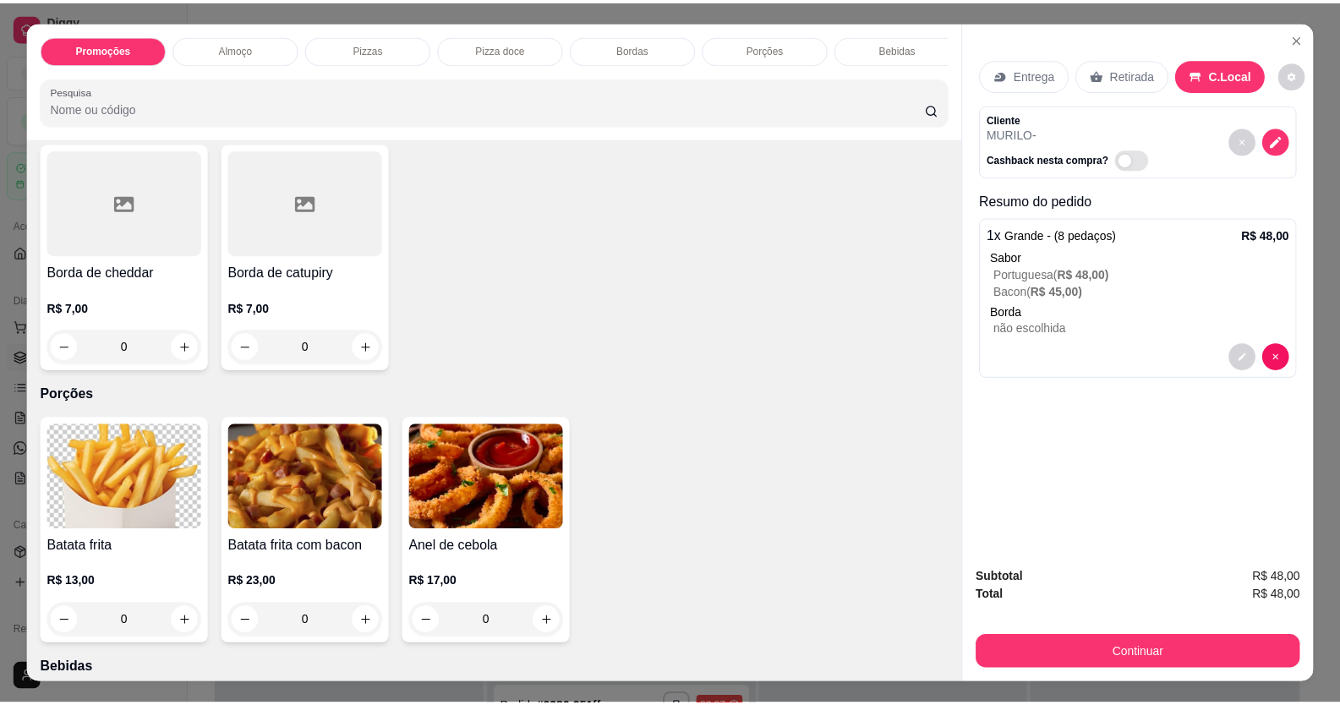
scroll to position [1522, 0]
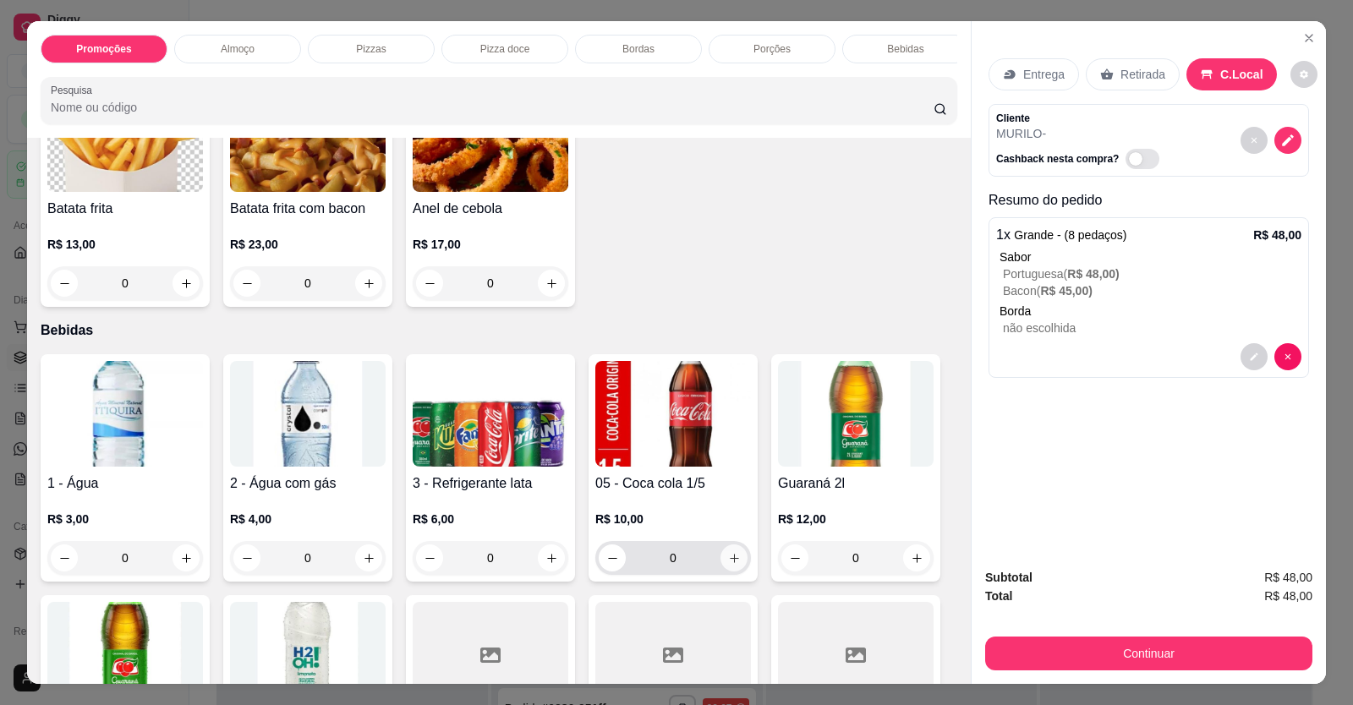
click at [730, 565] on icon "increase-product-quantity" at bounding box center [734, 558] width 13 height 13
type input "1"
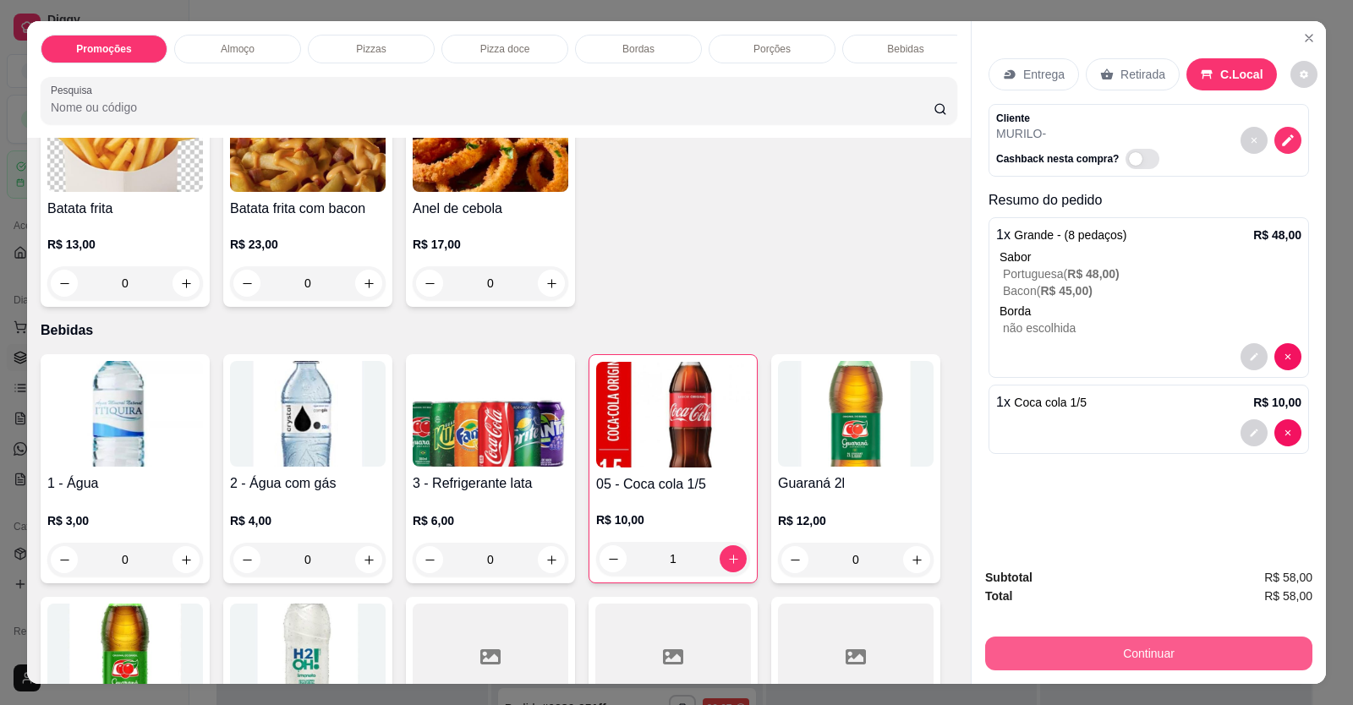
click at [1173, 652] on button "Continuar" at bounding box center [1148, 654] width 327 height 34
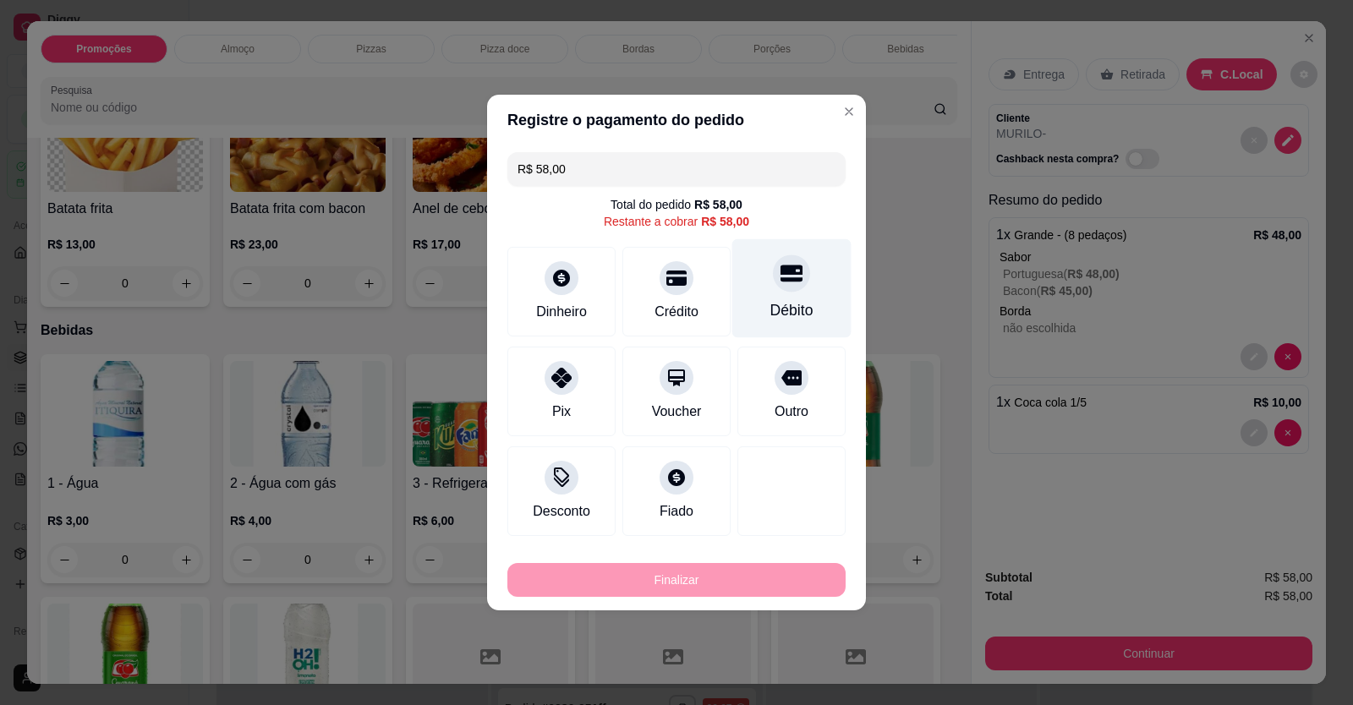
click at [787, 287] on div at bounding box center [791, 272] width 37 height 37
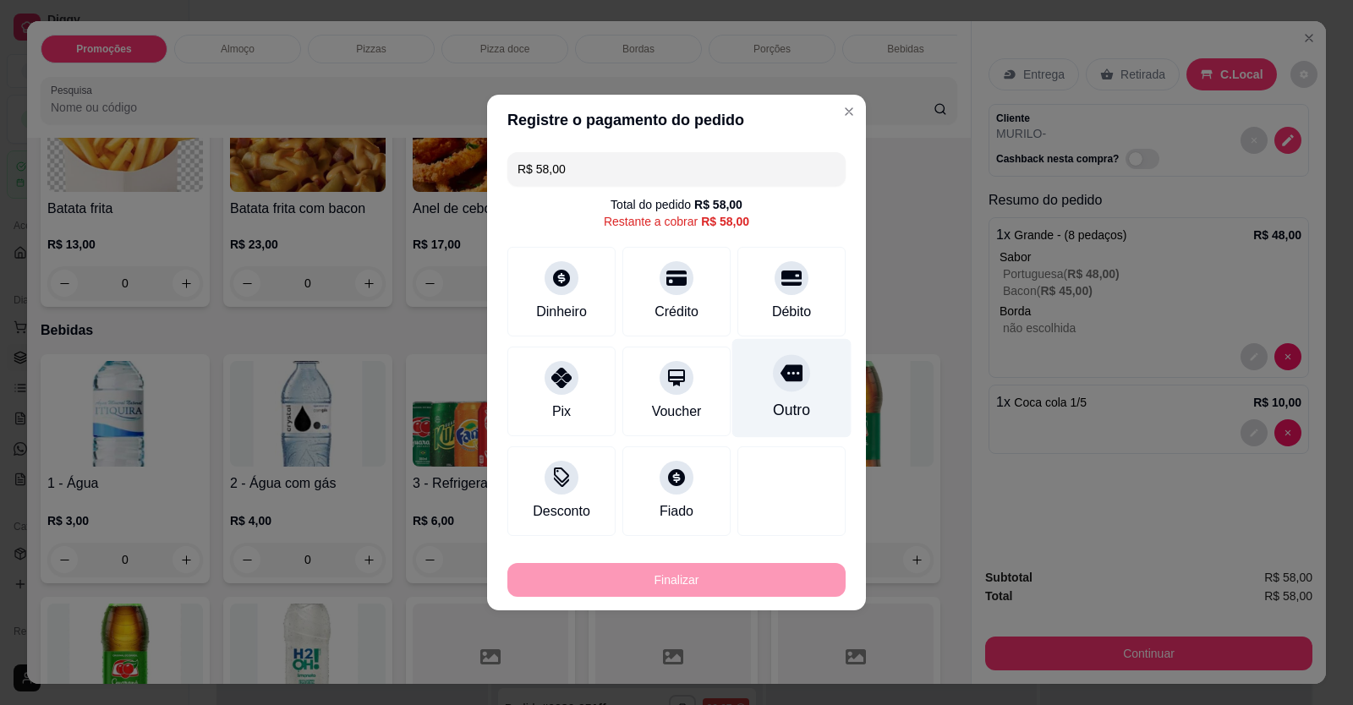
type input "R$ 0,00"
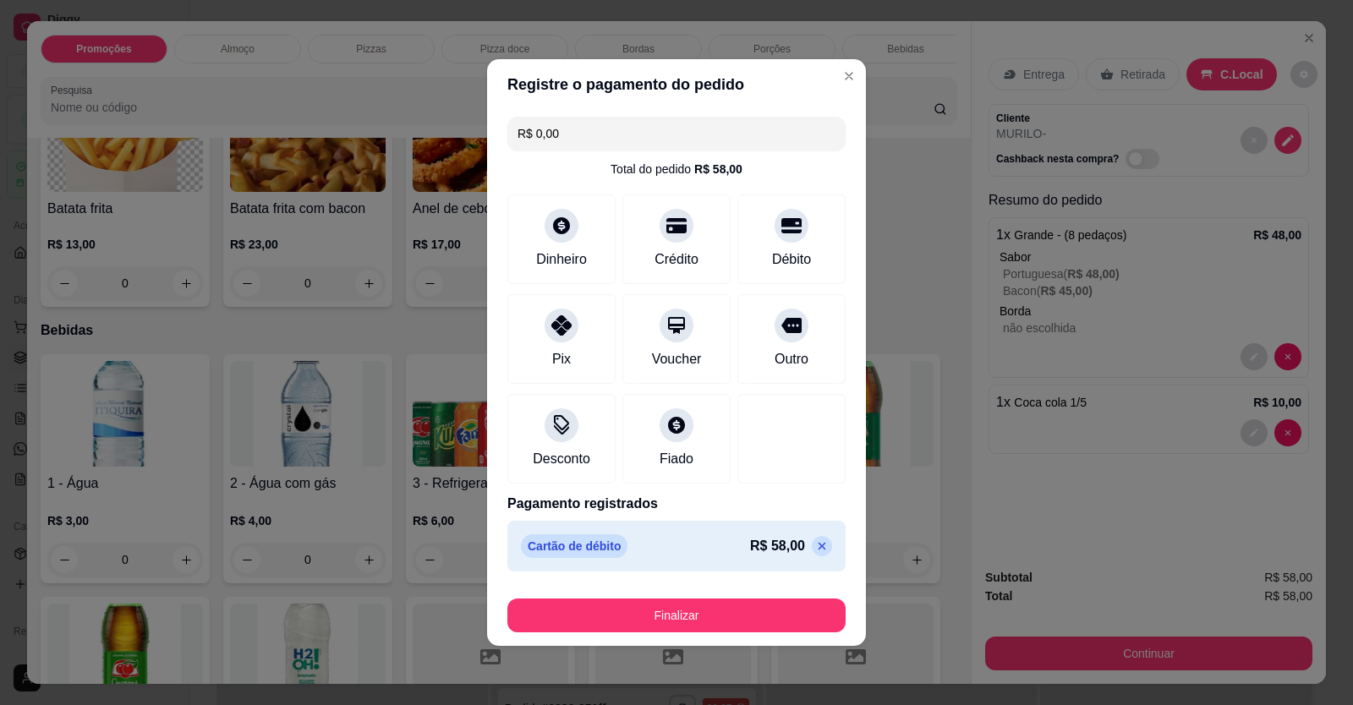
click at [758, 599] on div "Finalizar" at bounding box center [676, 612] width 338 height 41
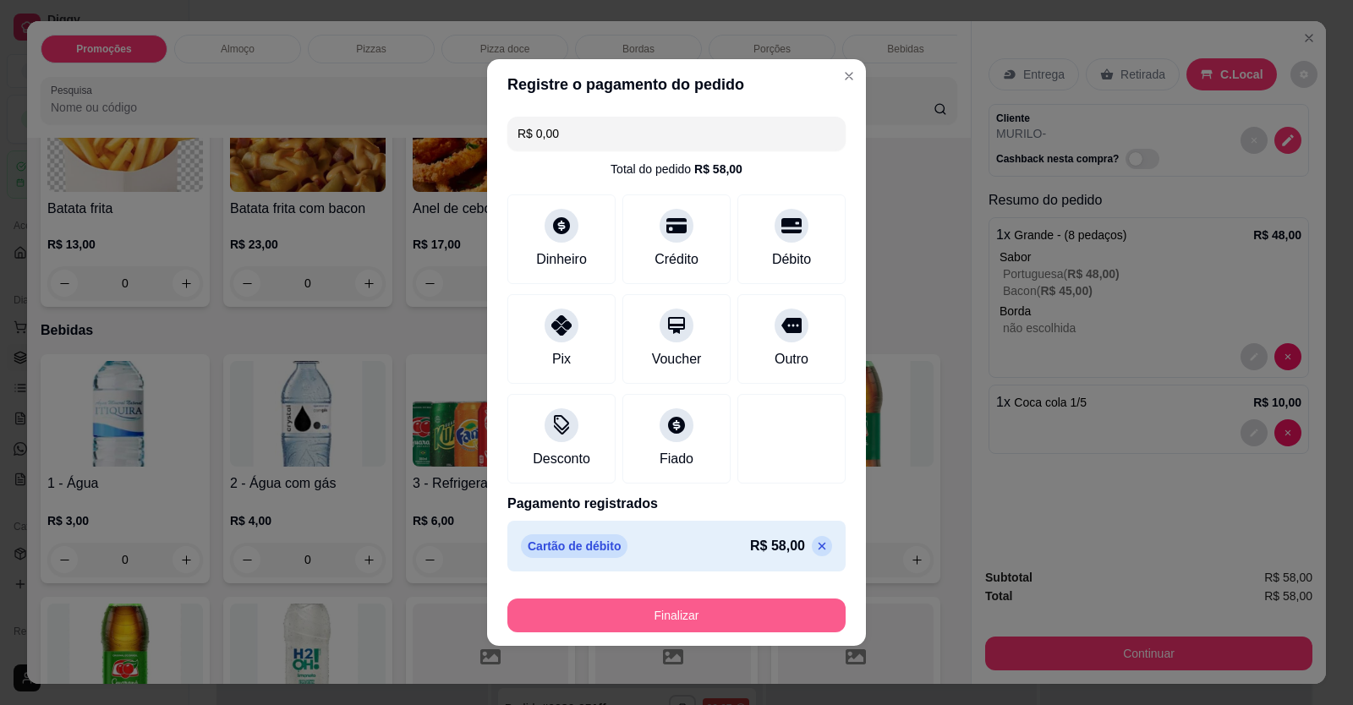
click at [757, 622] on button "Finalizar" at bounding box center [676, 616] width 338 height 34
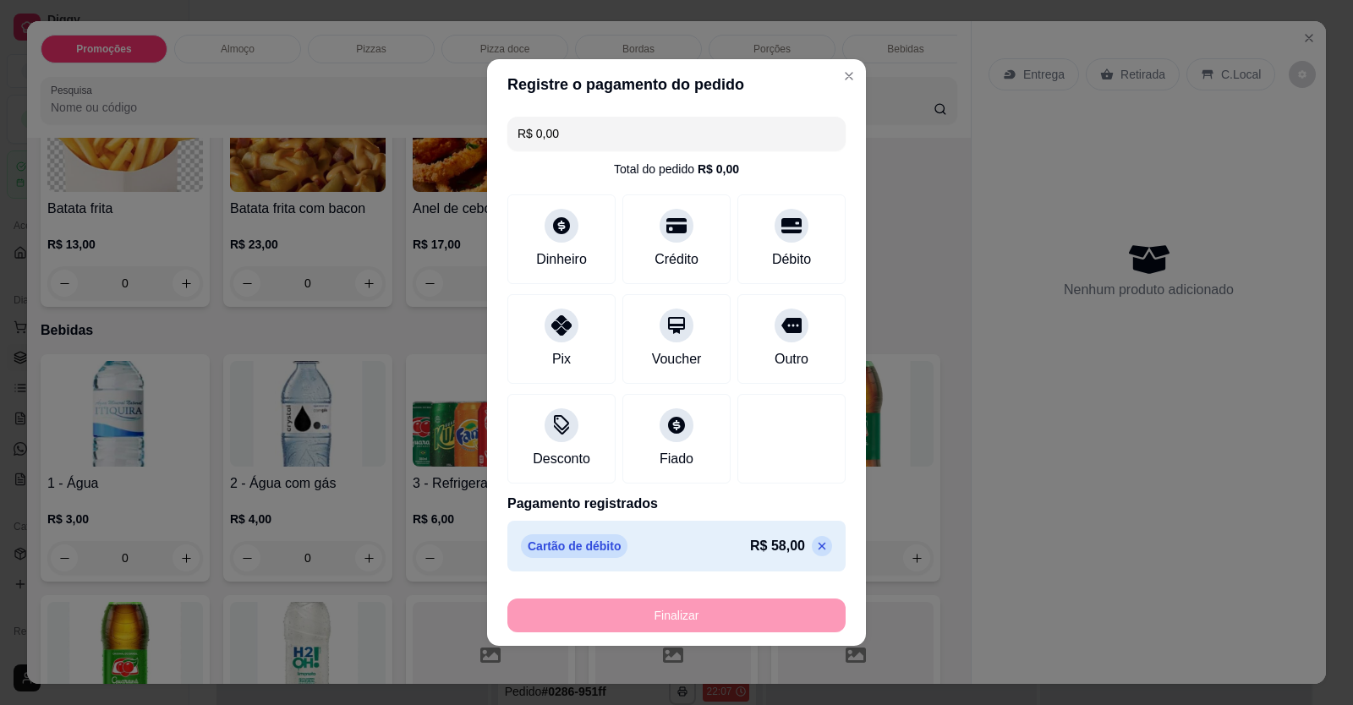
type input "0"
type input "-R$ 58,00"
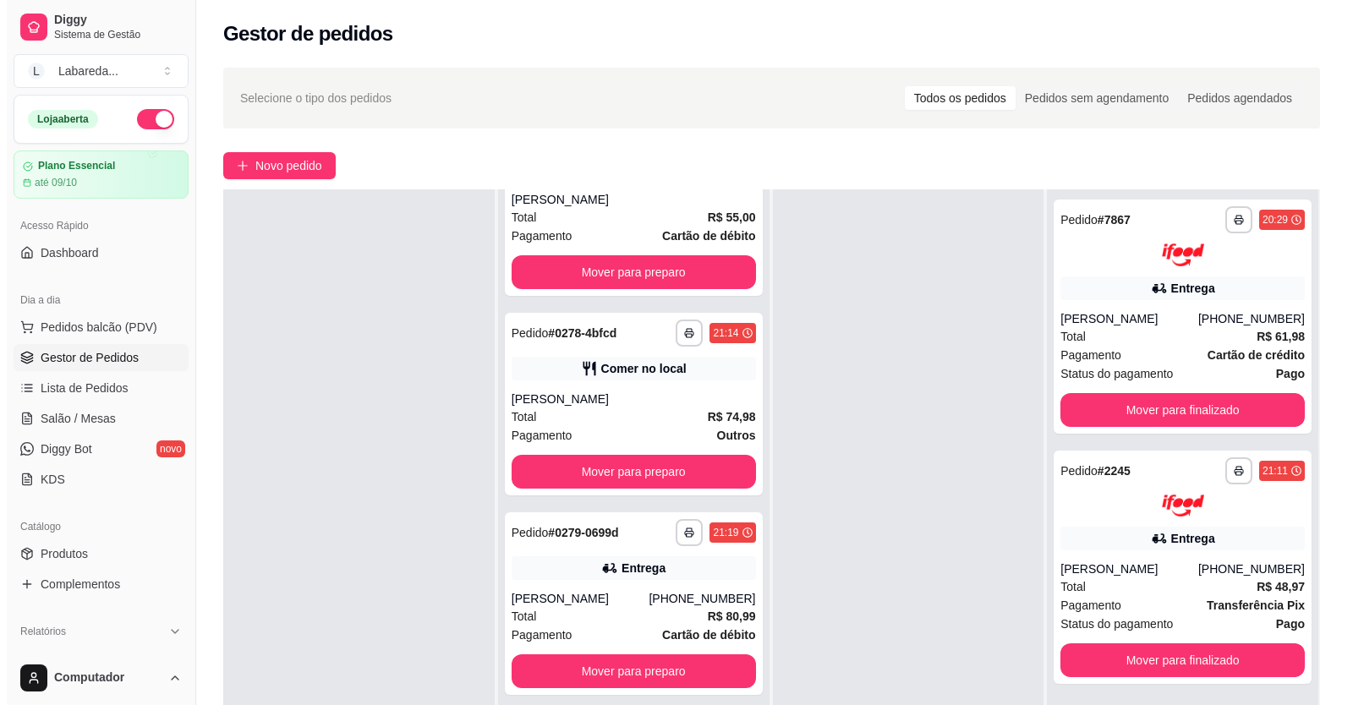
scroll to position [3593, 0]
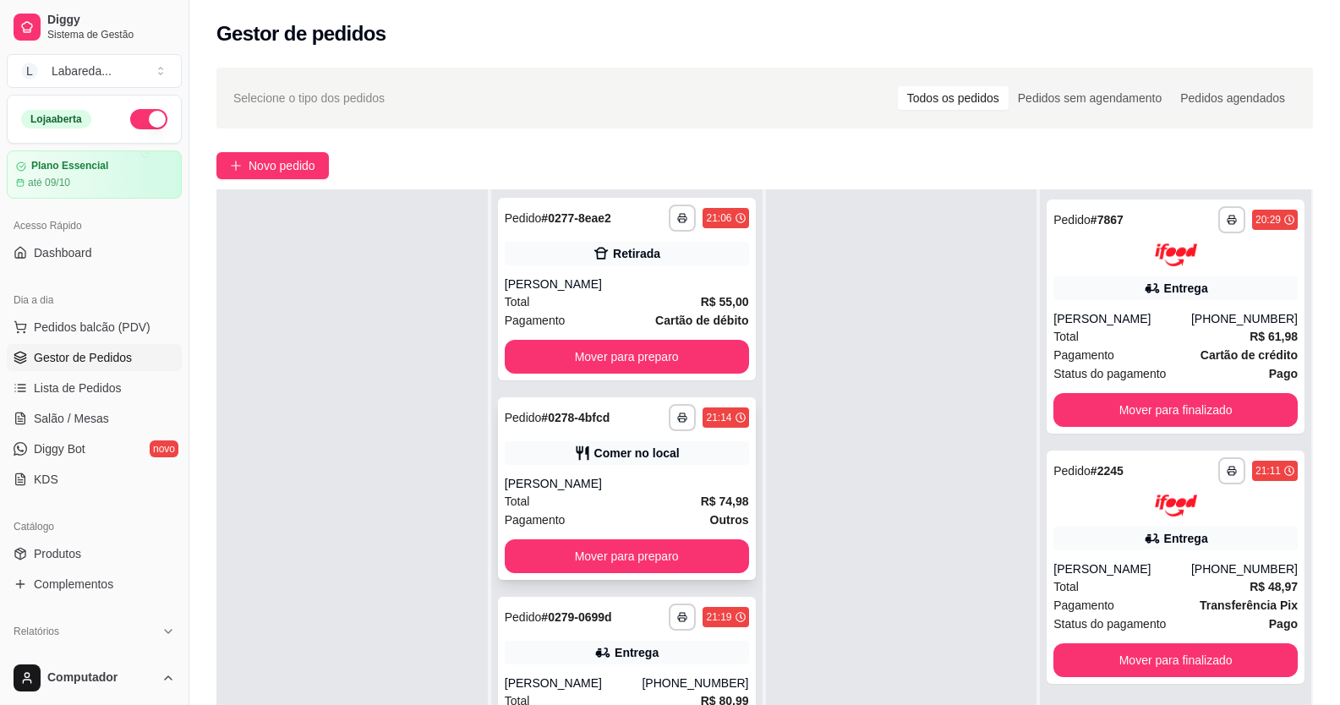
click at [615, 484] on div "**********" at bounding box center [627, 488] width 258 height 183
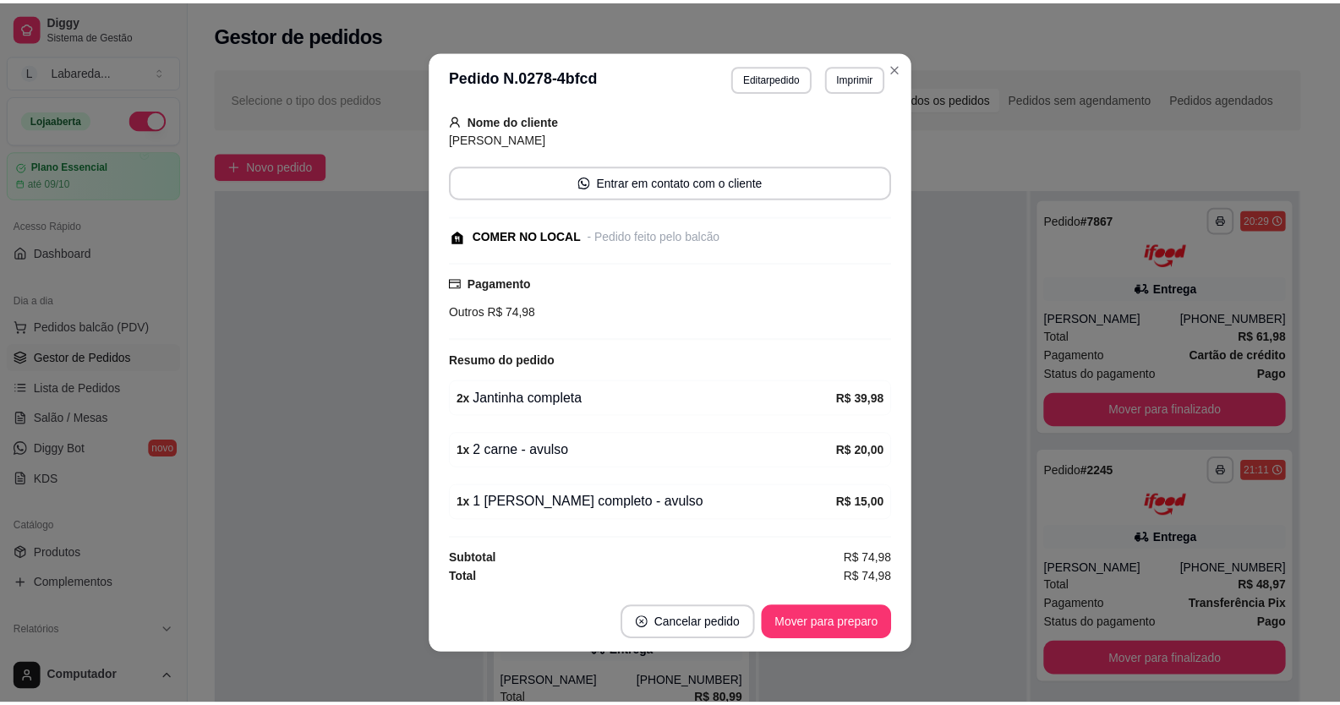
scroll to position [3, 0]
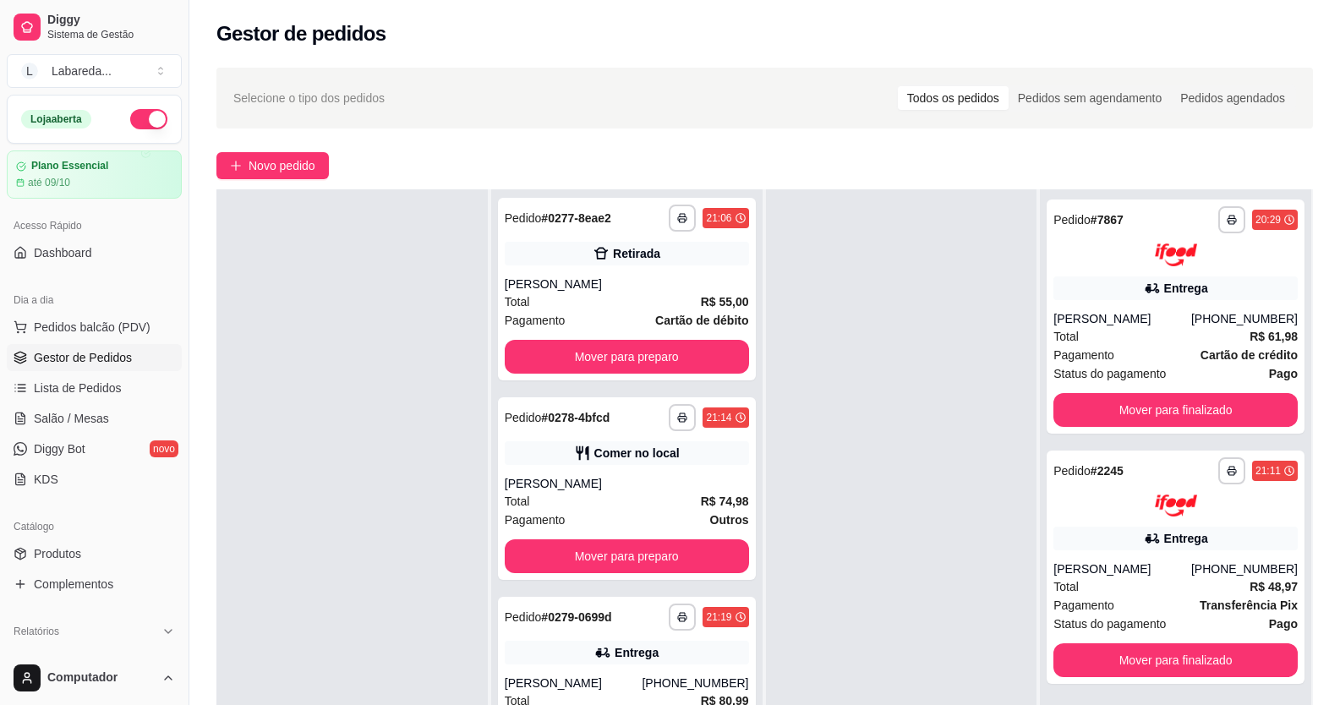
click at [451, 419] on div at bounding box center [351, 541] width 271 height 705
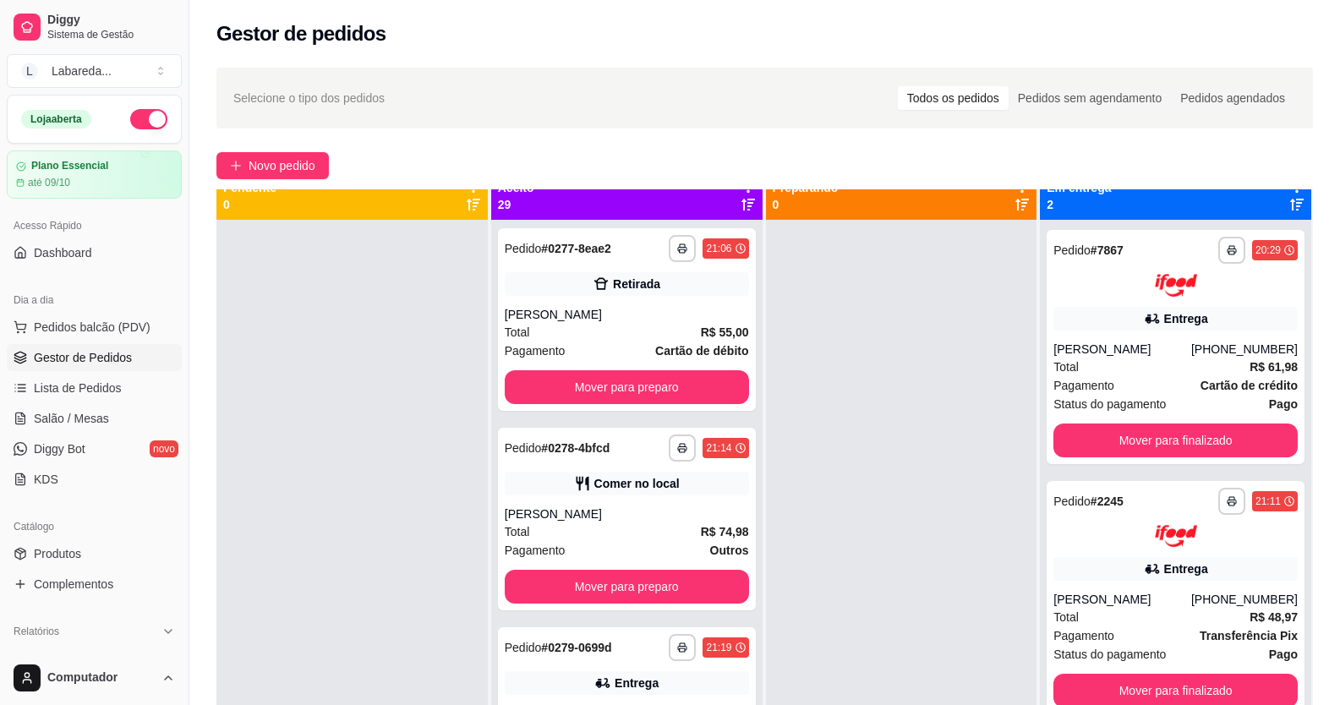
scroll to position [0, 0]
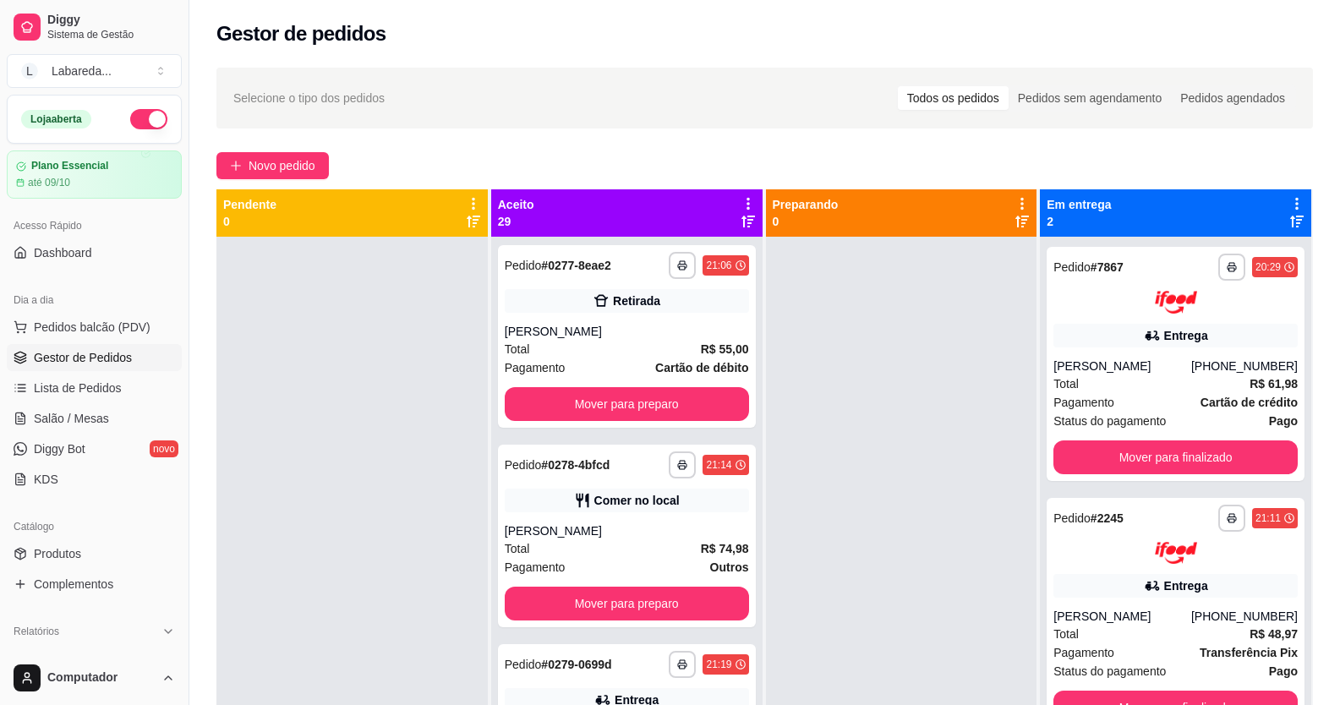
click at [254, 145] on div "**********" at bounding box center [764, 485] width 1151 height 857
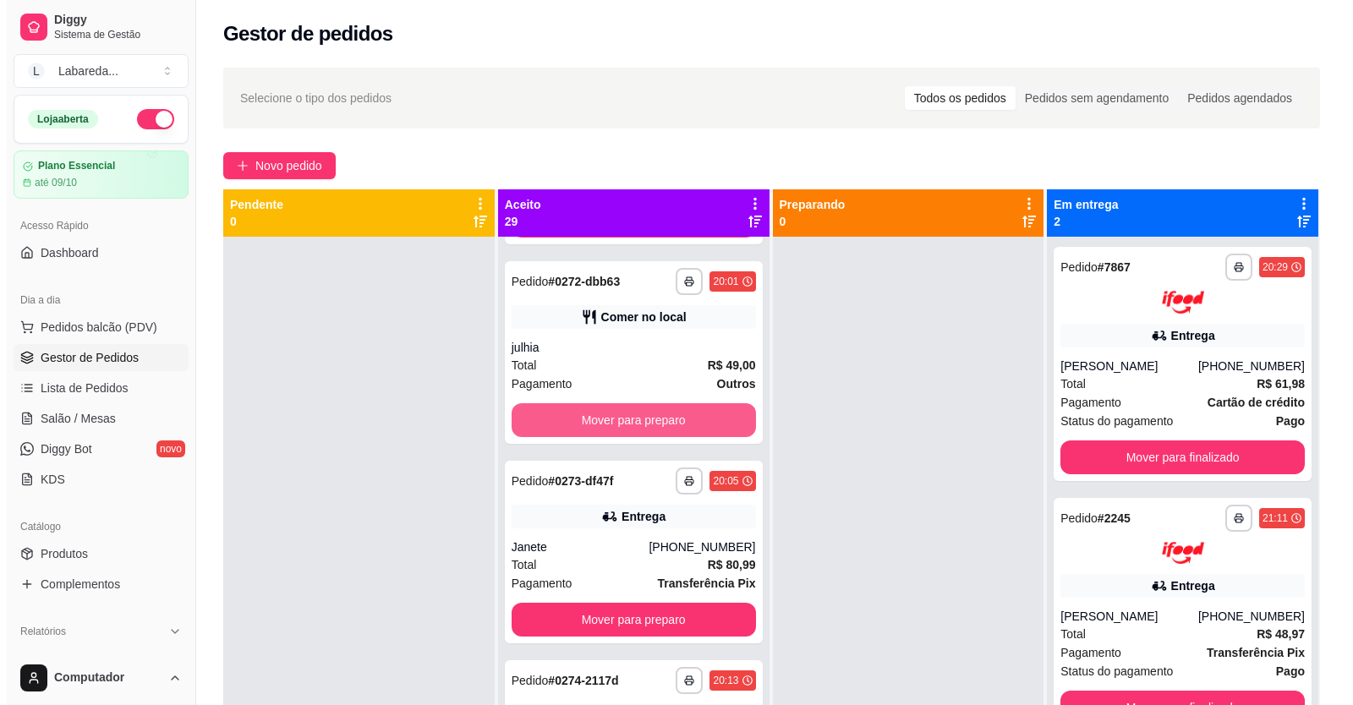
scroll to position [2579, 0]
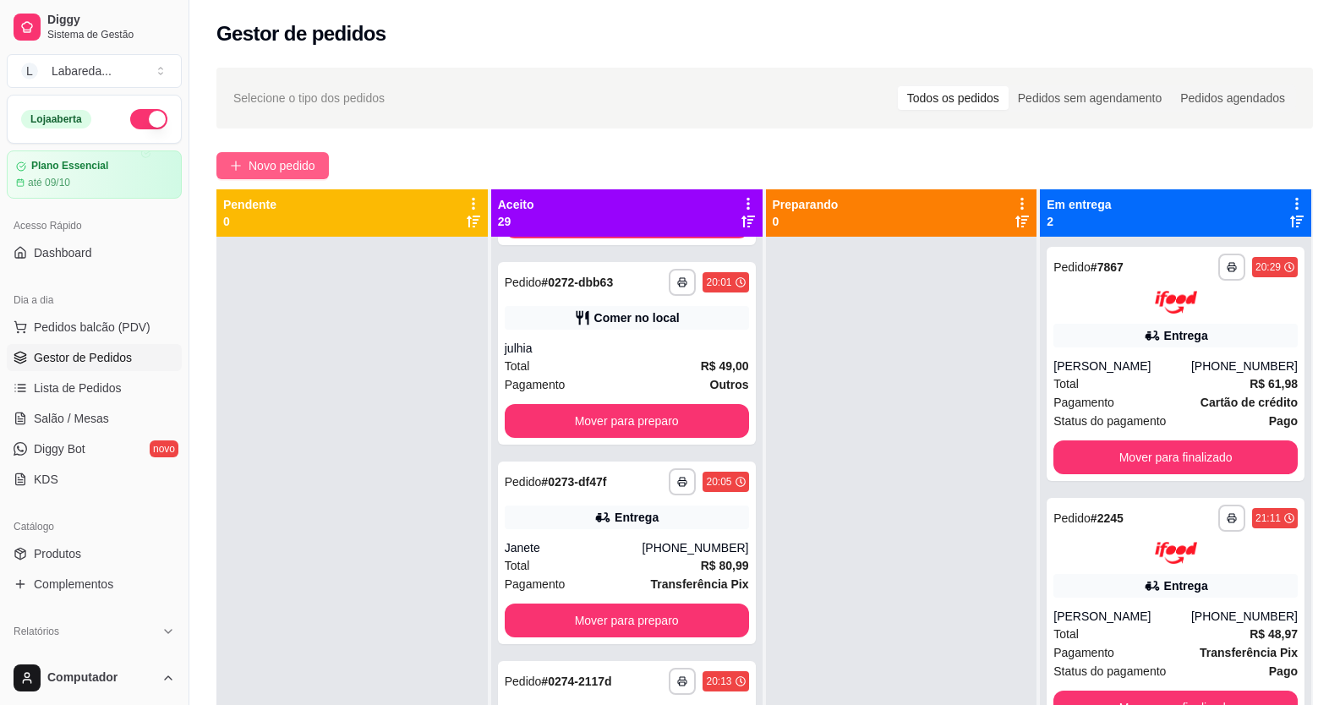
click at [319, 174] on button "Novo pedido" at bounding box center [272, 165] width 112 height 27
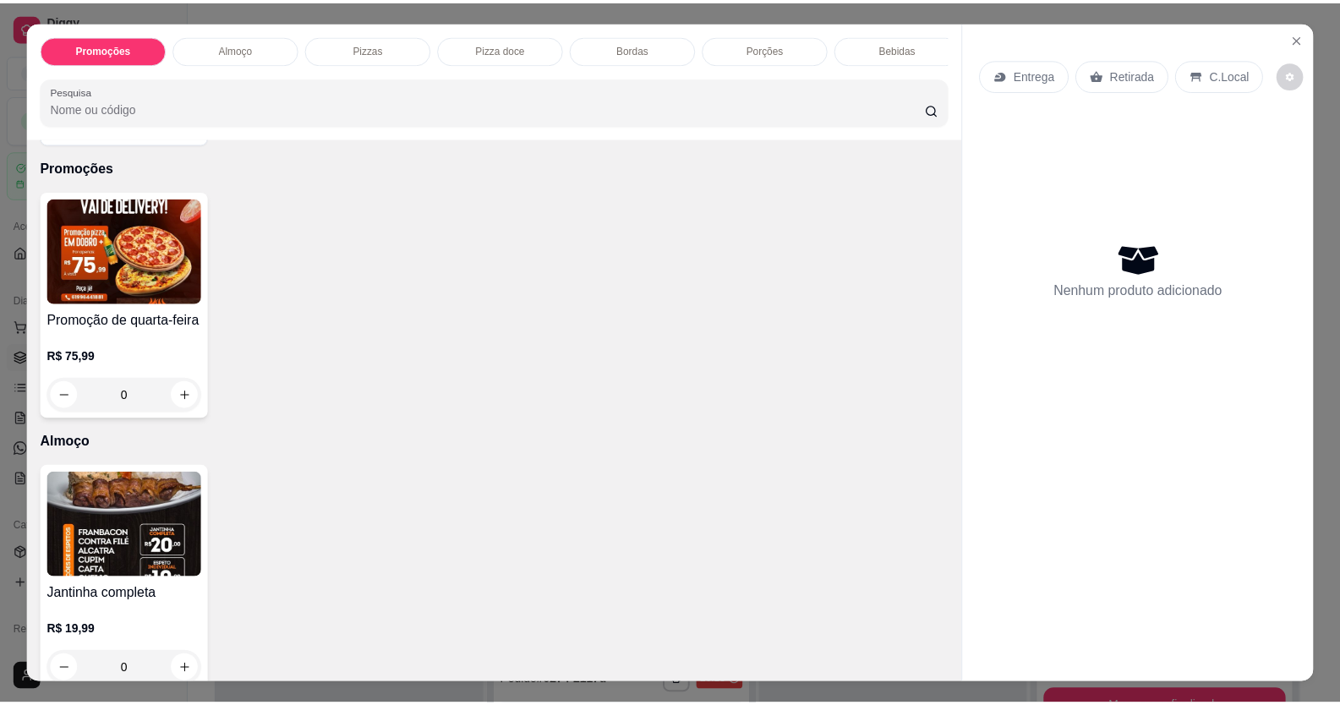
scroll to position [169, 0]
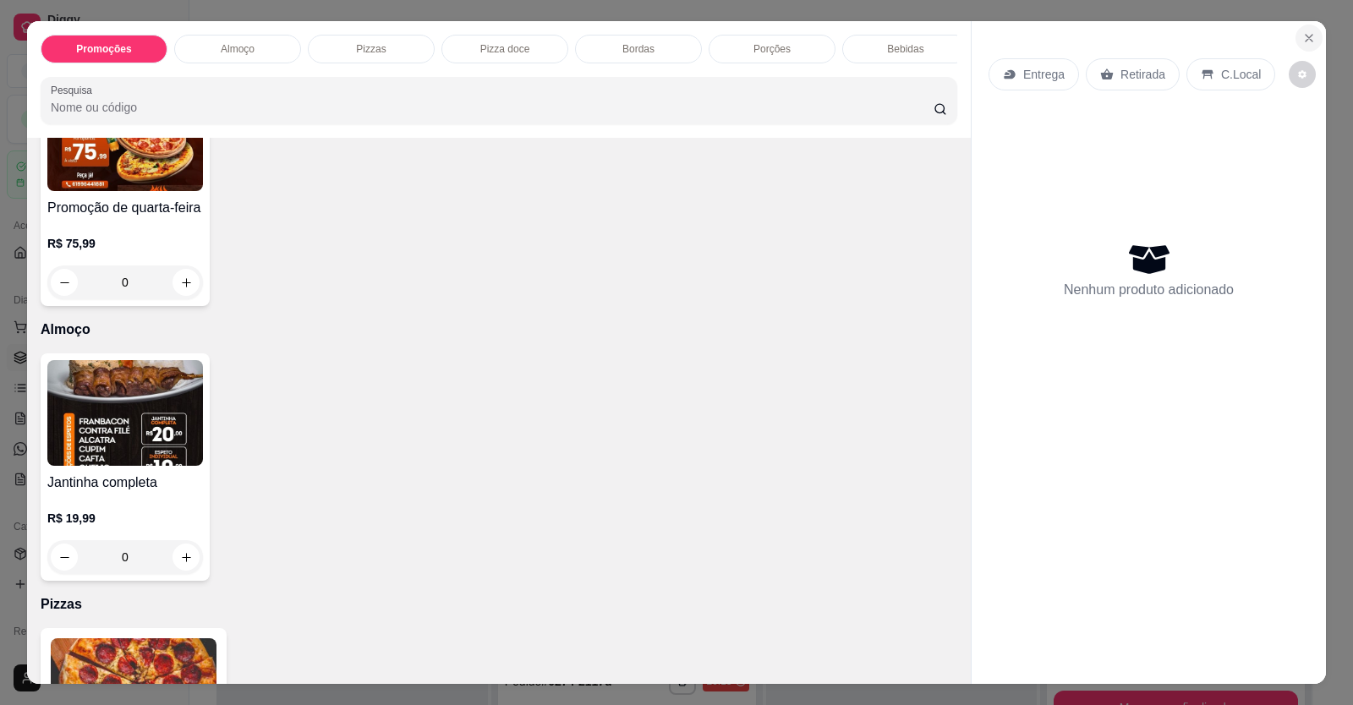
click at [1309, 36] on icon "Close" at bounding box center [1309, 38] width 14 height 14
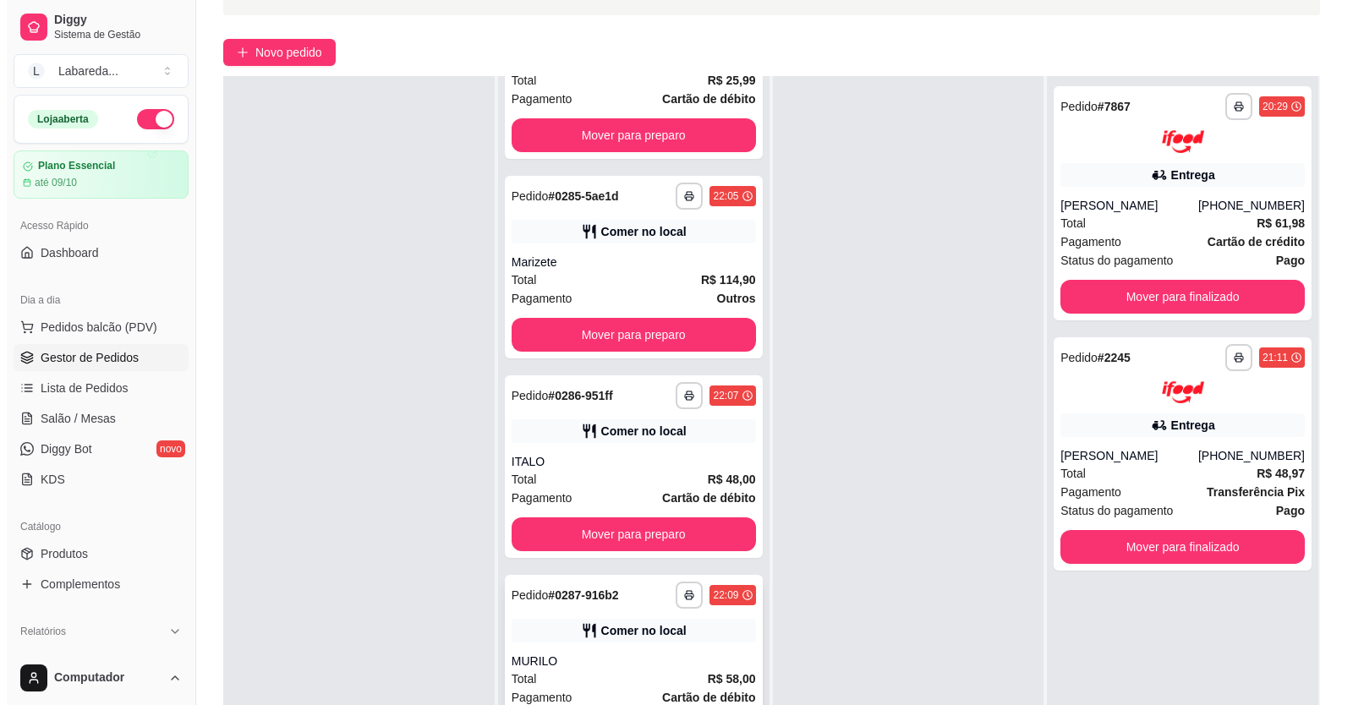
scroll to position [258, 0]
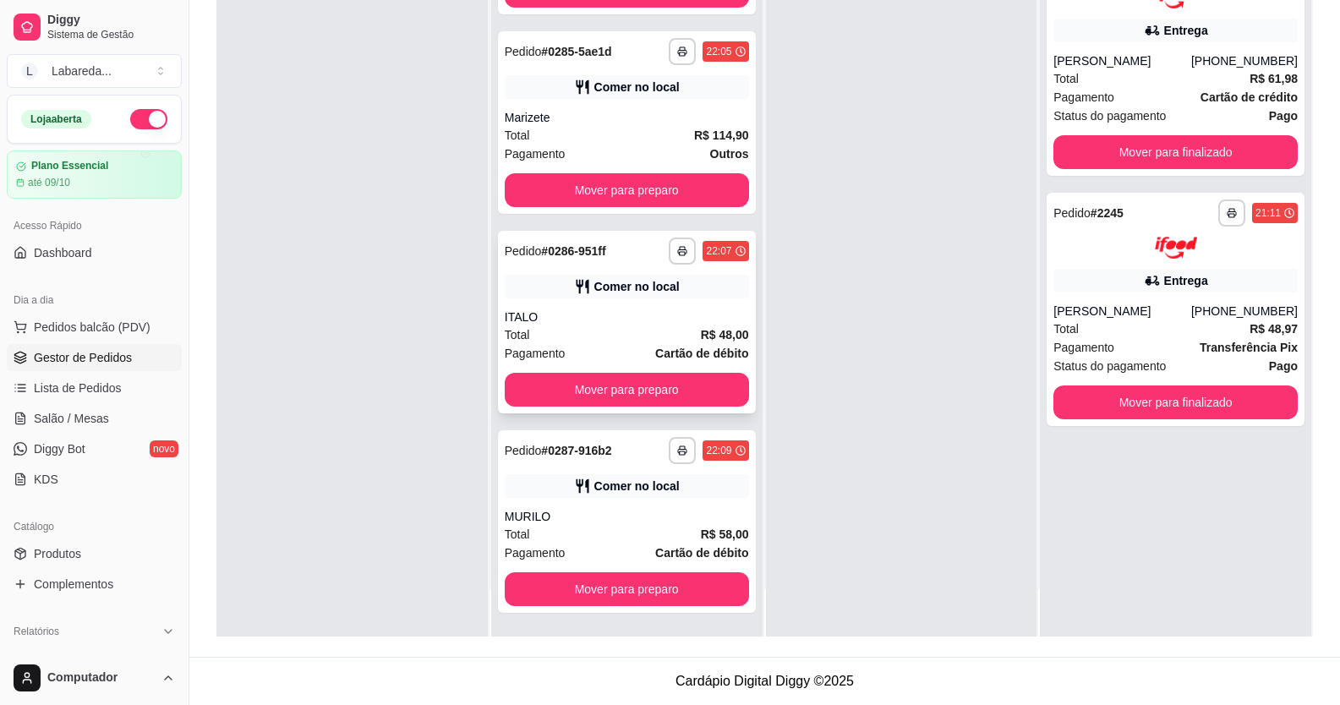
click at [561, 298] on div "**********" at bounding box center [627, 322] width 258 height 183
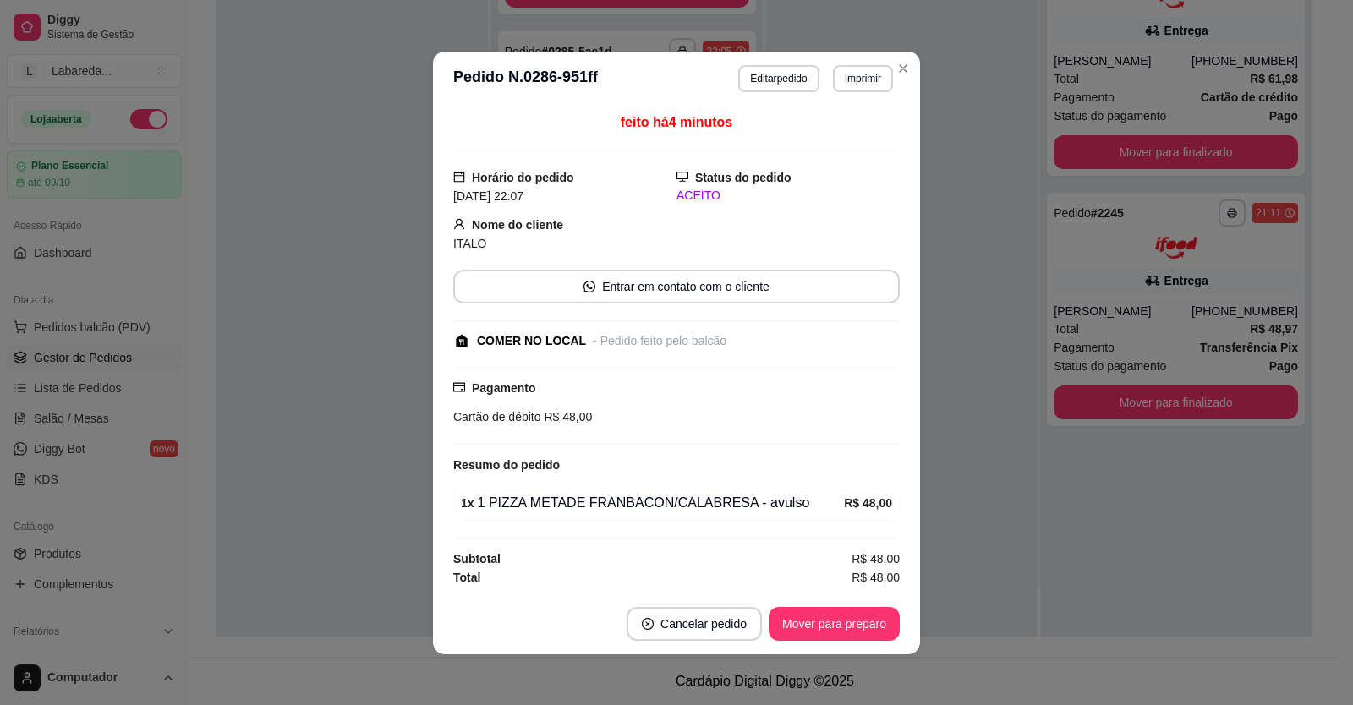
scroll to position [3, 0]
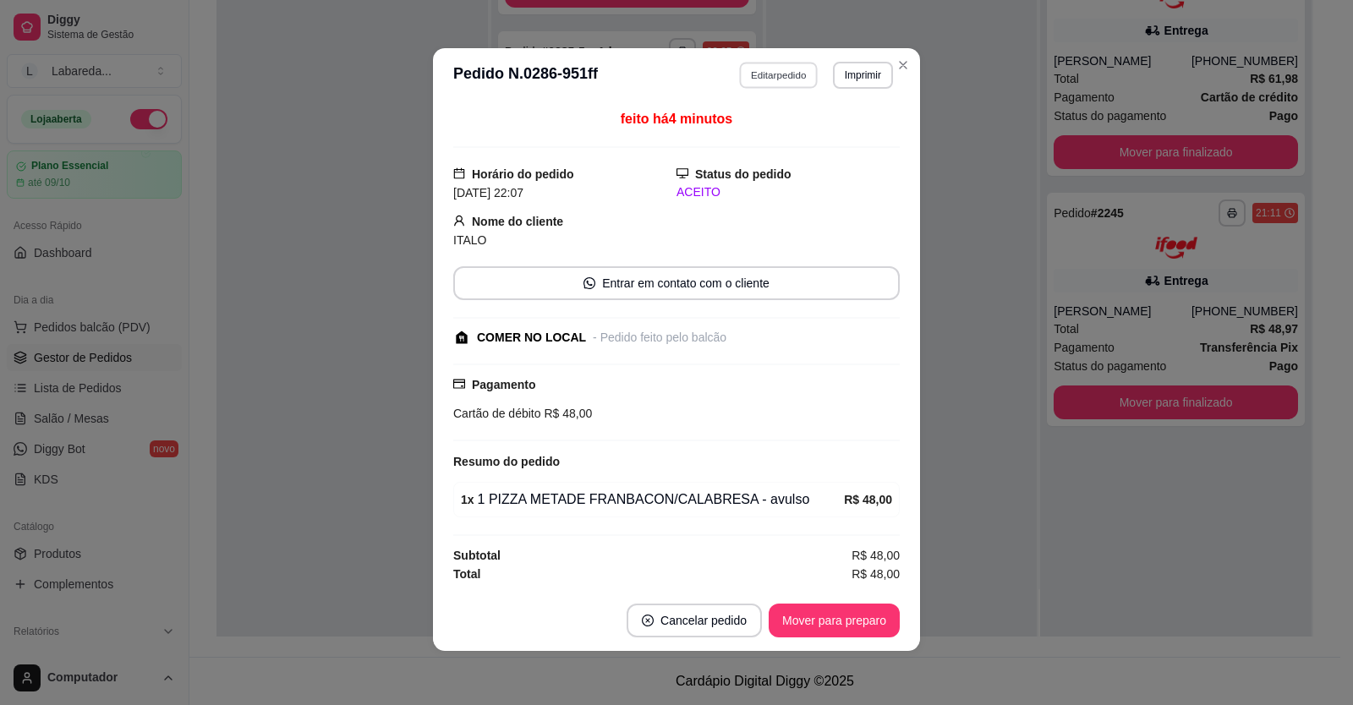
click at [772, 73] on button "Editar pedido" at bounding box center [779, 75] width 79 height 26
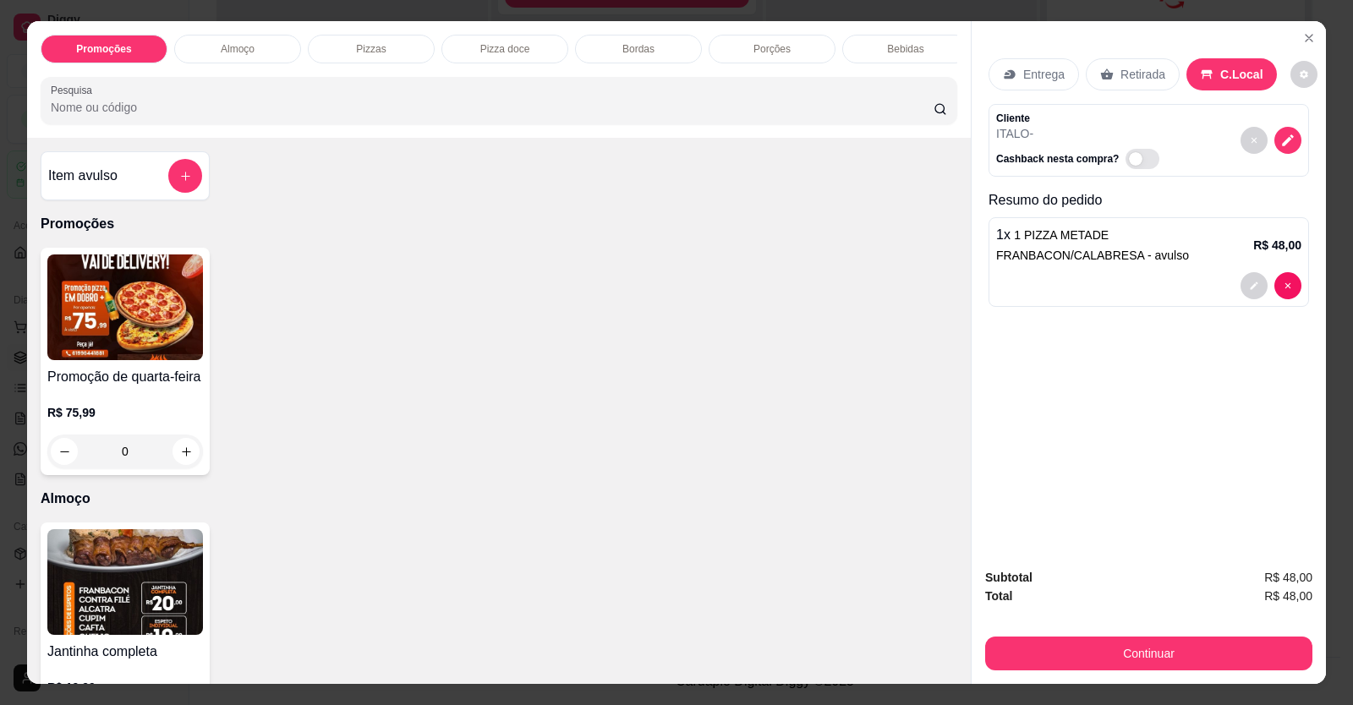
click at [1296, 286] on div "1 x 1 PIZZA METADE FRANBACON/CALABRESA - avulso R$ 48,00" at bounding box center [1148, 262] width 320 height 90
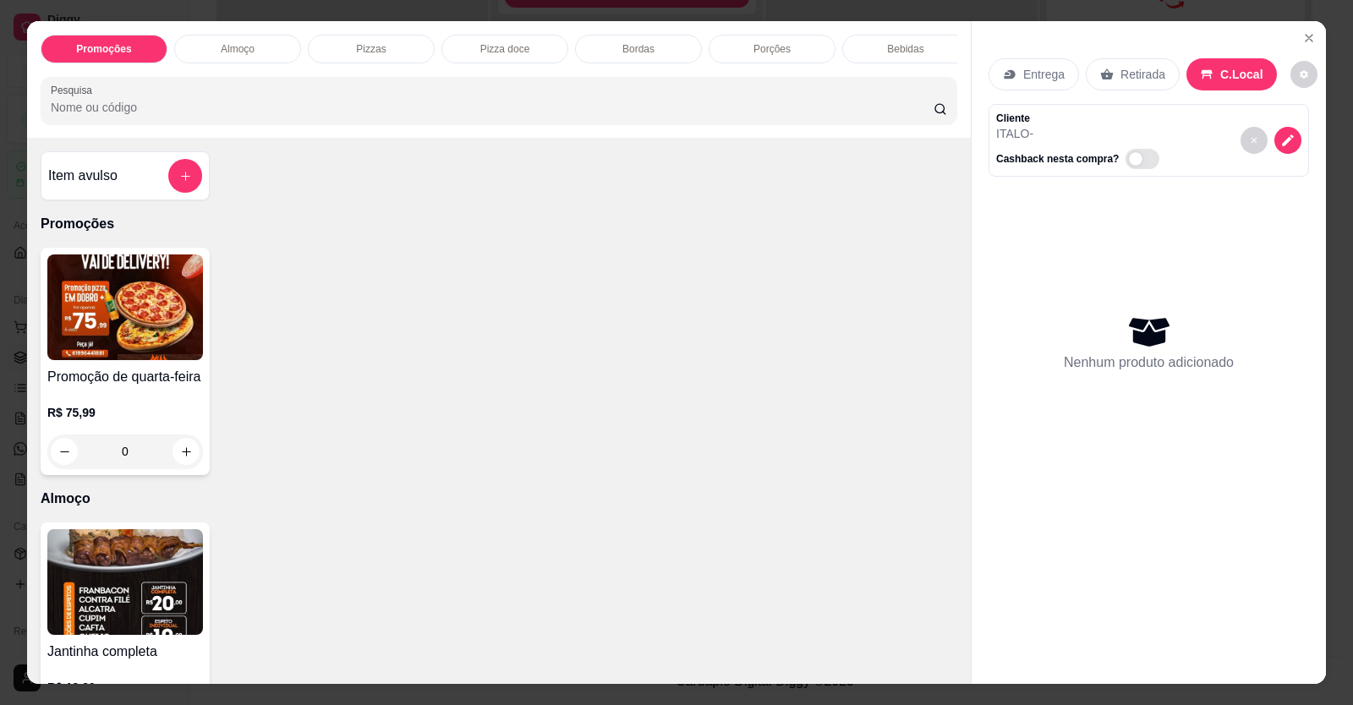
click at [124, 379] on div "Promoção de quarta-feira R$ 75,99 0" at bounding box center [125, 361] width 169 height 227
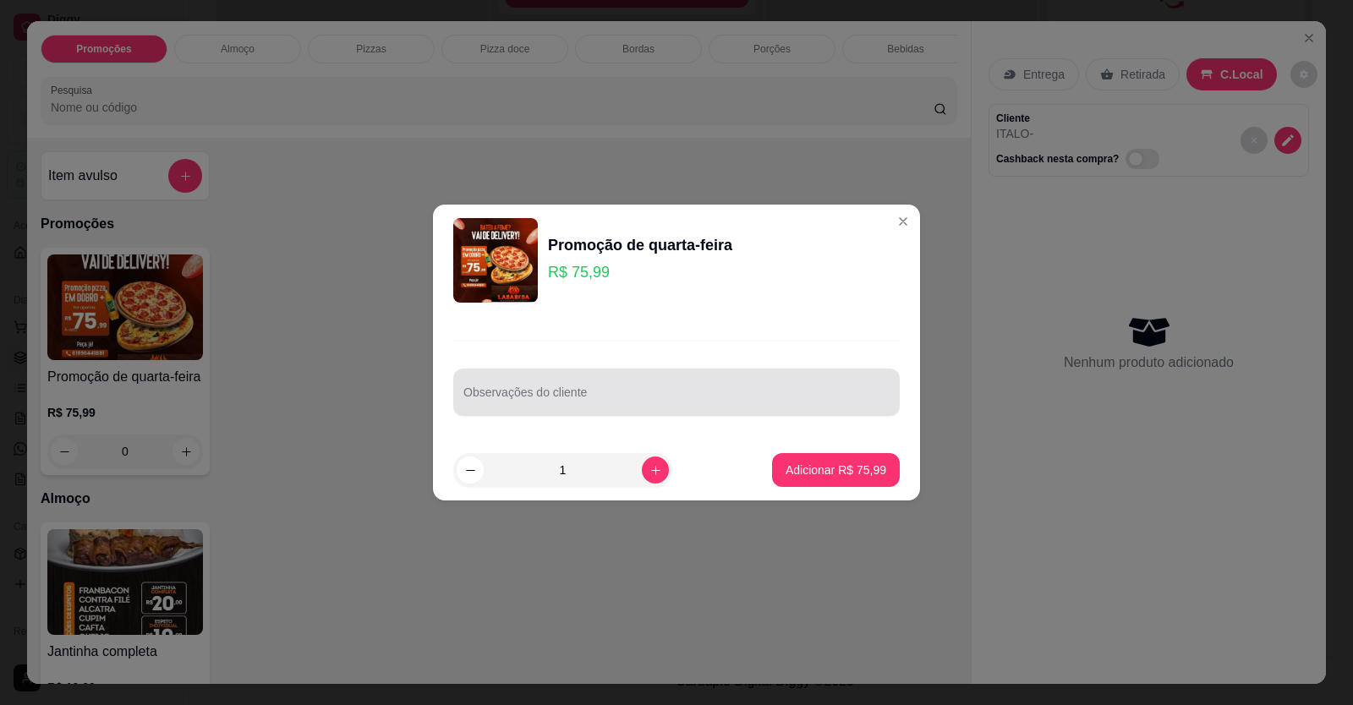
click at [524, 401] on input "Observações do cliente" at bounding box center [676, 399] width 426 height 17
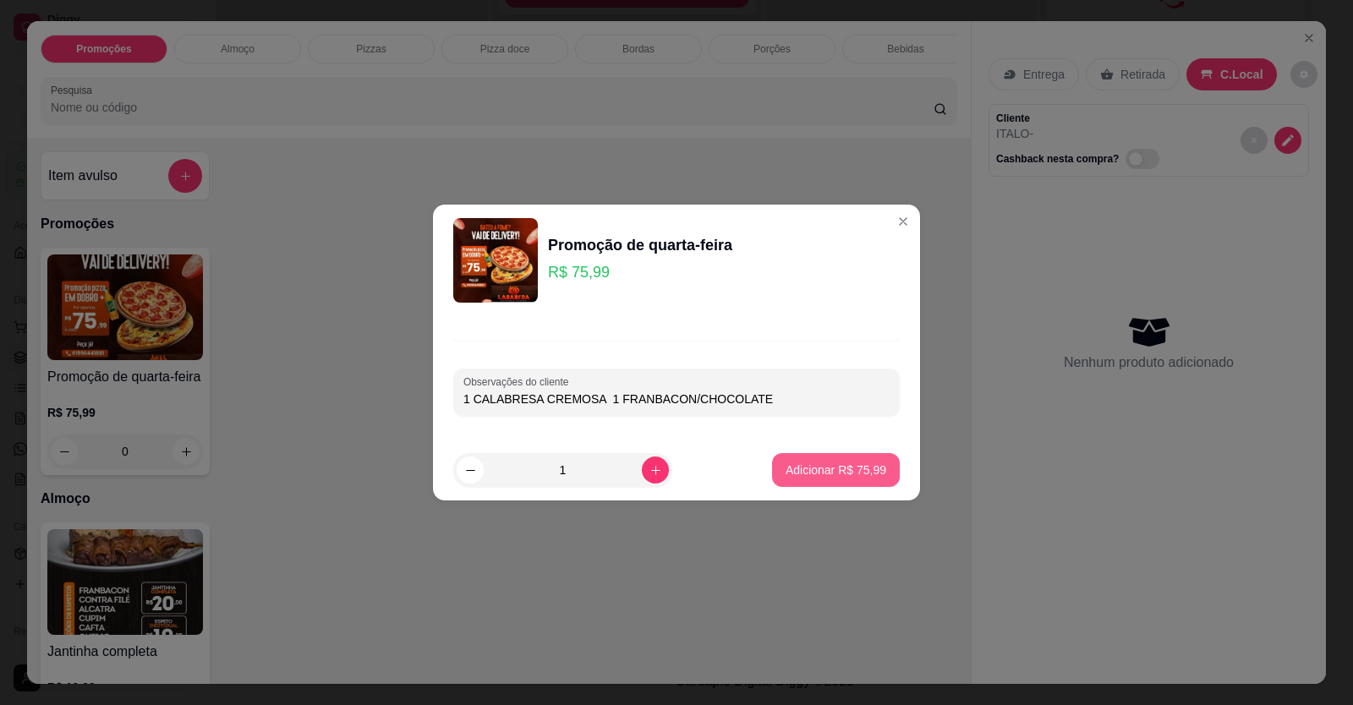
type input "1 CALABRESA CREMOSA 1 FRANBACON/CHOCOLATE"
click at [819, 471] on p "Adicionar R$ 75,99" at bounding box center [835, 470] width 101 height 17
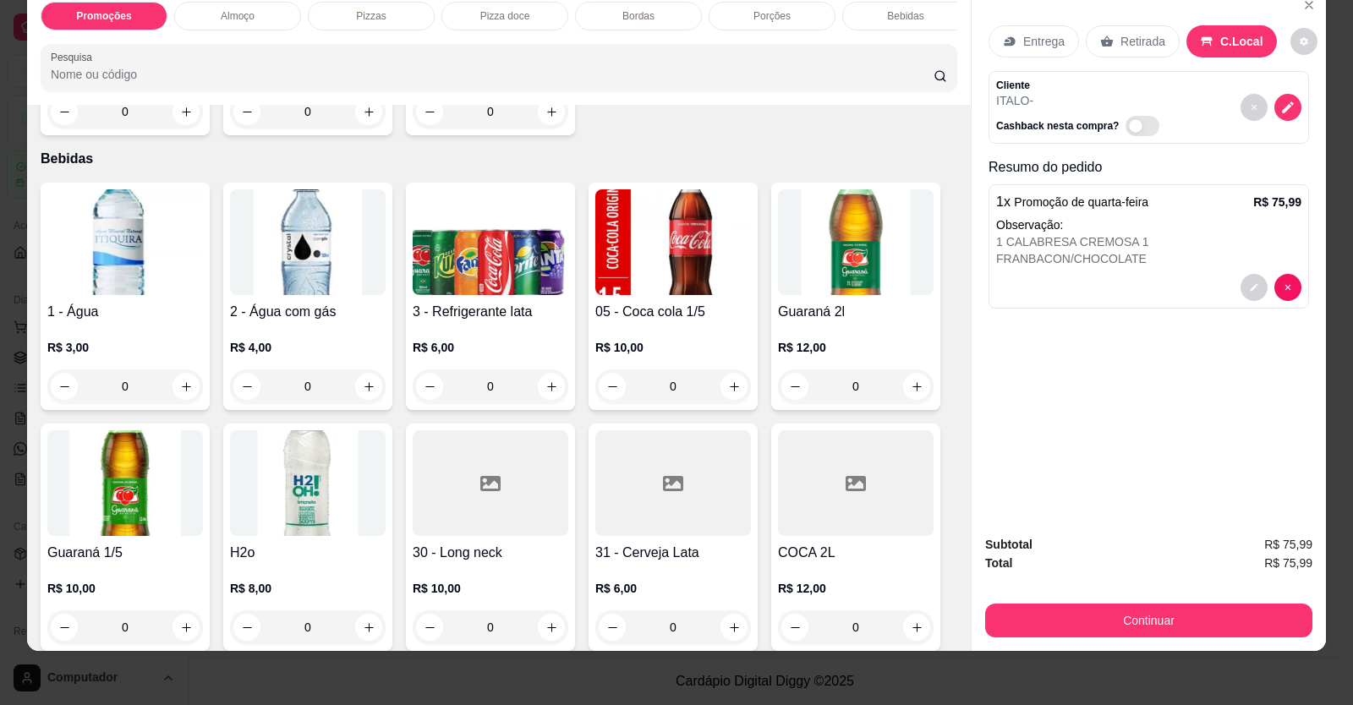
scroll to position [1691, 0]
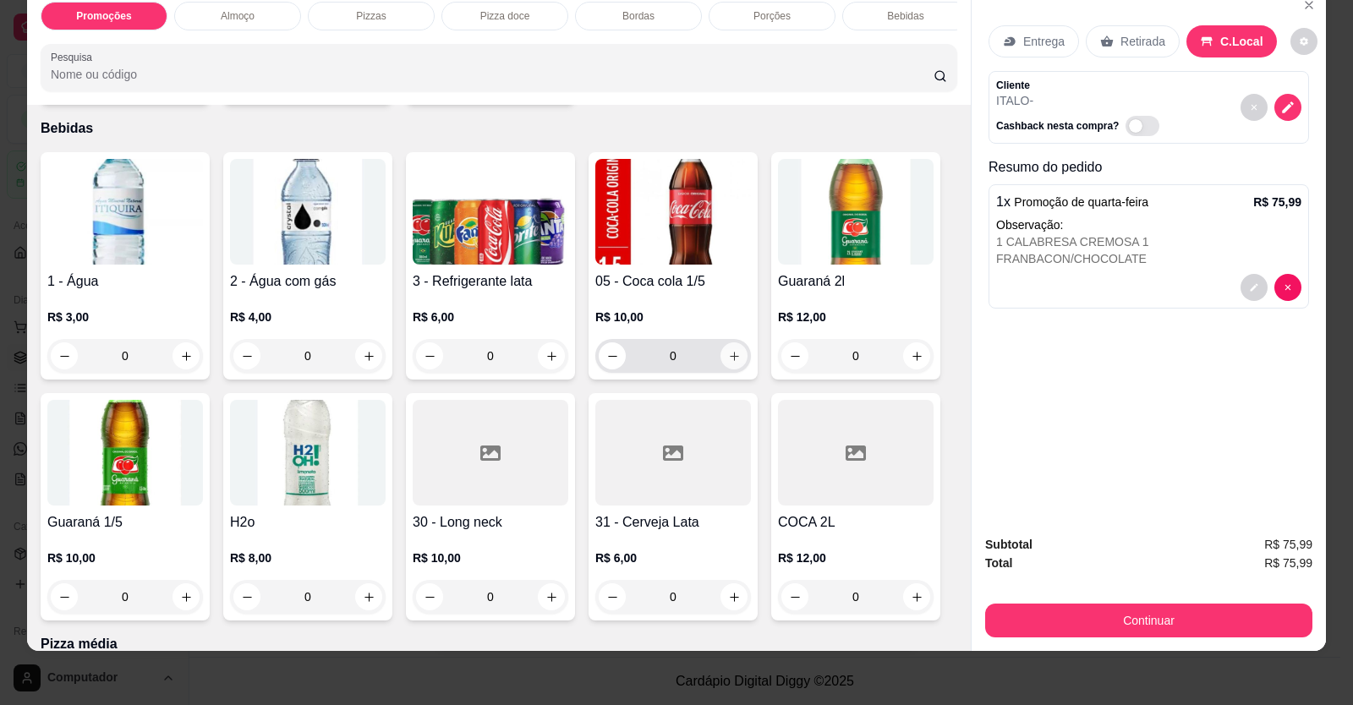
click at [728, 363] on icon "increase-product-quantity" at bounding box center [734, 356] width 13 height 13
type input "1"
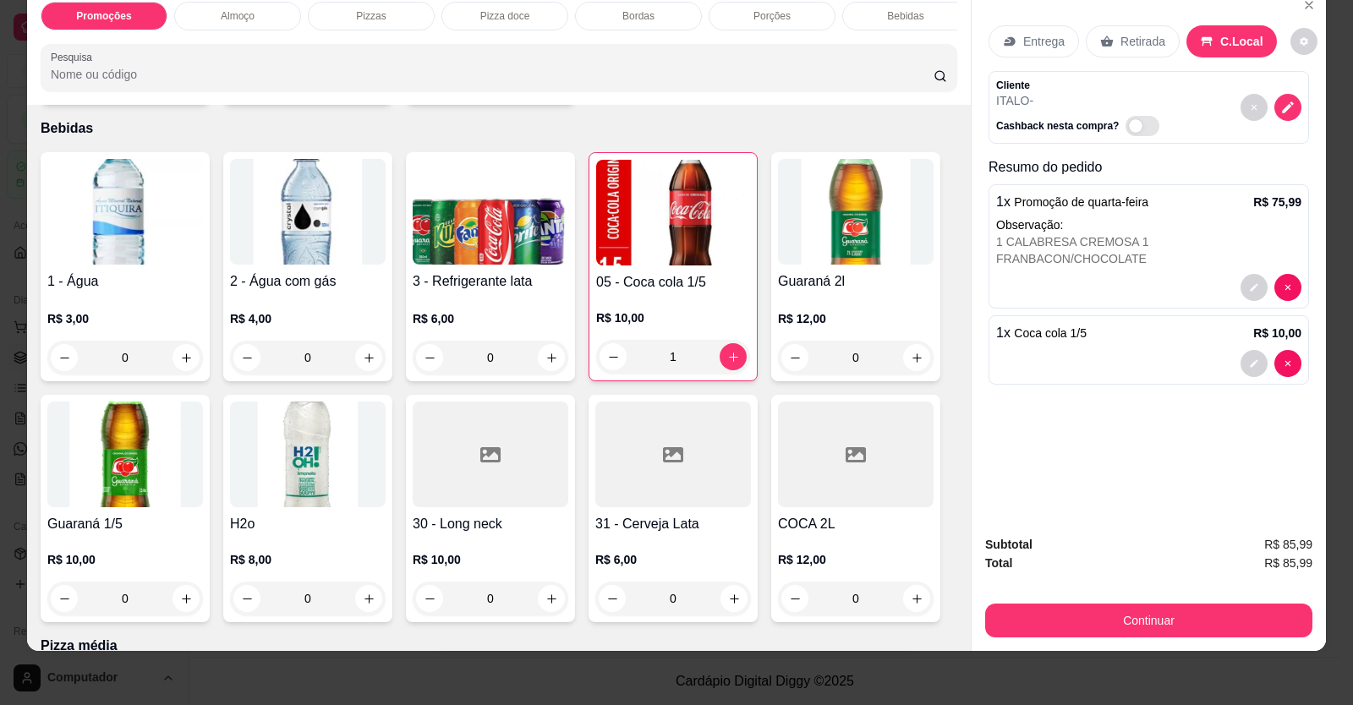
click at [1152, 356] on div at bounding box center [1148, 363] width 305 height 27
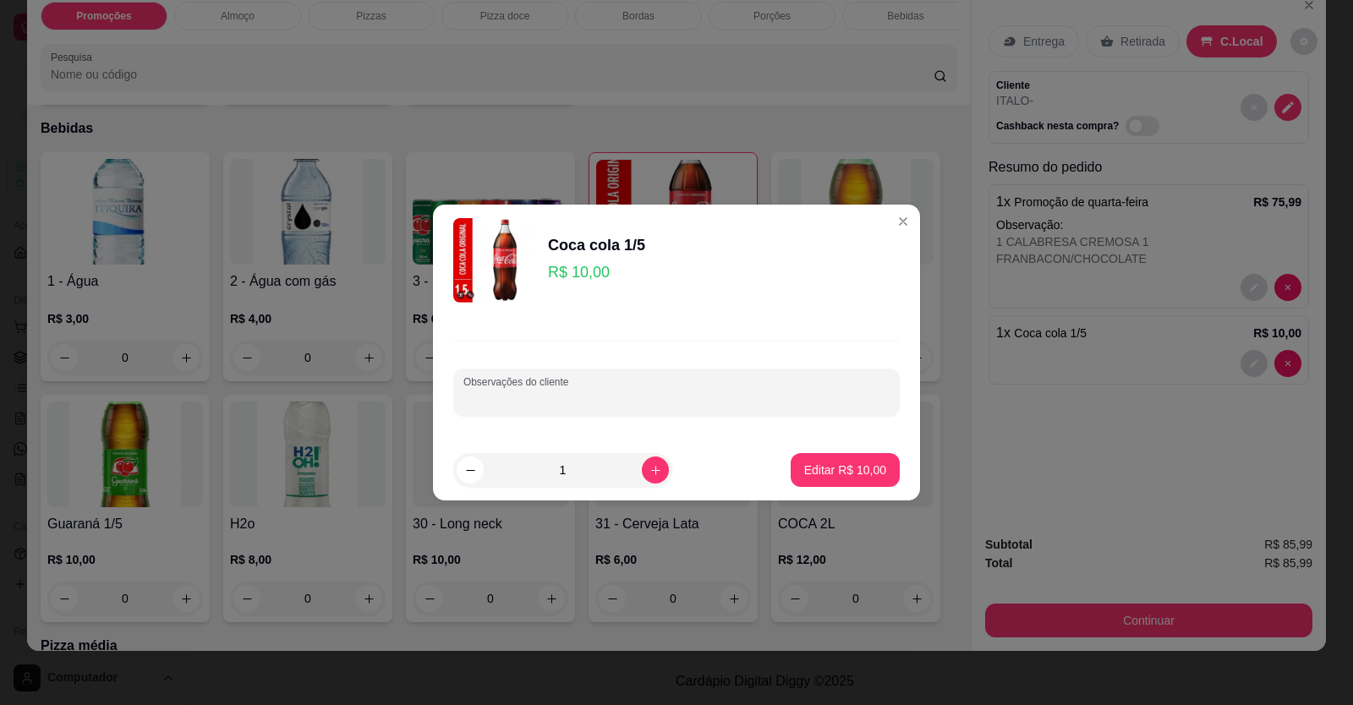
click at [847, 391] on input "Observações do cliente" at bounding box center [676, 399] width 426 height 17
type input "0,0"
click at [865, 464] on p "Editar R$ 10,00" at bounding box center [844, 470] width 79 height 16
type input "0"
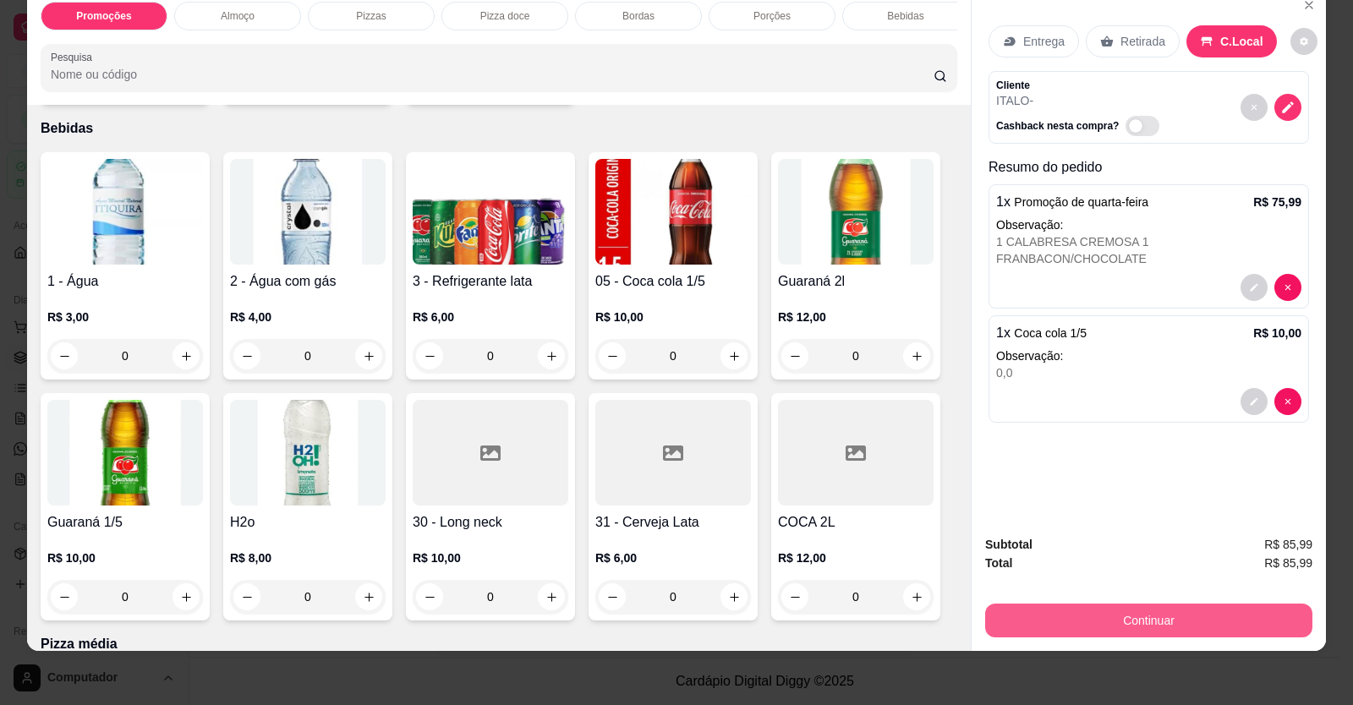
click at [1040, 631] on button "Continuar" at bounding box center [1148, 621] width 327 height 34
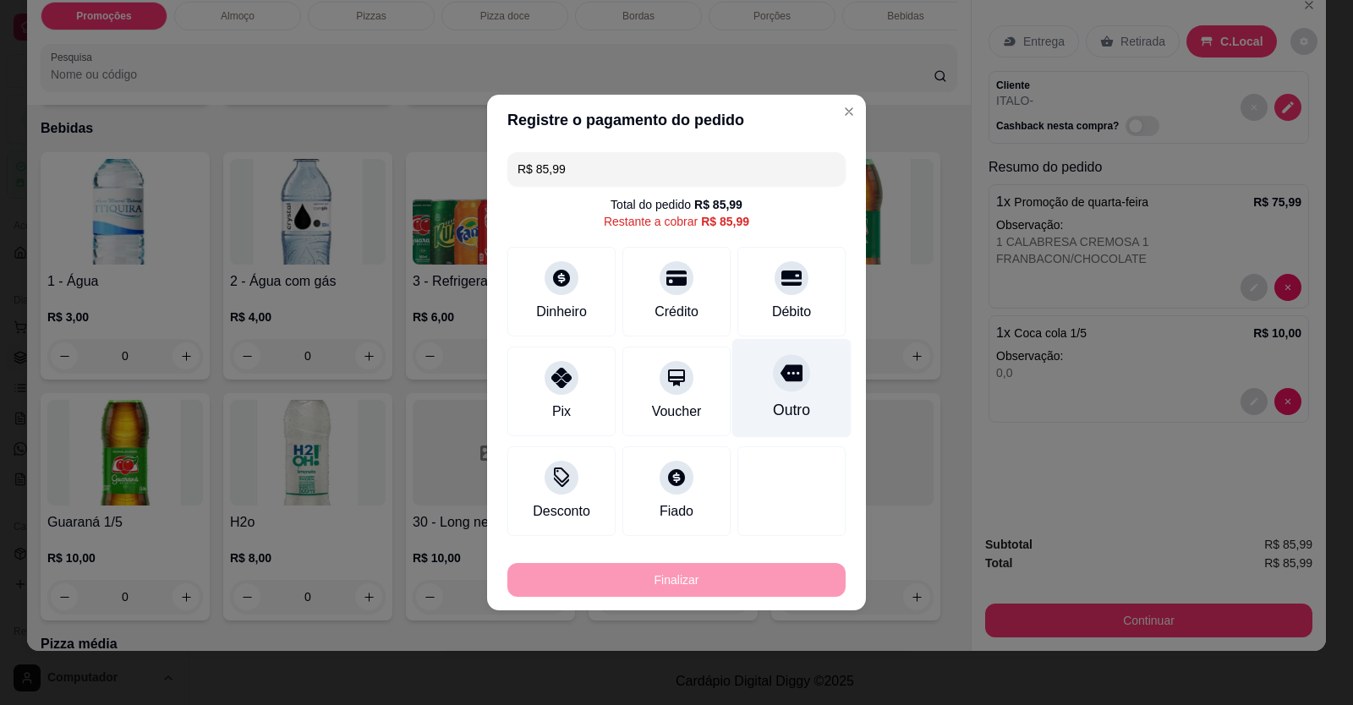
click at [765, 296] on div "Débito" at bounding box center [791, 292] width 108 height 90
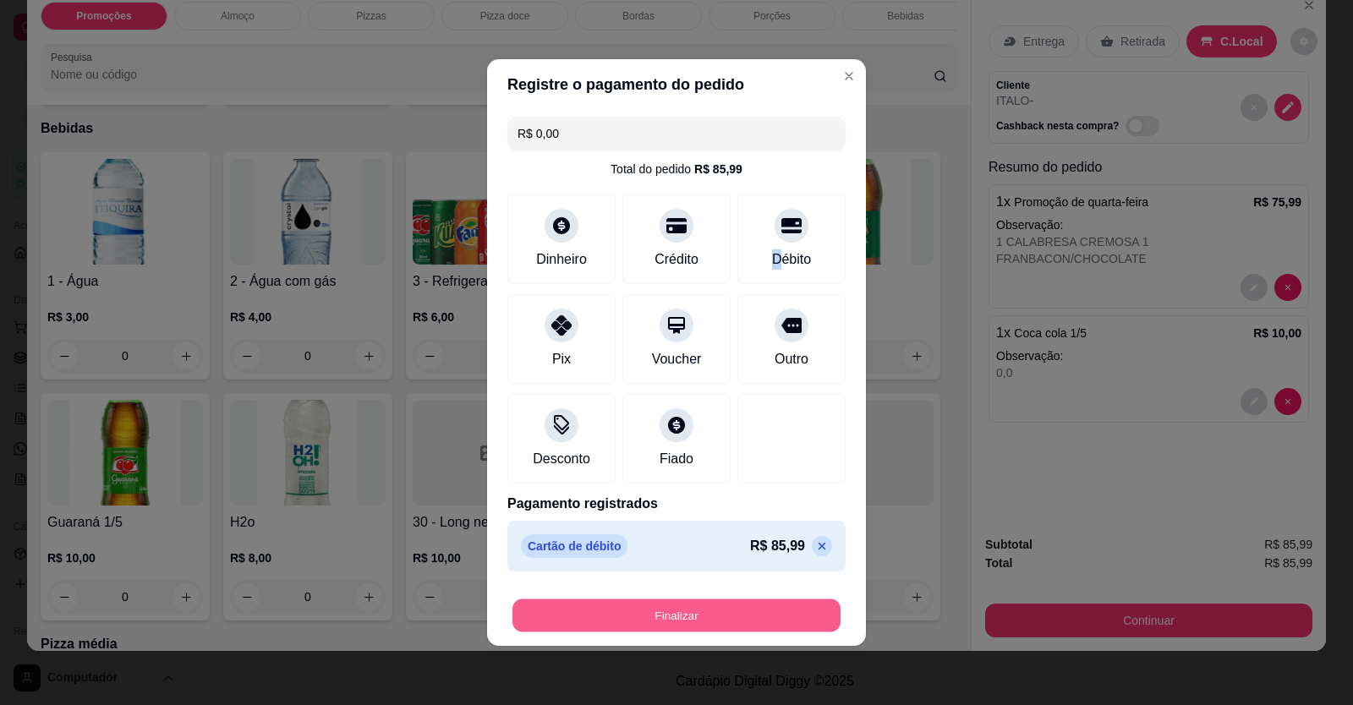
click at [751, 603] on button "Finalizar" at bounding box center [676, 615] width 328 height 33
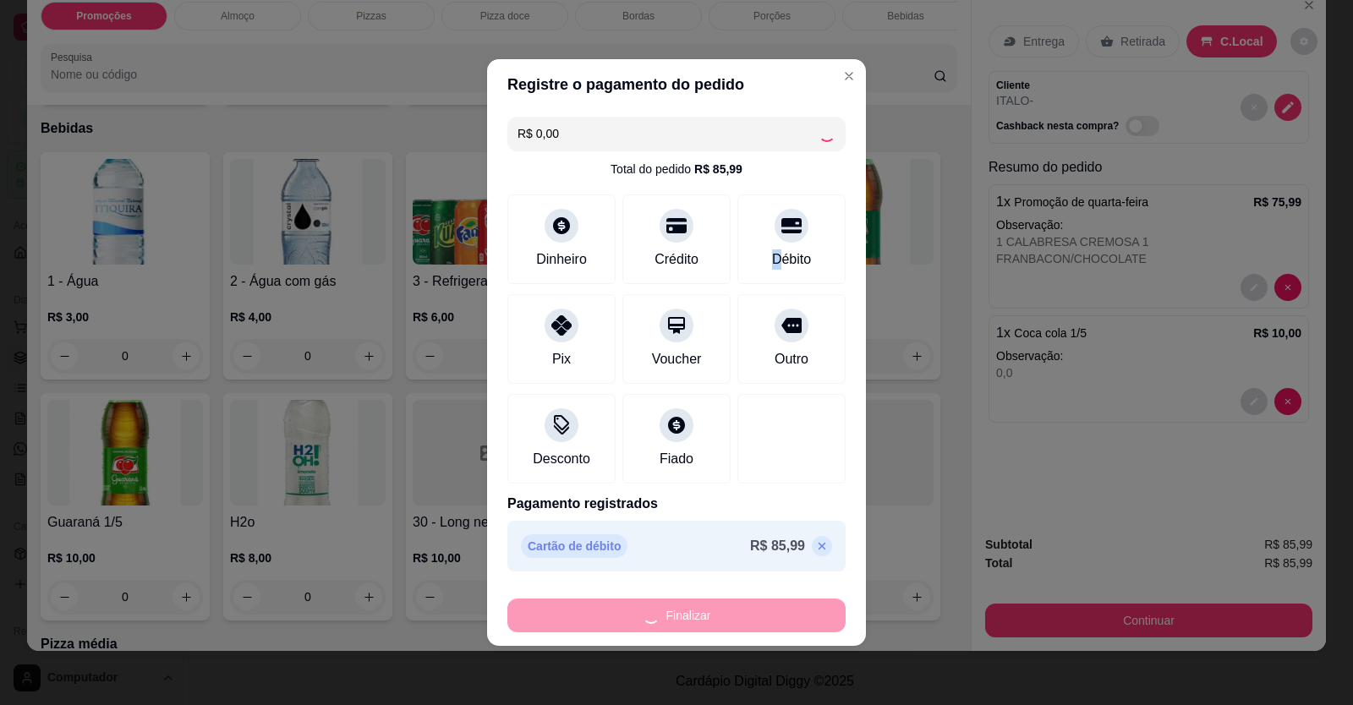
type input "-R$ 85,99"
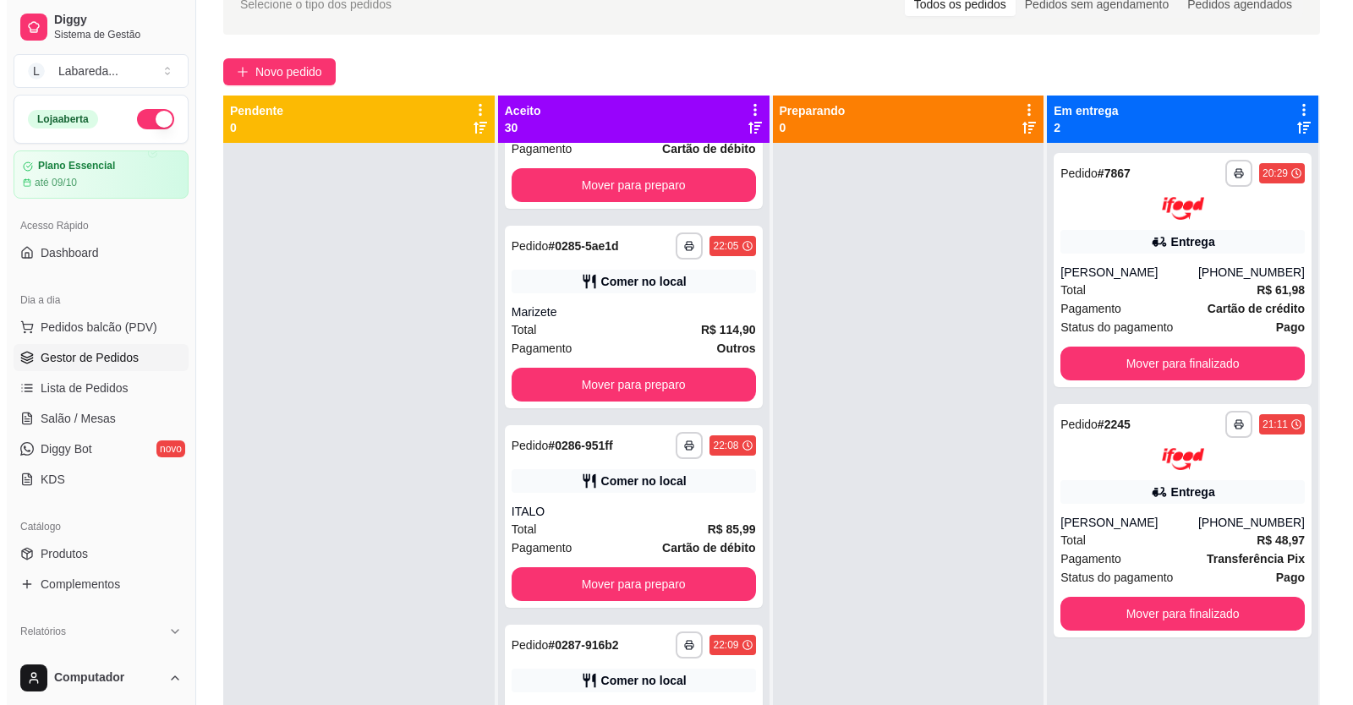
scroll to position [4, 0]
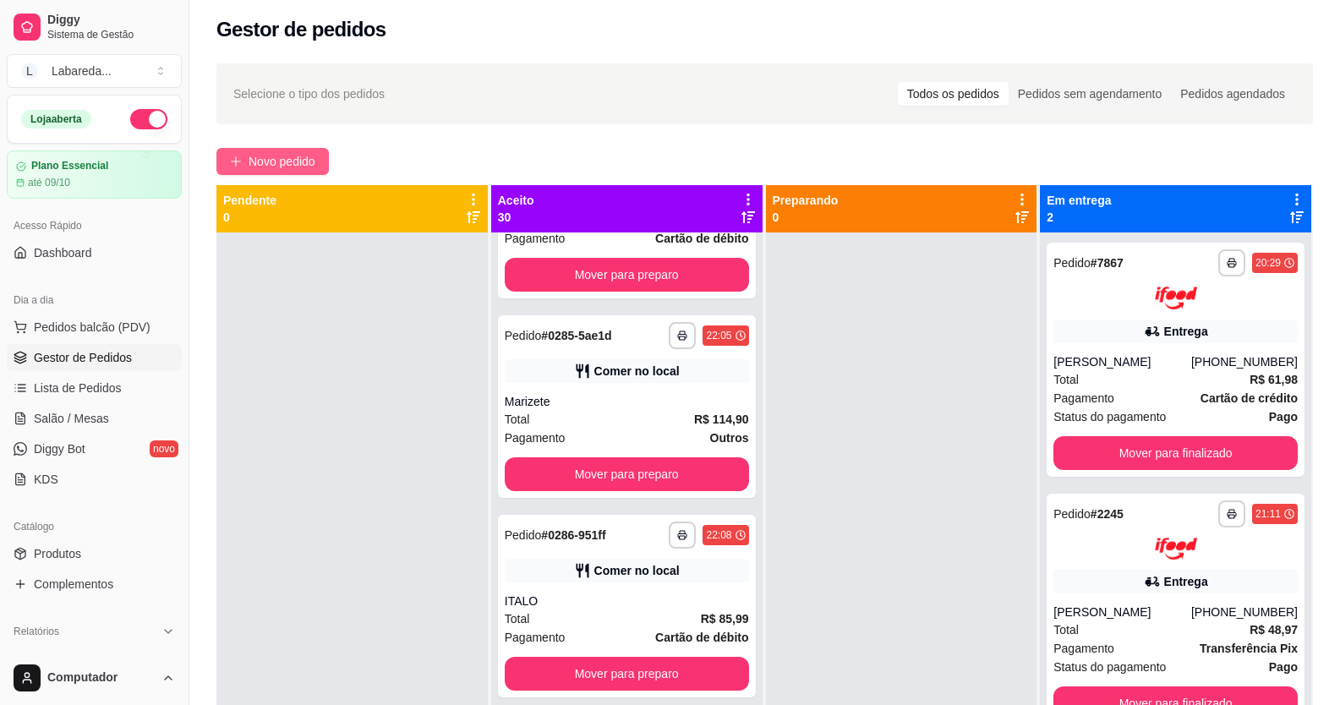
click at [291, 166] on span "Novo pedido" at bounding box center [282, 161] width 67 height 19
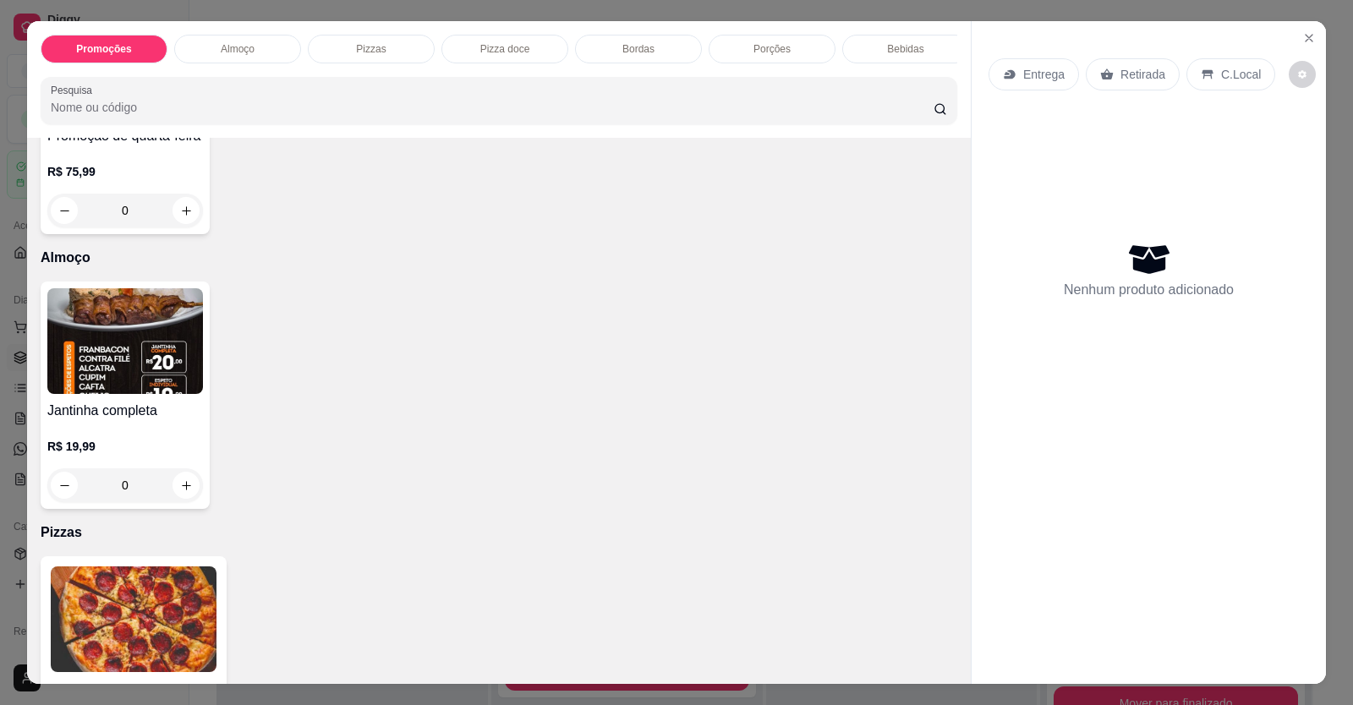
scroll to position [254, 0]
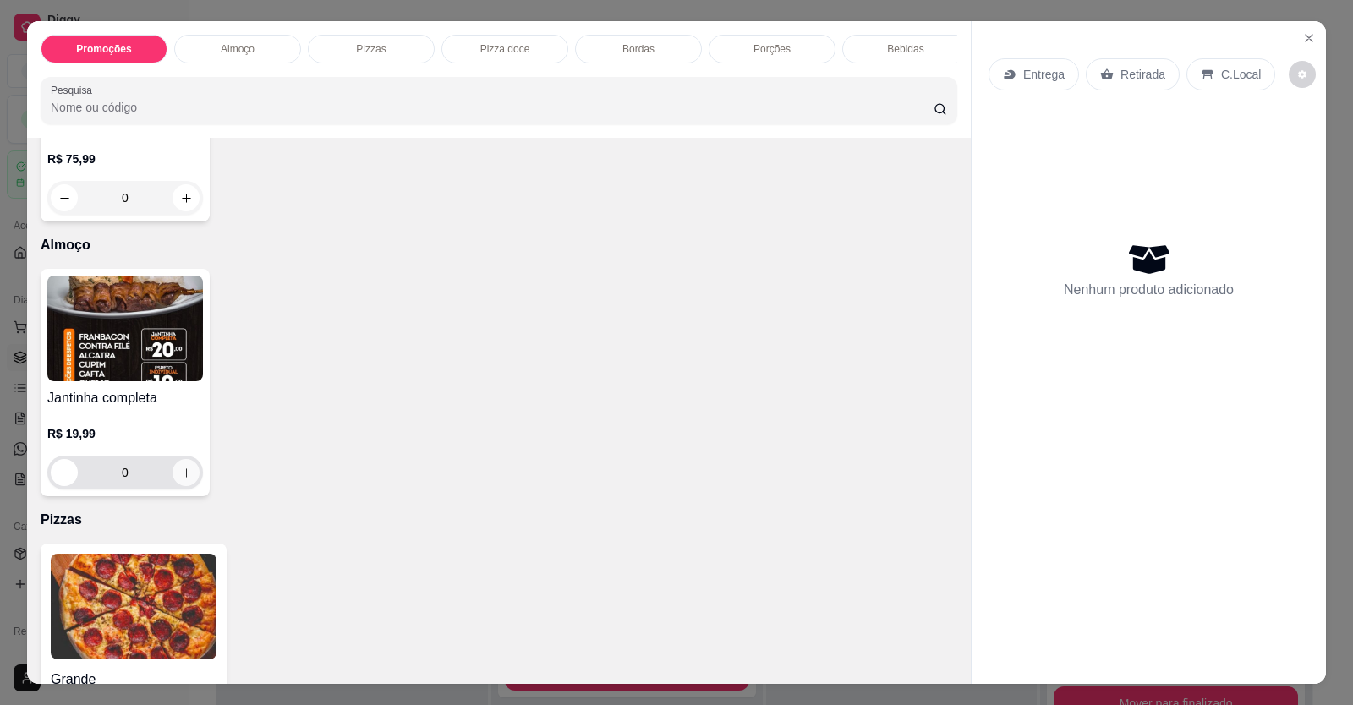
click at [172, 484] on button "increase-product-quantity" at bounding box center [185, 472] width 27 height 27
type input "1"
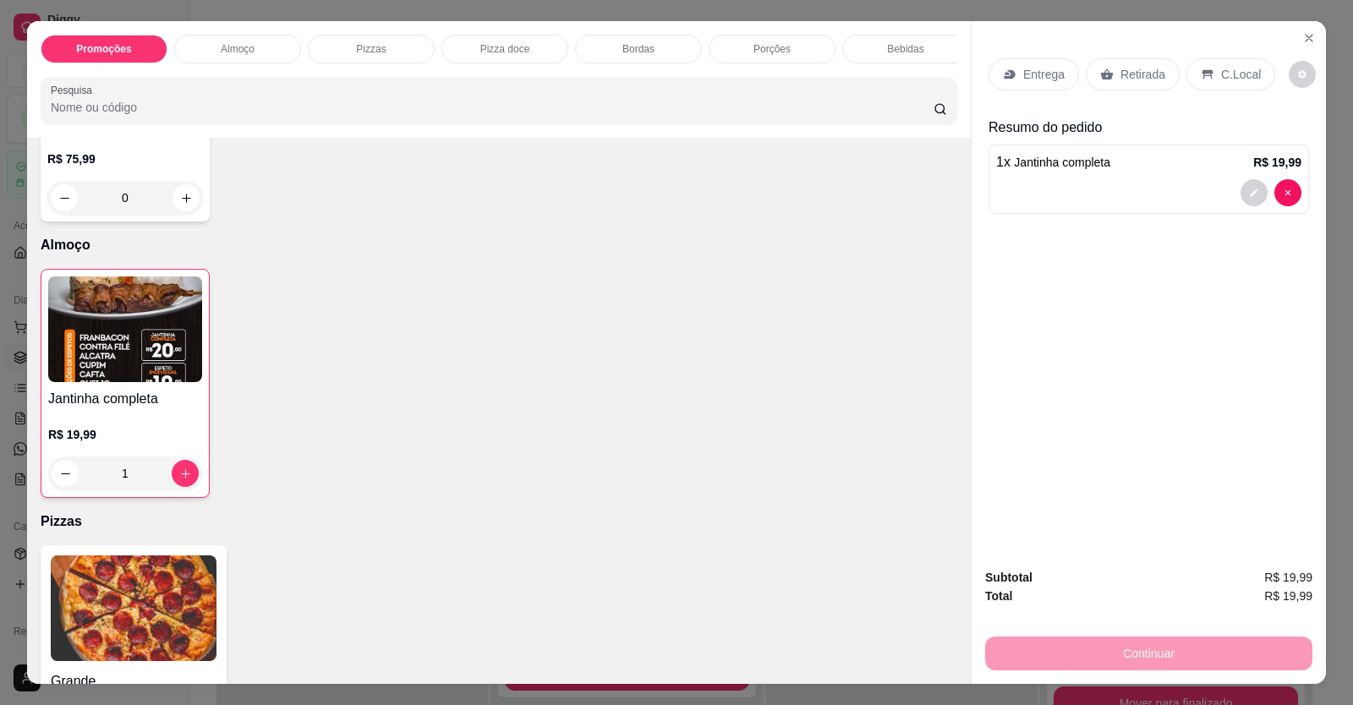
click at [1212, 63] on div "C.Local" at bounding box center [1230, 74] width 89 height 32
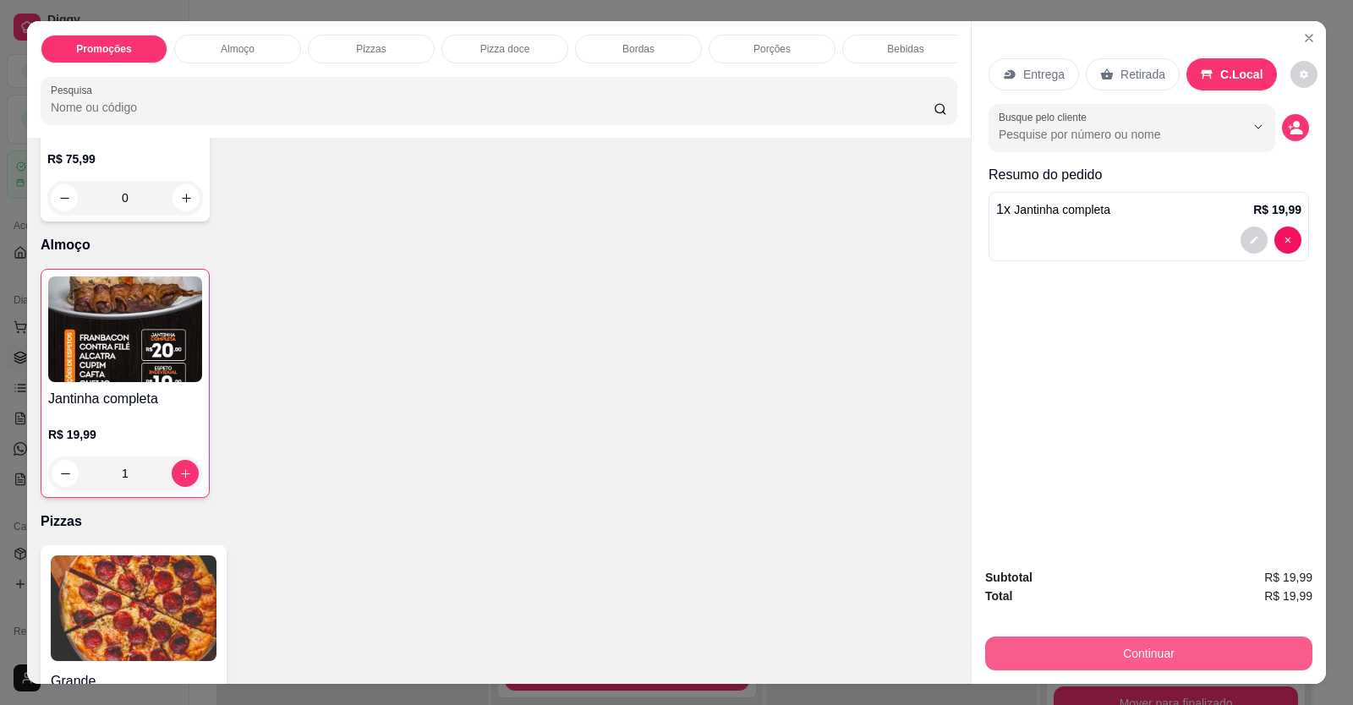
click at [1069, 651] on button "Continuar" at bounding box center [1148, 654] width 327 height 34
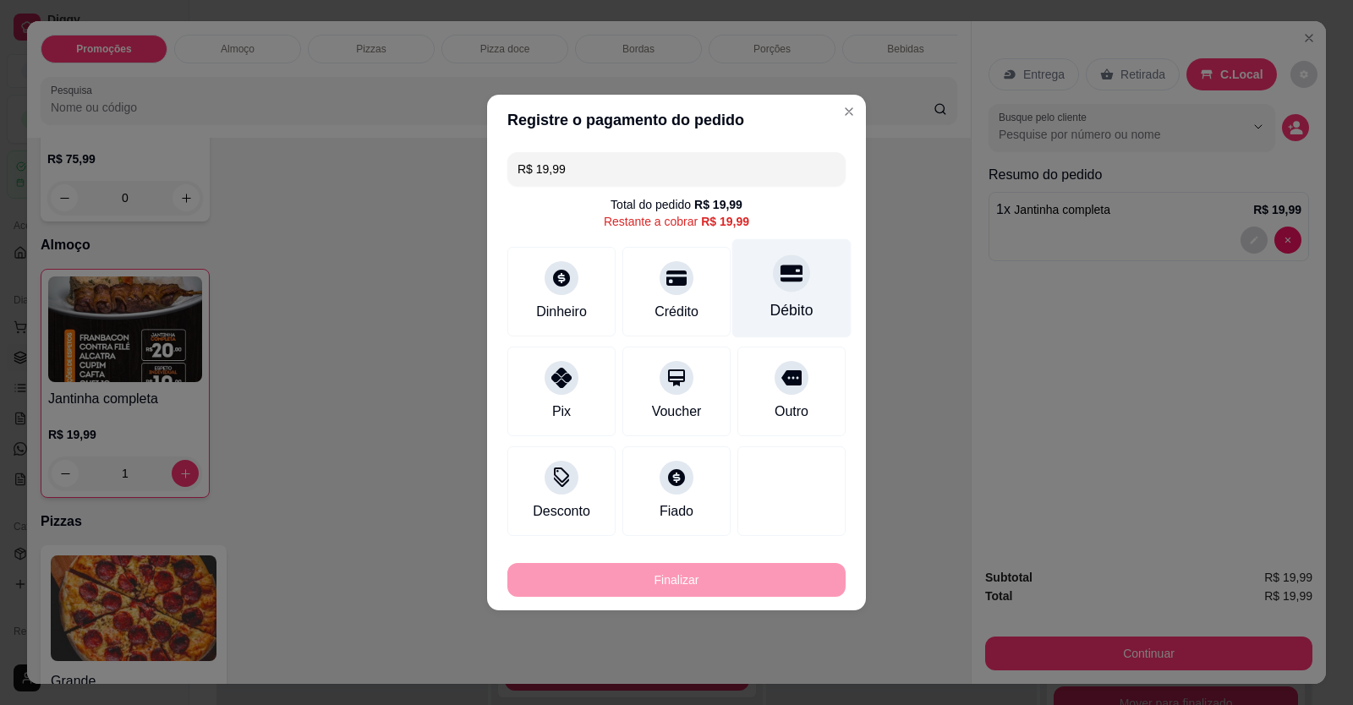
click at [775, 285] on div at bounding box center [791, 272] width 37 height 37
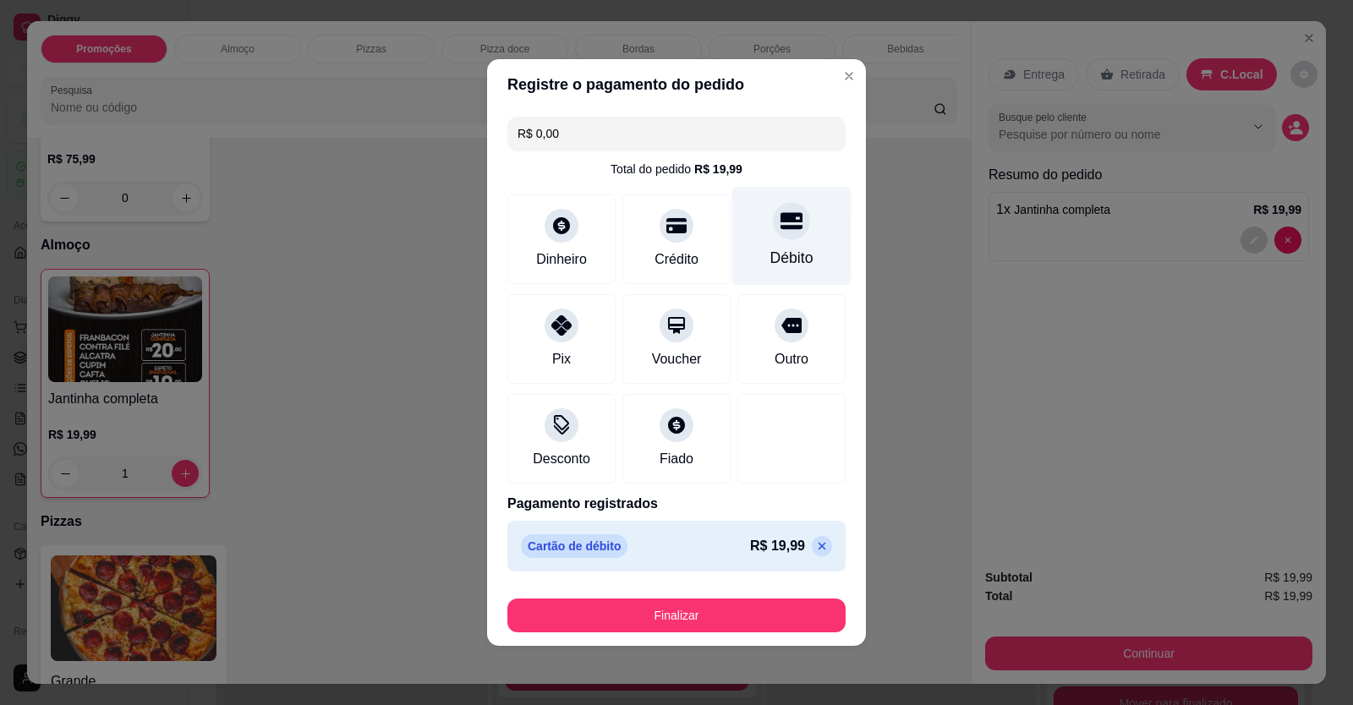
type input "R$ 0,00"
click at [784, 274] on div "Débito" at bounding box center [791, 236] width 119 height 99
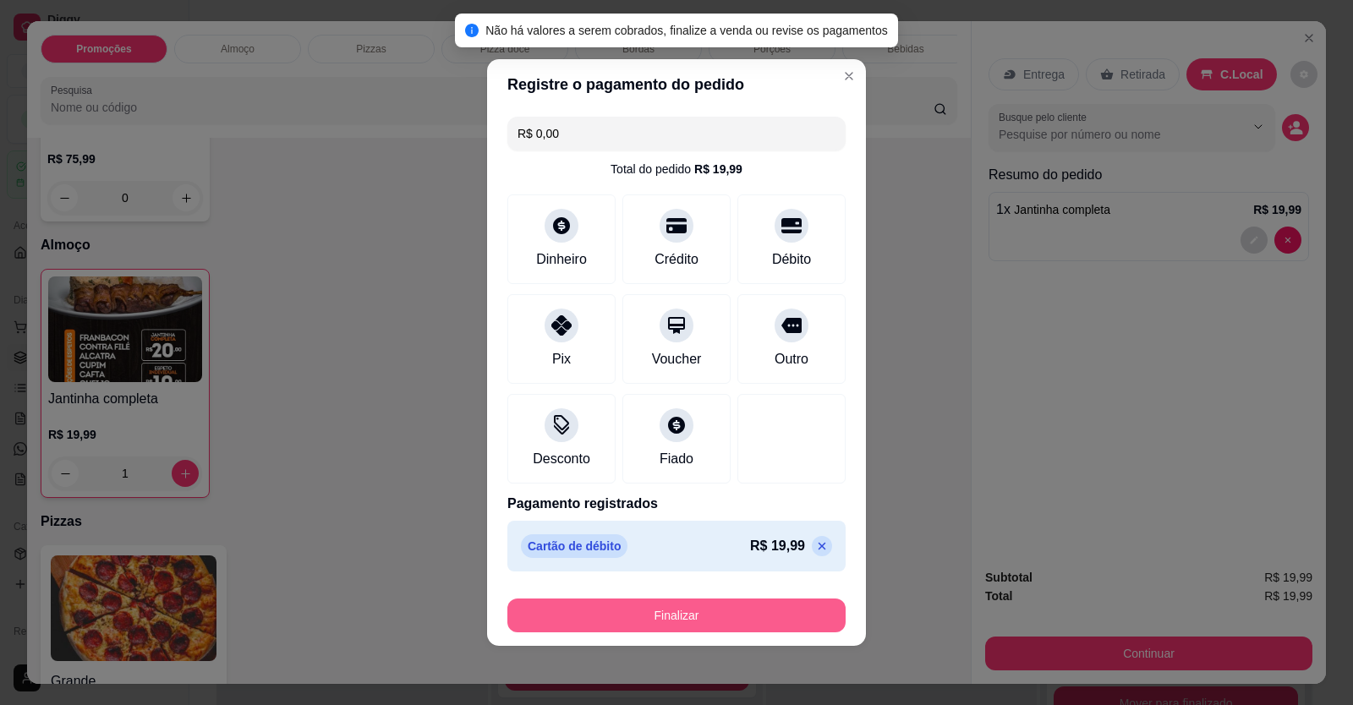
click at [736, 609] on button "Finalizar" at bounding box center [676, 616] width 338 height 34
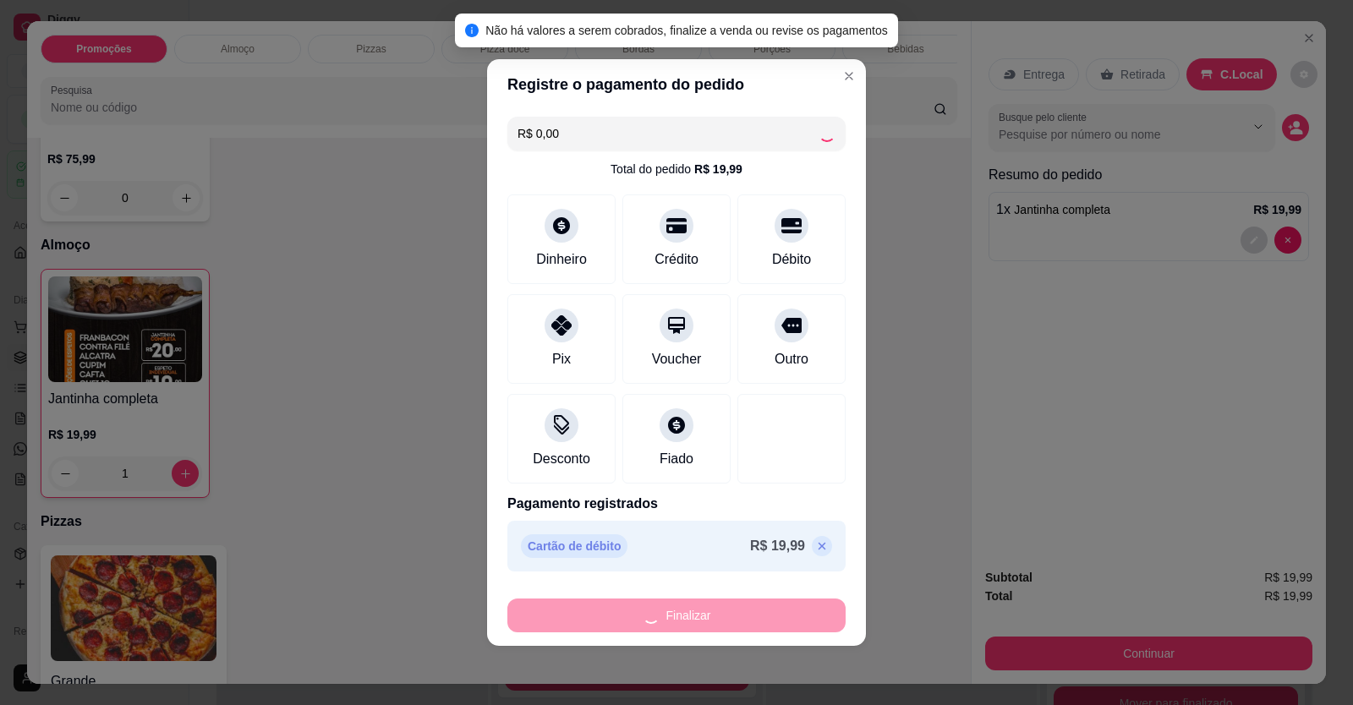
type input "0"
type input "-R$ 19,99"
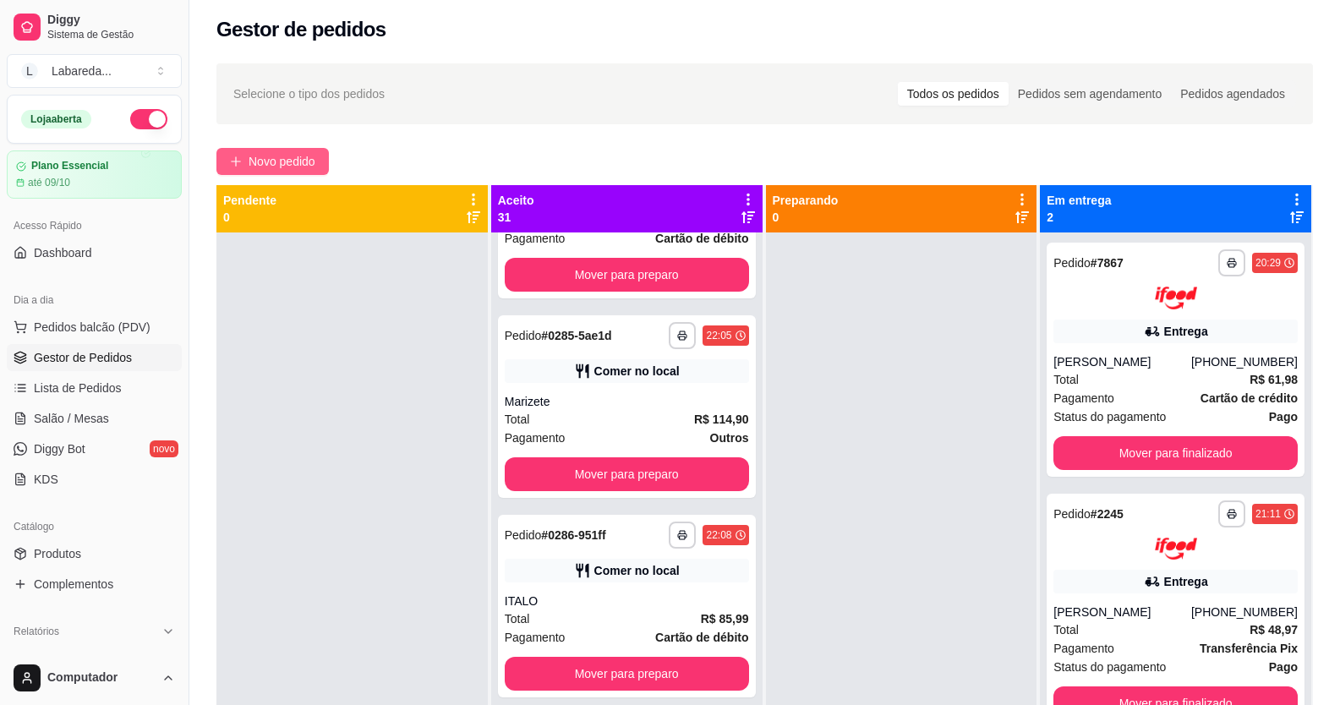
click at [290, 164] on span "Novo pedido" at bounding box center [282, 161] width 67 height 19
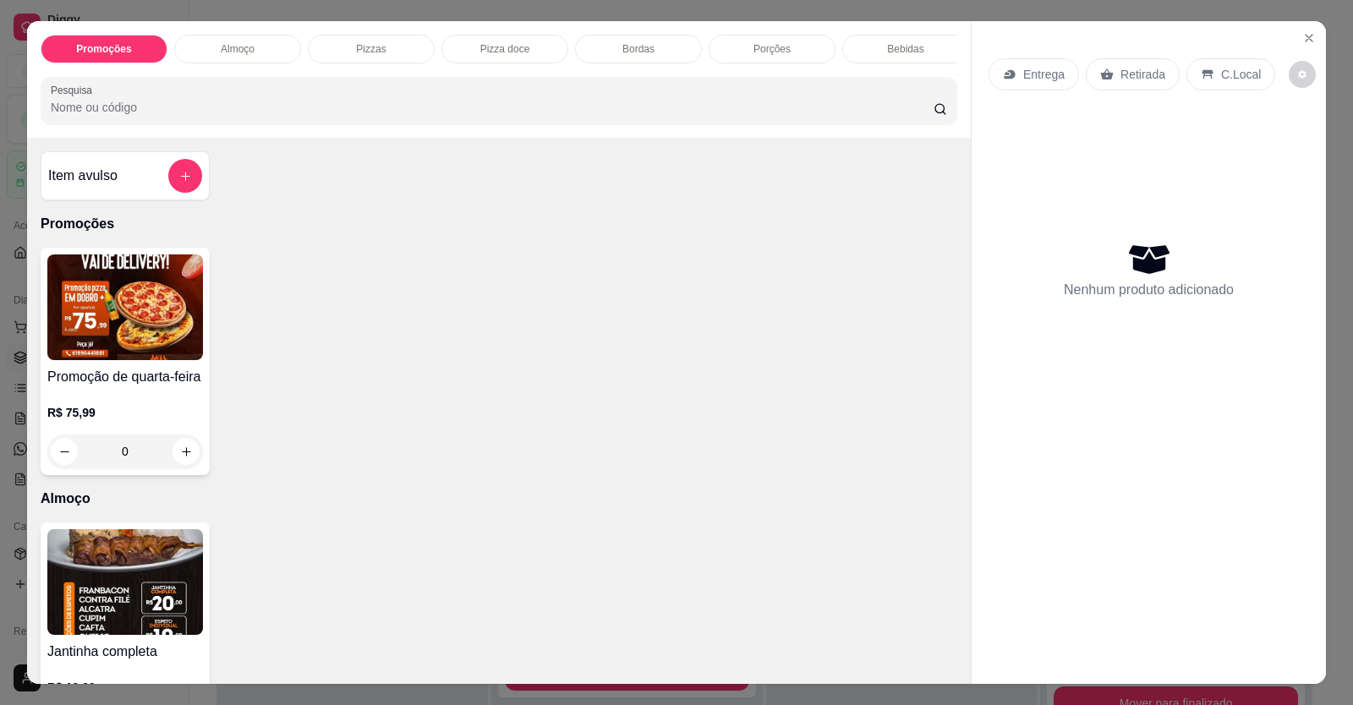
click at [140, 356] on img at bounding box center [125, 307] width 156 height 106
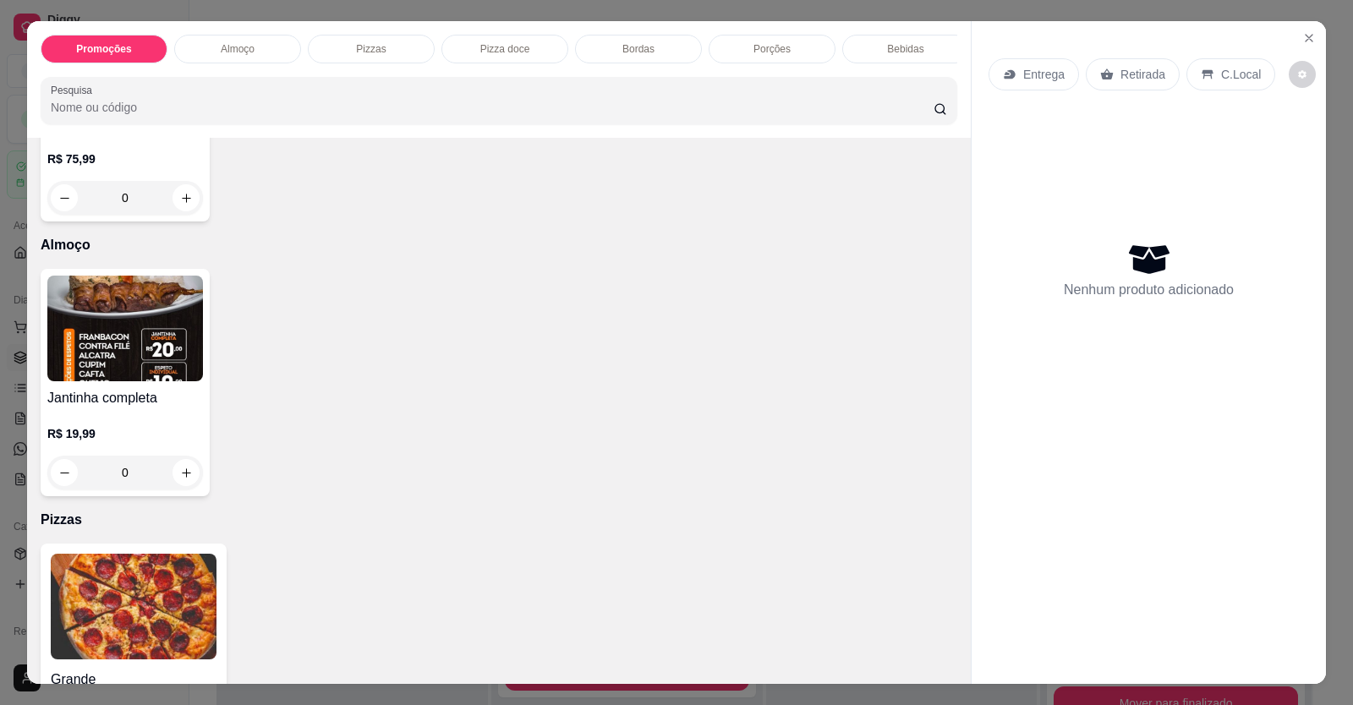
scroll to position [338, 0]
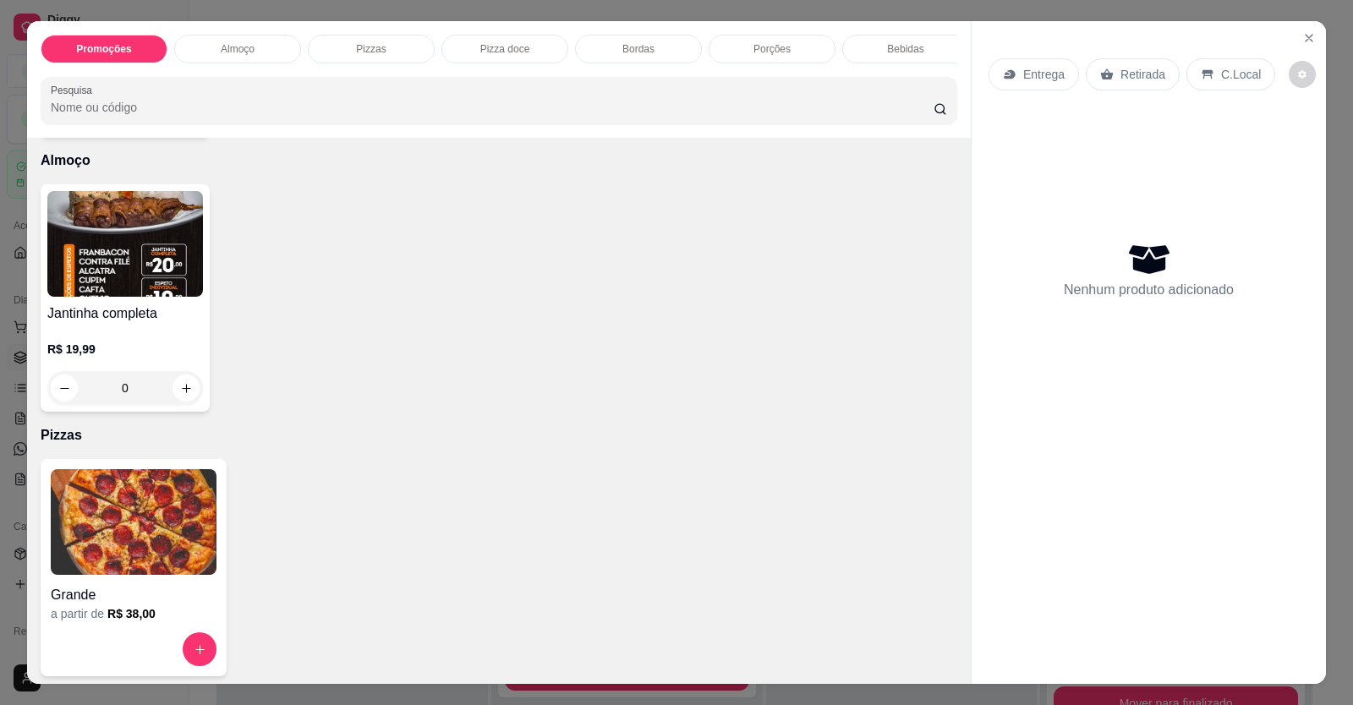
click at [153, 602] on h4 "Grande" at bounding box center [134, 595] width 166 height 20
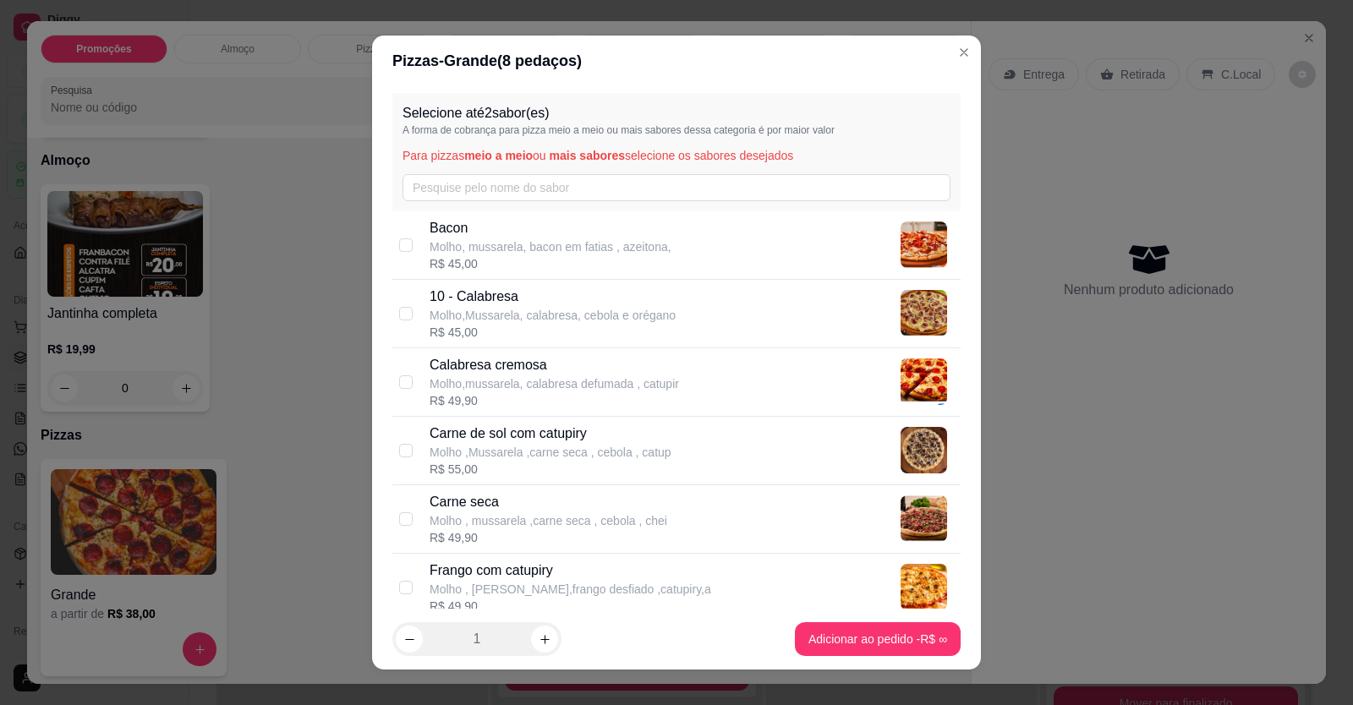
click at [498, 333] on div "R$ 45,00" at bounding box center [552, 332] width 246 height 17
checkbox input "true"
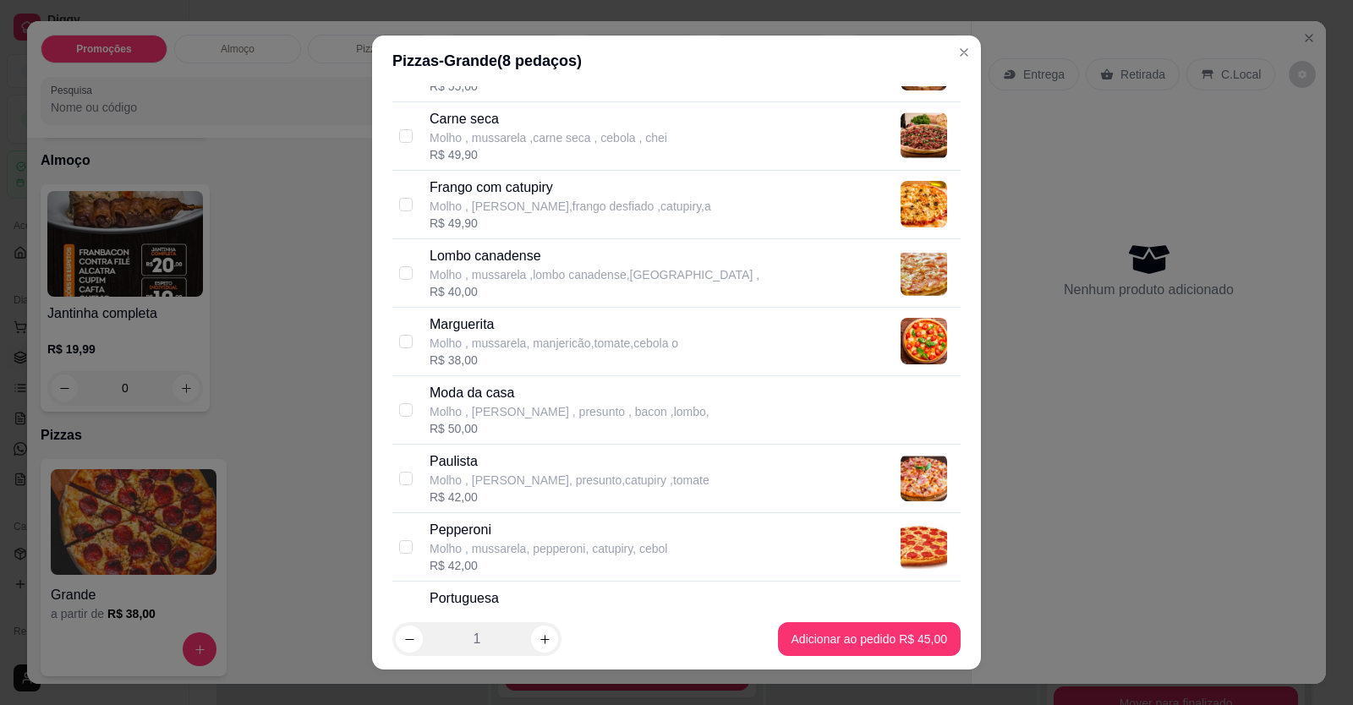
scroll to position [507, 0]
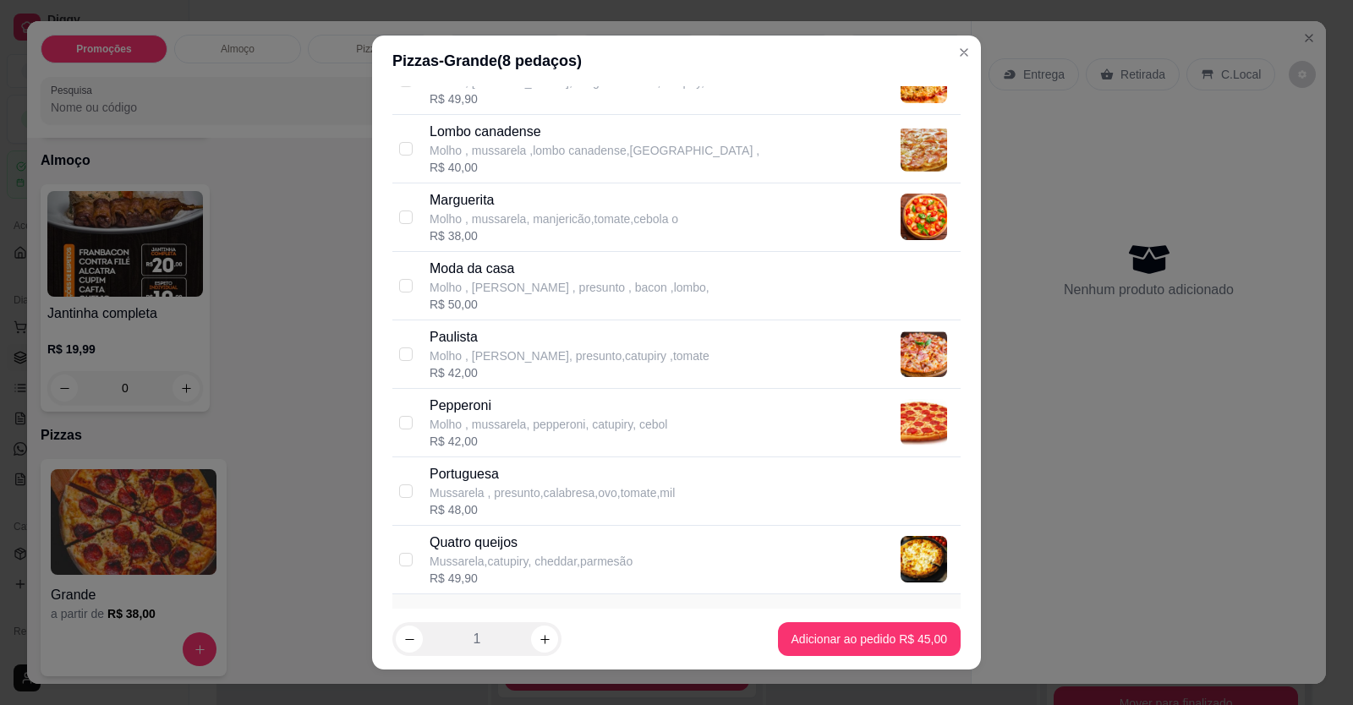
click at [506, 484] on p "Mussarela , presunto,calabresa,ovo,tomate,mil" at bounding box center [551, 492] width 245 height 17
checkbox input "true"
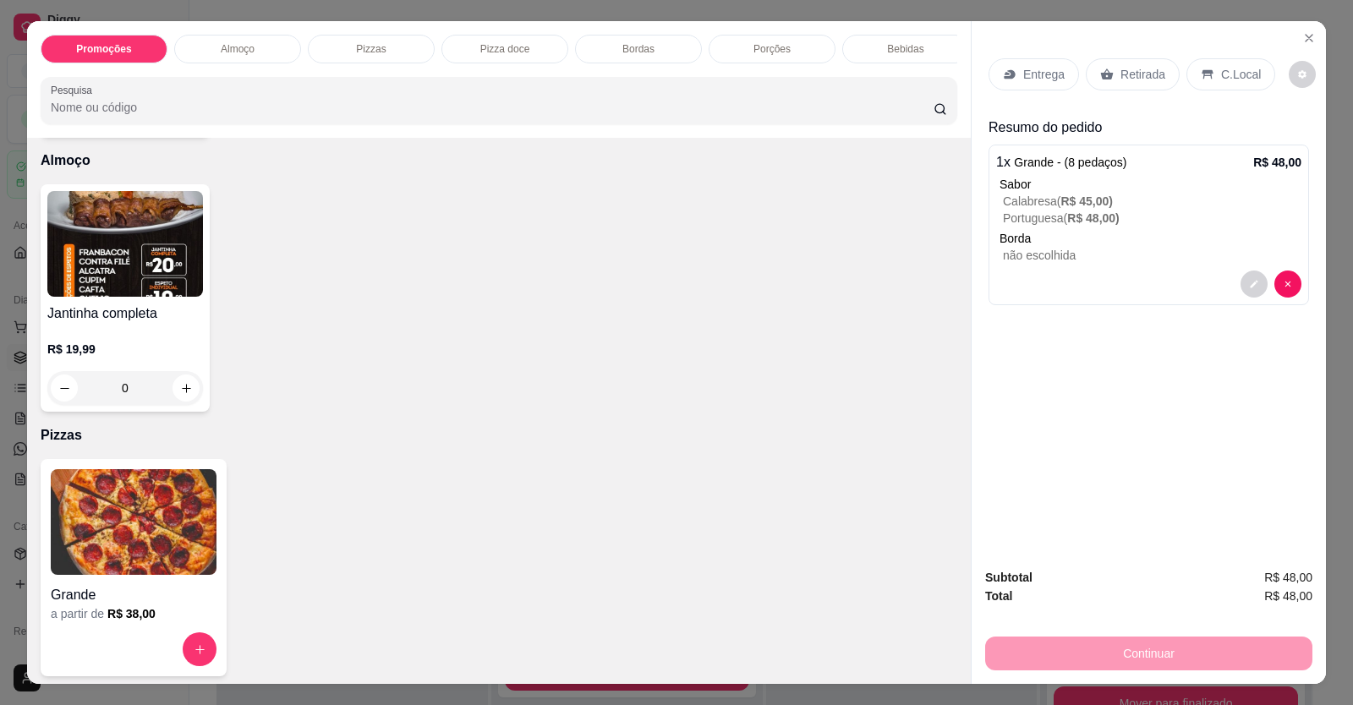
click at [1038, 80] on p "Entrega" at bounding box center [1043, 74] width 41 height 17
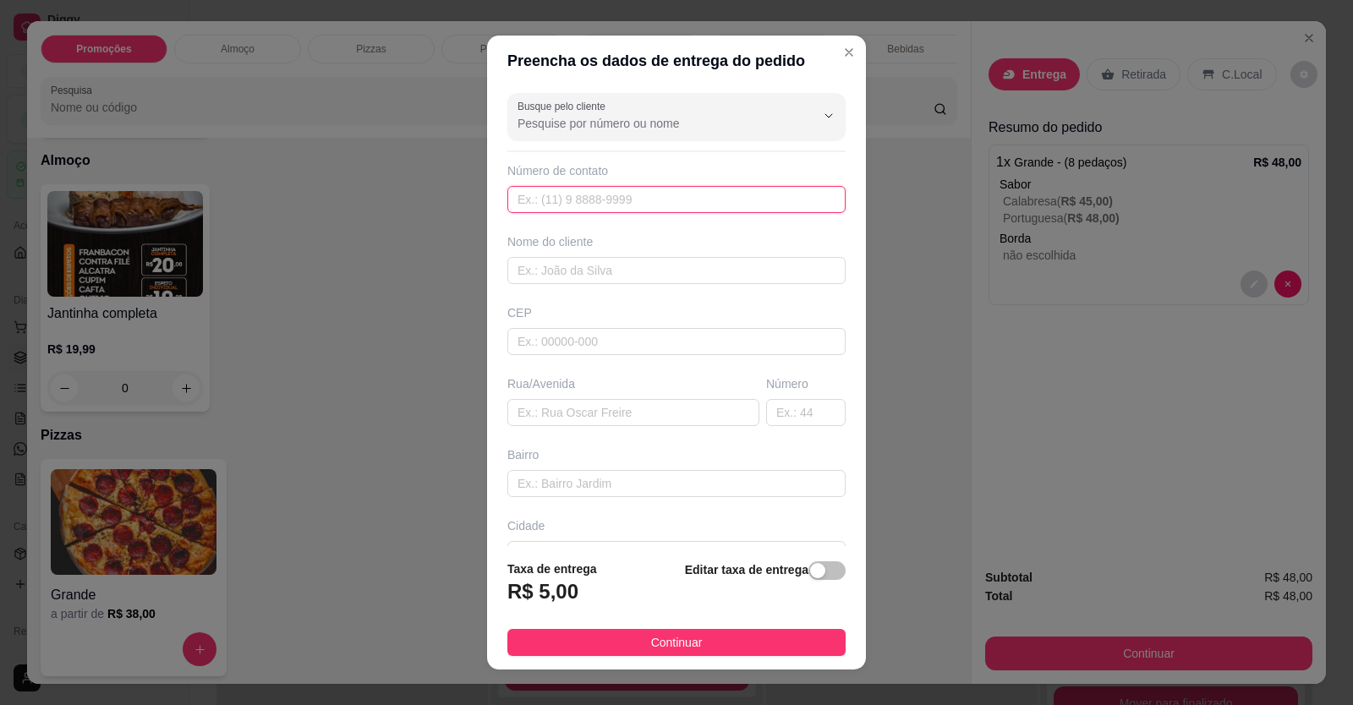
click at [635, 204] on input "text" at bounding box center [676, 199] width 338 height 27
type input "[PHONE_NUMBER]"
click at [686, 287] on div "Busque pelo cliente Número de contato (61) 99804-0183 Nome do cliente CEP Rua/A…" at bounding box center [676, 316] width 379 height 461
click at [670, 273] on input "text" at bounding box center [676, 270] width 338 height 27
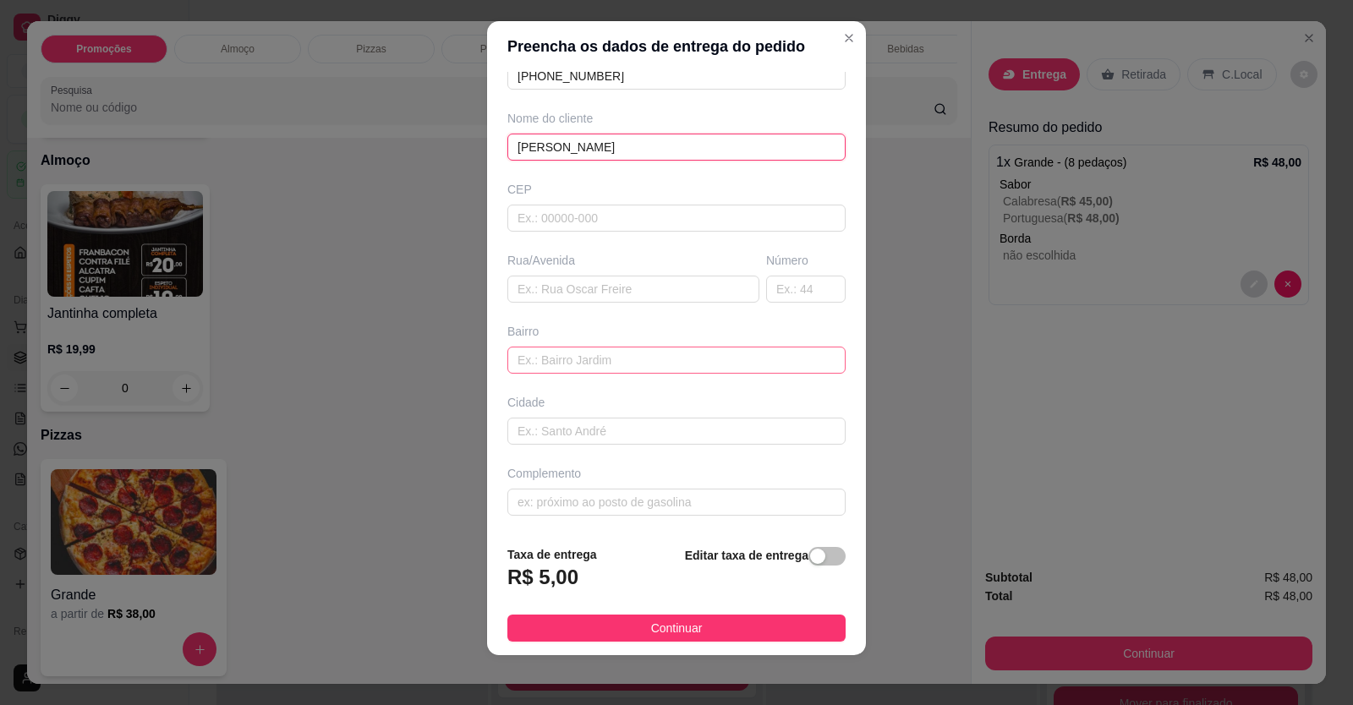
scroll to position [19, 0]
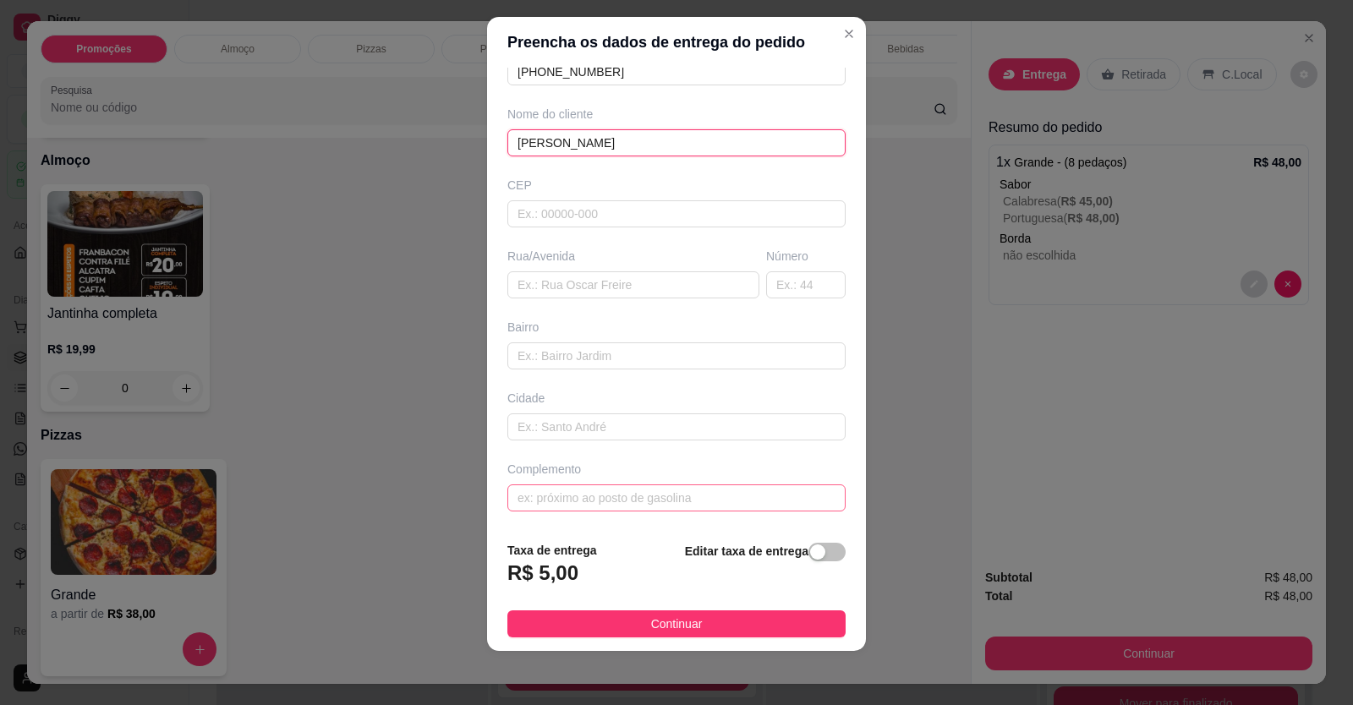
type input "[PERSON_NAME]"
click at [734, 490] on input "text" at bounding box center [676, 497] width 338 height 27
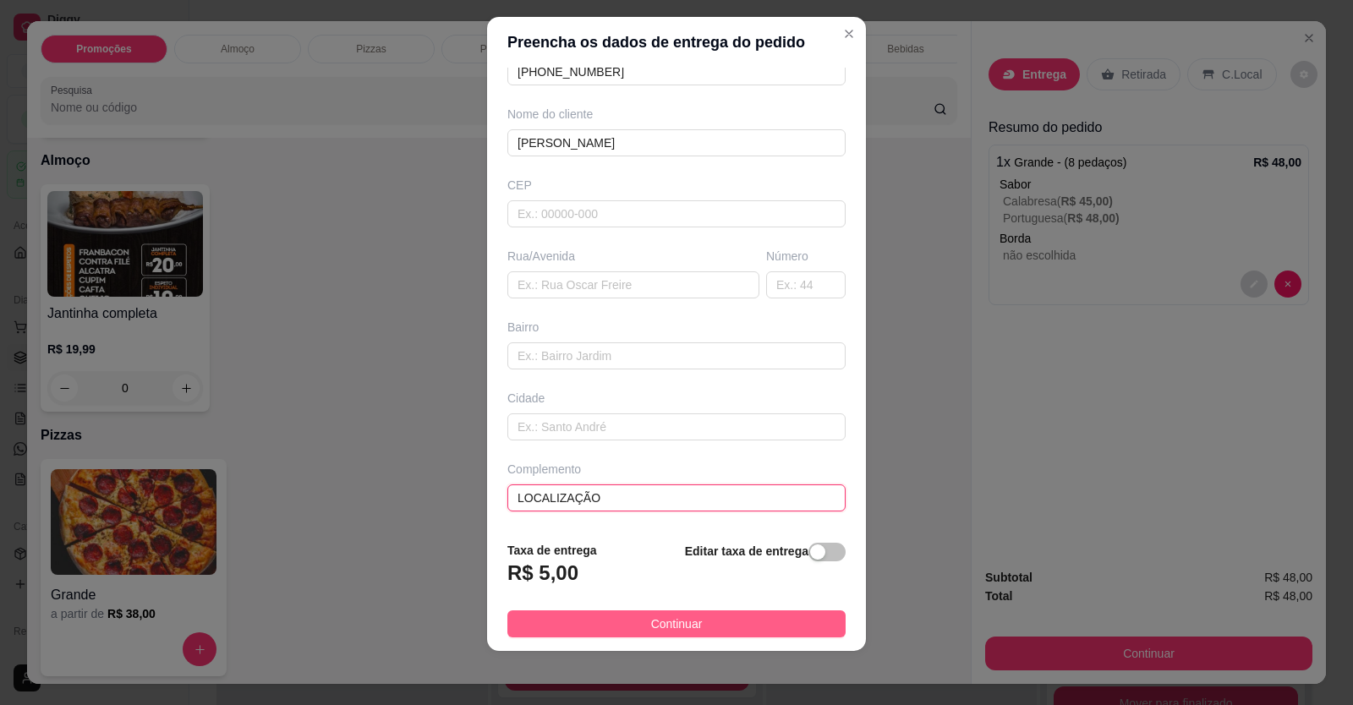
type input "LOCALIZAÇÃO"
click at [725, 613] on button "Continuar" at bounding box center [676, 623] width 338 height 27
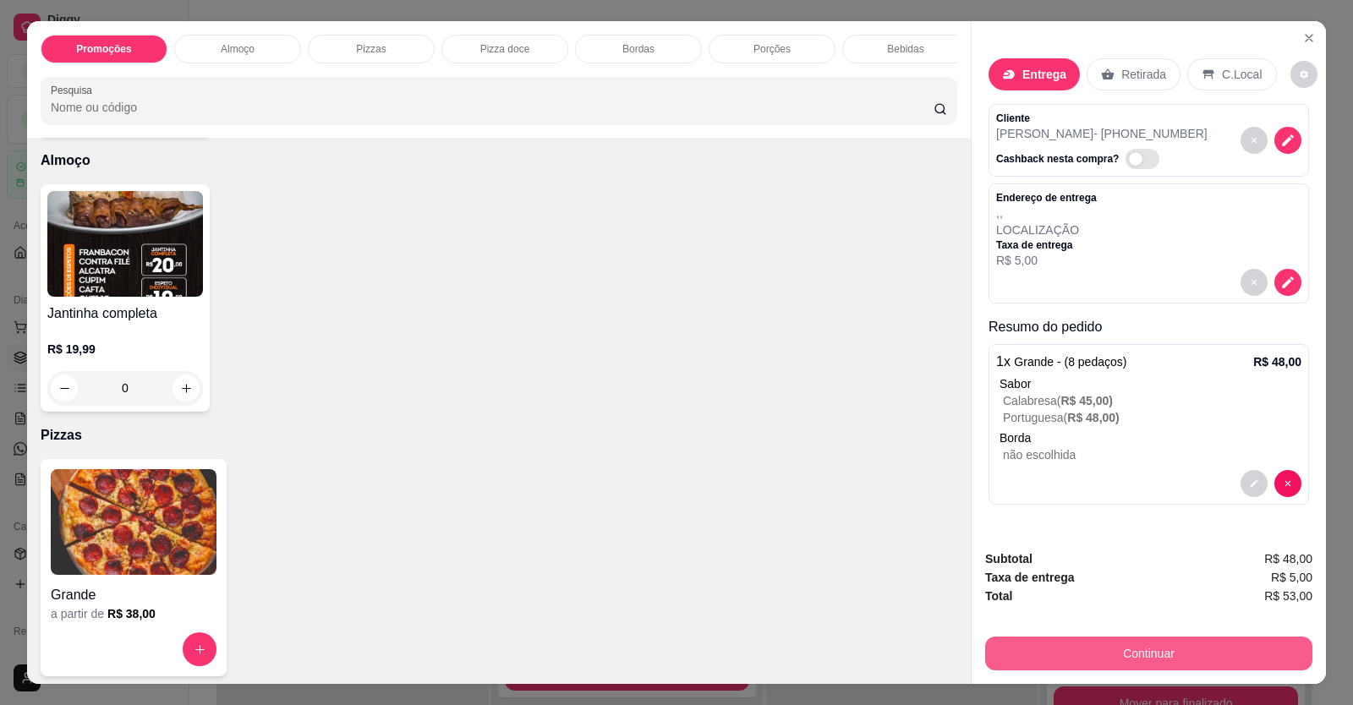
click at [1005, 656] on button "Continuar" at bounding box center [1148, 654] width 327 height 34
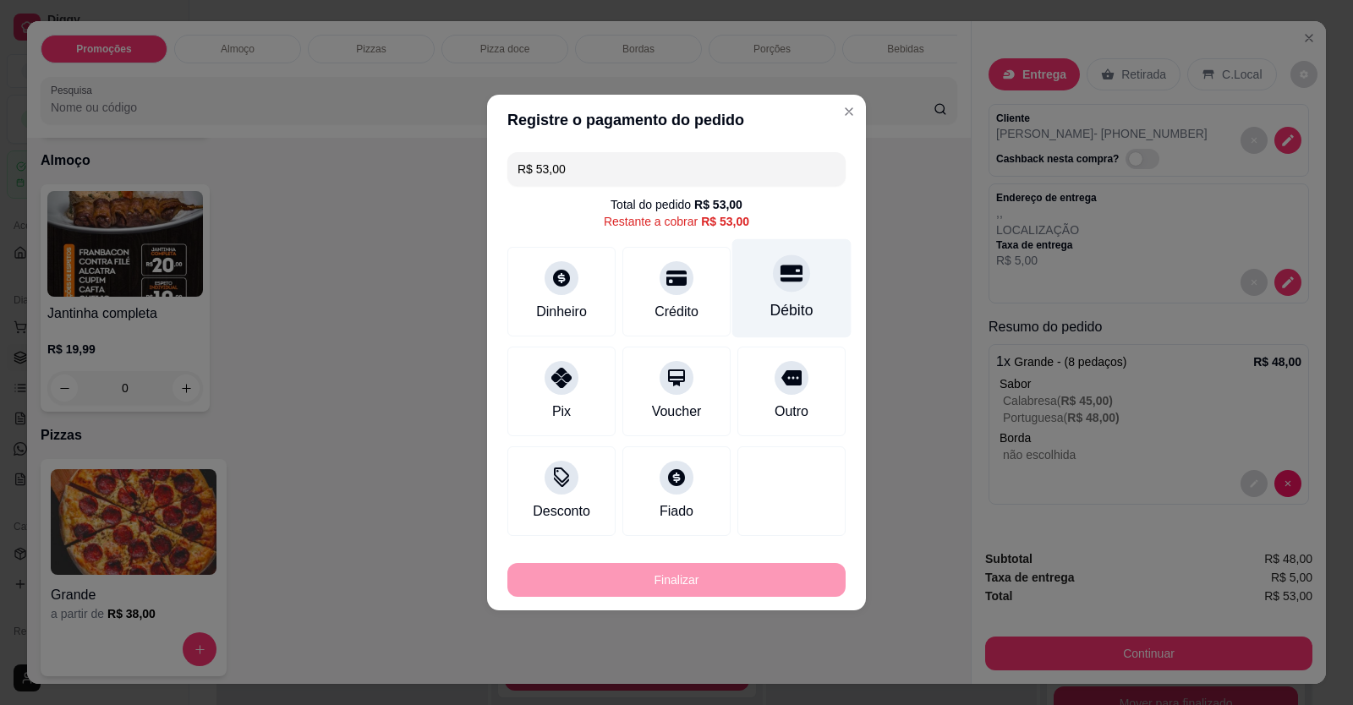
click at [785, 302] on div "Débito" at bounding box center [791, 310] width 43 height 22
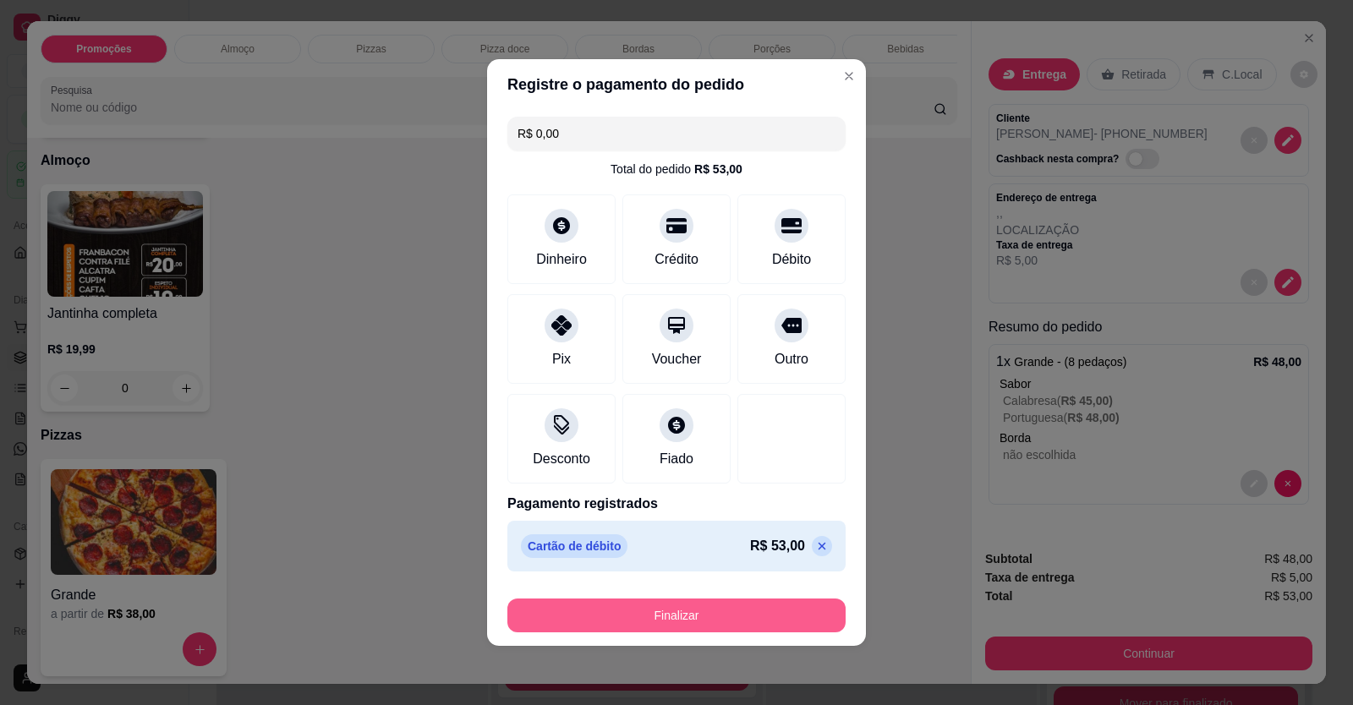
click at [750, 622] on button "Finalizar" at bounding box center [676, 616] width 338 height 34
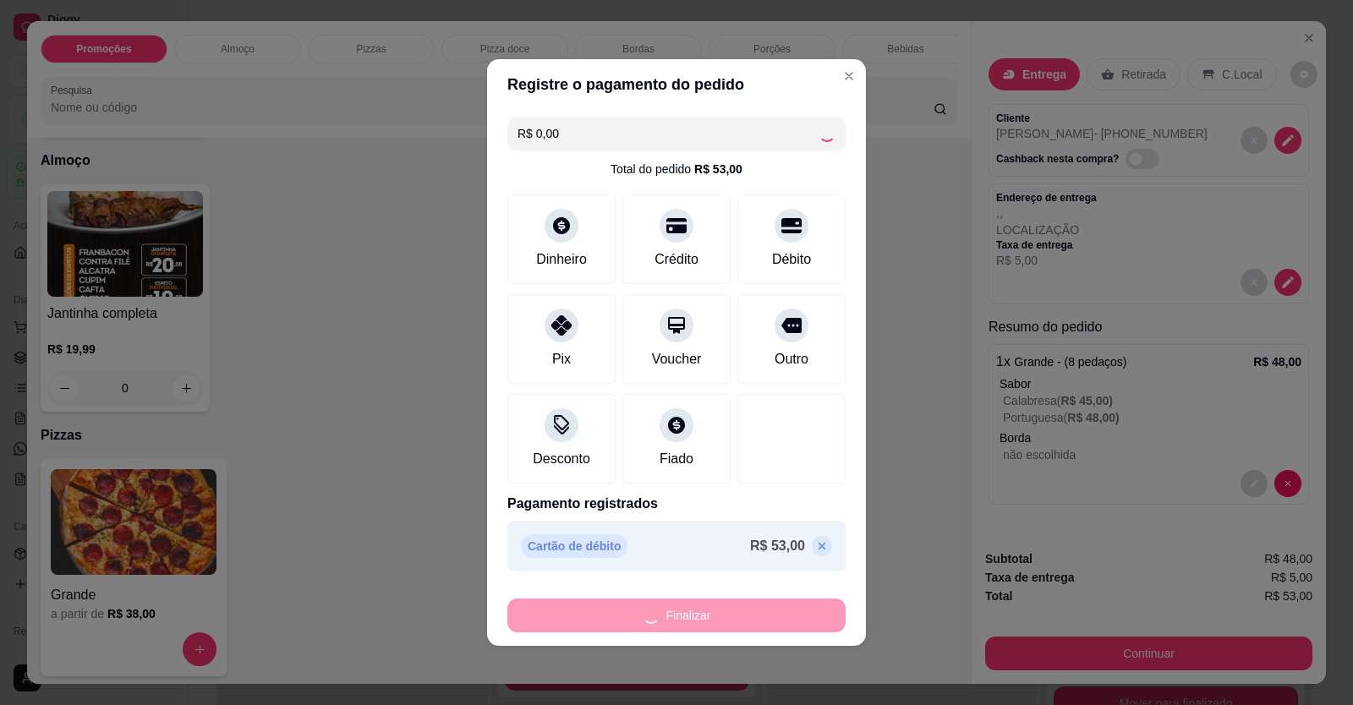
type input "-R$ 53,00"
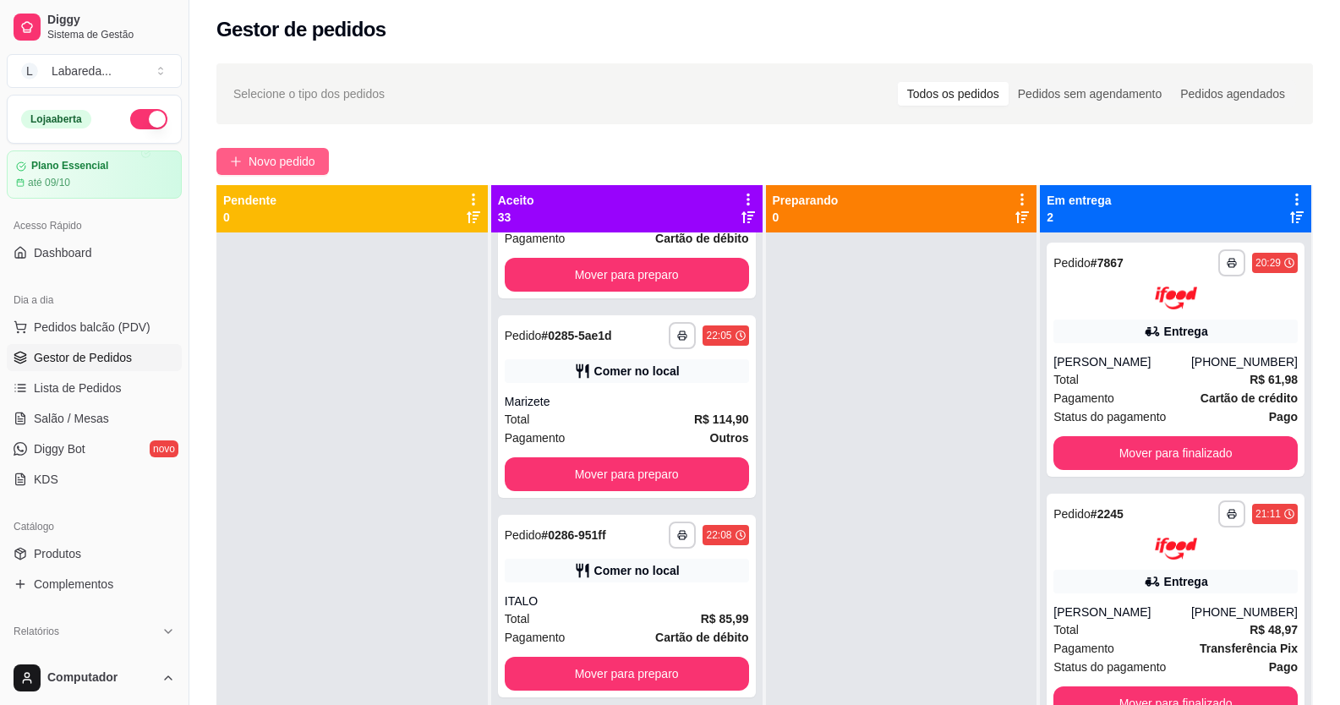
click at [321, 157] on button "Novo pedido" at bounding box center [272, 161] width 112 height 27
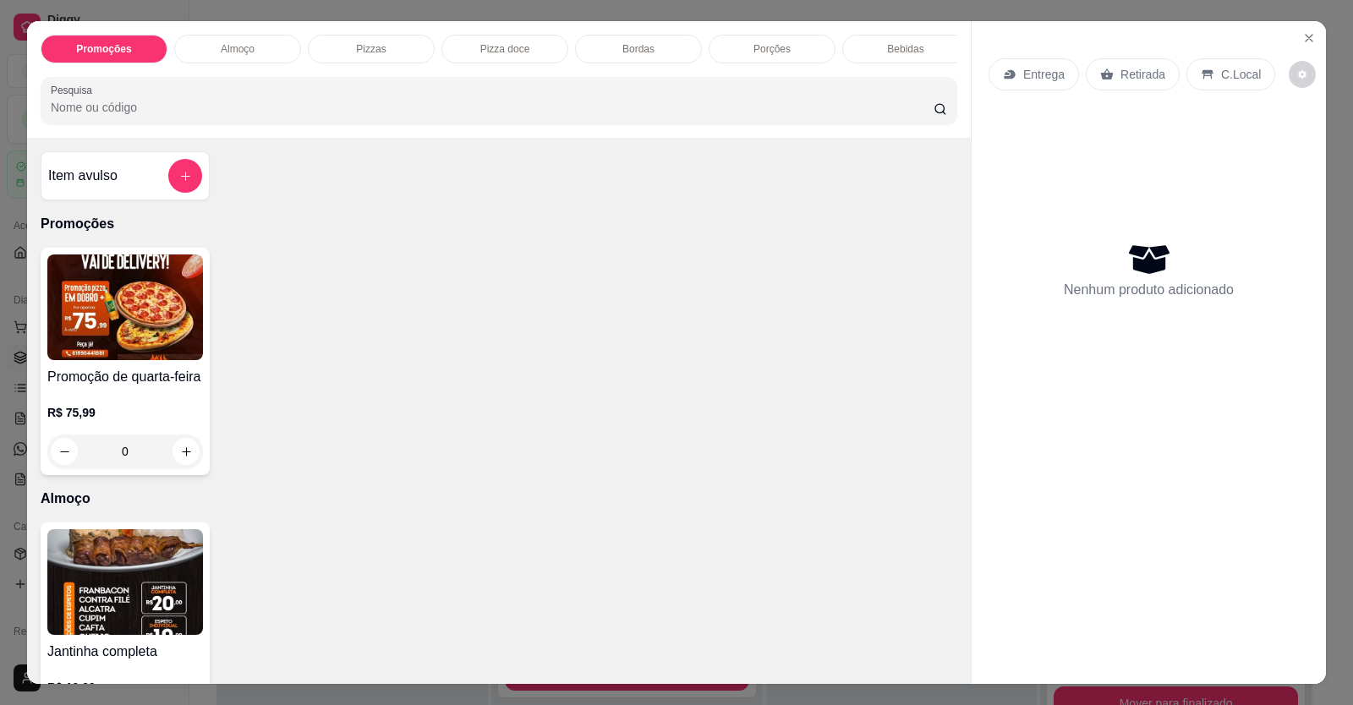
click at [191, 189] on button "add-separate-item" at bounding box center [185, 176] width 34 height 34
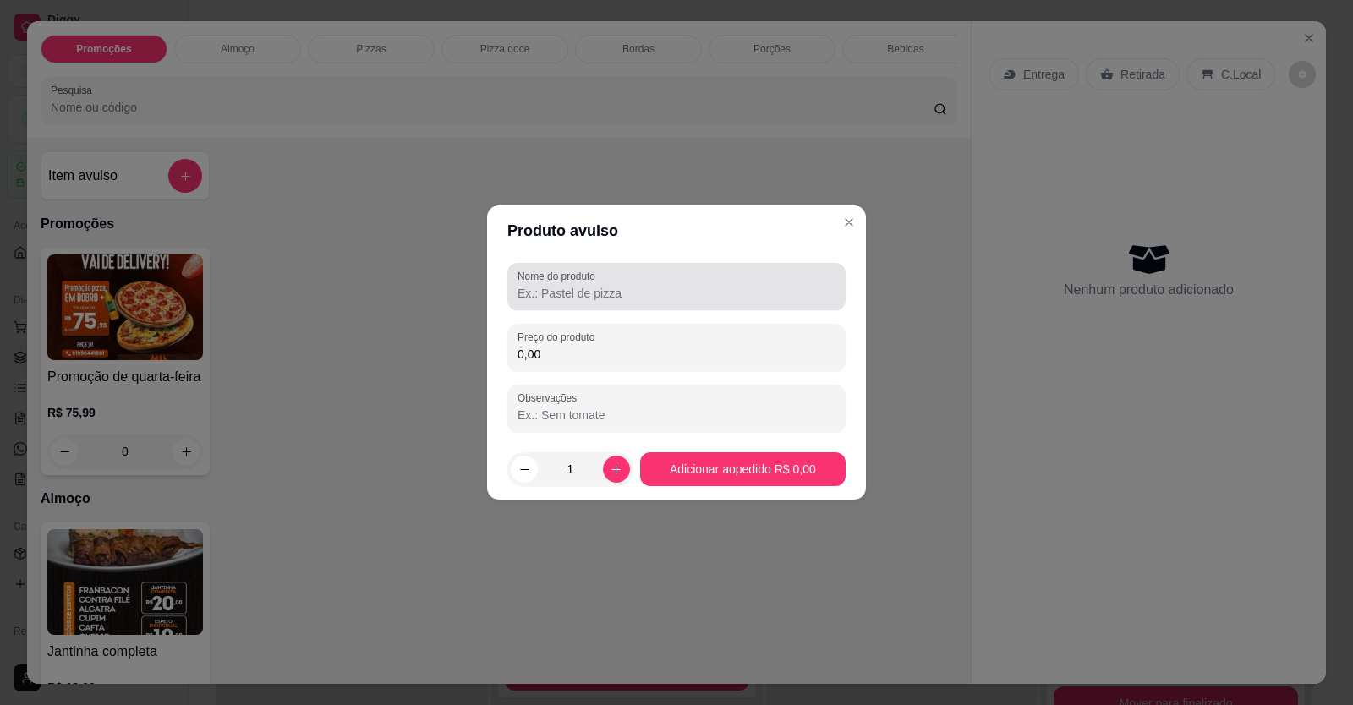
click at [540, 293] on input "Nome do produto" at bounding box center [676, 293] width 318 height 17
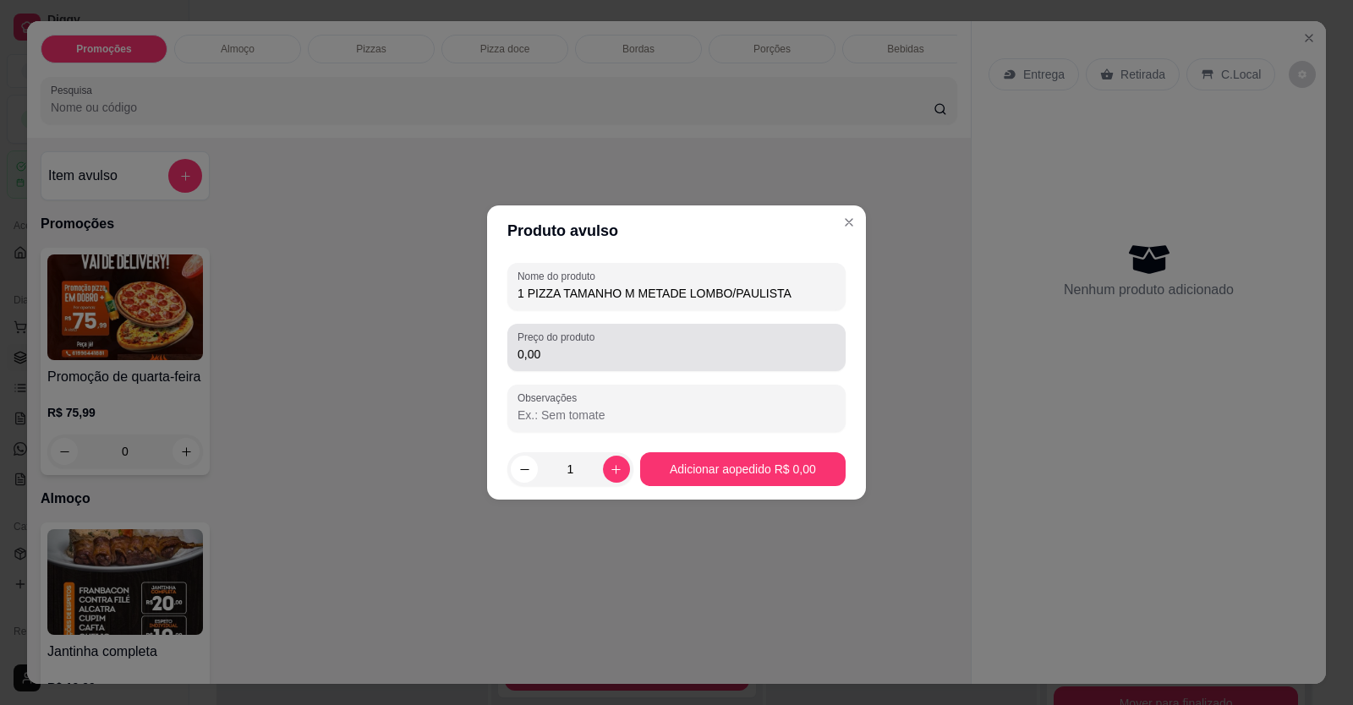
type input "1 PIZZA TAMANHO M METADE LOMBO/PAULISTA"
click at [672, 344] on div "0,00" at bounding box center [676, 348] width 318 height 34
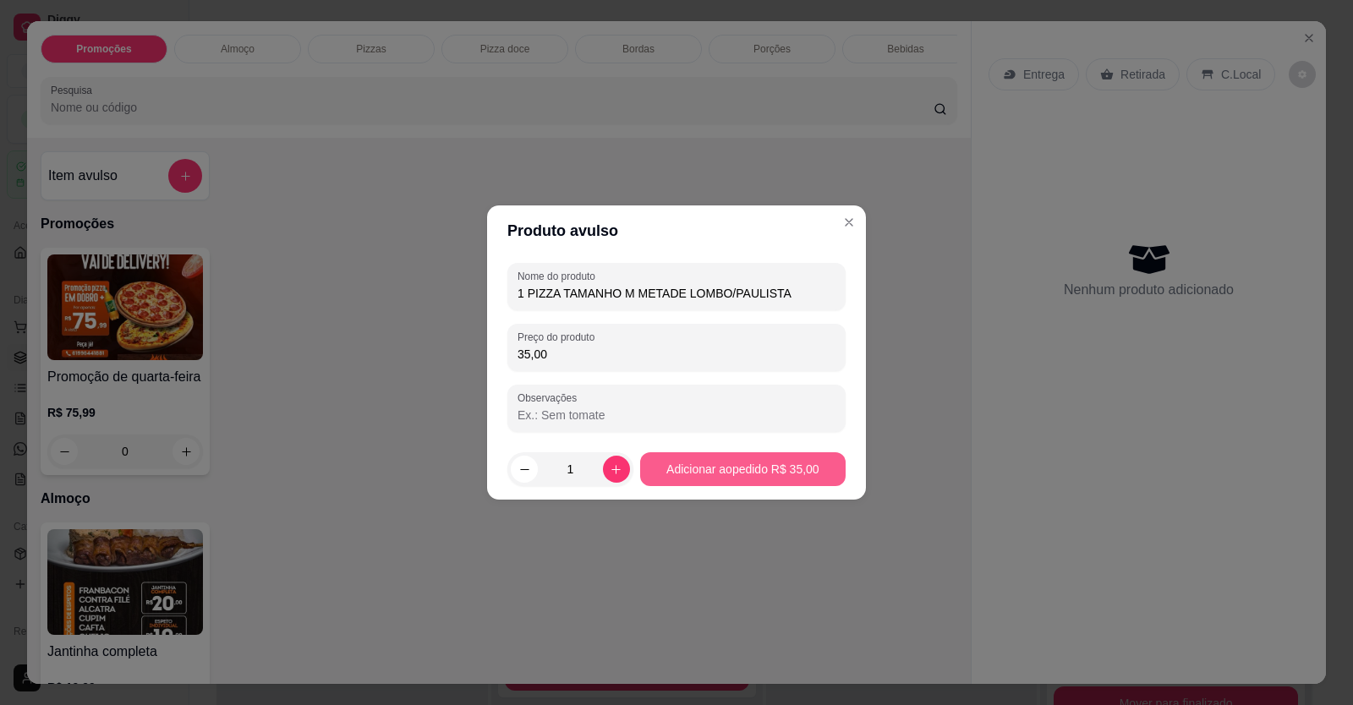
type input "35,00"
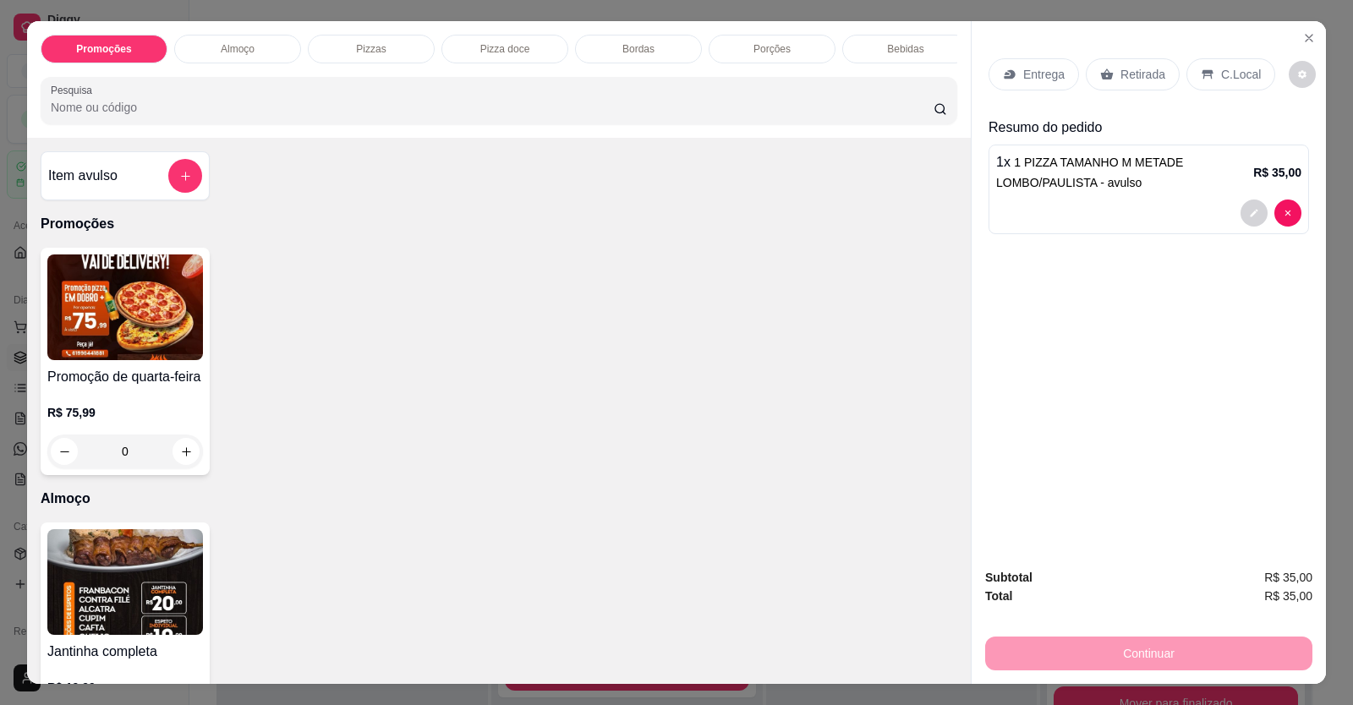
click at [1023, 68] on p "Entrega" at bounding box center [1043, 74] width 41 height 17
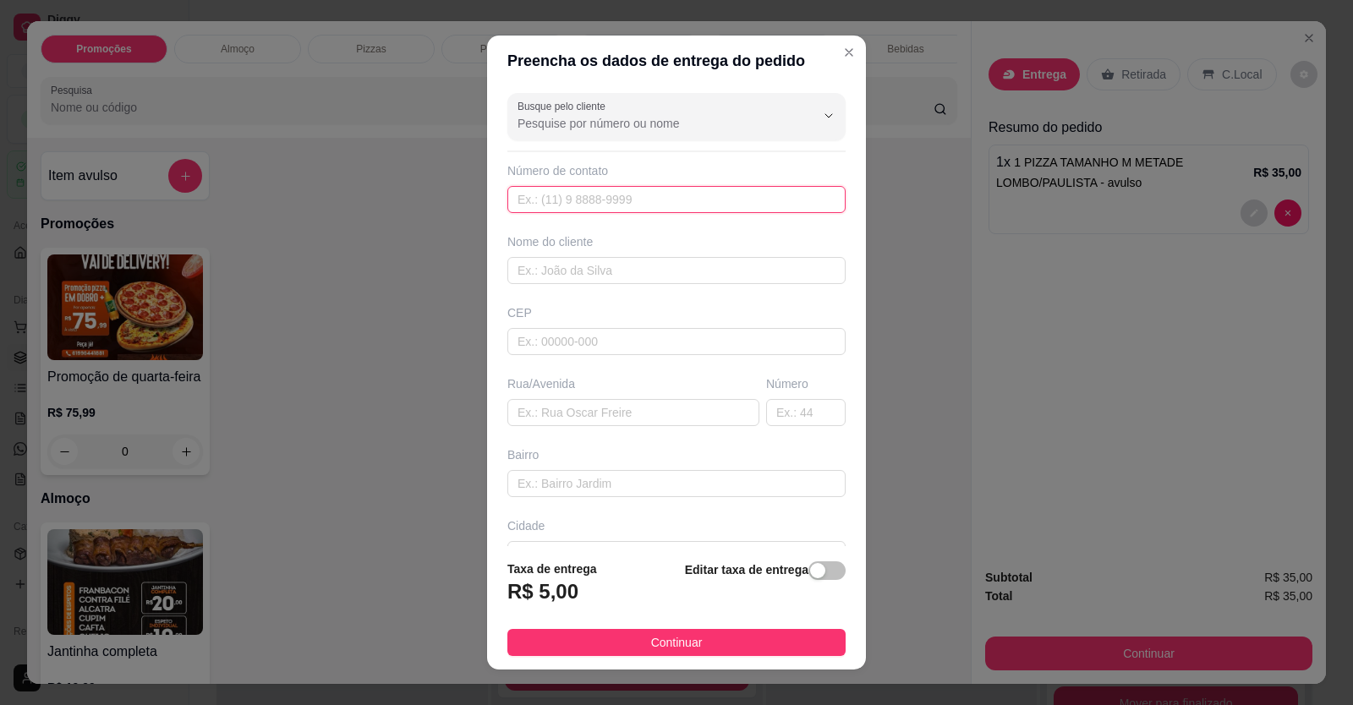
click at [641, 197] on input "text" at bounding box center [676, 199] width 338 height 27
click at [662, 123] on input "Busque pelo cliente" at bounding box center [652, 123] width 271 height 17
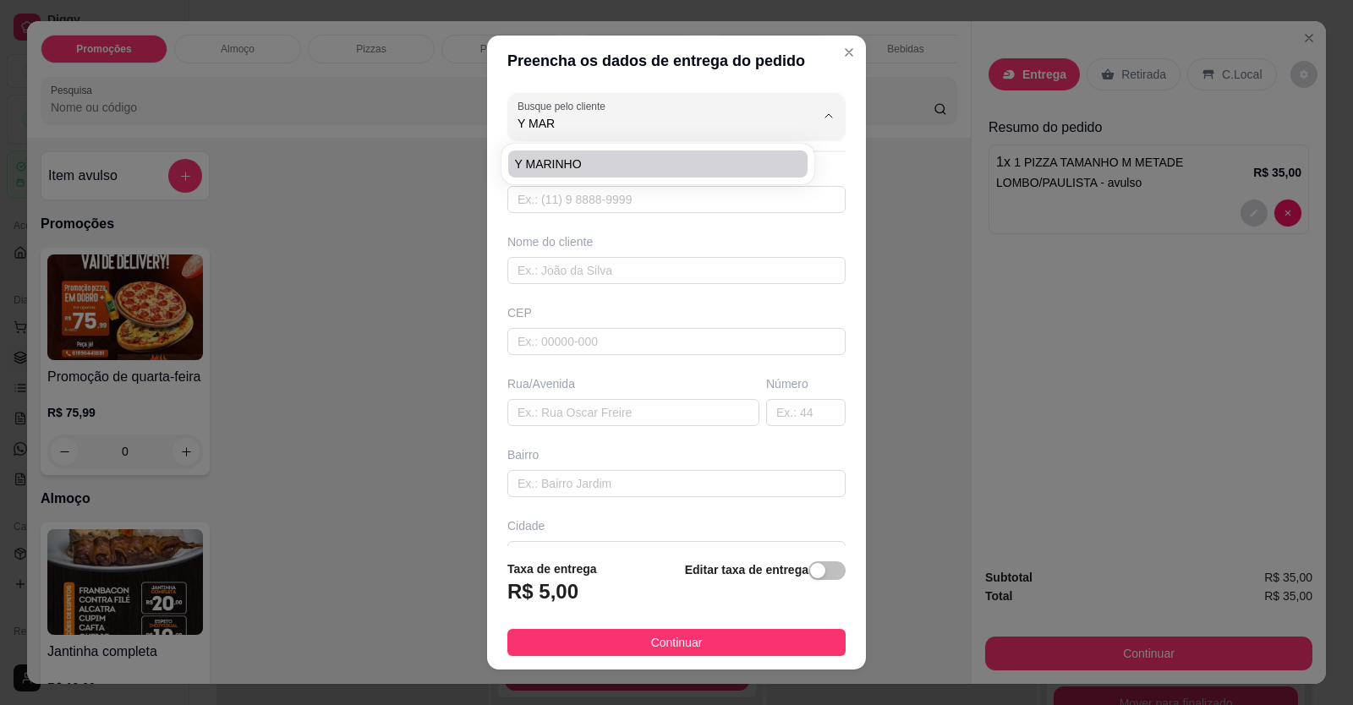
click at [663, 161] on span "Y MARINHO" at bounding box center [649, 164] width 269 height 17
type input "Y MARINHO"
type input "61992166381"
type input "Y MARINHO"
type input "LOCALIZAÇÃO"
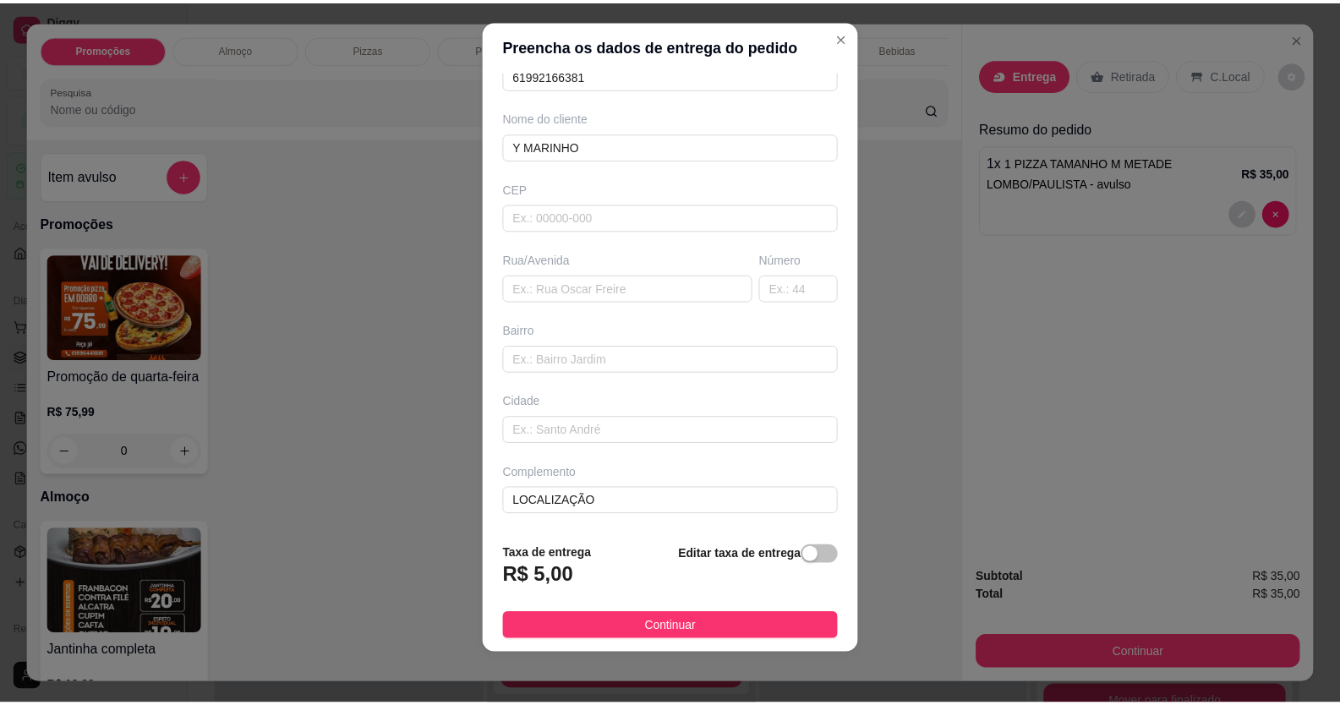
scroll to position [19, 0]
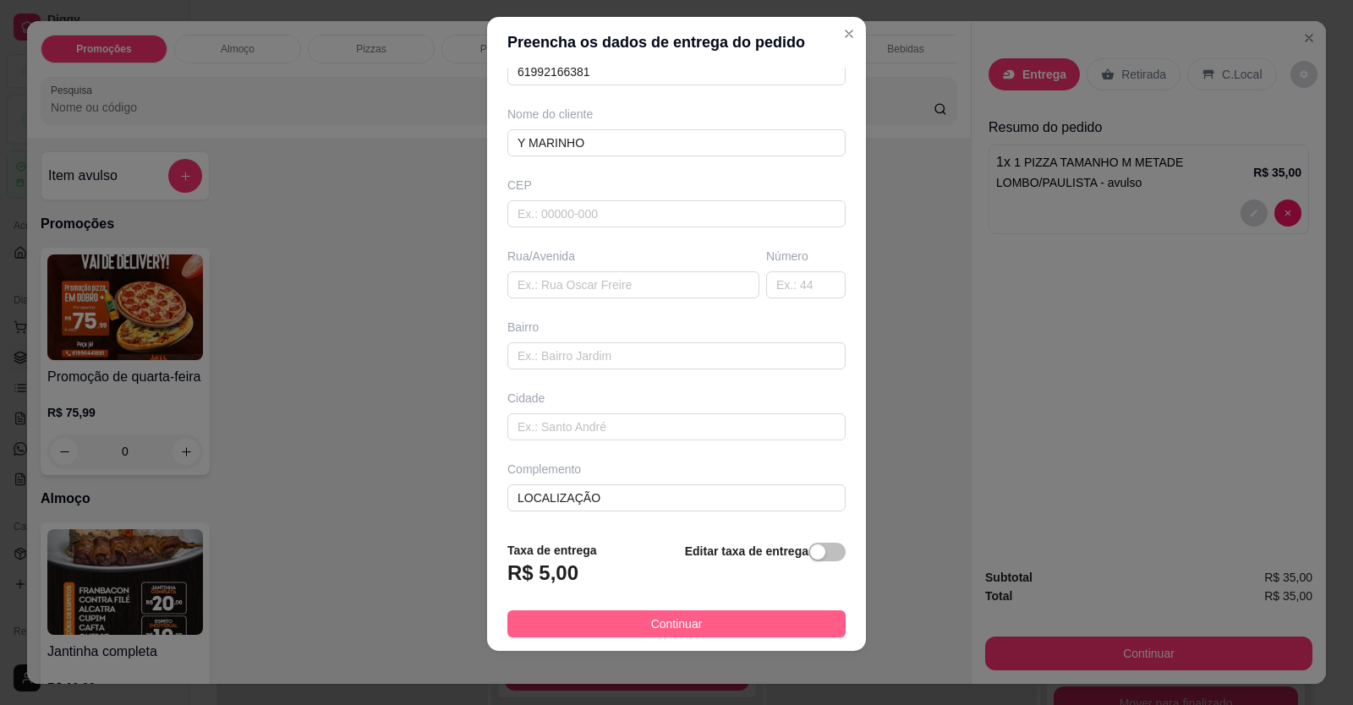
type input "Y MARINHO"
drag, startPoint x: 733, startPoint y: 632, endPoint x: 751, endPoint y: 631, distance: 17.8
click at [733, 631] on button "Continuar" at bounding box center [676, 623] width 338 height 27
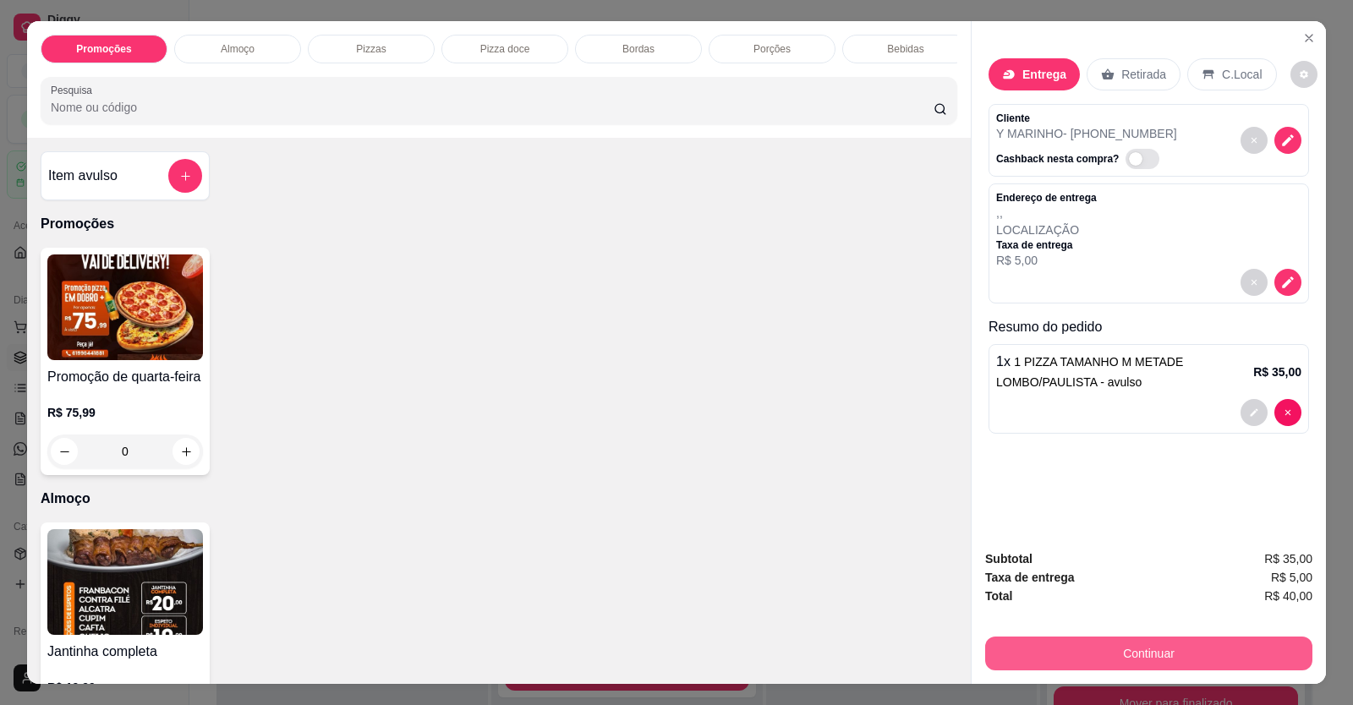
click at [1130, 645] on button "Continuar" at bounding box center [1148, 654] width 327 height 34
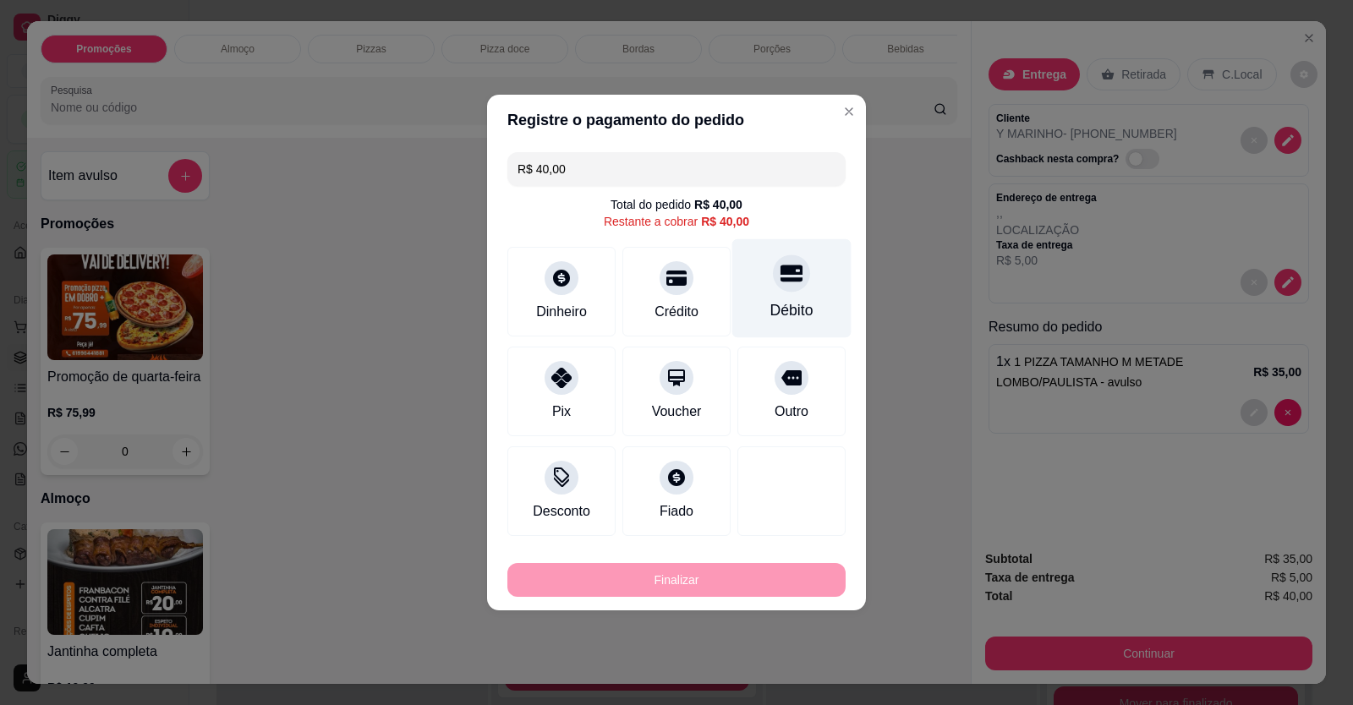
click at [793, 291] on div "Débito" at bounding box center [791, 288] width 119 height 99
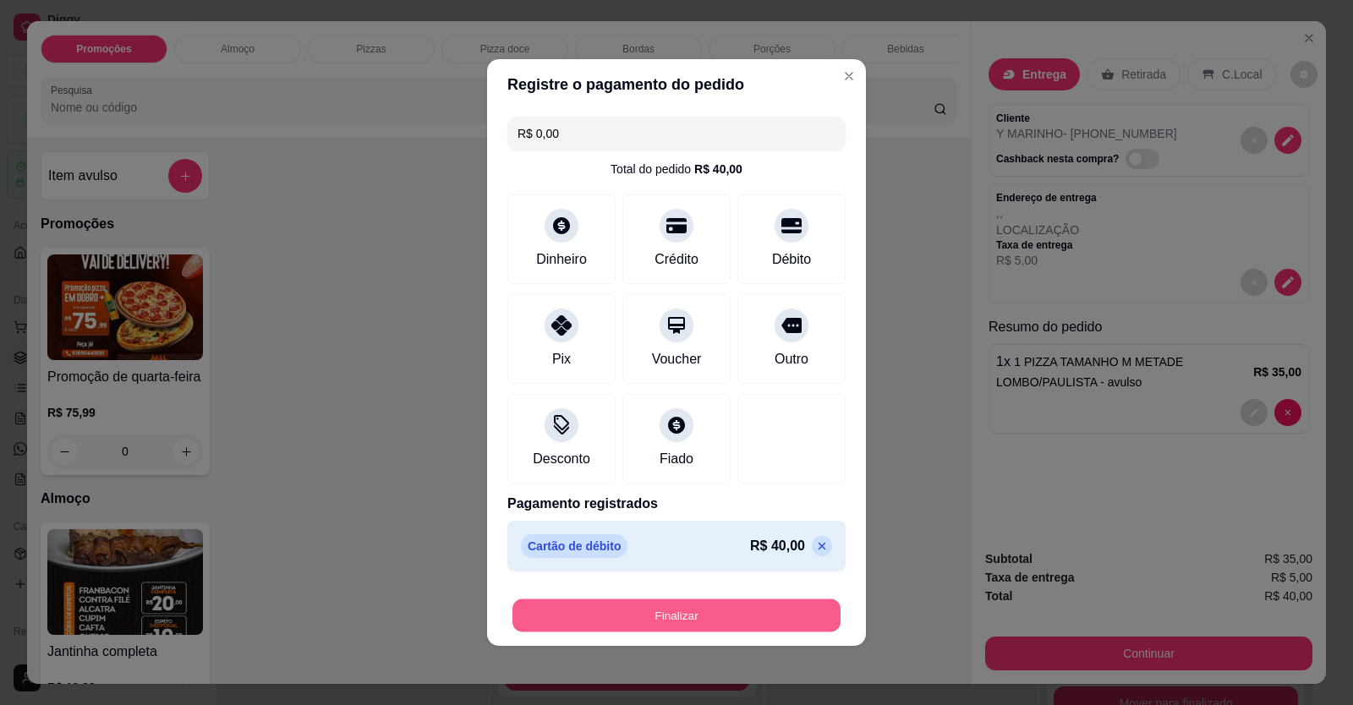
click at [785, 620] on button "Finalizar" at bounding box center [676, 615] width 328 height 33
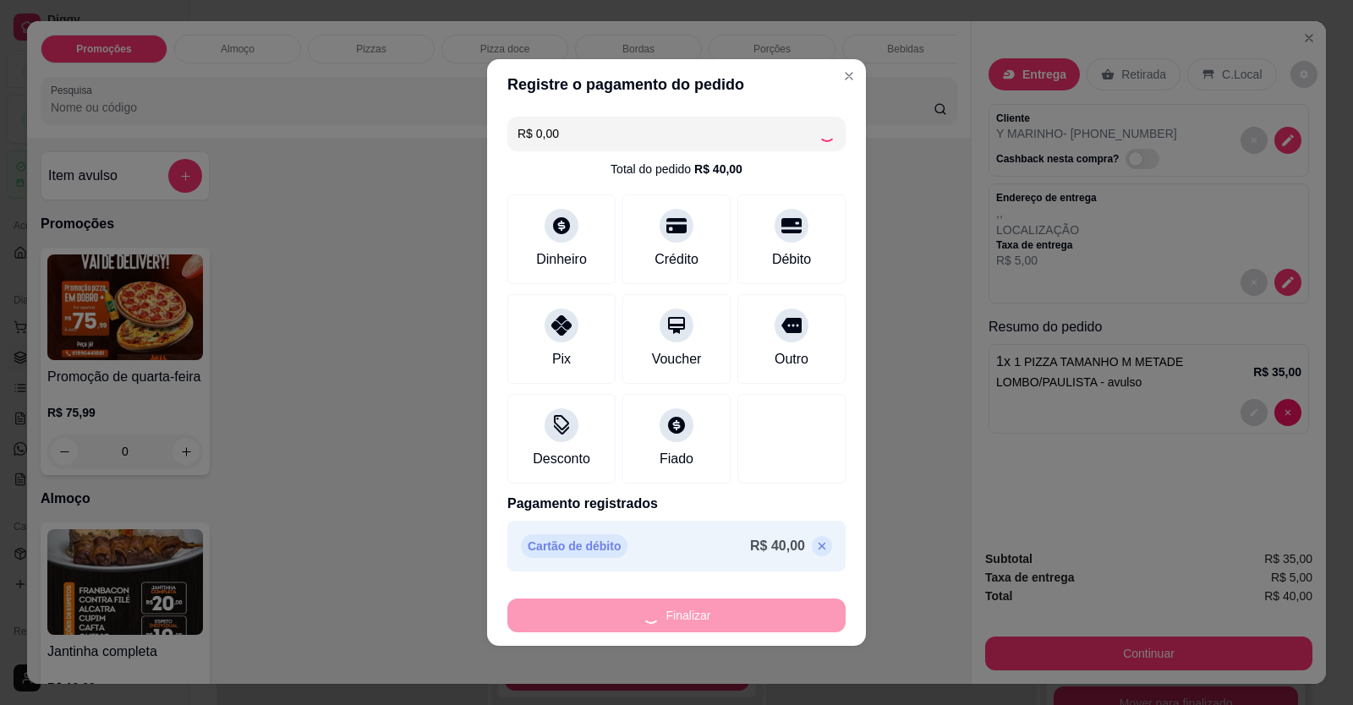
type input "-R$ 40,00"
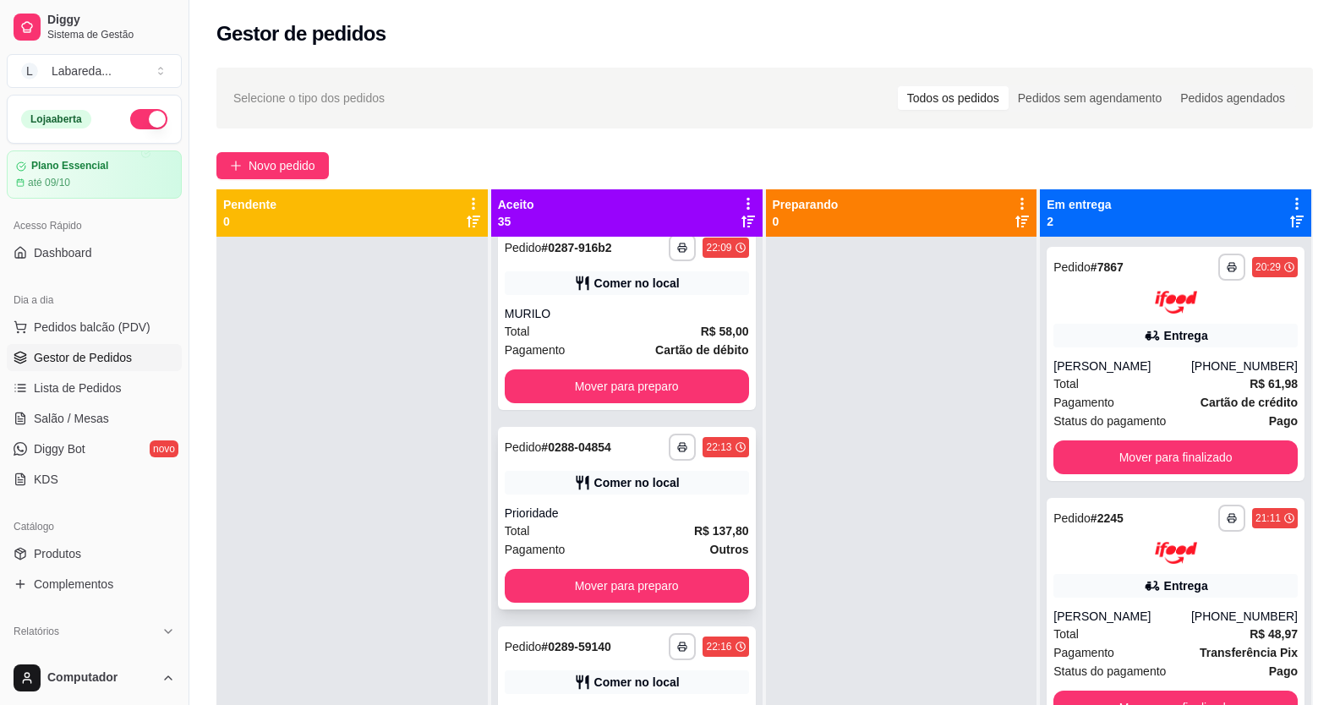
scroll to position [5605, 0]
click at [618, 522] on div "Prioridade" at bounding box center [627, 514] width 244 height 17
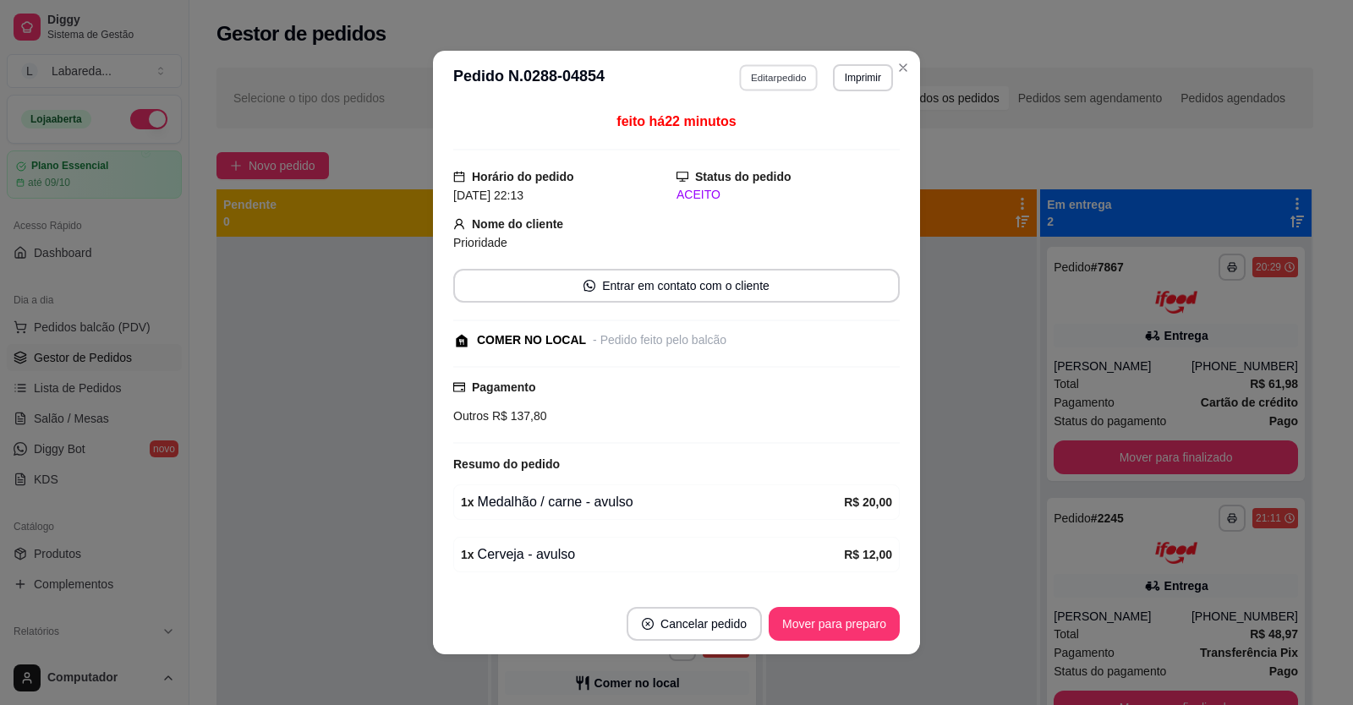
click at [764, 78] on button "Editar pedido" at bounding box center [779, 77] width 79 height 26
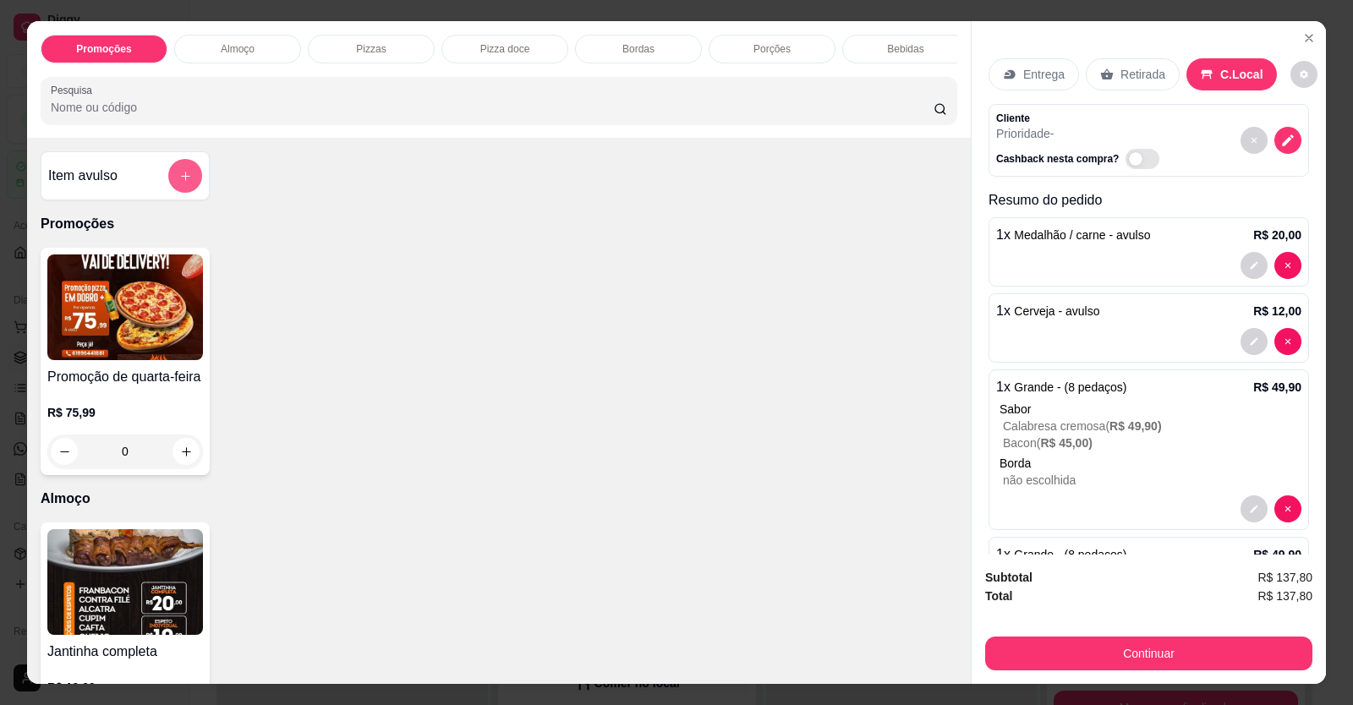
click at [182, 193] on button "add-separate-item" at bounding box center [185, 176] width 34 height 34
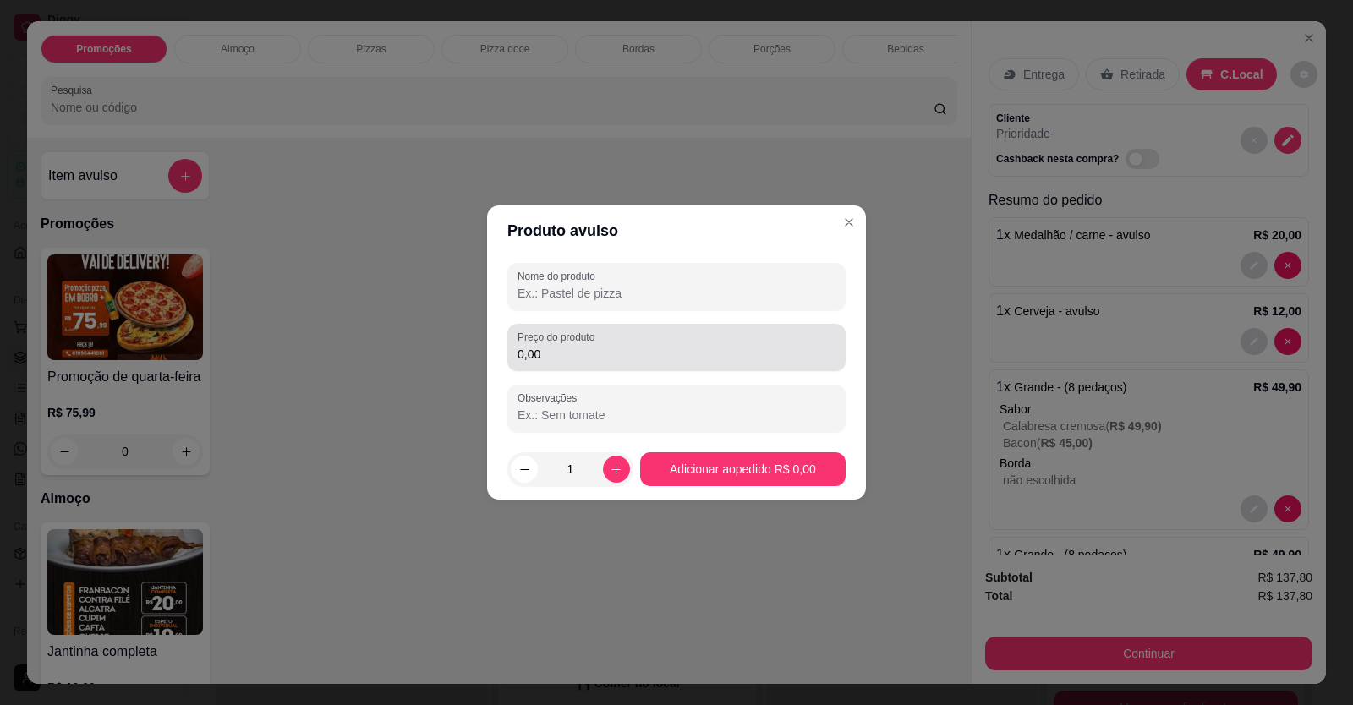
click at [589, 369] on div "Preço do produto 0,00" at bounding box center [676, 347] width 338 height 47
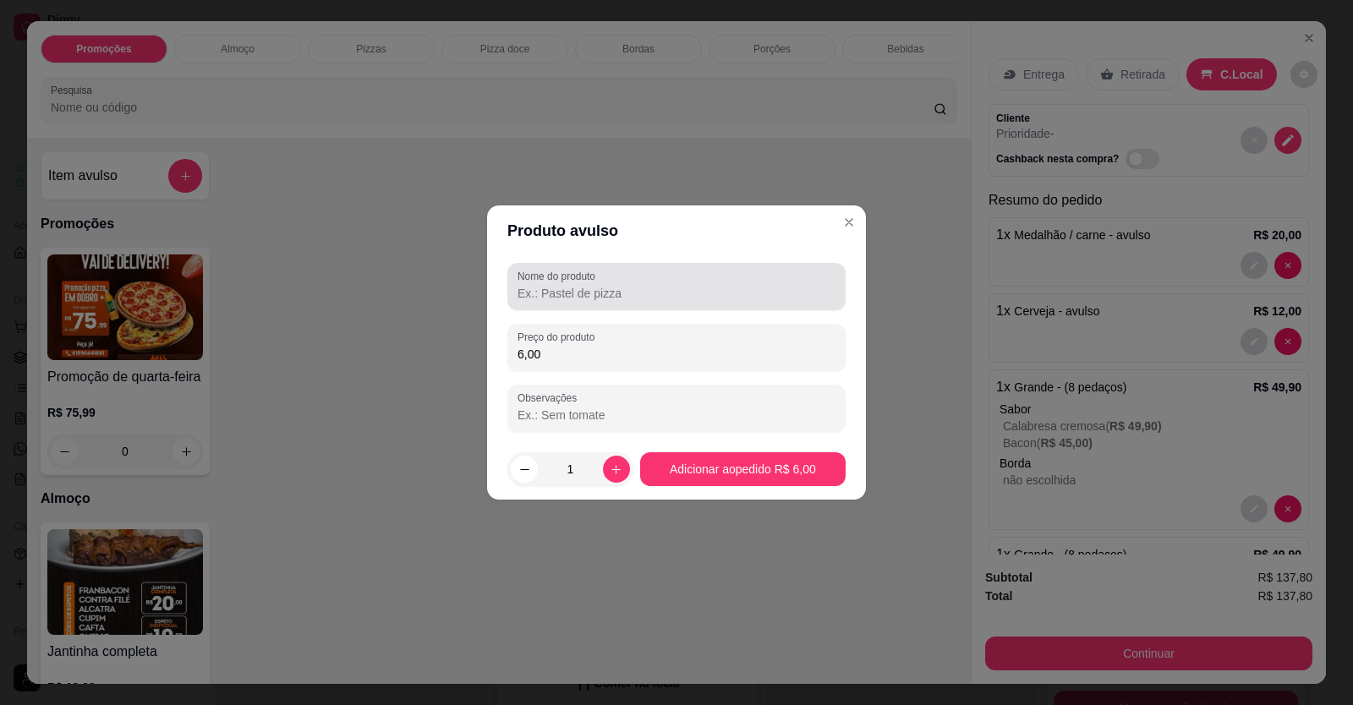
type input "6,00"
click at [581, 293] on input "Nome do produto" at bounding box center [676, 293] width 318 height 17
type input "COCA"
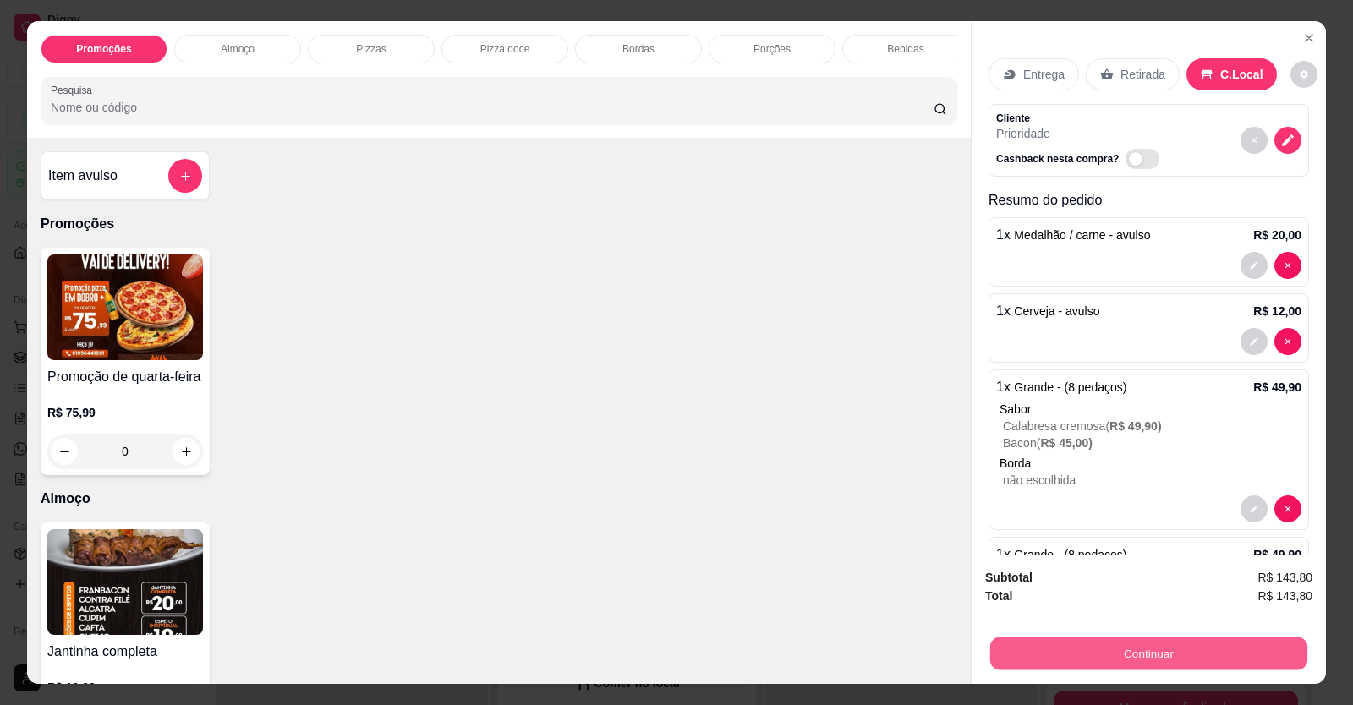
click at [1094, 646] on button "Continuar" at bounding box center [1148, 653] width 317 height 33
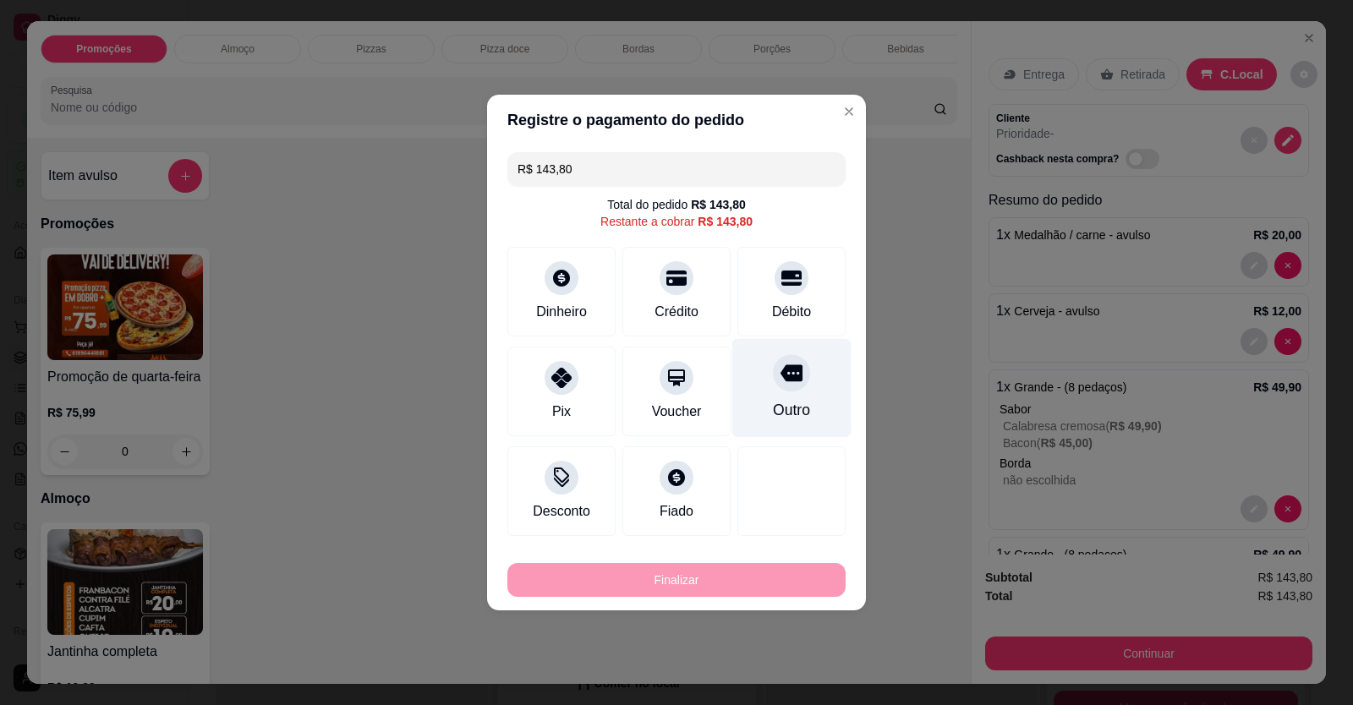
click at [773, 387] on div at bounding box center [791, 372] width 37 height 37
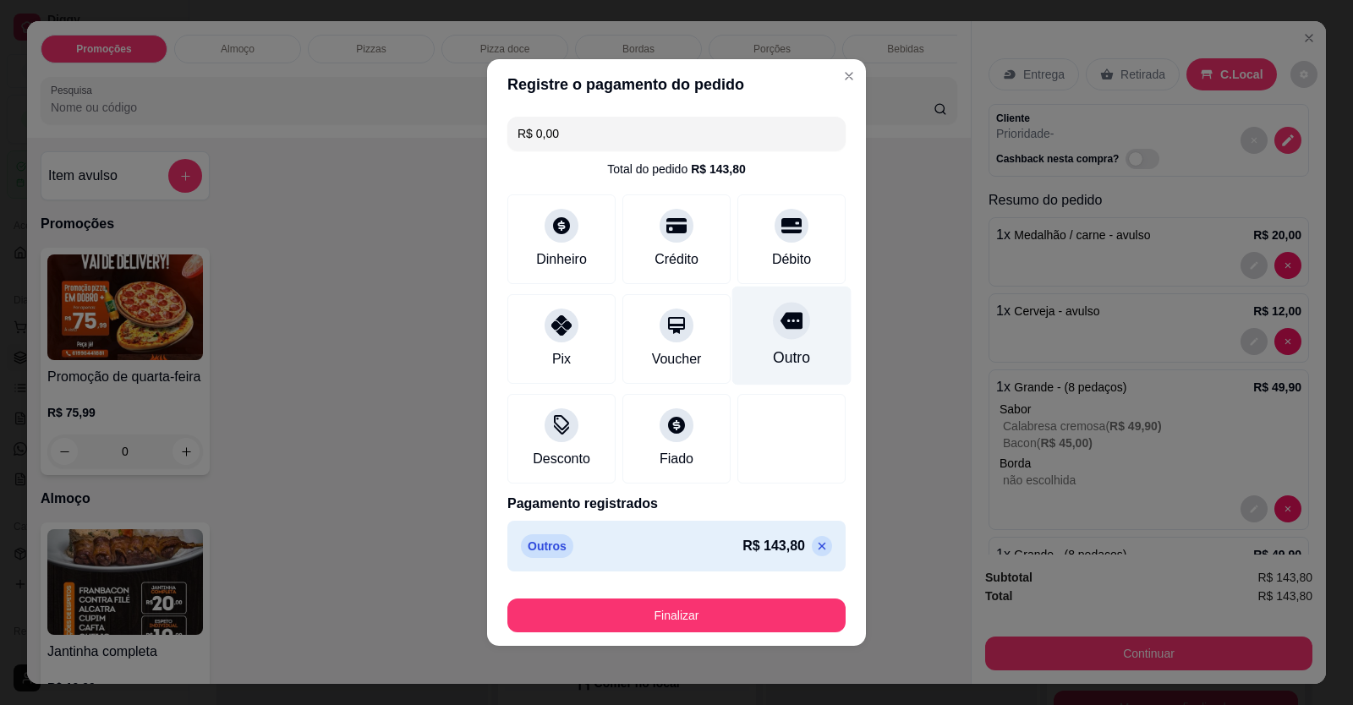
drag, startPoint x: 806, startPoint y: 291, endPoint x: 797, endPoint y: 301, distance: 13.2
click at [802, 295] on div "R$ 0,00 Total do pedido R$ 143,80 Dinheiro Crédito Débito Pix Voucher Outro Des…" at bounding box center [676, 344] width 379 height 468
click at [782, 317] on icon at bounding box center [791, 320] width 22 height 22
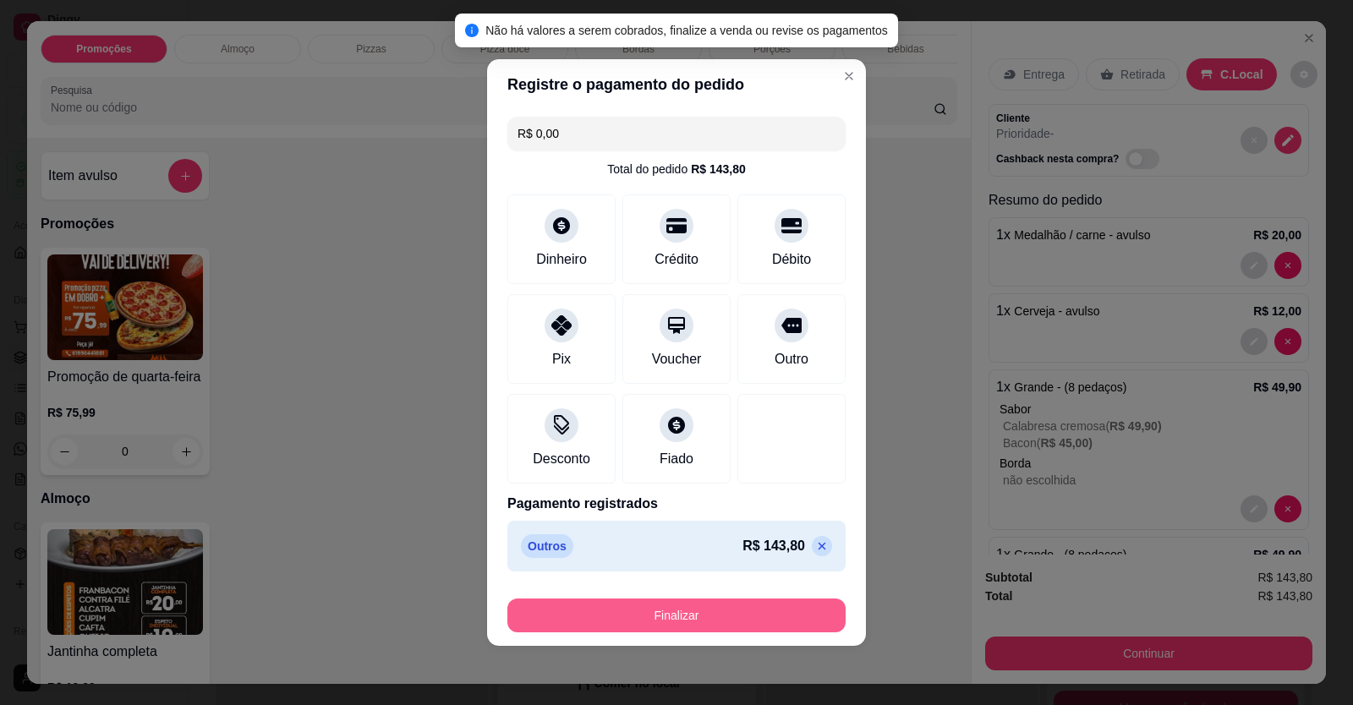
click at [734, 608] on button "Finalizar" at bounding box center [676, 616] width 338 height 34
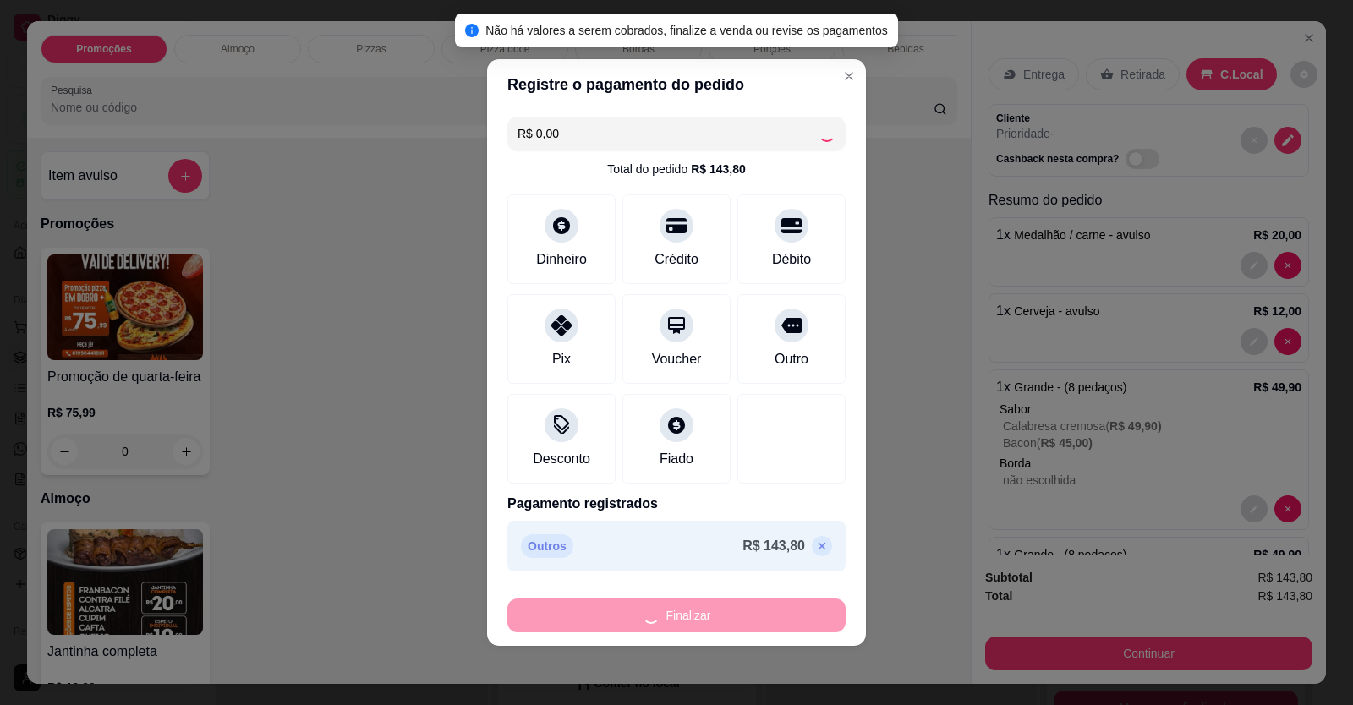
type input "-R$ 143,80"
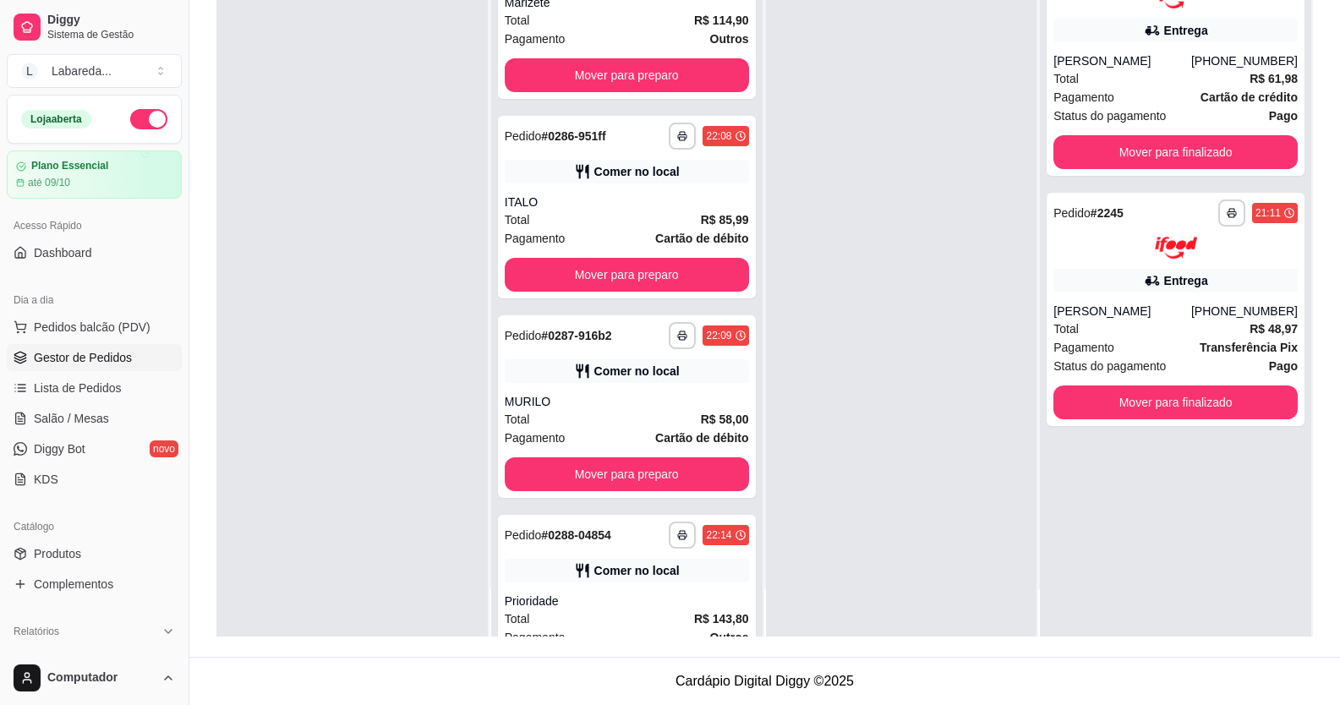
scroll to position [0, 0]
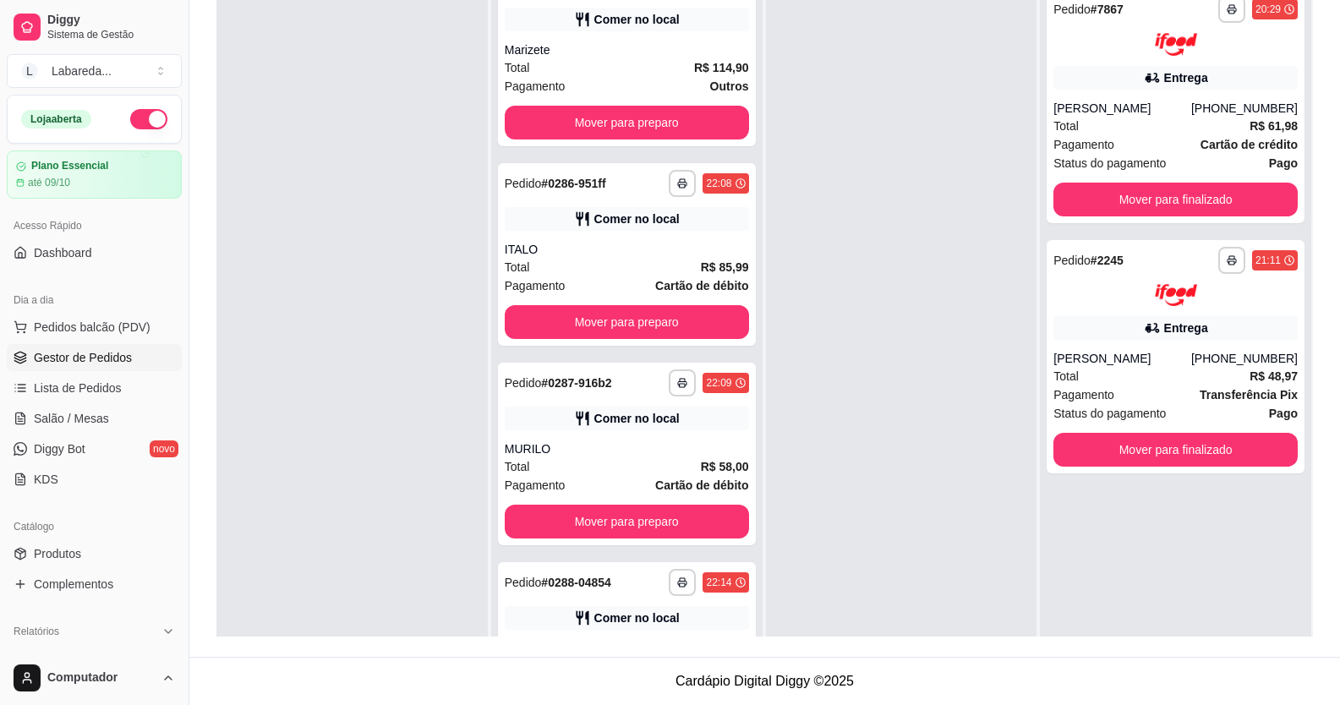
click at [353, 273] on div at bounding box center [351, 331] width 271 height 705
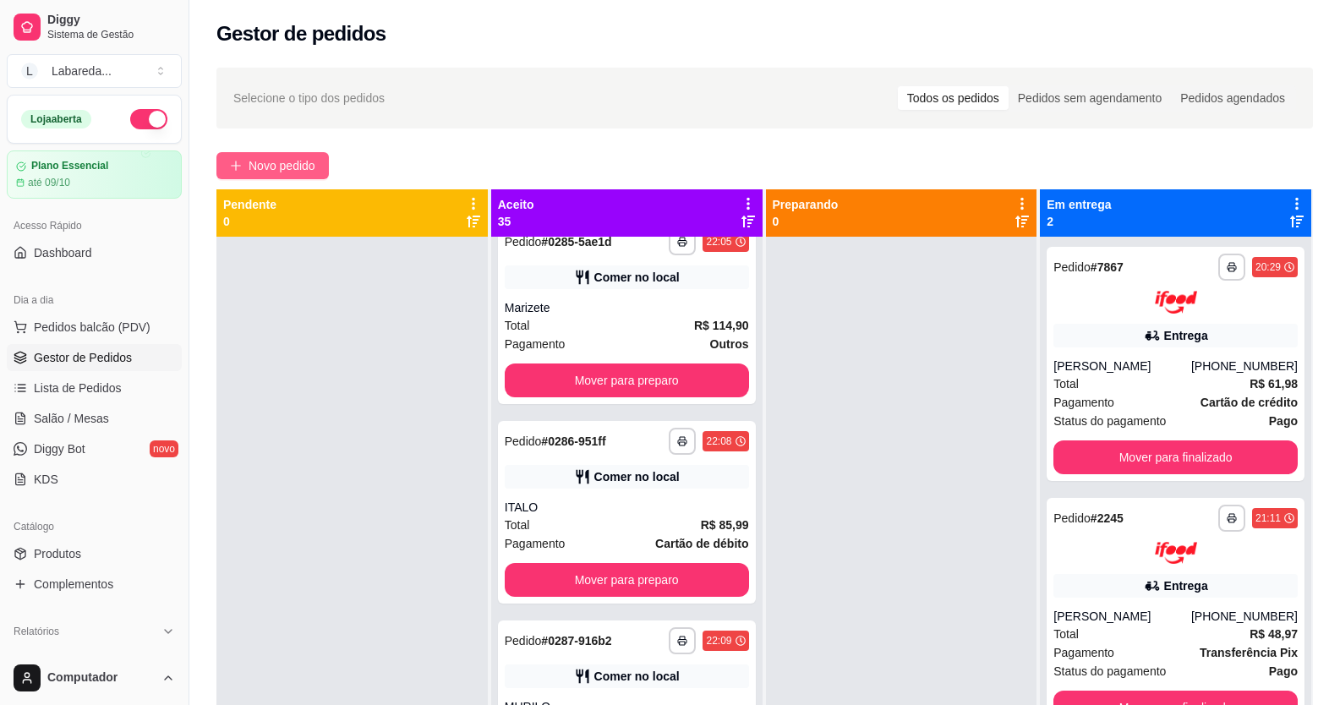
click at [272, 156] on span "Novo pedido" at bounding box center [282, 165] width 67 height 19
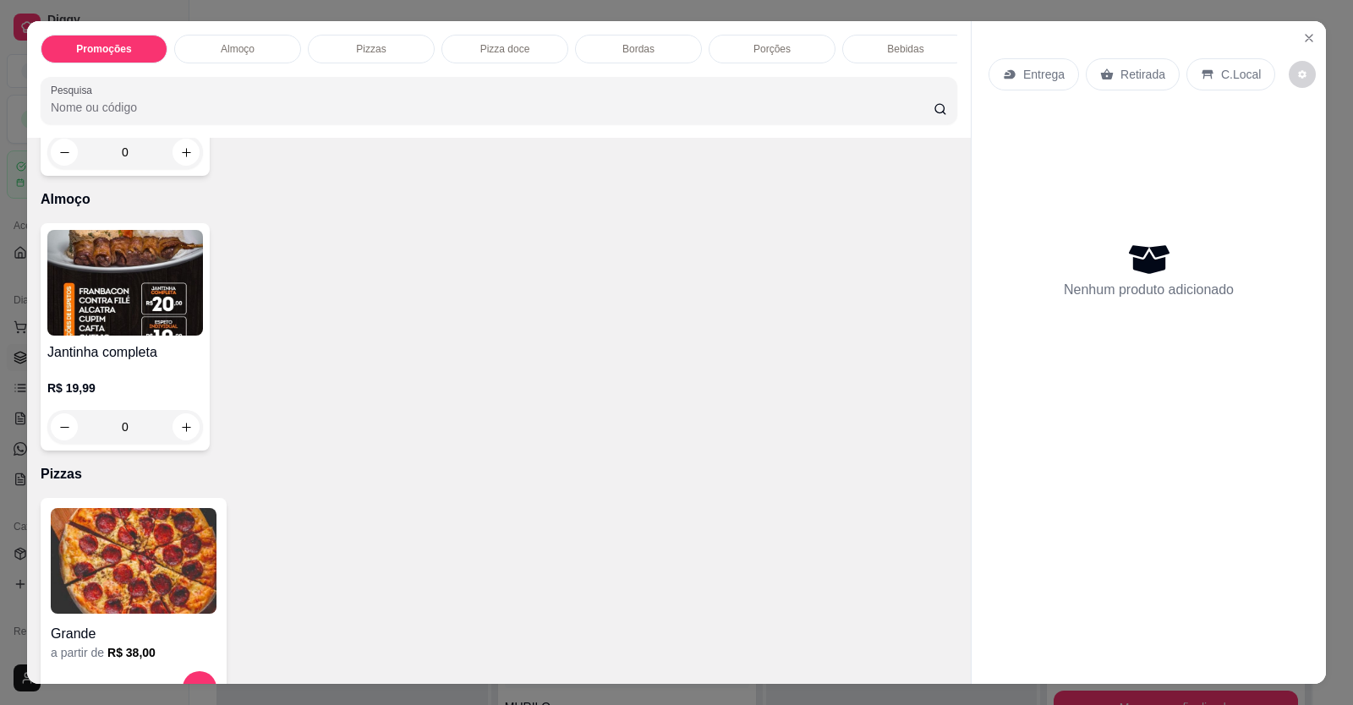
scroll to position [338, 0]
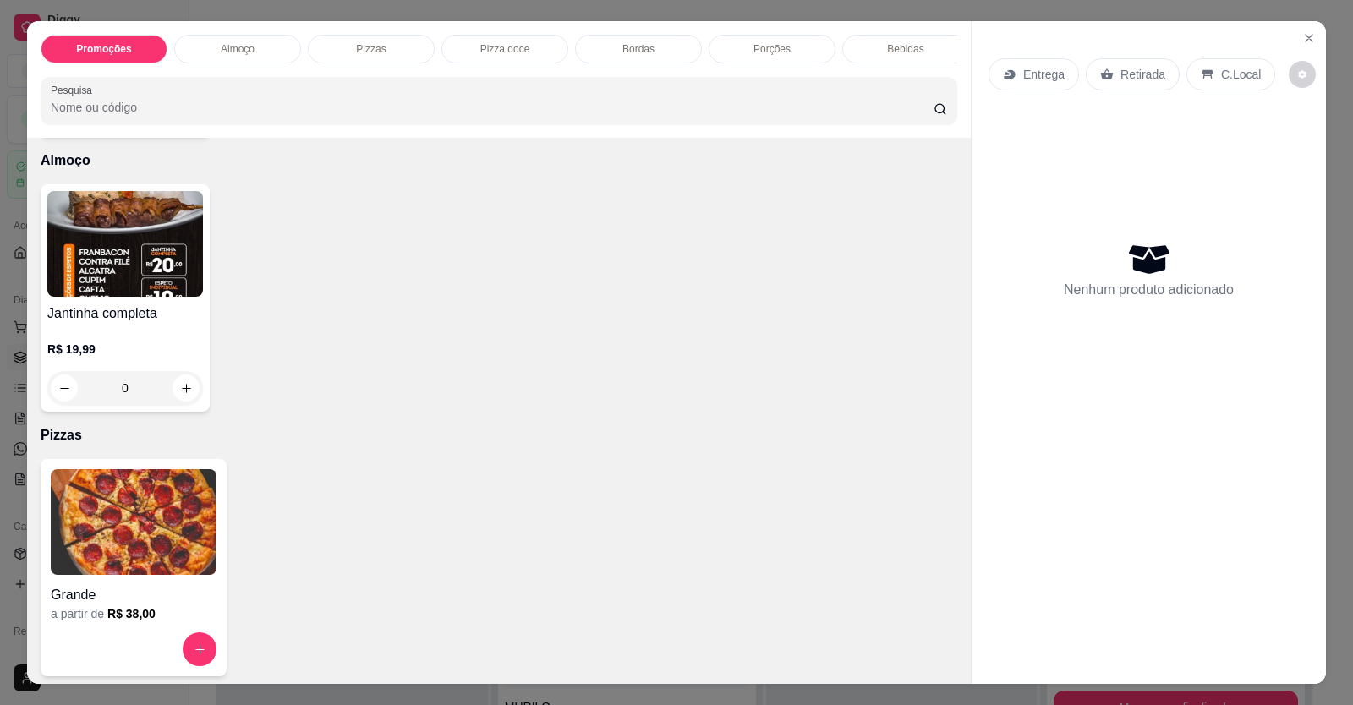
click at [158, 523] on img at bounding box center [134, 522] width 166 height 106
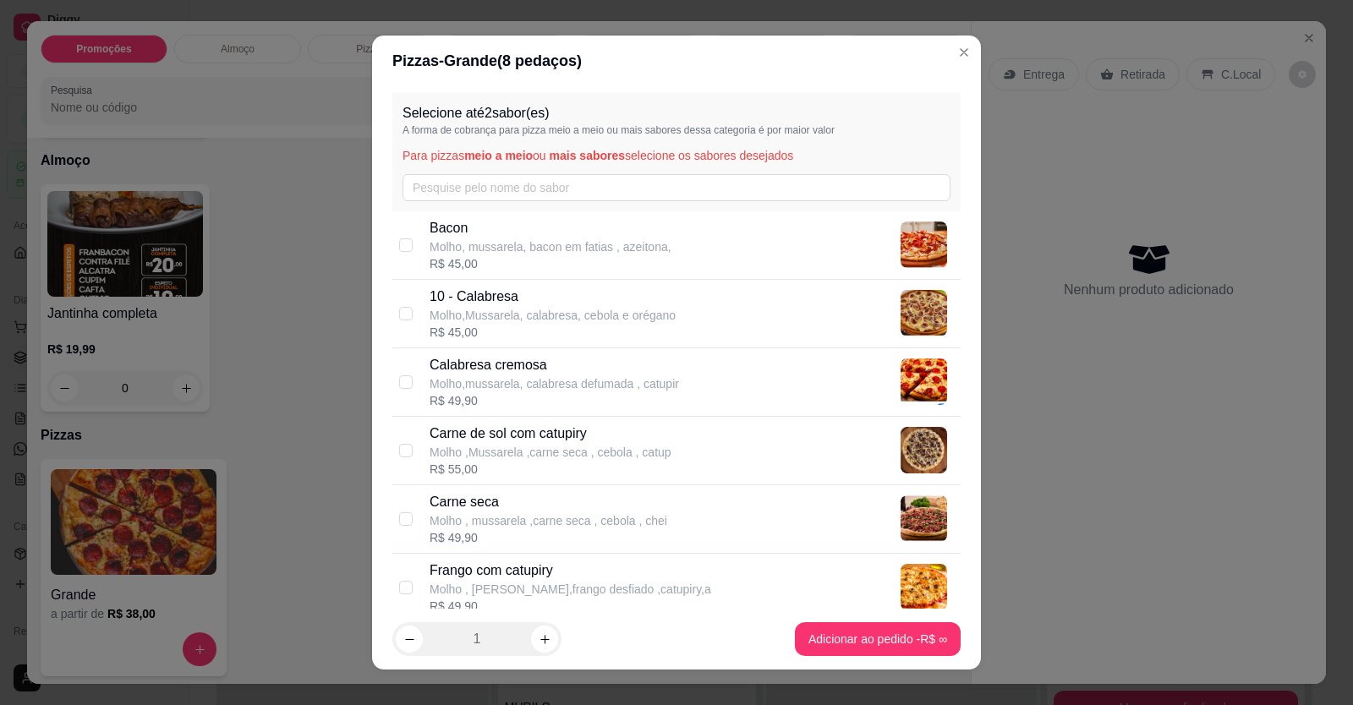
click at [587, 429] on p "Carne de sol com catupiry" at bounding box center [550, 434] width 242 height 20
checkbox input "true"
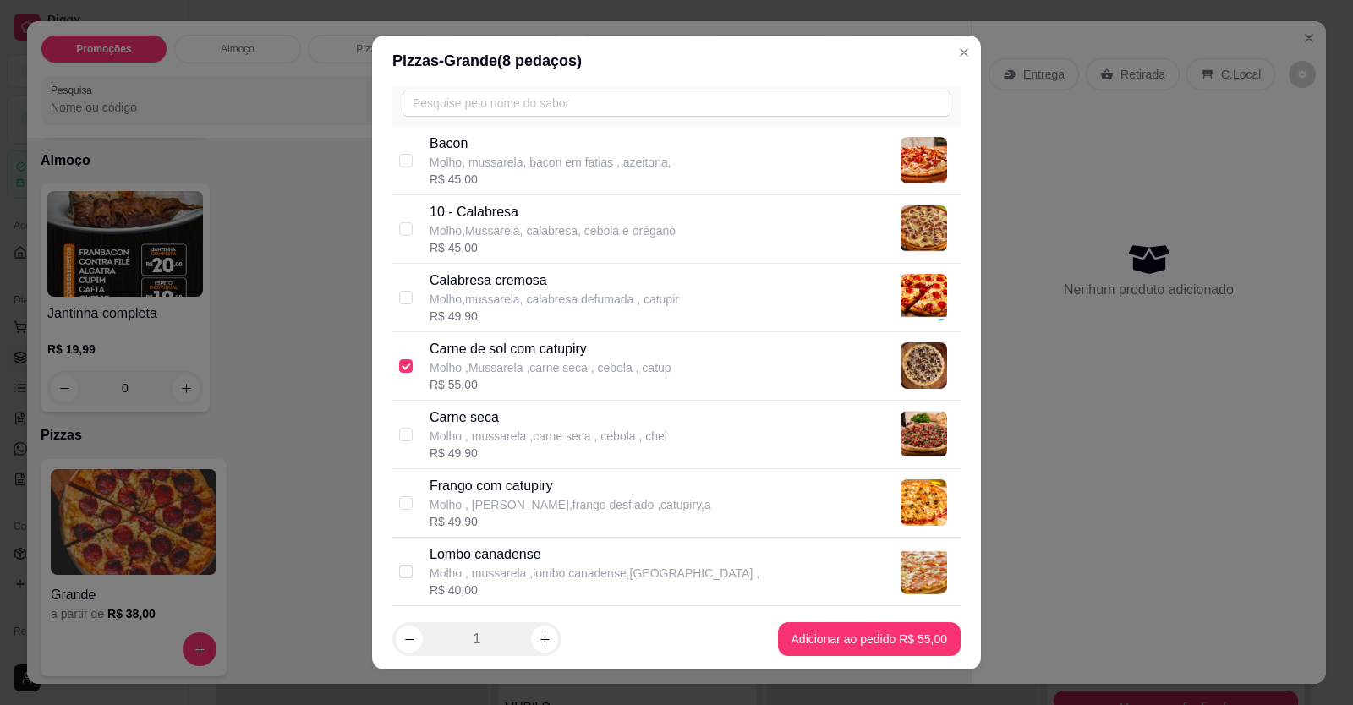
click at [485, 491] on p "Frango com catupiry" at bounding box center [570, 486] width 282 height 20
checkbox input "true"
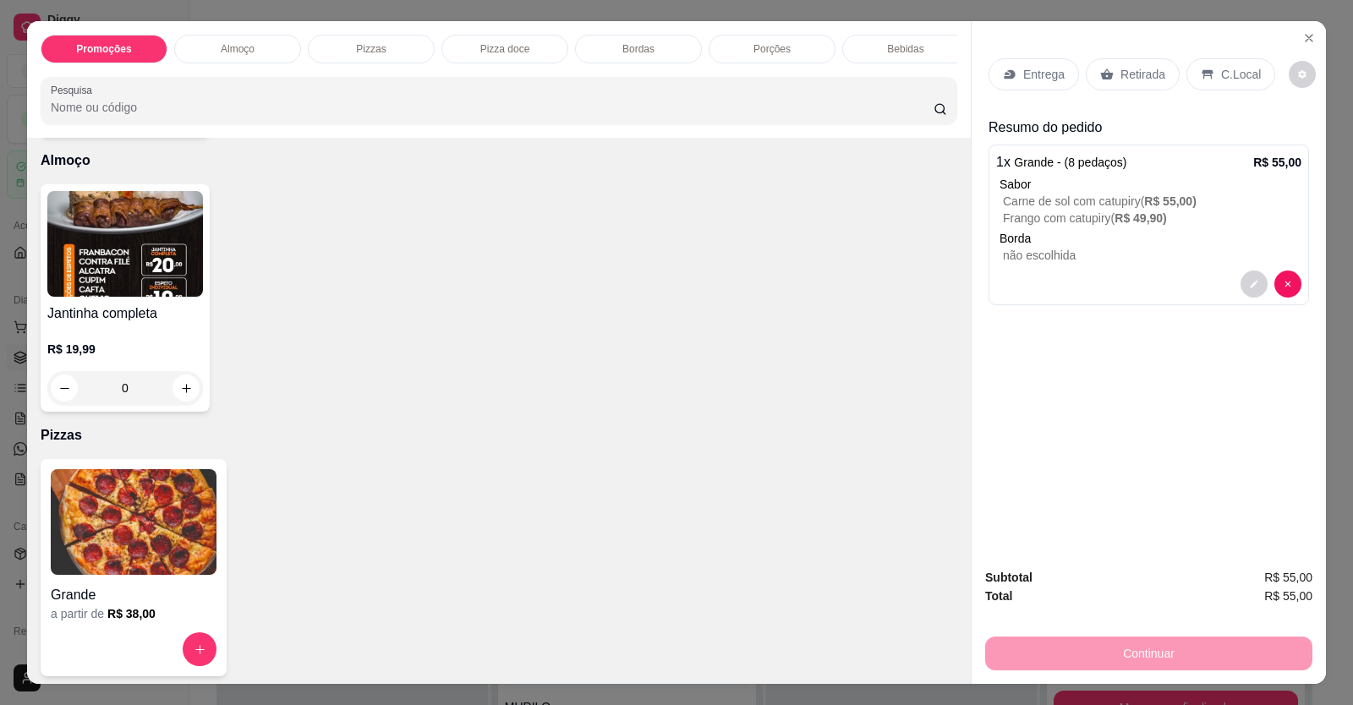
click at [1221, 71] on p "C.Local" at bounding box center [1241, 74] width 40 height 17
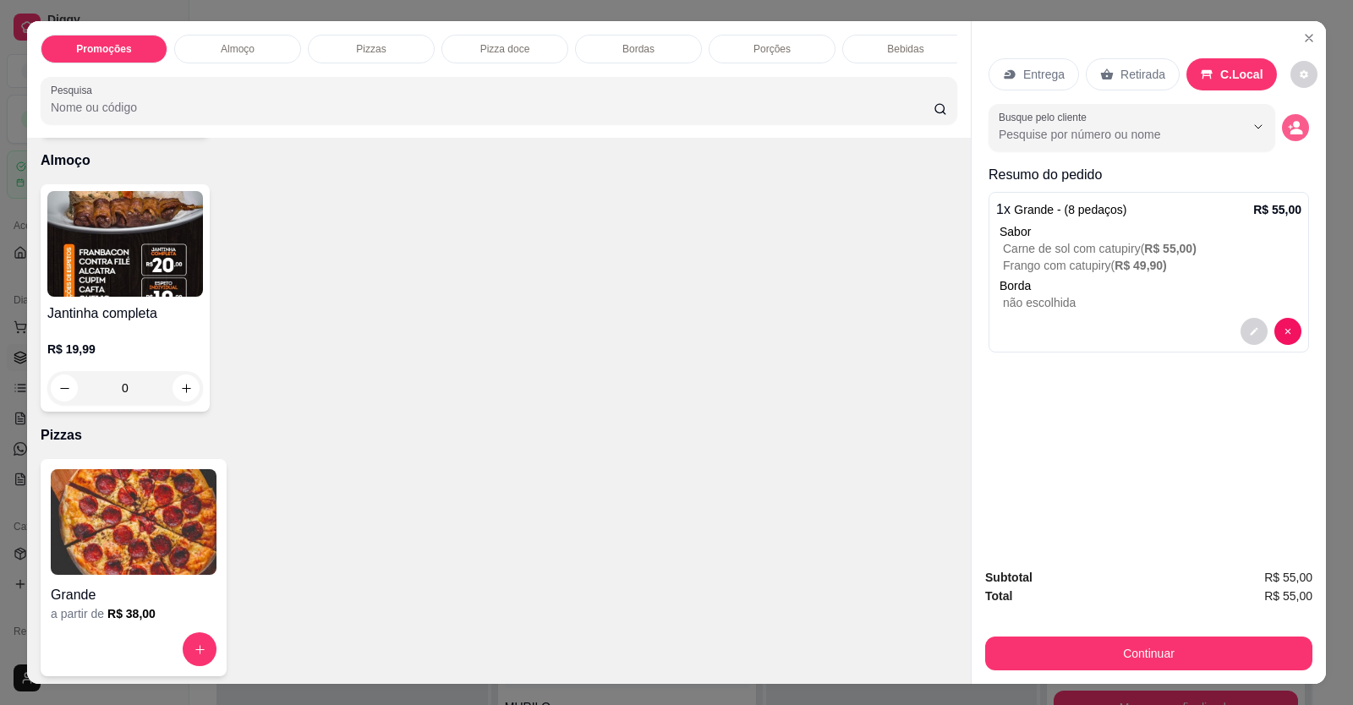
click at [1285, 145] on div "Busque pelo cliente" at bounding box center [1148, 127] width 320 height 47
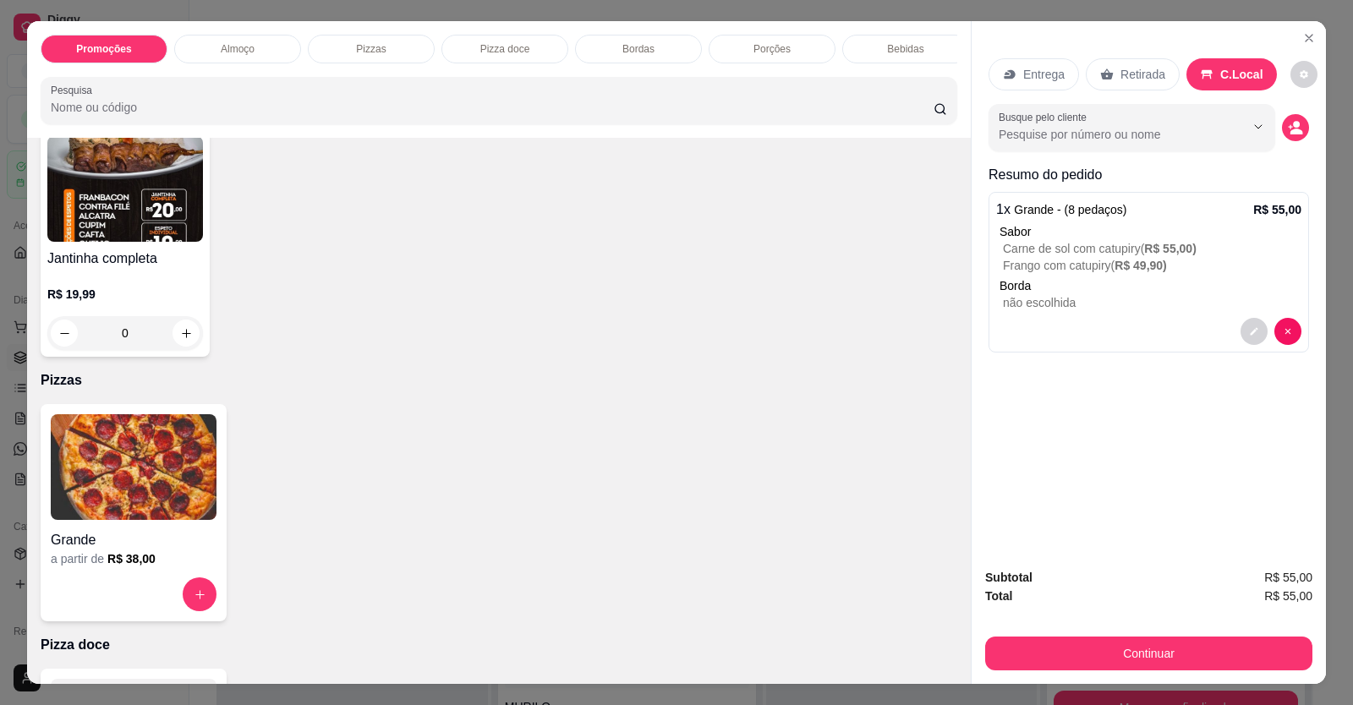
scroll to position [423, 0]
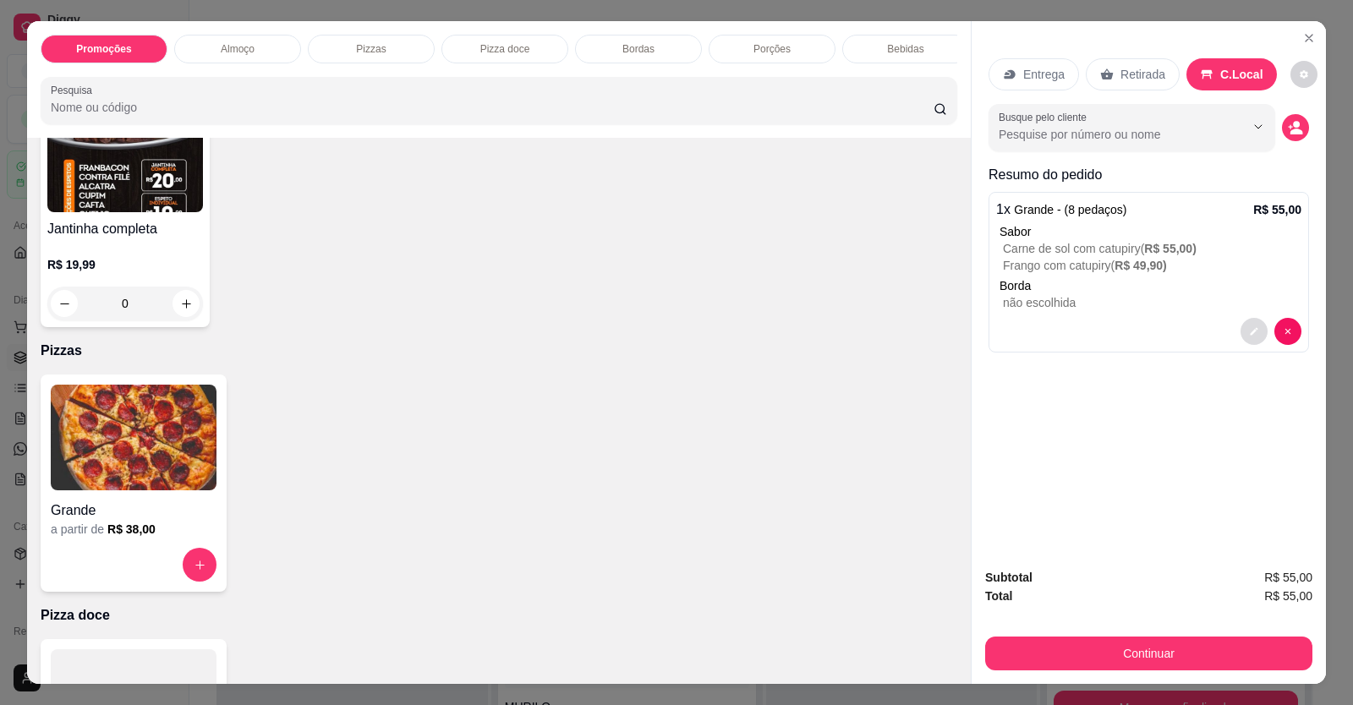
click at [1260, 330] on div at bounding box center [1270, 331] width 61 height 27
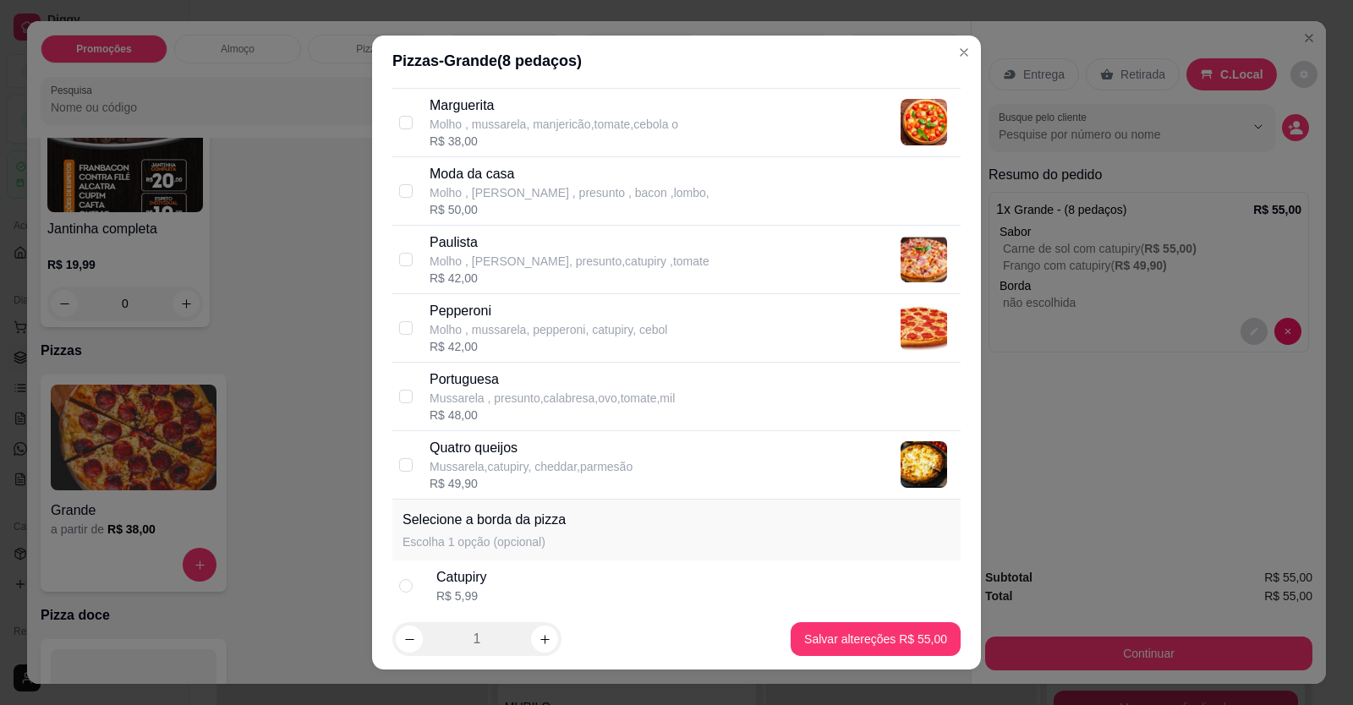
scroll to position [730, 0]
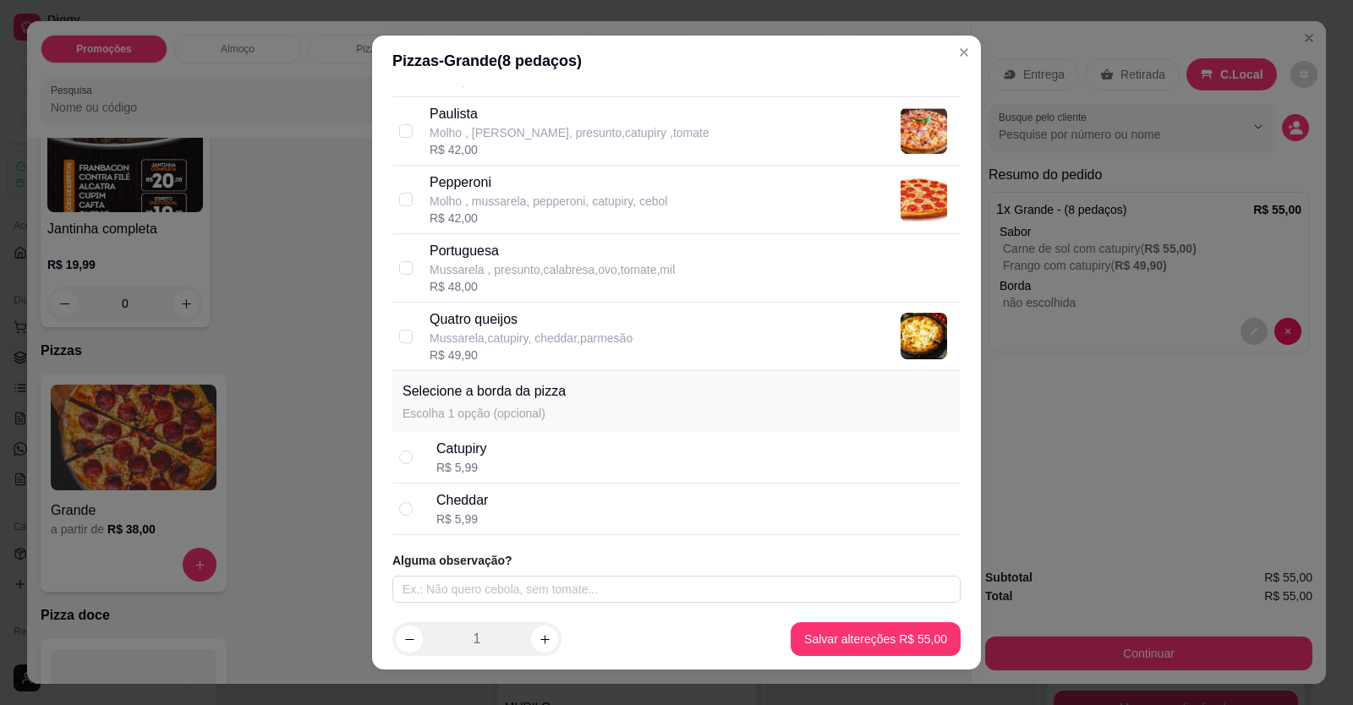
click at [446, 456] on div "Catupiry" at bounding box center [461, 449] width 51 height 20
click at [485, 506] on div "Cheddar R$ 5,99" at bounding box center [694, 508] width 517 height 37
radio input "false"
radio input "true"
click at [462, 501] on div "Cheddar" at bounding box center [462, 500] width 52 height 20
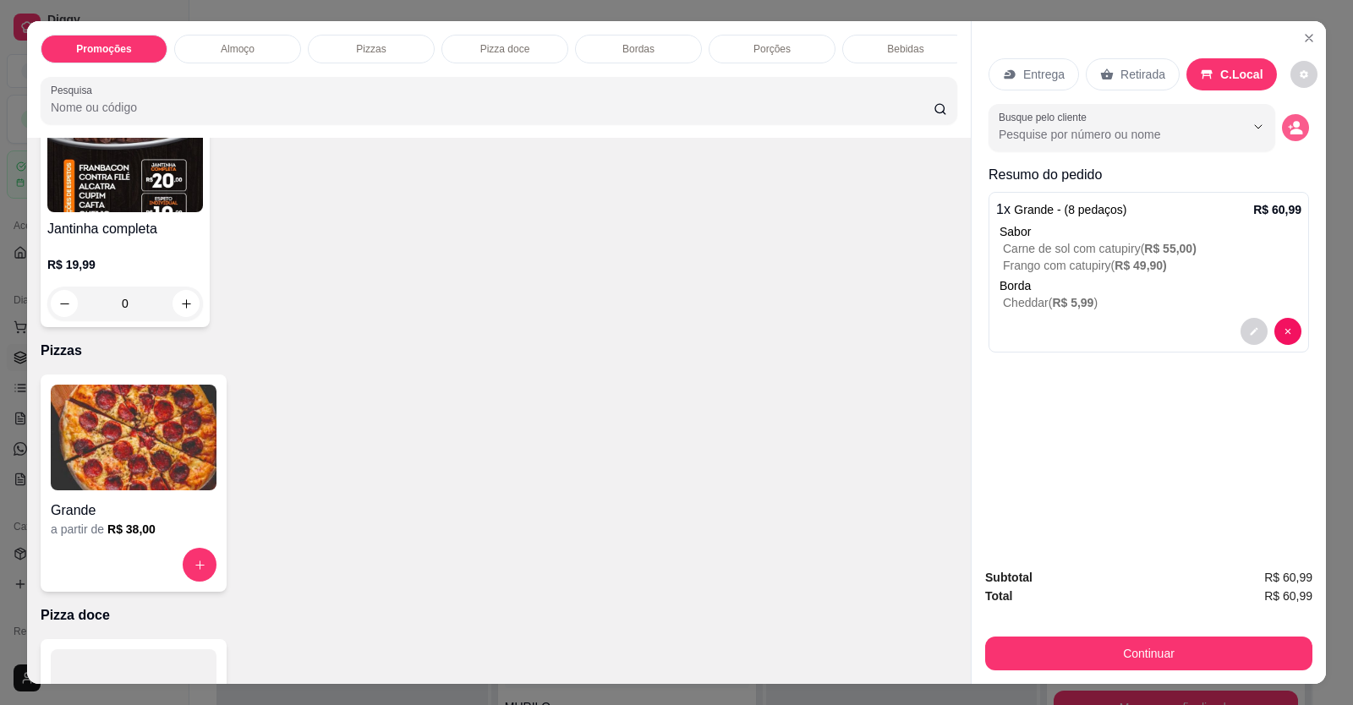
click at [1288, 123] on icon "decrease-product-quantity" at bounding box center [1295, 127] width 15 height 15
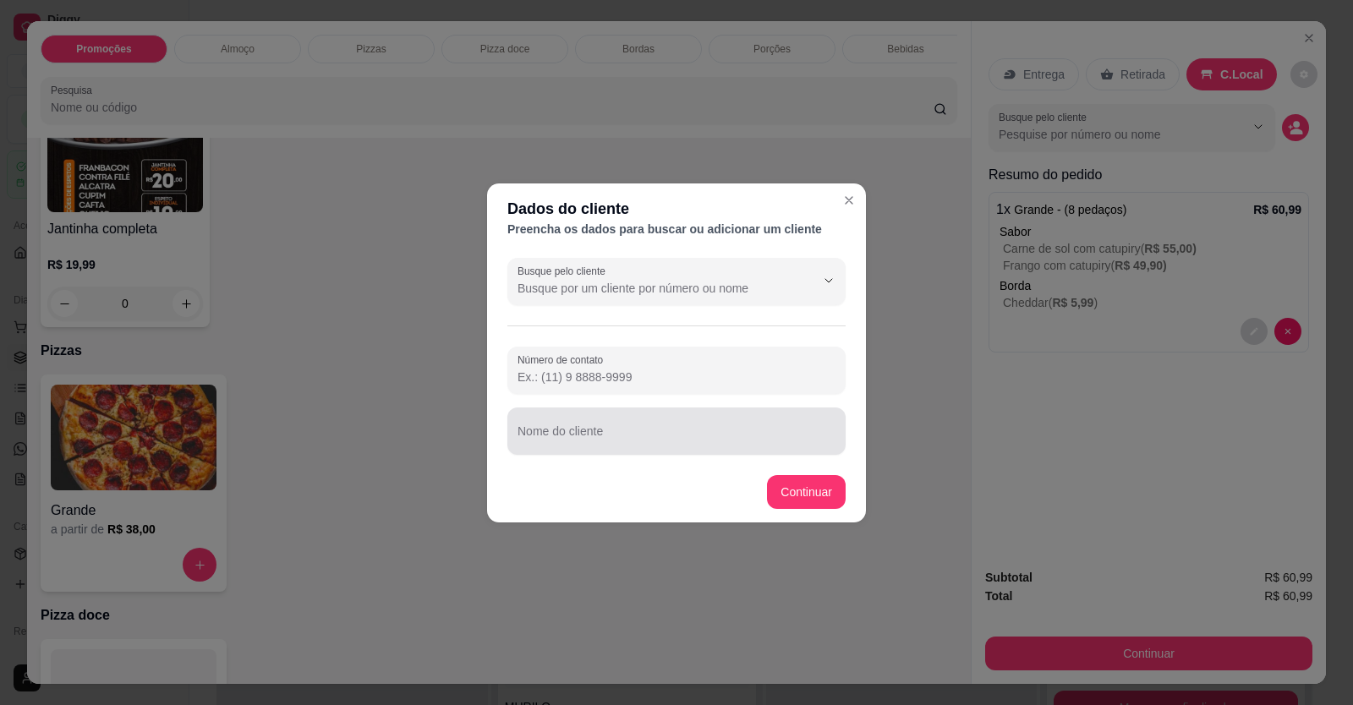
drag, startPoint x: 721, startPoint y: 411, endPoint x: 724, endPoint y: 424, distance: 12.9
click at [720, 412] on div "Nome do cliente" at bounding box center [676, 431] width 338 height 47
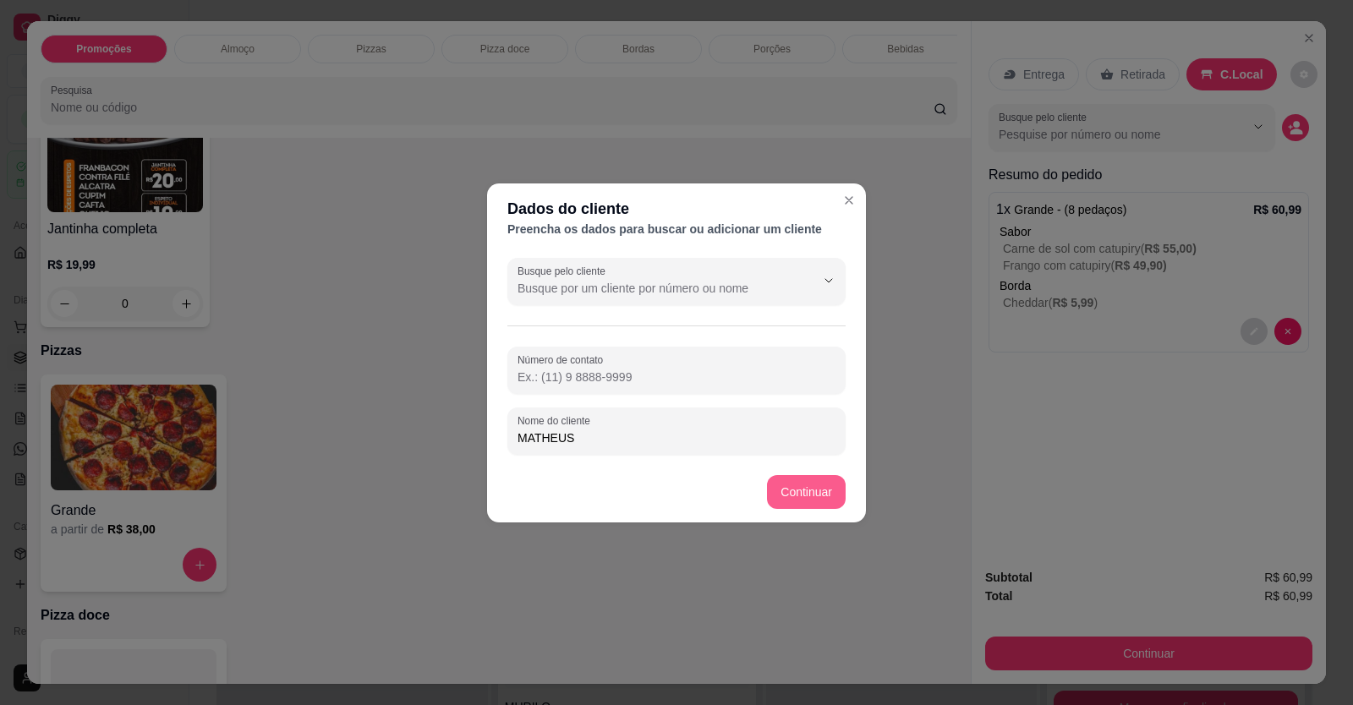
type input "MATHEUS"
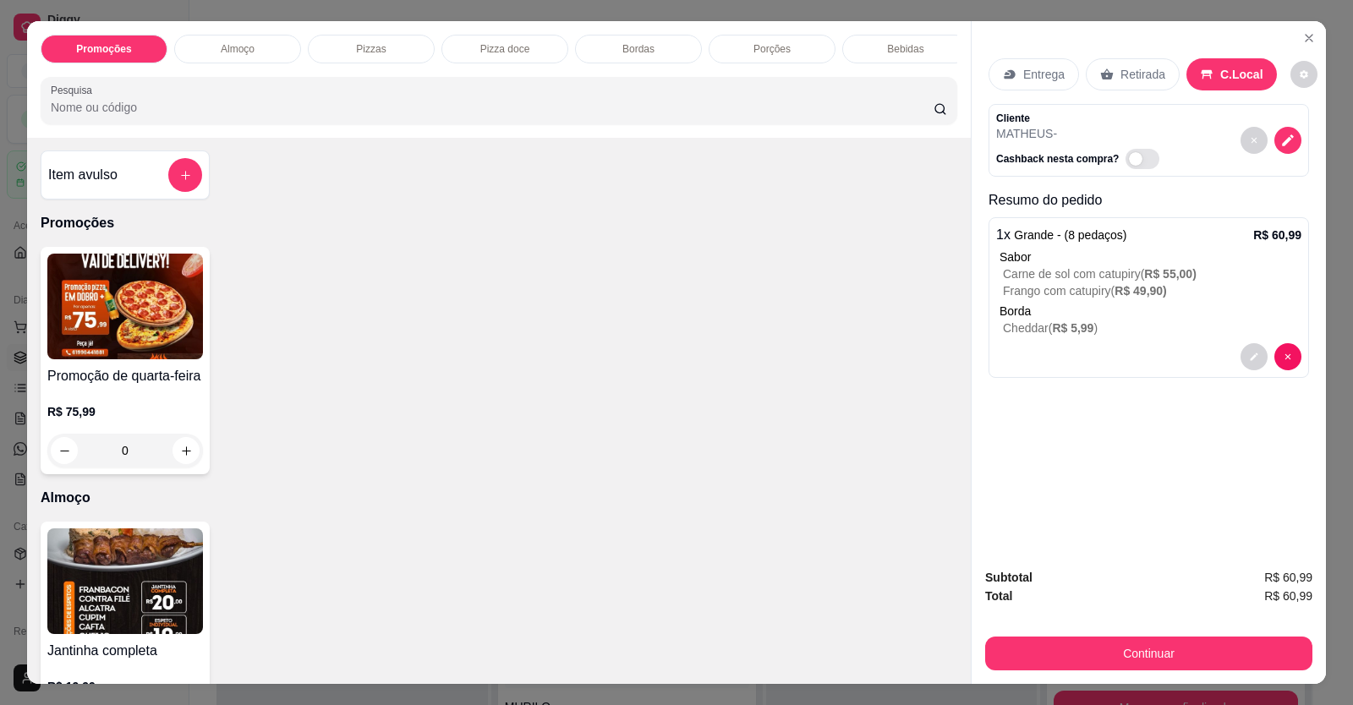
scroll to position [0, 0]
click at [160, 193] on div "Item avulso" at bounding box center [125, 176] width 154 height 34
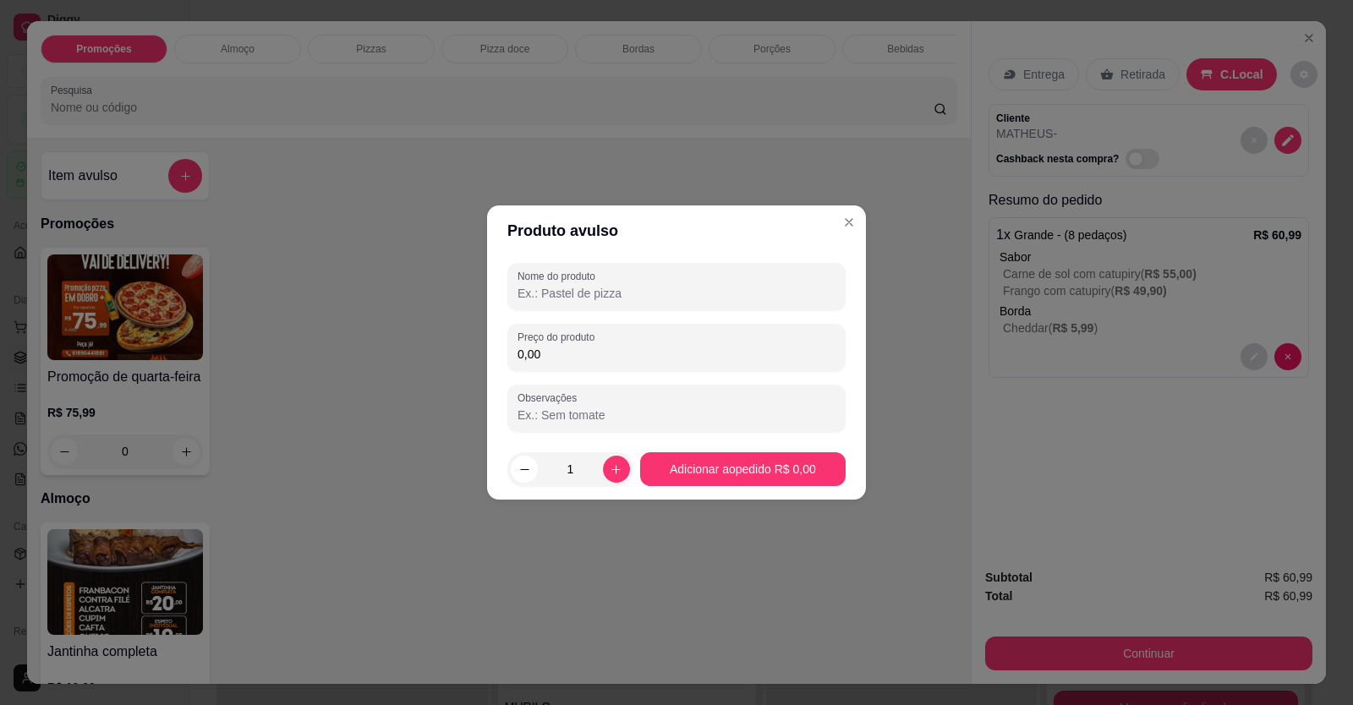
click at [610, 311] on div "Nome do produto Preço do produto 0,00 Observações" at bounding box center [676, 347] width 338 height 169
click at [614, 310] on div "Nome do produto Preço do produto 0,00 Observações" at bounding box center [676, 347] width 338 height 169
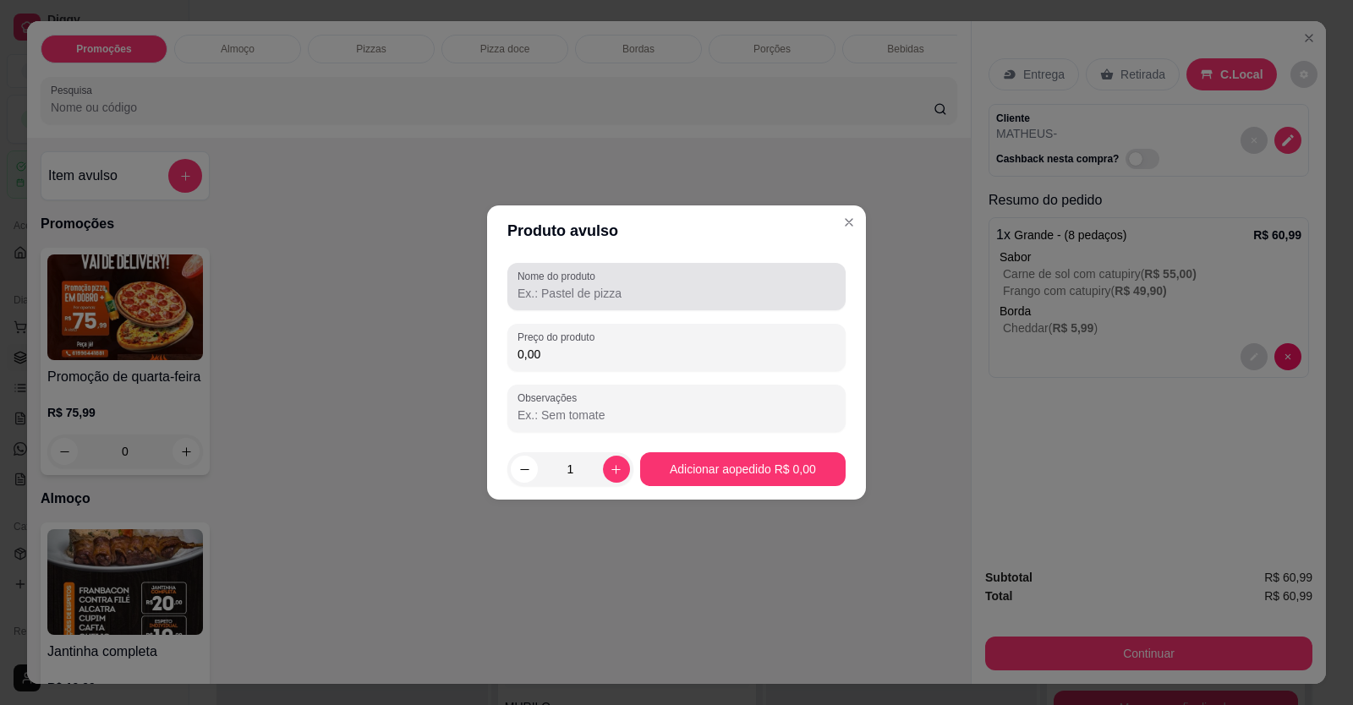
click at [622, 297] on input "Nome do produto" at bounding box center [676, 293] width 318 height 17
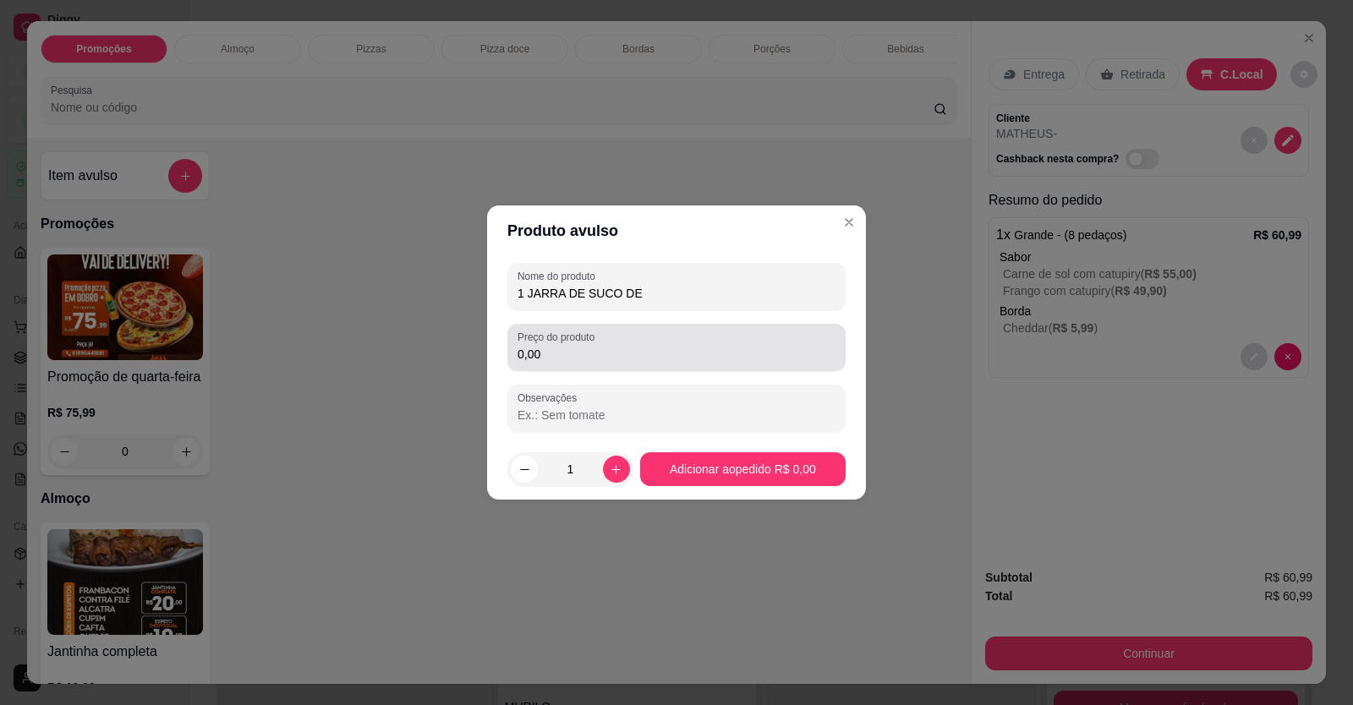
type input "1 JARRA DE SUCO DE"
click at [633, 351] on input "0,00" at bounding box center [676, 354] width 318 height 17
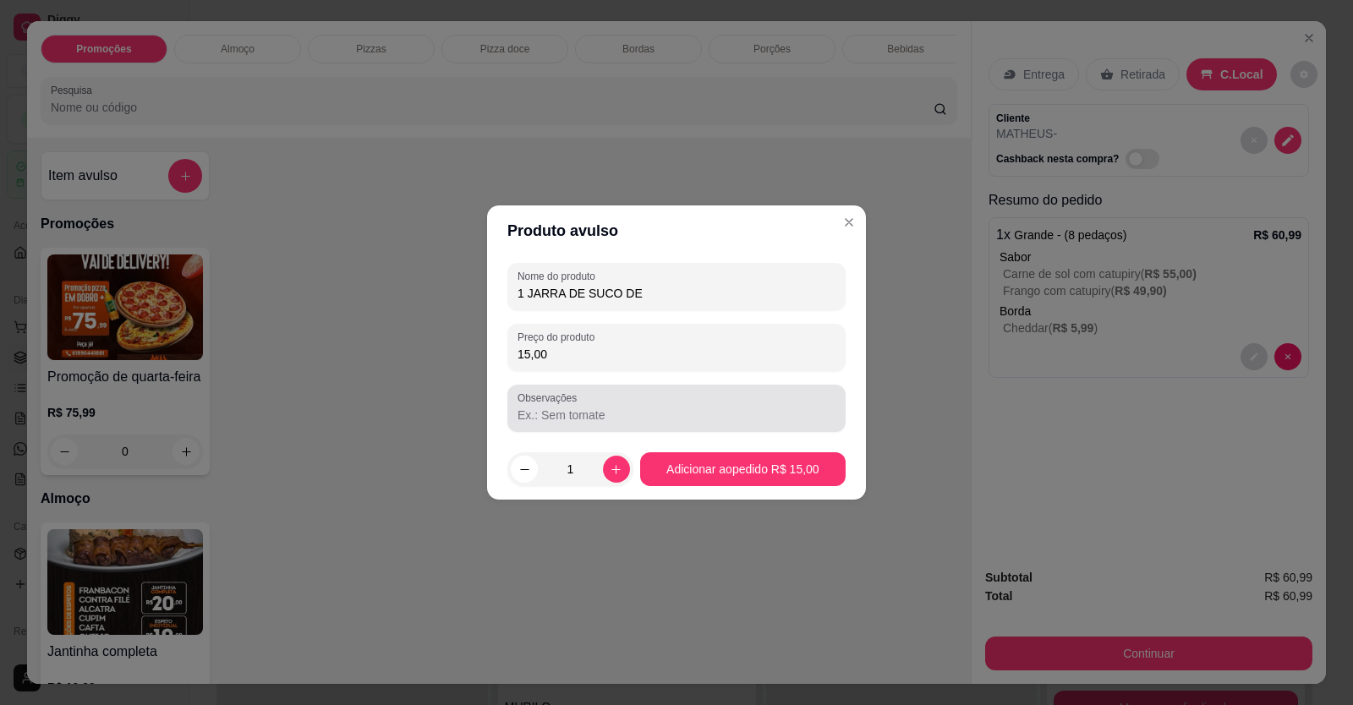
type input "15,00"
click at [664, 417] on input "Observações" at bounding box center [676, 415] width 318 height 17
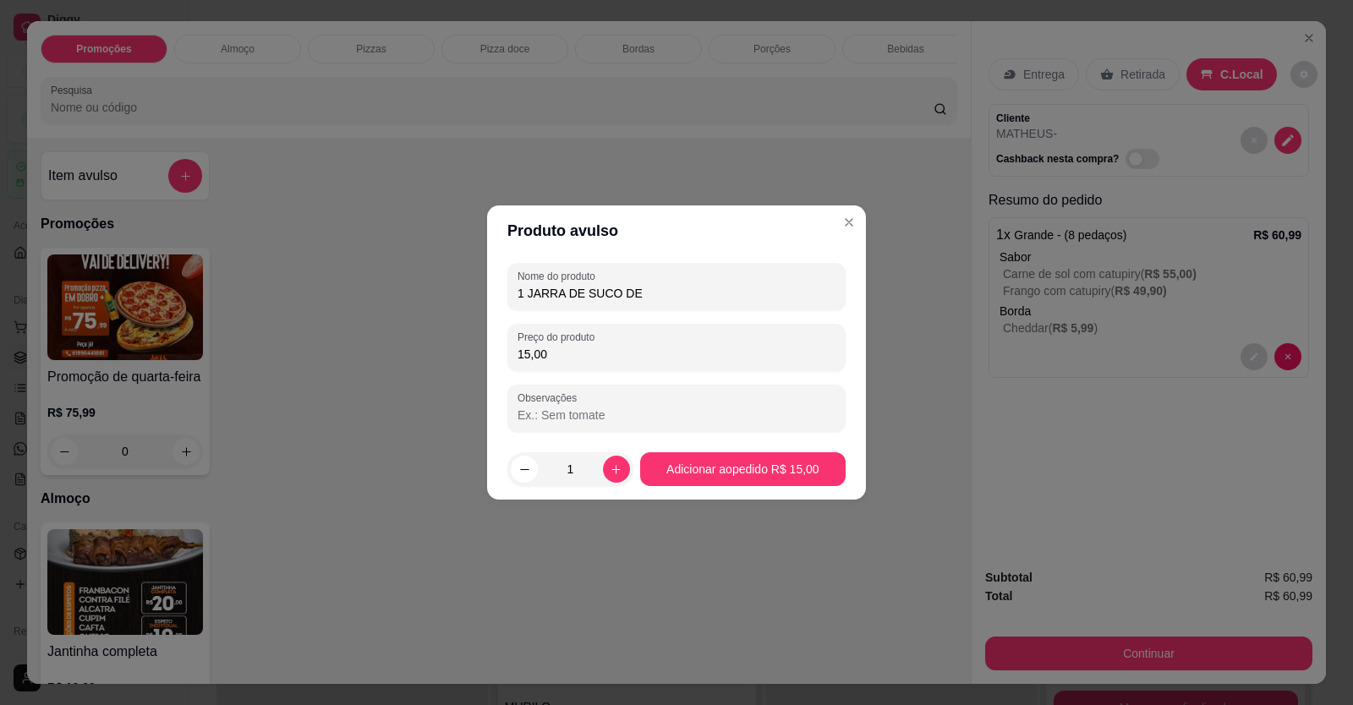
click at [722, 290] on input "1 JARRA DE SUCO DE" at bounding box center [676, 293] width 318 height 17
type input "1 JARRA DE SUCO DE GOIABA"
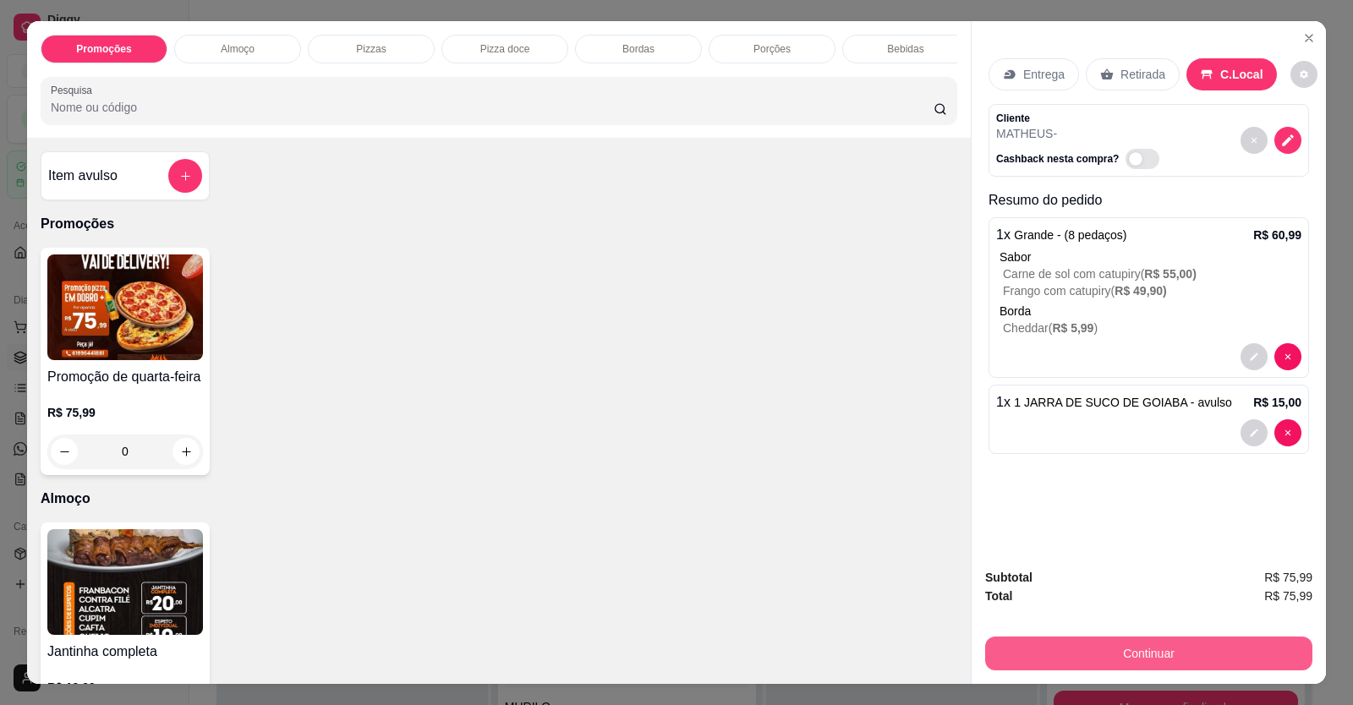
click at [1154, 657] on button "Continuar" at bounding box center [1148, 654] width 327 height 34
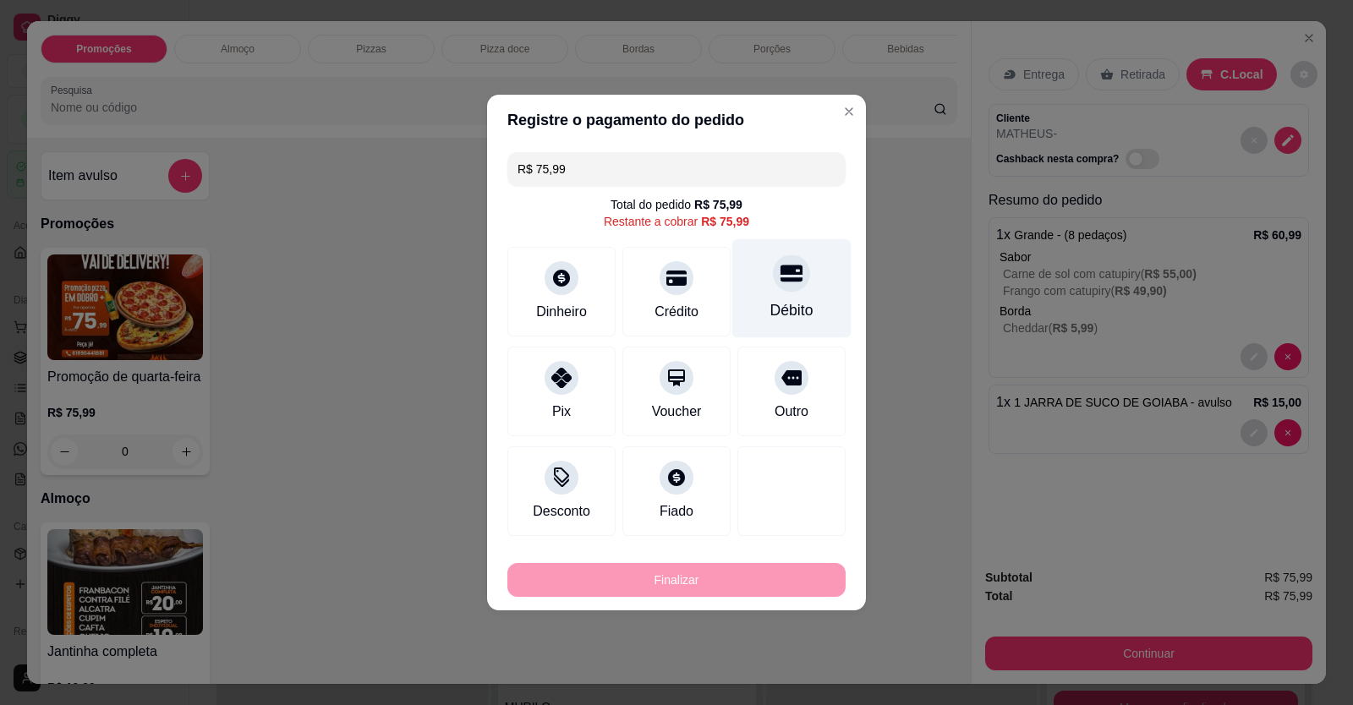
click at [739, 283] on div "Débito" at bounding box center [791, 288] width 119 height 99
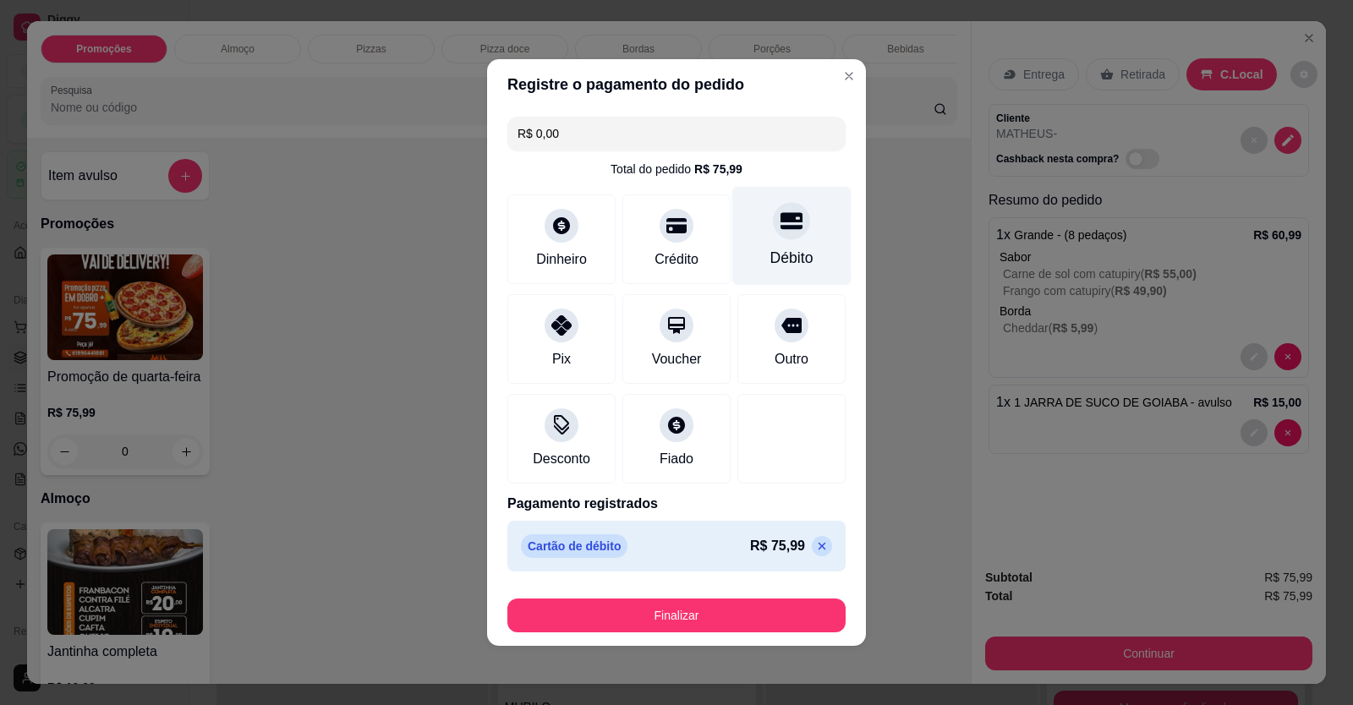
click at [790, 260] on div "Débito" at bounding box center [791, 258] width 43 height 22
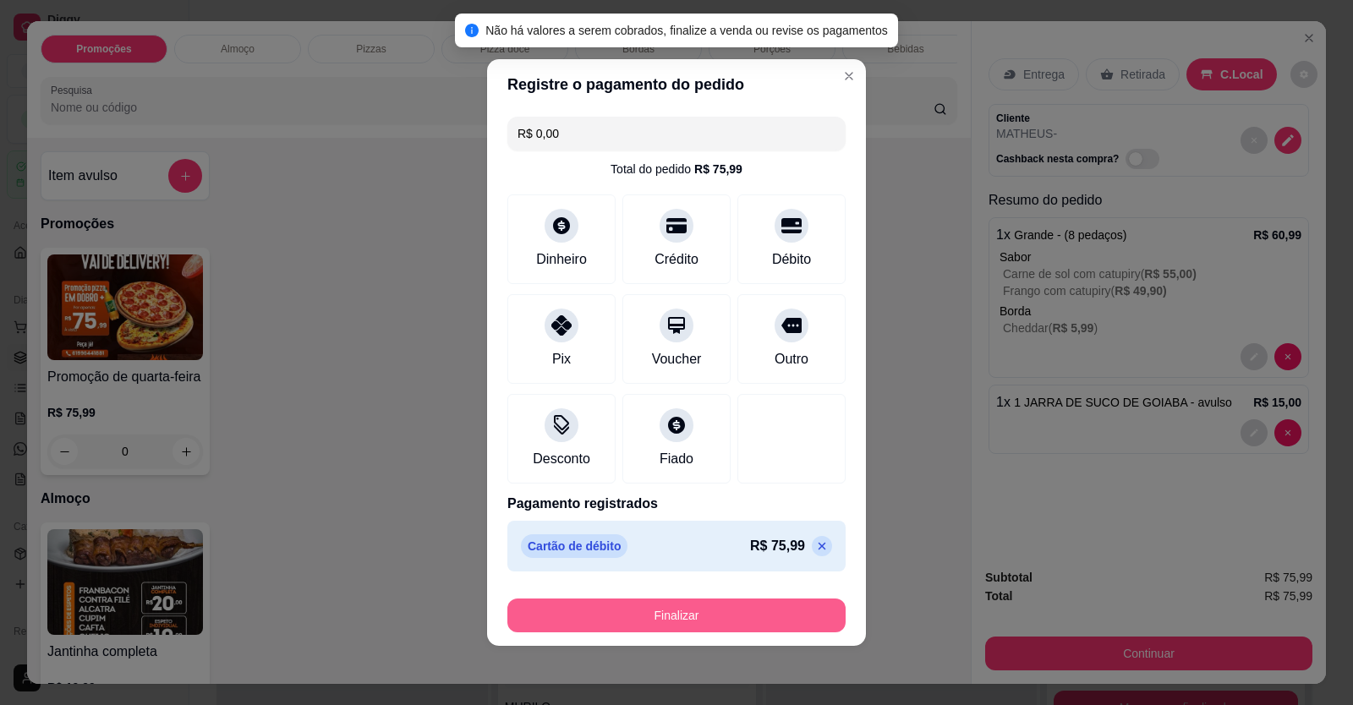
click at [741, 615] on button "Finalizar" at bounding box center [676, 616] width 338 height 34
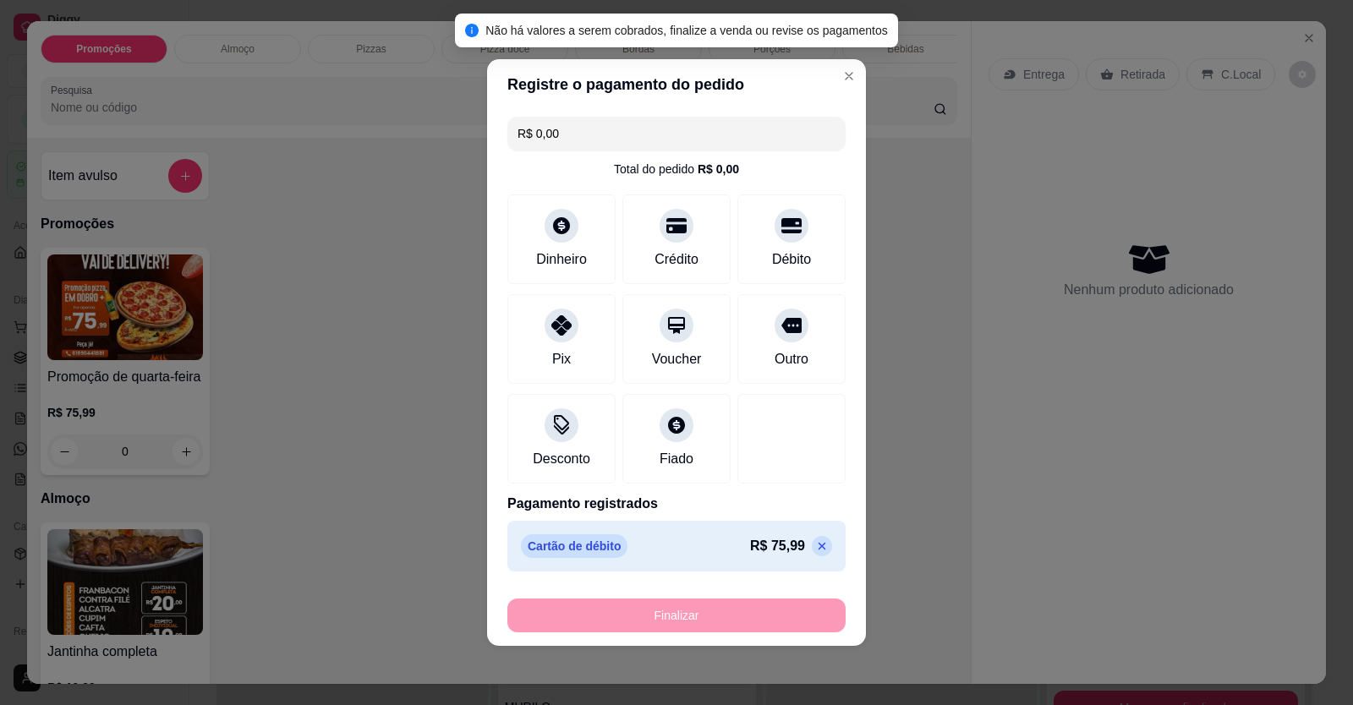
type input "-R$ 75,99"
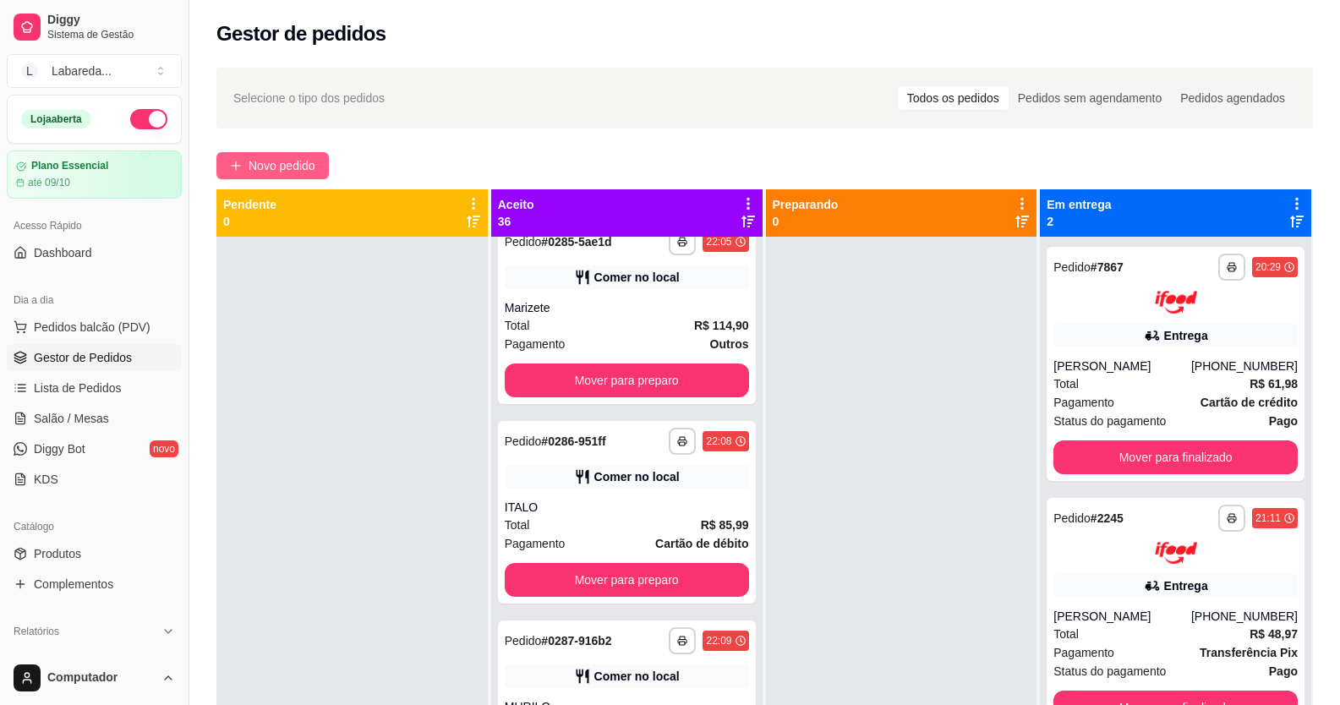
click at [287, 154] on div "**********" at bounding box center [764, 485] width 1151 height 857
click at [287, 161] on span "Novo pedido" at bounding box center [282, 165] width 67 height 19
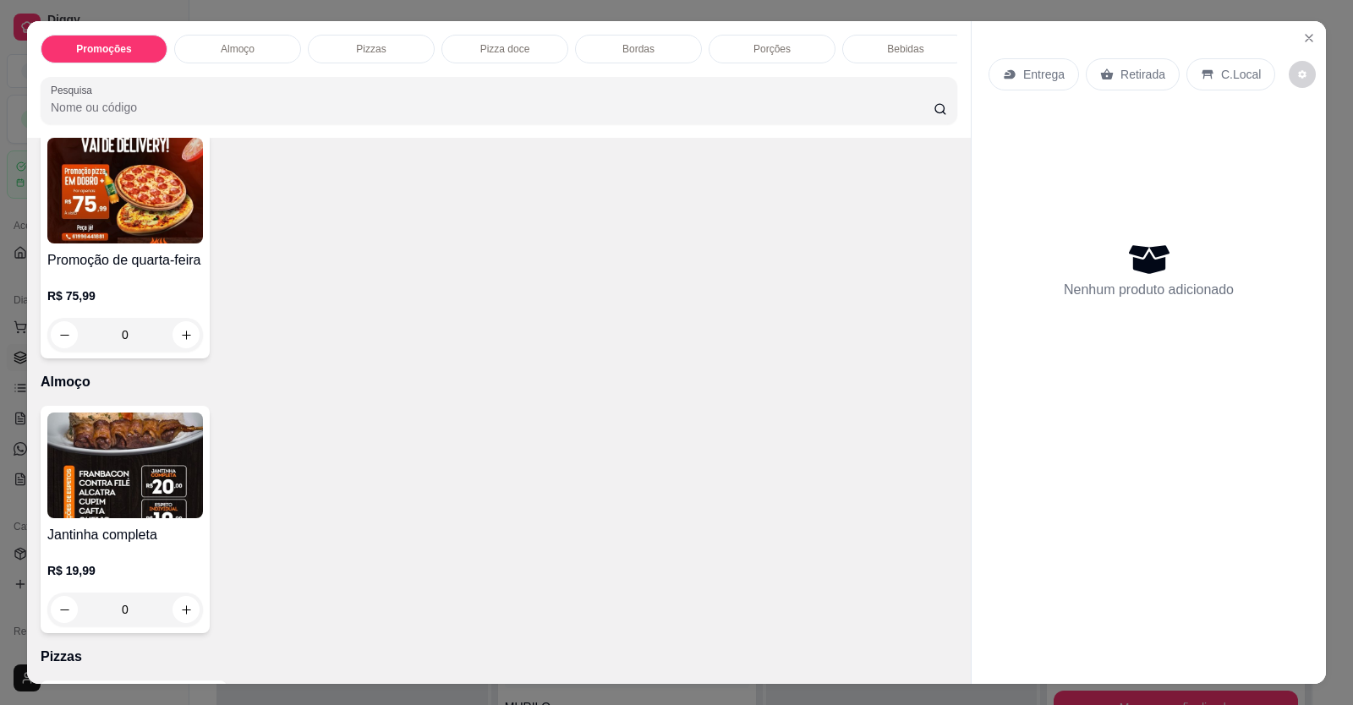
scroll to position [254, 0]
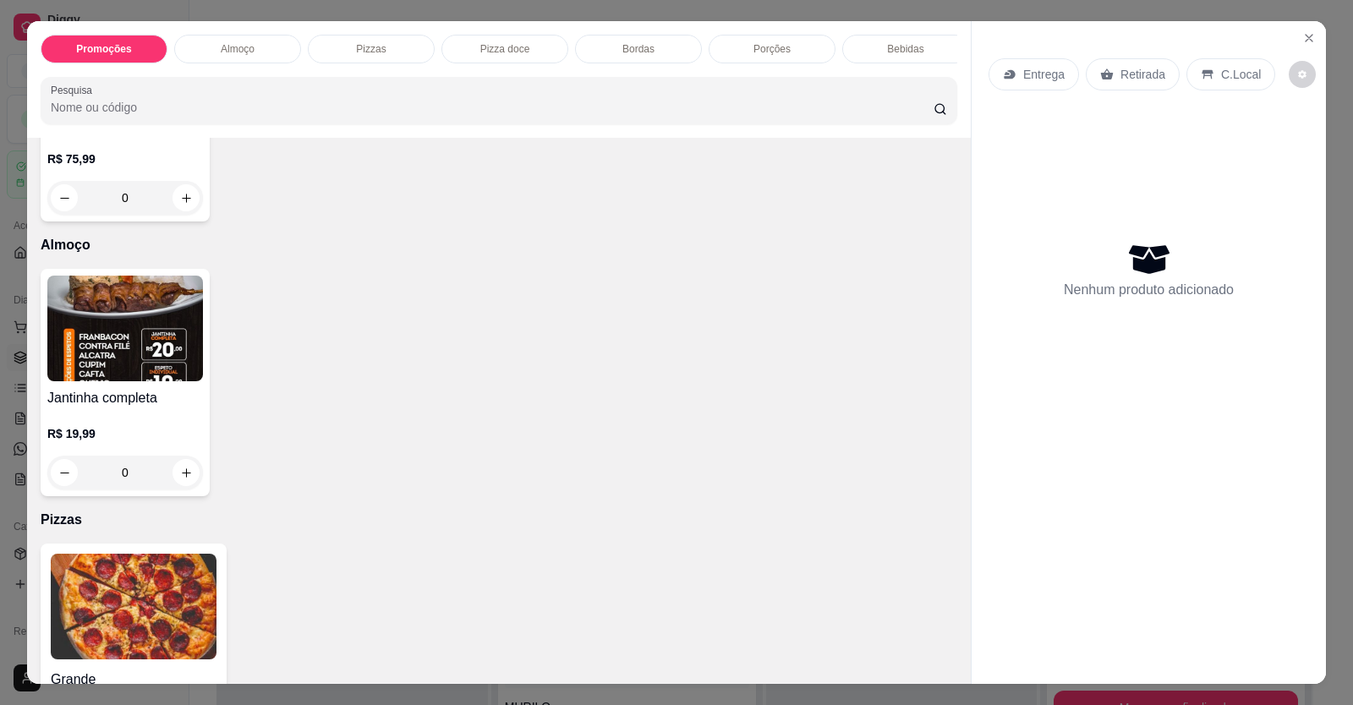
click at [178, 584] on img at bounding box center [134, 607] width 166 height 106
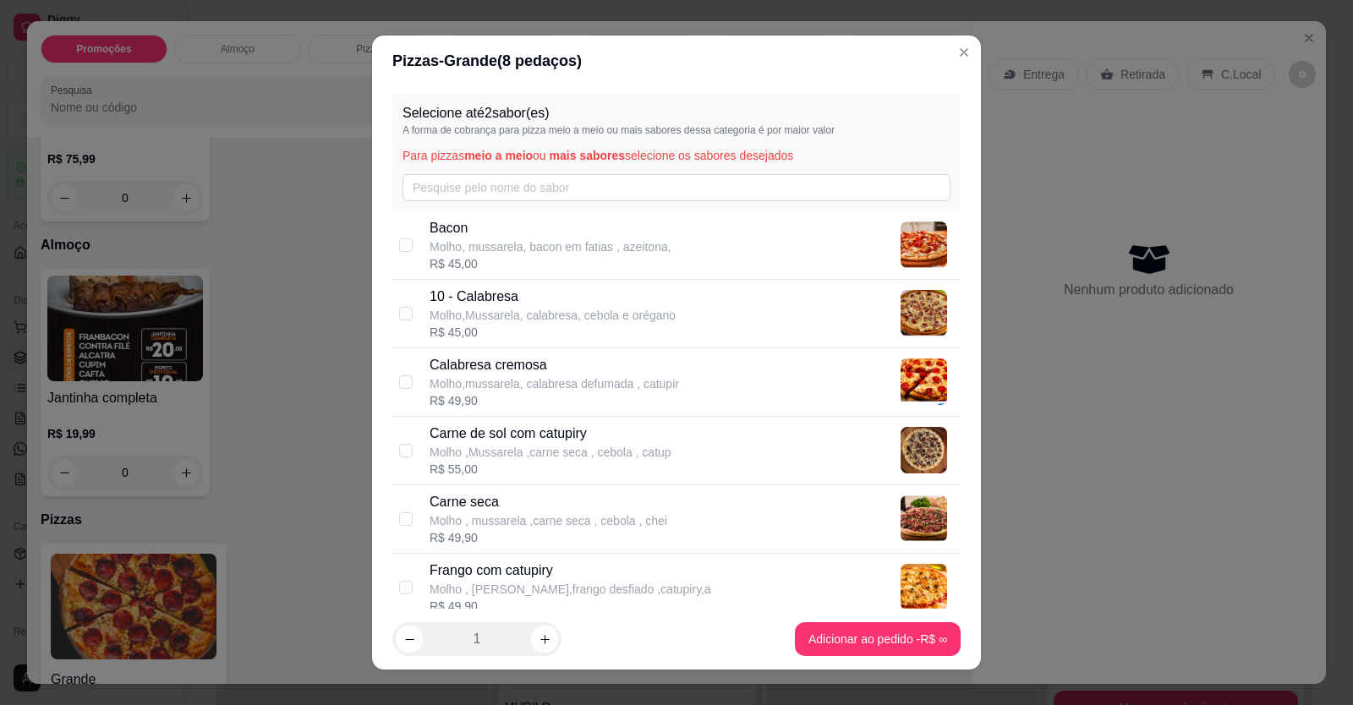
click at [475, 304] on p "10 - Calabresa" at bounding box center [552, 297] width 246 height 20
checkbox input "true"
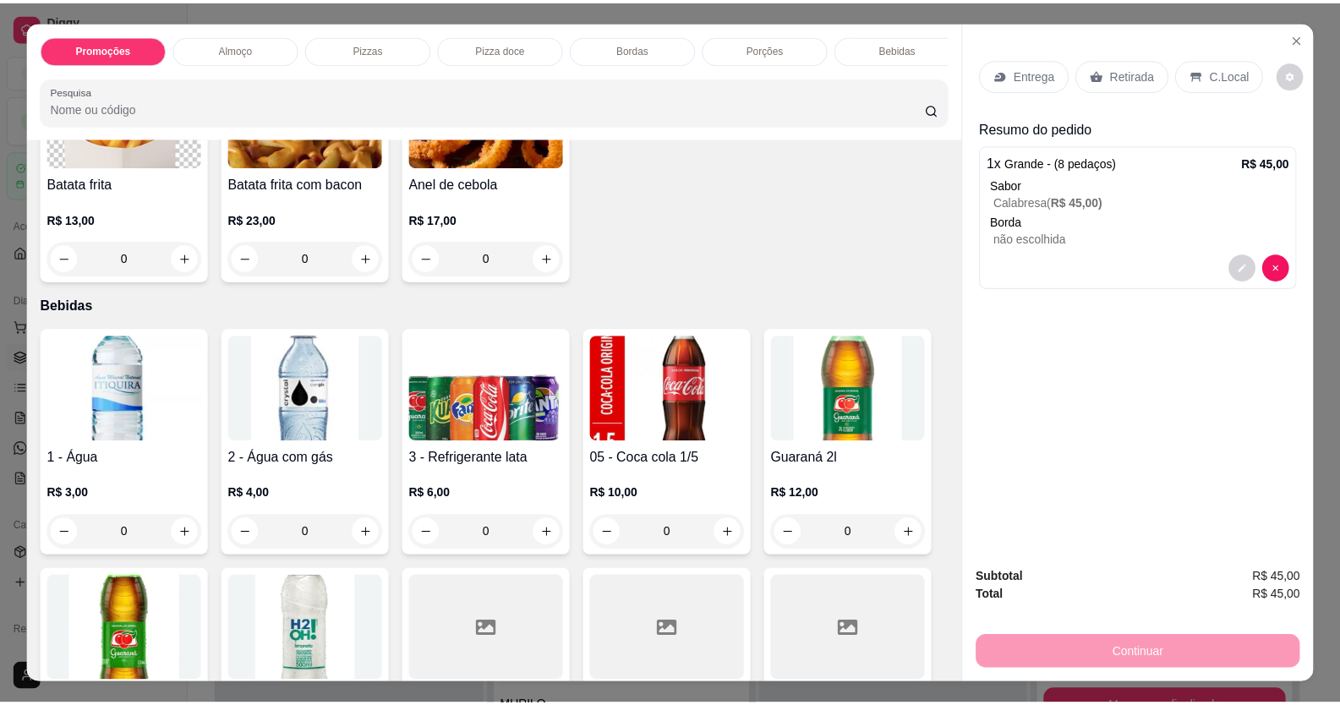
scroll to position [1691, 0]
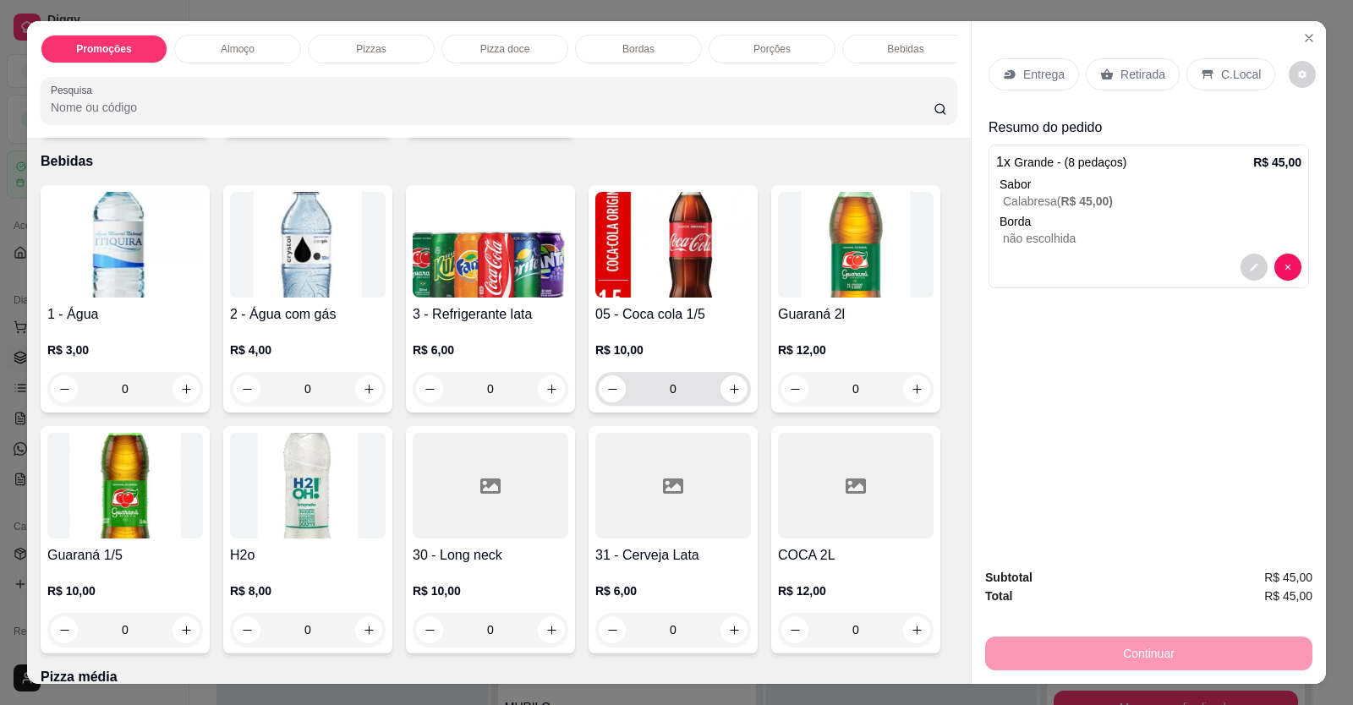
click at [731, 386] on div "0" at bounding box center [673, 389] width 149 height 34
click at [728, 396] on icon "increase-product-quantity" at bounding box center [734, 389] width 13 height 13
type input "1"
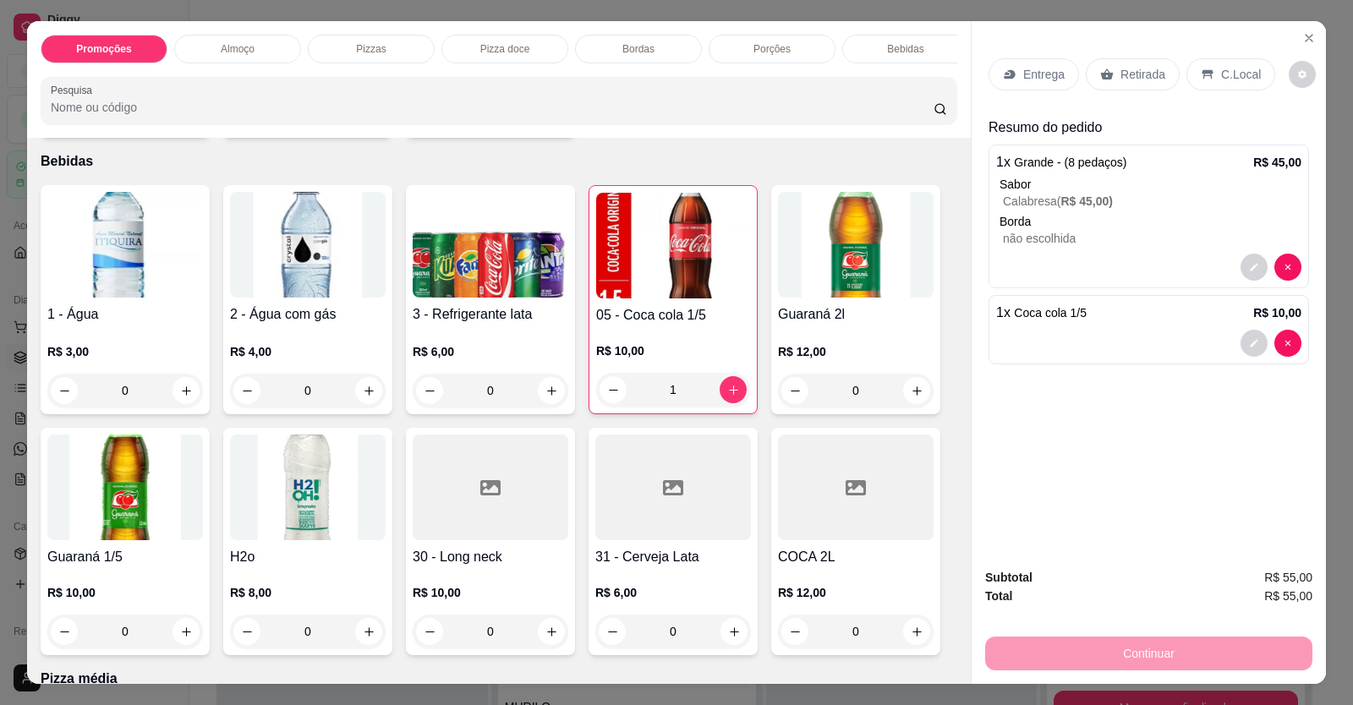
click at [1235, 83] on p "C.Local" at bounding box center [1241, 74] width 40 height 17
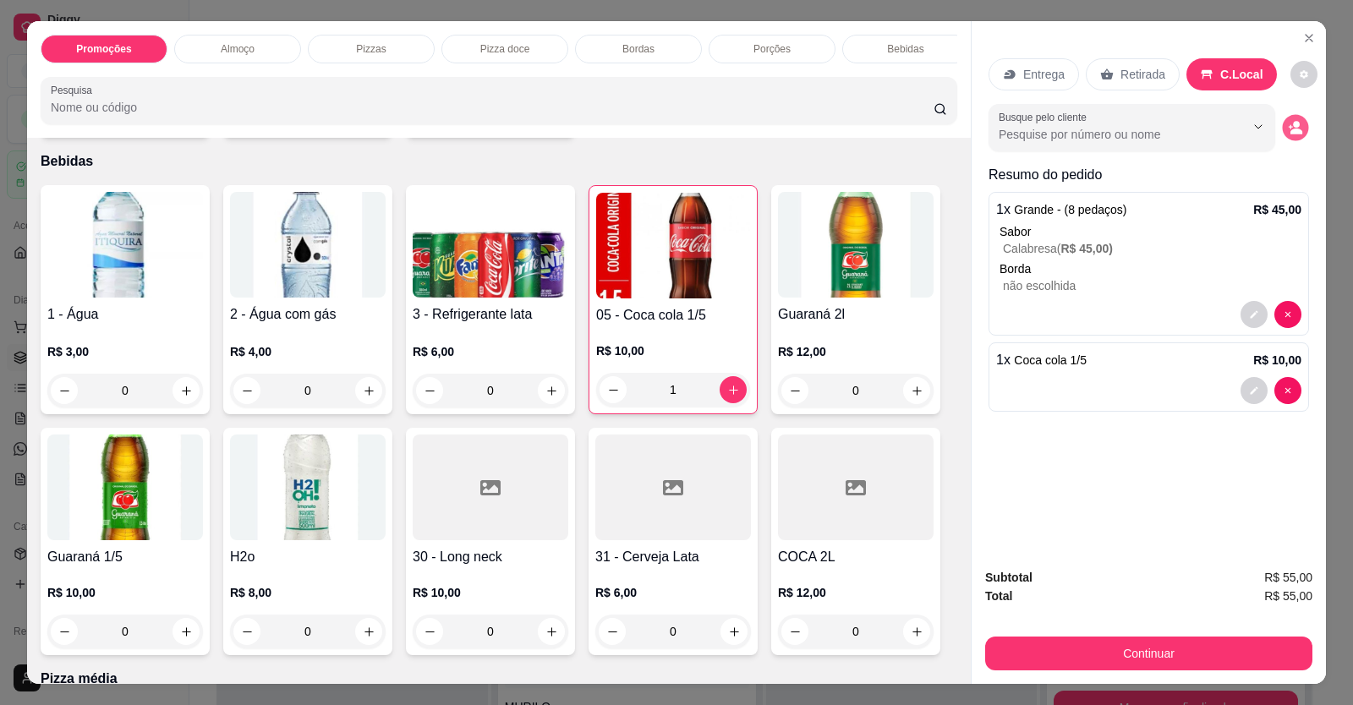
click at [1288, 129] on icon "decrease-product-quantity" at bounding box center [1295, 127] width 14 height 14
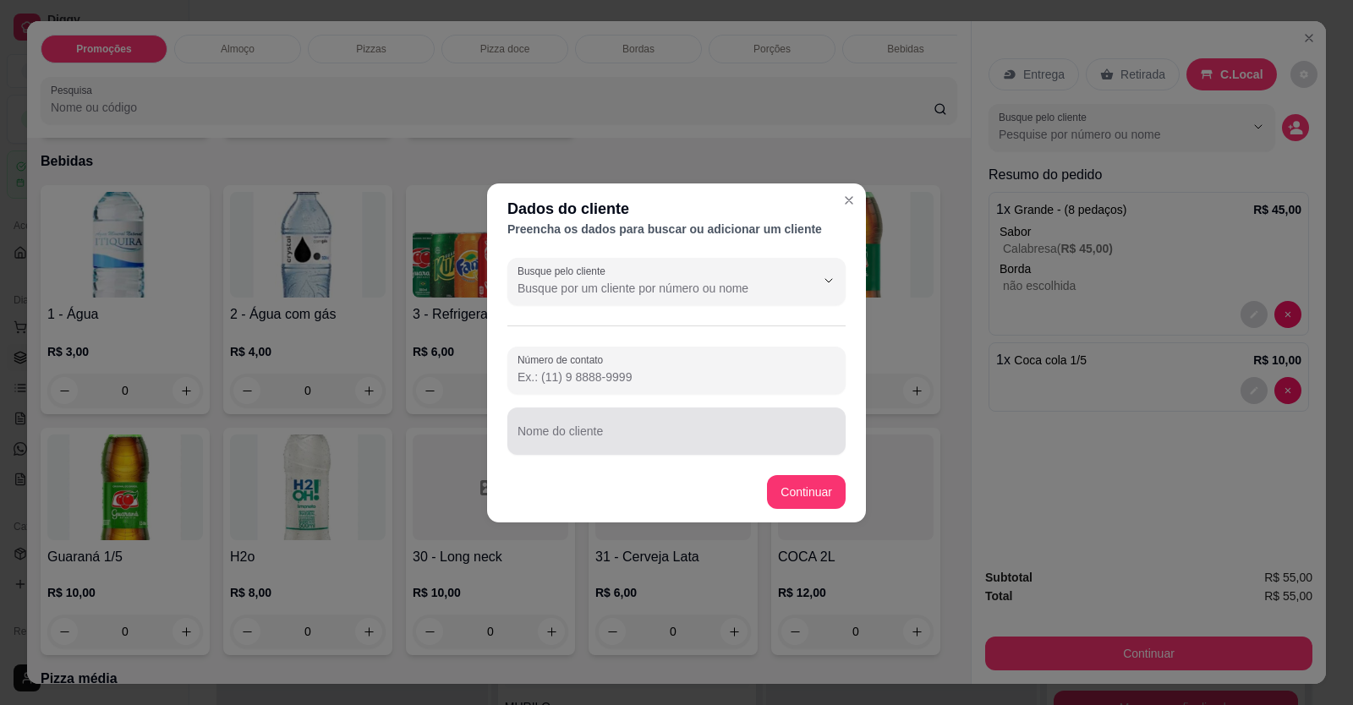
click at [755, 440] on input "Nome do cliente" at bounding box center [676, 437] width 318 height 17
click at [683, 429] on input "Nome do cliente" at bounding box center [676, 437] width 318 height 17
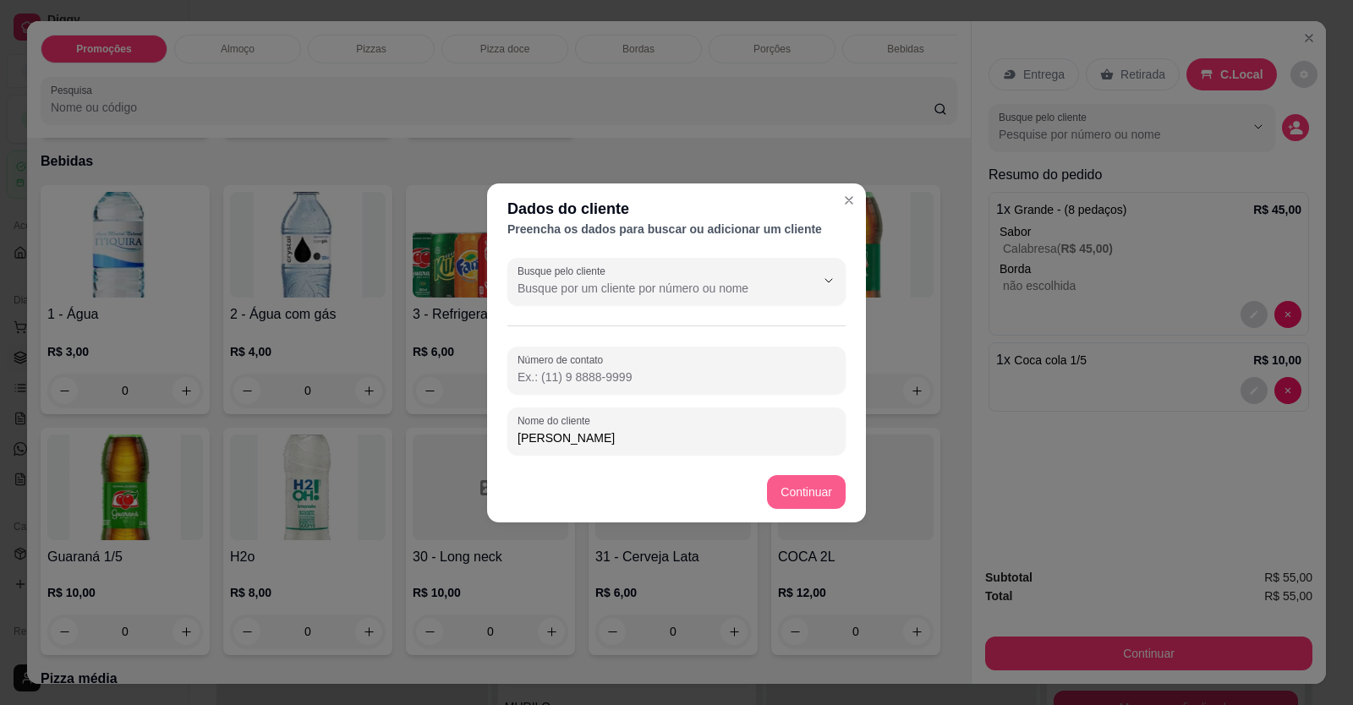
type input "[PERSON_NAME]"
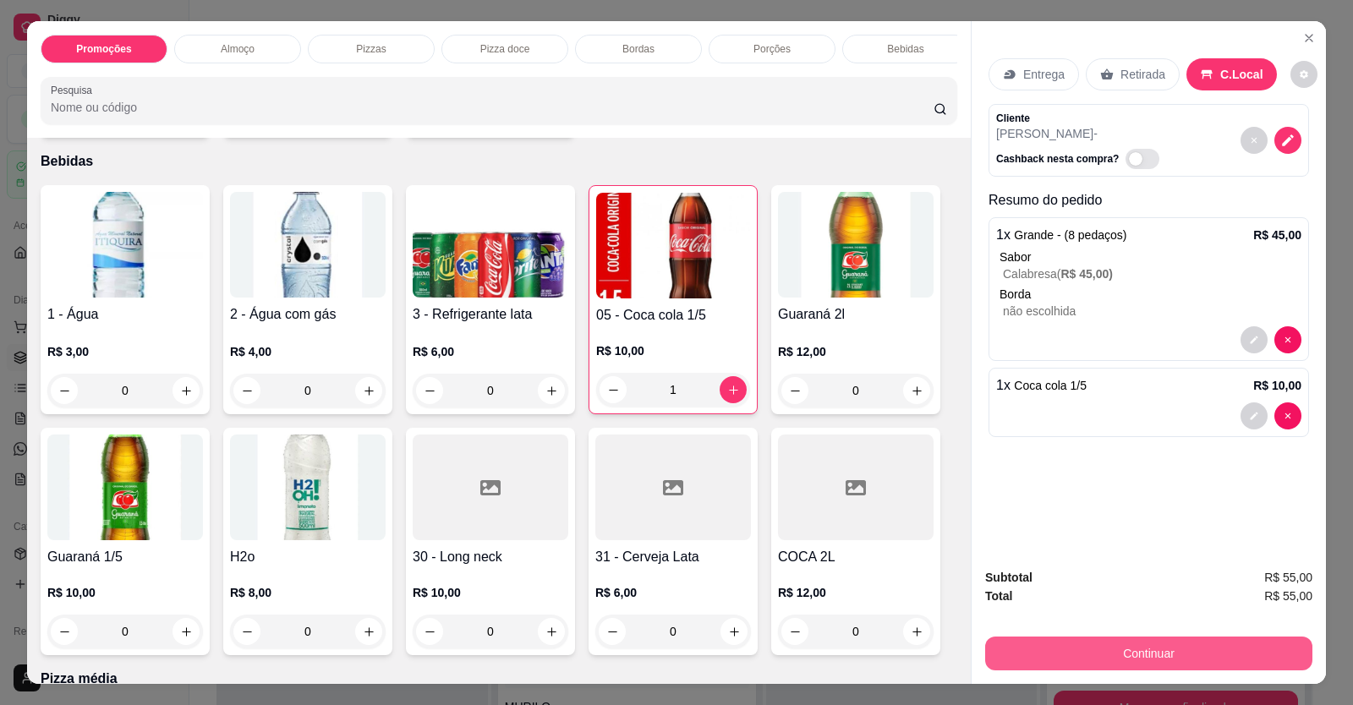
click at [1091, 650] on button "Continuar" at bounding box center [1148, 654] width 327 height 34
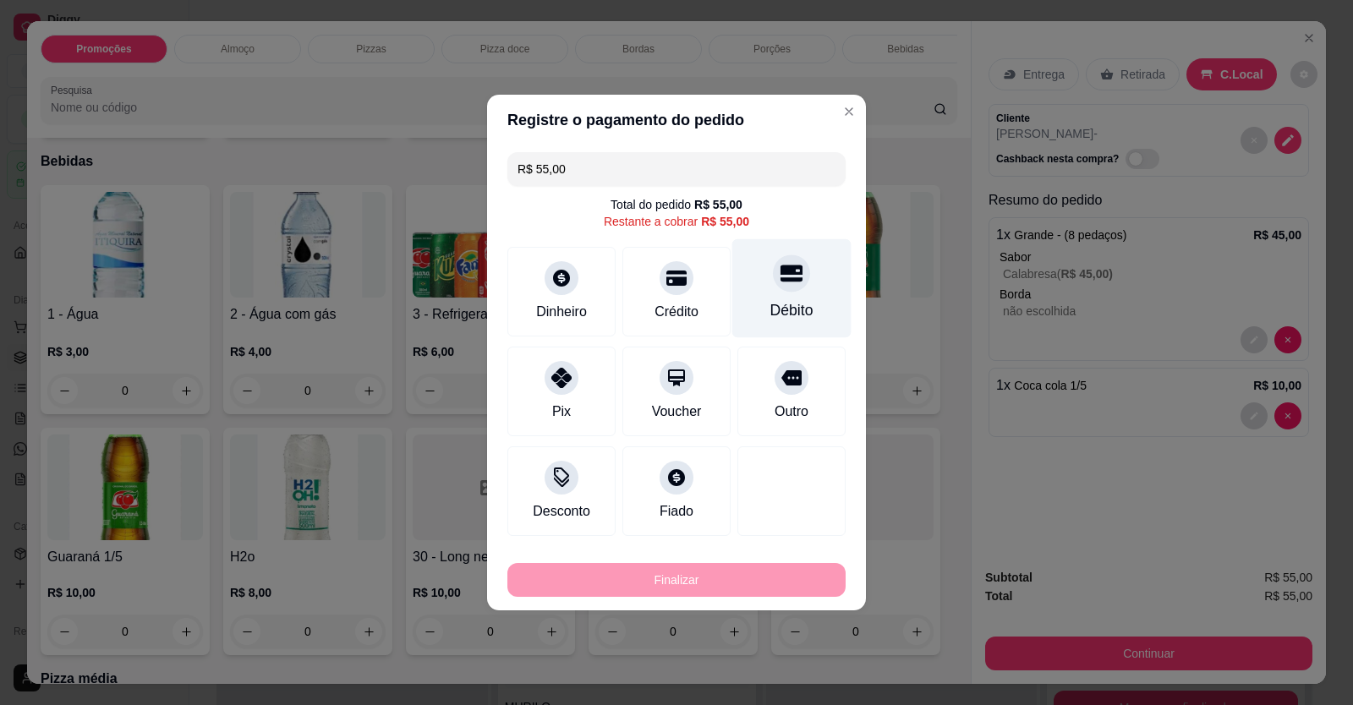
click at [776, 299] on div "Débito" at bounding box center [791, 310] width 43 height 22
type input "R$ 0,00"
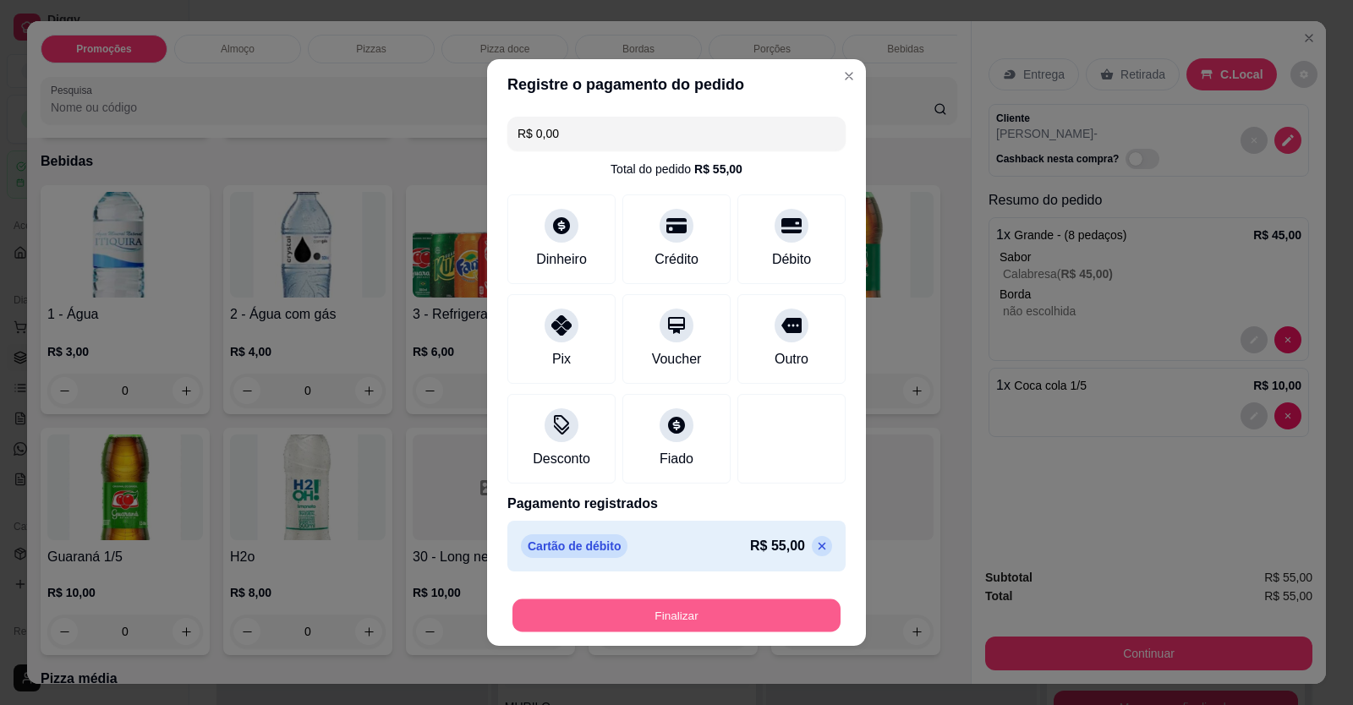
click at [758, 610] on button "Finalizar" at bounding box center [676, 615] width 328 height 33
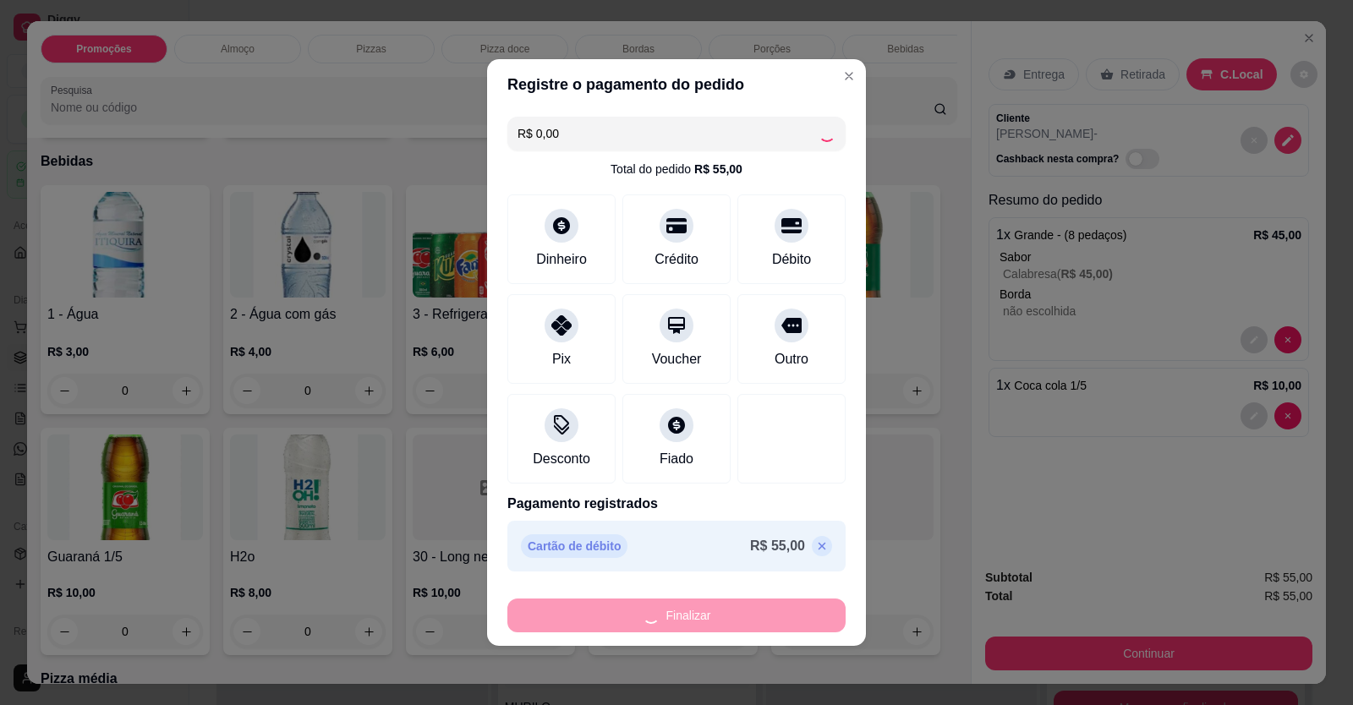
type input "0"
type input "-R$ 55,00"
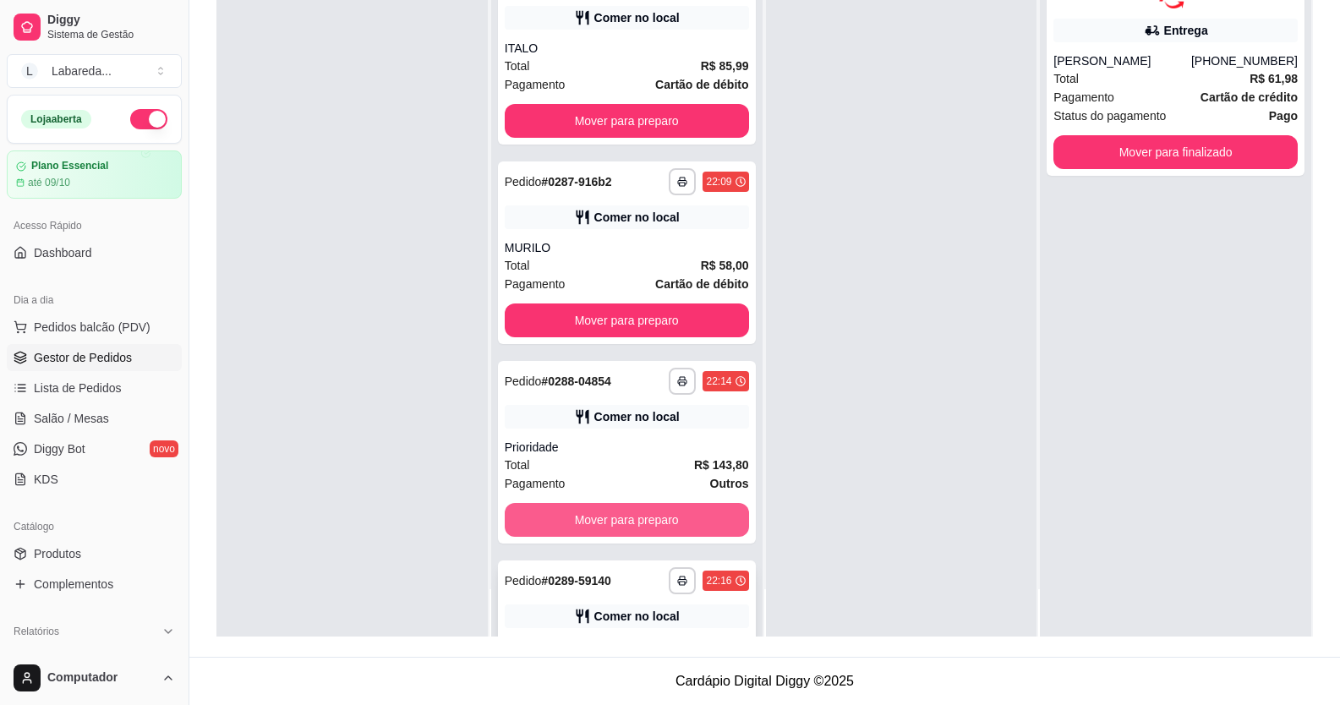
scroll to position [5551, 0]
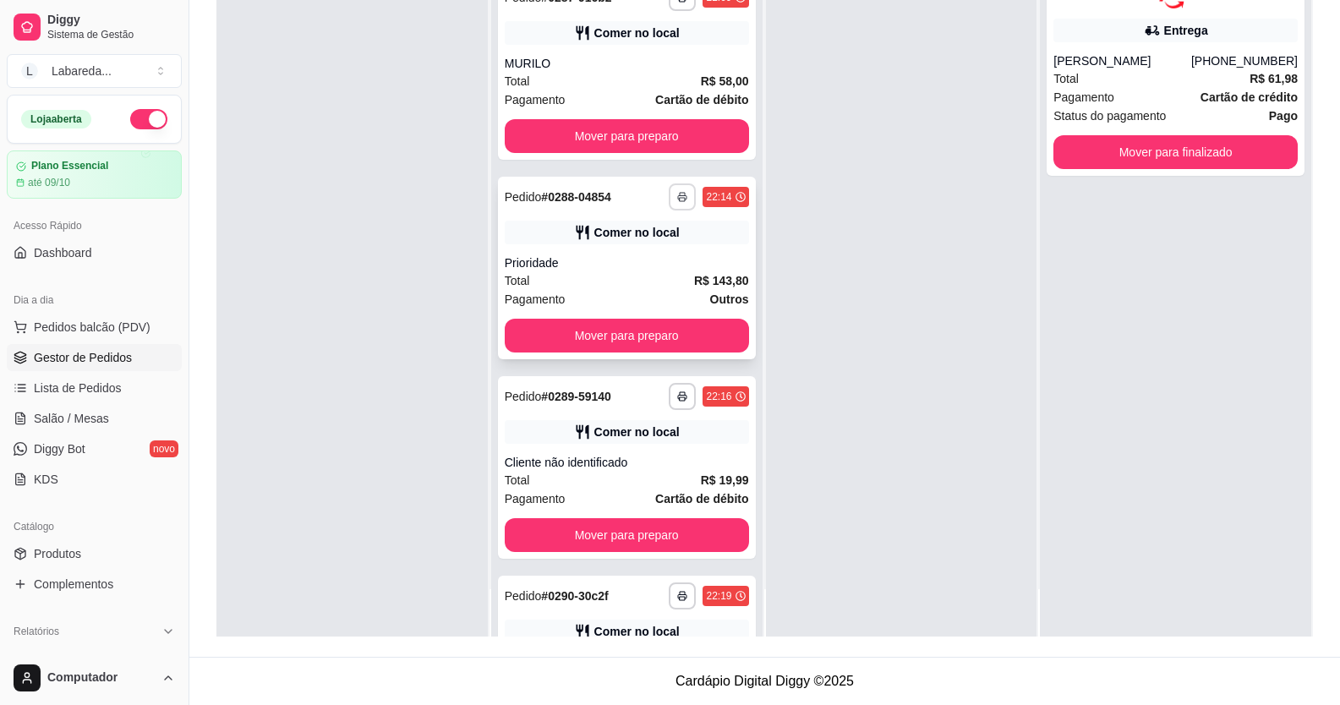
click at [680, 201] on rect "button" at bounding box center [682, 199] width 5 height 3
click at [698, 244] on div "Comer no local" at bounding box center [627, 233] width 244 height 24
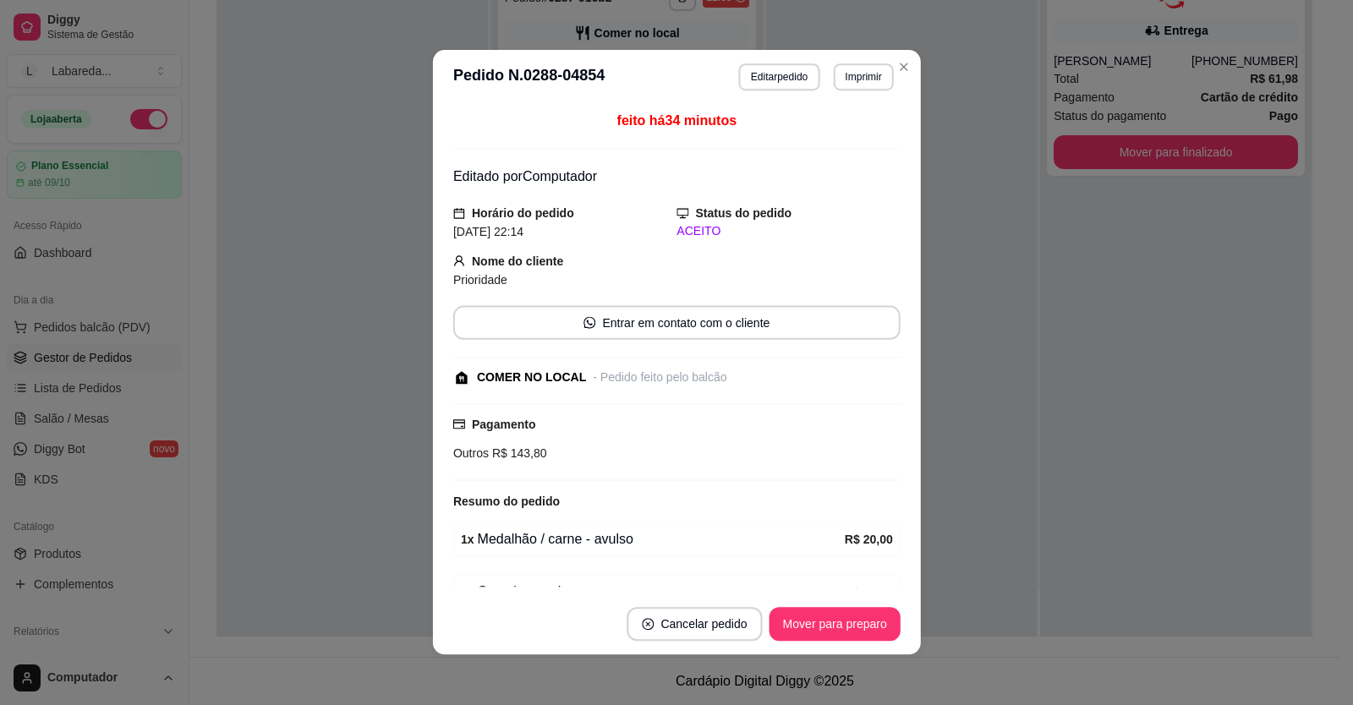
click at [665, 254] on div "Nome do cliente Prioridade" at bounding box center [676, 270] width 447 height 37
click at [758, 76] on button "Editar pedido" at bounding box center [779, 77] width 79 height 26
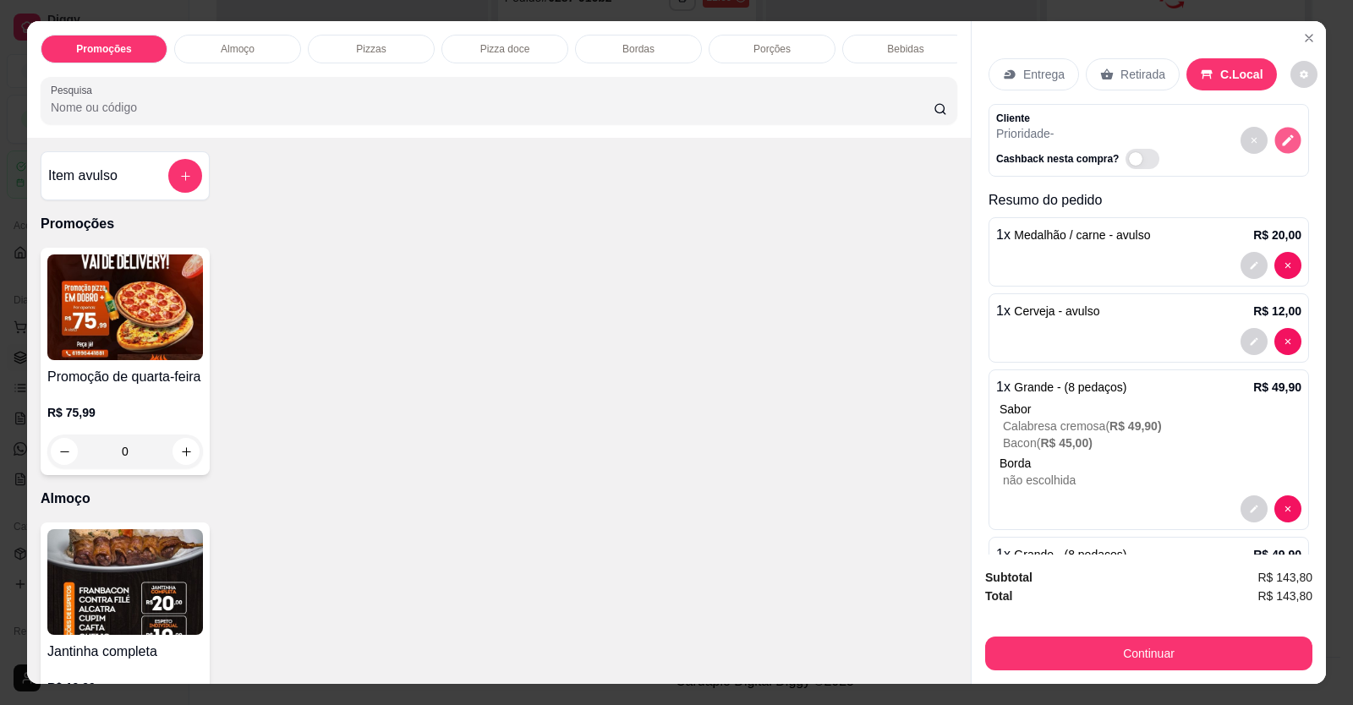
click at [1280, 144] on icon "decrease-product-quantity" at bounding box center [1287, 140] width 14 height 14
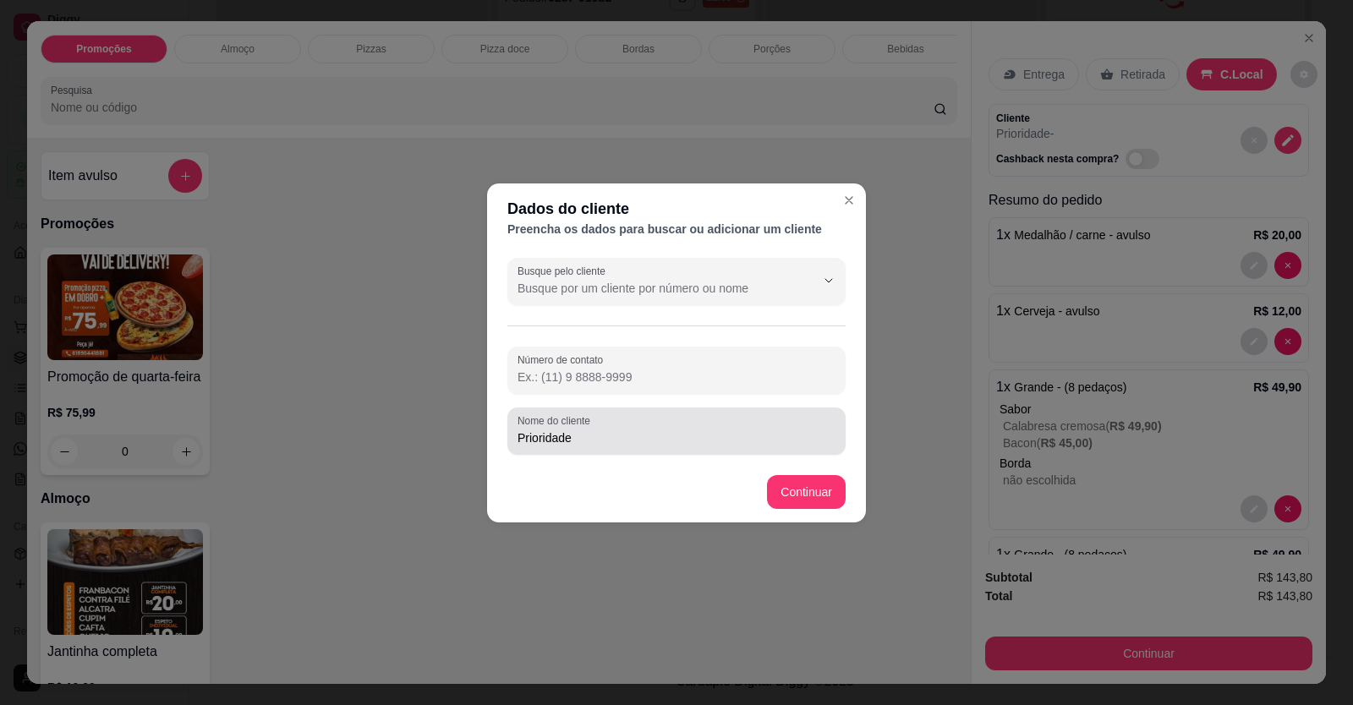
drag, startPoint x: 653, startPoint y: 450, endPoint x: 665, endPoint y: 431, distance: 22.5
click at [654, 450] on div "Nome do cliente Prioridade" at bounding box center [676, 431] width 338 height 47
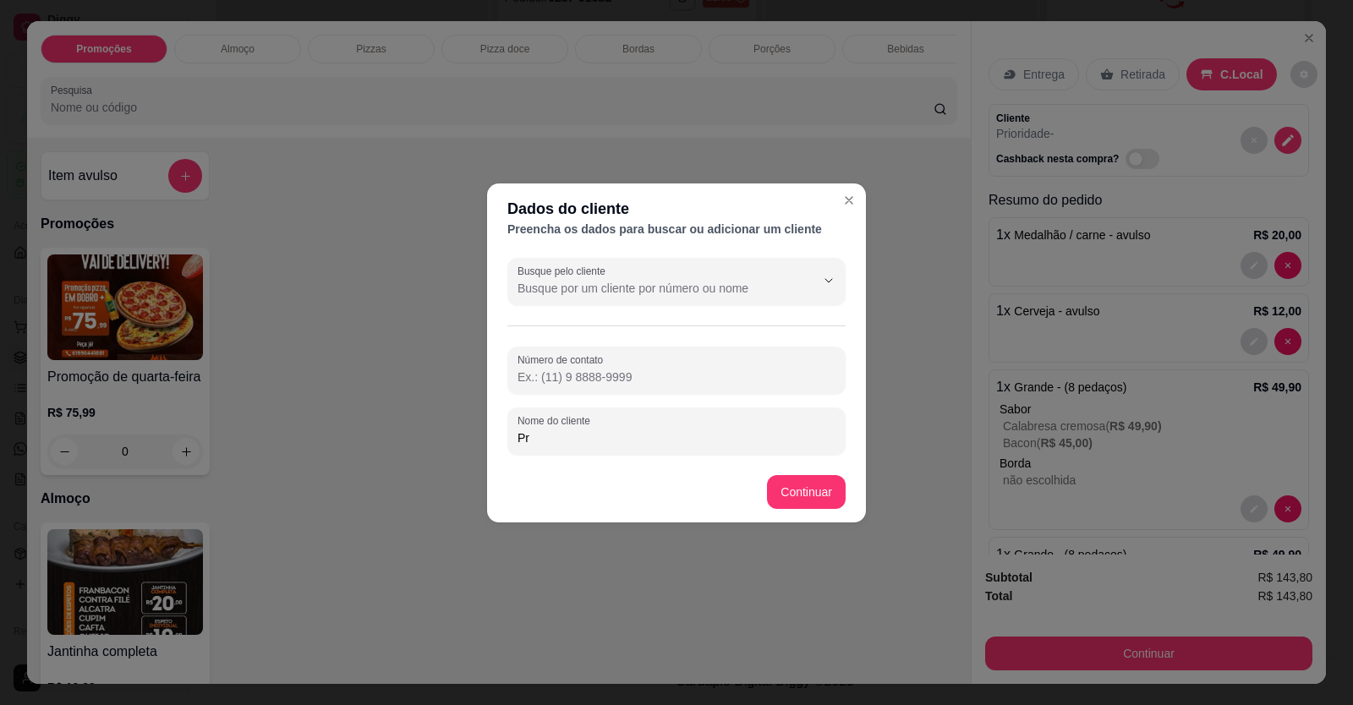
type input "P"
type input "[PERSON_NAME]"
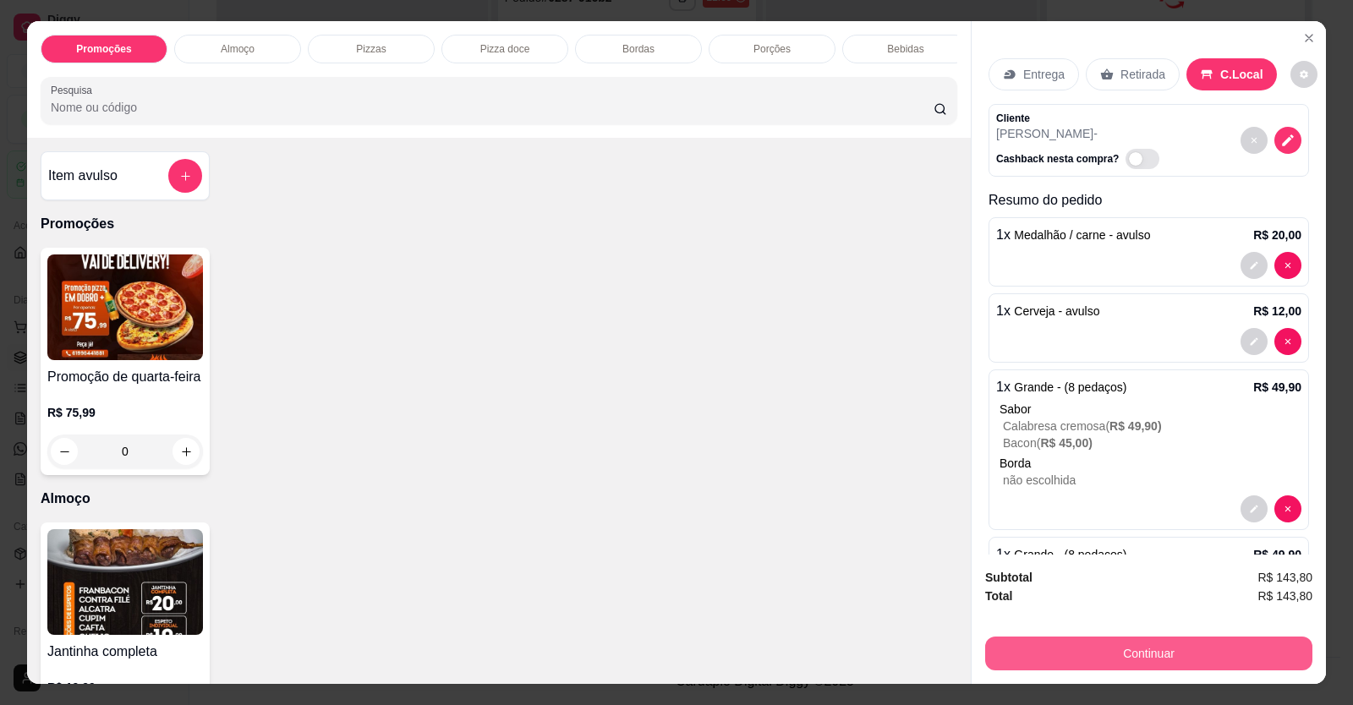
click at [1142, 648] on button "Continuar" at bounding box center [1148, 654] width 327 height 34
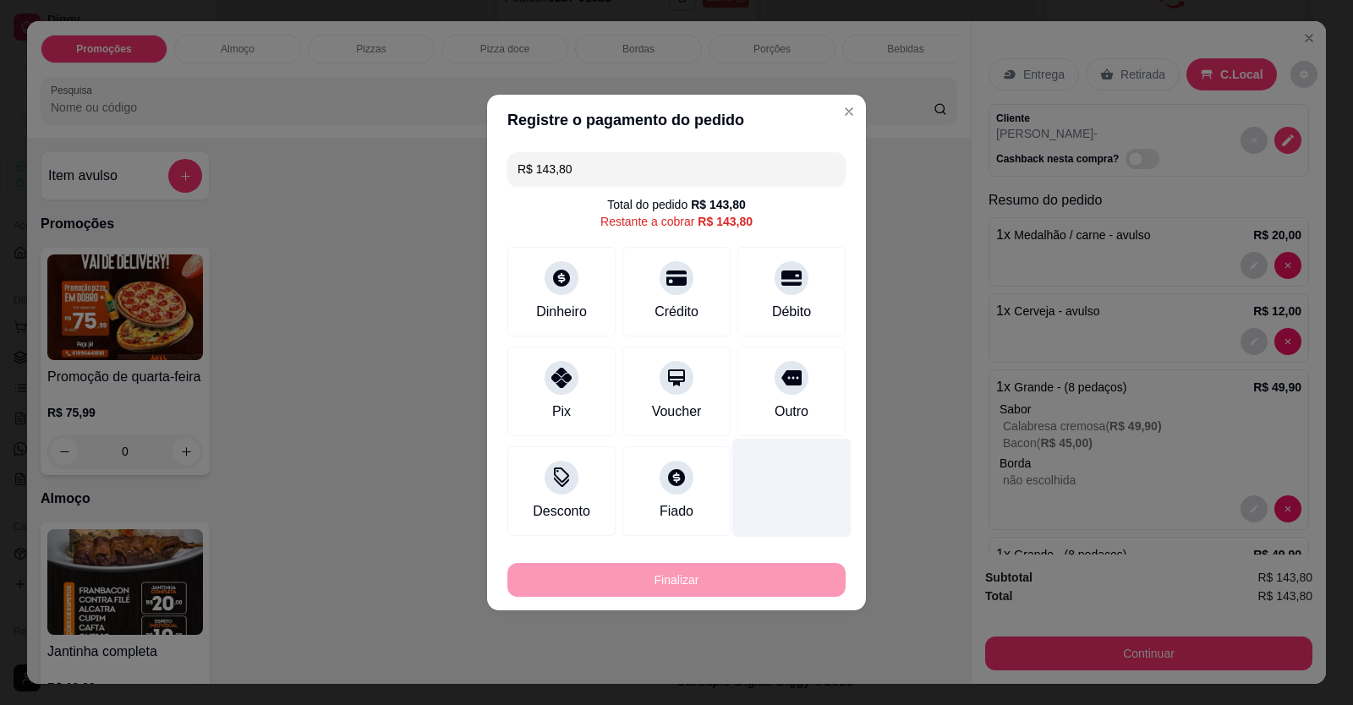
drag, startPoint x: 799, startPoint y: 391, endPoint x: 799, endPoint y: 404, distance: 13.5
click at [797, 391] on div "Outro" at bounding box center [791, 392] width 108 height 90
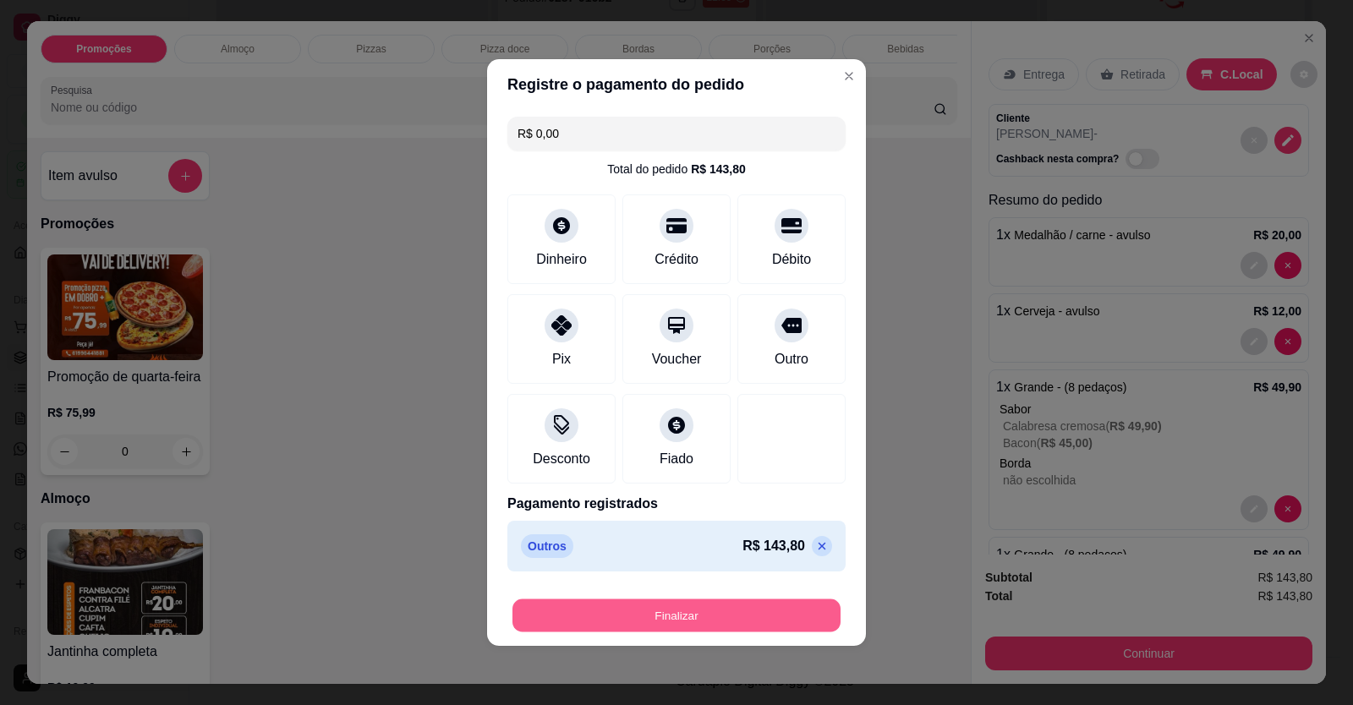
click at [723, 612] on button "Finalizar" at bounding box center [676, 615] width 328 height 33
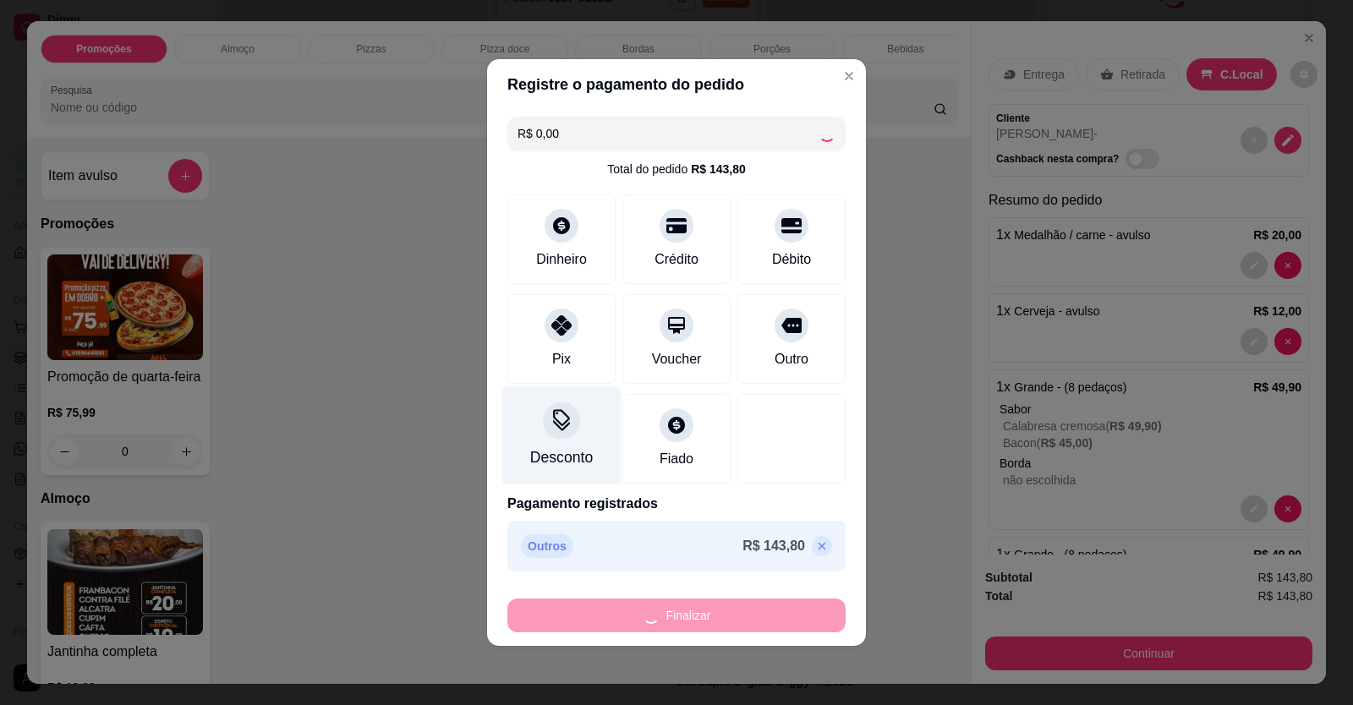
type input "-R$ 143,80"
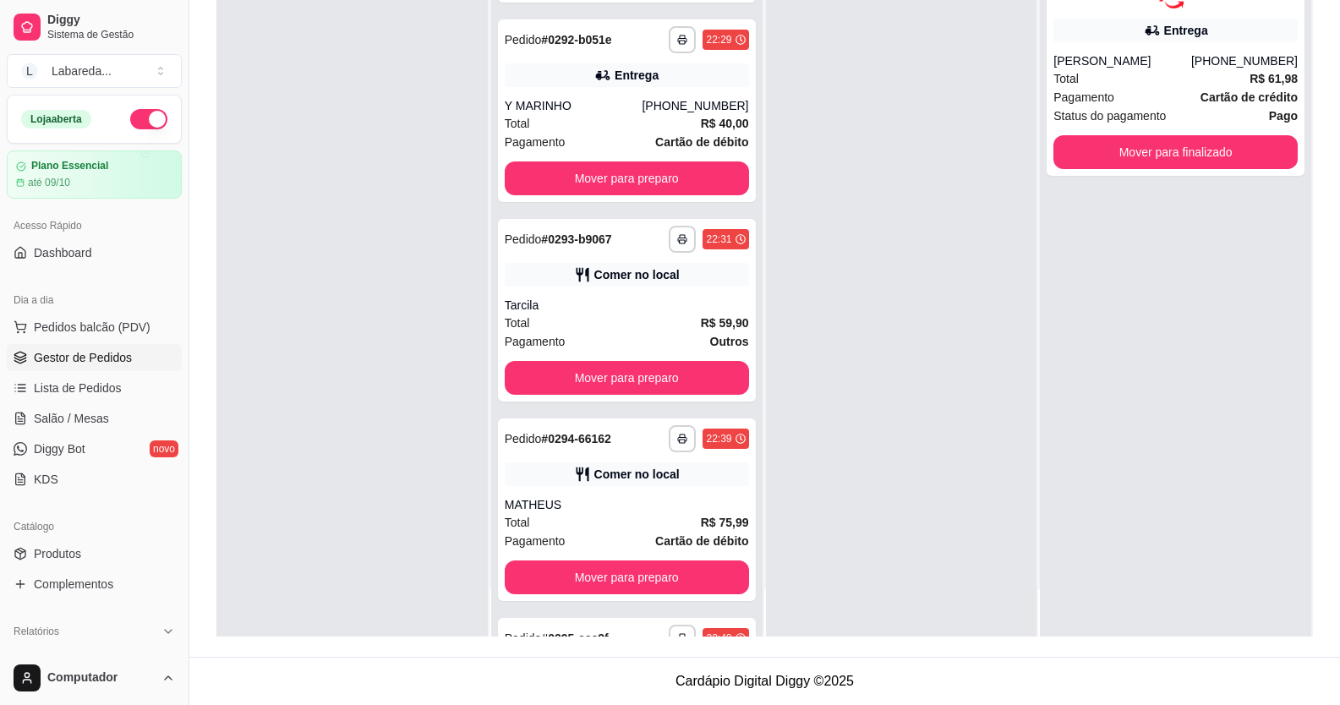
scroll to position [6735, 0]
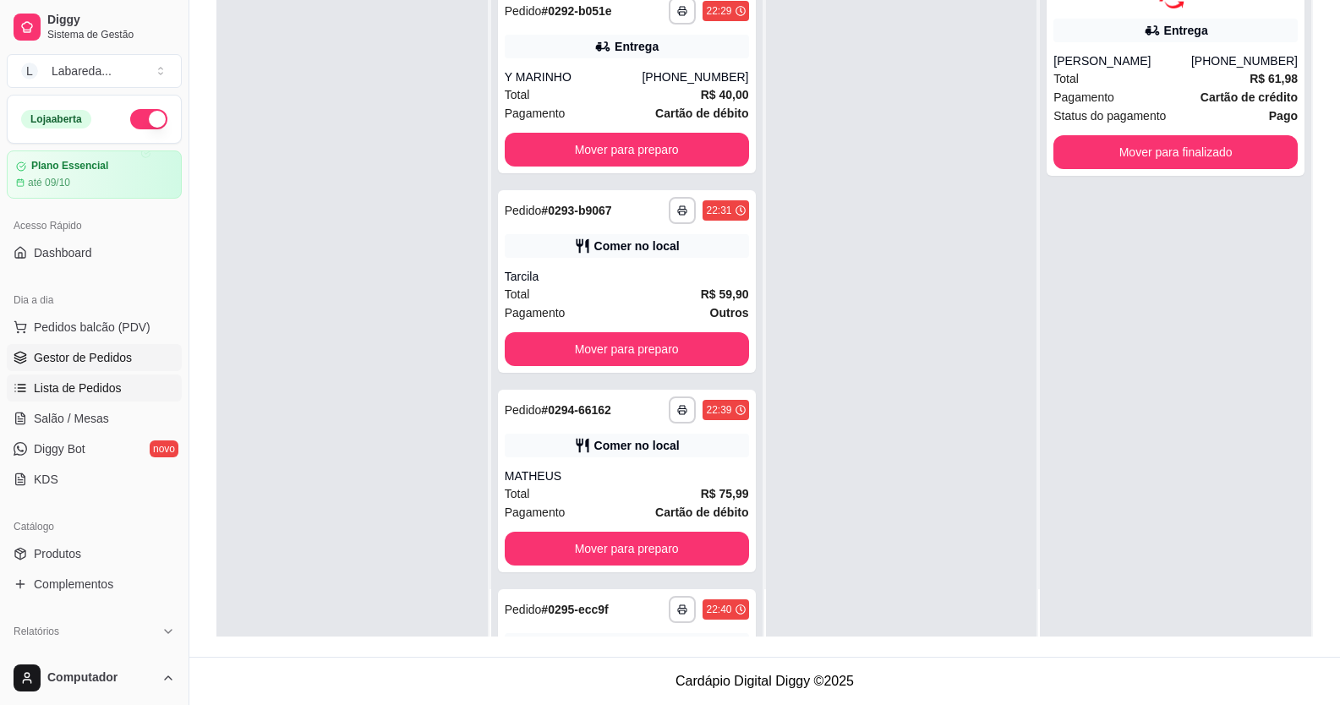
click at [65, 383] on span "Lista de Pedidos" at bounding box center [78, 388] width 88 height 17
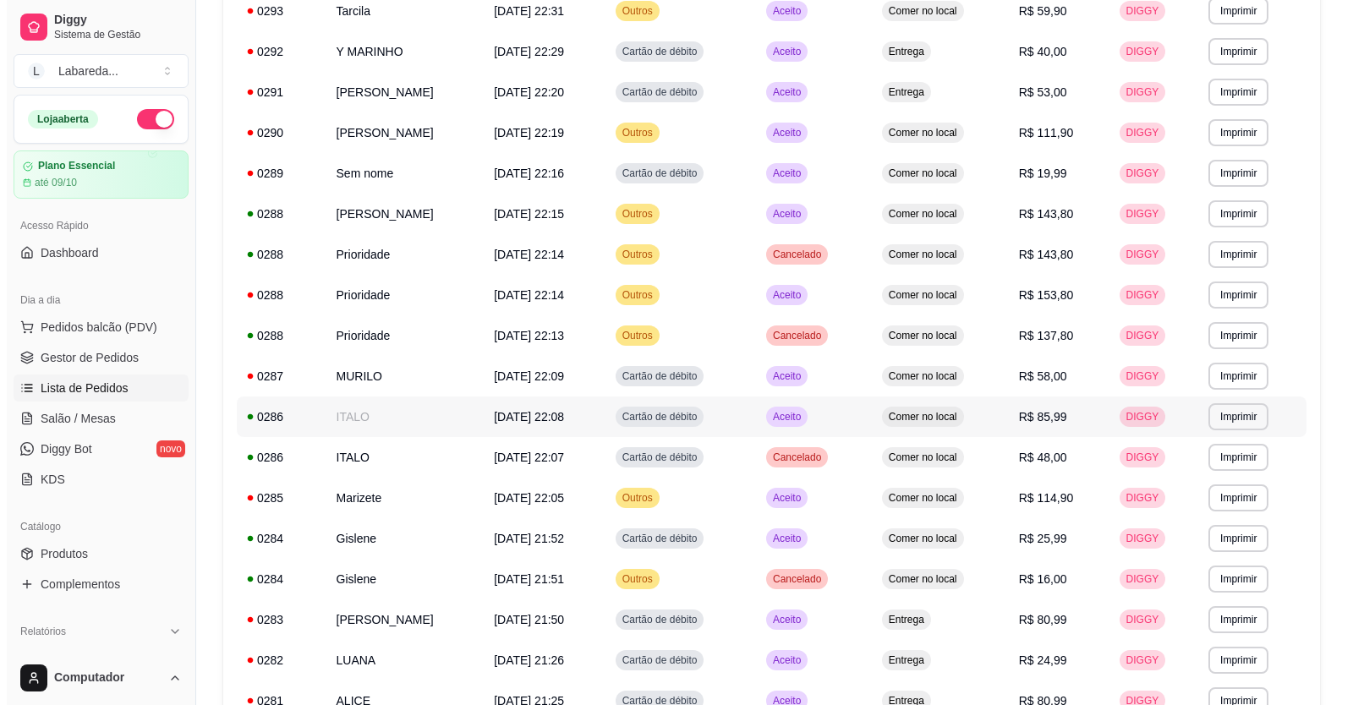
scroll to position [423, 0]
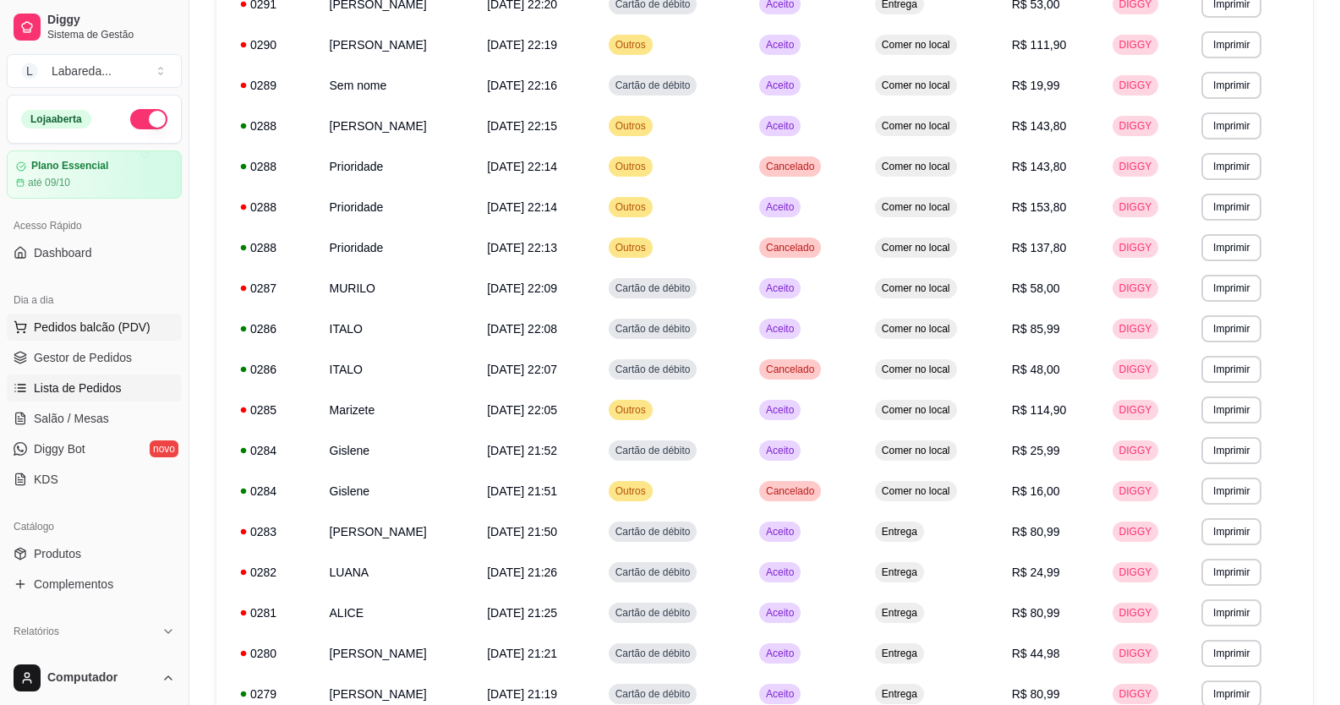
click at [85, 322] on span "Pedidos balcão (PDV)" at bounding box center [92, 327] width 117 height 17
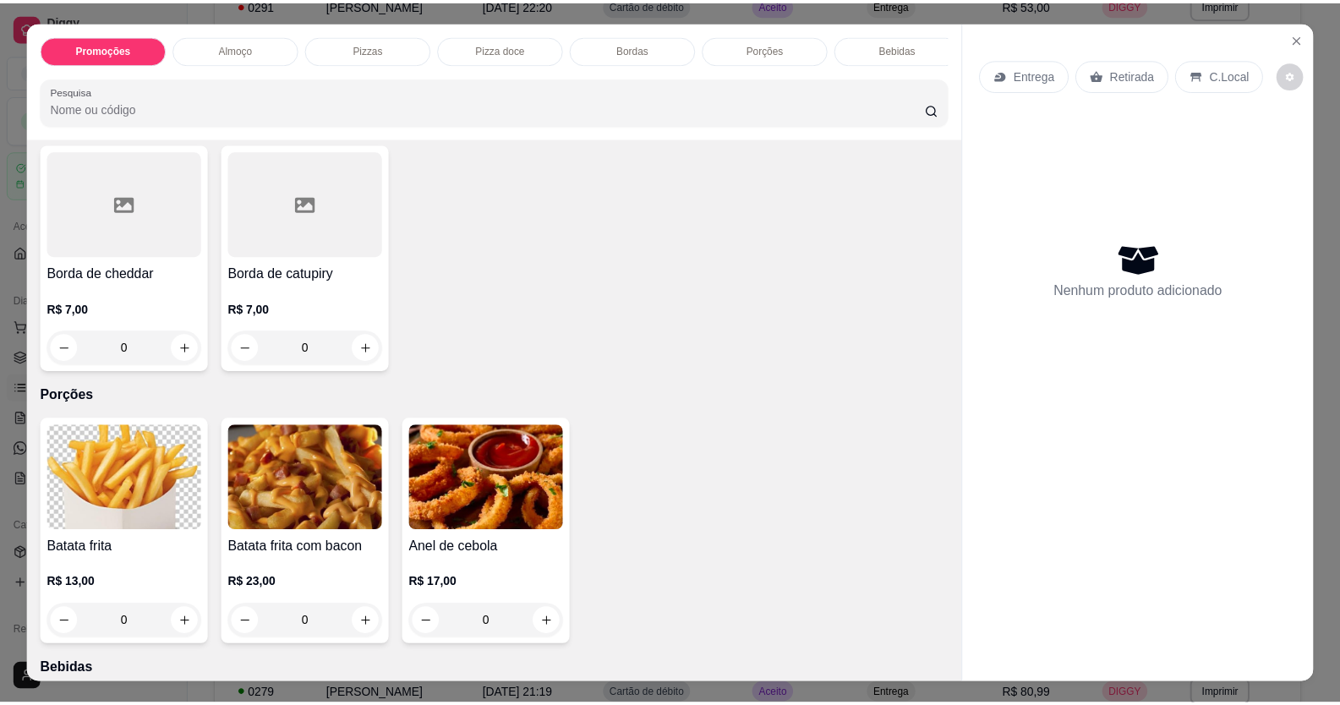
scroll to position [1015, 0]
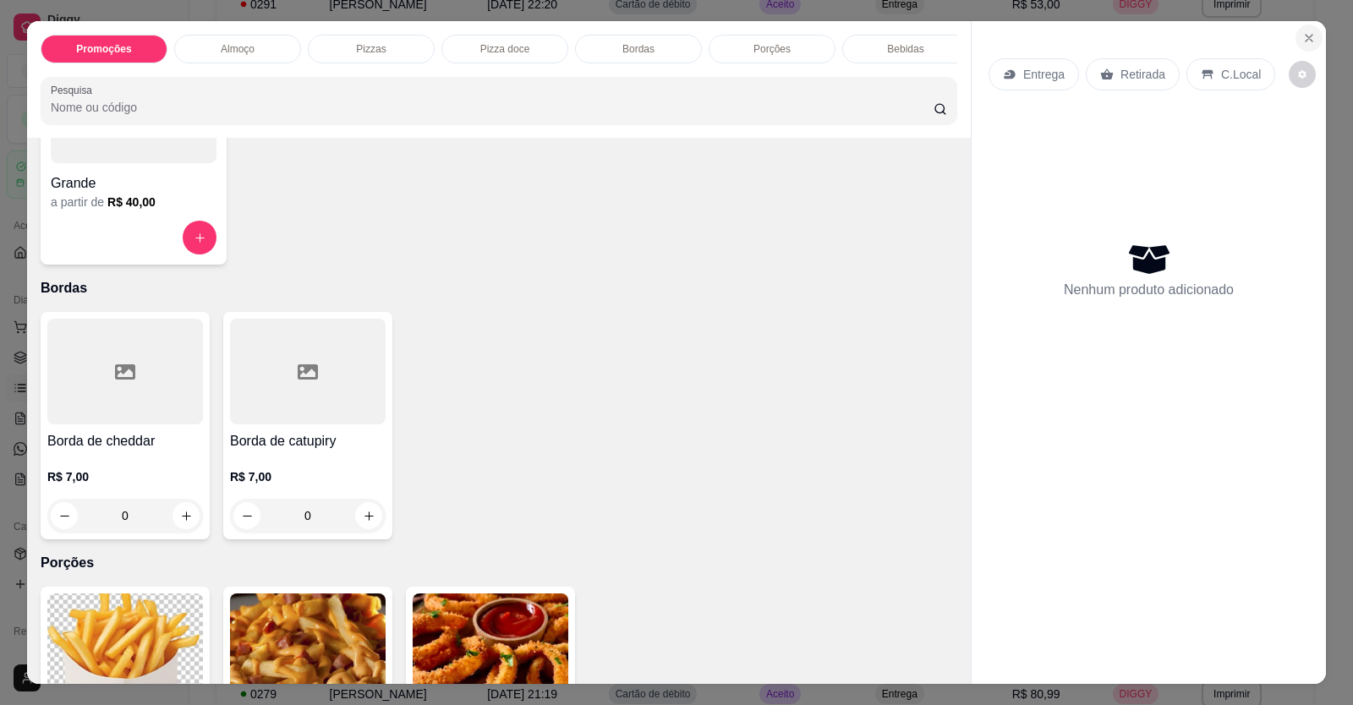
click at [1305, 45] on icon "Close" at bounding box center [1309, 38] width 14 height 14
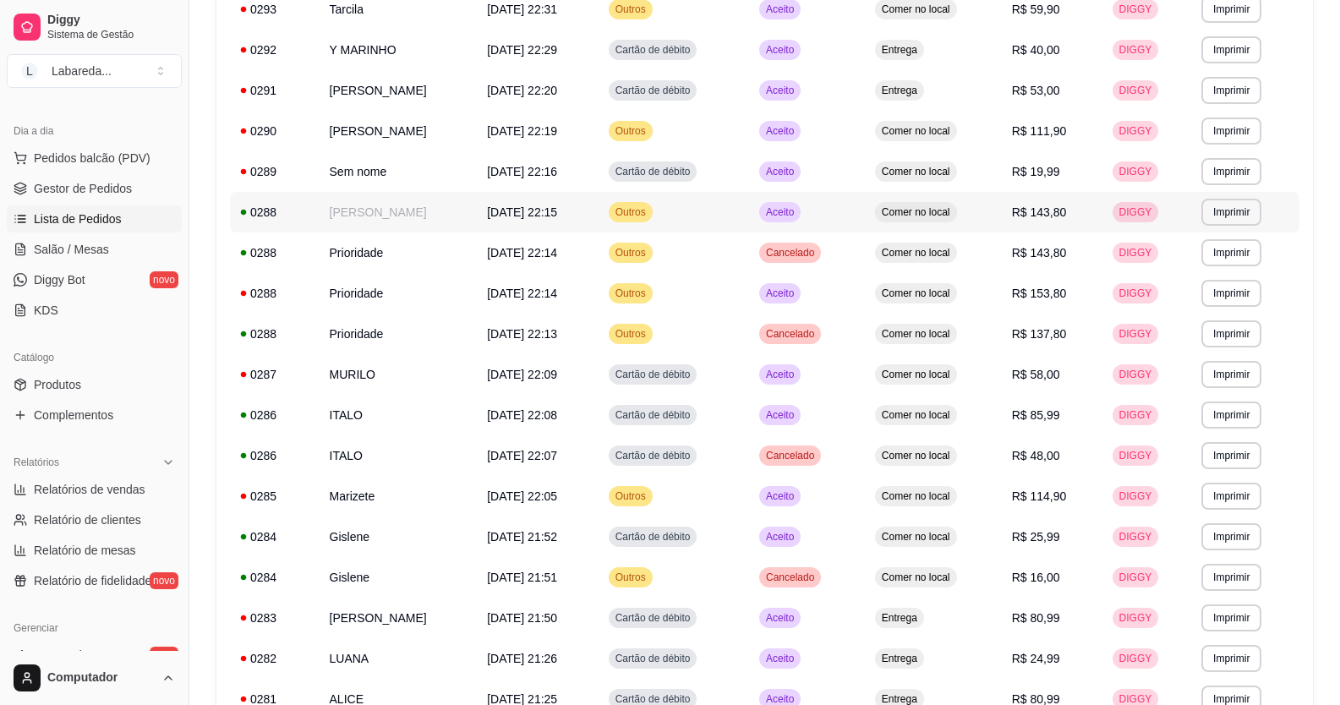
scroll to position [338, 0]
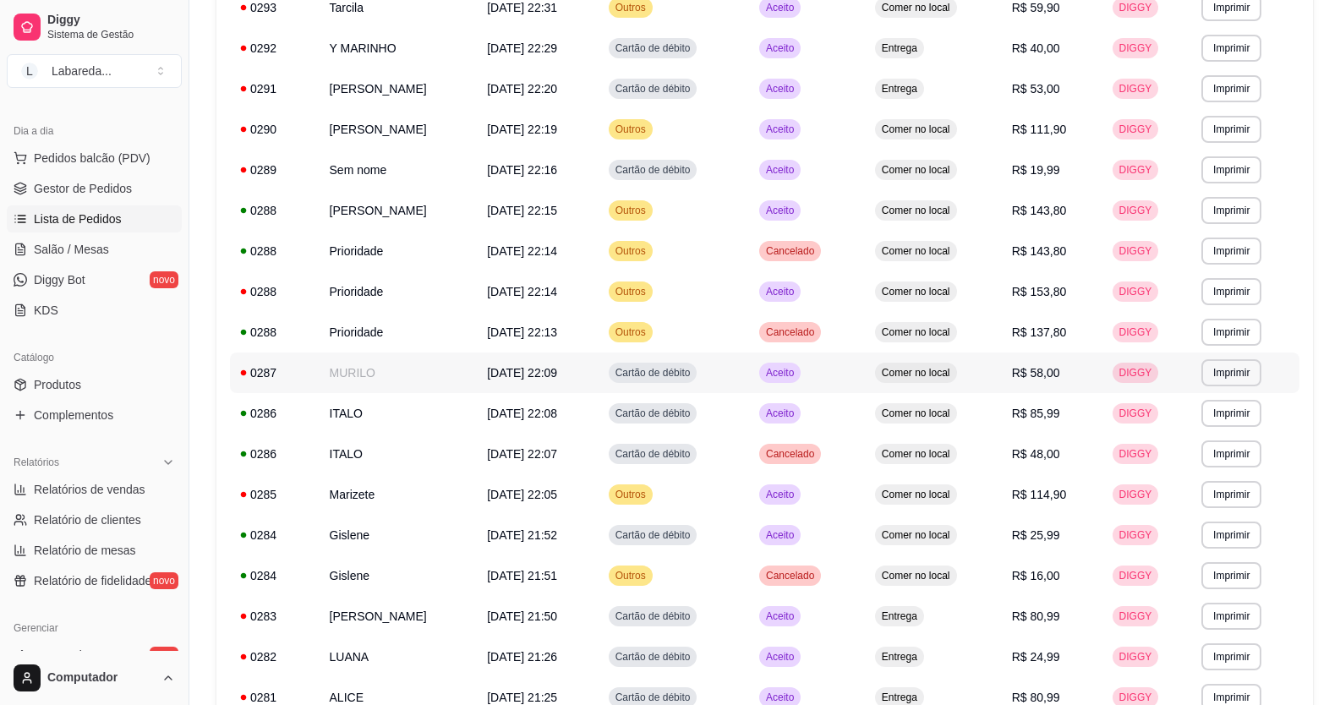
click at [435, 368] on td "MURILO" at bounding box center [399, 373] width 158 height 41
click at [694, 374] on span "Cartão de débito" at bounding box center [653, 373] width 82 height 14
click at [1254, 380] on button "Imprimir" at bounding box center [1231, 372] width 58 height 26
click at [1221, 428] on button "IMPRESSORA" at bounding box center [1214, 432] width 123 height 27
drag, startPoint x: 0, startPoint y: -5, endPoint x: 0, endPoint y: -22, distance: 16.9
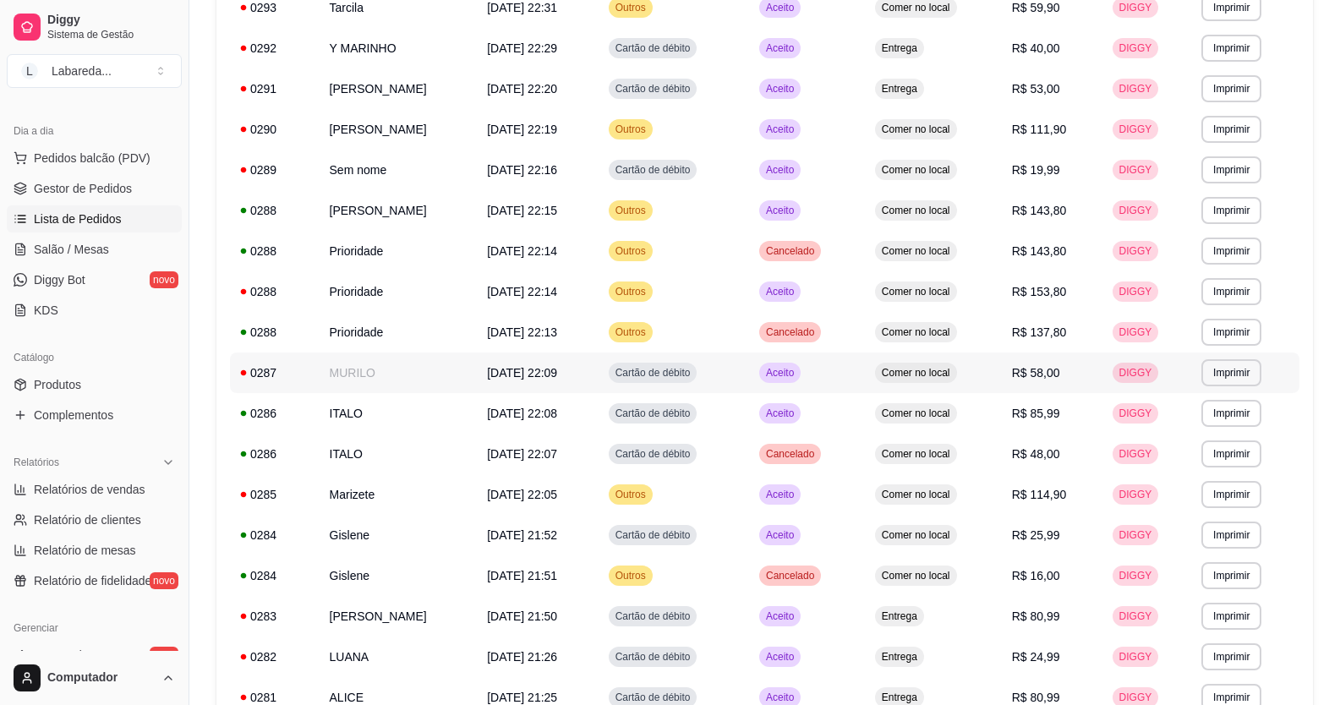
click at [1063, 57] on td "R$ 40,00" at bounding box center [1052, 48] width 101 height 41
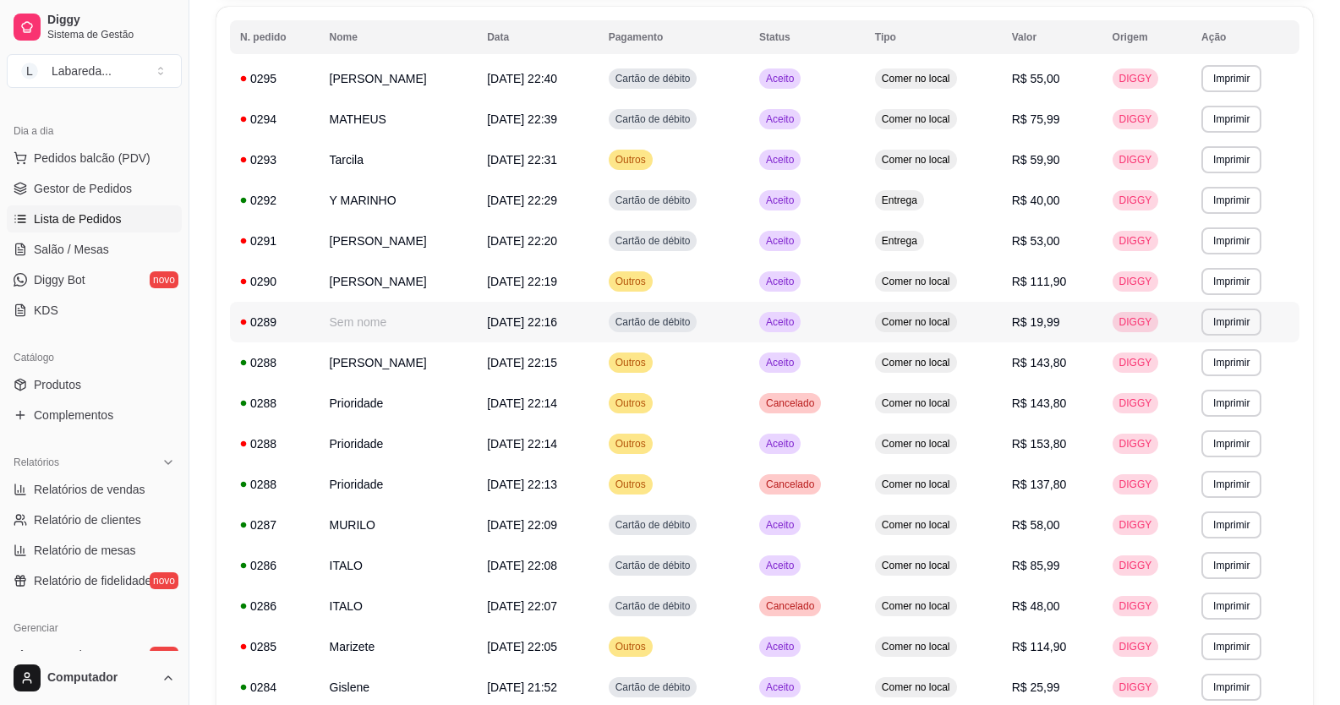
scroll to position [0, 0]
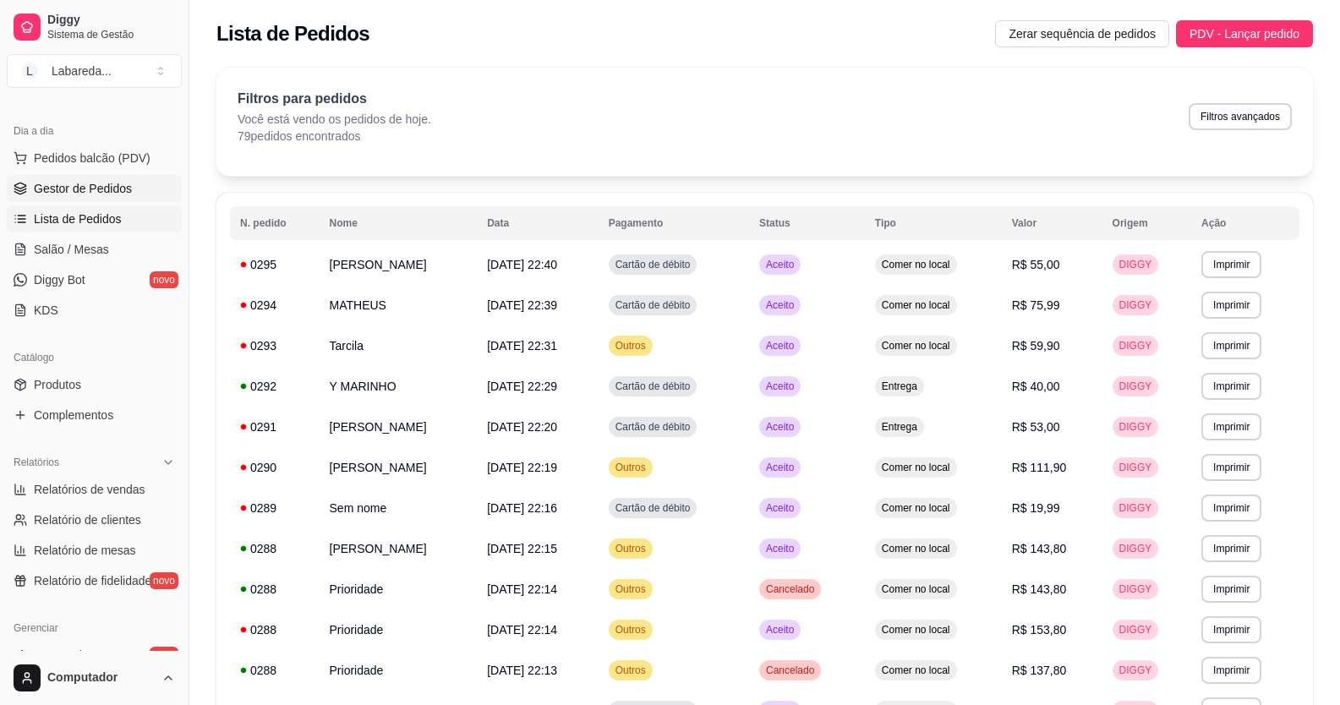
click at [67, 185] on span "Gestor de Pedidos" at bounding box center [83, 188] width 98 height 17
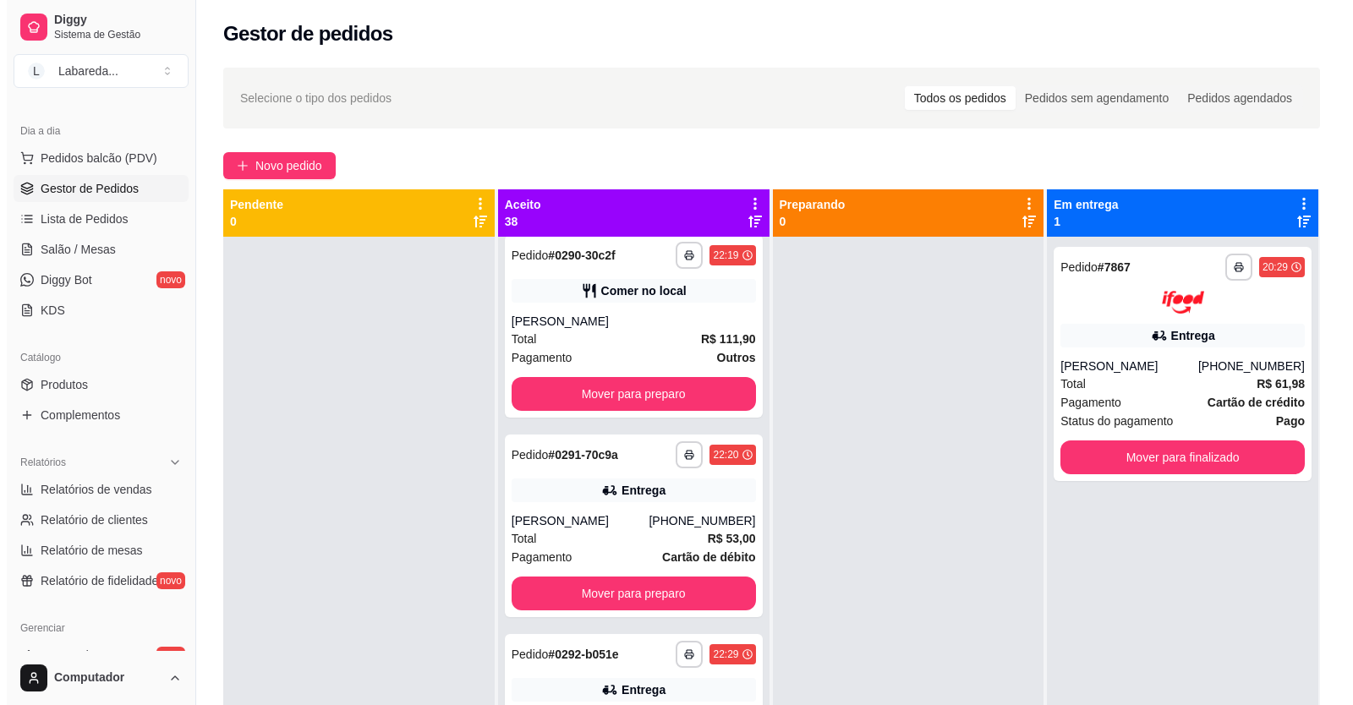
scroll to position [6426, 0]
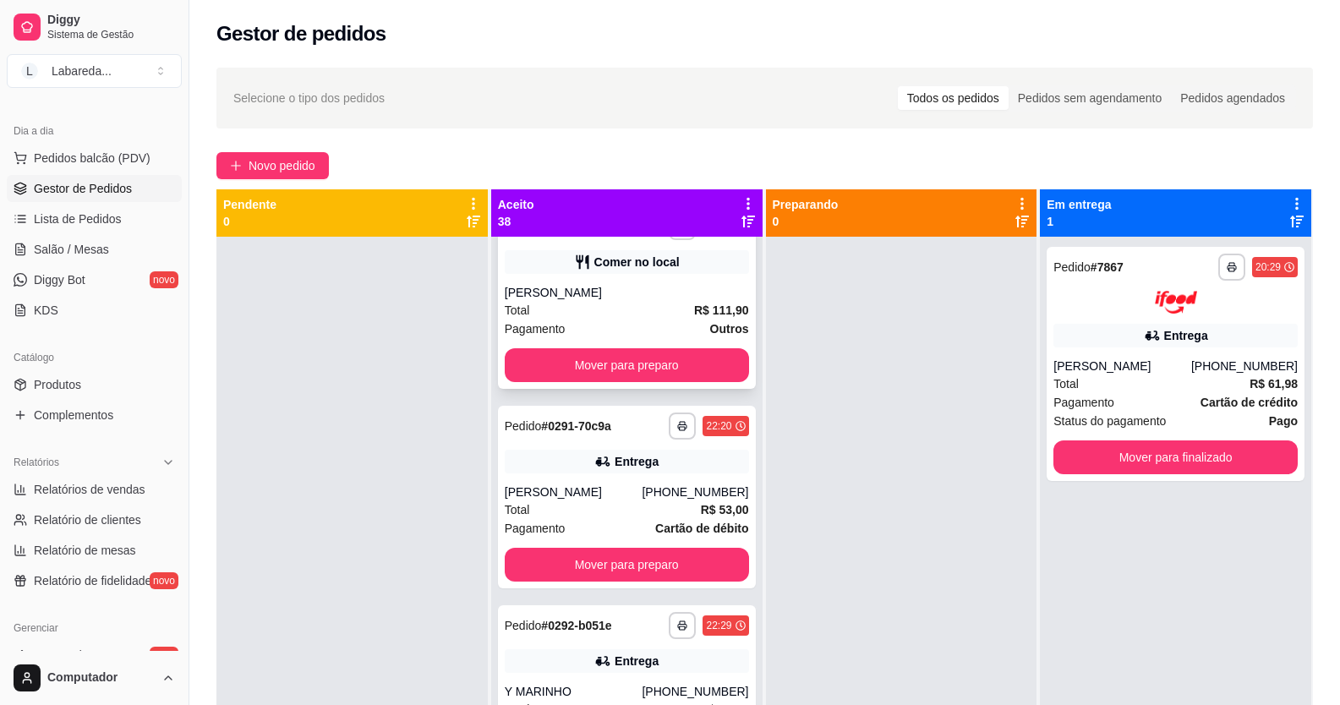
click at [639, 360] on div "**********" at bounding box center [627, 297] width 258 height 183
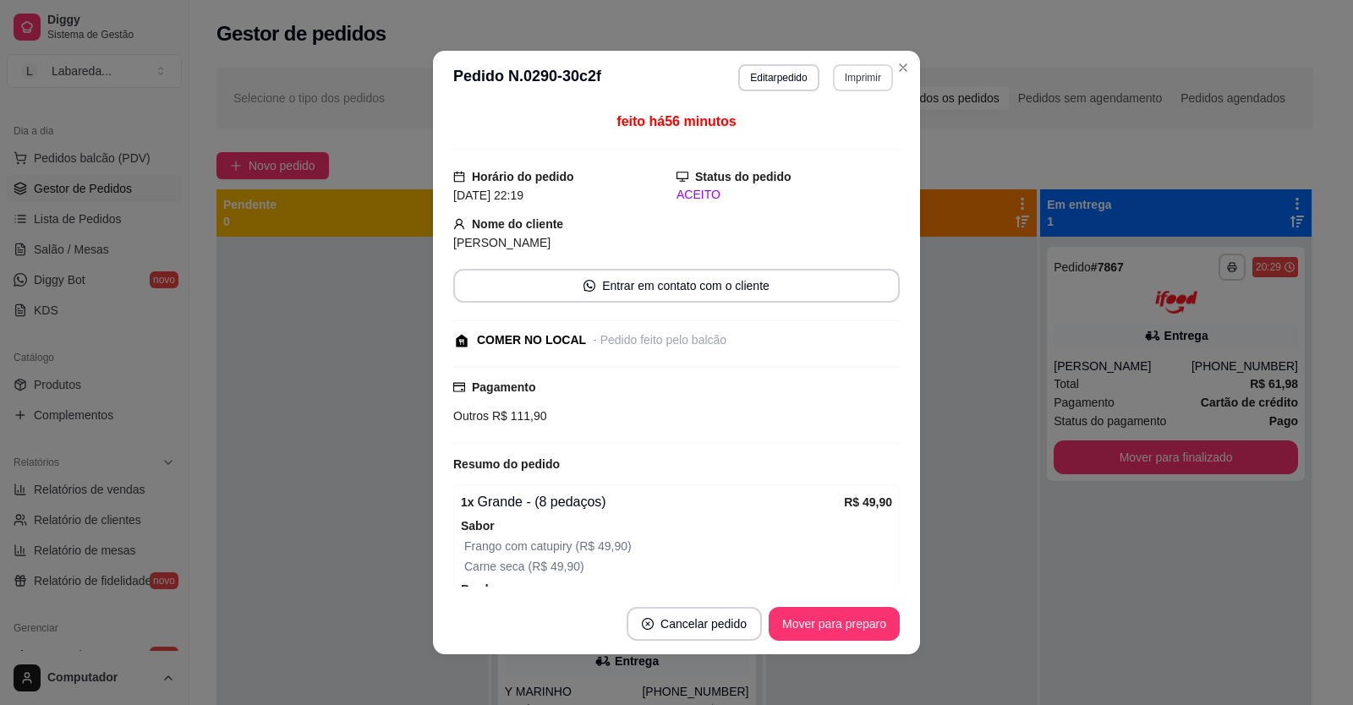
click at [856, 79] on button "Imprimir" at bounding box center [863, 77] width 60 height 27
click at [851, 131] on button "IMPRESSORA" at bounding box center [826, 136] width 123 height 27
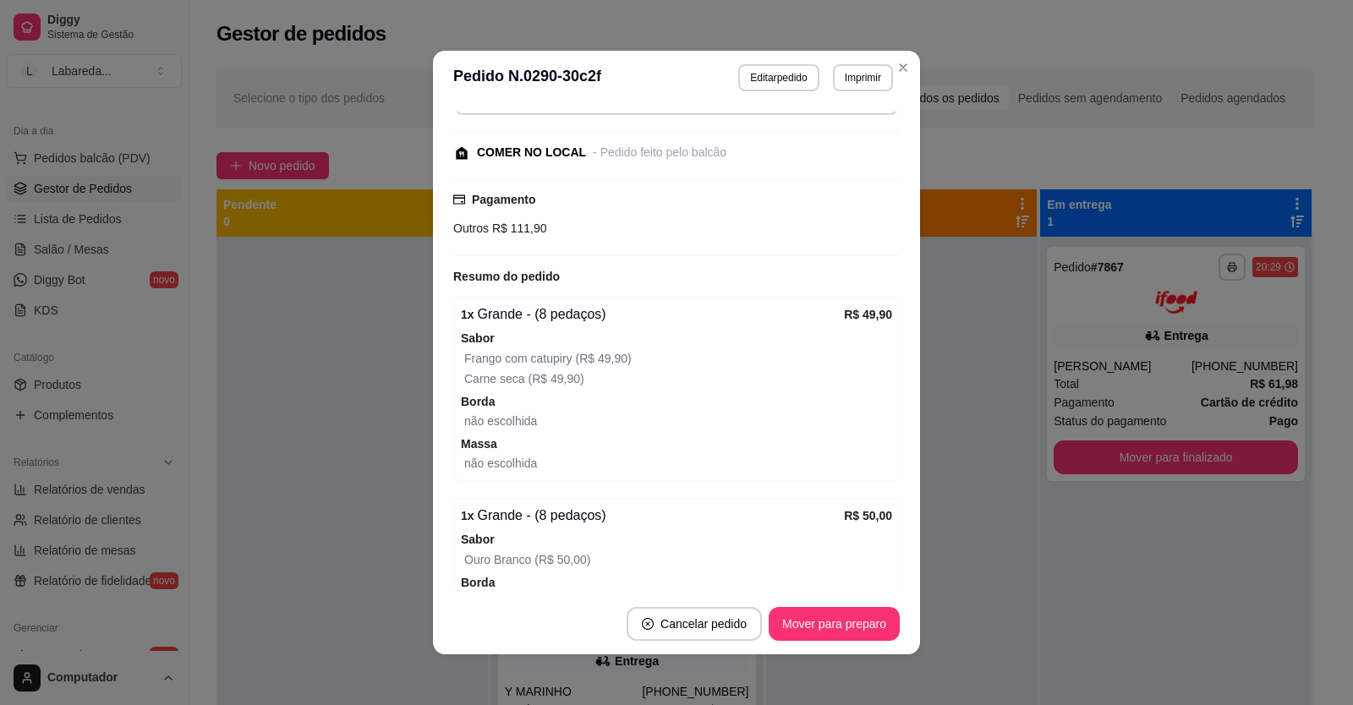
scroll to position [423, 0]
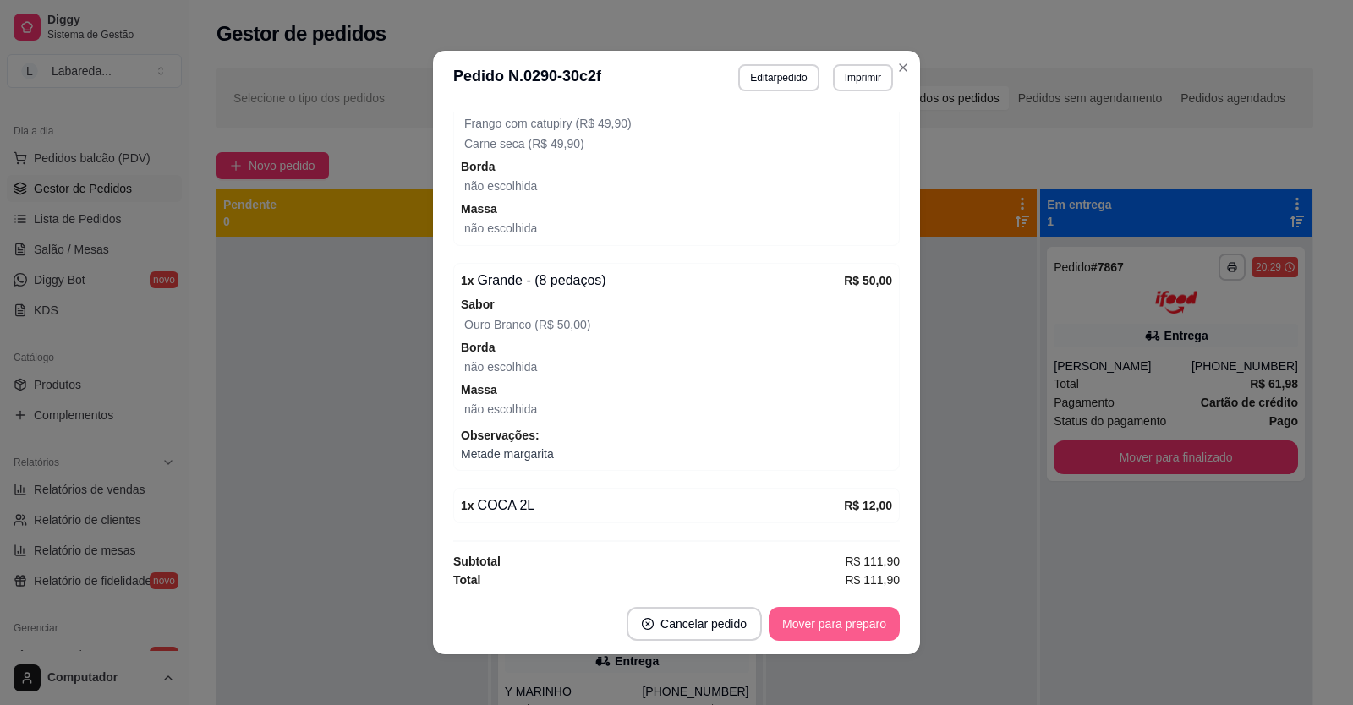
click at [828, 627] on button "Mover para preparo" at bounding box center [834, 624] width 131 height 34
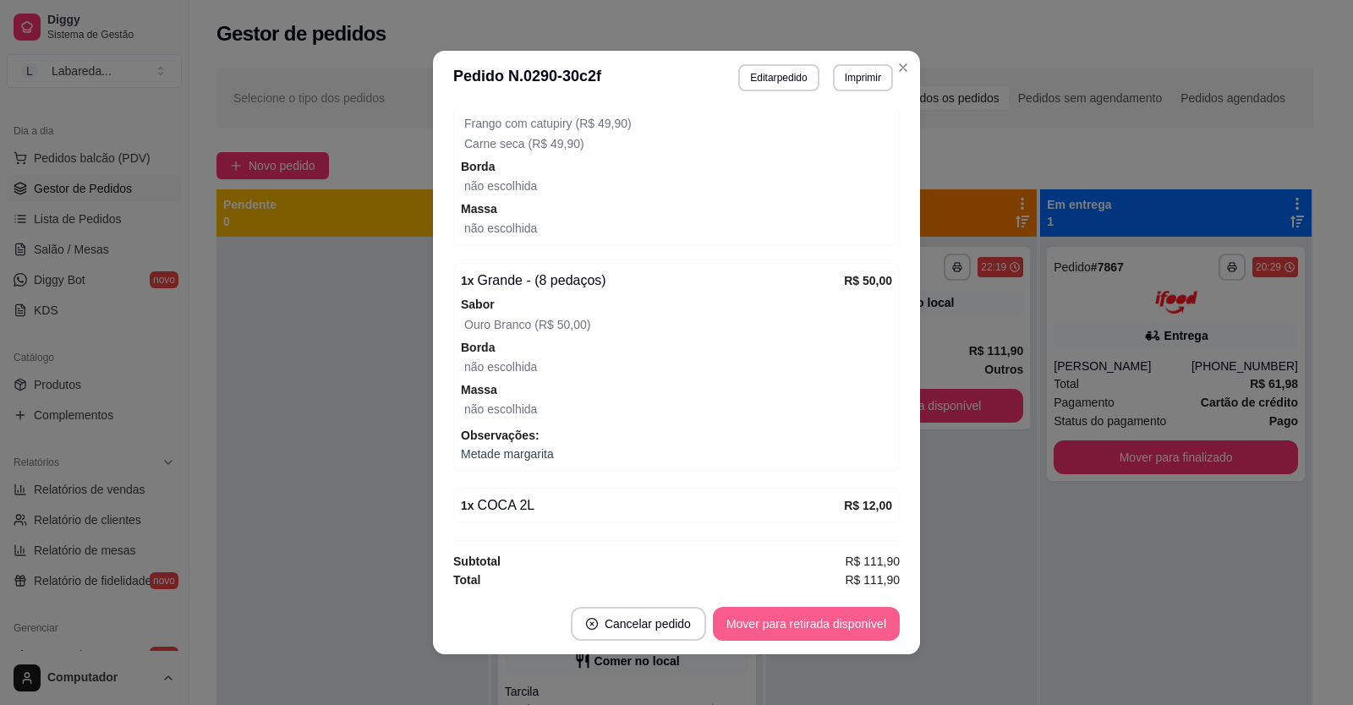
scroll to position [6226, 0]
click at [828, 627] on button "Mover para retirada disponível" at bounding box center [806, 624] width 187 height 34
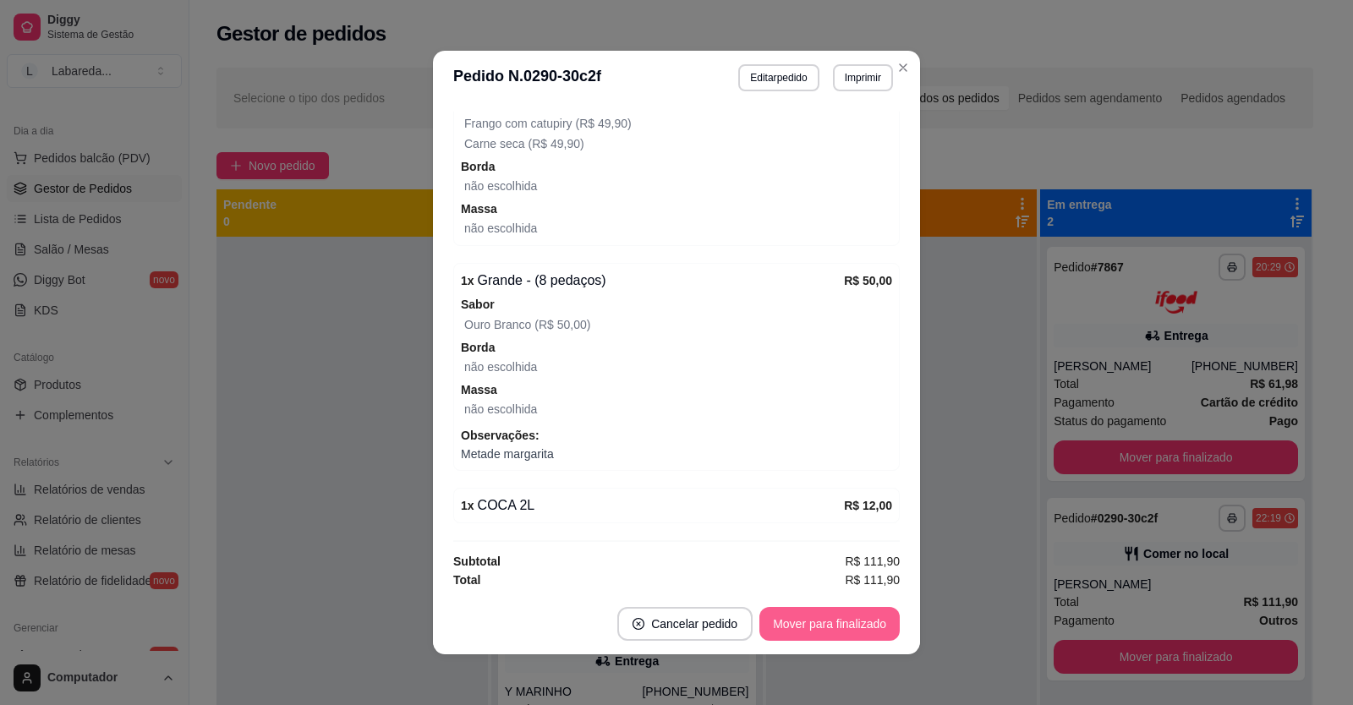
click at [830, 632] on button "Mover para finalizado" at bounding box center [829, 624] width 140 height 34
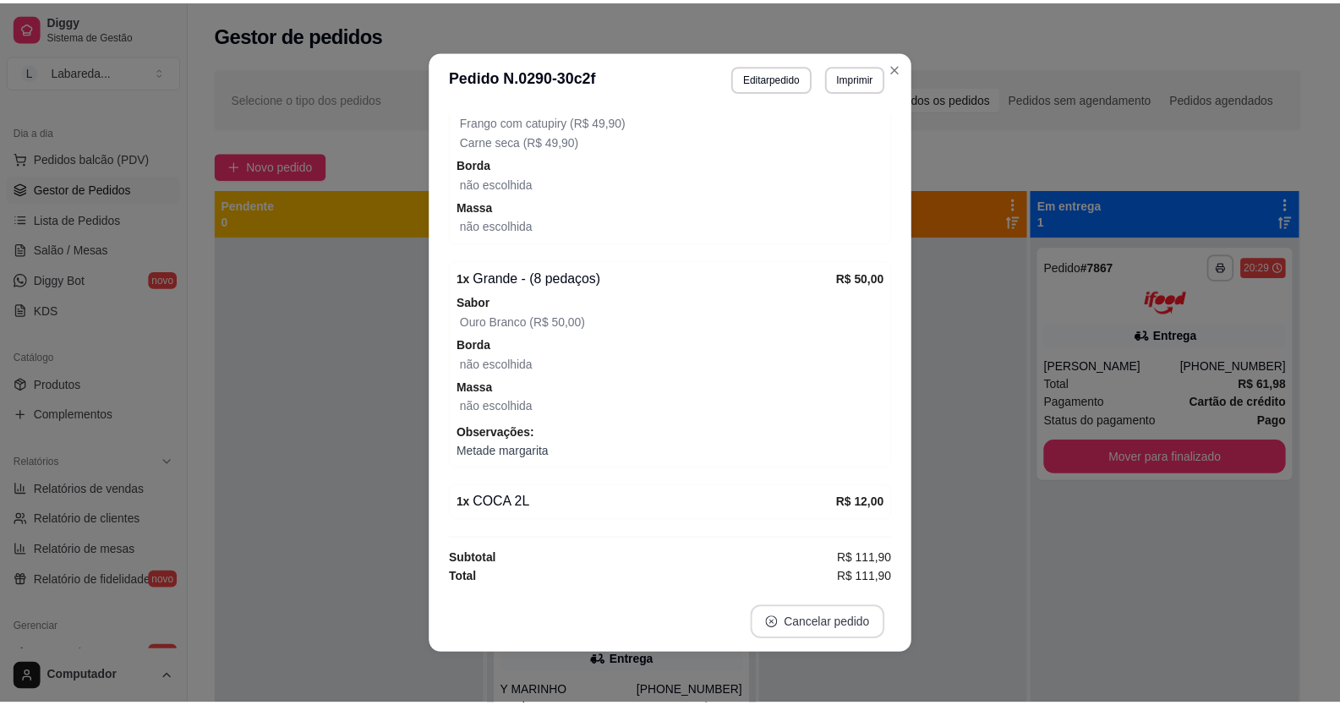
scroll to position [350, 0]
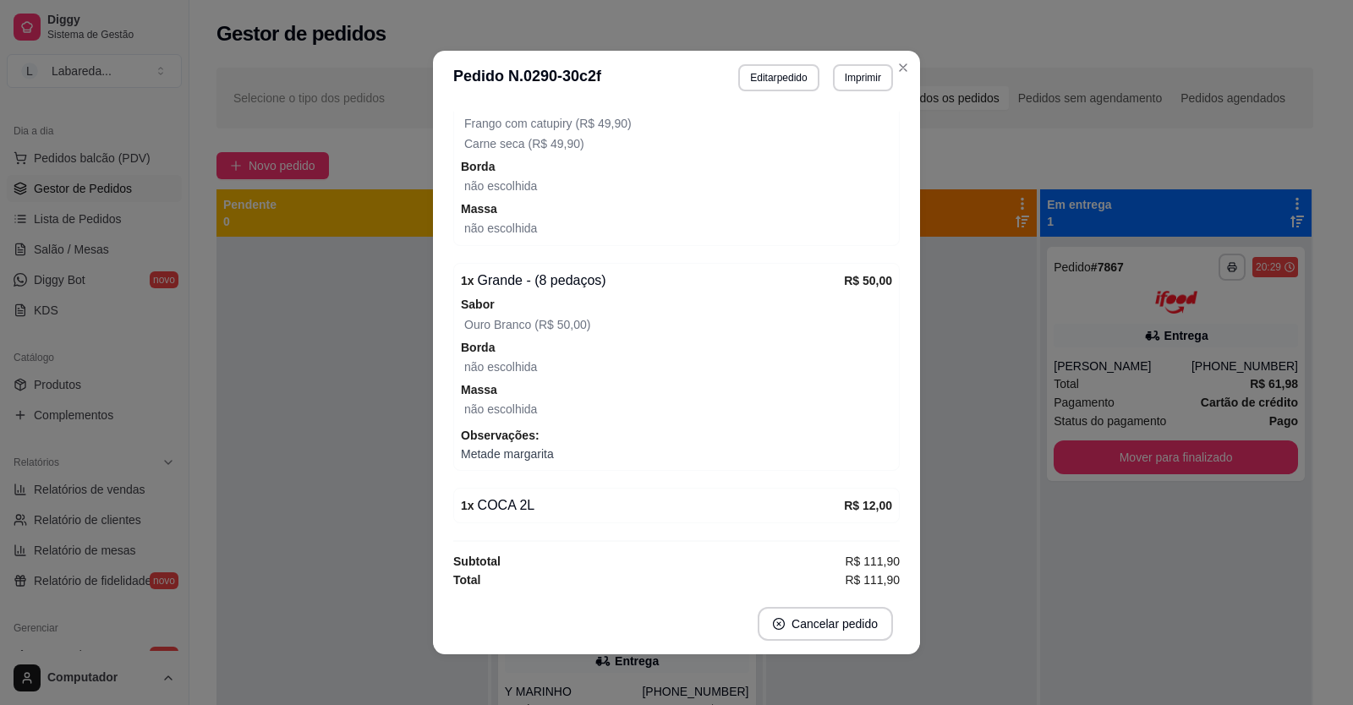
click at [1008, 600] on div "**********" at bounding box center [676, 352] width 1353 height 705
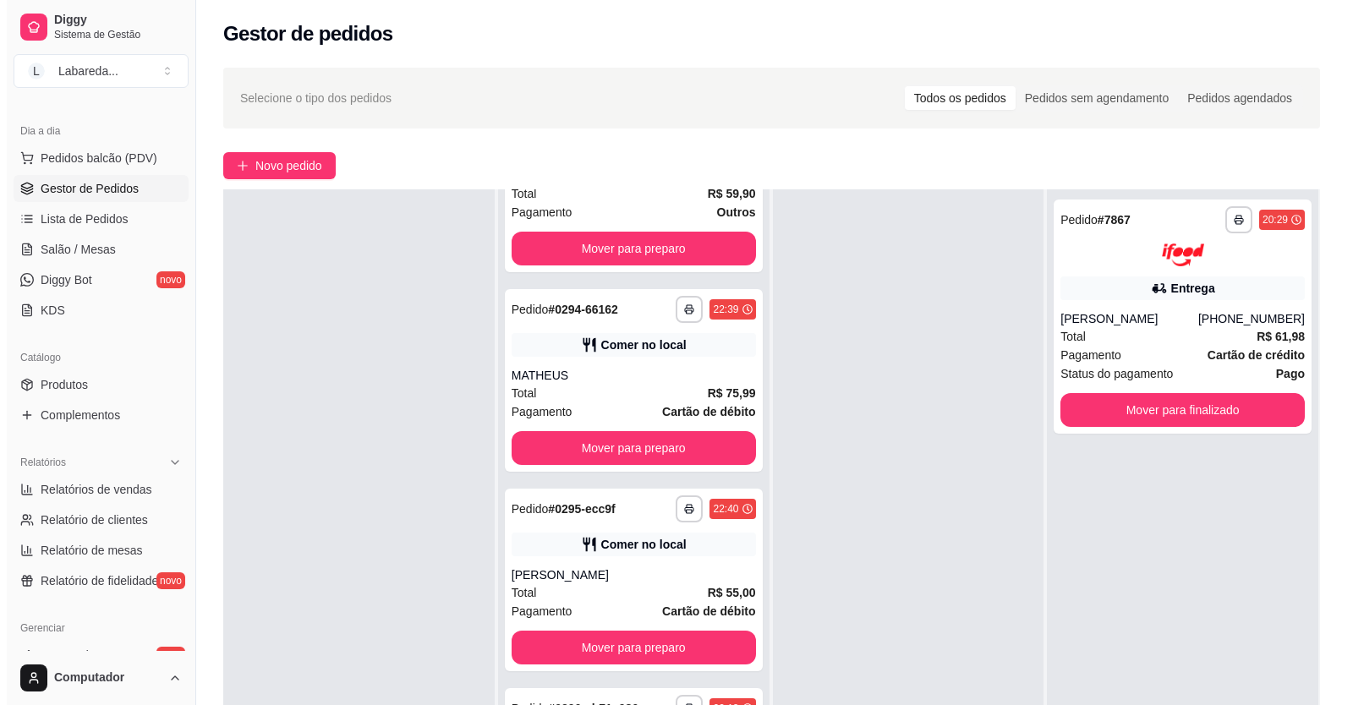
scroll to position [6911, 0]
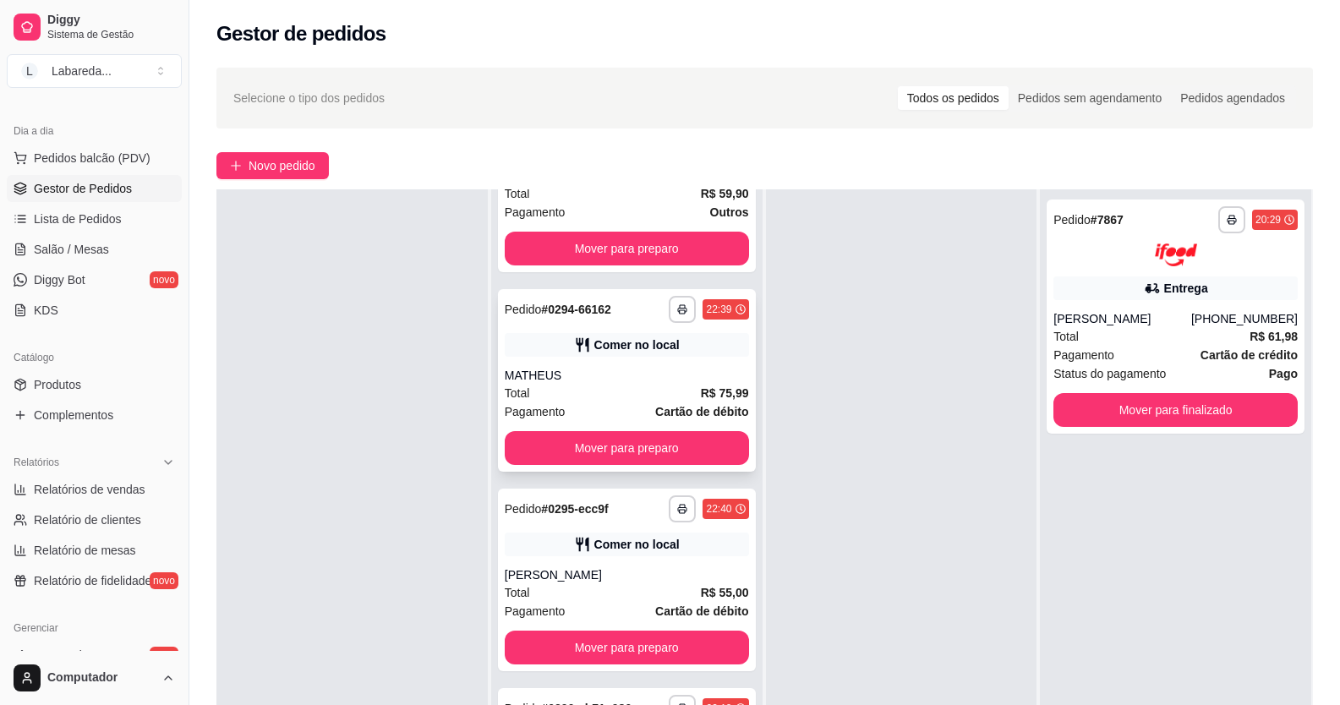
click at [608, 386] on div "Total R$ 75,99" at bounding box center [627, 393] width 244 height 19
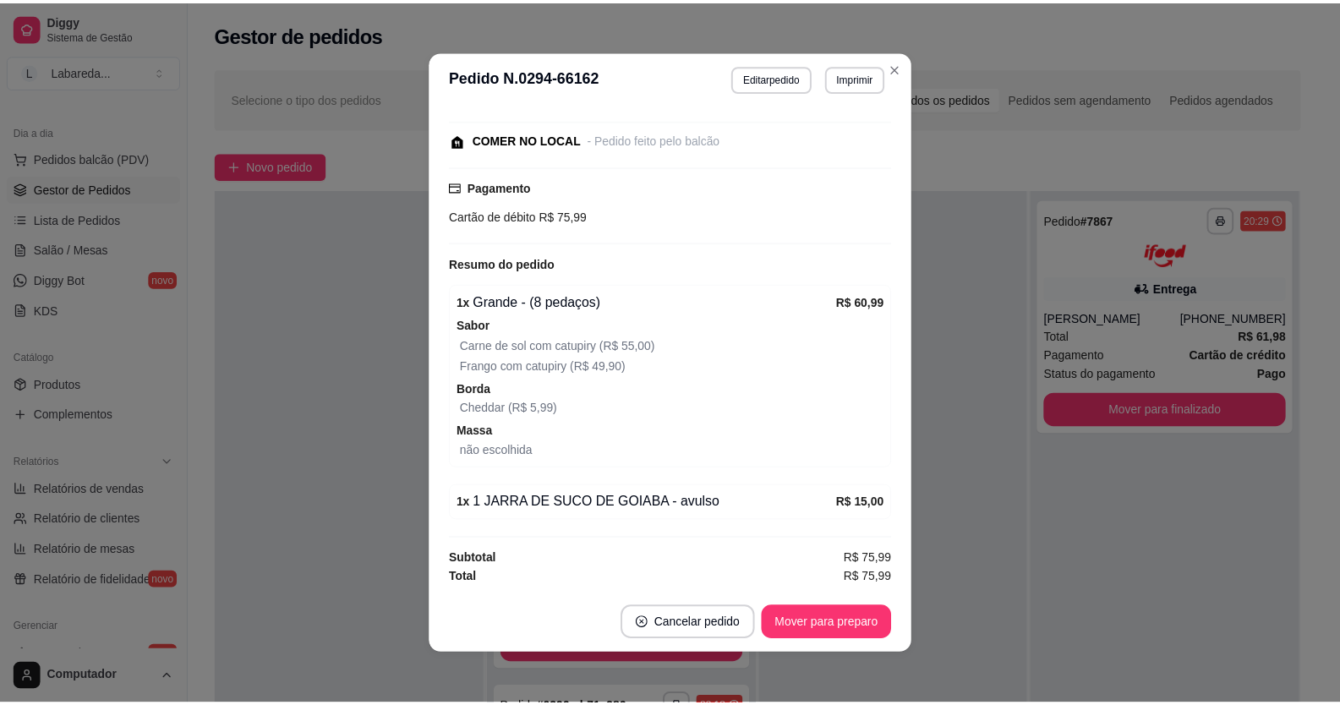
scroll to position [3, 0]
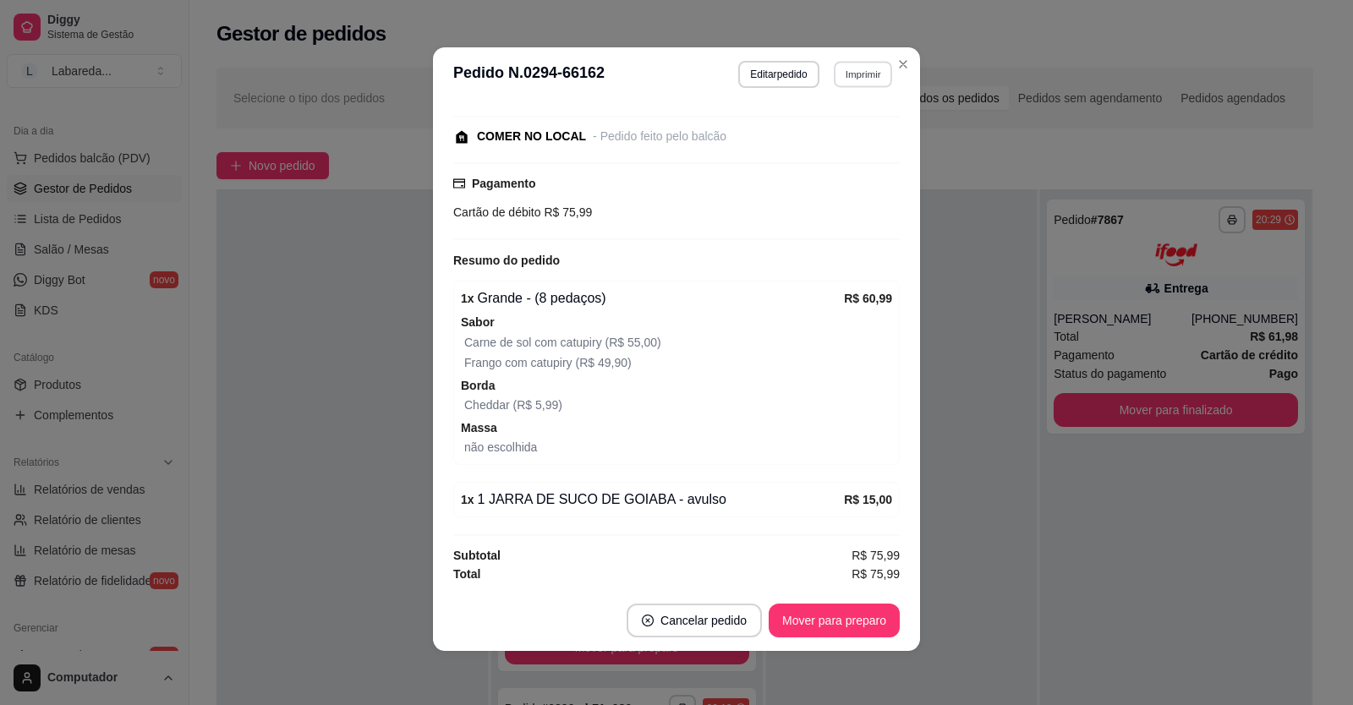
click at [837, 78] on button "Imprimir" at bounding box center [863, 74] width 58 height 26
click at [833, 124] on button "IMPRESSORA" at bounding box center [826, 133] width 123 height 27
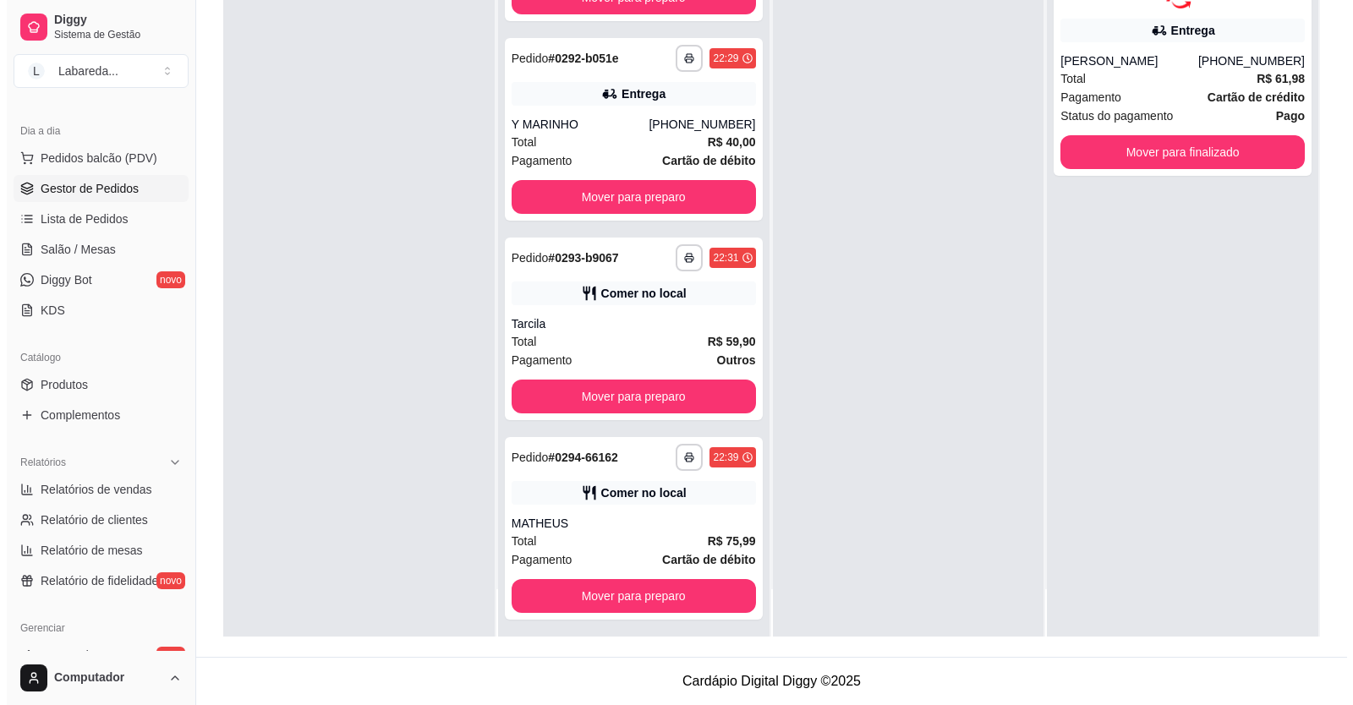
scroll to position [6319, 0]
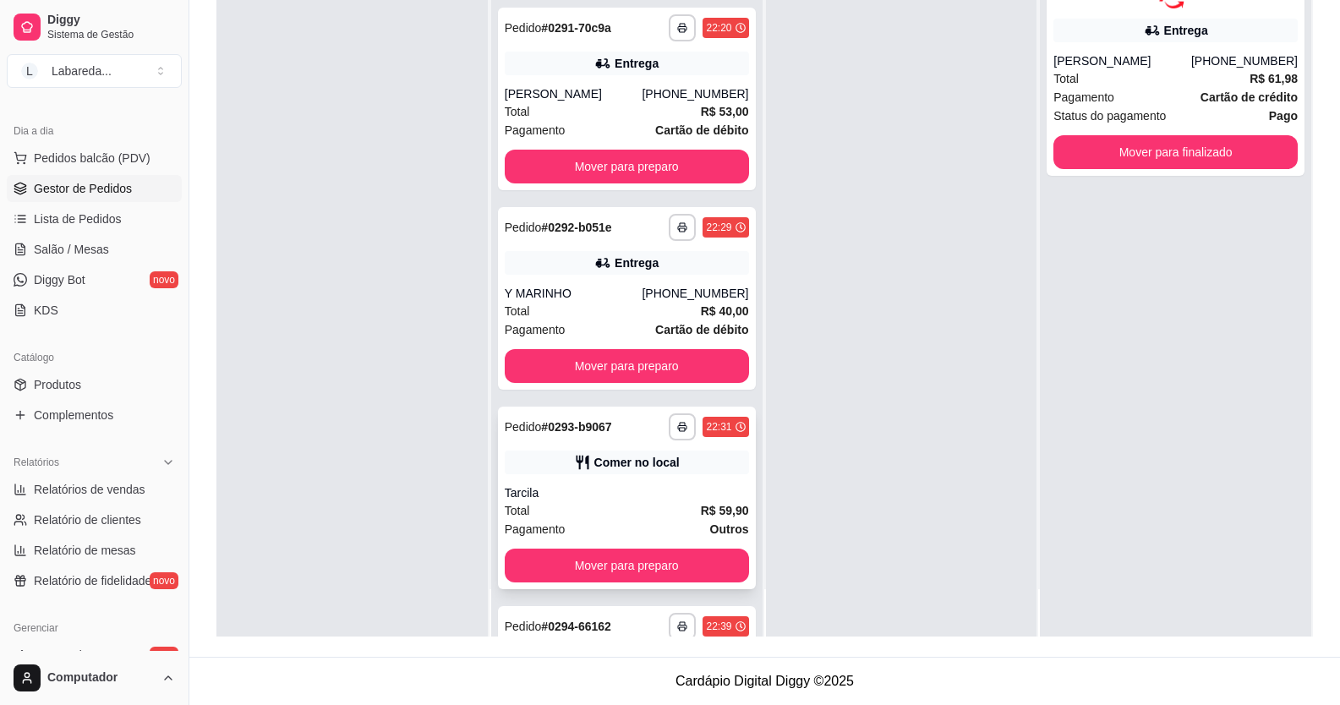
click at [627, 539] on div "Pagamento Outros" at bounding box center [627, 529] width 244 height 19
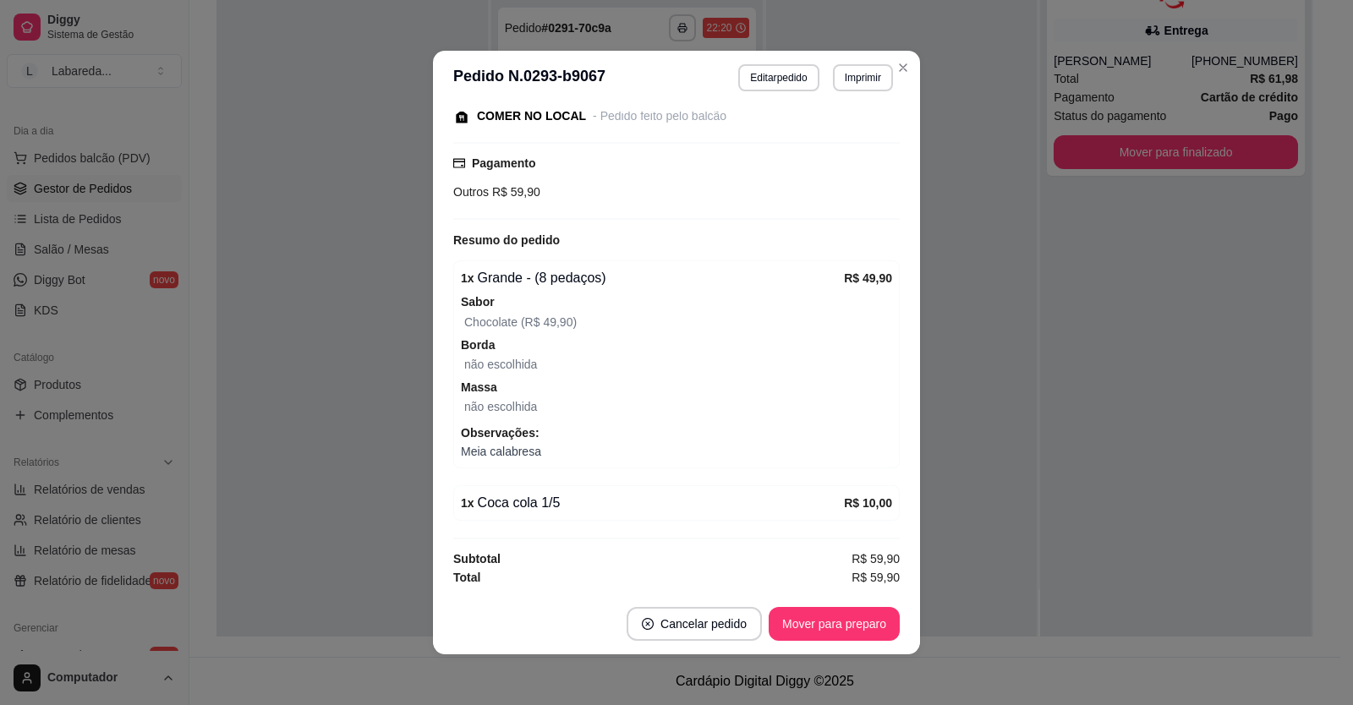
scroll to position [3, 0]
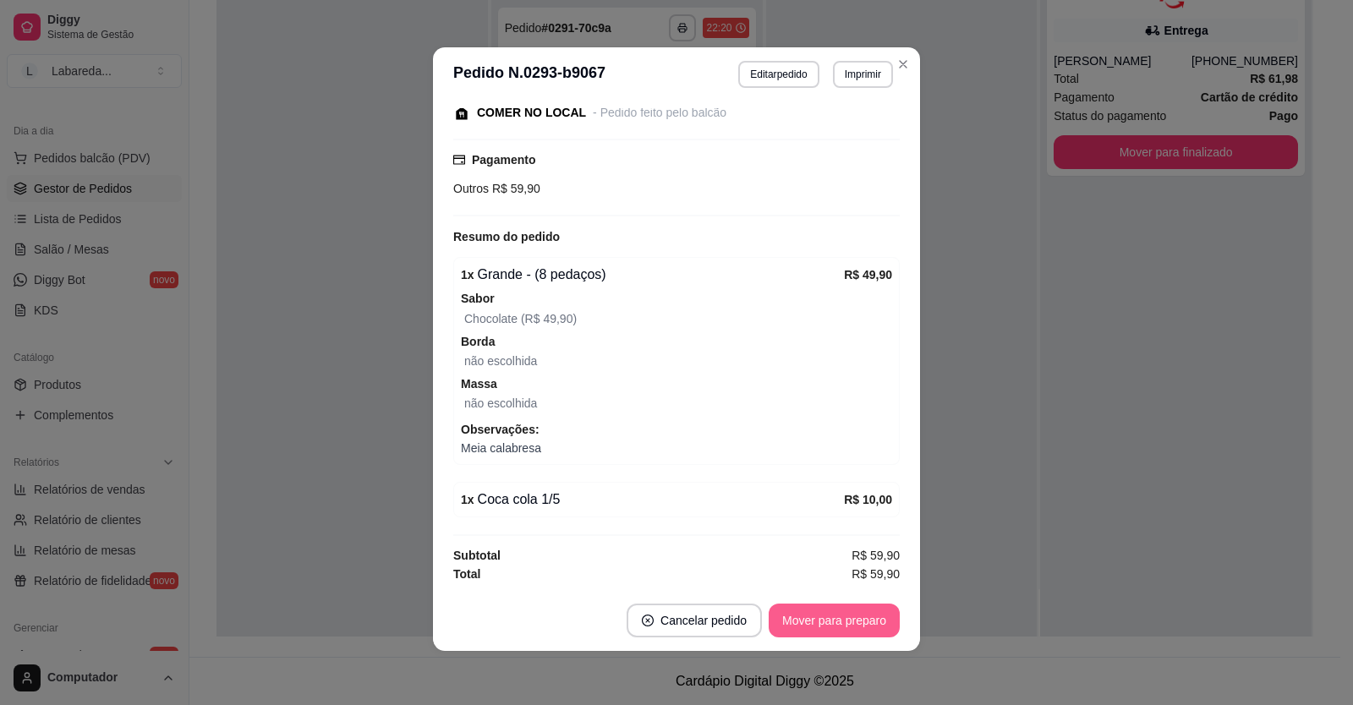
click at [874, 623] on button "Mover para preparo" at bounding box center [834, 621] width 131 height 34
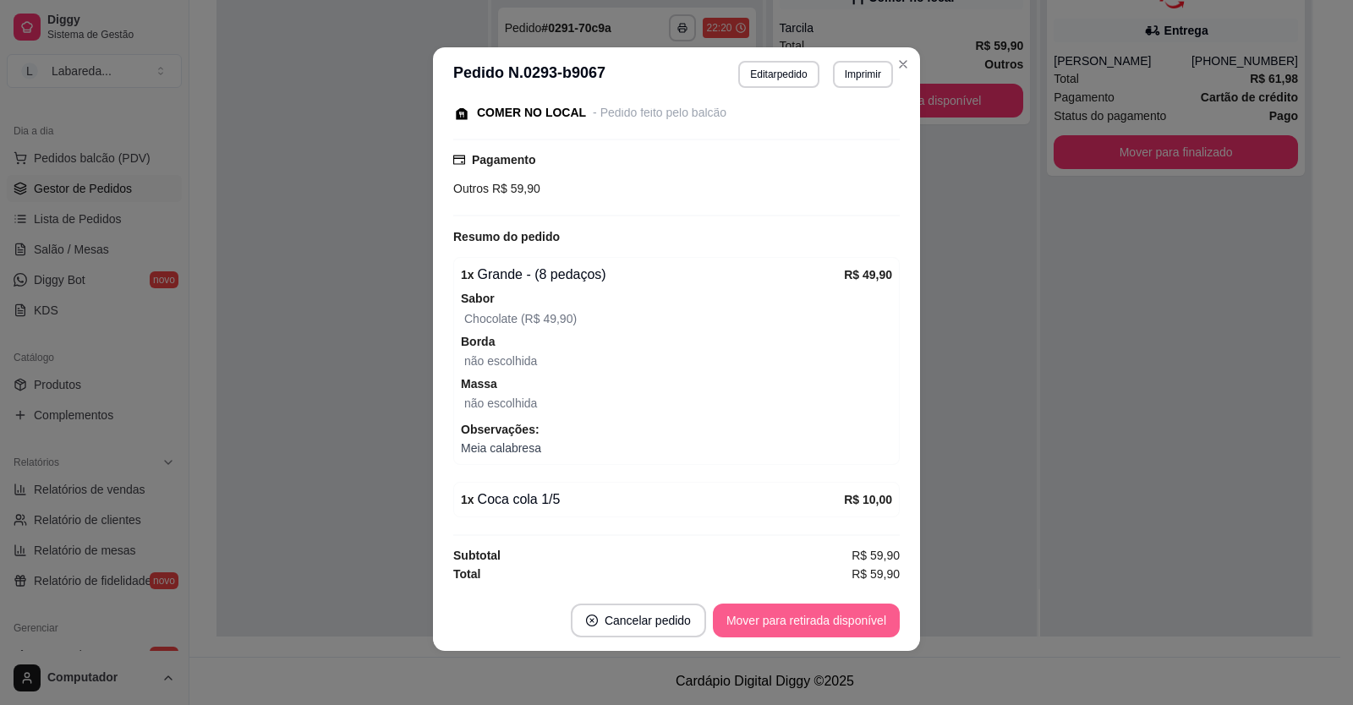
click at [881, 623] on button "Mover para retirada disponível" at bounding box center [806, 621] width 187 height 34
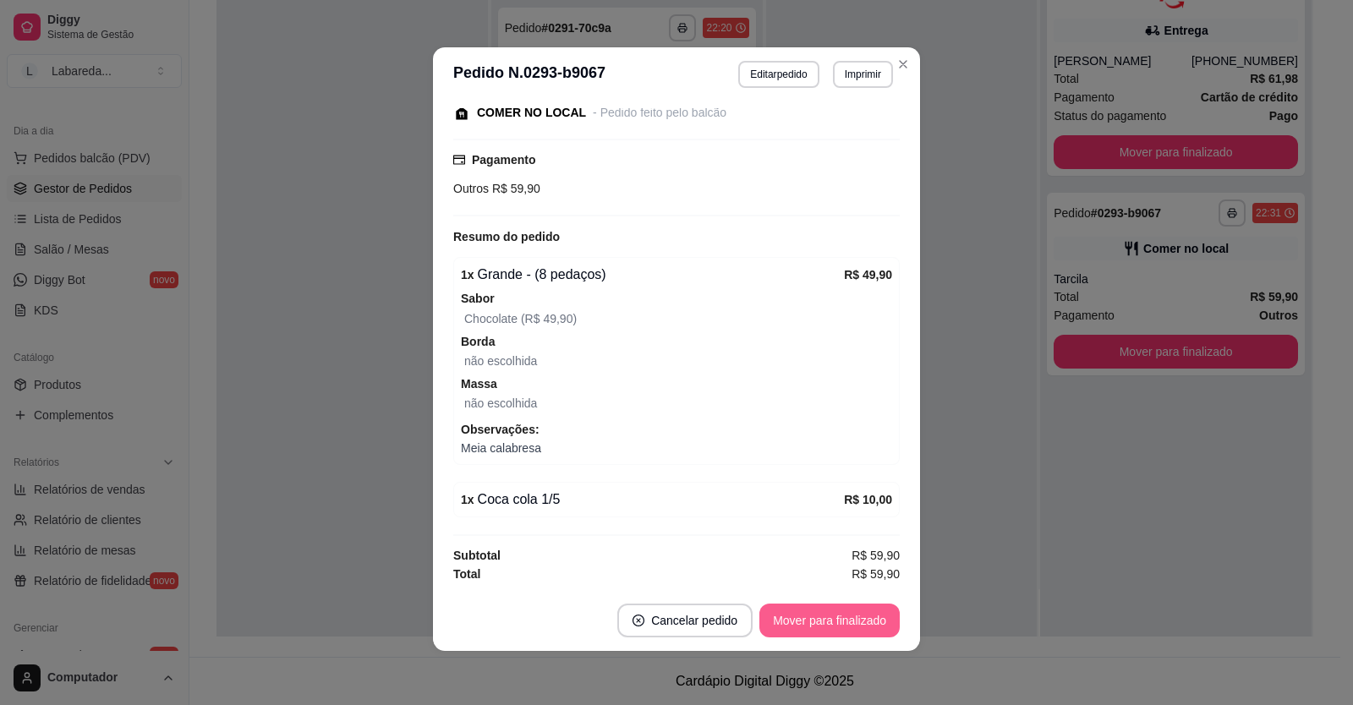
click at [883, 622] on button "Mover para finalizado" at bounding box center [829, 621] width 140 height 34
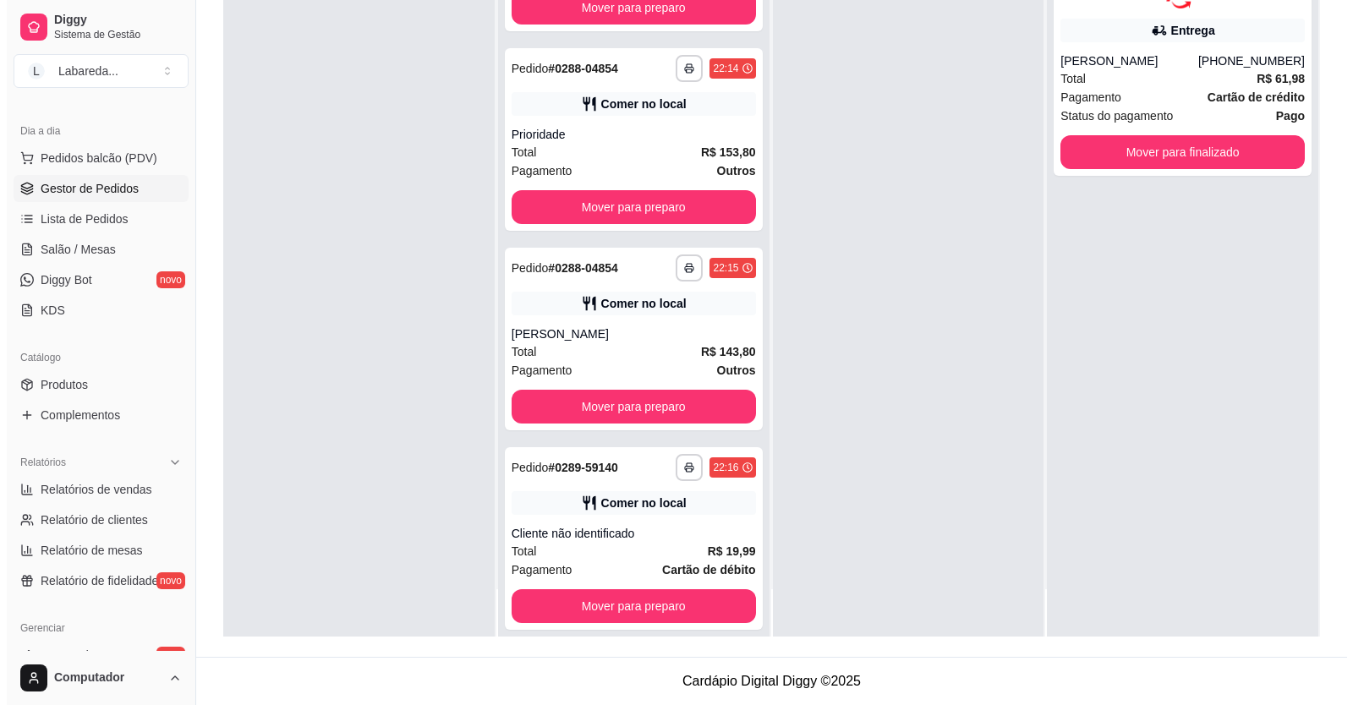
scroll to position [5781, 0]
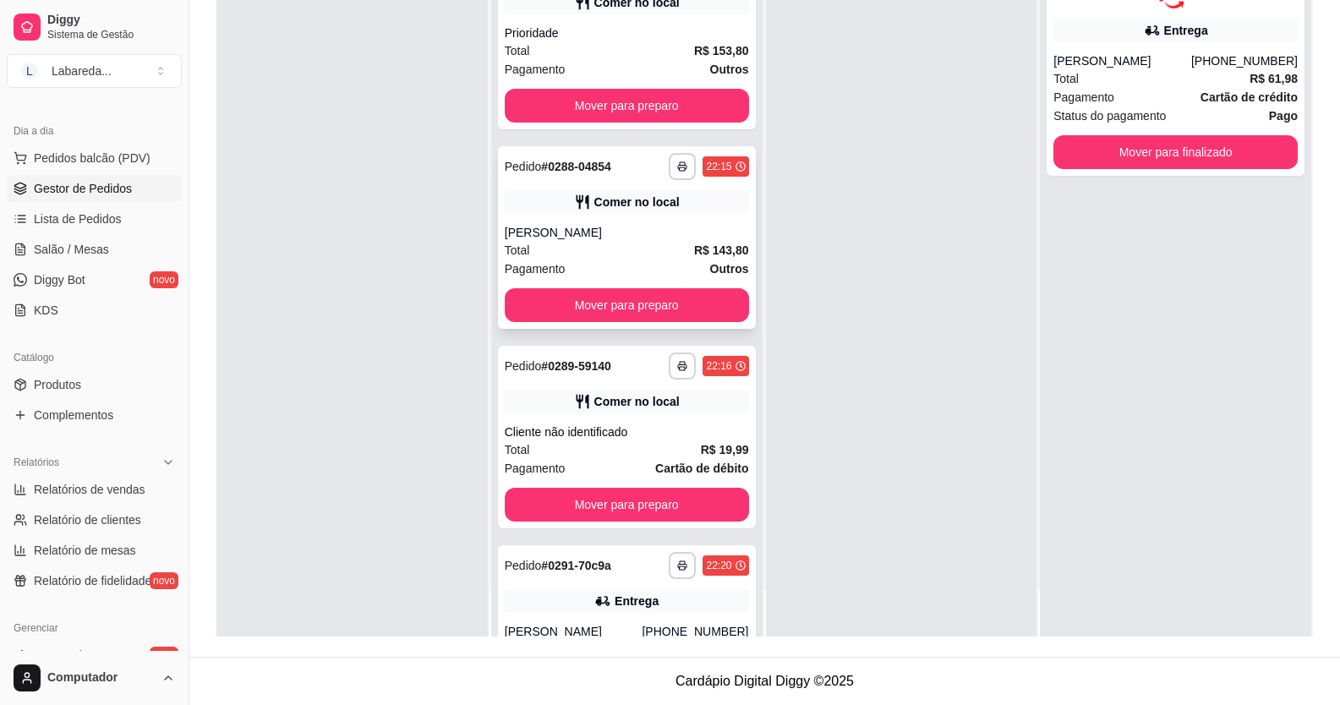
click at [615, 241] on div "[PERSON_NAME]" at bounding box center [627, 232] width 244 height 17
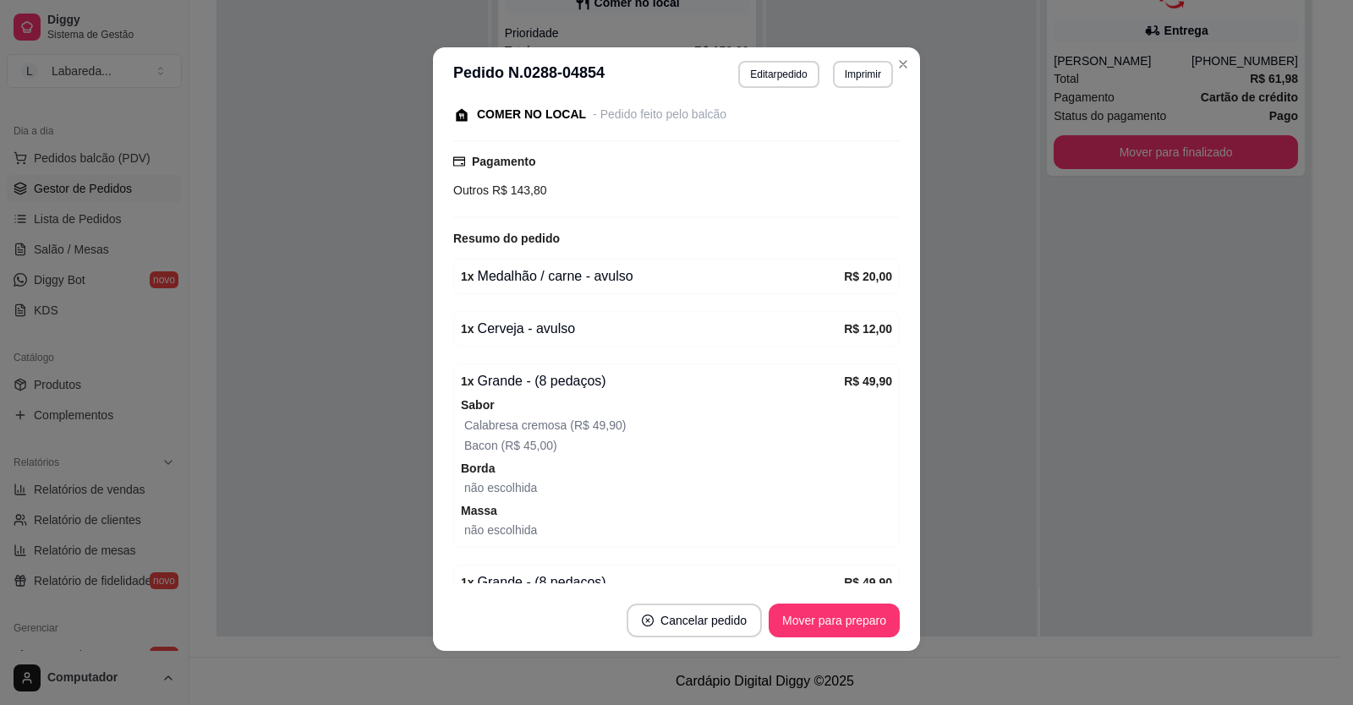
scroll to position [258, 0]
click at [801, 73] on button "Editar pedido" at bounding box center [778, 74] width 80 height 27
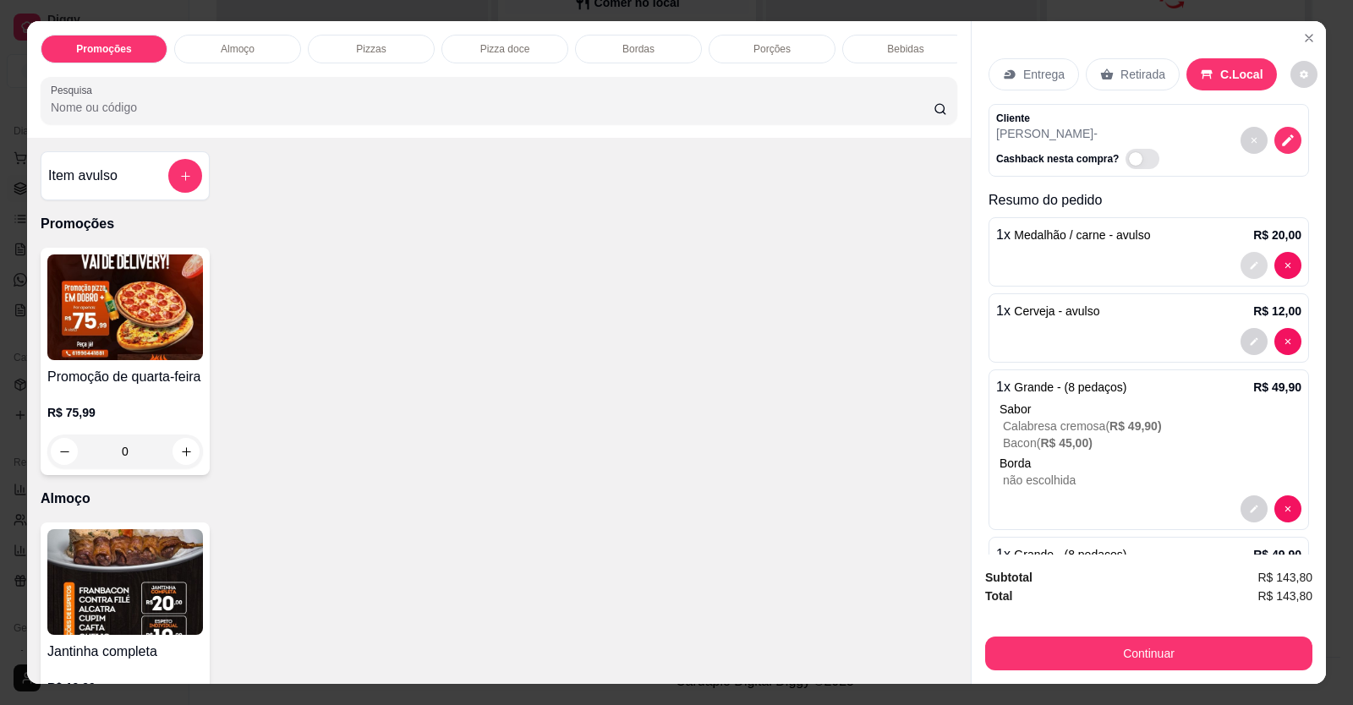
click at [1240, 261] on button "decrease-product-quantity" at bounding box center [1253, 265] width 27 height 27
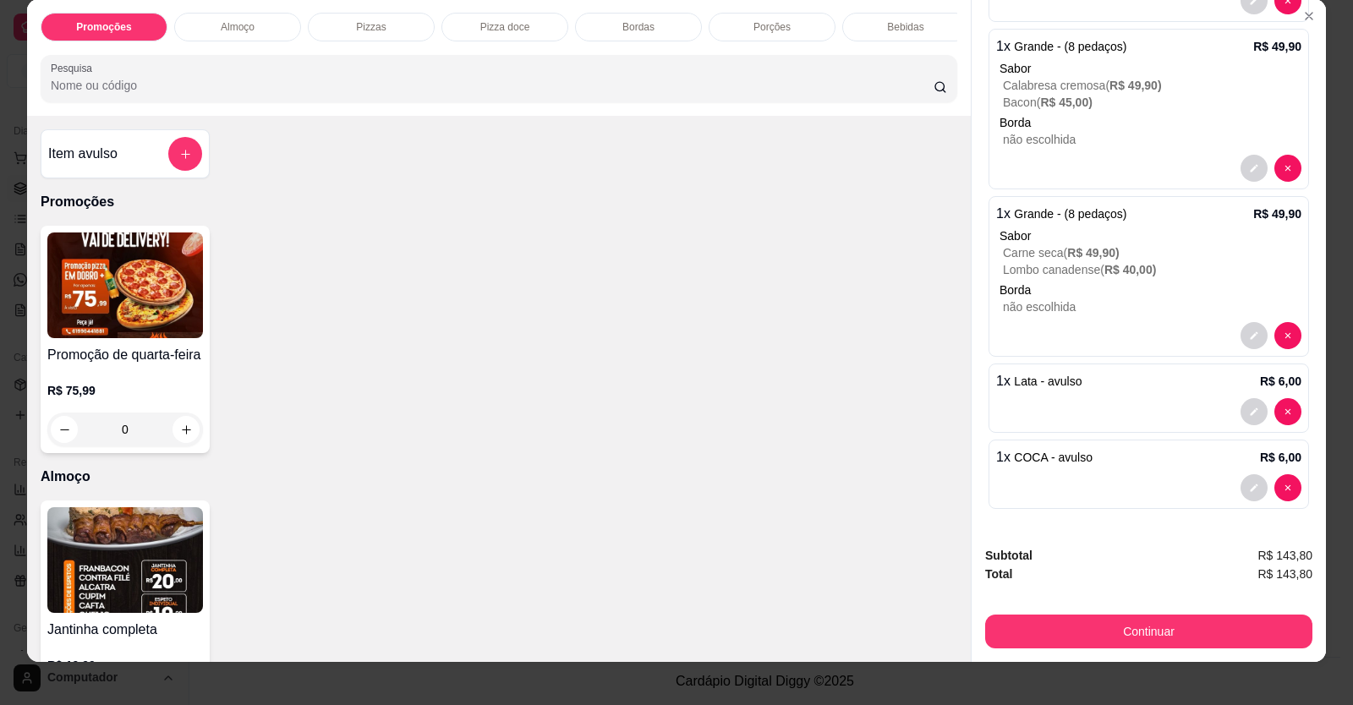
scroll to position [33, 0]
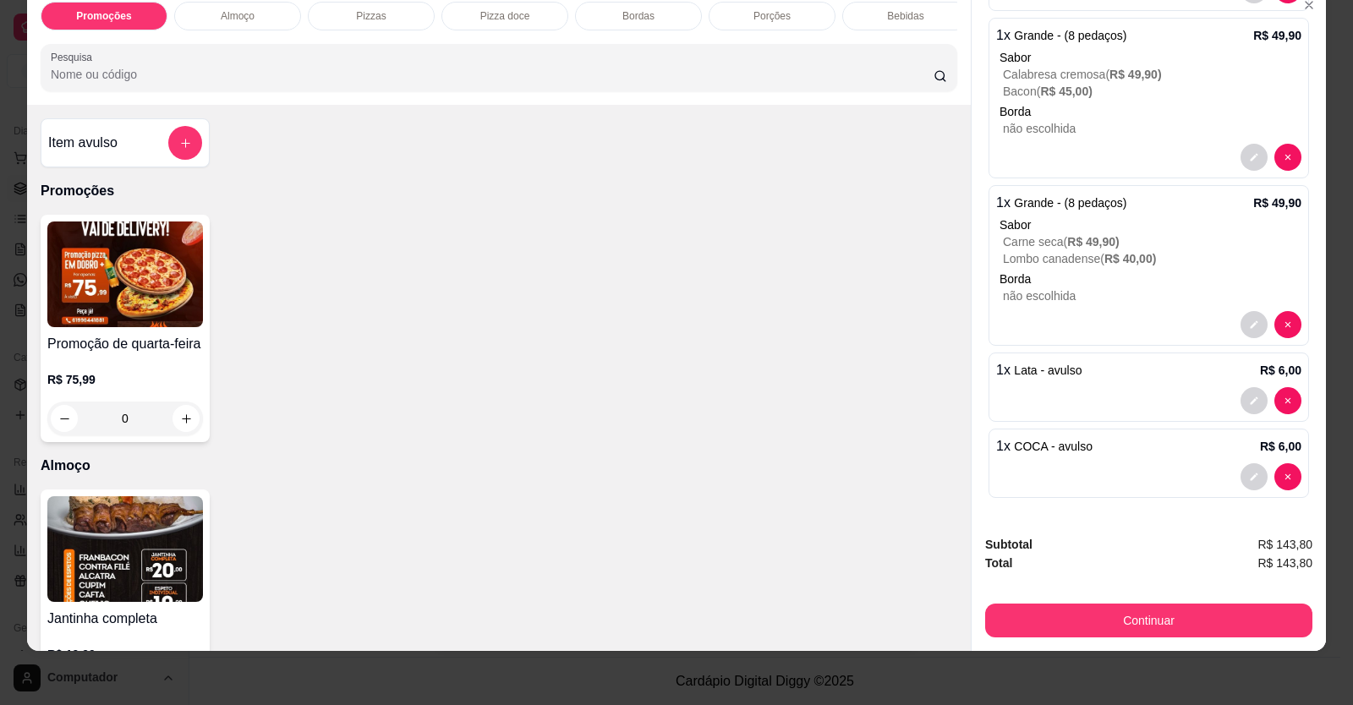
click at [1162, 392] on div at bounding box center [1148, 400] width 305 height 27
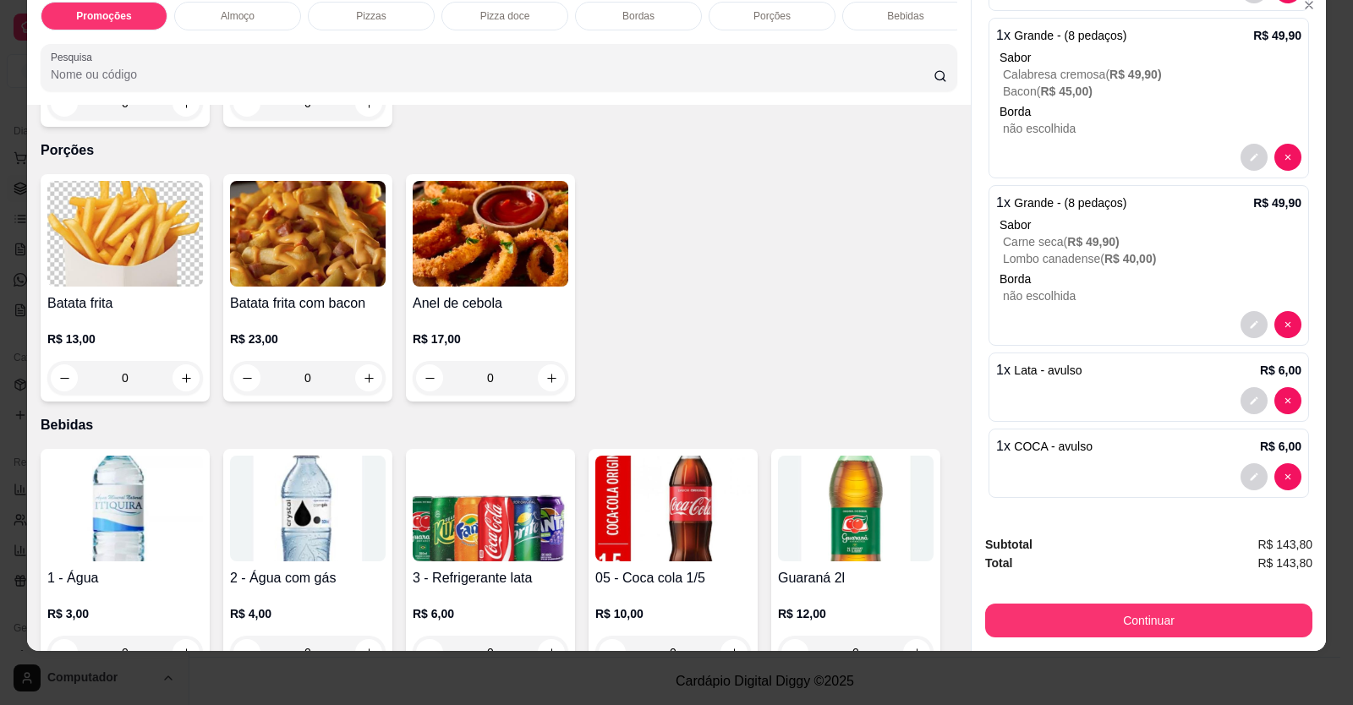
scroll to position [1522, 0]
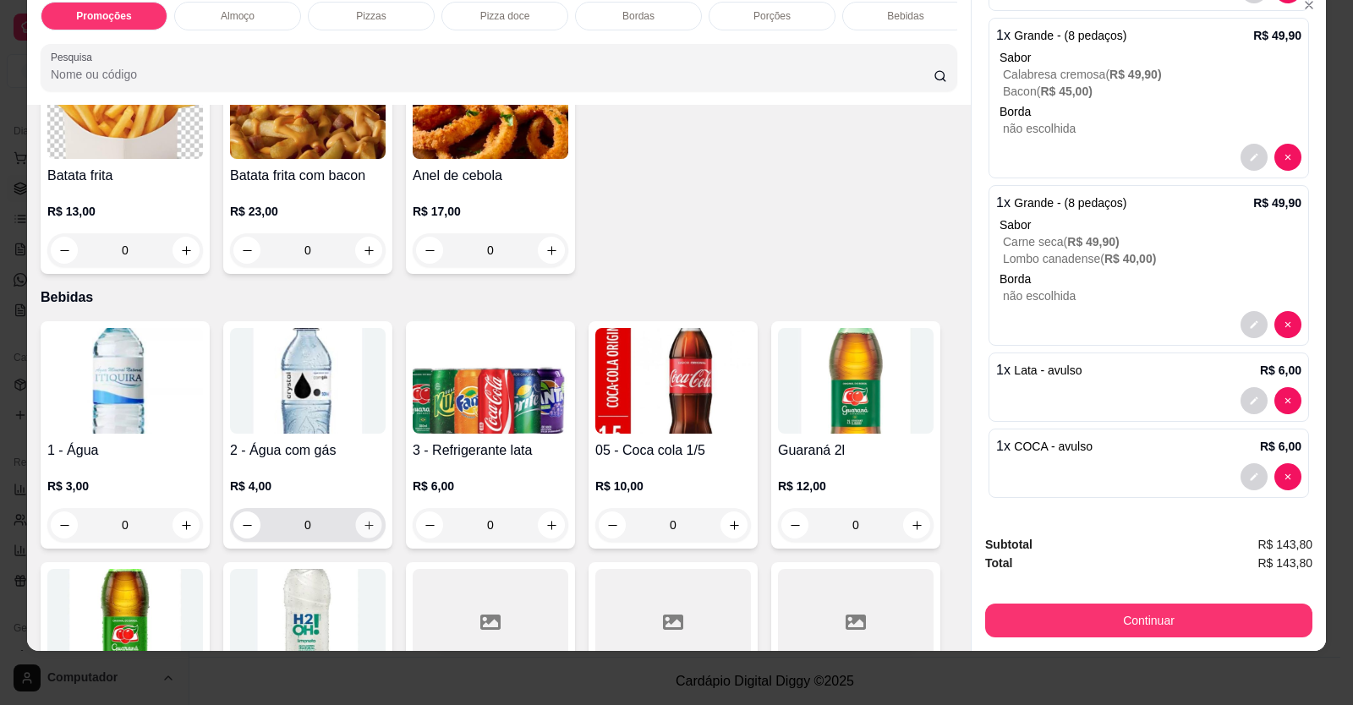
click at [363, 532] on icon "increase-product-quantity" at bounding box center [369, 525] width 13 height 13
type input "1"
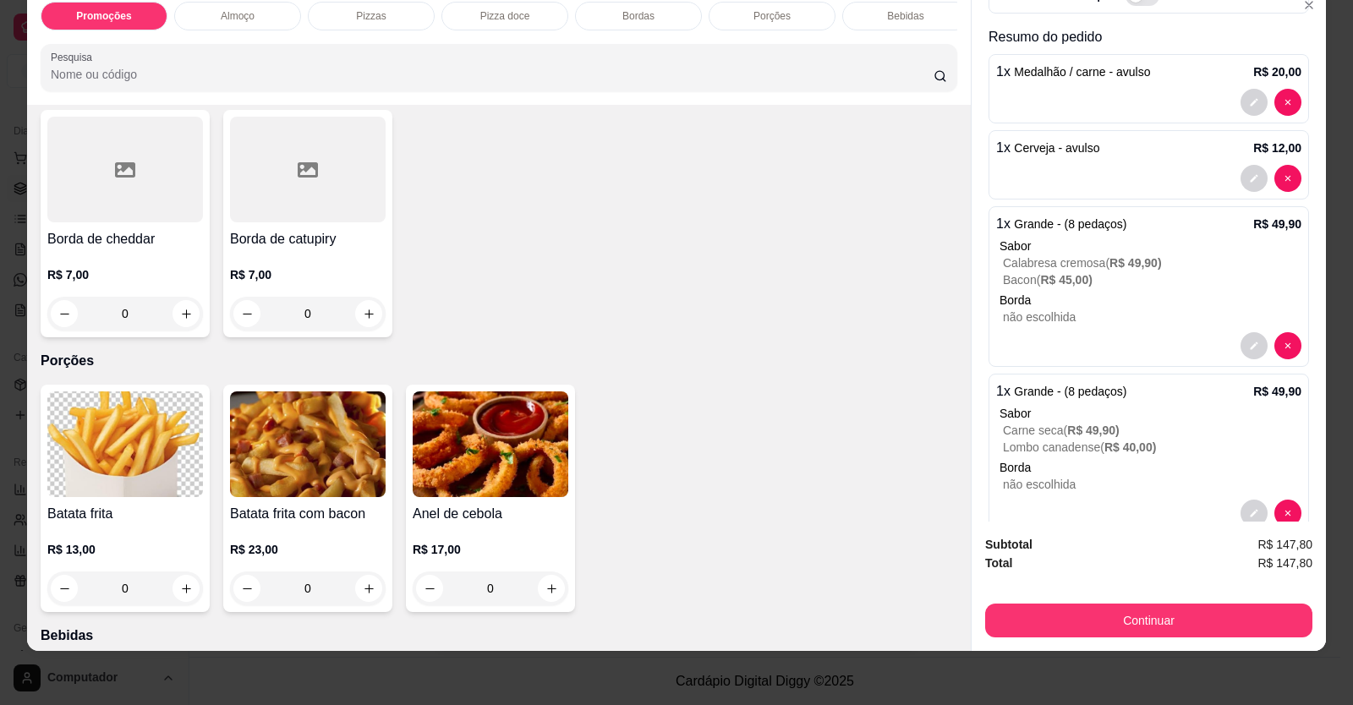
scroll to position [65, 0]
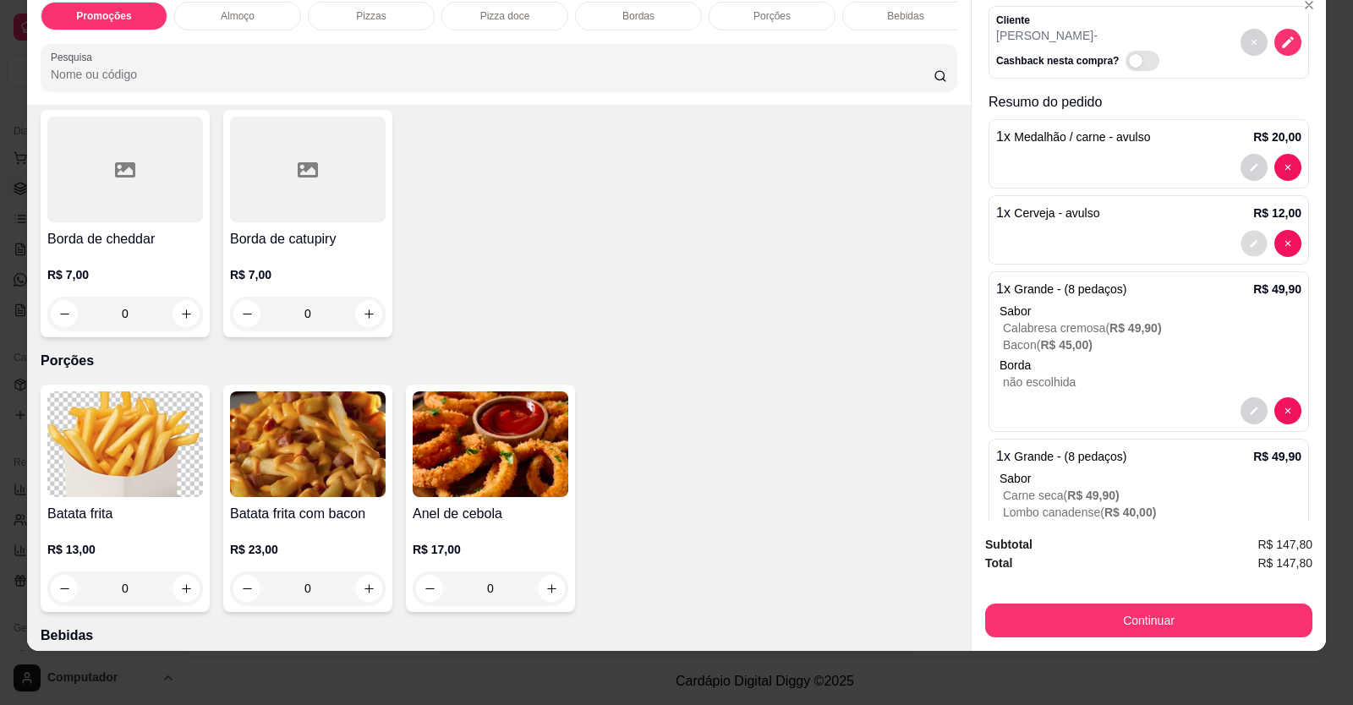
click at [1241, 236] on button "decrease-product-quantity" at bounding box center [1253, 244] width 26 height 26
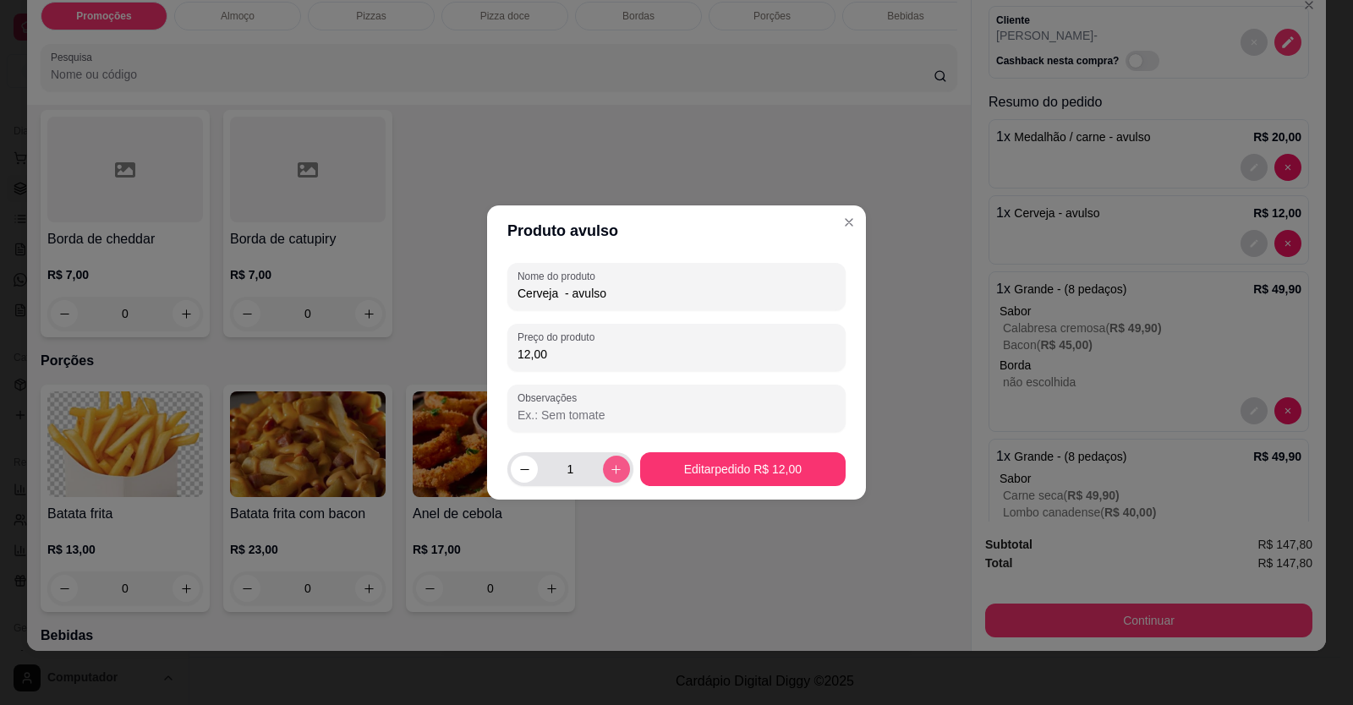
click at [613, 480] on button "increase-product-quantity" at bounding box center [616, 469] width 27 height 27
click at [614, 480] on button "increase-product-quantity" at bounding box center [616, 469] width 27 height 27
type input "3"
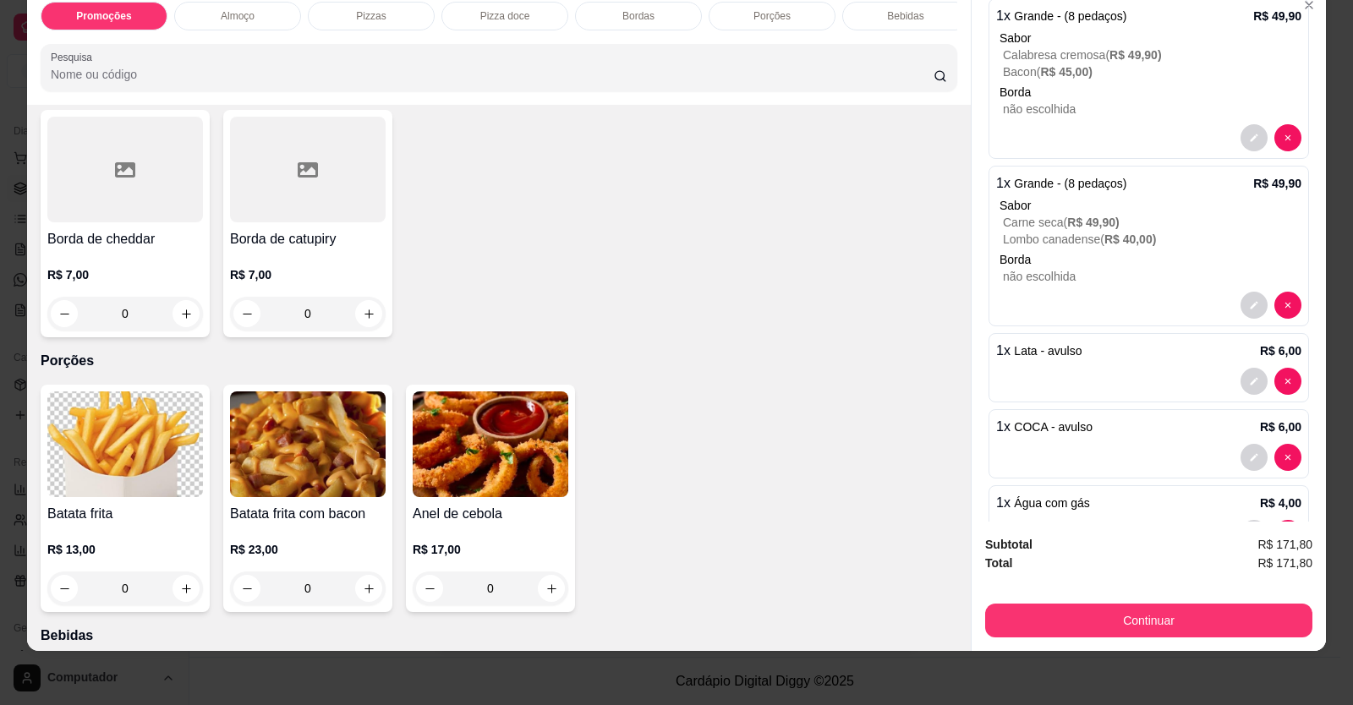
scroll to position [395, 0]
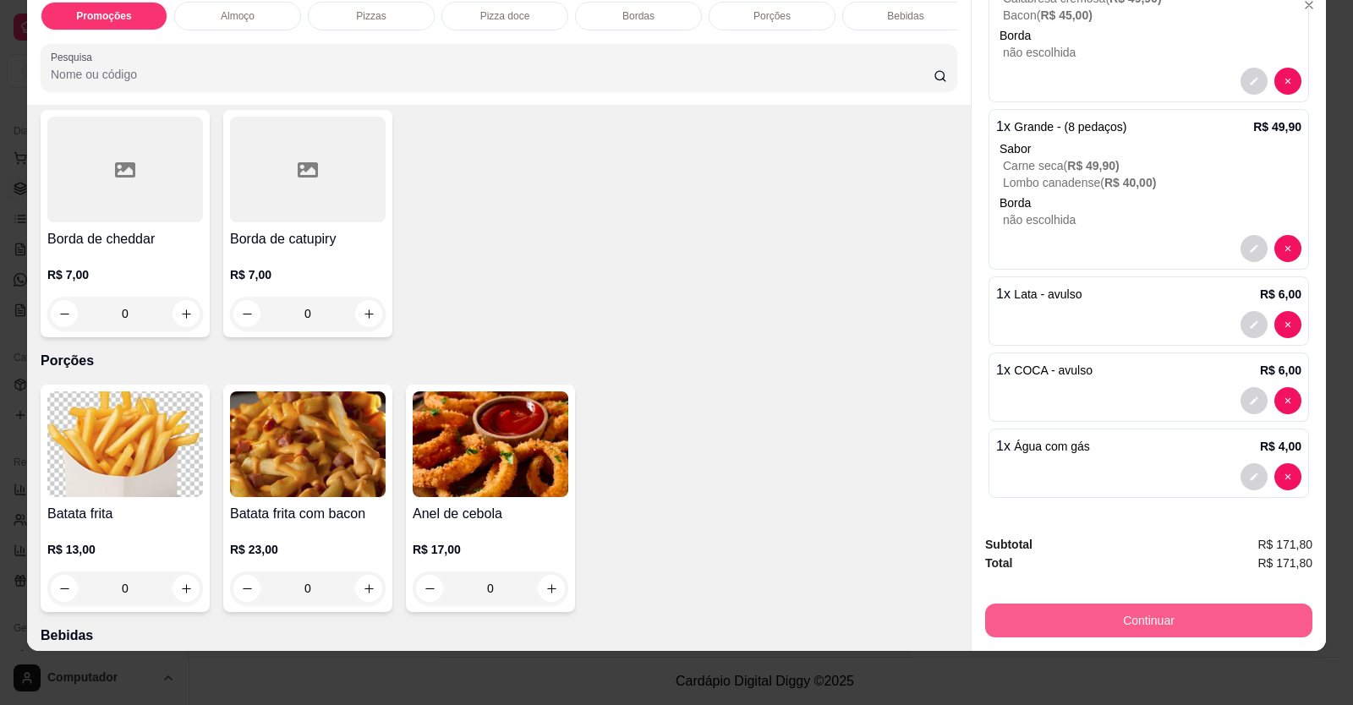
click at [1135, 624] on button "Continuar" at bounding box center [1148, 621] width 327 height 34
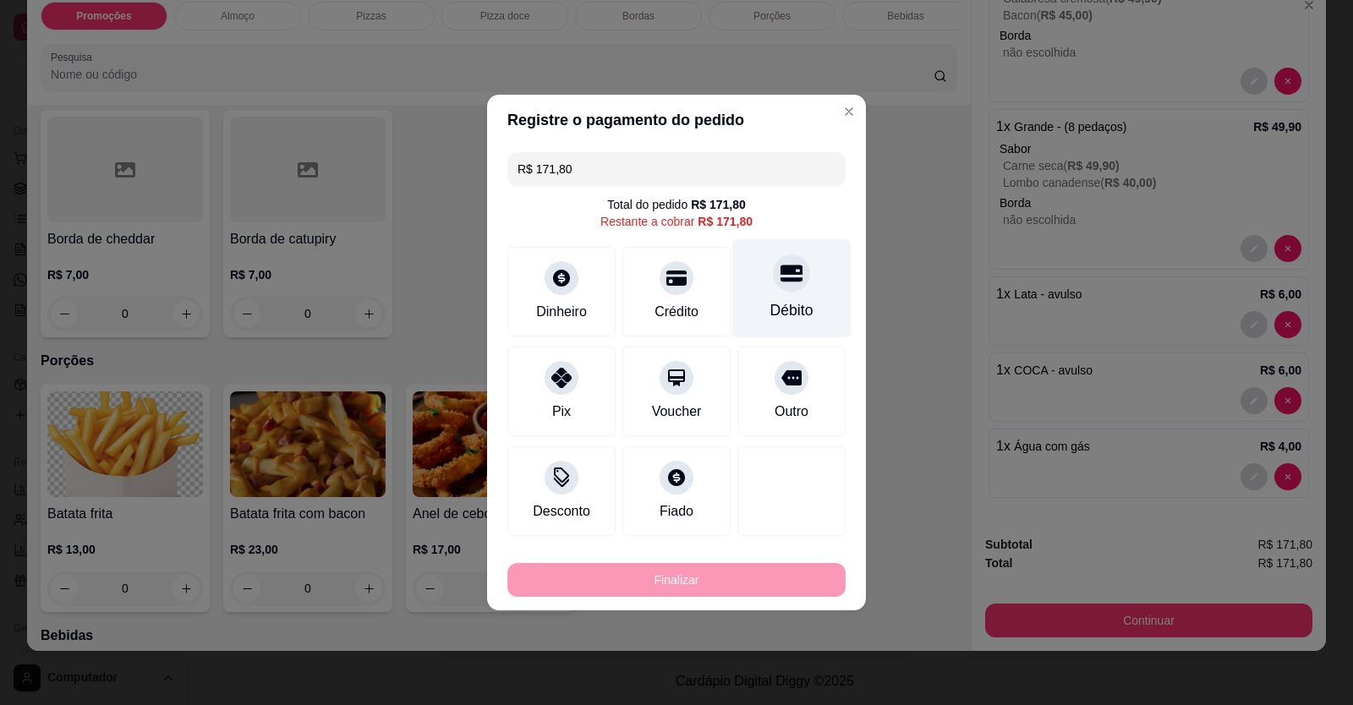
click at [784, 306] on div "Débito" at bounding box center [791, 310] width 43 height 22
type input "R$ 0,00"
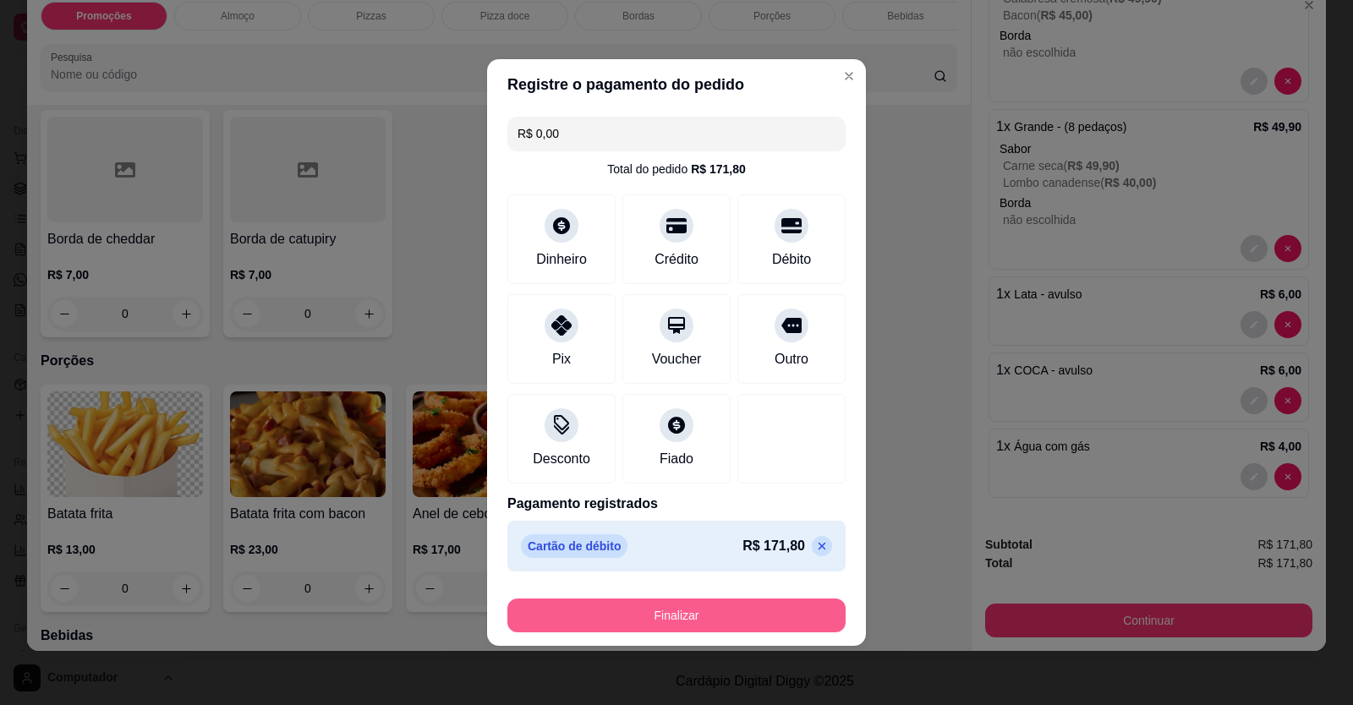
click at [729, 610] on button "Finalizar" at bounding box center [676, 616] width 338 height 34
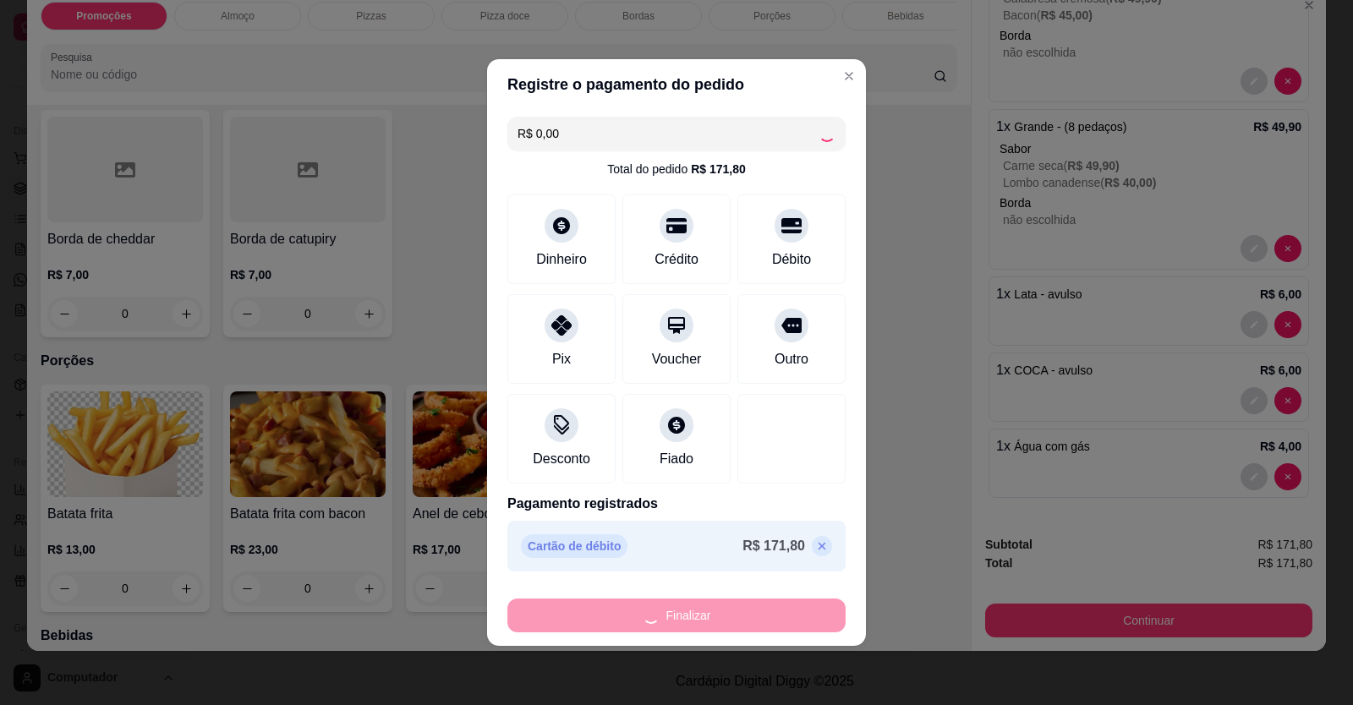
type input "0"
type input "-R$ 171,80"
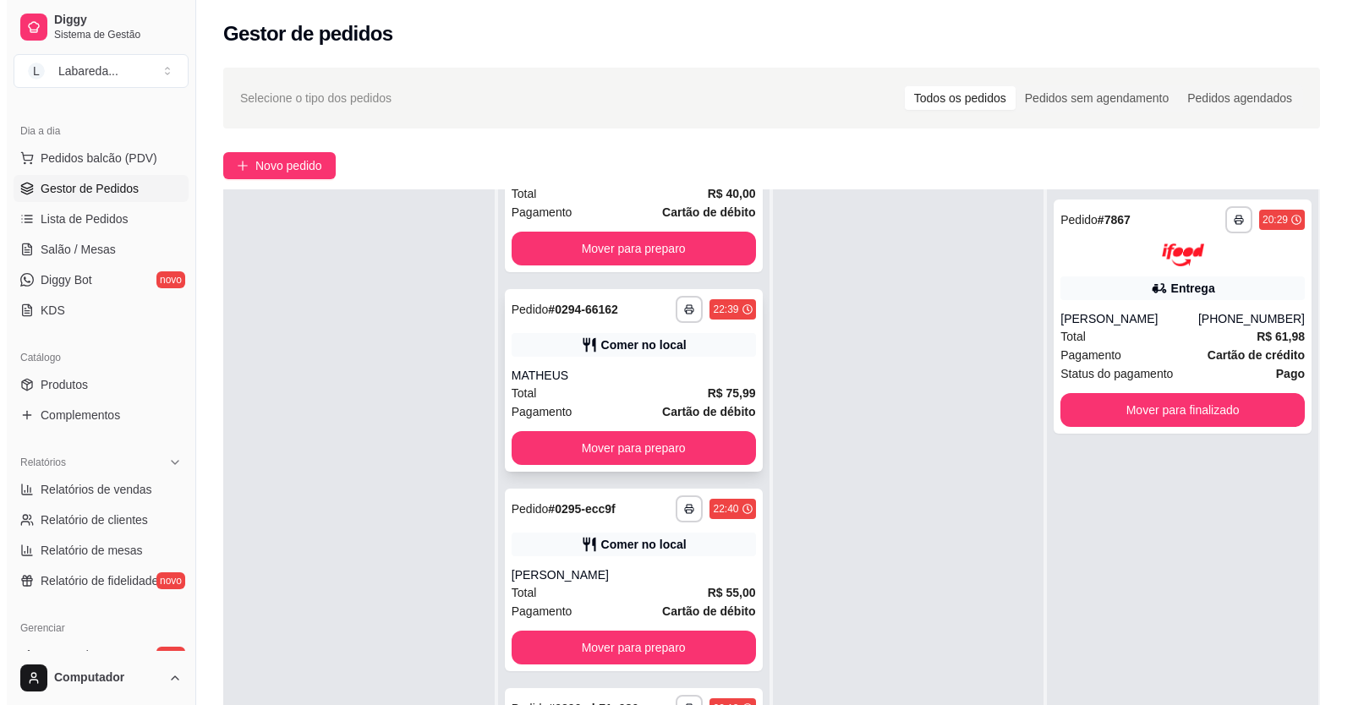
scroll to position [0, 0]
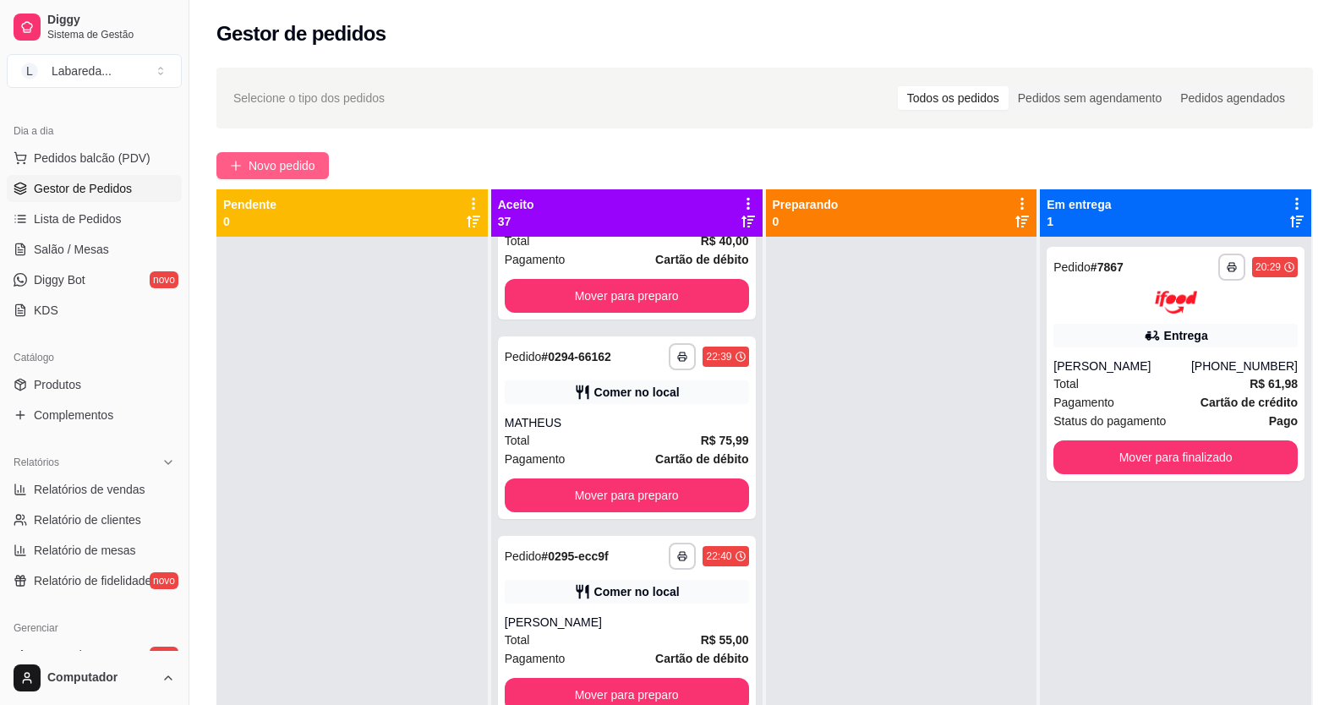
click at [265, 153] on button "Novo pedido" at bounding box center [272, 165] width 112 height 27
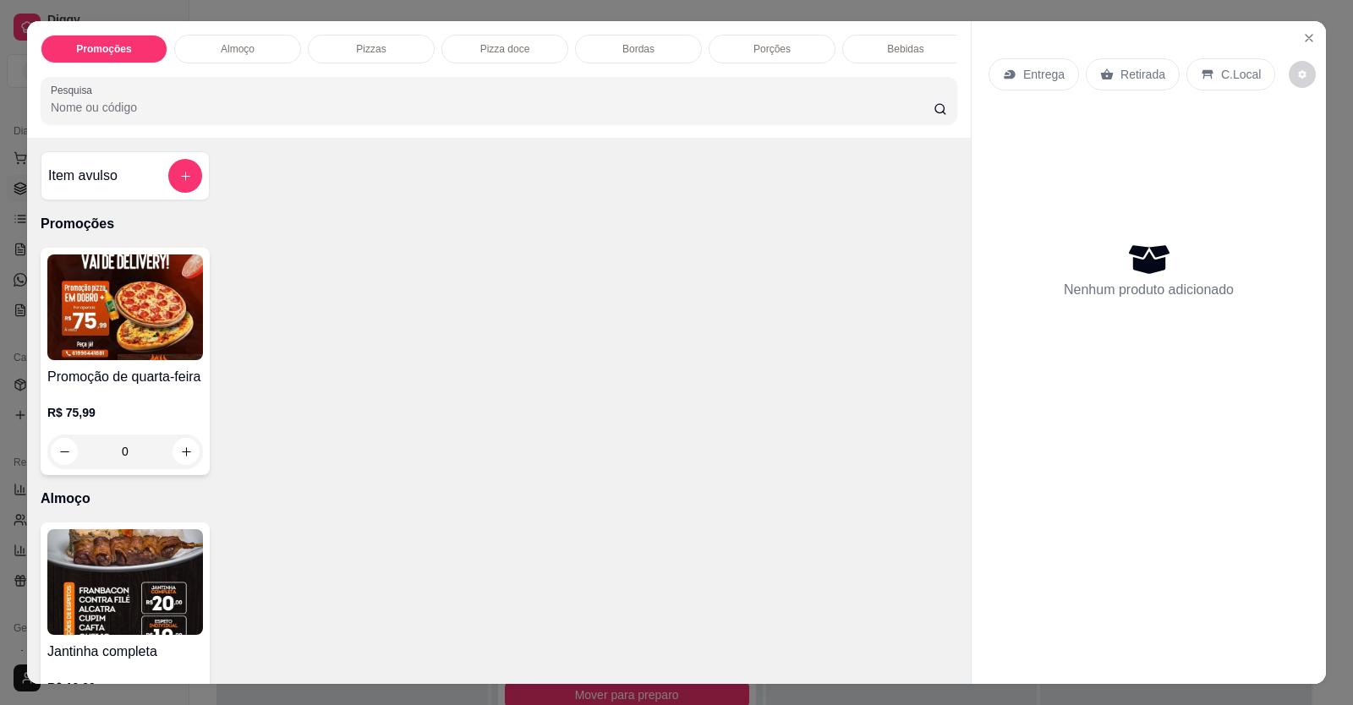
click at [172, 420] on p "R$ 75,99" at bounding box center [125, 412] width 156 height 17
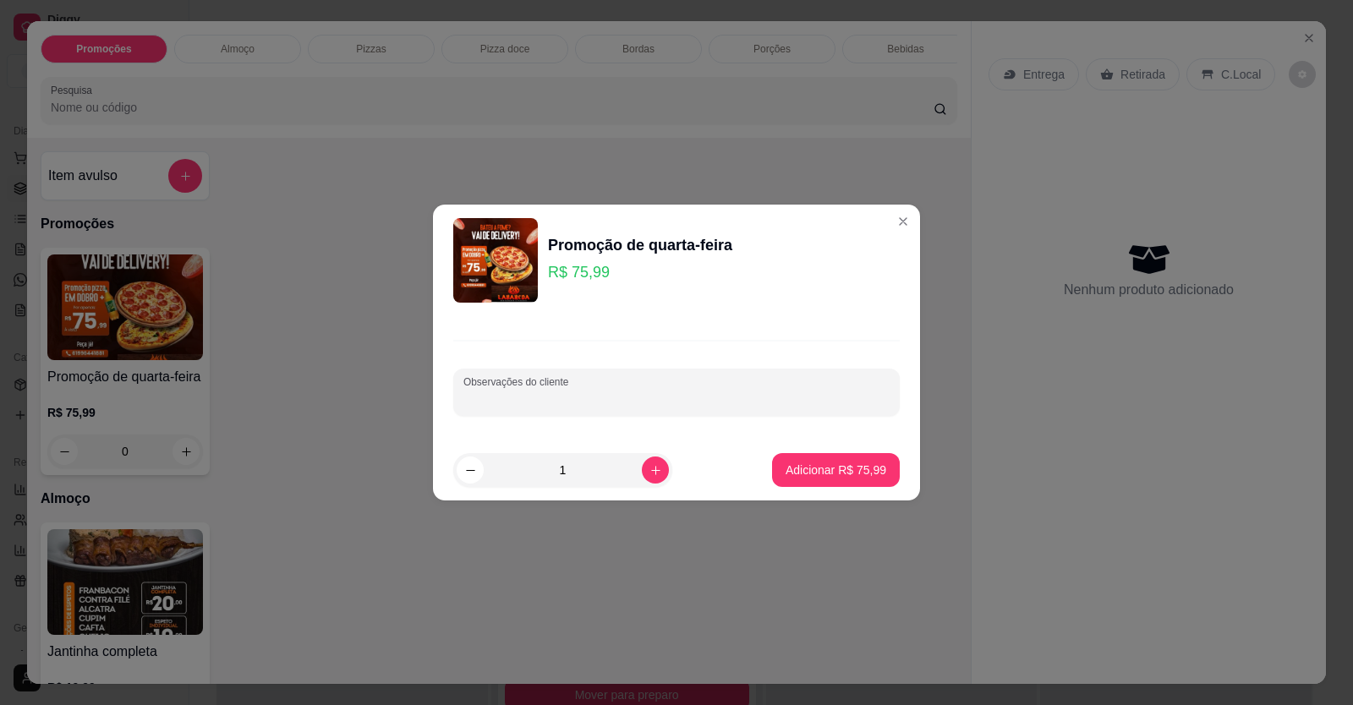
click at [490, 392] on input "Observações do cliente" at bounding box center [676, 399] width 426 height 17
drag, startPoint x: 473, startPoint y: 404, endPoint x: 455, endPoint y: 387, distance: 25.1
click at [472, 402] on input "2 CALABRESA" at bounding box center [676, 399] width 426 height 17
drag, startPoint x: 473, startPoint y: 395, endPoint x: 446, endPoint y: 389, distance: 27.7
click at [446, 389] on div "Observações do cliente 2 CALABRESA" at bounding box center [676, 377] width 487 height 123
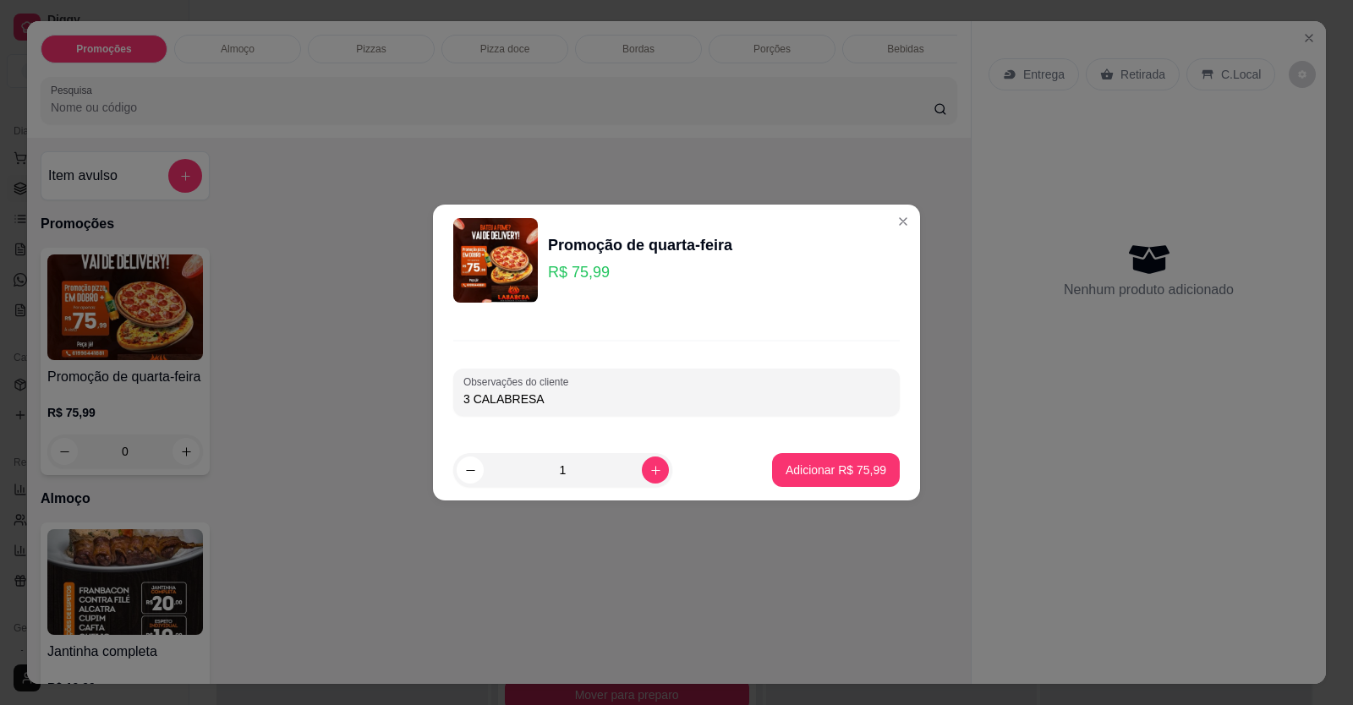
type input "3 CALABRESA"
click at [810, 457] on button "Adicionar R$ 75,99" at bounding box center [836, 470] width 124 height 33
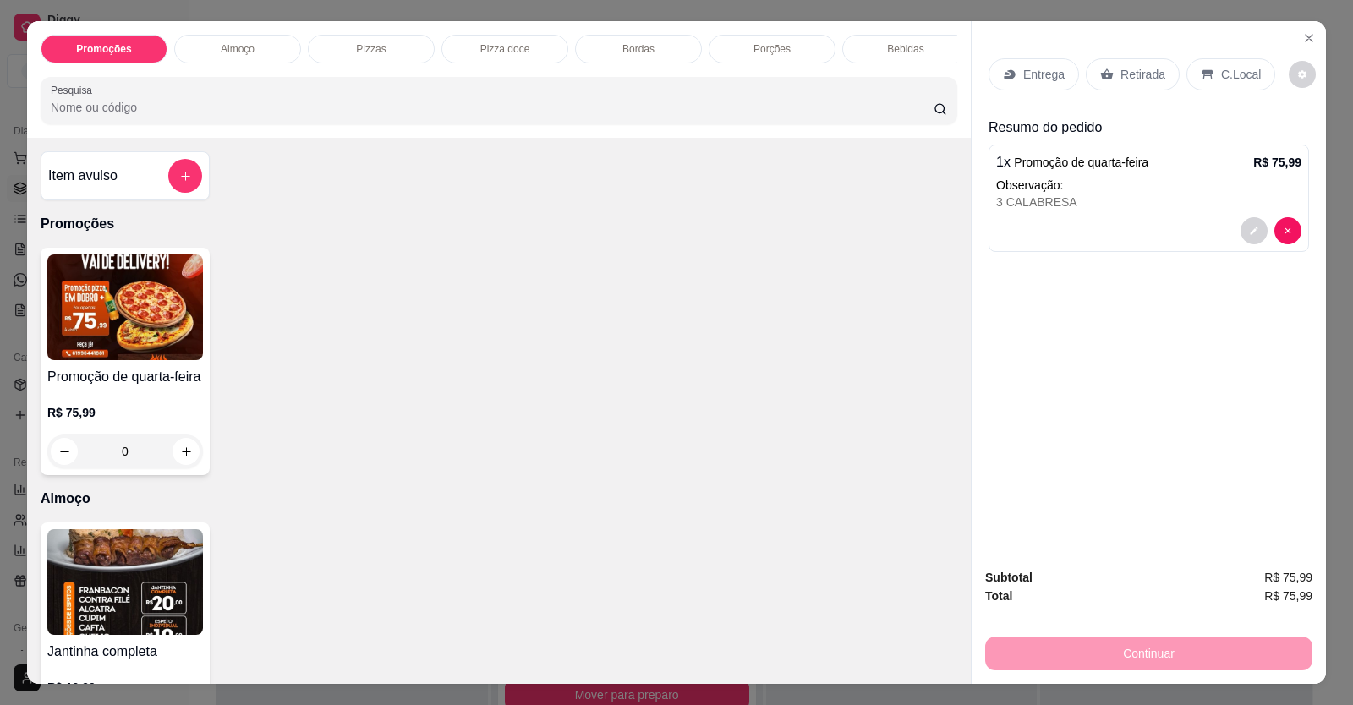
click at [1043, 76] on p "Entrega" at bounding box center [1043, 74] width 41 height 17
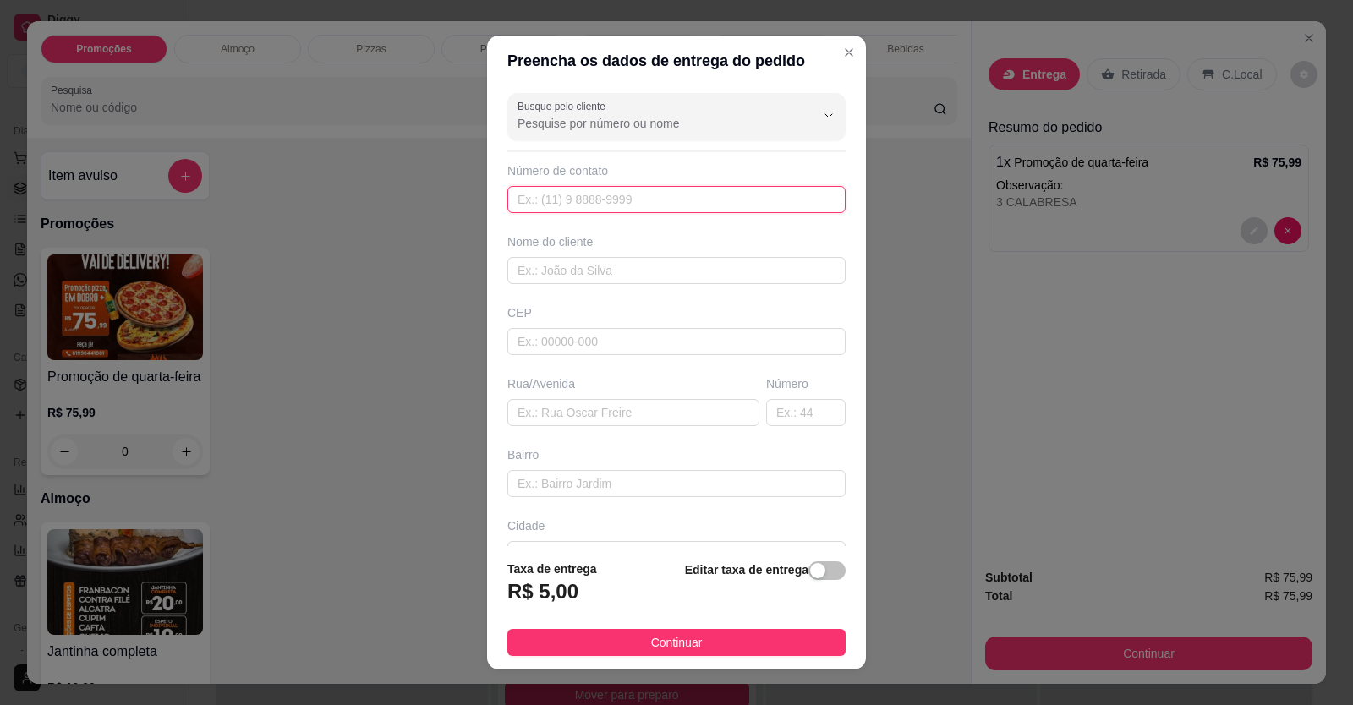
click at [616, 196] on input "text" at bounding box center [676, 199] width 338 height 27
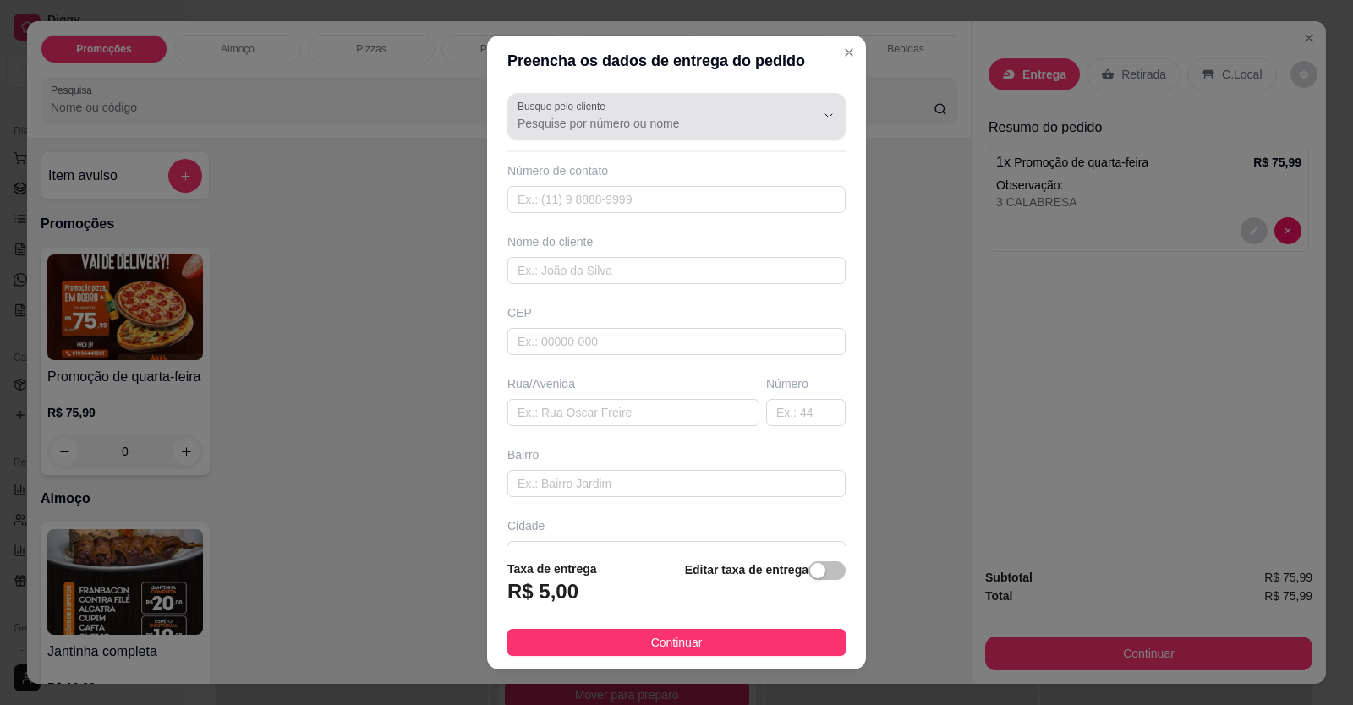
click at [649, 128] on input "Busque pelo cliente" at bounding box center [652, 123] width 271 height 17
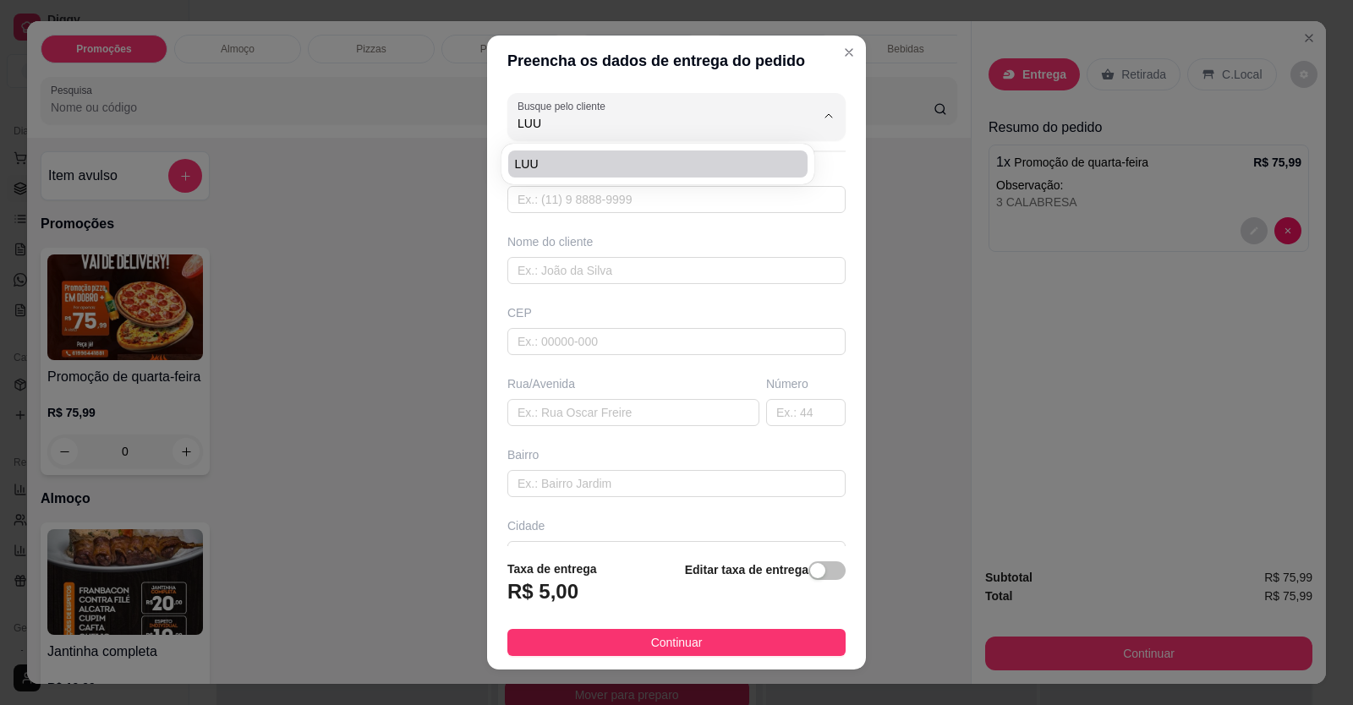
click at [662, 173] on li "LUU" at bounding box center [657, 163] width 299 height 27
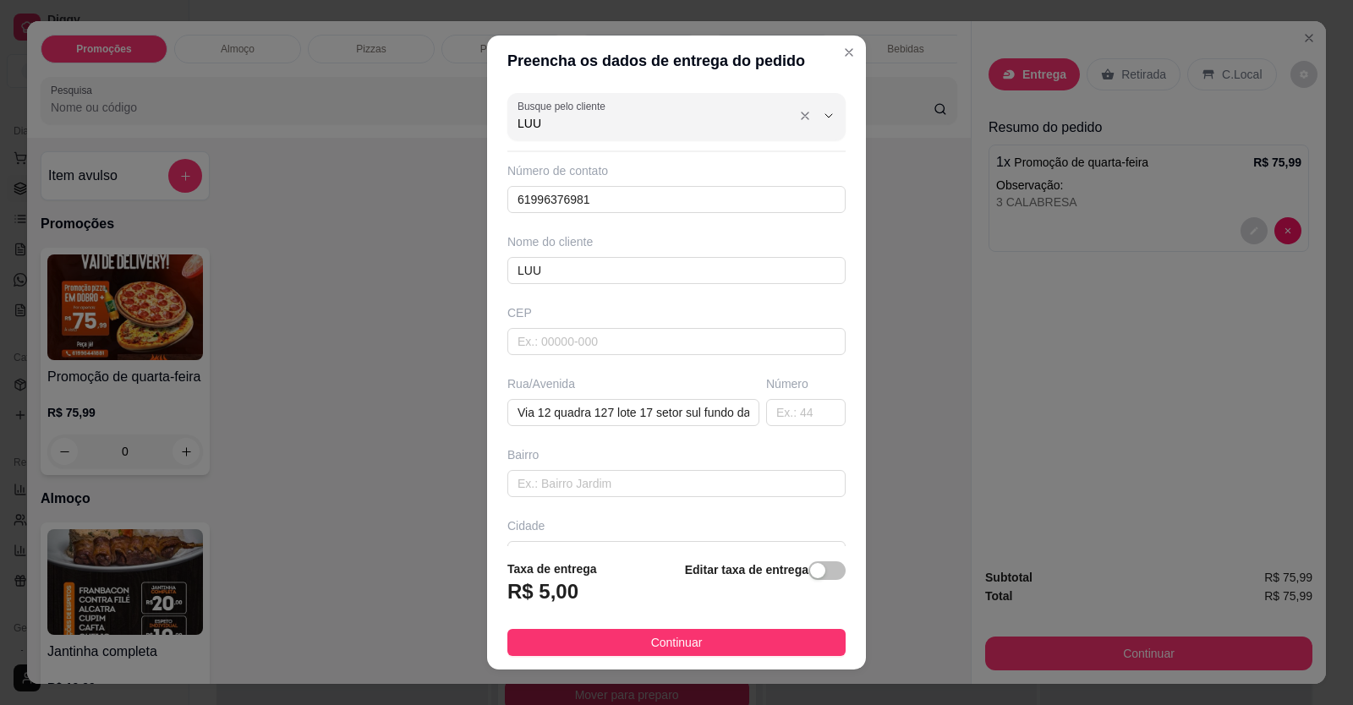
drag, startPoint x: 610, startPoint y: 114, endPoint x: 309, endPoint y: 105, distance: 301.1
click at [304, 101] on div "Preencha os dados de entrega do pedido Busque pelo cliente LUU Número de contat…" at bounding box center [676, 352] width 1353 height 705
click at [452, 297] on div "Preencha os dados de entrega do pedido Busque pelo cliente 61998201980 Número d…" at bounding box center [676, 352] width 1353 height 705
drag, startPoint x: 531, startPoint y: 271, endPoint x: 440, endPoint y: 284, distance: 91.3
click at [440, 284] on div "Preencha os dados de entrega do pedido Busque pelo cliente Número de contato 61…" at bounding box center [676, 352] width 1353 height 705
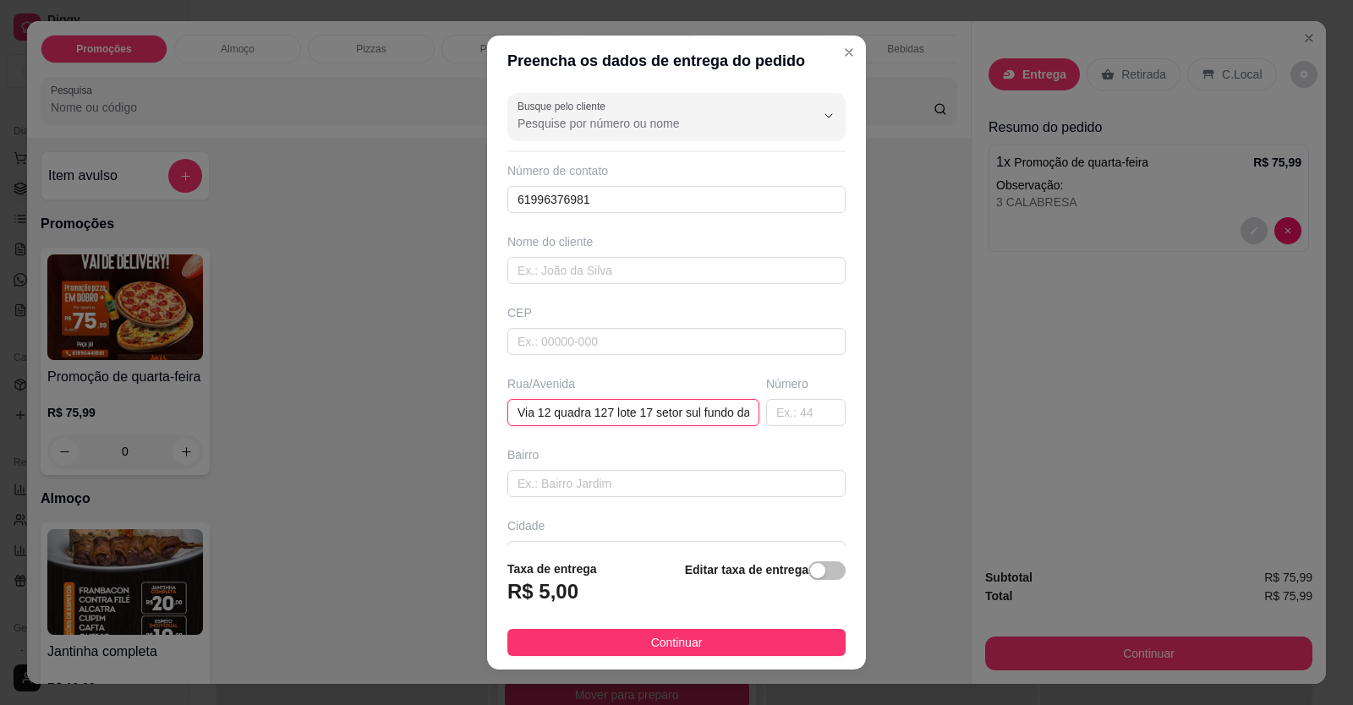
drag, startPoint x: 725, startPoint y: 415, endPoint x: 392, endPoint y: 404, distance: 333.3
click at [394, 406] on div "Preencha os dados de entrega do pedido Busque pelo cliente Número de contato 61…" at bounding box center [676, 352] width 1353 height 705
drag, startPoint x: 644, startPoint y: 424, endPoint x: 532, endPoint y: 411, distance: 113.2
click at [471, 413] on div "Preencha os dados de entrega do pedido Busque pelo cliente Número de contato 61…" at bounding box center [676, 352] width 1353 height 705
click at [682, 437] on div "Busque pelo cliente Número de contato 61996376981 Nome do cliente CEP Rua/Aveni…" at bounding box center [676, 316] width 379 height 461
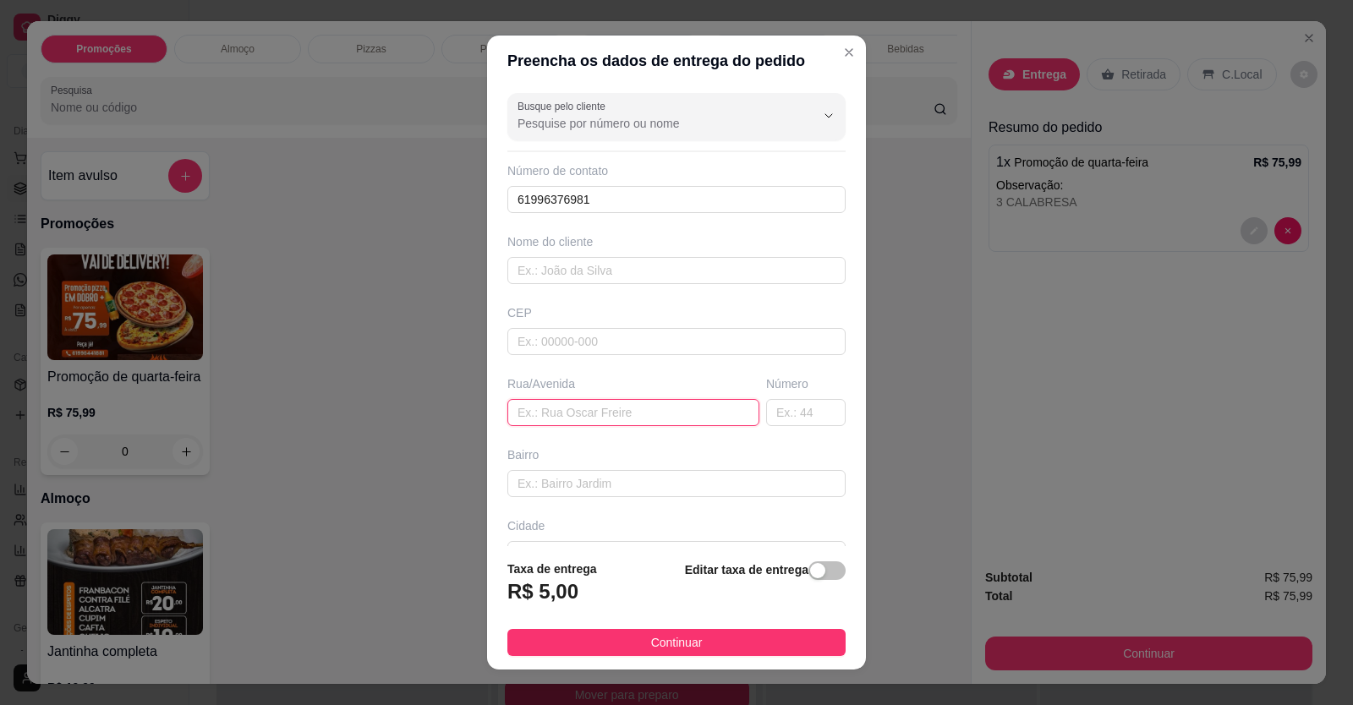
drag, startPoint x: 670, startPoint y: 411, endPoint x: 387, endPoint y: 408, distance: 282.4
click at [388, 408] on div "Preencha os dados de entrega do pedido Busque pelo cliente Número de contato 61…" at bounding box center [676, 352] width 1353 height 705
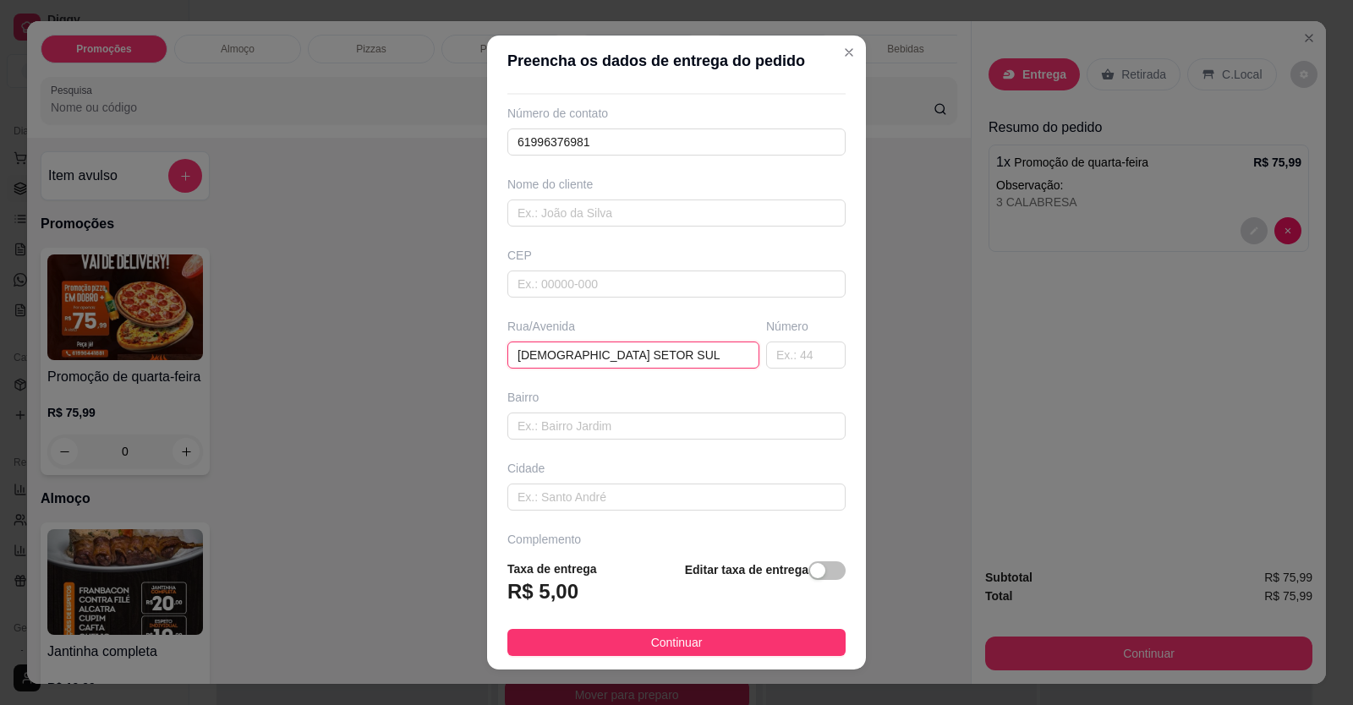
scroll to position [109, 0]
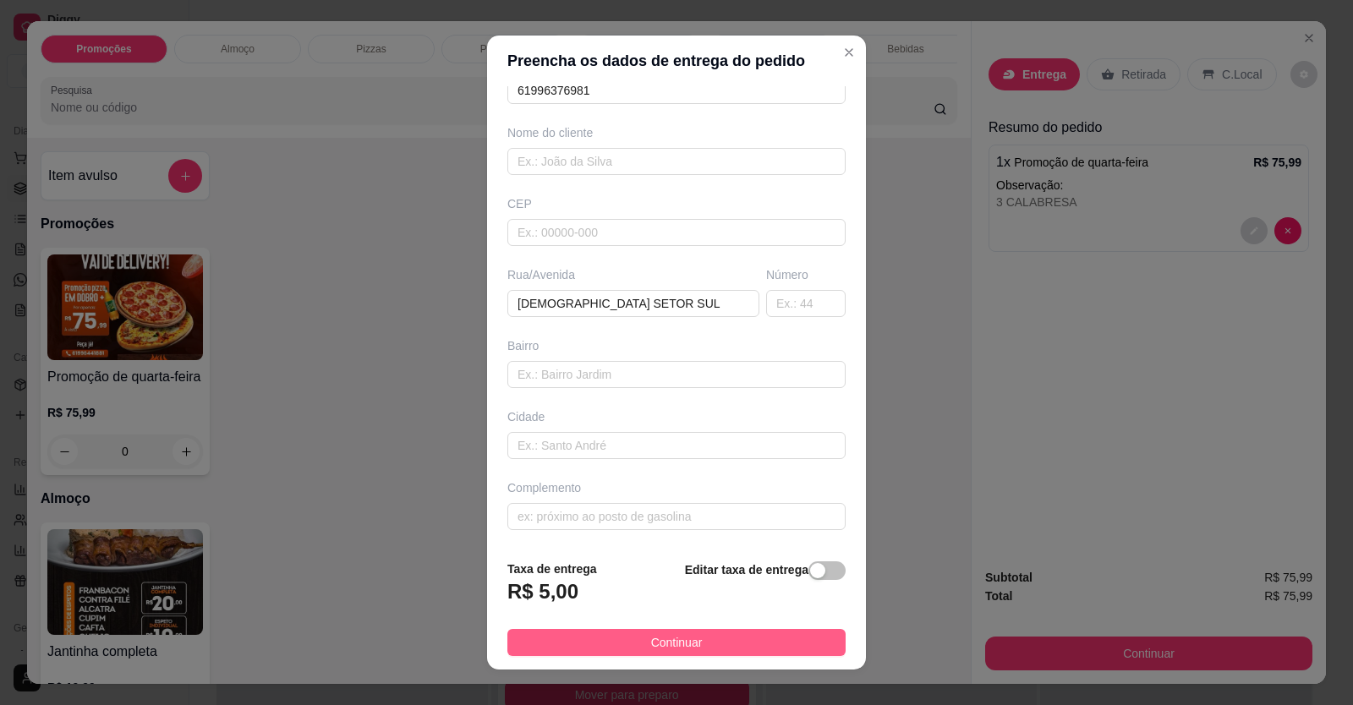
click at [716, 648] on button "Continuar" at bounding box center [676, 642] width 338 height 27
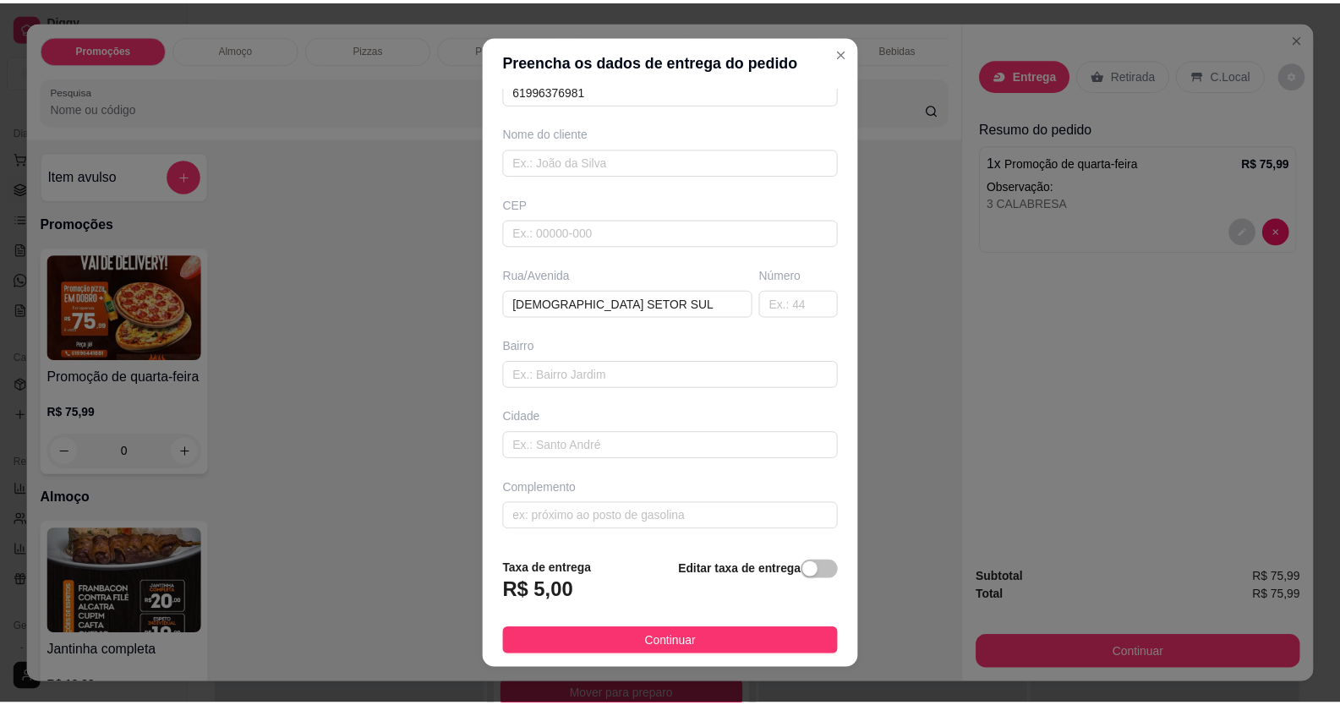
scroll to position [0, 0]
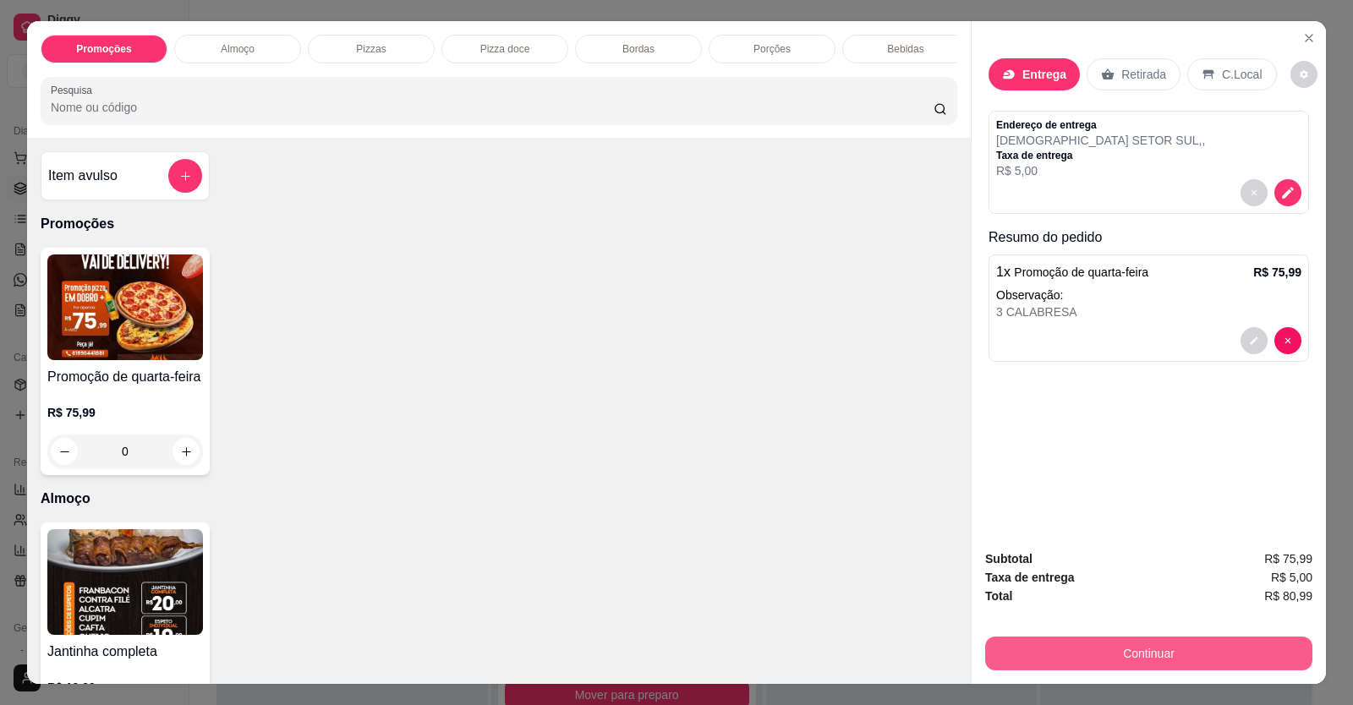
click at [1012, 655] on button "Continuar" at bounding box center [1148, 654] width 327 height 34
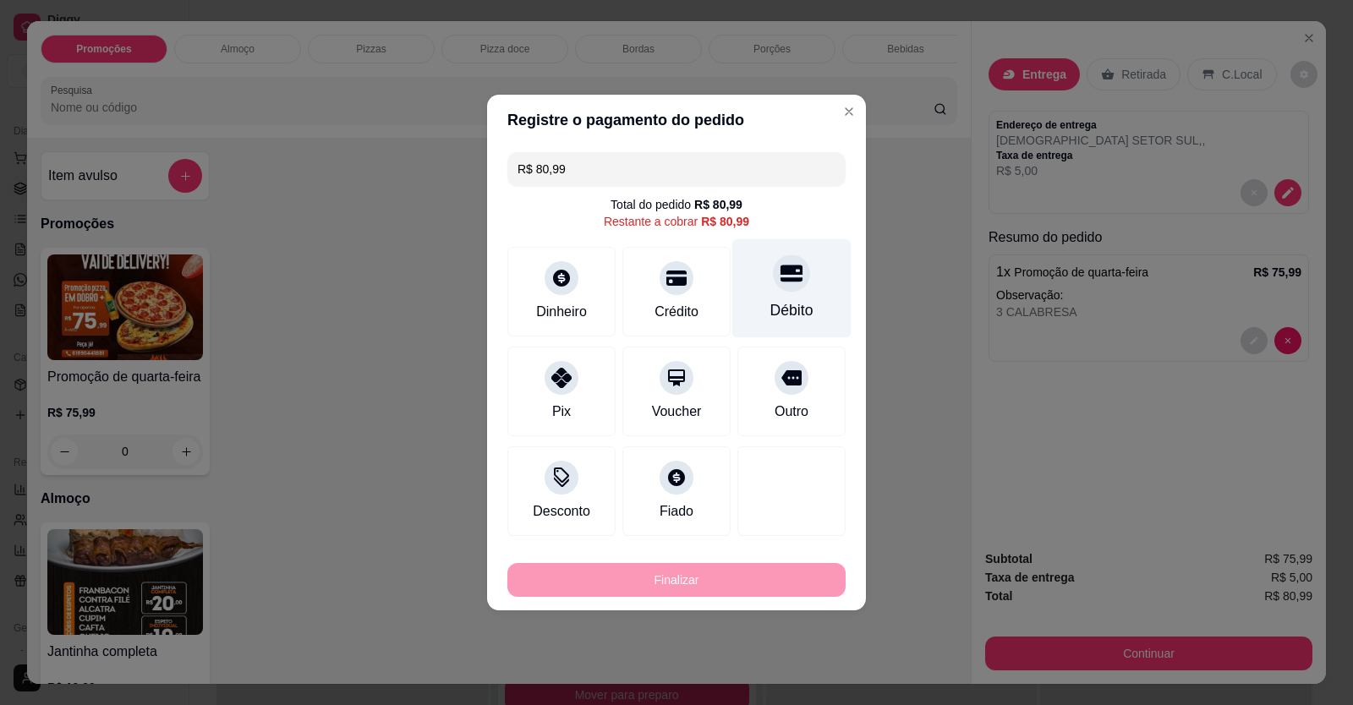
click at [789, 298] on div "Débito" at bounding box center [791, 288] width 119 height 99
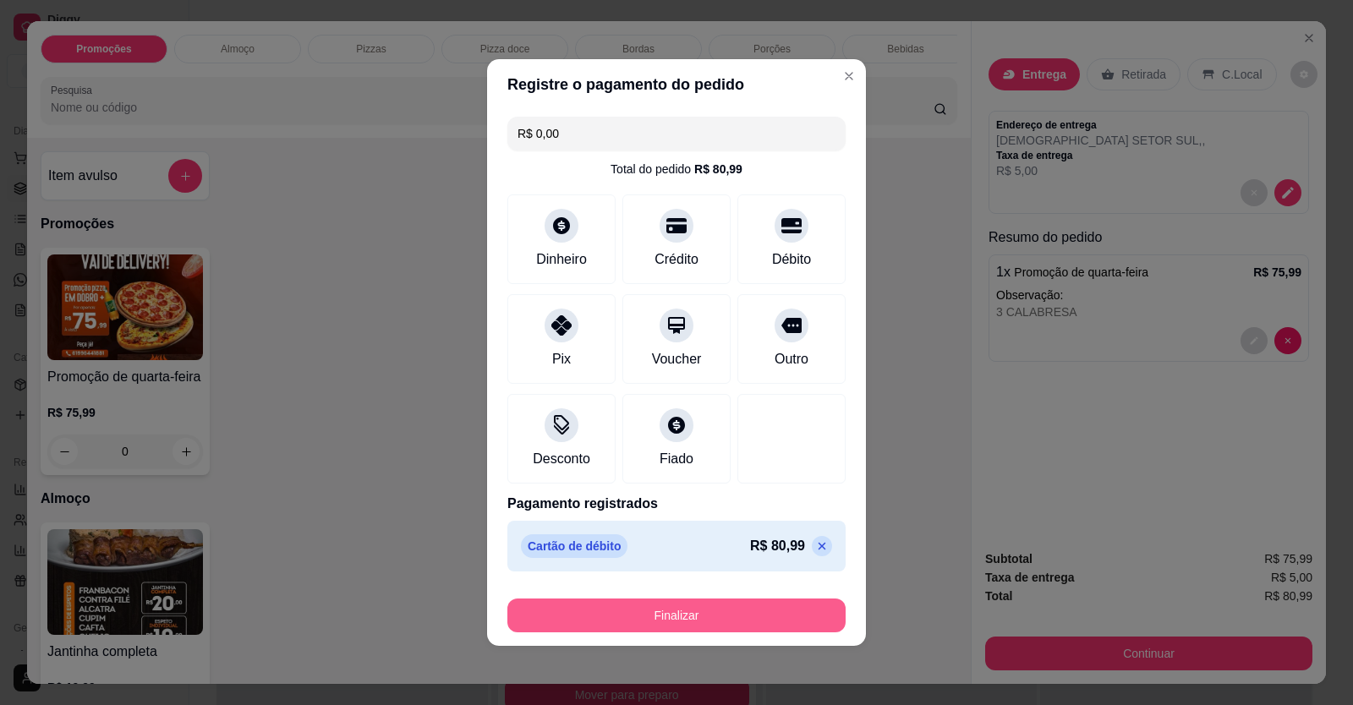
click at [732, 610] on button "Finalizar" at bounding box center [676, 616] width 338 height 34
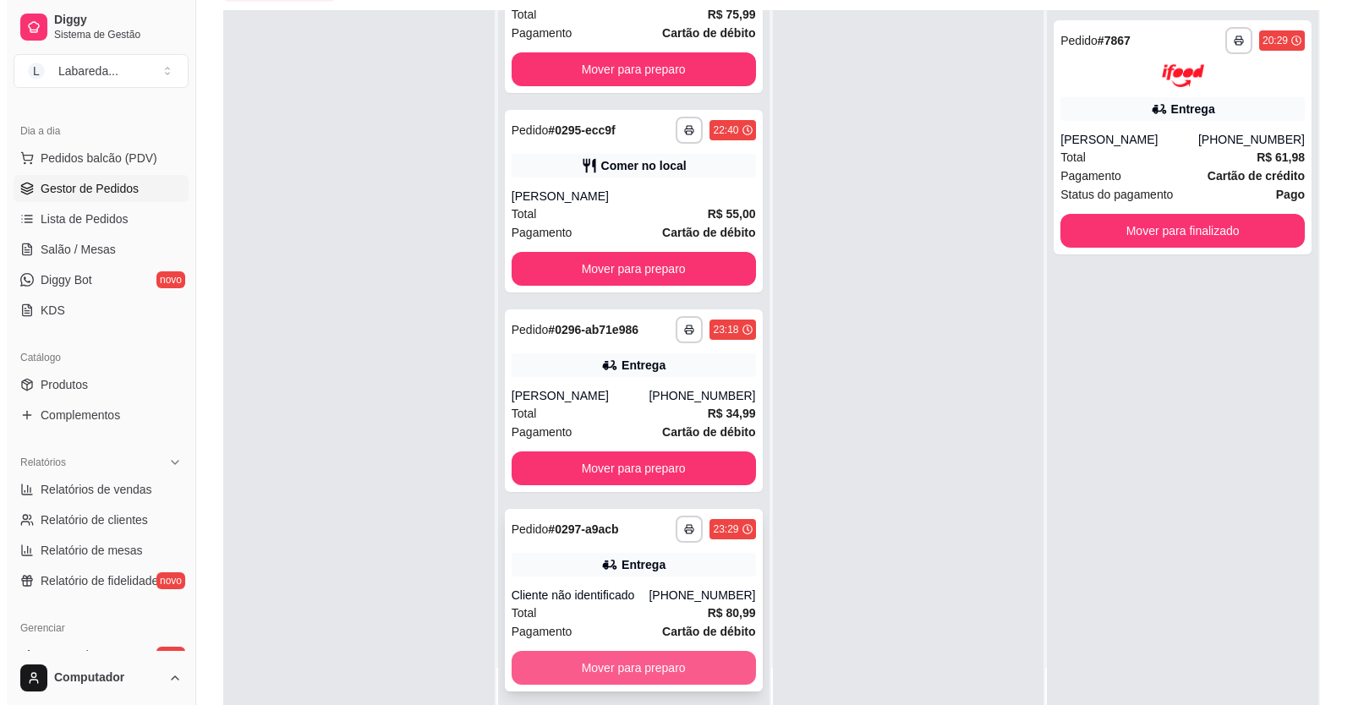
scroll to position [258, 0]
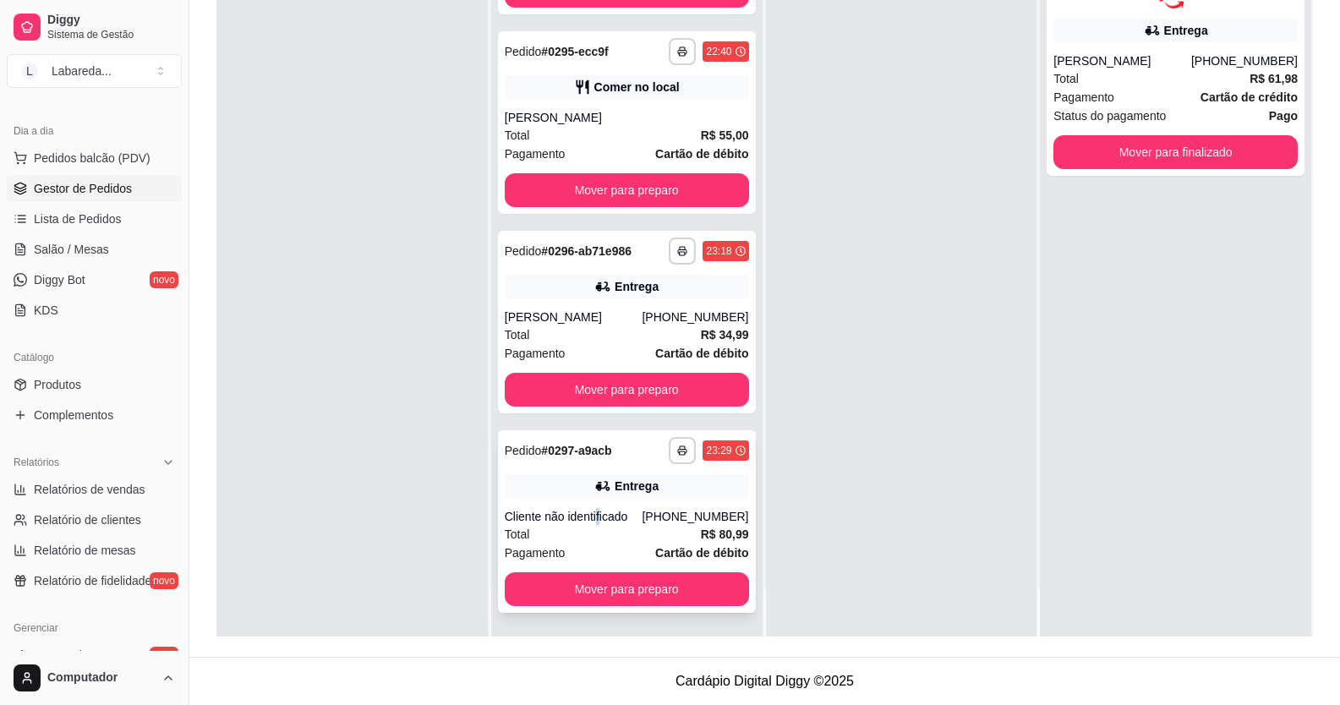
click at [598, 506] on div "**********" at bounding box center [627, 521] width 258 height 183
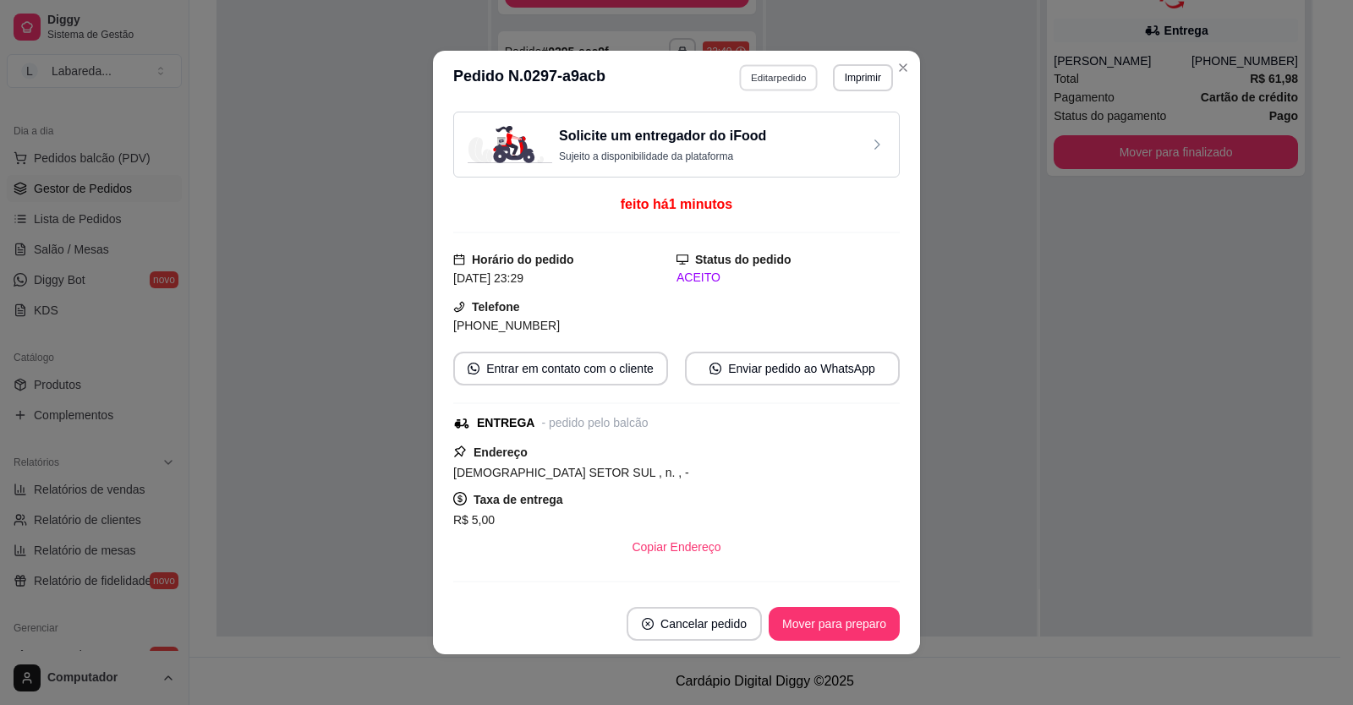
click at [798, 79] on button "Editar pedido" at bounding box center [779, 77] width 79 height 26
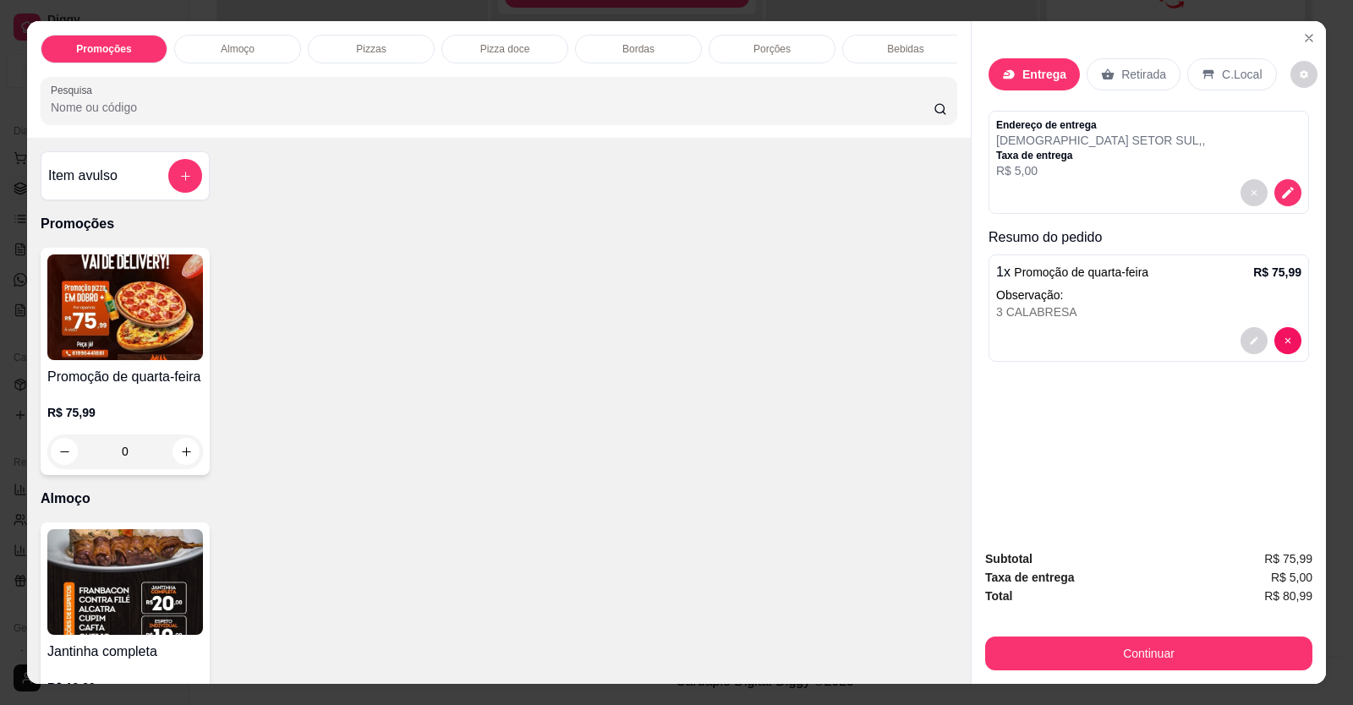
click at [1030, 335] on div at bounding box center [1148, 340] width 305 height 27
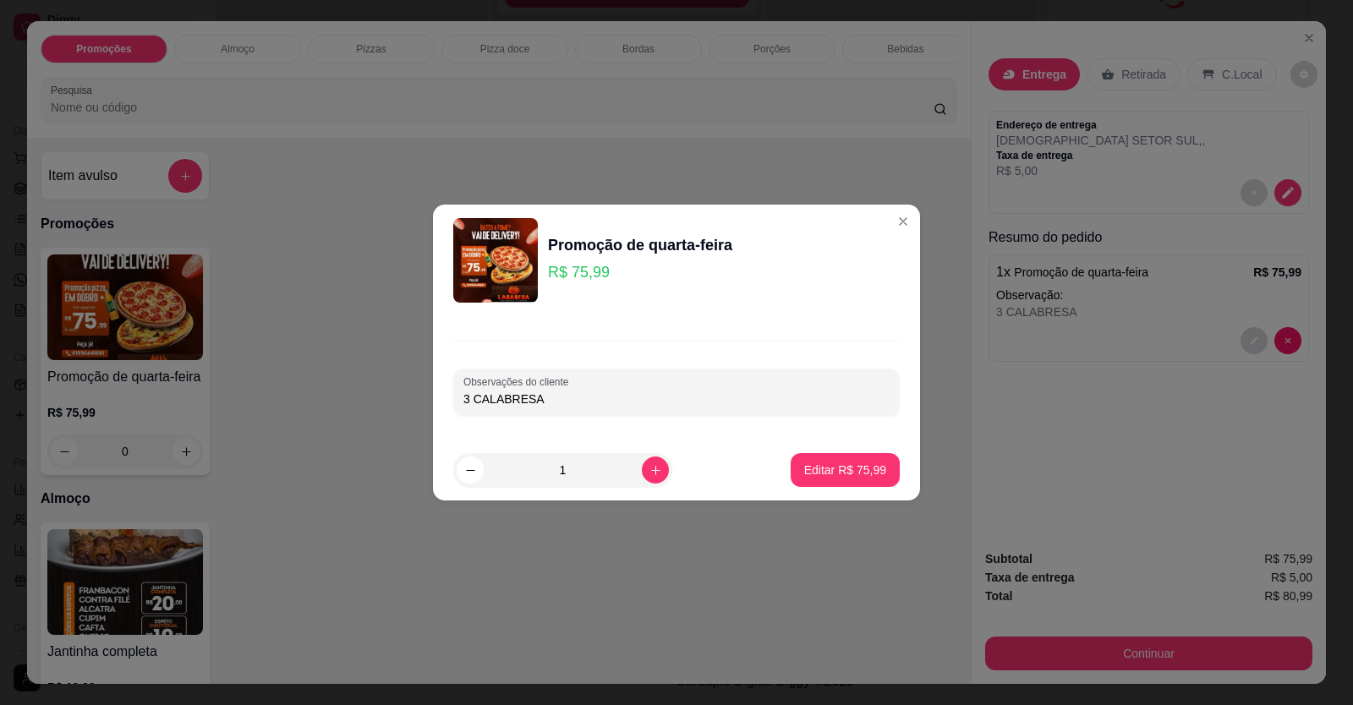
drag, startPoint x: 471, startPoint y: 399, endPoint x: 435, endPoint y: 407, distance: 37.1
click at [435, 407] on div "Observações do cliente 3 CALABRESA" at bounding box center [676, 377] width 487 height 123
click at [829, 473] on p "Editar R$ 75,99" at bounding box center [845, 470] width 82 height 17
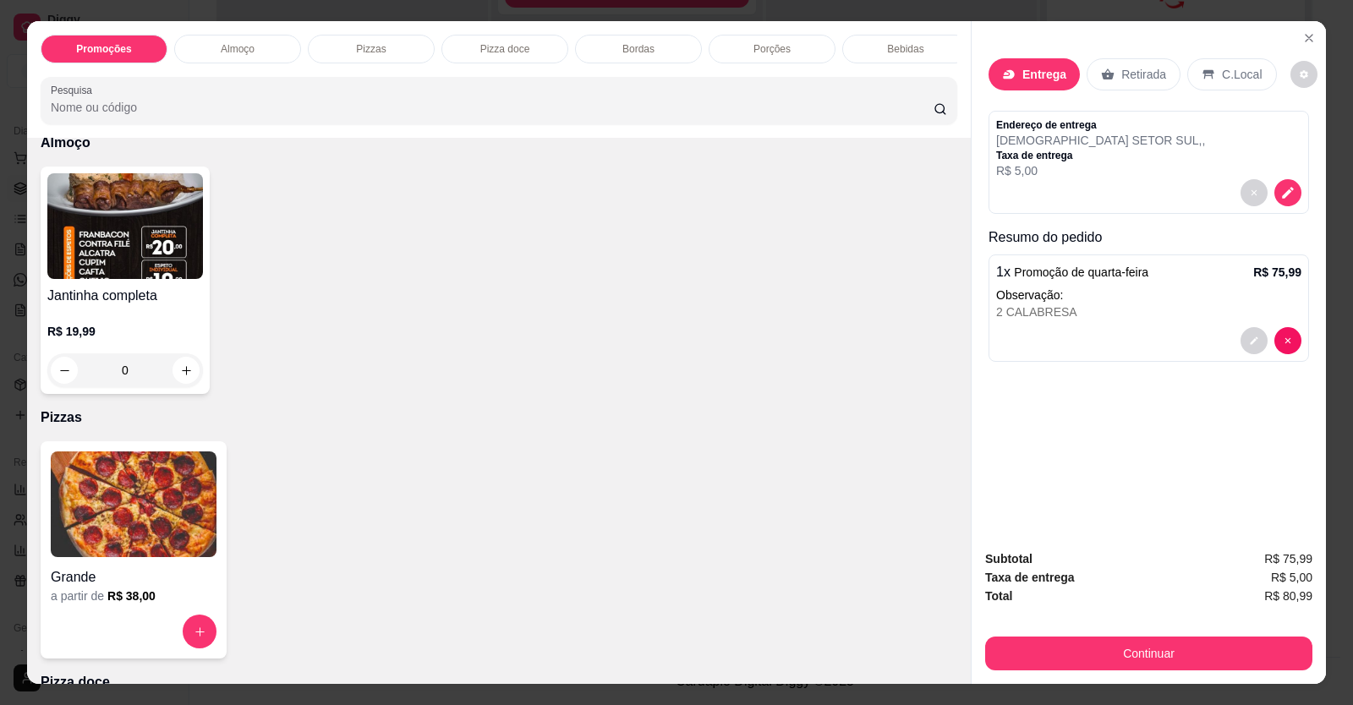
scroll to position [507, 0]
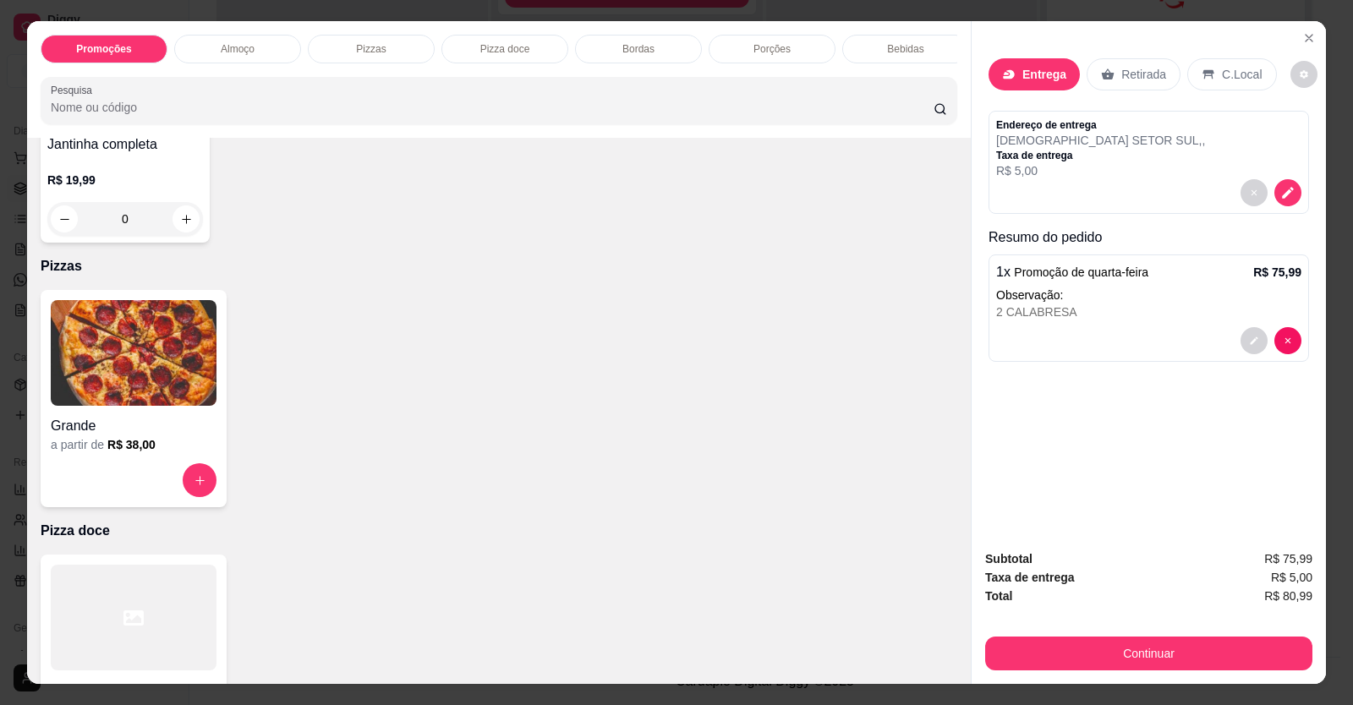
click at [127, 400] on img at bounding box center [134, 353] width 166 height 106
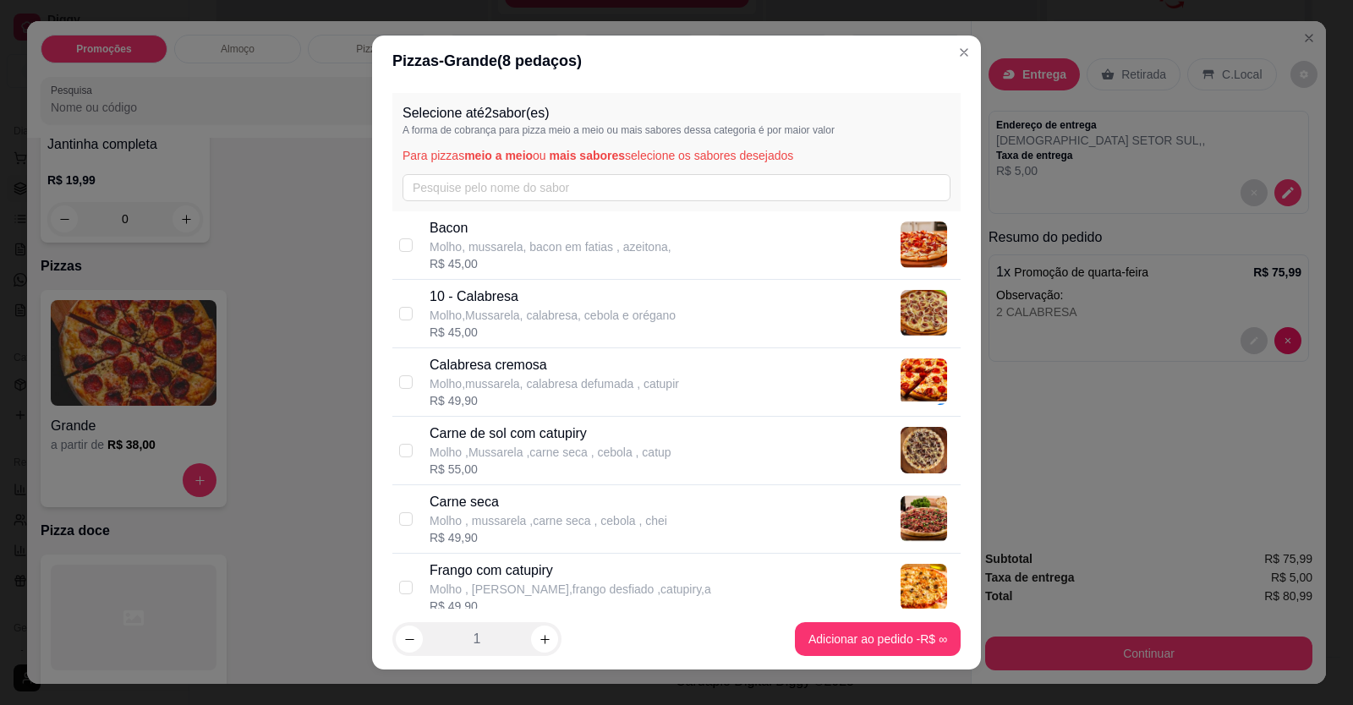
click at [504, 299] on p "10 - Calabresa" at bounding box center [552, 297] width 246 height 20
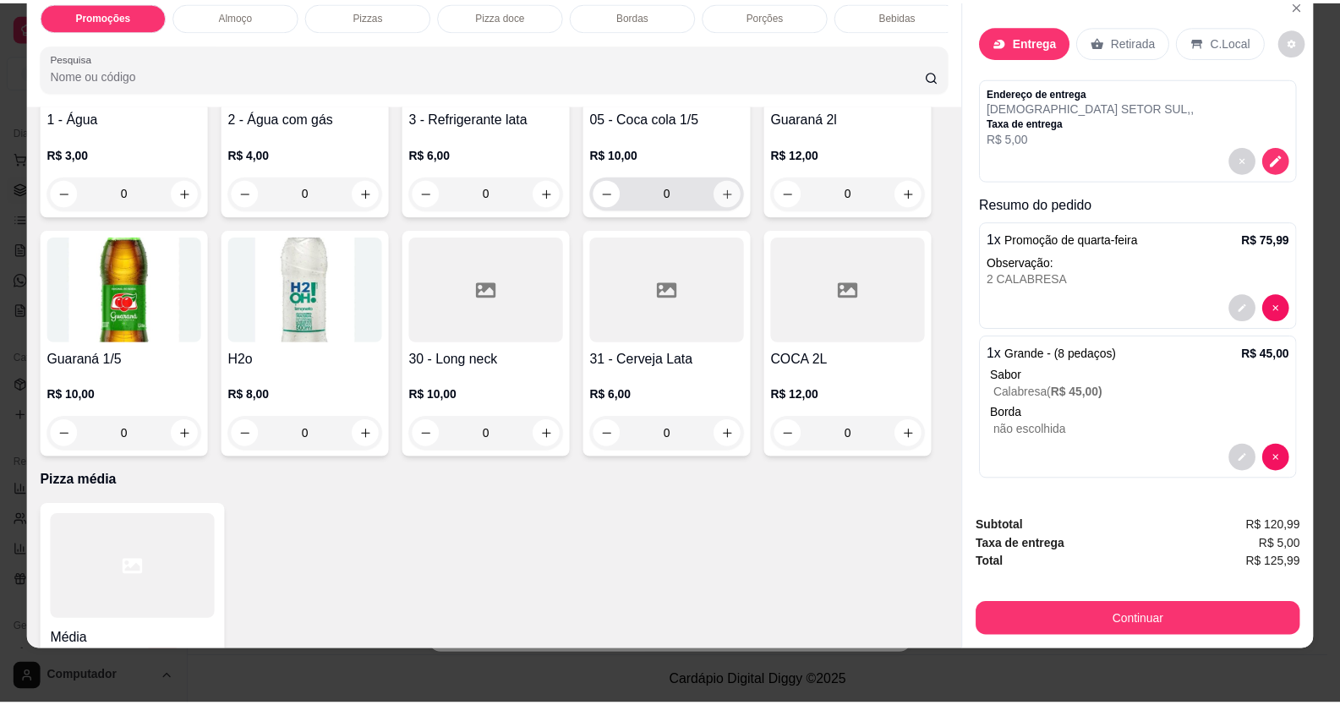
scroll to position [1860, 0]
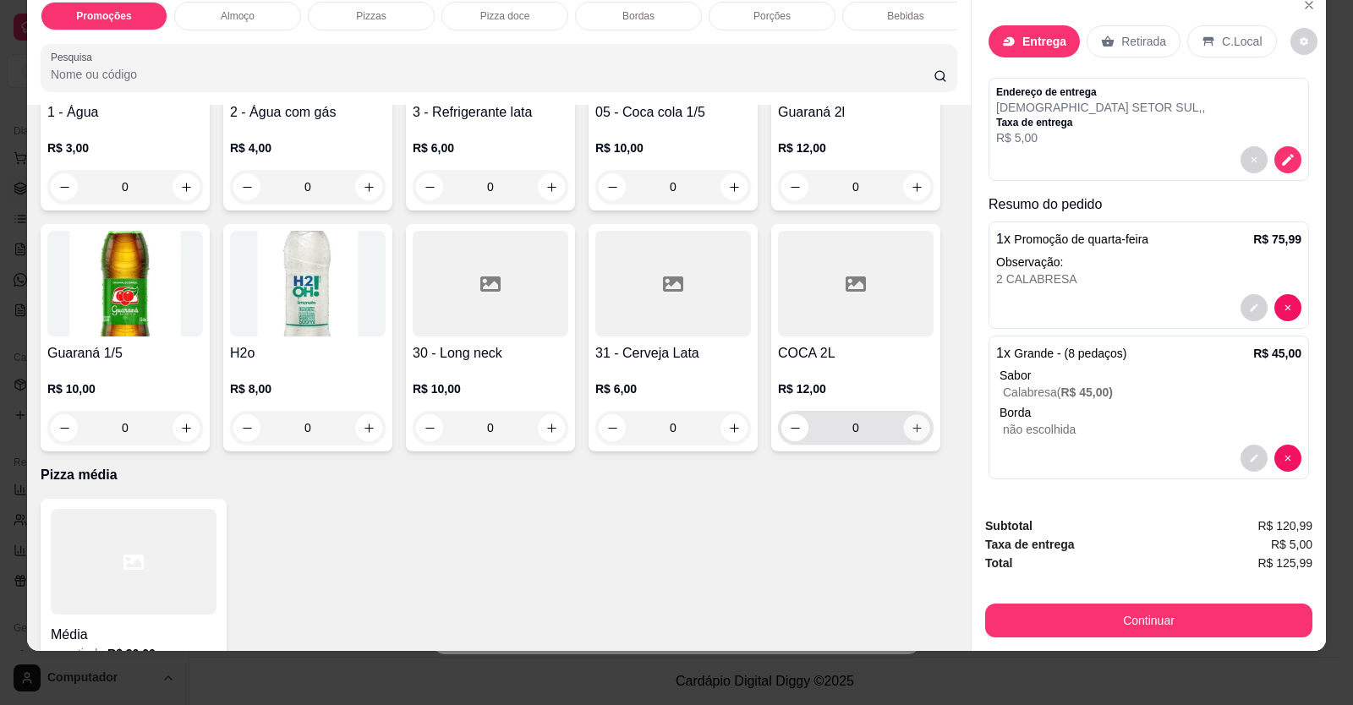
click at [913, 435] on icon "increase-product-quantity" at bounding box center [917, 428] width 13 height 13
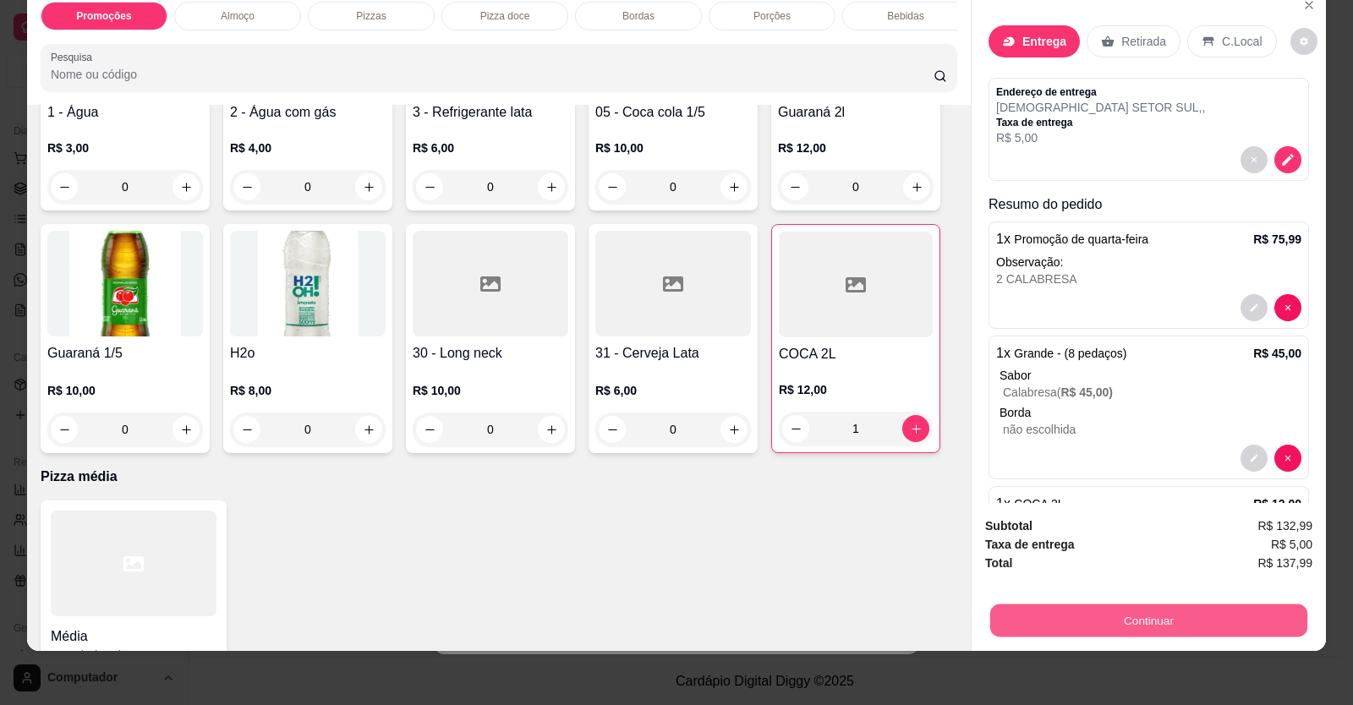
click at [1136, 617] on button "Continuar" at bounding box center [1148, 621] width 317 height 33
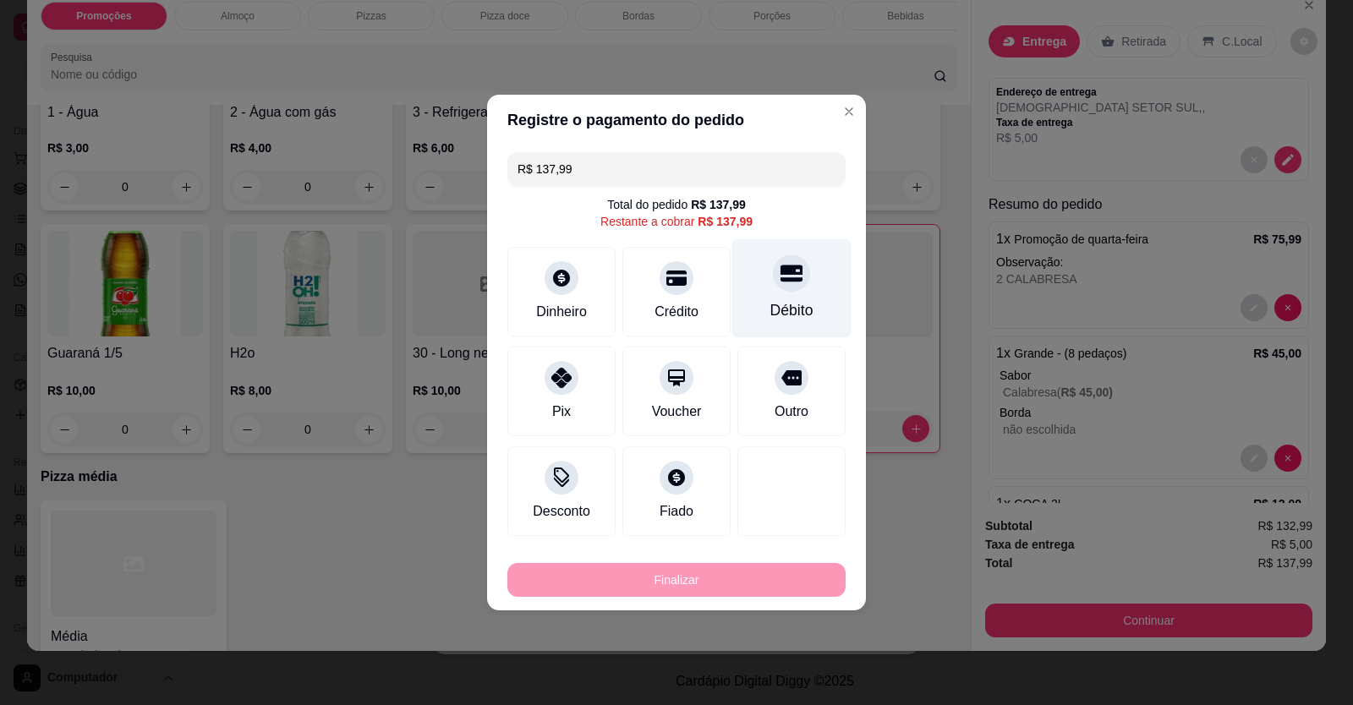
click at [797, 311] on div "Débito" at bounding box center [791, 310] width 43 height 22
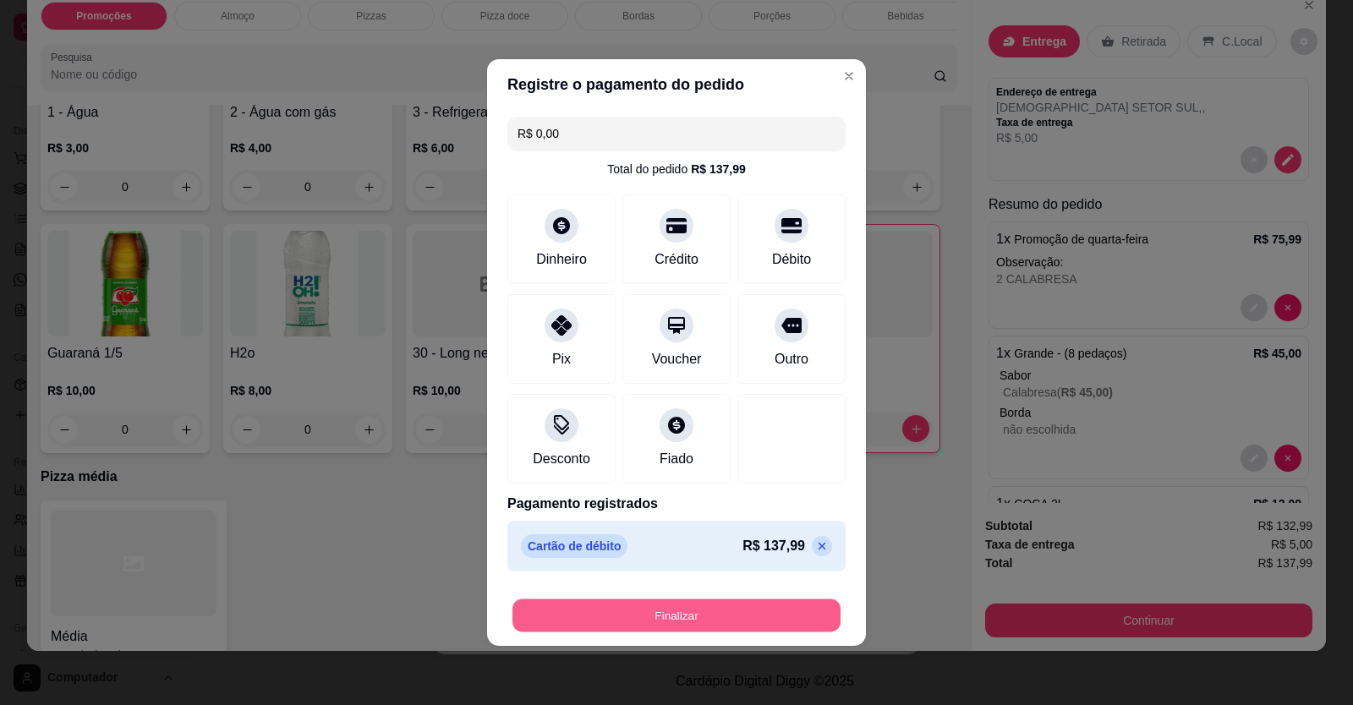
click at [730, 616] on button "Finalizar" at bounding box center [676, 615] width 328 height 33
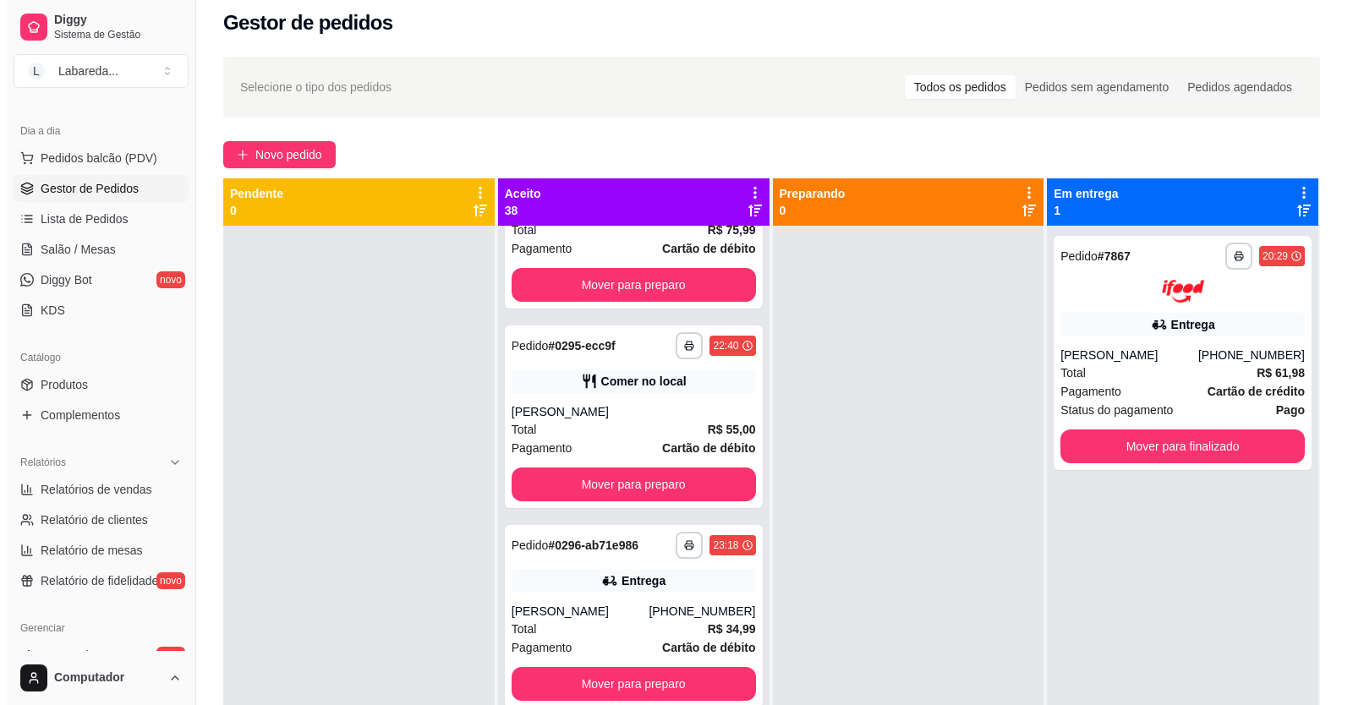
scroll to position [0, 0]
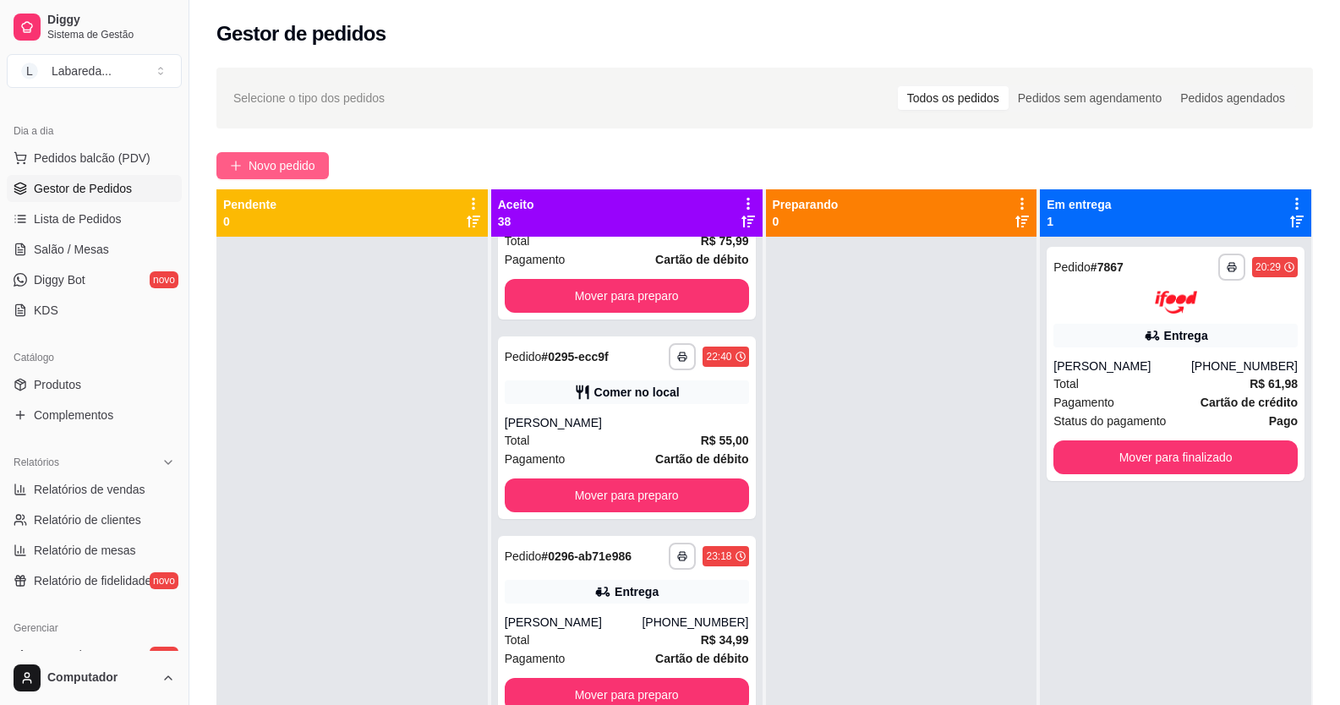
click at [315, 171] on span "Novo pedido" at bounding box center [282, 165] width 67 height 19
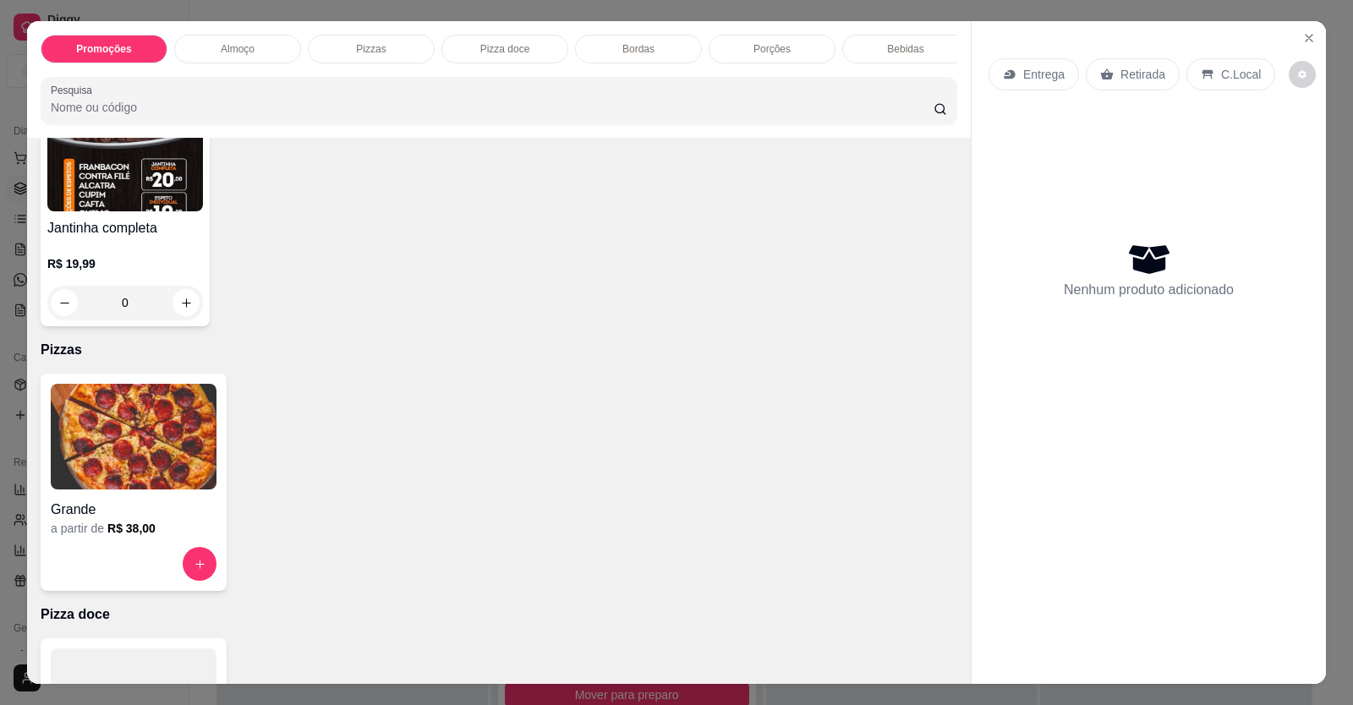
scroll to position [507, 0]
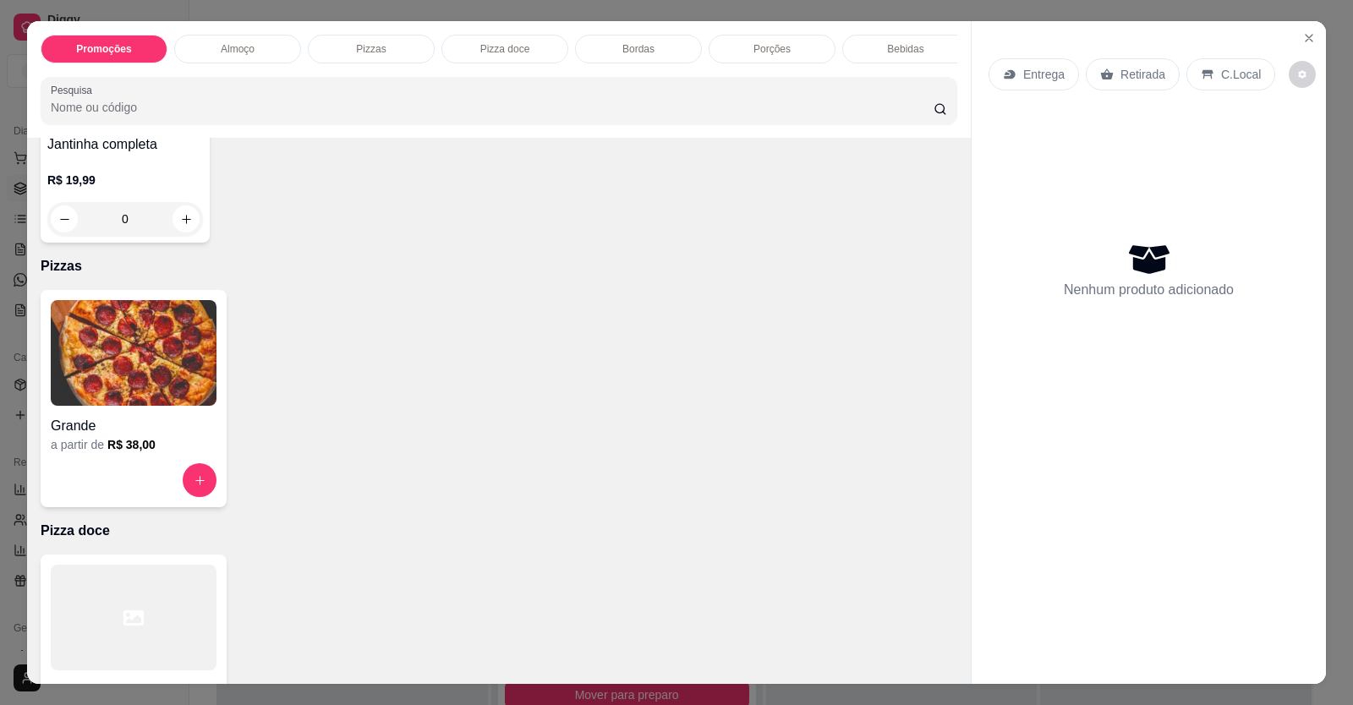
click at [191, 406] on img at bounding box center [134, 353] width 166 height 106
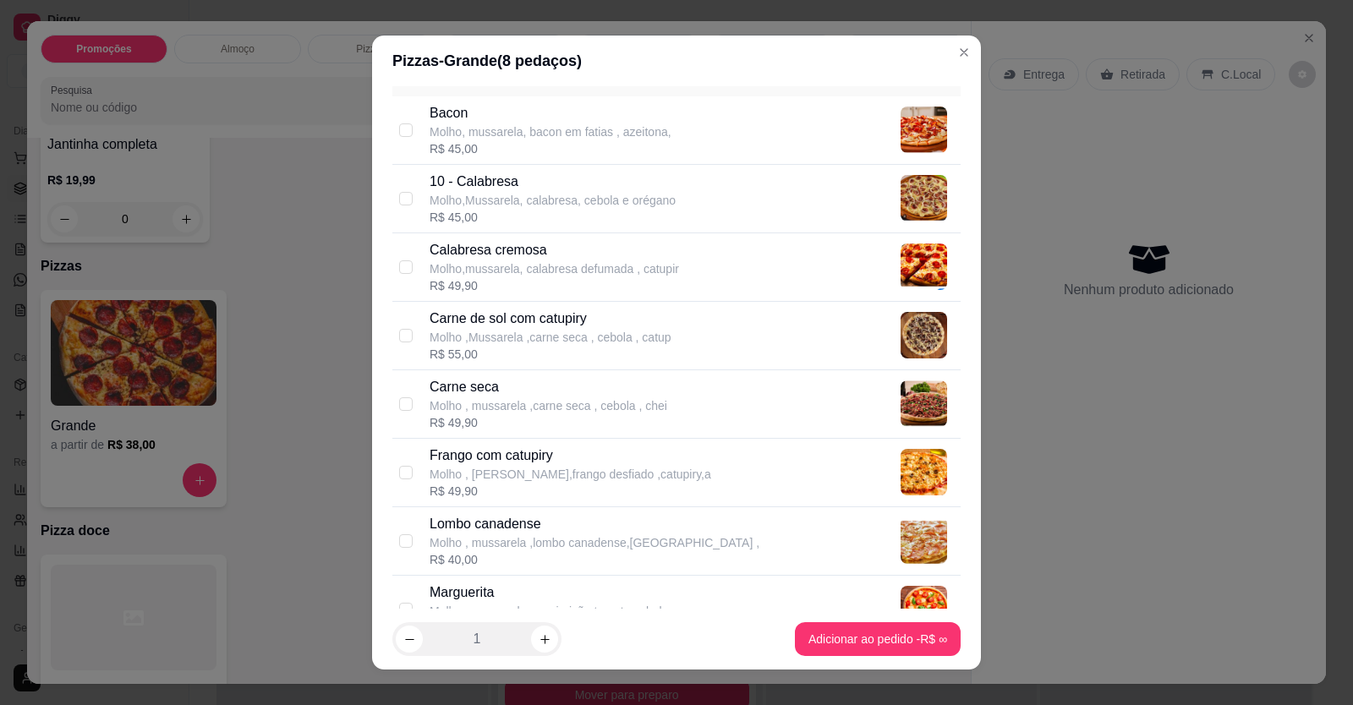
scroll to position [85, 0]
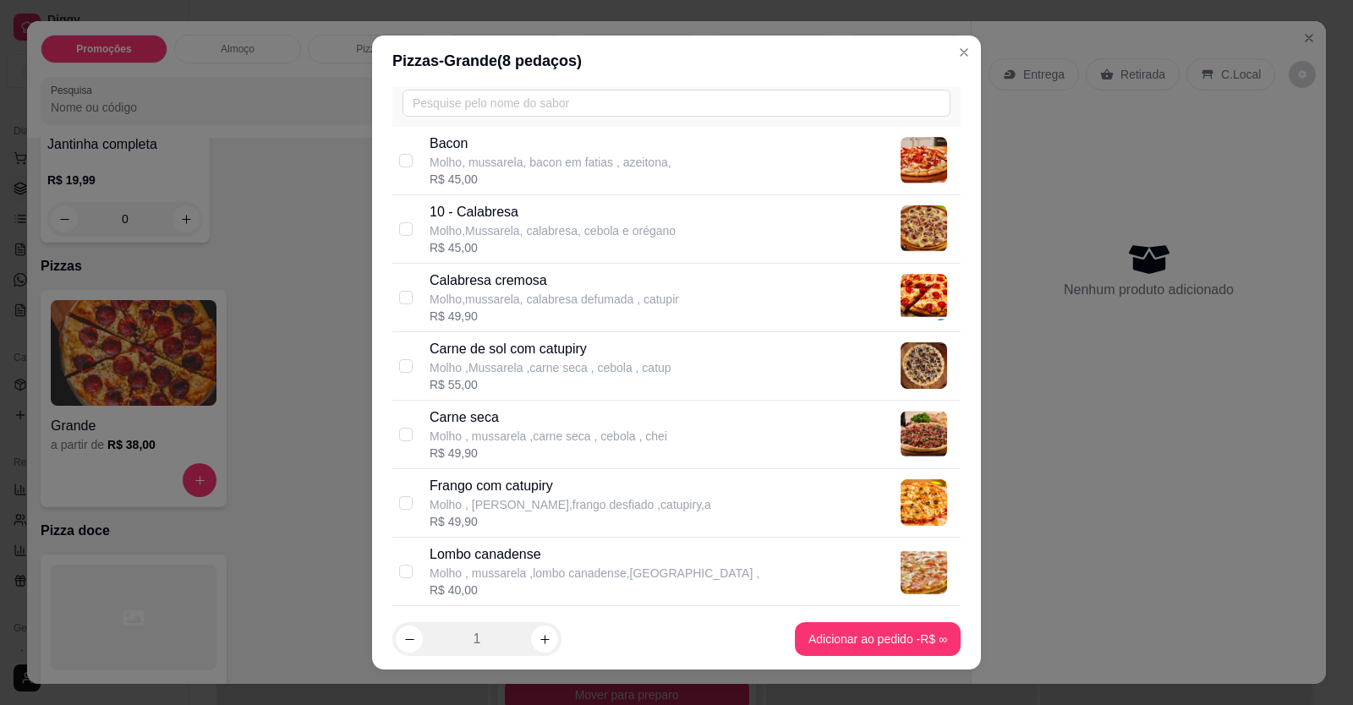
click at [526, 362] on p "Molho ,Mussarela ,carne seca , cebola , catup" at bounding box center [550, 367] width 242 height 17
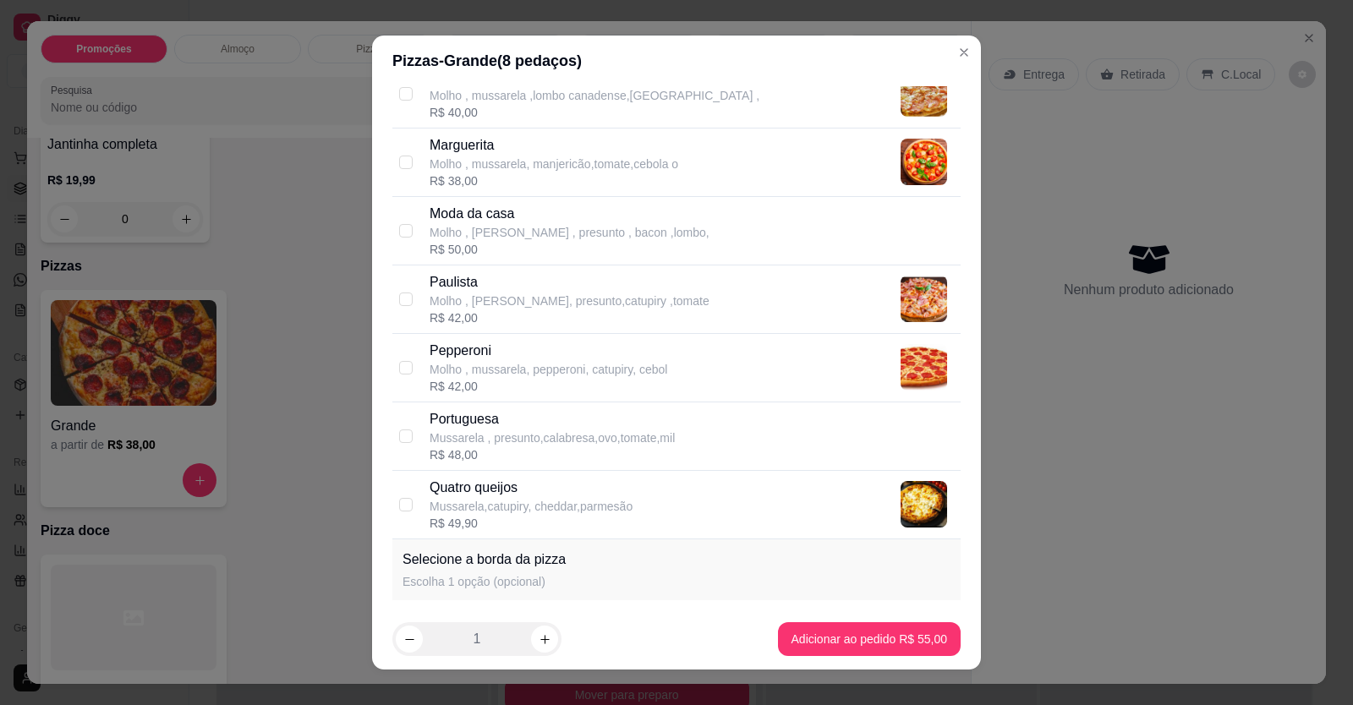
scroll to position [592, 0]
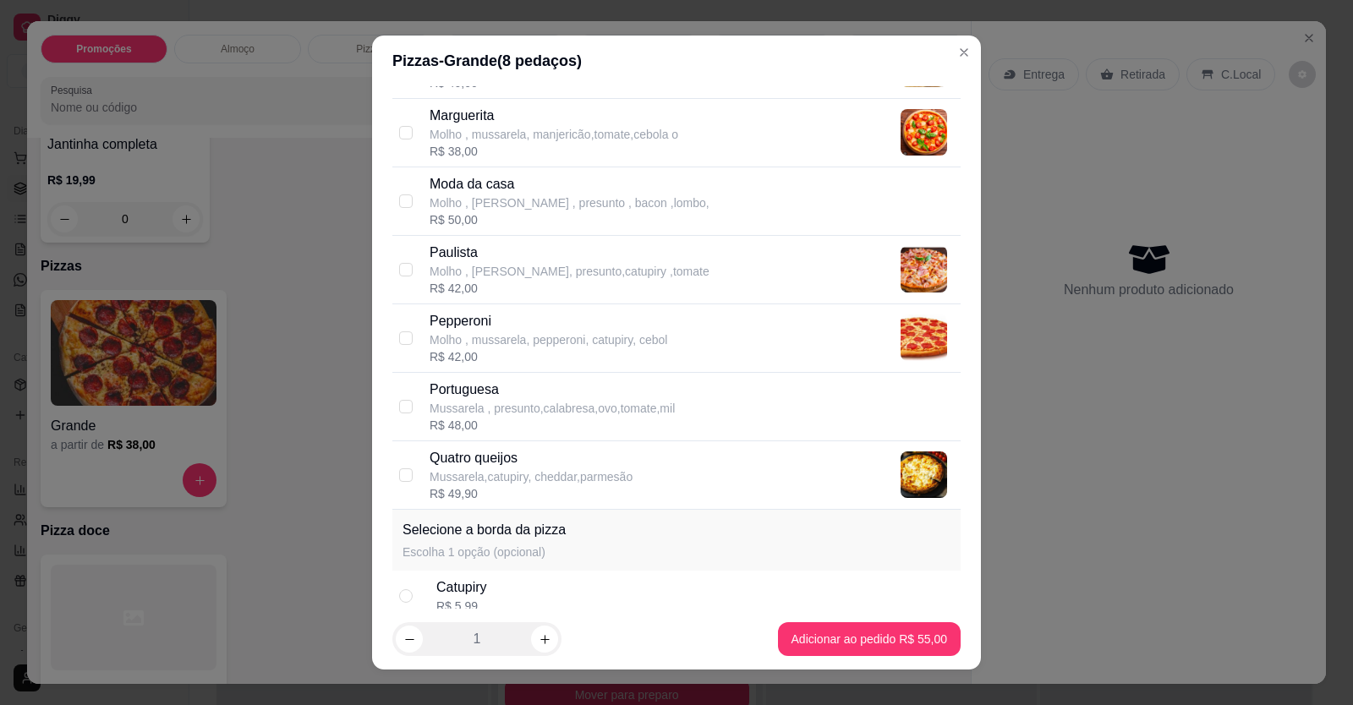
drag, startPoint x: 501, startPoint y: 408, endPoint x: 508, endPoint y: 416, distance: 11.4
click at [501, 407] on p "Mussarela , presunto,calabresa,ovo,tomate,mil" at bounding box center [551, 408] width 245 height 17
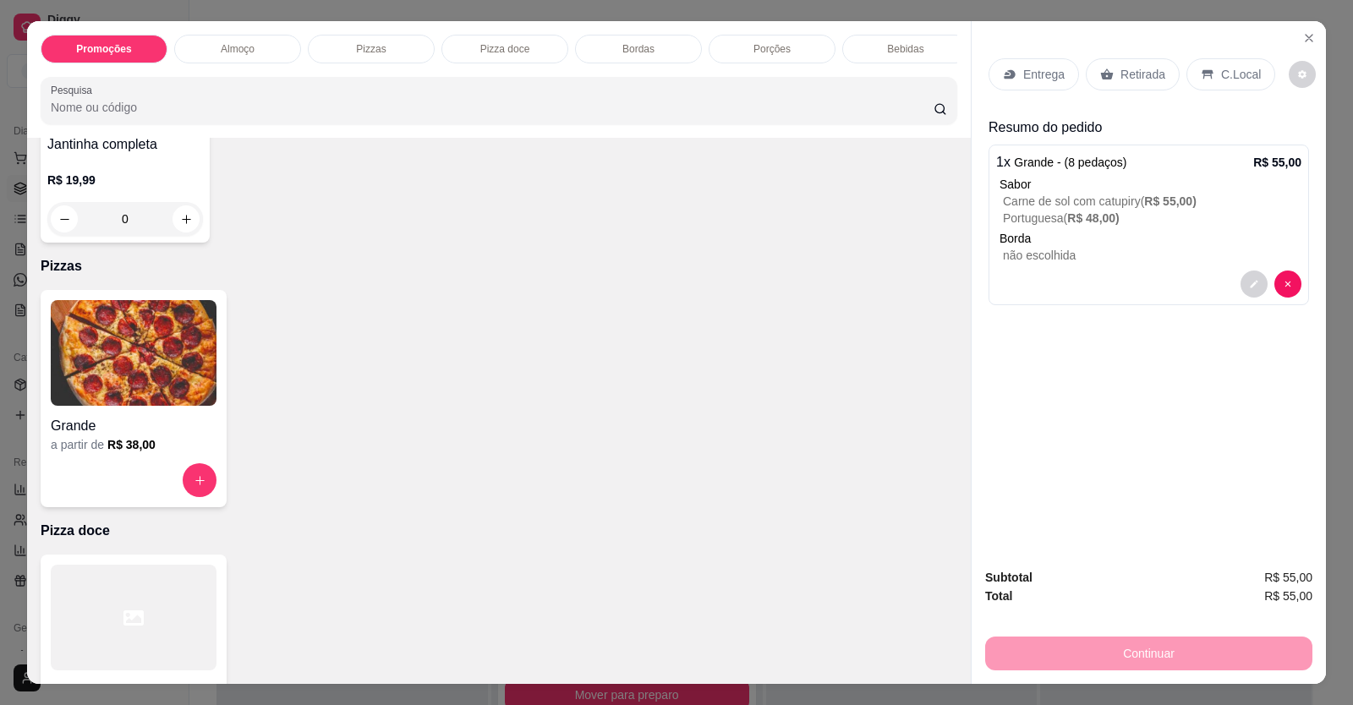
click at [1208, 78] on div "C.Local" at bounding box center [1230, 74] width 89 height 32
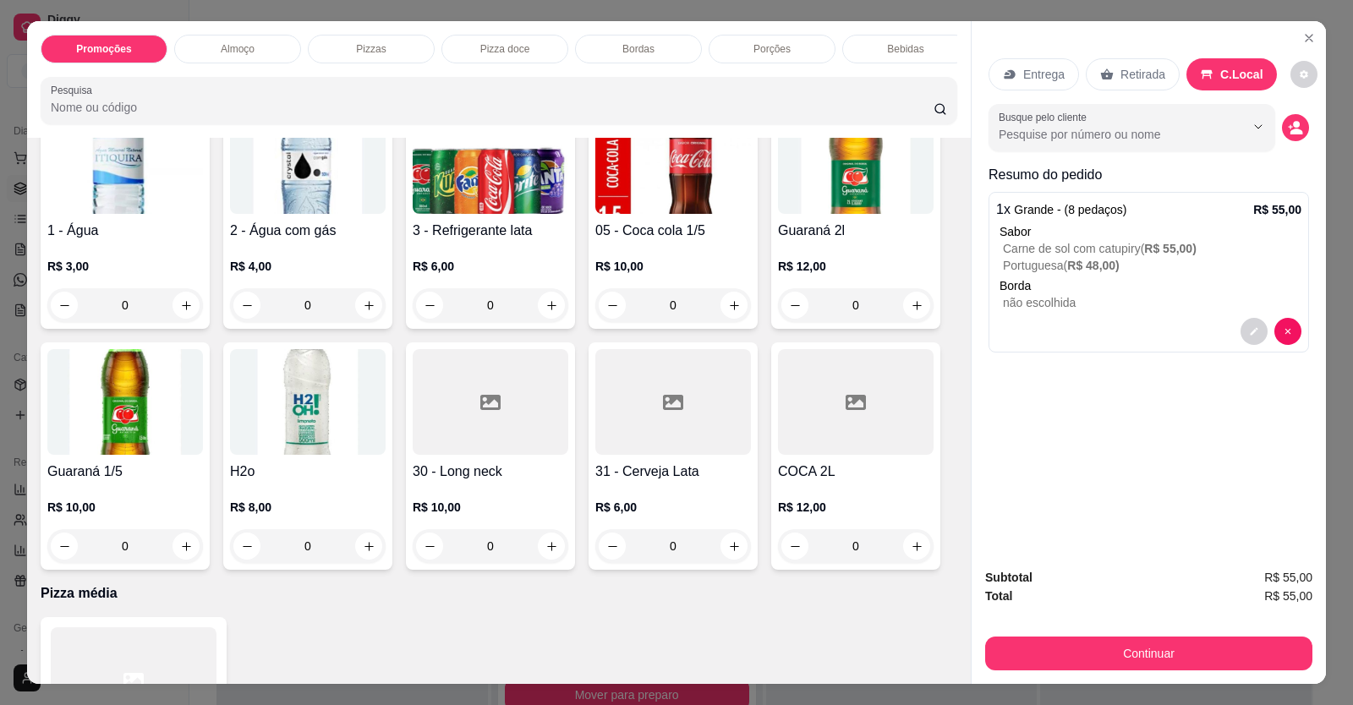
scroll to position [1775, 0]
click at [735, 315] on button "increase-product-quantity" at bounding box center [733, 305] width 26 height 26
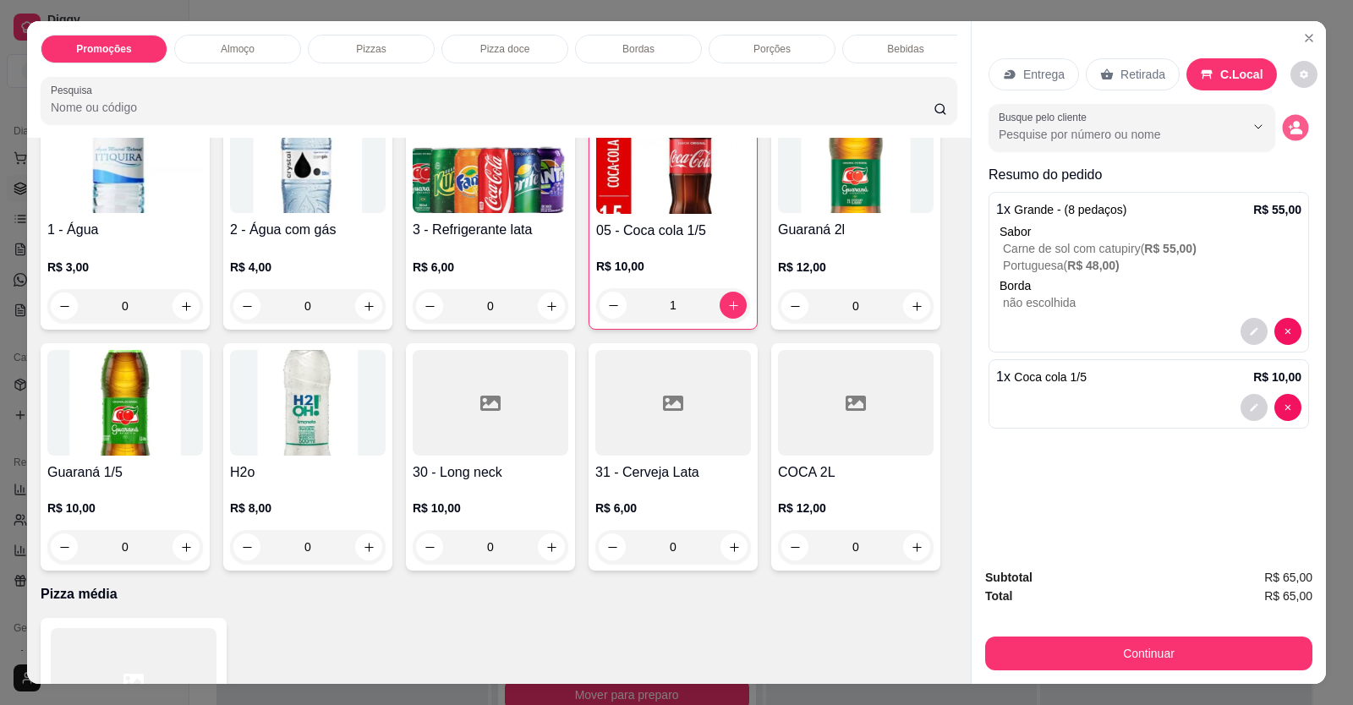
click at [1288, 127] on icon "decrease-product-quantity" at bounding box center [1290, 127] width 4 height 4
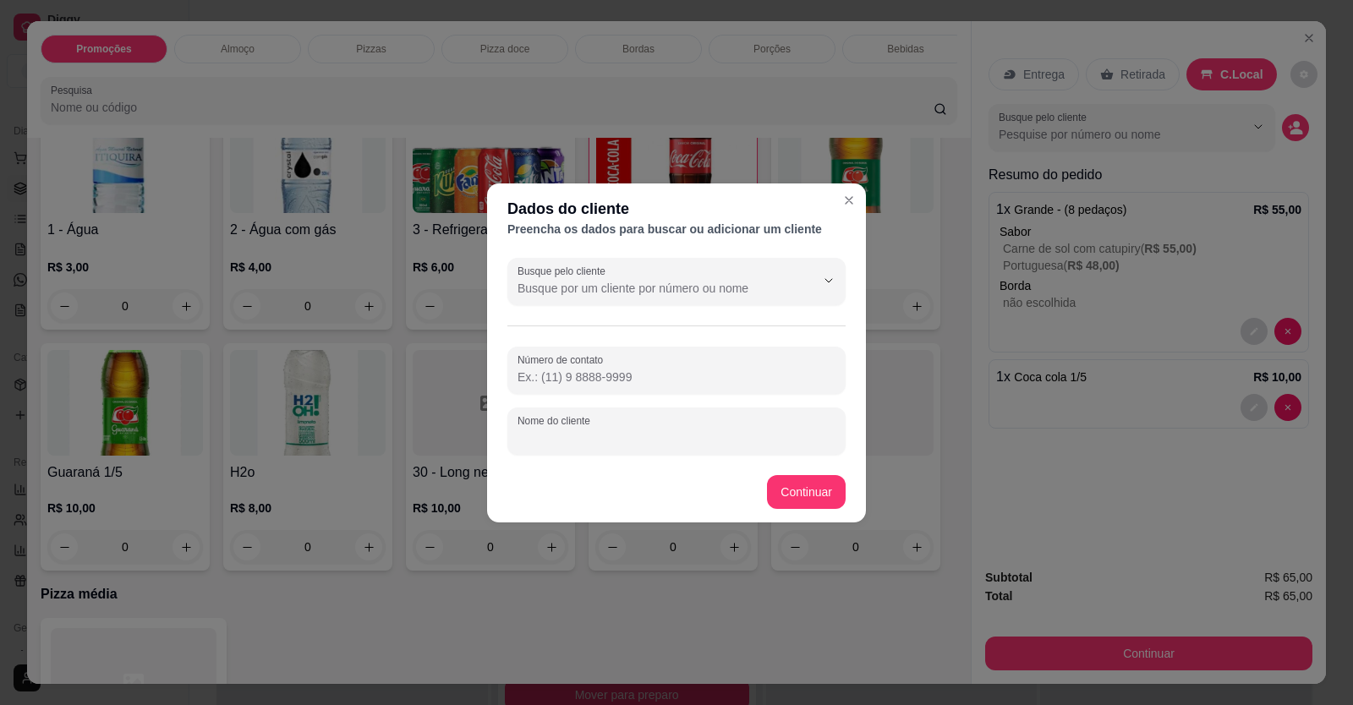
click at [693, 446] on input "Nome do cliente" at bounding box center [676, 437] width 318 height 17
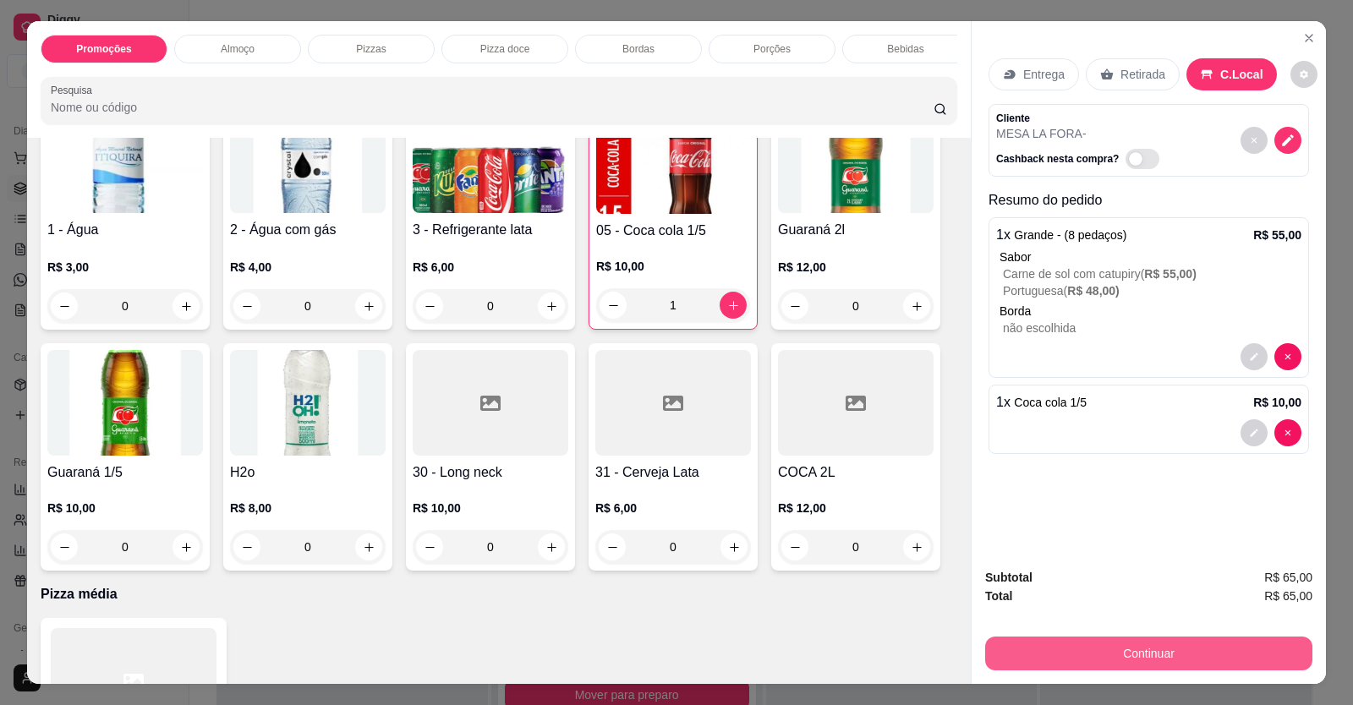
click at [1058, 662] on button "Continuar" at bounding box center [1148, 654] width 327 height 34
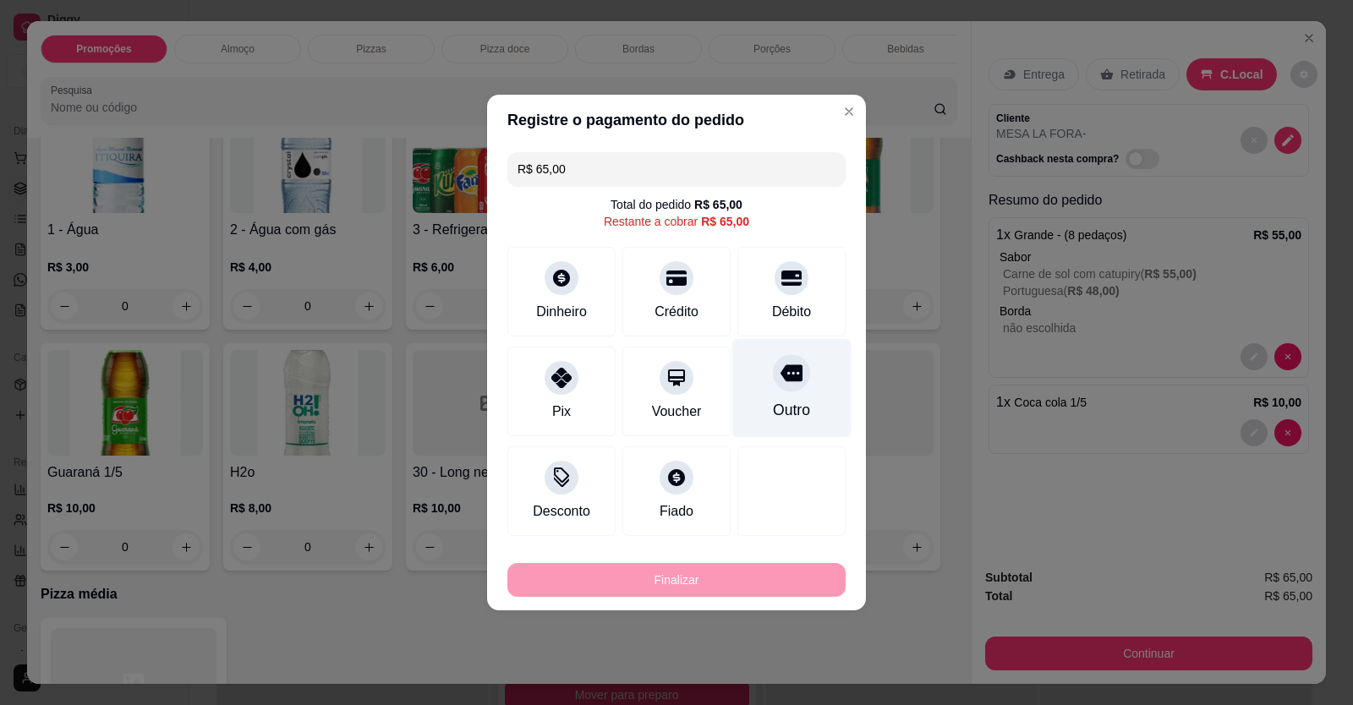
click at [763, 291] on div "Débito" at bounding box center [791, 292] width 108 height 90
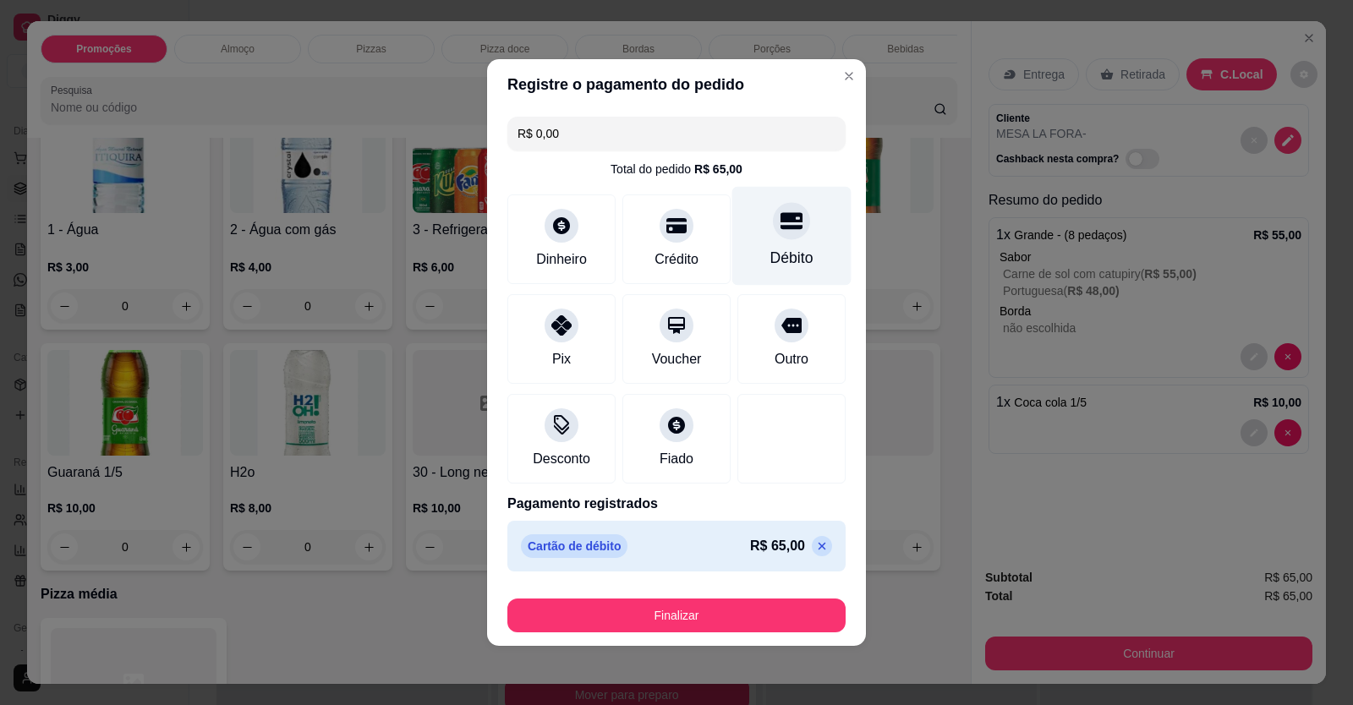
click at [773, 245] on div "Débito" at bounding box center [791, 236] width 119 height 99
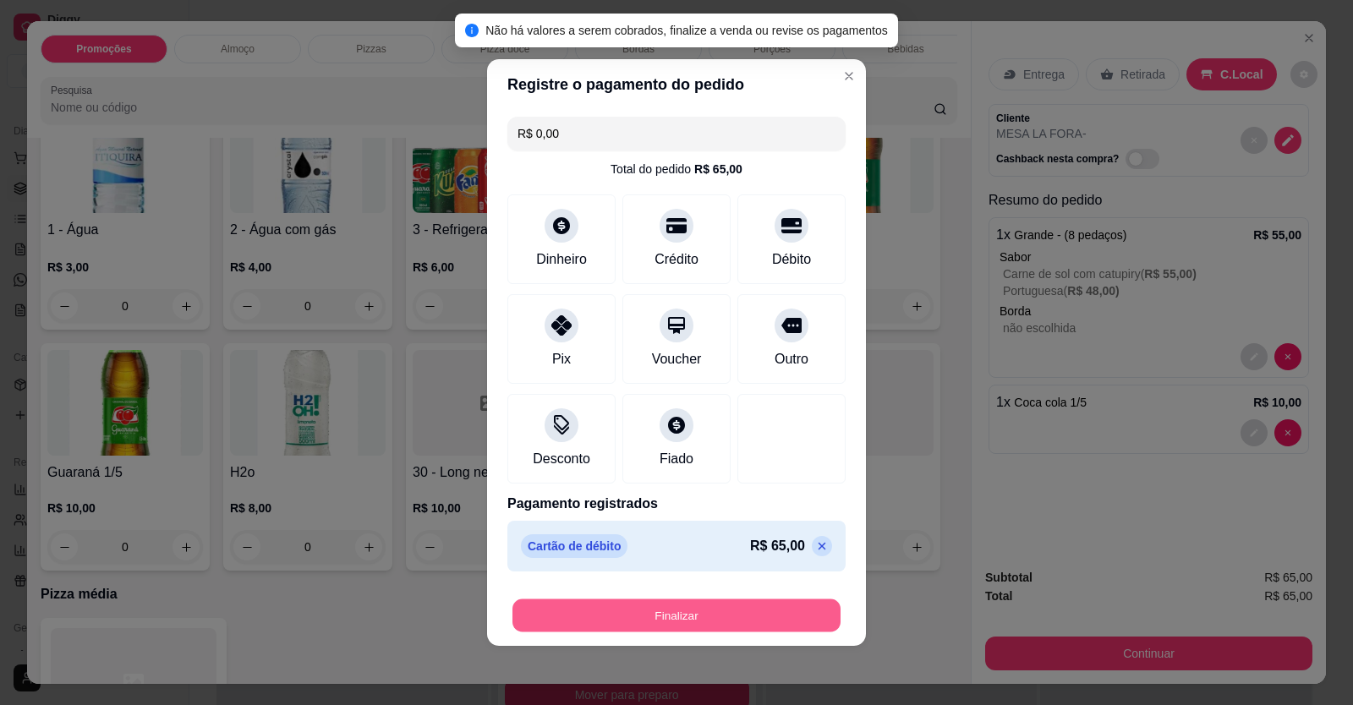
click at [752, 626] on button "Finalizar" at bounding box center [676, 615] width 328 height 33
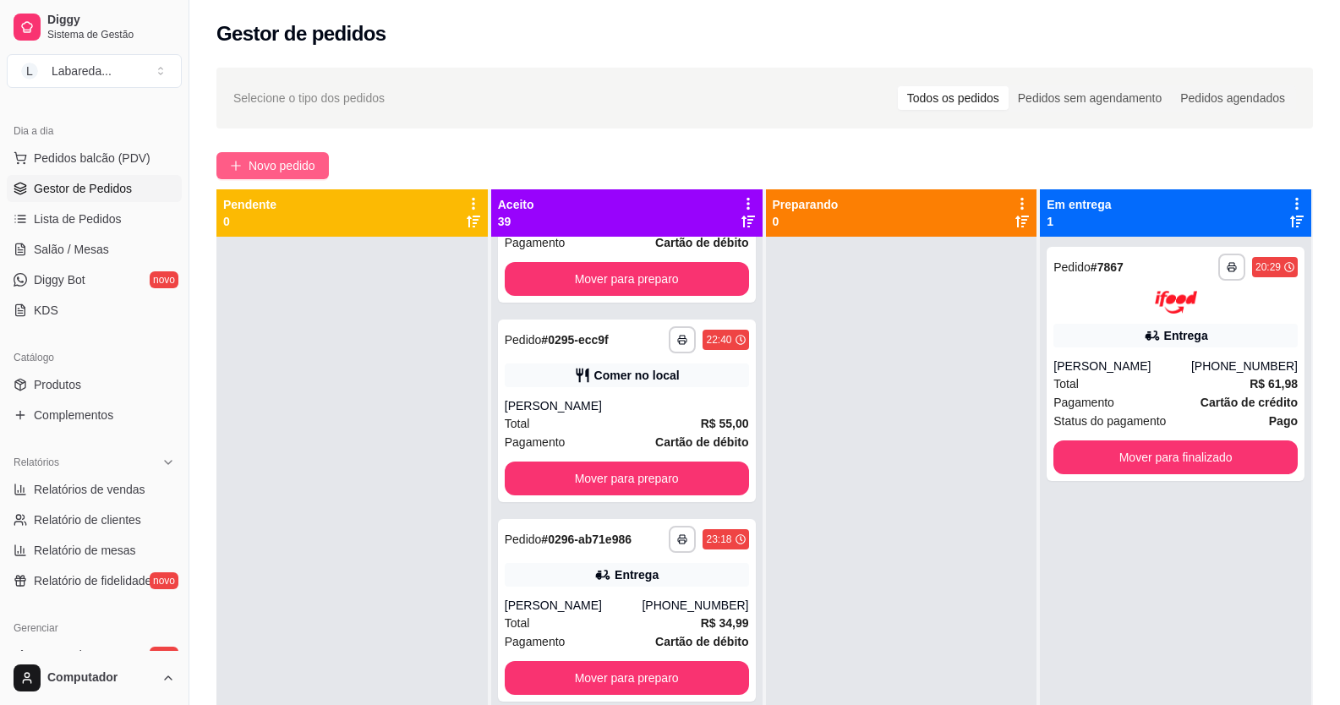
click at [279, 161] on span "Novo pedido" at bounding box center [282, 165] width 67 height 19
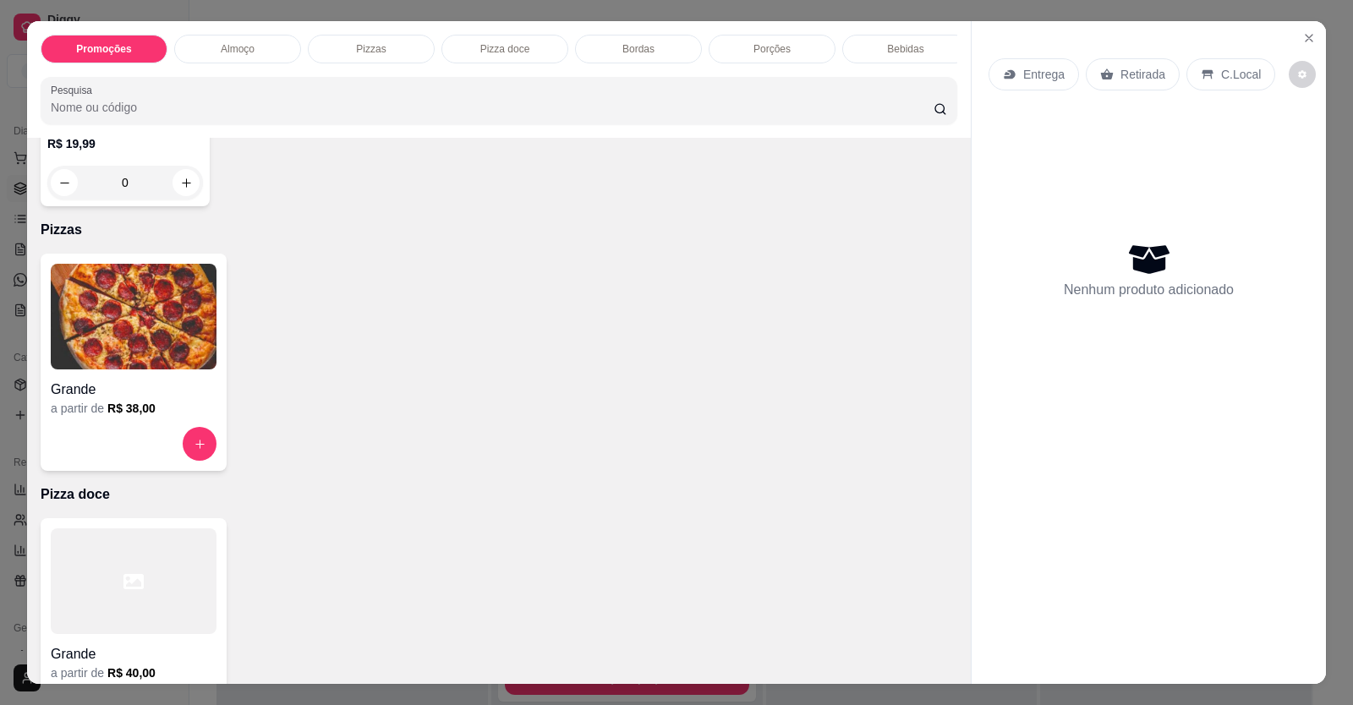
scroll to position [592, 0]
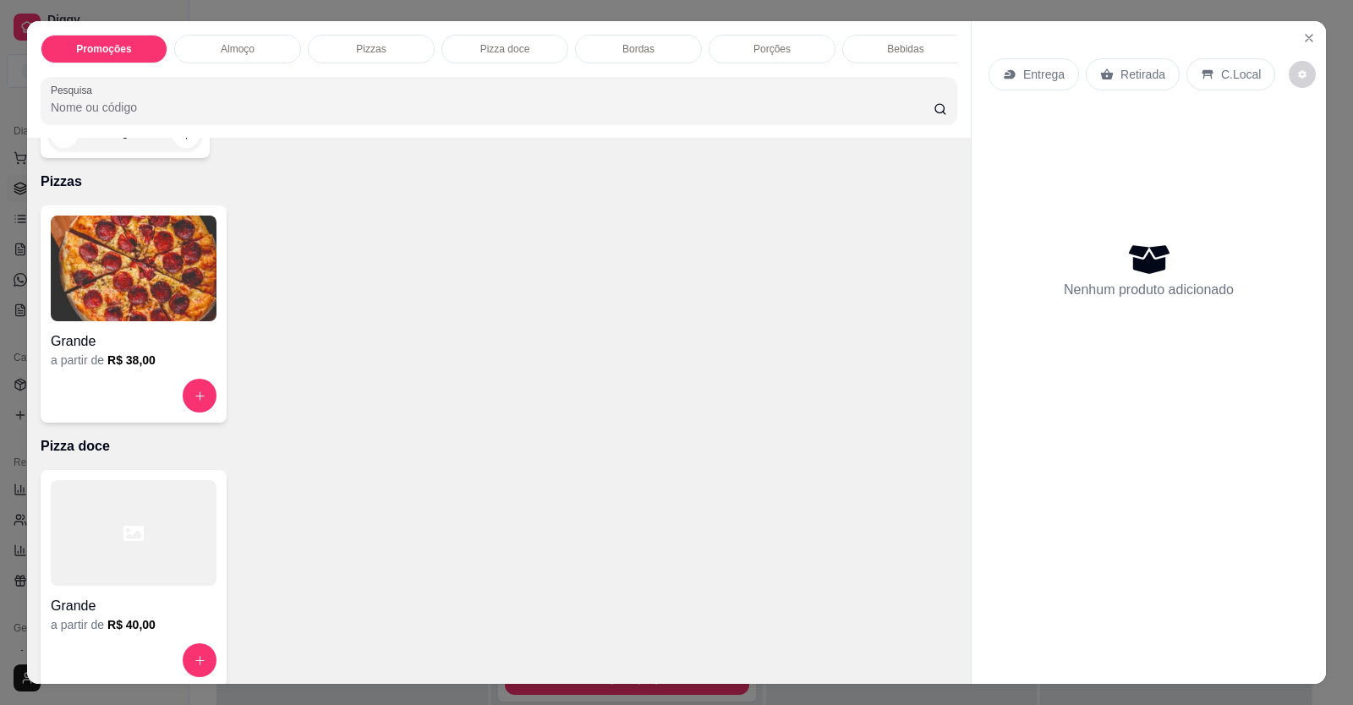
click at [171, 337] on div "Grande" at bounding box center [134, 336] width 166 height 30
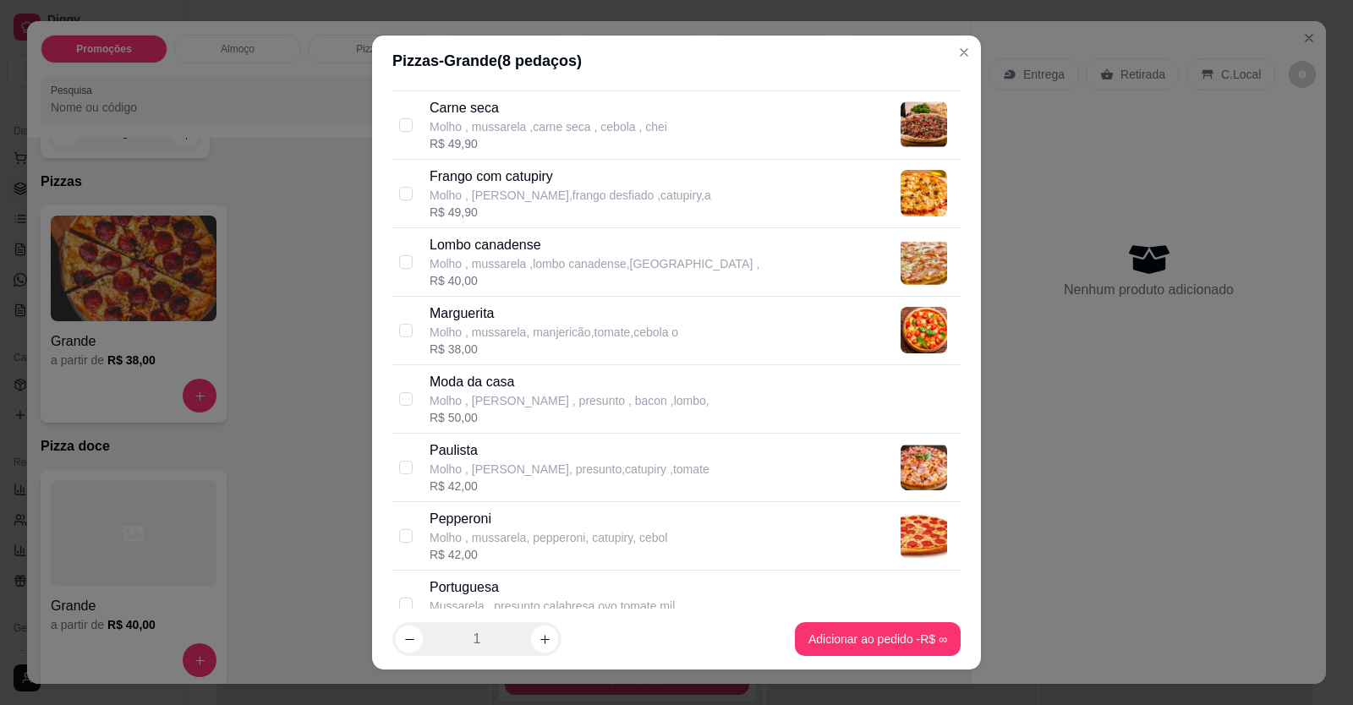
scroll to position [507, 0]
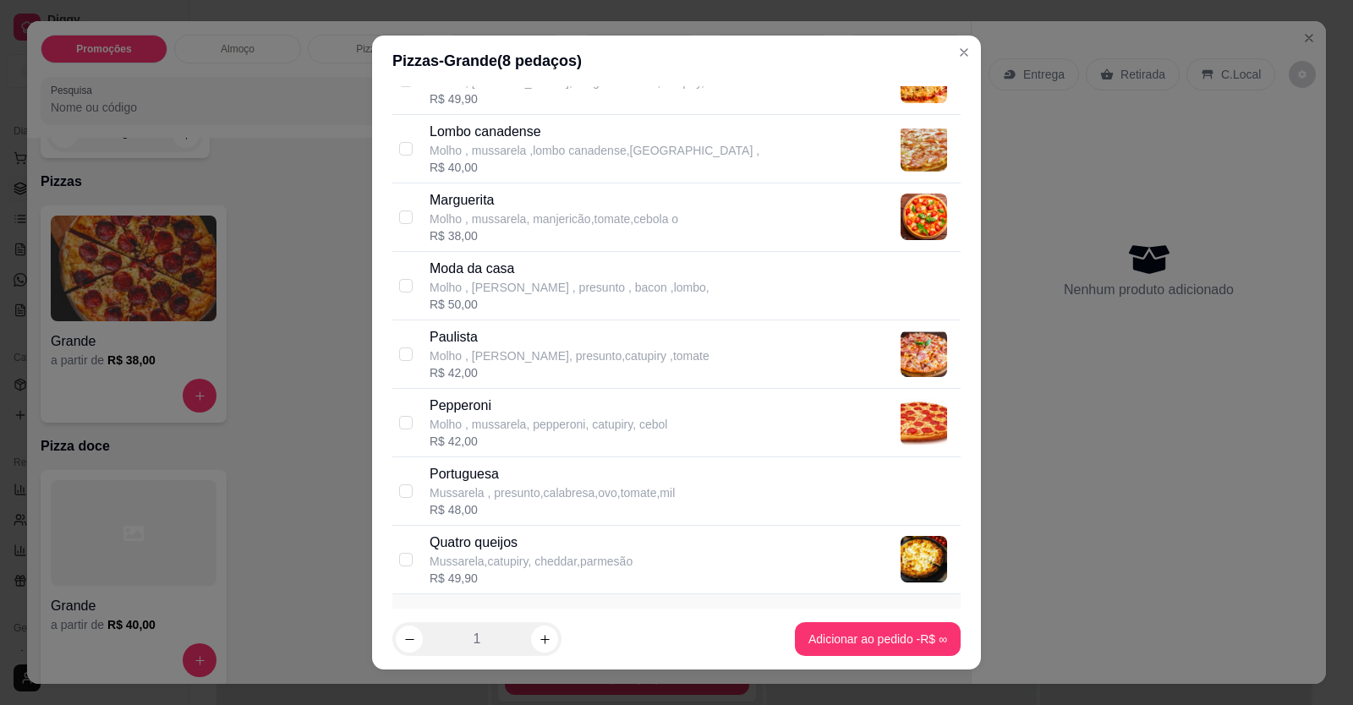
click at [491, 475] on p "Portuguesa" at bounding box center [551, 474] width 245 height 20
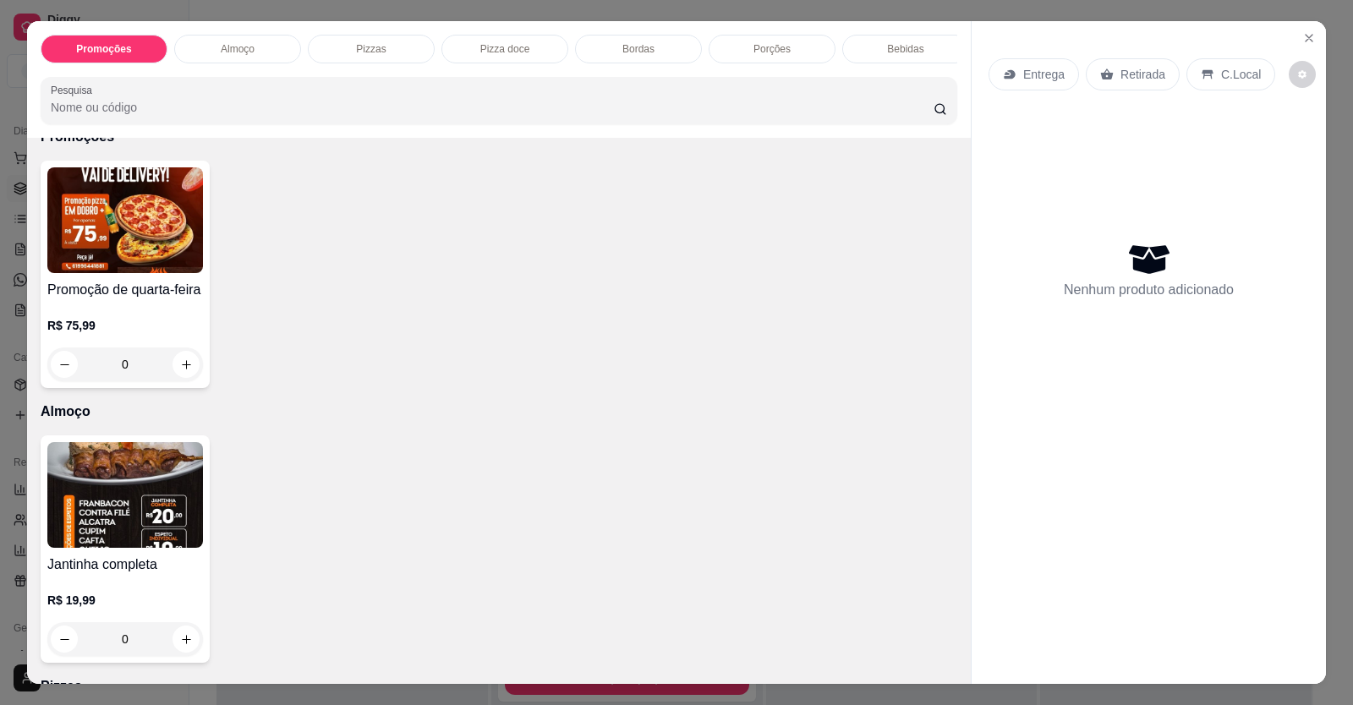
scroll to position [0, 0]
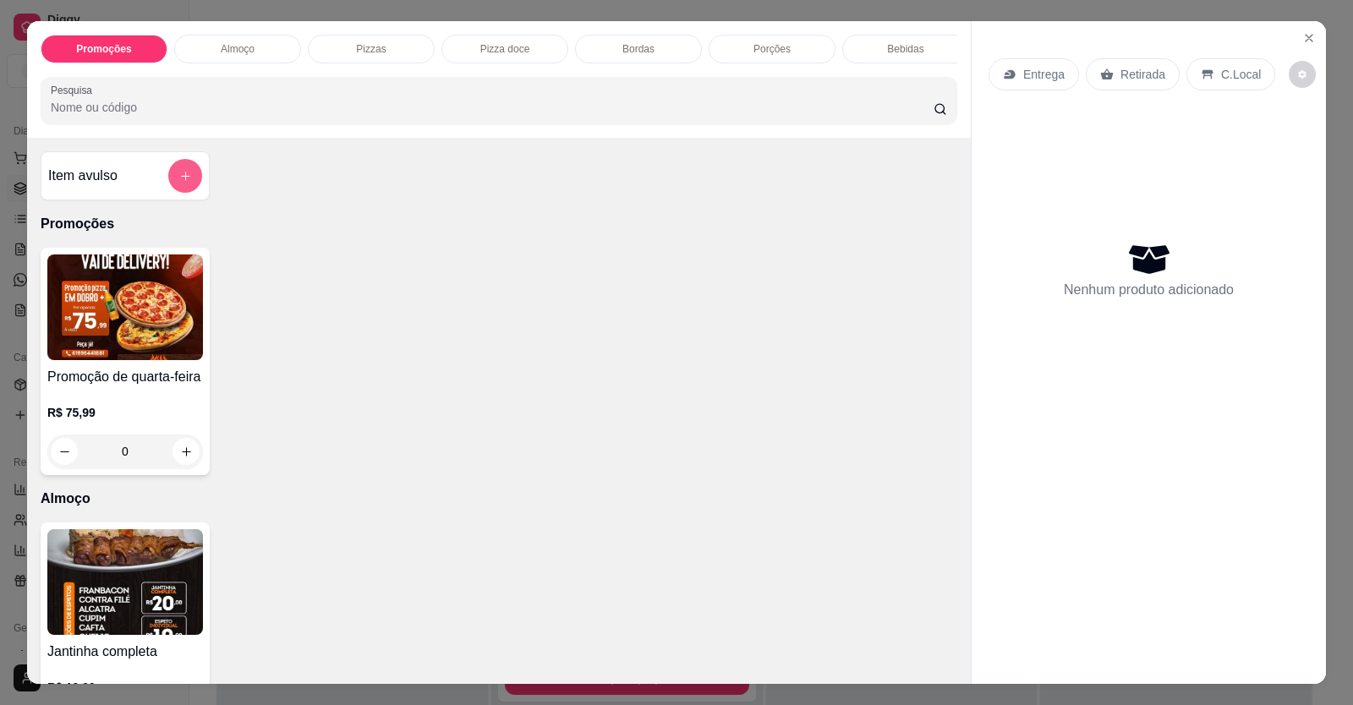
click at [179, 183] on icon "add-separate-item" at bounding box center [185, 176] width 13 height 13
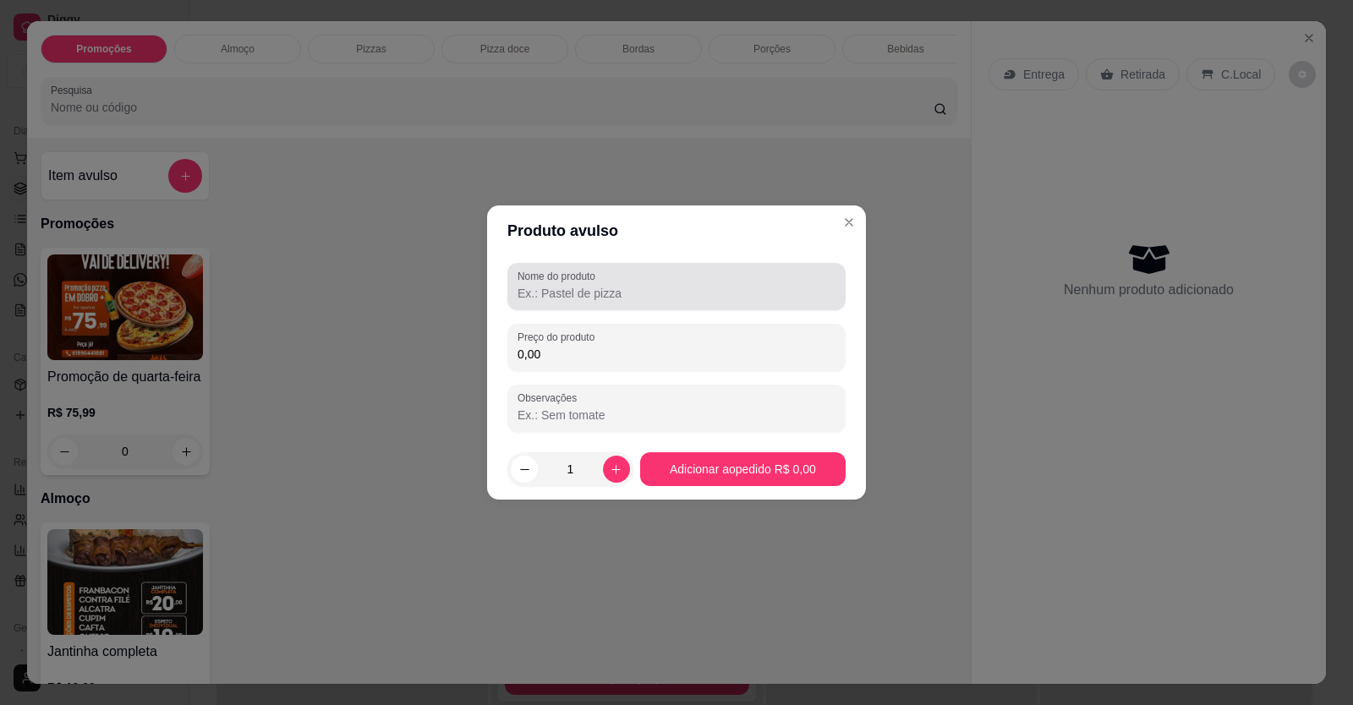
click at [616, 304] on div "Nome do produto" at bounding box center [676, 286] width 338 height 47
drag, startPoint x: 530, startPoint y: 277, endPoint x: 544, endPoint y: 287, distance: 16.4
click at [531, 277] on label "Nome do produto" at bounding box center [559, 276] width 84 height 14
click at [531, 285] on input "Nome do produto" at bounding box center [676, 293] width 318 height 17
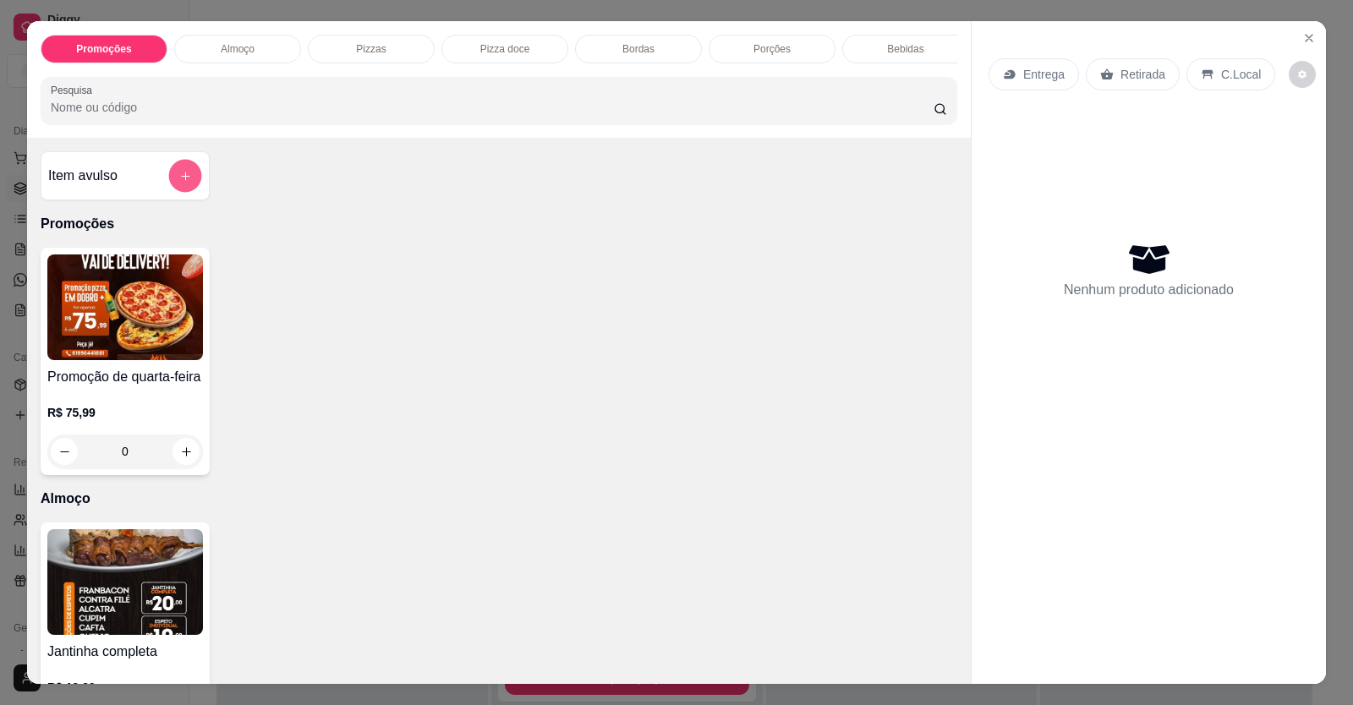
click at [178, 193] on button "add-separate-item" at bounding box center [185, 176] width 33 height 33
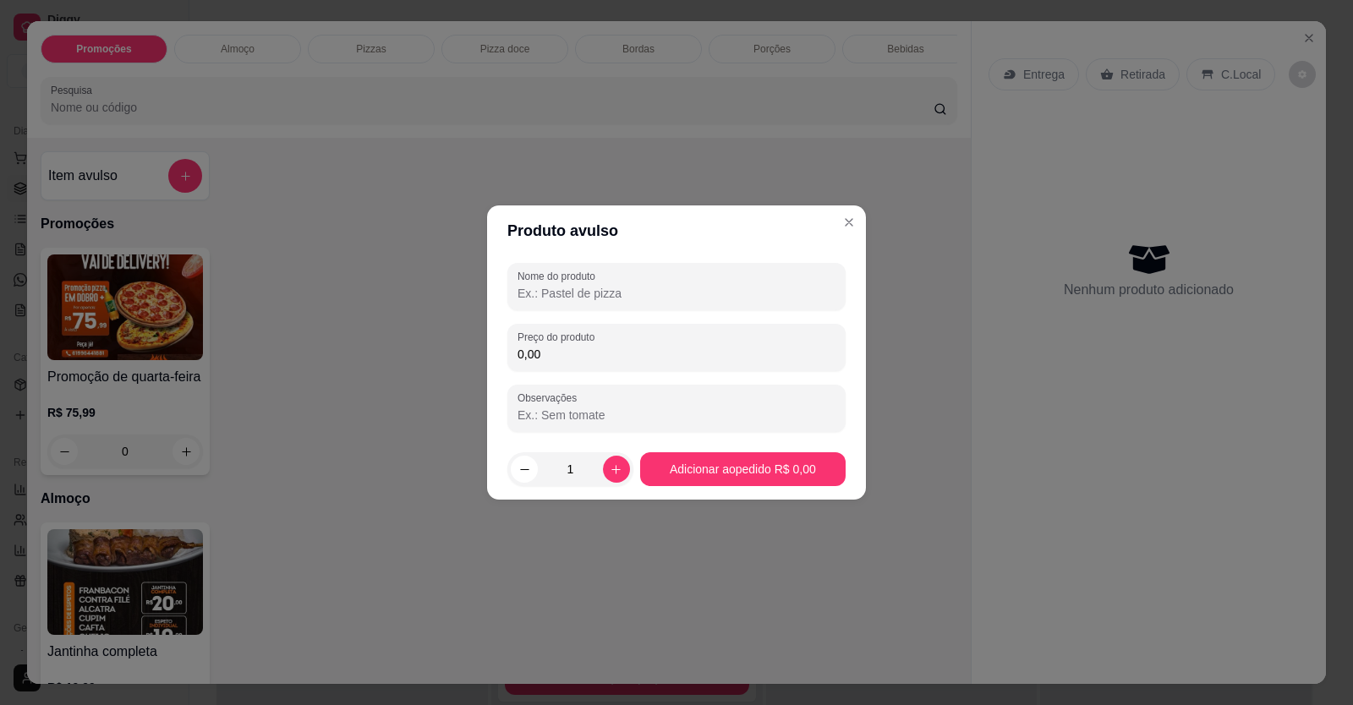
click at [595, 287] on input "Nome do produto" at bounding box center [676, 293] width 318 height 17
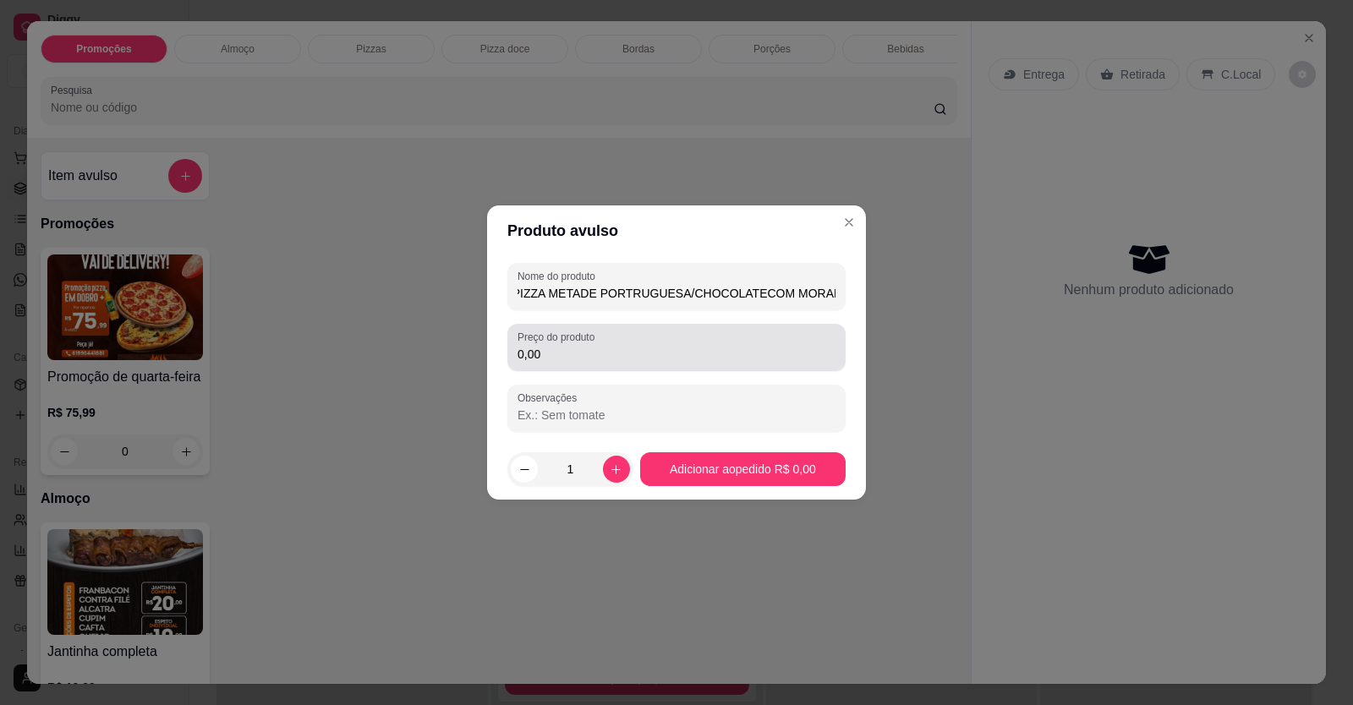
click at [637, 337] on div "0,00" at bounding box center [676, 348] width 318 height 34
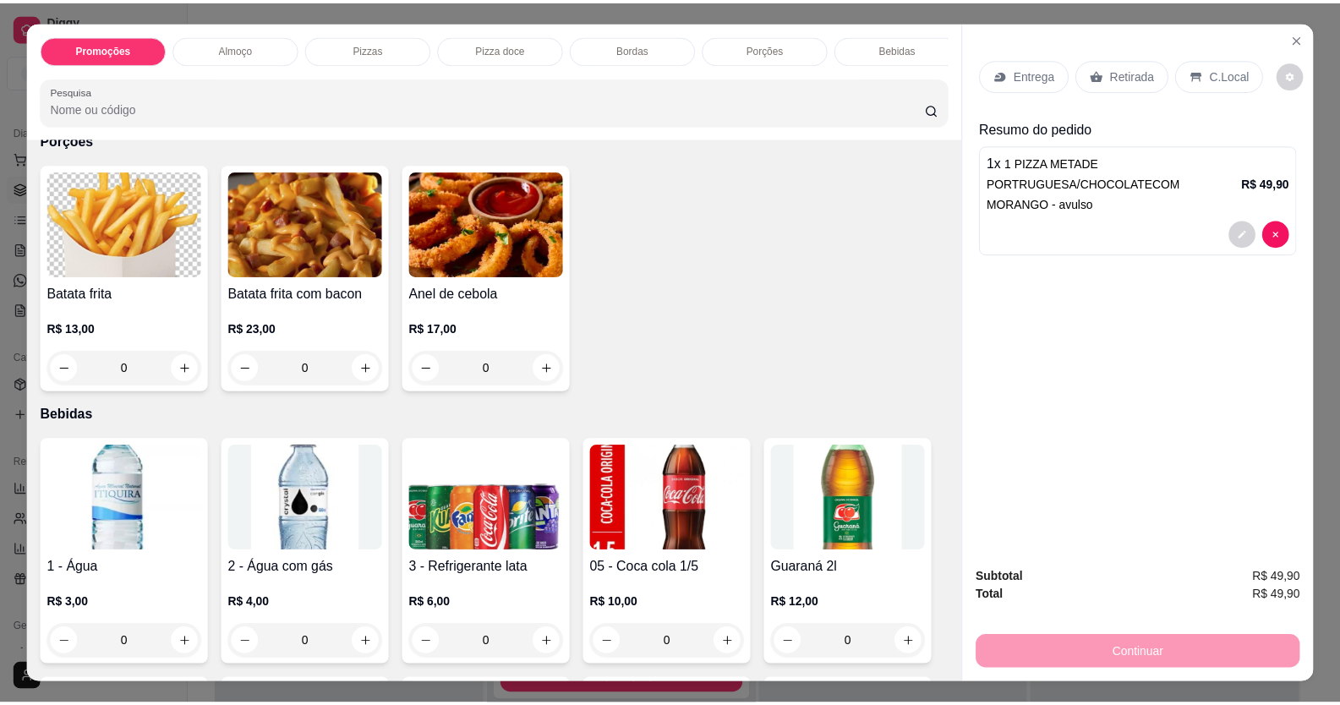
scroll to position [1522, 0]
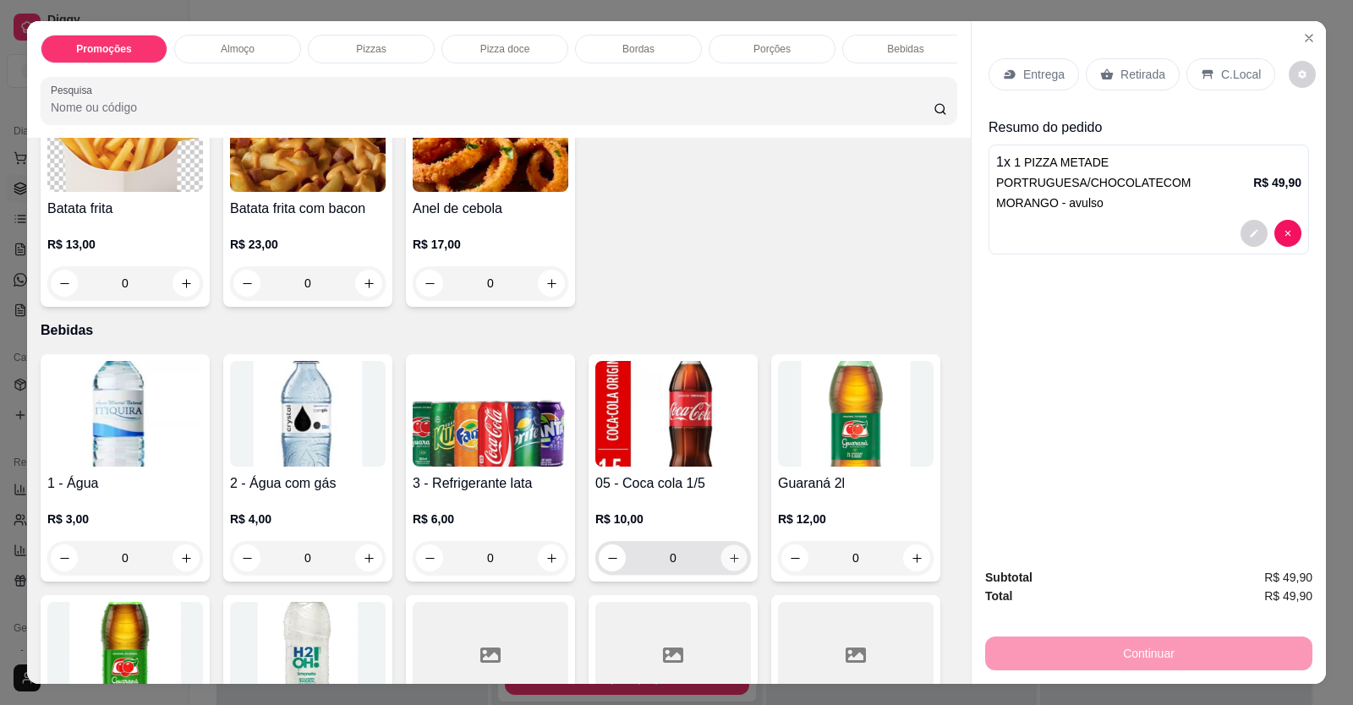
click at [730, 565] on icon "increase-product-quantity" at bounding box center [734, 558] width 13 height 13
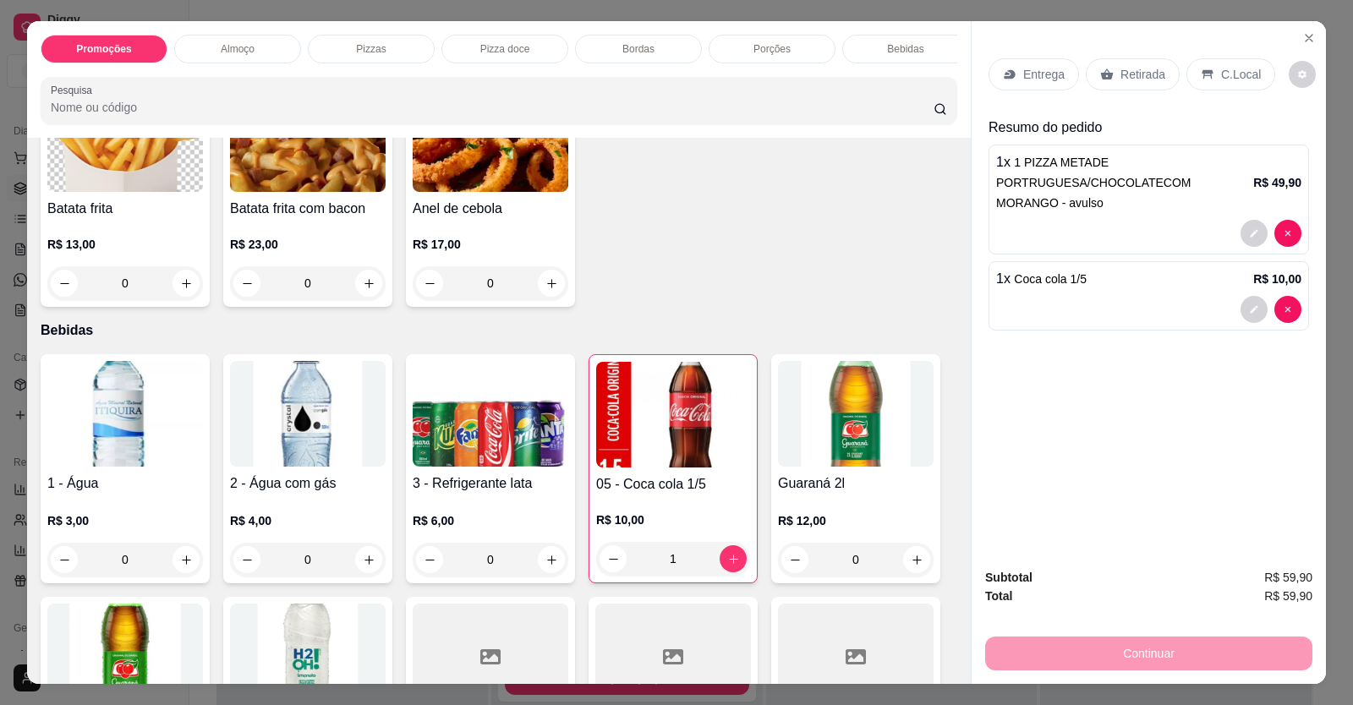
click at [1049, 657] on div "Continuar" at bounding box center [1148, 651] width 327 height 38
click at [1232, 73] on p "C.Local" at bounding box center [1241, 74] width 40 height 17
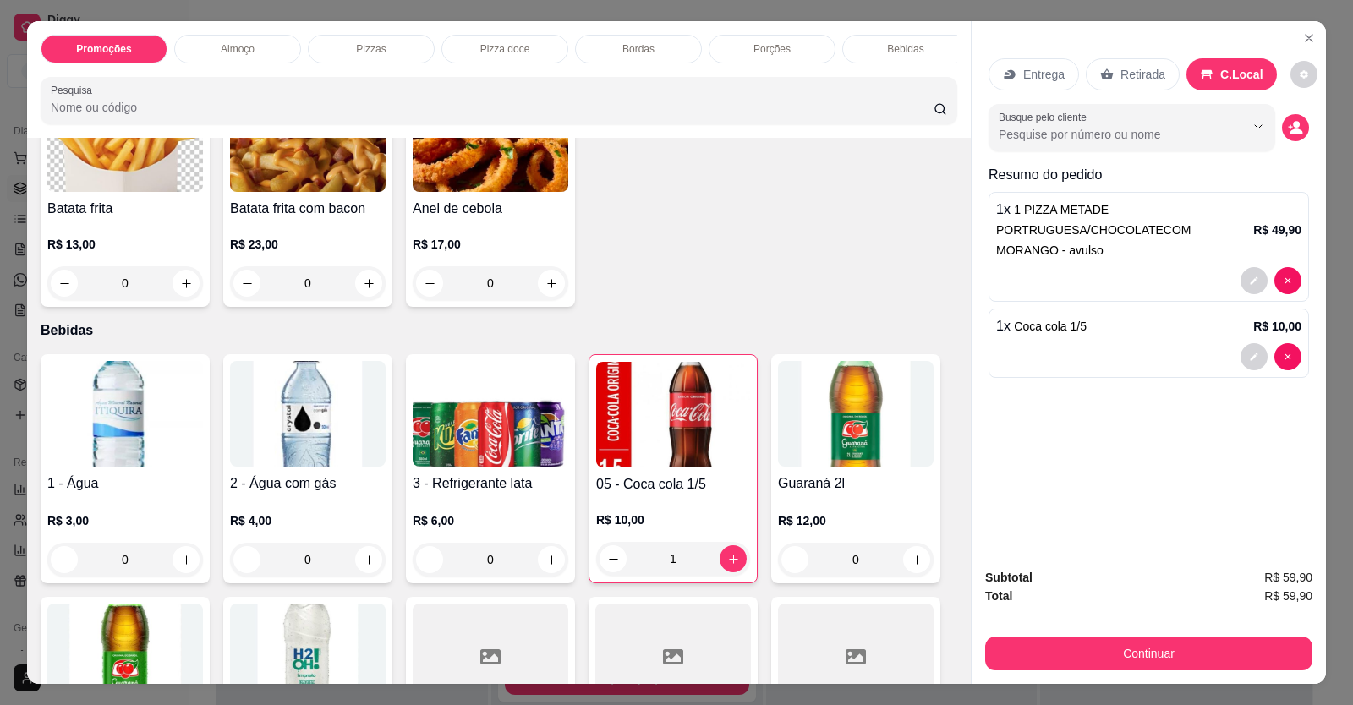
click at [1290, 134] on icon "decrease-product-quantity" at bounding box center [1296, 132] width 13 height 6
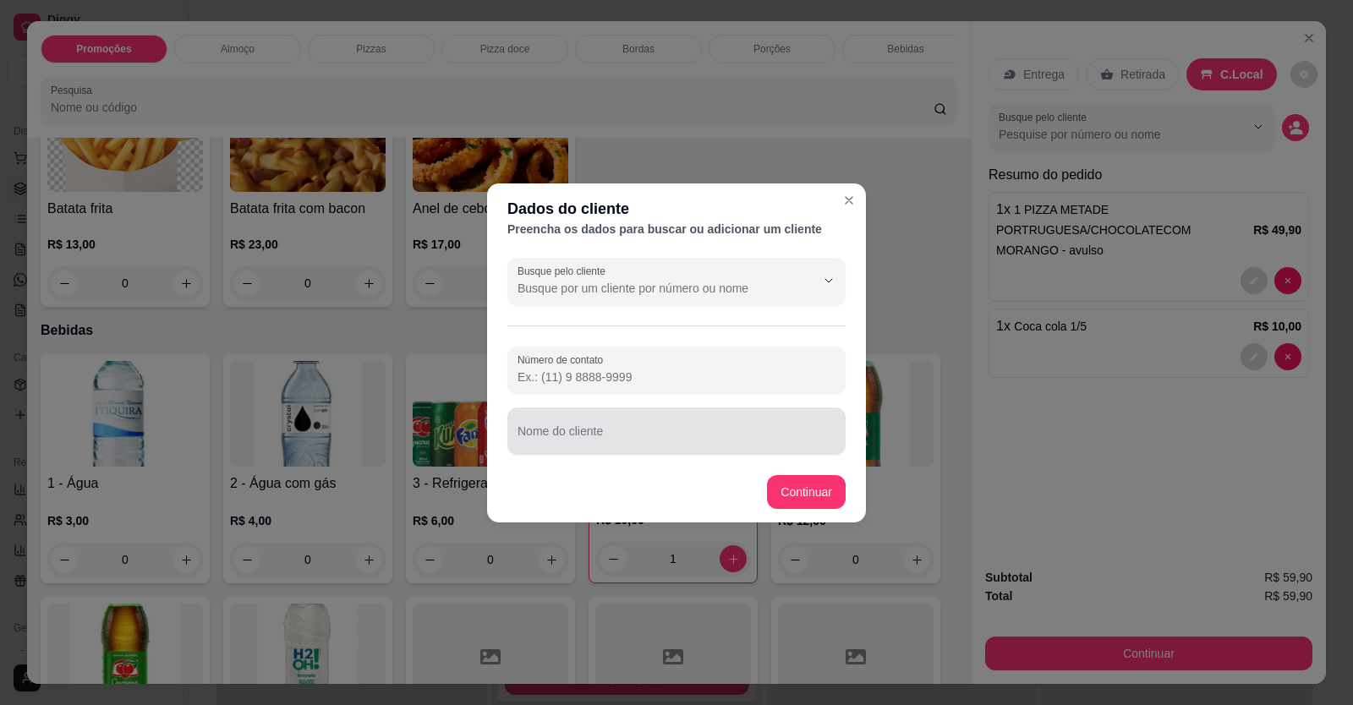
click at [776, 444] on input "Nome do cliente" at bounding box center [676, 437] width 318 height 17
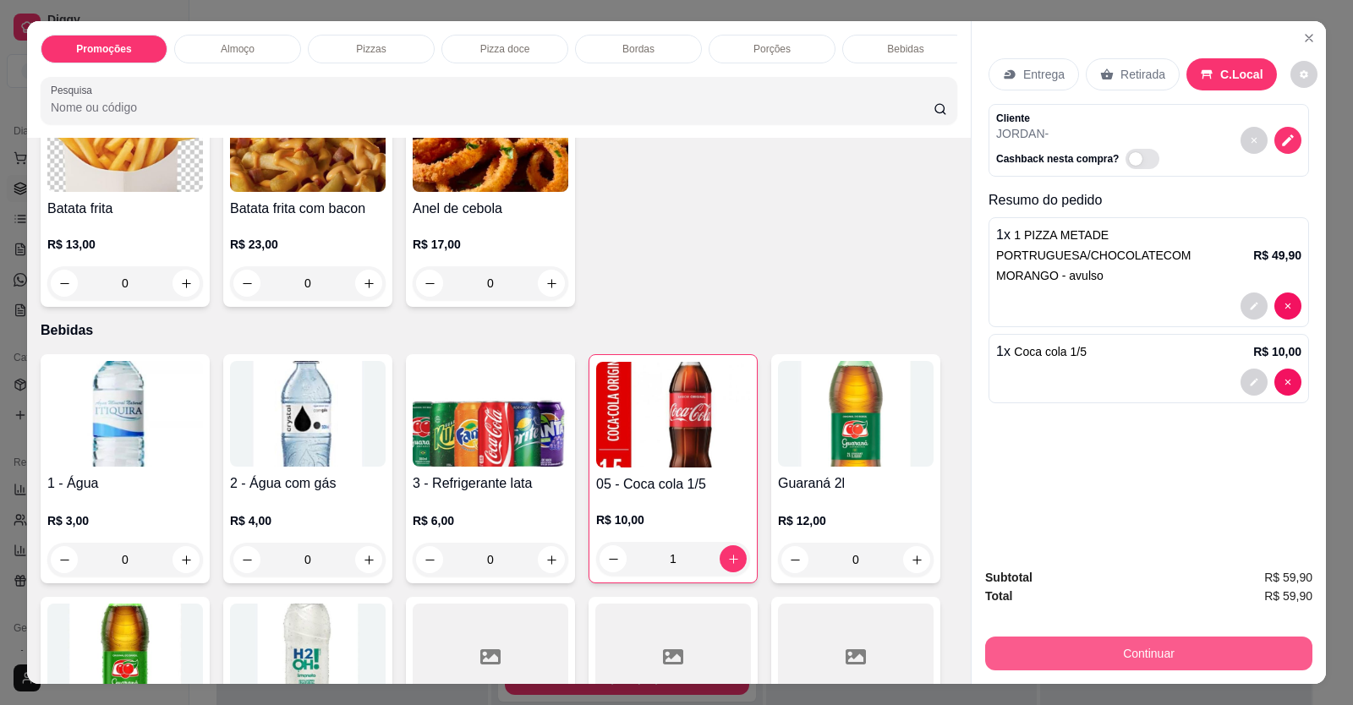
click at [1086, 655] on button "Continuar" at bounding box center [1148, 654] width 327 height 34
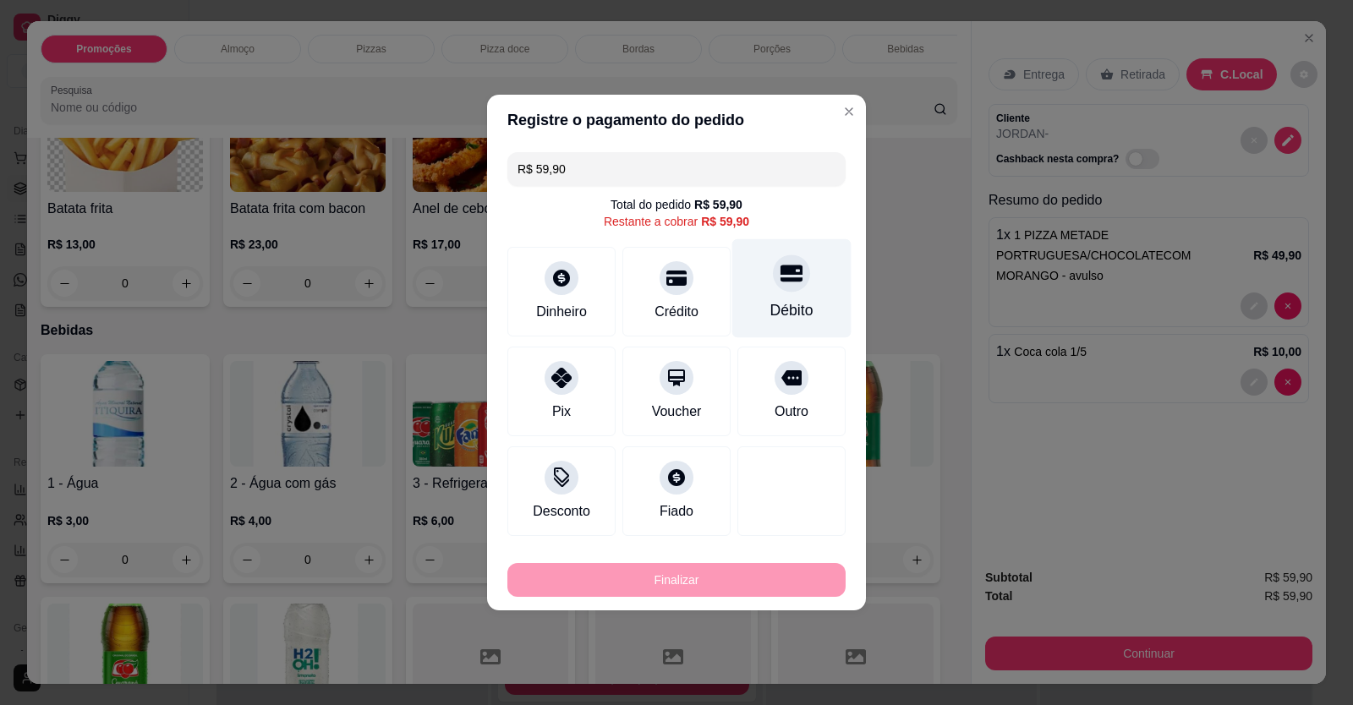
click at [789, 298] on div "Débito" at bounding box center [791, 288] width 119 height 99
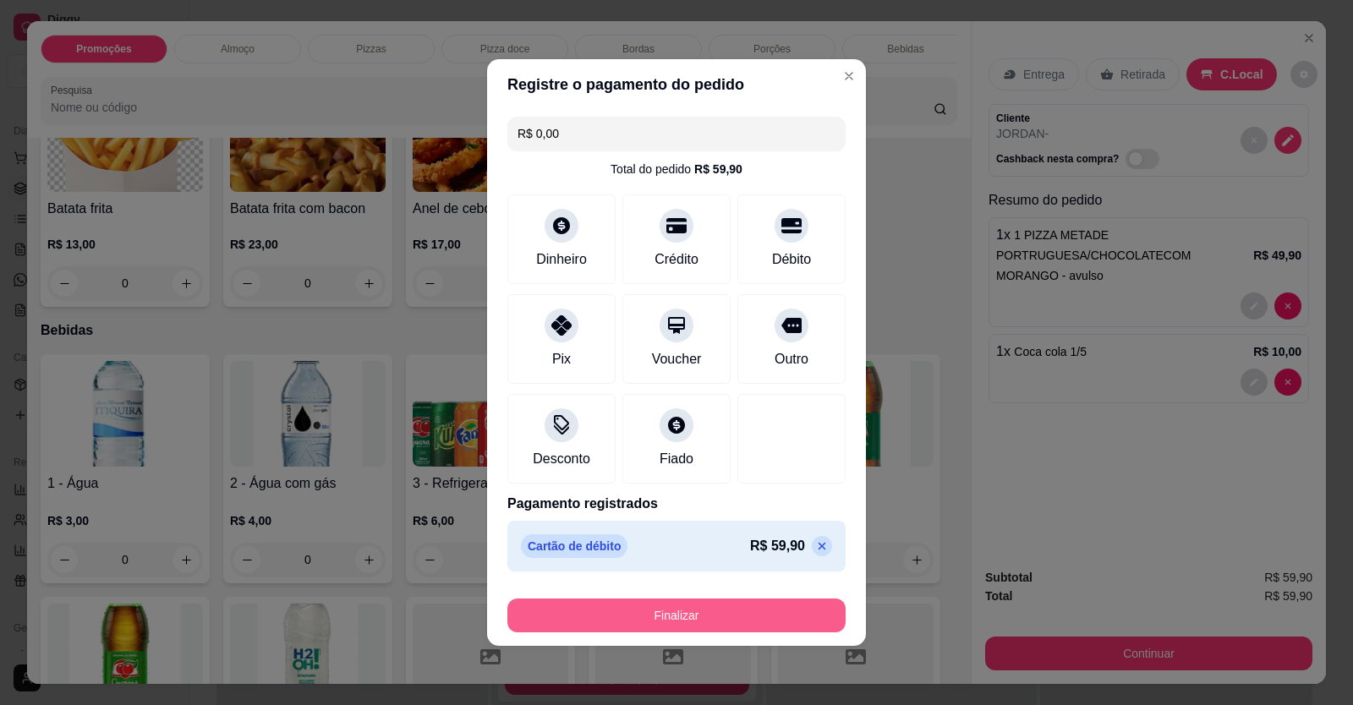
click at [803, 628] on button "Finalizar" at bounding box center [676, 616] width 338 height 34
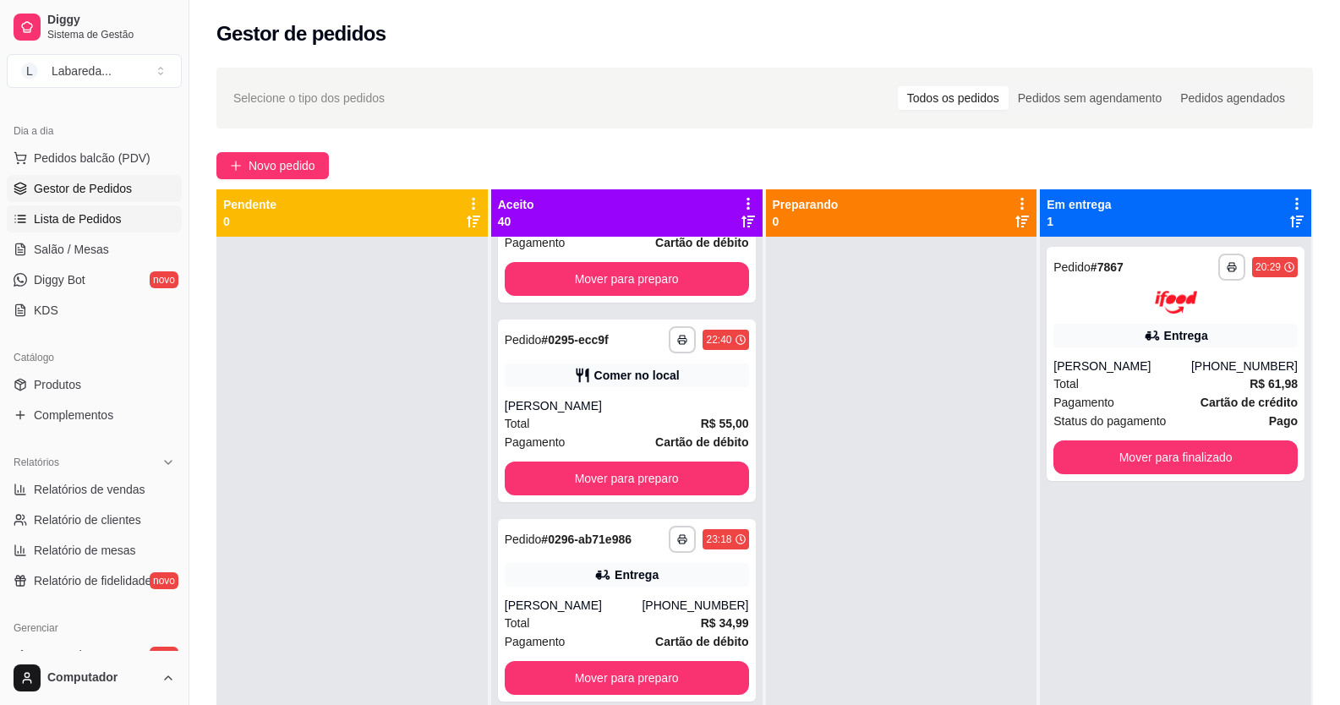
click at [96, 211] on span "Lista de Pedidos" at bounding box center [78, 219] width 88 height 17
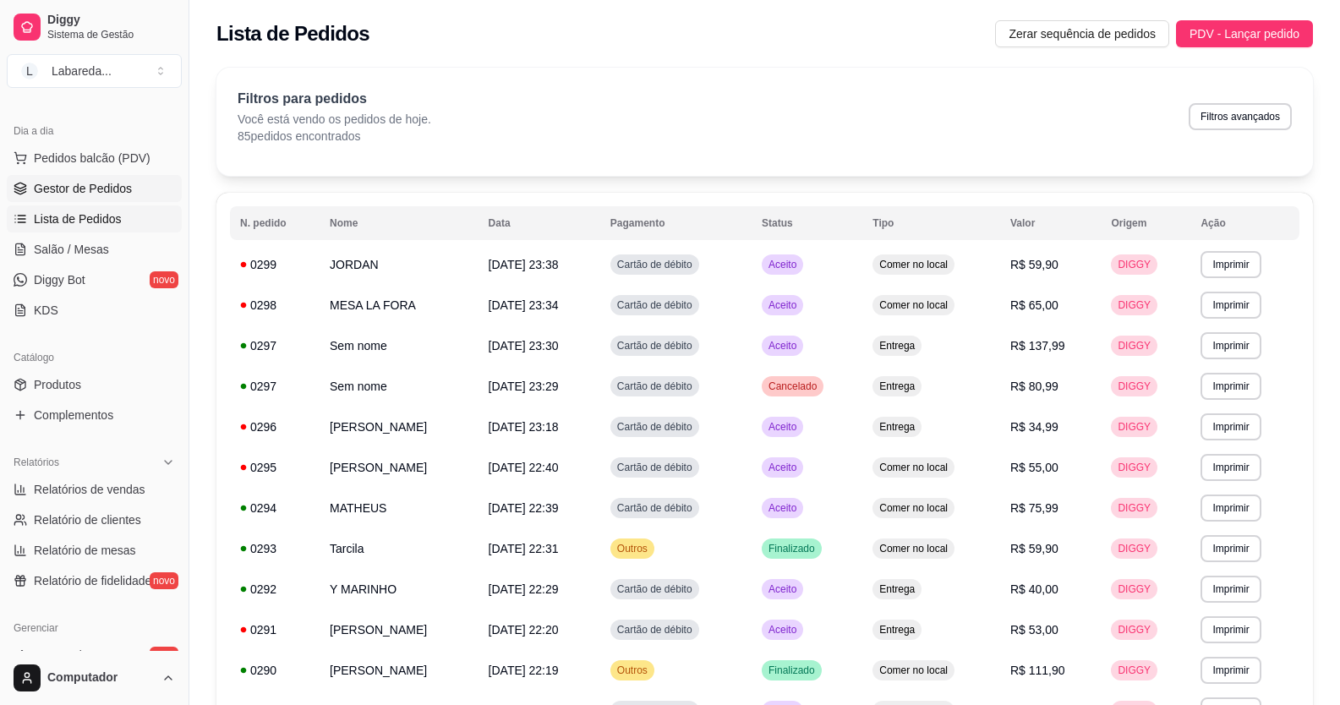
click at [85, 178] on link "Gestor de Pedidos" at bounding box center [94, 188] width 175 height 27
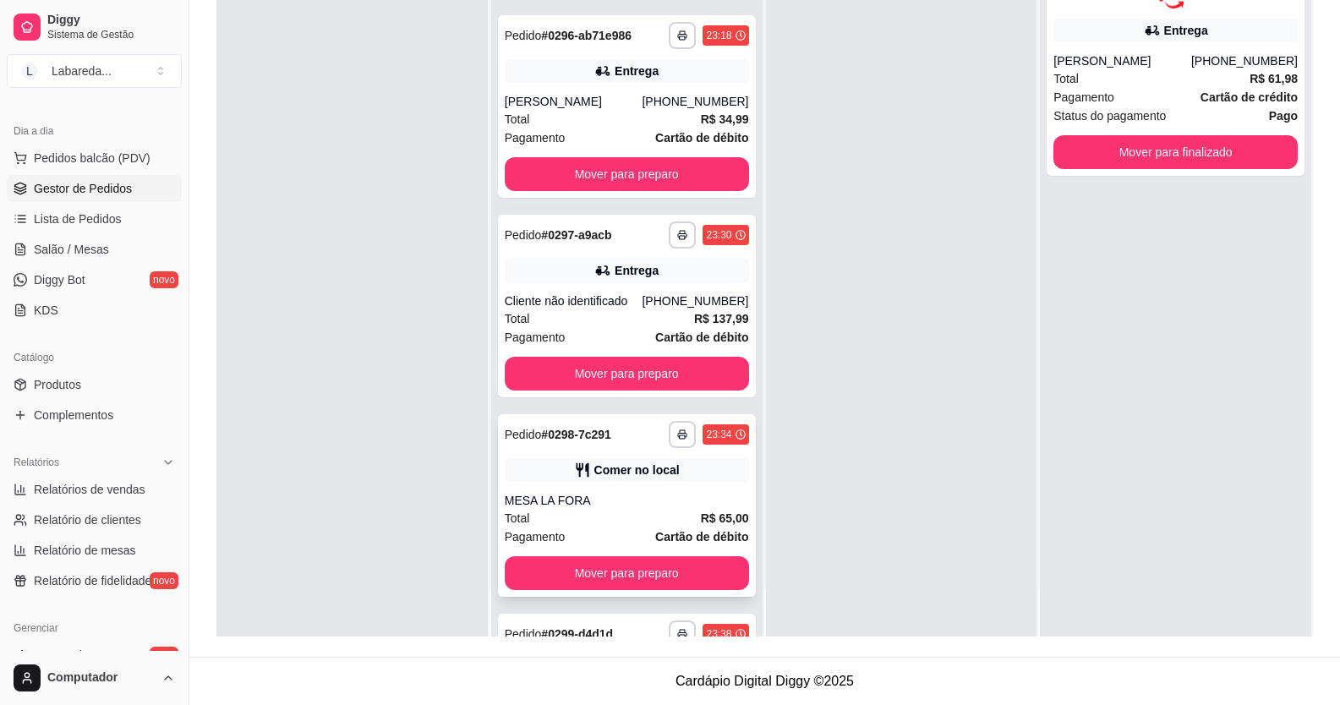
scroll to position [7056, 0]
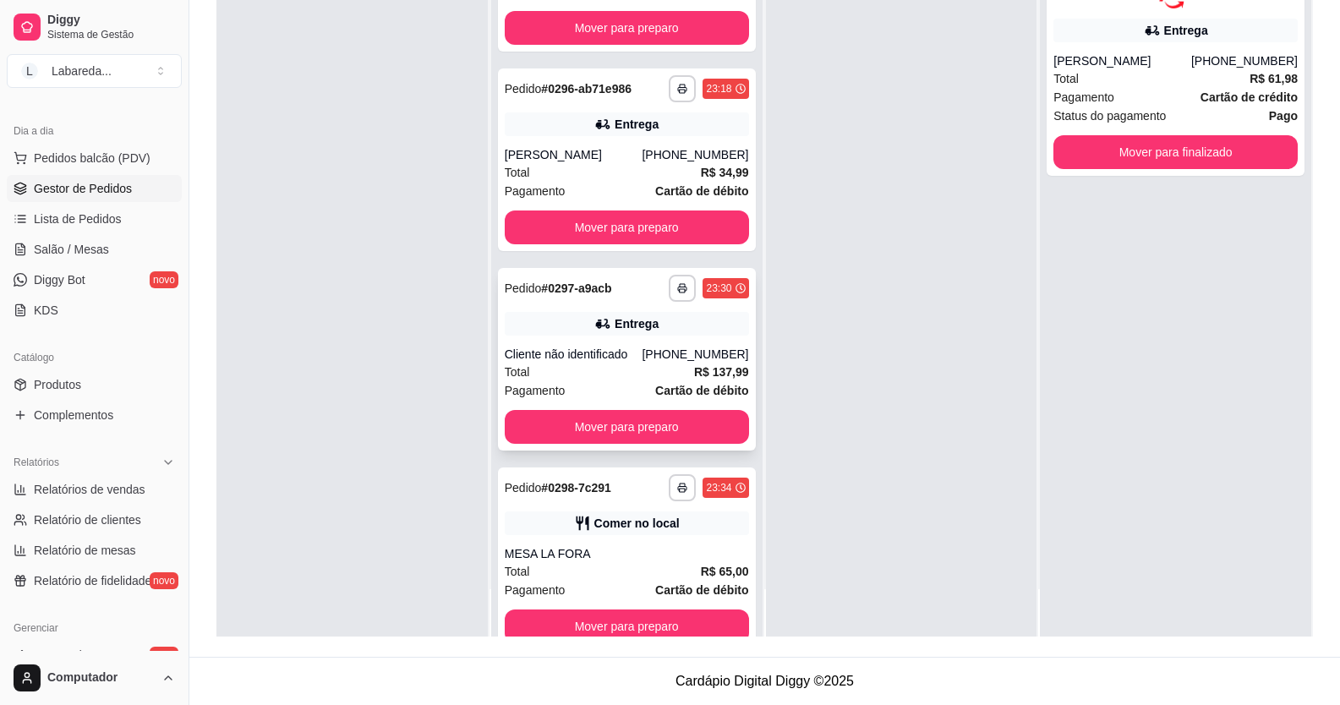
click at [648, 363] on div "[PHONE_NUMBER]" at bounding box center [695, 354] width 107 height 17
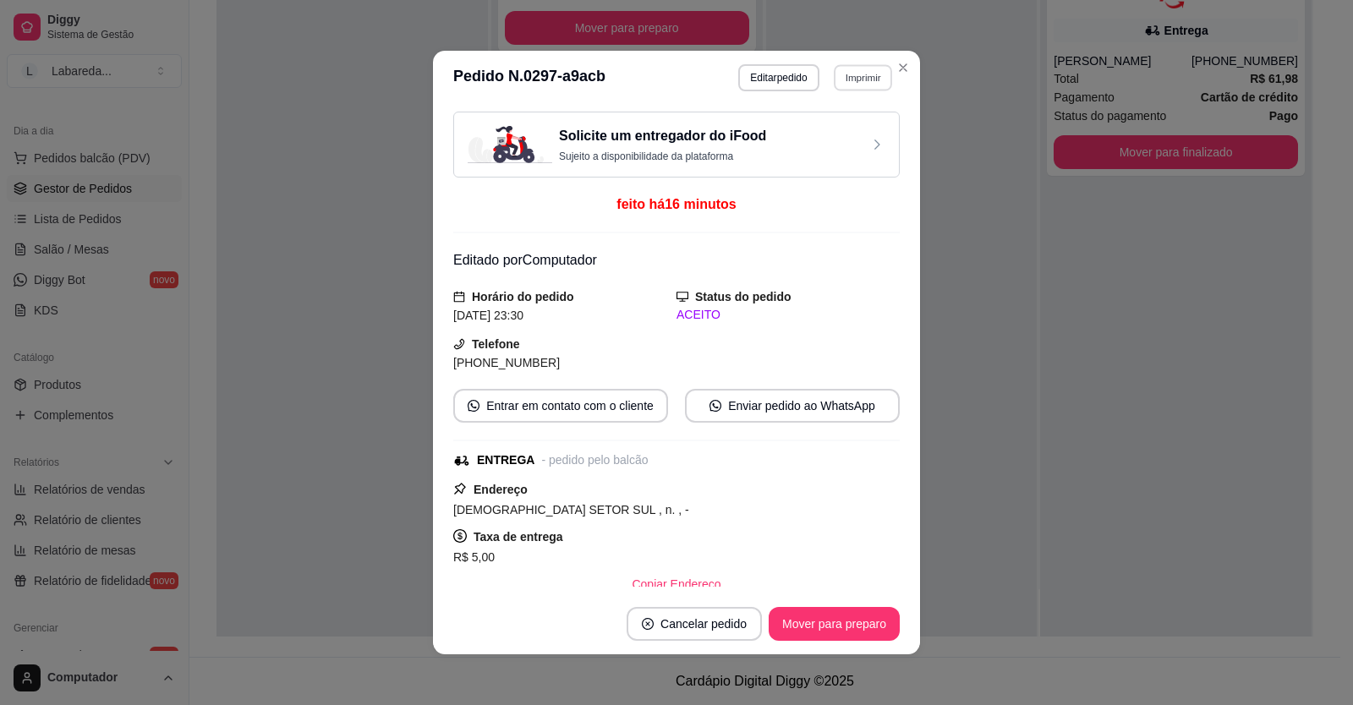
click at [843, 79] on button "Imprimir" at bounding box center [863, 77] width 58 height 26
click at [849, 140] on button "IMPRESSORA" at bounding box center [826, 136] width 123 height 27
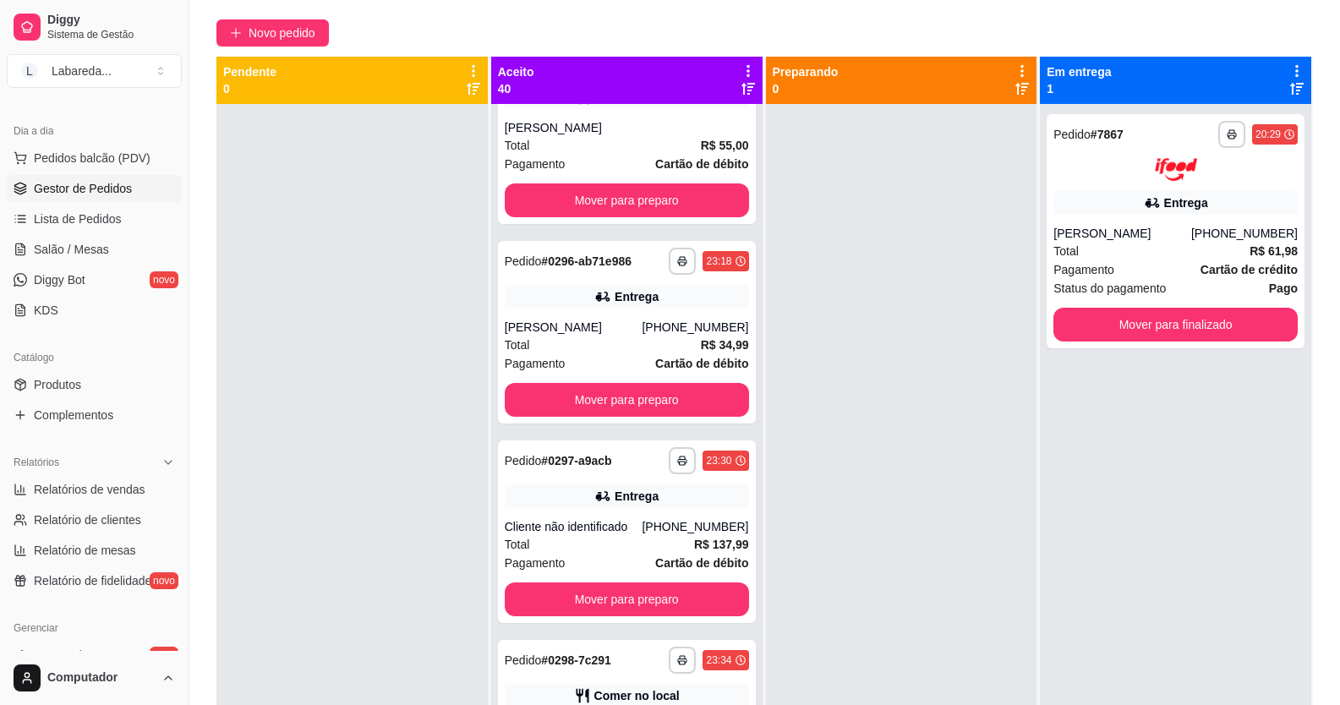
scroll to position [4, 0]
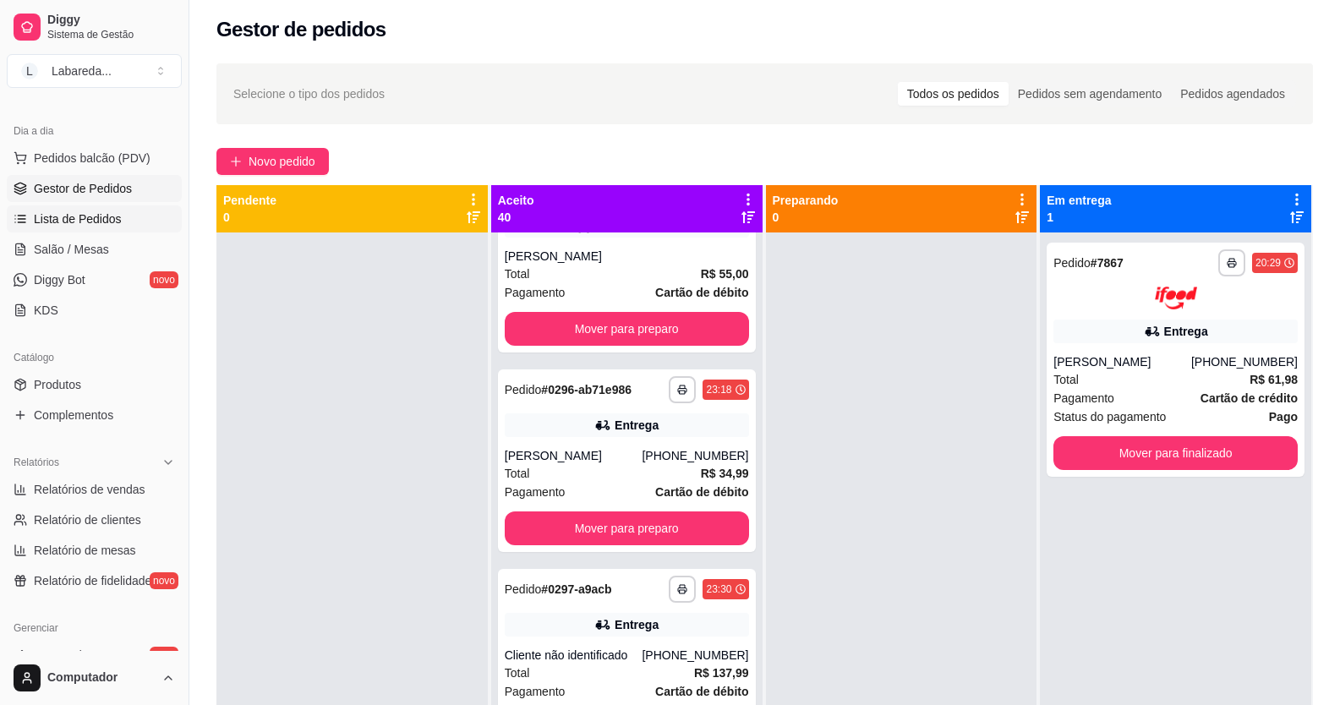
click at [79, 213] on span "Lista de Pedidos" at bounding box center [78, 219] width 88 height 17
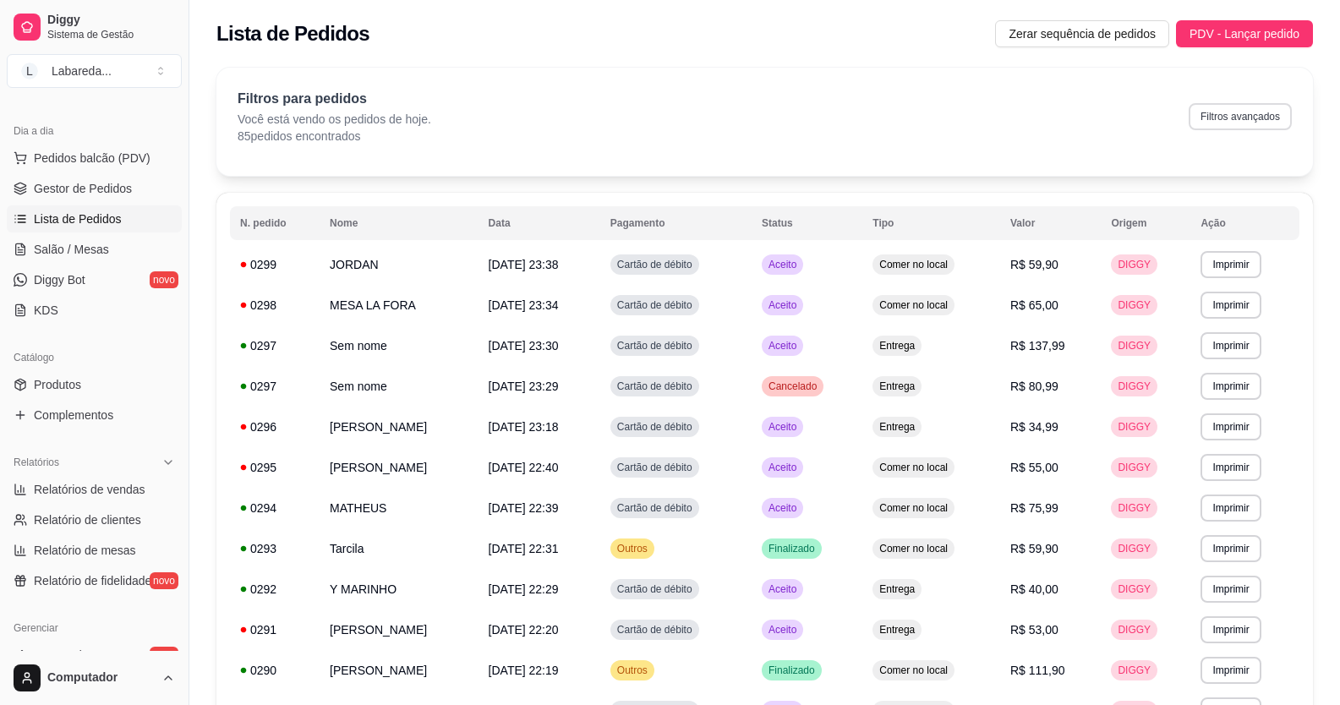
click at [1231, 129] on button "Filtros avançados" at bounding box center [1240, 116] width 103 height 27
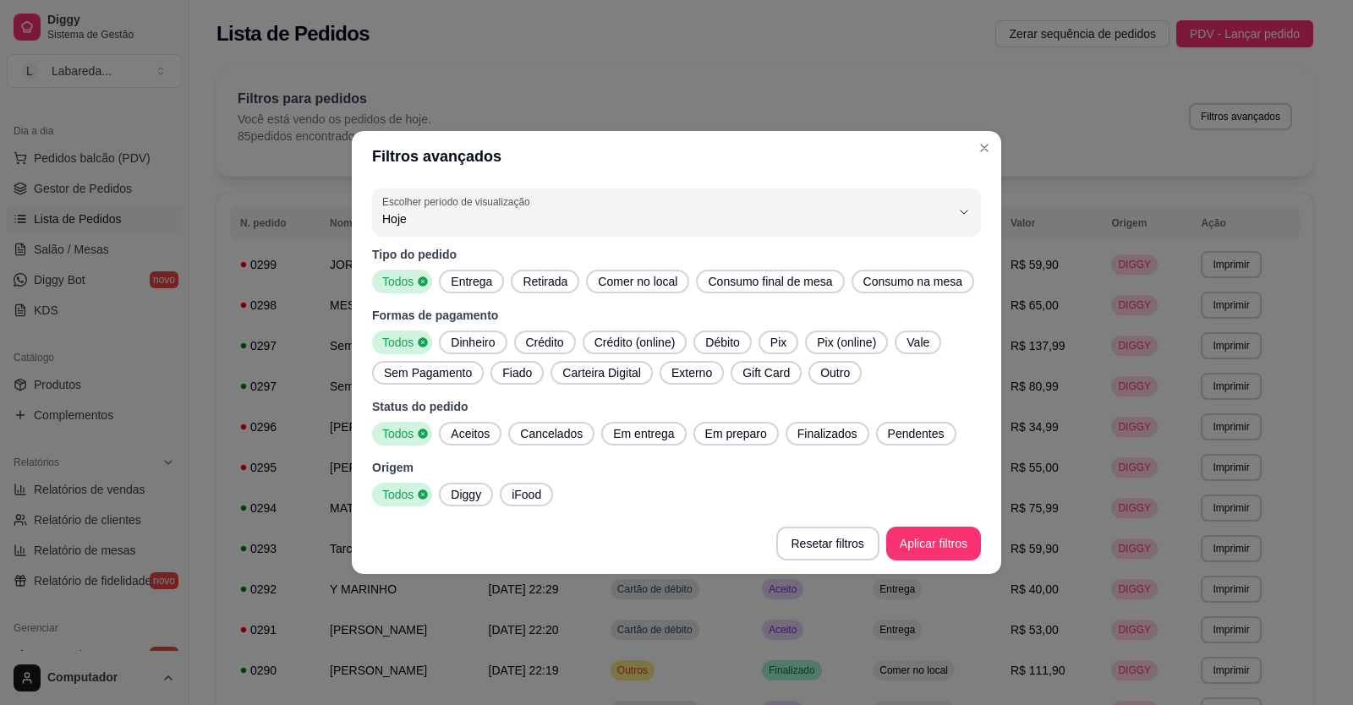
click at [467, 488] on span "Diggy" at bounding box center [466, 494] width 44 height 17
click at [838, 437] on span "Finalizados" at bounding box center [828, 433] width 74 height 17
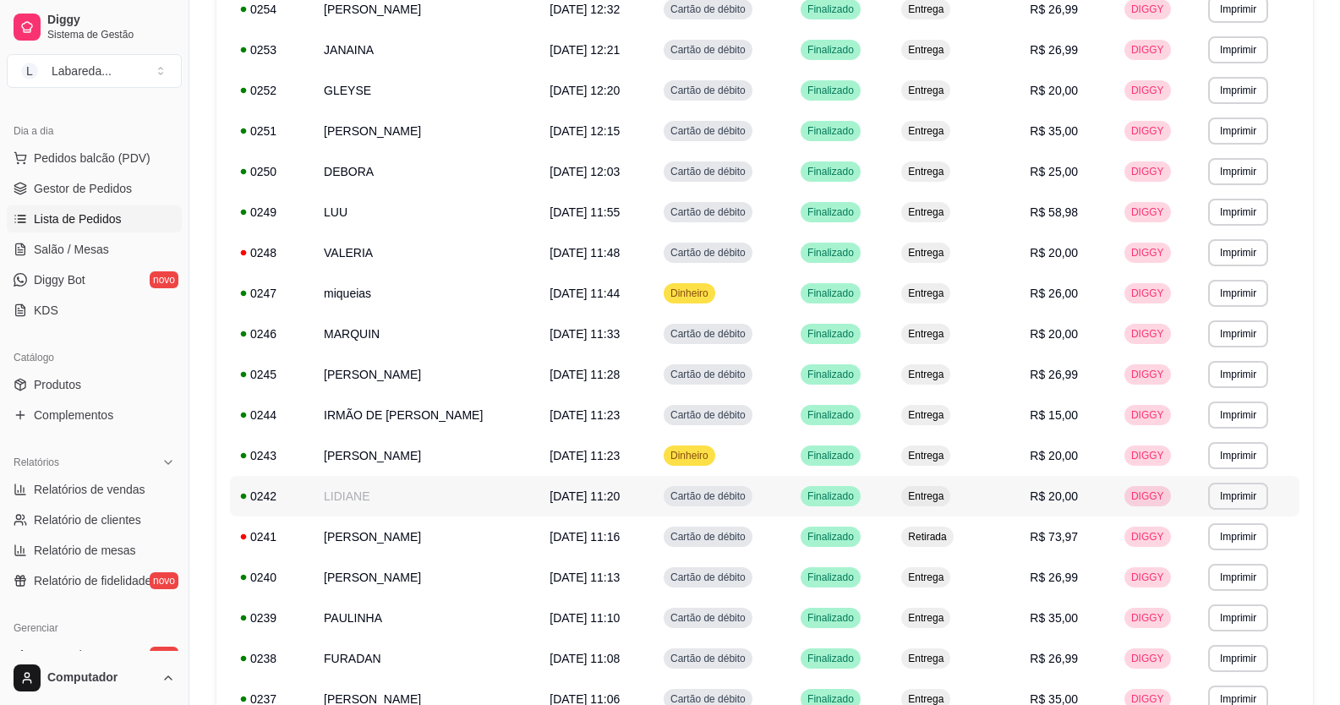
scroll to position [636, 0]
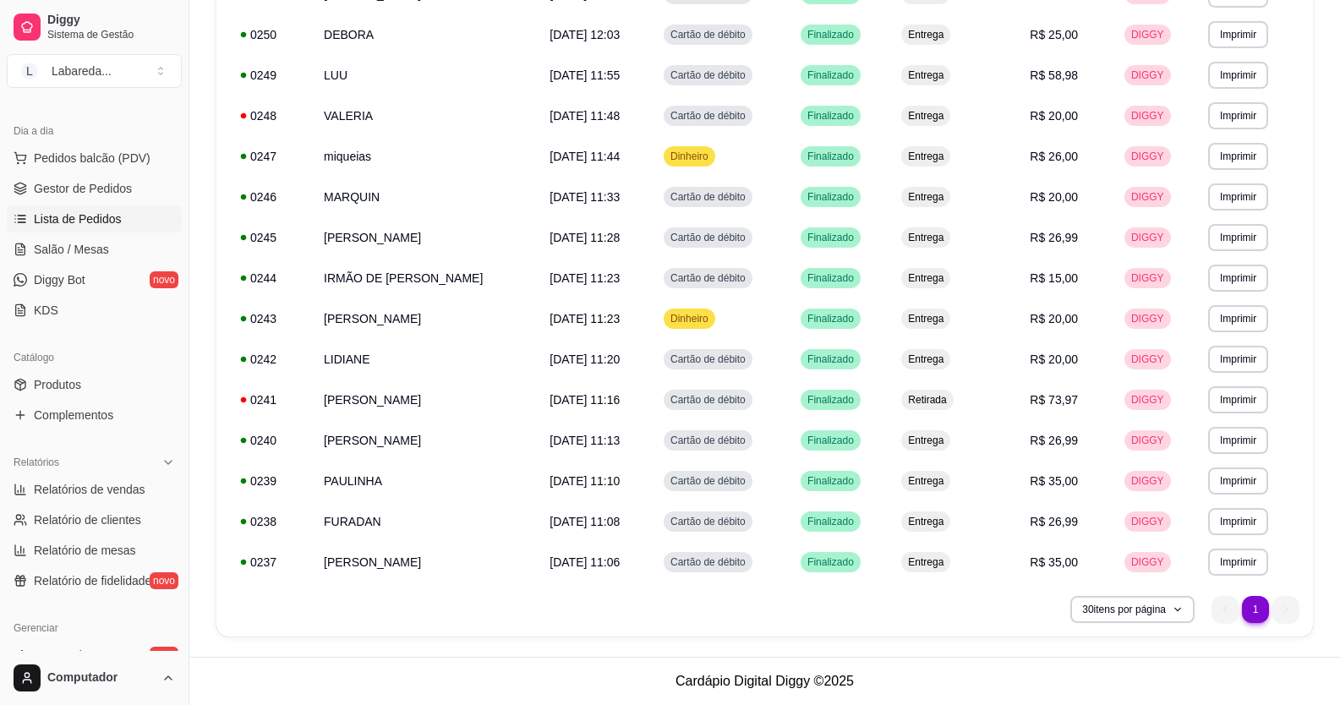
click at [1307, 616] on nav "1 1" at bounding box center [1255, 610] width 105 height 44
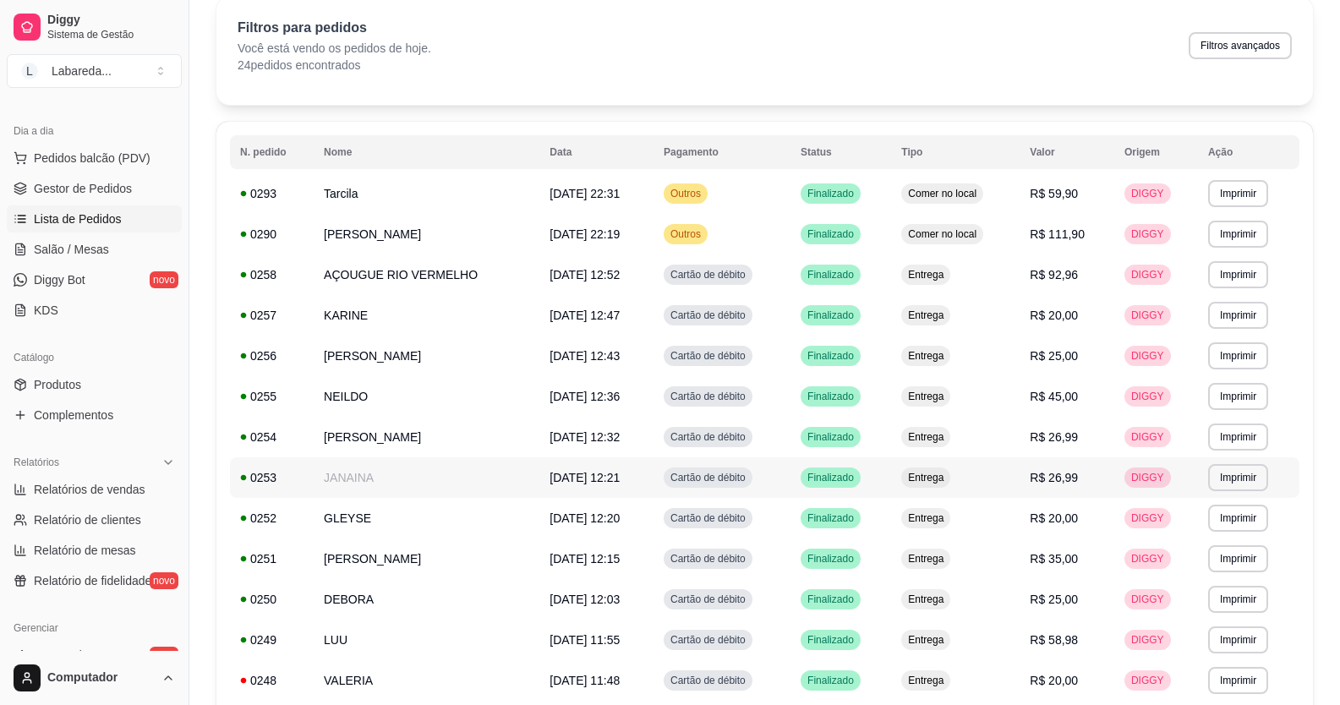
scroll to position [0, 0]
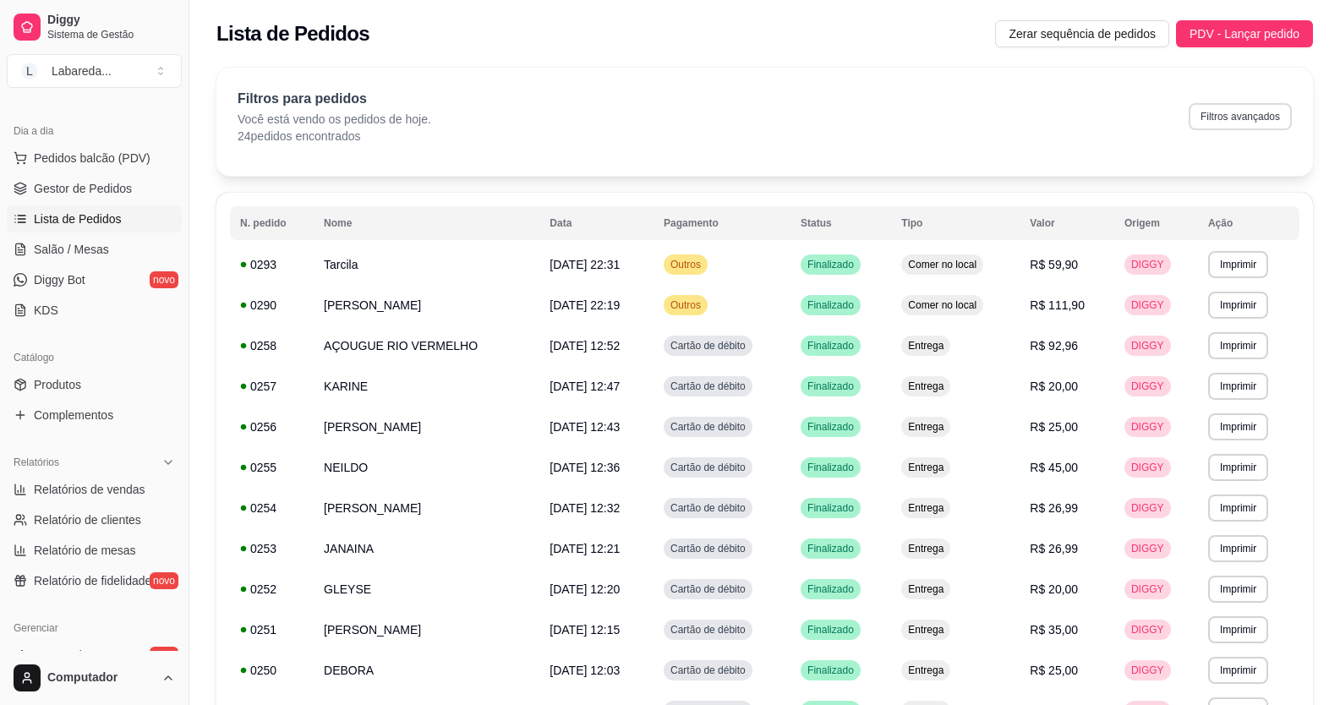
click at [1267, 118] on button "Filtros avançados" at bounding box center [1240, 116] width 103 height 27
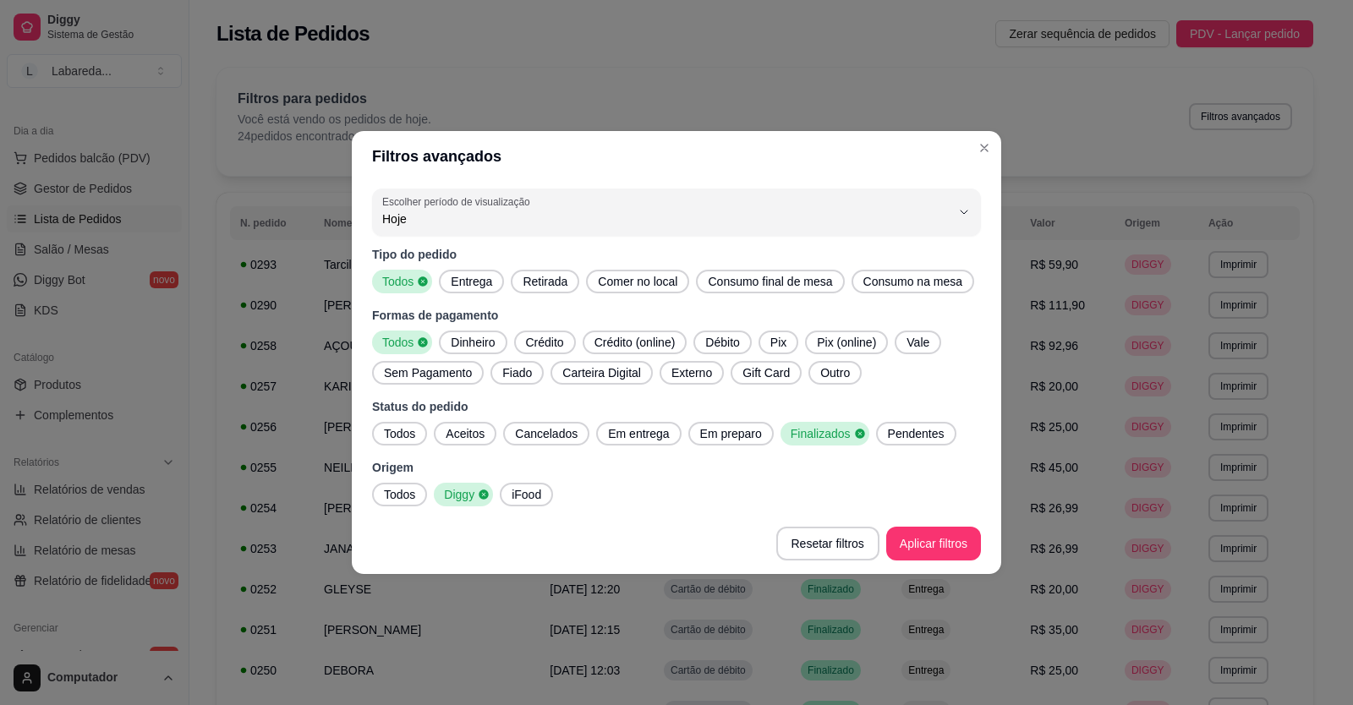
click at [598, 229] on button "Escolher período de visualização Hoje" at bounding box center [676, 212] width 609 height 47
click at [587, 282] on span "Ontem" at bounding box center [668, 287] width 542 height 16
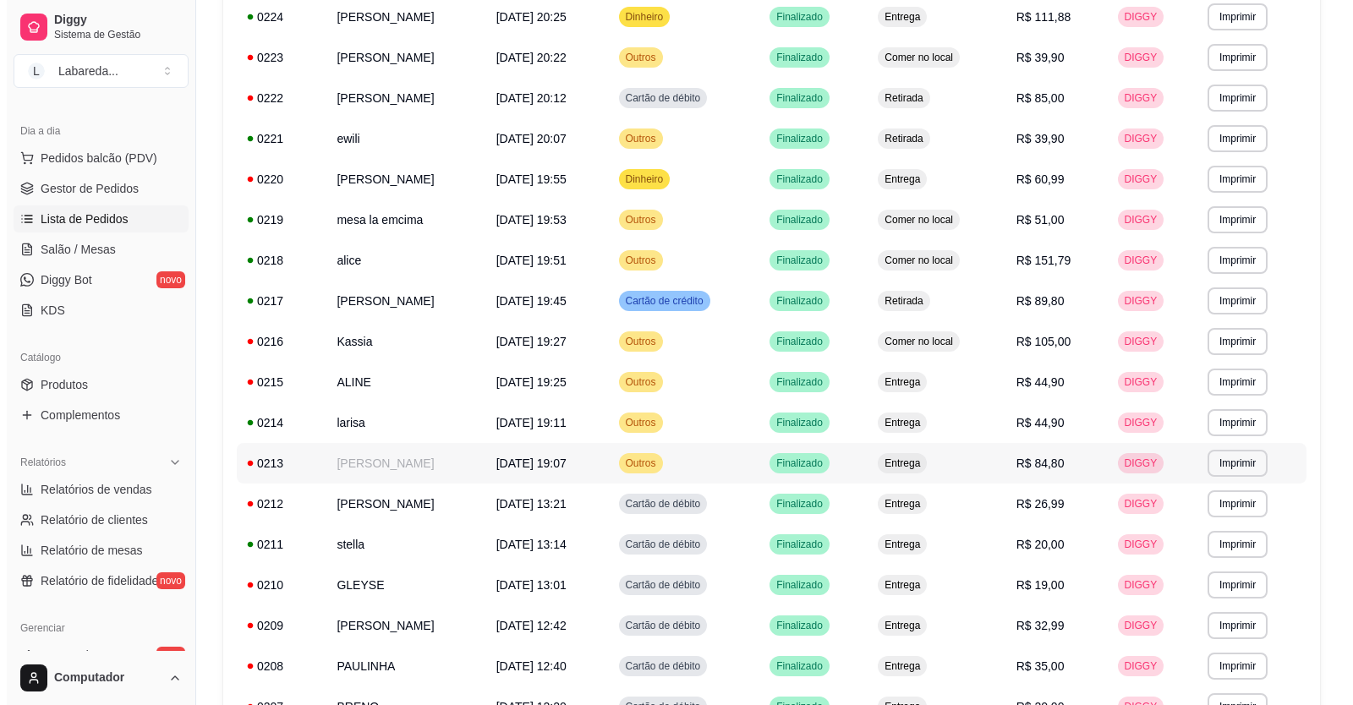
scroll to position [761, 0]
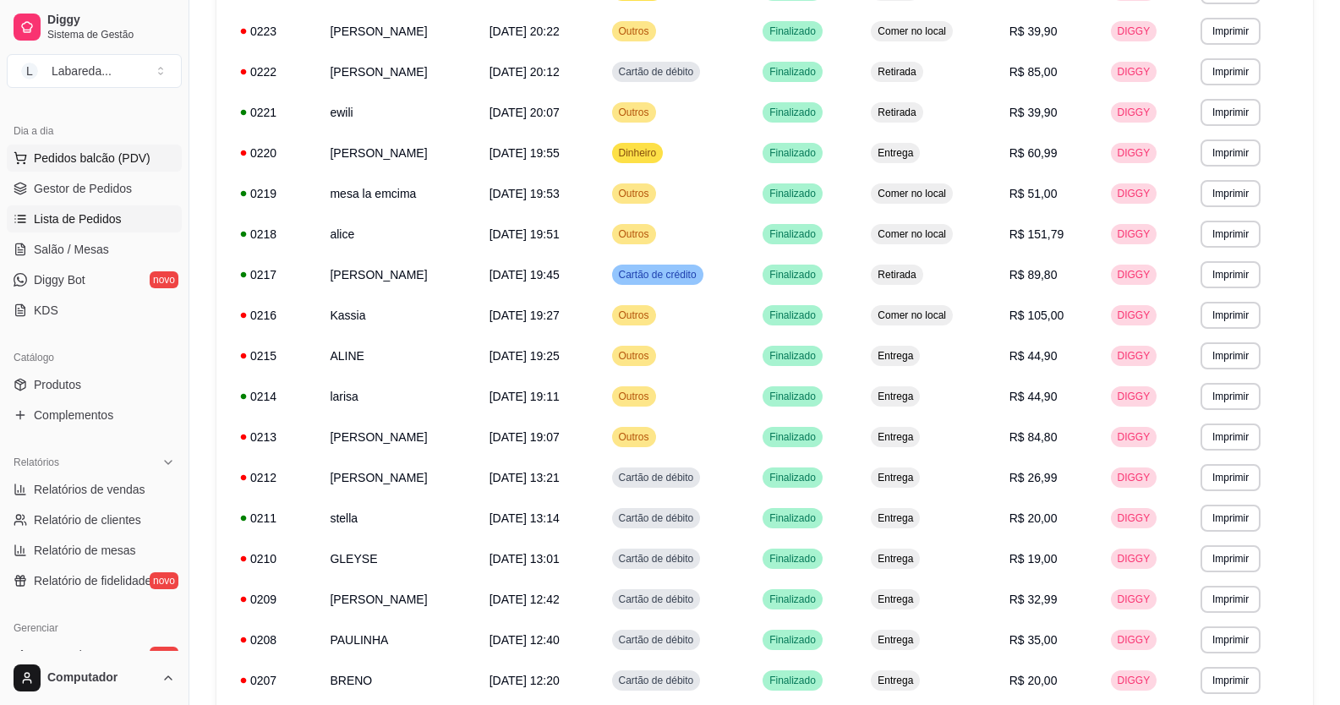
click at [69, 164] on span "Pedidos balcão (PDV)" at bounding box center [92, 158] width 117 height 17
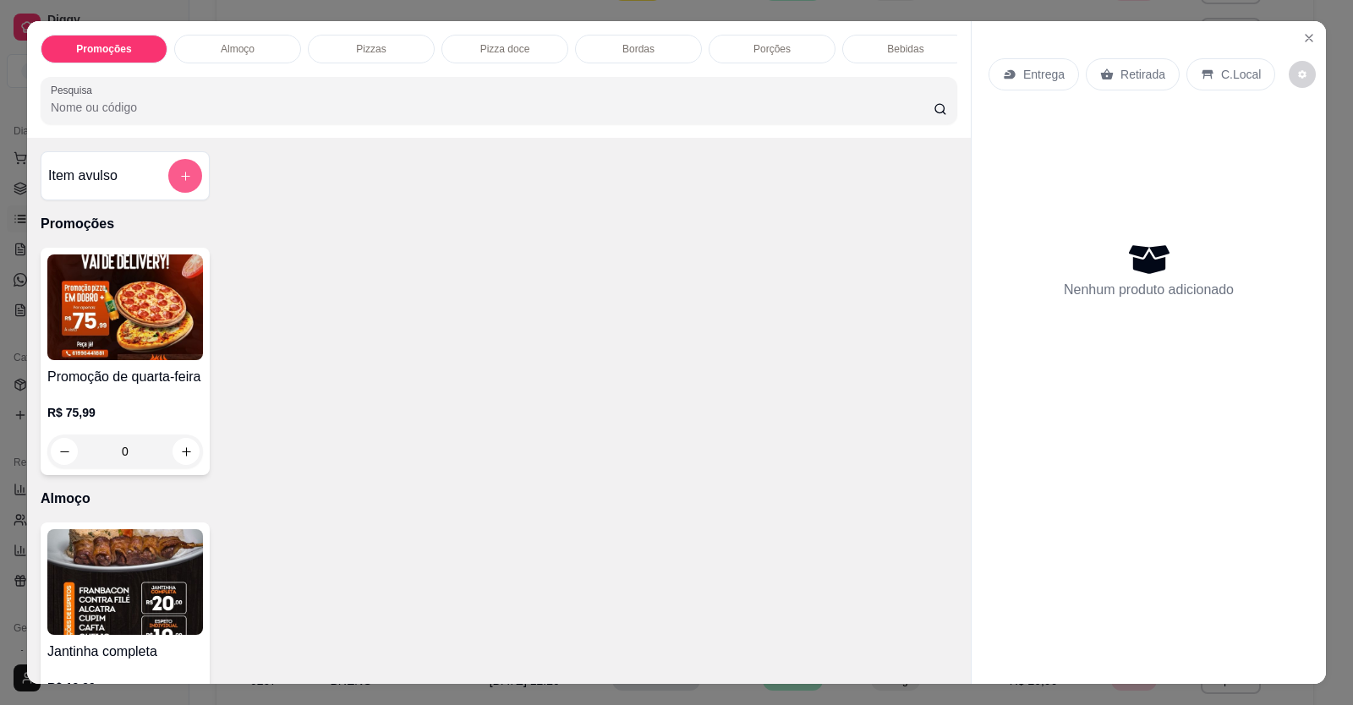
click at [190, 193] on button "add-separate-item" at bounding box center [185, 176] width 34 height 34
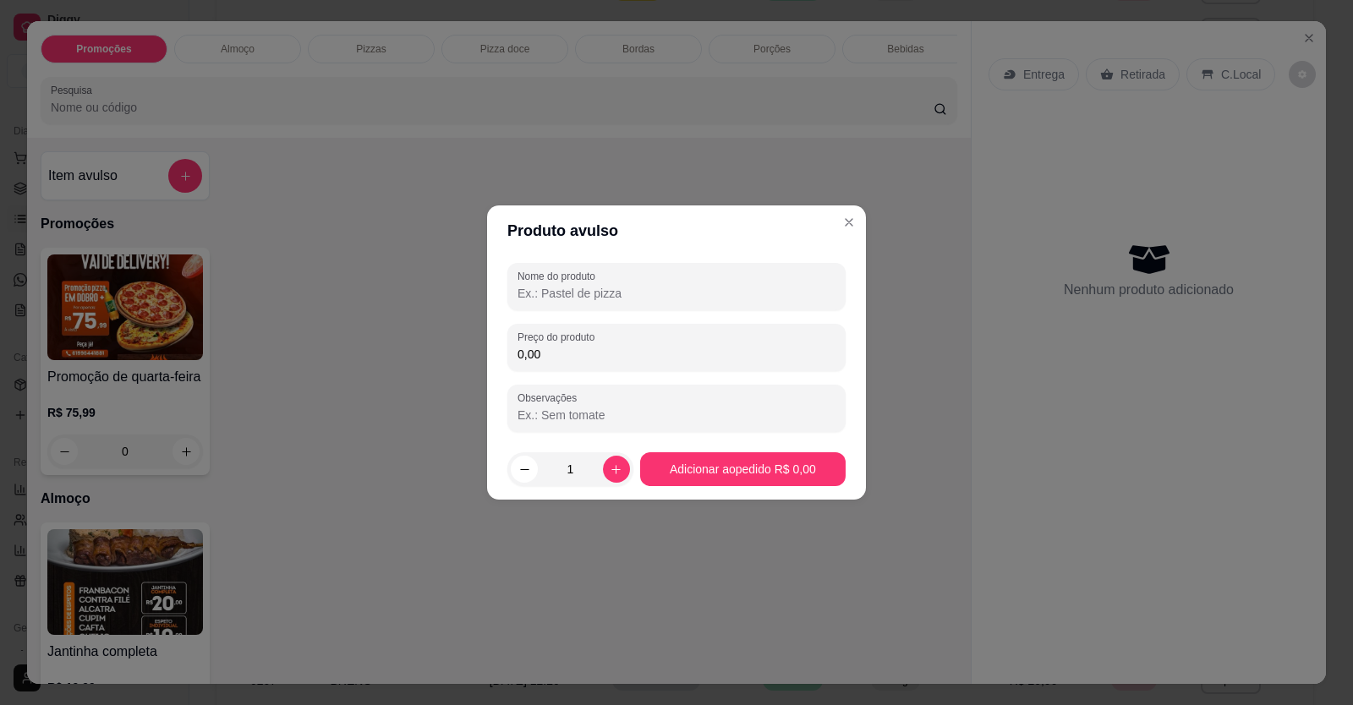
click at [676, 297] on input "Nome do produto" at bounding box center [676, 293] width 318 height 17
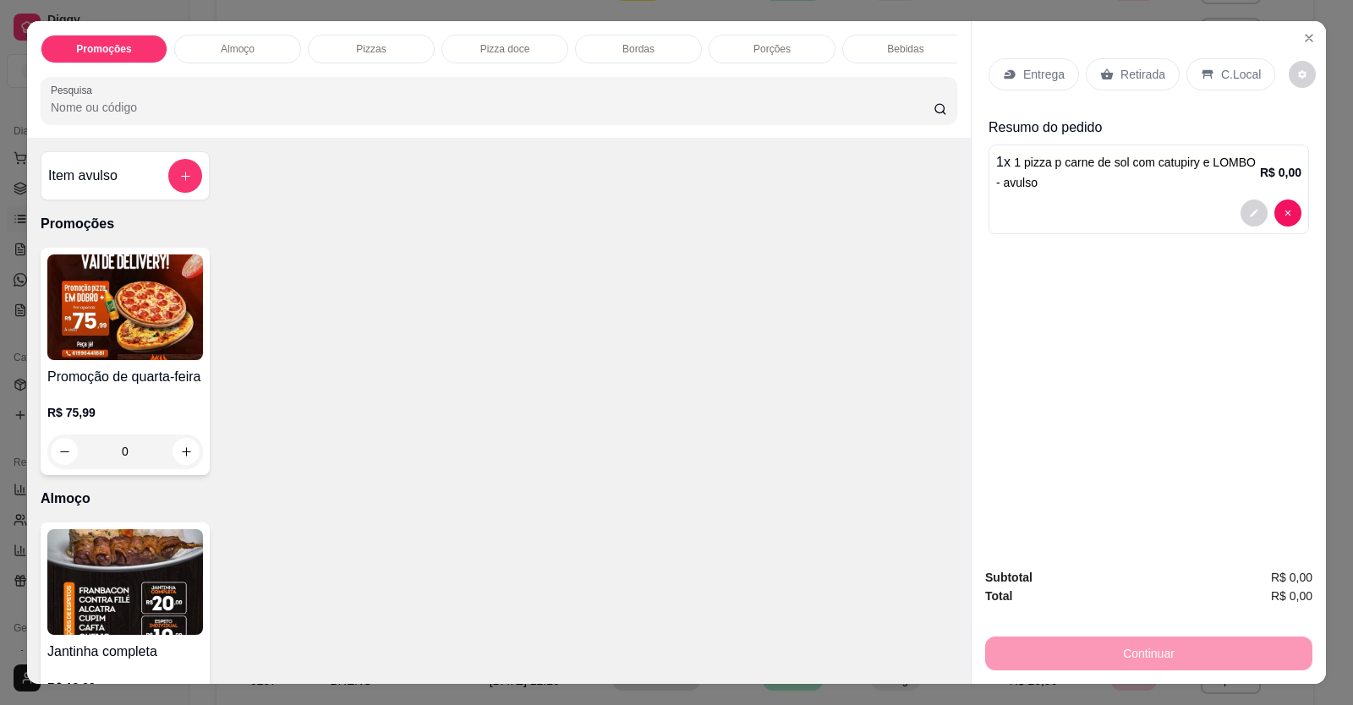
click at [1144, 67] on p "Retirada" at bounding box center [1142, 74] width 45 height 17
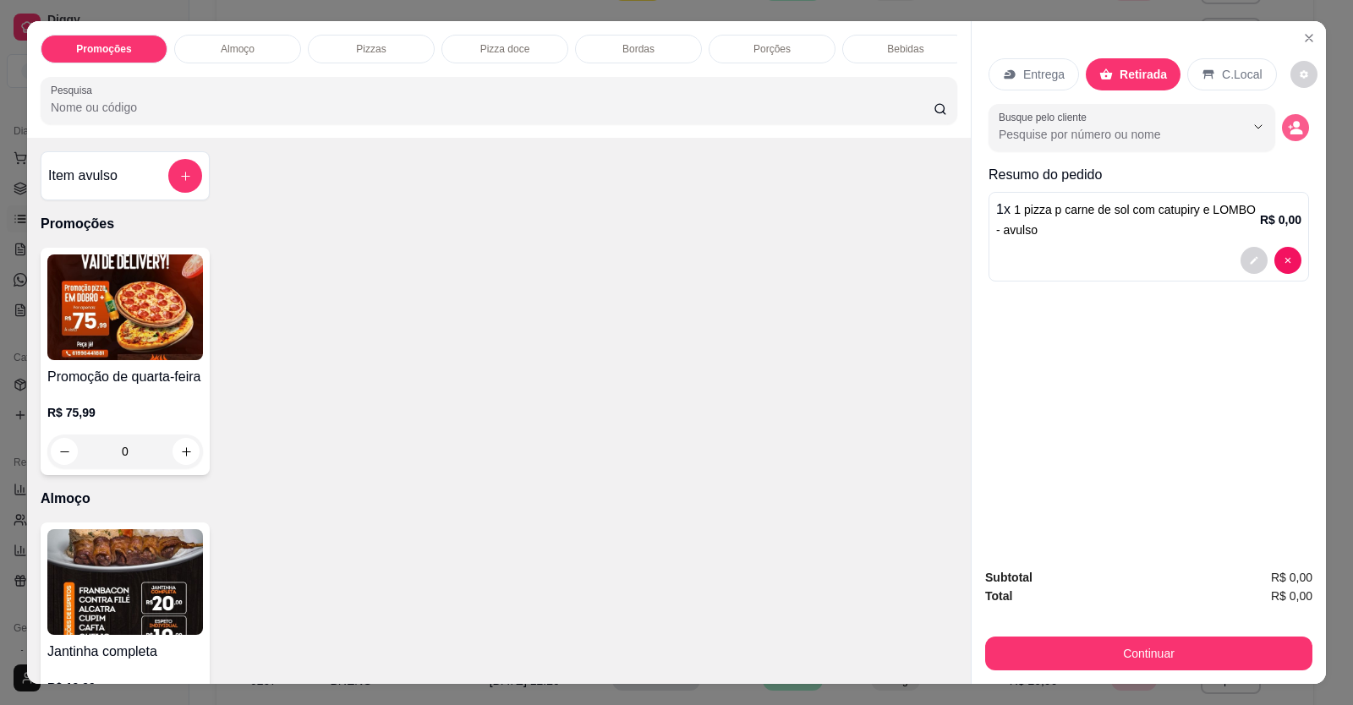
click at [1291, 134] on icon "decrease-product-quantity" at bounding box center [1296, 132] width 13 height 6
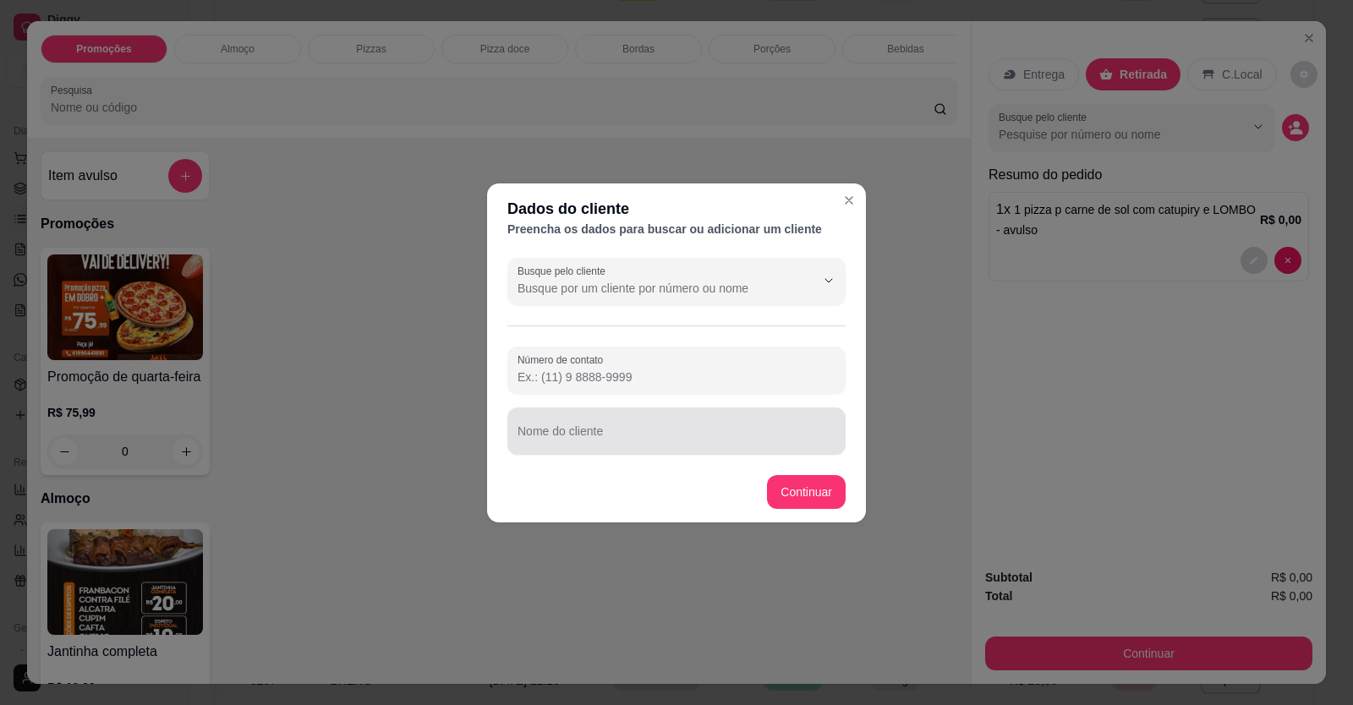
drag, startPoint x: 711, startPoint y: 428, endPoint x: 709, endPoint y: 442, distance: 14.6
click at [709, 435] on div at bounding box center [676, 431] width 318 height 34
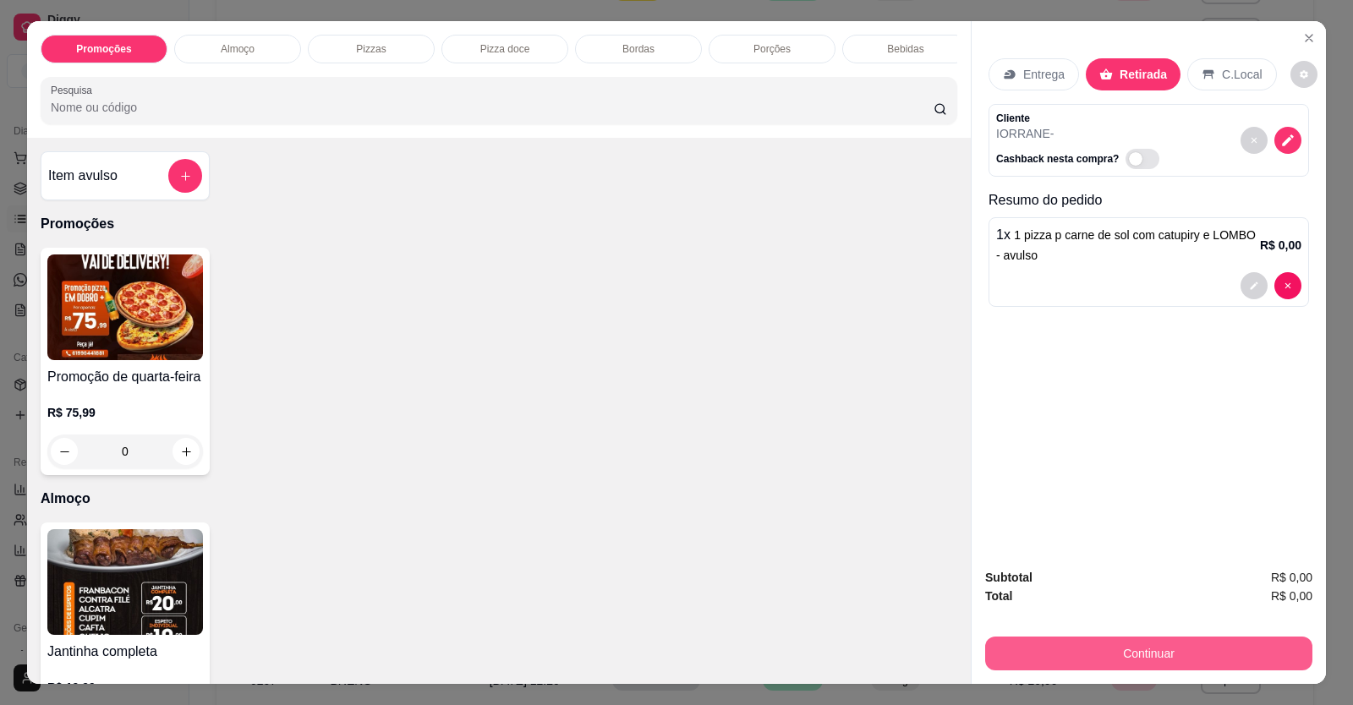
click at [1092, 647] on button "Continuar" at bounding box center [1148, 654] width 327 height 34
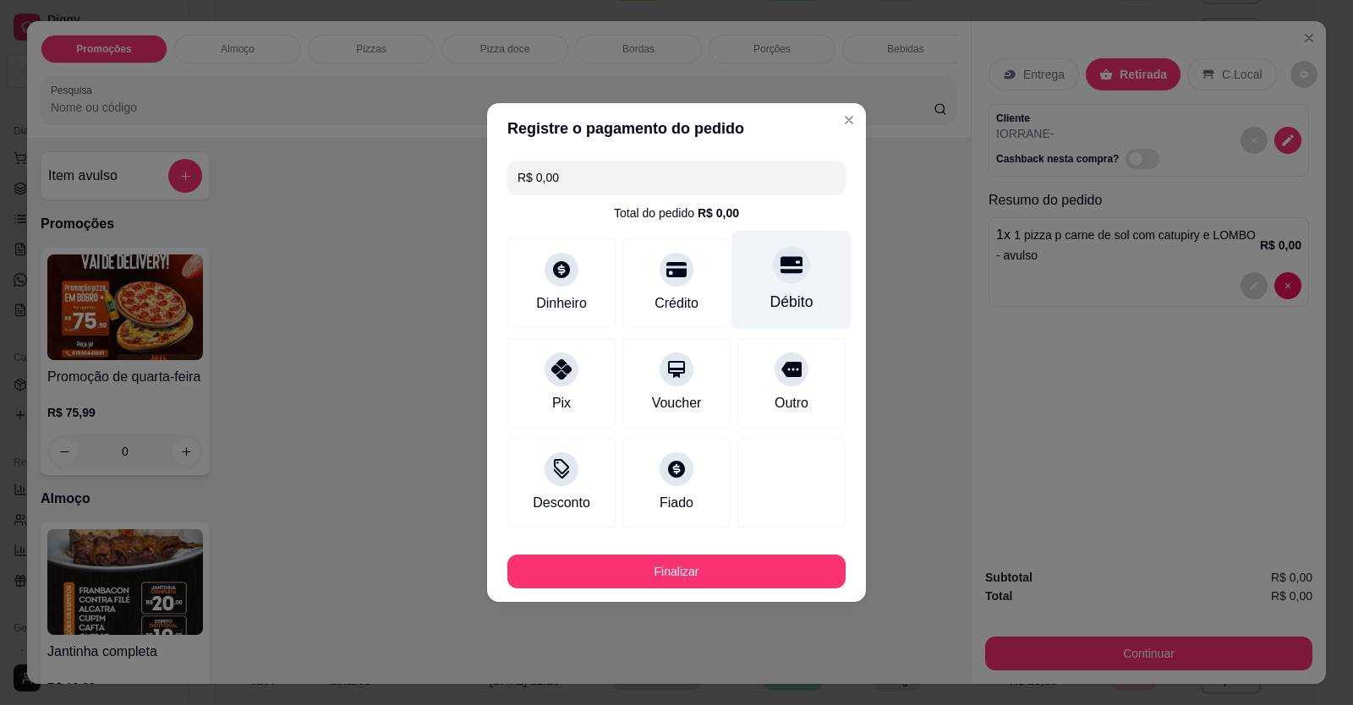
click at [781, 278] on div at bounding box center [791, 264] width 37 height 37
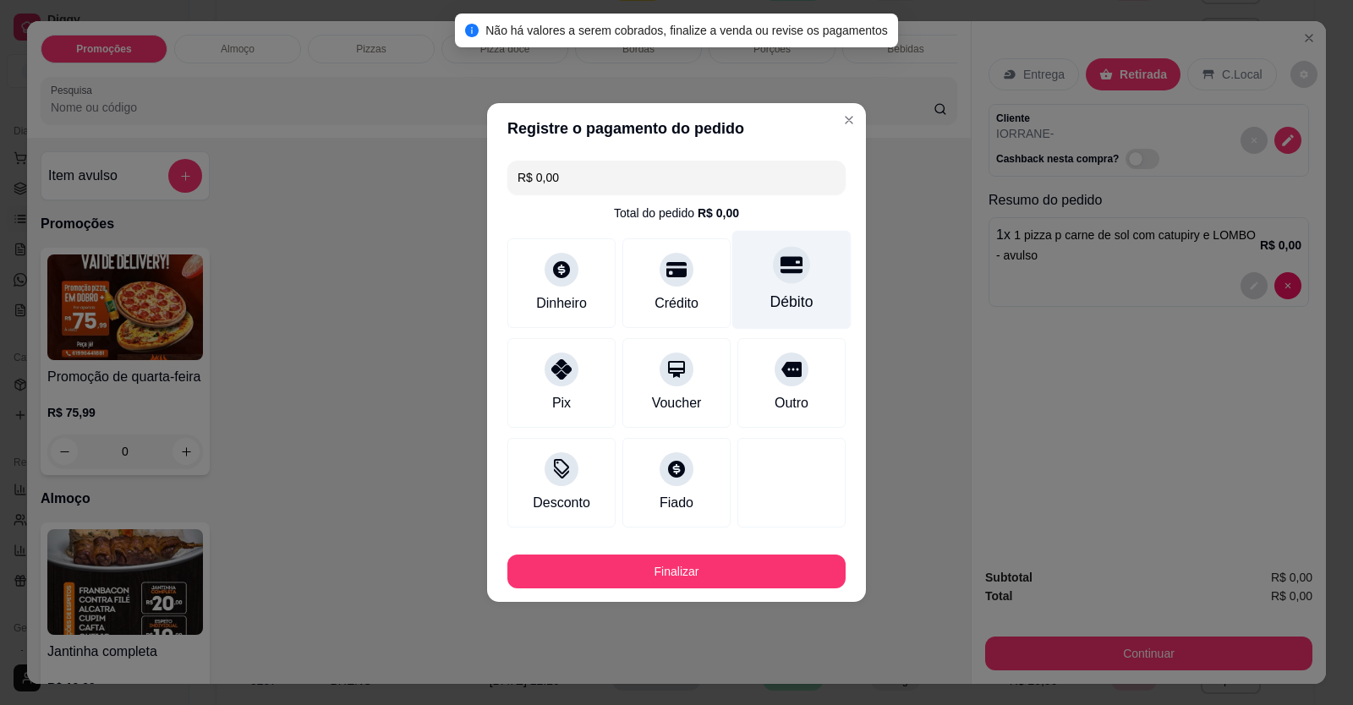
click at [782, 282] on div at bounding box center [791, 264] width 37 height 37
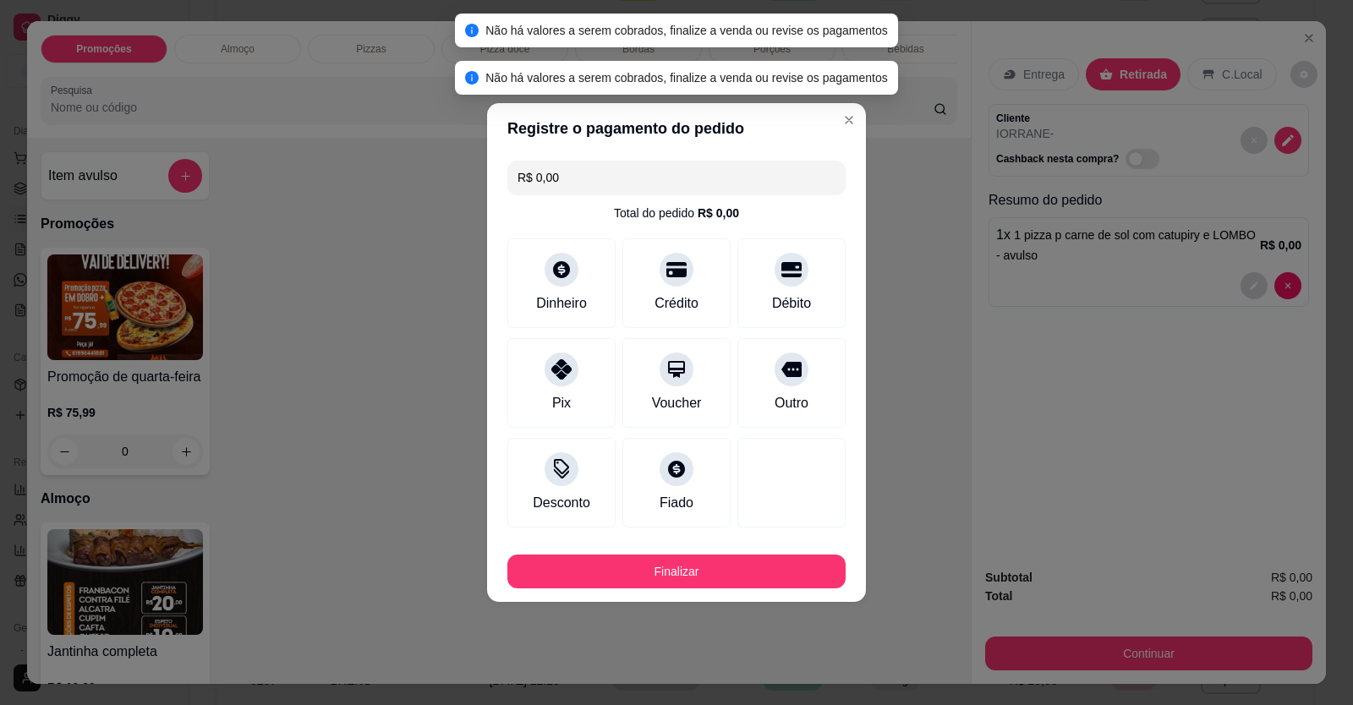
click at [727, 554] on div "Finalizar" at bounding box center [676, 568] width 338 height 41
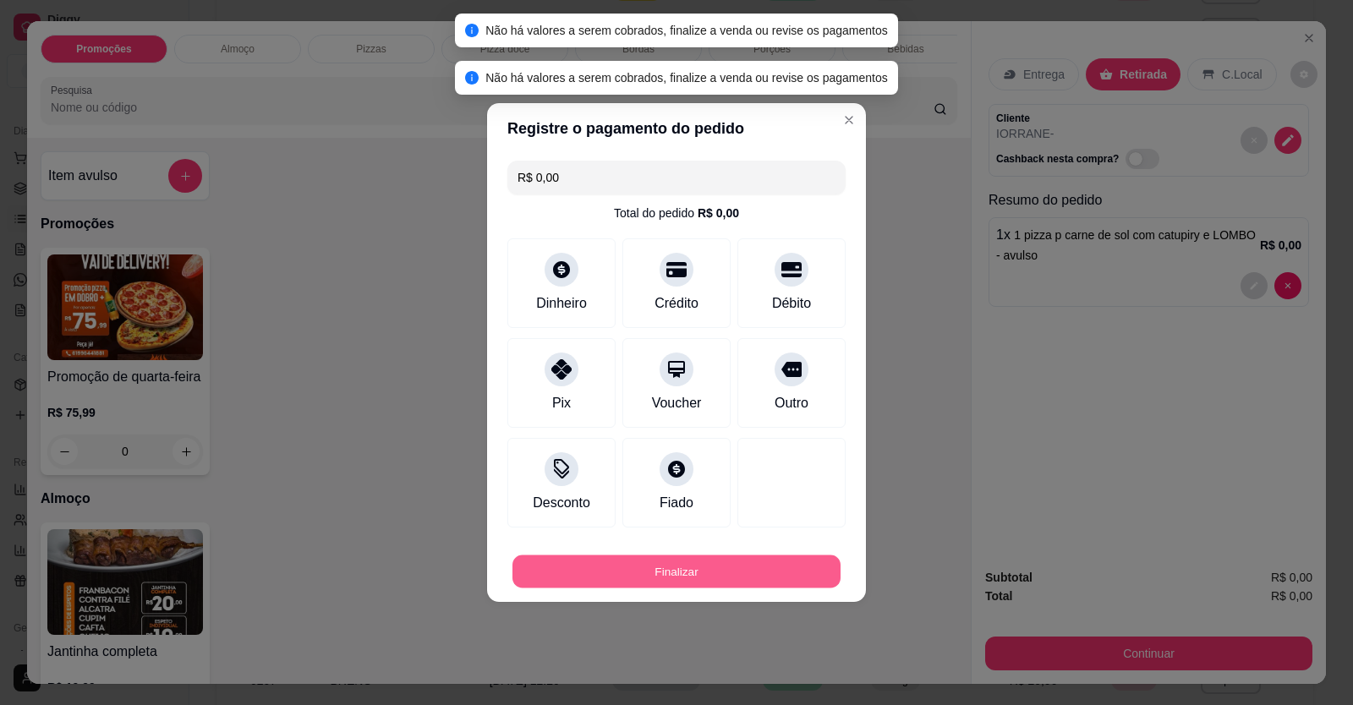
click at [726, 561] on button "Finalizar" at bounding box center [676, 571] width 328 height 33
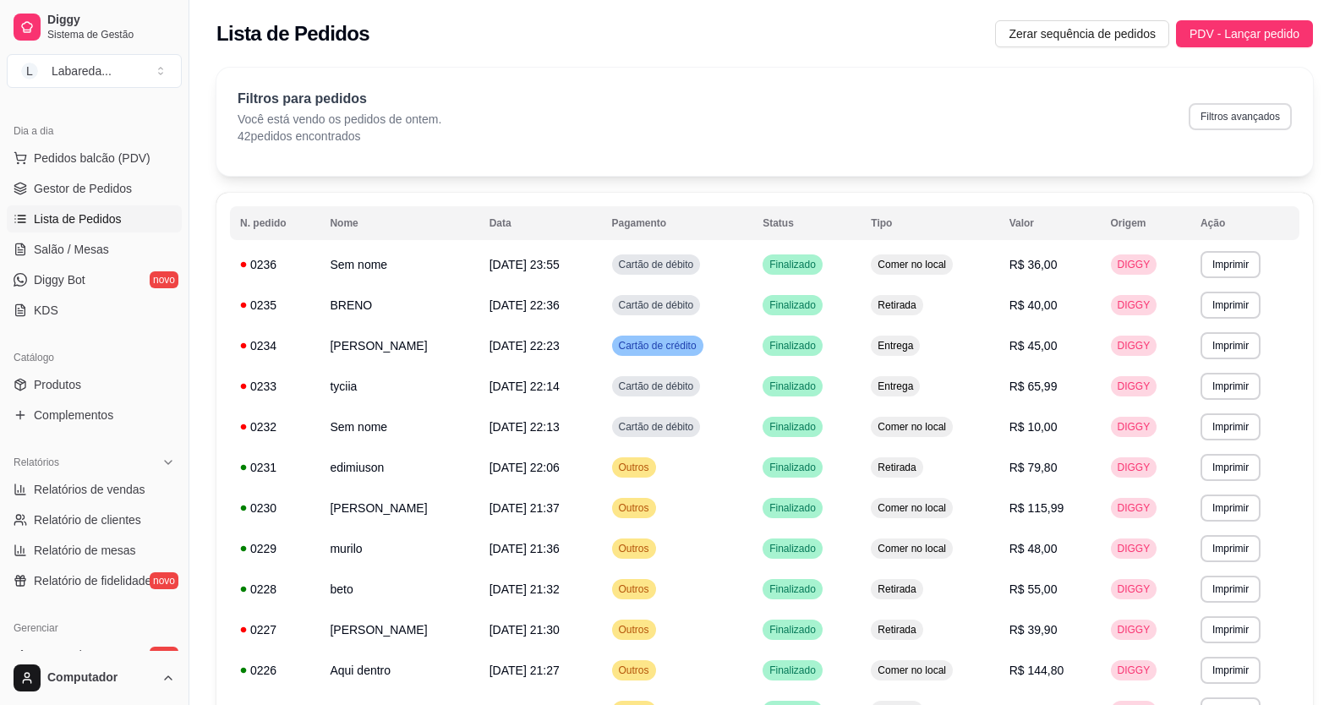
click at [1245, 115] on button "Filtros avançados" at bounding box center [1240, 116] width 103 height 27
click at [1230, 116] on button "Filtros avançados" at bounding box center [1240, 116] width 103 height 27
click at [74, 241] on span "Salão / Mesas" at bounding box center [71, 249] width 75 height 17
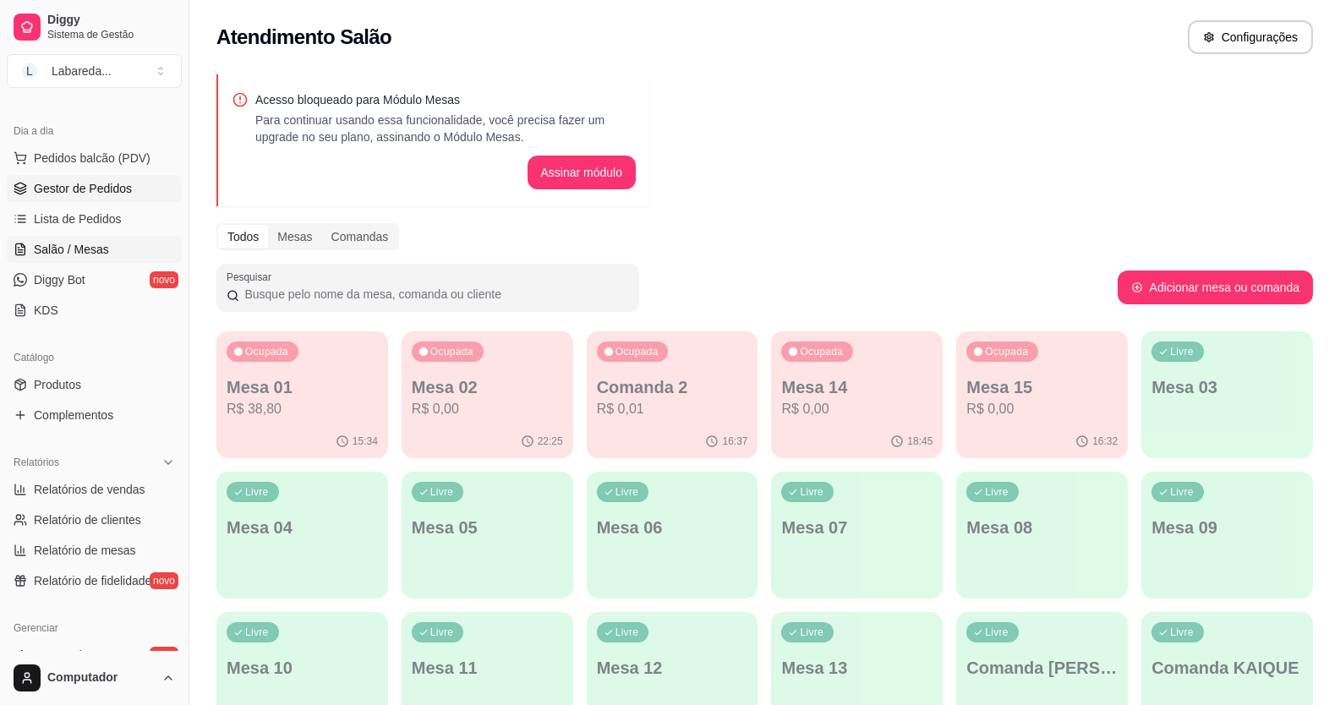
click at [108, 185] on span "Gestor de Pedidos" at bounding box center [83, 188] width 98 height 17
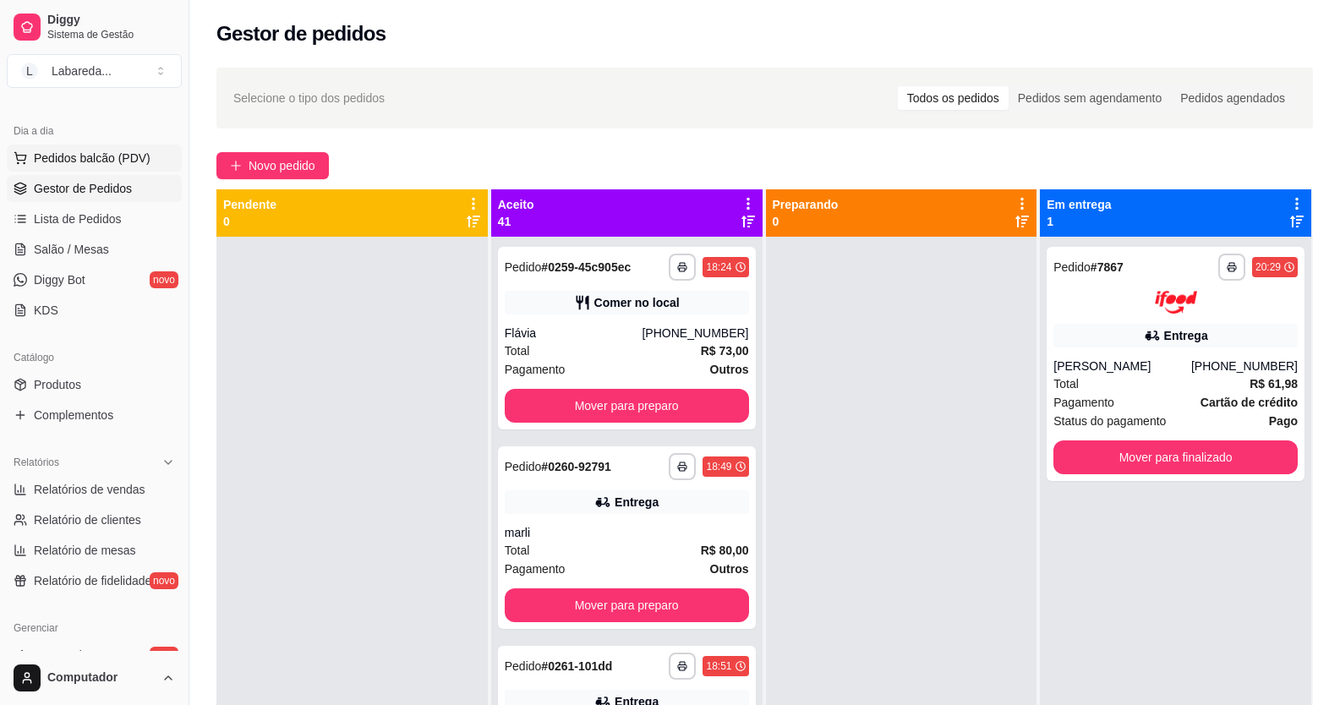
click at [109, 160] on span "Pedidos balcão (PDV)" at bounding box center [92, 158] width 117 height 17
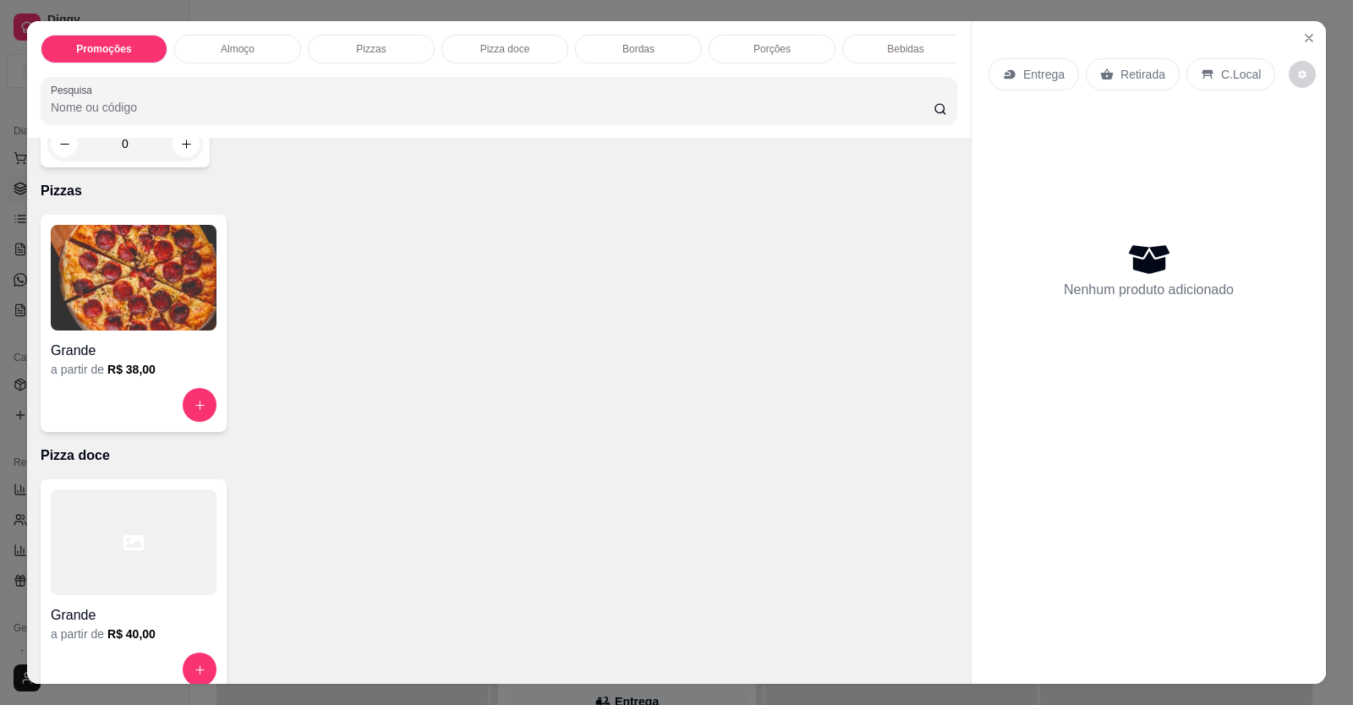
scroll to position [592, 0]
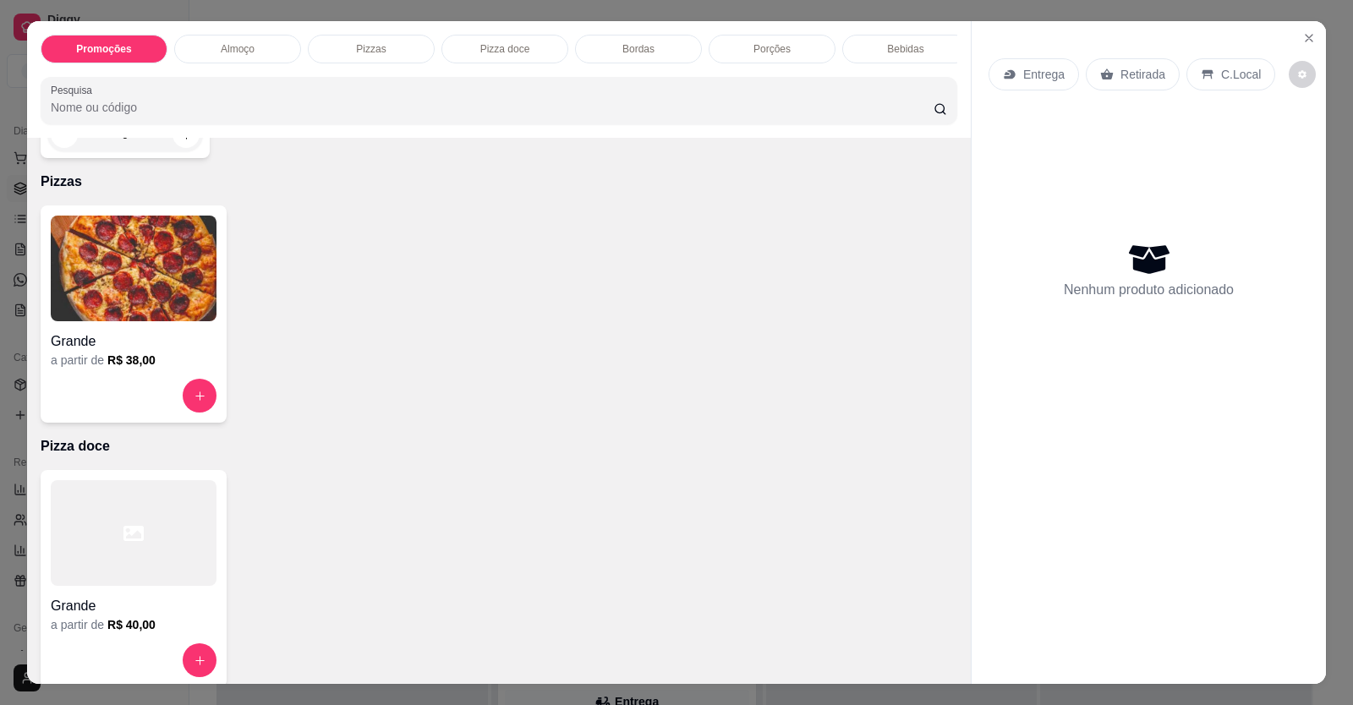
click at [164, 321] on img at bounding box center [134, 269] width 166 height 106
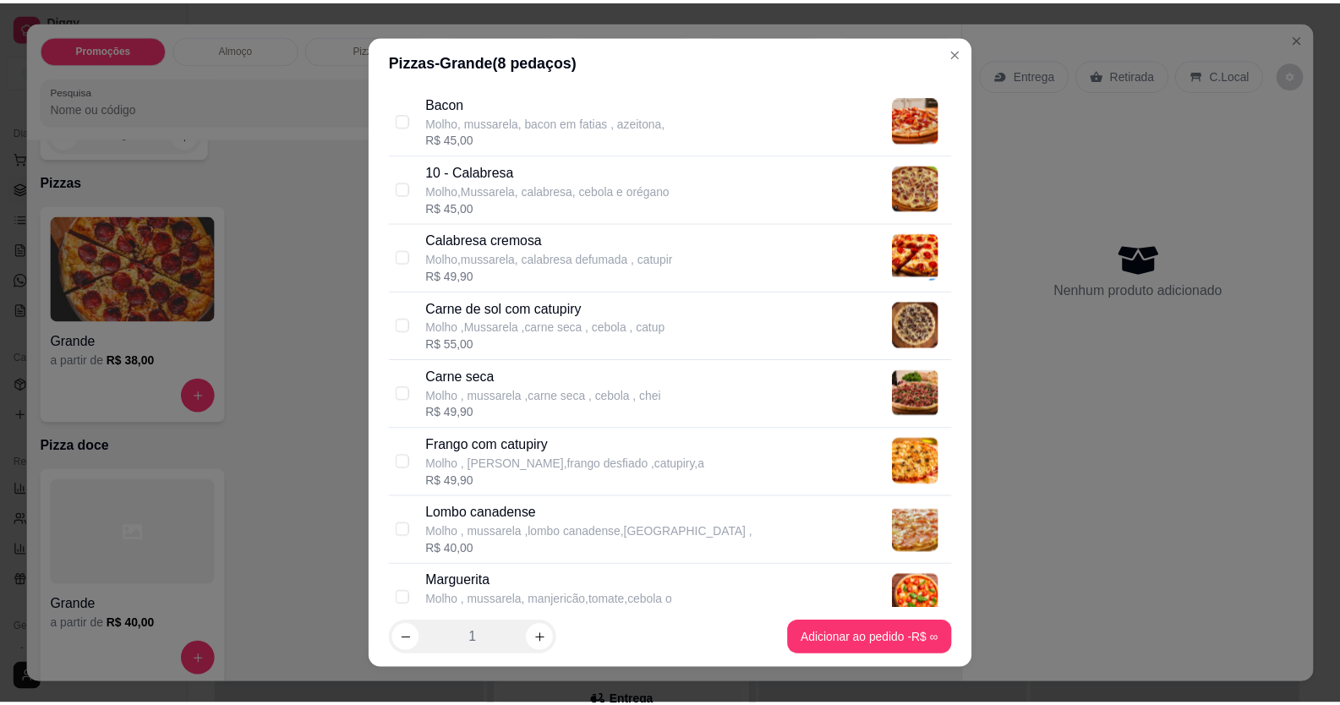
scroll to position [169, 0]
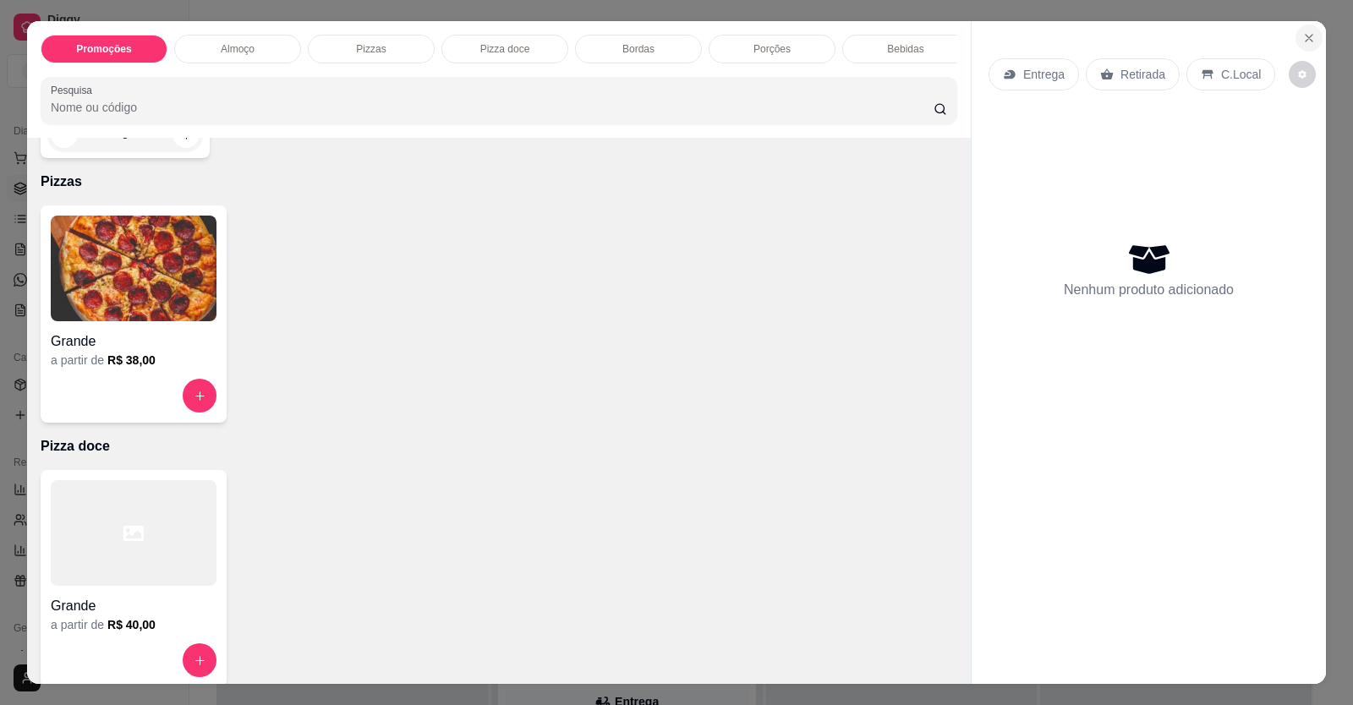
click at [1302, 34] on icon "Close" at bounding box center [1309, 38] width 14 height 14
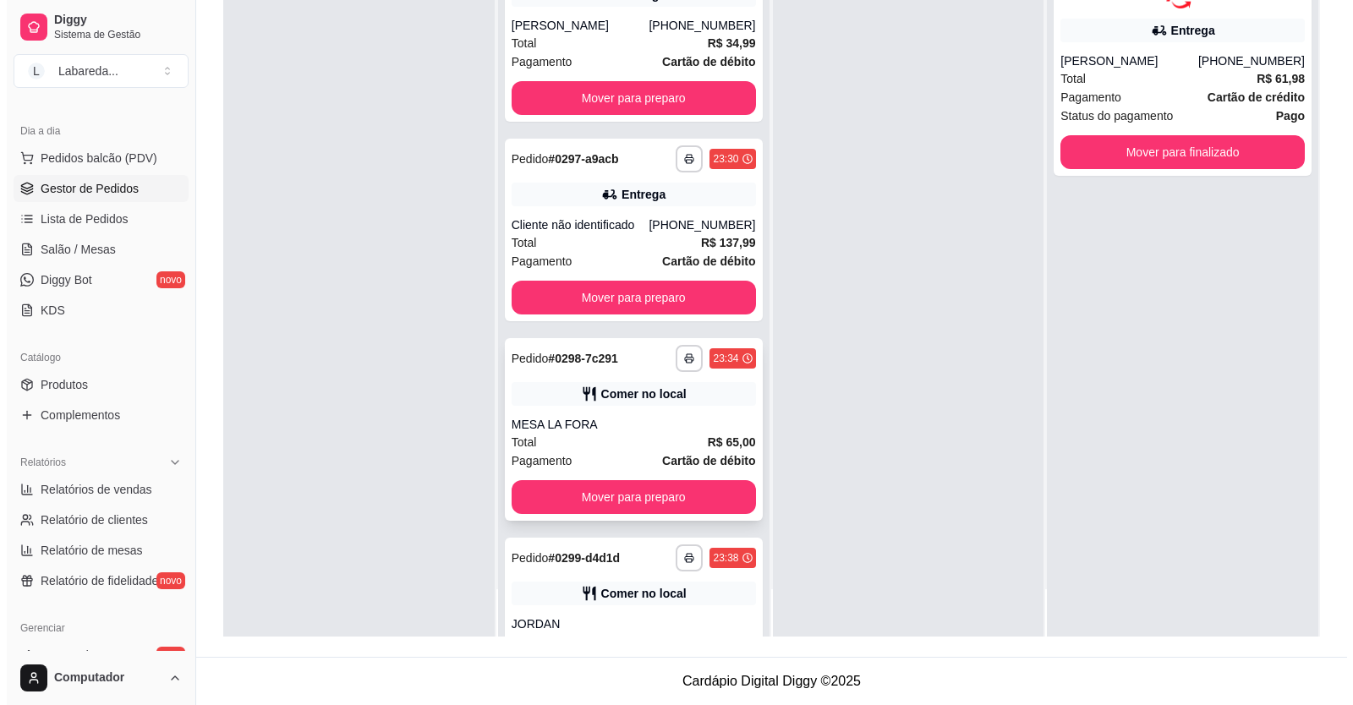
scroll to position [7144, 0]
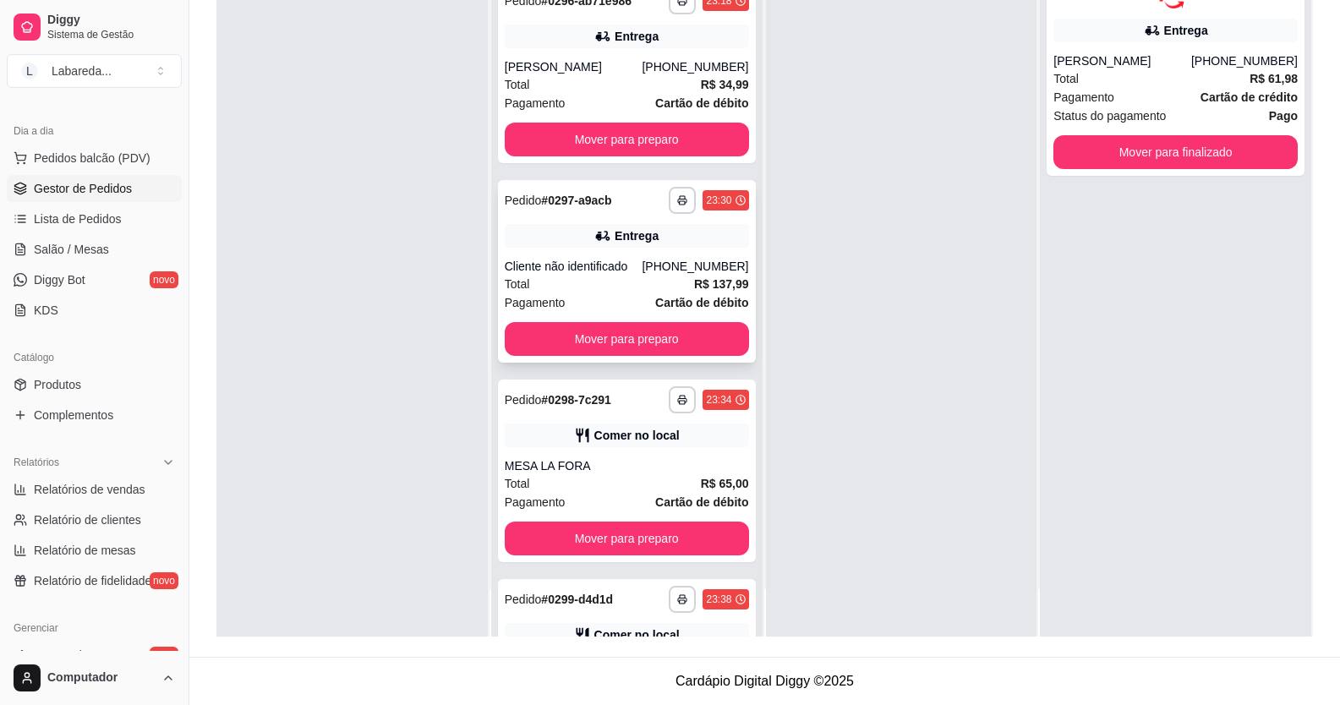
click at [621, 275] on div "Cliente não identificado" at bounding box center [574, 266] width 138 height 17
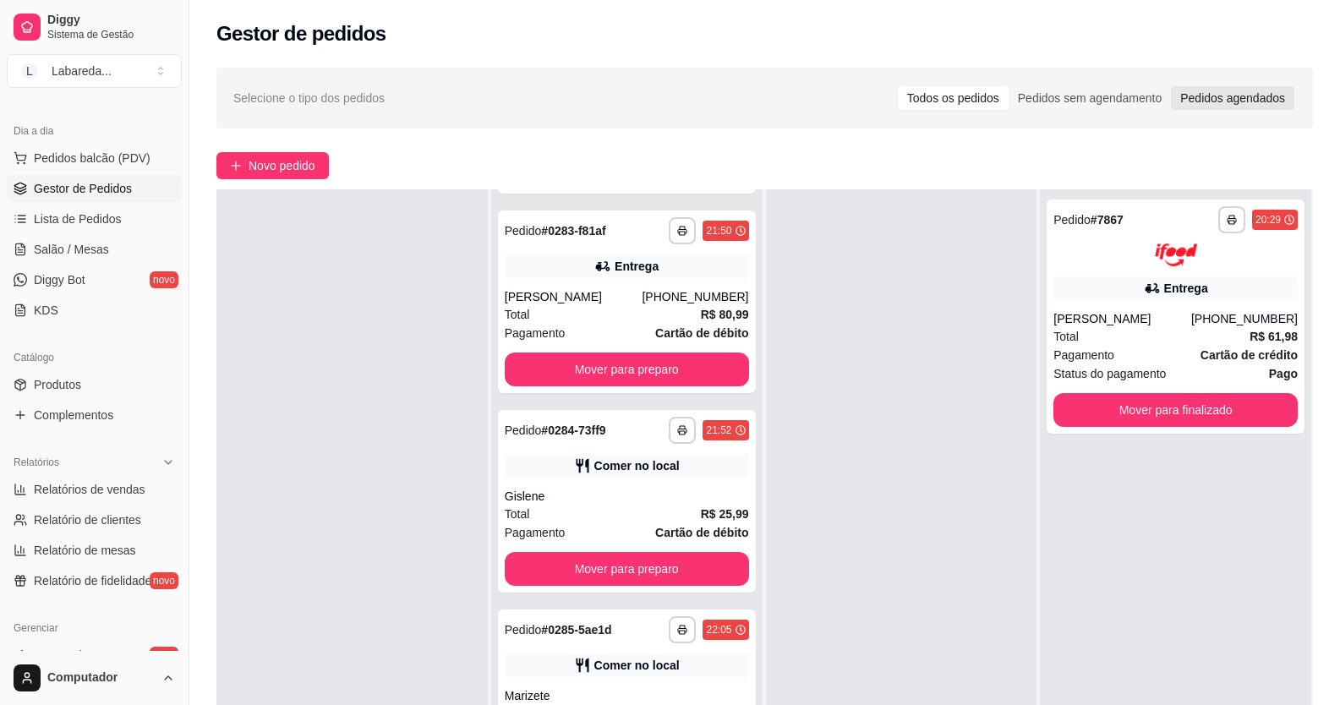
scroll to position [4777, 0]
click at [65, 222] on span "Lista de Pedidos" at bounding box center [78, 219] width 88 height 17
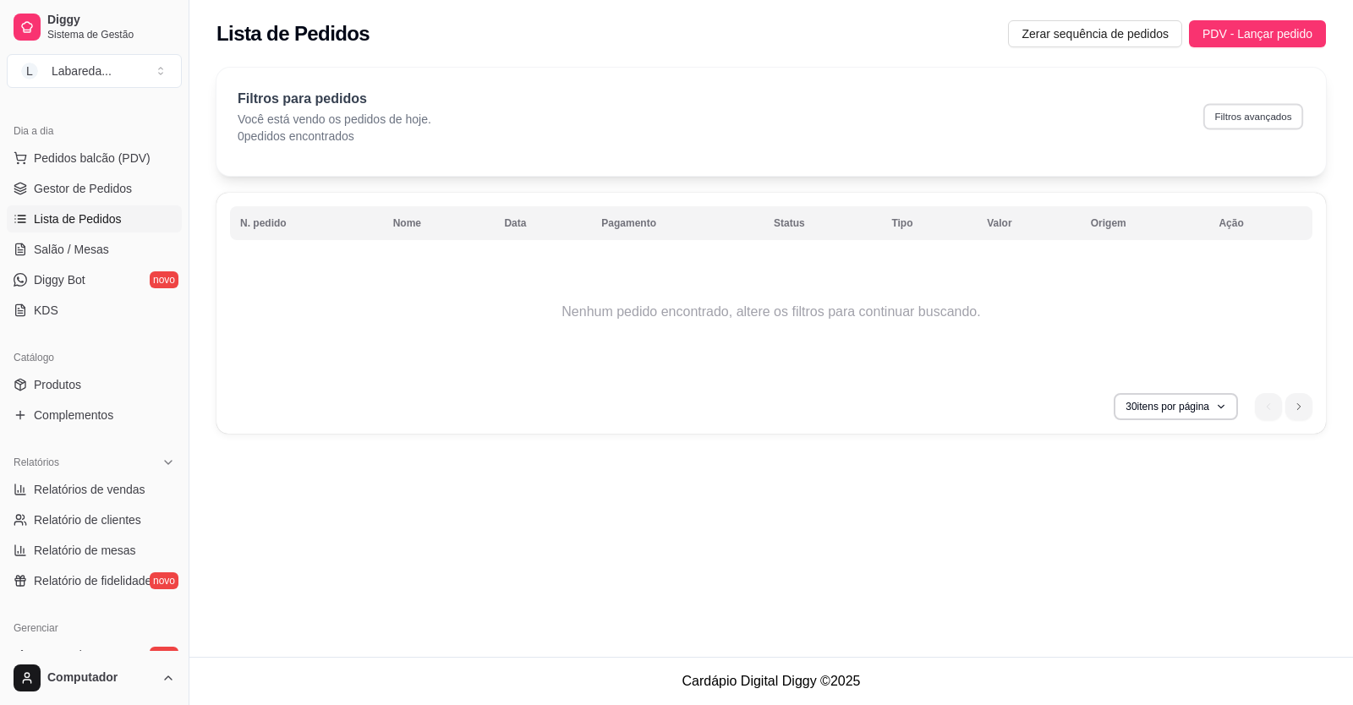
click at [1256, 108] on button "Filtros avançados" at bounding box center [1253, 116] width 100 height 26
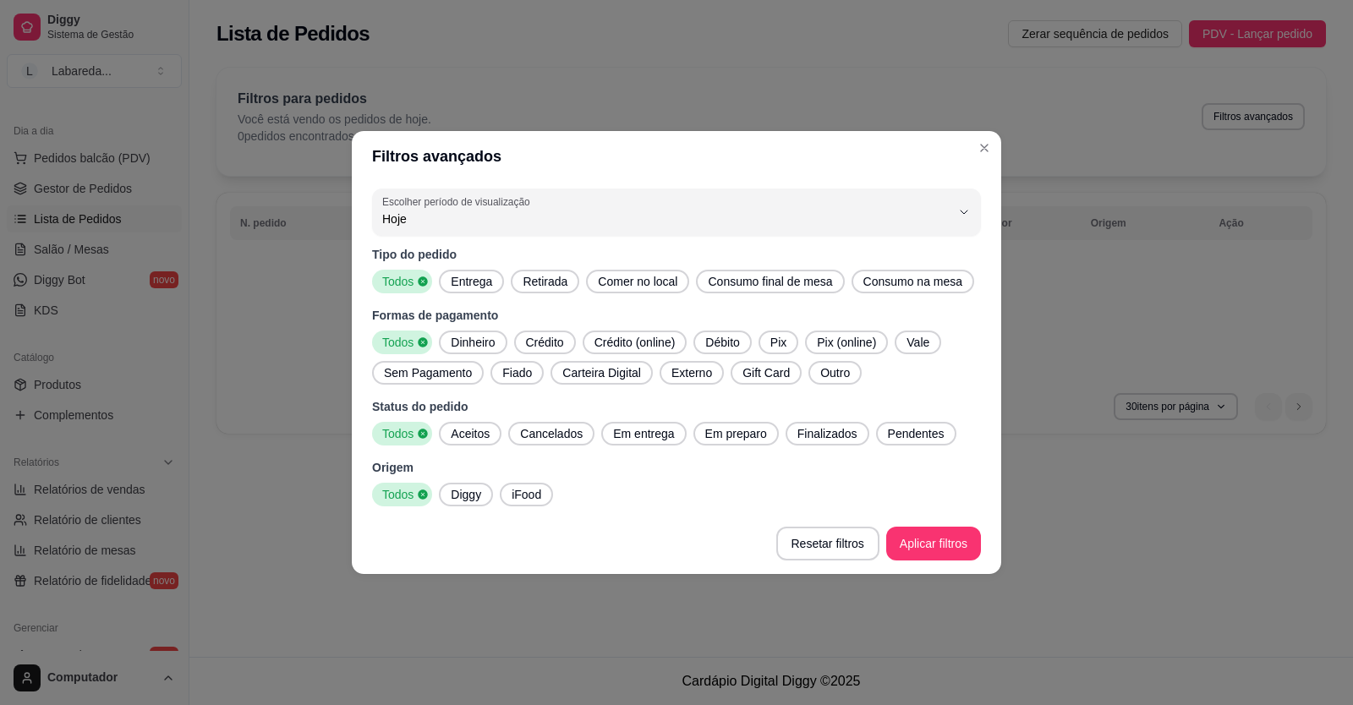
click at [477, 497] on span "Diggy" at bounding box center [466, 494] width 44 height 17
click at [840, 438] on span "Finalizados" at bounding box center [828, 433] width 74 height 17
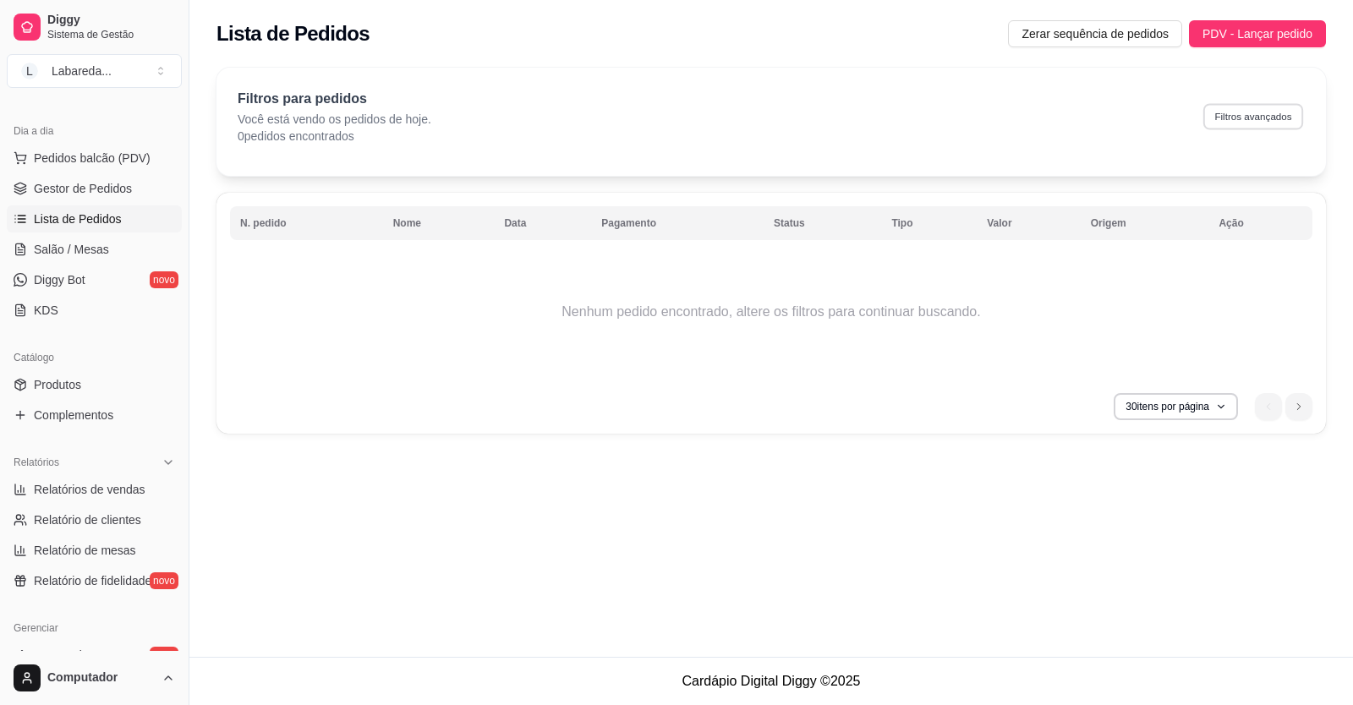
click at [1215, 117] on button "Filtros avançados" at bounding box center [1253, 116] width 100 height 26
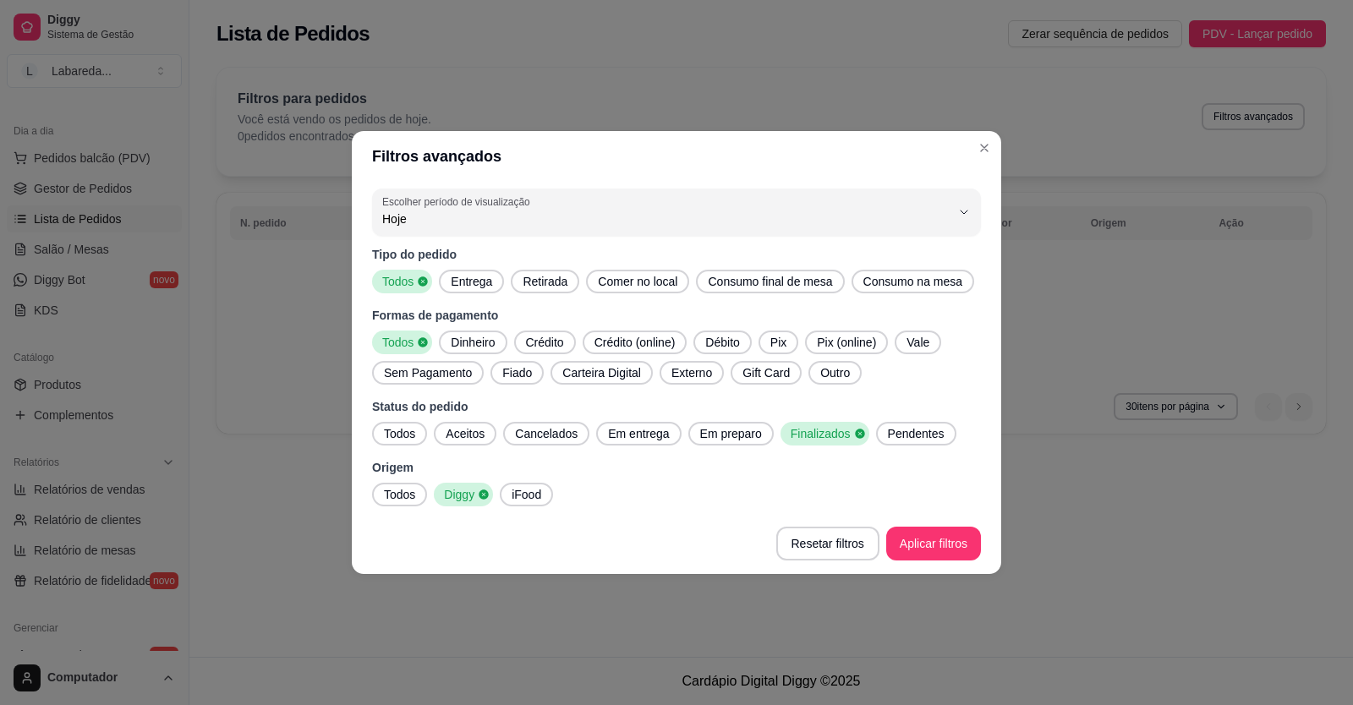
click at [746, 246] on p "Tipo do pedido" at bounding box center [676, 254] width 609 height 17
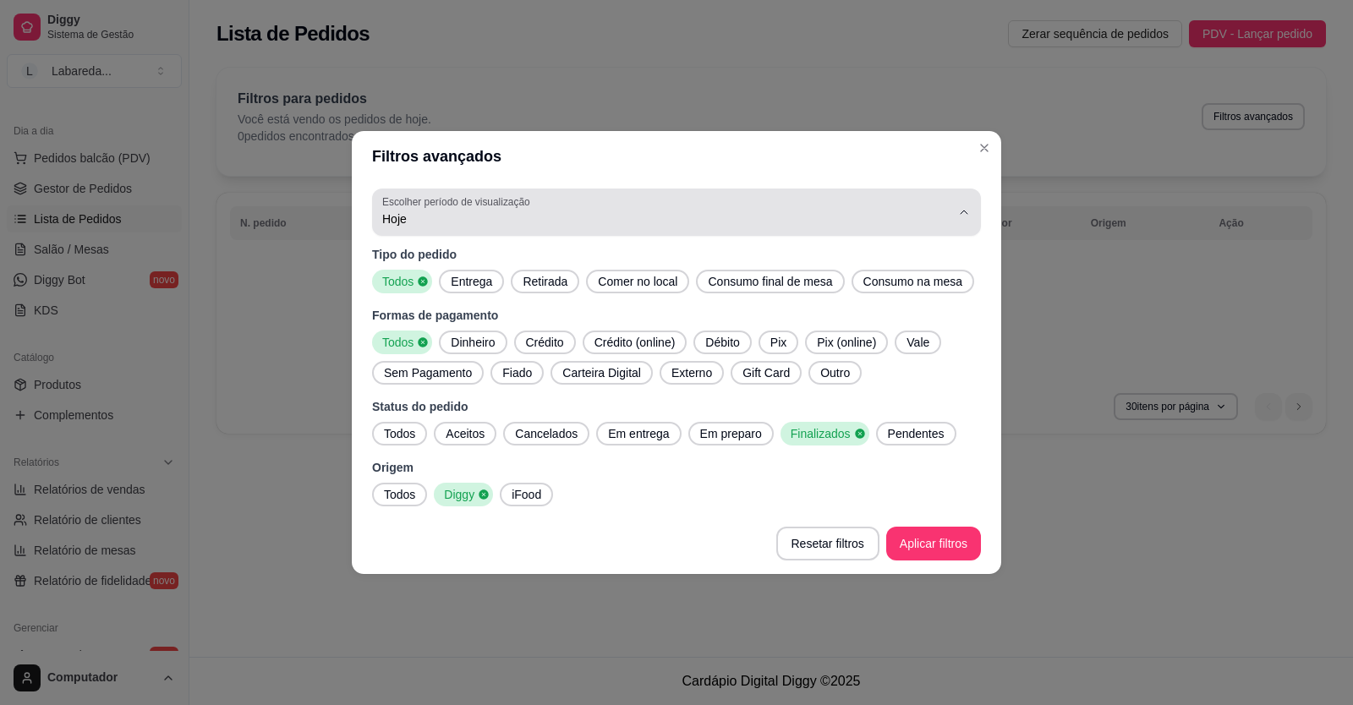
click at [736, 215] on span "Hoje" at bounding box center [666, 219] width 568 height 17
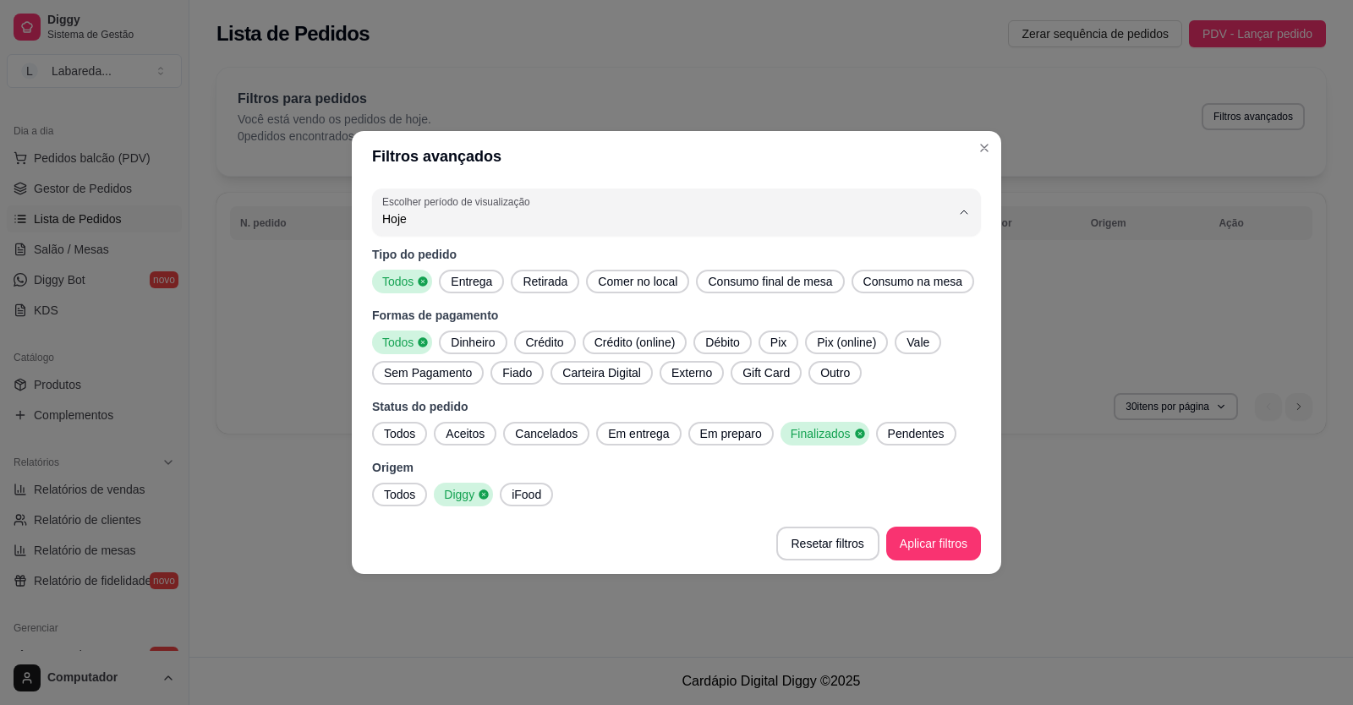
click at [726, 292] on span "Ontem" at bounding box center [668, 287] width 542 height 16
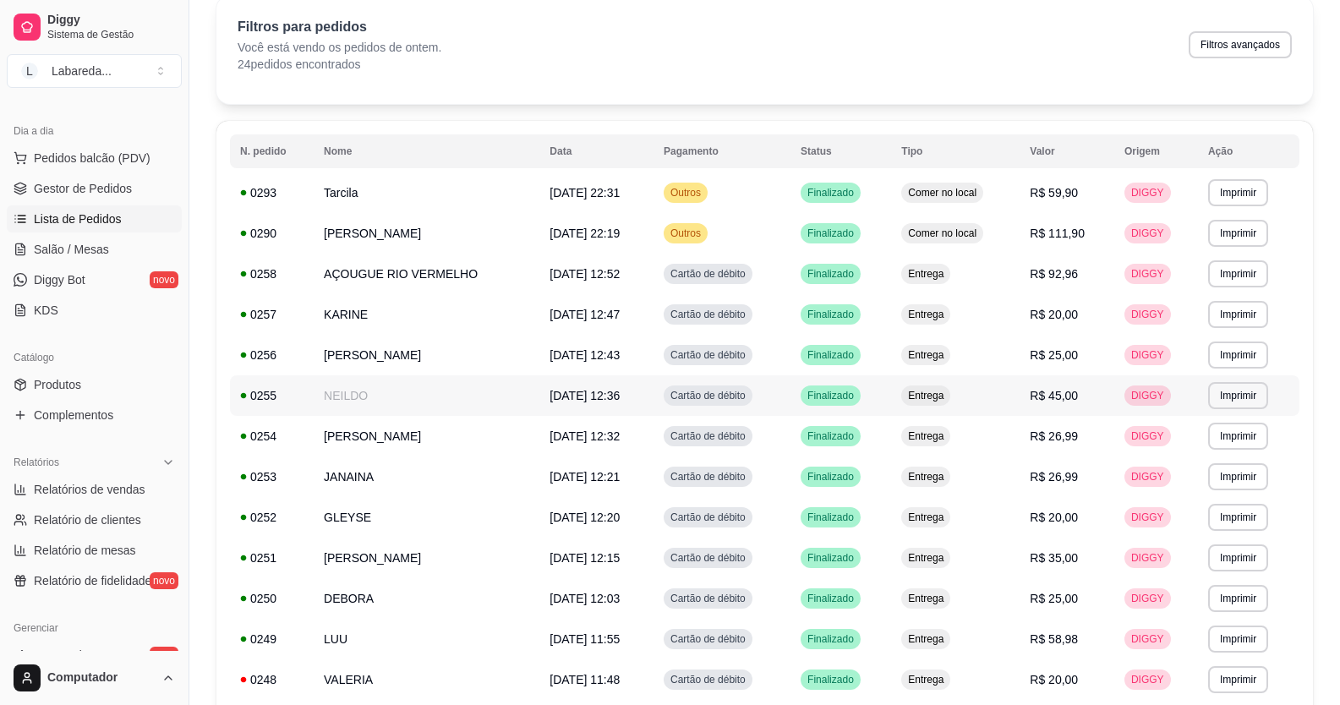
scroll to position [169, 0]
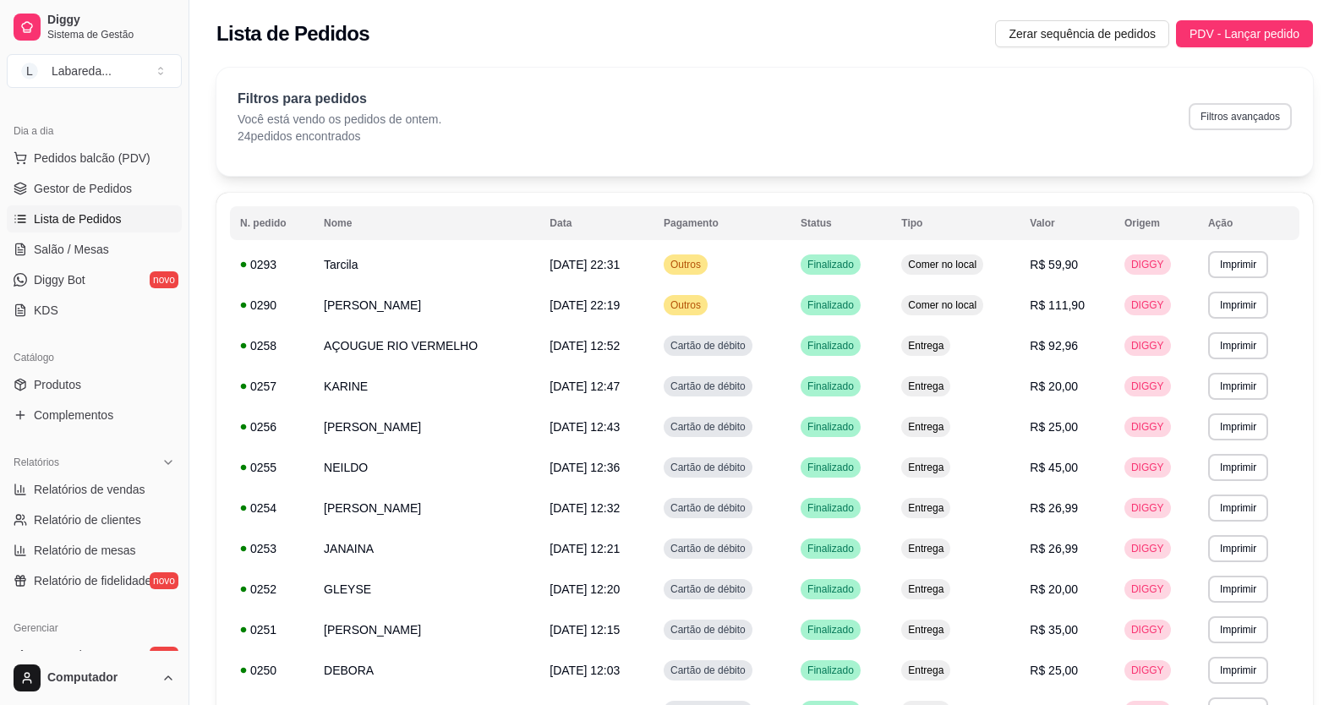
click at [1245, 126] on button "Filtros avançados" at bounding box center [1240, 116] width 103 height 27
select select "1"
click at [72, 194] on span "Gestor de Pedidos" at bounding box center [83, 188] width 98 height 17
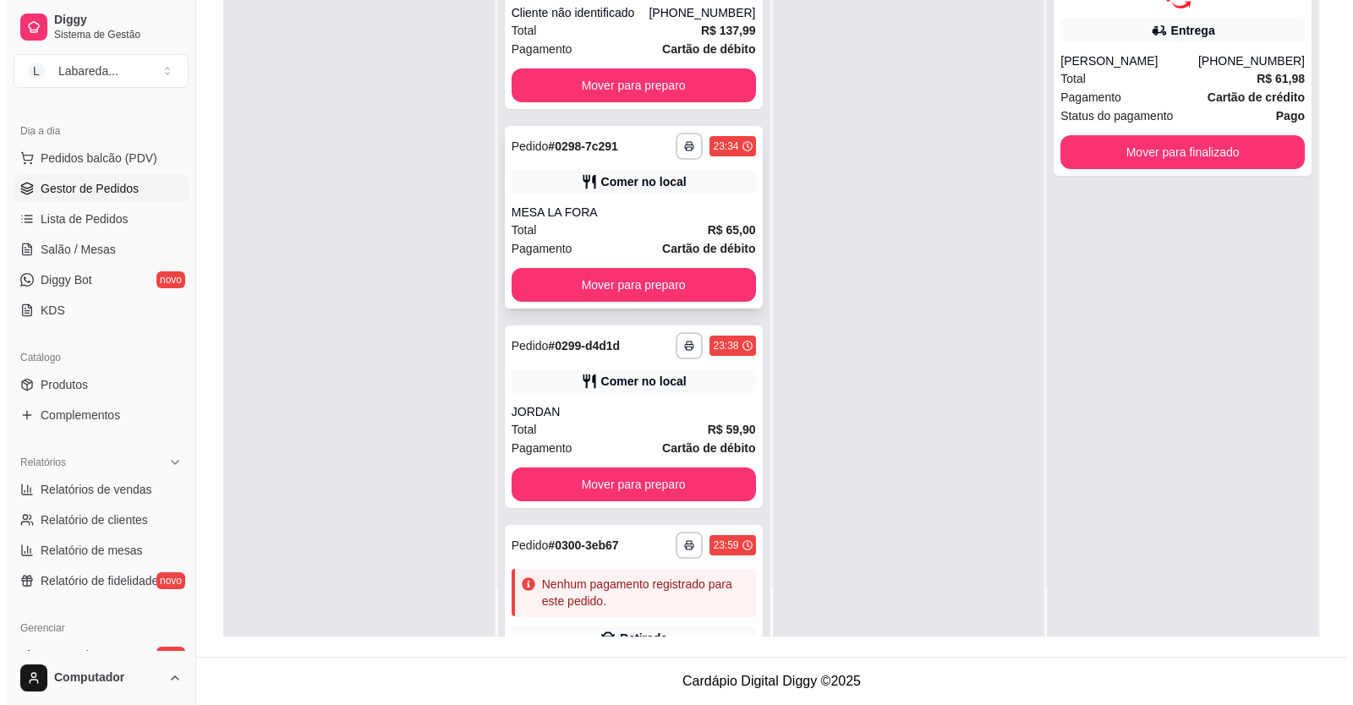
scroll to position [7313, 0]
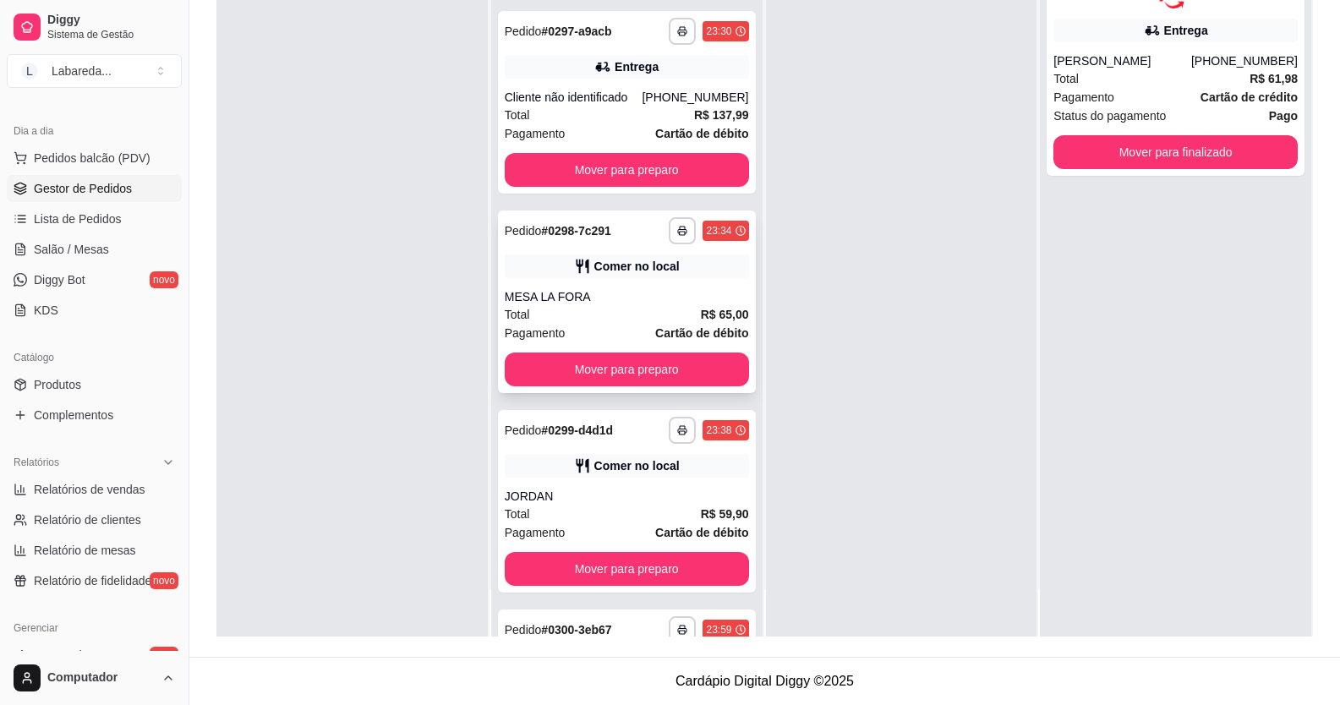
click at [584, 278] on div "Comer no local" at bounding box center [627, 266] width 244 height 24
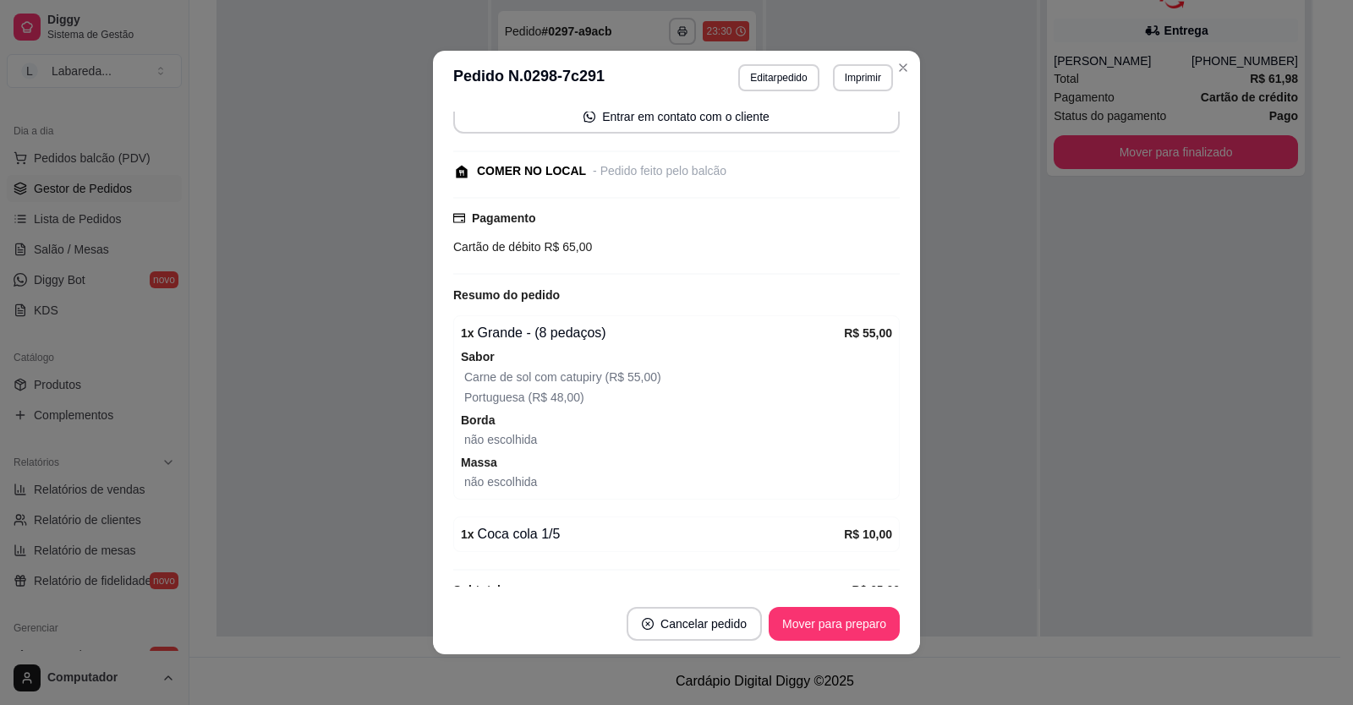
scroll to position [200, 0]
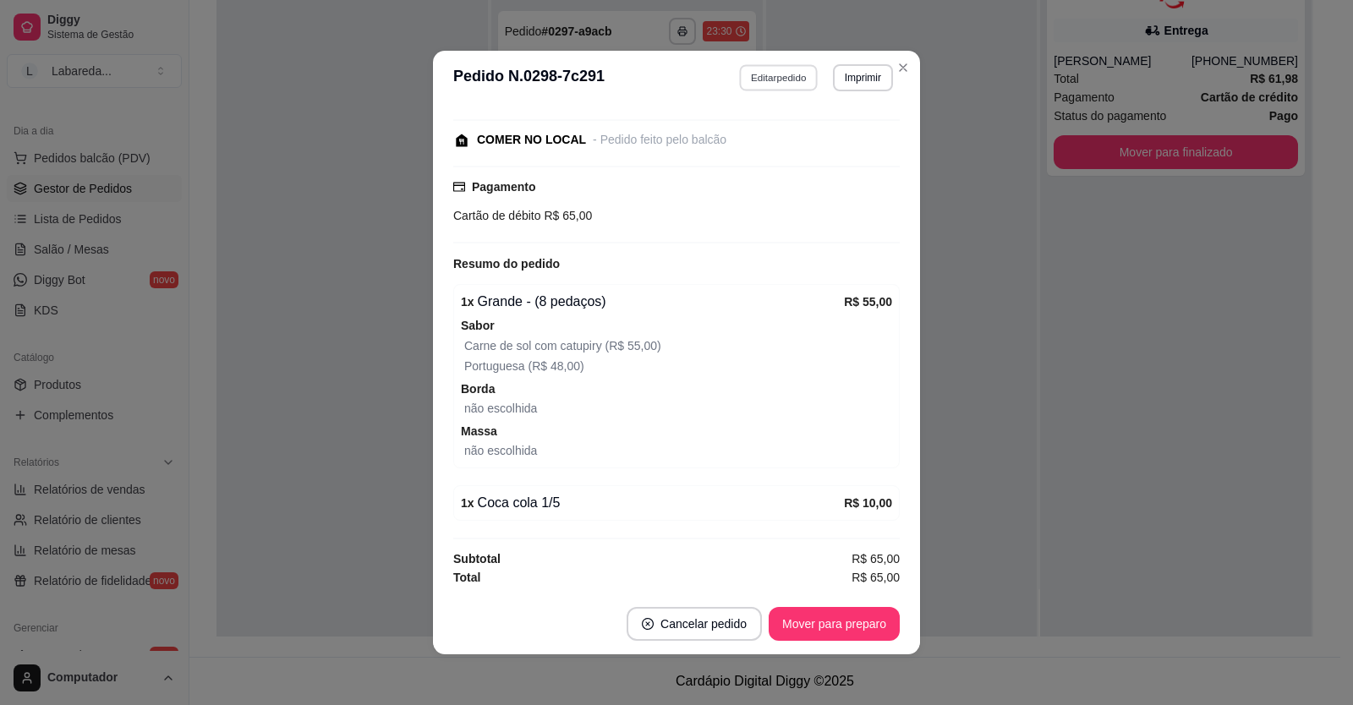
click at [773, 76] on button "Editar pedido" at bounding box center [779, 77] width 79 height 26
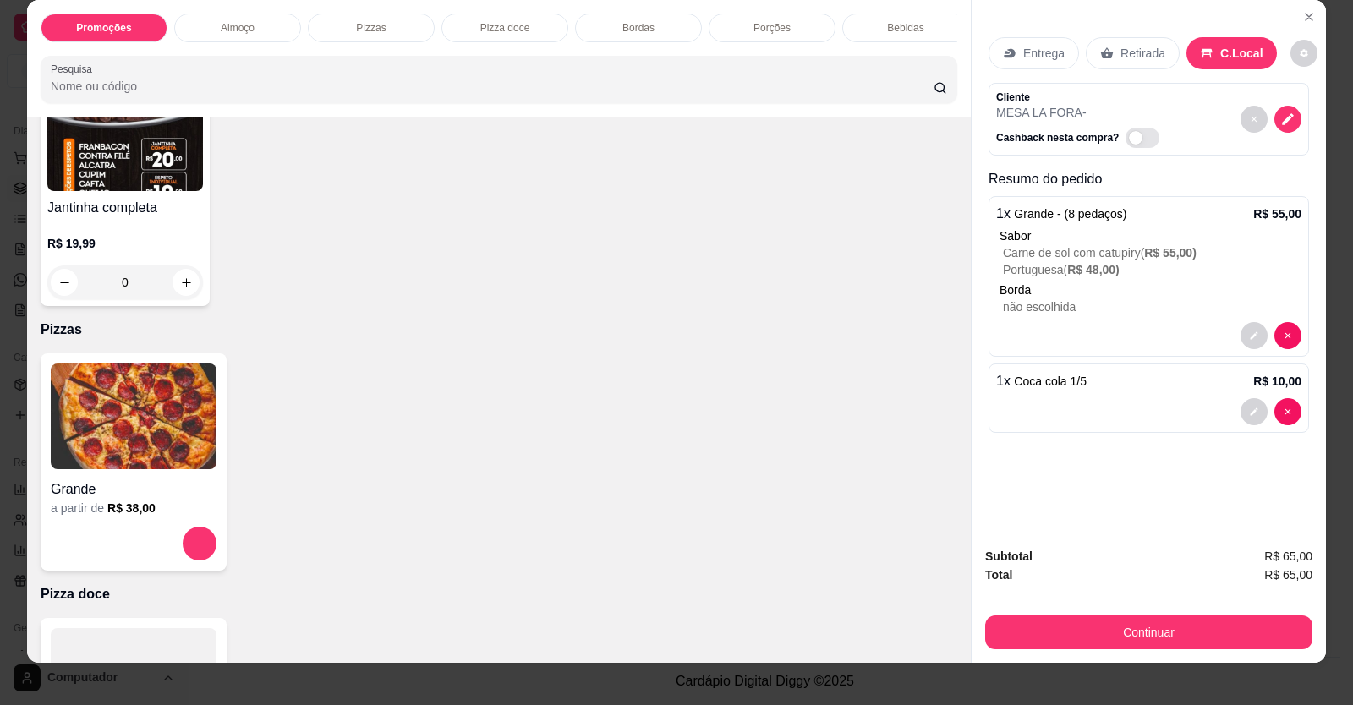
scroll to position [33, 0]
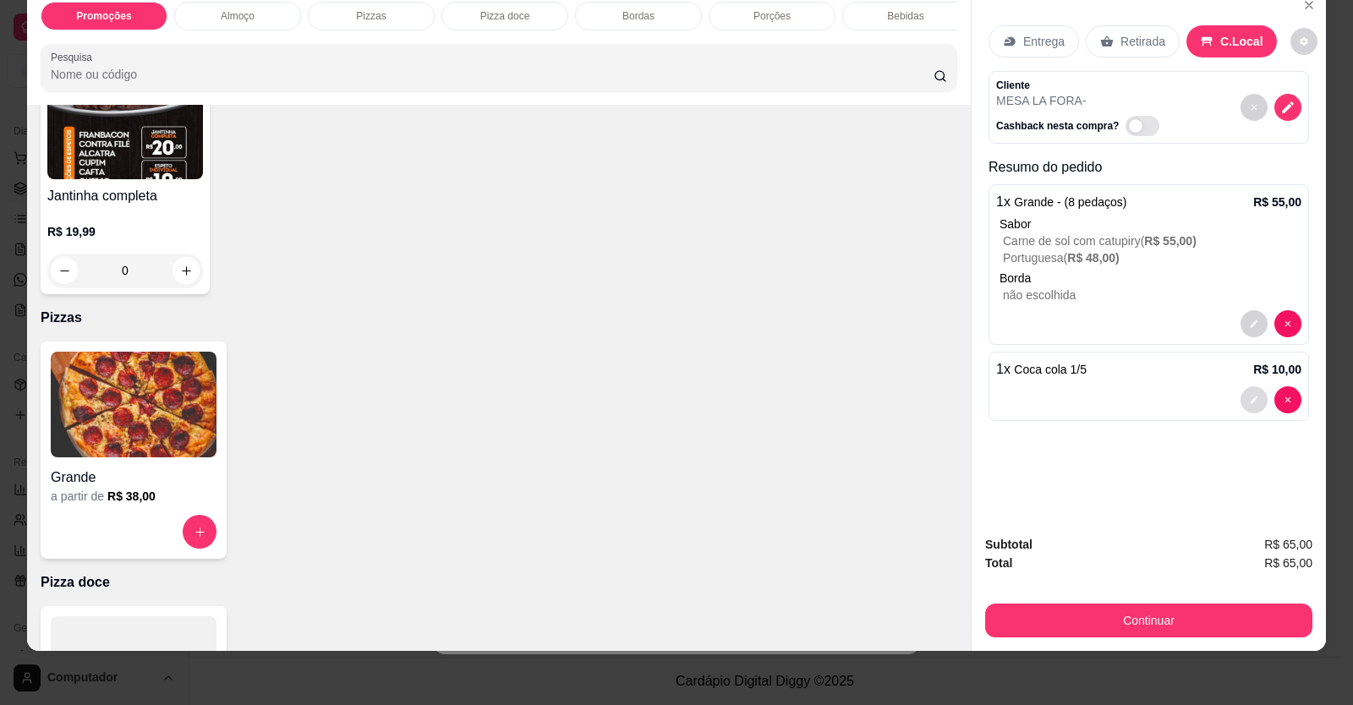
click at [1254, 396] on button "decrease-product-quantity" at bounding box center [1253, 399] width 27 height 27
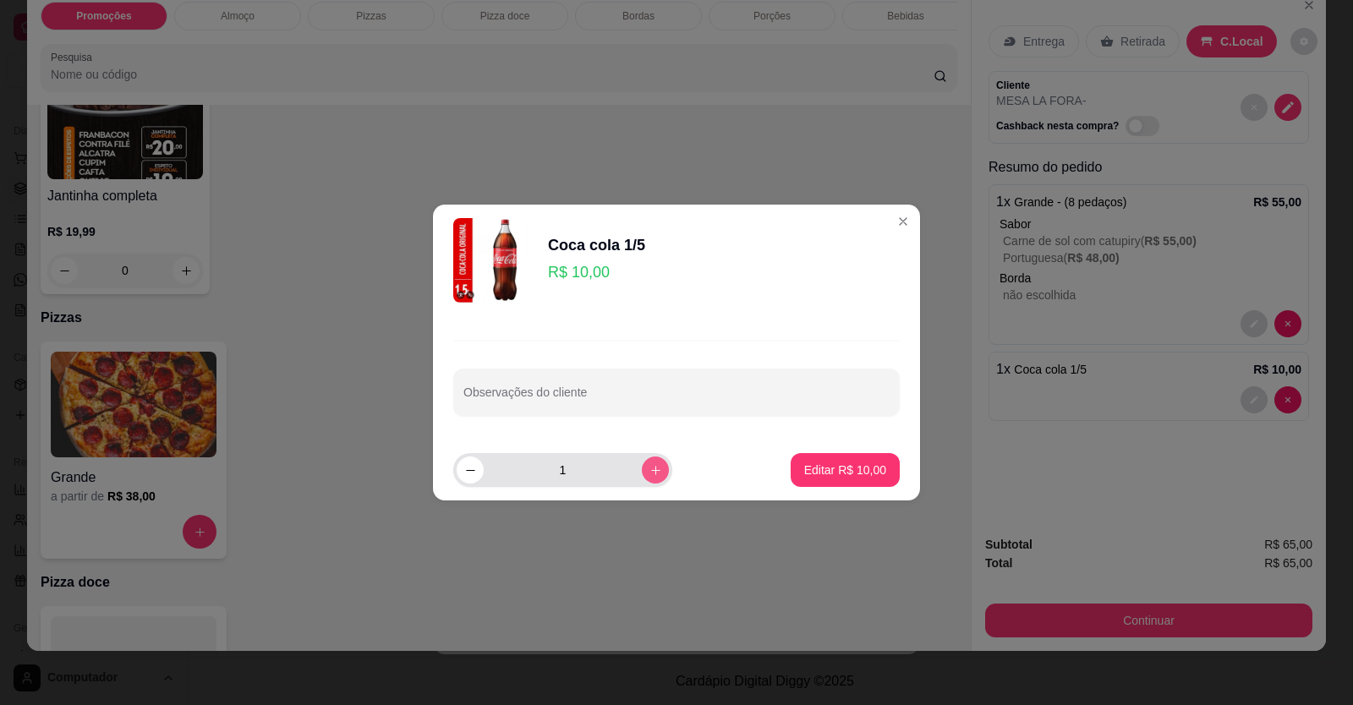
click at [649, 469] on icon "increase-product-quantity" at bounding box center [655, 470] width 13 height 13
type input "2"
click at [826, 474] on p "Editar R$ 20,00" at bounding box center [844, 470] width 79 height 16
type input "2"
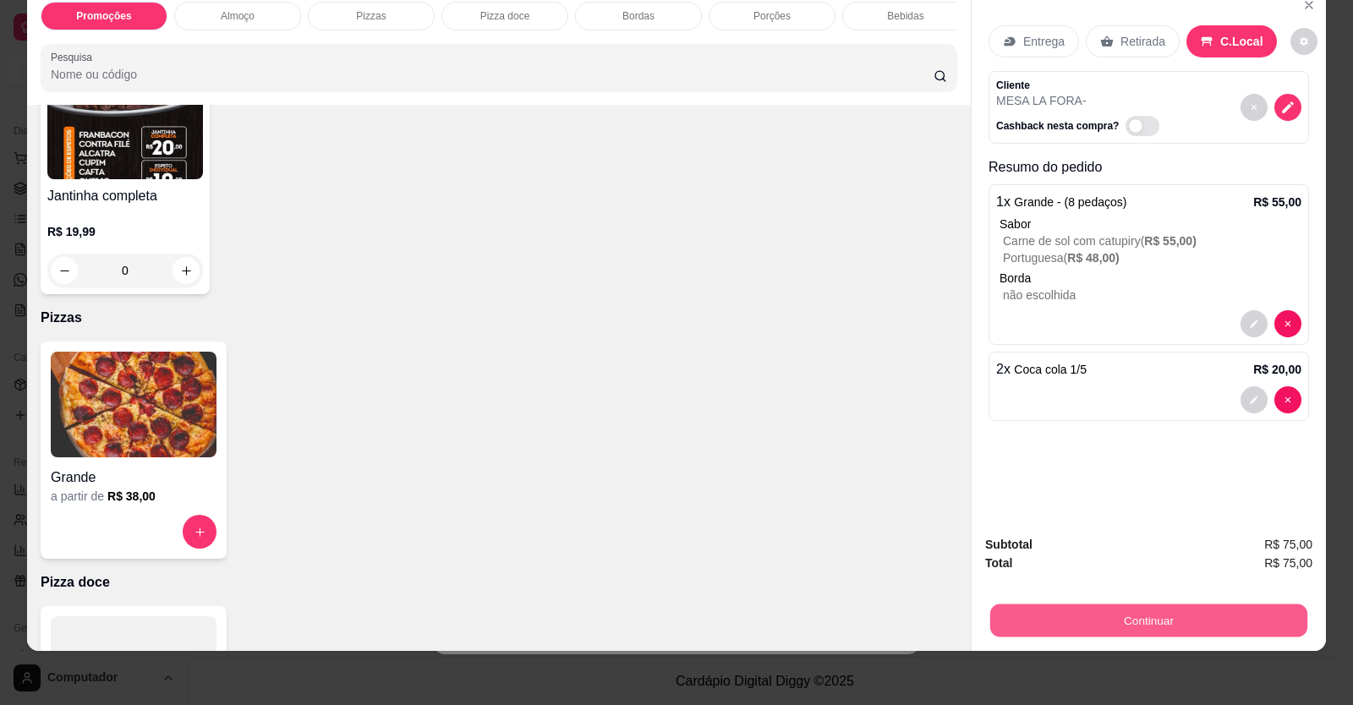
click at [1026, 619] on button "Continuar" at bounding box center [1148, 621] width 317 height 33
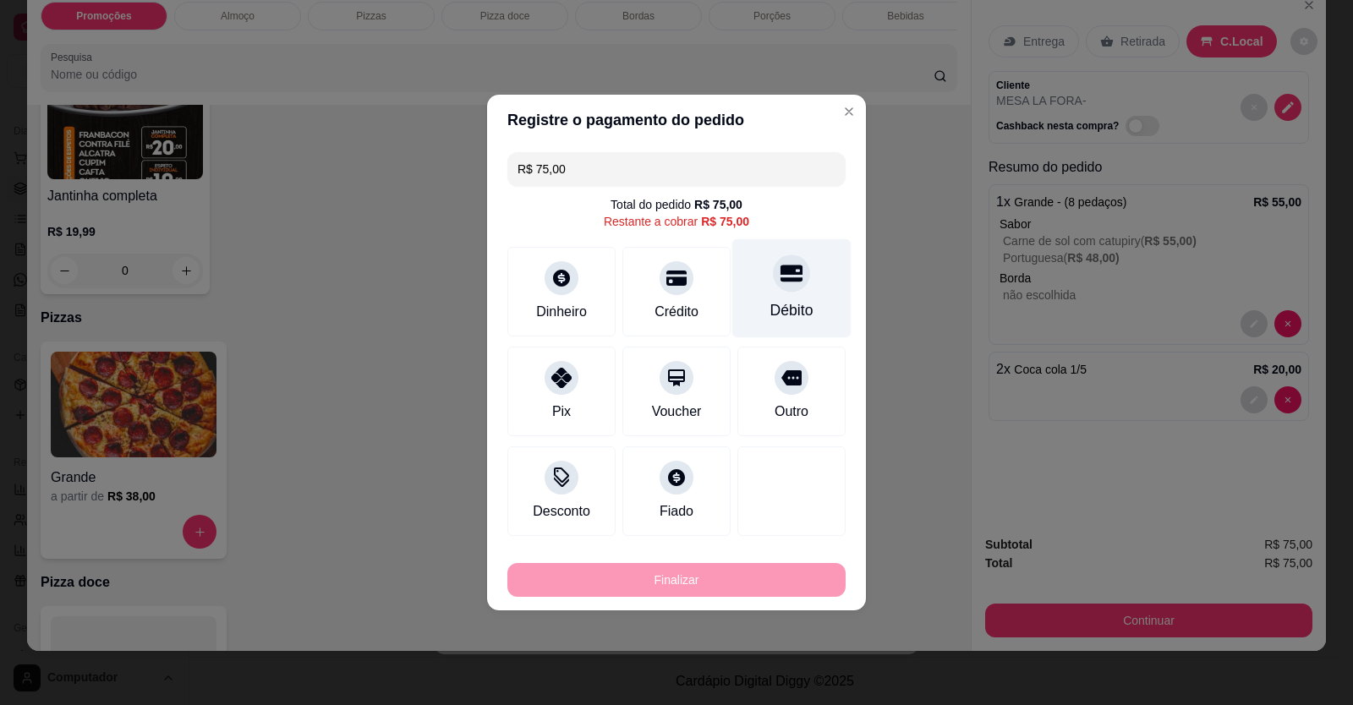
click at [794, 298] on div "Débito" at bounding box center [791, 288] width 119 height 99
type input "R$ 0,00"
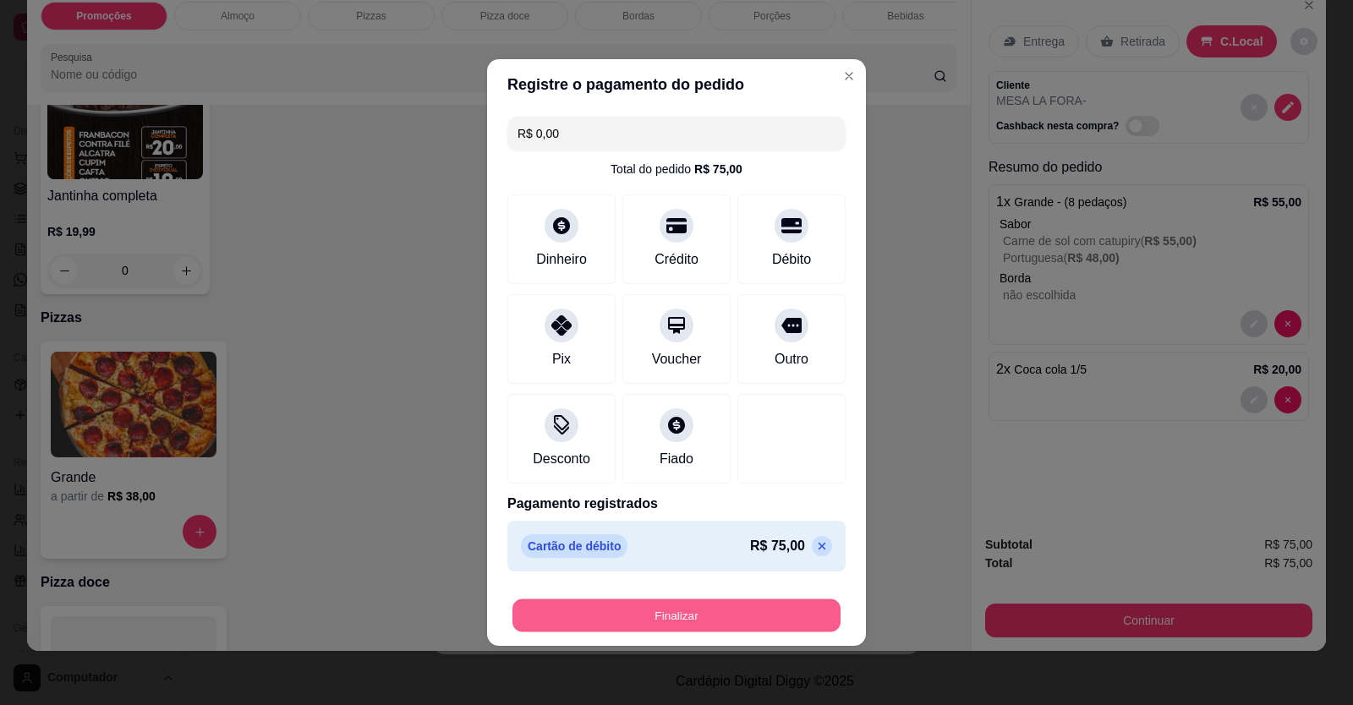
click at [734, 618] on button "Finalizar" at bounding box center [676, 615] width 328 height 33
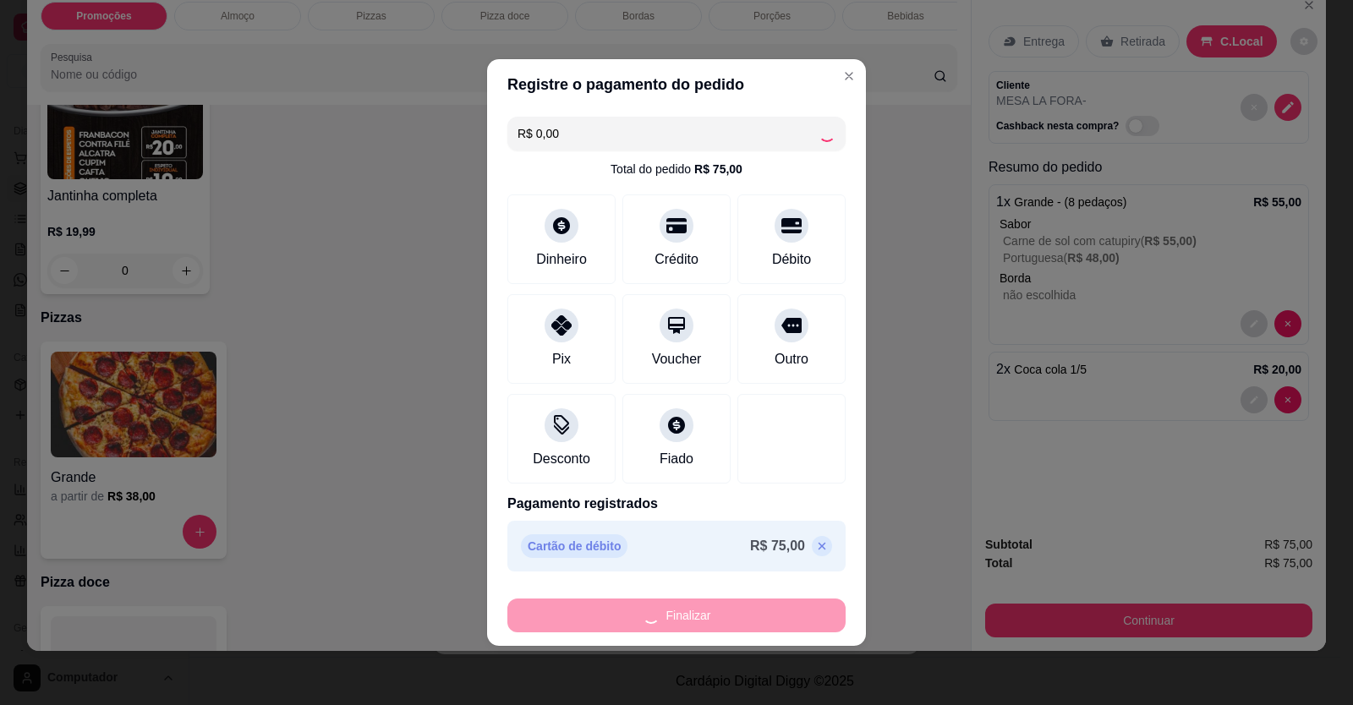
type input "0"
type input "-R$ 75,00"
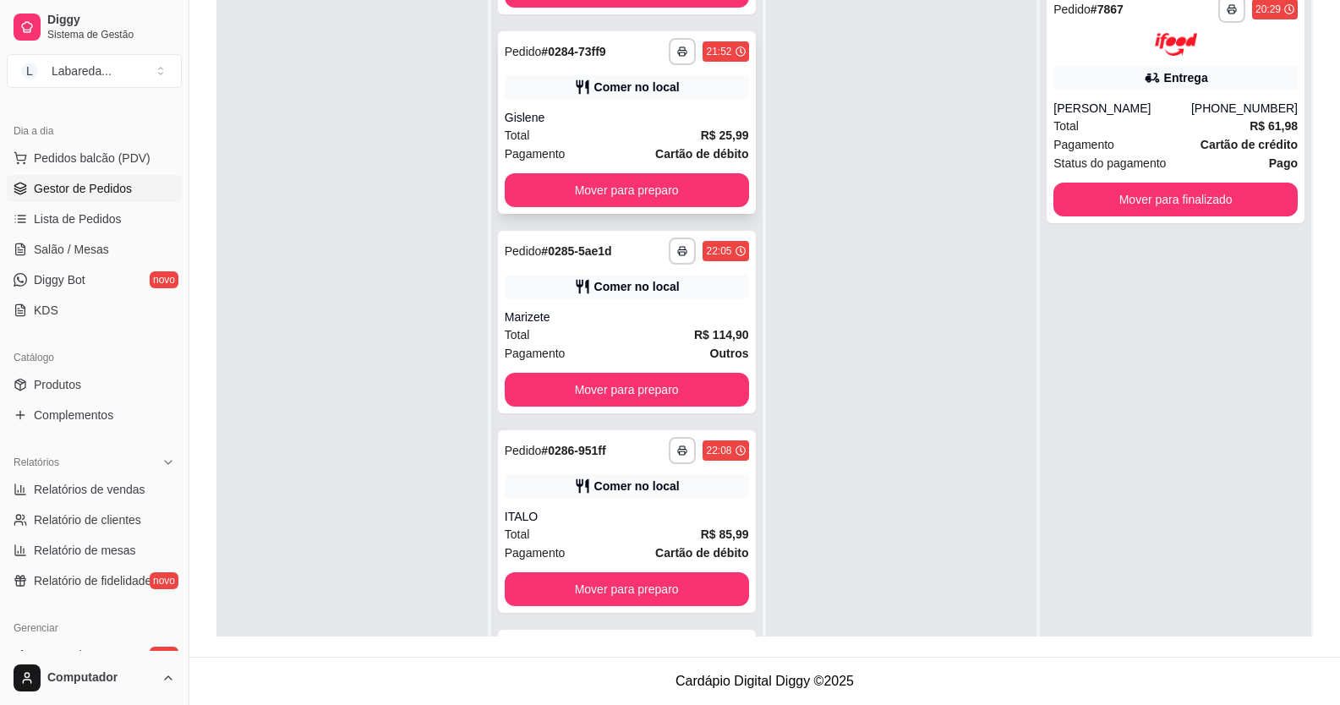
scroll to position [4439, 0]
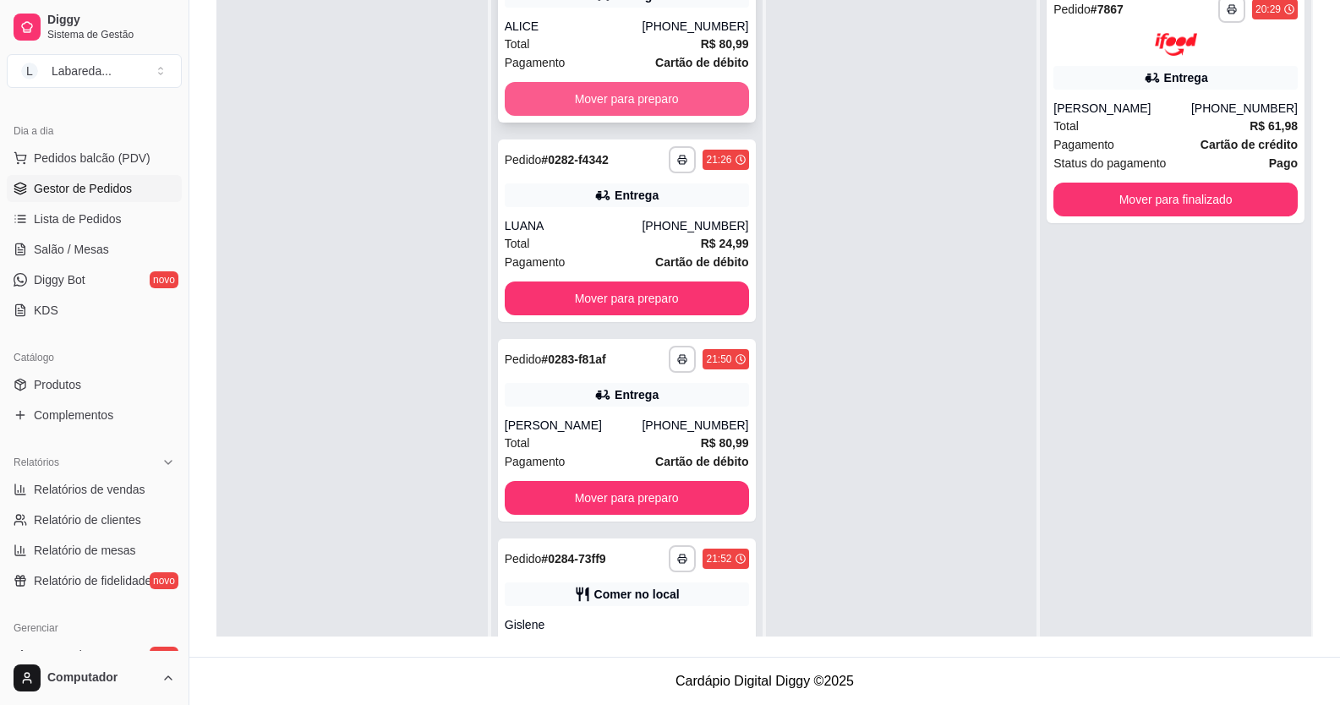
click at [609, 116] on button "Mover para preparo" at bounding box center [627, 99] width 244 height 34
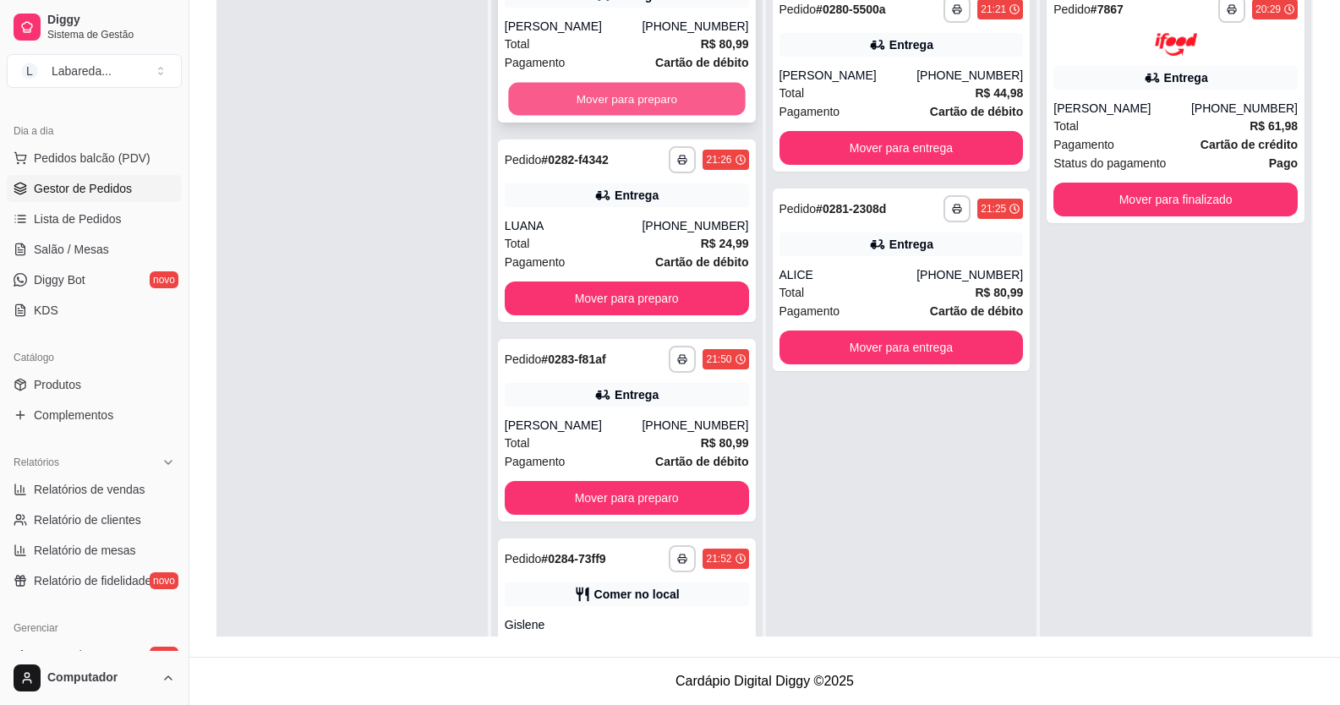
click at [615, 116] on button "Mover para preparo" at bounding box center [626, 99] width 237 height 33
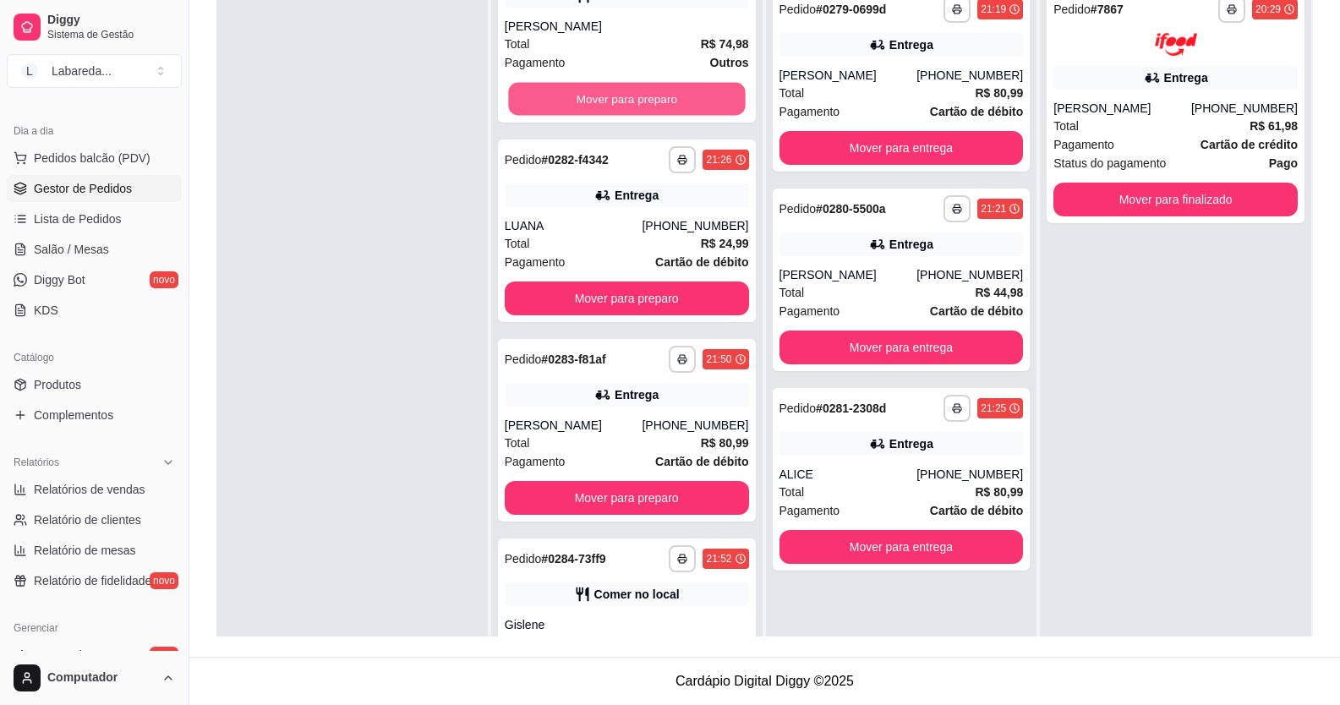
click at [618, 116] on button "Mover para preparo" at bounding box center [626, 99] width 237 height 33
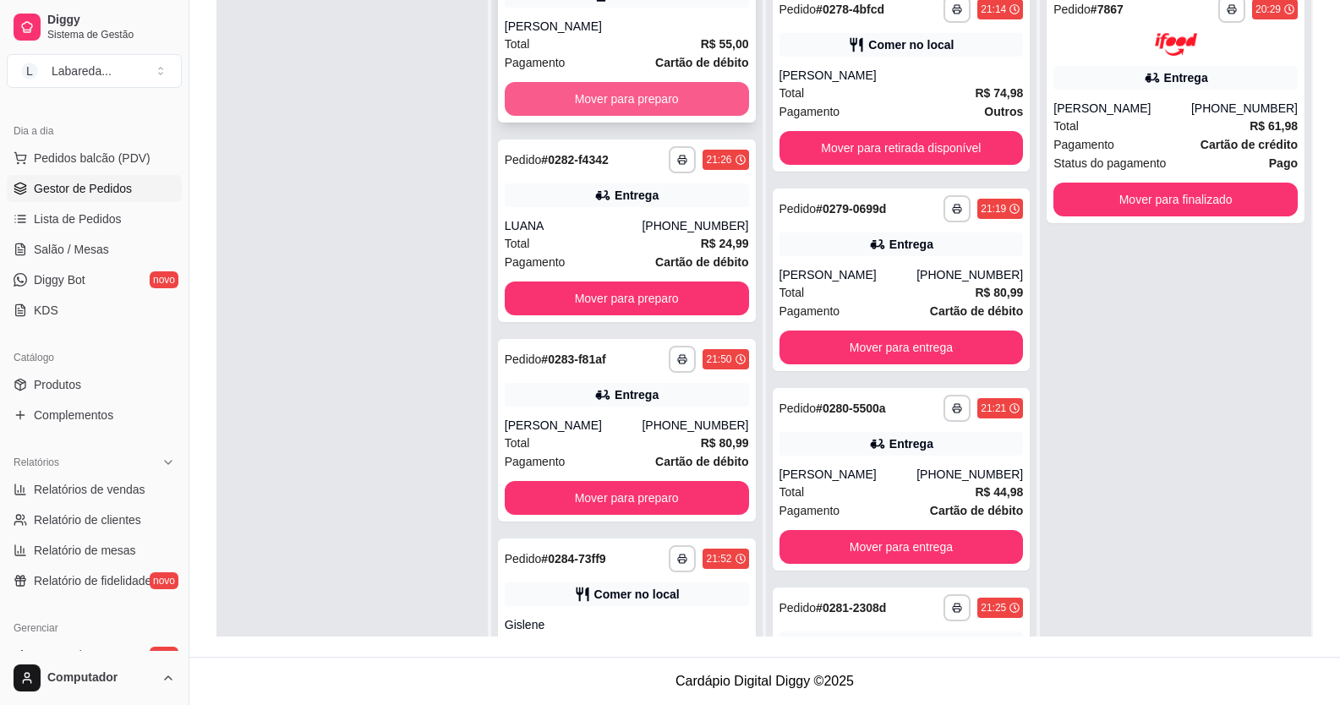
click at [630, 116] on button "Mover para preparo" at bounding box center [627, 99] width 244 height 34
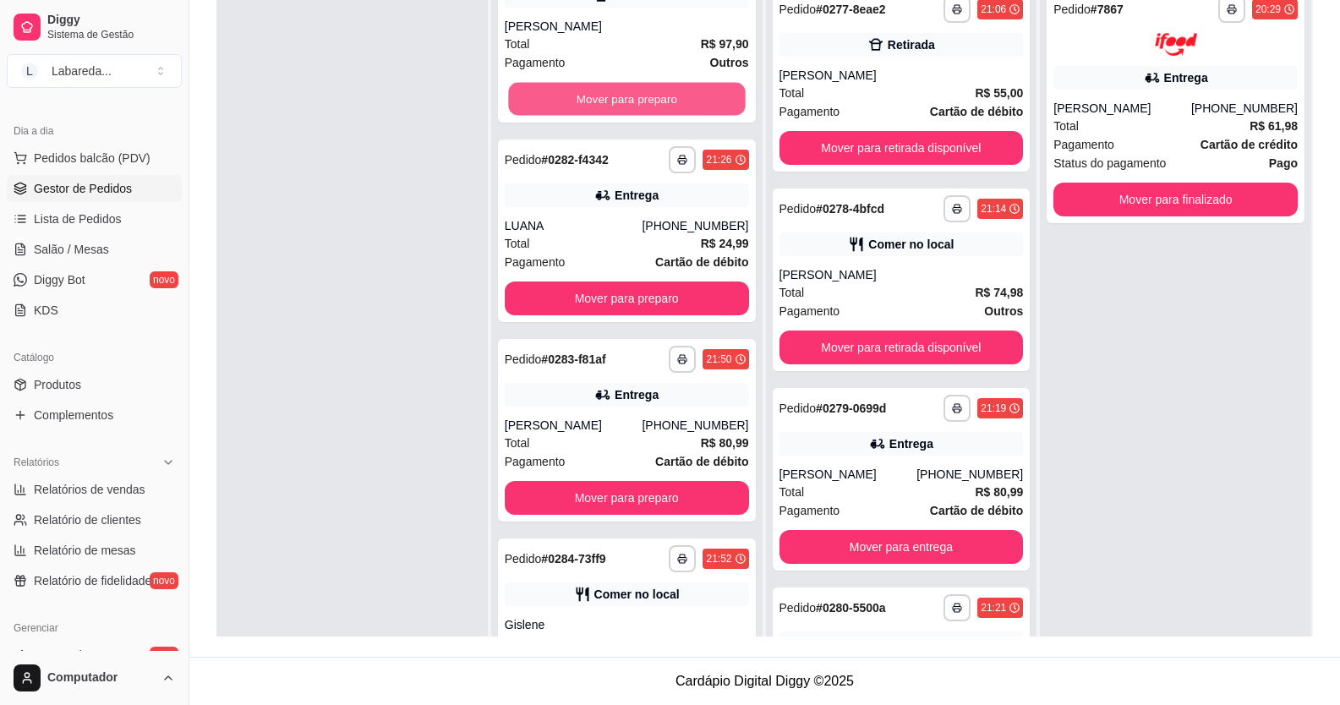
click at [632, 116] on button "Mover para preparo" at bounding box center [626, 99] width 237 height 33
click at [636, 116] on button "Mover para preparo" at bounding box center [626, 99] width 237 height 33
click at [636, 116] on button "Mover para preparo" at bounding box center [627, 99] width 244 height 34
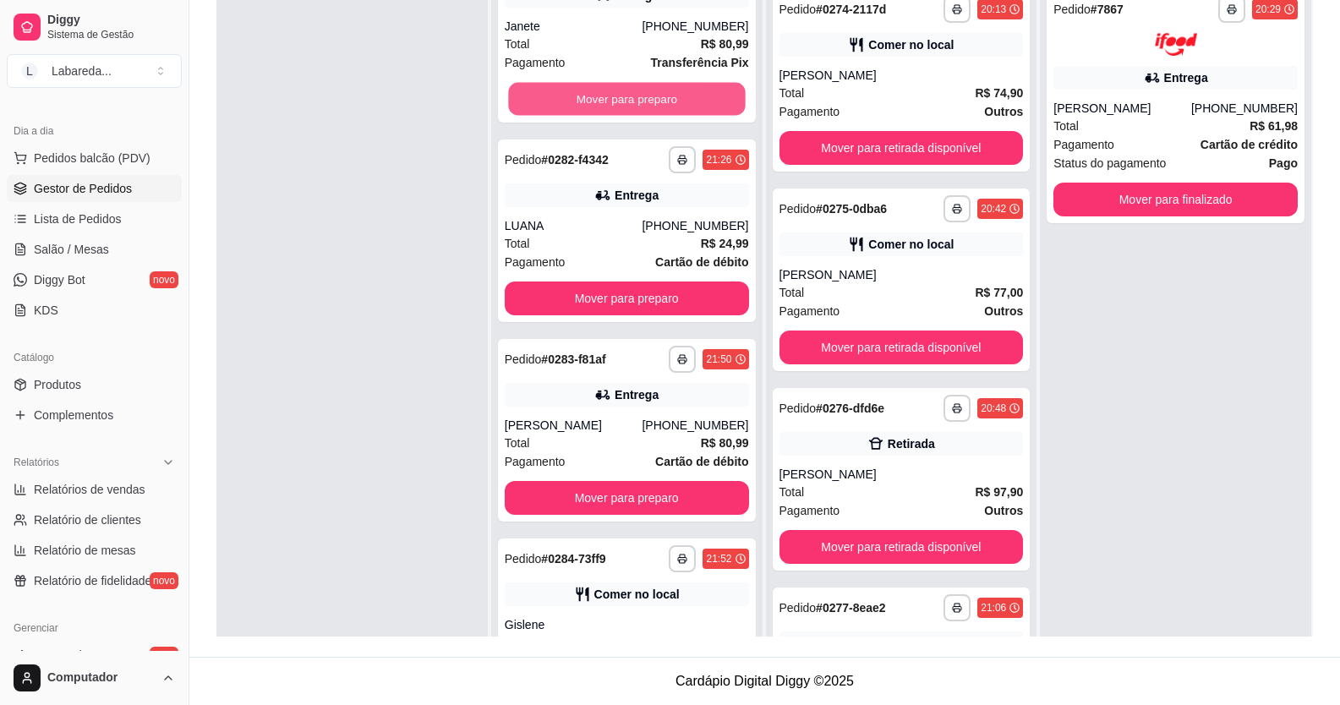
click at [636, 116] on button "Mover para preparo" at bounding box center [626, 99] width 237 height 33
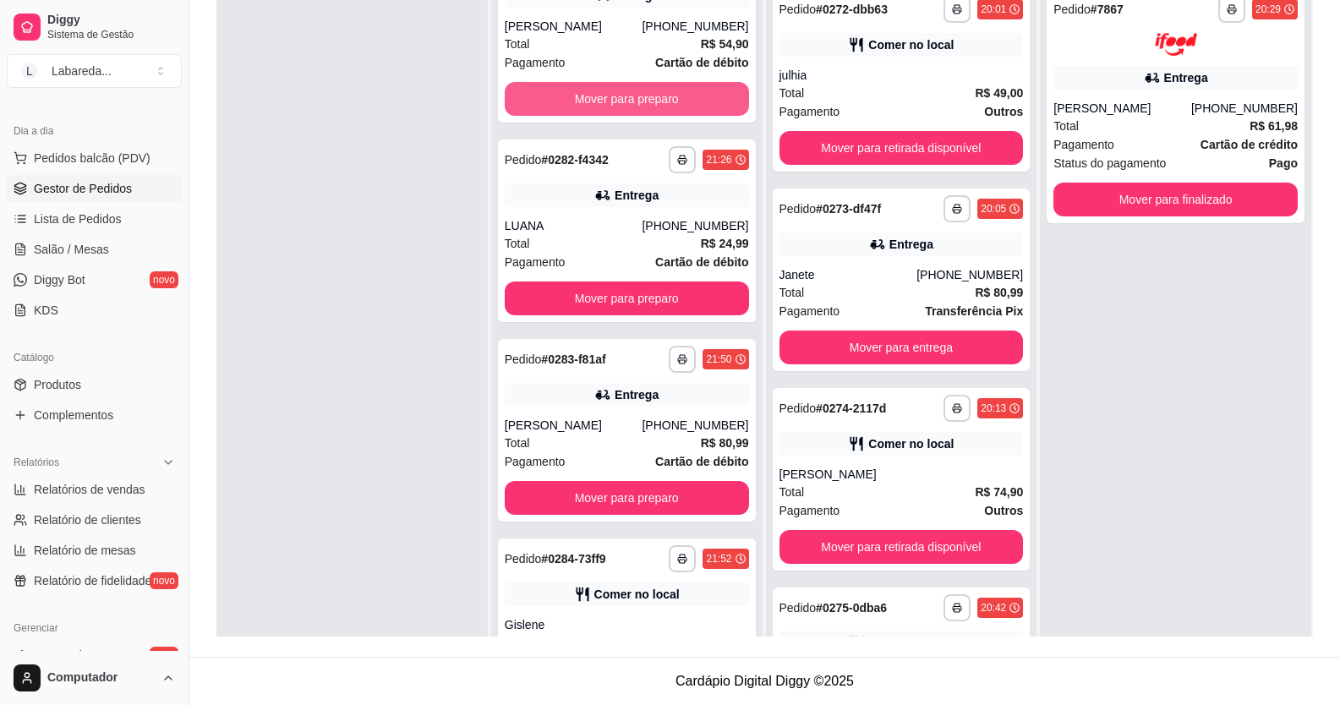
click at [636, 116] on button "Mover para preparo" at bounding box center [627, 99] width 244 height 34
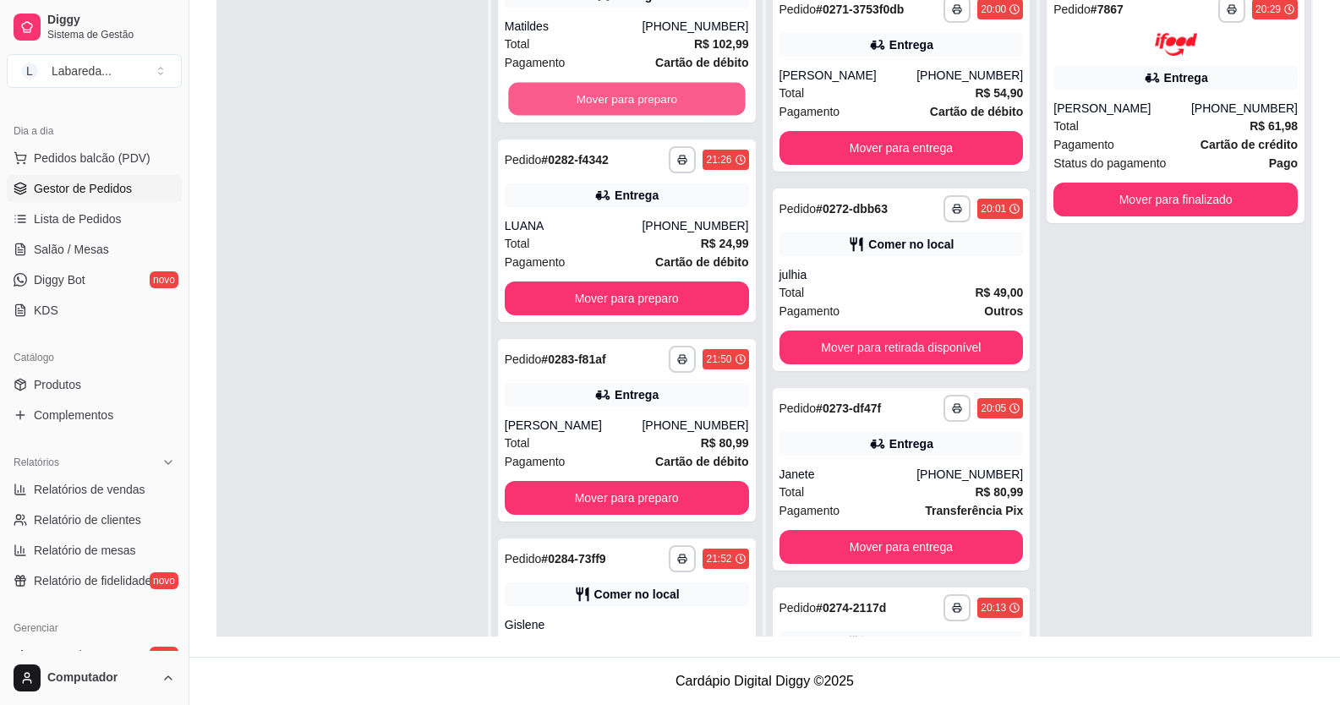
click at [636, 116] on button "Mover para preparo" at bounding box center [626, 99] width 237 height 33
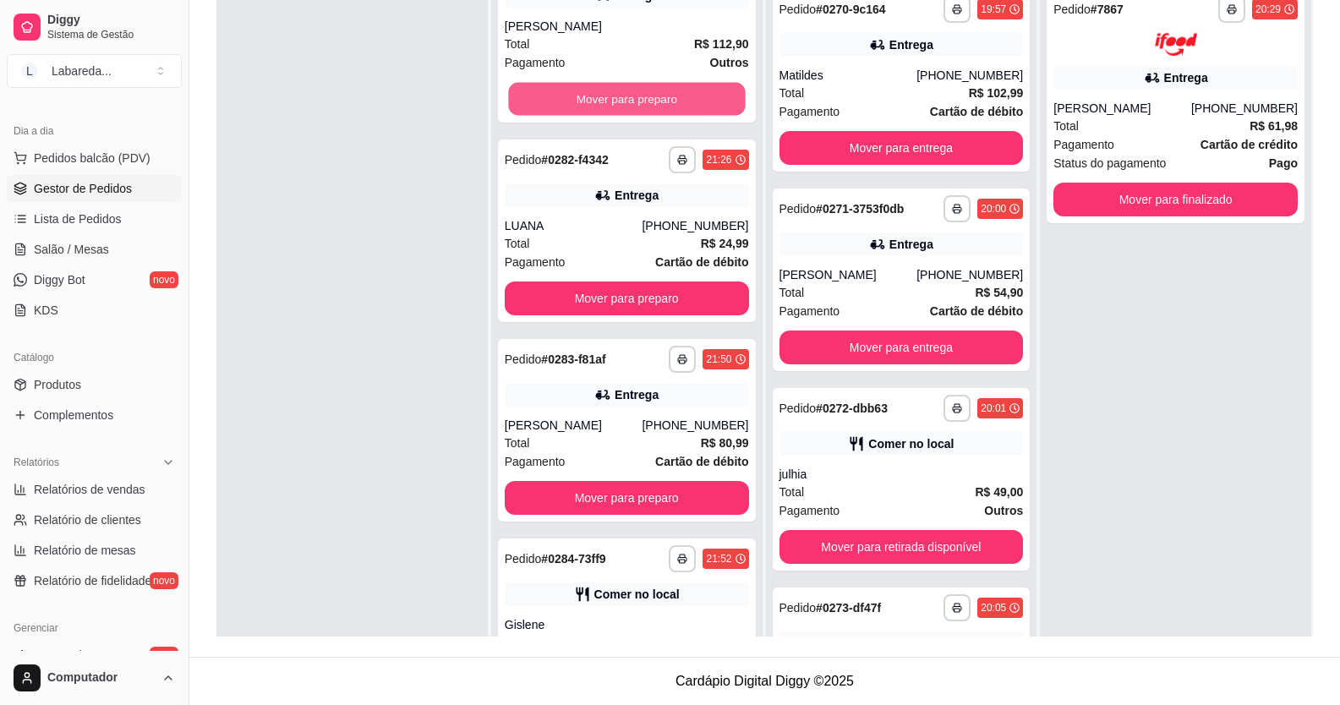
click at [636, 116] on button "Mover para preparo" at bounding box center [626, 99] width 237 height 33
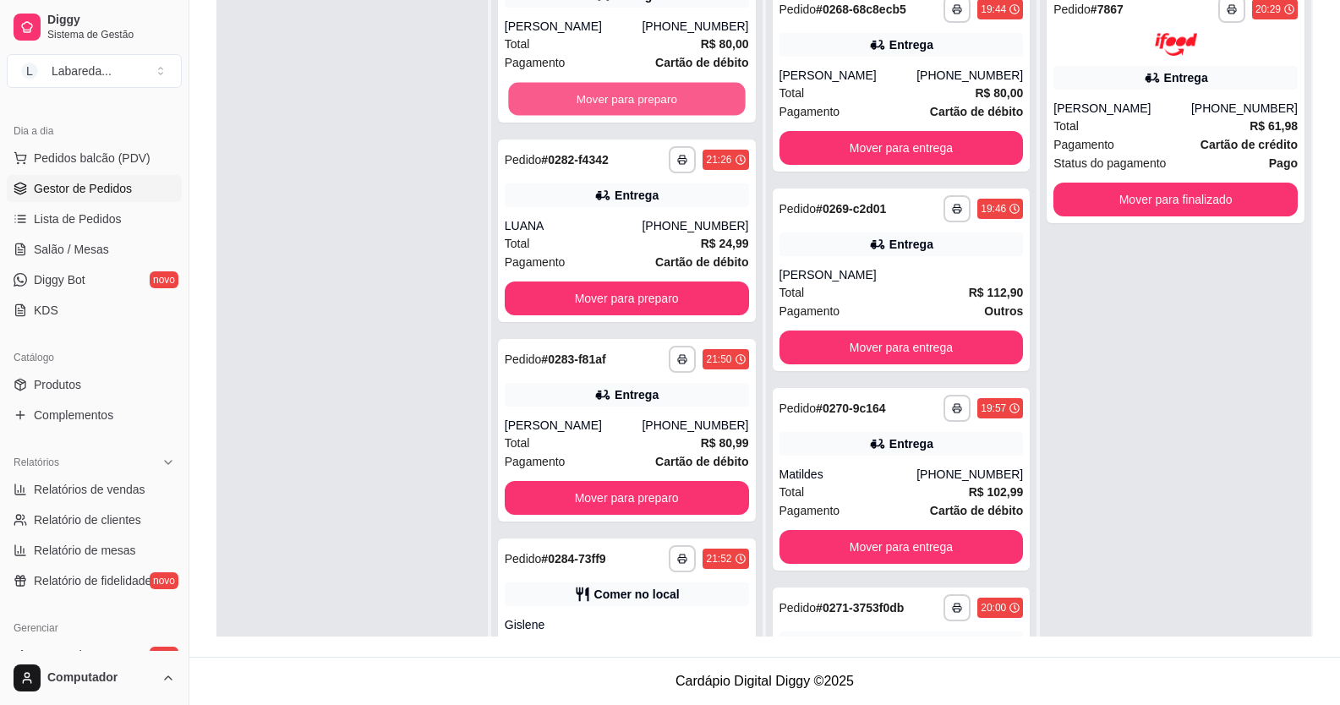
click at [636, 116] on button "Mover para preparo" at bounding box center [626, 99] width 237 height 33
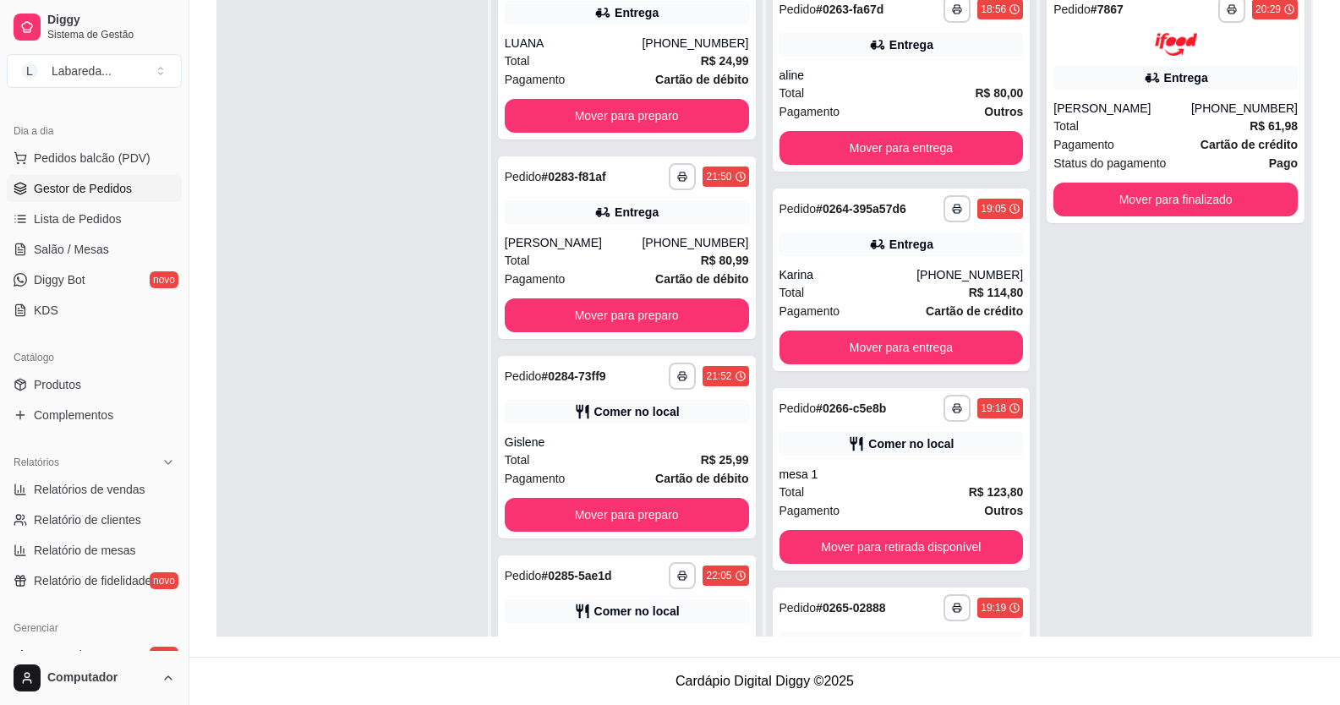
scroll to position [631, 0]
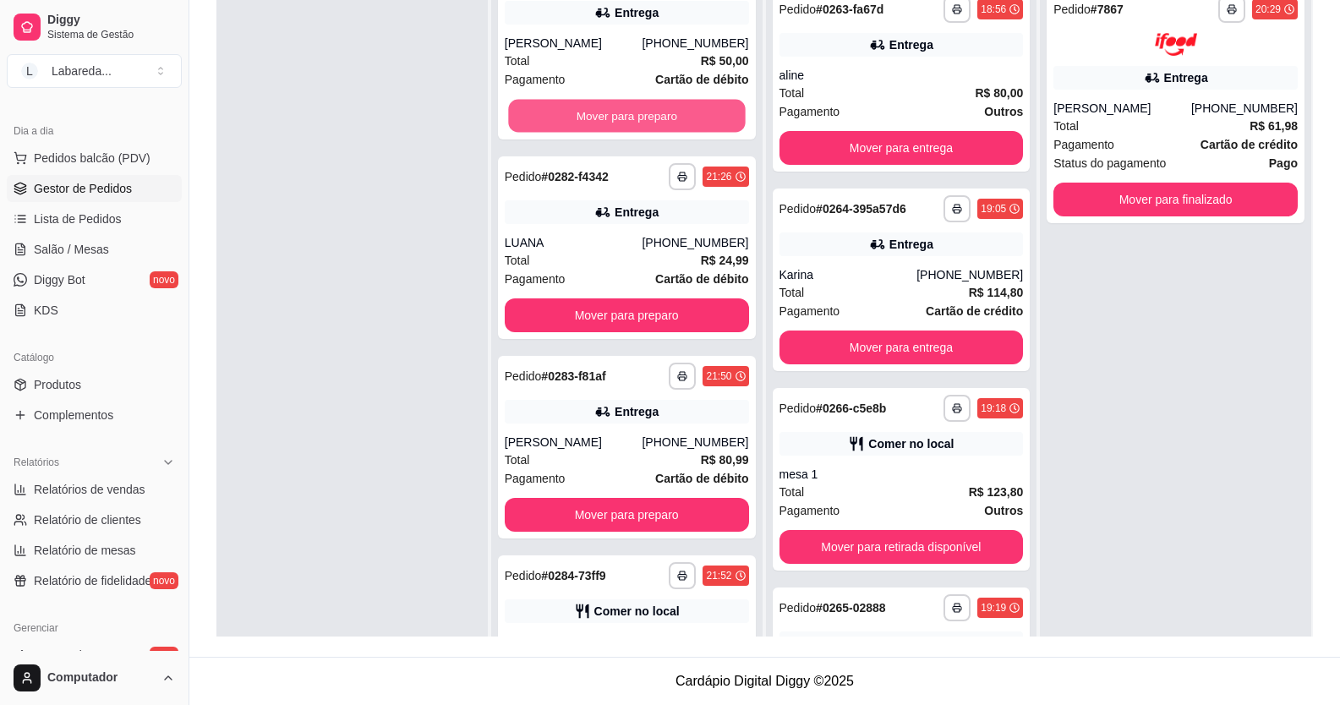
click at [636, 120] on button "Mover para preparo" at bounding box center [626, 116] width 237 height 33
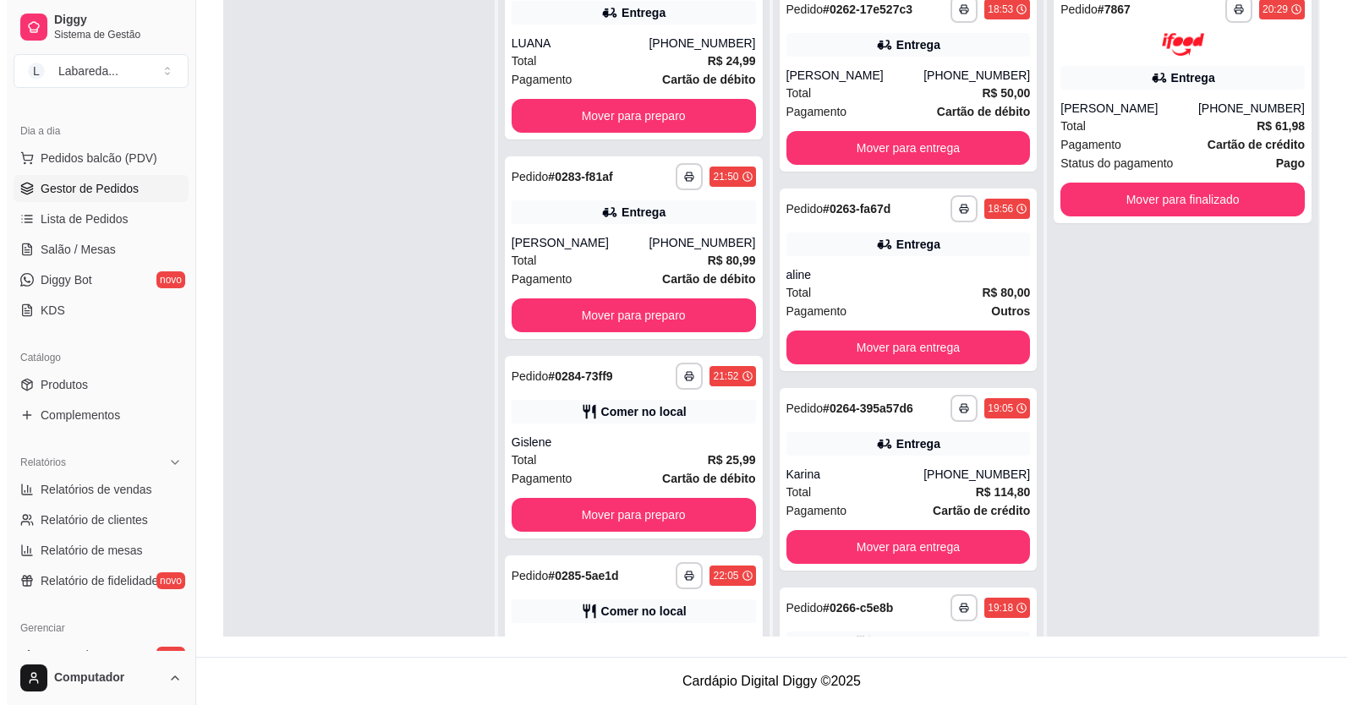
scroll to position [431, 0]
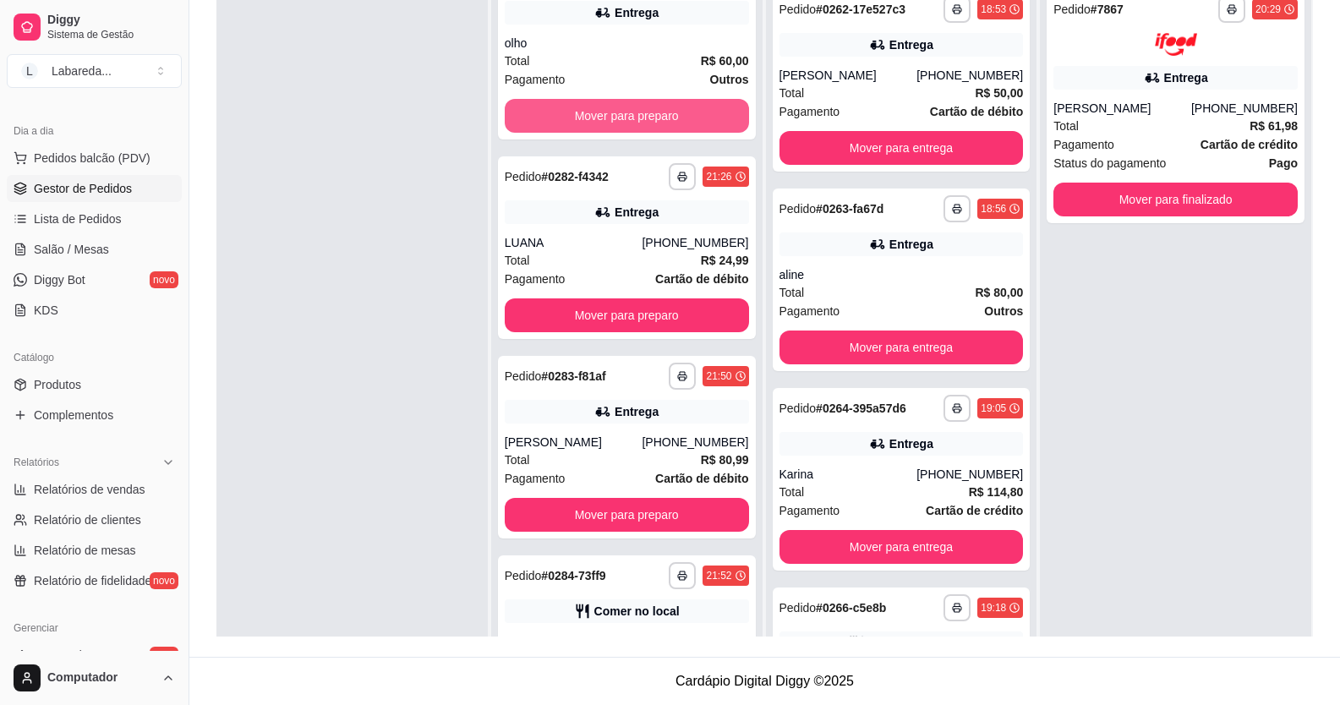
click at [636, 120] on button "Mover para preparo" at bounding box center [627, 116] width 244 height 34
click at [636, 120] on div "Mover para preparo" at bounding box center [627, 116] width 244 height 34
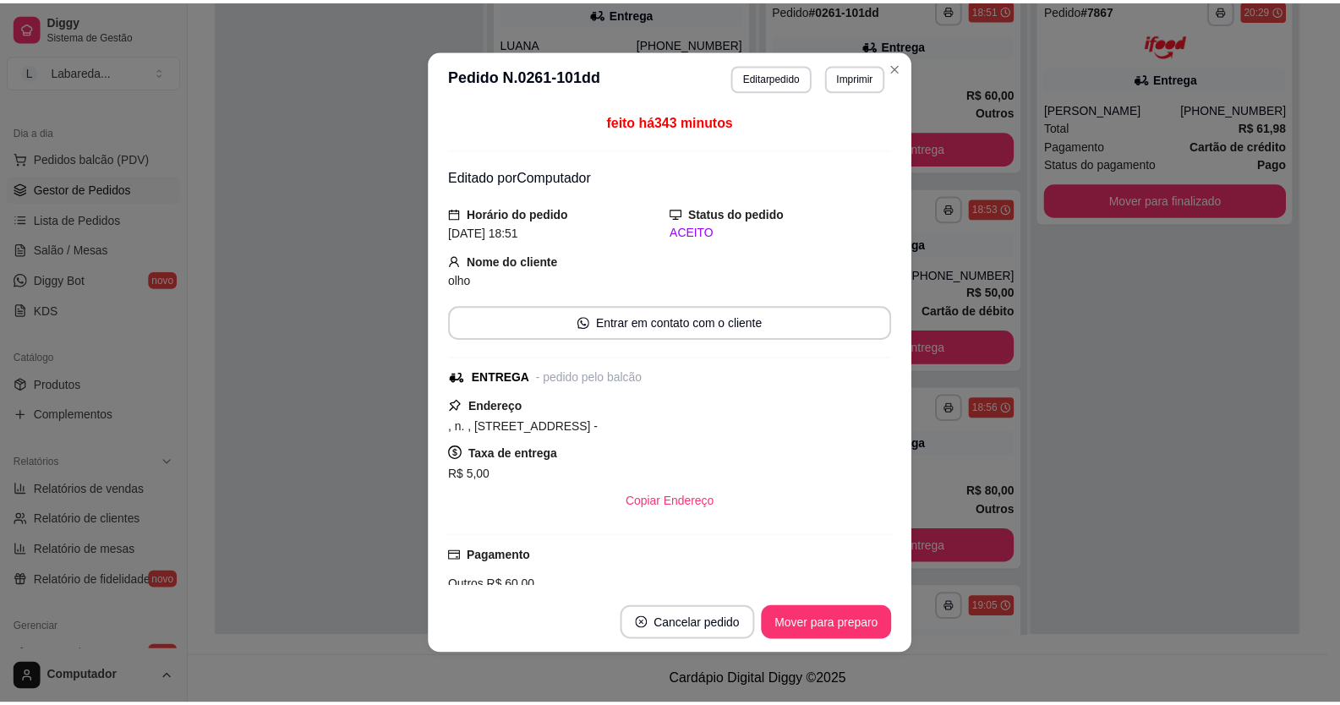
scroll to position [232, 0]
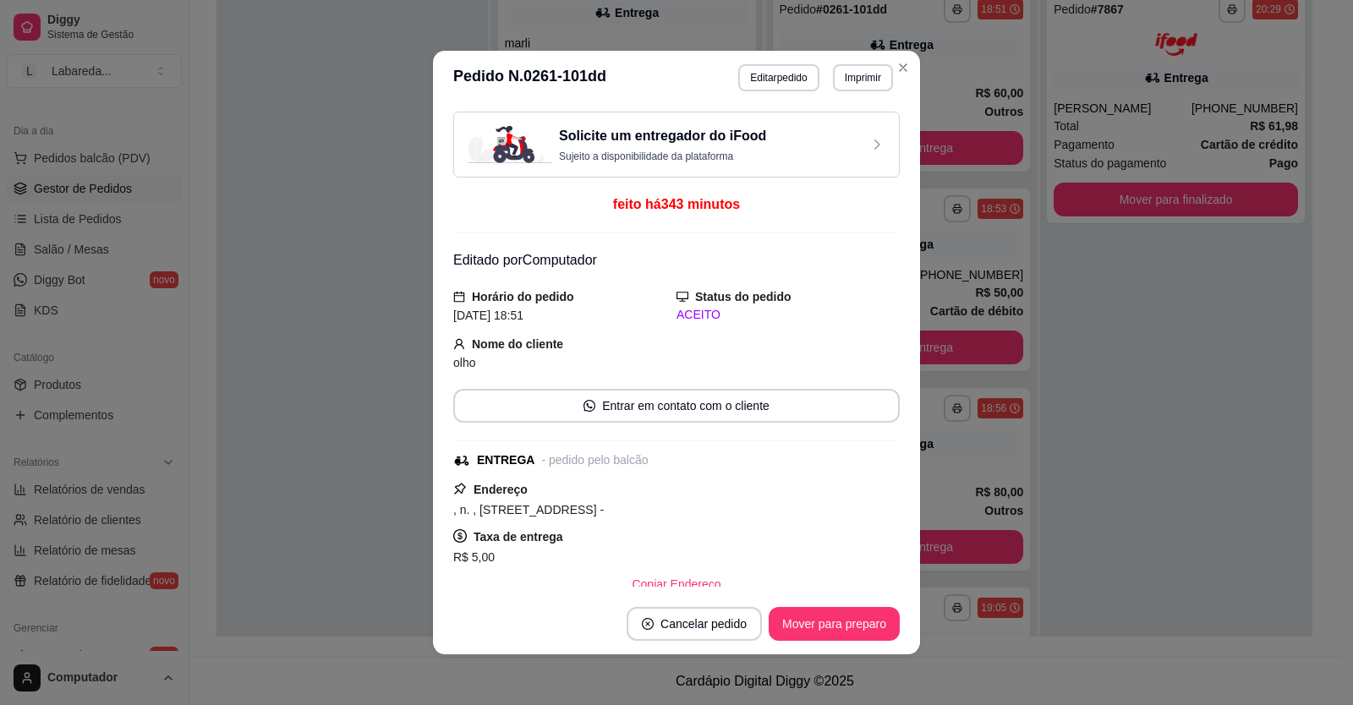
click at [636, 120] on div "Solicite um entregador do iFood Sujeito a disponibilidade da plataforma feito h…" at bounding box center [676, 349] width 446 height 475
click at [447, 101] on header "**********" at bounding box center [676, 78] width 487 height 54
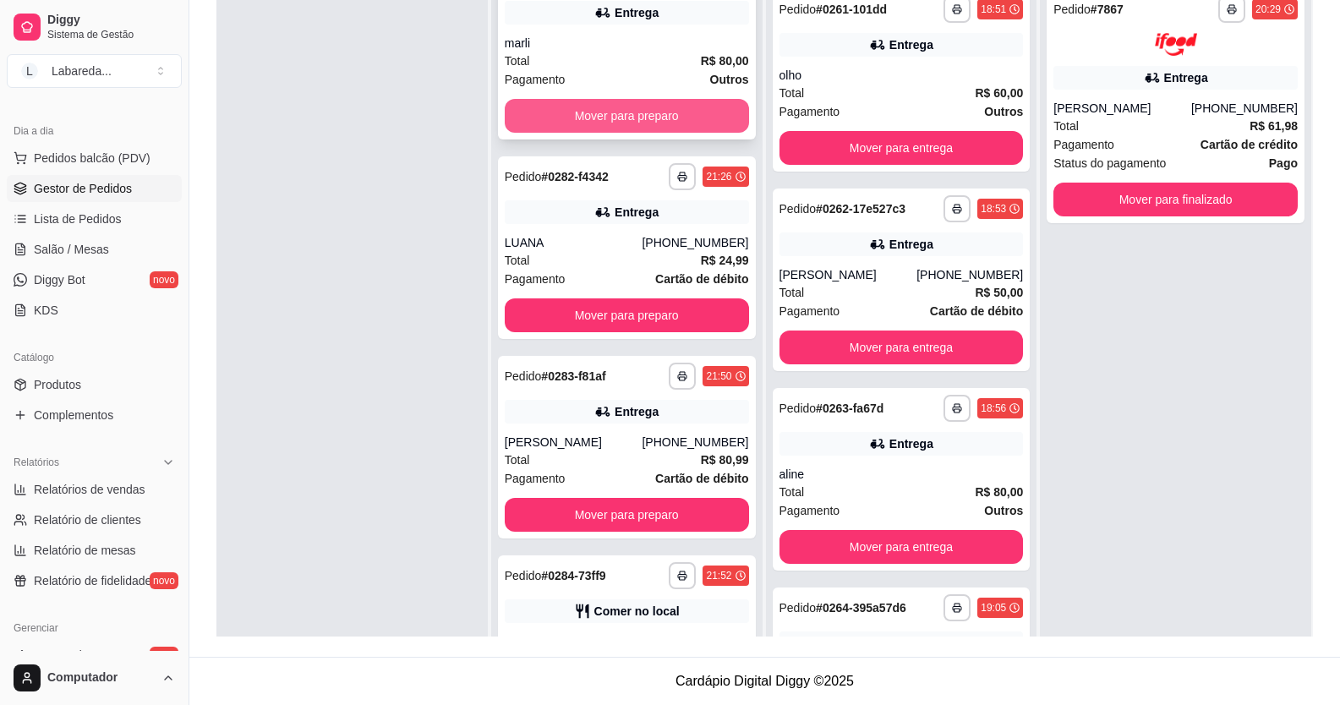
click at [678, 106] on button "Mover para preparo" at bounding box center [627, 116] width 244 height 34
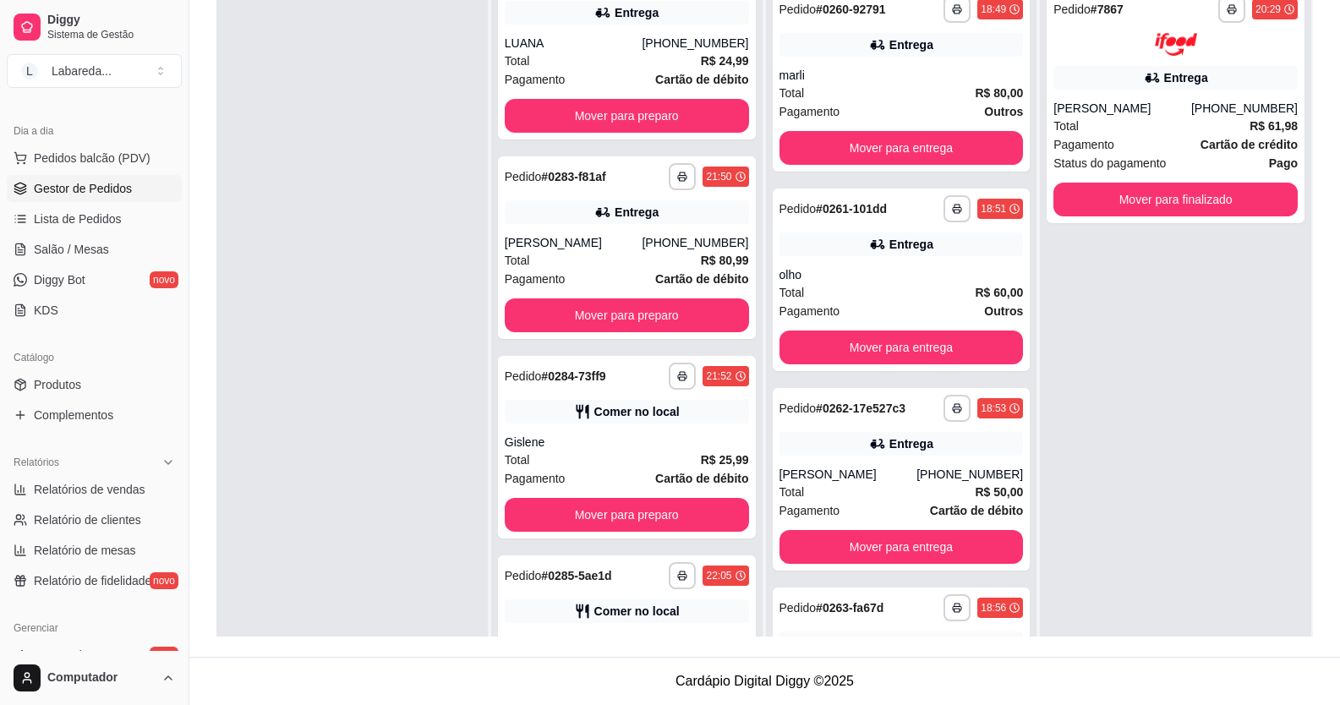
scroll to position [32, 0]
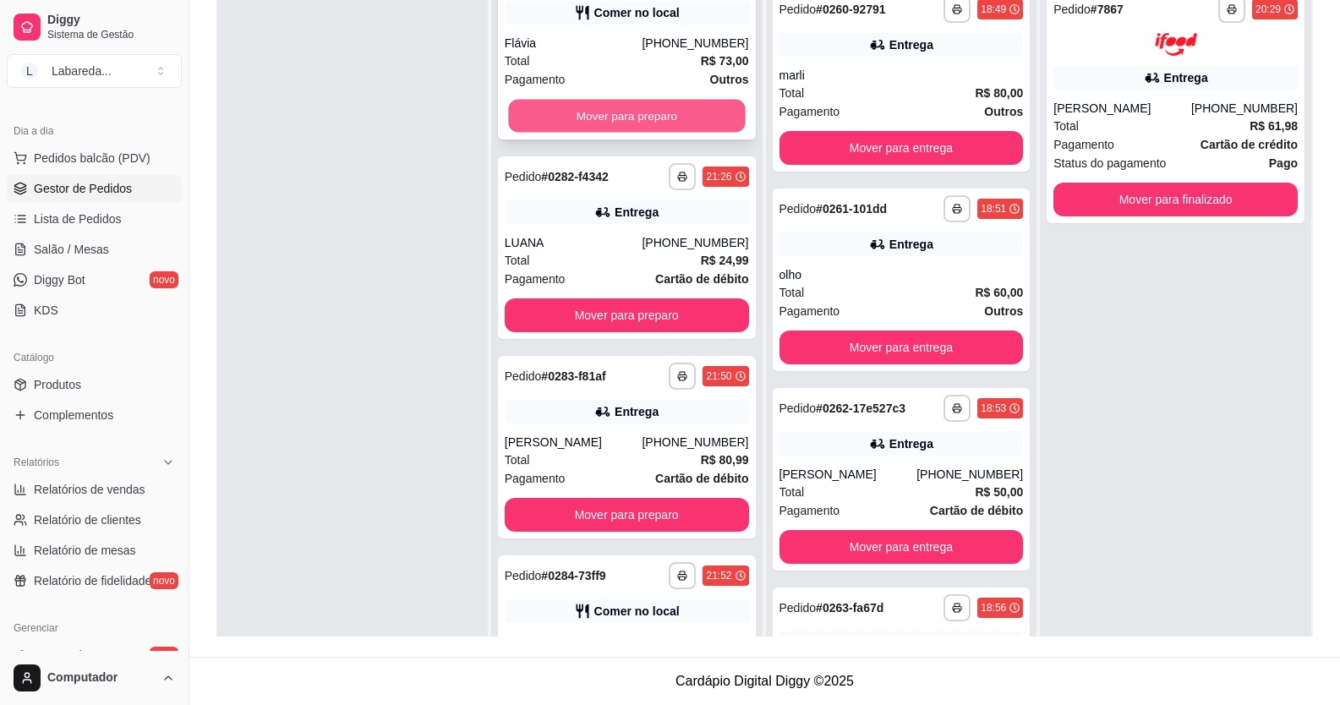
click at [678, 114] on button "Mover para preparo" at bounding box center [626, 116] width 237 height 33
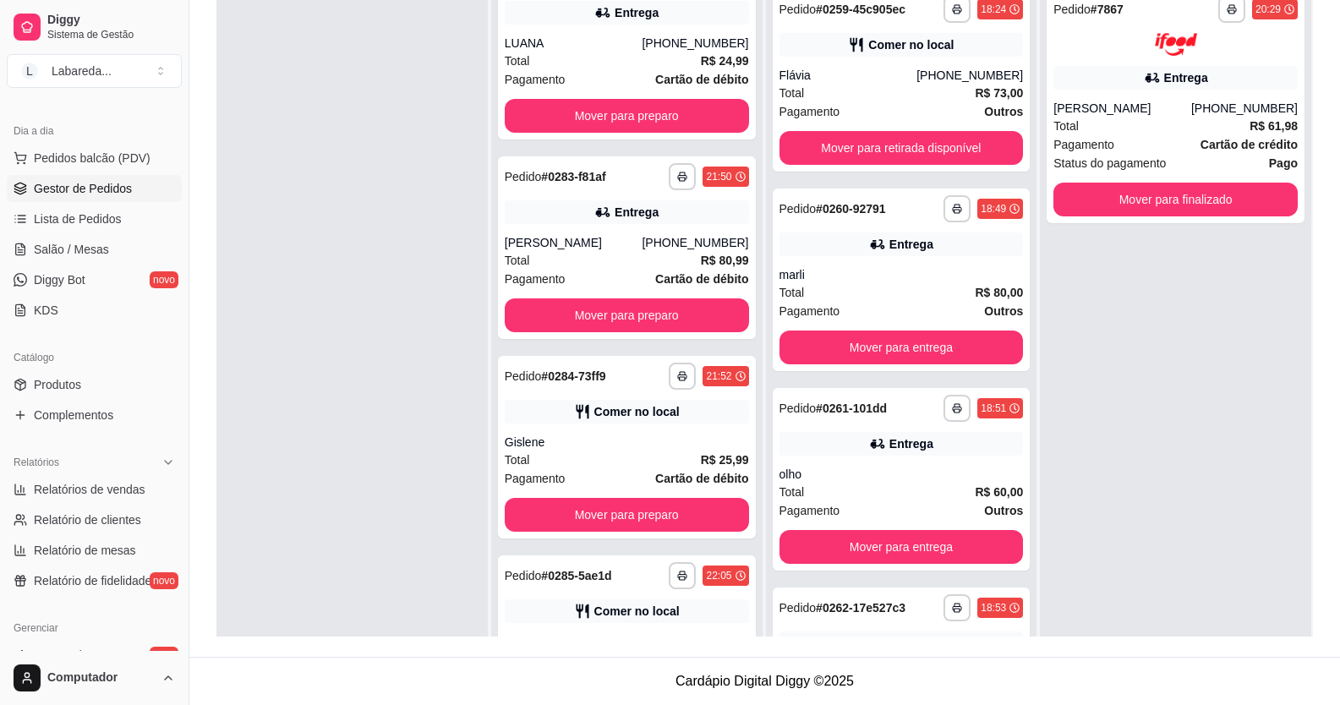
scroll to position [0, 0]
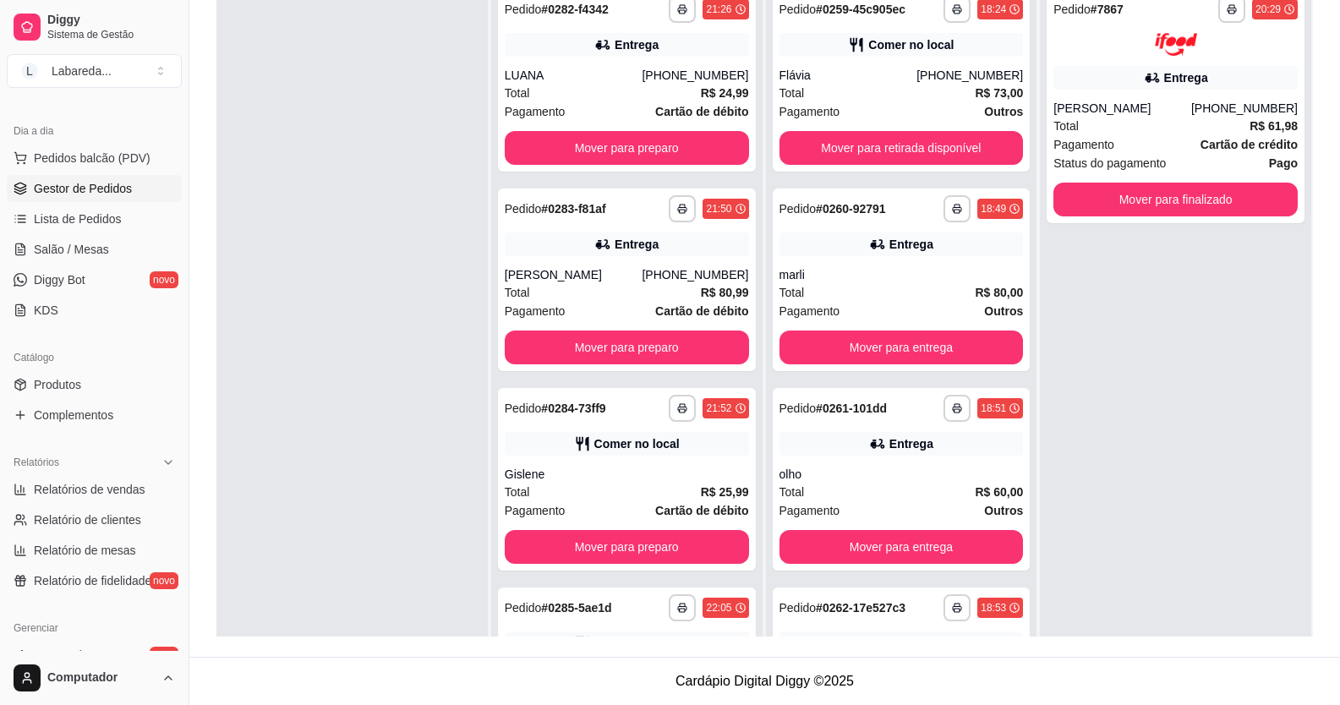
click at [679, 118] on strong "Cartão de débito" at bounding box center [701, 112] width 93 height 14
click at [603, 156] on button "Mover para preparo" at bounding box center [627, 148] width 244 height 34
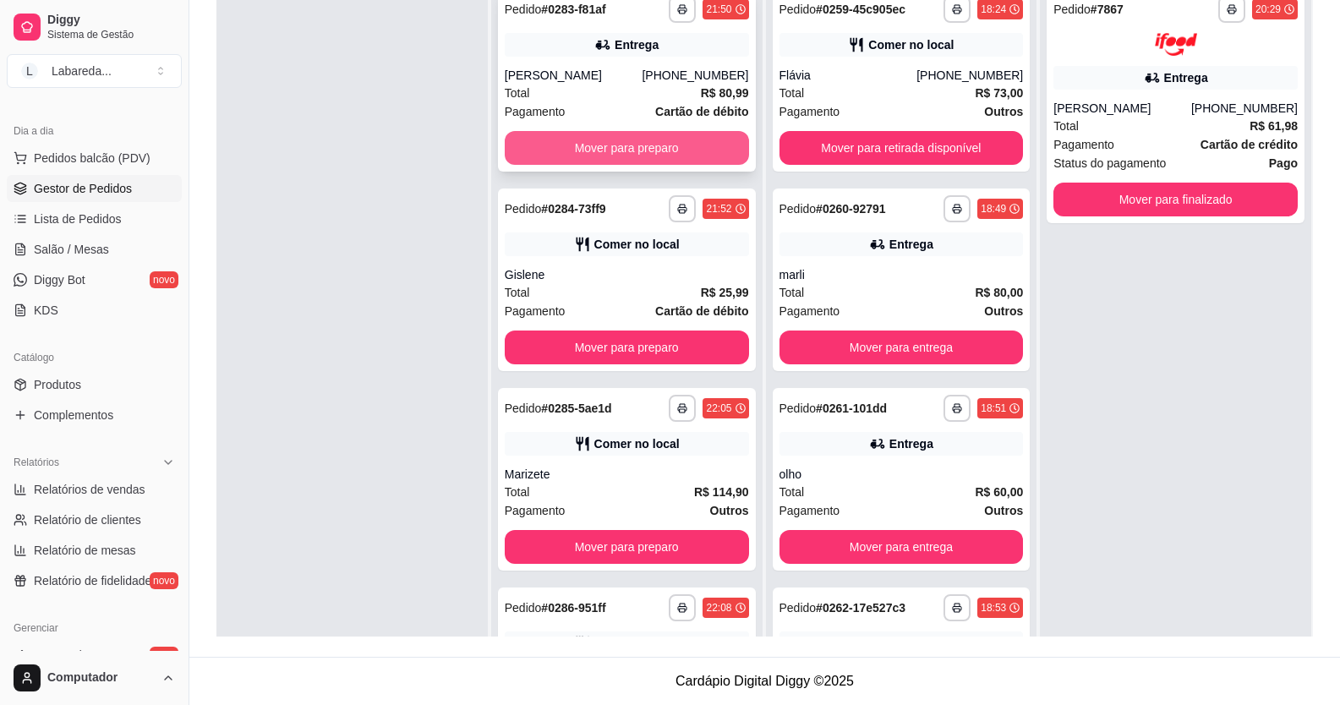
click at [637, 157] on button "Mover para preparo" at bounding box center [627, 148] width 244 height 34
click at [638, 160] on button "Mover para preparo" at bounding box center [627, 148] width 244 height 34
click at [638, 160] on button "Mover para preparo" at bounding box center [626, 148] width 237 height 33
click at [644, 162] on button "Mover para preparo" at bounding box center [626, 148] width 237 height 33
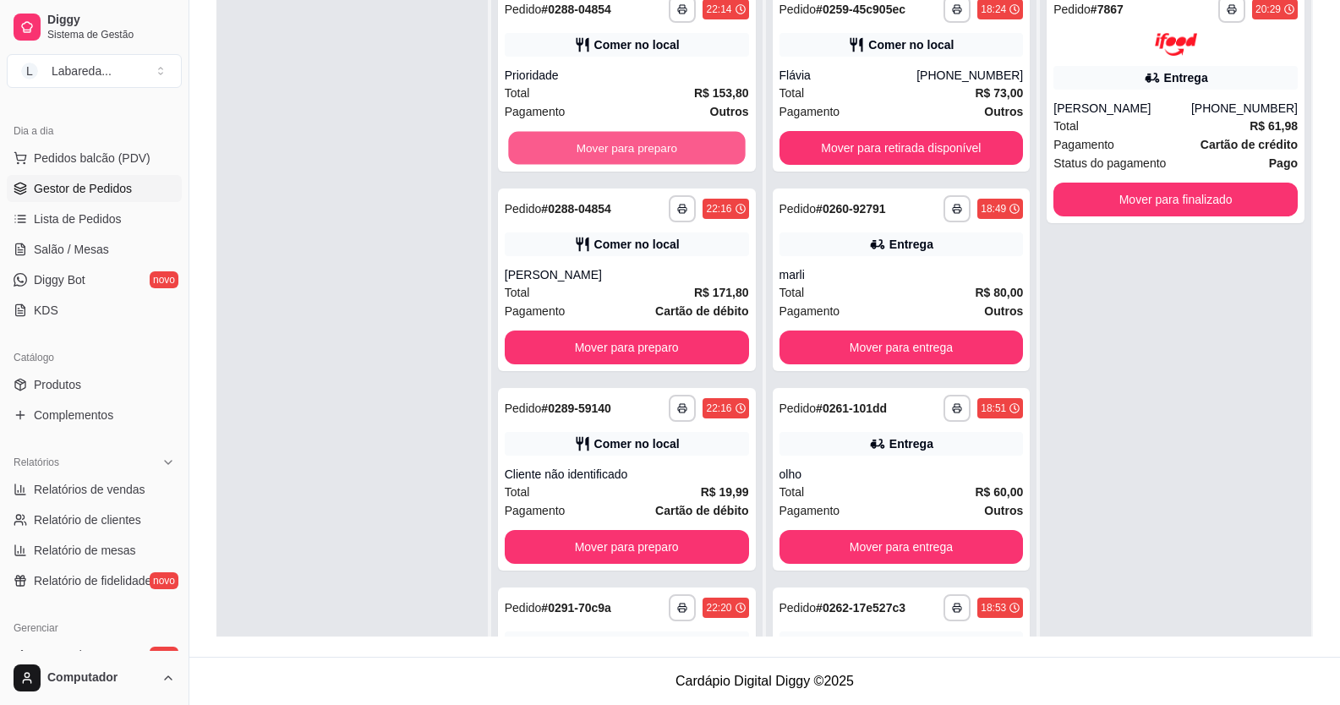
click at [645, 162] on button "Mover para preparo" at bounding box center [626, 148] width 237 height 33
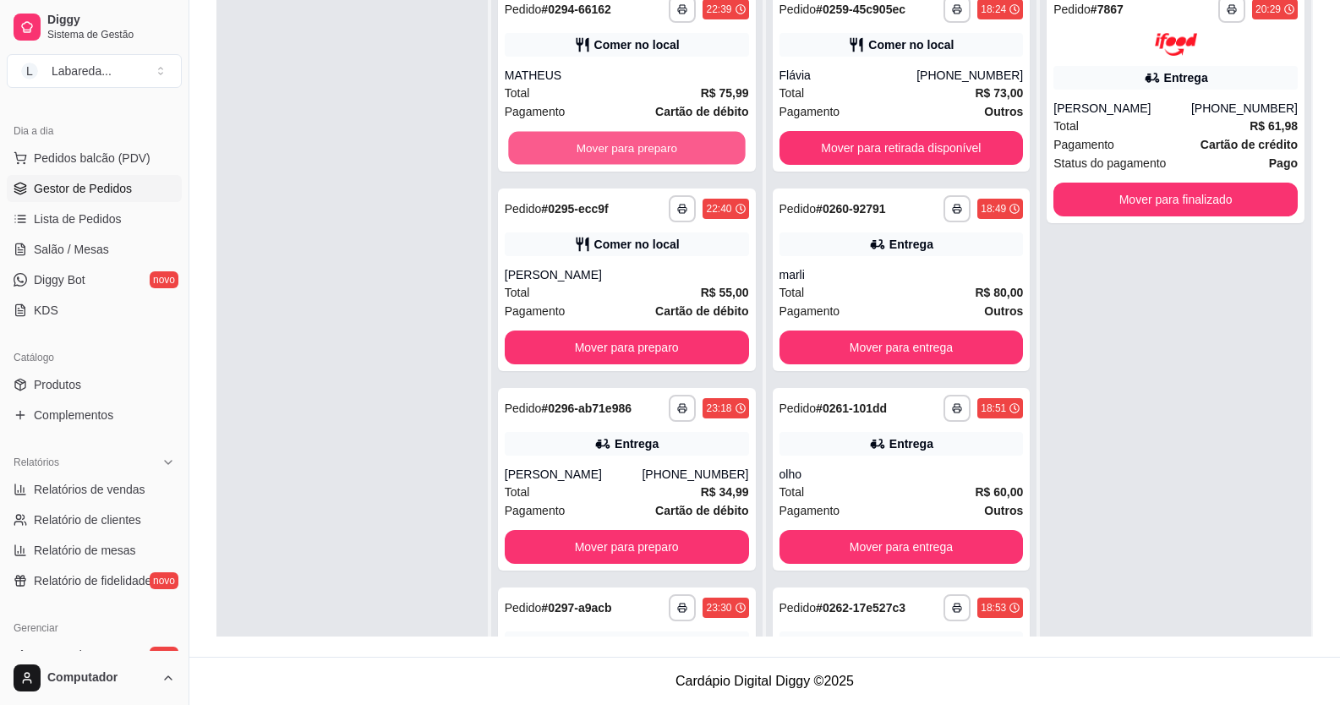
click at [645, 162] on button "Mover para preparo" at bounding box center [626, 148] width 237 height 33
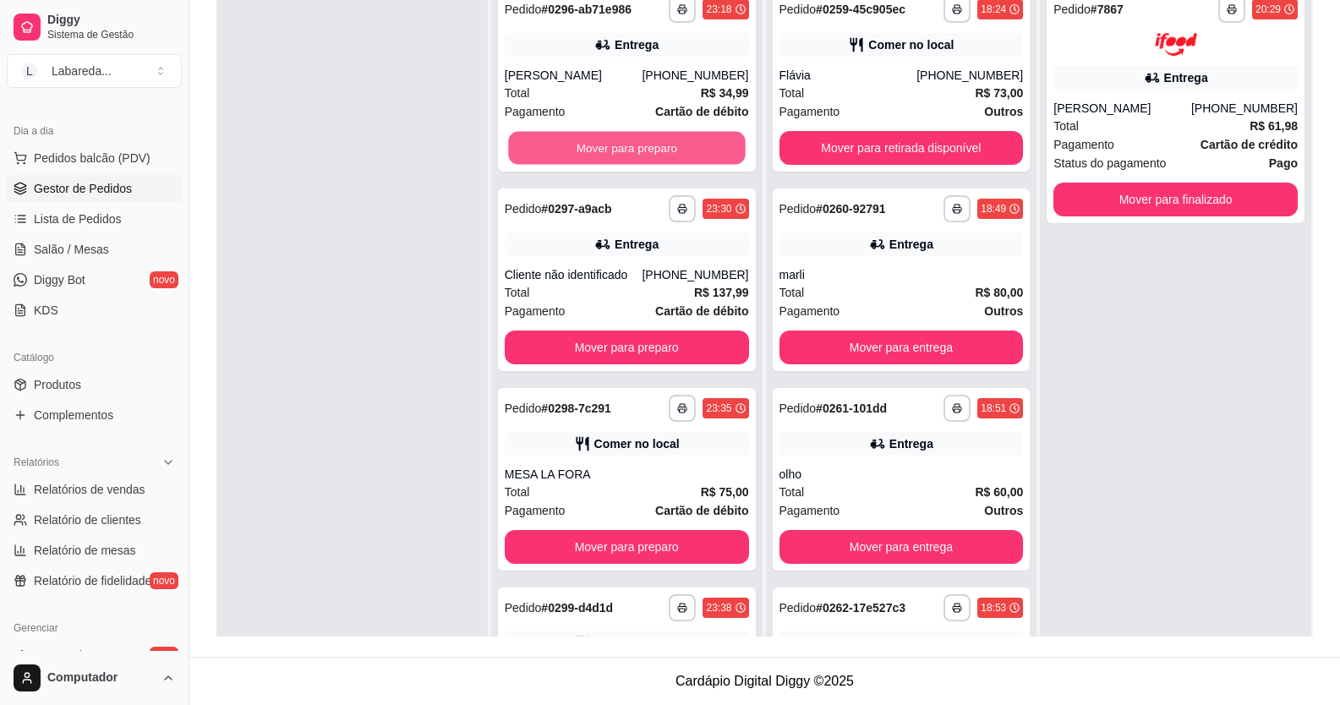
click at [645, 162] on button "Mover para preparo" at bounding box center [626, 148] width 237 height 33
click at [645, 331] on button "Mover para preparo" at bounding box center [627, 348] width 244 height 34
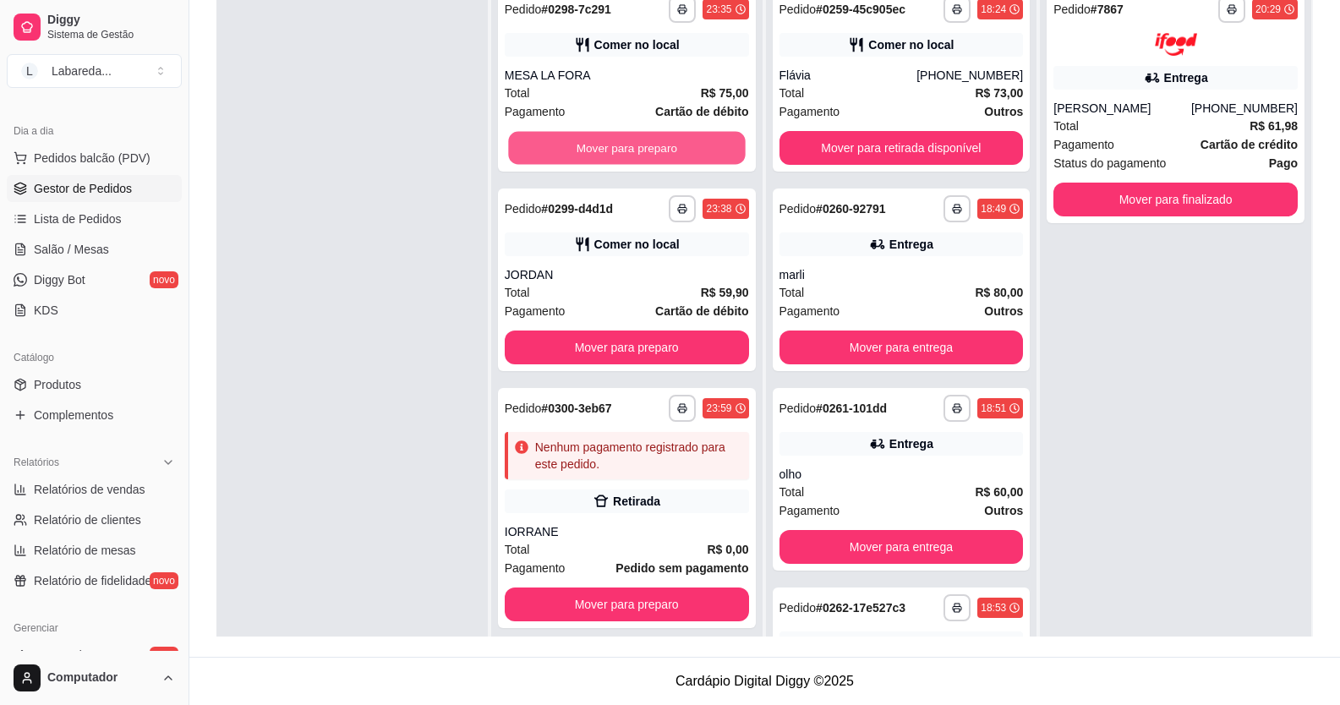
click at [645, 162] on button "Mover para preparo" at bounding box center [626, 148] width 237 height 33
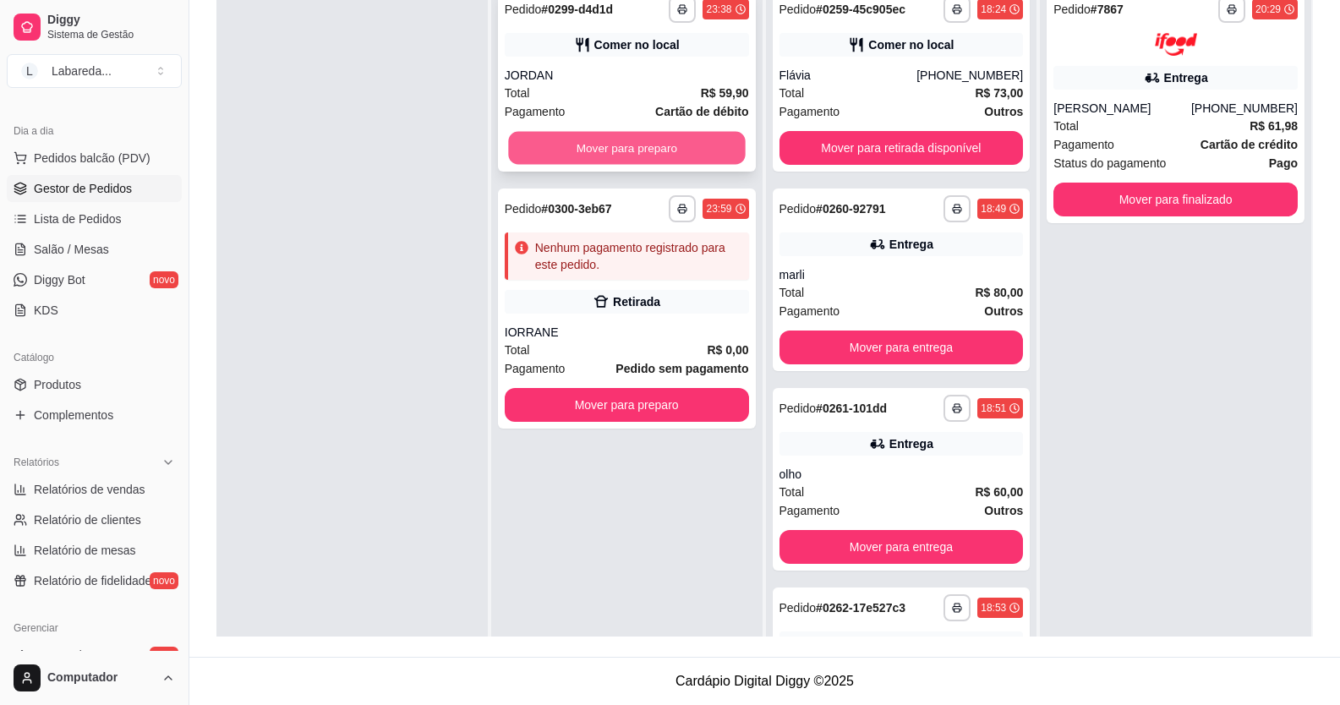
click at [638, 144] on button "Mover para preparo" at bounding box center [626, 148] width 237 height 33
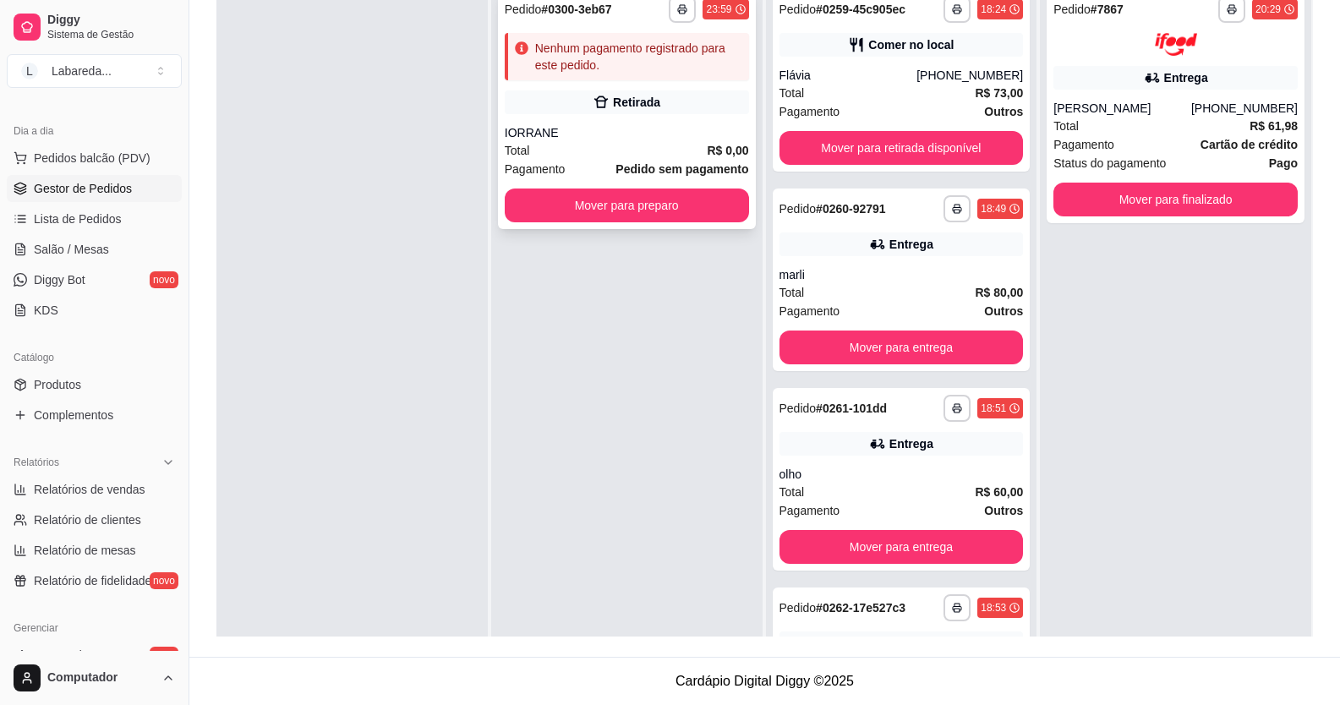
click at [638, 146] on div "Total R$ 0,00" at bounding box center [627, 150] width 244 height 19
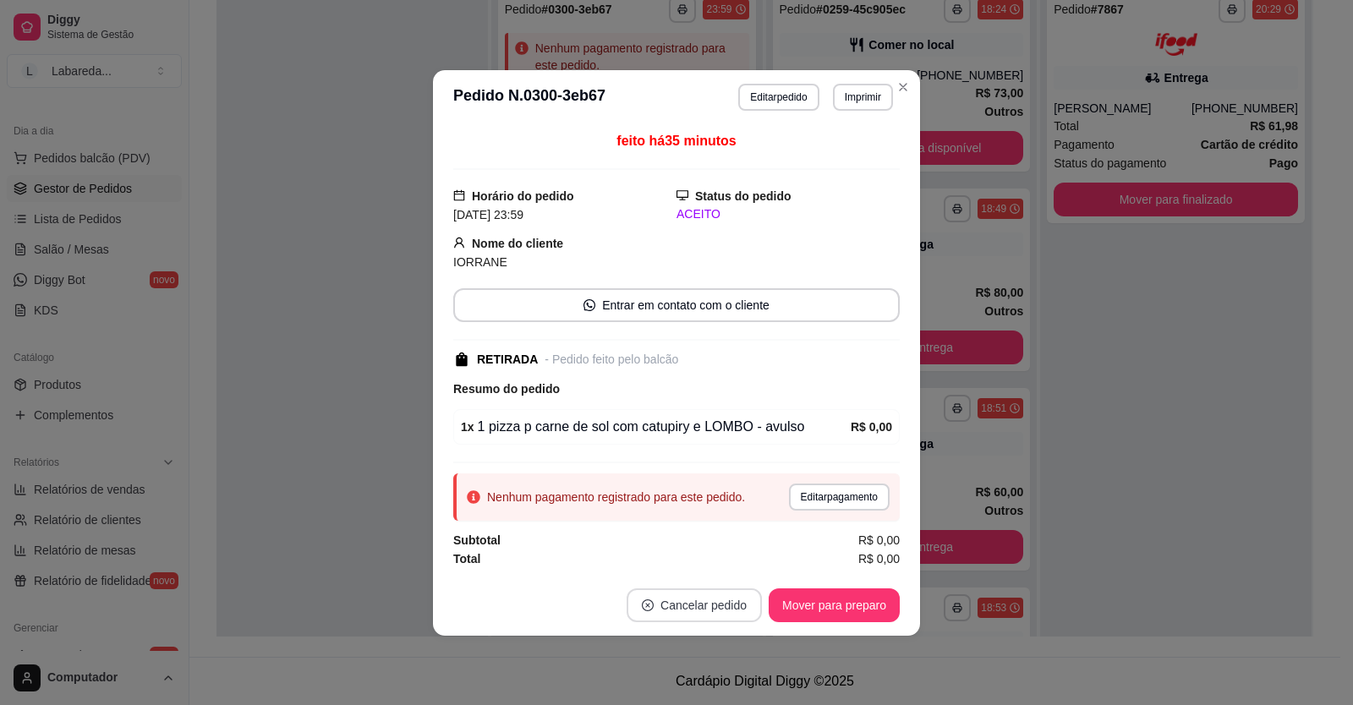
click at [724, 605] on button "Cancelar pedido" at bounding box center [693, 605] width 135 height 34
click at [746, 566] on button "Sim" at bounding box center [741, 562] width 66 height 33
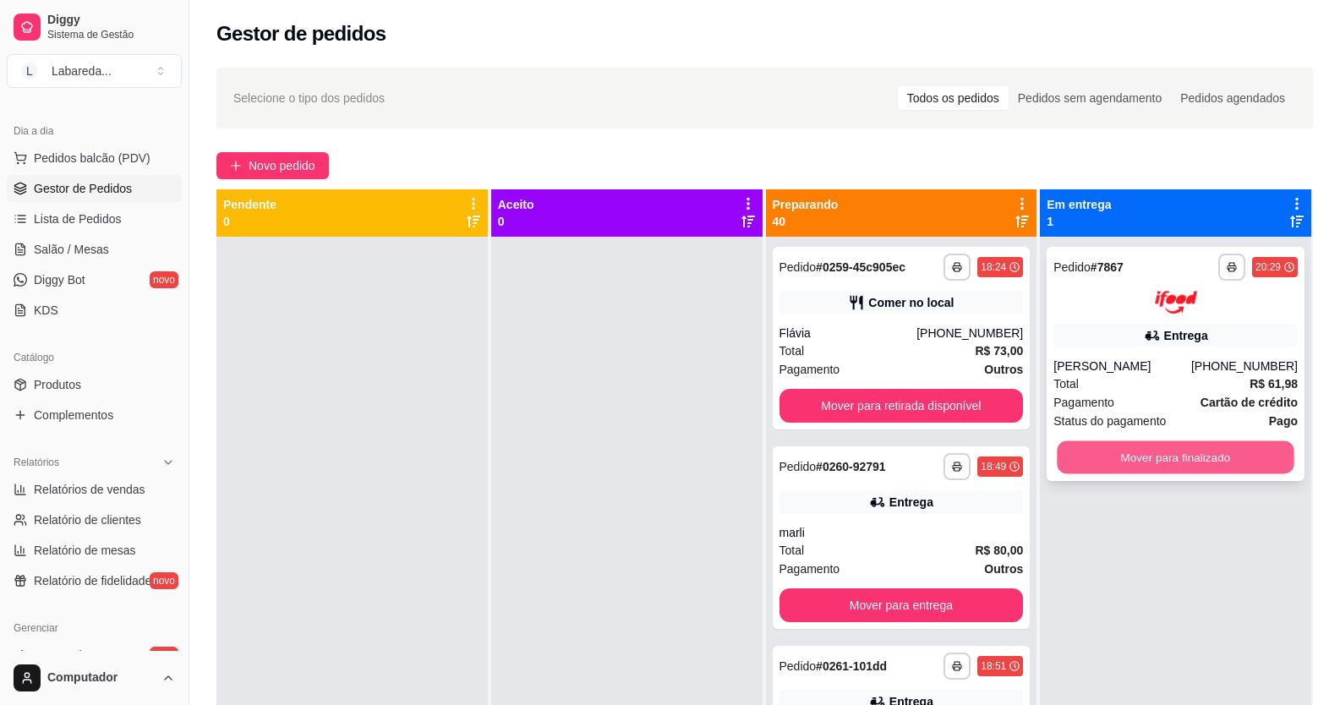
click at [1086, 473] on button "Mover para finalizado" at bounding box center [1176, 456] width 237 height 33
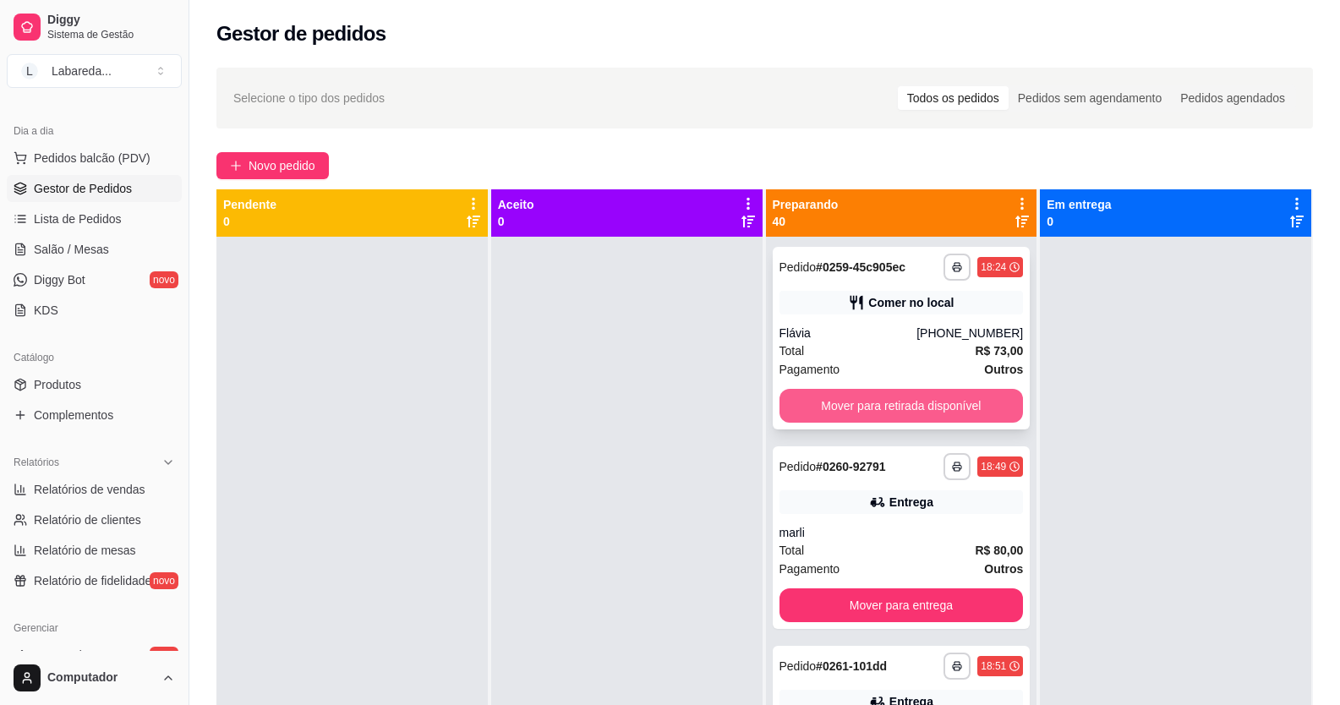
click at [938, 402] on button "Mover para retirada disponível" at bounding box center [902, 406] width 244 height 34
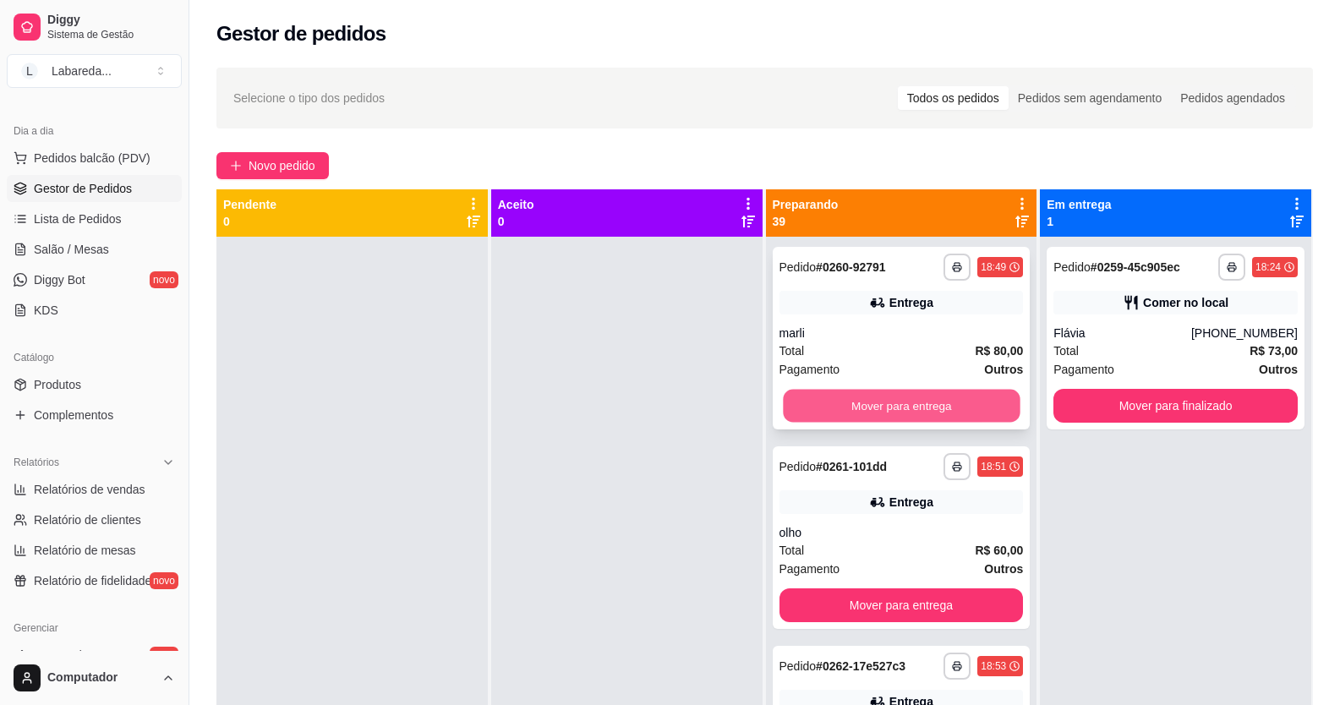
click at [947, 402] on button "Mover para entrega" at bounding box center [901, 406] width 237 height 33
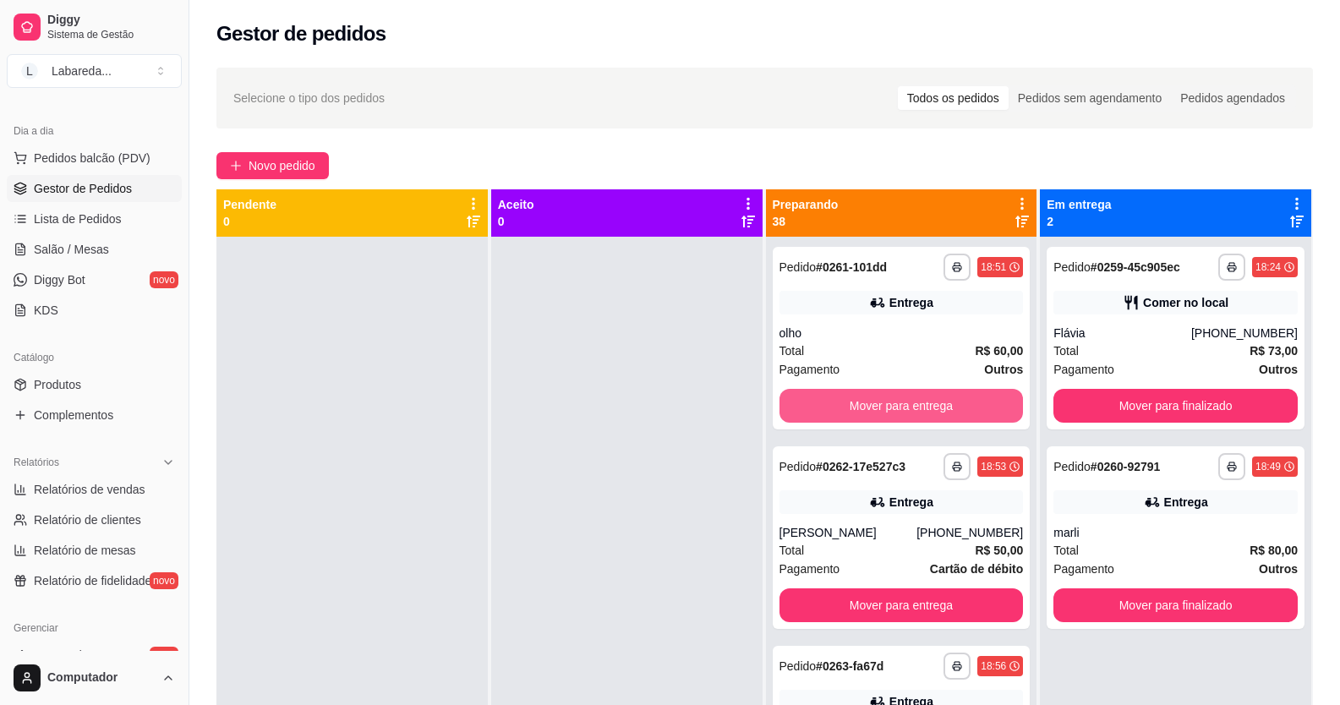
click at [947, 402] on button "Mover para entrega" at bounding box center [902, 406] width 244 height 34
click at [947, 402] on div "Mover para entrega" at bounding box center [902, 406] width 244 height 34
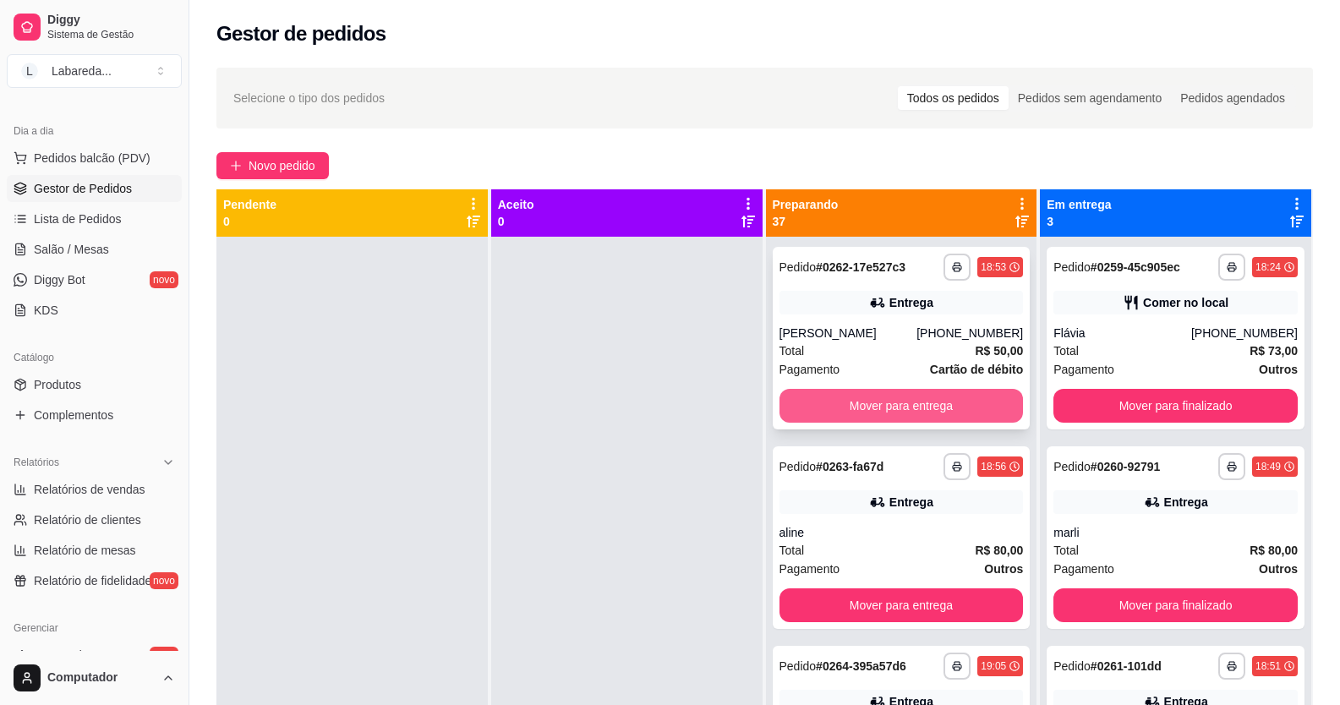
click at [949, 408] on button "Mover para entrega" at bounding box center [902, 406] width 244 height 34
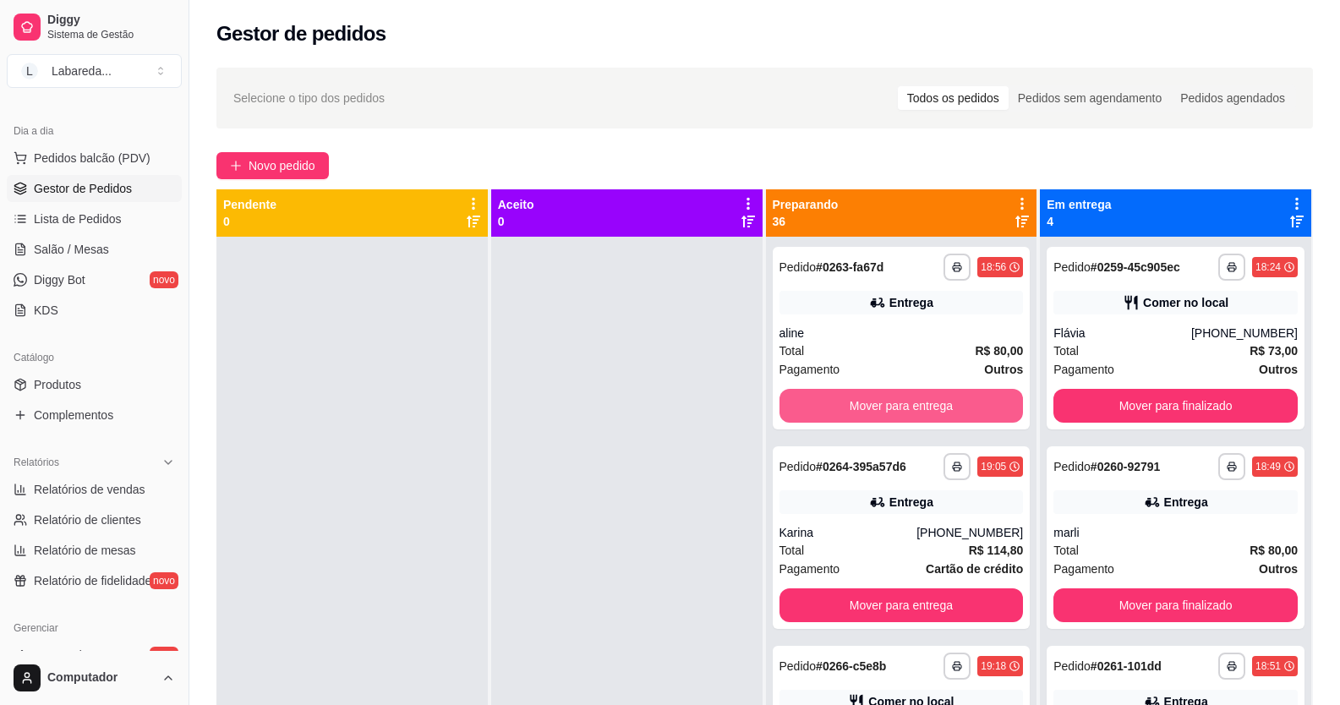
click at [949, 409] on button "Mover para entrega" at bounding box center [902, 406] width 244 height 34
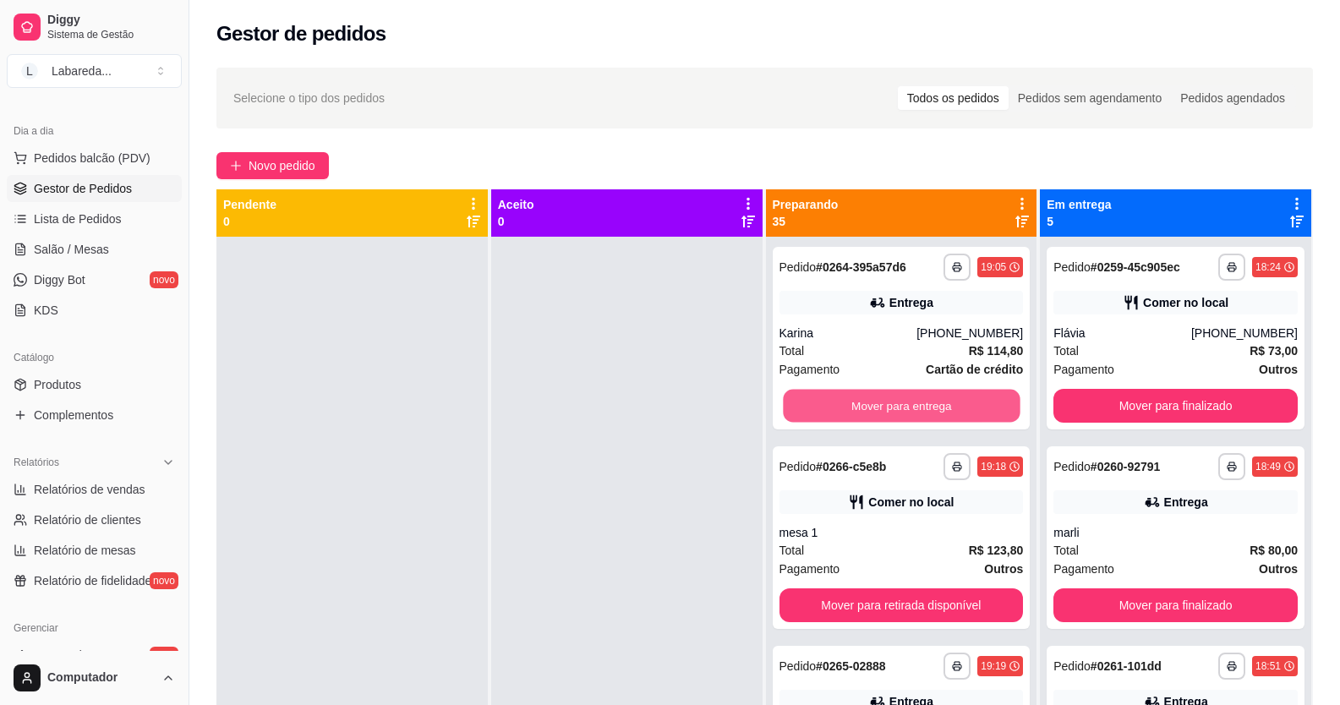
click at [949, 409] on button "Mover para entrega" at bounding box center [901, 406] width 237 height 33
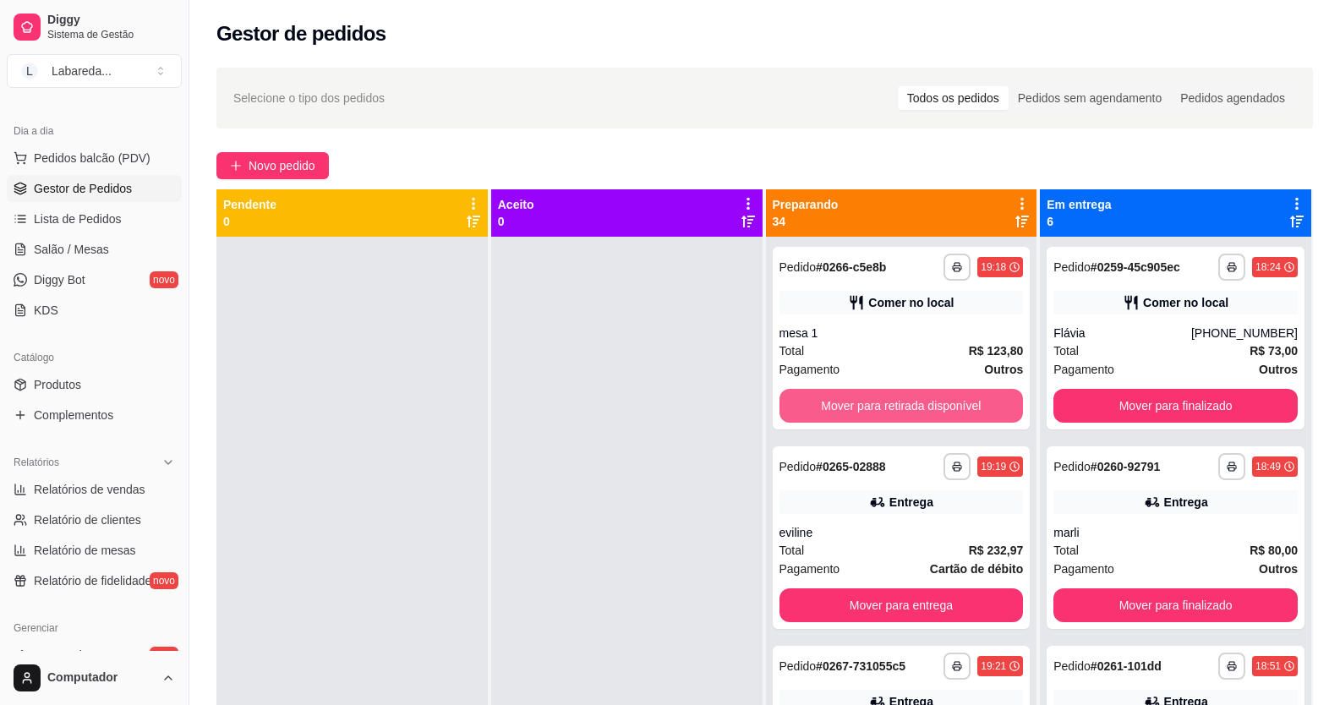
click at [949, 409] on button "Mover para retirada disponível" at bounding box center [902, 406] width 244 height 34
click at [949, 409] on button "Mover para entrega" at bounding box center [902, 406] width 244 height 34
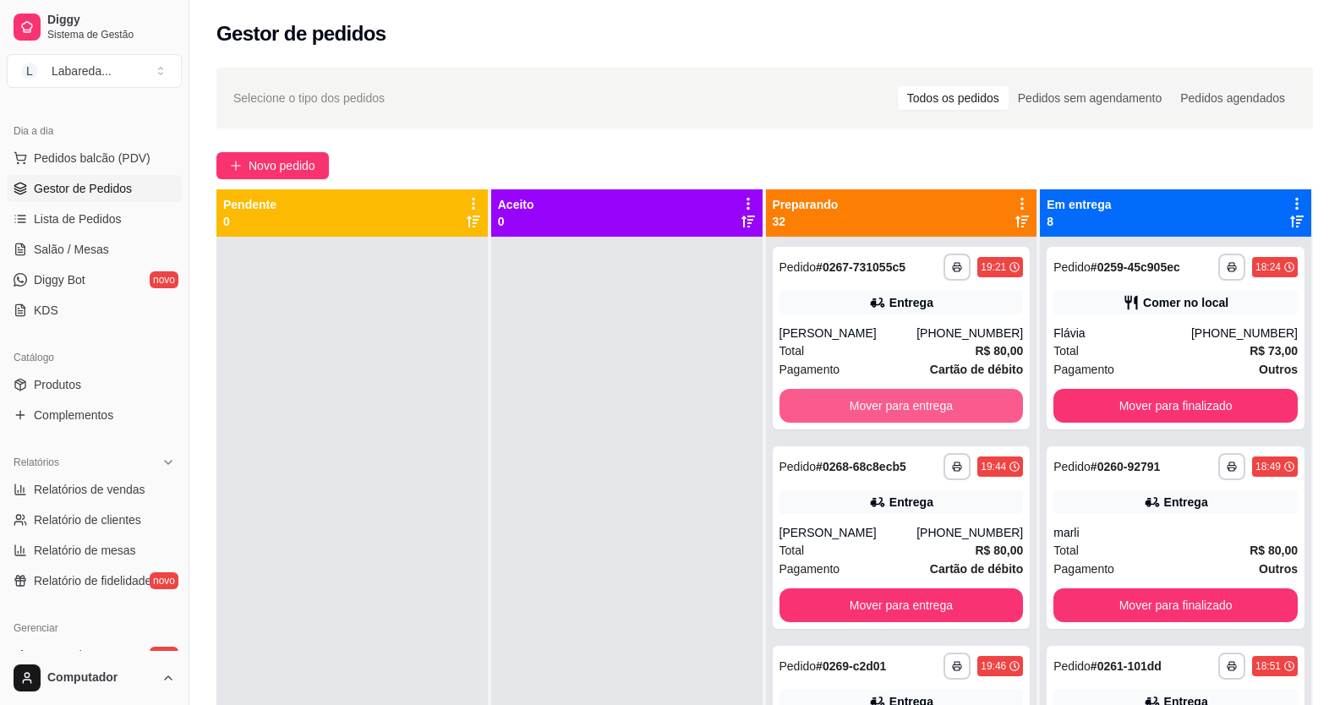
click at [949, 409] on button "Mover para entrega" at bounding box center [902, 406] width 244 height 34
click at [949, 409] on button "Mover para entrega" at bounding box center [901, 406] width 237 height 33
click at [949, 409] on button "Mover para entrega" at bounding box center [902, 406] width 244 height 34
click at [949, 409] on button "Mover para entrega" at bounding box center [901, 406] width 237 height 33
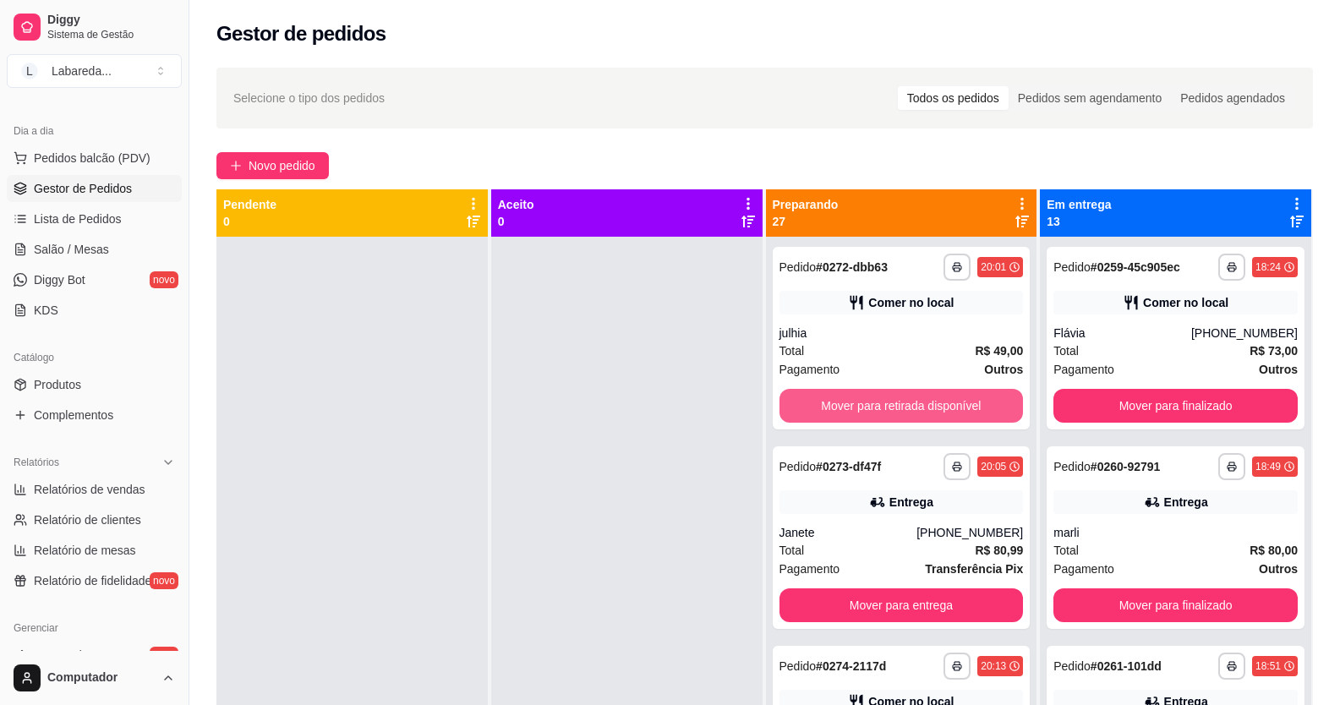
click at [949, 409] on button "Mover para retirada disponível" at bounding box center [902, 406] width 244 height 34
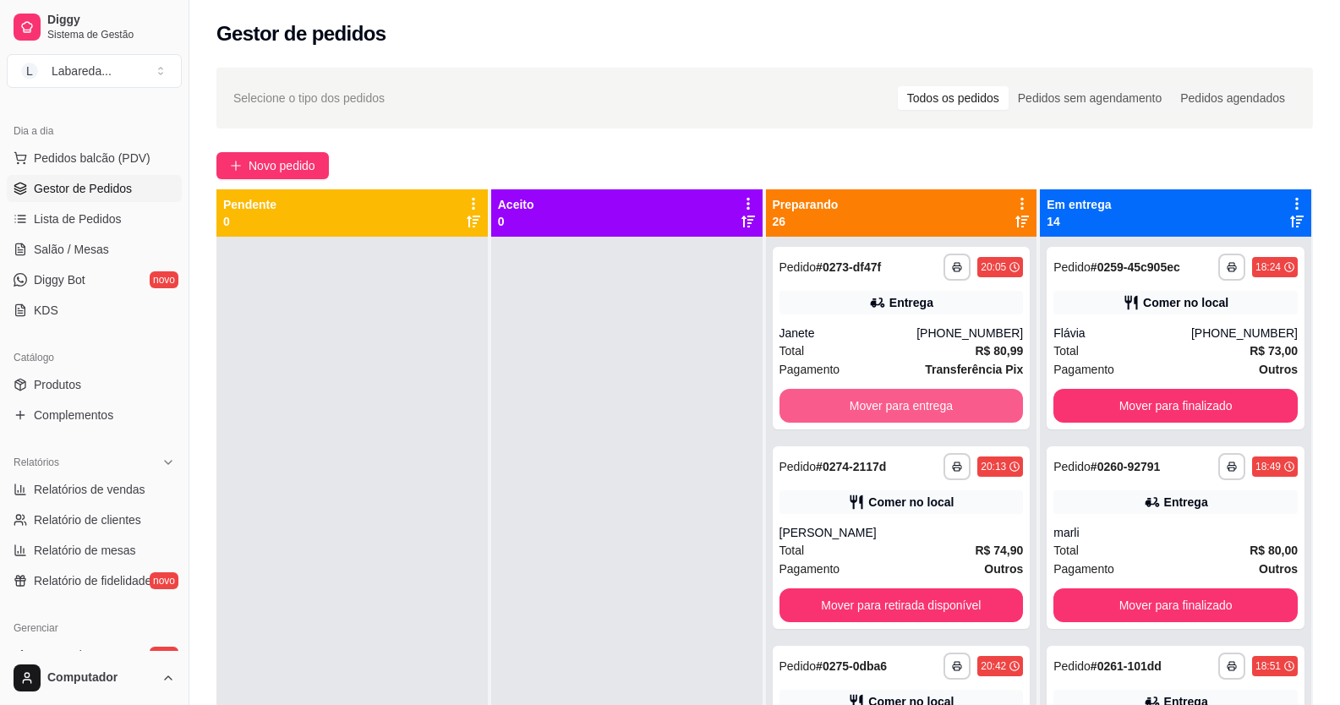
click at [949, 409] on button "Mover para entrega" at bounding box center [902, 406] width 244 height 34
click at [949, 409] on button "Mover para retirada disponível" at bounding box center [902, 406] width 244 height 34
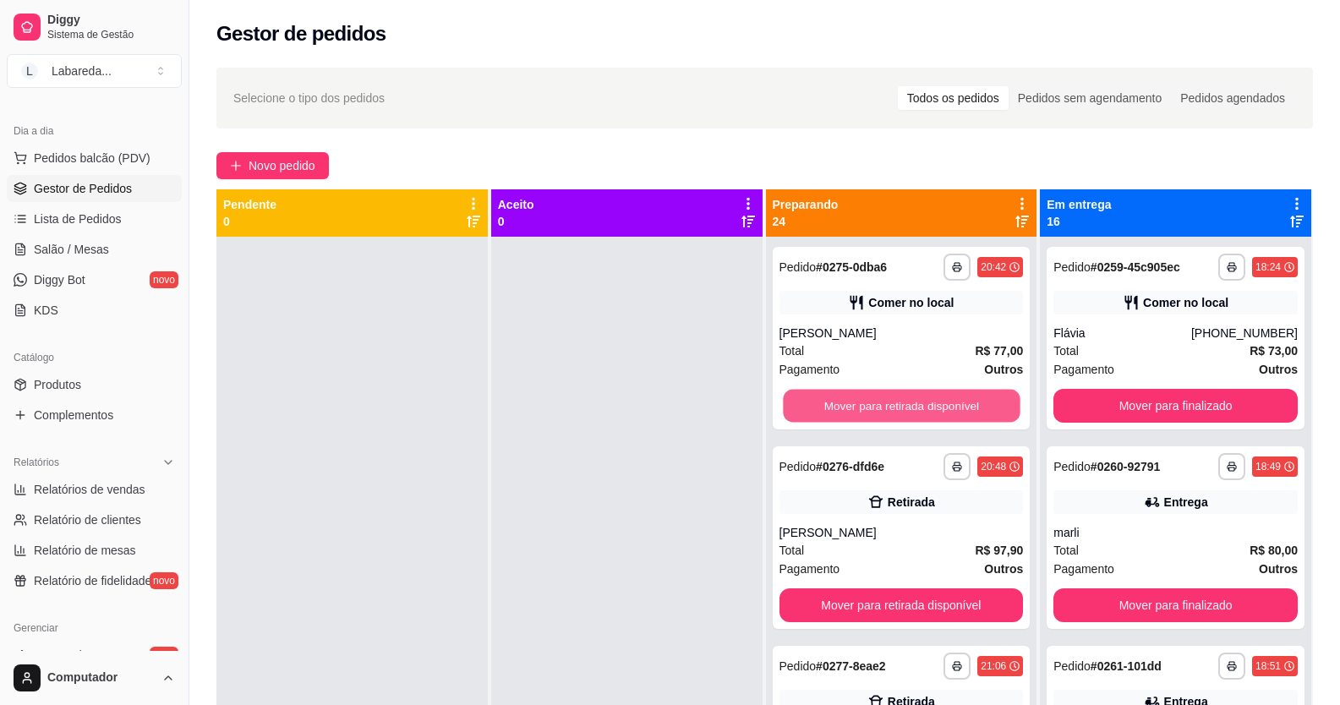
click at [949, 409] on button "Mover para retirada disponível" at bounding box center [901, 406] width 237 height 33
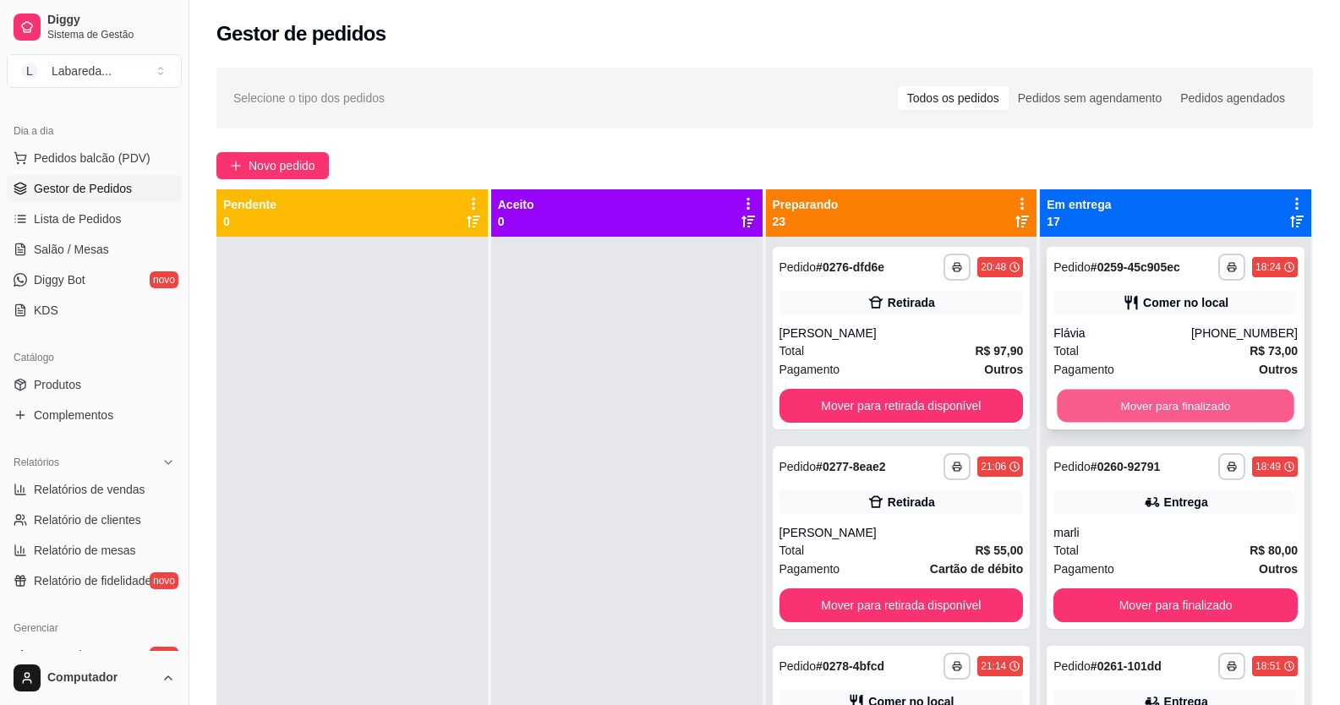
click at [1062, 408] on button "Mover para finalizado" at bounding box center [1176, 406] width 237 height 33
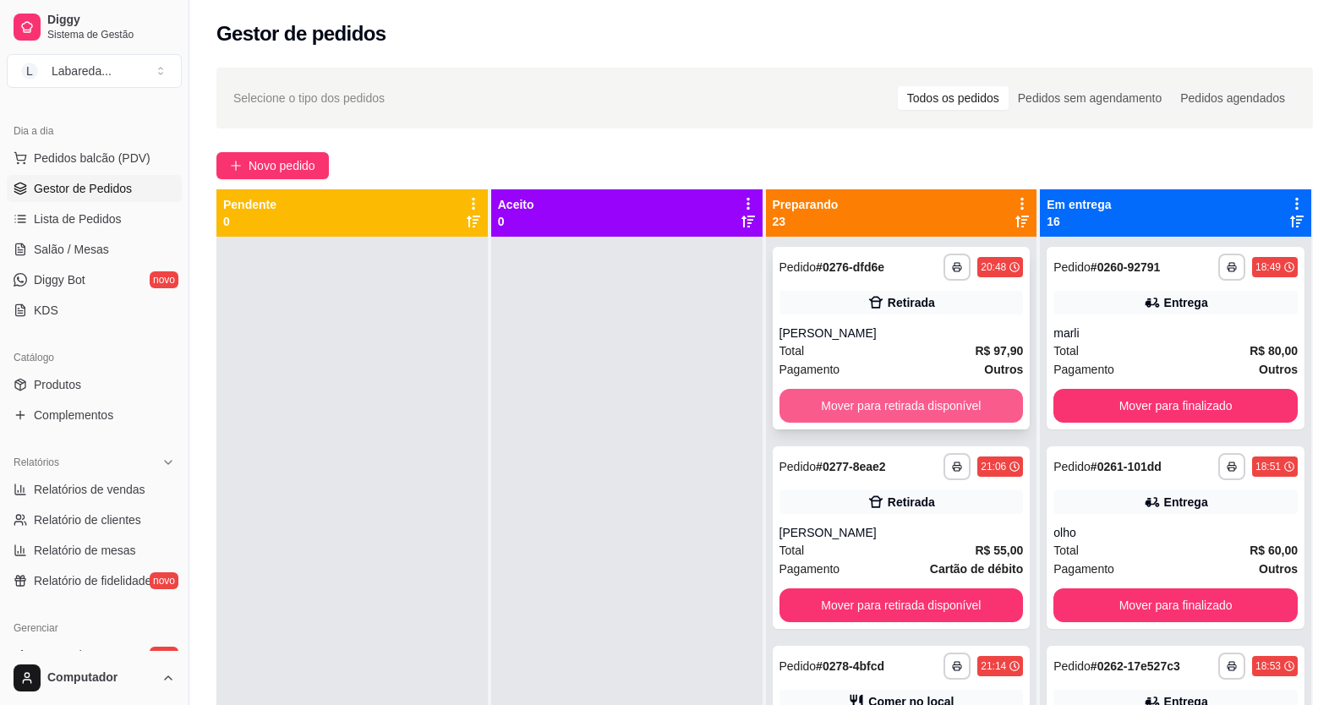
click at [996, 413] on button "Mover para retirada disponível" at bounding box center [902, 406] width 244 height 34
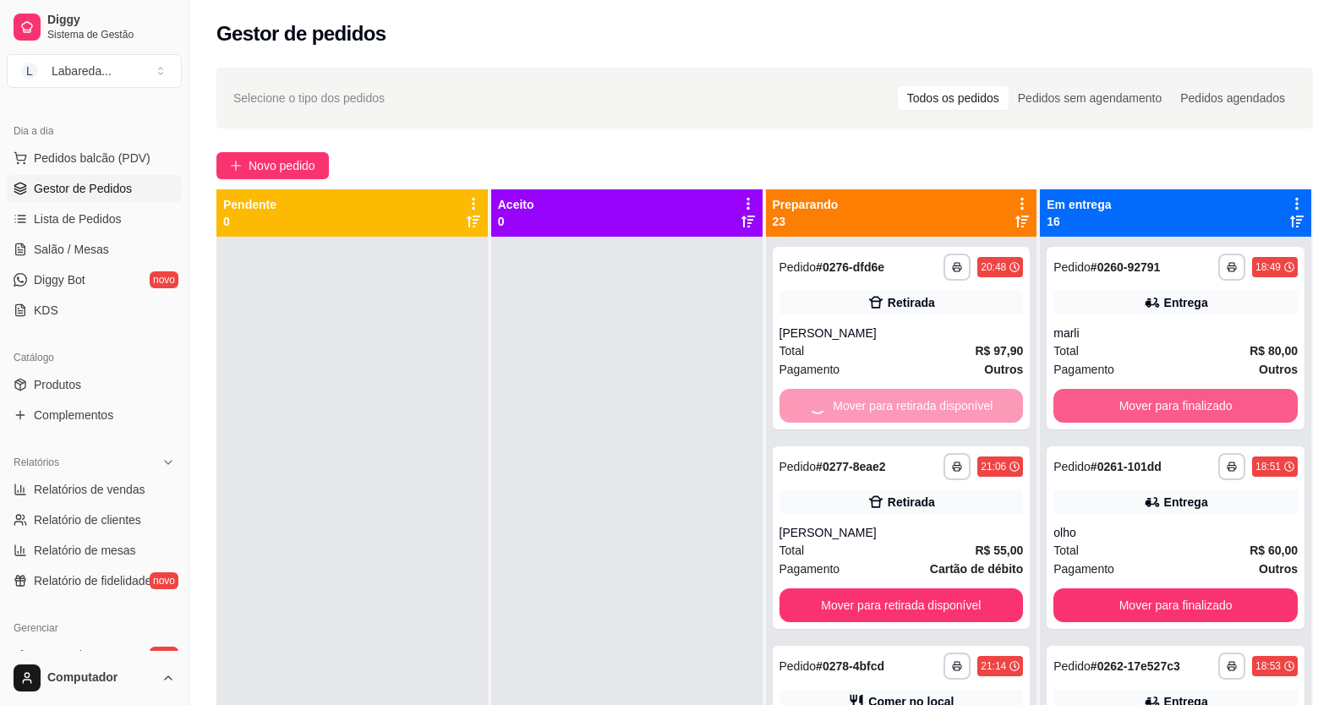
click at [1087, 405] on button "Mover para finalizado" at bounding box center [1175, 406] width 244 height 34
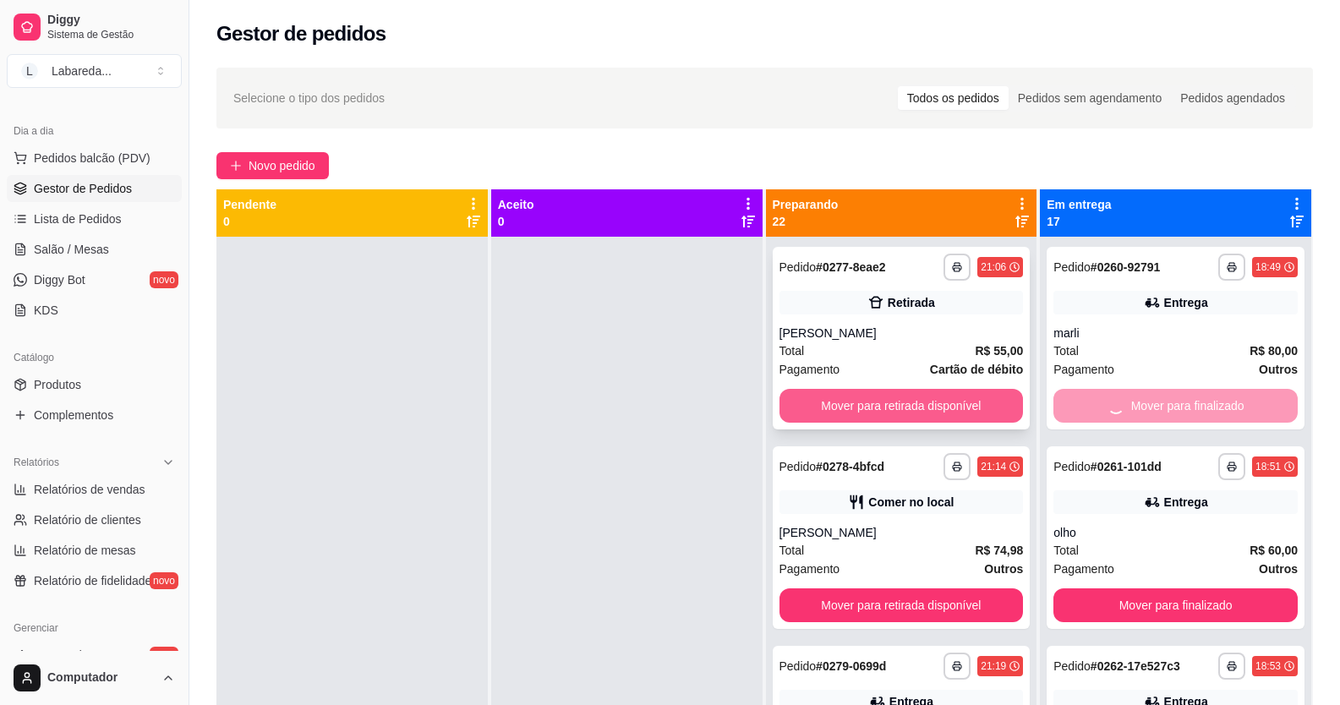
click at [979, 413] on button "Mover para retirada disponível" at bounding box center [902, 406] width 244 height 34
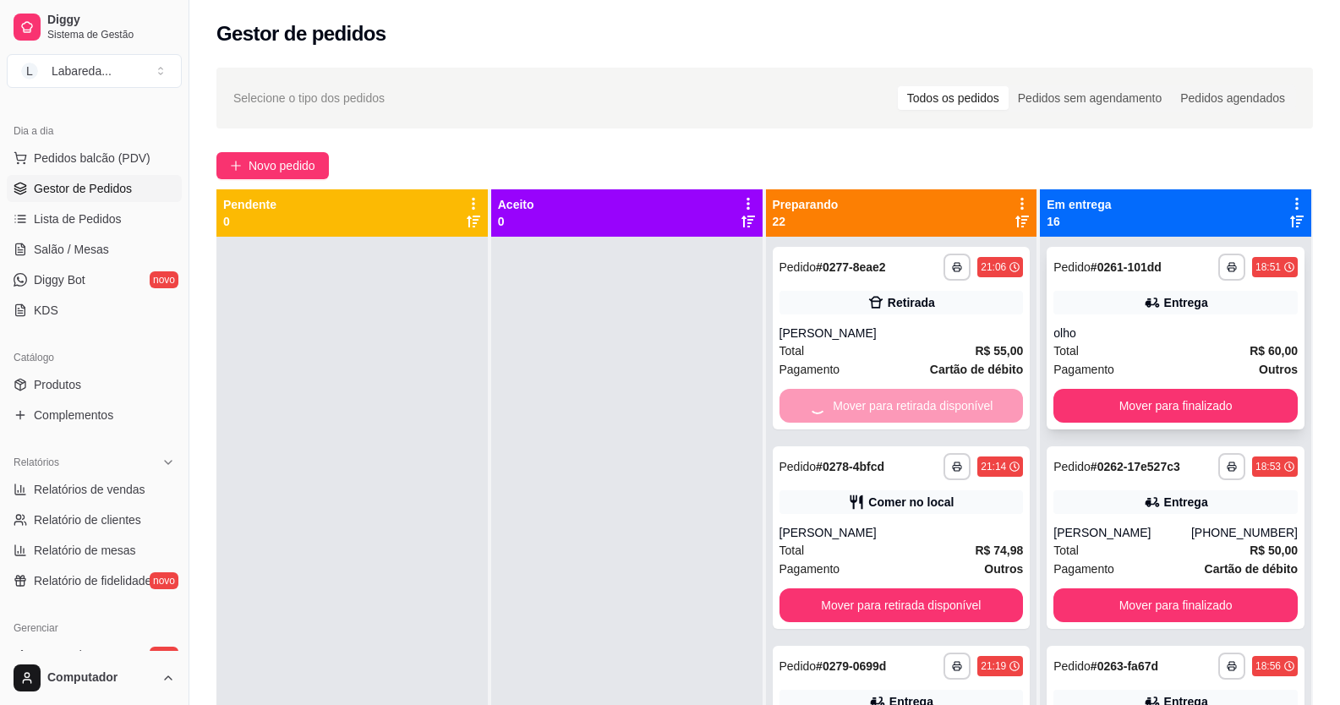
click at [1070, 409] on button "Mover para finalizado" at bounding box center [1175, 406] width 244 height 34
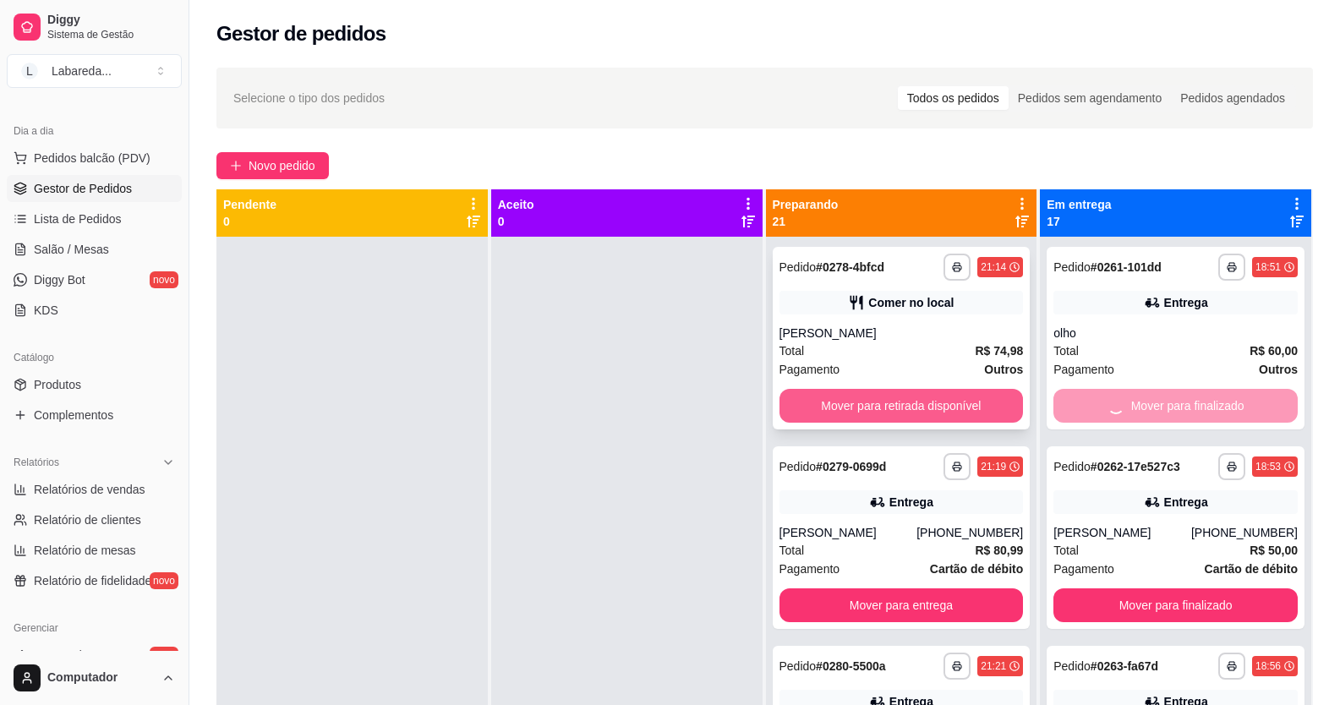
click at [976, 407] on button "Mover para retirada disponível" at bounding box center [902, 406] width 244 height 34
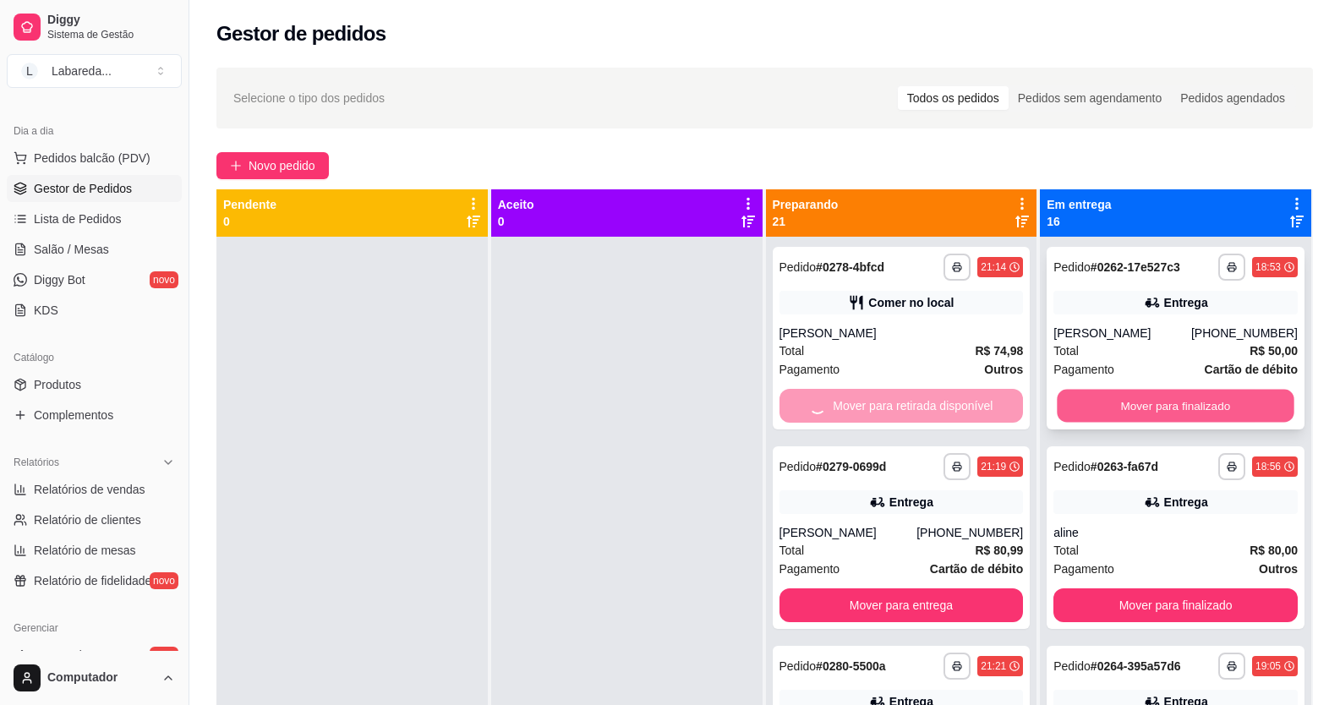
click at [1094, 413] on button "Mover para finalizado" at bounding box center [1176, 406] width 237 height 33
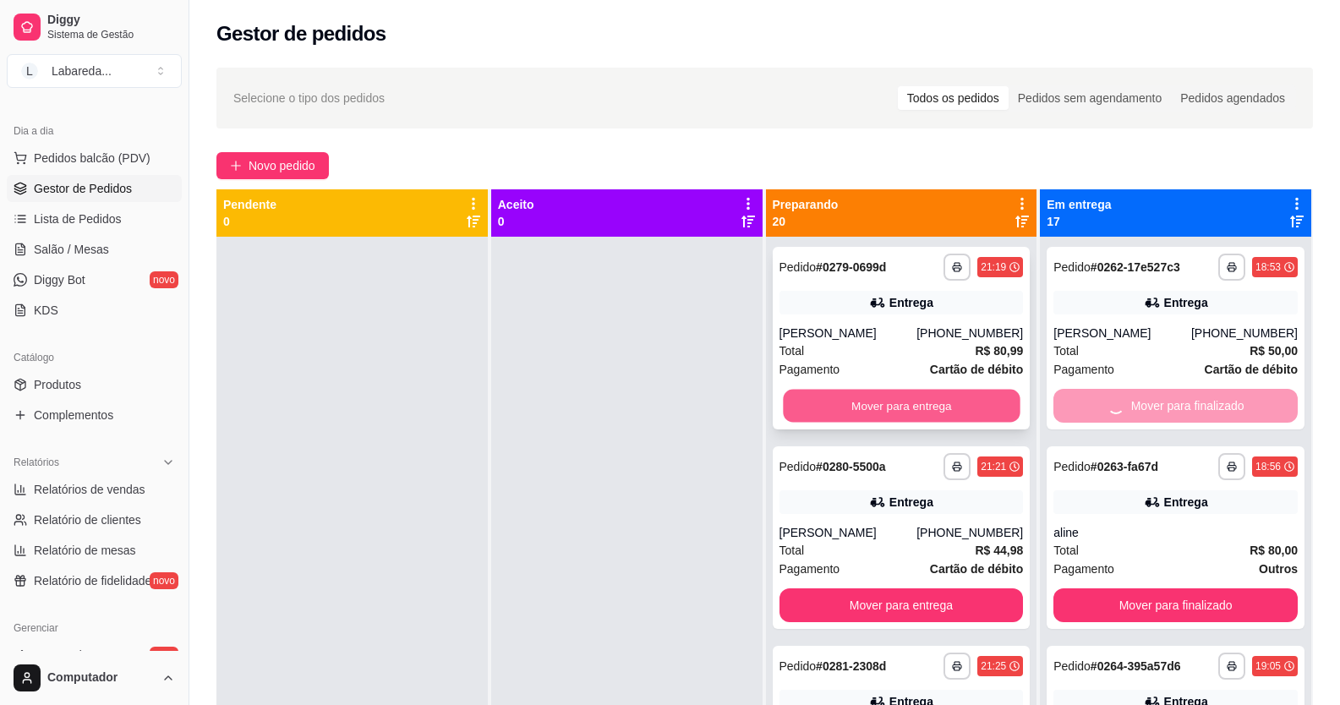
click at [965, 402] on button "Mover para entrega" at bounding box center [901, 406] width 237 height 33
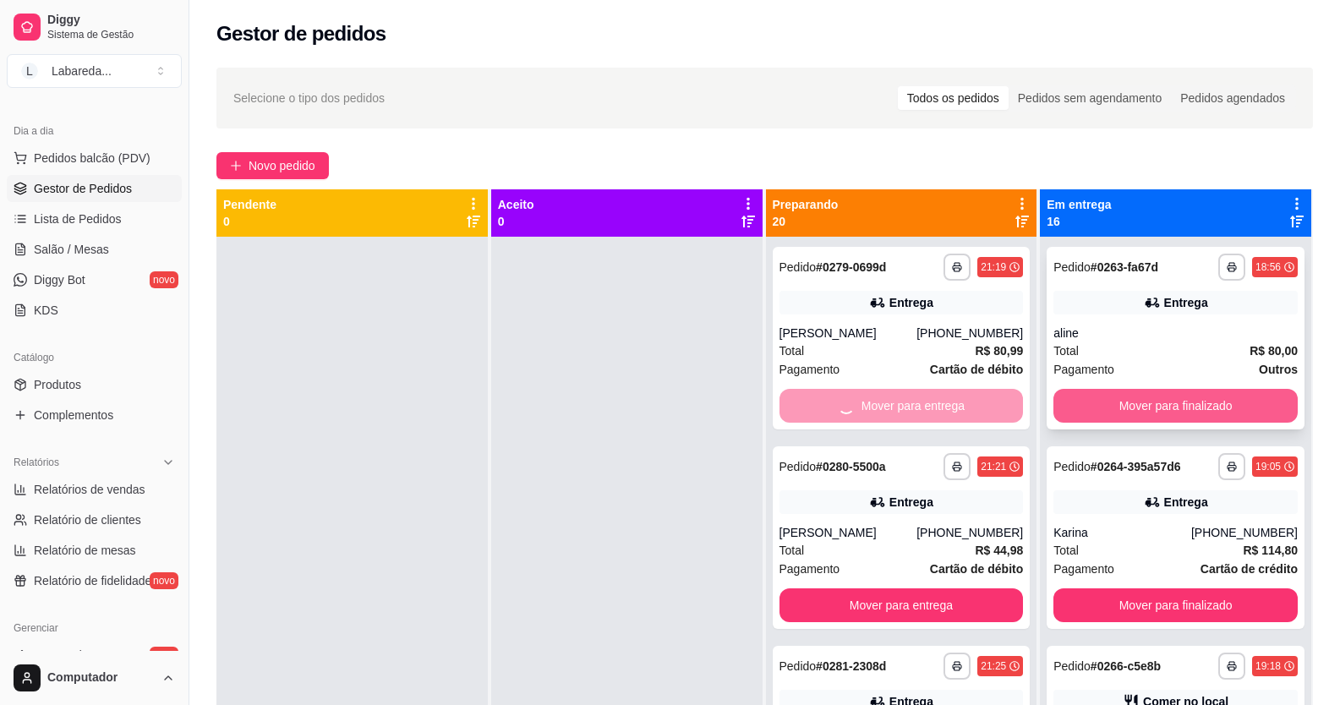
click at [1064, 408] on button "Mover para finalizado" at bounding box center [1175, 406] width 244 height 34
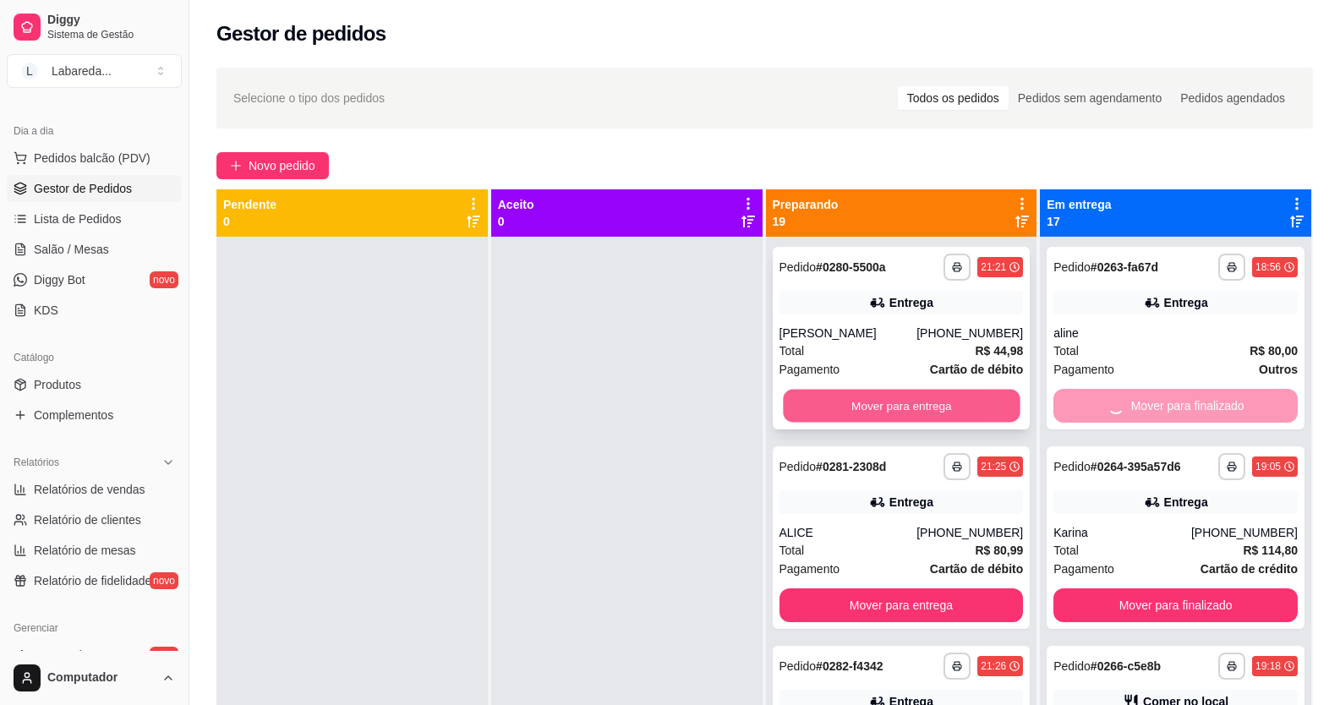
click at [969, 411] on button "Mover para entrega" at bounding box center [901, 406] width 237 height 33
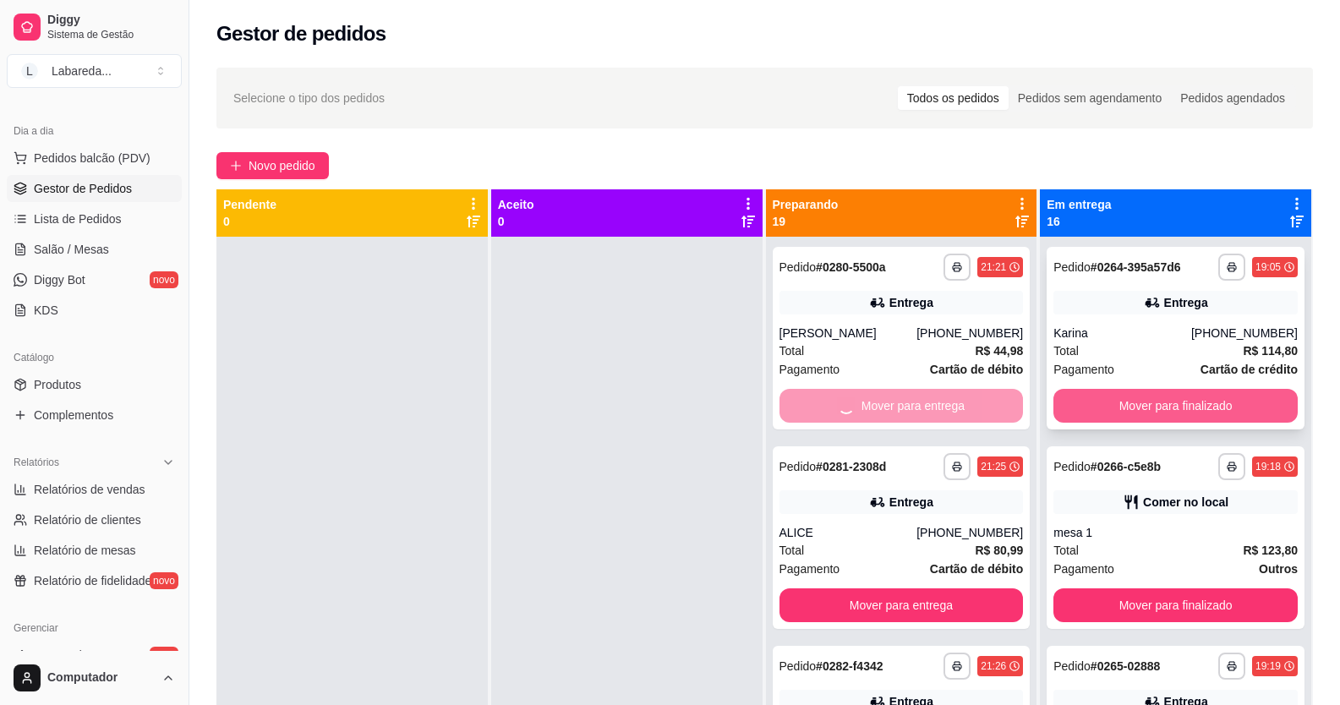
click at [1081, 409] on button "Mover para finalizado" at bounding box center [1175, 406] width 244 height 34
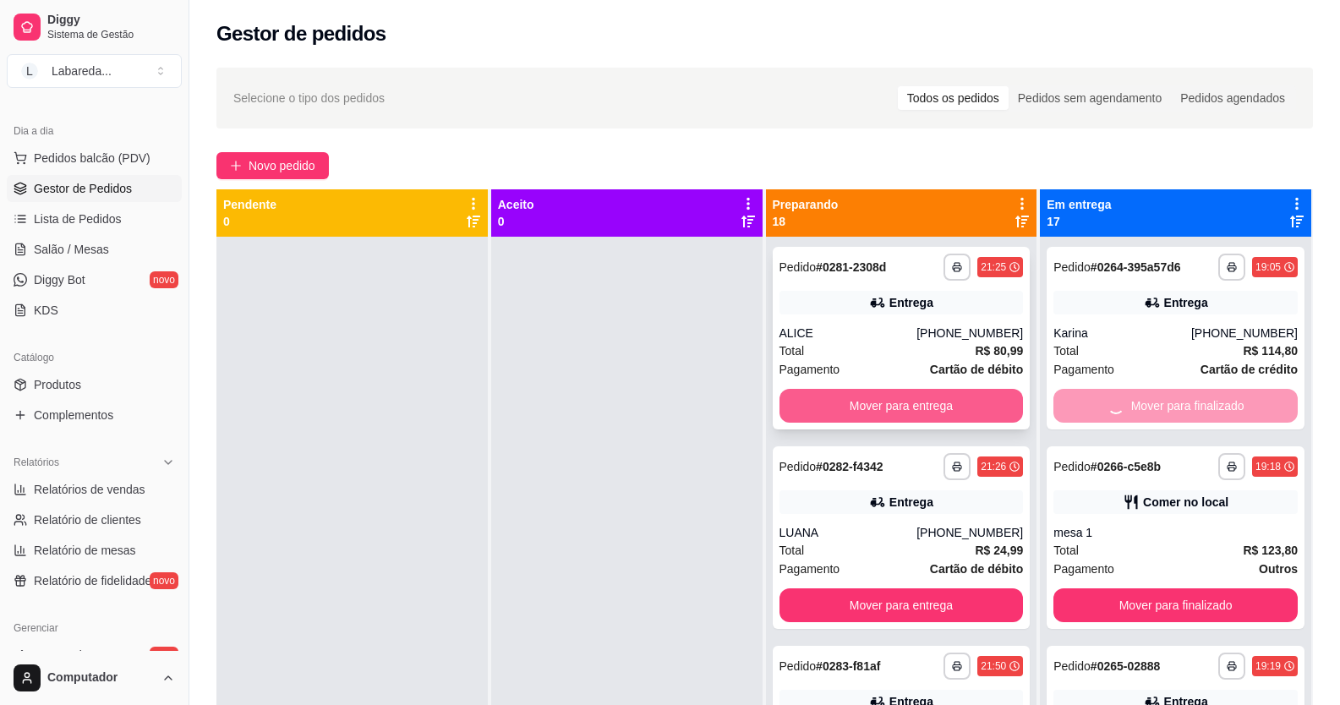
click at [963, 409] on button "Mover para entrega" at bounding box center [902, 406] width 244 height 34
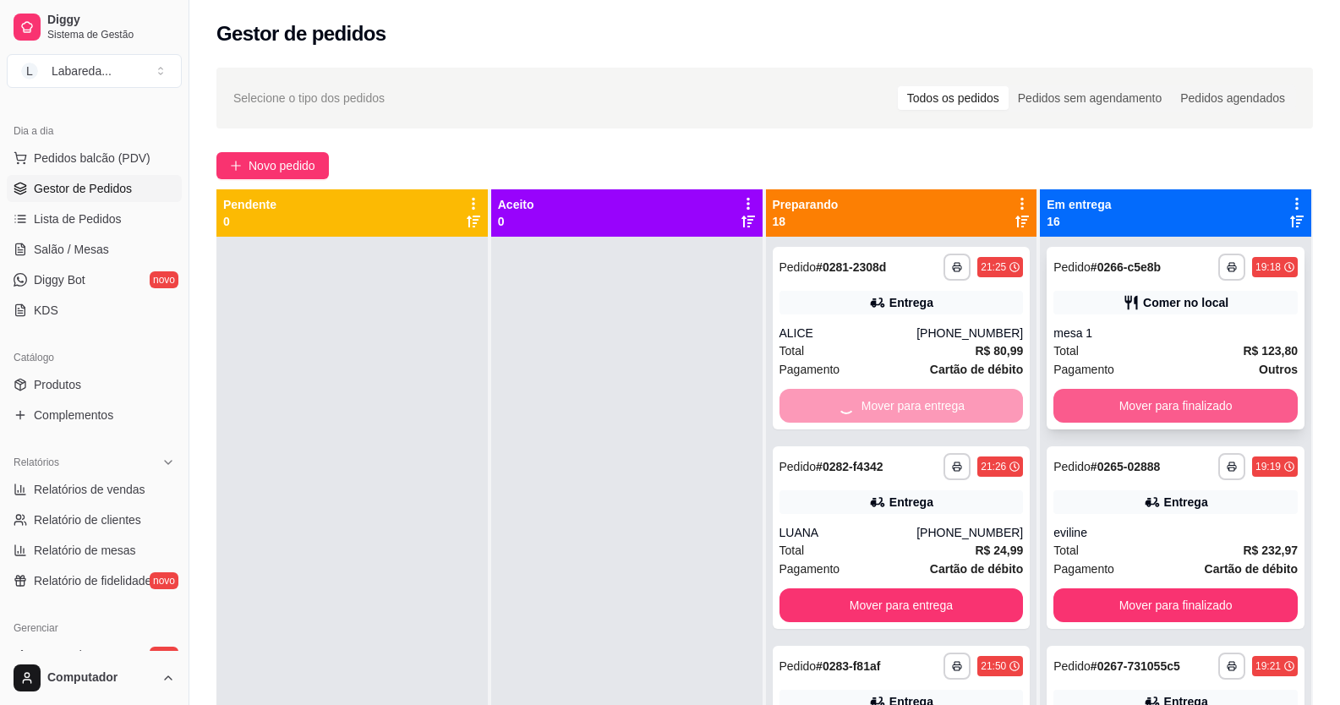
click at [1075, 414] on button "Mover para finalizado" at bounding box center [1175, 406] width 244 height 34
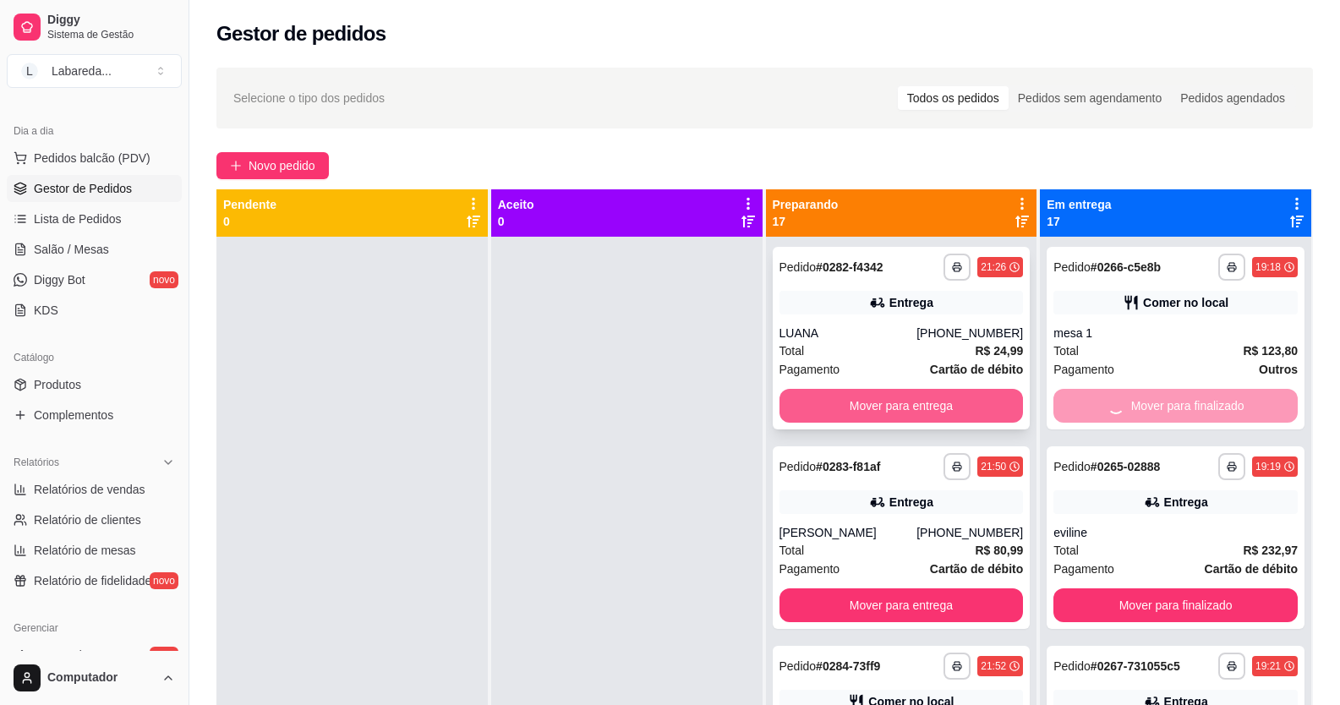
click at [956, 413] on button "Mover para entrega" at bounding box center [902, 406] width 244 height 34
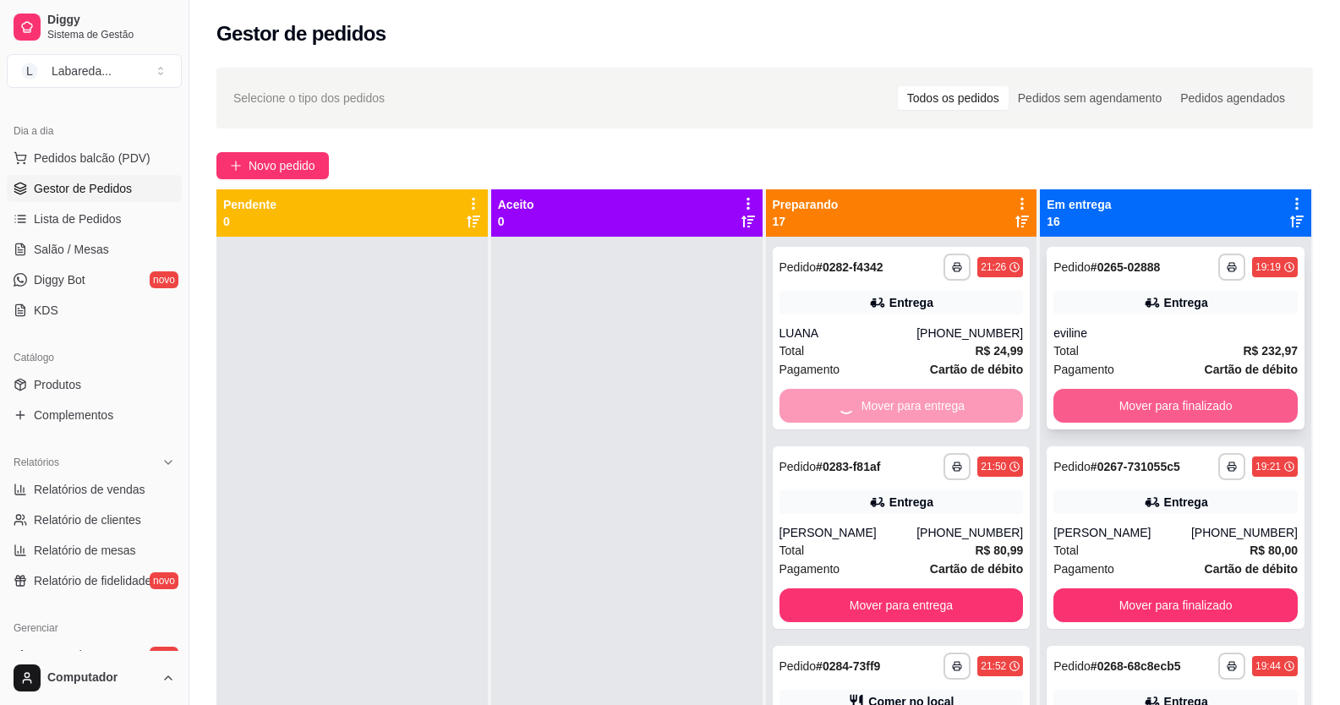
click at [1082, 414] on button "Mover para finalizado" at bounding box center [1175, 406] width 244 height 34
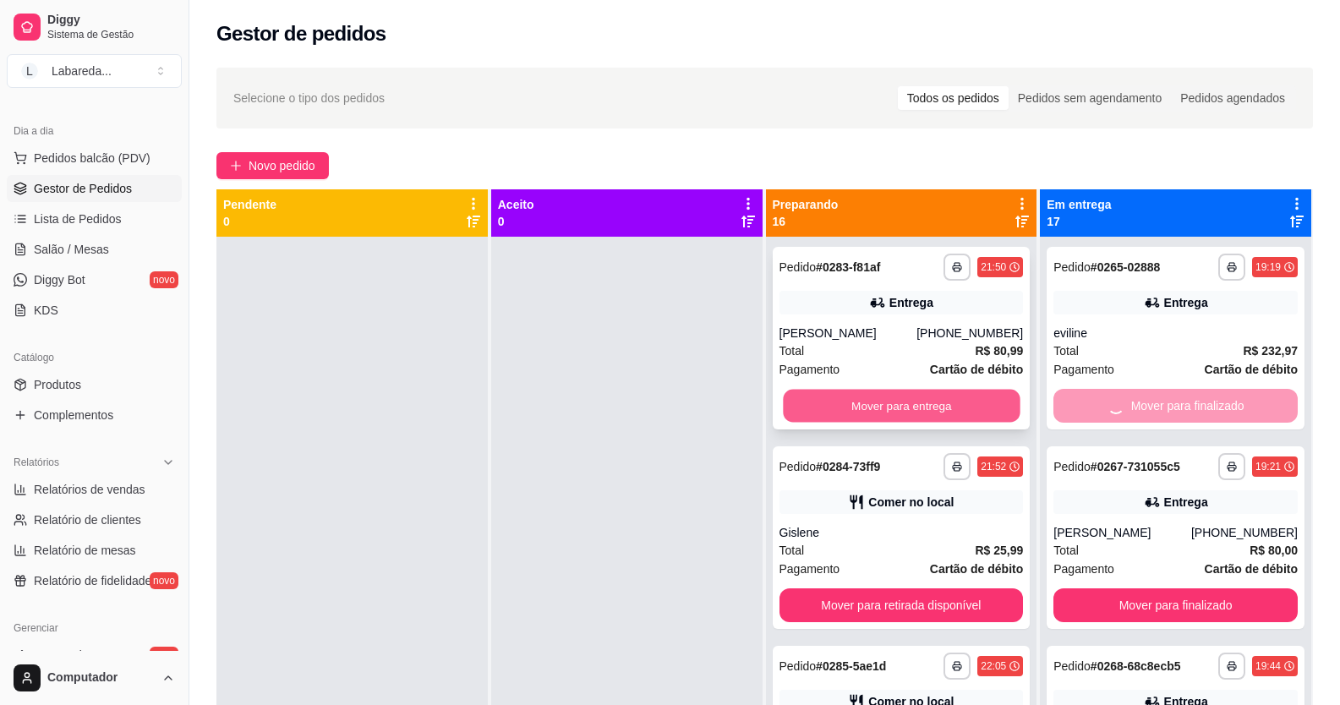
click at [944, 404] on button "Mover para entrega" at bounding box center [901, 406] width 237 height 33
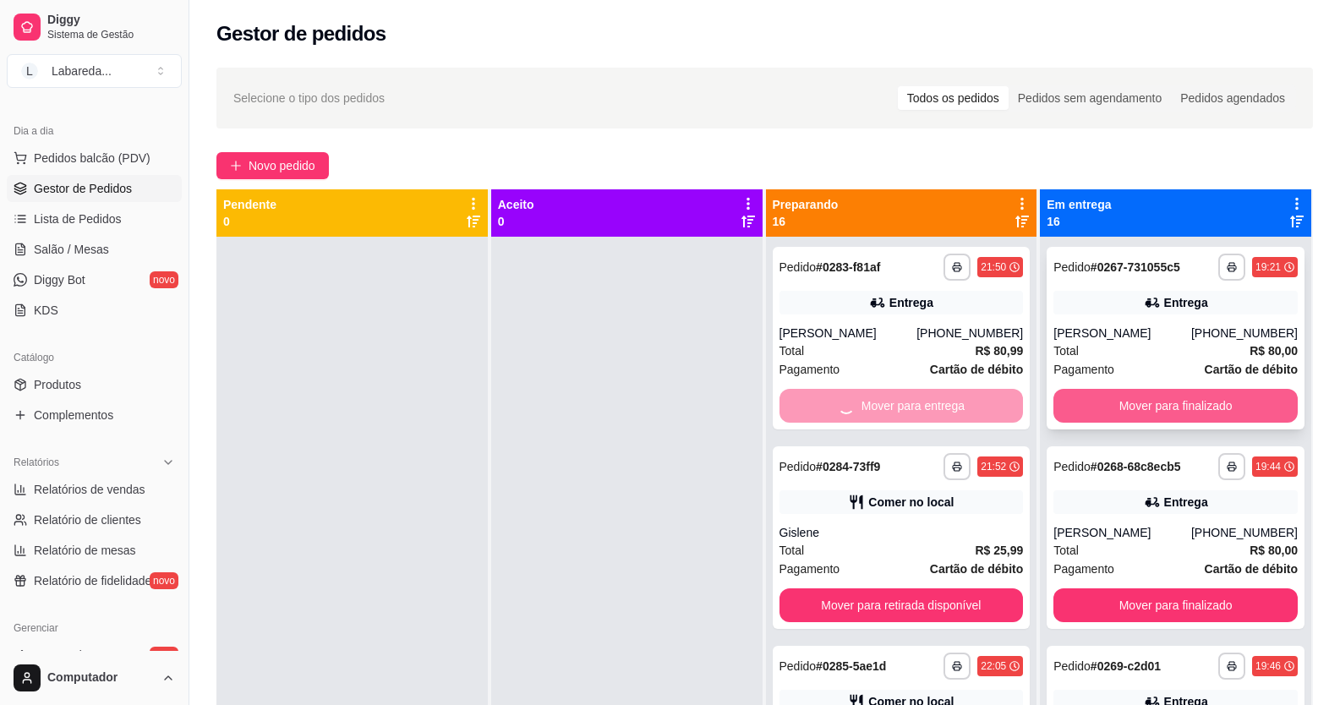
click at [1085, 410] on button "Mover para finalizado" at bounding box center [1175, 406] width 244 height 34
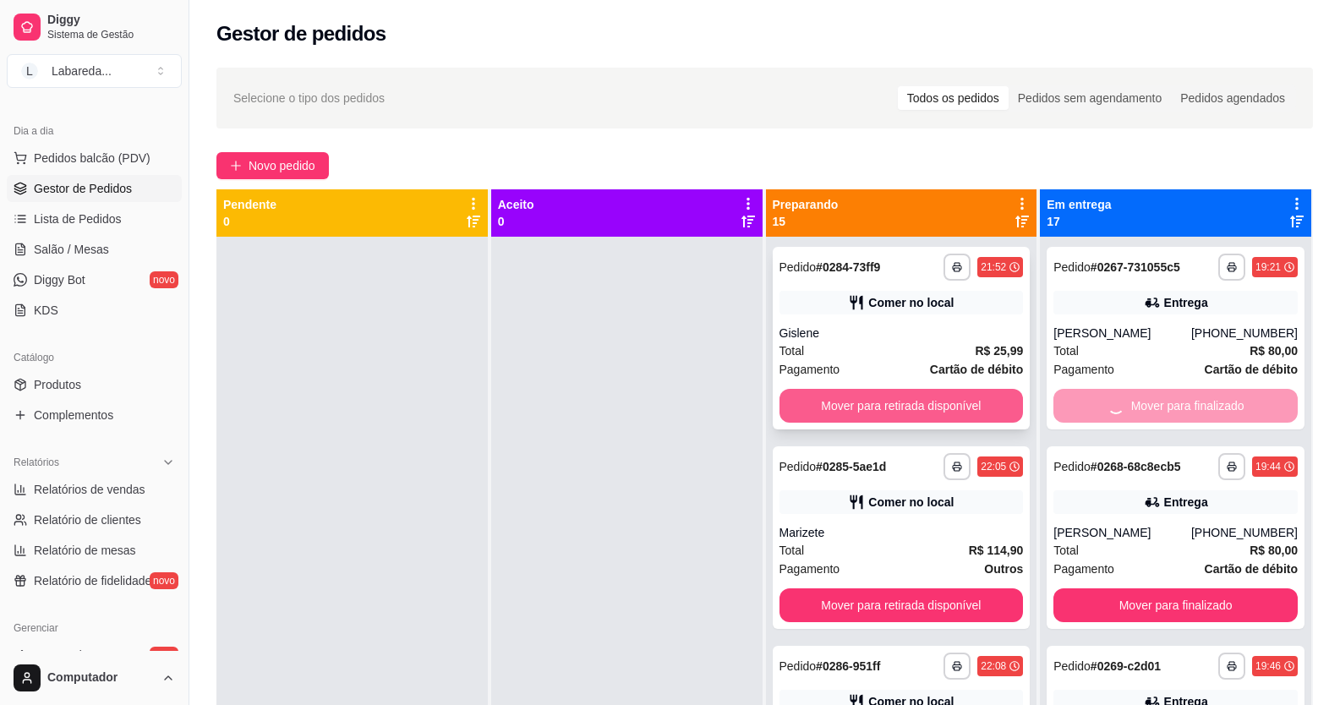
click at [955, 408] on button "Mover para retirada disponível" at bounding box center [902, 406] width 244 height 34
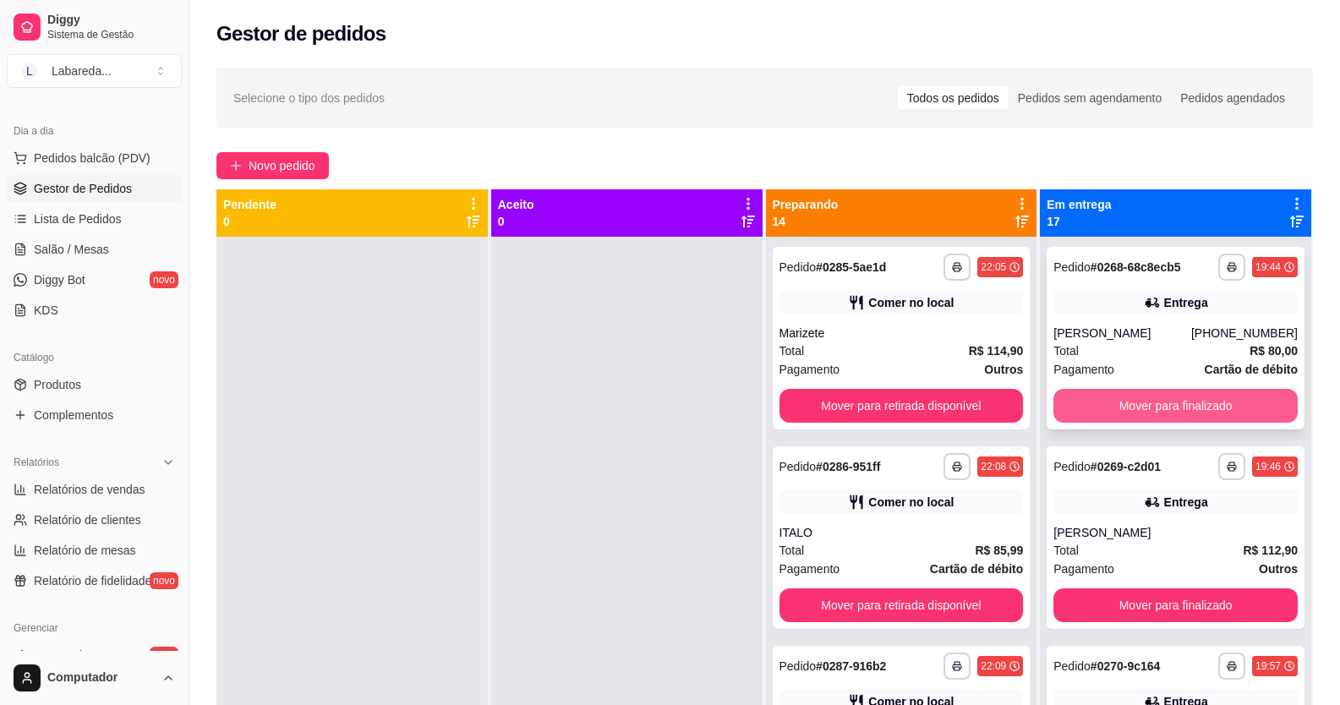
click at [1076, 406] on button "Mover para finalizado" at bounding box center [1175, 406] width 244 height 34
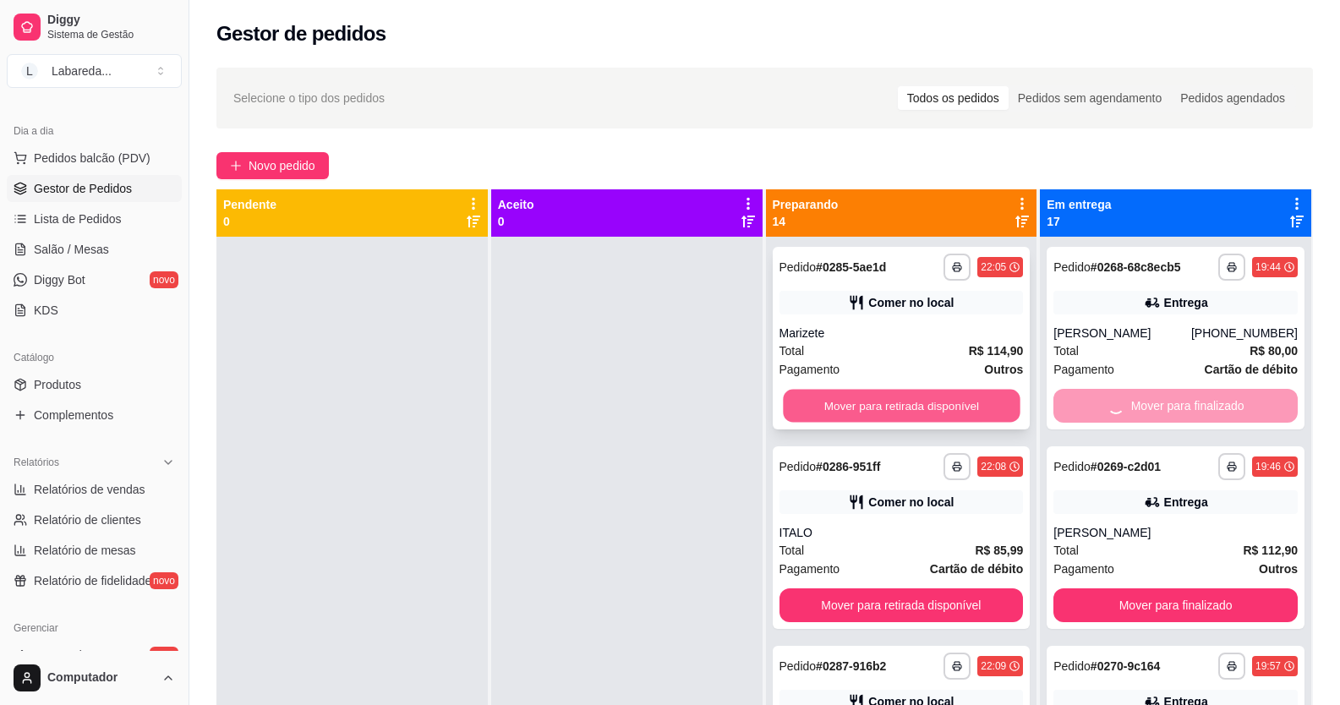
click at [960, 399] on button "Mover para retirada disponível" at bounding box center [901, 406] width 237 height 33
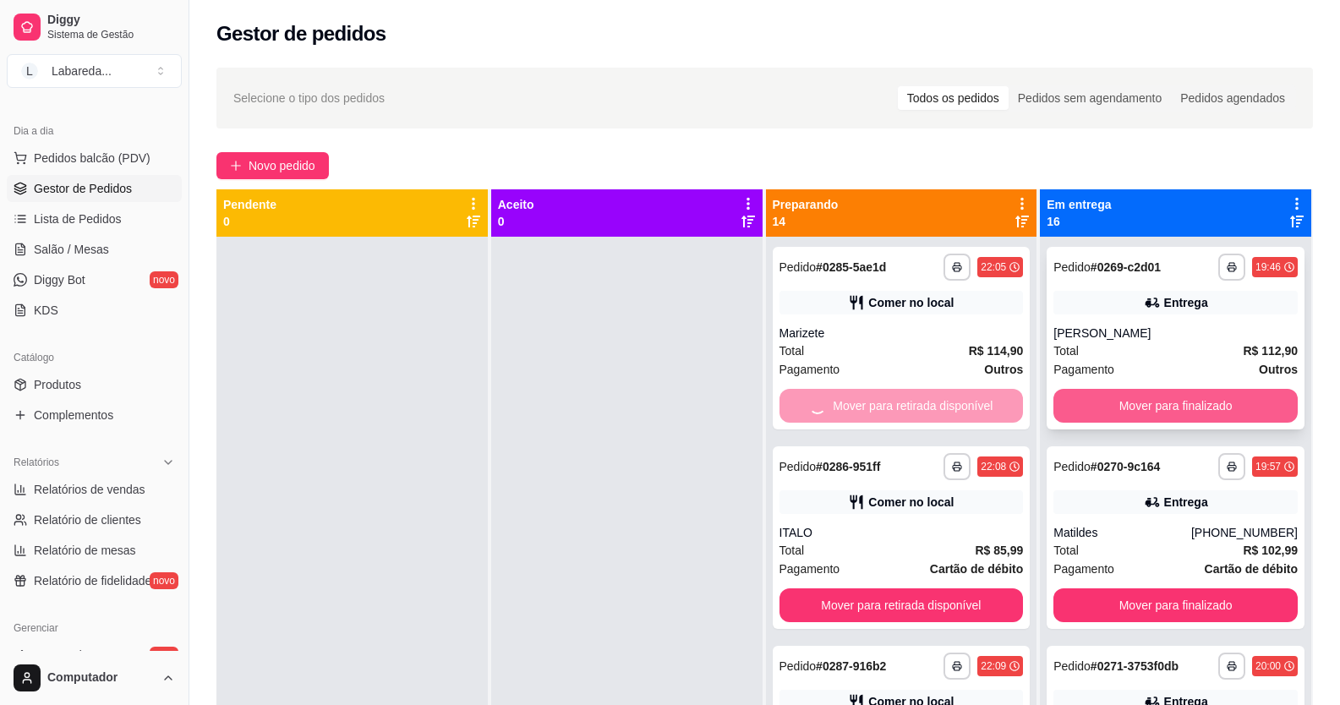
click at [1081, 397] on button "Mover para finalizado" at bounding box center [1175, 406] width 244 height 34
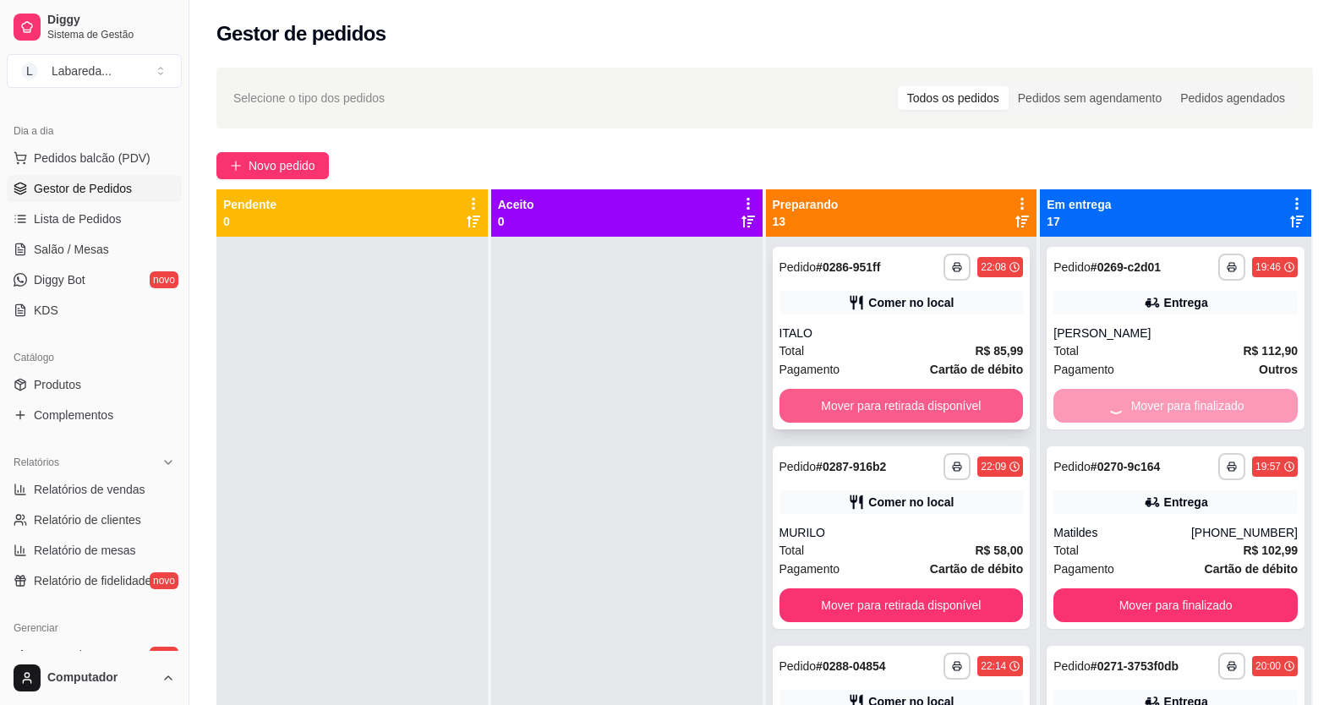
click at [983, 404] on button "Mover para retirada disponível" at bounding box center [902, 406] width 244 height 34
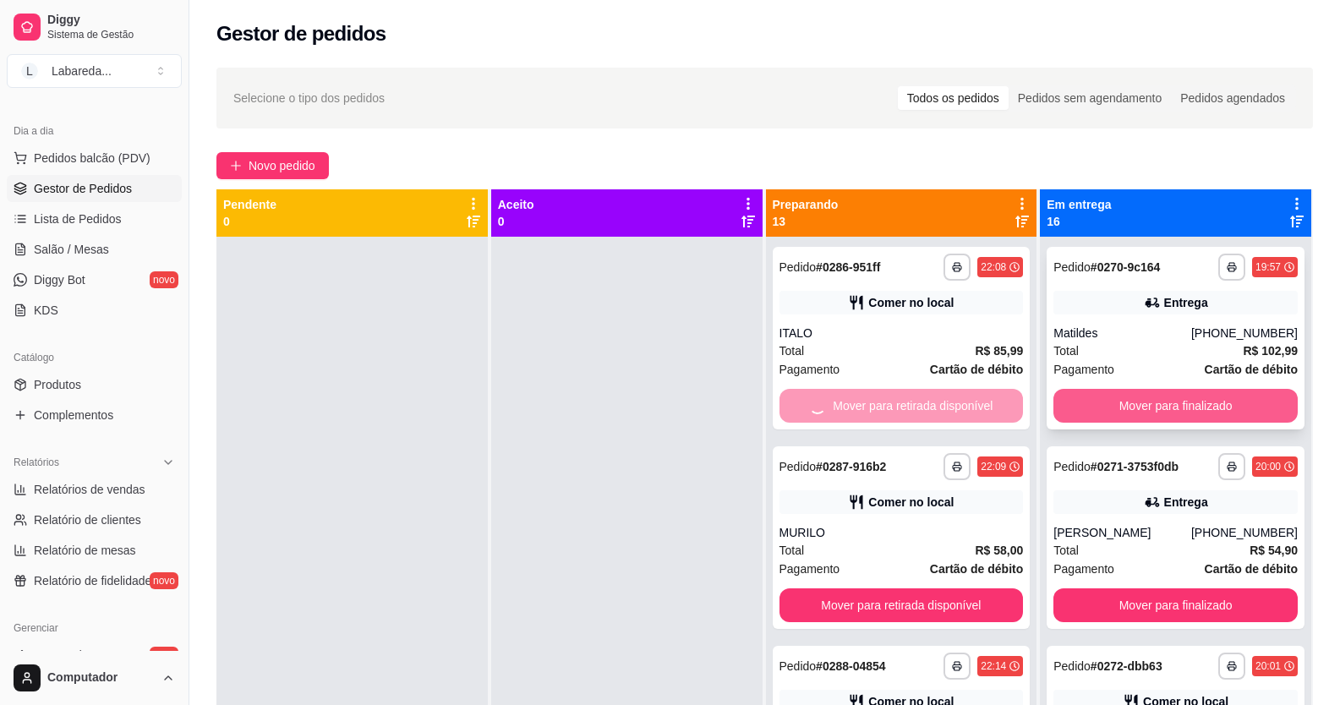
click at [1091, 400] on button "Mover para finalizado" at bounding box center [1175, 406] width 244 height 34
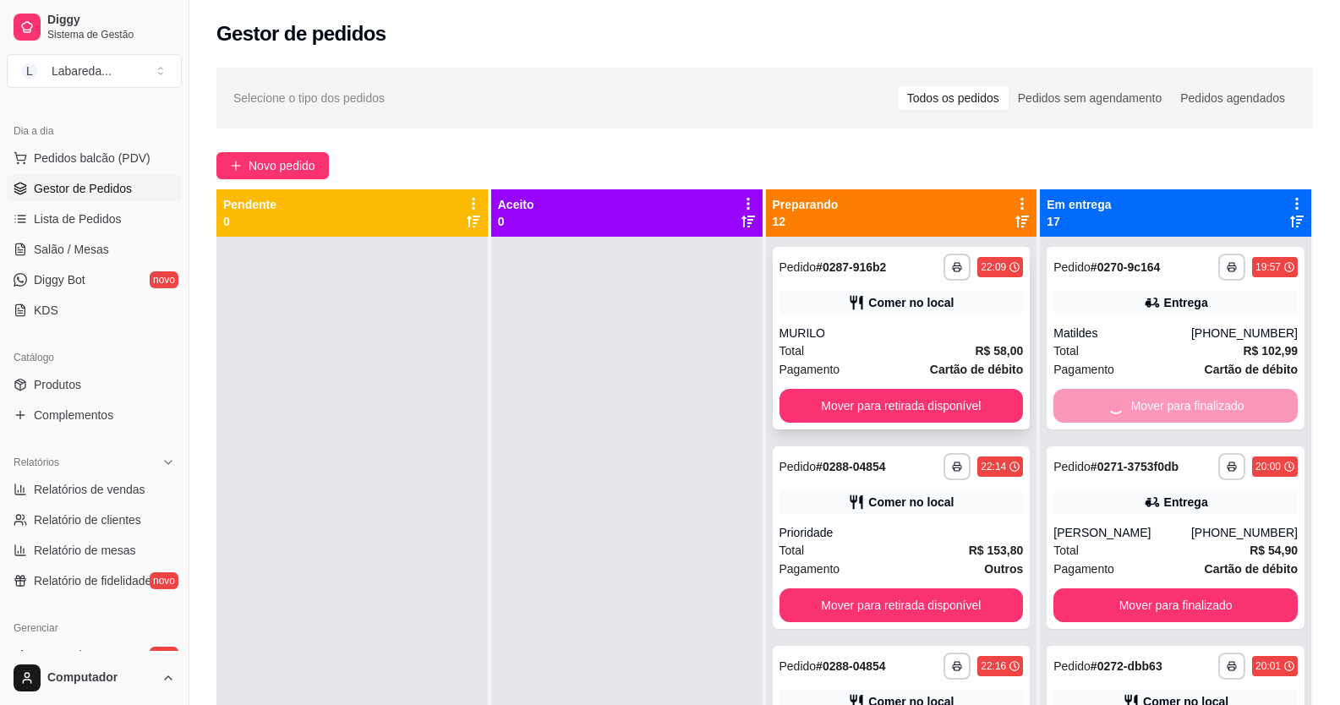
click at [994, 409] on button "Mover para retirada disponível" at bounding box center [902, 406] width 244 height 34
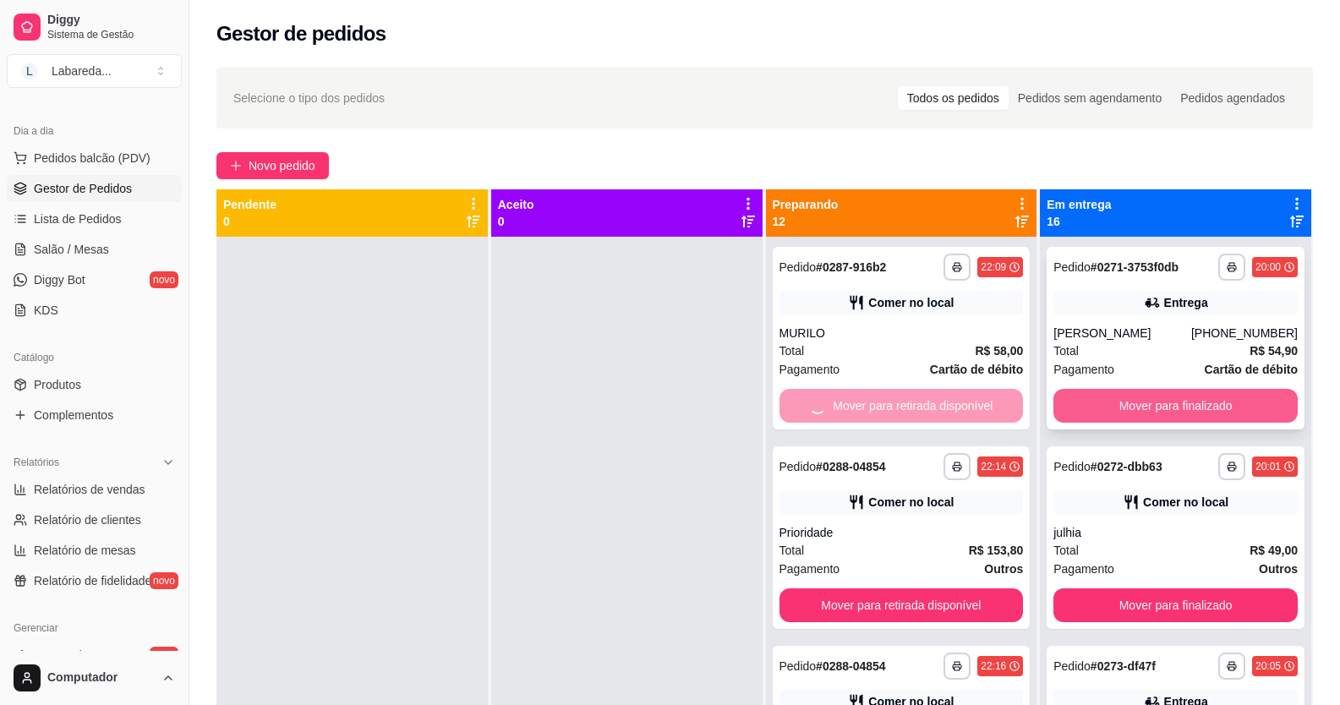
click at [1113, 403] on button "Mover para finalizado" at bounding box center [1175, 406] width 244 height 34
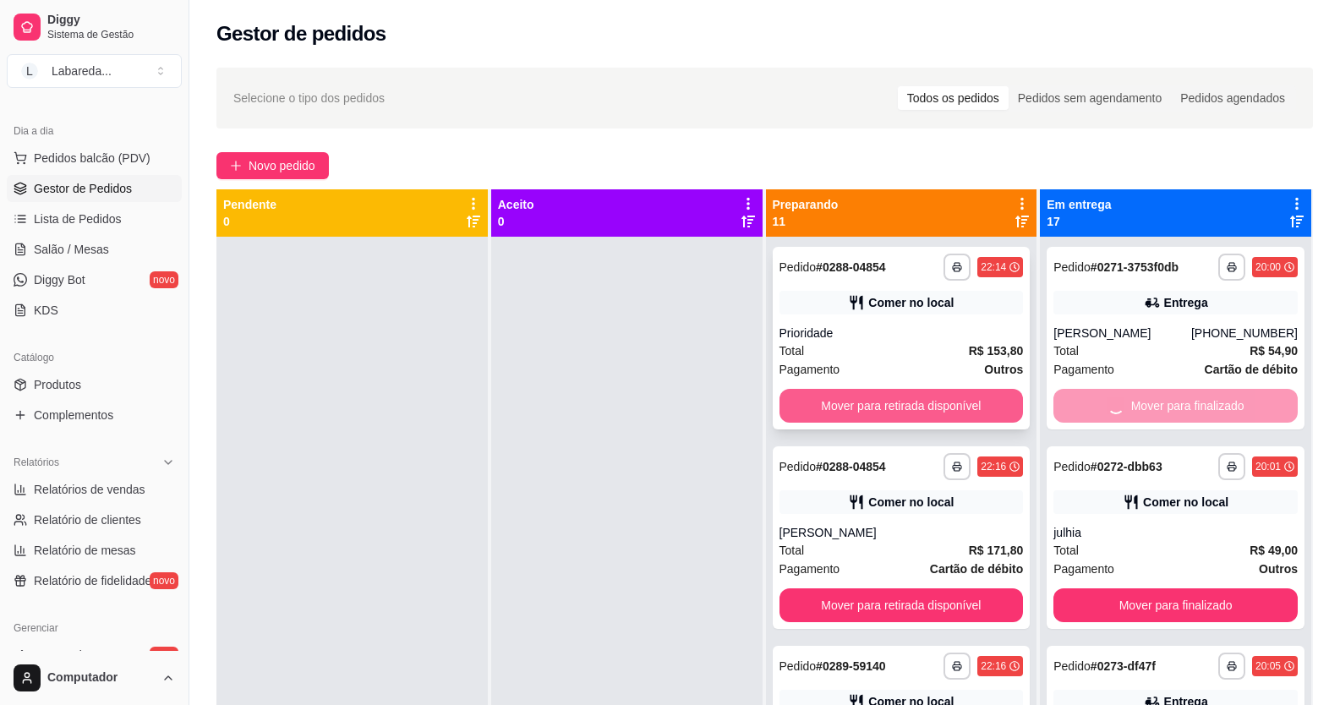
click at [981, 406] on button "Mover para retirada disponível" at bounding box center [902, 406] width 244 height 34
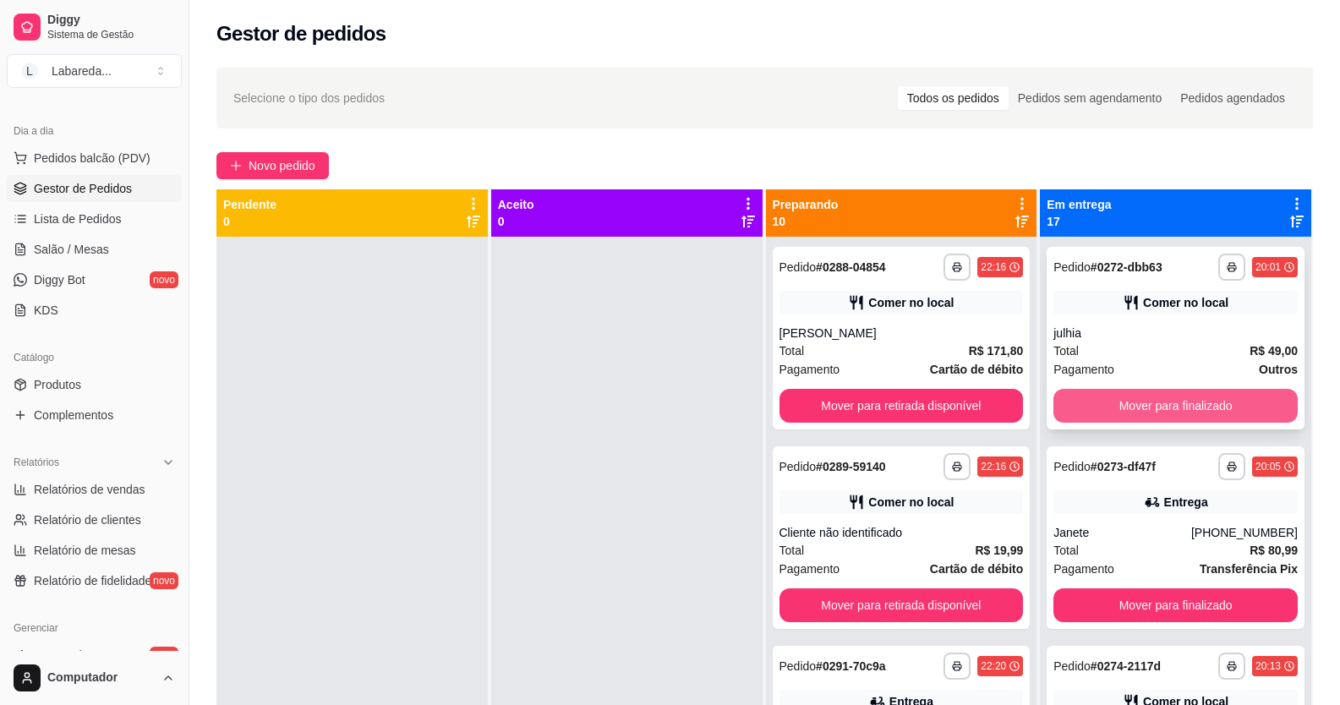
click at [1085, 397] on button "Mover para finalizado" at bounding box center [1175, 406] width 244 height 34
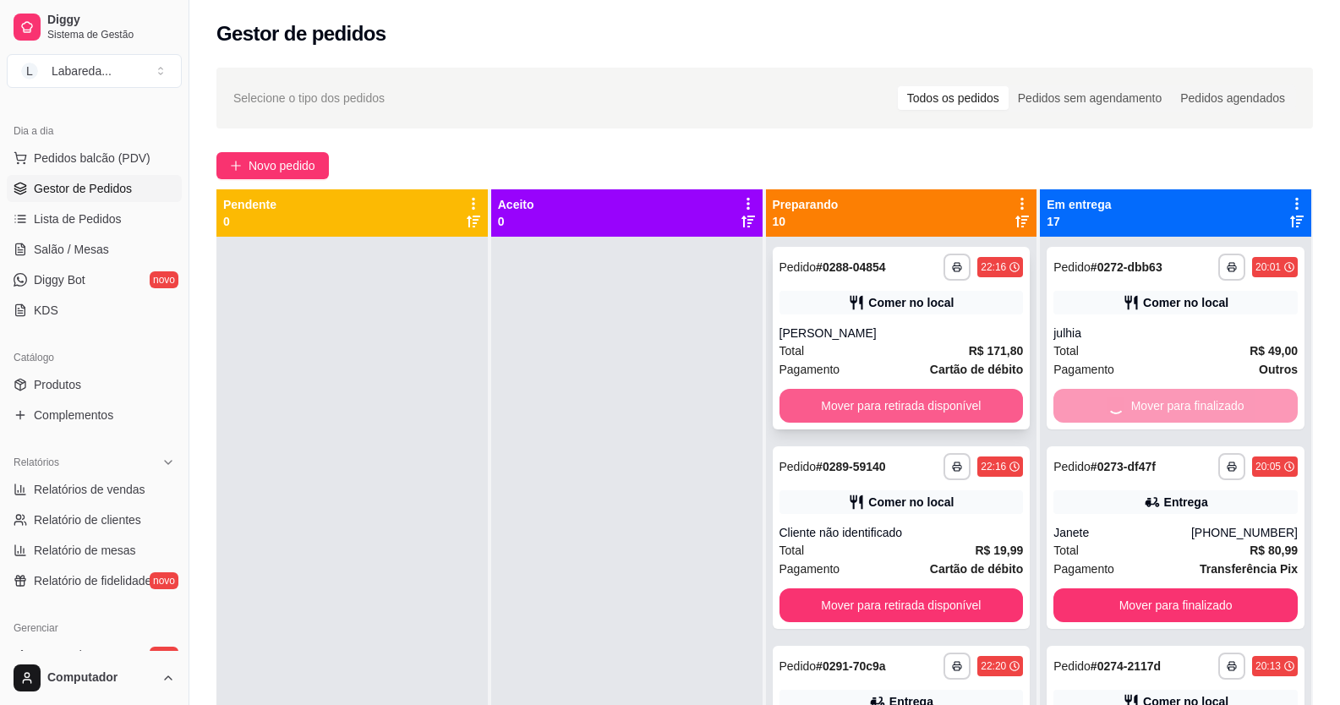
click at [926, 411] on button "Mover para retirada disponível" at bounding box center [902, 406] width 244 height 34
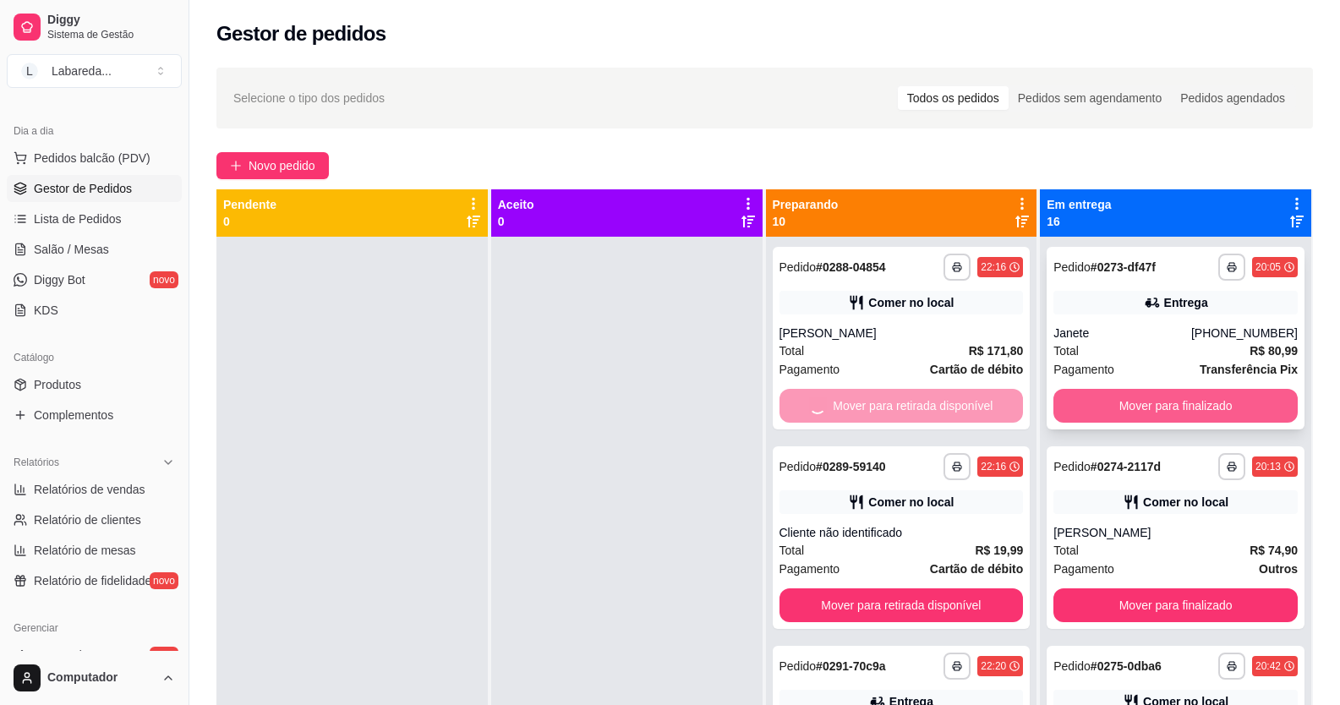
click at [1104, 408] on button "Mover para finalizado" at bounding box center [1175, 406] width 244 height 34
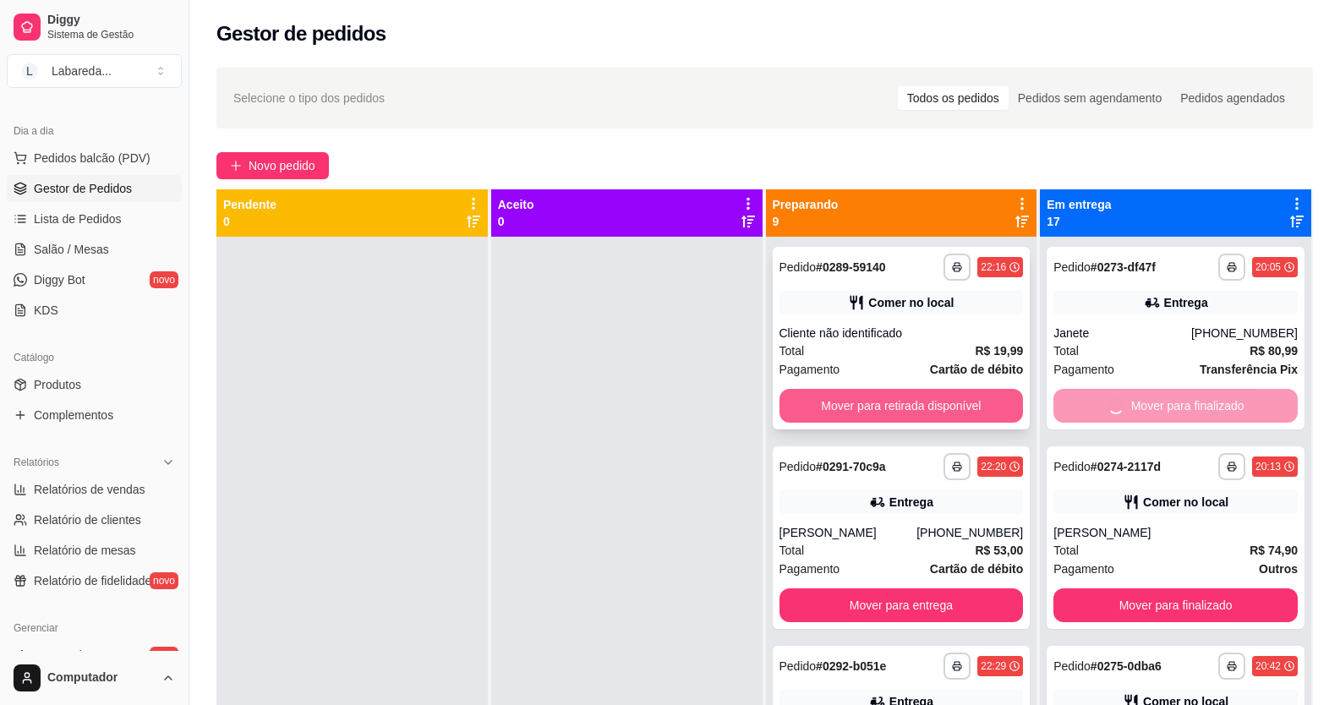
click at [951, 413] on button "Mover para retirada disponível" at bounding box center [902, 406] width 244 height 34
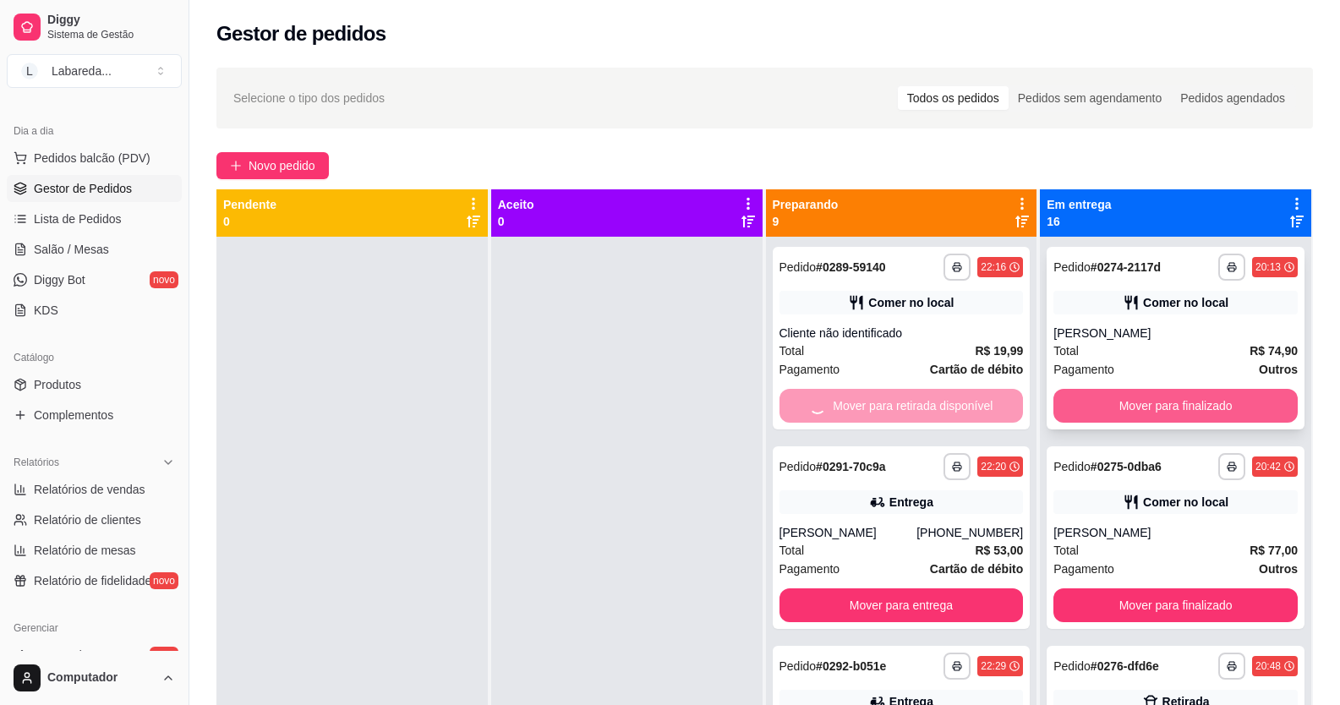
click at [1111, 404] on button "Mover para finalizado" at bounding box center [1175, 406] width 244 height 34
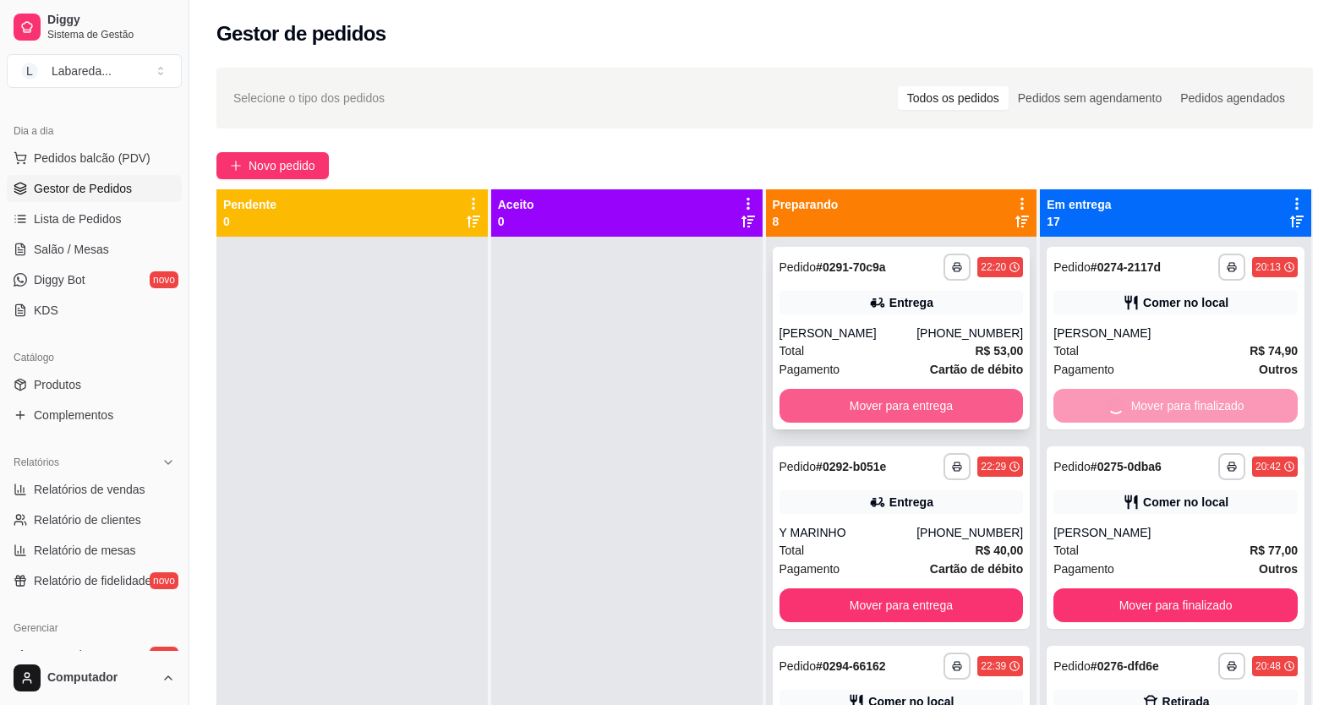
click at [955, 409] on button "Mover para entrega" at bounding box center [902, 406] width 244 height 34
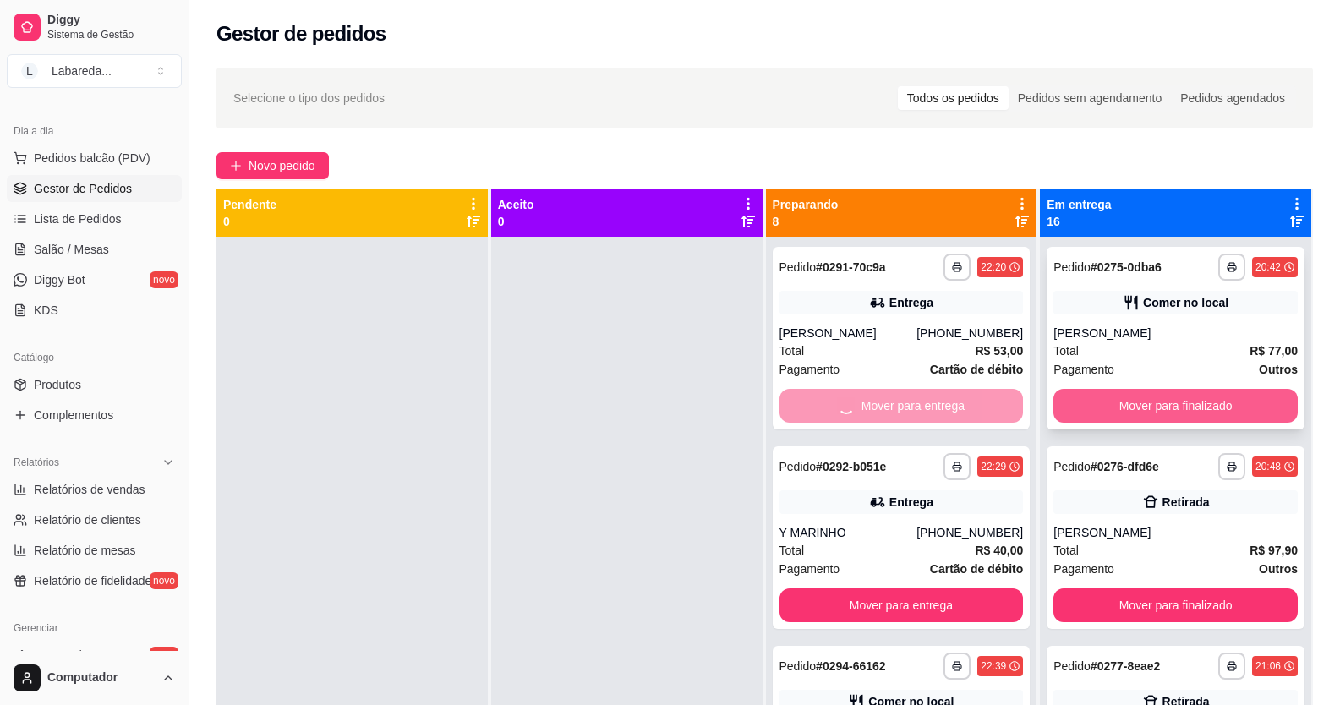
click at [1056, 407] on button "Mover para finalizado" at bounding box center [1175, 406] width 244 height 34
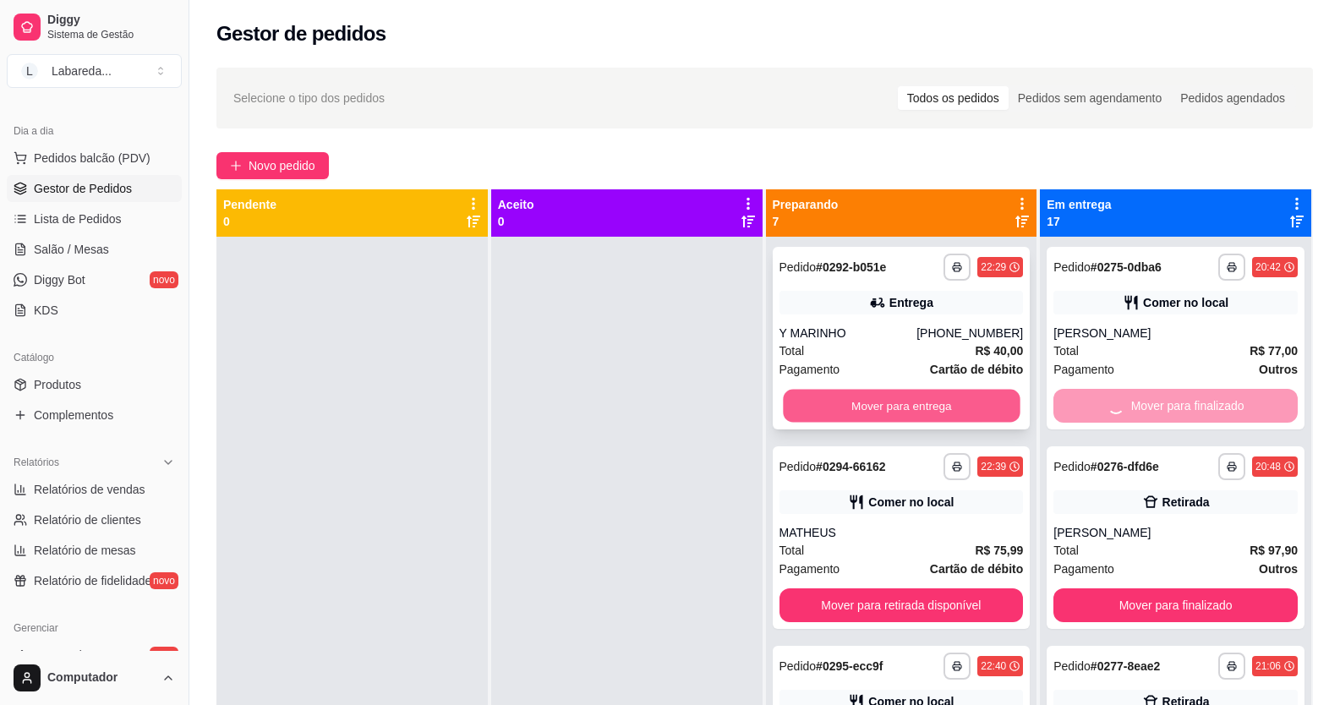
click at [949, 415] on button "Mover para entrega" at bounding box center [901, 406] width 237 height 33
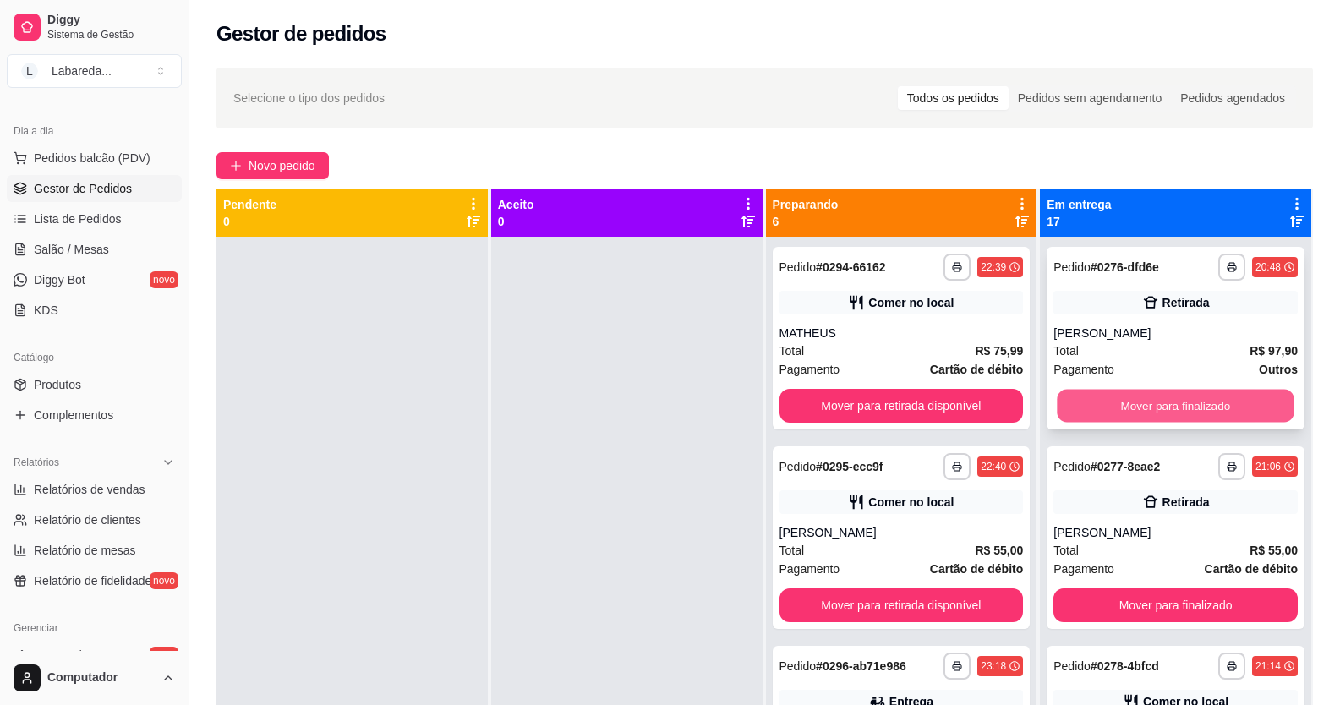
click at [1066, 405] on button "Mover para finalizado" at bounding box center [1176, 406] width 237 height 33
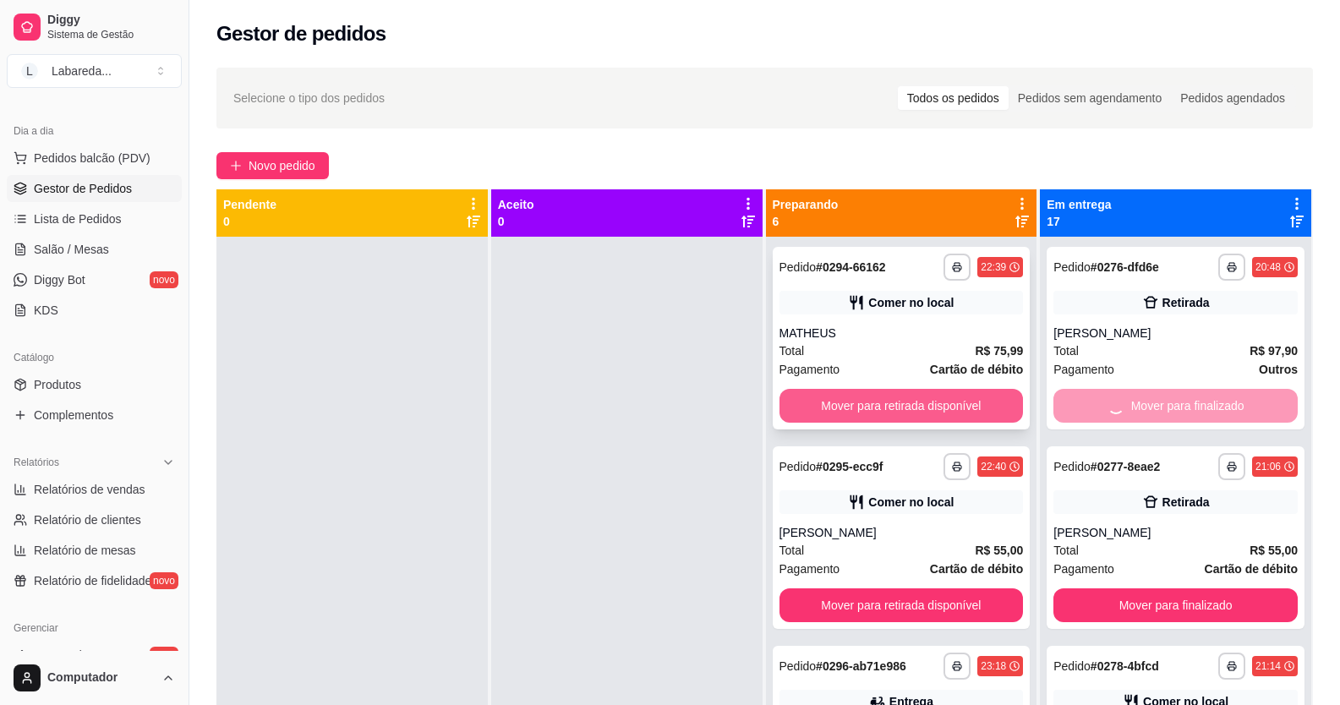
click at [960, 406] on button "Mover para retirada disponível" at bounding box center [902, 406] width 244 height 34
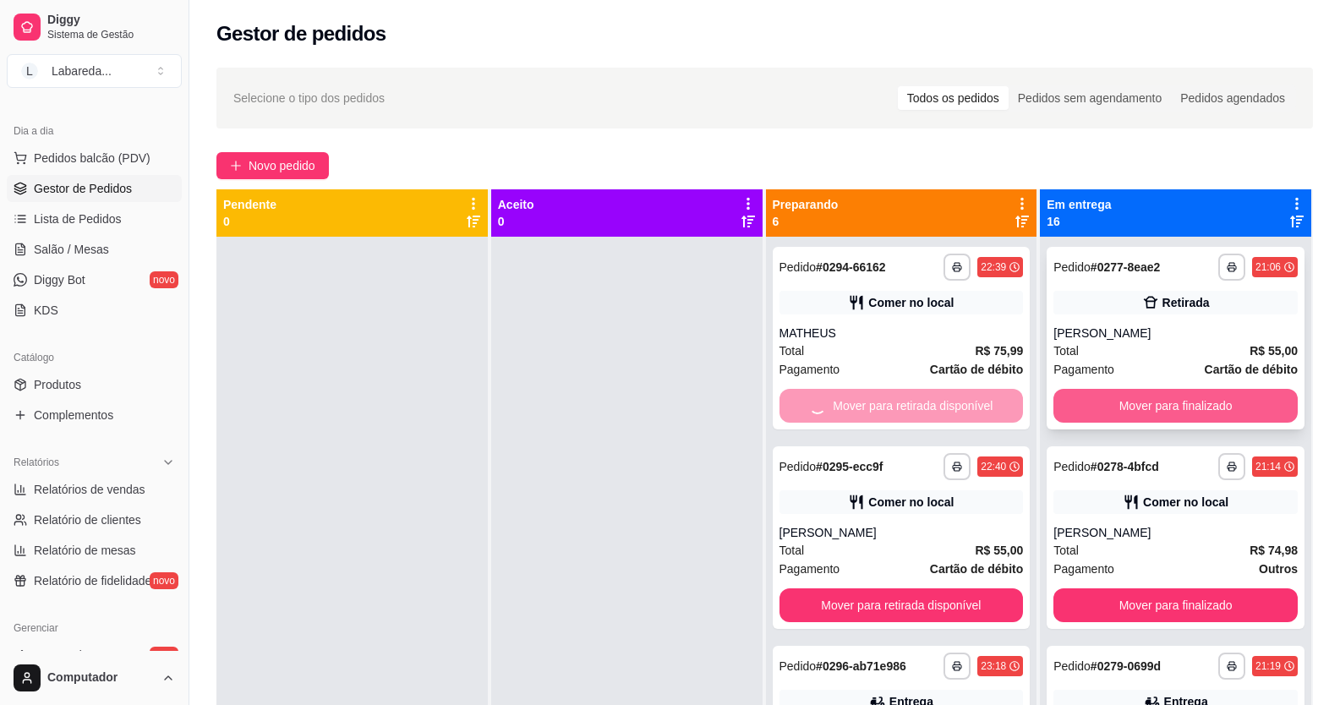
click at [1078, 404] on button "Mover para finalizado" at bounding box center [1175, 406] width 244 height 34
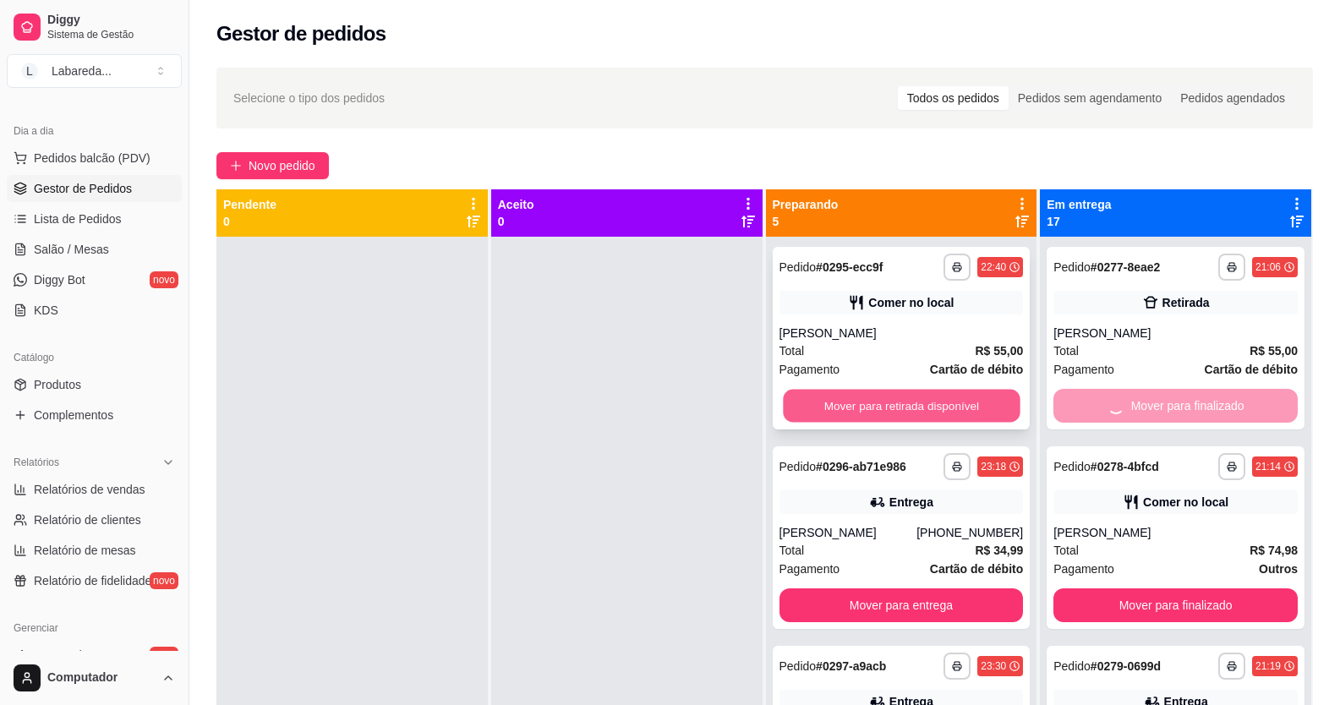
click at [978, 401] on button "Mover para retirada disponível" at bounding box center [901, 406] width 237 height 33
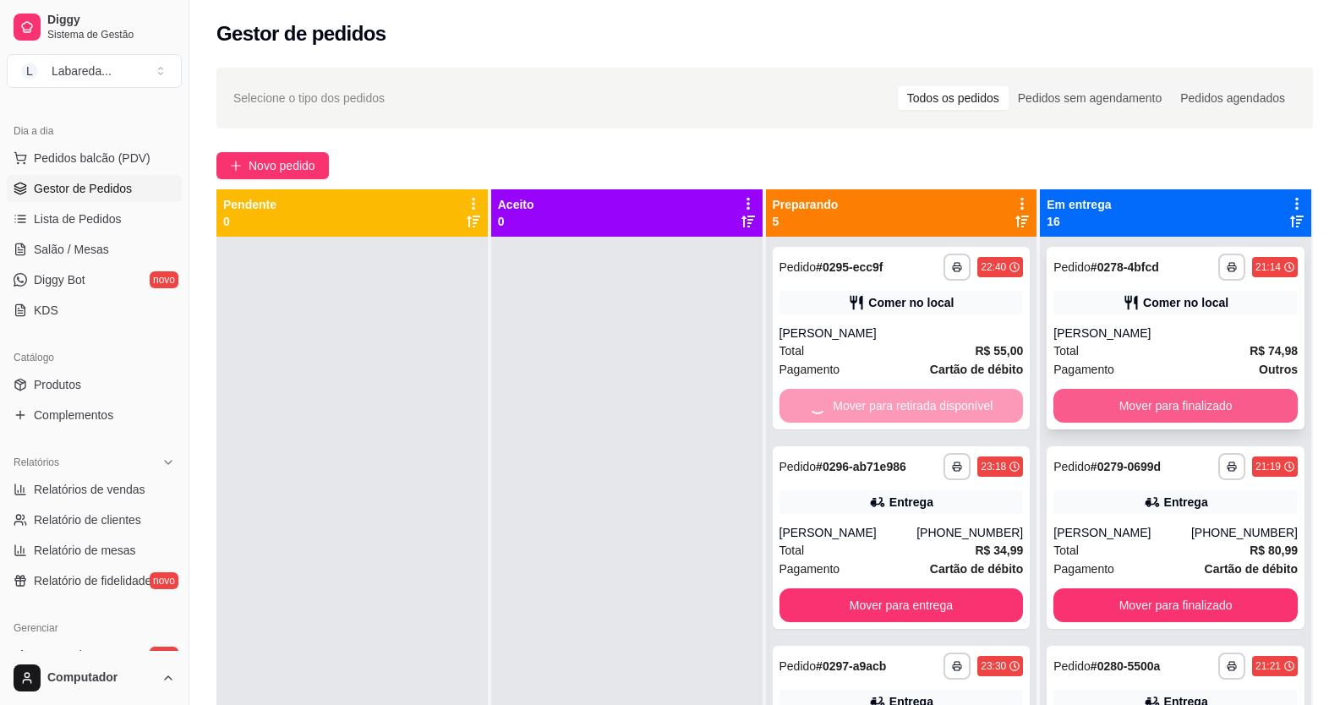
click at [1076, 398] on button "Mover para finalizado" at bounding box center [1175, 406] width 244 height 34
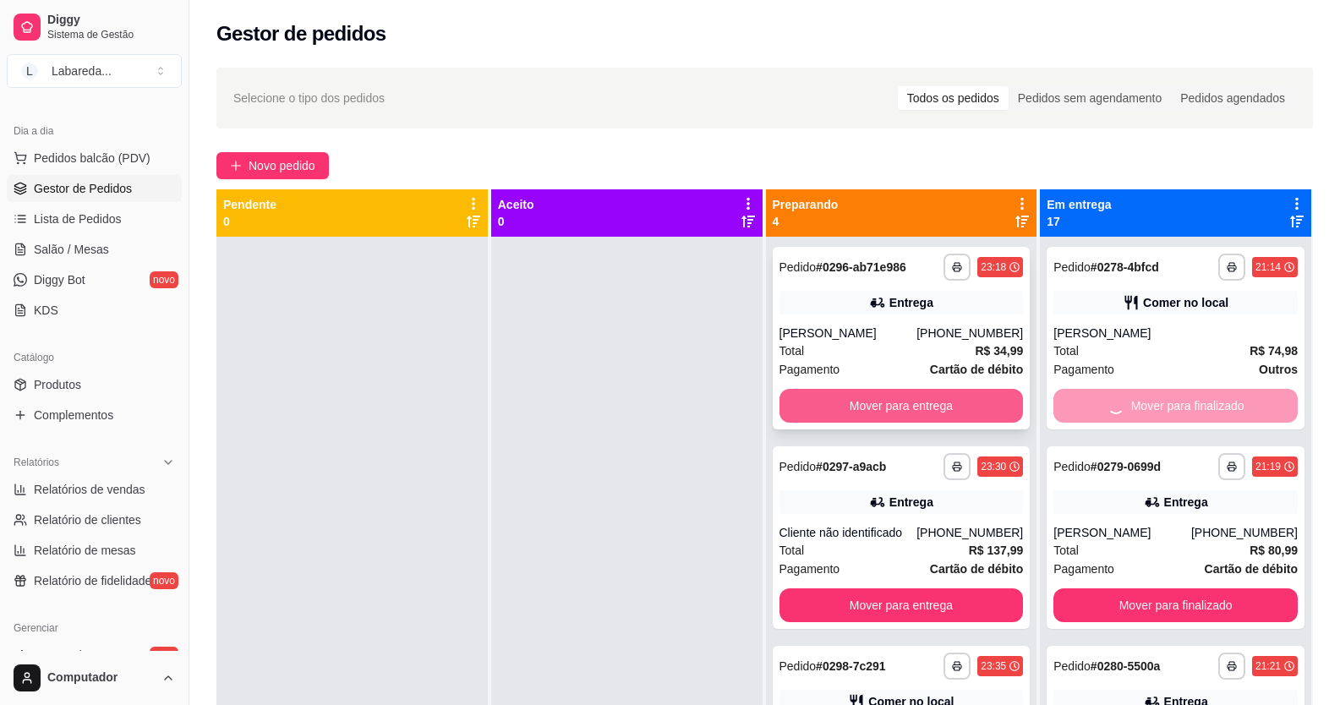
click at [994, 405] on button "Mover para entrega" at bounding box center [902, 406] width 244 height 34
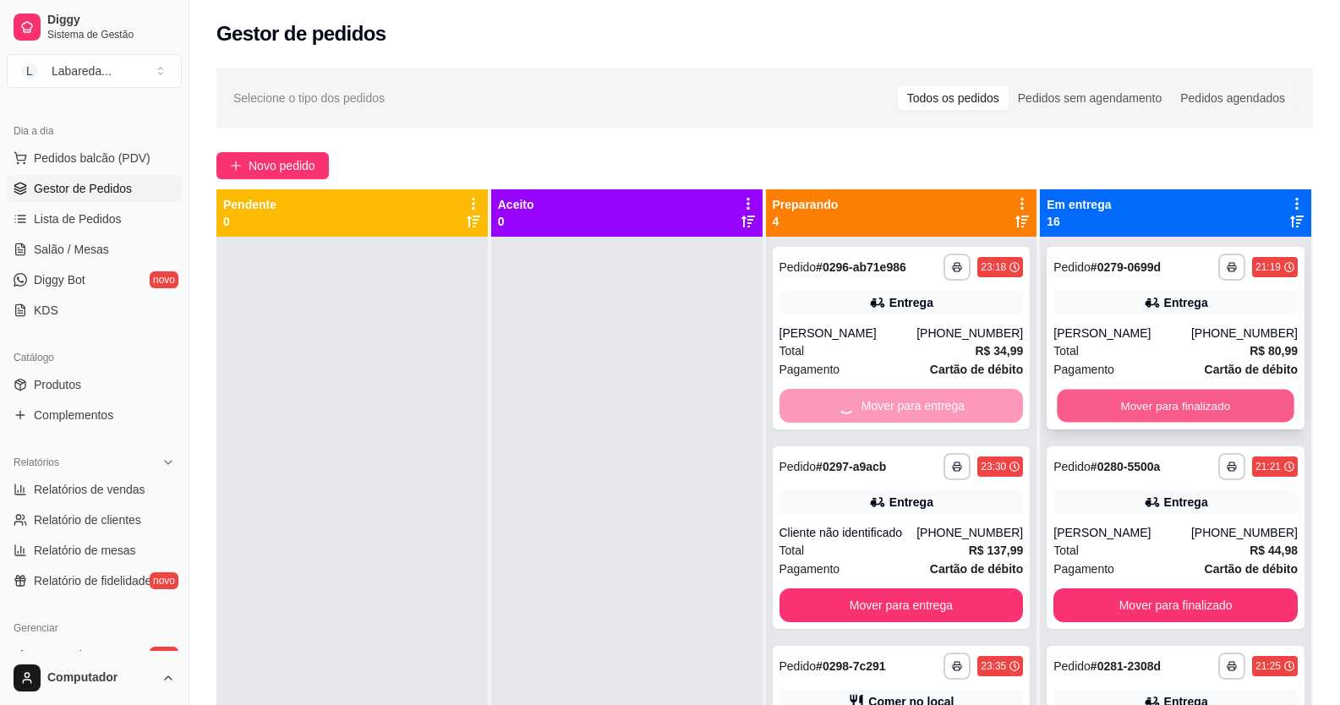
click at [1093, 404] on button "Mover para finalizado" at bounding box center [1176, 406] width 237 height 33
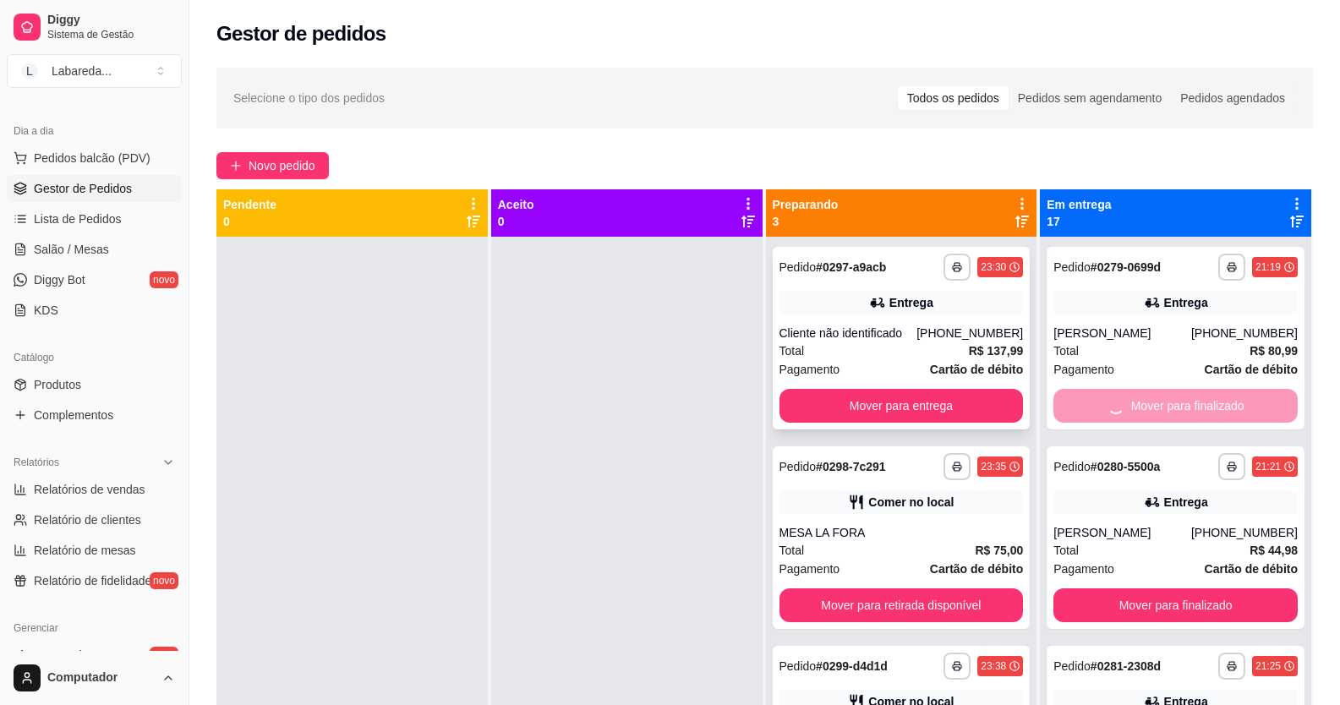
click at [997, 414] on button "Mover para entrega" at bounding box center [902, 406] width 244 height 34
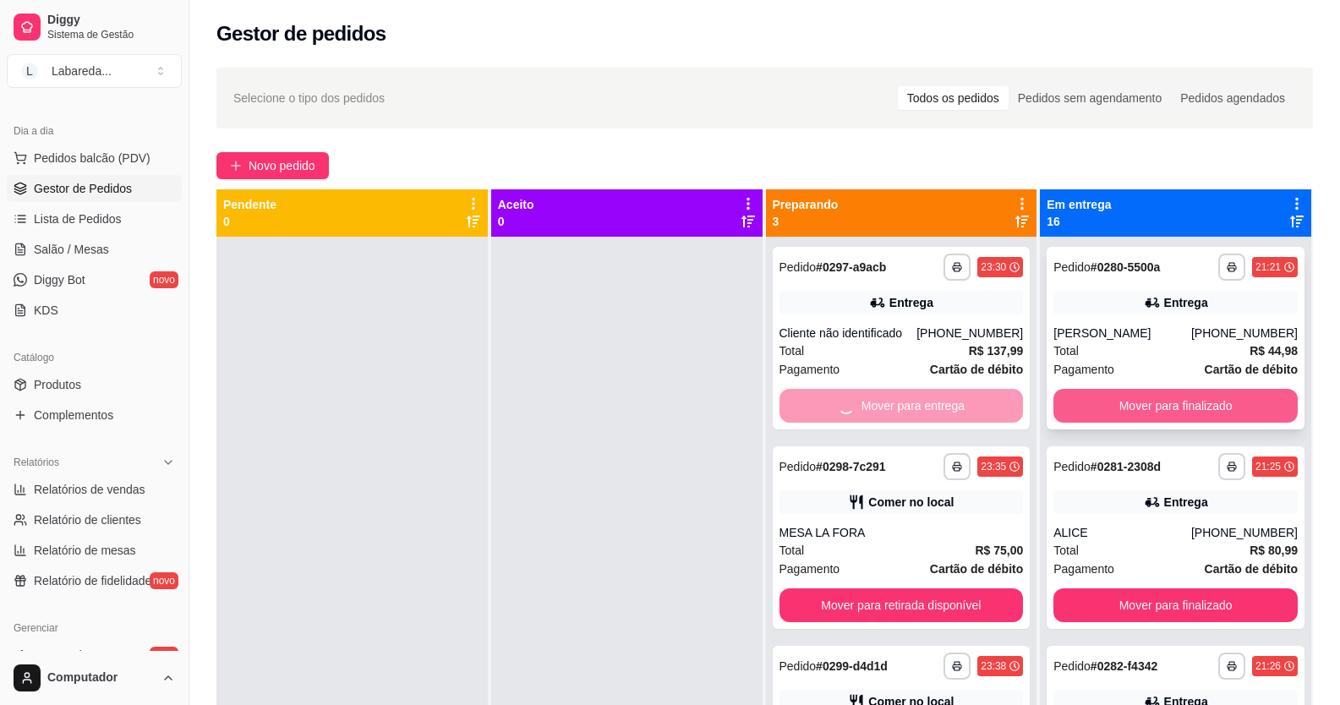
click at [1069, 402] on button "Mover para finalizado" at bounding box center [1175, 406] width 244 height 34
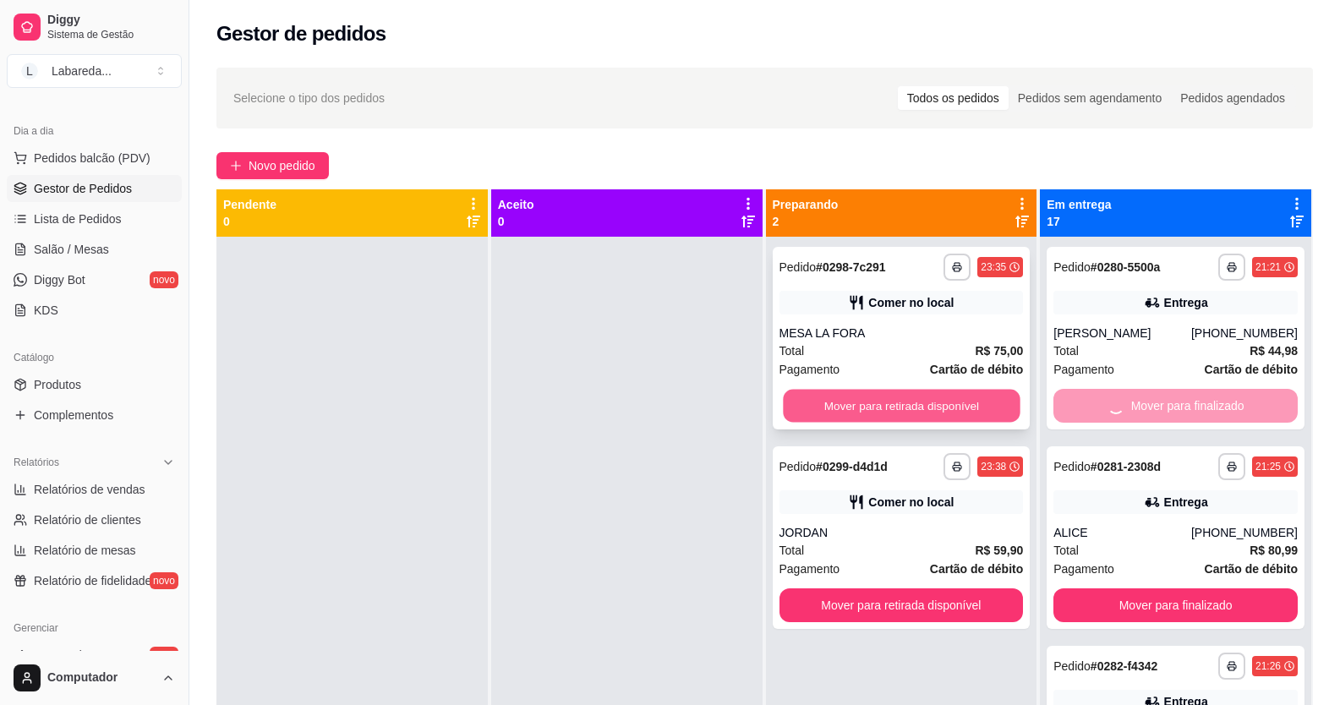
click at [985, 401] on button "Mover para retirada disponível" at bounding box center [901, 406] width 237 height 33
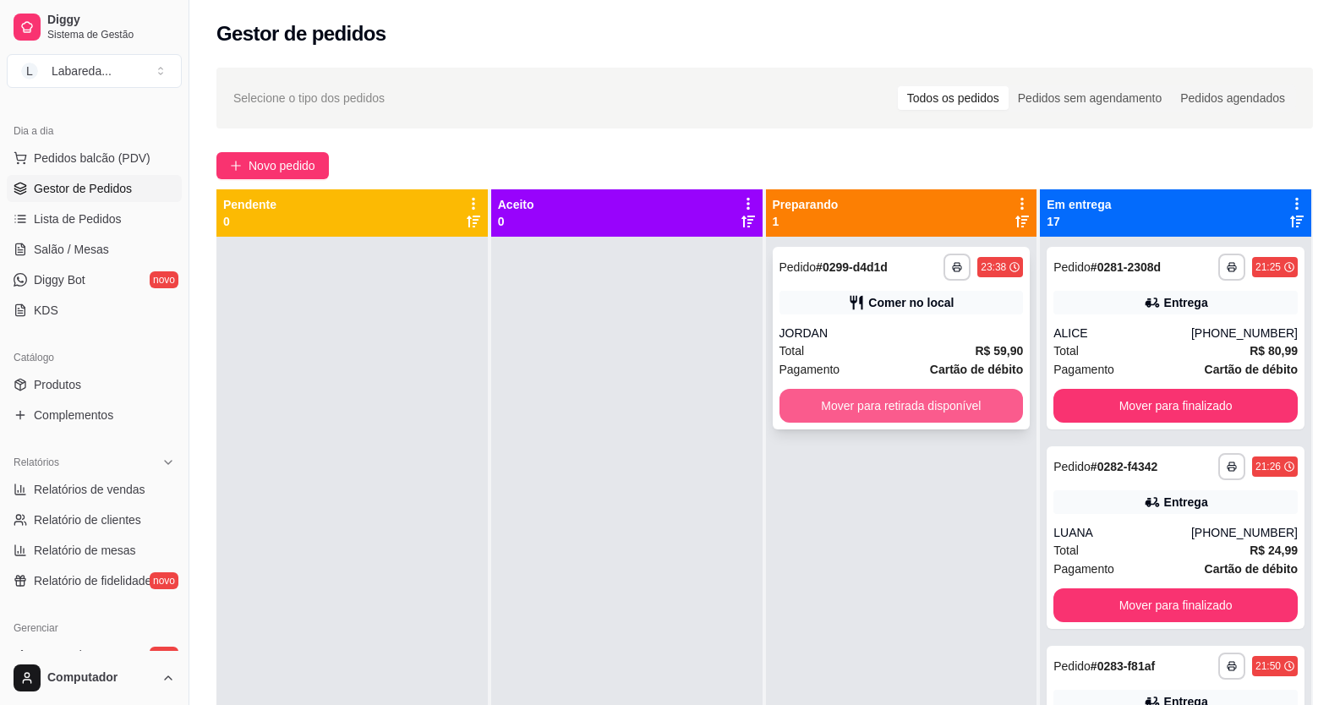
click at [954, 397] on button "Mover para retirada disponível" at bounding box center [902, 406] width 244 height 34
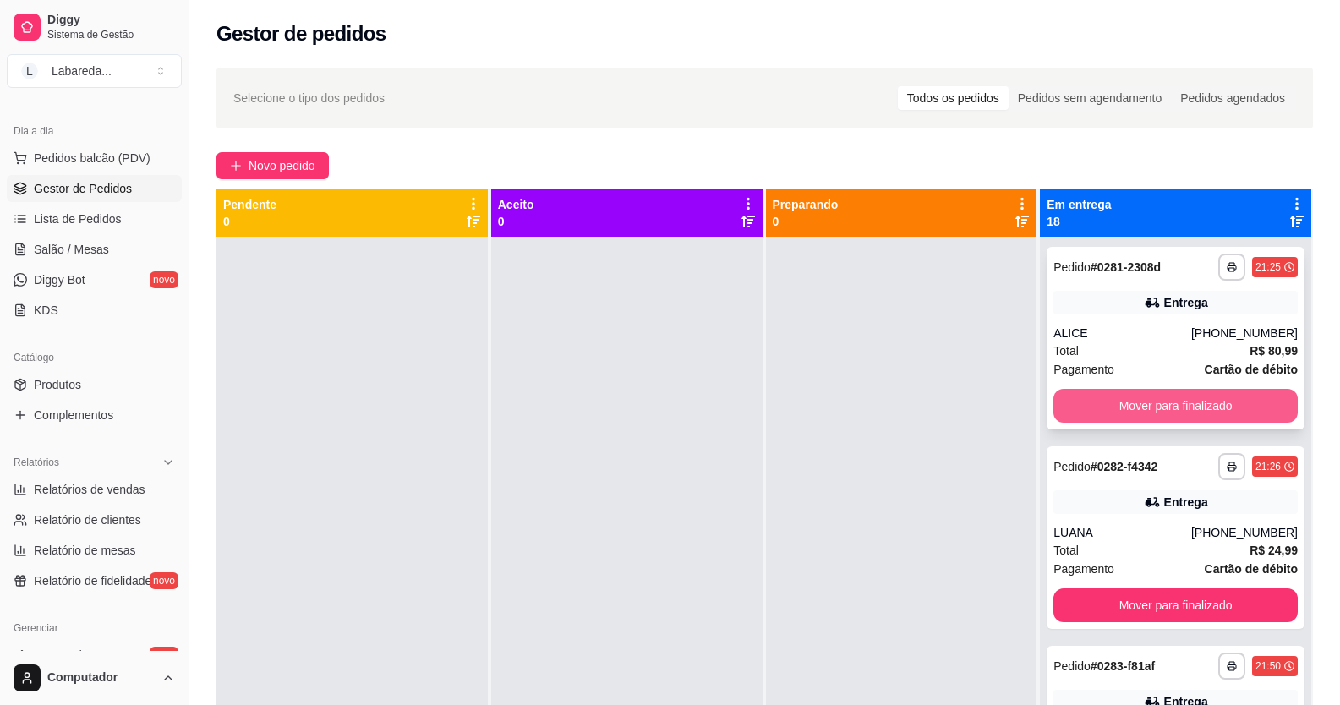
click at [1135, 416] on button "Mover para finalizado" at bounding box center [1175, 406] width 244 height 34
click at [1158, 397] on button "Mover para finalizado" at bounding box center [1175, 406] width 244 height 34
click at [1159, 399] on button "Mover para finalizado" at bounding box center [1176, 406] width 237 height 33
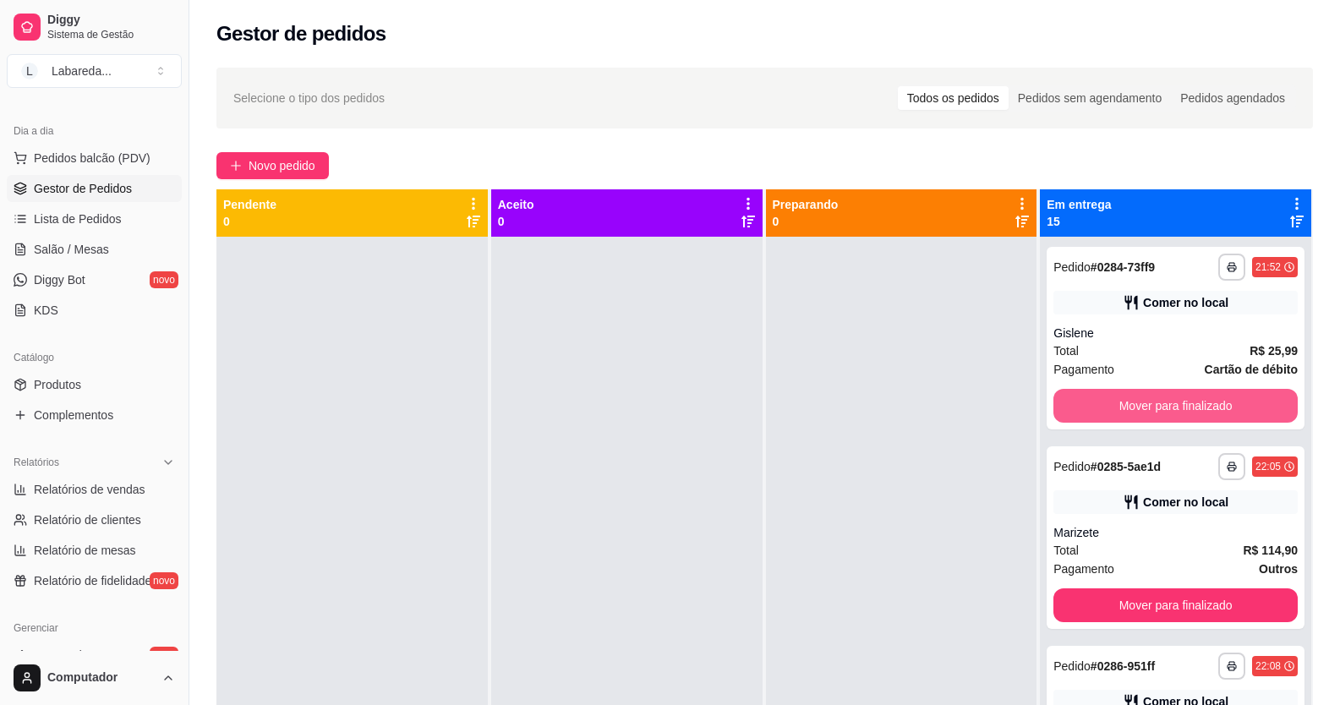
click at [1159, 399] on button "Mover para finalizado" at bounding box center [1175, 406] width 244 height 34
click at [1159, 588] on button "Mover para finalizado" at bounding box center [1175, 605] width 244 height 34
click at [1159, 399] on button "Mover para finalizado" at bounding box center [1175, 406] width 244 height 34
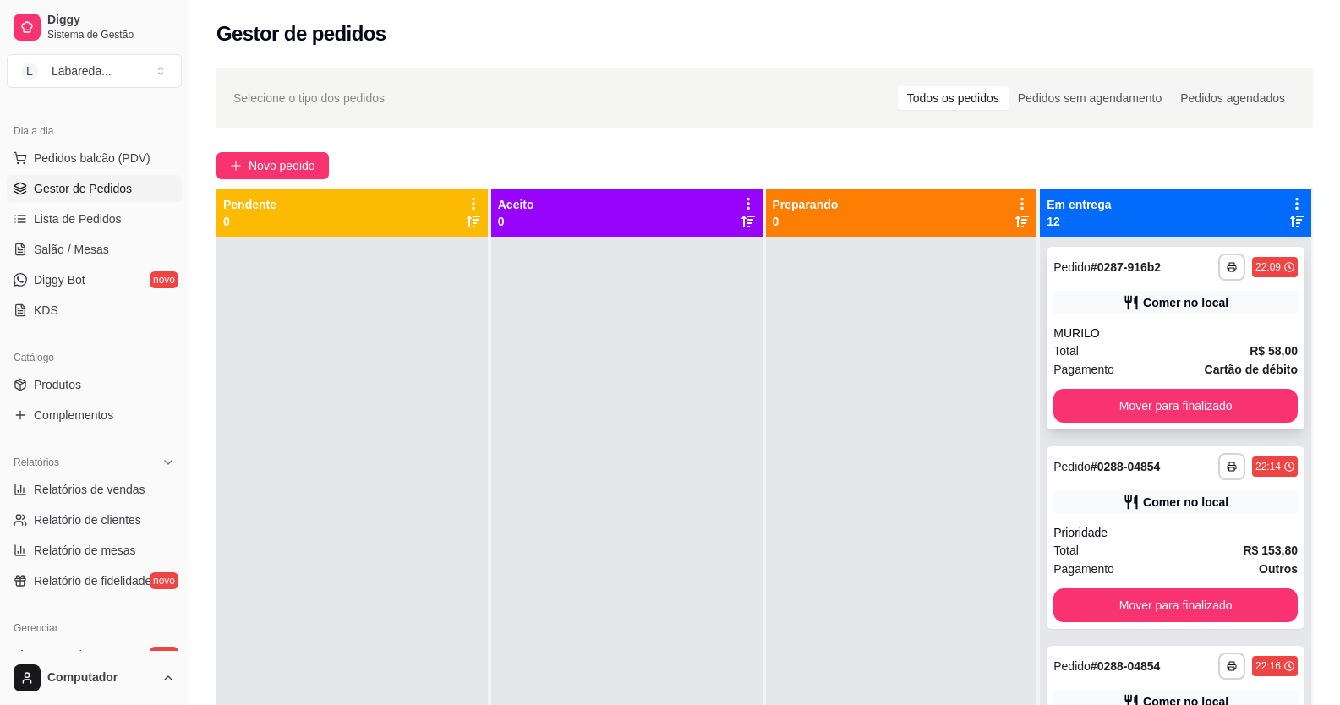
click at [1151, 423] on div "**********" at bounding box center [1176, 338] width 258 height 183
click at [1068, 411] on button "Mover para finalizado" at bounding box center [1175, 406] width 244 height 34
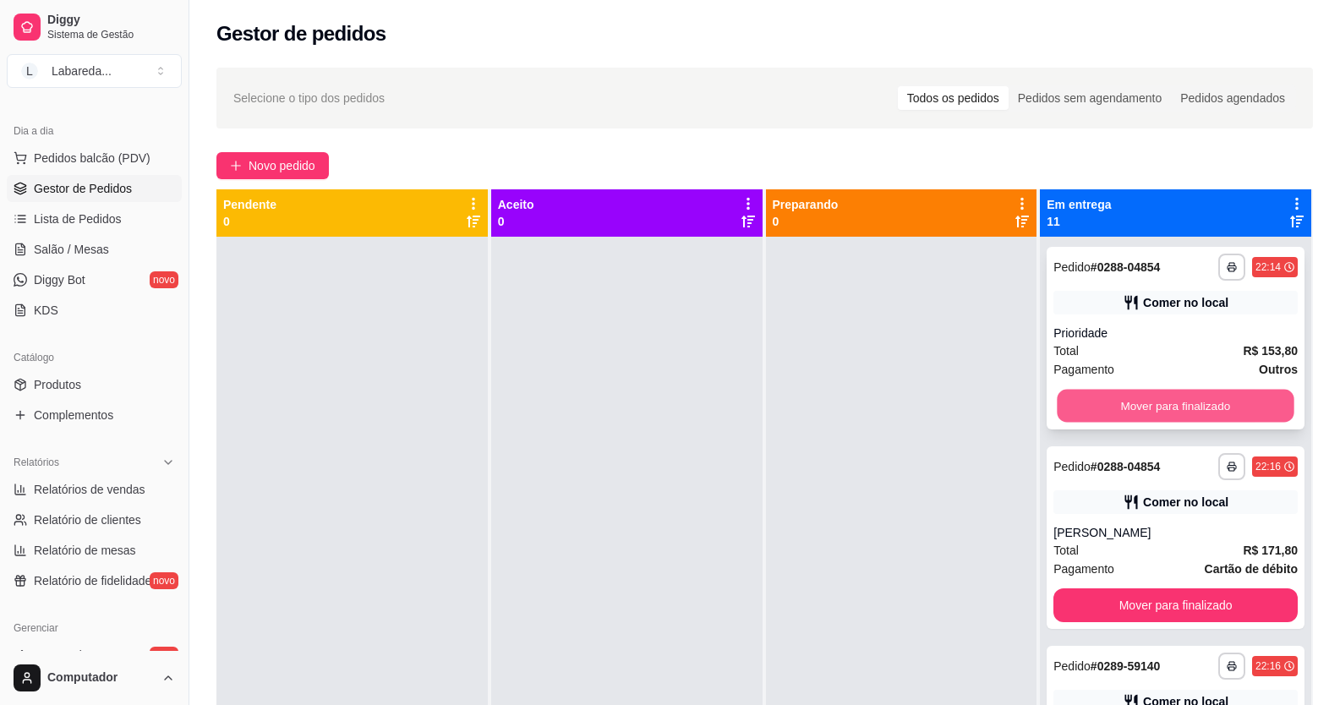
click at [1063, 410] on button "Mover para finalizado" at bounding box center [1176, 406] width 237 height 33
click at [1063, 409] on button "Mover para finalizado" at bounding box center [1175, 406] width 244 height 34
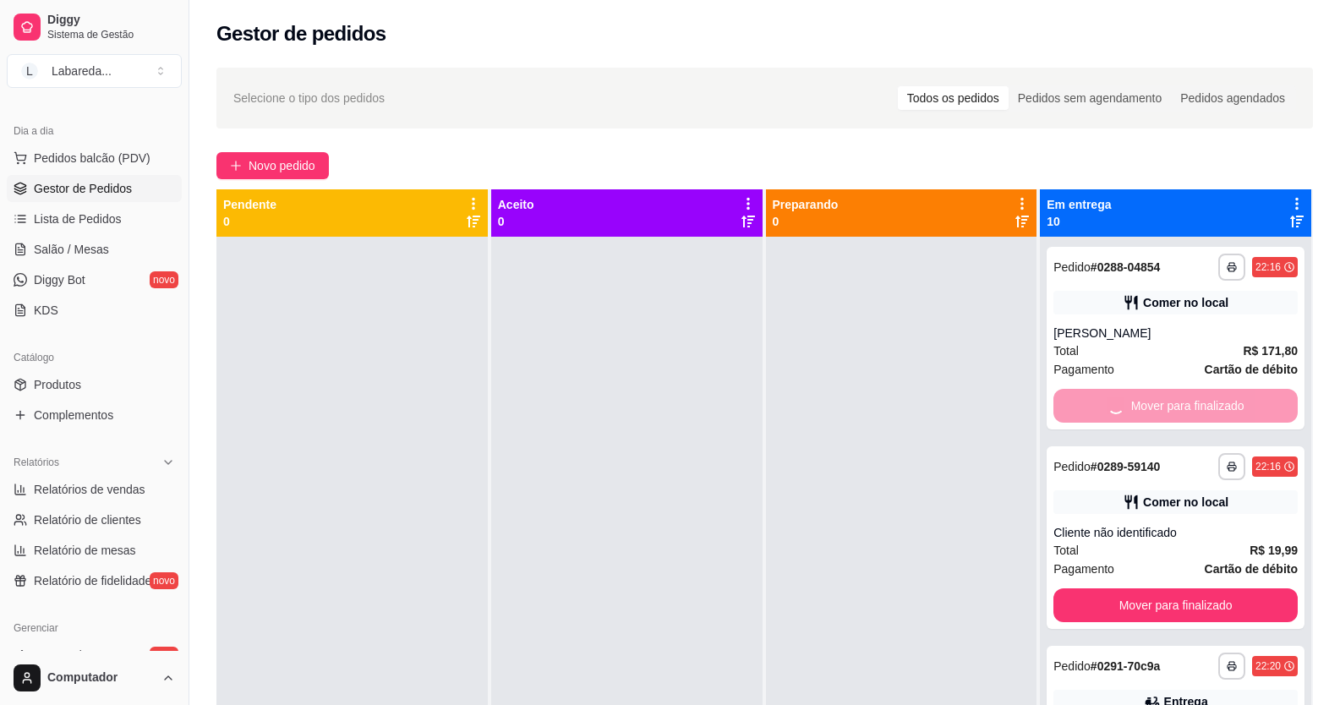
click at [1063, 588] on button "Mover para finalizado" at bounding box center [1175, 605] width 244 height 34
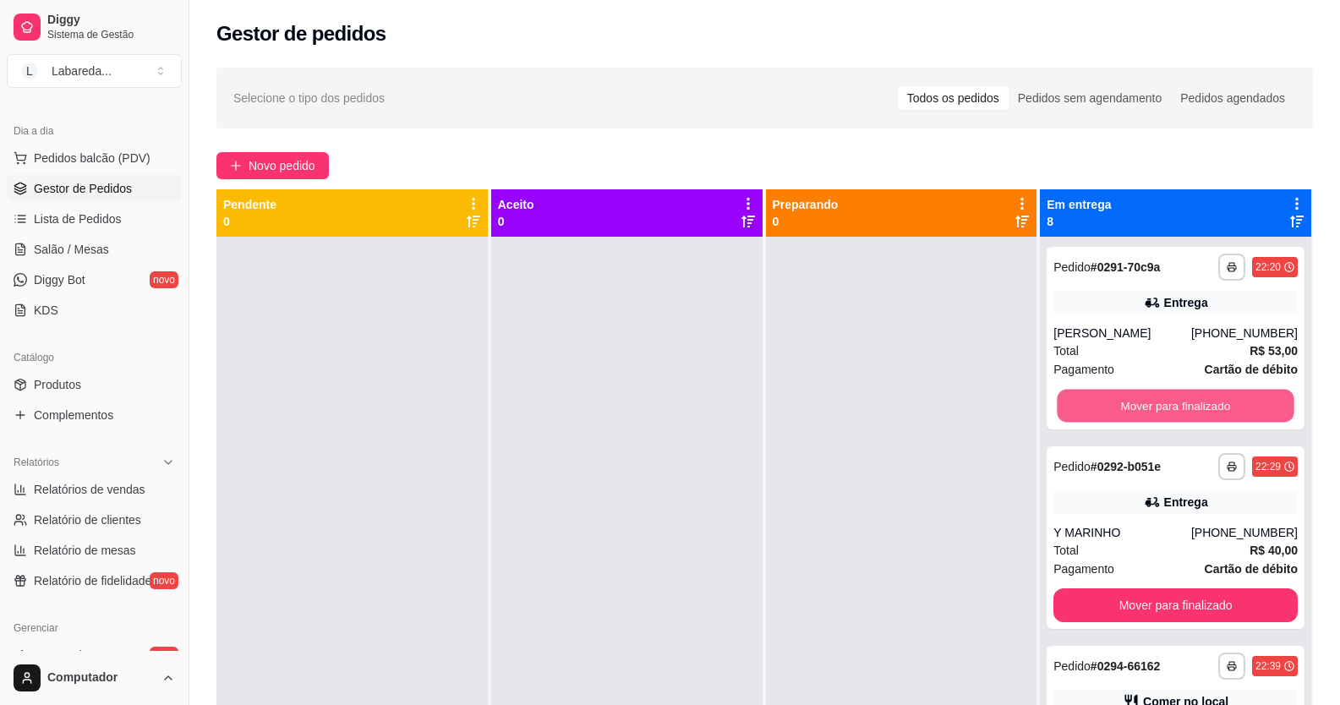
click at [1063, 409] on button "Mover para finalizado" at bounding box center [1176, 406] width 237 height 33
click at [1063, 409] on button "Mover para finalizado" at bounding box center [1175, 406] width 244 height 34
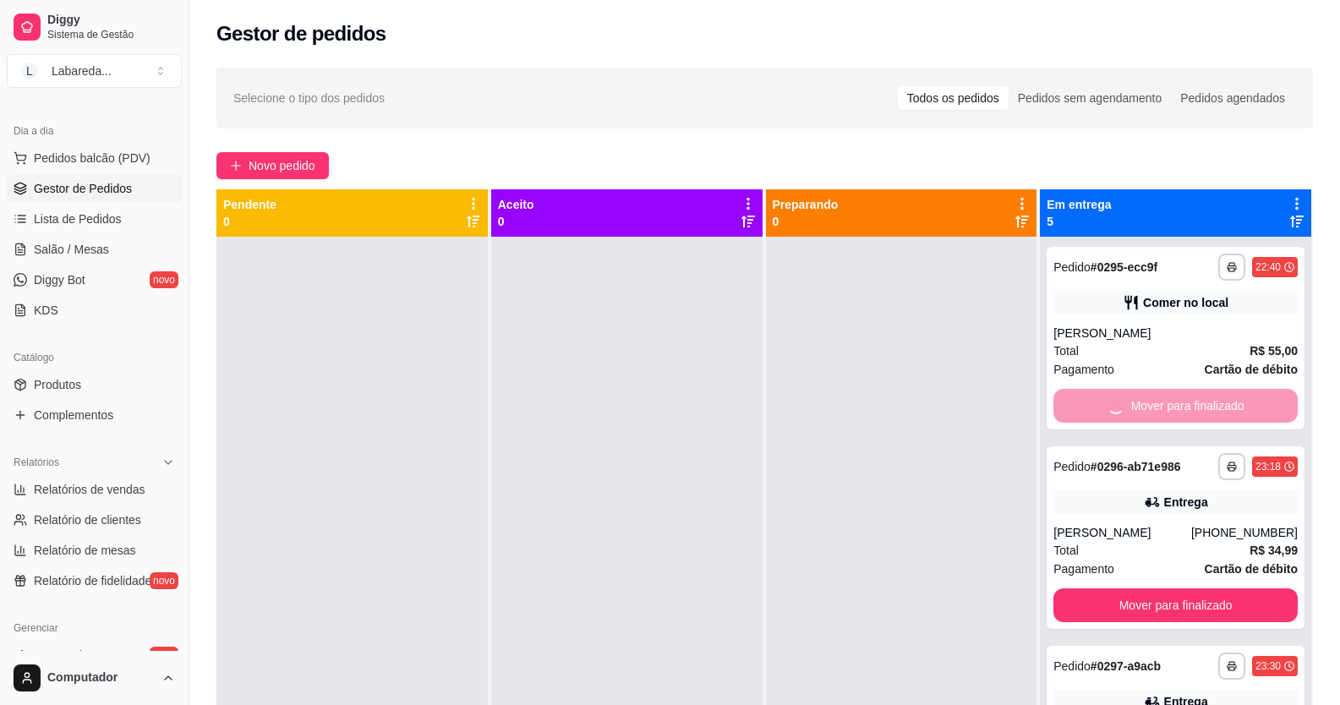
click at [1063, 588] on button "Mover para finalizado" at bounding box center [1175, 605] width 244 height 34
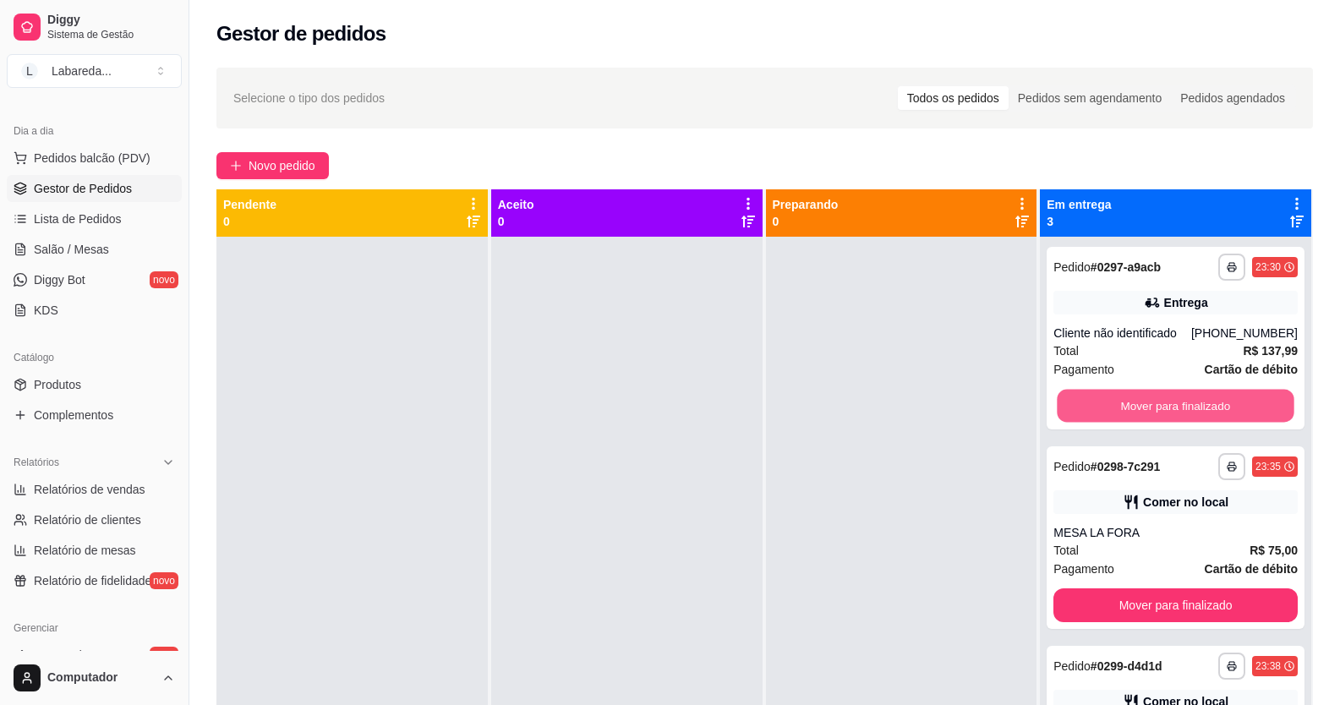
click at [1063, 409] on button "Mover para finalizado" at bounding box center [1176, 406] width 237 height 33
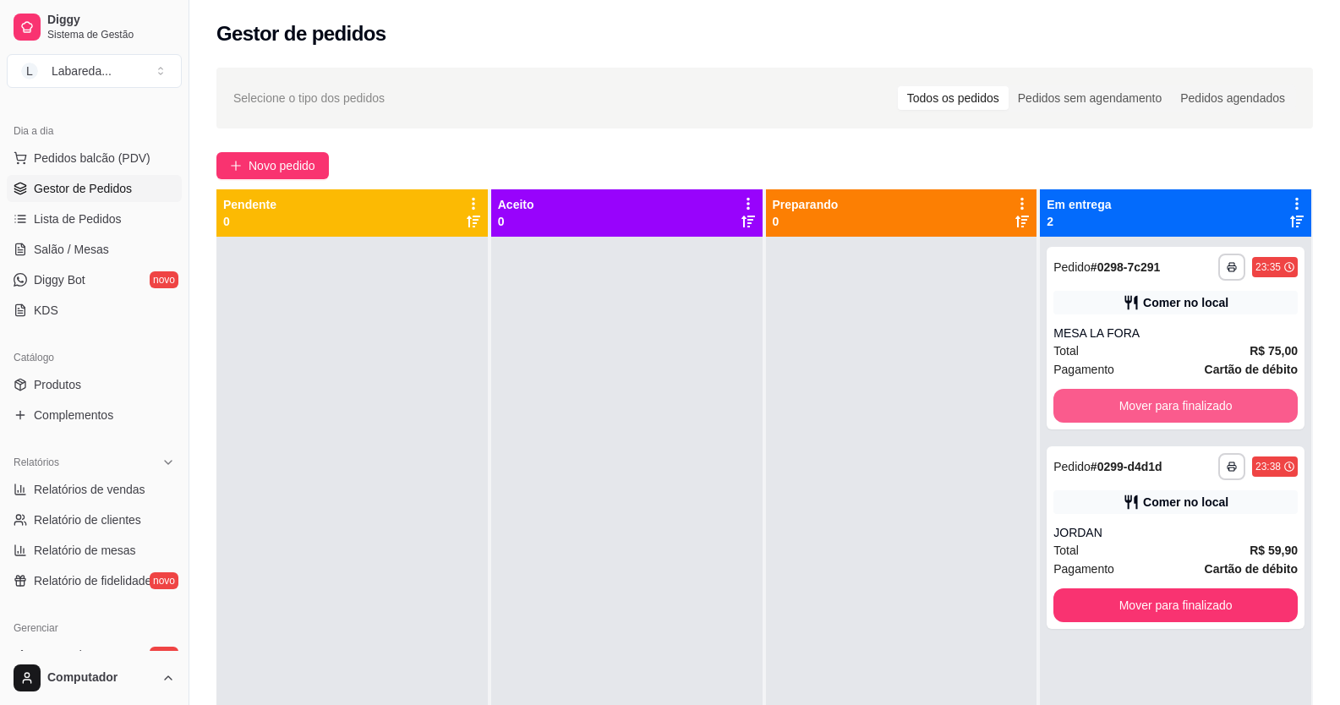
click at [1063, 409] on button "Mover para finalizado" at bounding box center [1175, 406] width 244 height 34
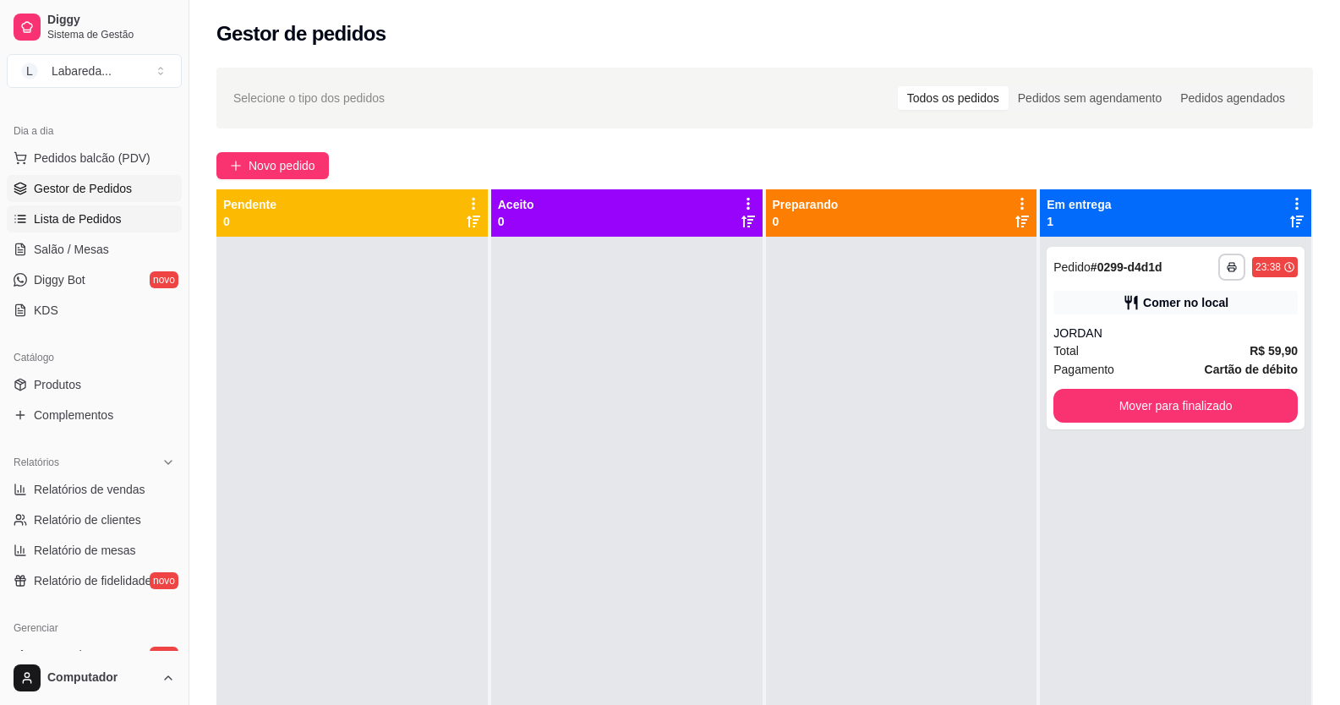
click at [85, 217] on span "Lista de Pedidos" at bounding box center [78, 219] width 88 height 17
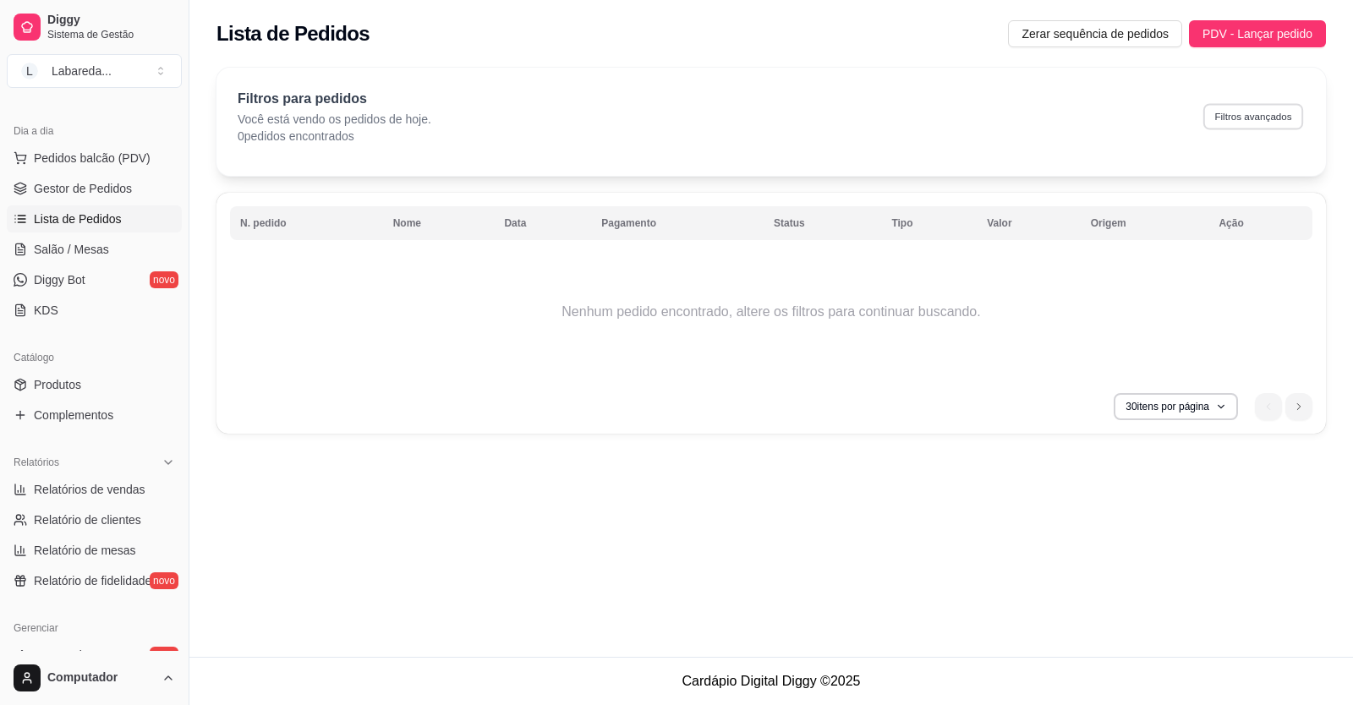
click at [1261, 123] on button "Filtros avançados" at bounding box center [1253, 116] width 100 height 26
select select "0"
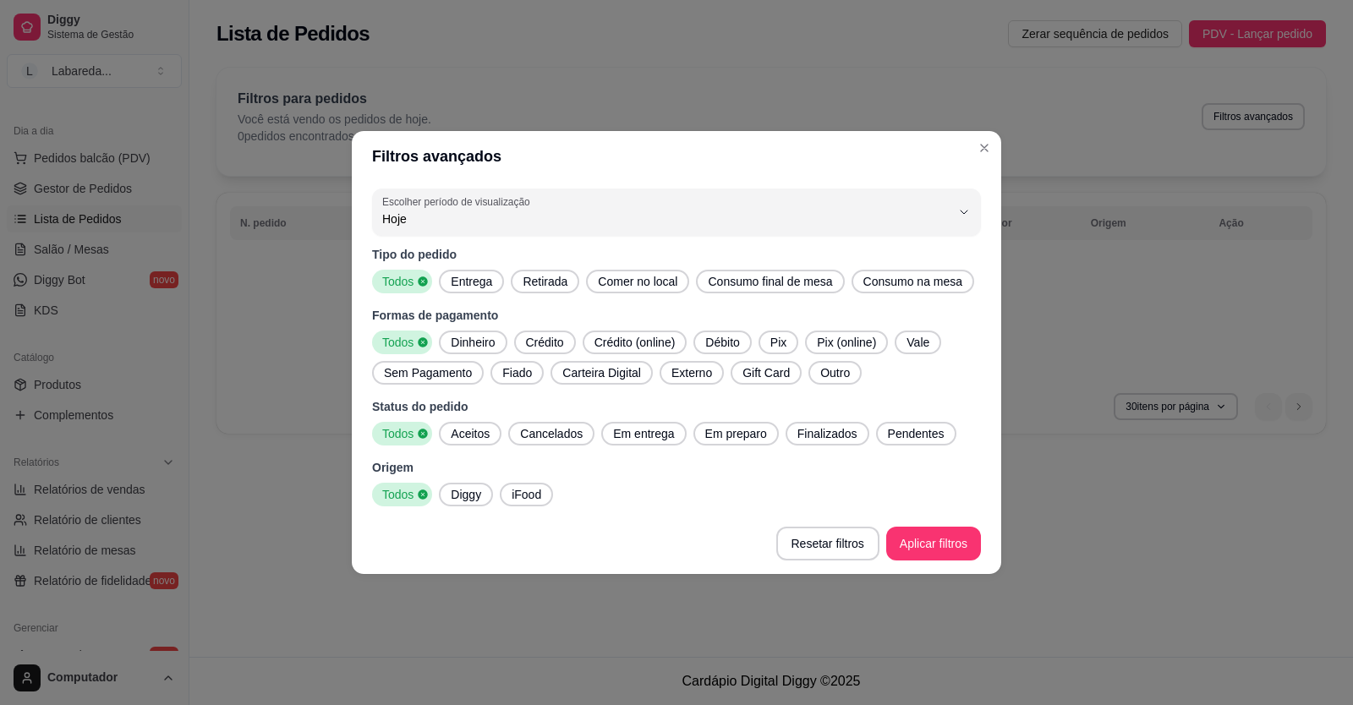
drag, startPoint x: 466, startPoint y: 501, endPoint x: 481, endPoint y: 501, distance: 15.2
click at [475, 501] on span "Diggy" at bounding box center [466, 494] width 44 height 17
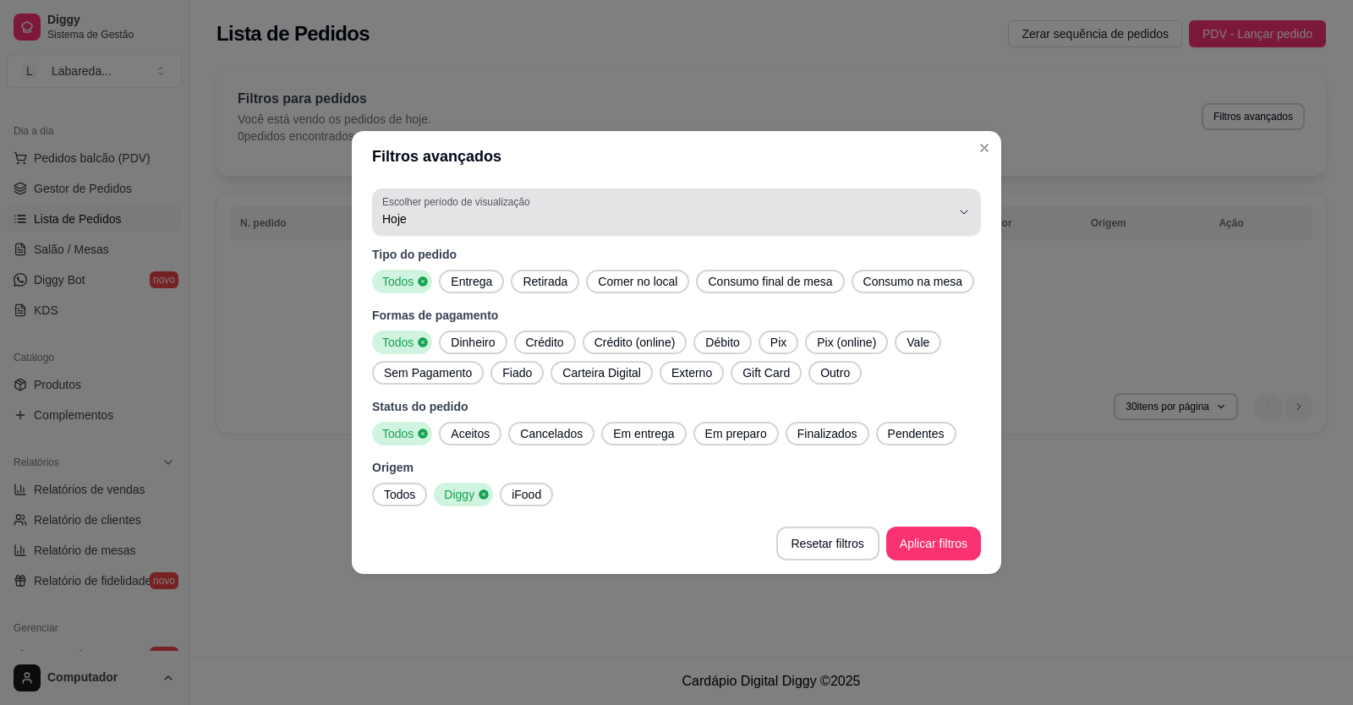
click at [481, 218] on span "Hoje" at bounding box center [666, 219] width 568 height 17
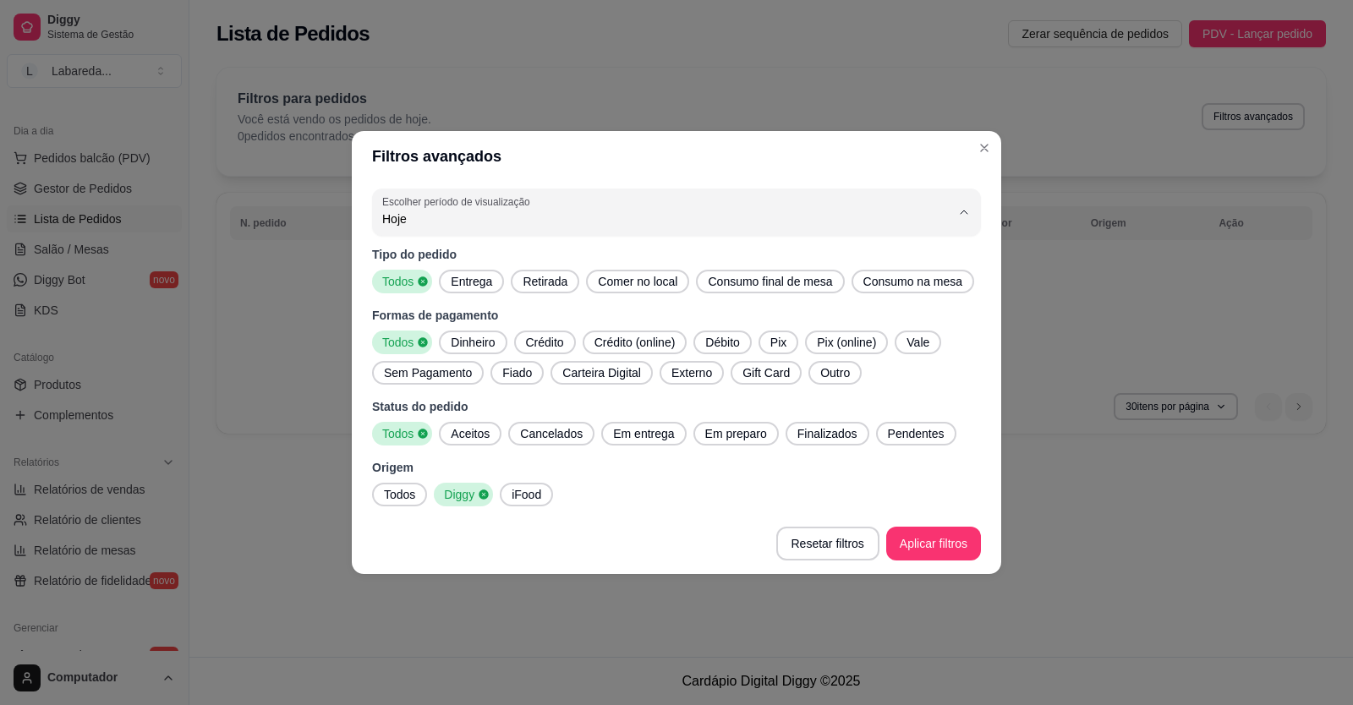
click at [498, 298] on li "Ontem" at bounding box center [677, 287] width 572 height 26
type input "1"
select select "1"
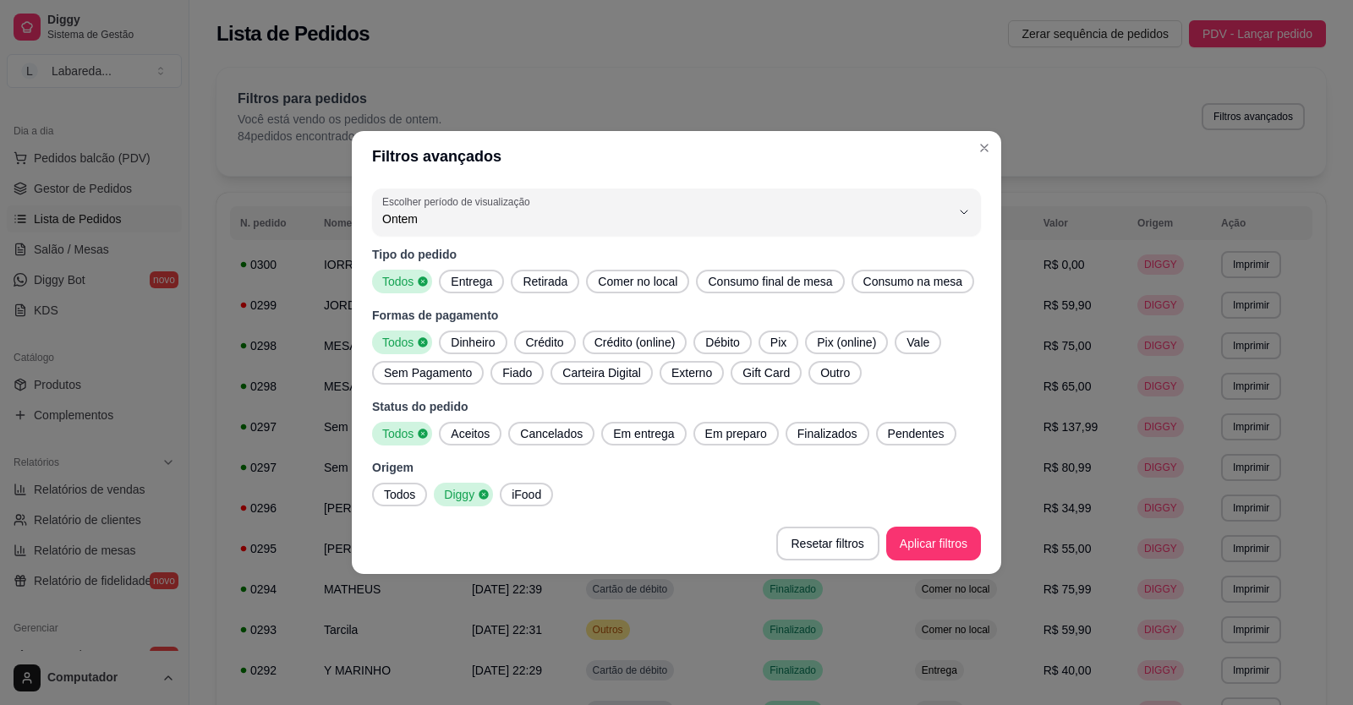
click at [841, 442] on div "Finalizados" at bounding box center [827, 434] width 84 height 24
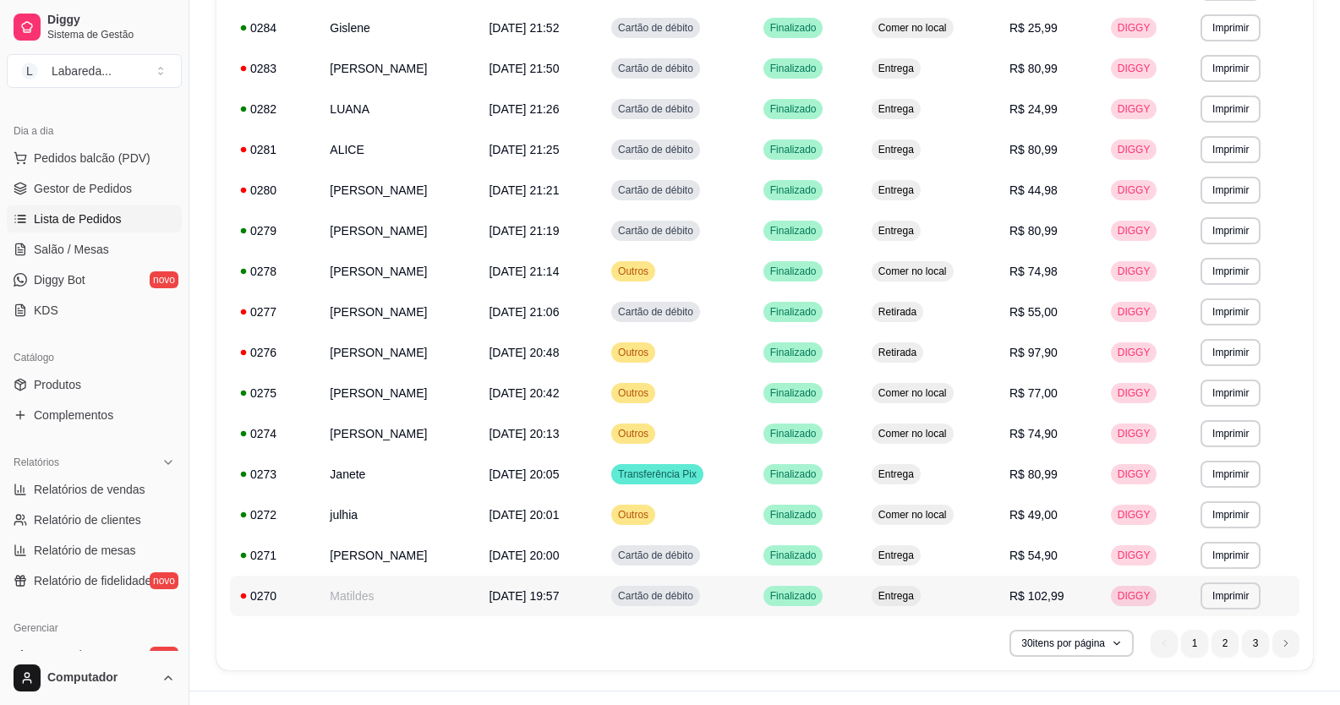
scroll to position [879, 0]
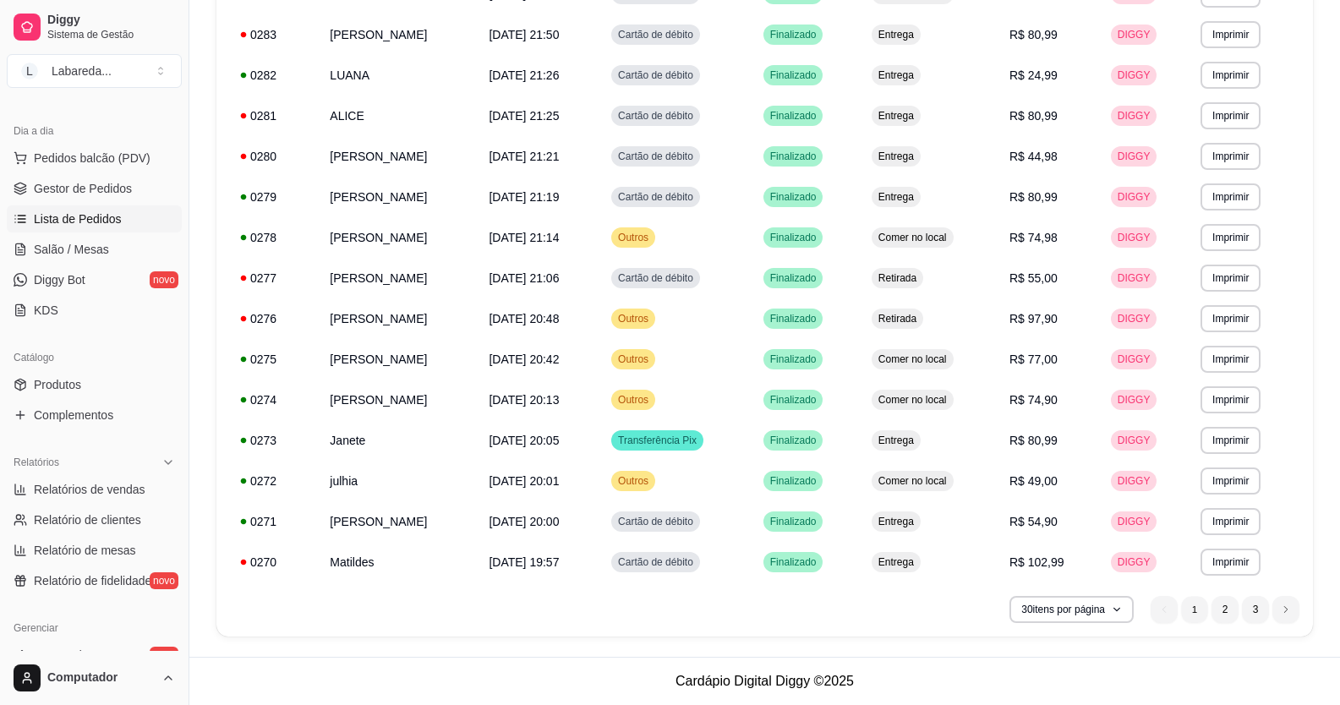
click at [1195, 612] on li "1" at bounding box center [1194, 609] width 26 height 26
click at [1216, 610] on li "2" at bounding box center [1225, 609] width 27 height 27
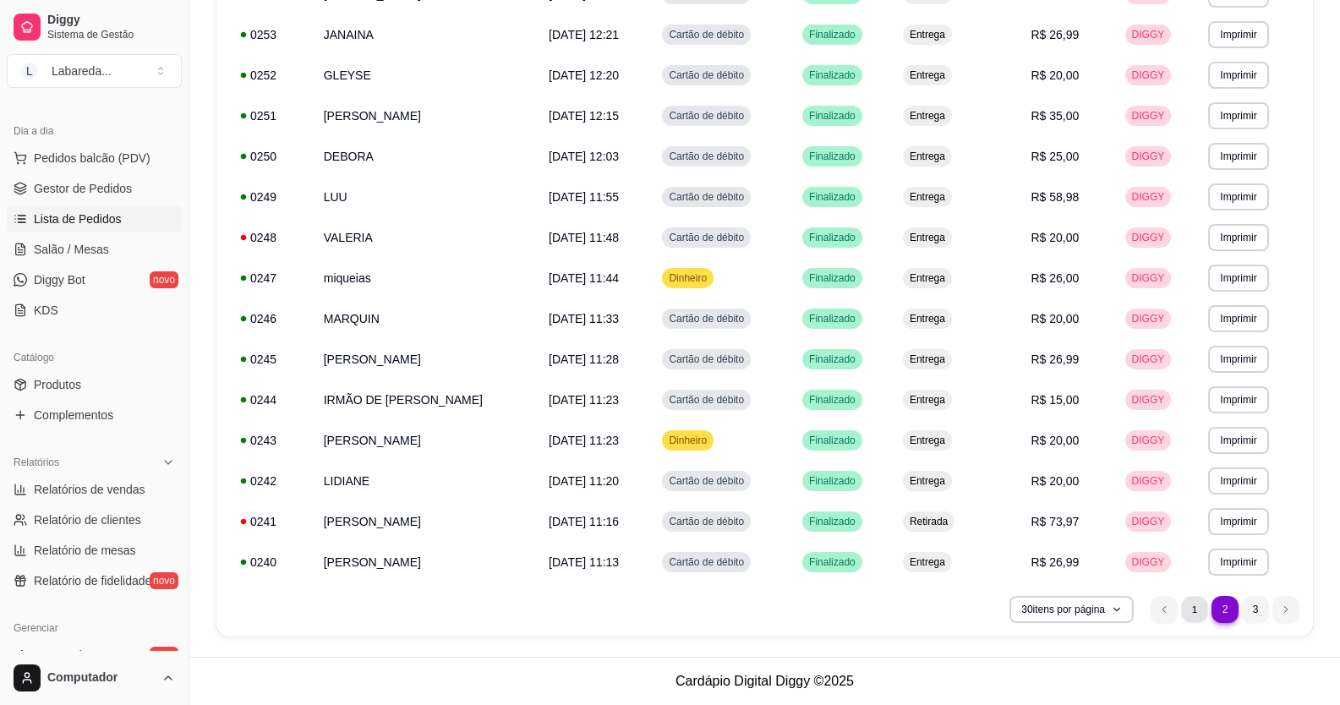
click at [1194, 603] on li "1" at bounding box center [1194, 609] width 26 height 26
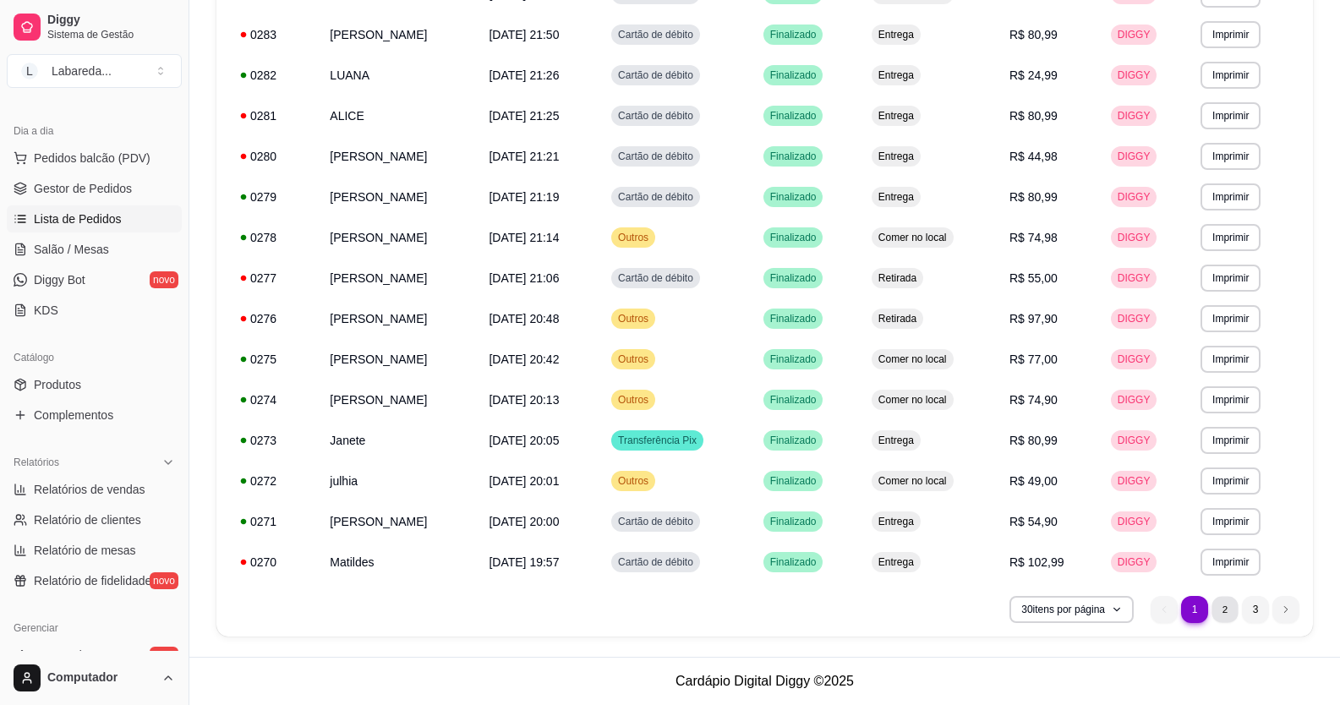
click at [1227, 607] on li "2" at bounding box center [1225, 609] width 26 height 26
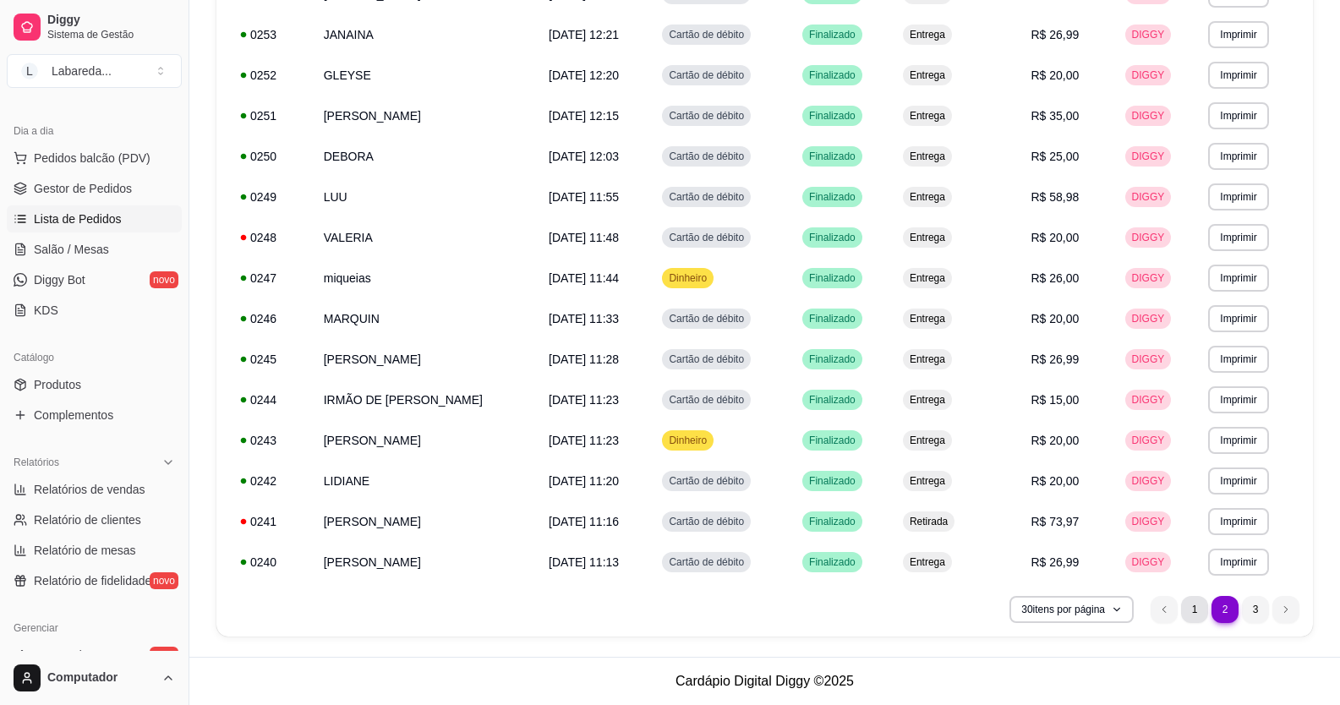
click at [1181, 606] on li "1" at bounding box center [1194, 609] width 27 height 27
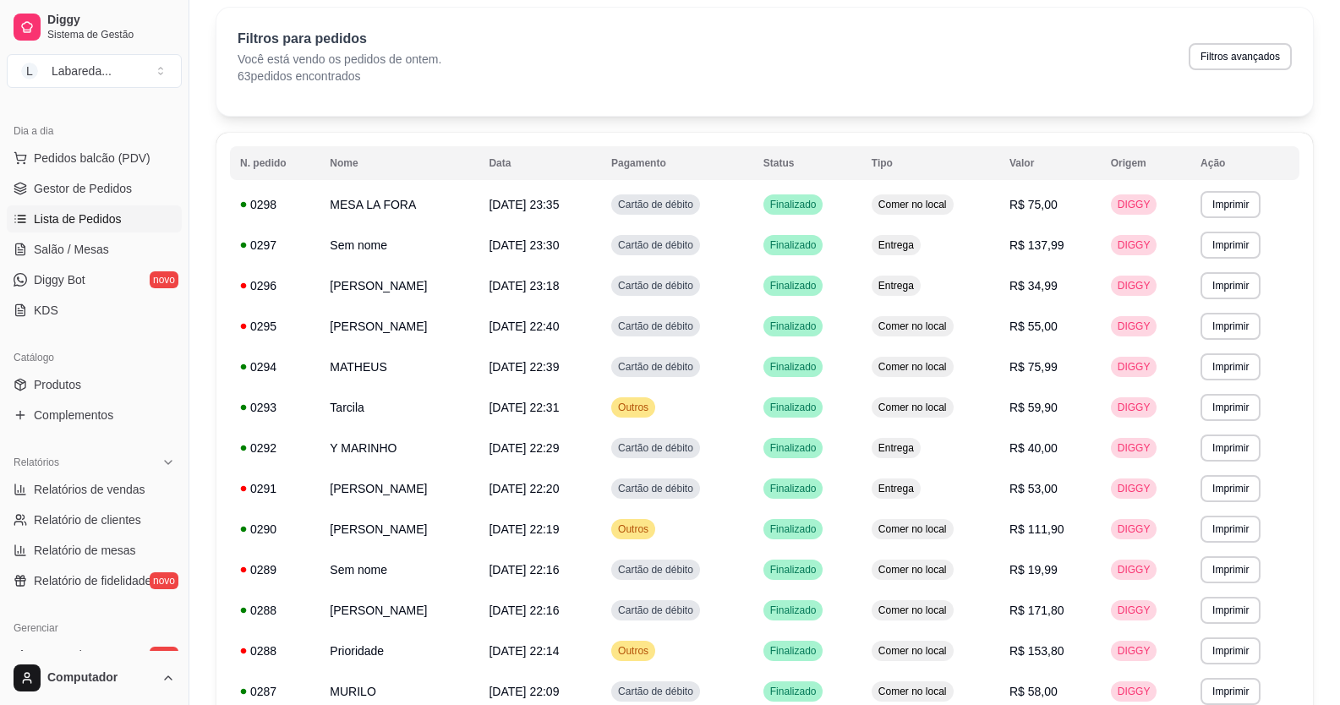
scroll to position [0, 0]
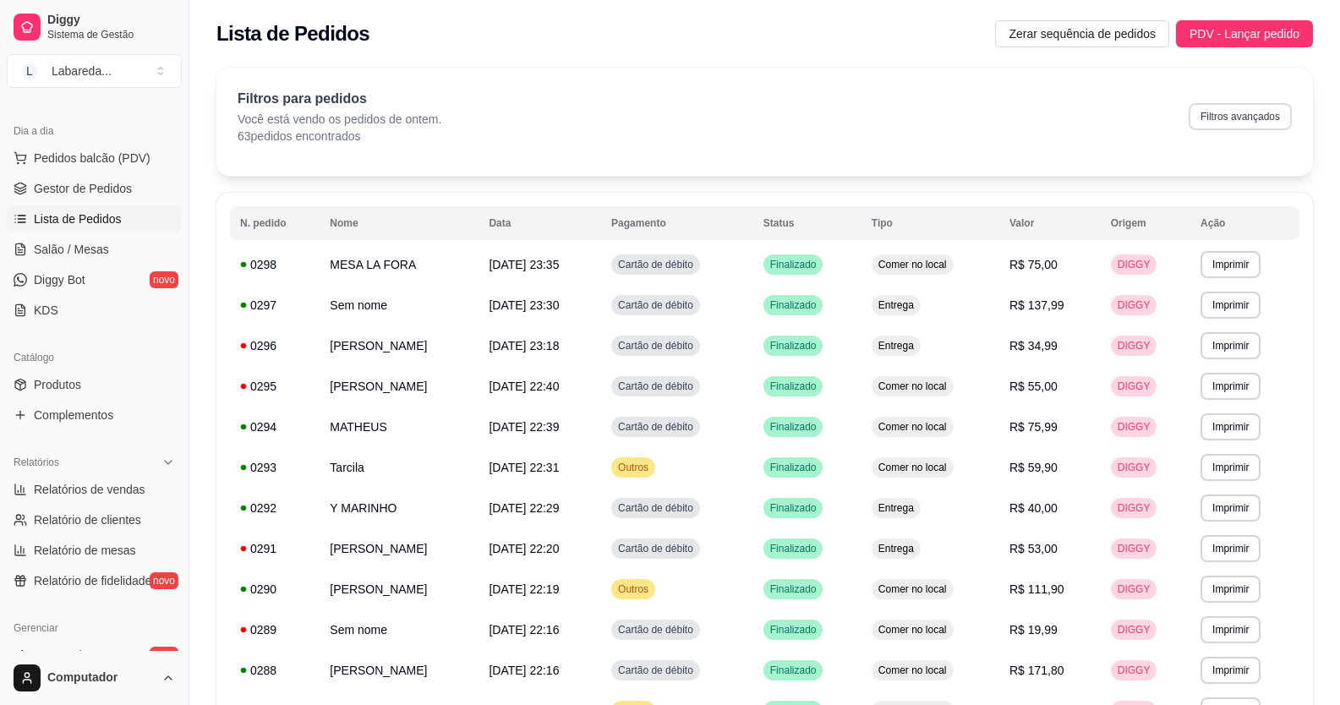
click at [1227, 122] on button "Filtros avançados" at bounding box center [1240, 116] width 103 height 27
select select "1"
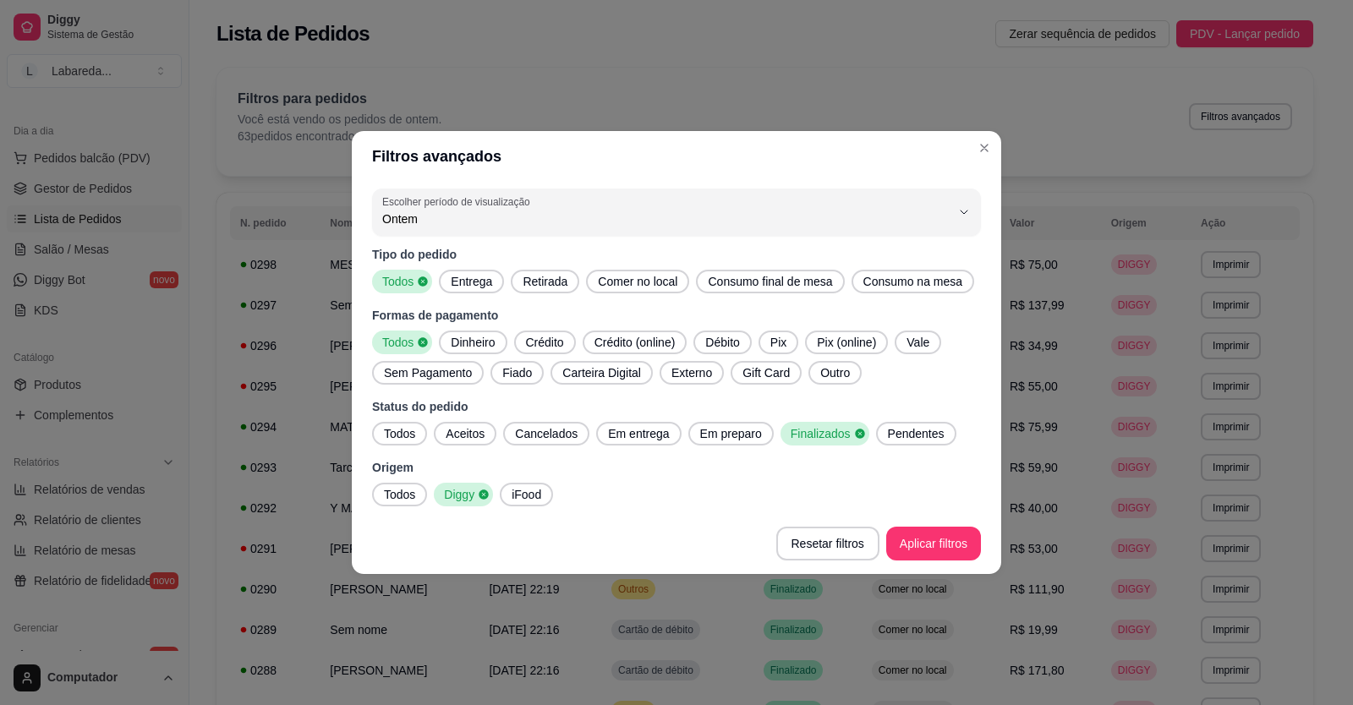
click at [886, 433] on span "Pendentes" at bounding box center [916, 433] width 70 height 17
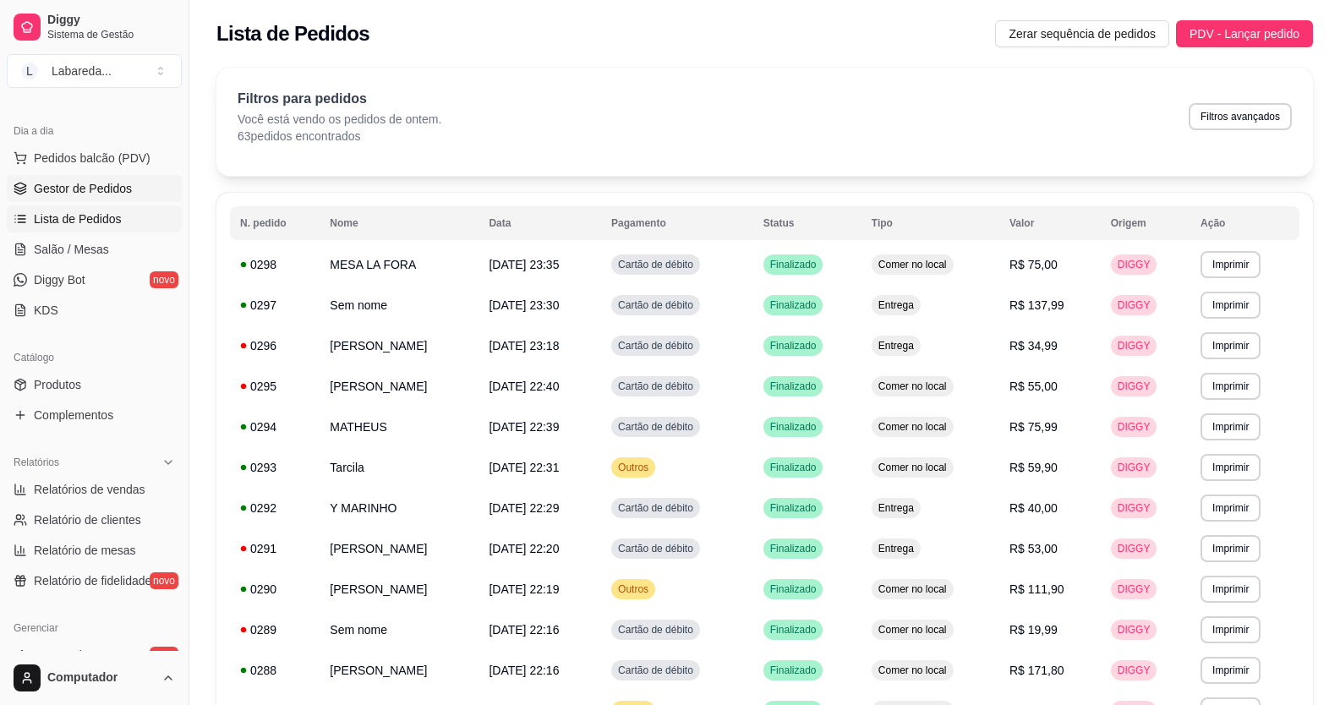
click at [85, 186] on span "Gestor de Pedidos" at bounding box center [83, 188] width 98 height 17
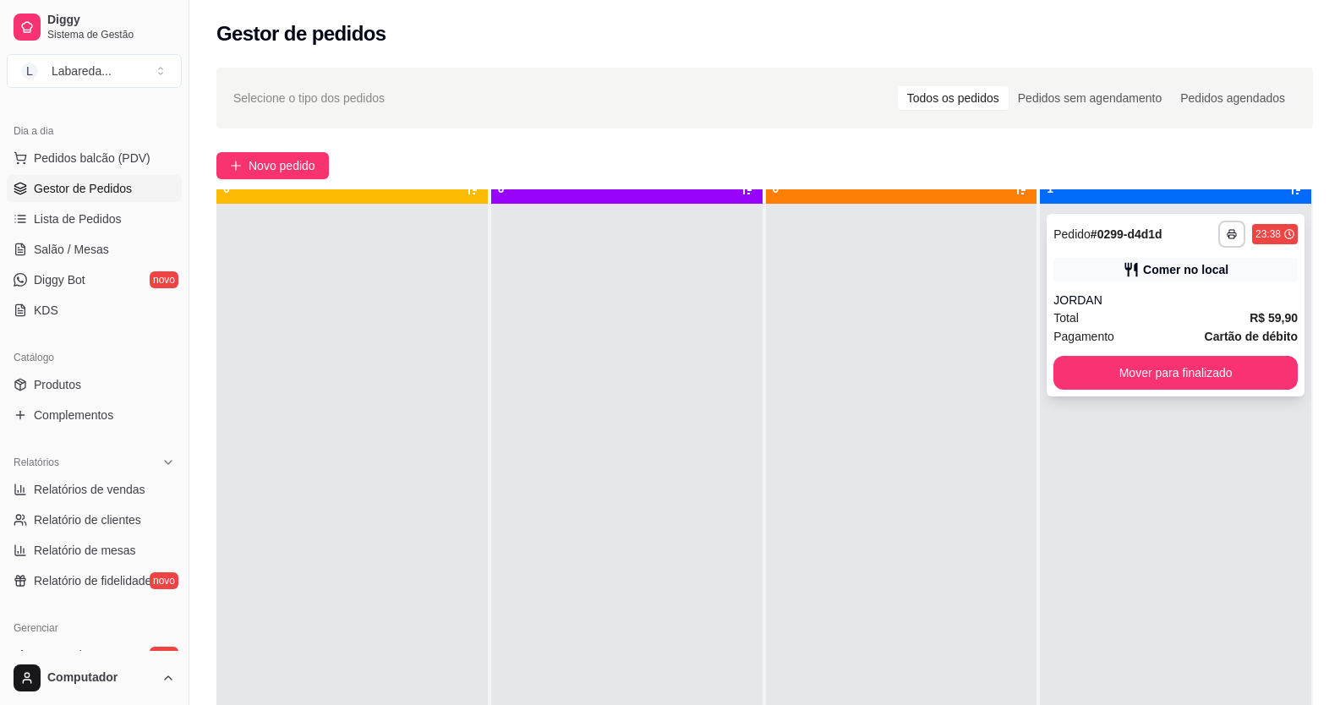
scroll to position [47, 0]
